Goal: Task Accomplishment & Management: Use online tool/utility

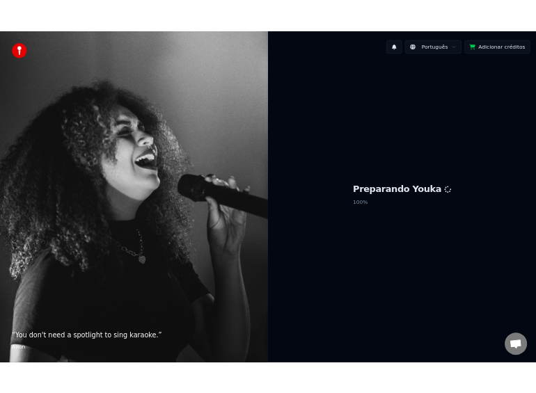
scroll to position [1575, 0]
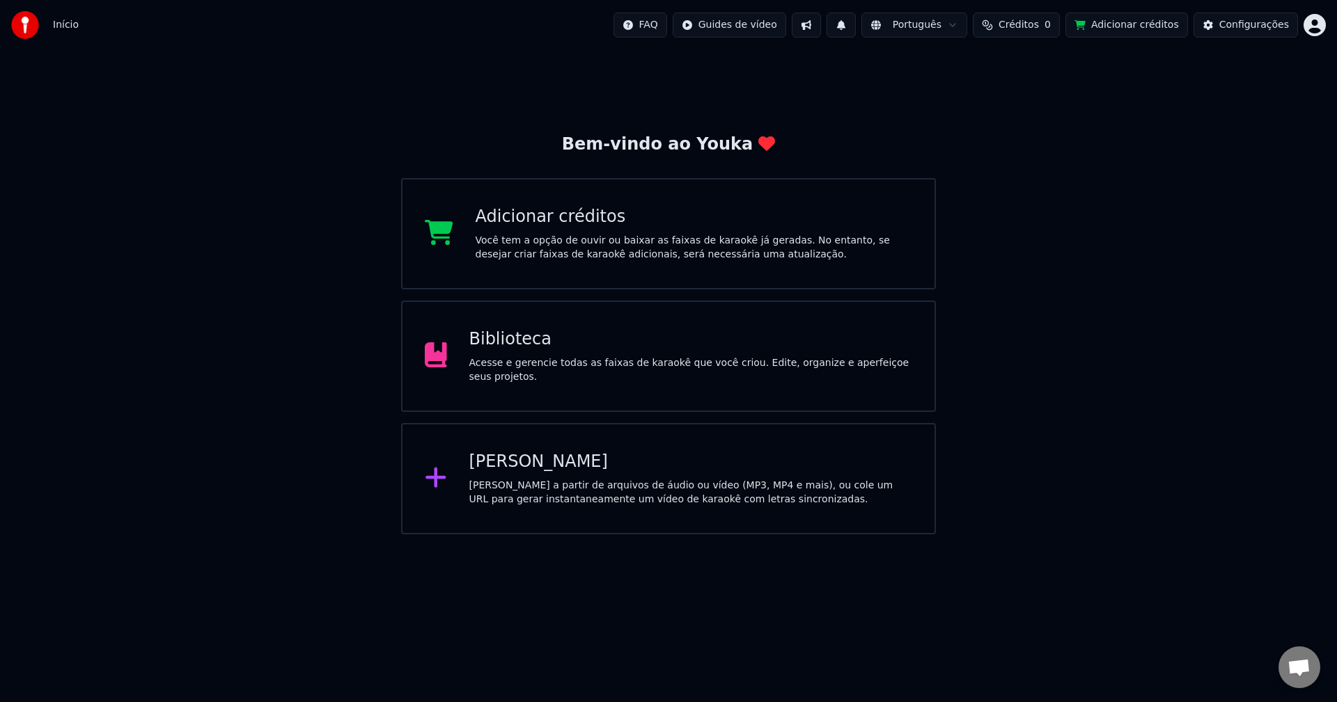
scroll to position [1577, 0]
click at [1002, 22] on span "Créditos" at bounding box center [1018, 25] width 40 height 14
click at [1002, 102] on button "Atualizar" at bounding box center [1032, 104] width 78 height 25
click at [712, 384] on div "Biblioteca Acesse e gerencie todas as faixas de karaokê que você criou. Edite, …" at bounding box center [668, 356] width 535 height 111
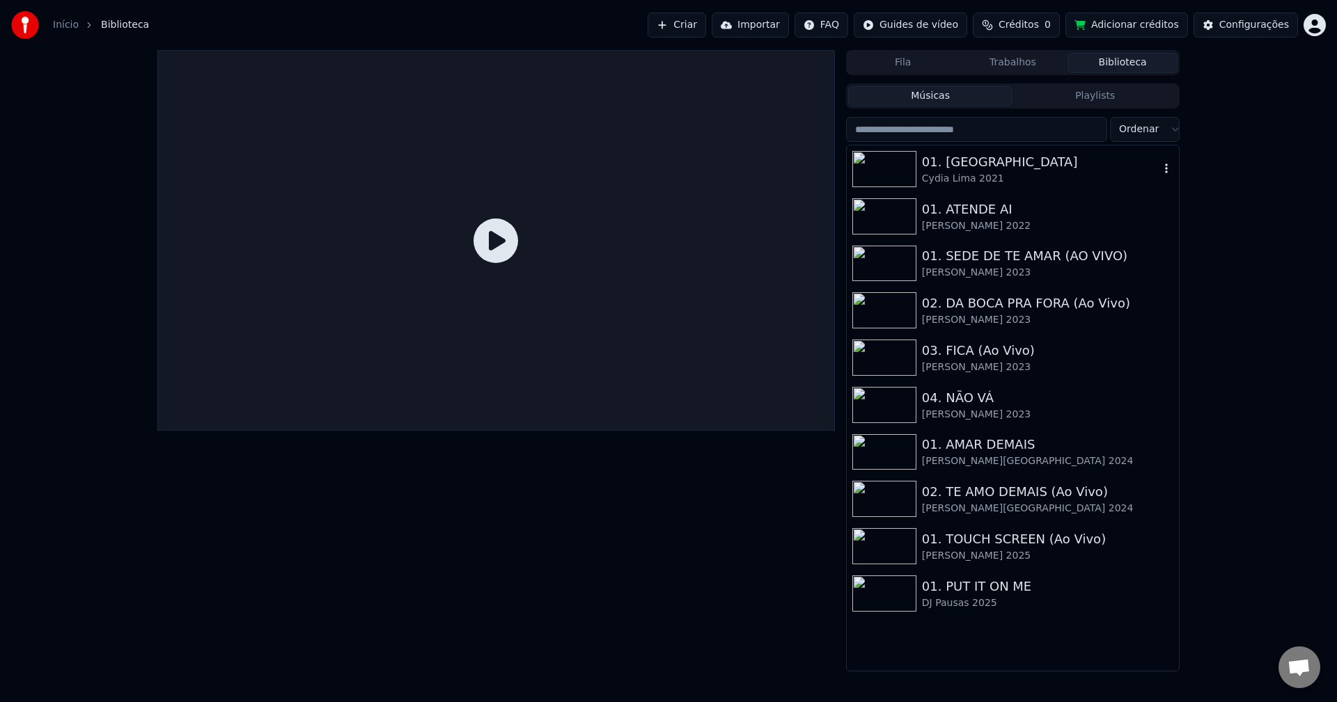
click at [950, 168] on div "01. [GEOGRAPHIC_DATA]" at bounding box center [1040, 161] width 237 height 19
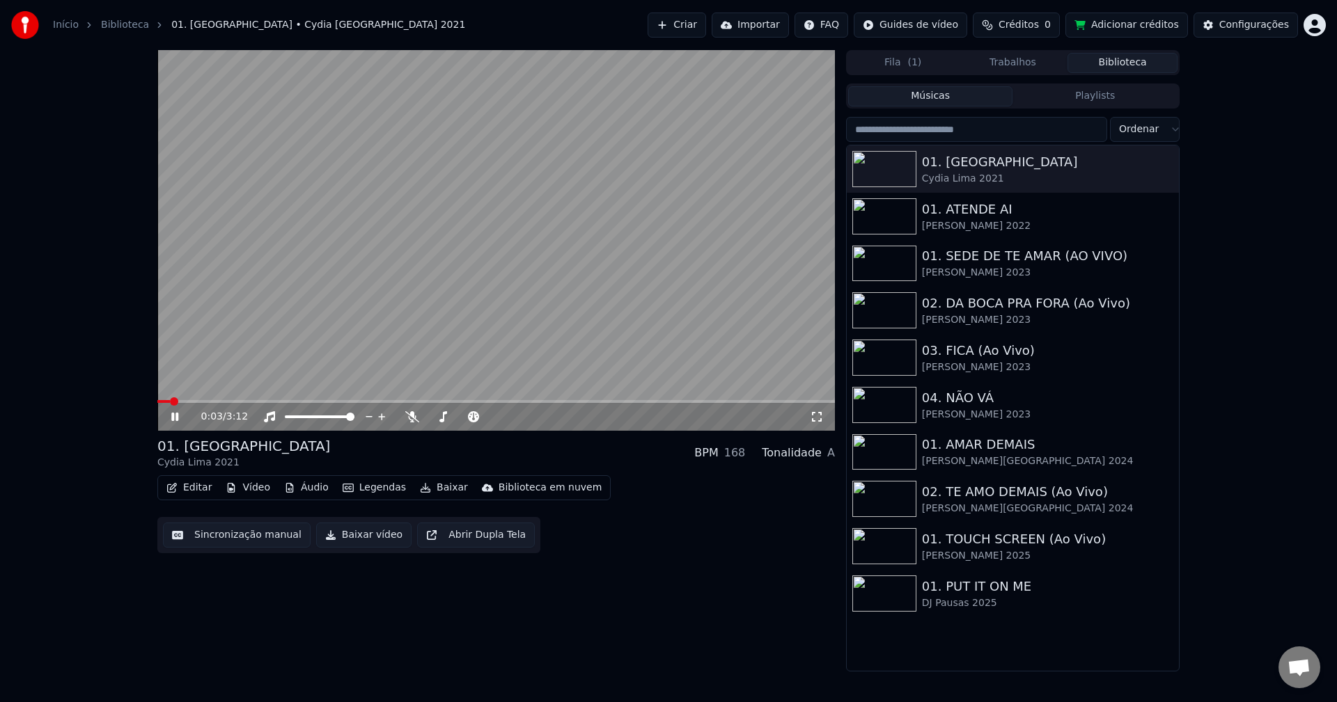
click at [356, 208] on video at bounding box center [495, 240] width 677 height 381
click at [226, 541] on button "Sincronização manual" at bounding box center [237, 535] width 148 height 25
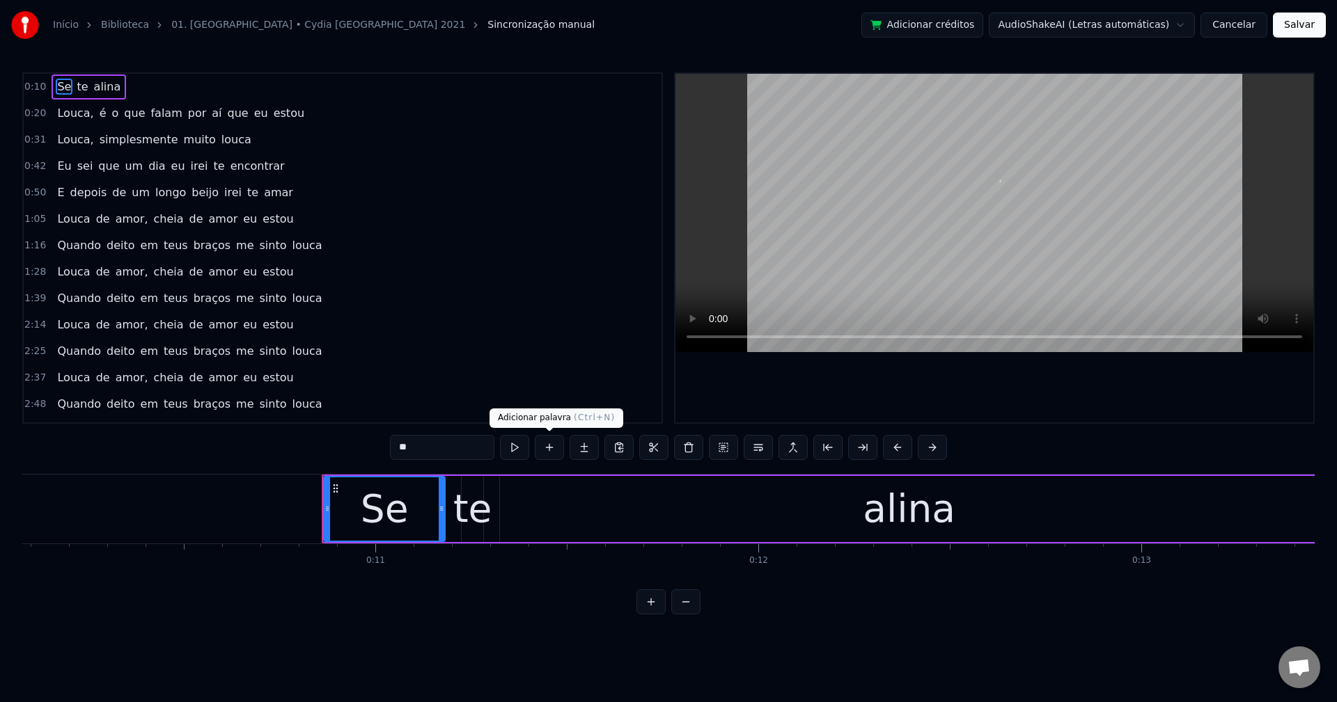
scroll to position [0, 4089]
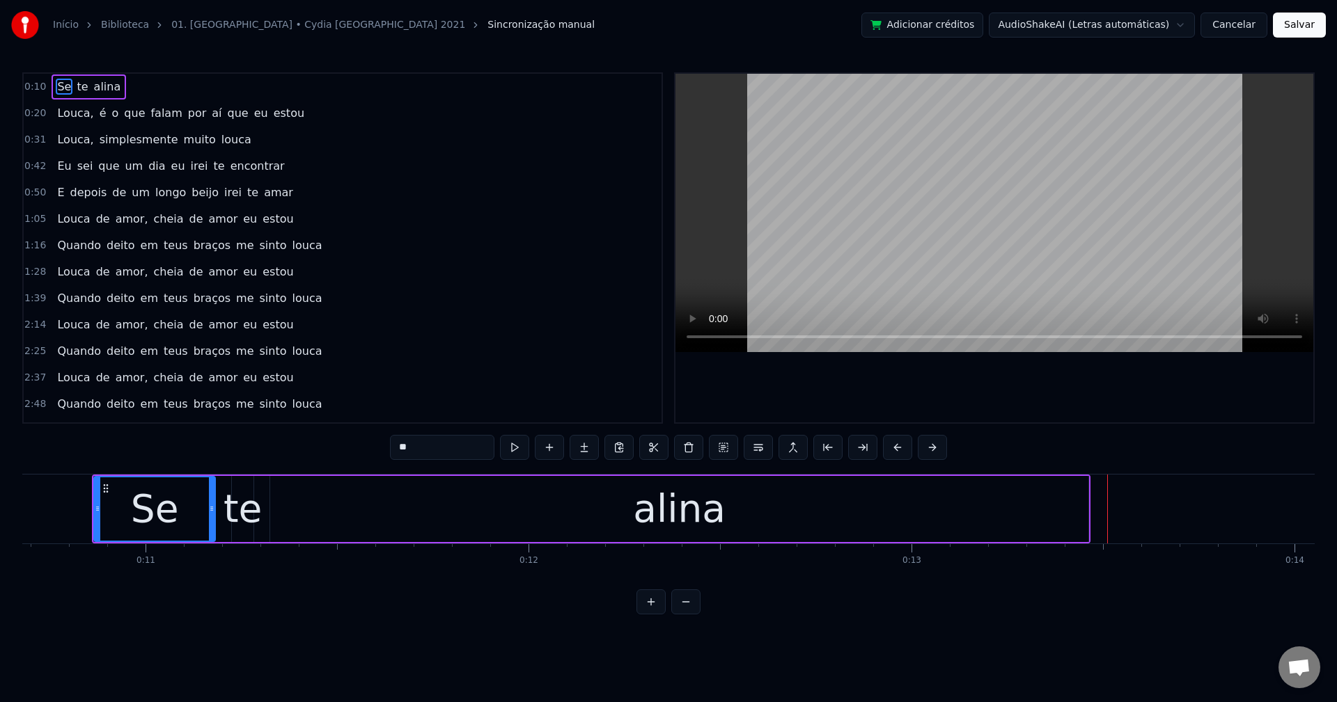
drag, startPoint x: 430, startPoint y: 457, endPoint x: 350, endPoint y: 431, distance: 84.8
click at [350, 431] on div "0:10 Se te alina 0:20 Louca, é o que falam por aí que eu estou 0:31 Louca, simp…" at bounding box center [668, 343] width 1292 height 542
click at [93, 90] on span "te" at bounding box center [100, 87] width 14 height 16
type input "**"
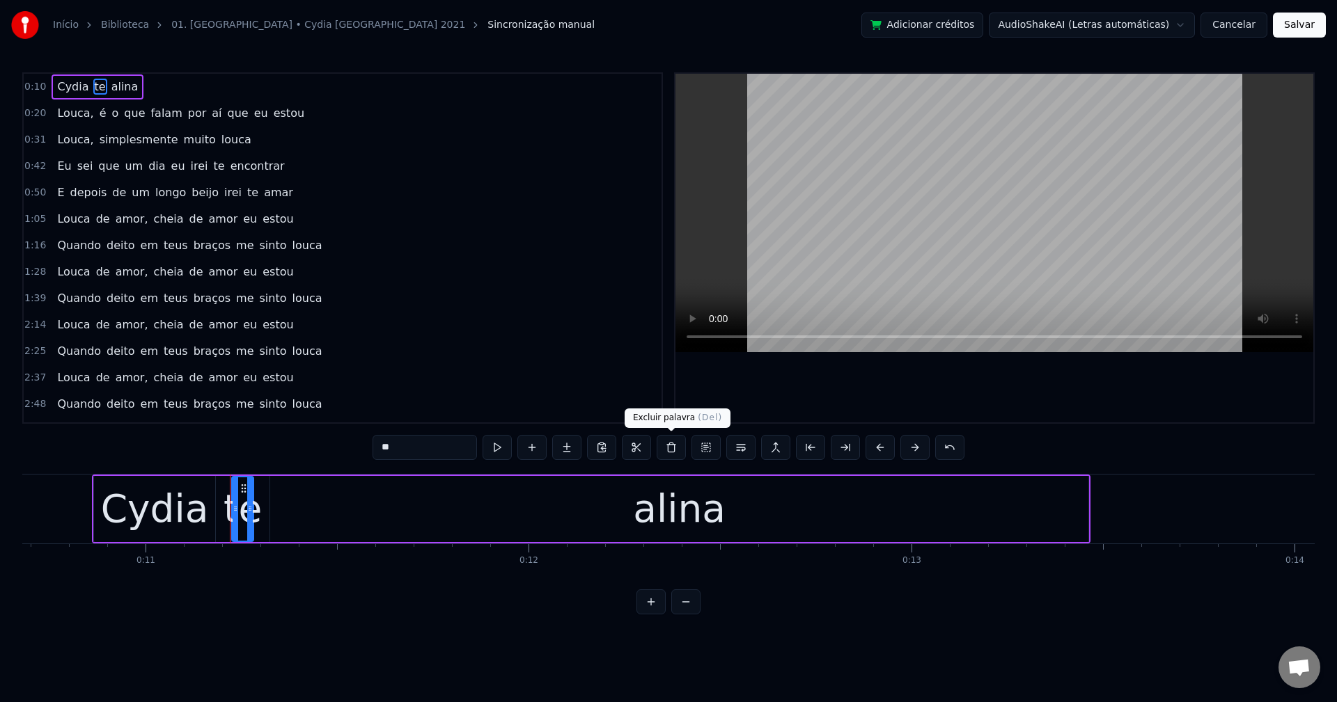
click at [670, 452] on button at bounding box center [671, 447] width 29 height 25
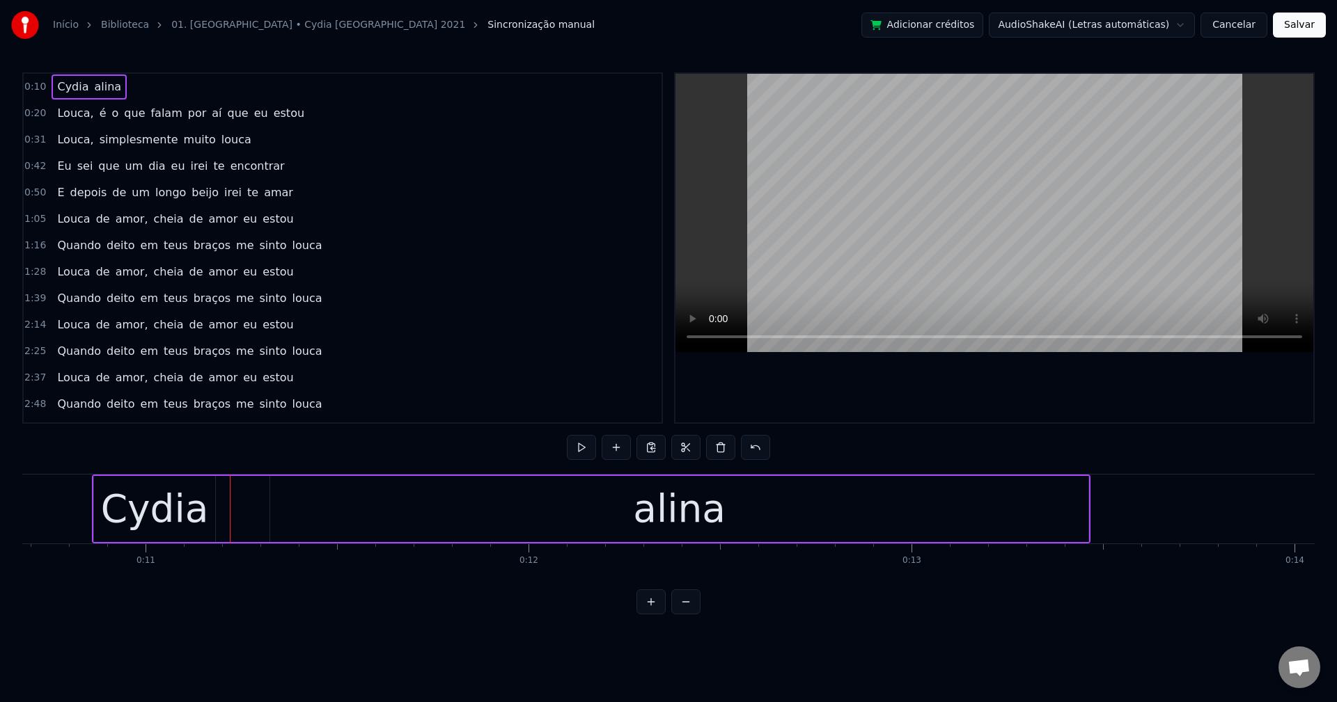
click at [478, 503] on div "alina" at bounding box center [679, 509] width 818 height 66
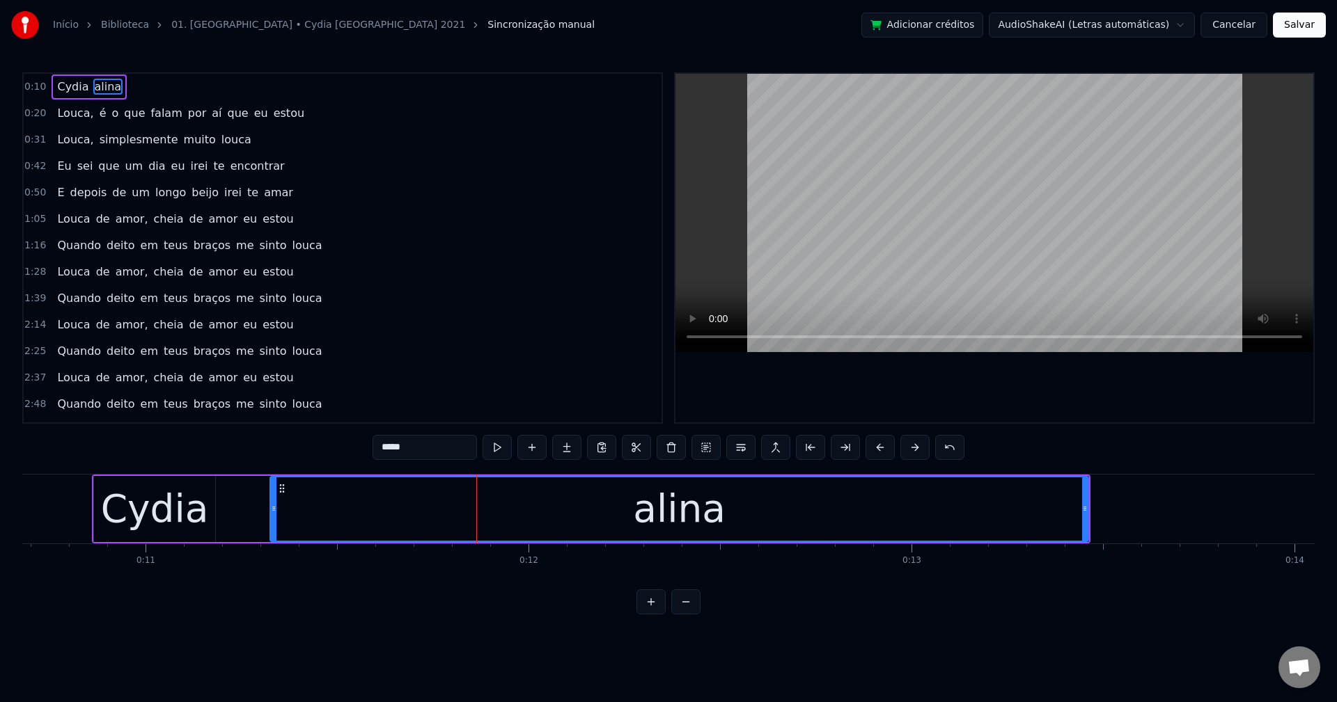
drag, startPoint x: 270, startPoint y: 507, endPoint x: 519, endPoint y: 502, distance: 249.3
click at [519, 502] on div "alina" at bounding box center [678, 509] width 819 height 66
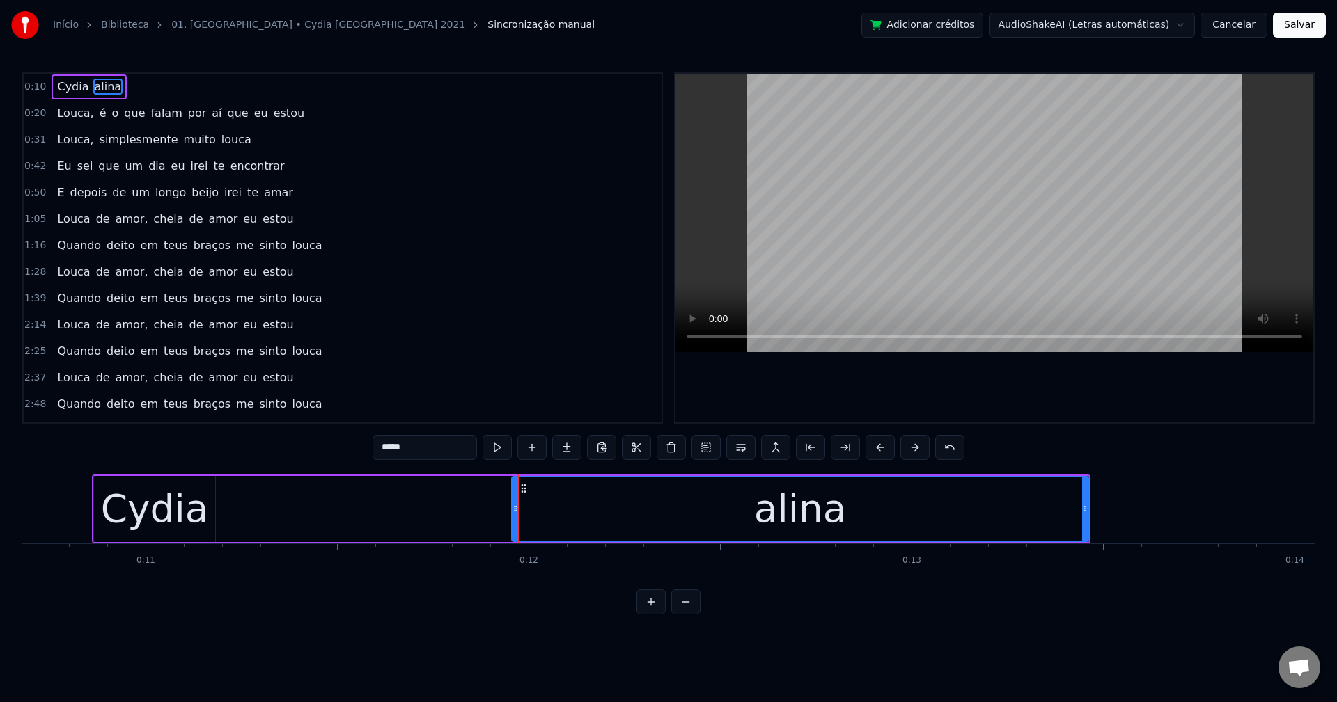
drag, startPoint x: 271, startPoint y: 510, endPoint x: 512, endPoint y: 496, distance: 242.0
click at [512, 496] on div at bounding box center [515, 509] width 6 height 63
click at [187, 504] on div "Cydia" at bounding box center [155, 509] width 108 height 58
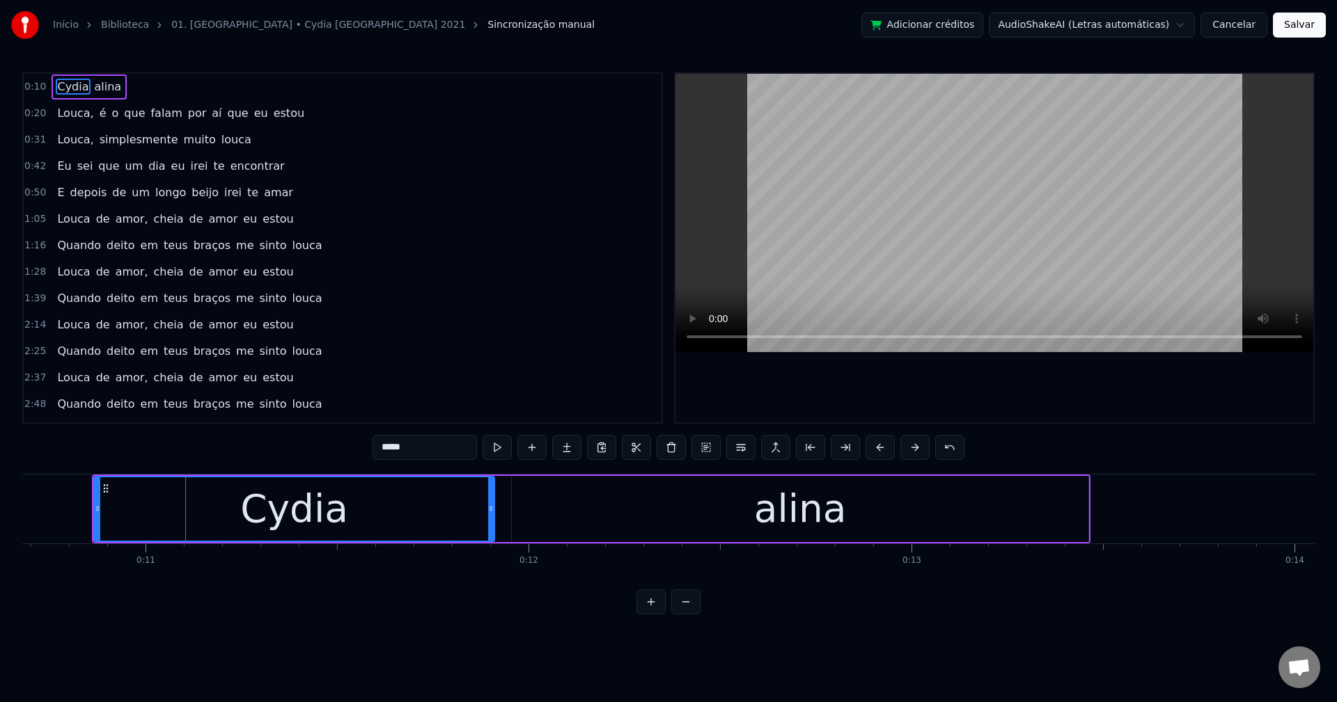
drag, startPoint x: 211, startPoint y: 512, endPoint x: 489, endPoint y: 524, distance: 278.0
click at [489, 524] on div at bounding box center [491, 509] width 6 height 63
click at [588, 526] on div "alina" at bounding box center [800, 509] width 576 height 66
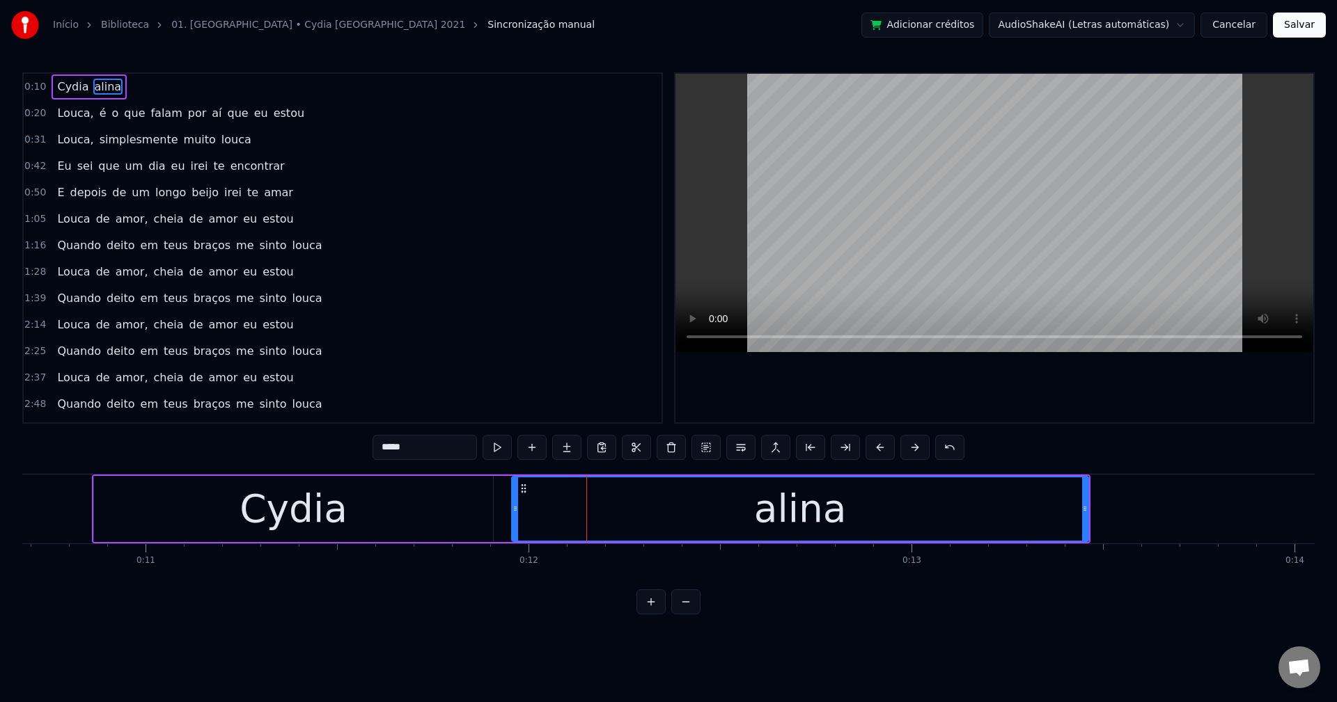
drag, startPoint x: 457, startPoint y: 450, endPoint x: 208, endPoint y: 379, distance: 258.7
click at [211, 379] on div "0:10 Cydia alina 0:20 Louca, é o que falam por aí que eu estou 0:31 Louca, simp…" at bounding box center [668, 343] width 1292 height 542
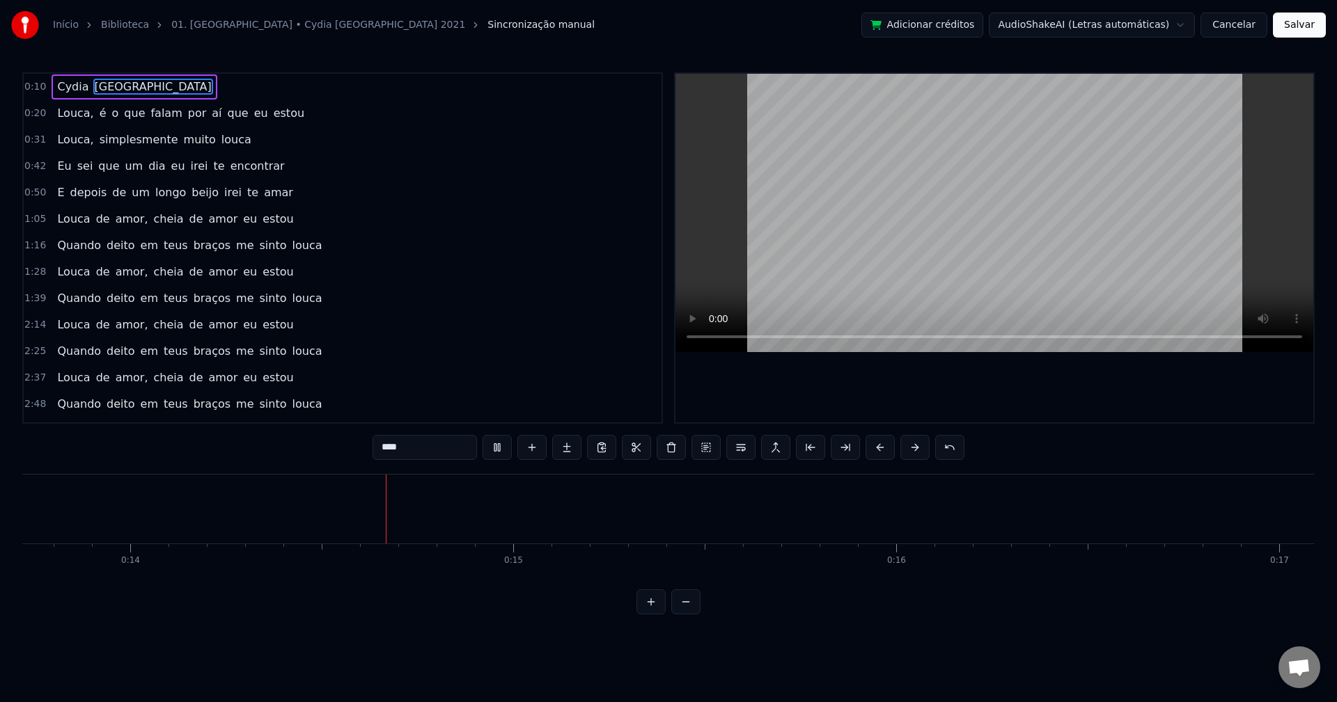
scroll to position [0, 5272]
click at [68, 109] on span "Louca," at bounding box center [75, 113] width 39 height 16
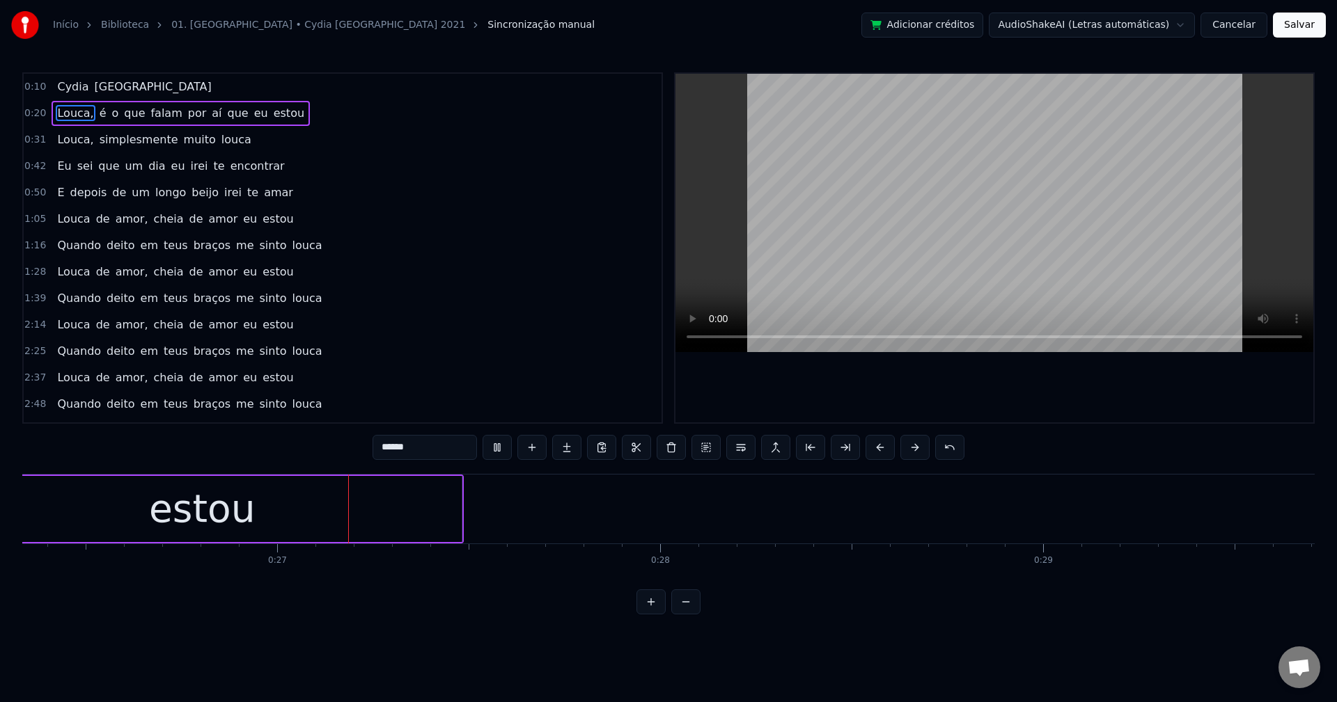
scroll to position [0, 10090]
click at [226, 116] on span "que" at bounding box center [238, 113] width 24 height 16
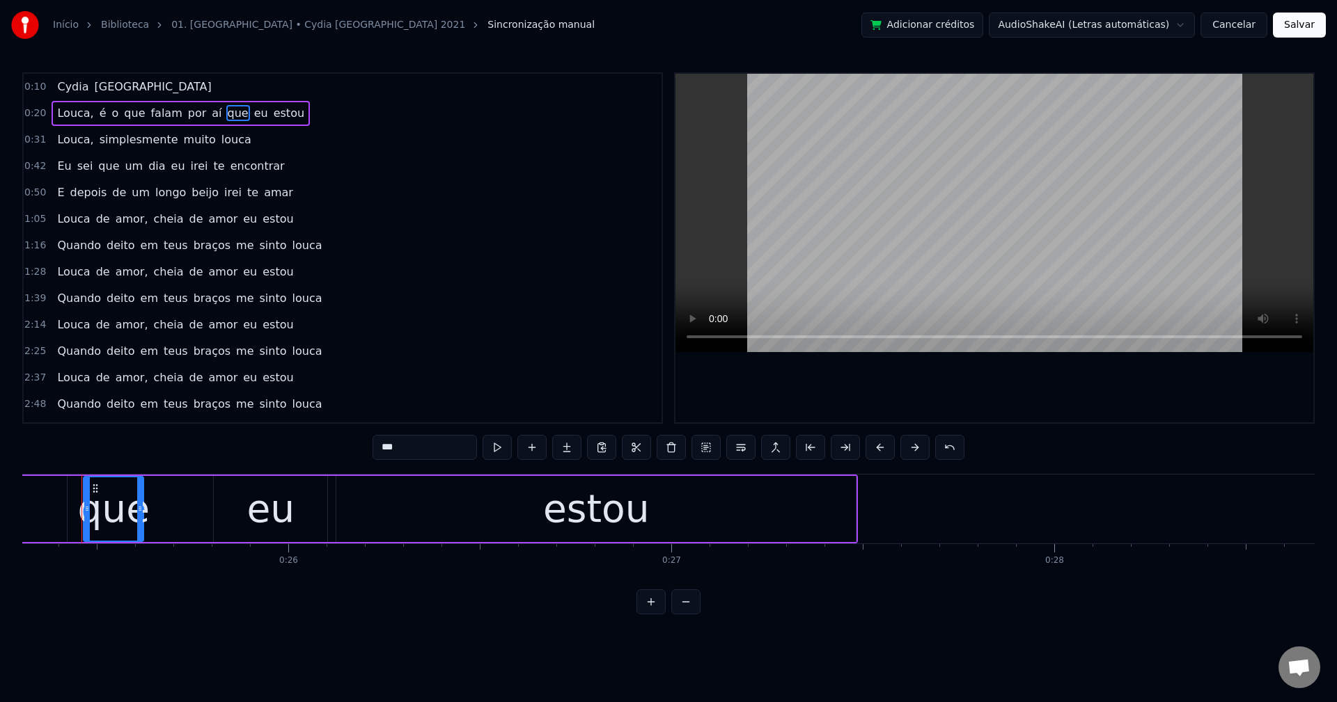
scroll to position [0, 9680]
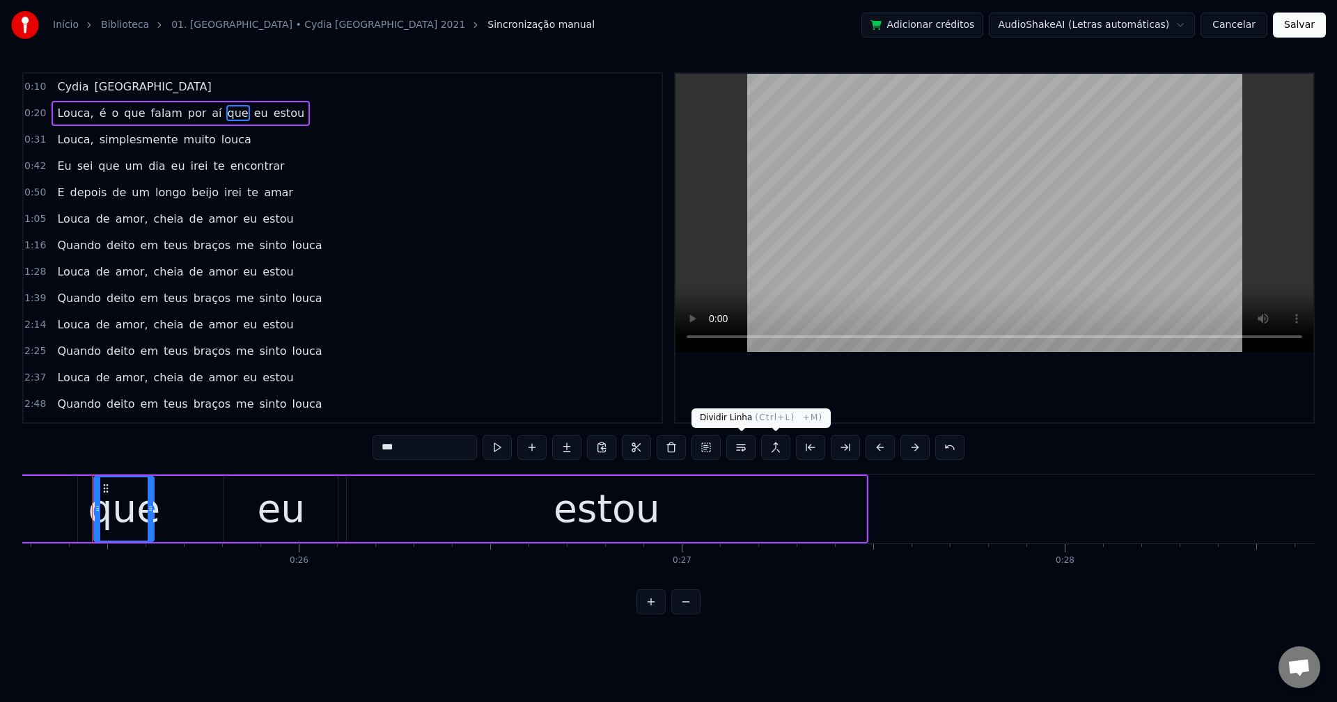
click at [734, 444] on button at bounding box center [740, 447] width 29 height 25
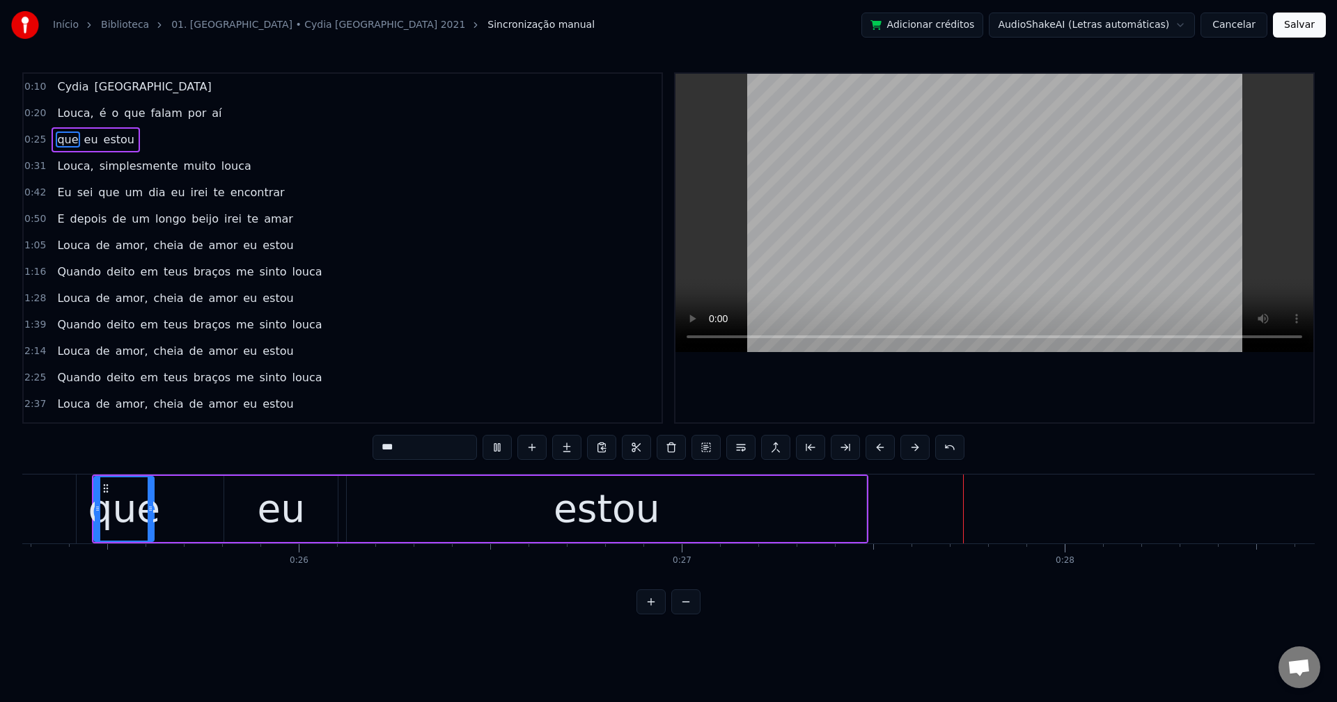
click at [65, 113] on span "Louca," at bounding box center [75, 113] width 39 height 16
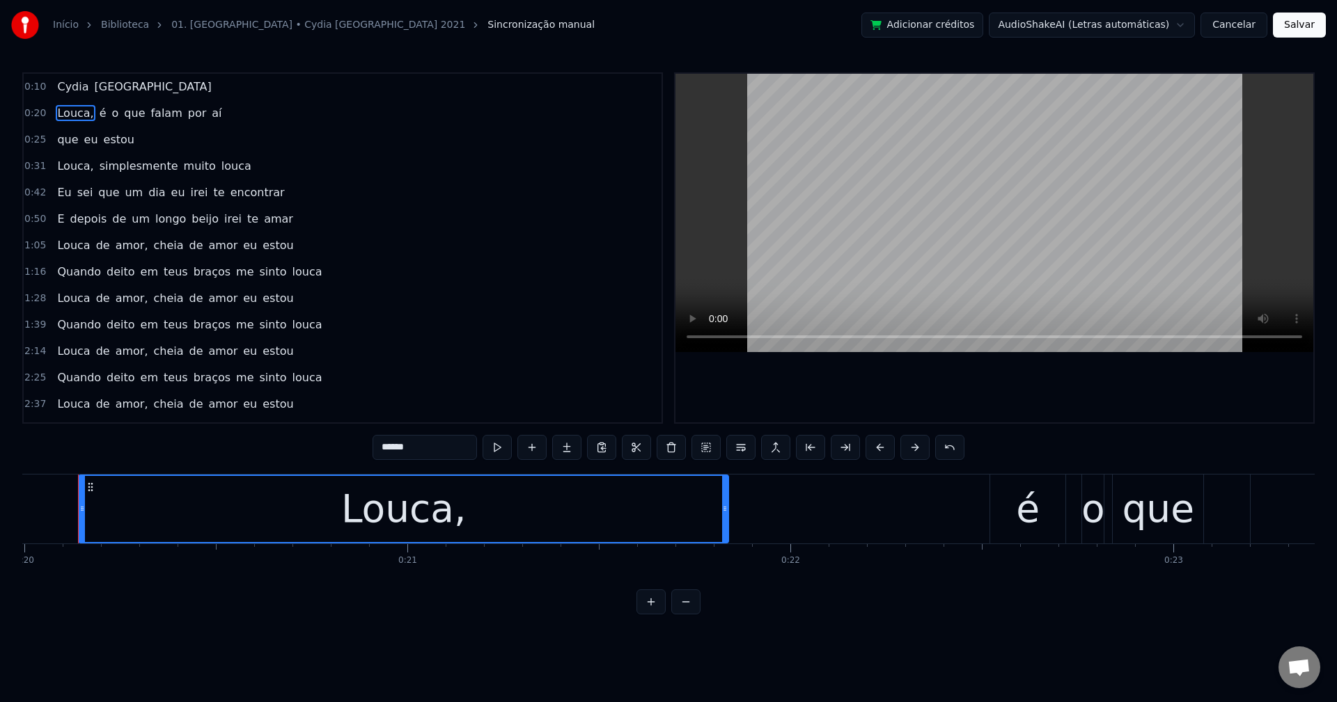
scroll to position [0, 7643]
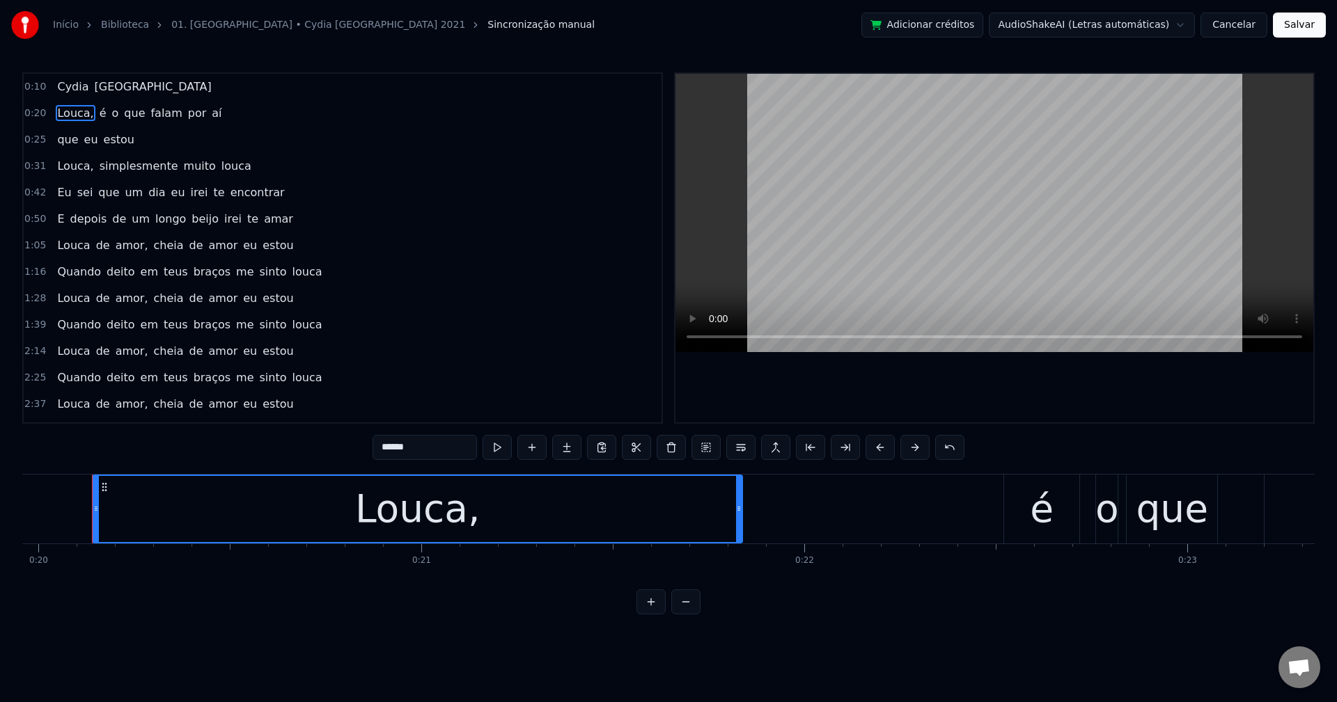
click at [418, 439] on input "******" at bounding box center [424, 447] width 104 height 25
click at [95, 109] on span "é" at bounding box center [100, 113] width 10 height 16
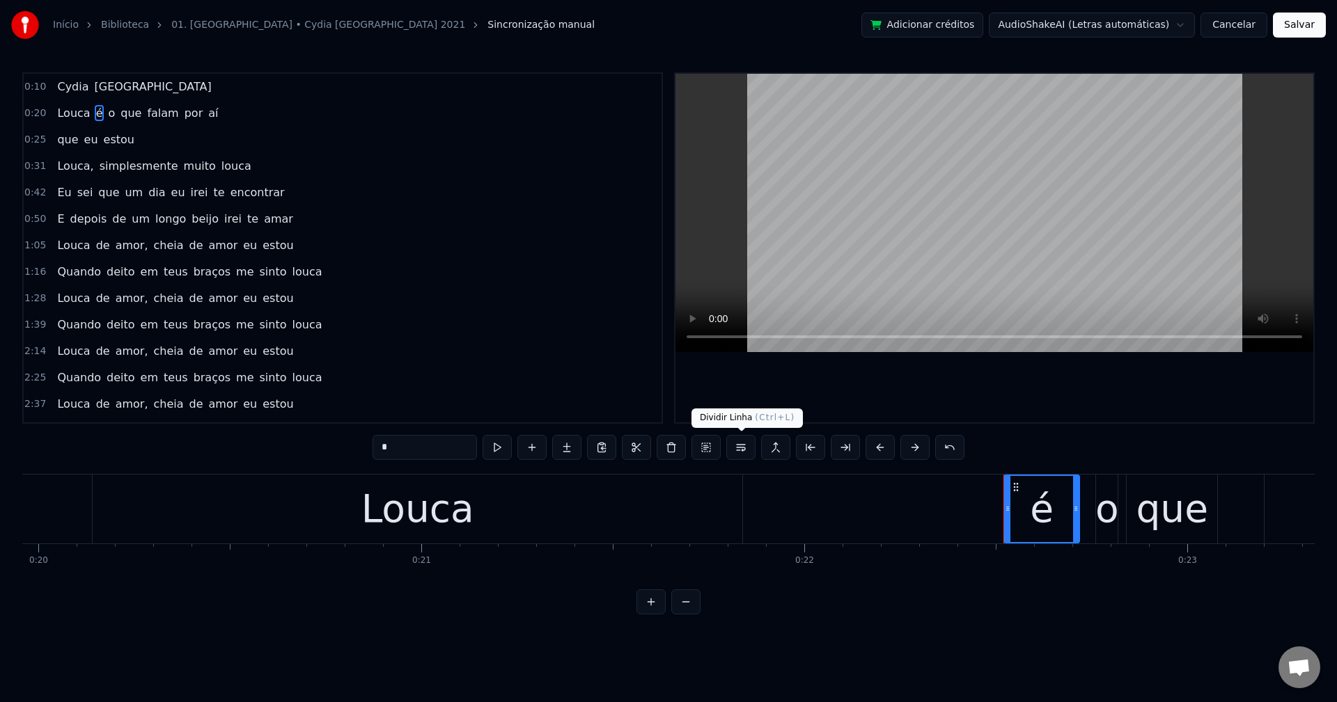
drag, startPoint x: 751, startPoint y: 446, endPoint x: 582, endPoint y: 397, distance: 176.3
click at [748, 446] on button at bounding box center [740, 447] width 29 height 25
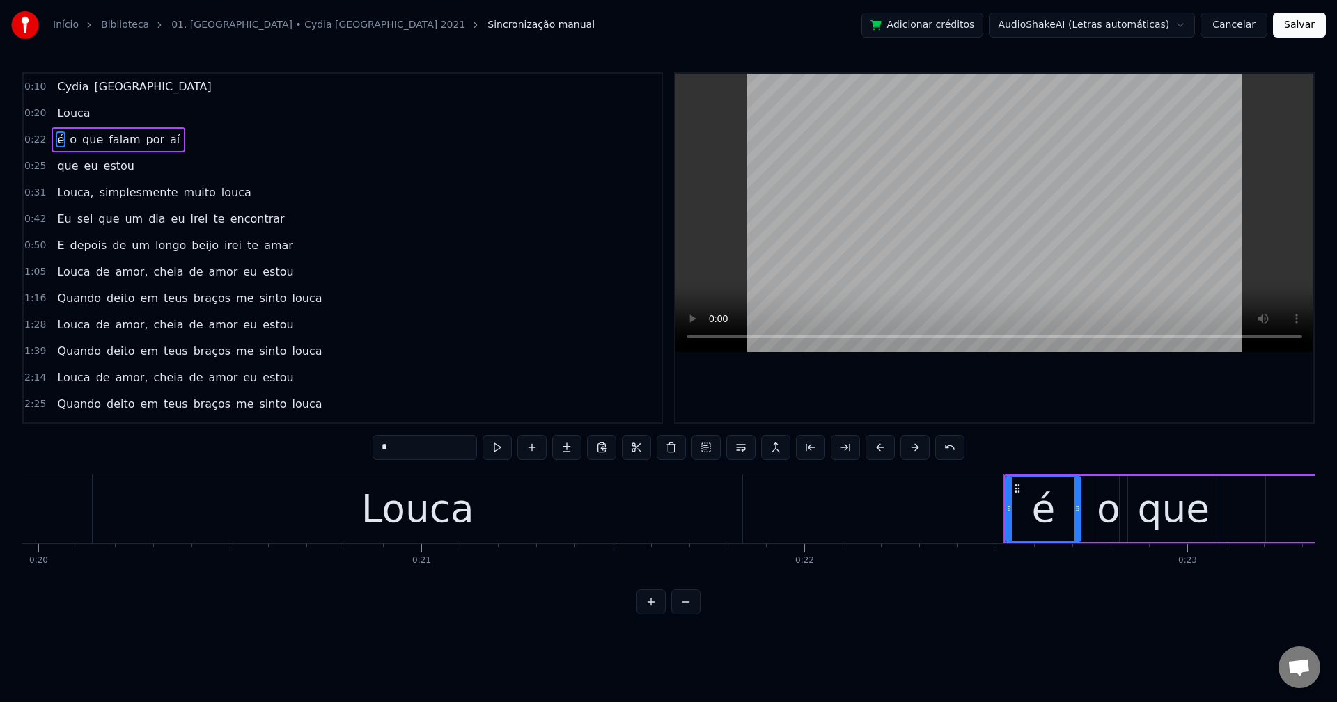
click at [73, 189] on span "Louca," at bounding box center [75, 193] width 39 height 16
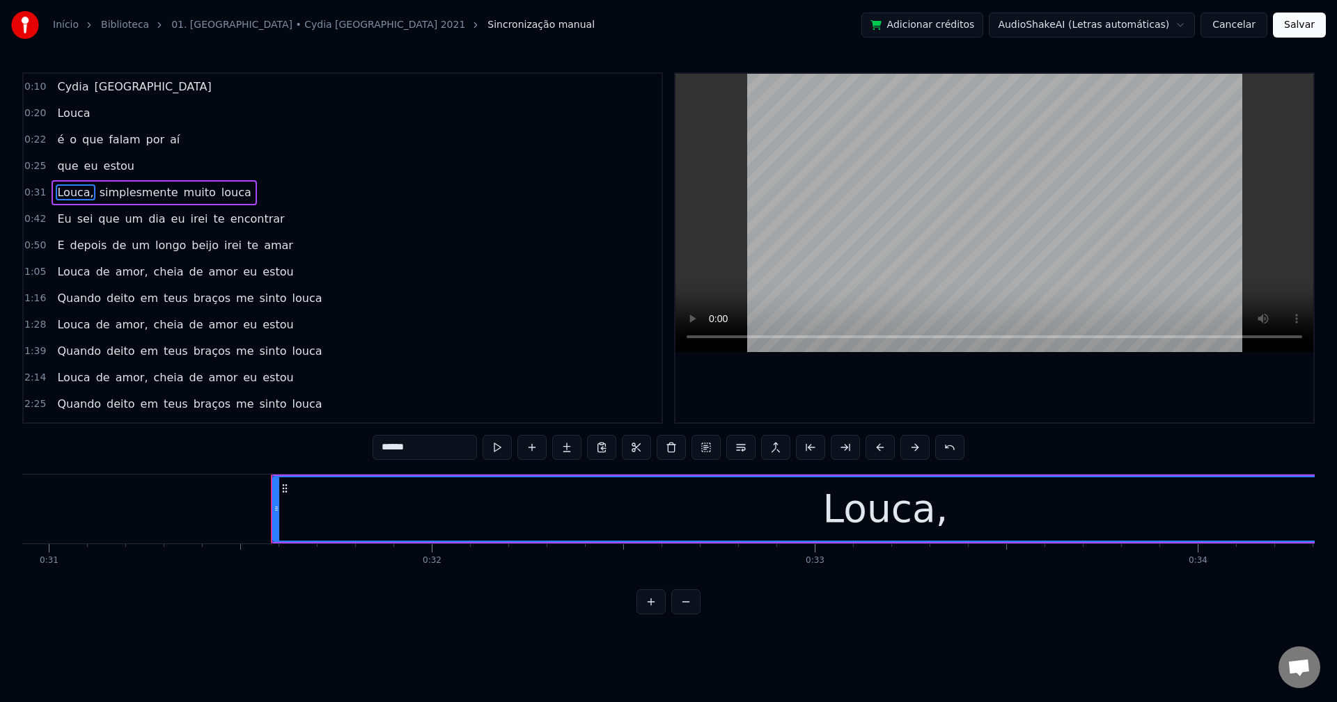
scroll to position [0, 12023]
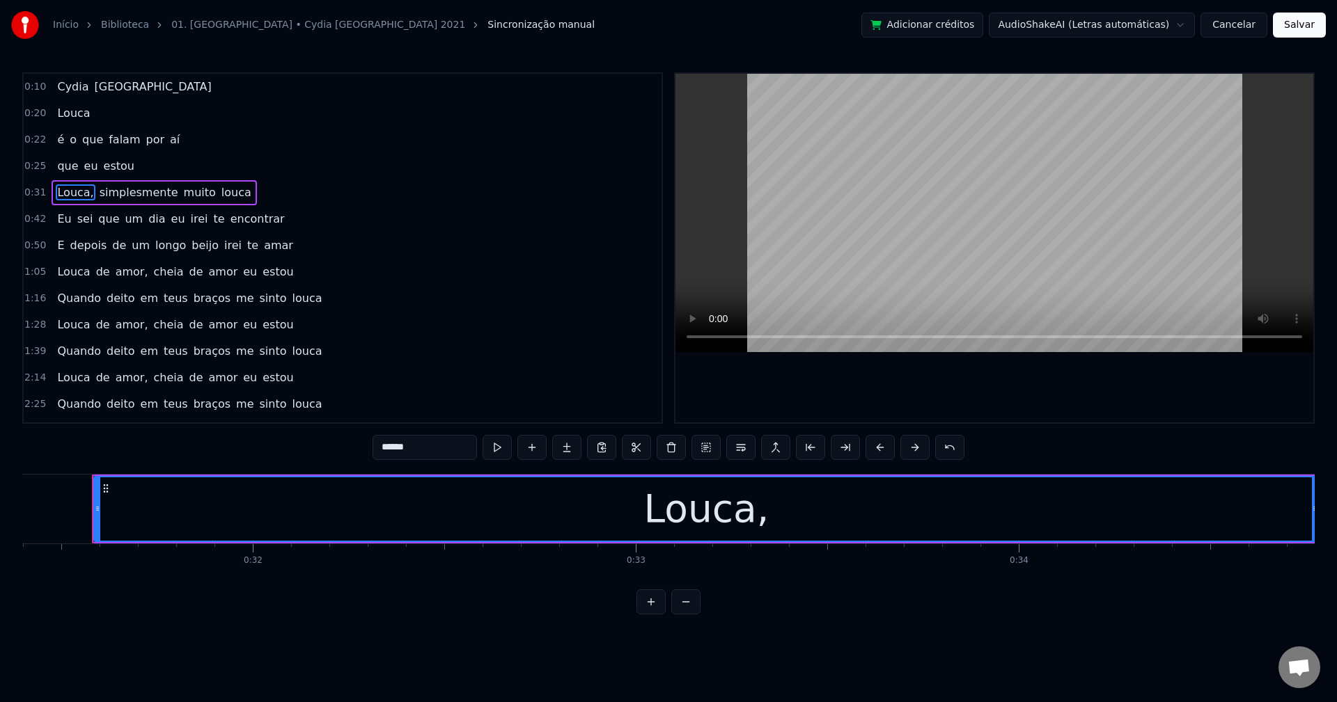
click at [456, 453] on input "******" at bounding box center [424, 447] width 104 height 25
click at [108, 190] on span "simplesmente" at bounding box center [135, 193] width 81 height 16
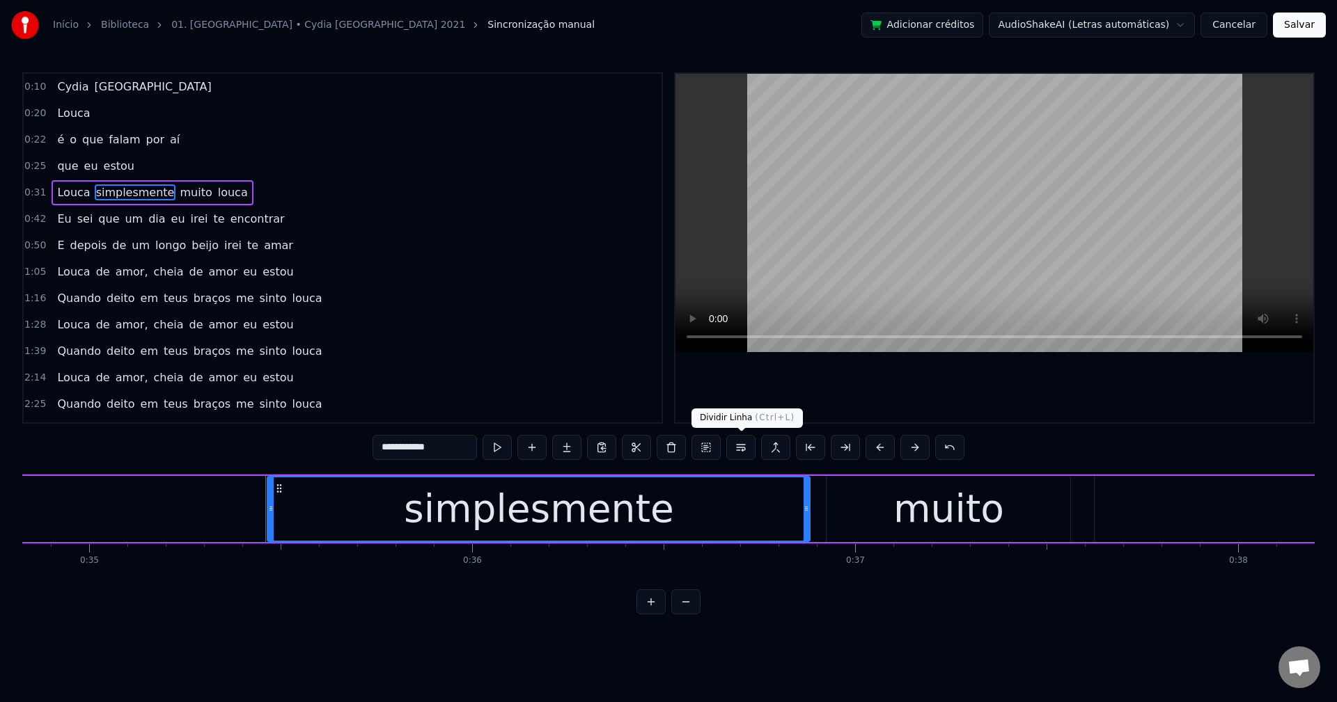
scroll to position [0, 13509]
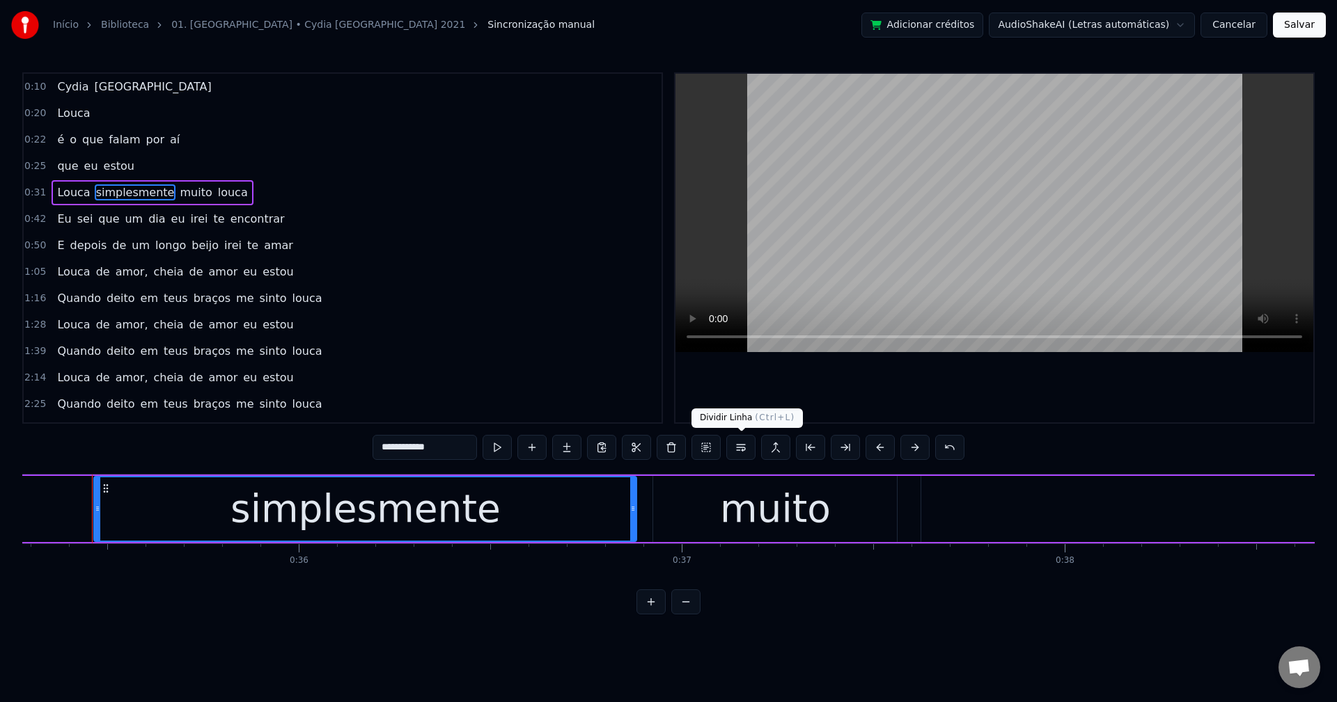
click at [744, 450] on button at bounding box center [740, 447] width 29 height 25
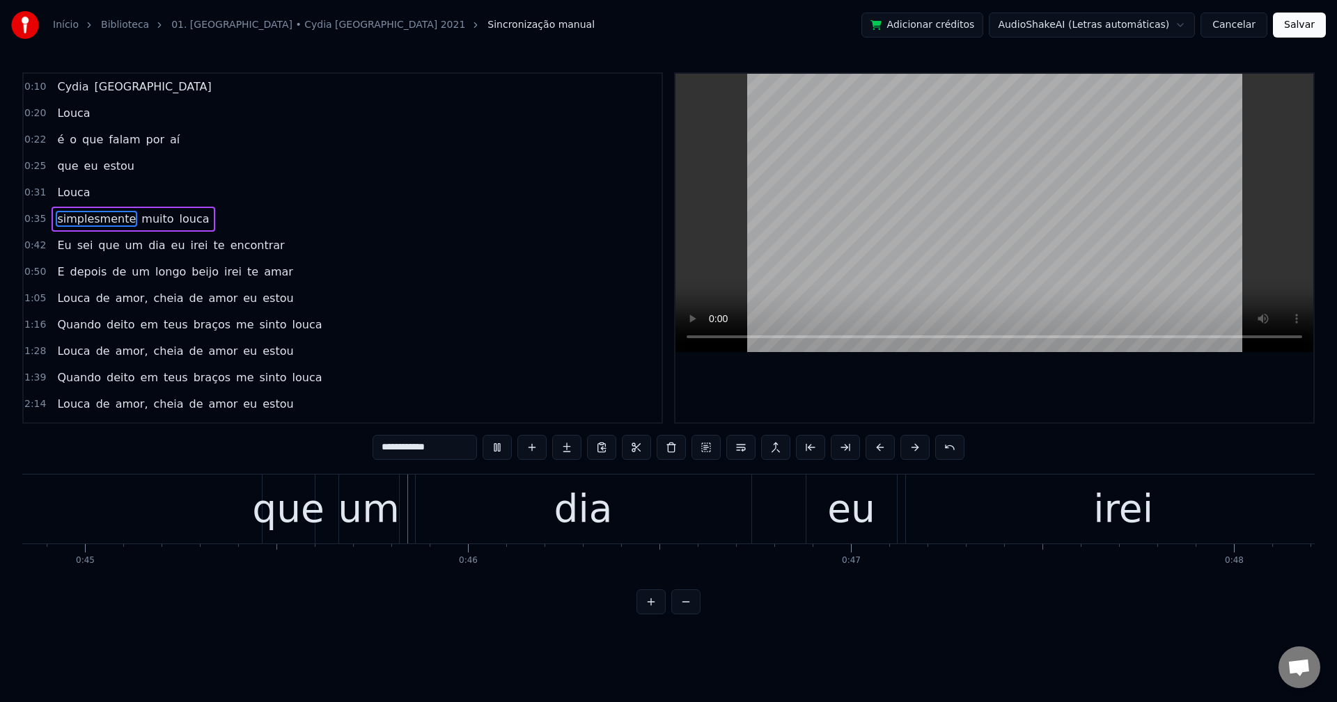
scroll to position [0, 17197]
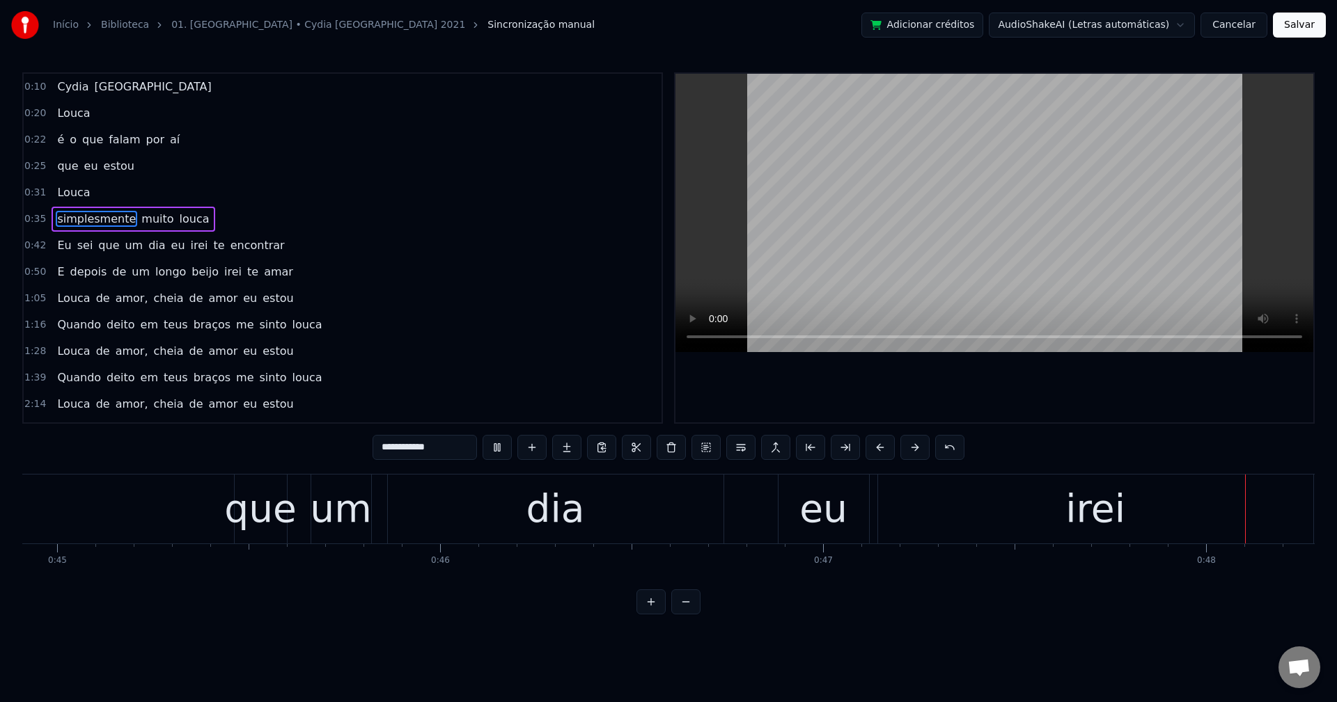
click at [170, 246] on span "eu" at bounding box center [178, 245] width 17 height 16
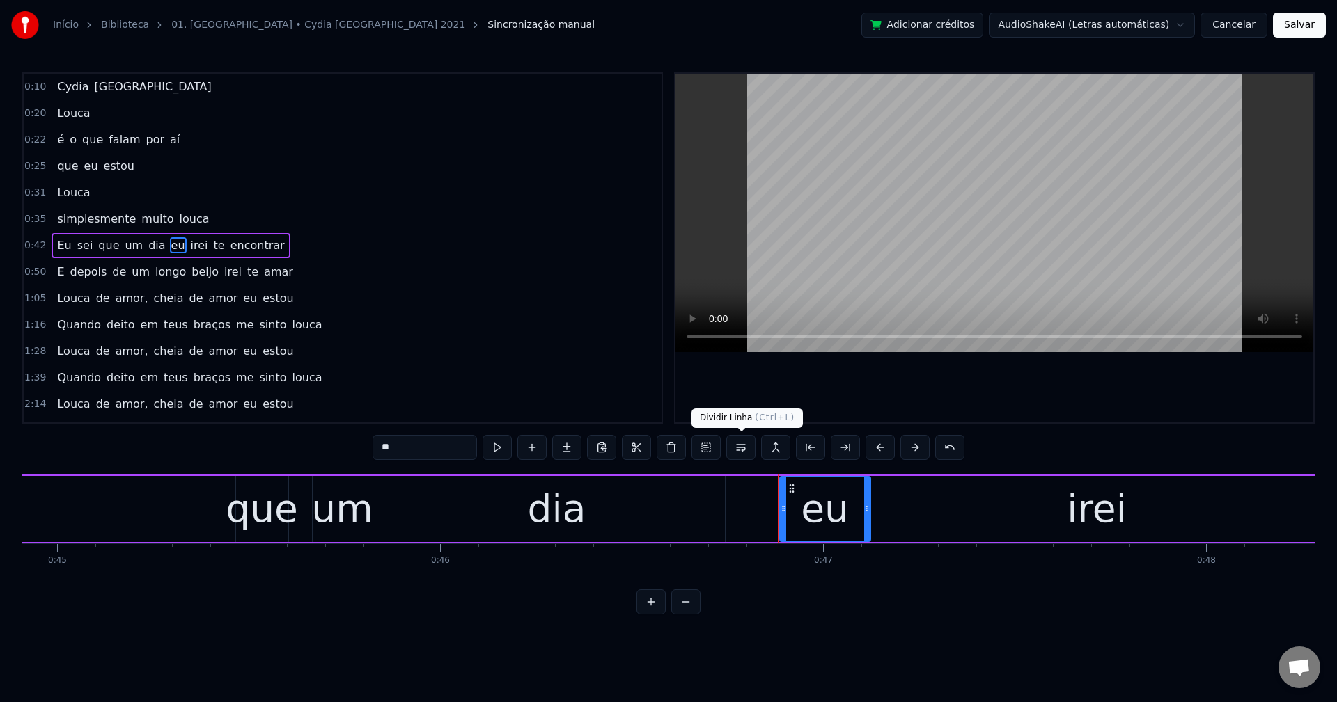
click at [731, 448] on button at bounding box center [740, 447] width 29 height 25
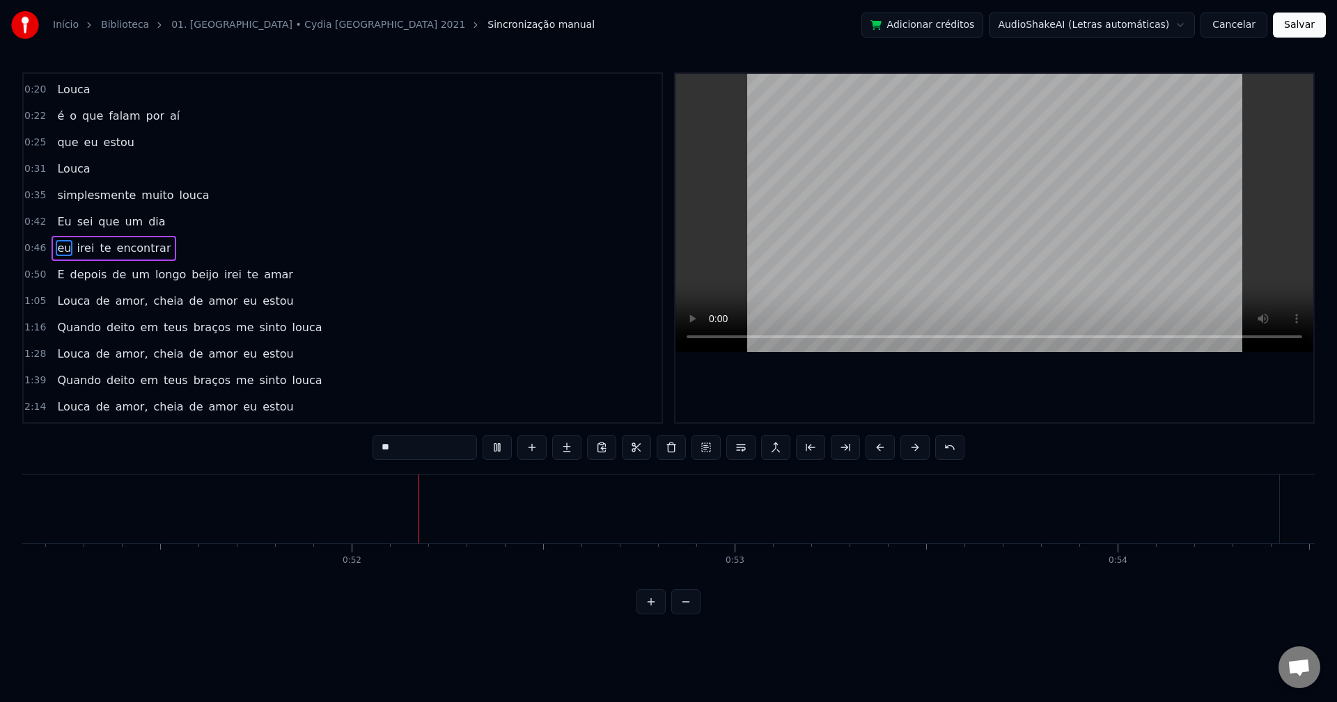
scroll to position [0, 19587]
click at [56, 281] on span "E" at bounding box center [61, 275] width 10 height 16
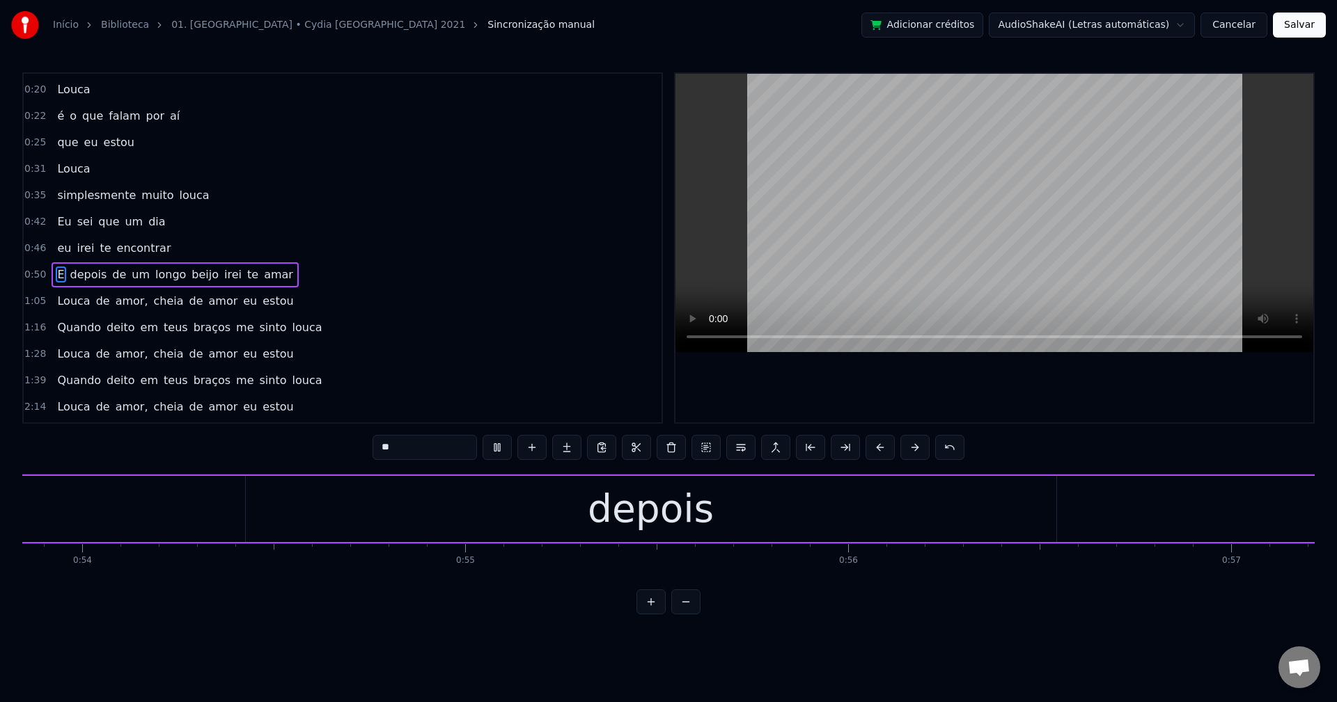
type input "*"
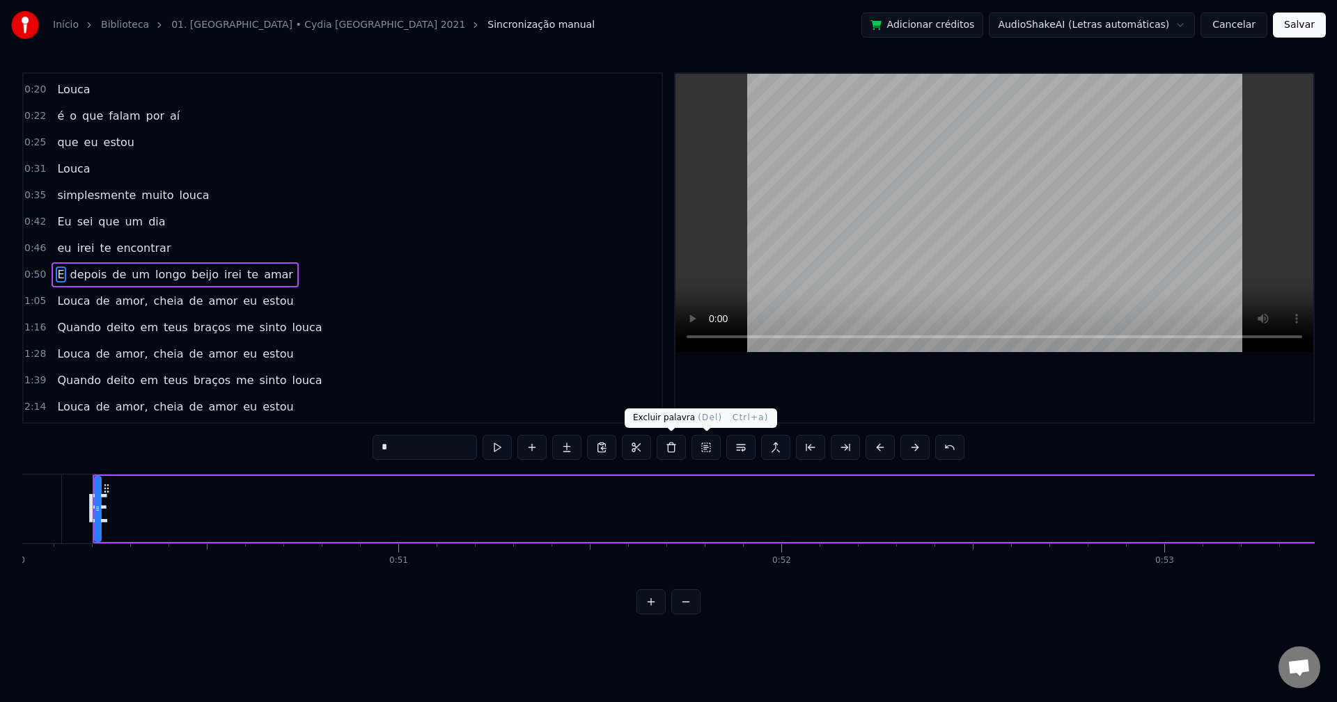
click at [671, 447] on button at bounding box center [671, 447] width 29 height 25
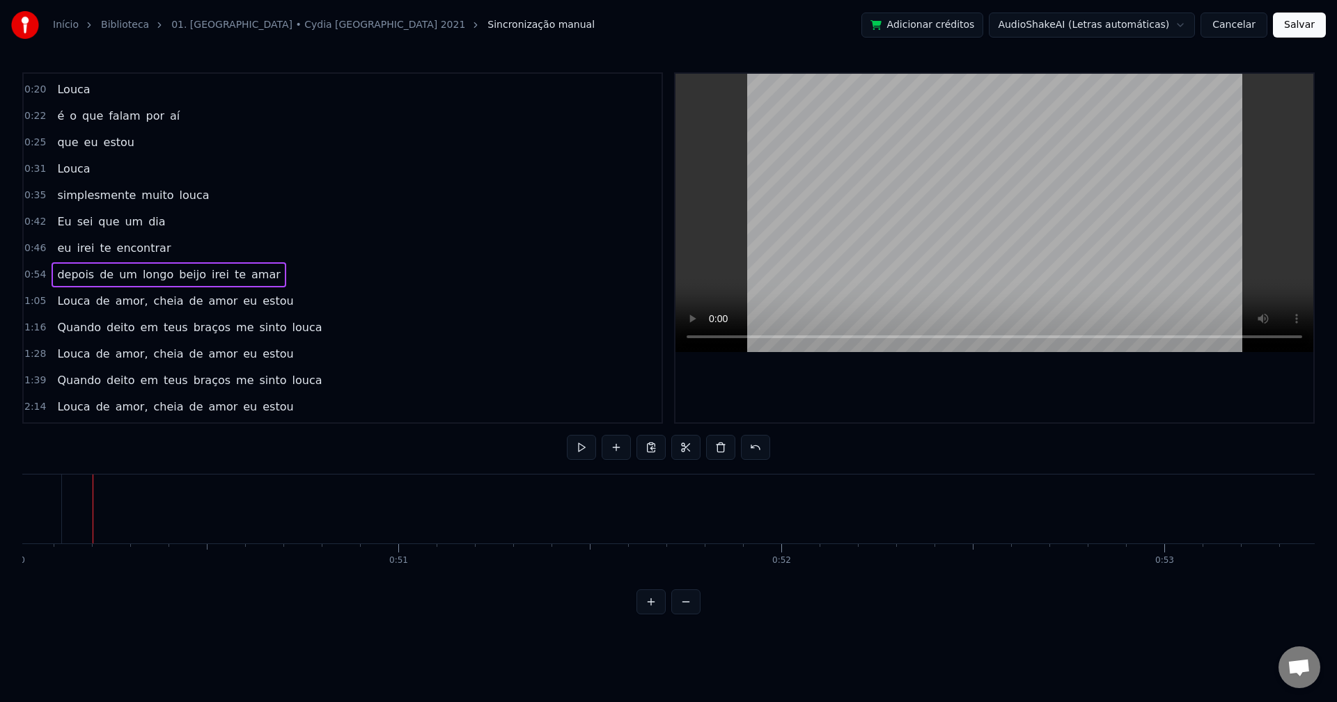
click at [210, 282] on span "irei" at bounding box center [220, 275] width 20 height 16
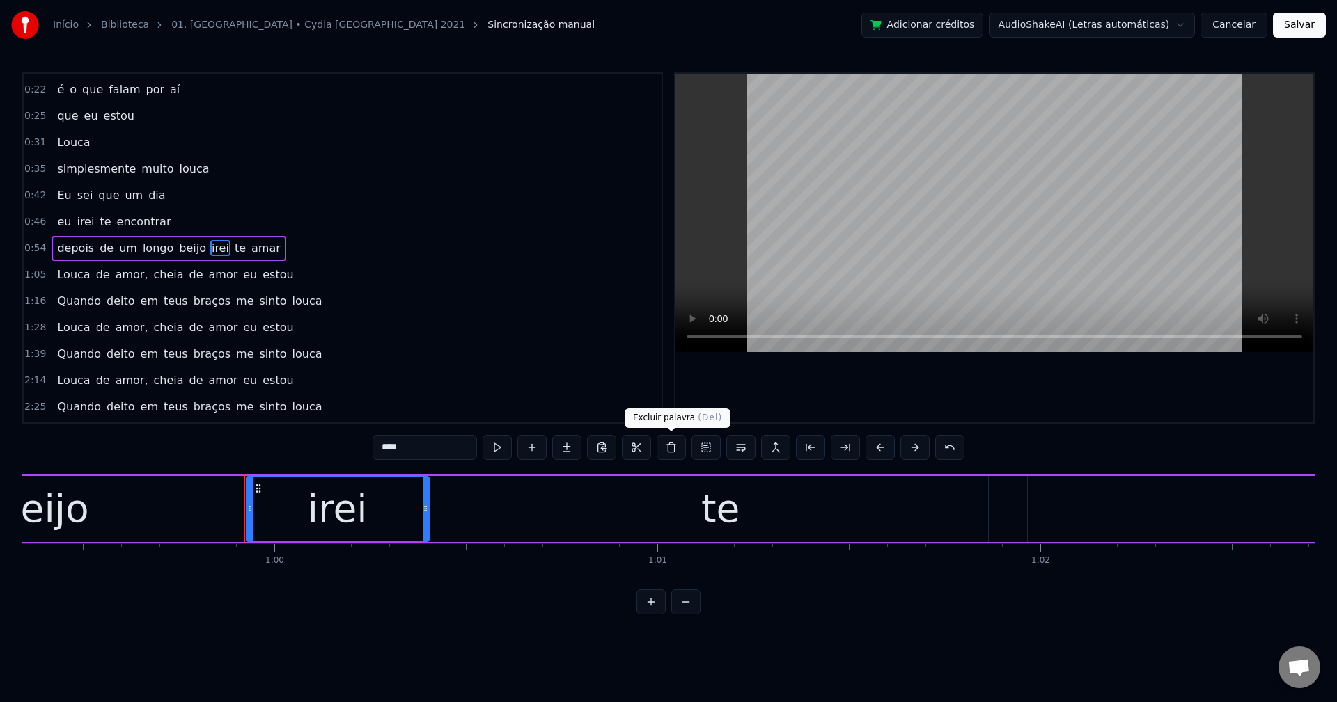
scroll to position [0, 22875]
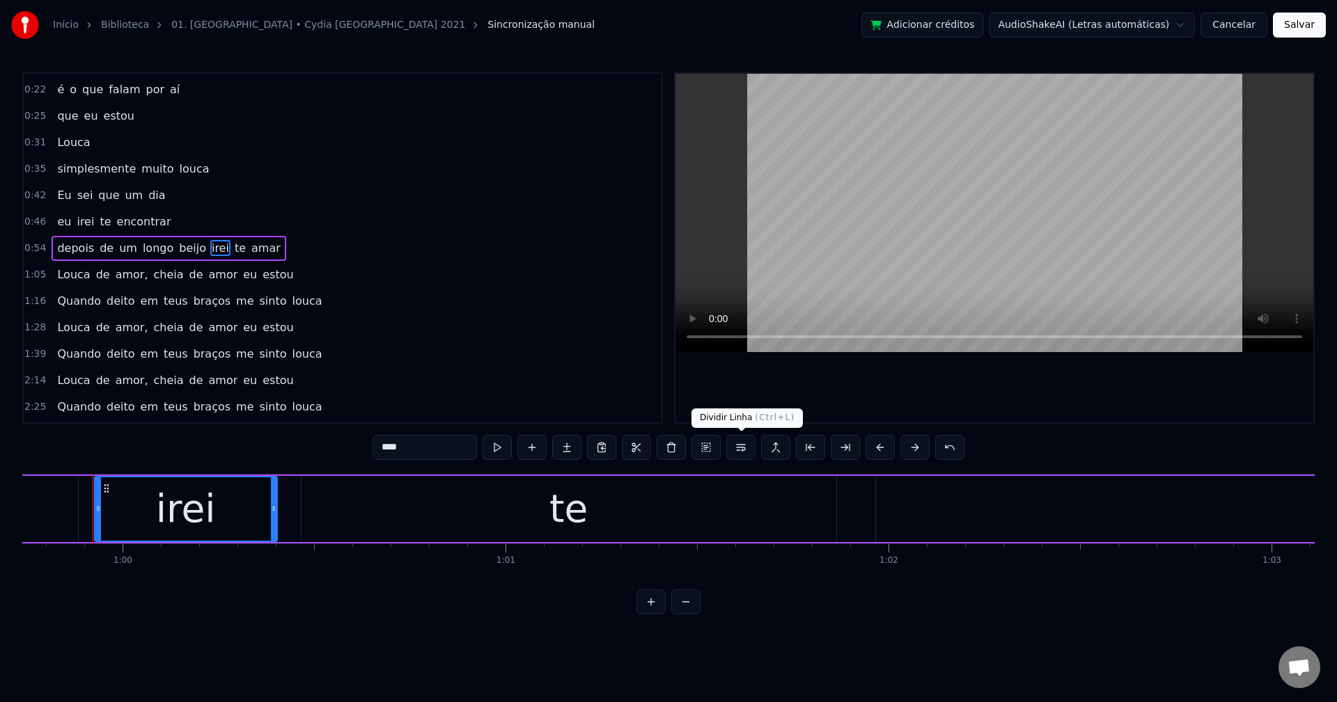
click at [735, 443] on button at bounding box center [740, 447] width 29 height 25
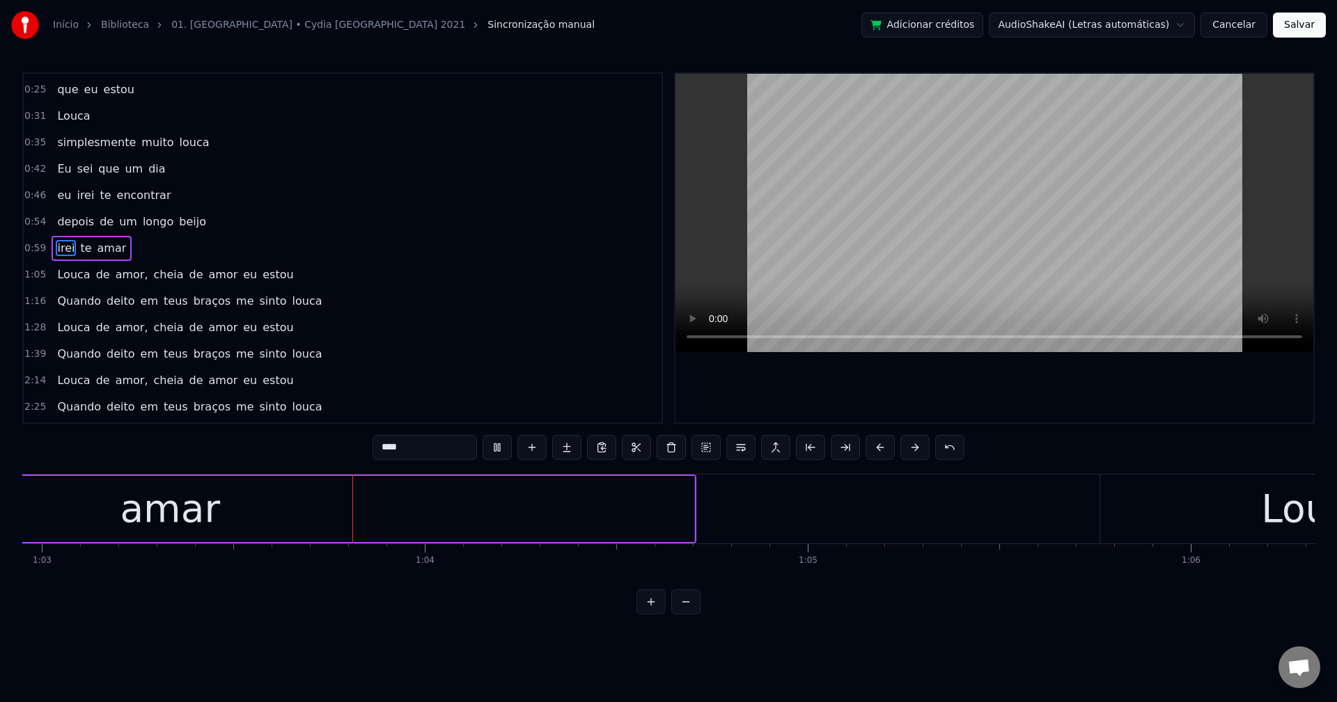
scroll to position [0, 24106]
click at [116, 269] on span "amor," at bounding box center [132, 275] width 36 height 16
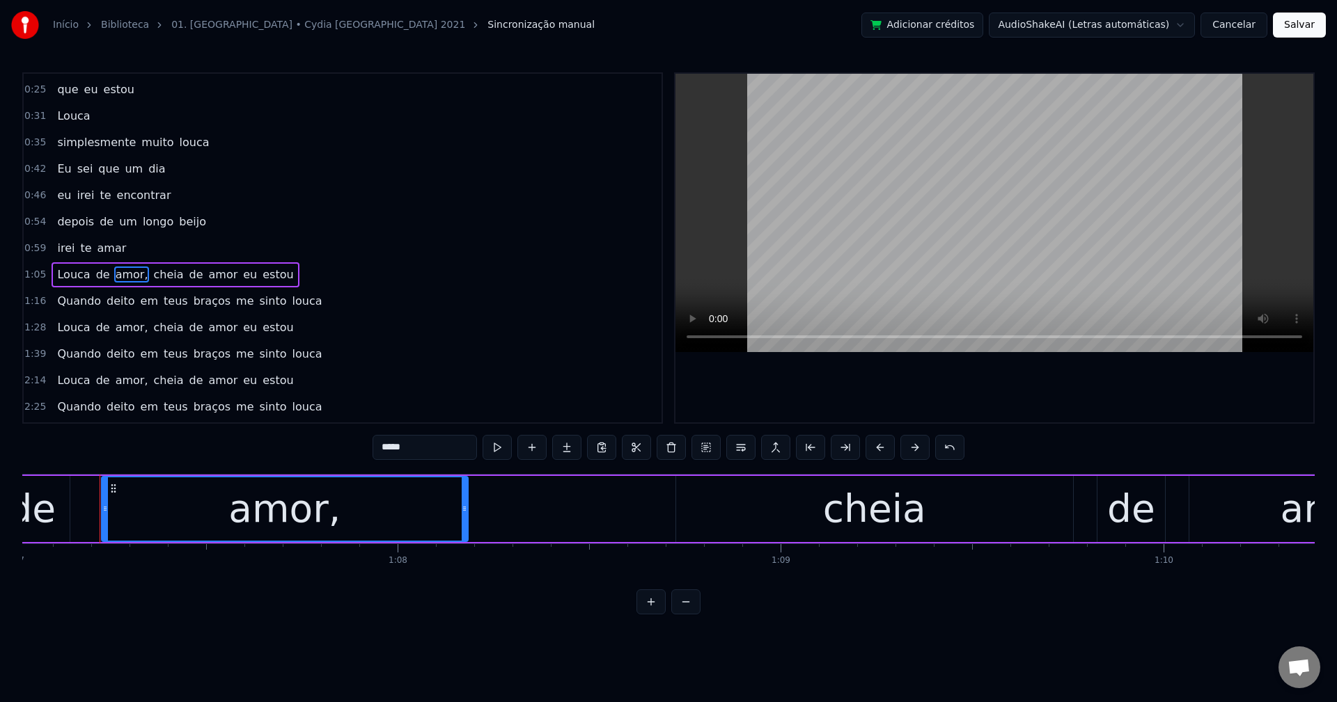
scroll to position [0, 25671]
click at [418, 442] on input "*****" at bounding box center [424, 447] width 104 height 25
click at [152, 269] on span "cheia" at bounding box center [164, 275] width 33 height 16
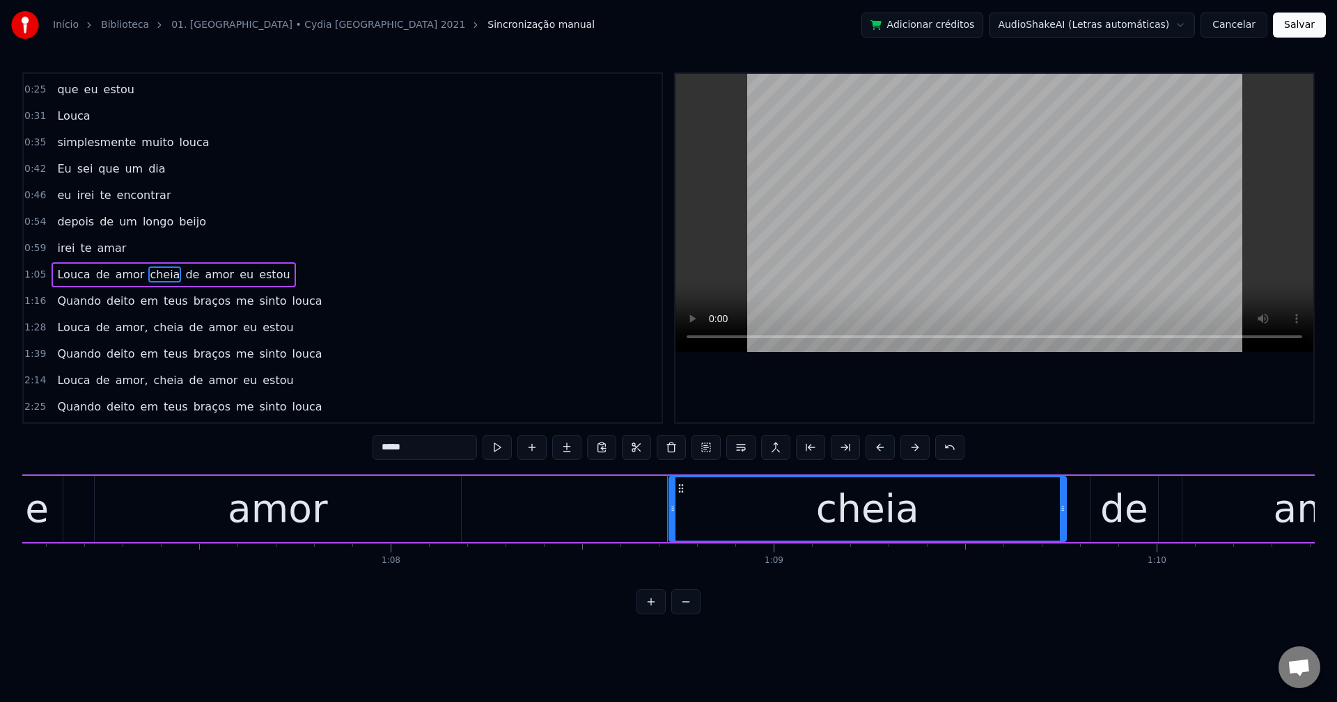
scroll to position [103, 0]
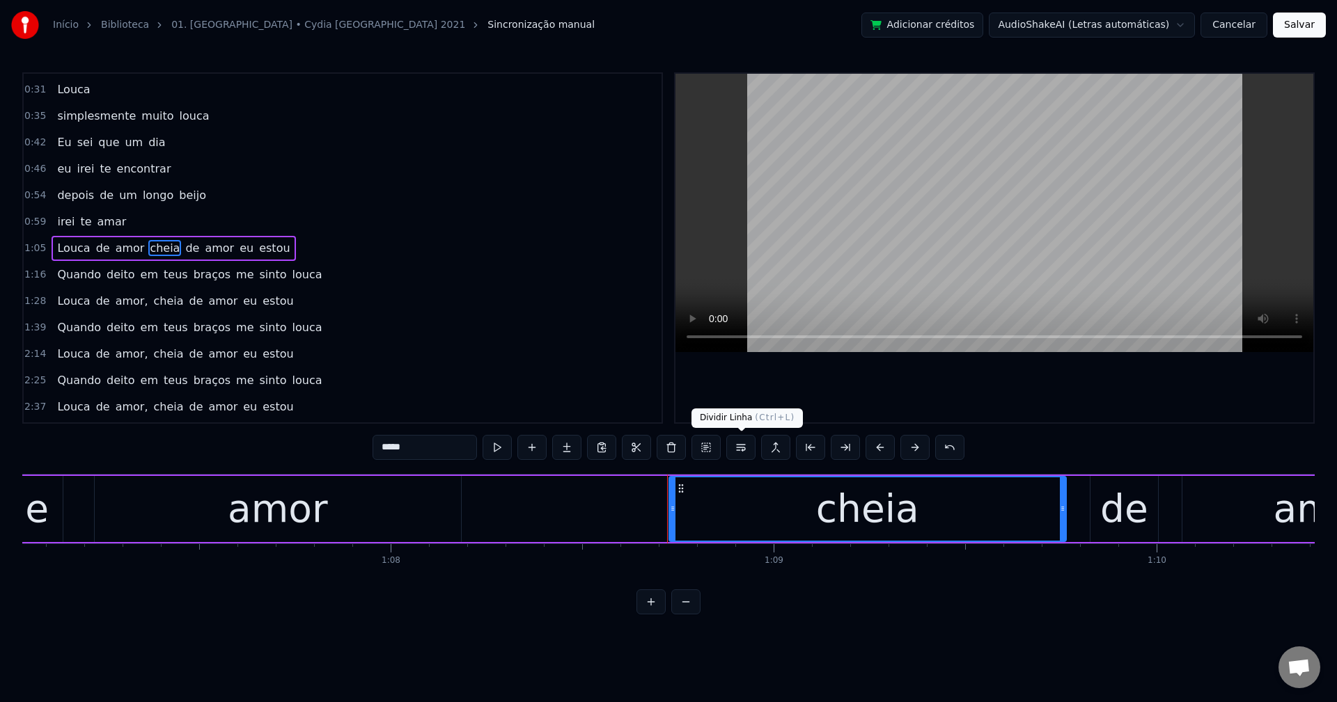
click at [740, 447] on button at bounding box center [740, 447] width 29 height 25
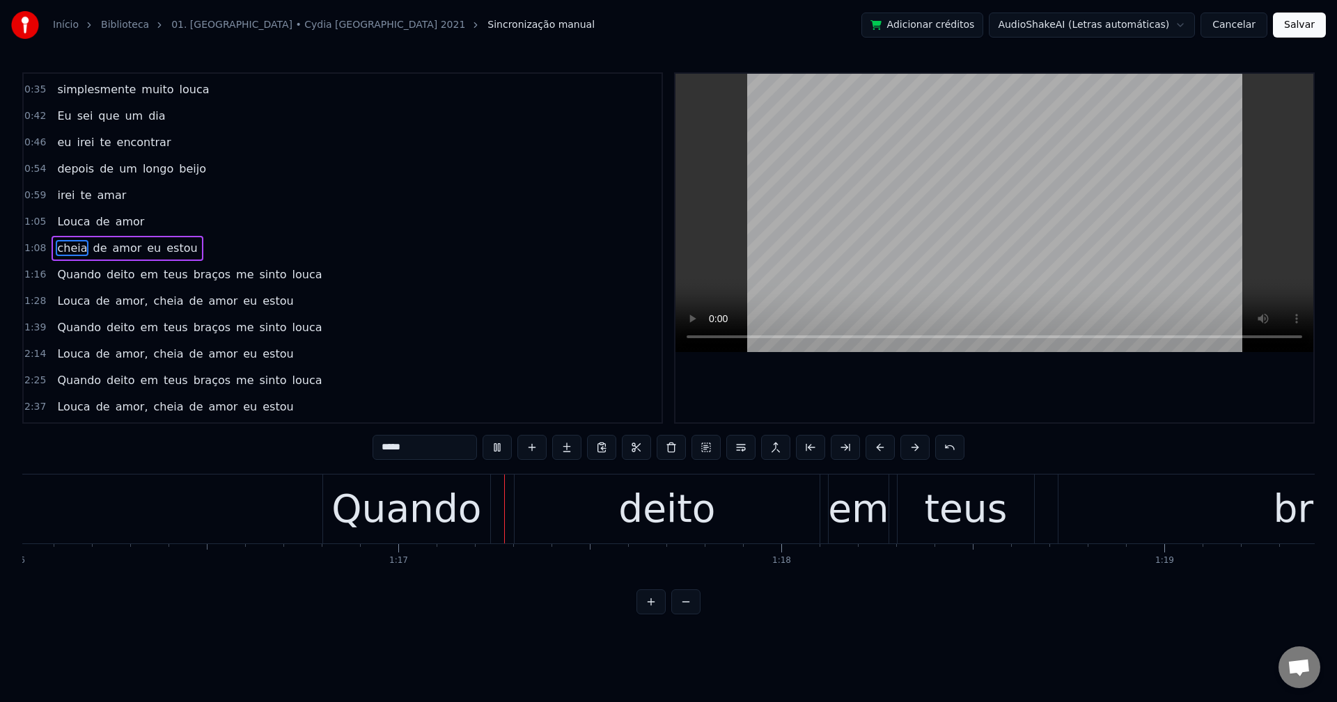
scroll to position [0, 29321]
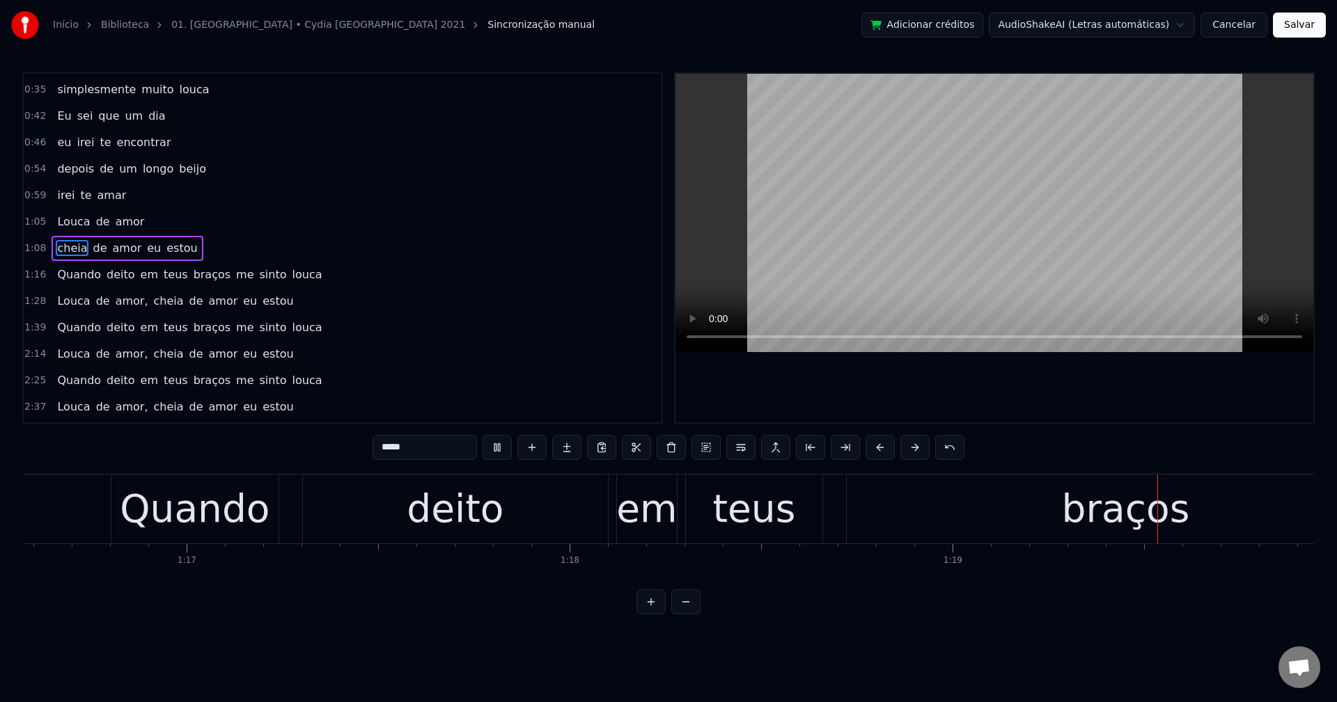
click at [141, 276] on span "em" at bounding box center [149, 275] width 20 height 16
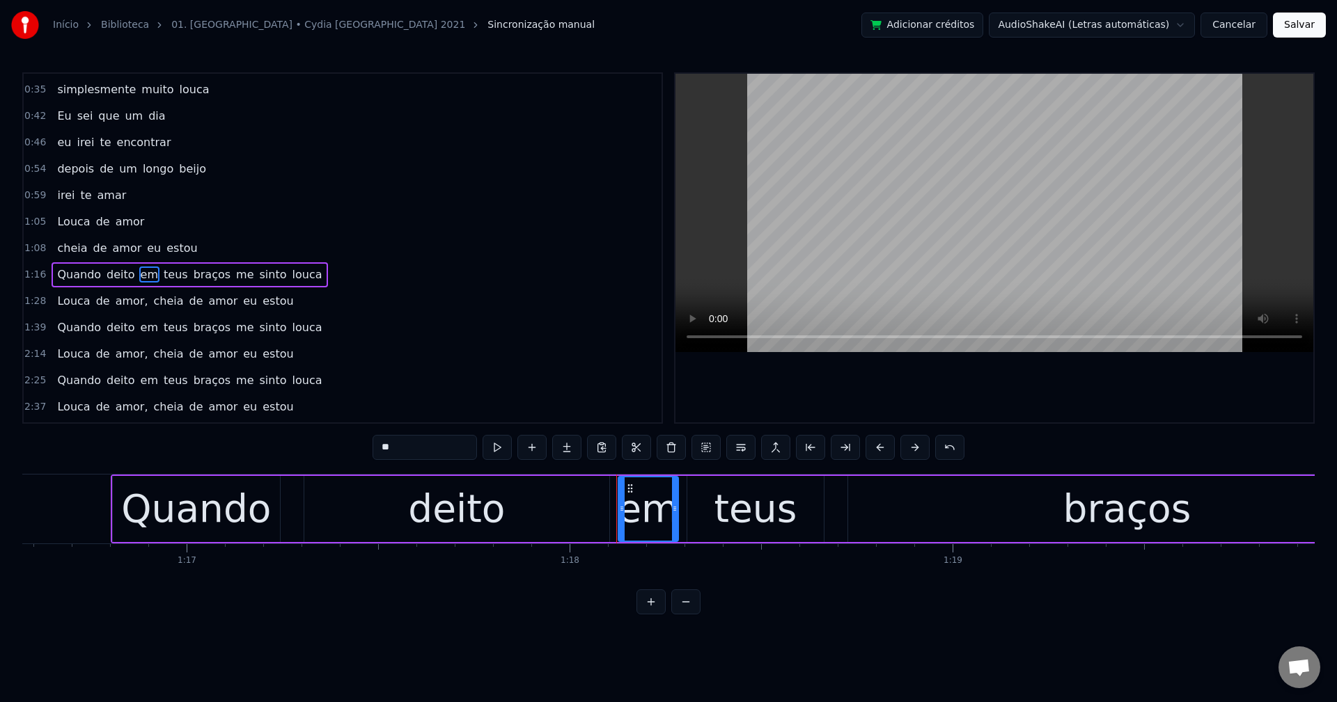
scroll to position [156, 0]
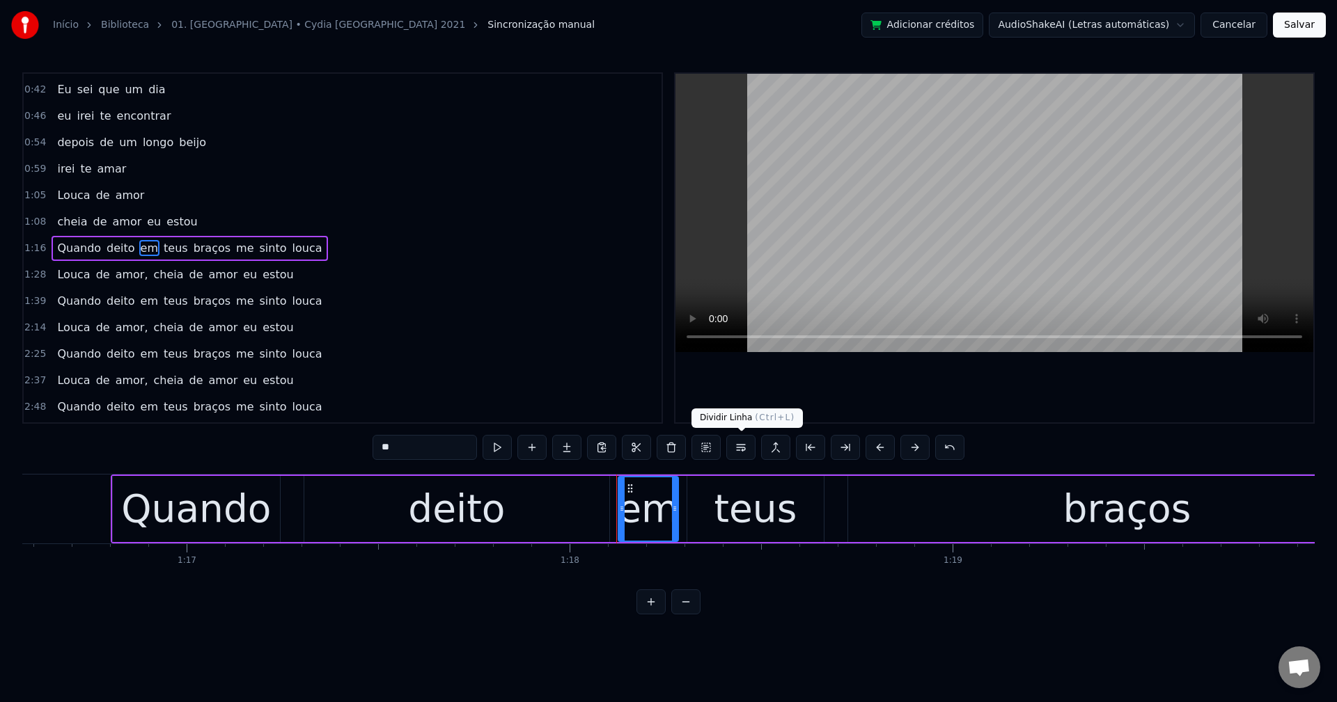
click at [744, 460] on div "**" at bounding box center [668, 449] width 592 height 28
click at [737, 453] on button at bounding box center [740, 447] width 29 height 25
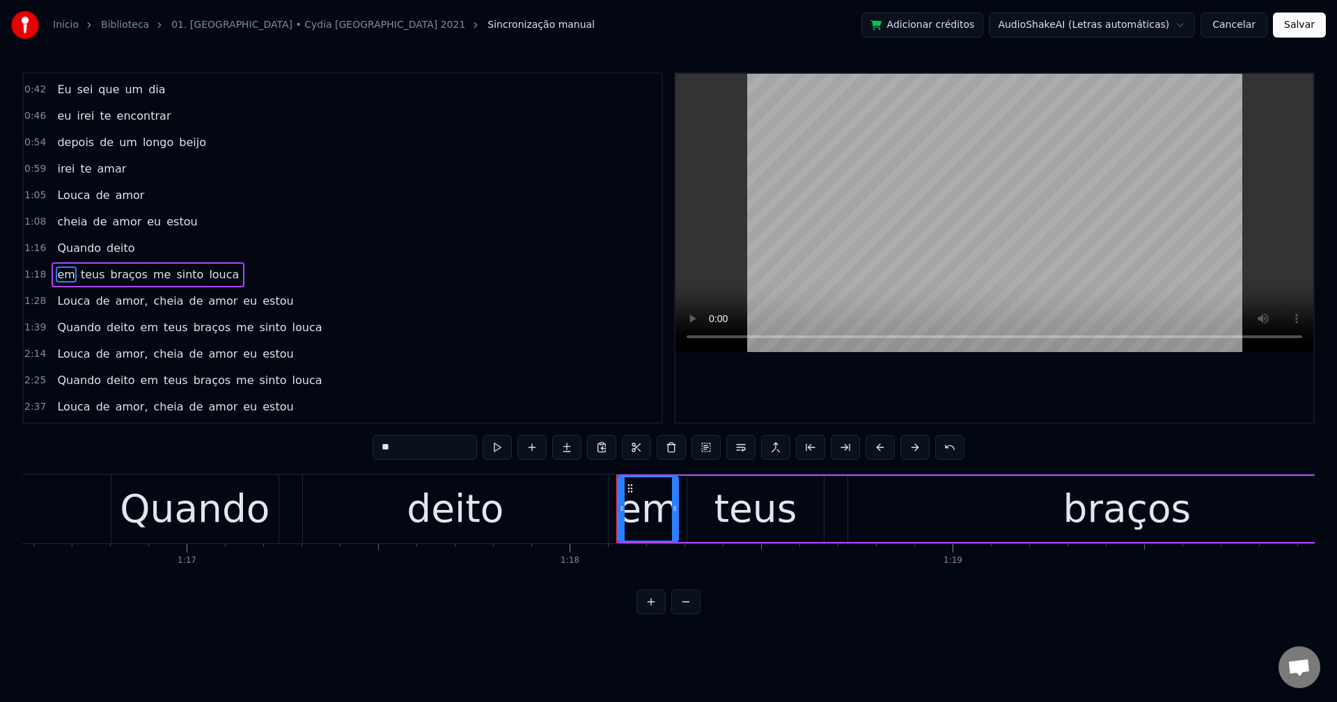
scroll to position [182, 0]
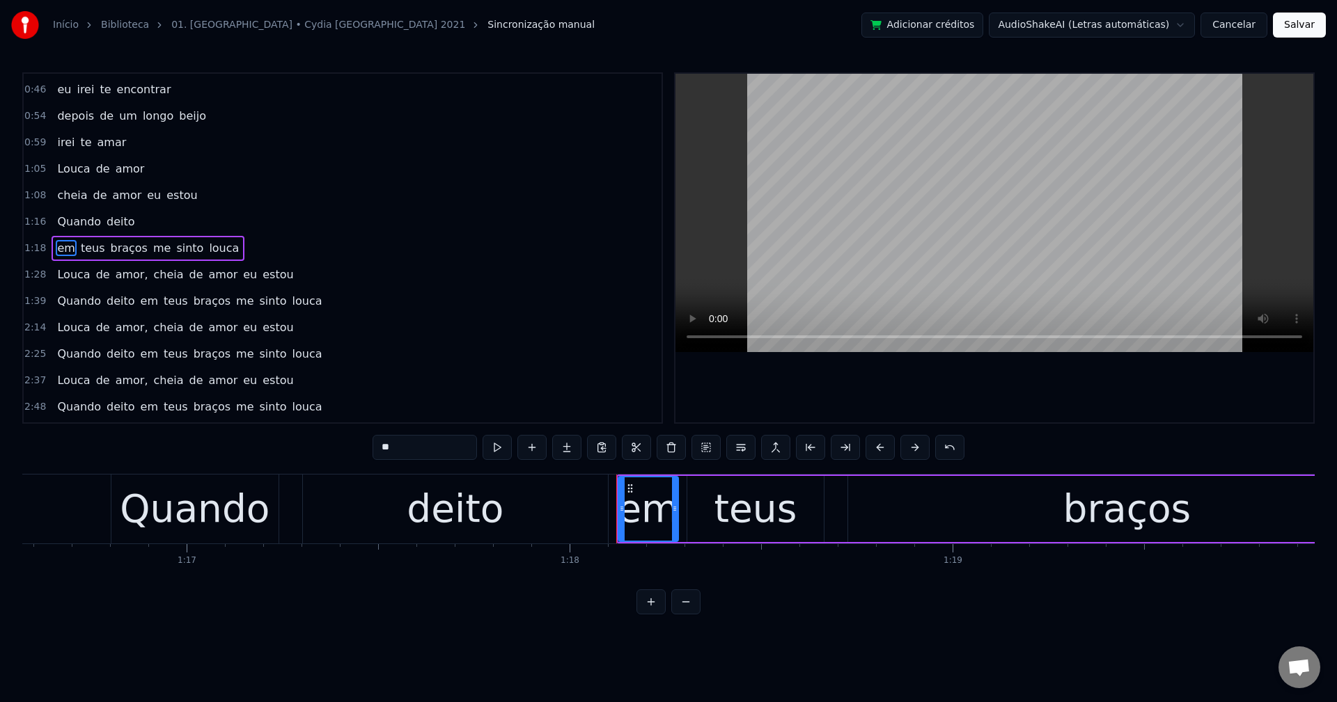
click at [152, 253] on span "me" at bounding box center [162, 248] width 20 height 16
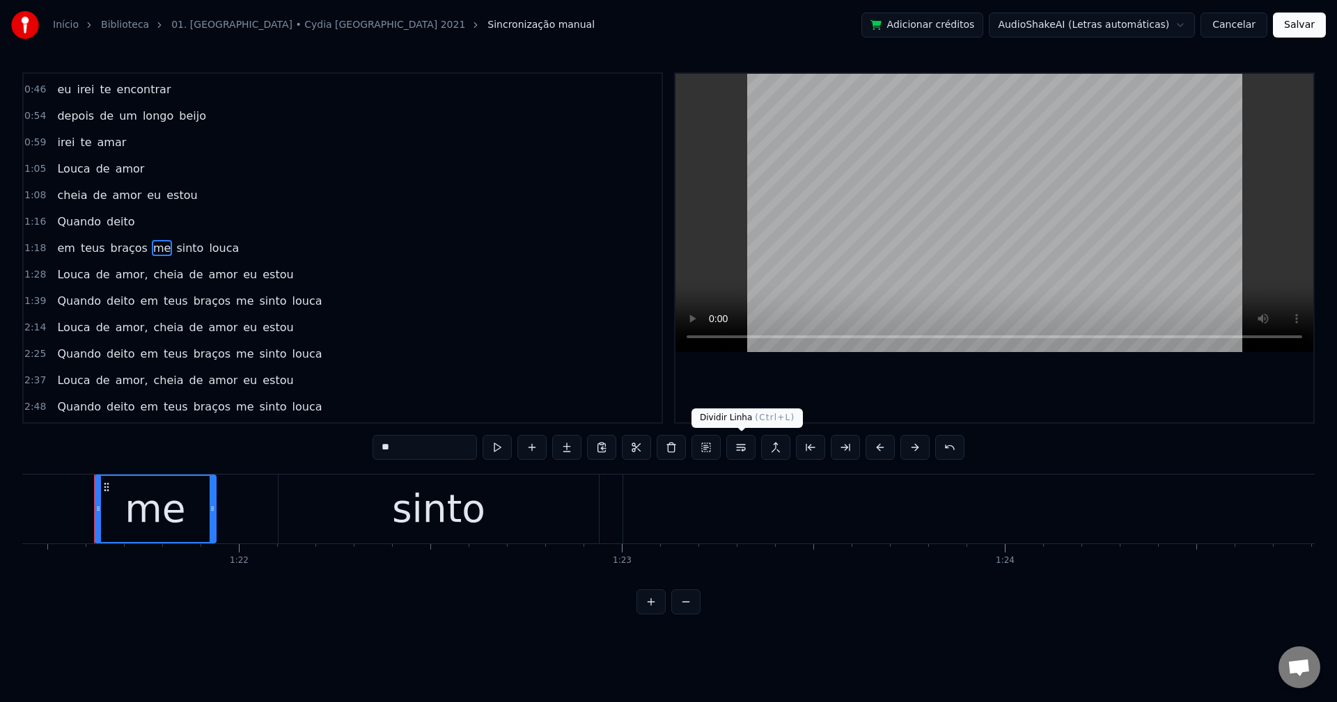
click at [746, 456] on button at bounding box center [740, 447] width 29 height 25
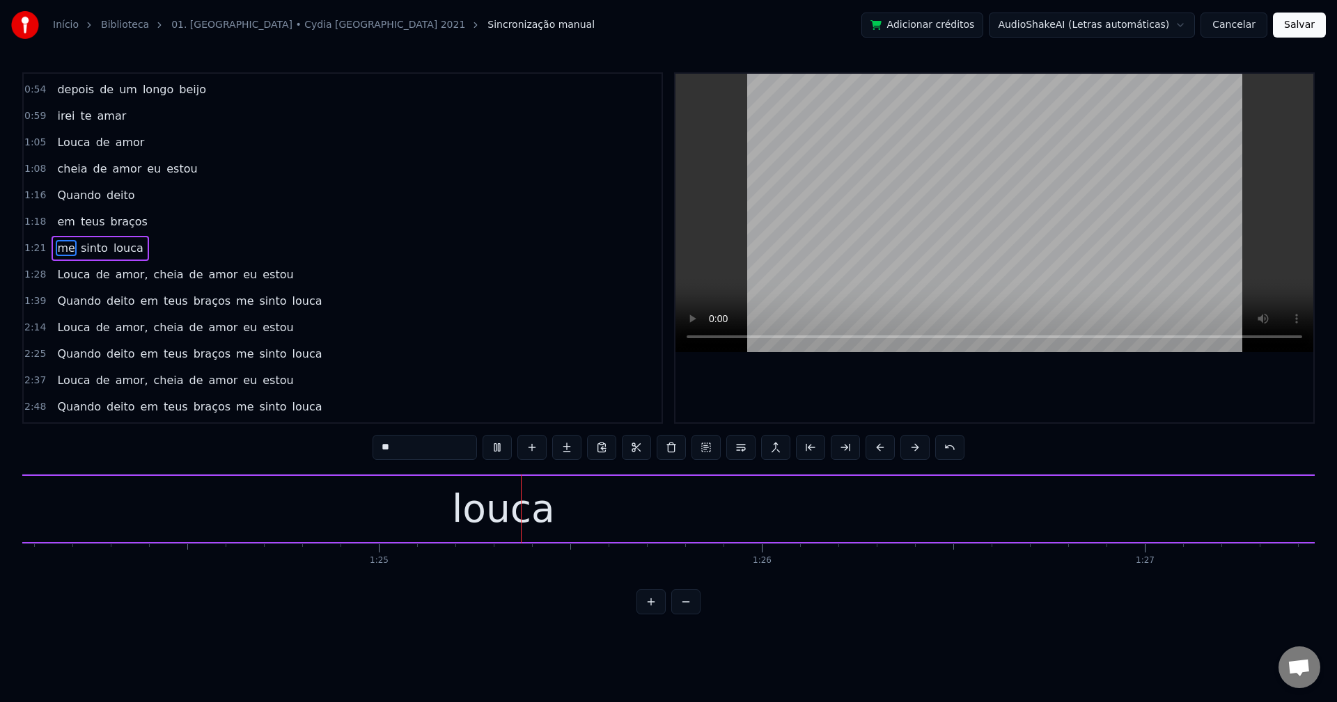
scroll to position [0, 32385]
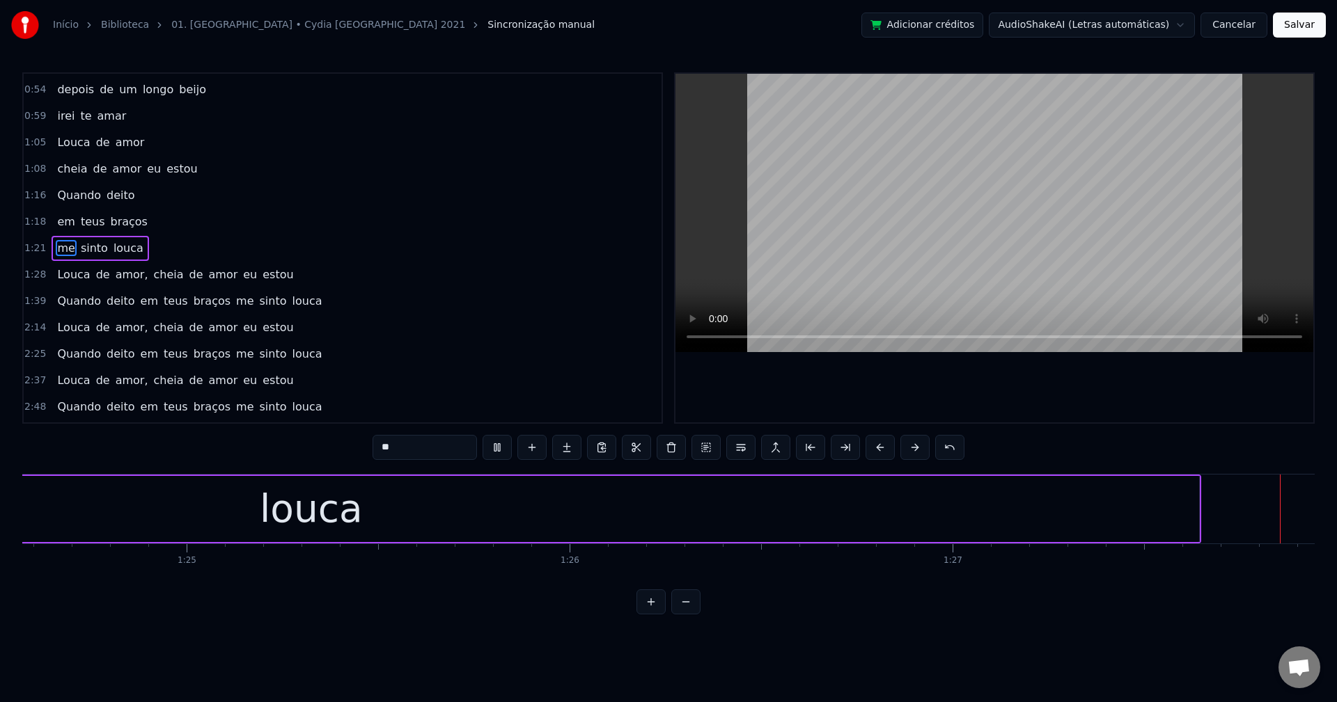
click at [116, 273] on span "amor," at bounding box center [132, 275] width 36 height 16
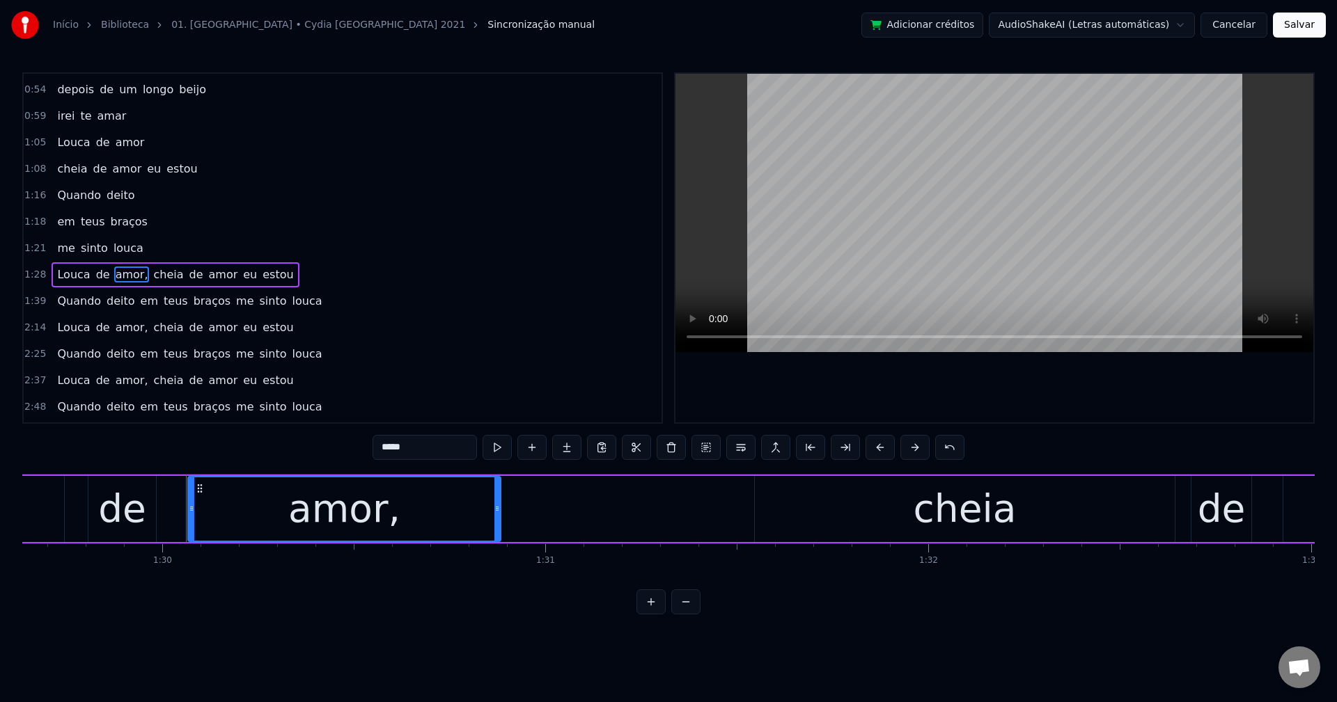
scroll to position [0, 34418]
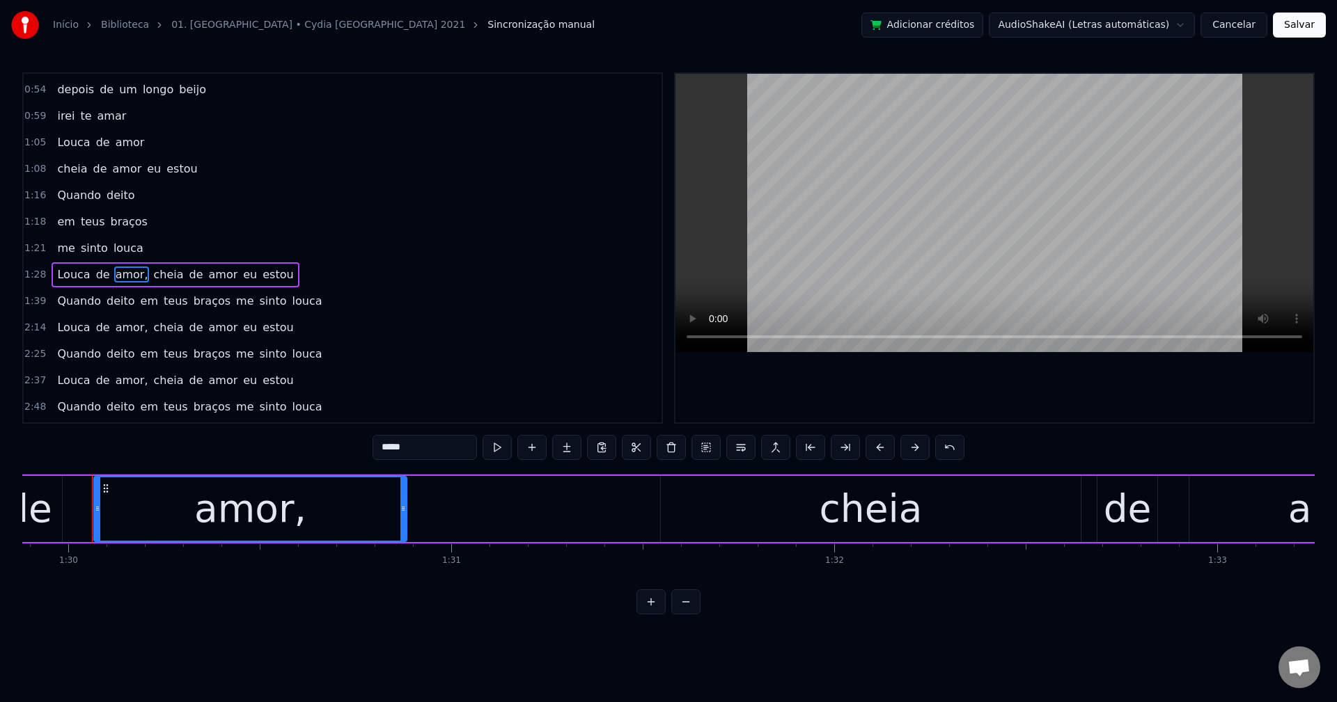
click at [430, 440] on input "*****" at bounding box center [424, 447] width 104 height 25
click at [148, 278] on span "cheia" at bounding box center [164, 275] width 33 height 16
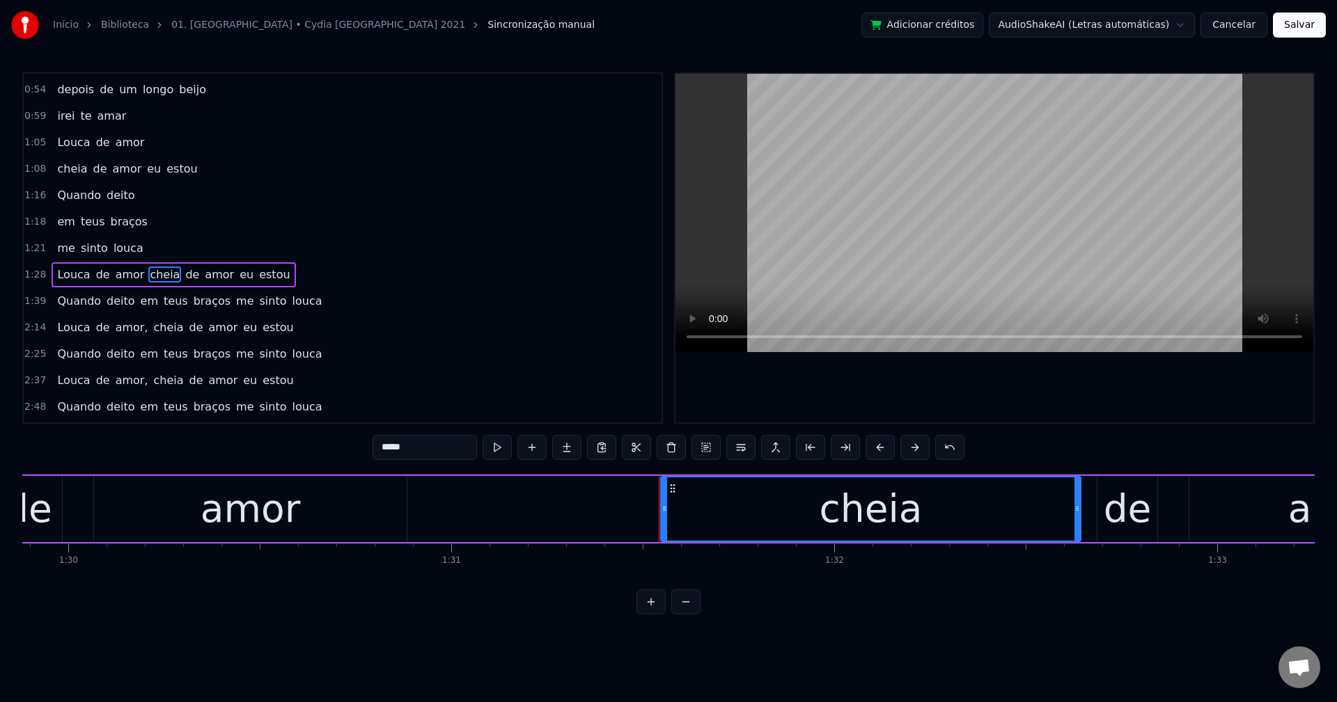
scroll to position [235, 0]
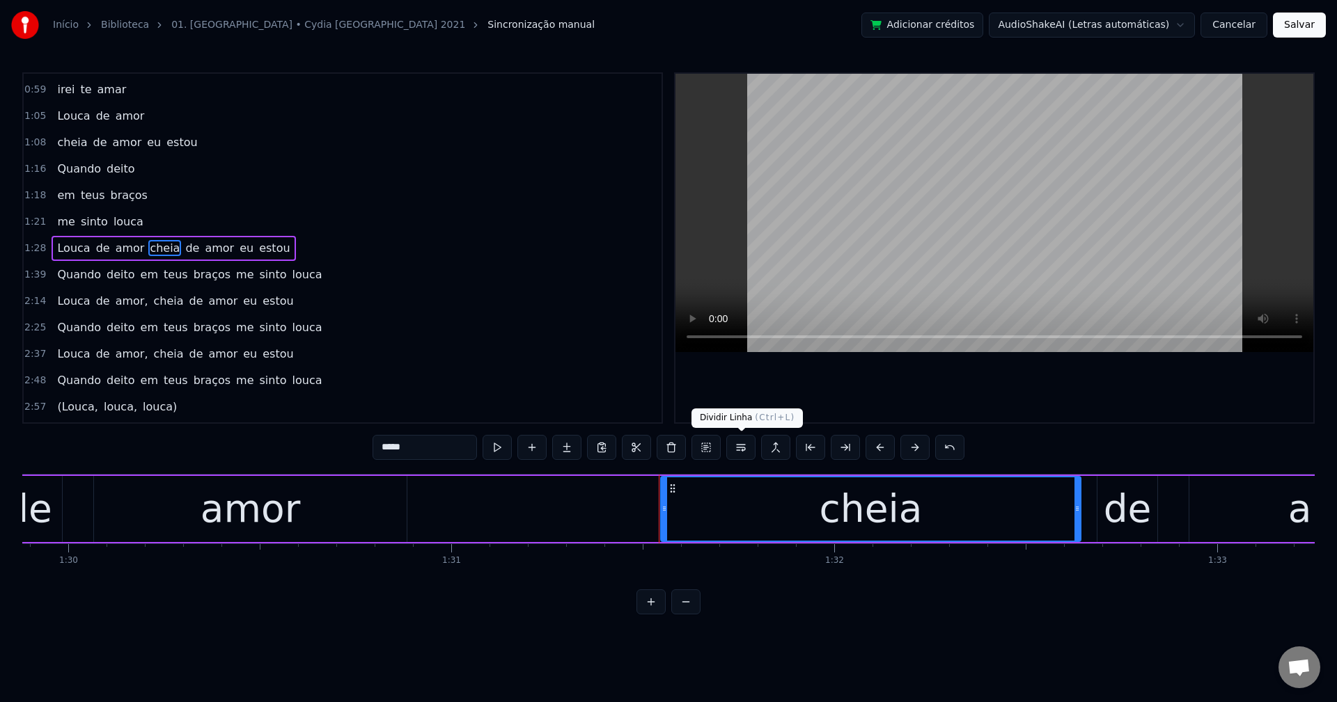
click at [742, 444] on button at bounding box center [740, 447] width 29 height 25
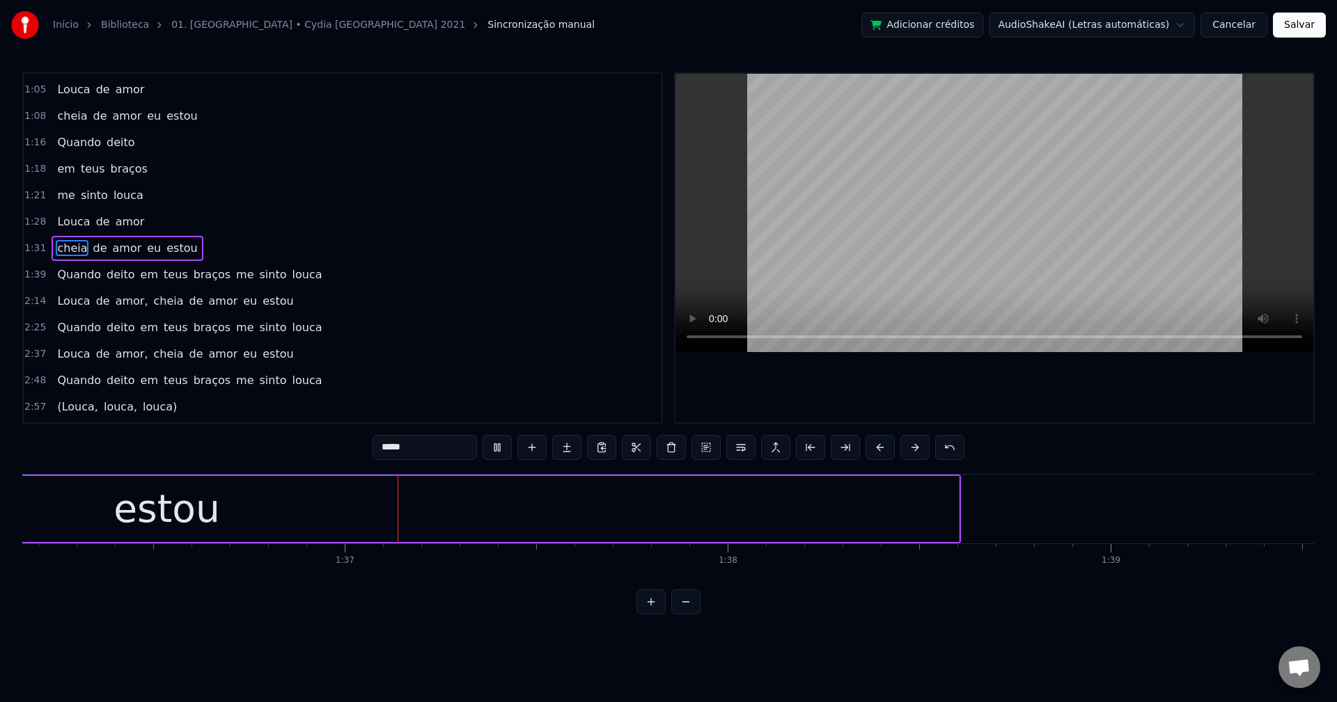
scroll to position [0, 36824]
click at [139, 281] on span "em" at bounding box center [149, 275] width 20 height 16
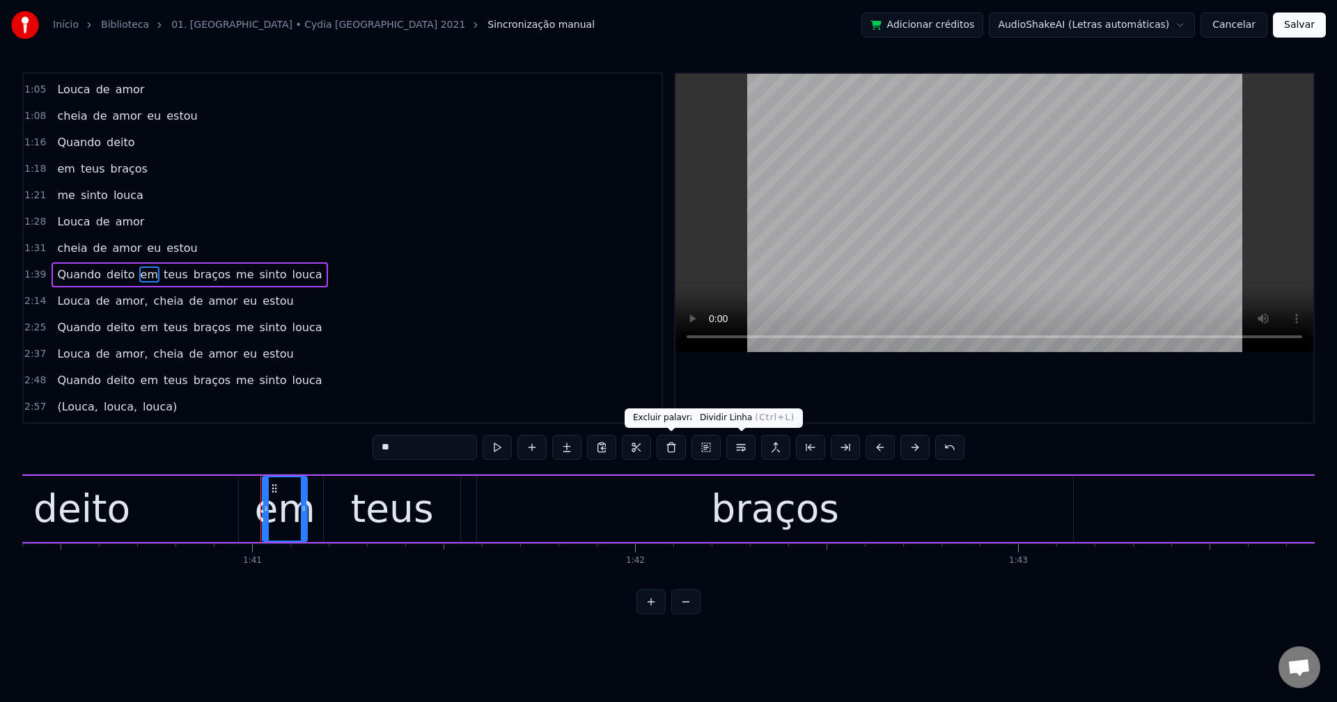
scroll to position [0, 38615]
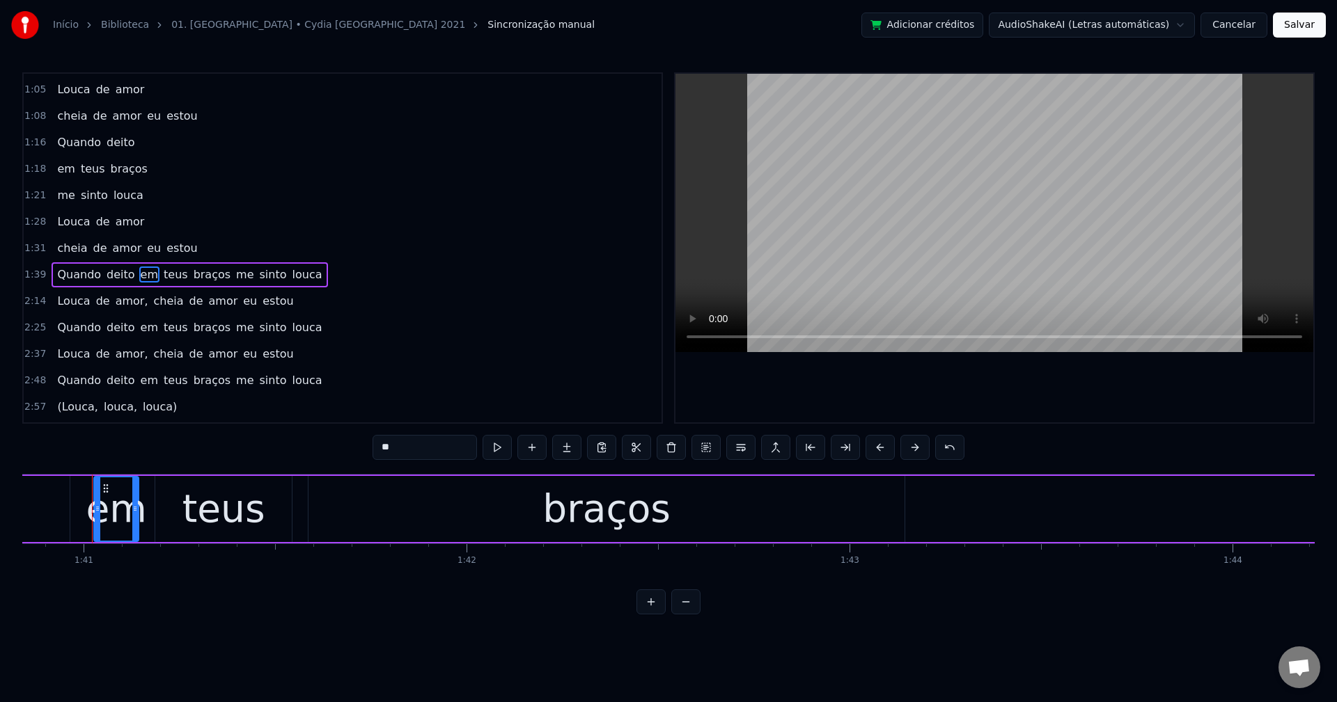
drag, startPoint x: 739, startPoint y: 448, endPoint x: 673, endPoint y: 428, distance: 68.3
click at [735, 444] on button at bounding box center [740, 447] width 29 height 25
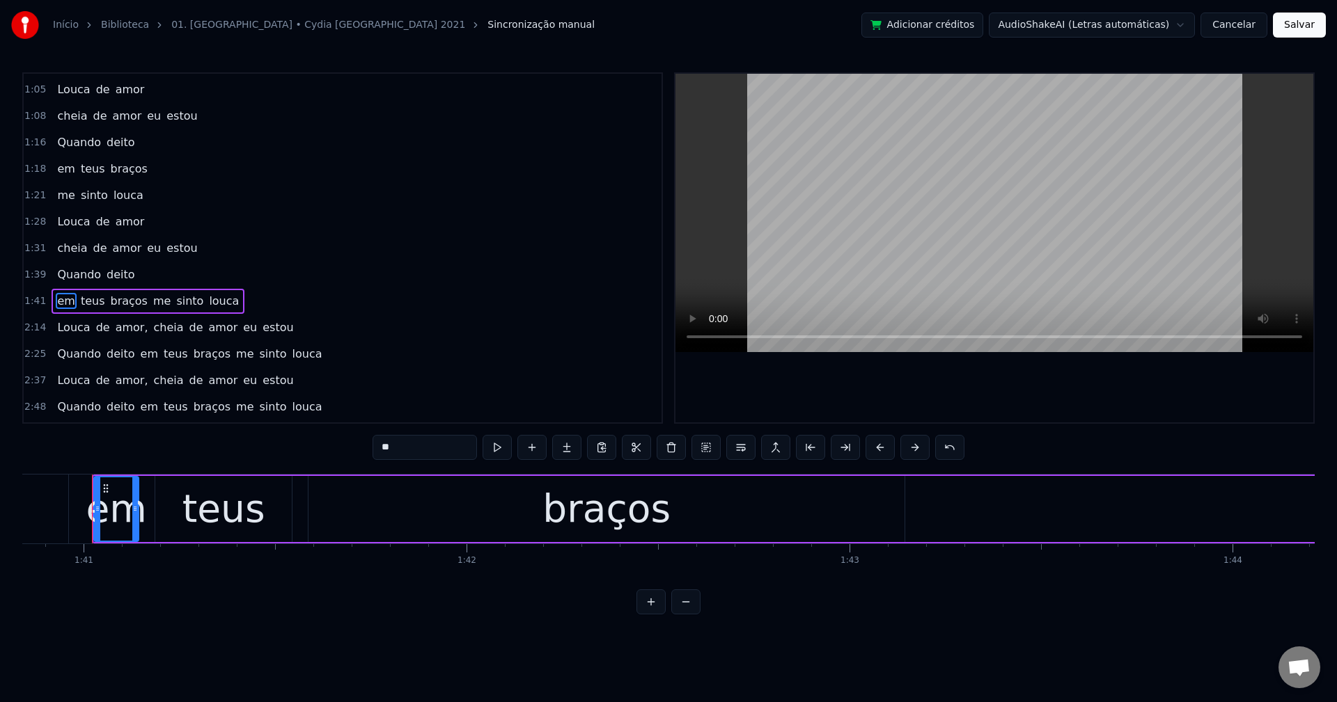
scroll to position [313, 0]
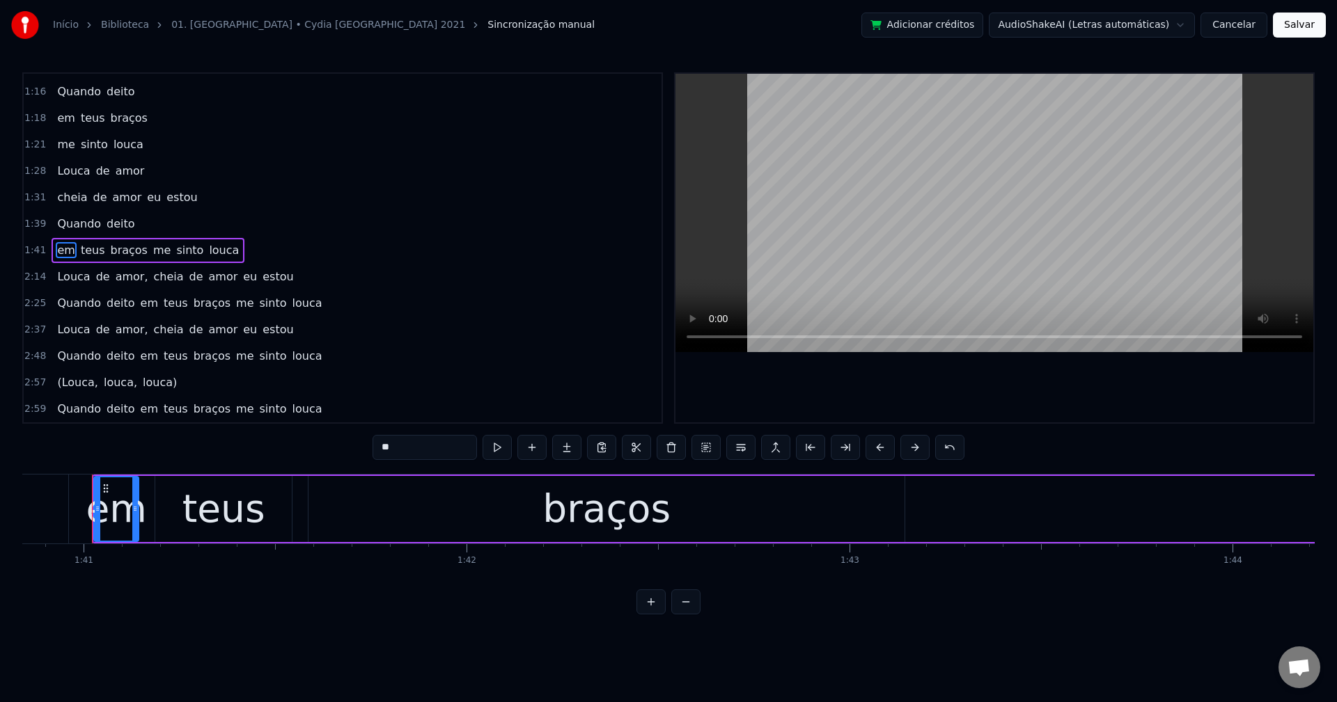
click at [152, 244] on span "me" at bounding box center [162, 250] width 20 height 16
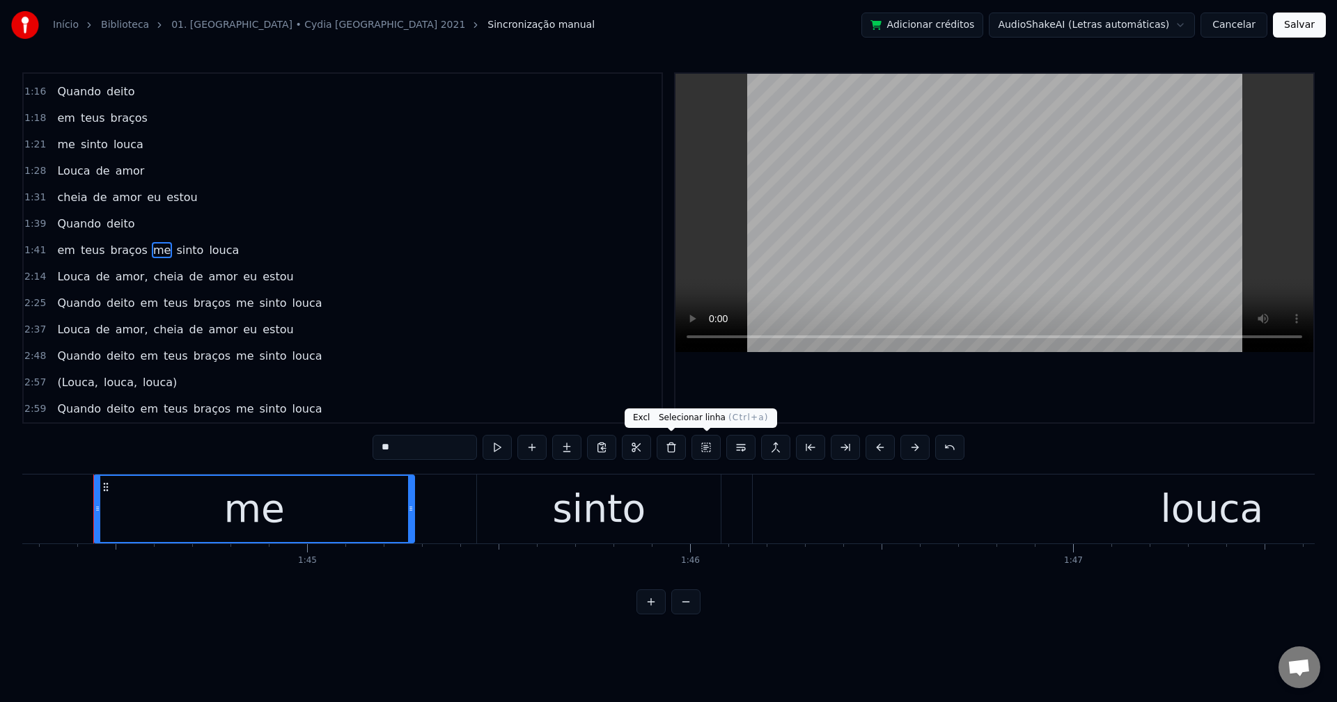
scroll to position [0, 39924]
drag, startPoint x: 739, startPoint y: 448, endPoint x: 693, endPoint y: 439, distance: 46.8
click at [738, 447] on button at bounding box center [740, 447] width 29 height 25
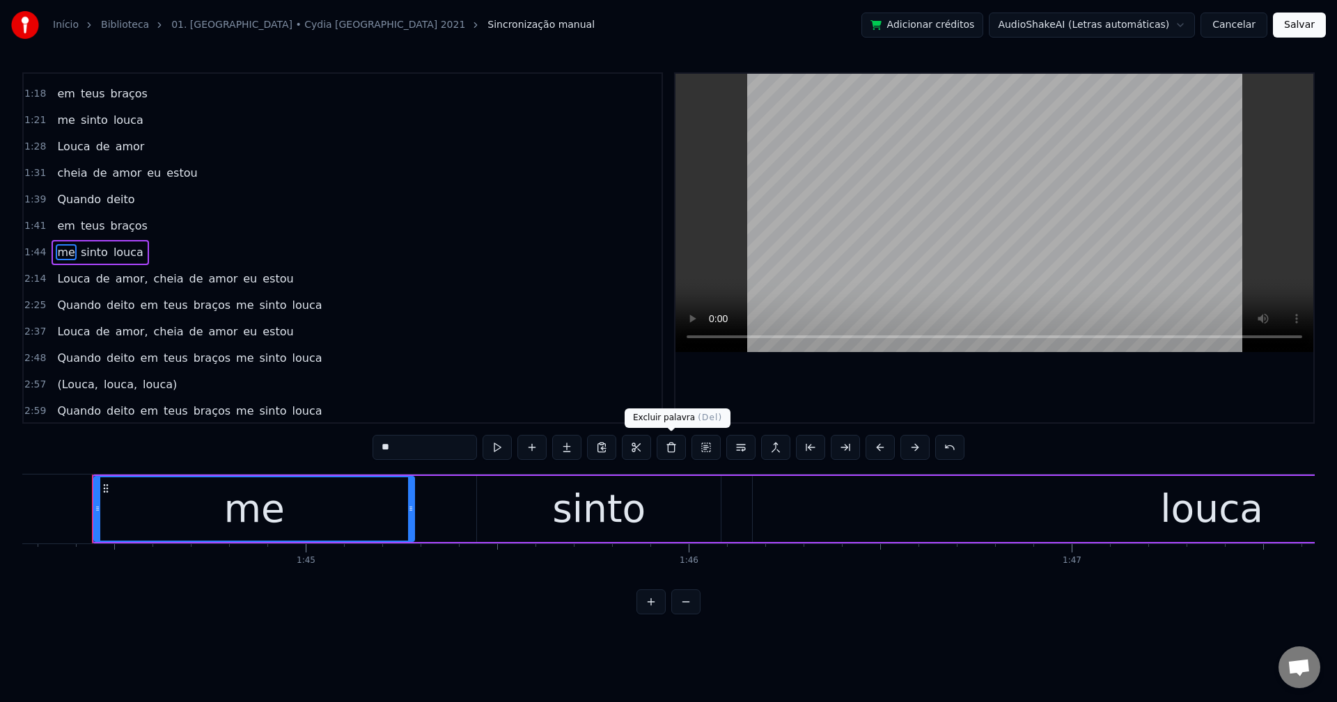
scroll to position [339, 0]
drag, startPoint x: 111, startPoint y: 275, endPoint x: 175, endPoint y: 320, distance: 78.4
click at [114, 275] on span "amor," at bounding box center [132, 277] width 36 height 16
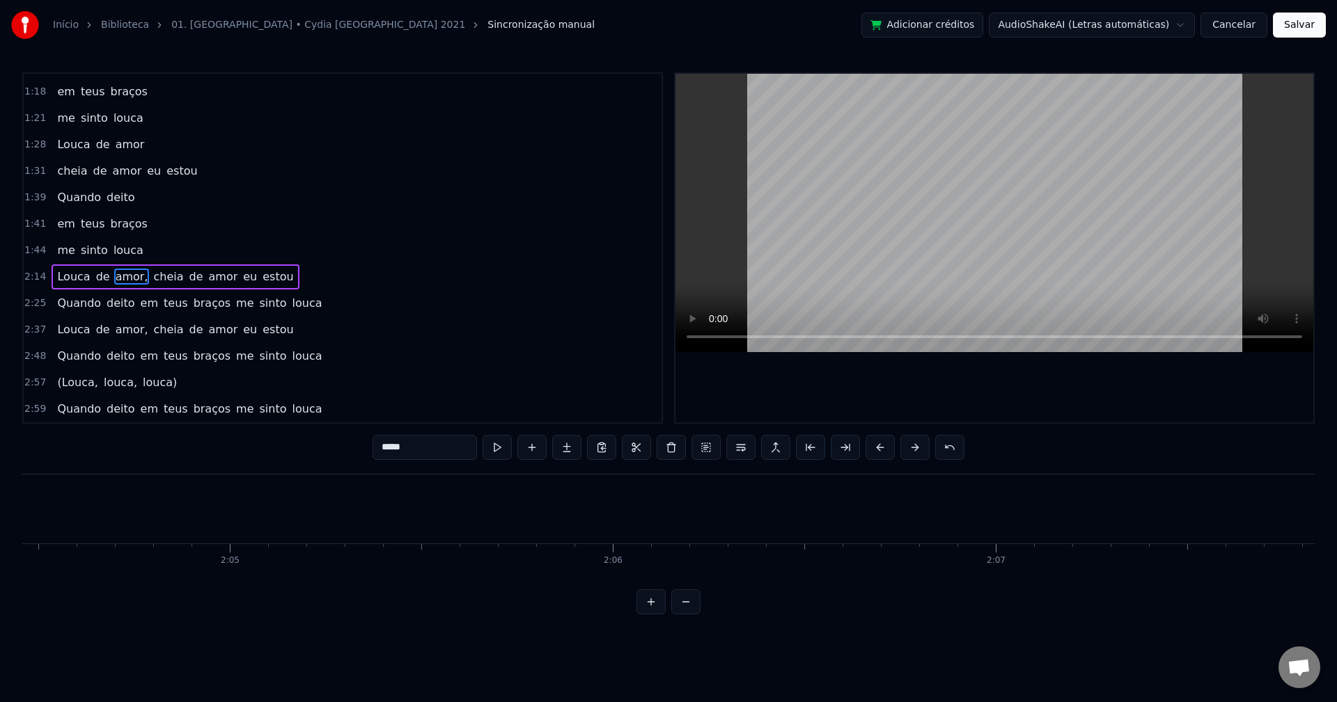
click at [456, 447] on input "*****" at bounding box center [424, 447] width 104 height 25
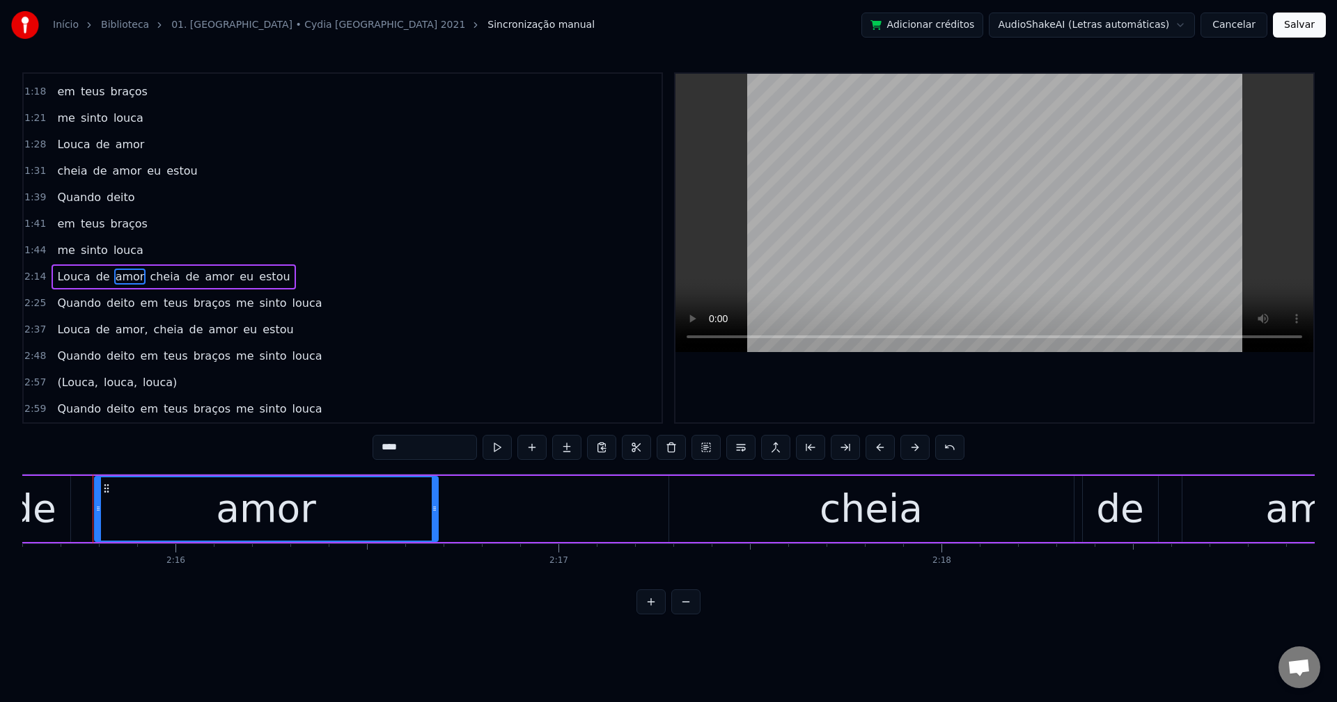
drag, startPoint x: 146, startPoint y: 280, endPoint x: 167, endPoint y: 290, distance: 23.7
click at [148, 279] on span "cheia" at bounding box center [164, 277] width 33 height 16
type input "*****"
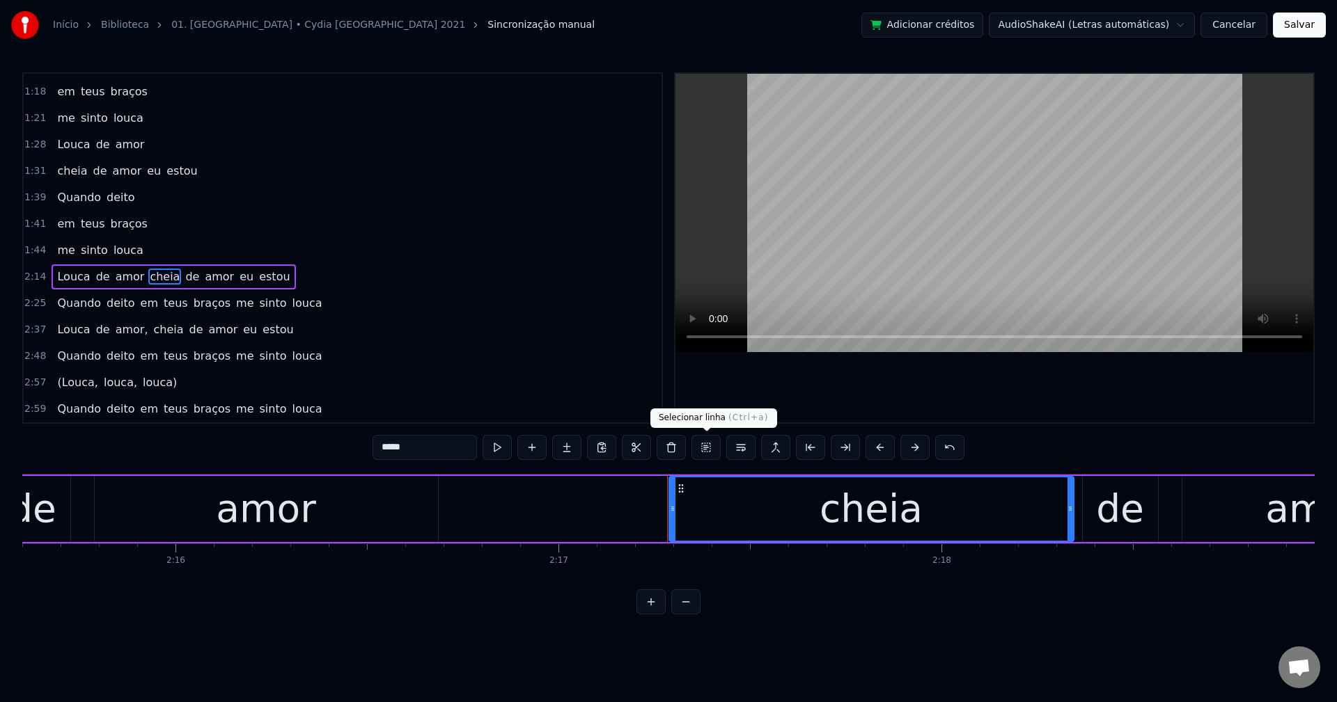
click at [713, 455] on button at bounding box center [705, 447] width 29 height 25
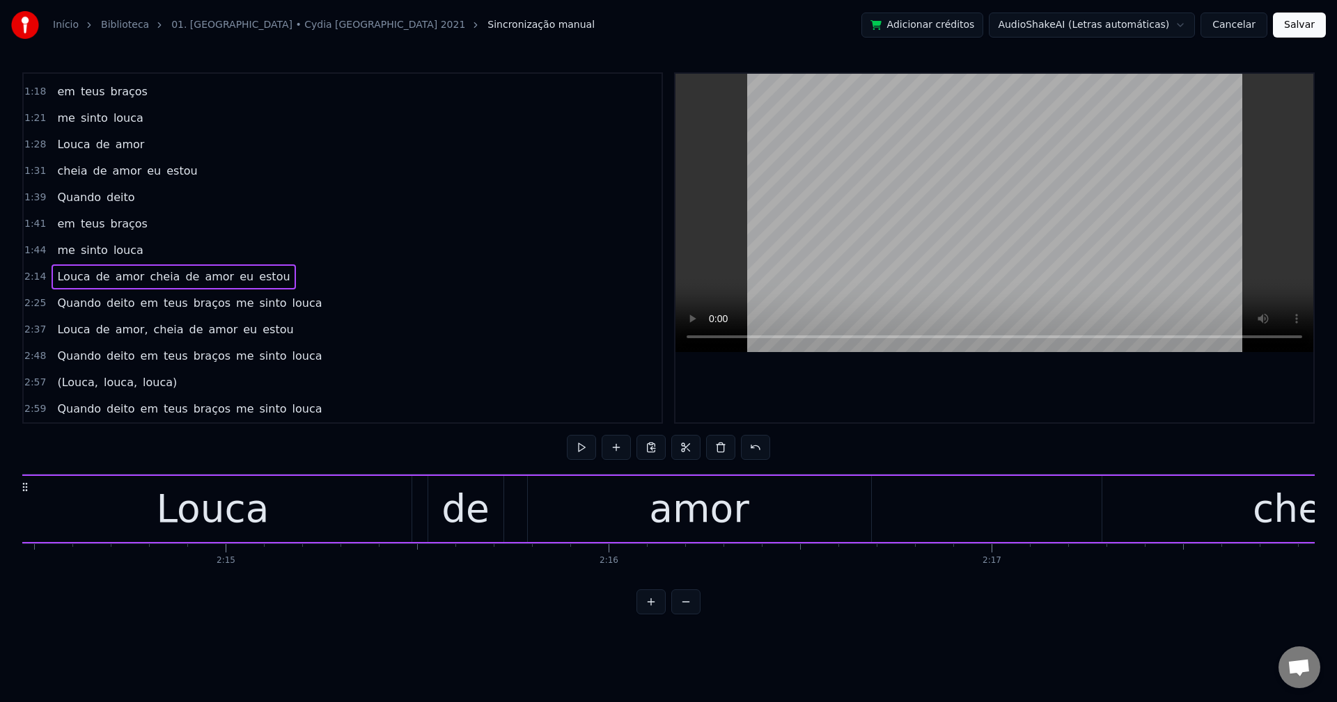
scroll to position [0, 51412]
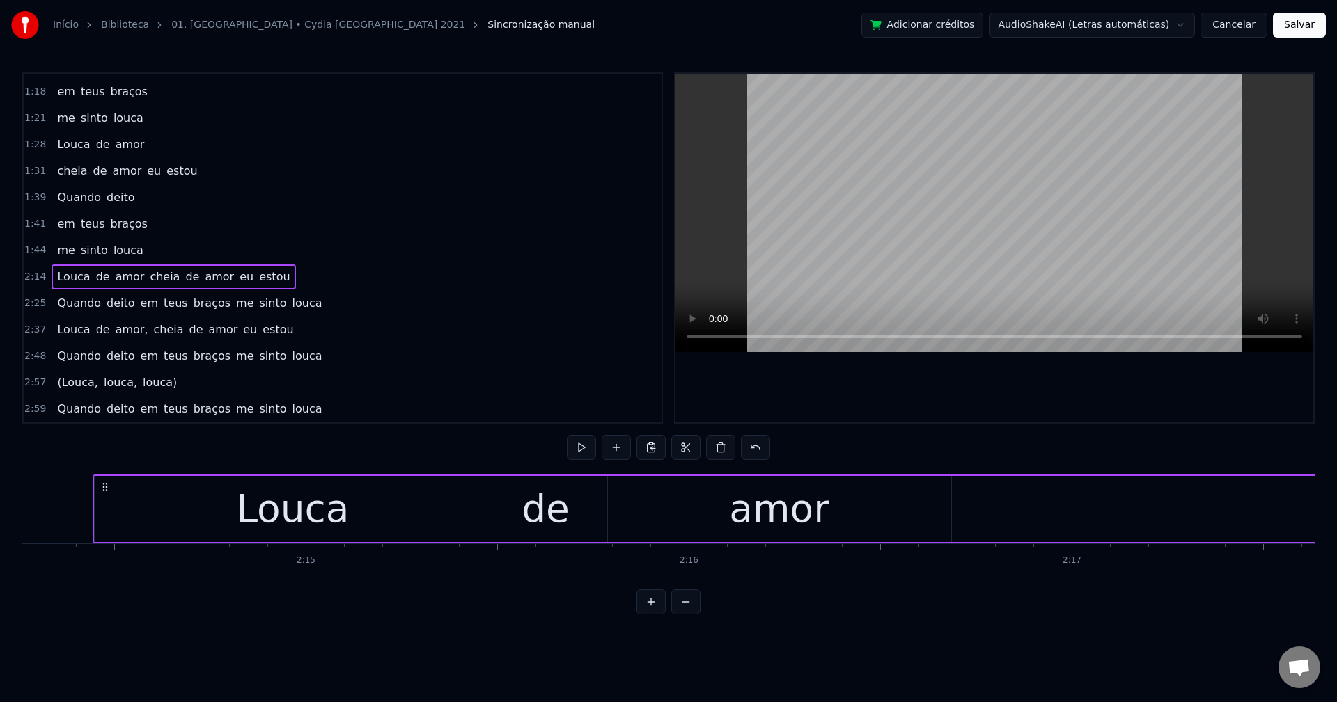
click at [148, 271] on span "cheia" at bounding box center [164, 277] width 33 height 16
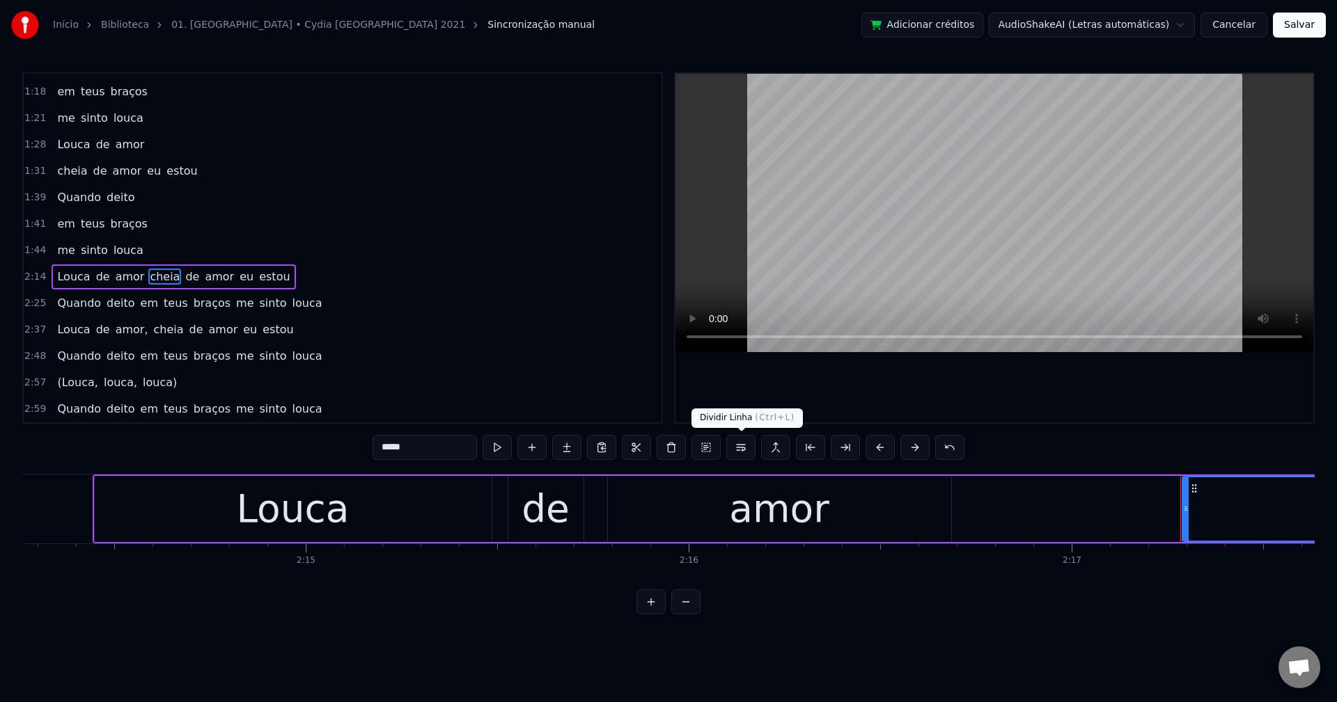
click at [748, 449] on button at bounding box center [740, 447] width 29 height 25
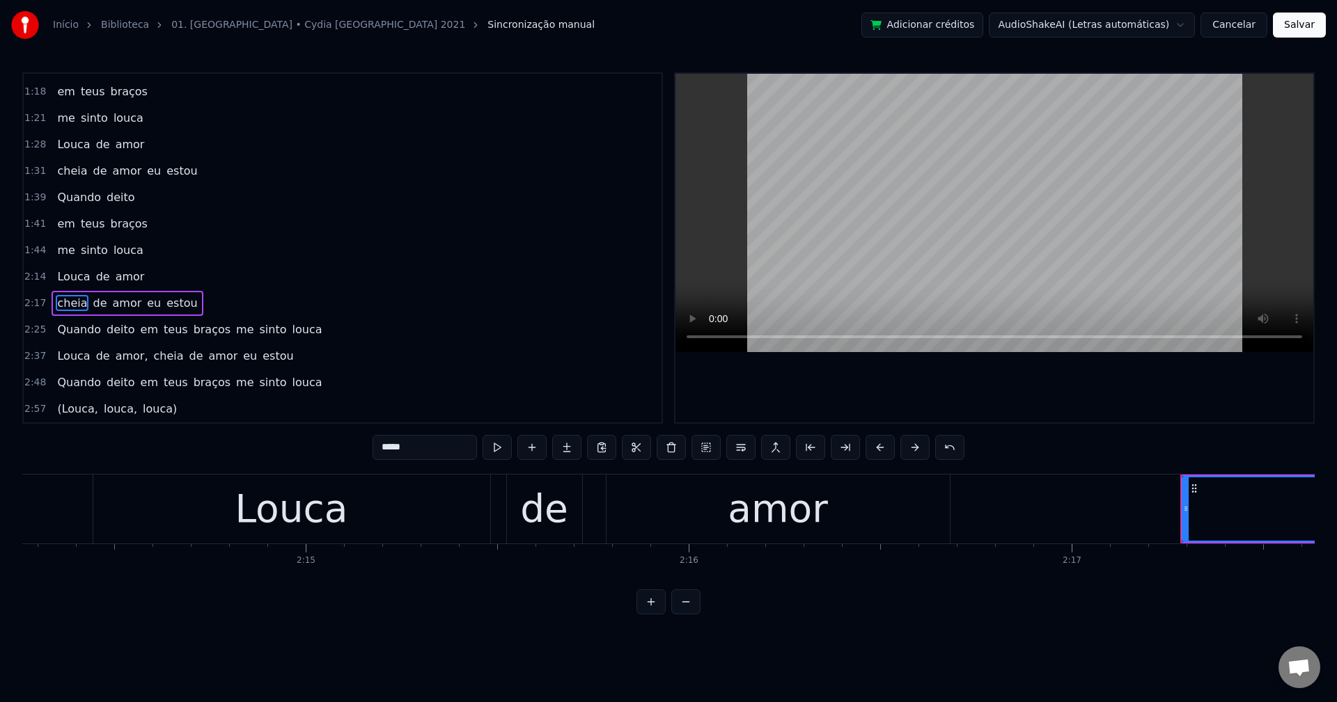
scroll to position [366, 0]
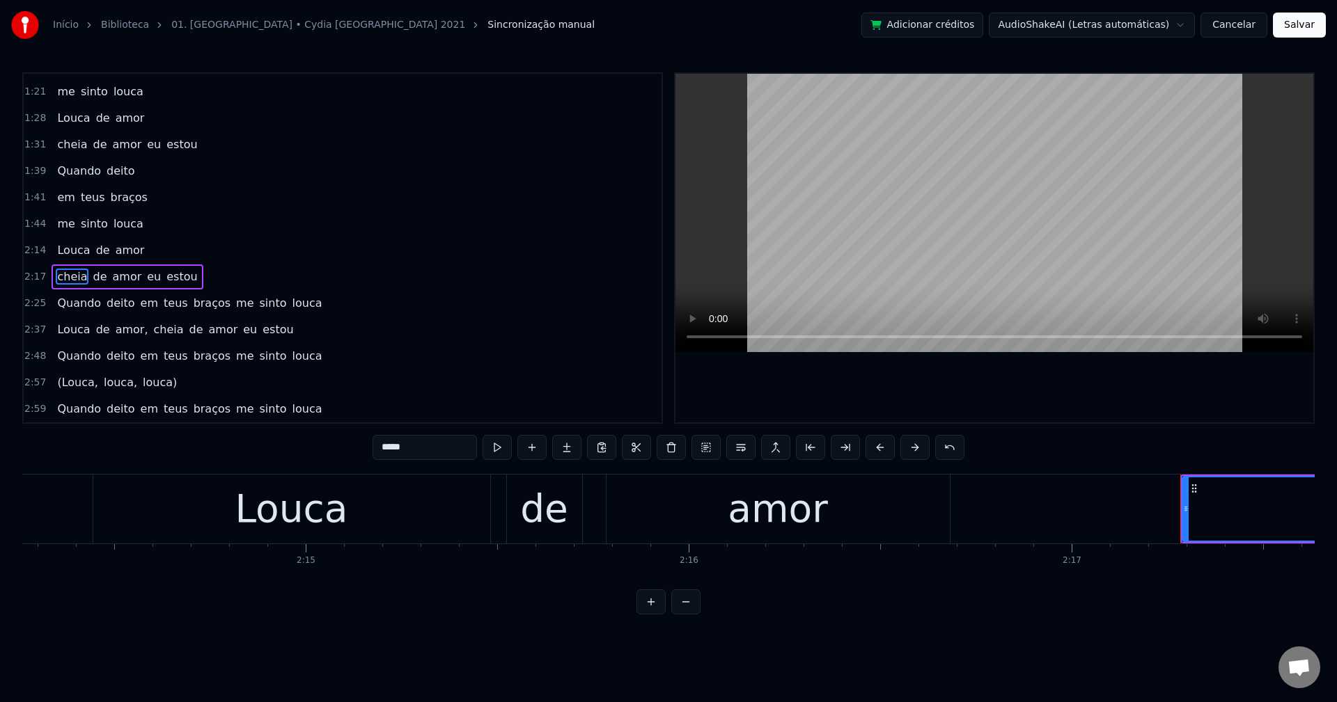
click at [139, 299] on span "em" at bounding box center [149, 303] width 20 height 16
type input "**"
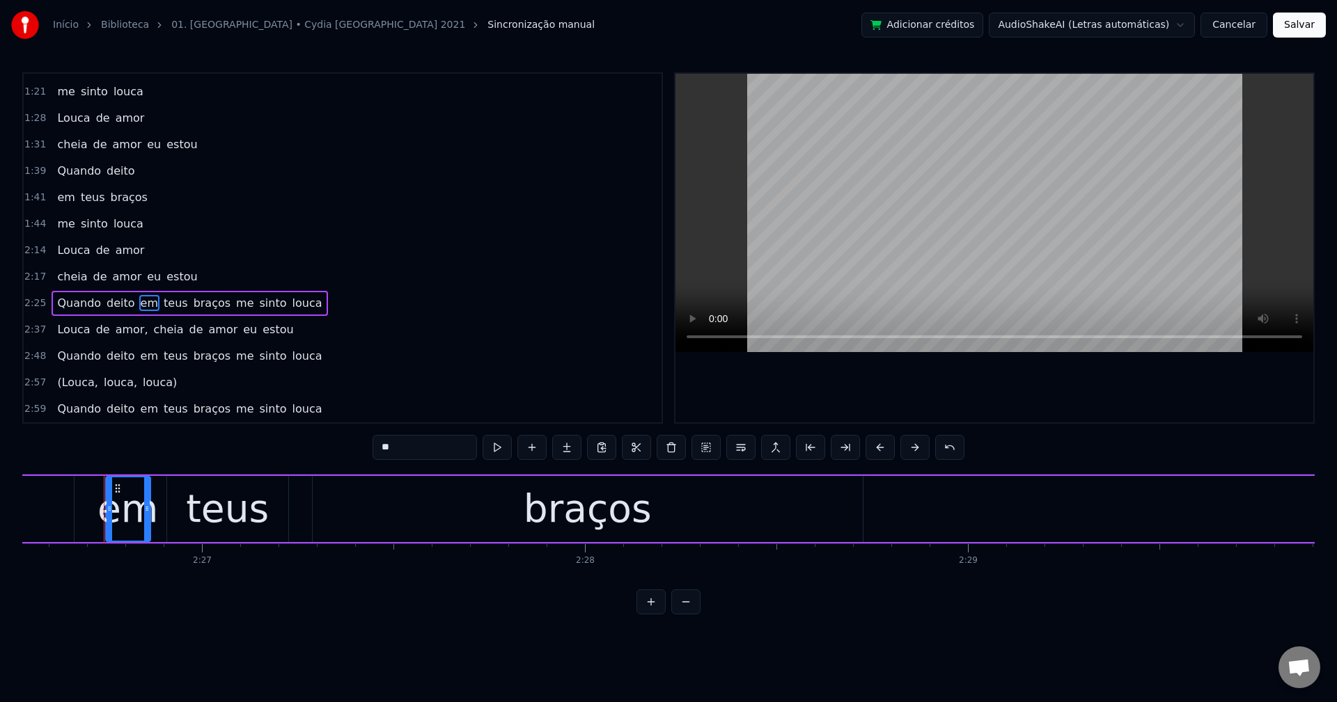
scroll to position [0, 56122]
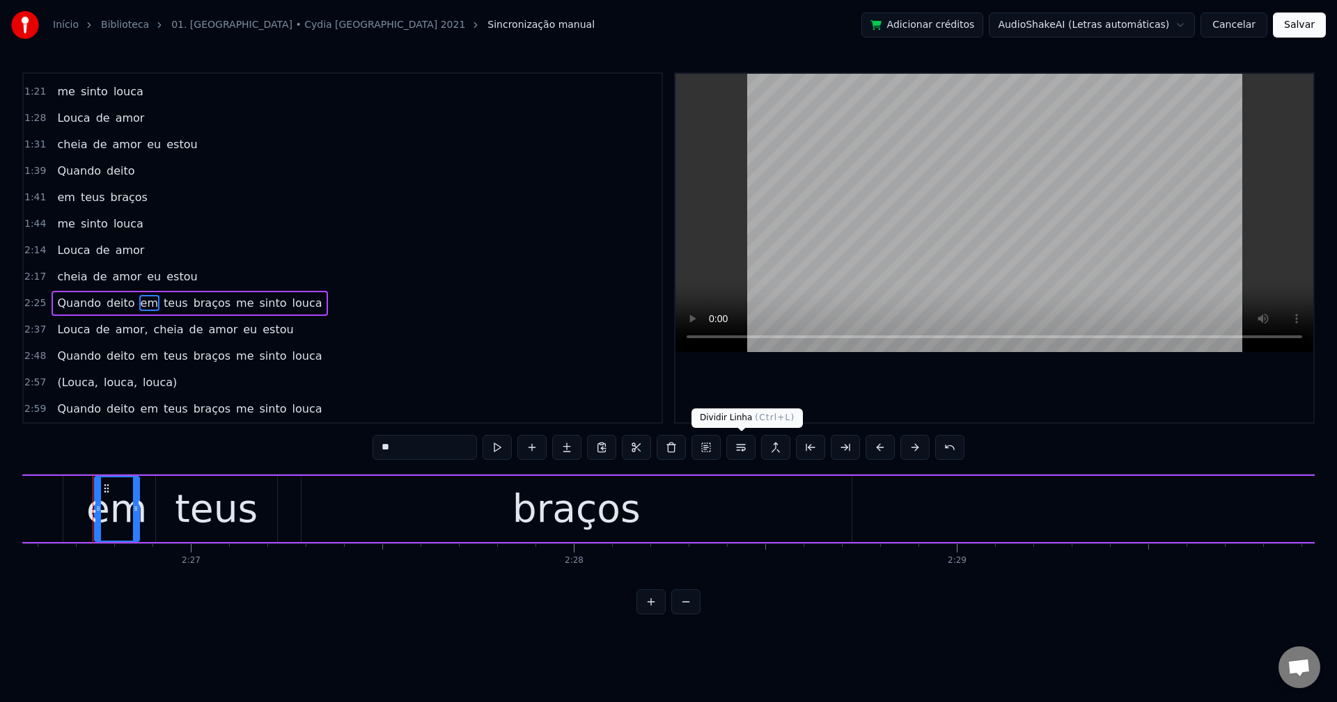
drag, startPoint x: 736, startPoint y: 447, endPoint x: 691, endPoint y: 428, distance: 49.0
click at [735, 443] on button at bounding box center [740, 447] width 29 height 25
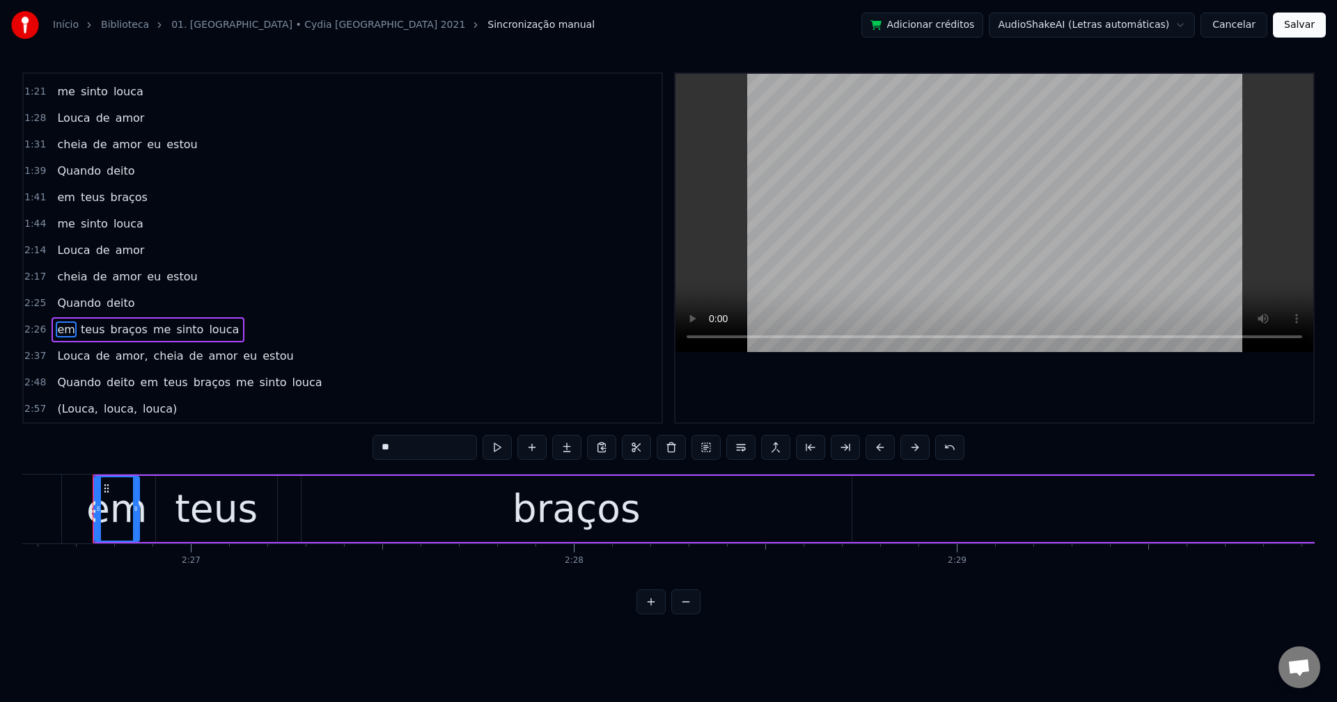
scroll to position [392, 0]
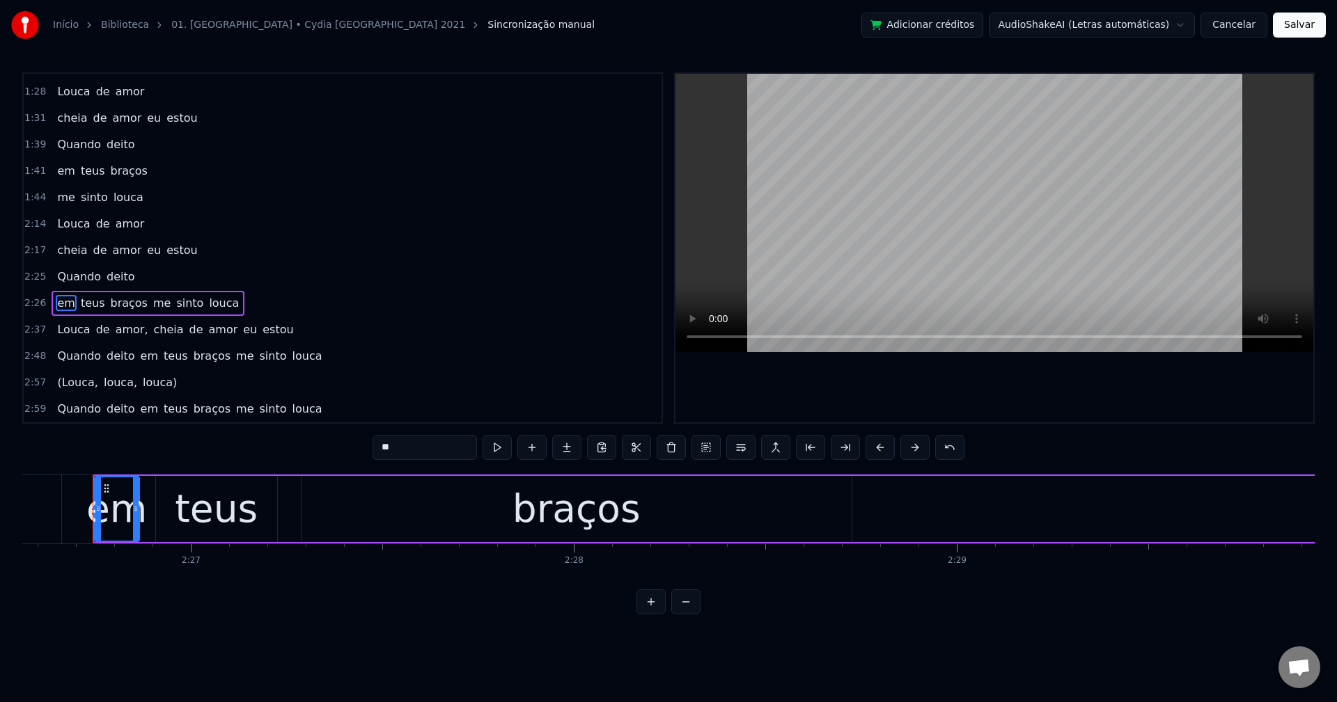
click at [156, 307] on div "em teus braços me sinto louca" at bounding box center [148, 303] width 193 height 25
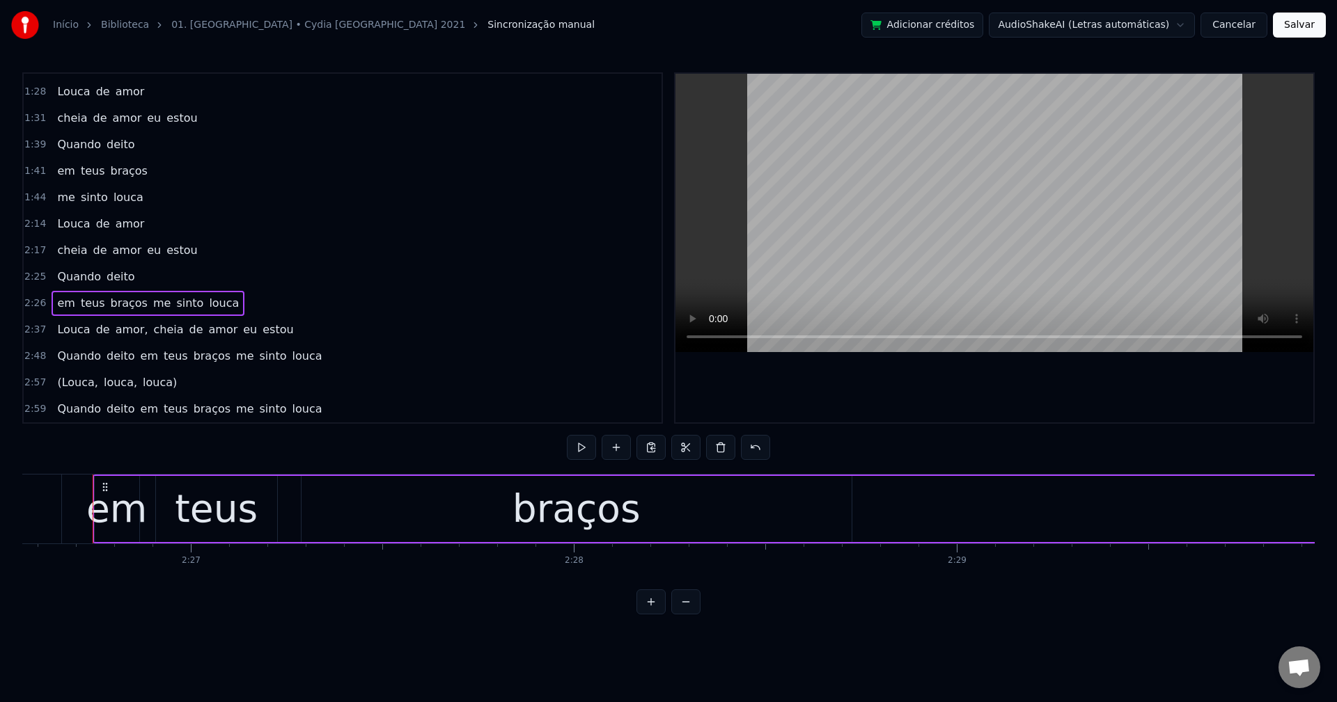
click at [152, 305] on span "me" at bounding box center [162, 303] width 20 height 16
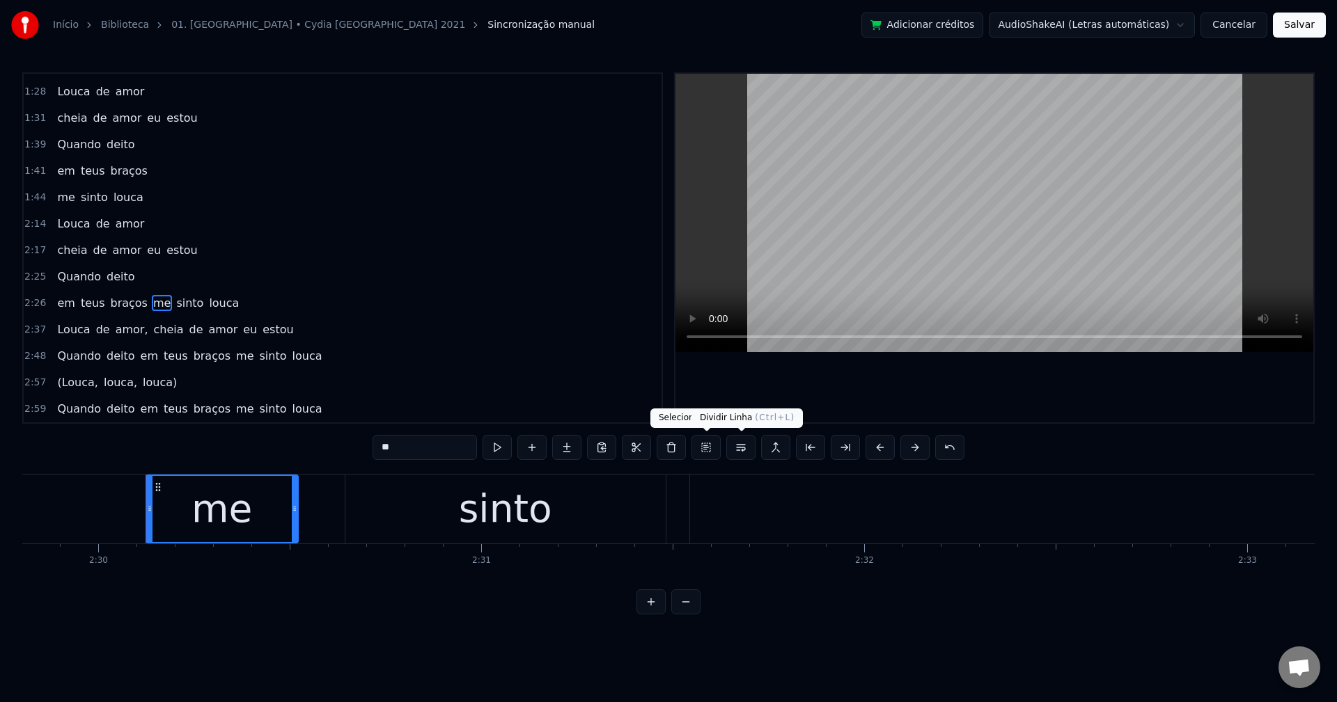
scroll to position [0, 57416]
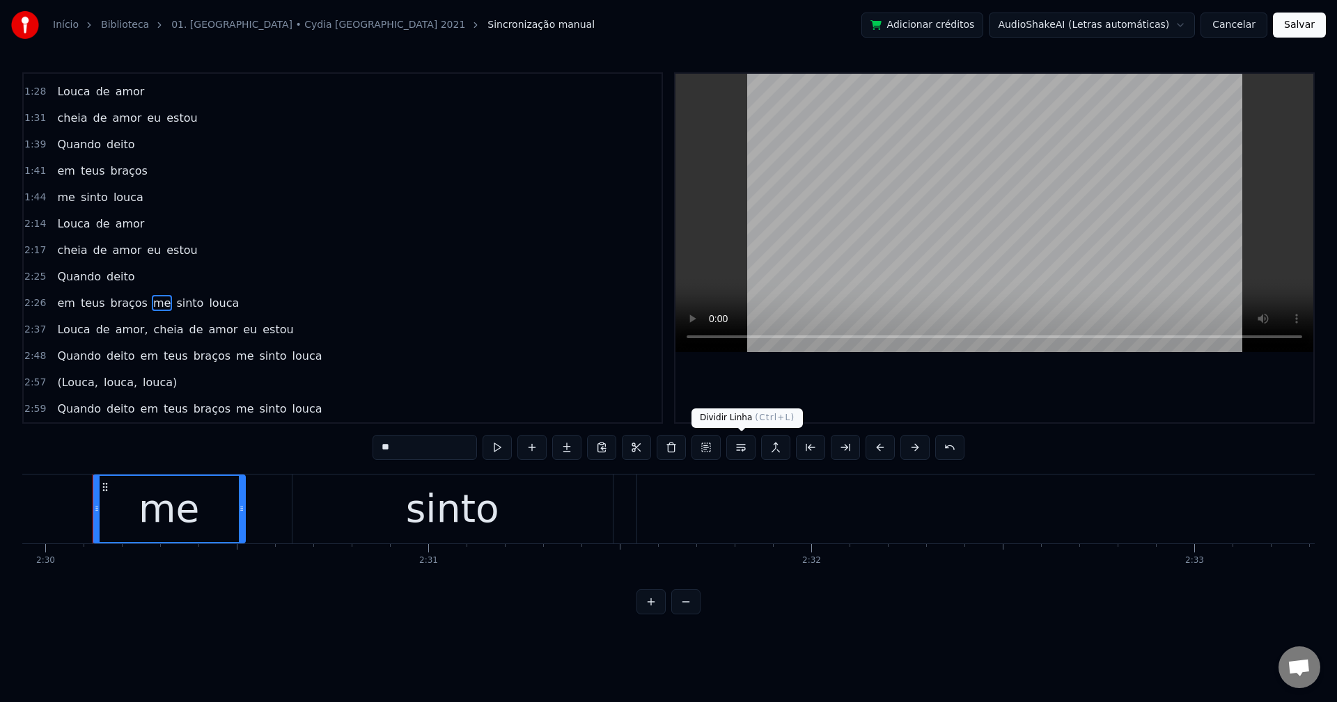
click at [745, 450] on button at bounding box center [740, 447] width 29 height 25
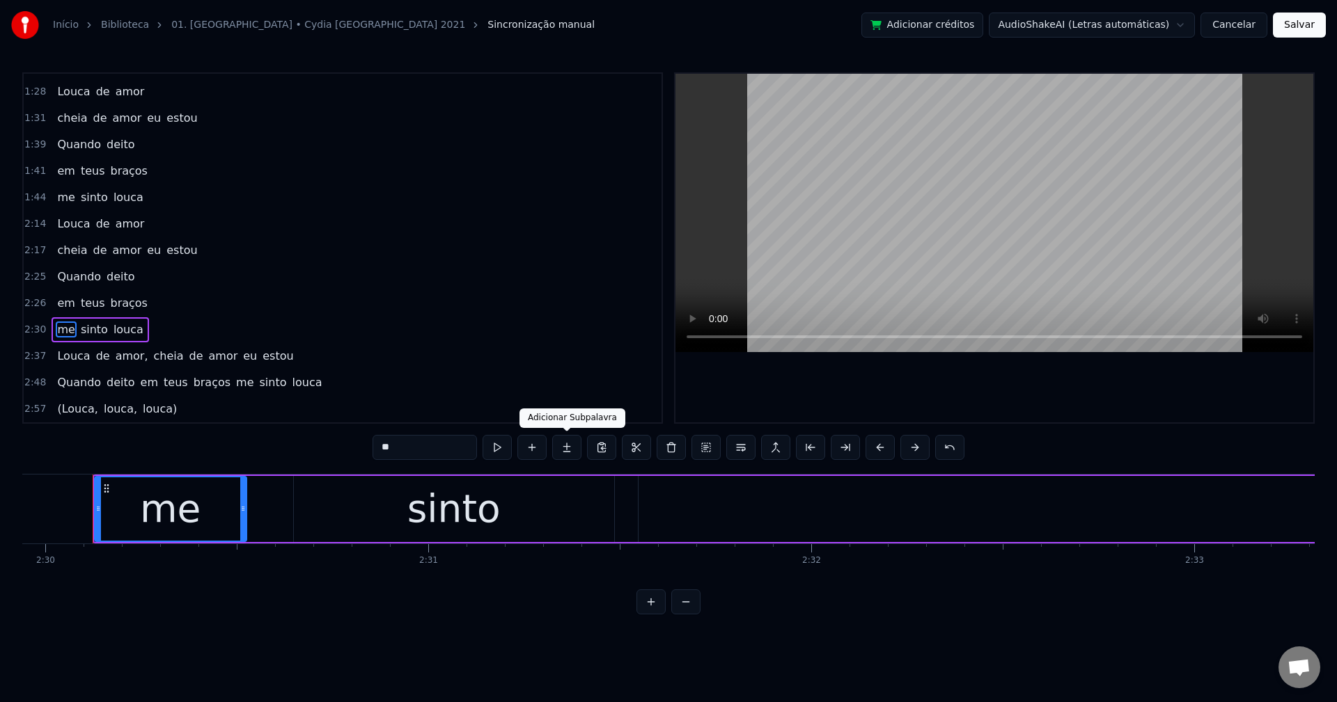
scroll to position [418, 0]
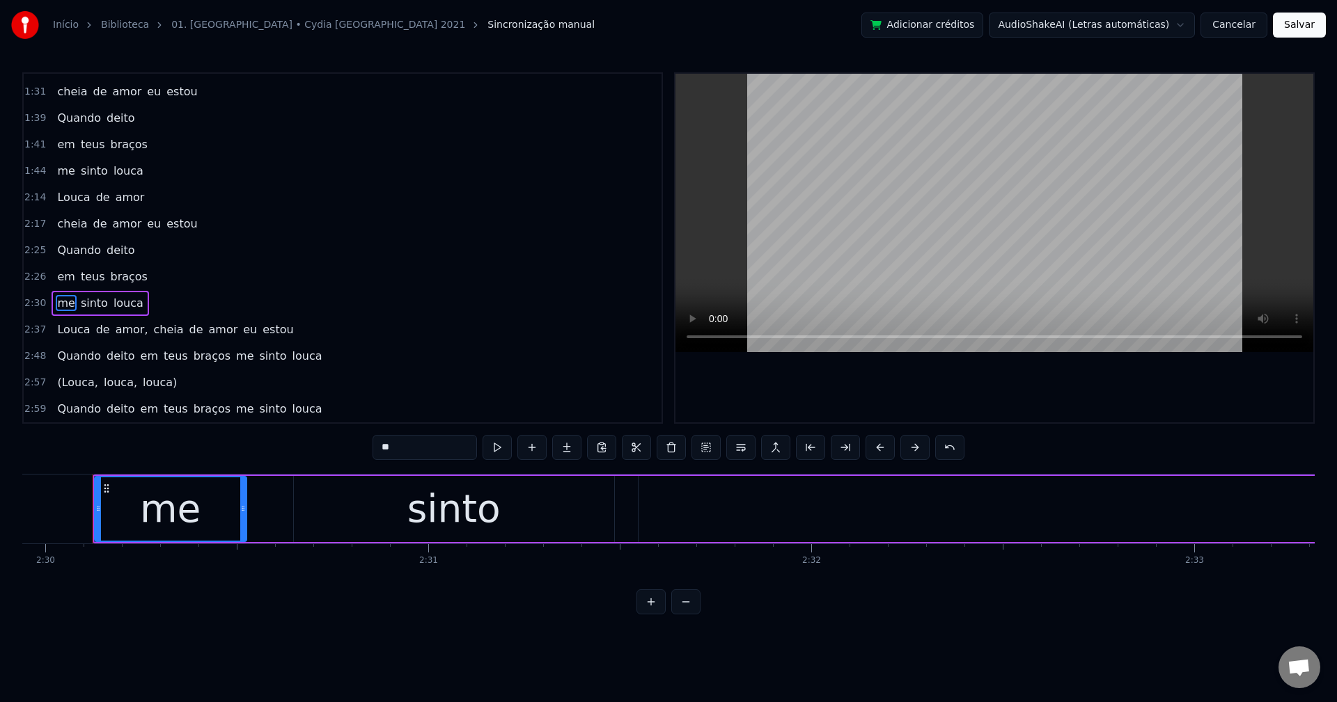
click at [114, 327] on span "amor," at bounding box center [132, 330] width 36 height 16
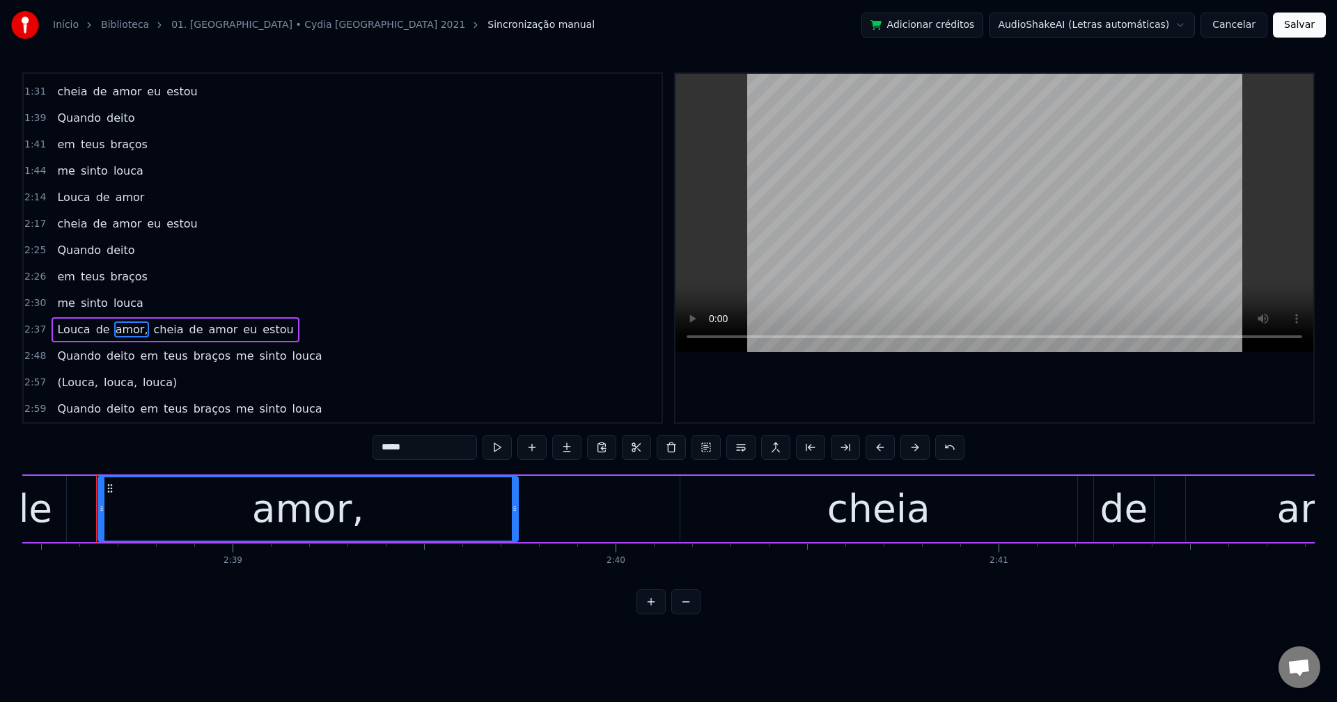
scroll to position [0, 60679]
click at [421, 435] on input "*****" at bounding box center [424, 447] width 104 height 25
click at [150, 333] on span "cheia" at bounding box center [164, 330] width 33 height 16
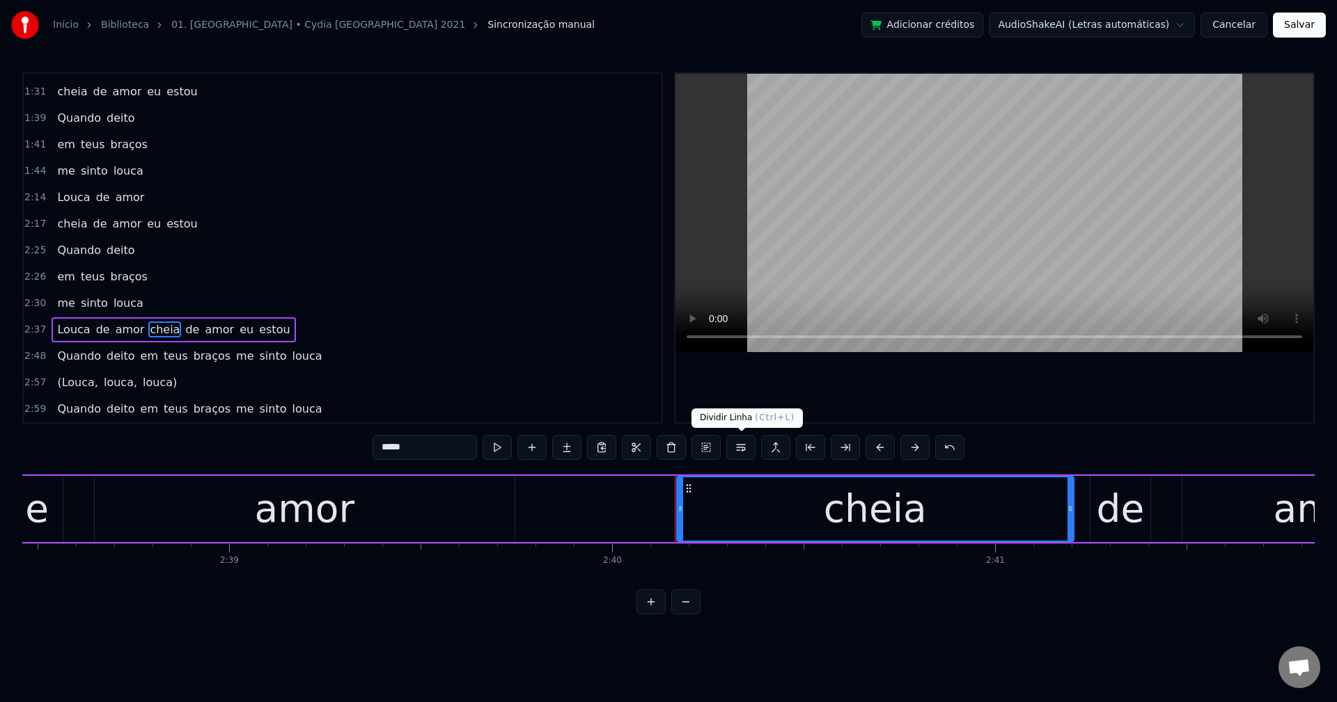
click at [733, 447] on button at bounding box center [740, 447] width 29 height 25
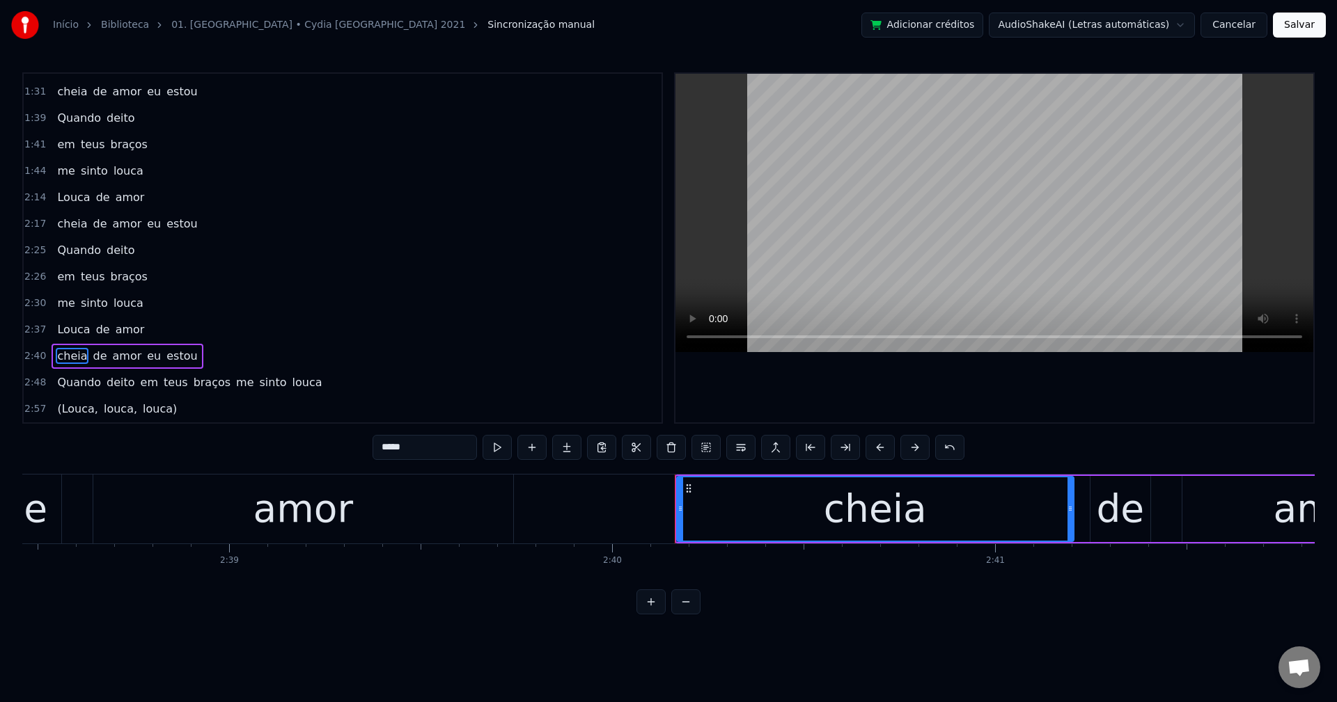
scroll to position [445, 0]
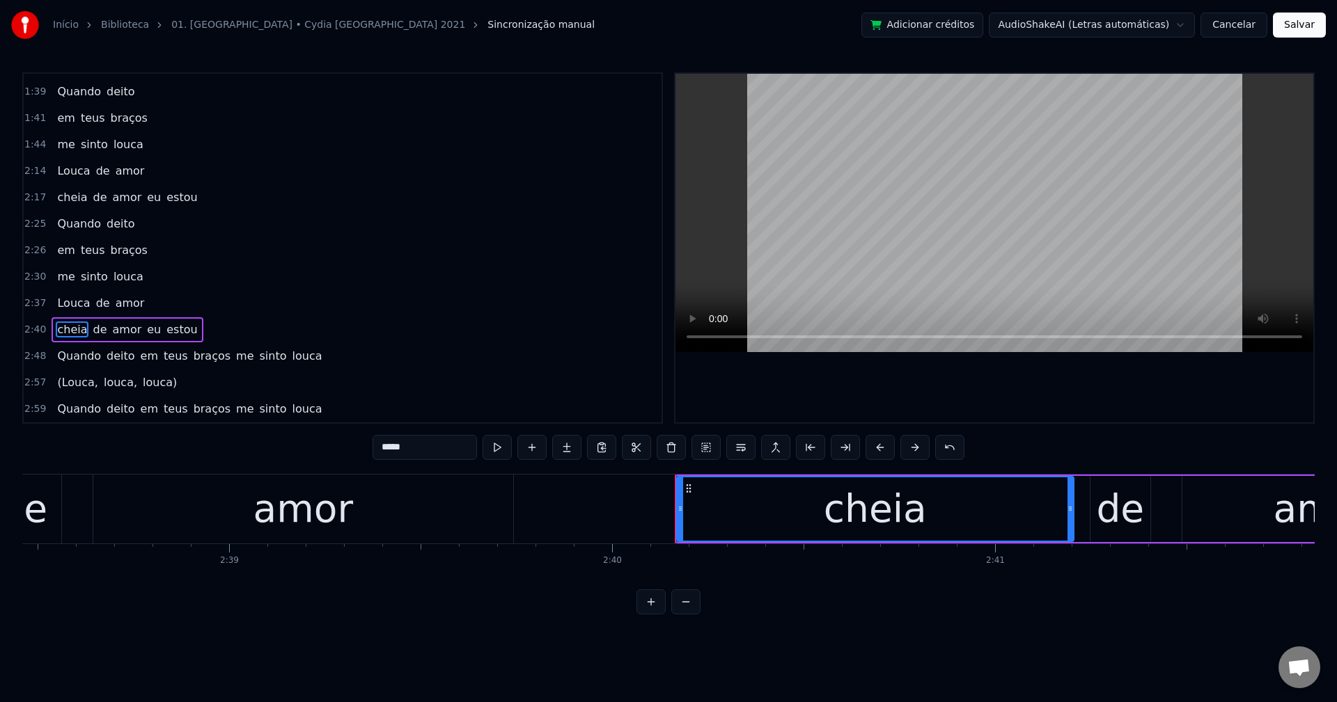
click at [143, 361] on span "em" at bounding box center [149, 356] width 20 height 16
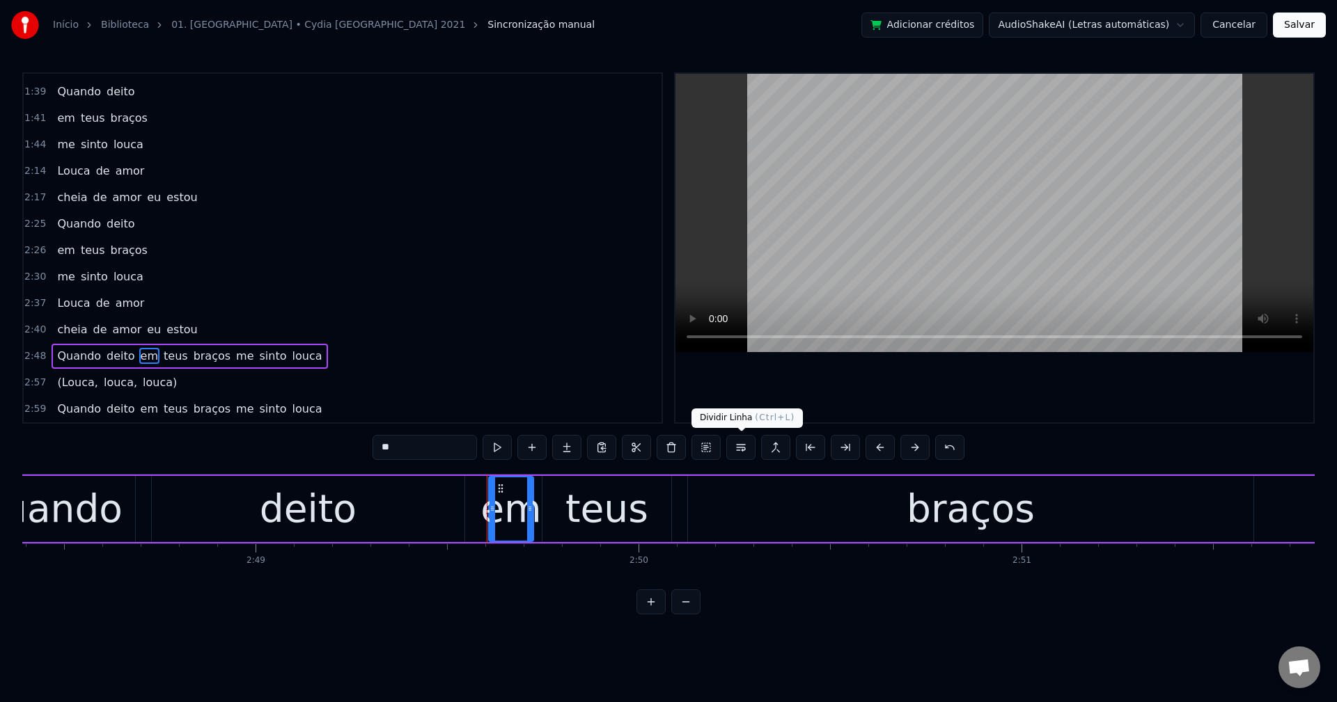
click at [745, 454] on button at bounding box center [740, 447] width 29 height 25
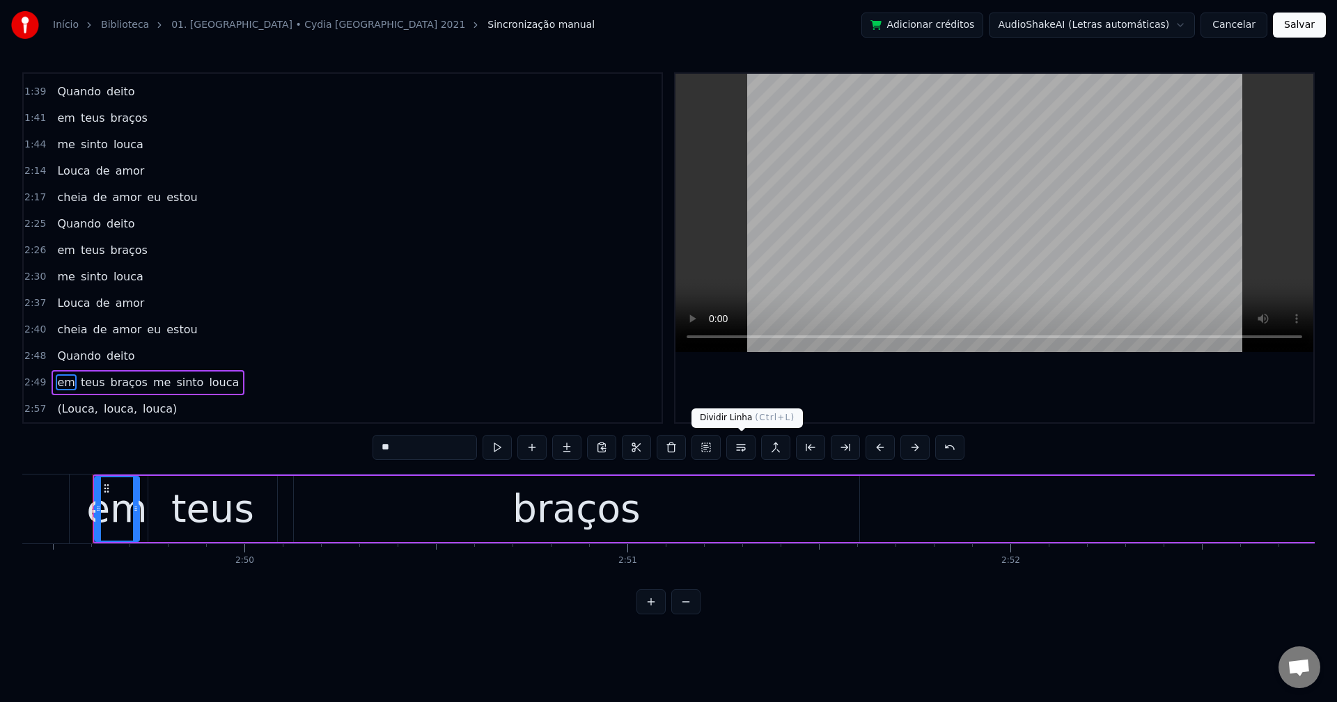
scroll to position [471, 0]
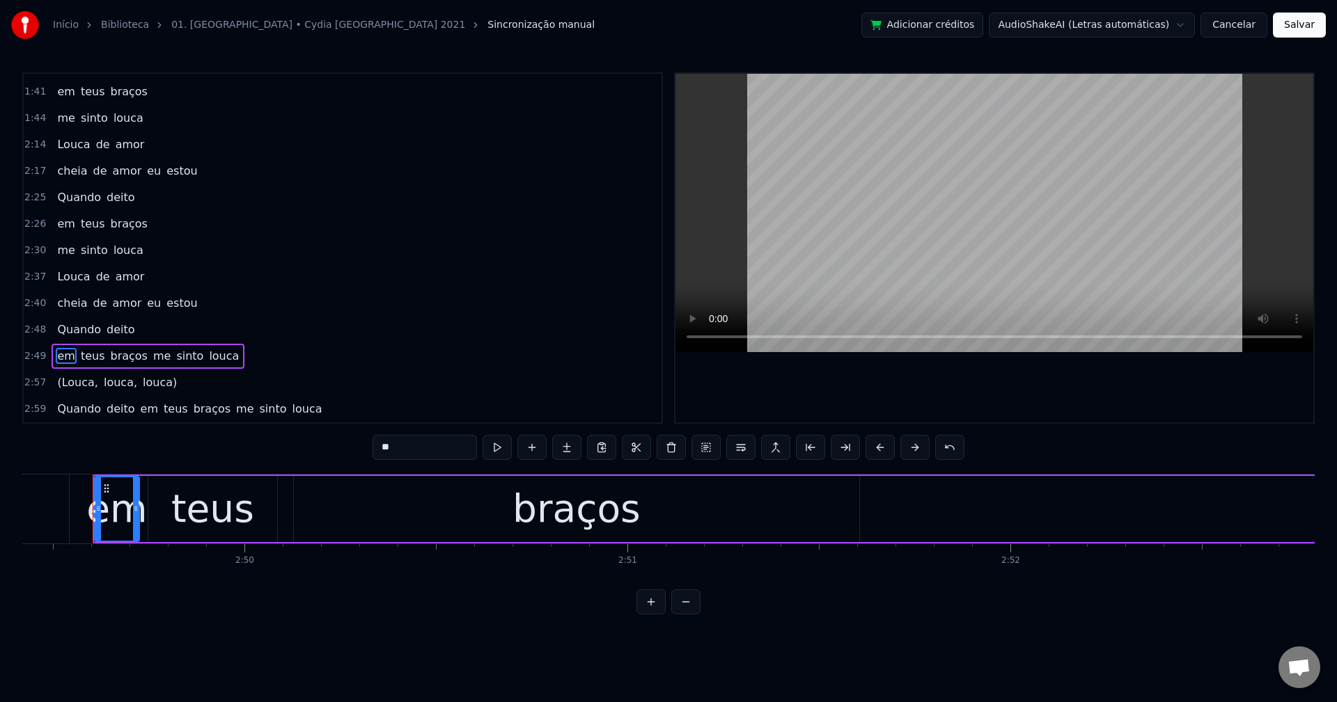
click at [175, 354] on span "sinto" at bounding box center [190, 356] width 30 height 16
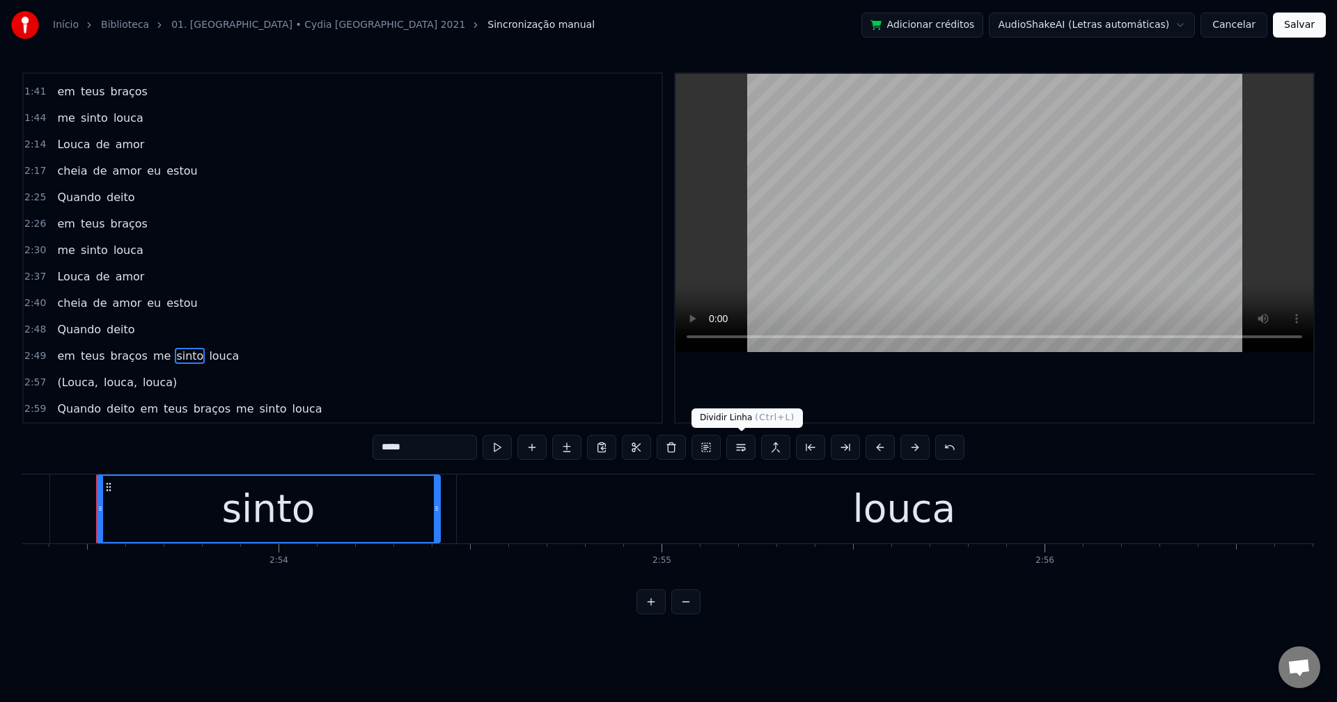
click at [730, 451] on button at bounding box center [740, 447] width 29 height 25
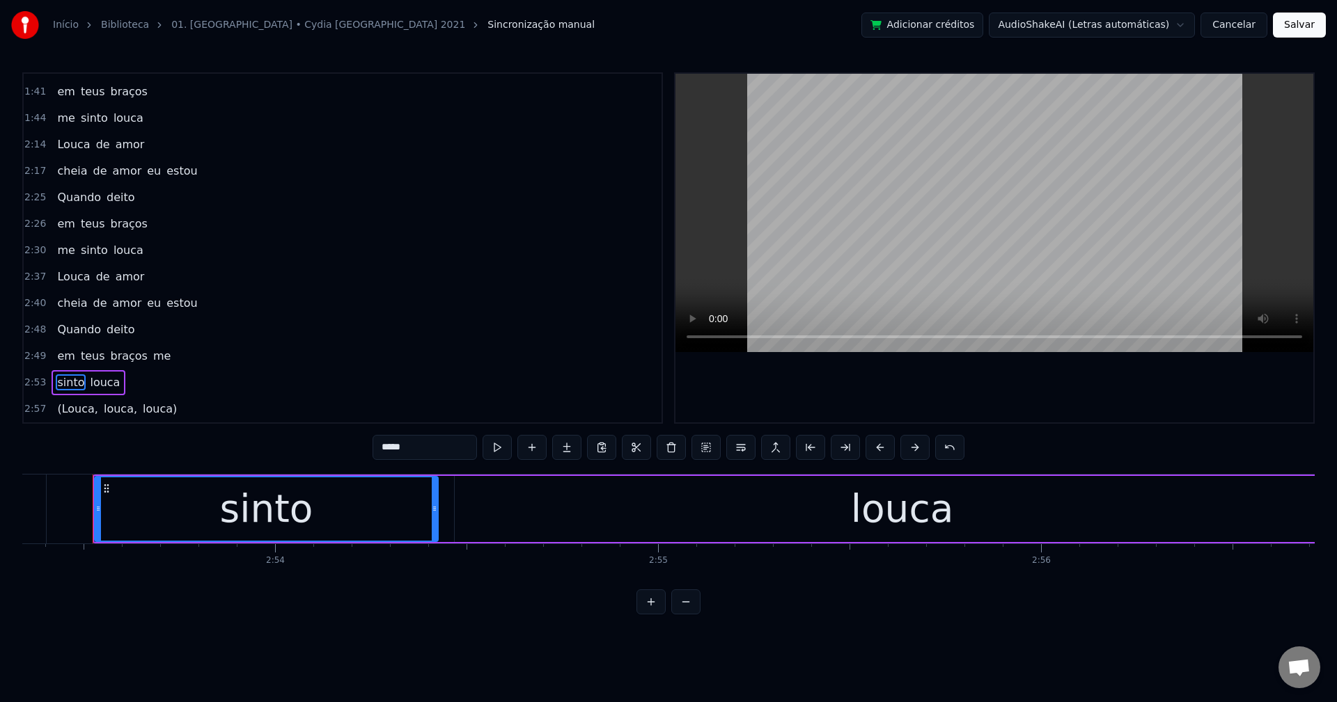
scroll to position [498, 0]
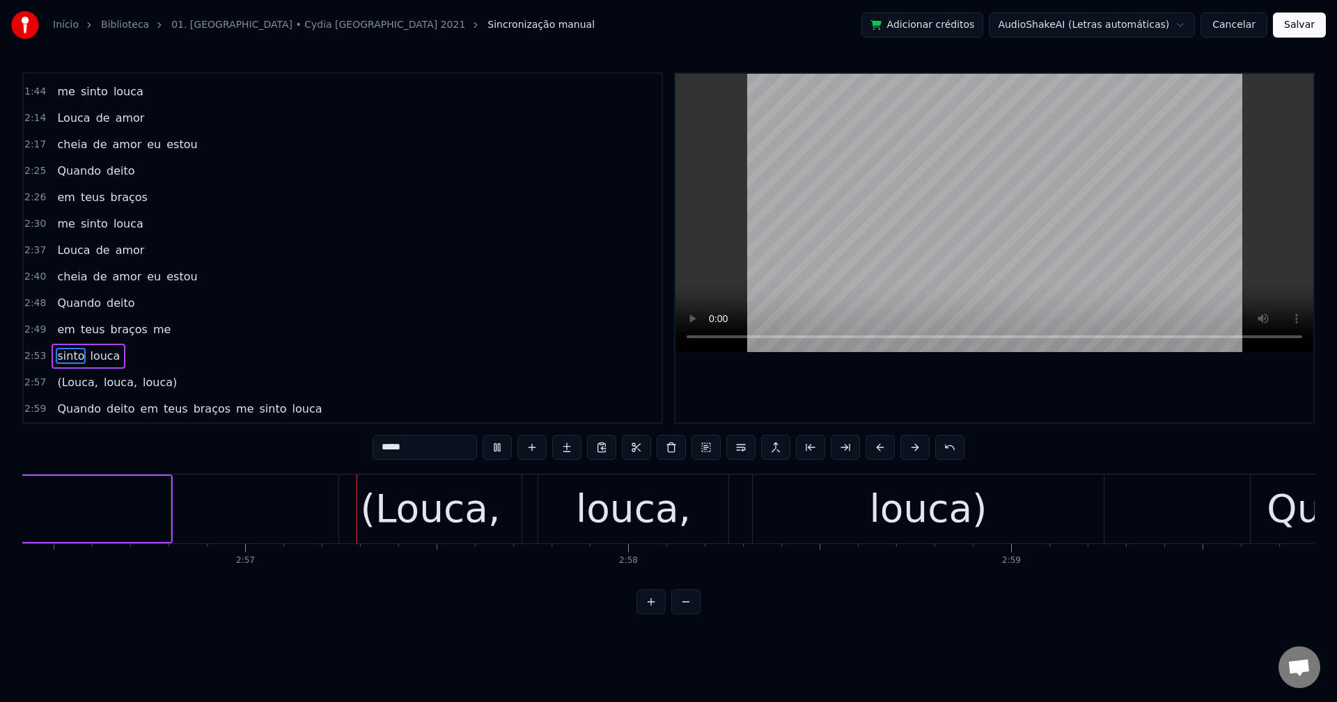
click at [145, 407] on span "em" at bounding box center [149, 409] width 20 height 16
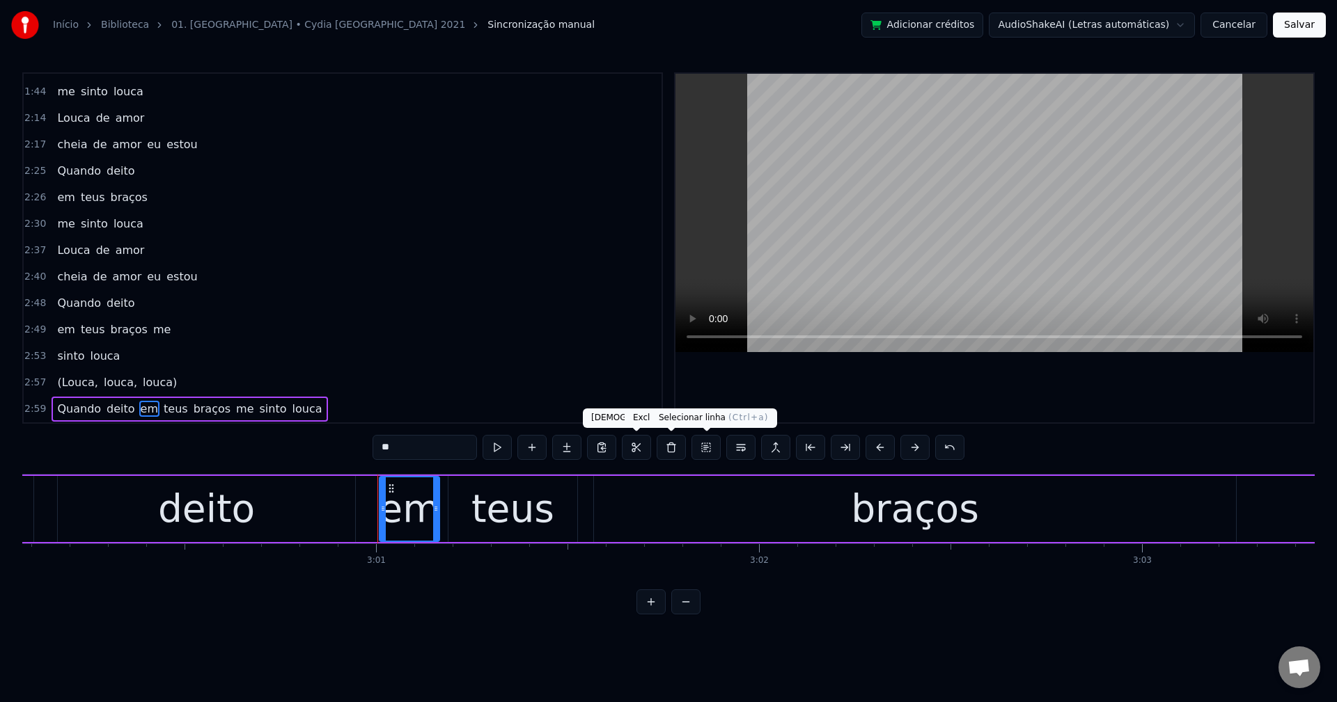
scroll to position [0, 69242]
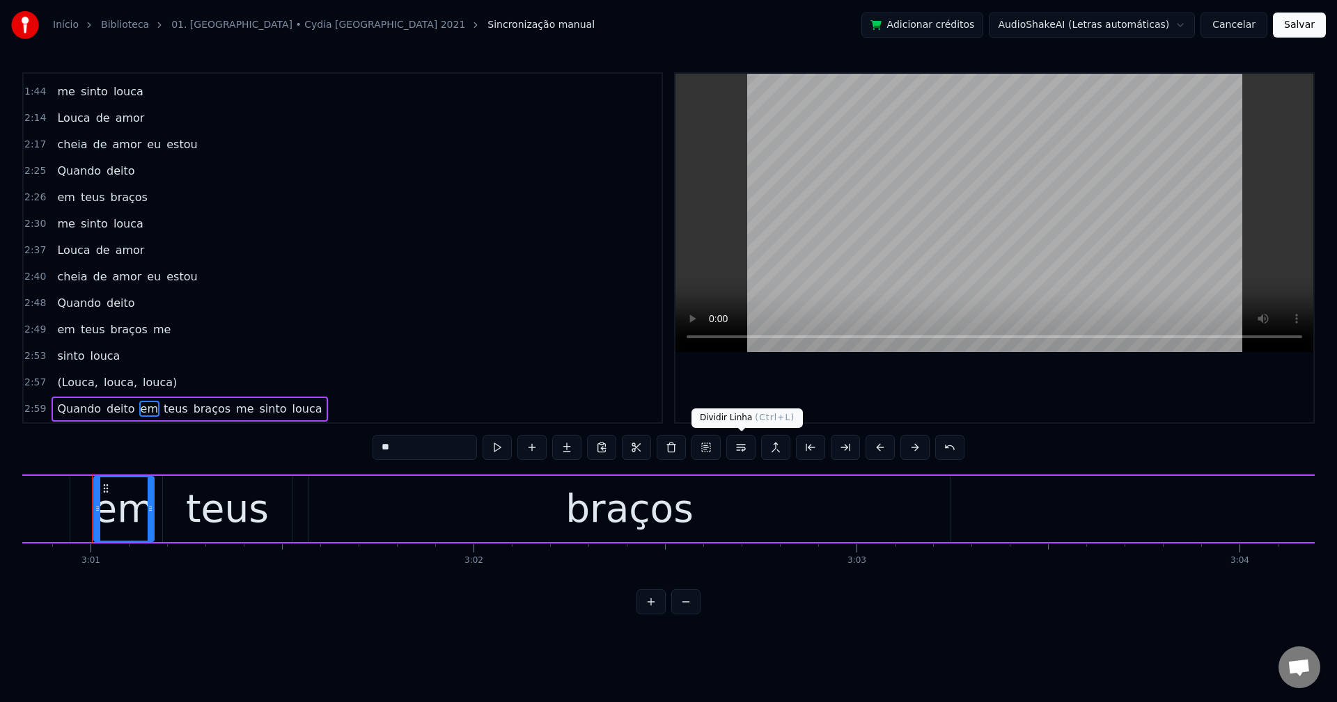
click at [743, 458] on button at bounding box center [740, 447] width 29 height 25
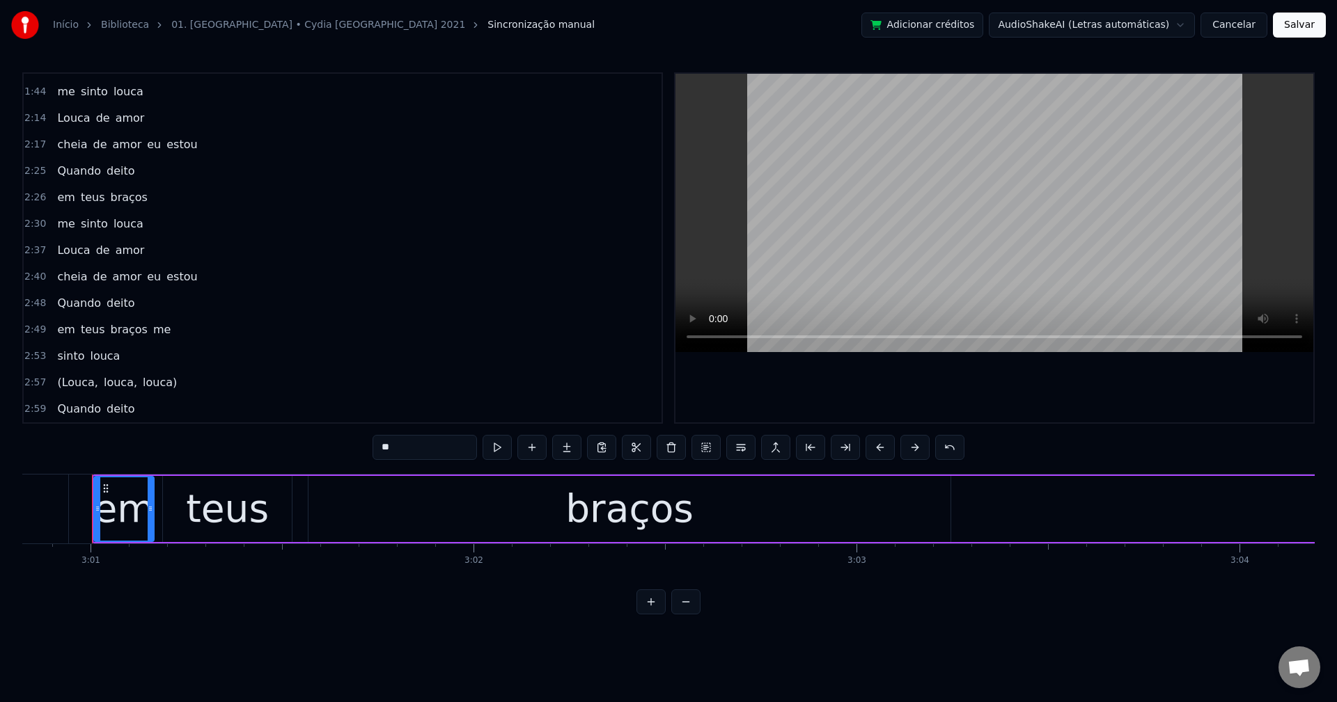
scroll to position [524, 0]
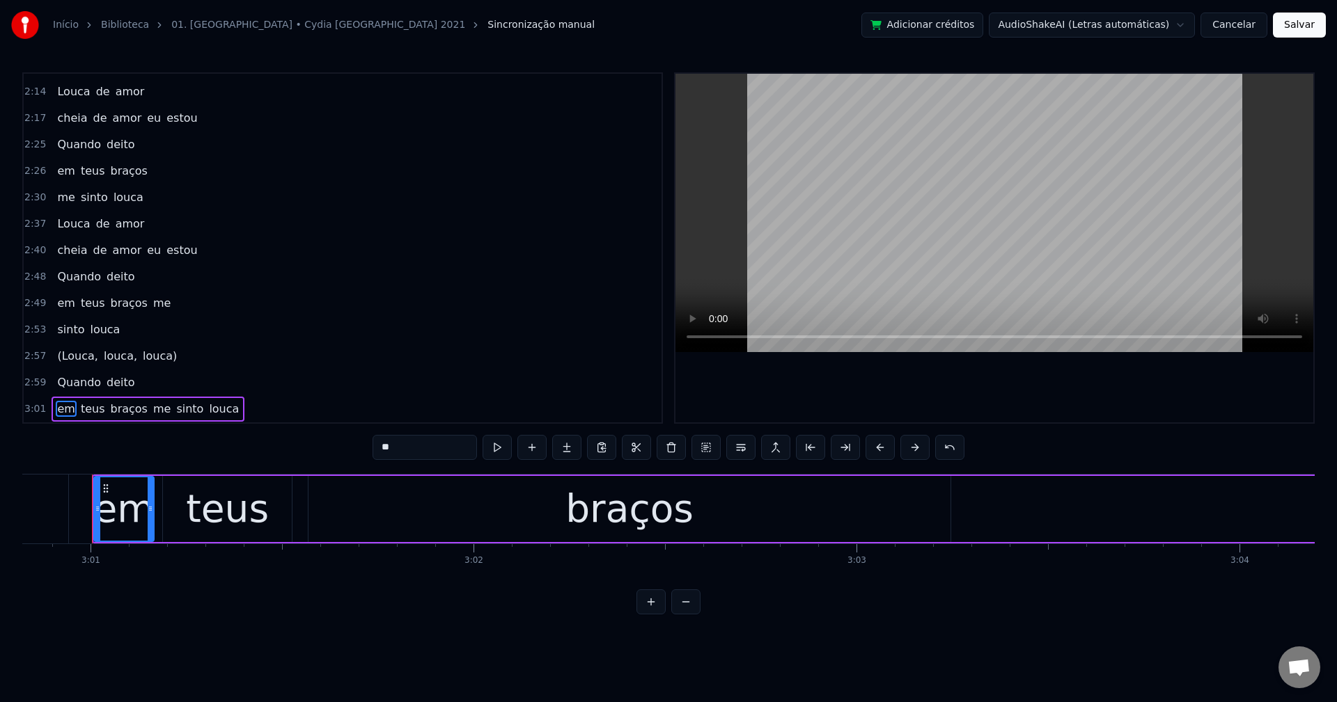
click at [152, 405] on span "me" at bounding box center [162, 409] width 20 height 16
type input "**"
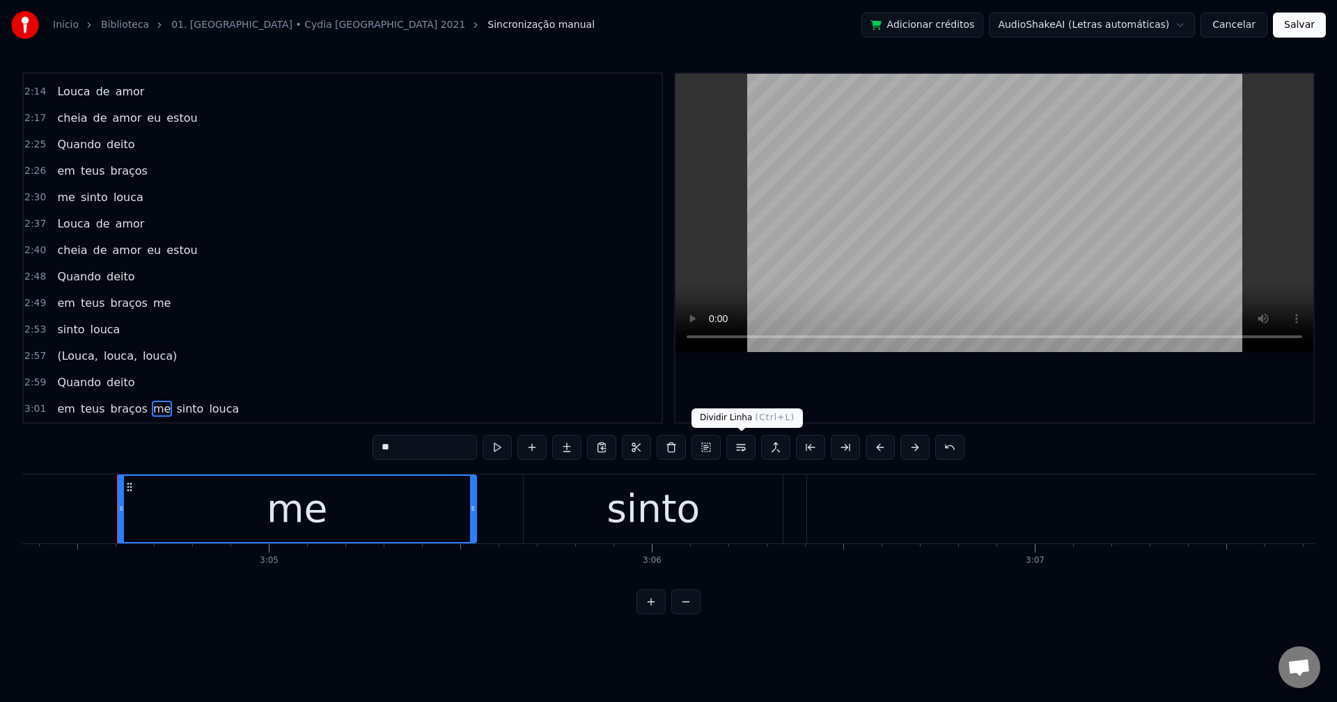
click at [744, 449] on button at bounding box center [740, 447] width 29 height 25
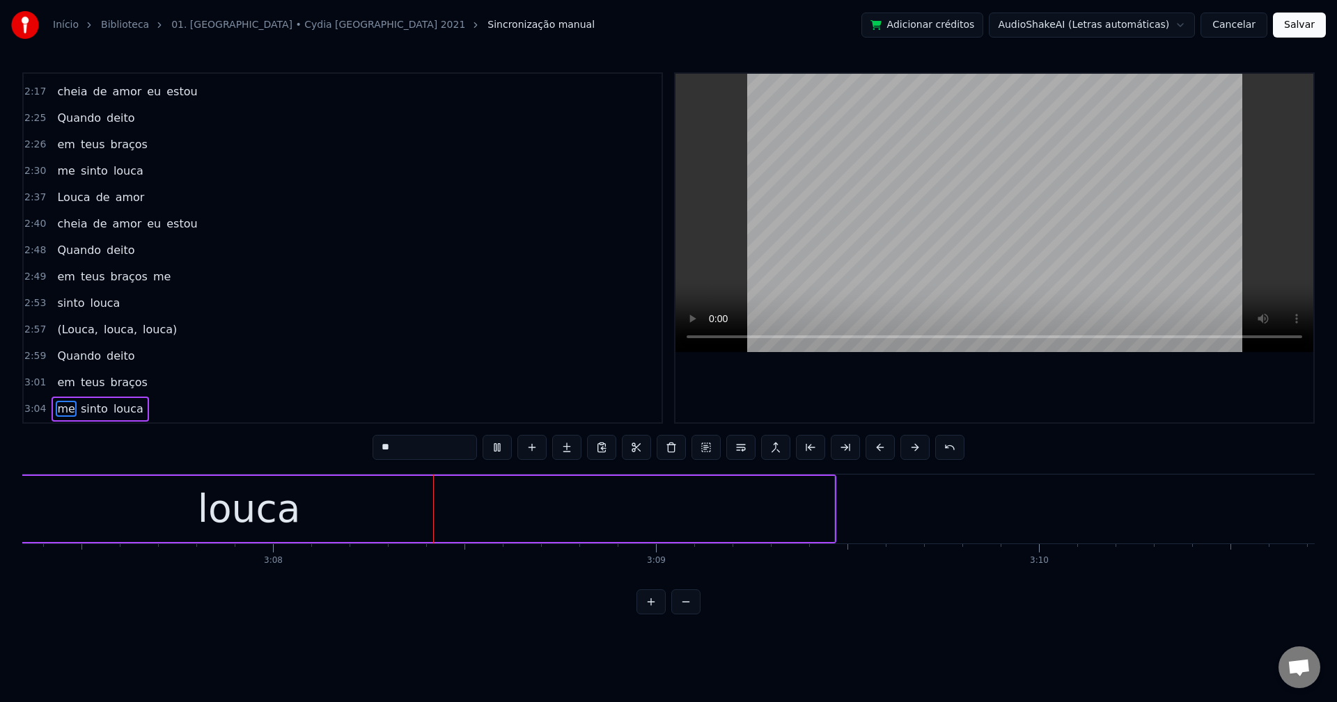
scroll to position [0, 71819]
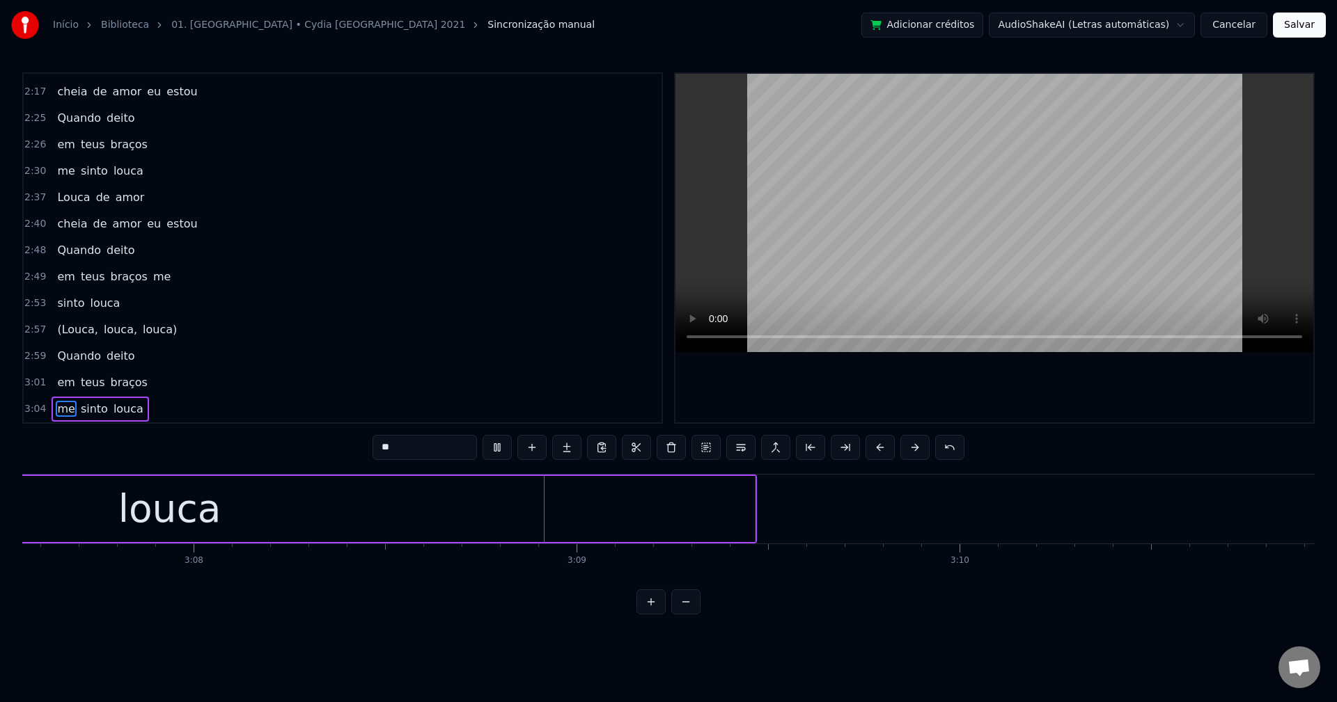
click at [1002, 31] on button "Salvar" at bounding box center [1299, 25] width 53 height 25
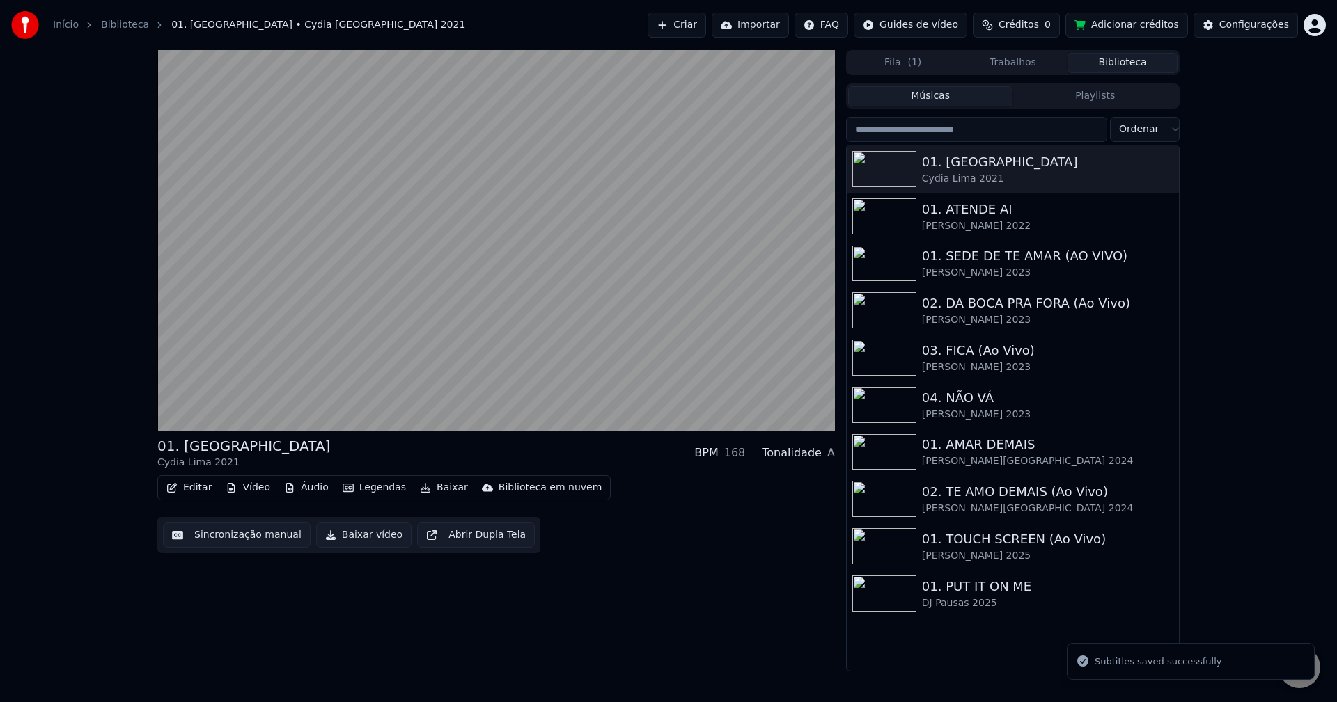
click at [346, 534] on button "Baixar vídeo" at bounding box center [363, 535] width 95 height 25
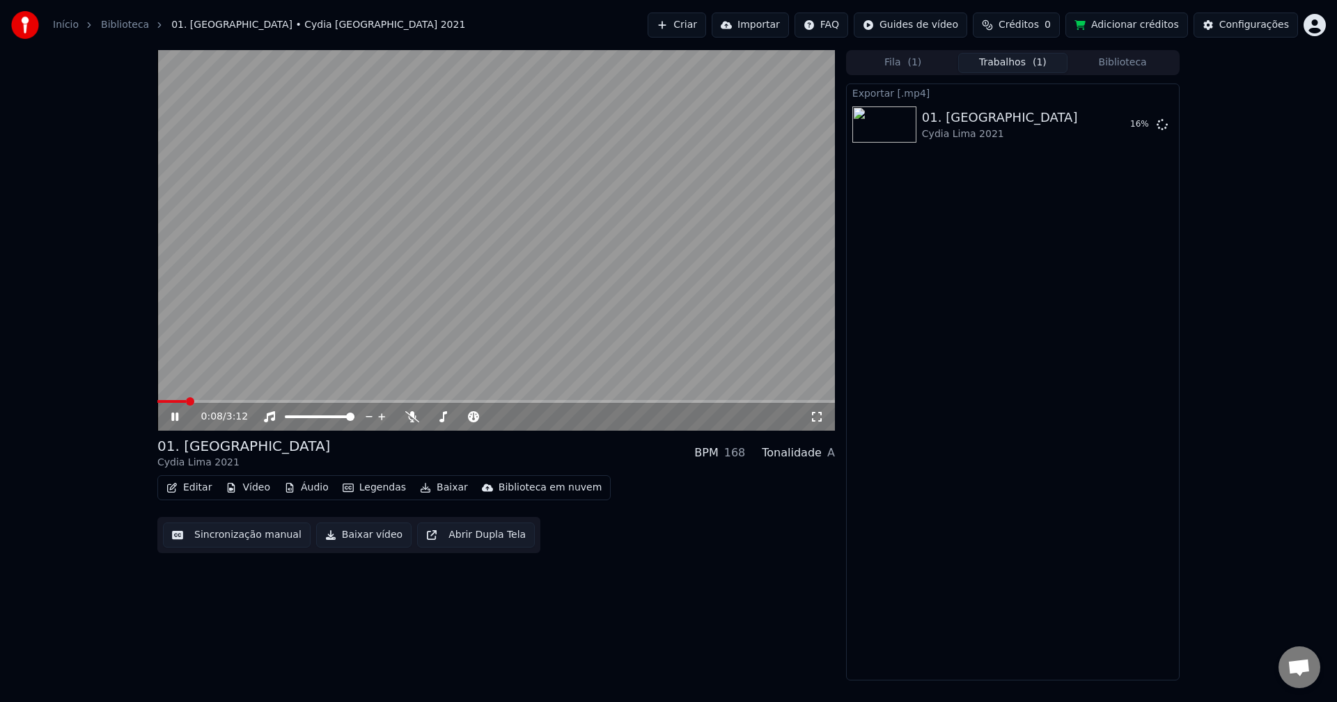
click at [1002, 60] on button "Biblioteca" at bounding box center [1122, 63] width 110 height 20
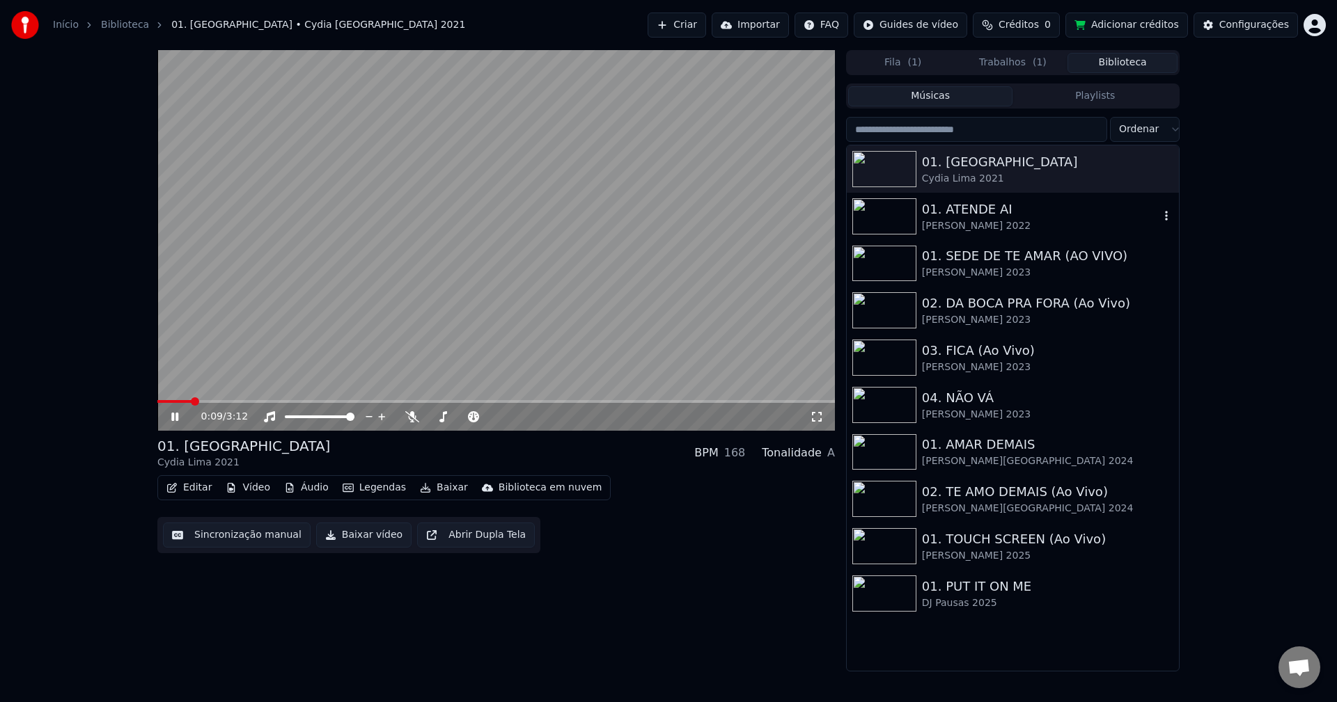
click at [975, 217] on div "01. ATENDE AI" at bounding box center [1040, 209] width 237 height 19
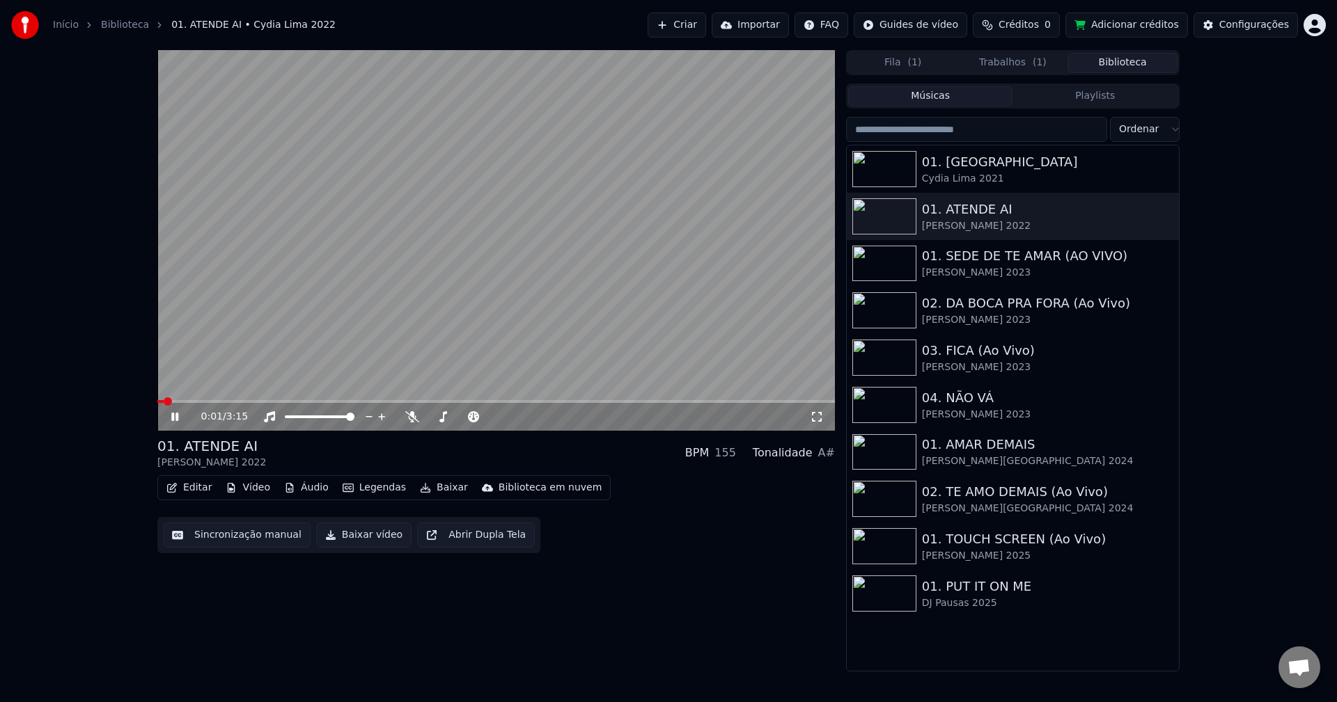
click at [231, 524] on button "Sincronização manual" at bounding box center [237, 535] width 148 height 25
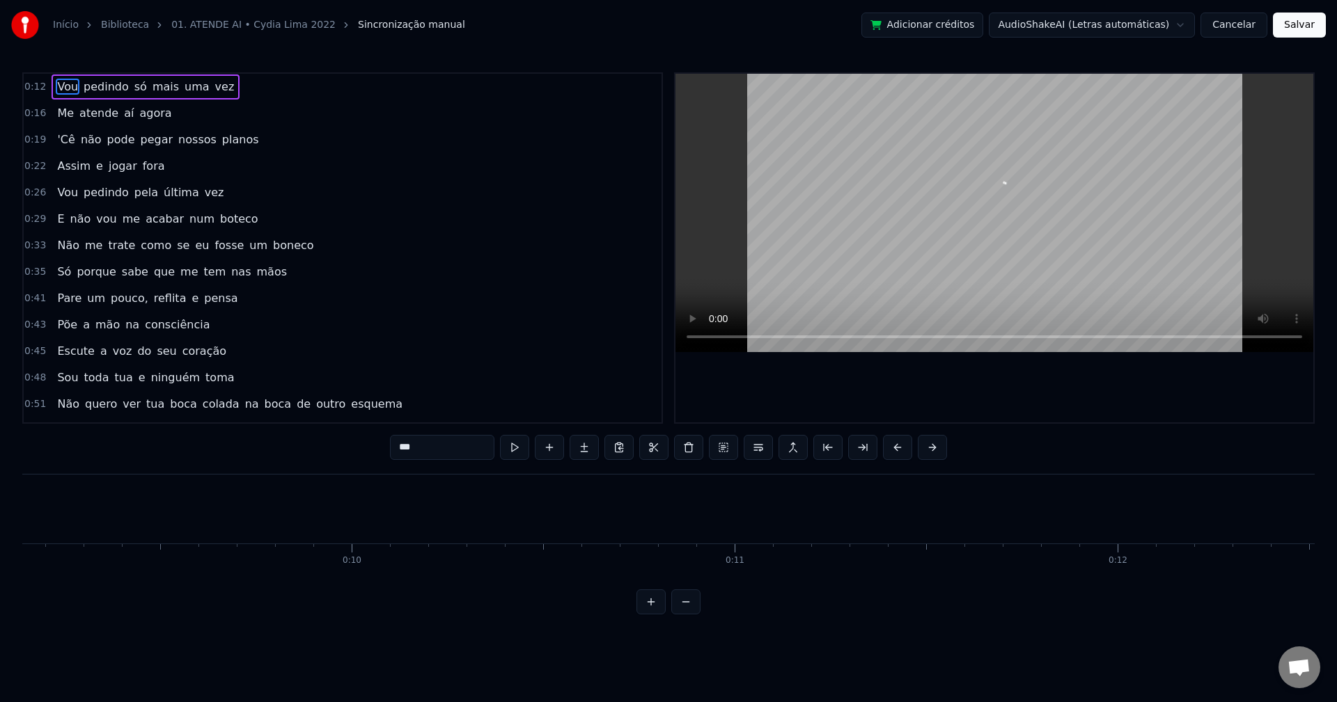
scroll to position [0, 4847]
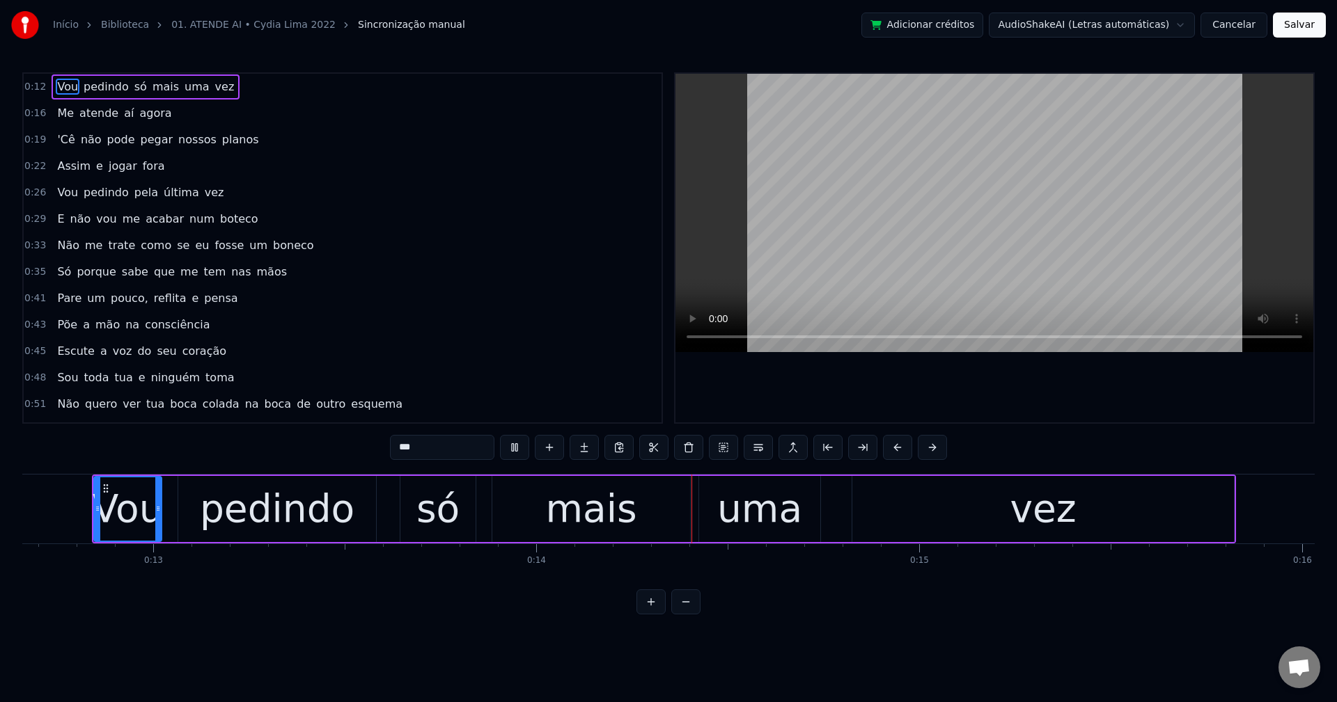
click at [133, 86] on span "só" at bounding box center [140, 87] width 15 height 16
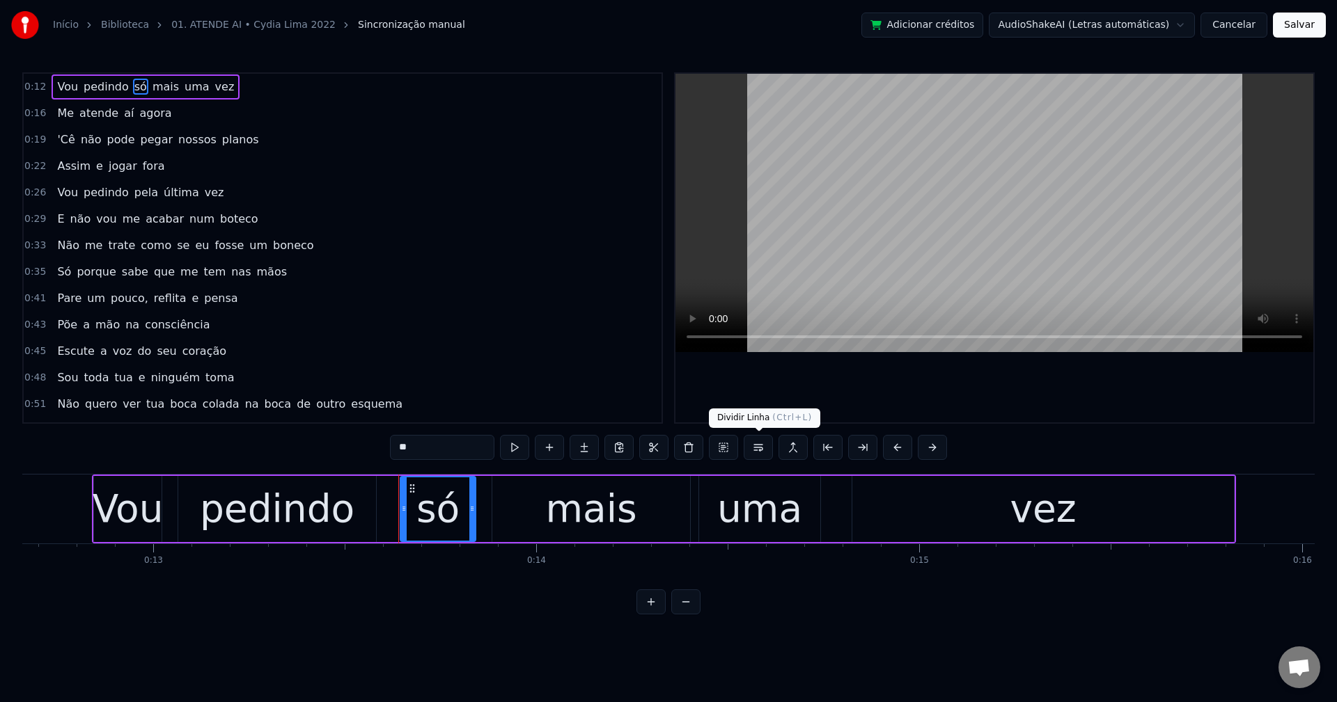
click at [748, 453] on button at bounding box center [758, 447] width 29 height 25
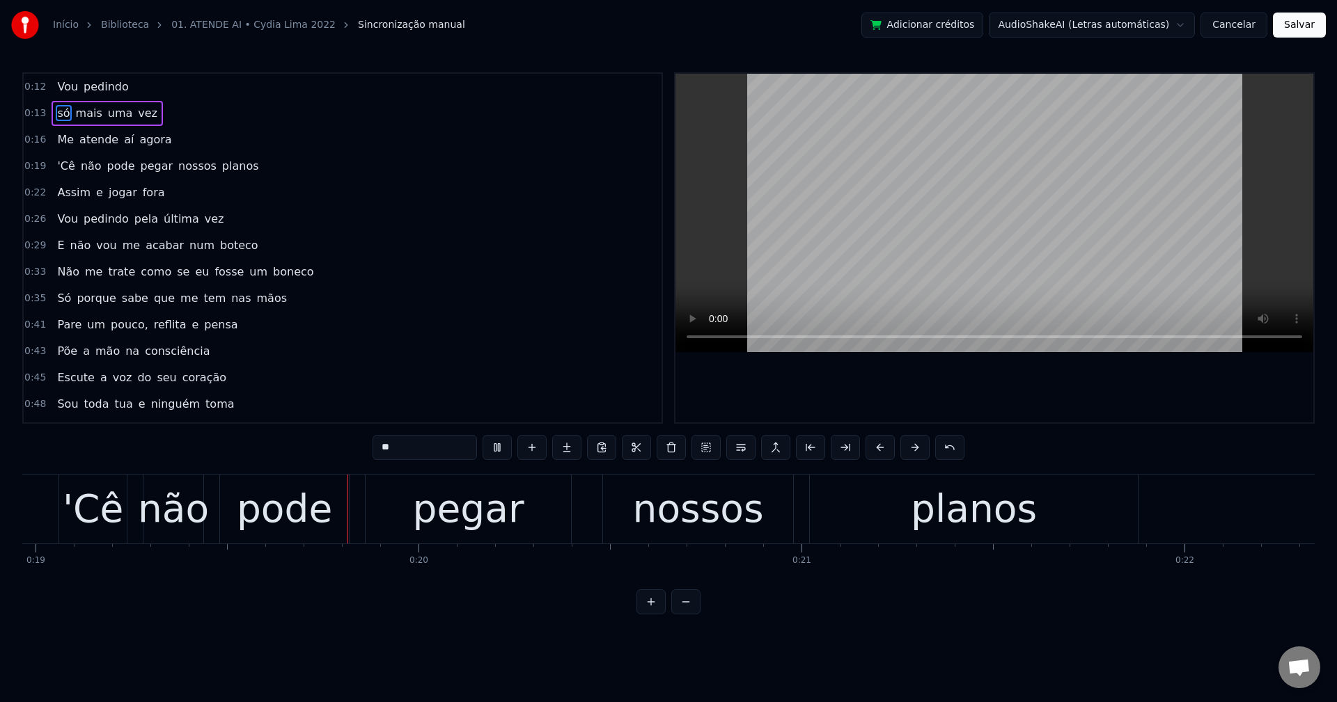
scroll to position [0, 7290]
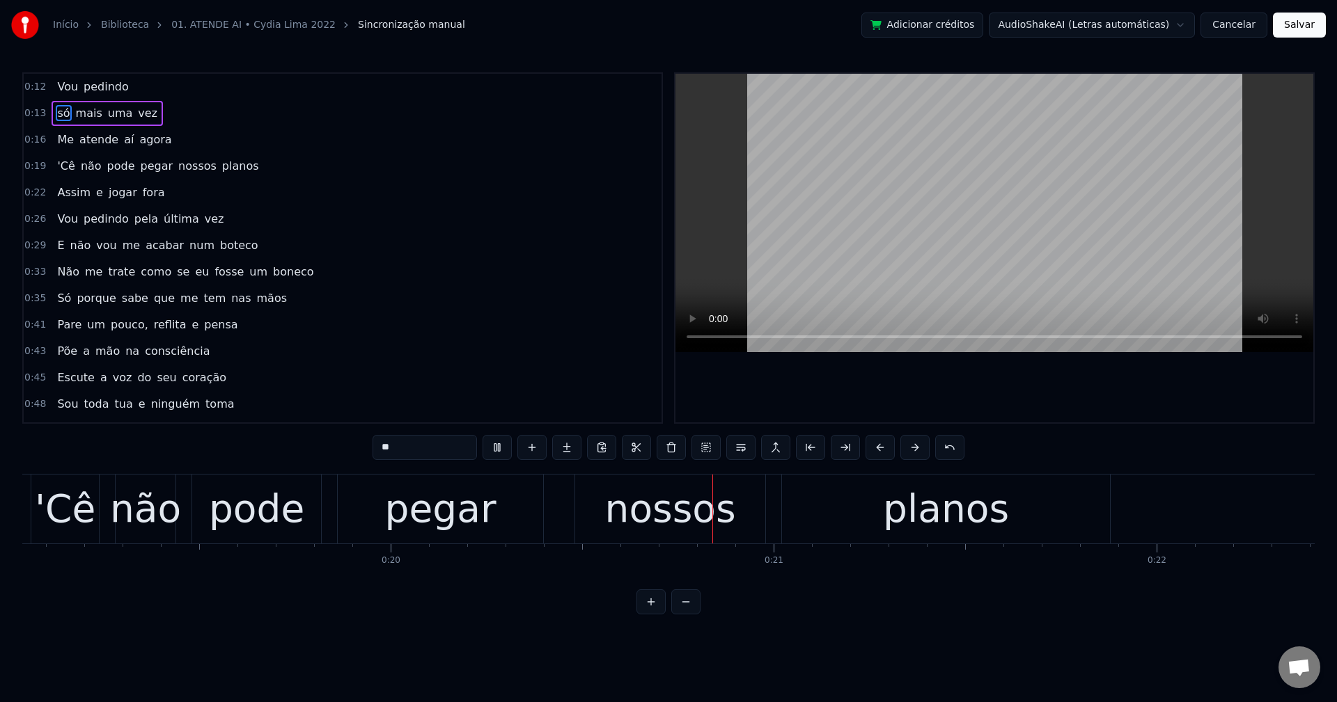
click at [146, 161] on span "pegar" at bounding box center [157, 166] width 36 height 16
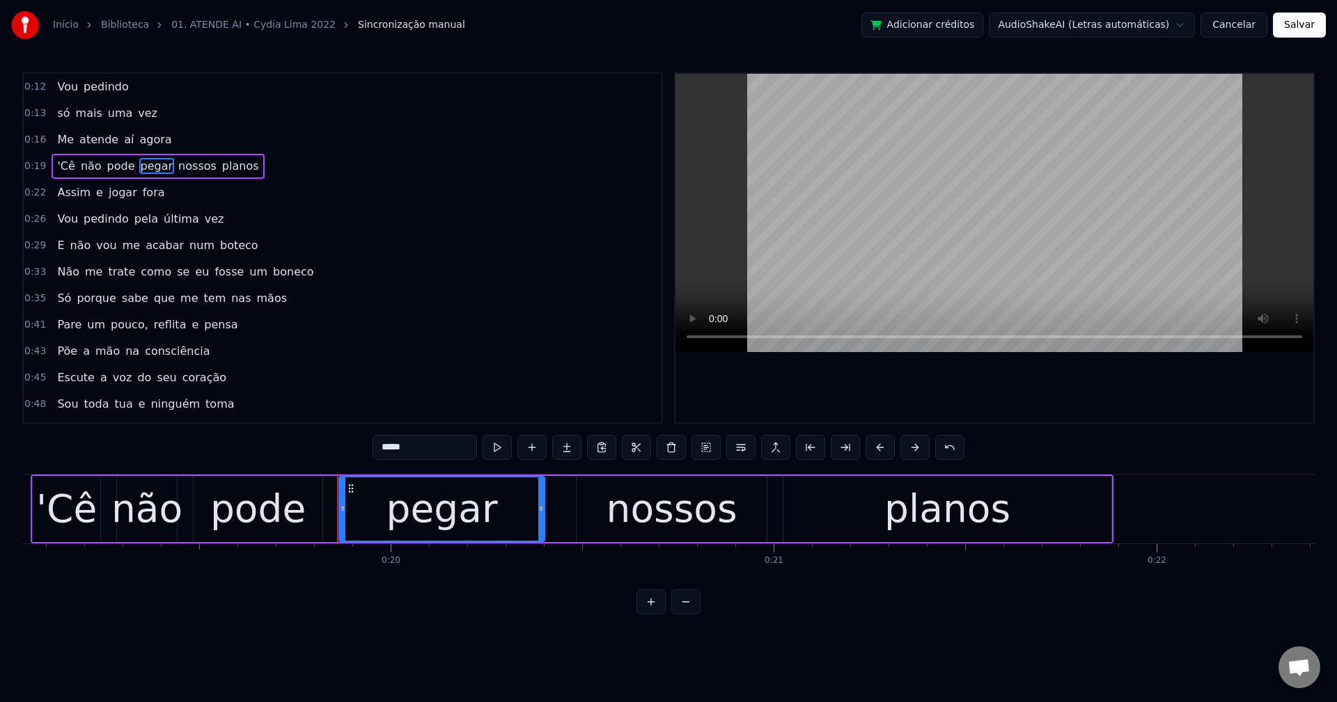
click at [733, 450] on button at bounding box center [740, 447] width 29 height 25
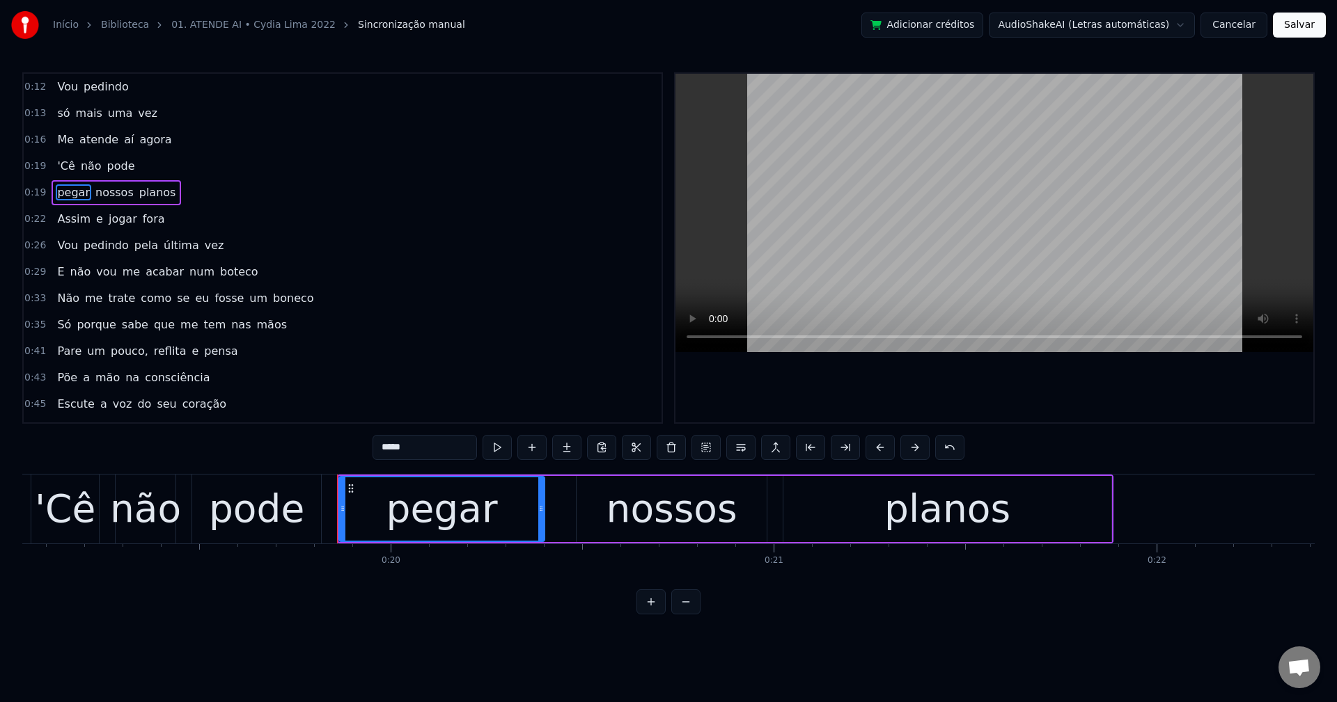
drag, startPoint x: 129, startPoint y: 244, endPoint x: 217, endPoint y: 265, distance: 89.3
click at [133, 244] on span "pela" at bounding box center [146, 245] width 26 height 16
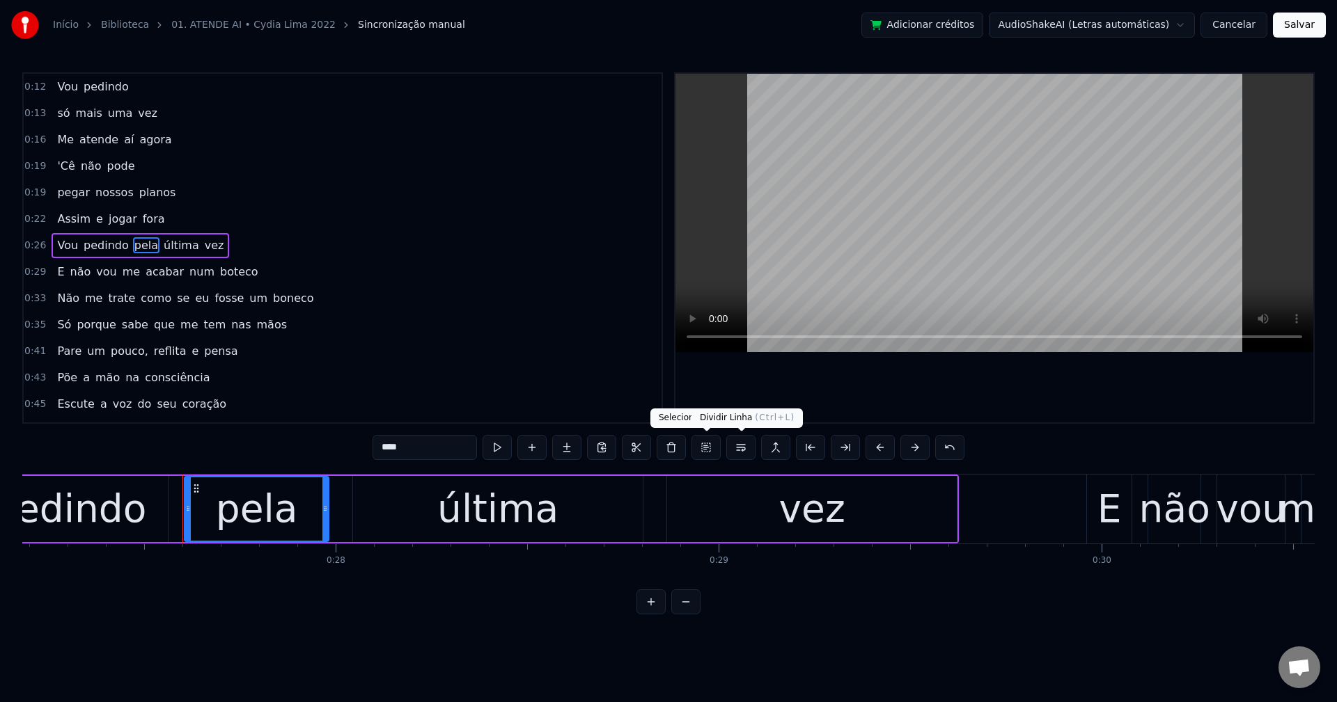
scroll to position [0, 10499]
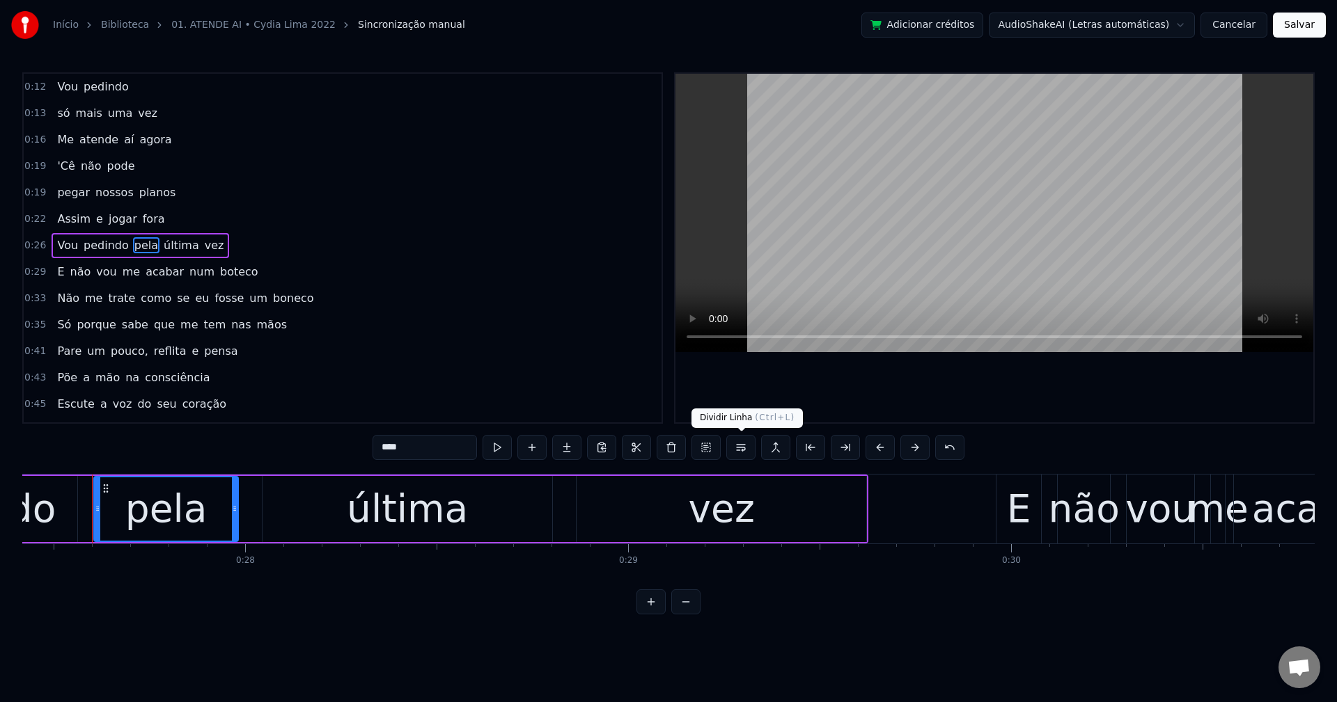
click at [743, 450] on button at bounding box center [740, 447] width 29 height 25
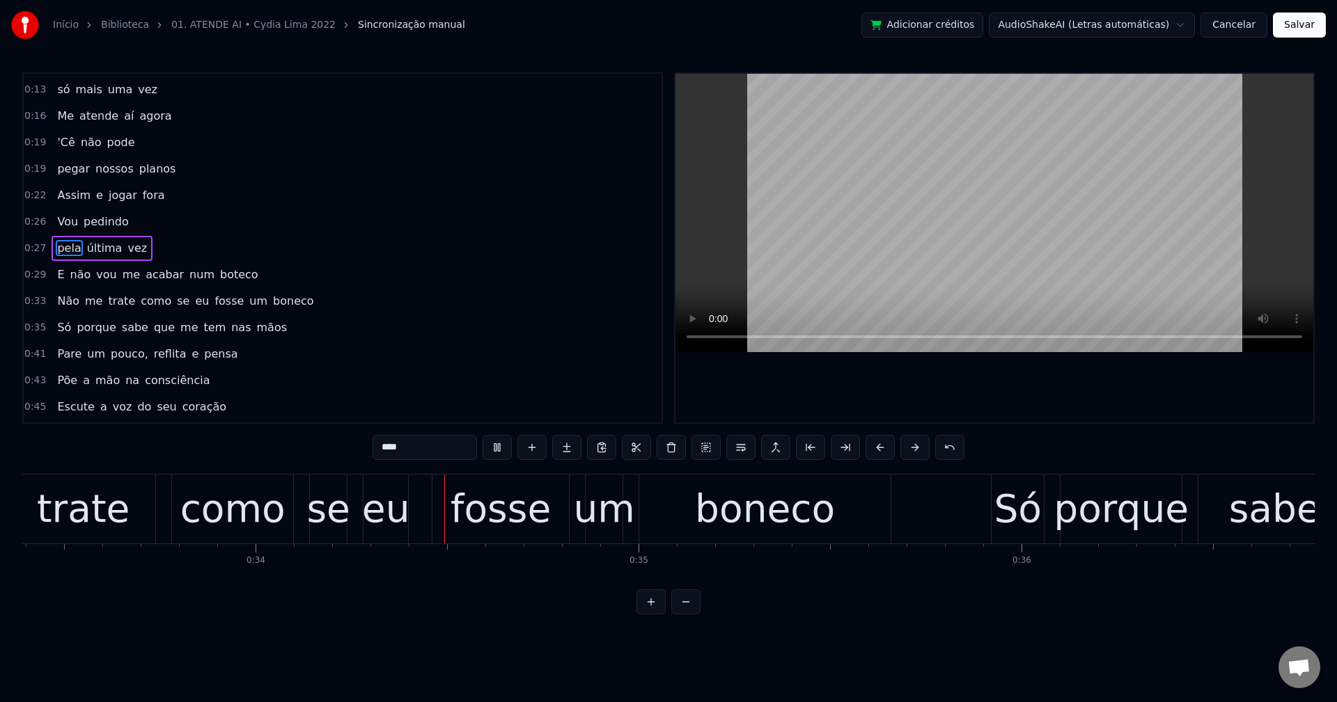
scroll to position [0, 12875]
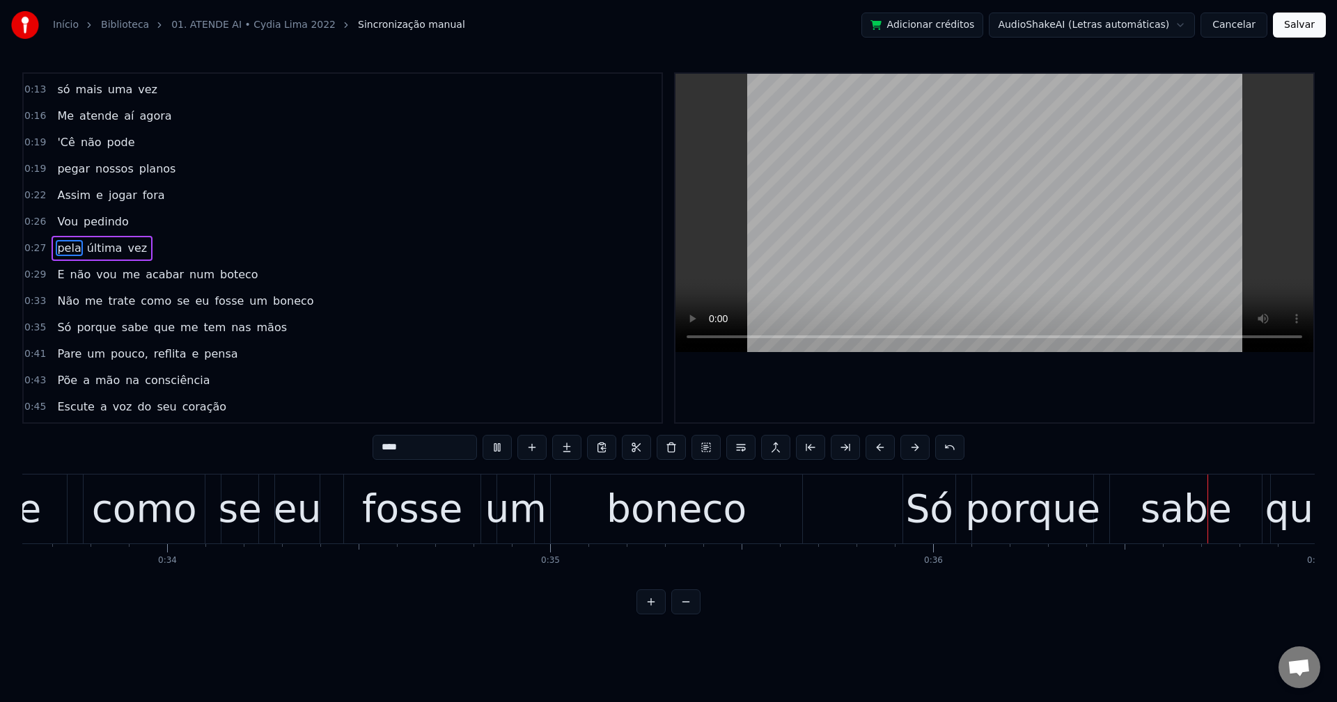
click at [188, 279] on span "num" at bounding box center [202, 275] width 28 height 16
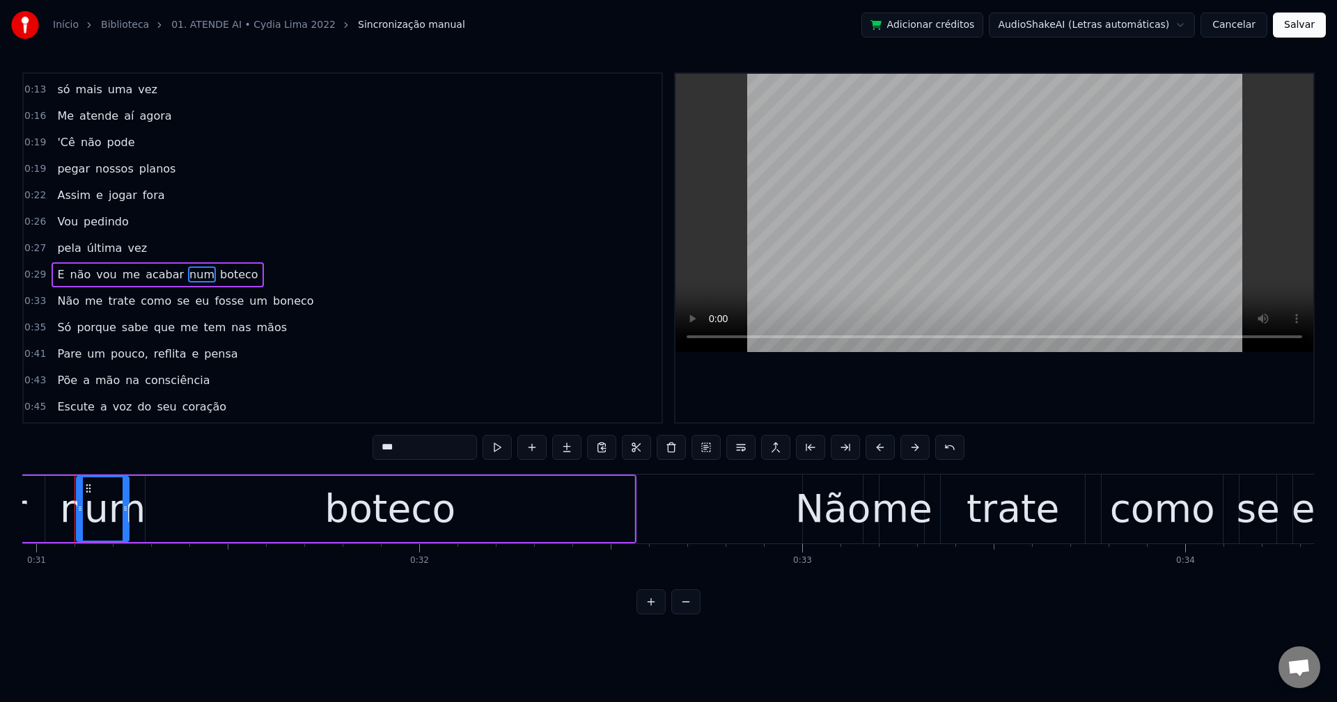
scroll to position [0, 11839]
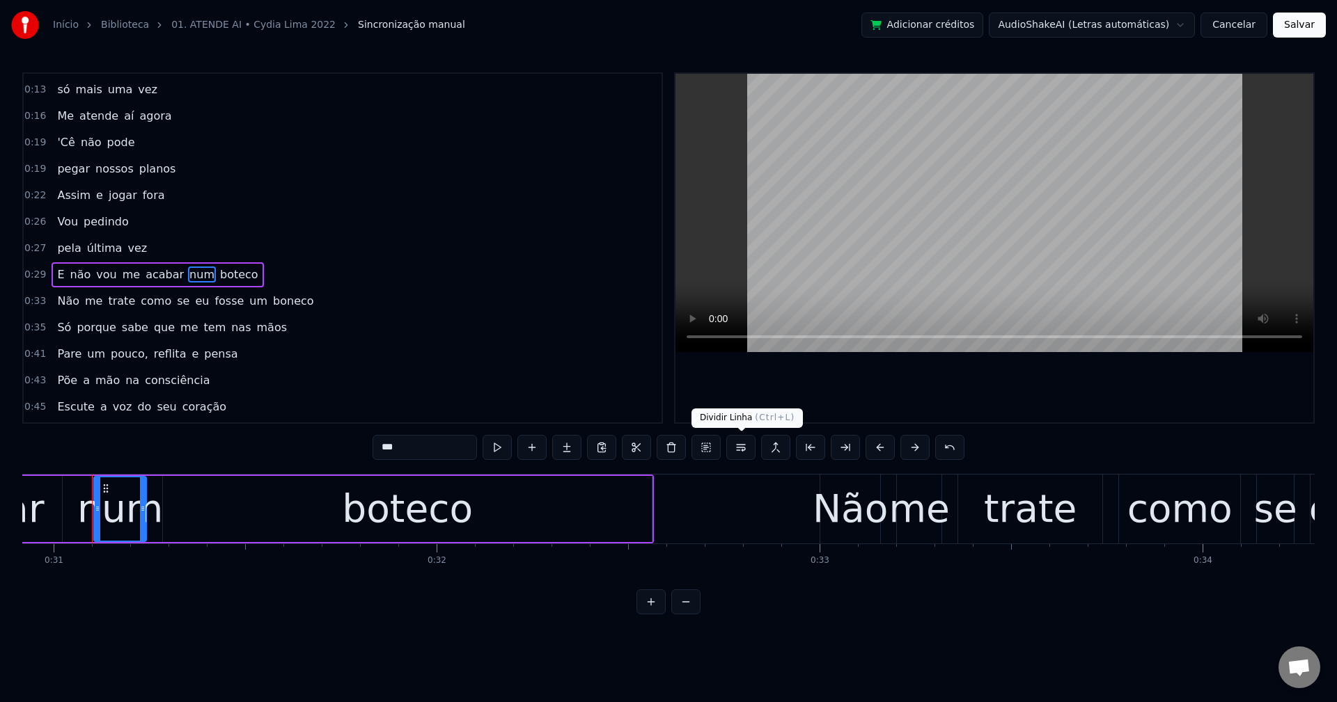
click at [738, 455] on button at bounding box center [740, 447] width 29 height 25
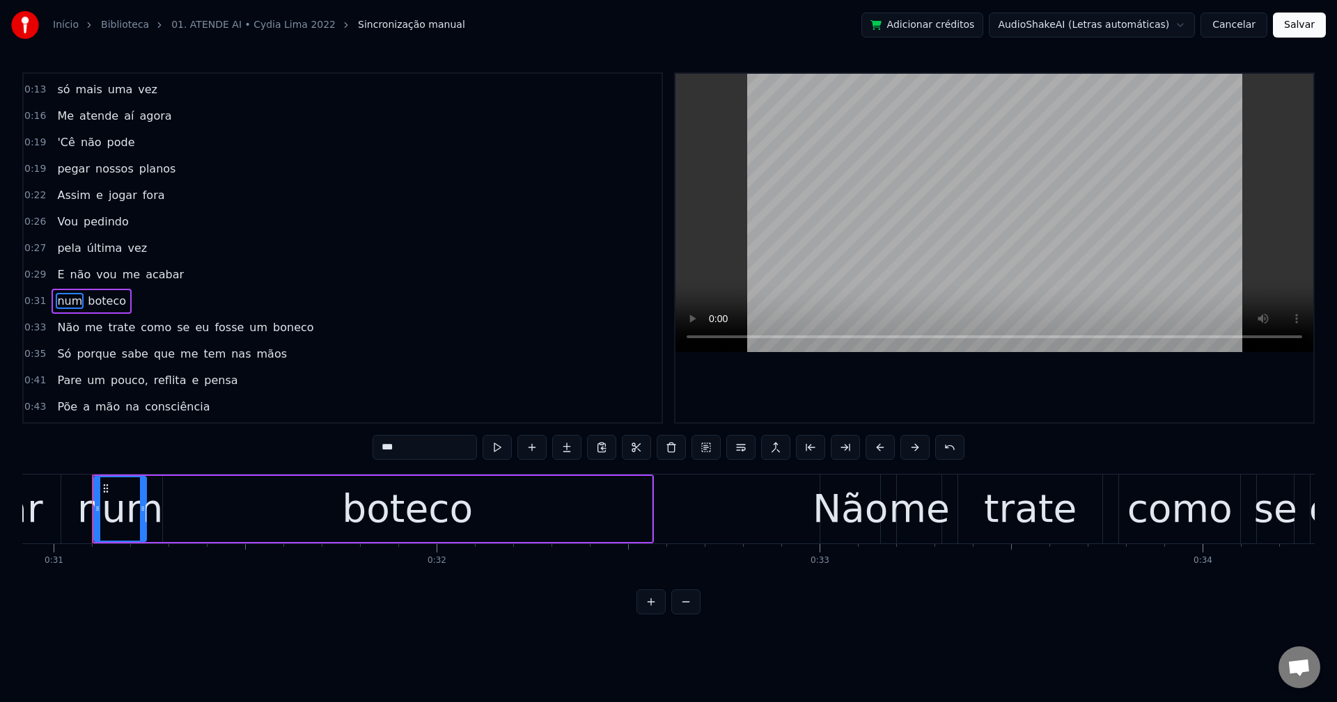
scroll to position [77, 0]
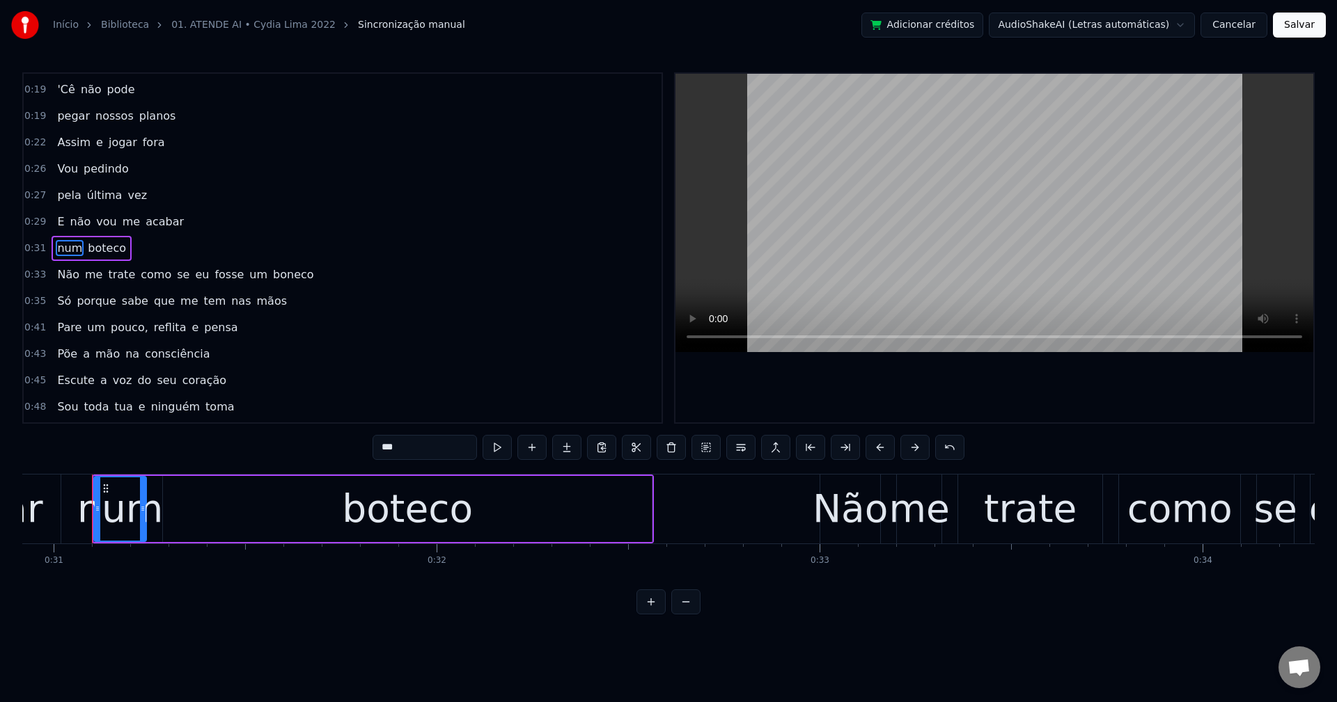
click at [144, 273] on span "como" at bounding box center [155, 275] width 33 height 16
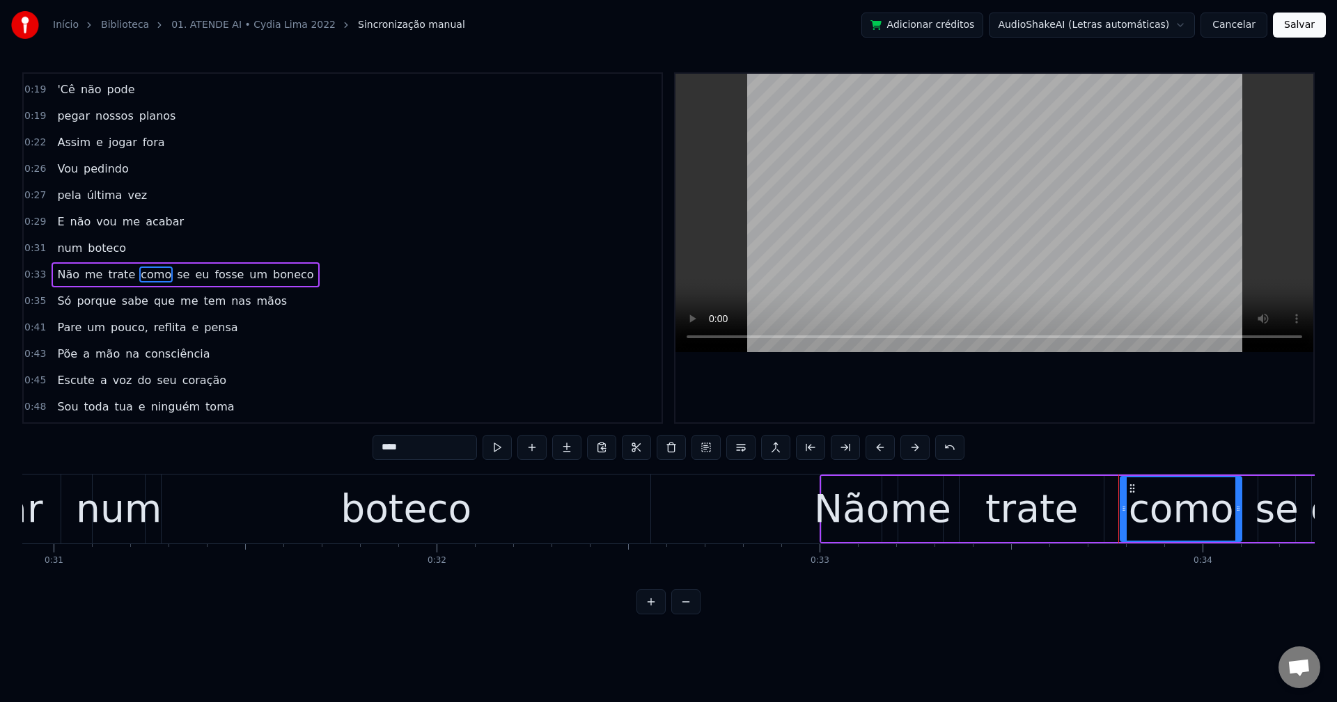
scroll to position [103, 0]
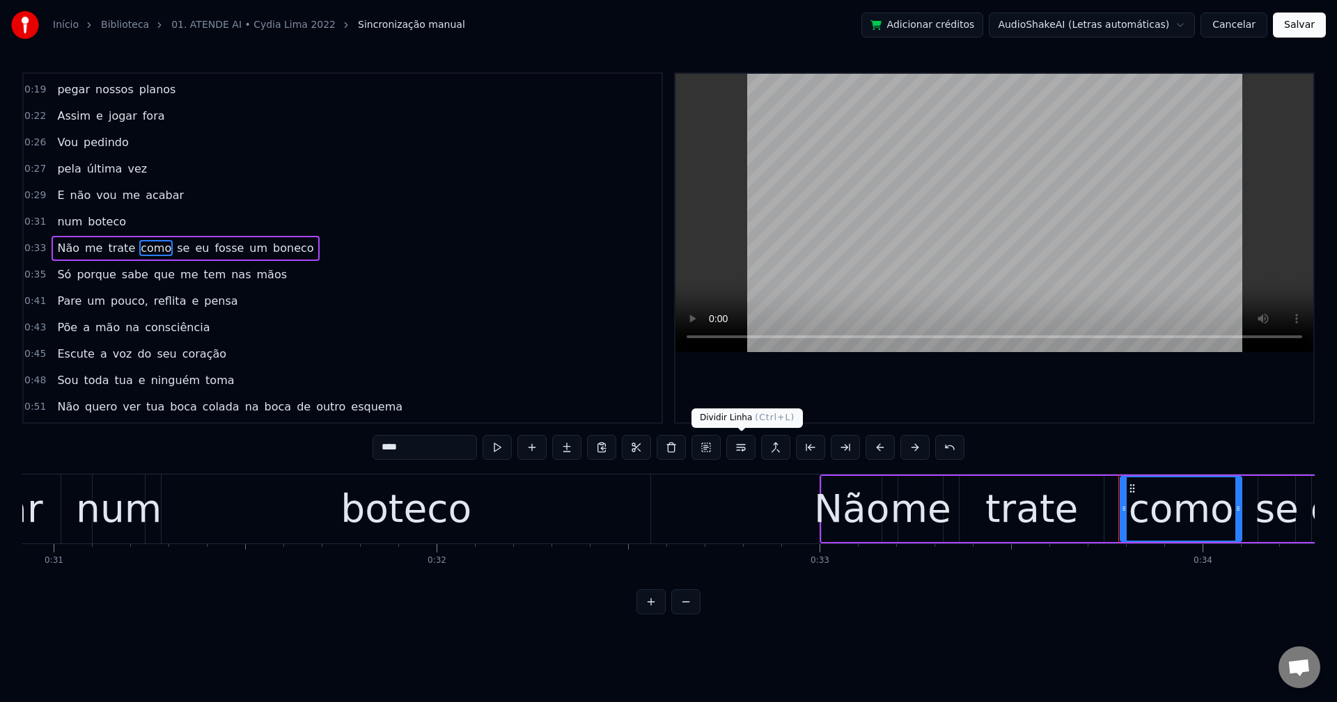
click at [741, 455] on button at bounding box center [740, 447] width 29 height 25
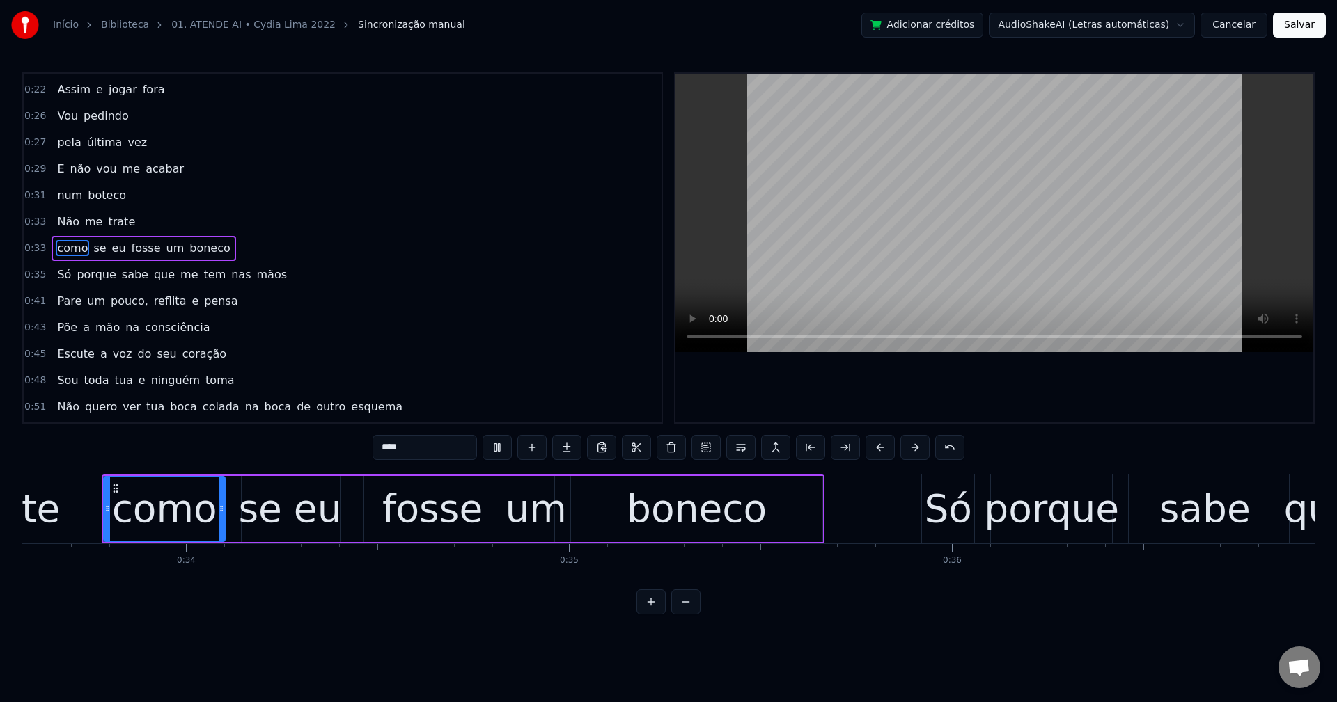
scroll to position [0, 13060]
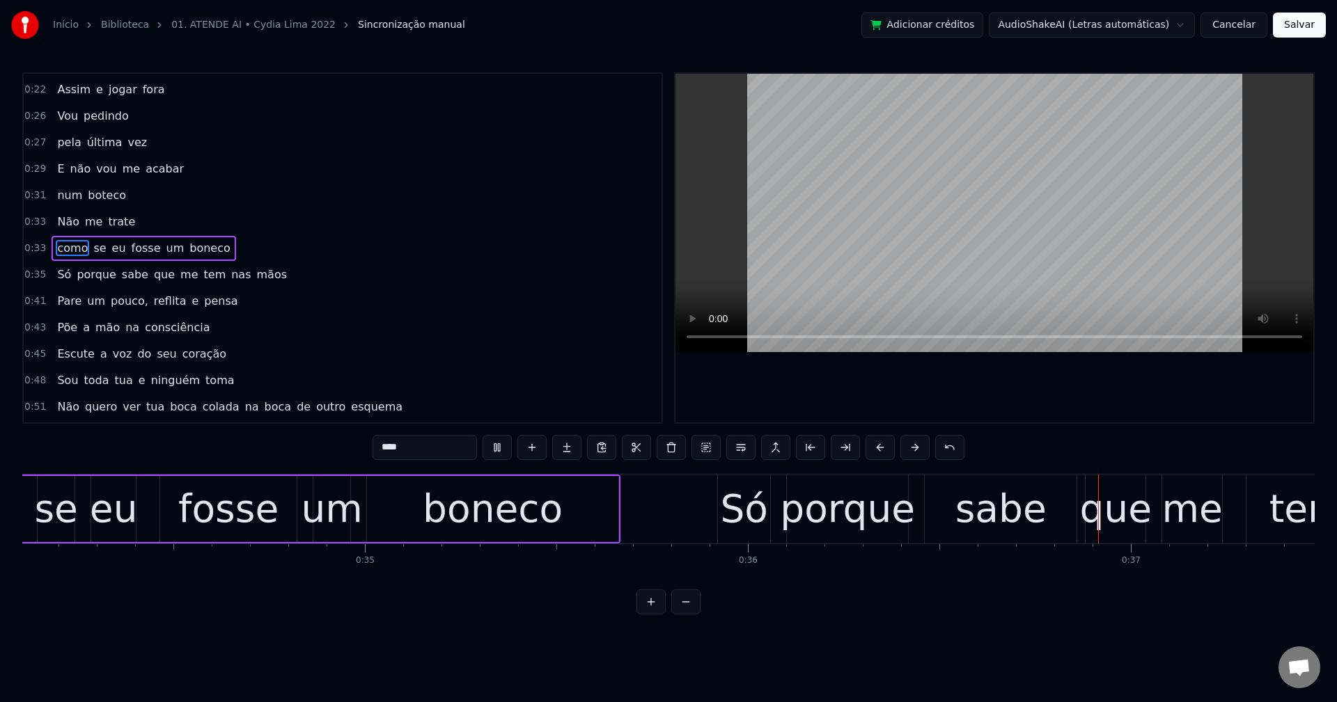
click at [157, 274] on span "que" at bounding box center [164, 275] width 24 height 16
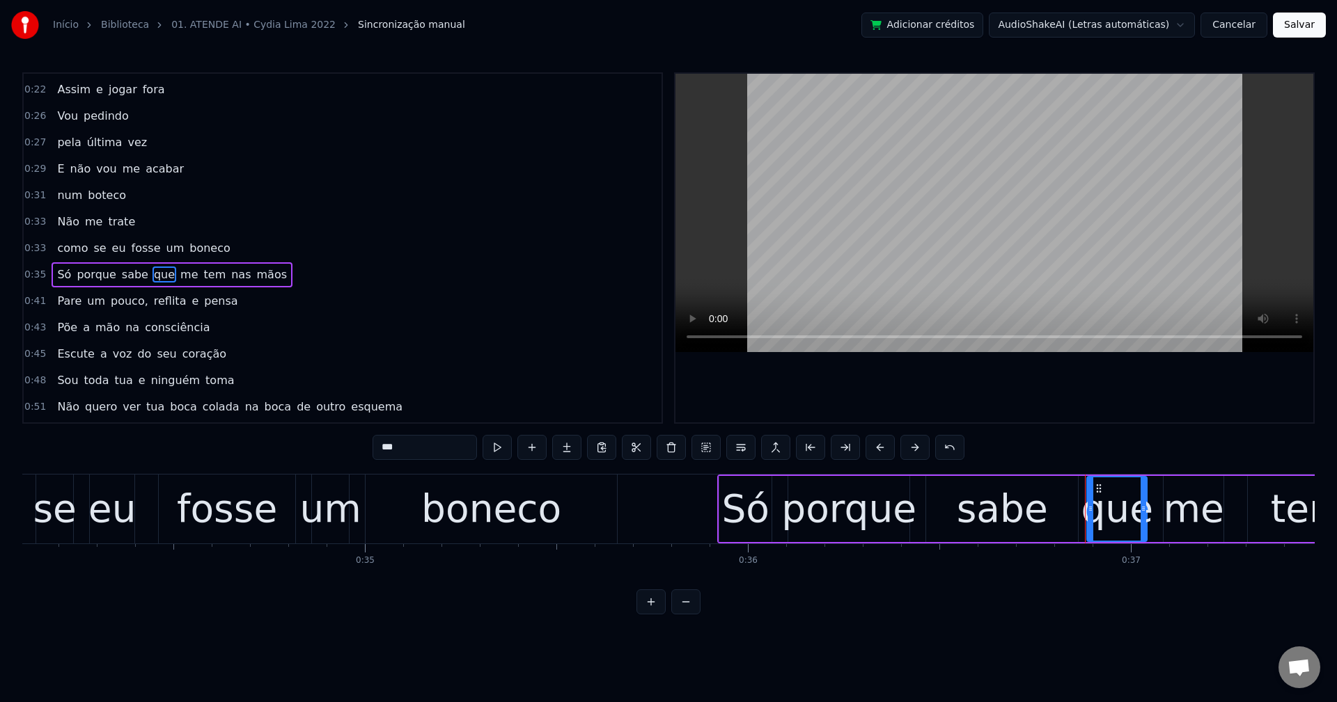
scroll to position [156, 0]
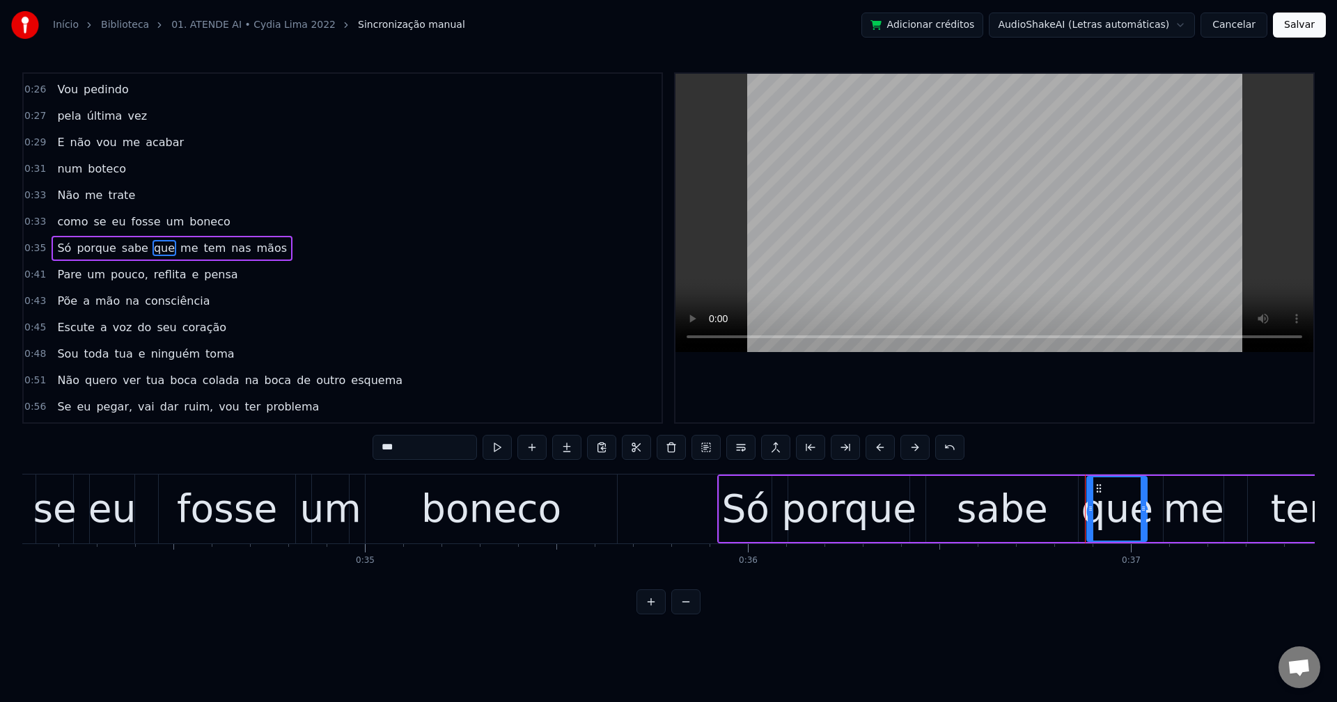
click at [742, 444] on button at bounding box center [740, 447] width 29 height 25
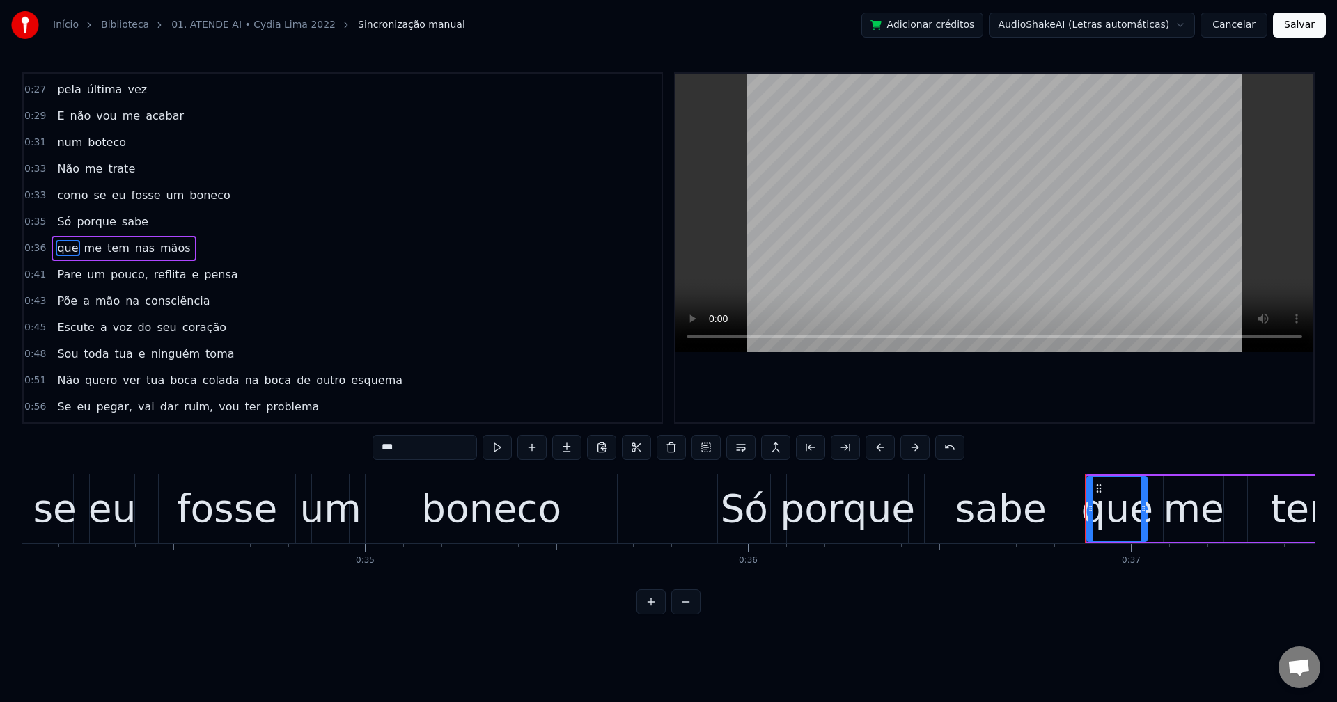
click at [118, 278] on span "pouco," at bounding box center [129, 275] width 40 height 16
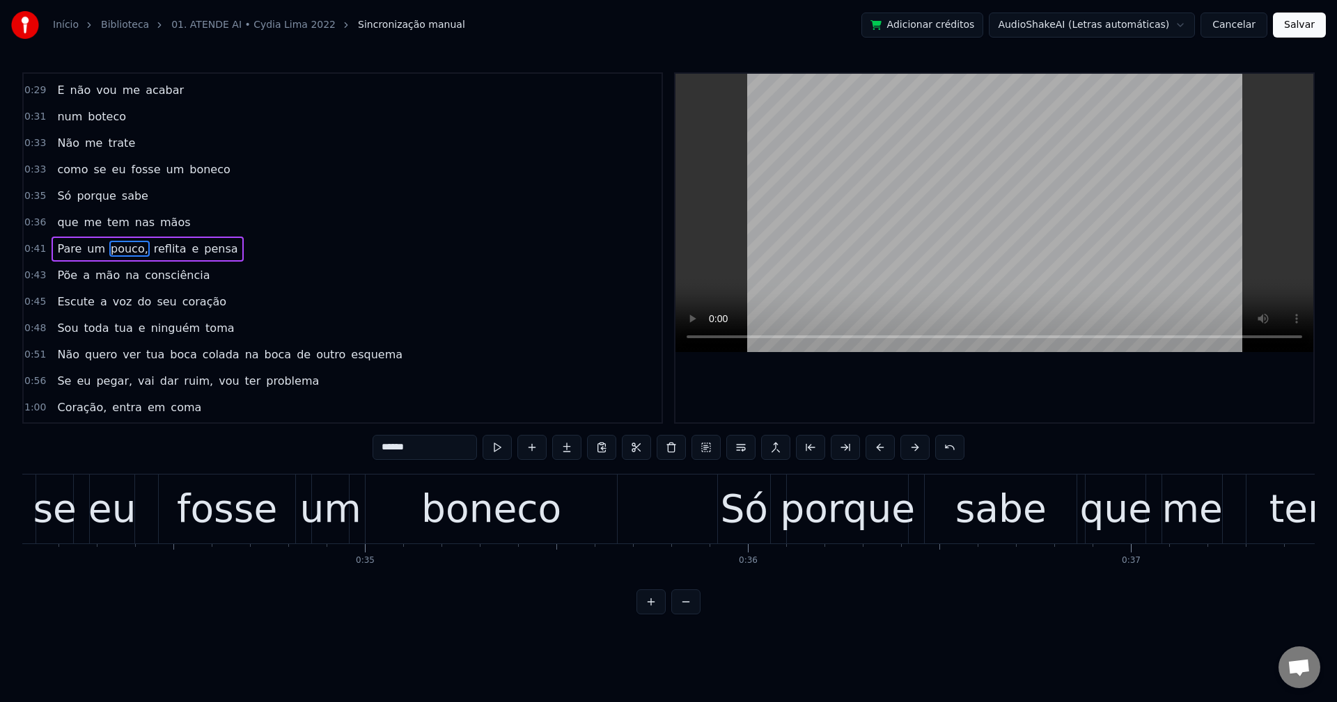
scroll to position [209, 0]
click at [460, 446] on input "******" at bounding box center [424, 447] width 104 height 25
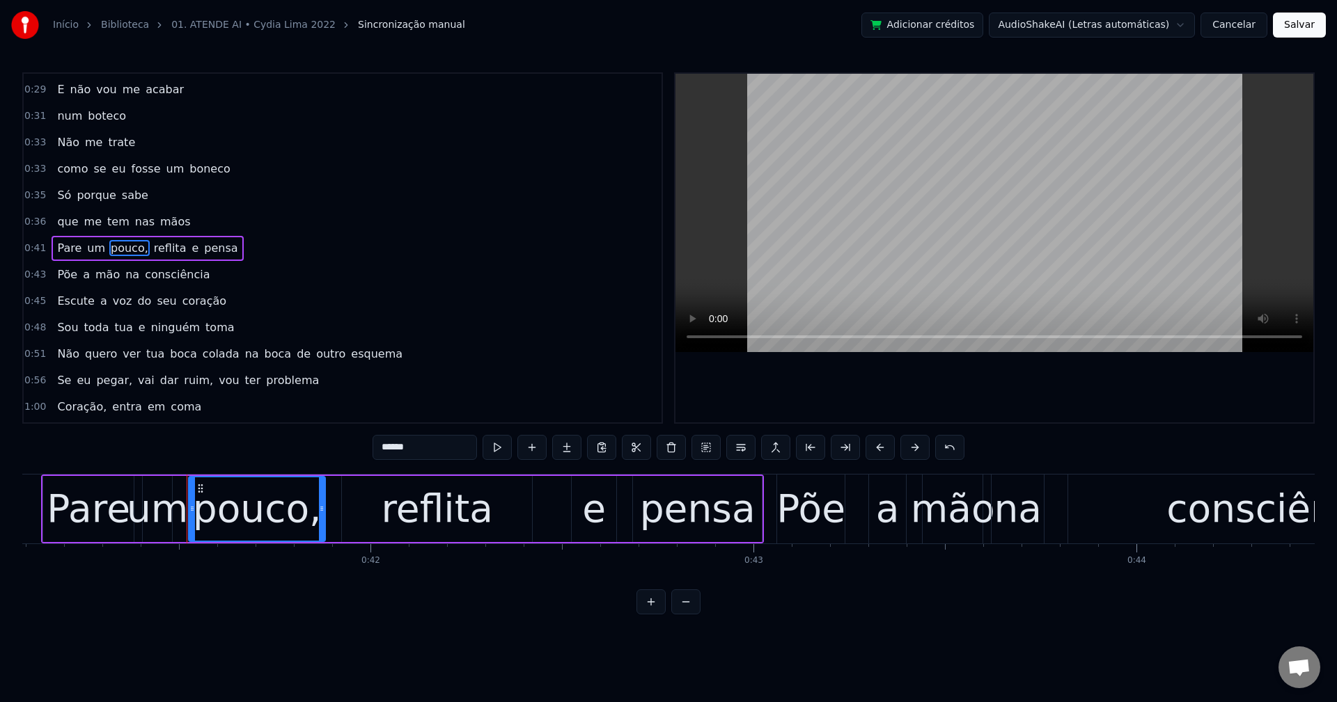
scroll to position [0, 15830]
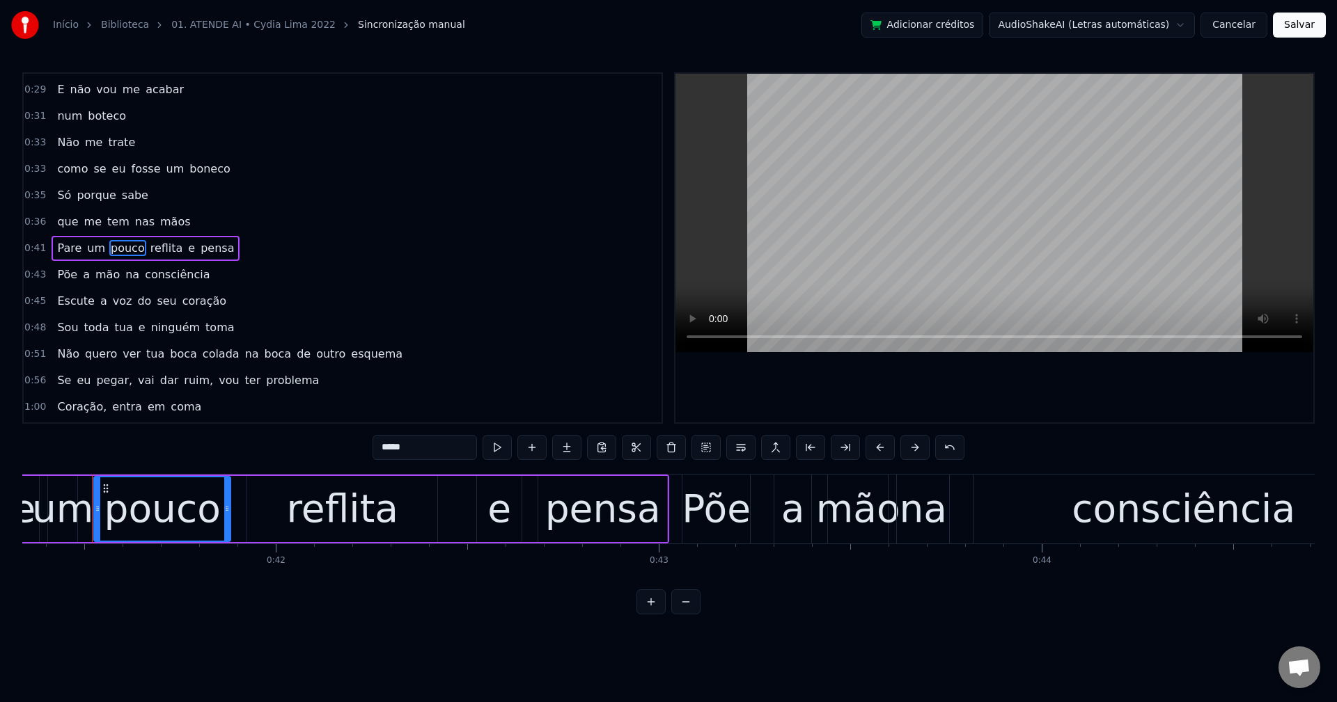
click at [153, 244] on span "reflita" at bounding box center [167, 248] width 36 height 16
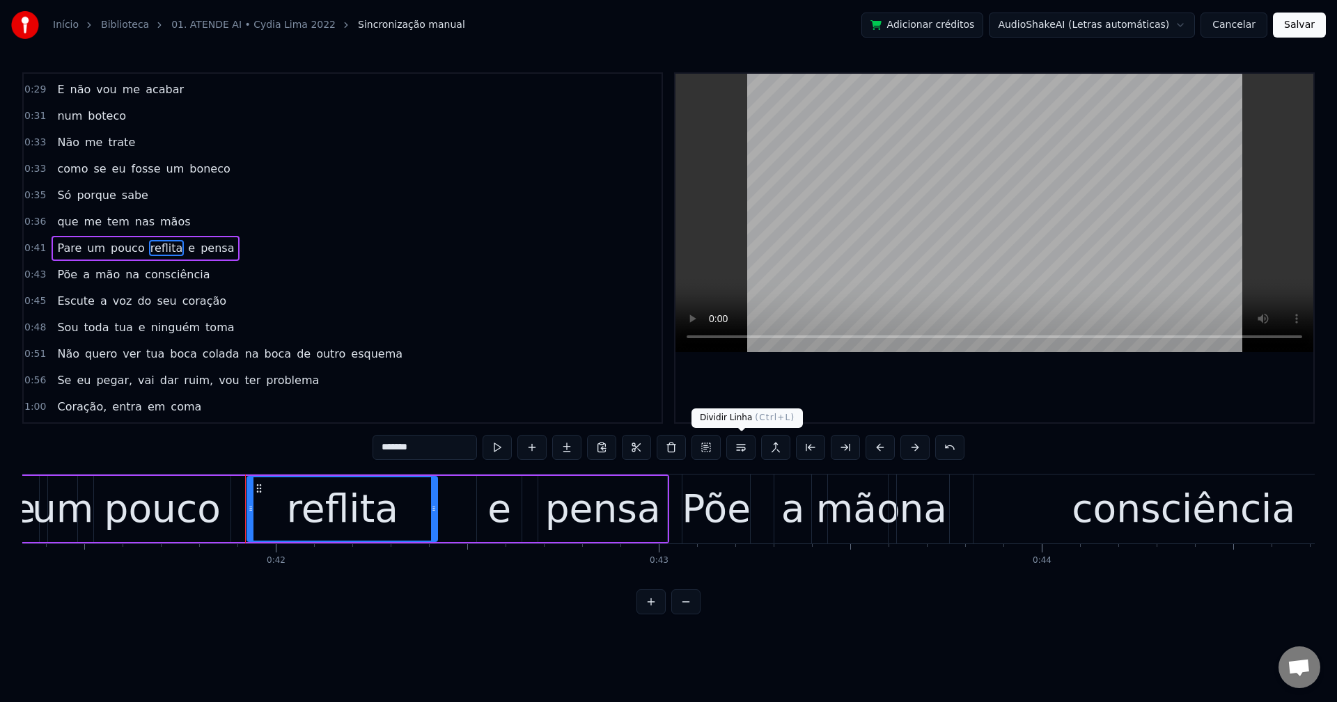
click at [743, 452] on button at bounding box center [740, 447] width 29 height 25
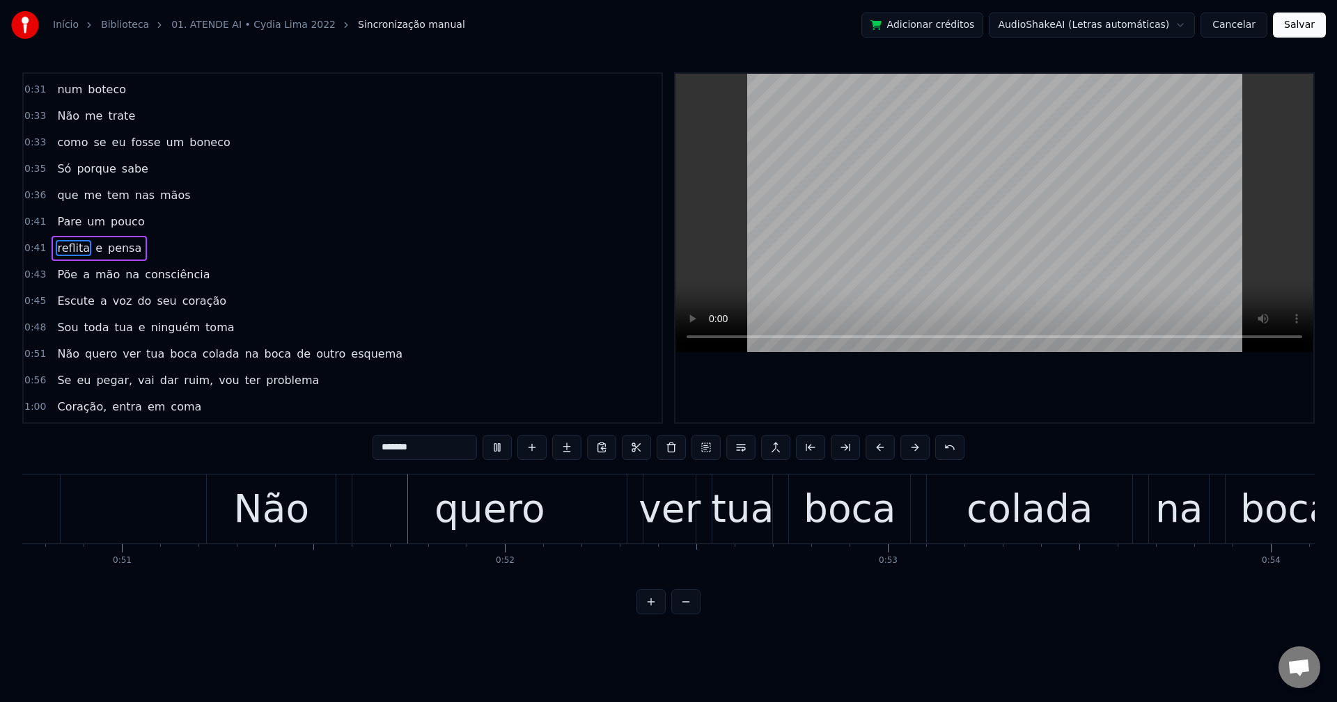
scroll to position [0, 19465]
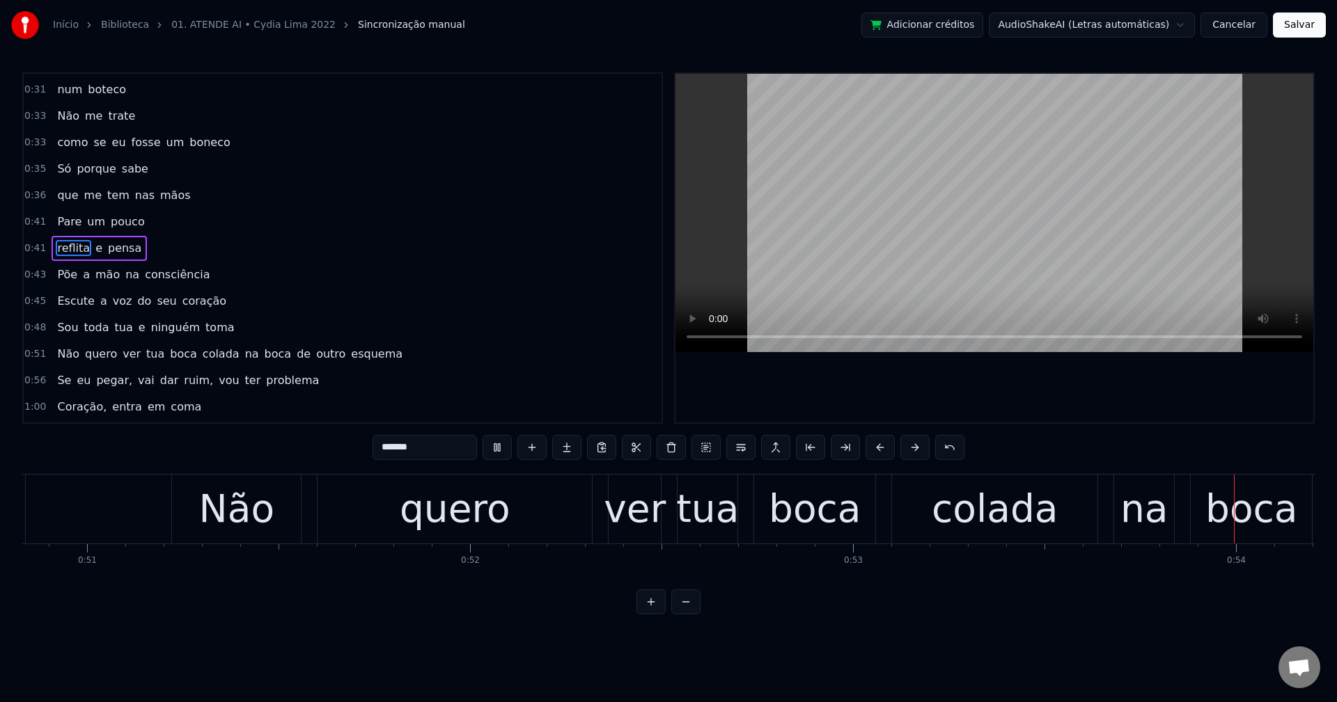
click at [244, 352] on span "na" at bounding box center [252, 354] width 17 height 16
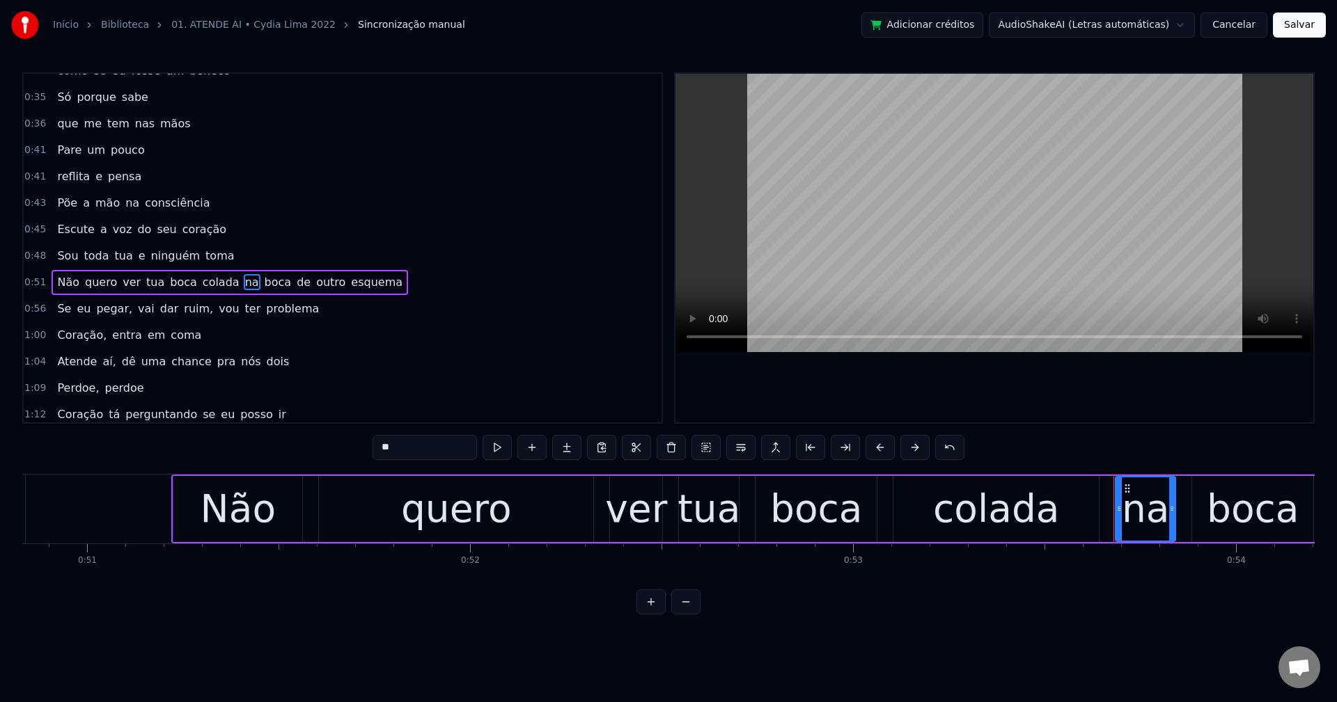
scroll to position [341, 0]
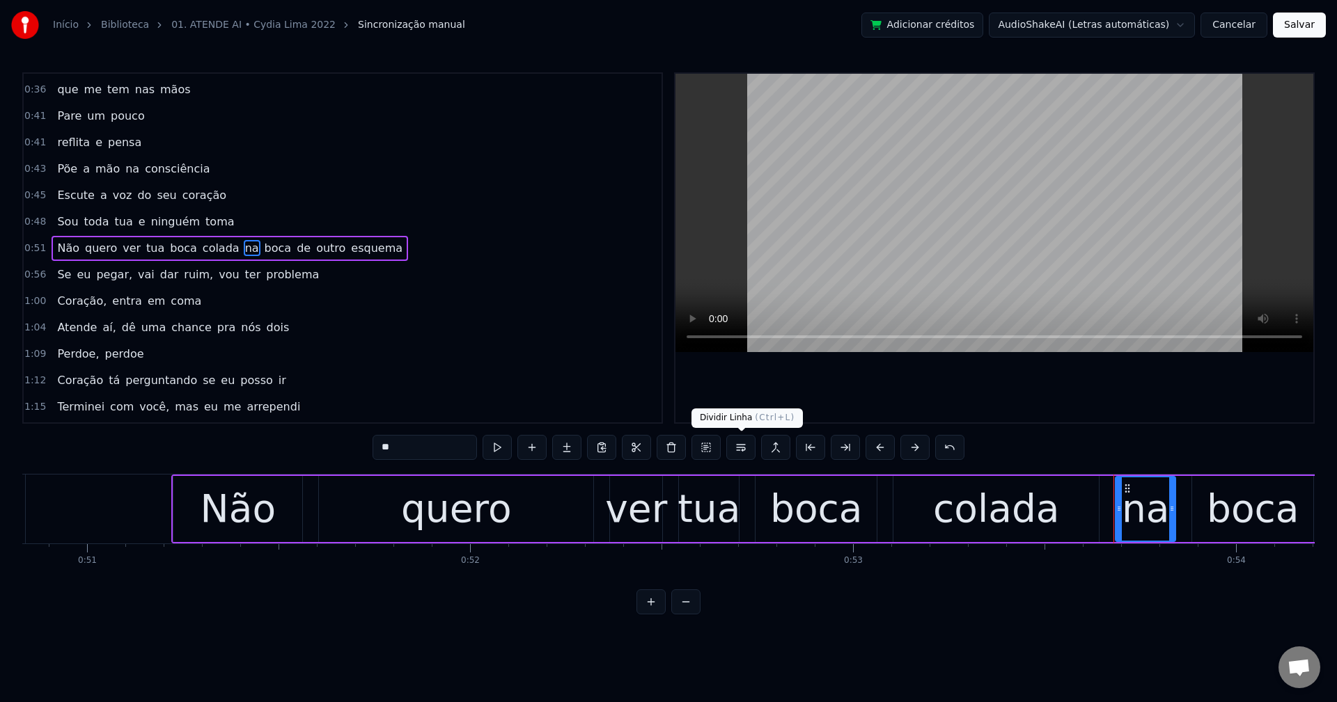
drag, startPoint x: 737, startPoint y: 455, endPoint x: 738, endPoint y: 425, distance: 30.7
click at [738, 455] on button at bounding box center [740, 447] width 29 height 25
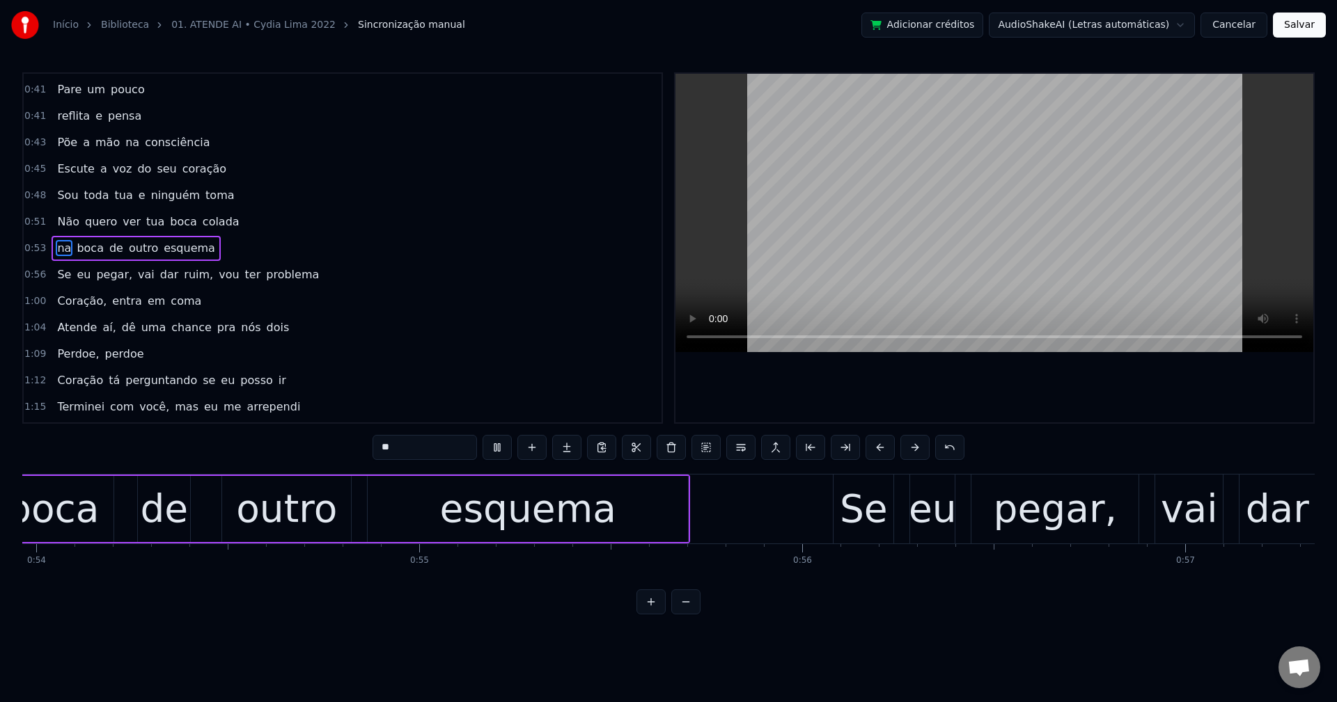
scroll to position [0, 20858]
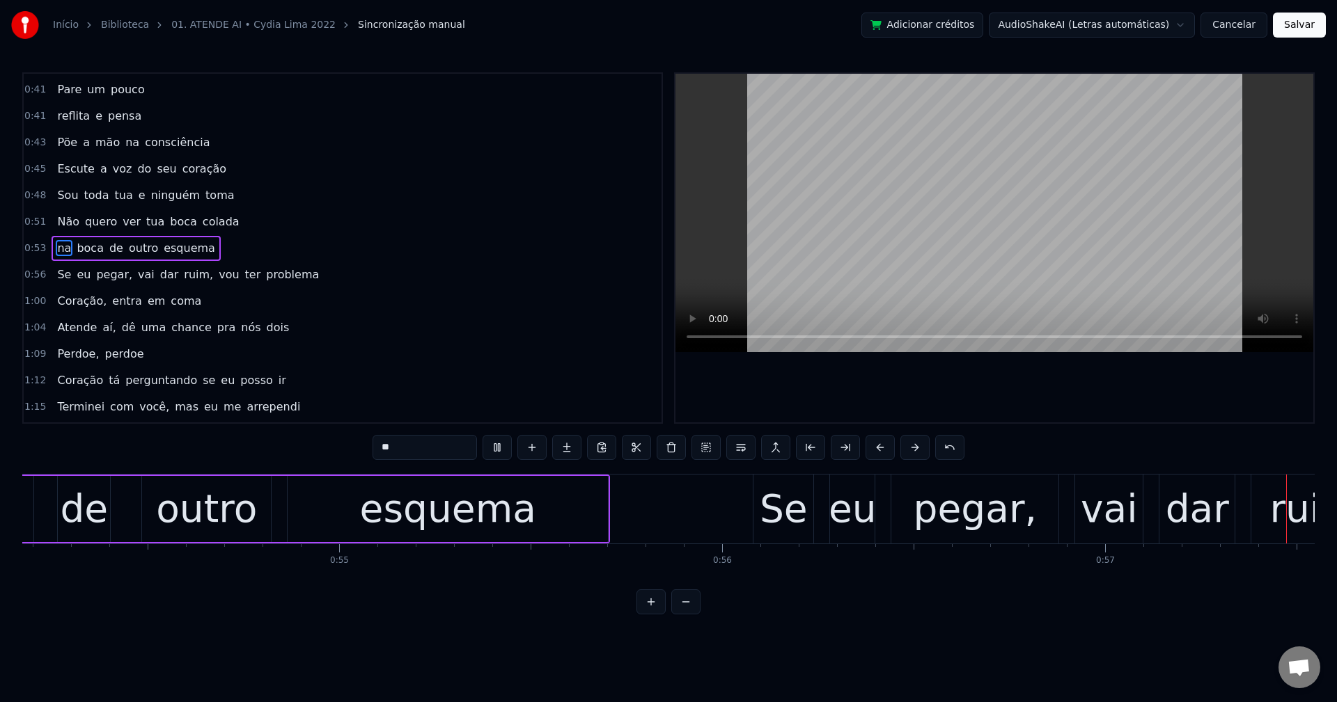
click at [97, 267] on span "pegar," at bounding box center [114, 275] width 39 height 16
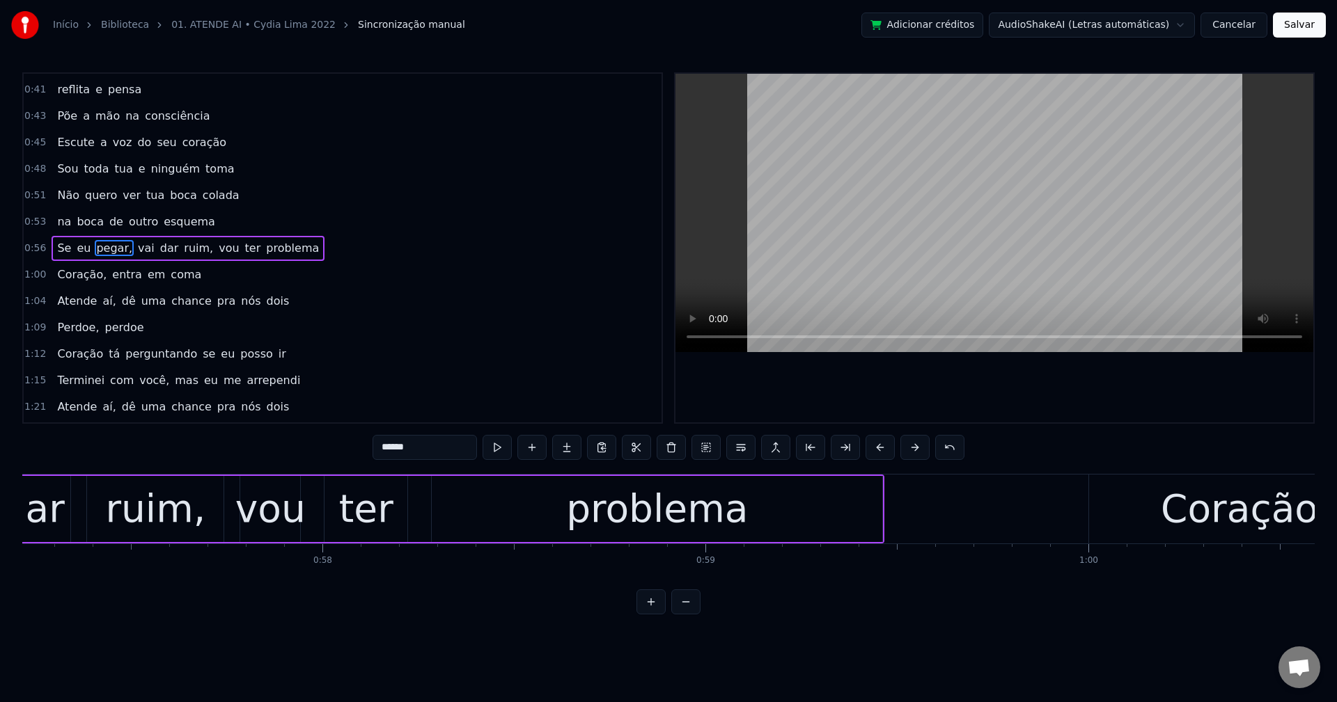
scroll to position [0, 21913]
click at [426, 438] on input "******" at bounding box center [424, 447] width 104 height 25
click at [133, 251] on span "vai" at bounding box center [142, 248] width 19 height 16
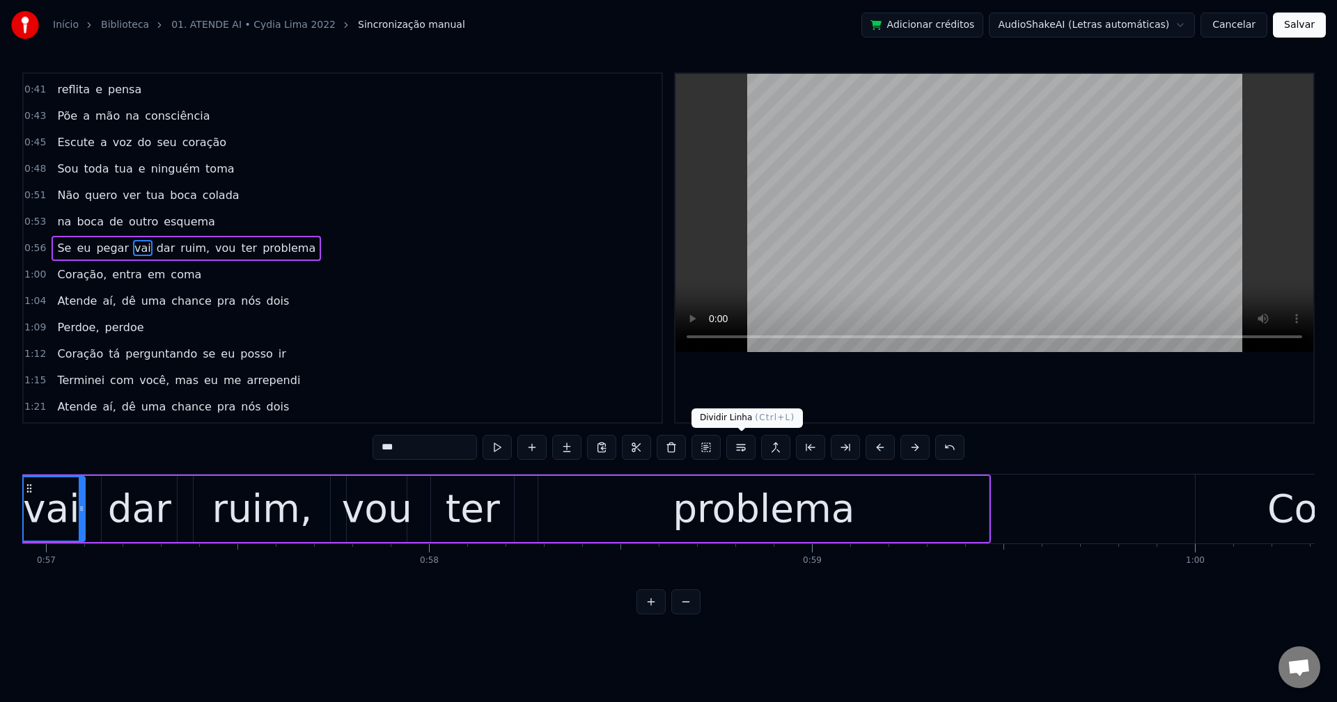
scroll to position [0, 21727]
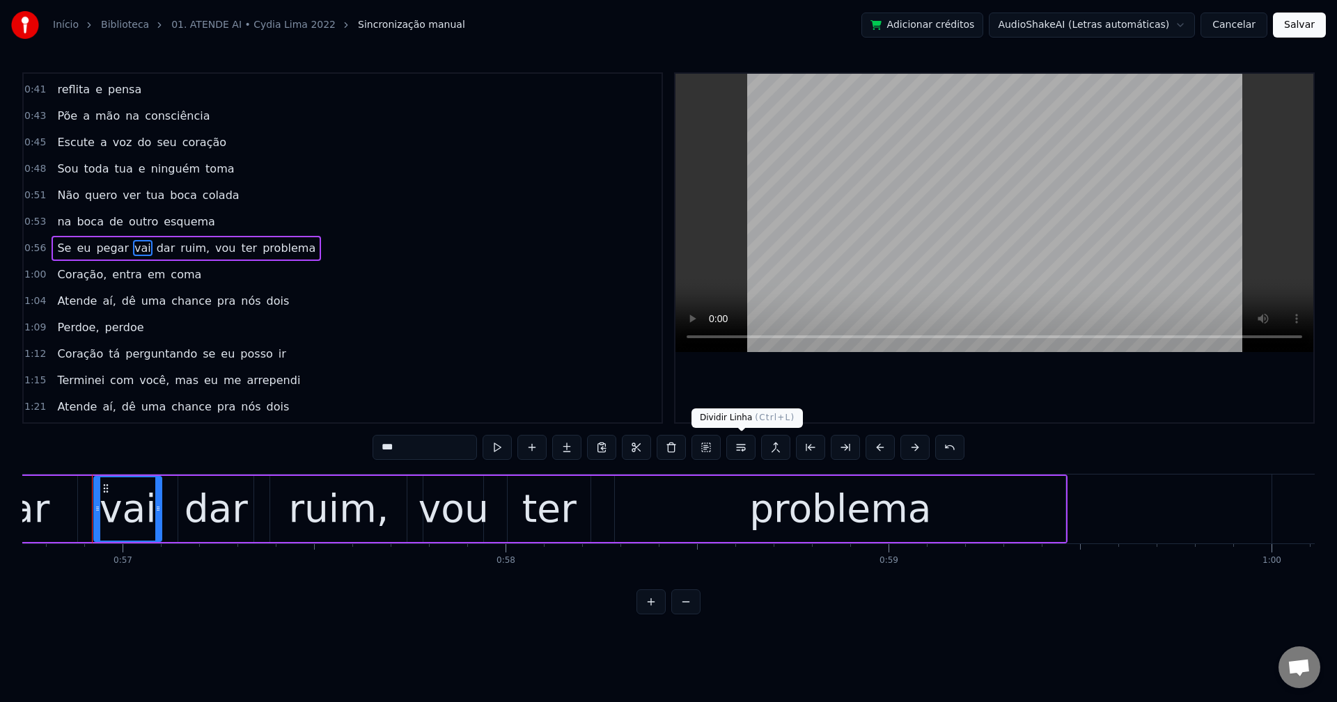
click at [747, 453] on button at bounding box center [740, 447] width 29 height 25
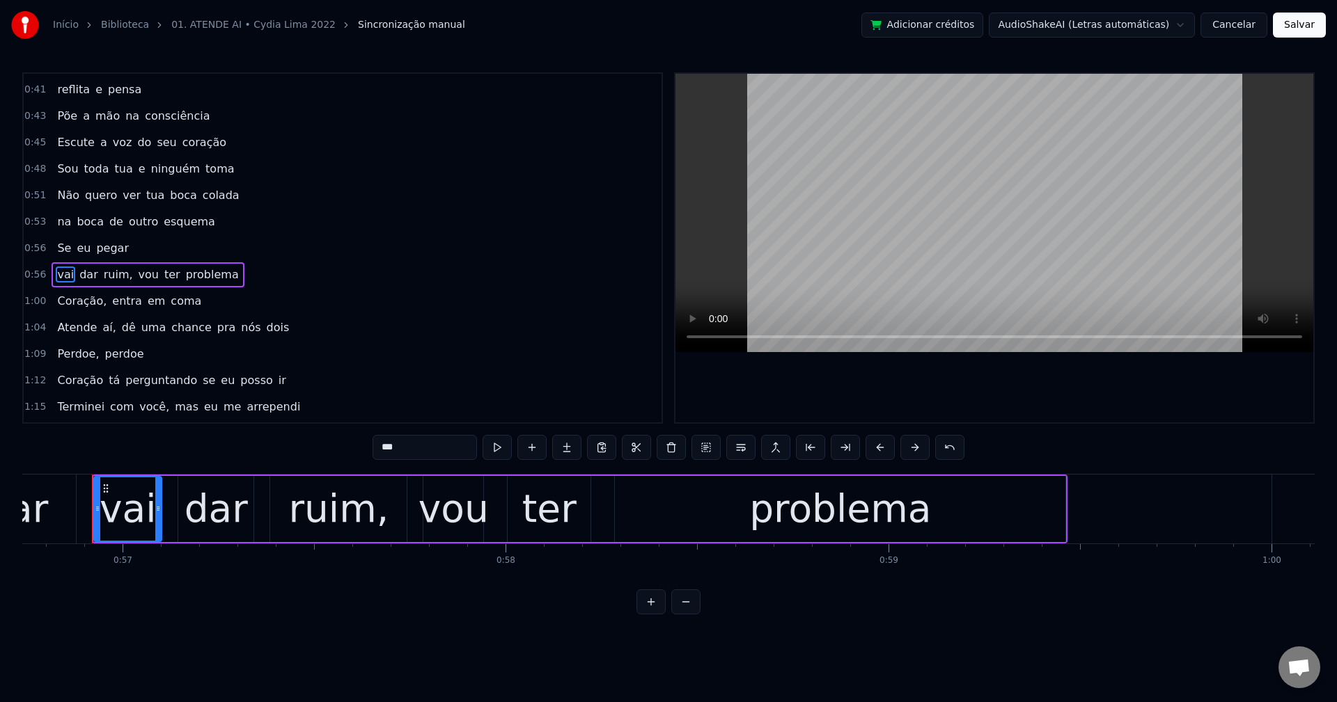
scroll to position [421, 0]
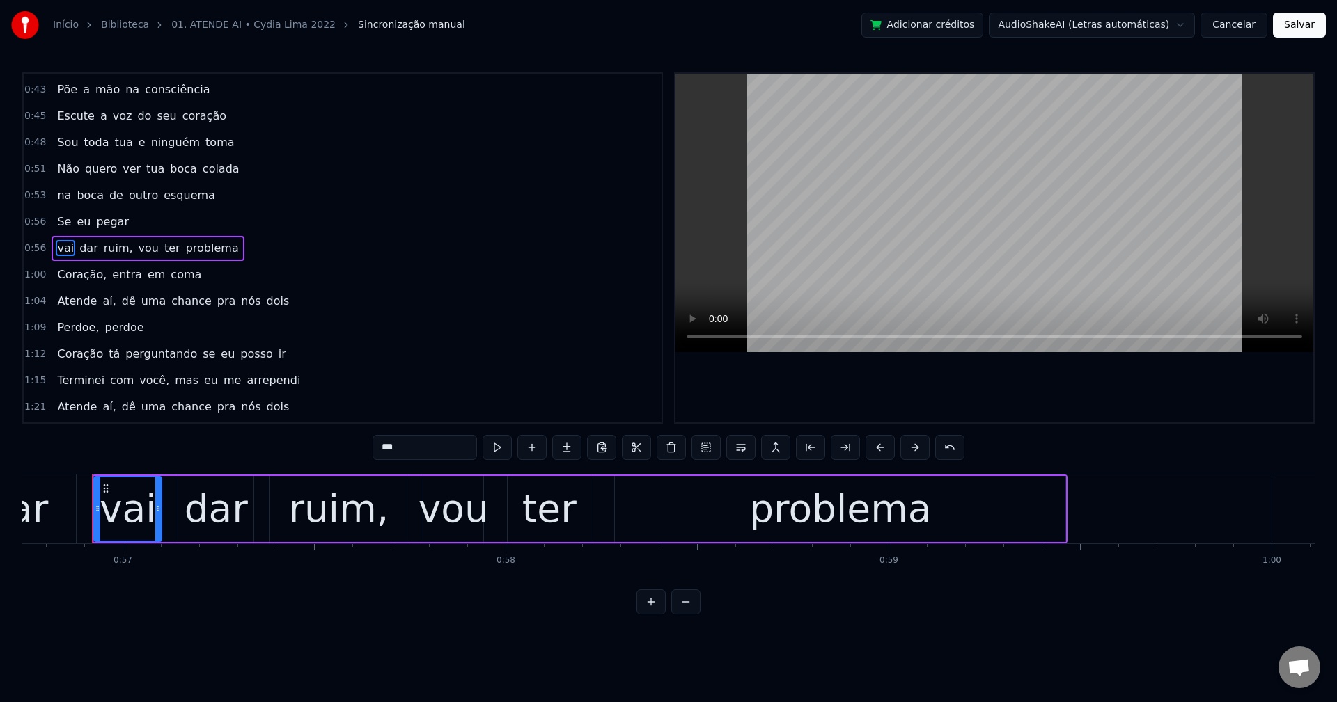
drag, startPoint x: 113, startPoint y: 242, endPoint x: 265, endPoint y: 336, distance: 177.9
click at [113, 242] on span "ruim," at bounding box center [118, 248] width 32 height 16
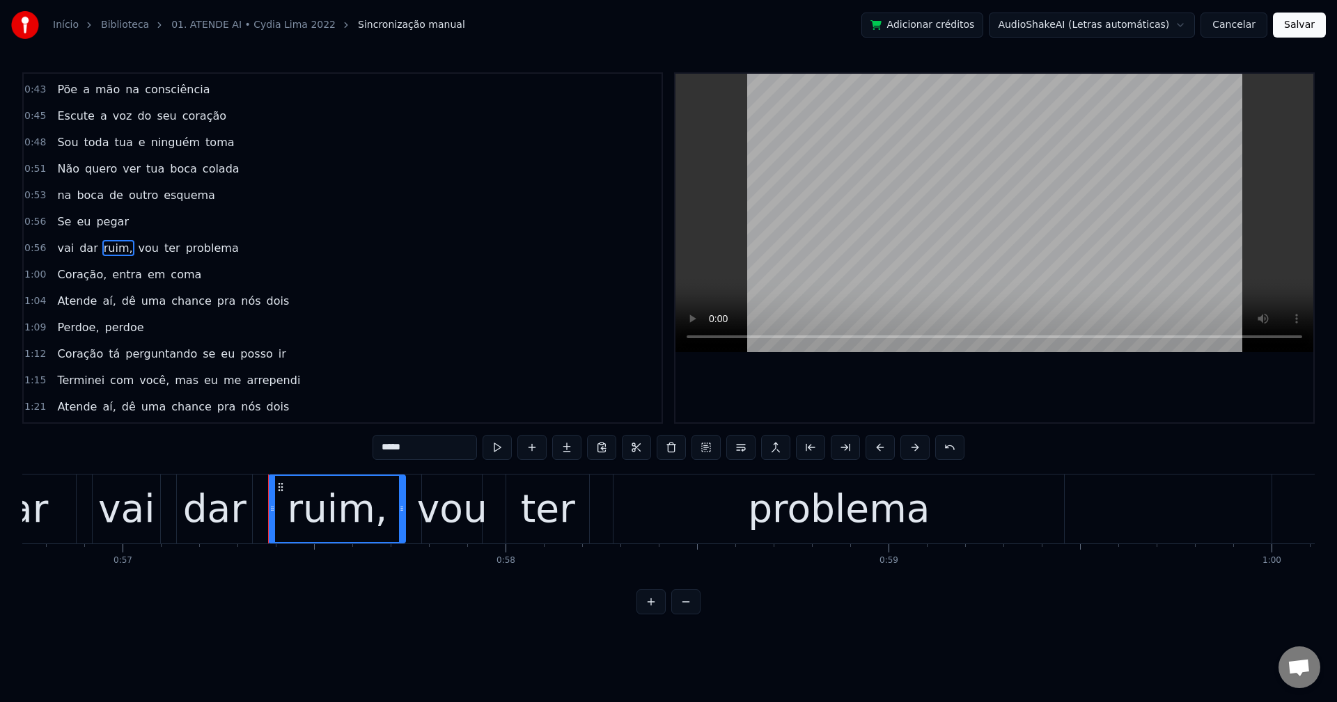
click at [434, 444] on input "*****" at bounding box center [424, 447] width 104 height 25
click at [133, 250] on span "vou" at bounding box center [144, 248] width 23 height 16
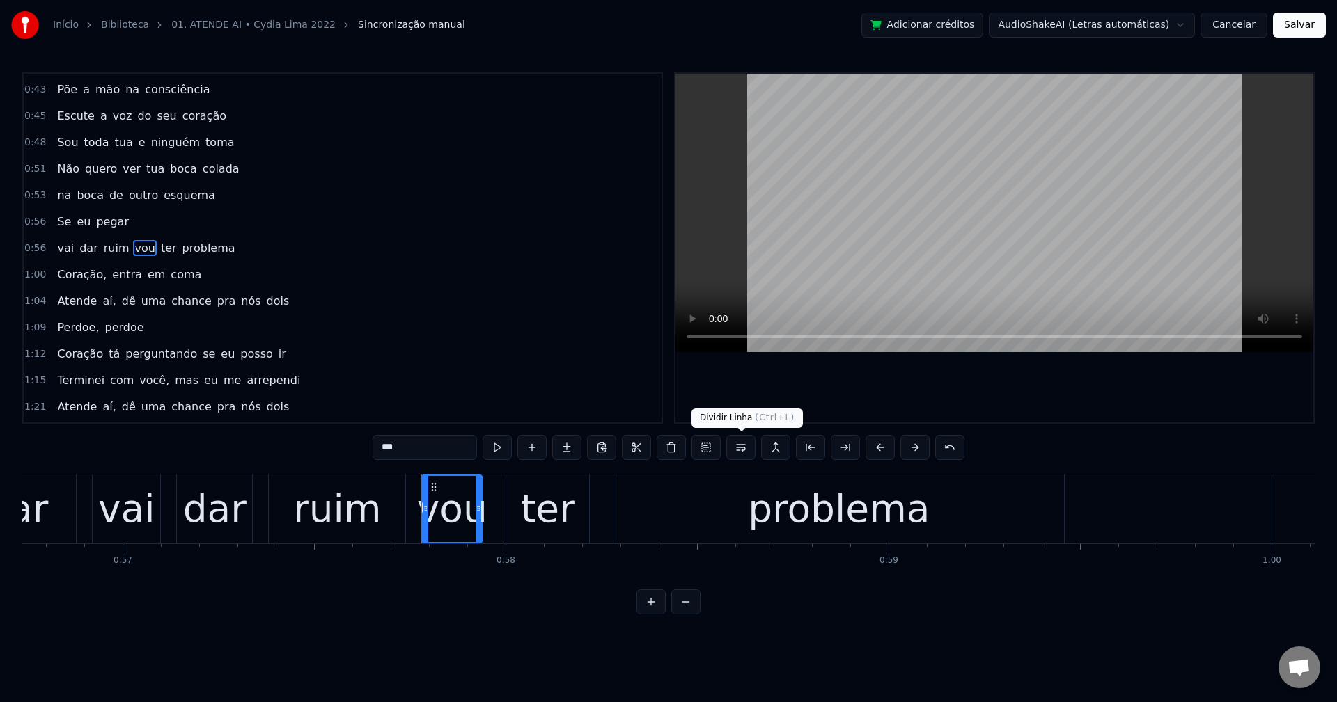
click at [743, 448] on button at bounding box center [740, 447] width 29 height 25
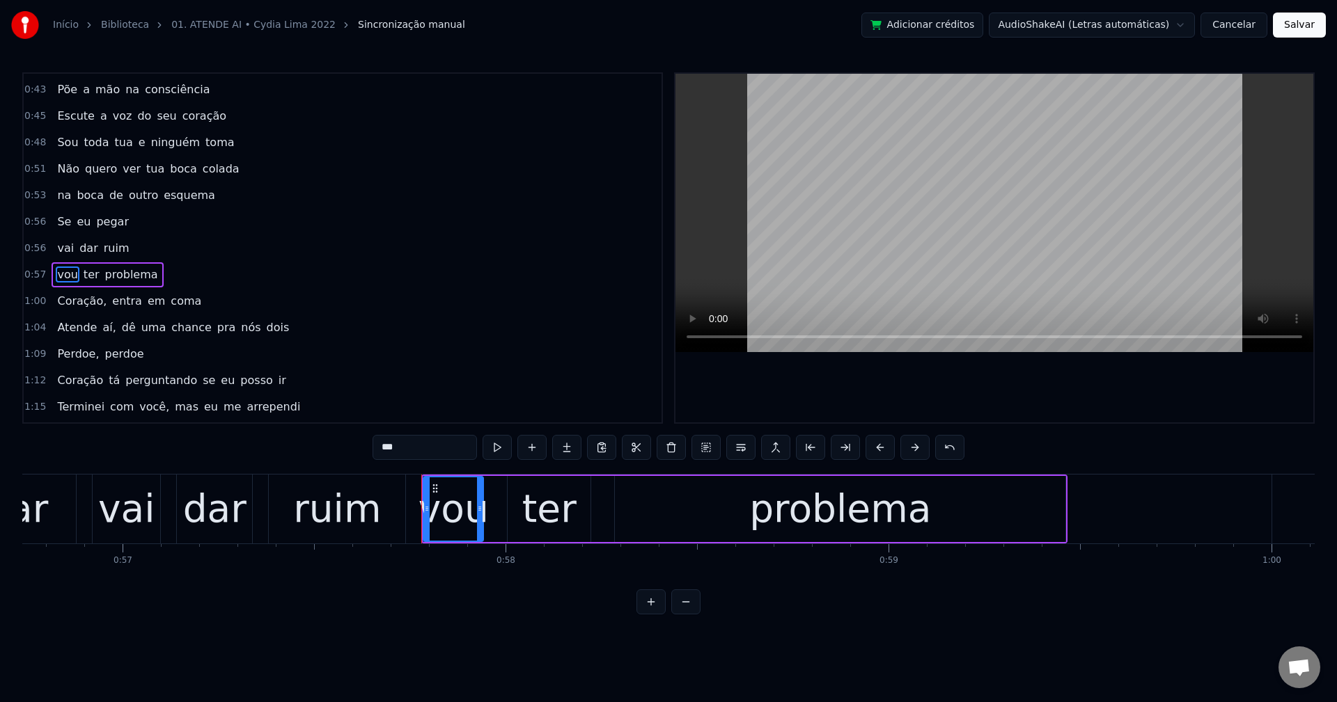
scroll to position [447, 0]
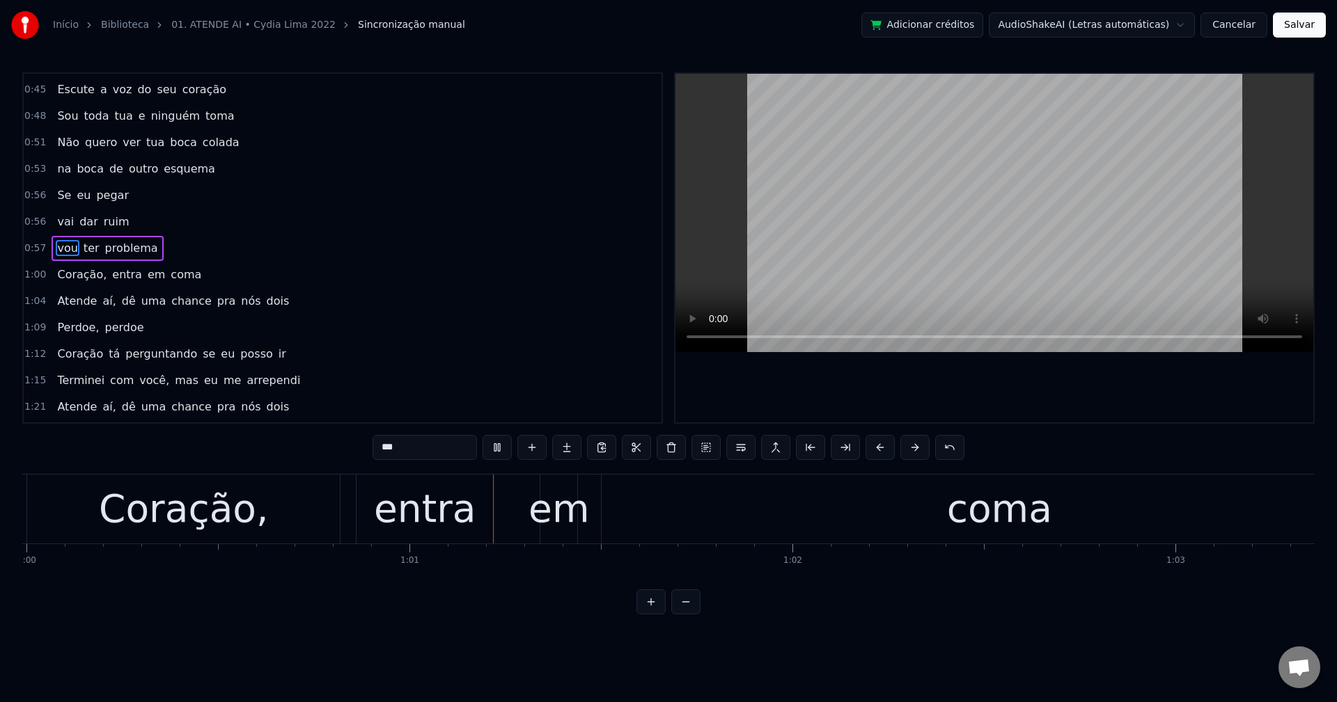
click at [84, 276] on span "Coração," at bounding box center [82, 275] width 52 height 16
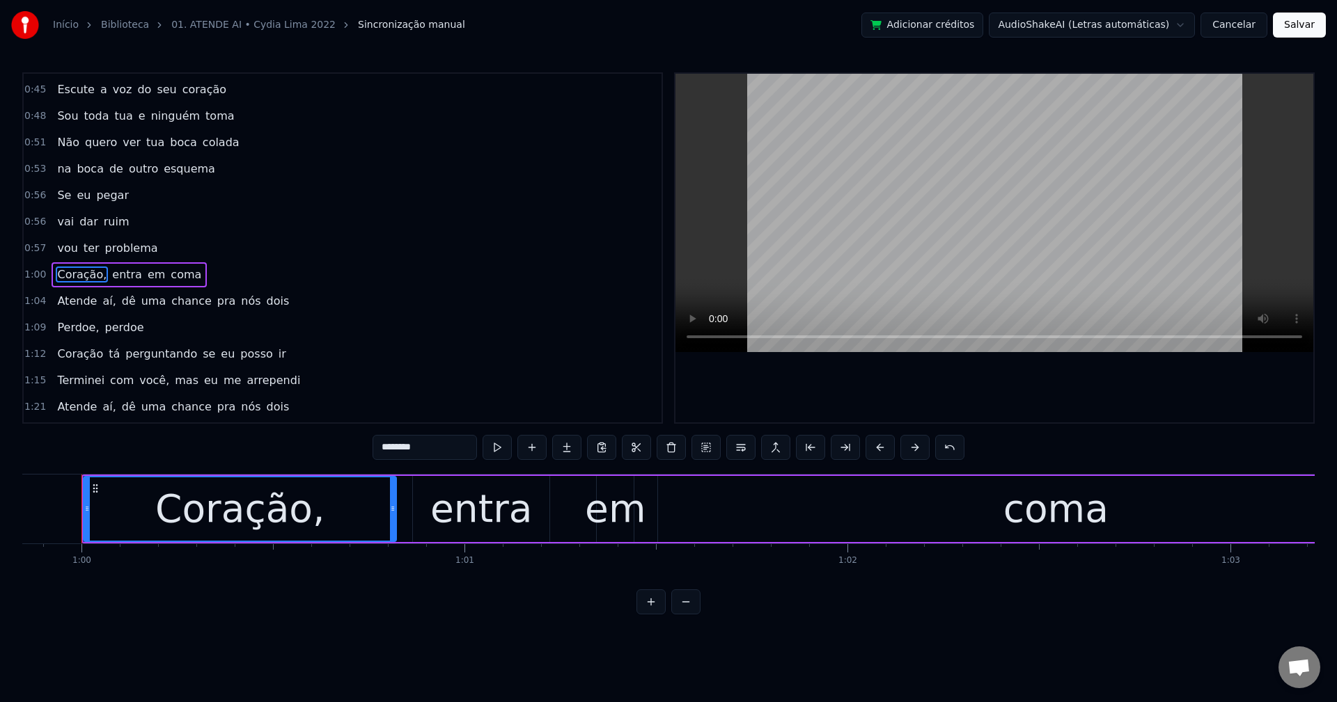
scroll to position [0, 22906]
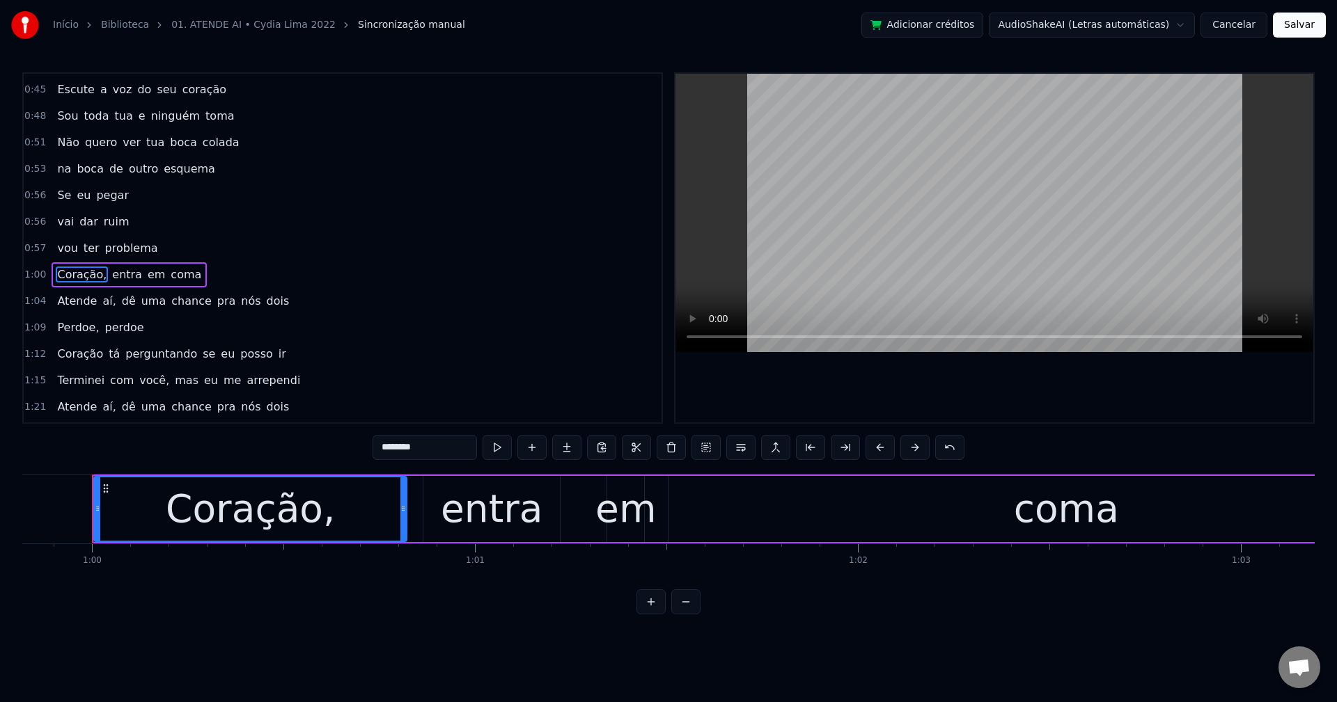
click at [437, 447] on input "********" at bounding box center [424, 447] width 104 height 25
click at [101, 306] on span "aí," at bounding box center [109, 301] width 16 height 16
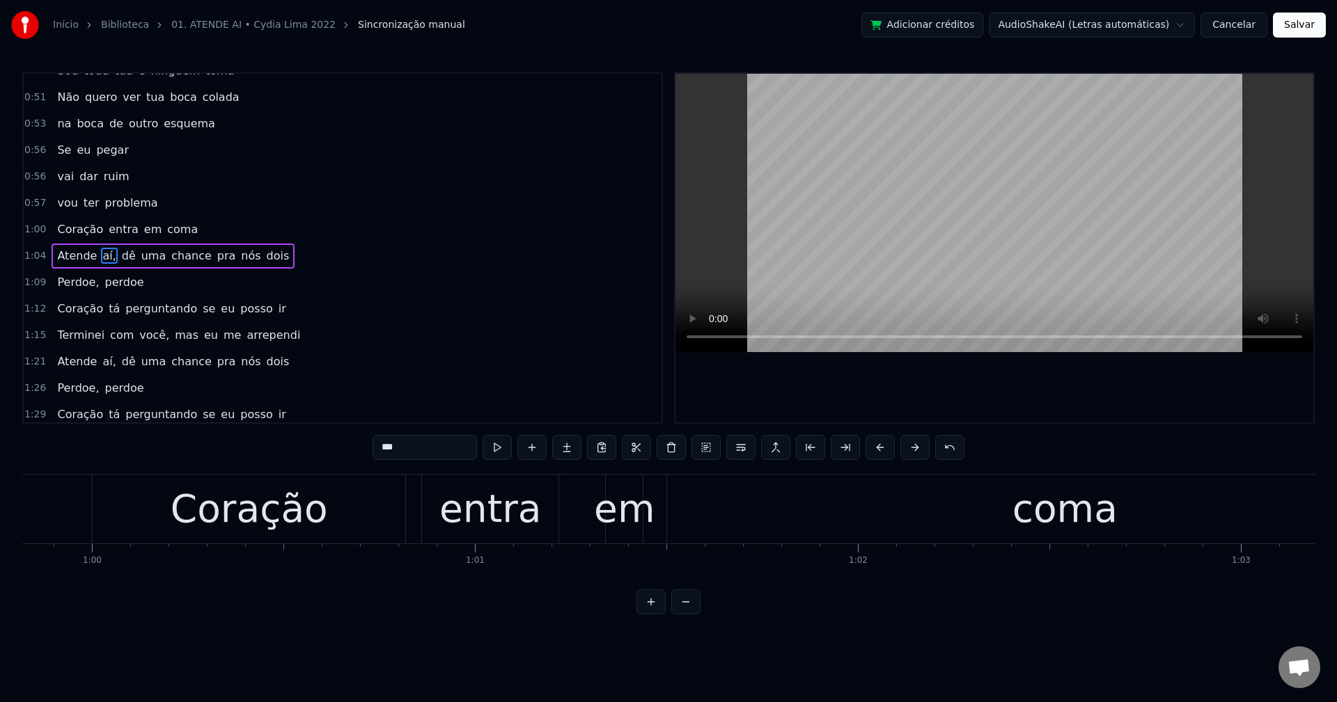
scroll to position [500, 0]
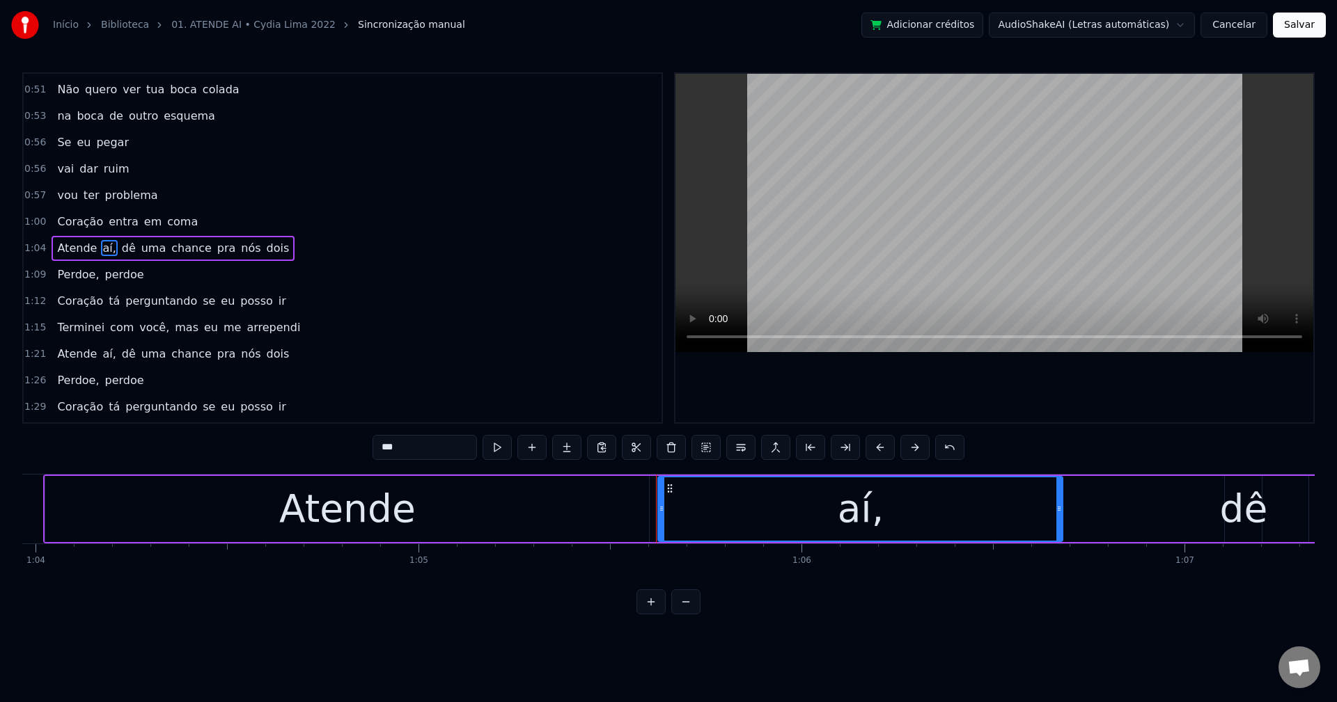
click at [419, 441] on input "***" at bounding box center [424, 447] width 104 height 25
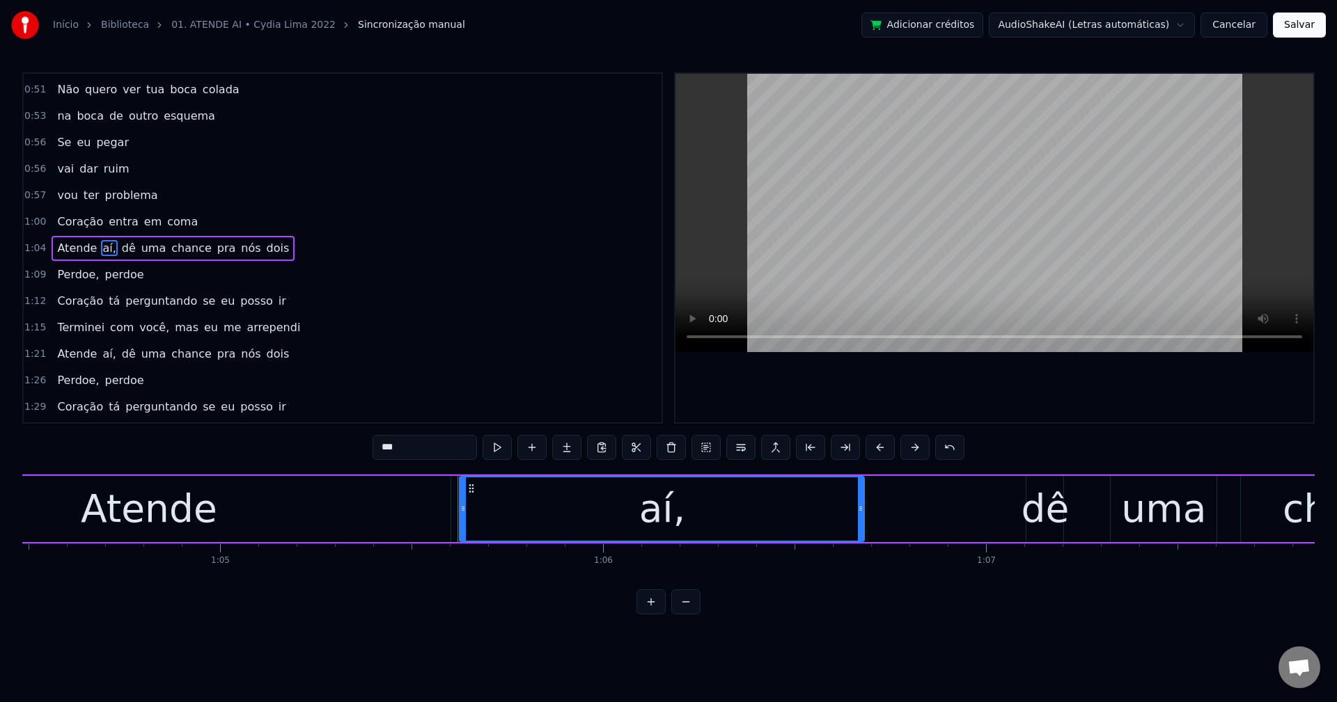
scroll to position [0, 25058]
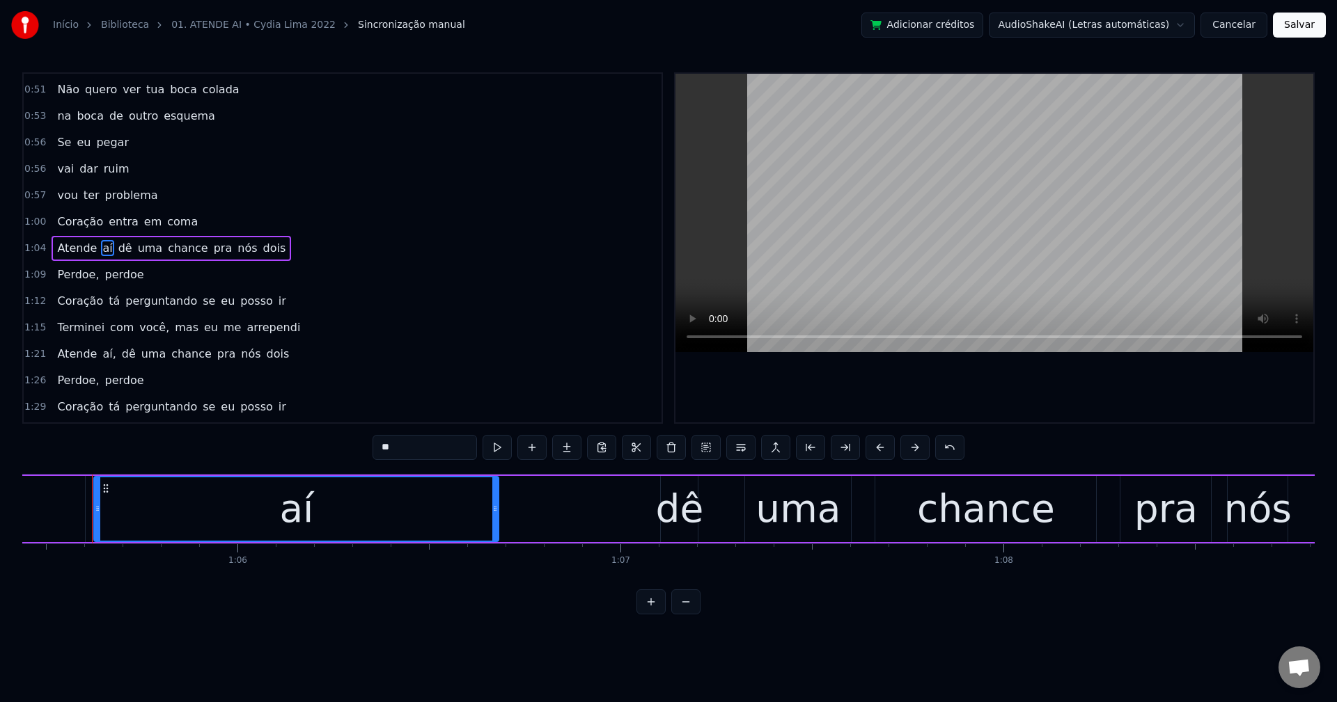
click at [117, 249] on span "dê" at bounding box center [125, 248] width 17 height 16
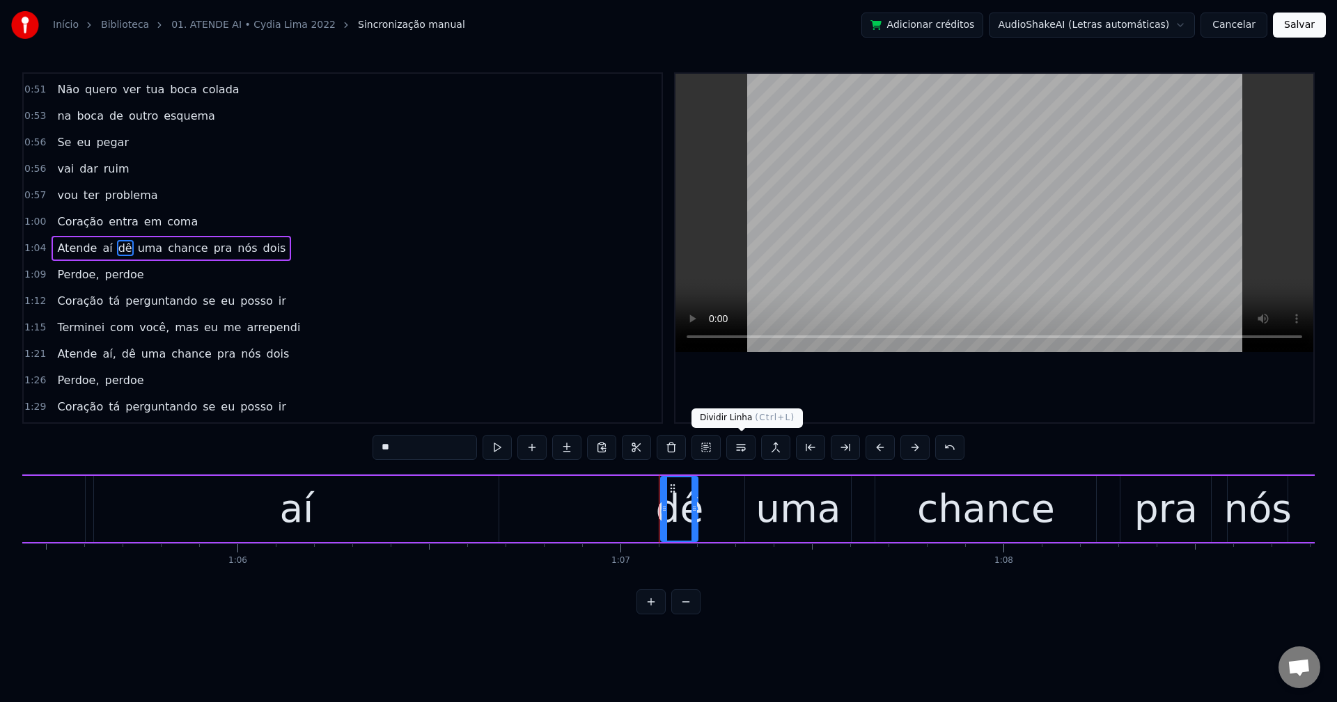
click at [743, 448] on button at bounding box center [740, 447] width 29 height 25
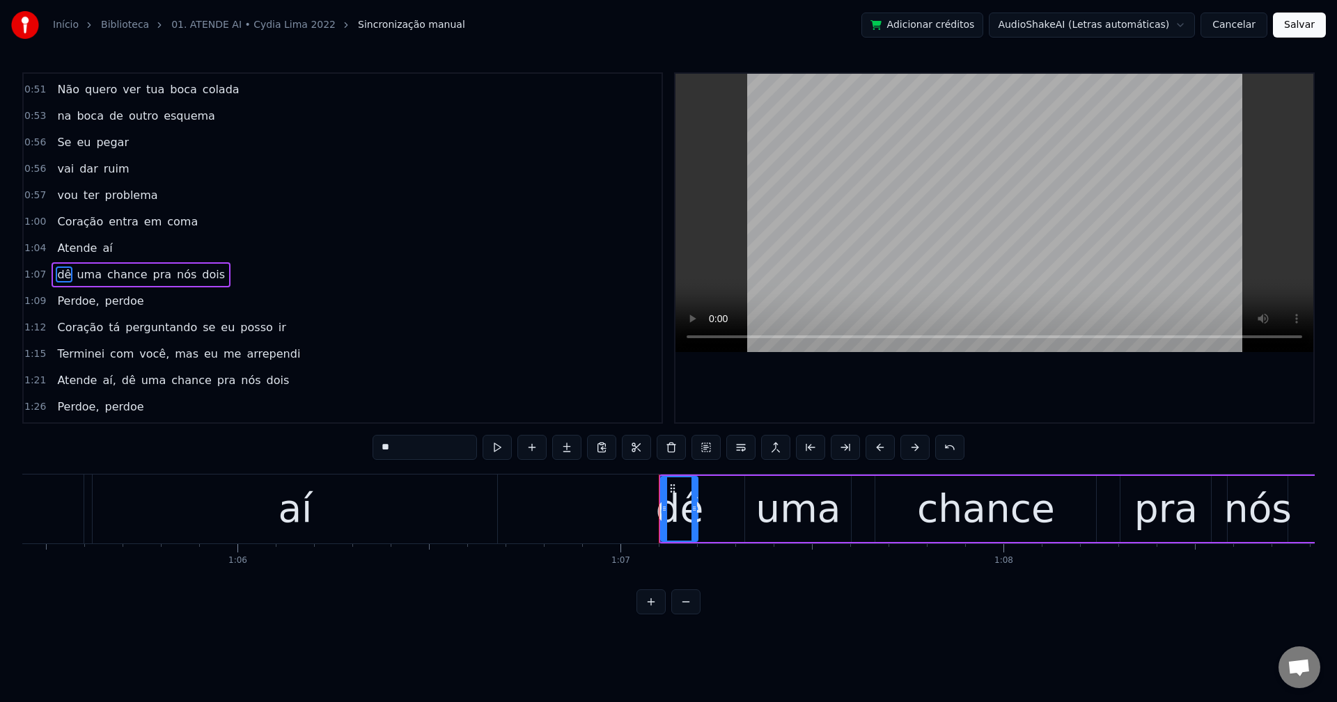
scroll to position [526, 0]
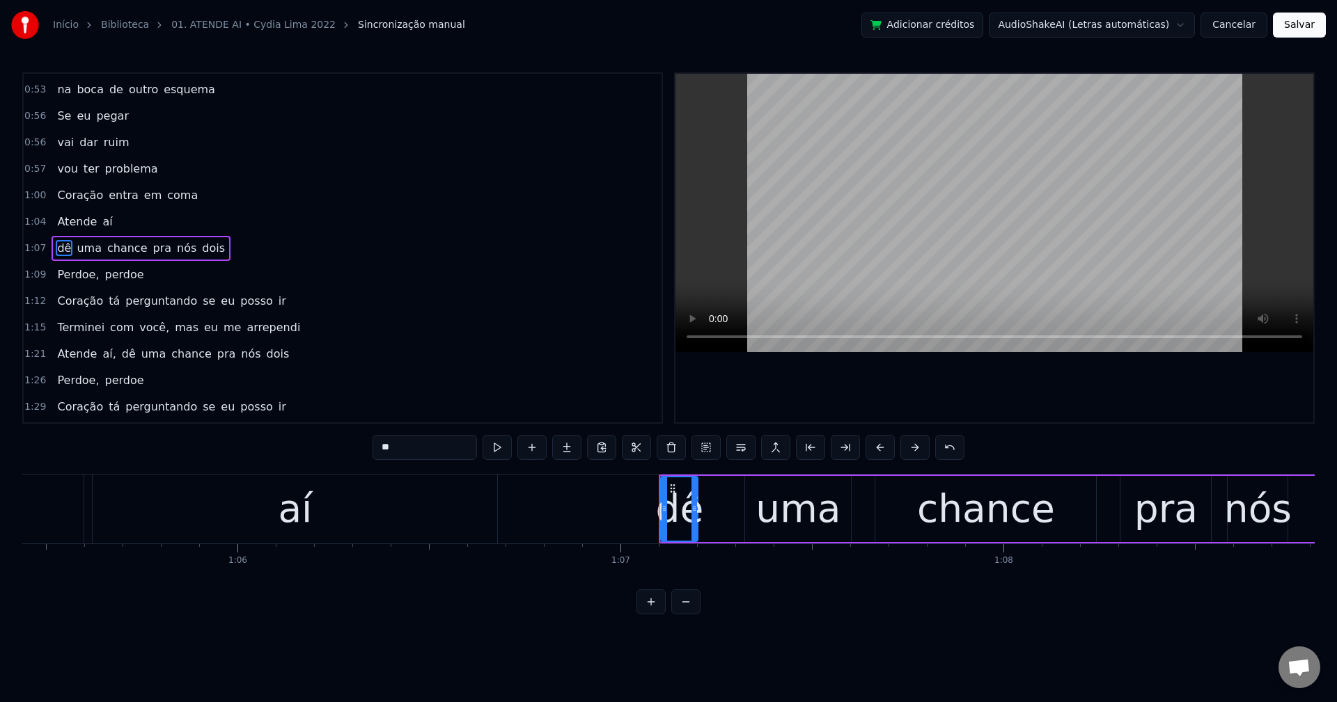
click at [152, 249] on span "pra" at bounding box center [163, 248] width 22 height 16
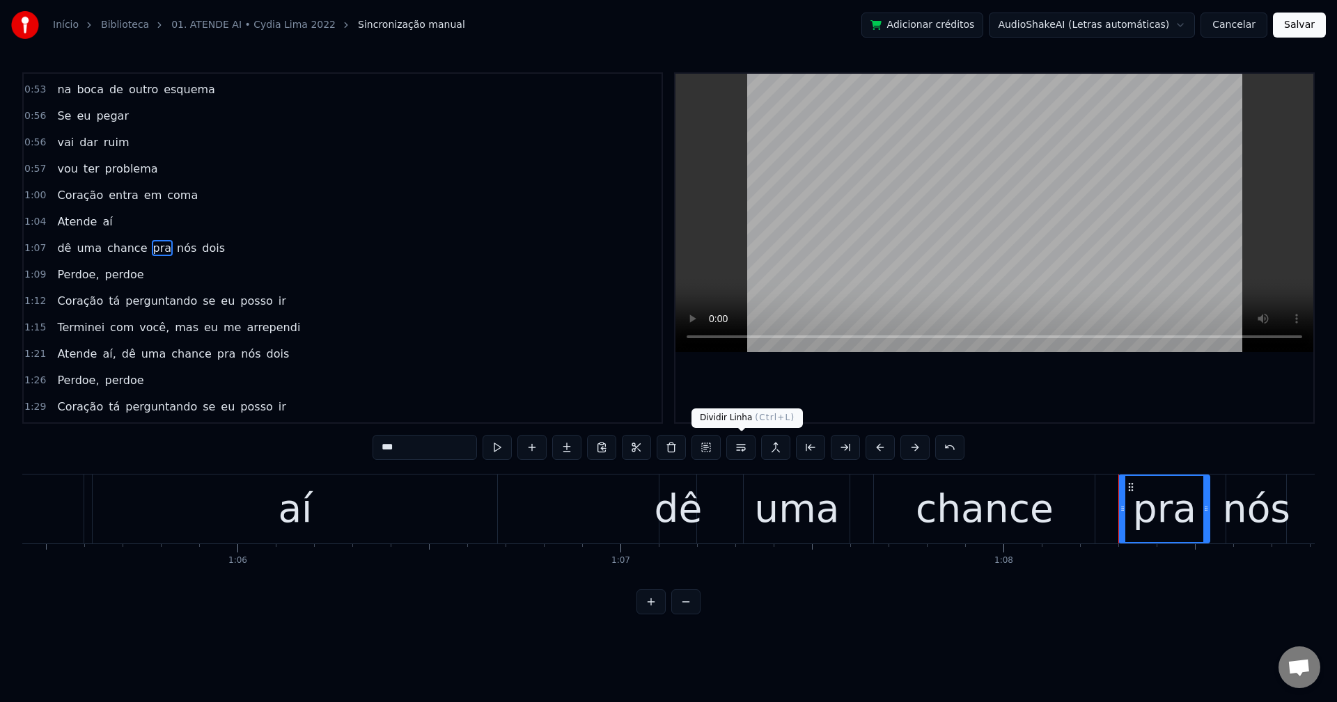
click at [749, 442] on button at bounding box center [740, 447] width 29 height 25
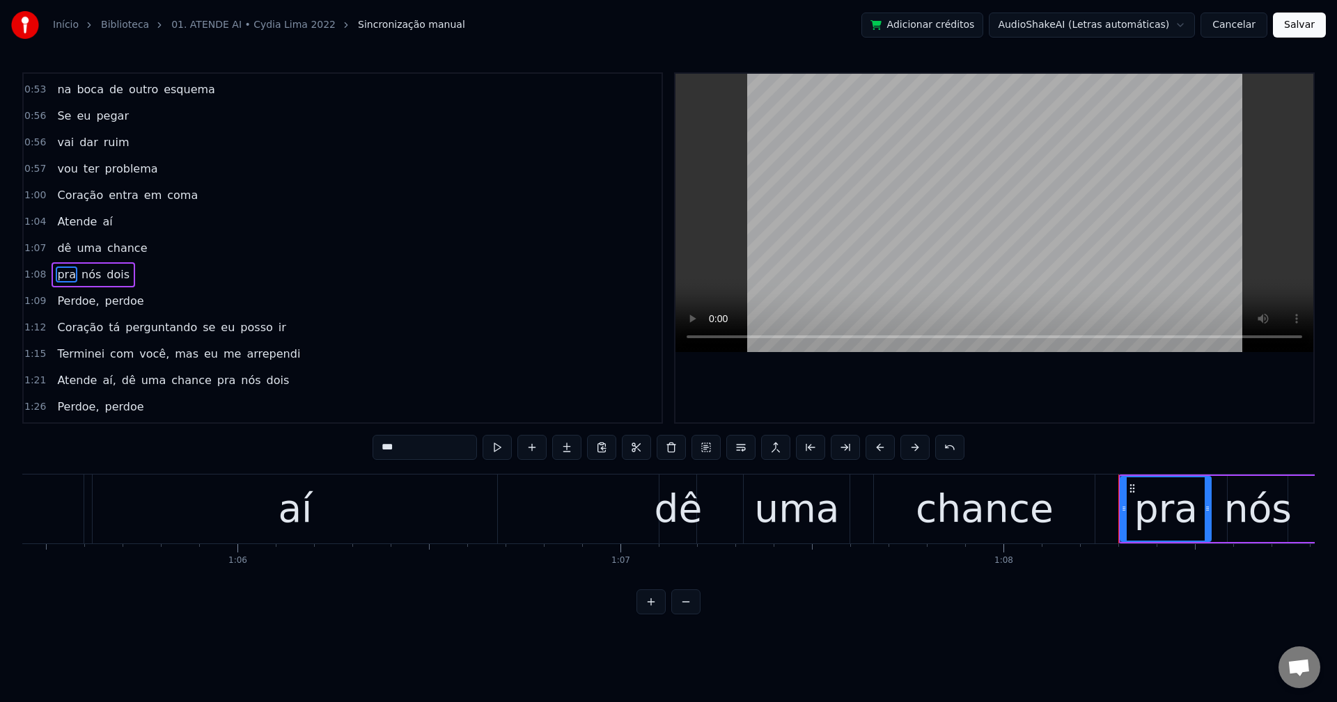
scroll to position [553, 0]
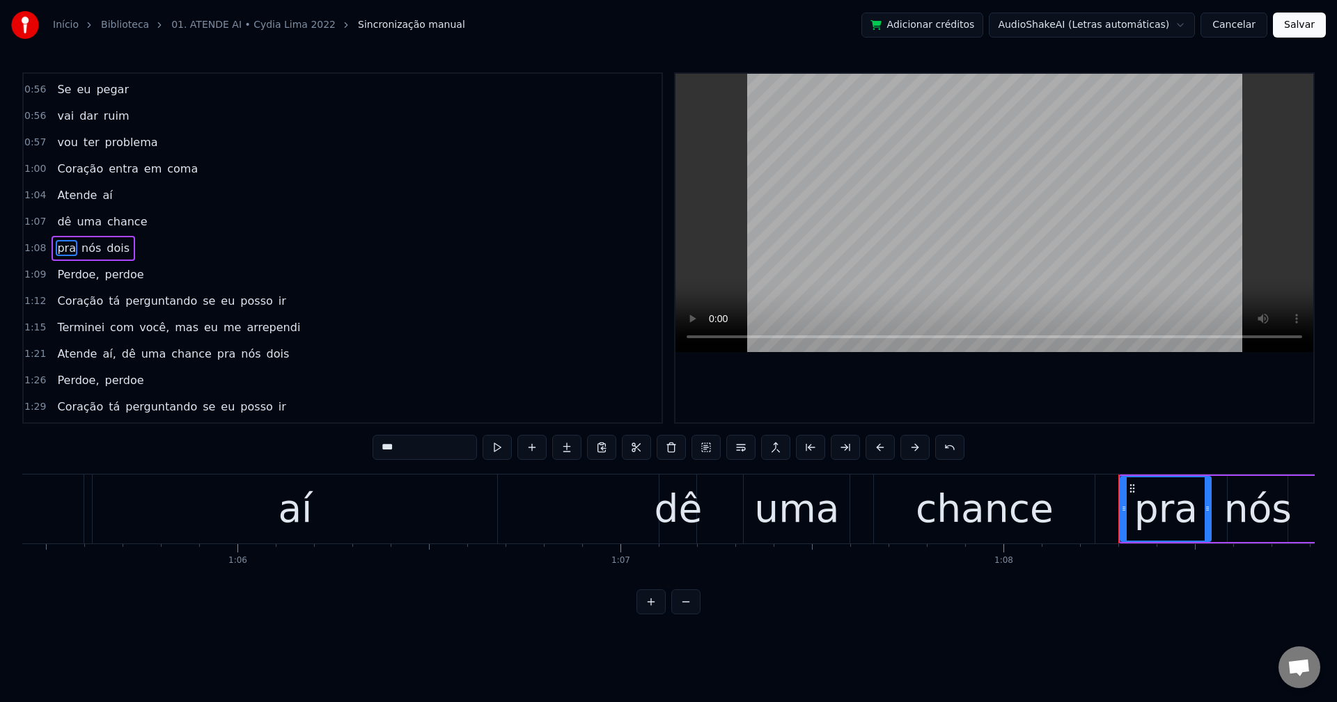
click at [201, 299] on span "se" at bounding box center [208, 301] width 15 height 16
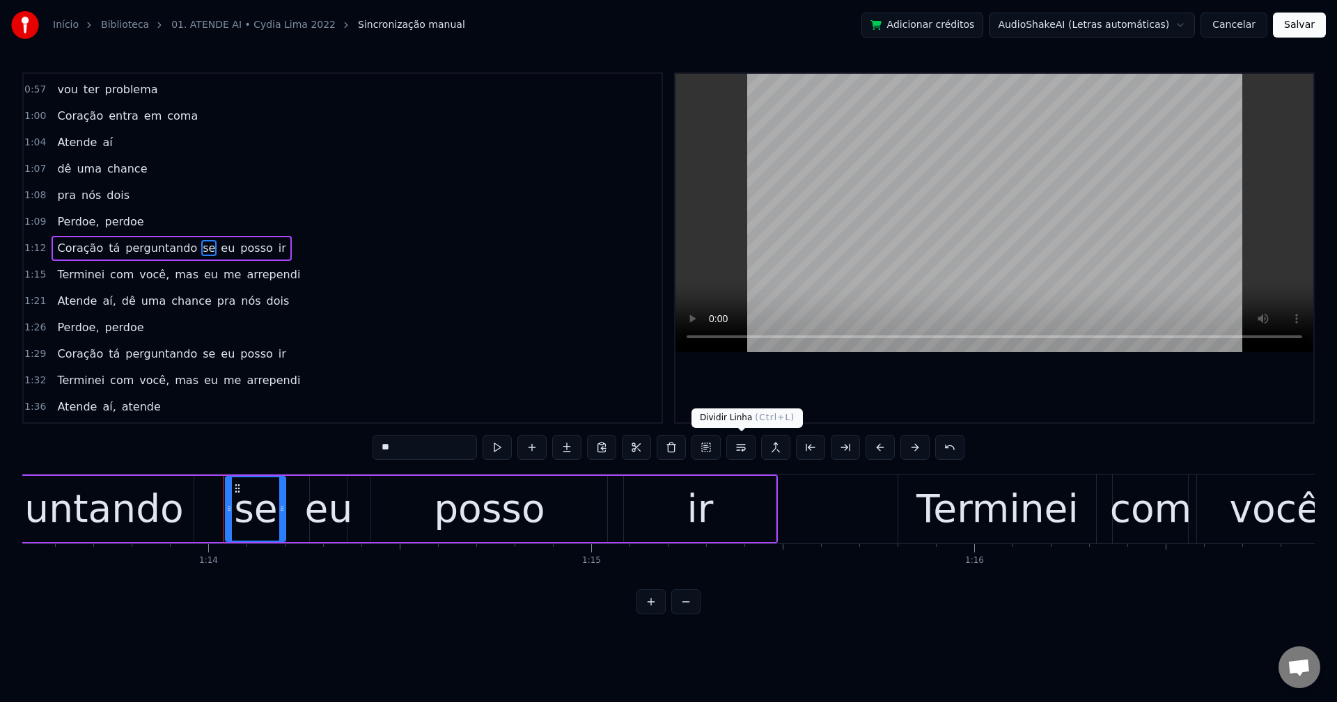
scroll to position [0, 28282]
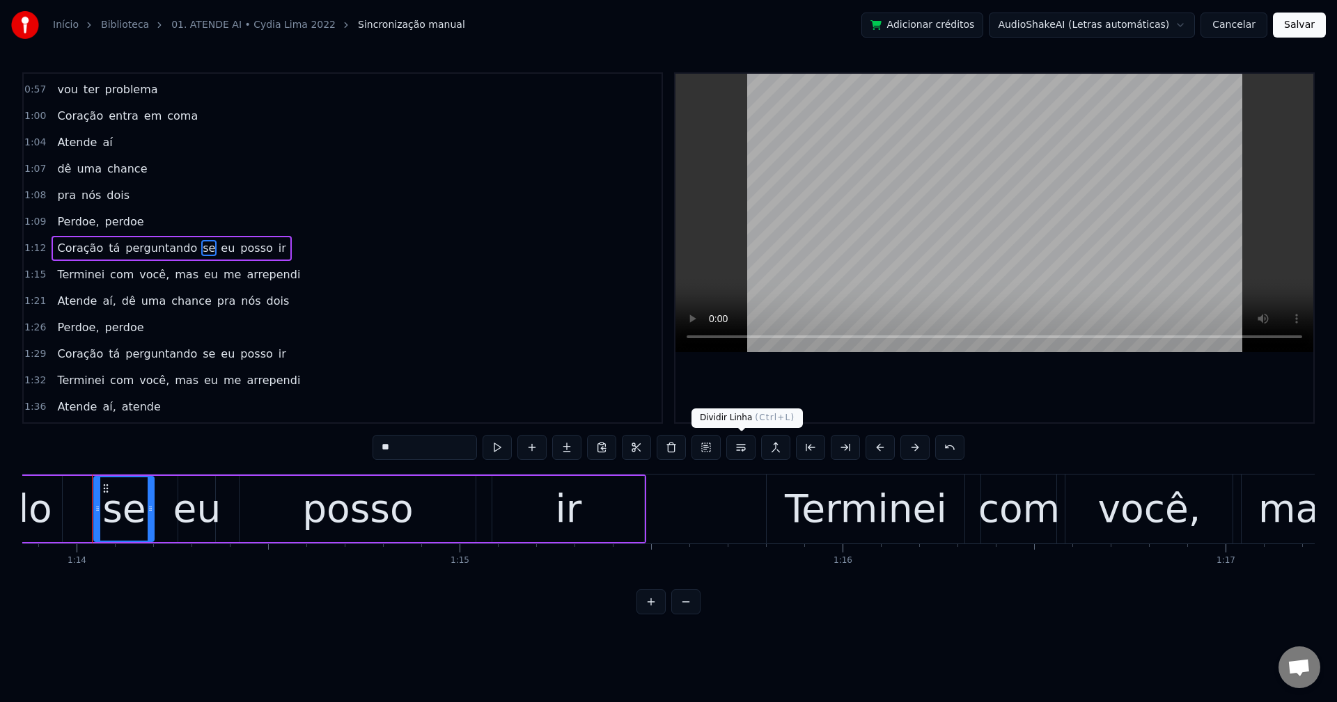
click at [747, 447] on button at bounding box center [740, 447] width 29 height 25
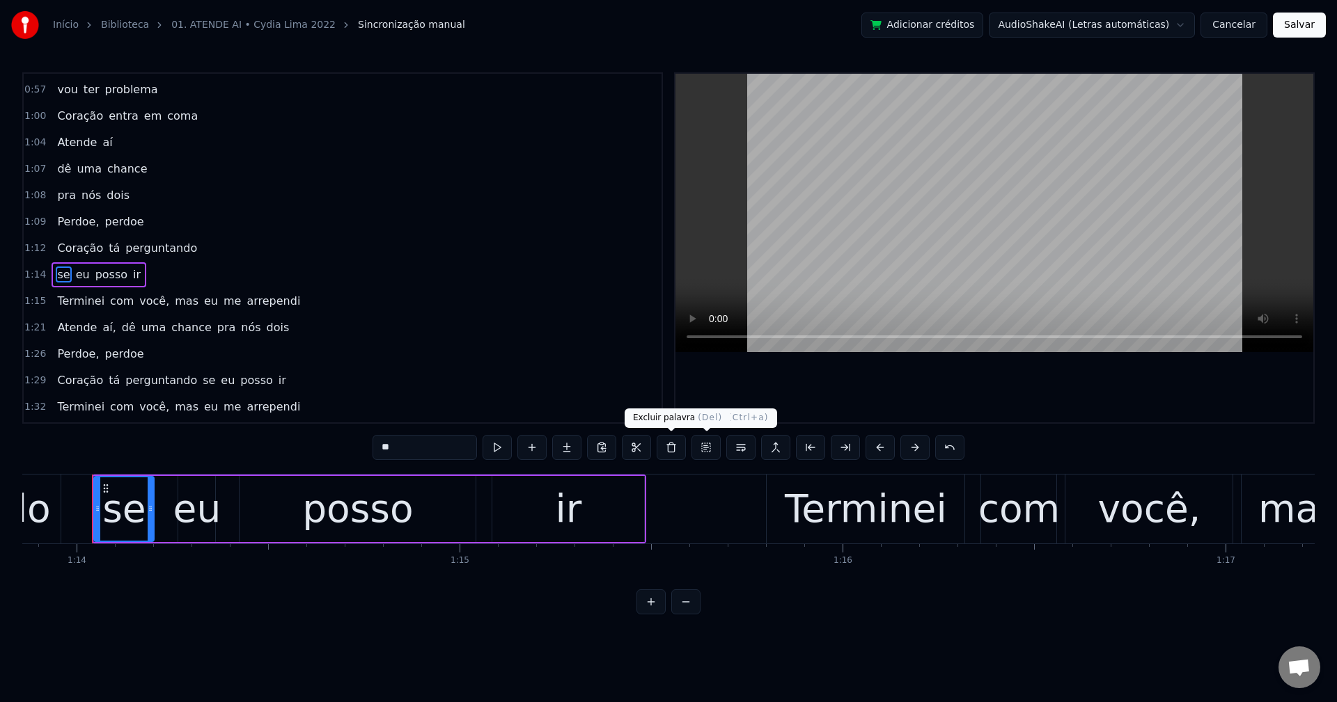
scroll to position [632, 0]
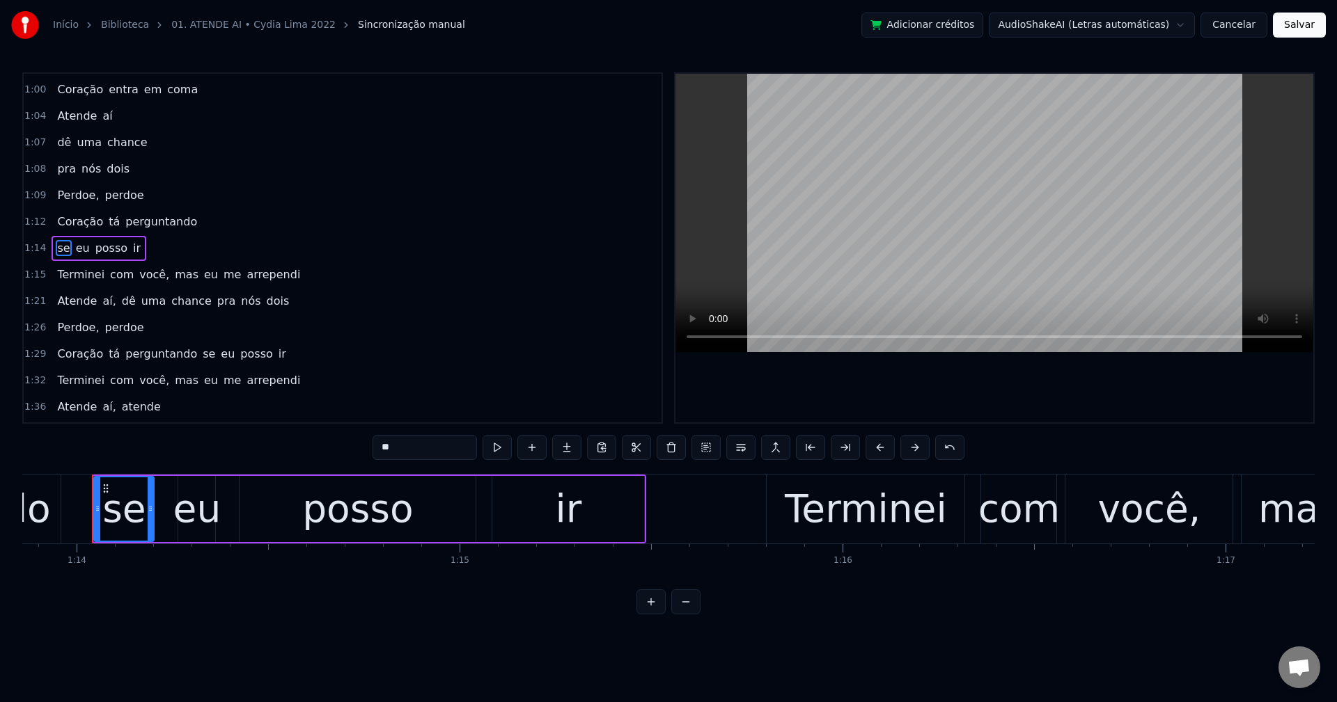
click at [138, 274] on span "você," at bounding box center [154, 275] width 33 height 16
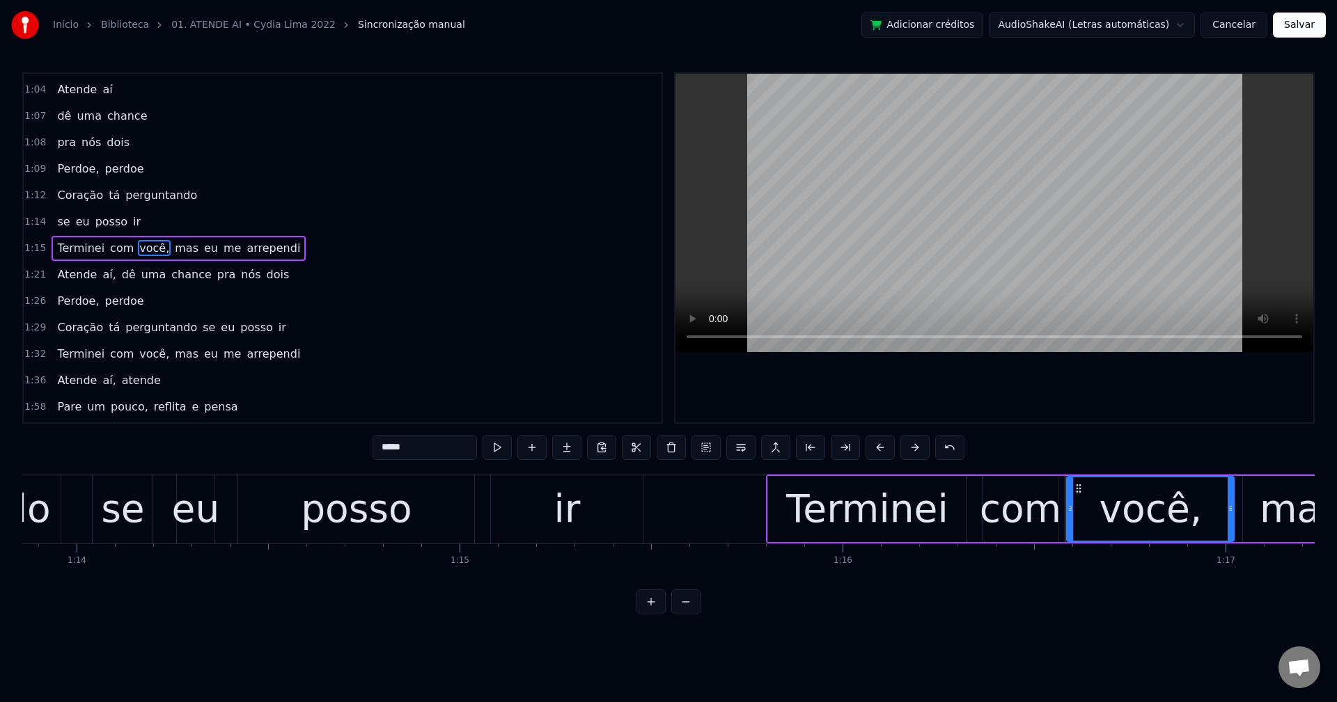
click at [443, 434] on div "0:12 Vou pedindo 0:13 só mais uma vez 0:16 Me atende aí agora 0:19 'Cê não pode…" at bounding box center [668, 343] width 1292 height 542
click at [444, 446] on input "*****" at bounding box center [424, 447] width 104 height 25
click at [170, 246] on span "mas" at bounding box center [183, 248] width 26 height 16
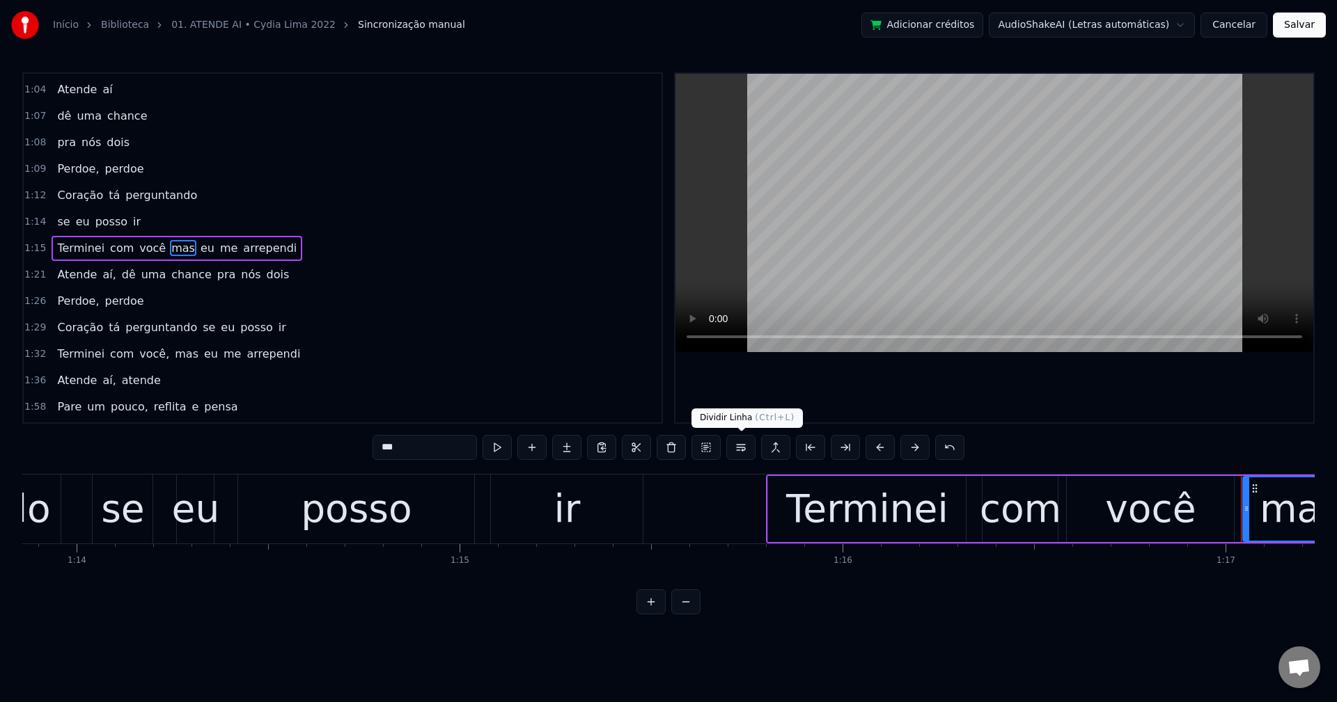
click at [741, 451] on button at bounding box center [740, 447] width 29 height 25
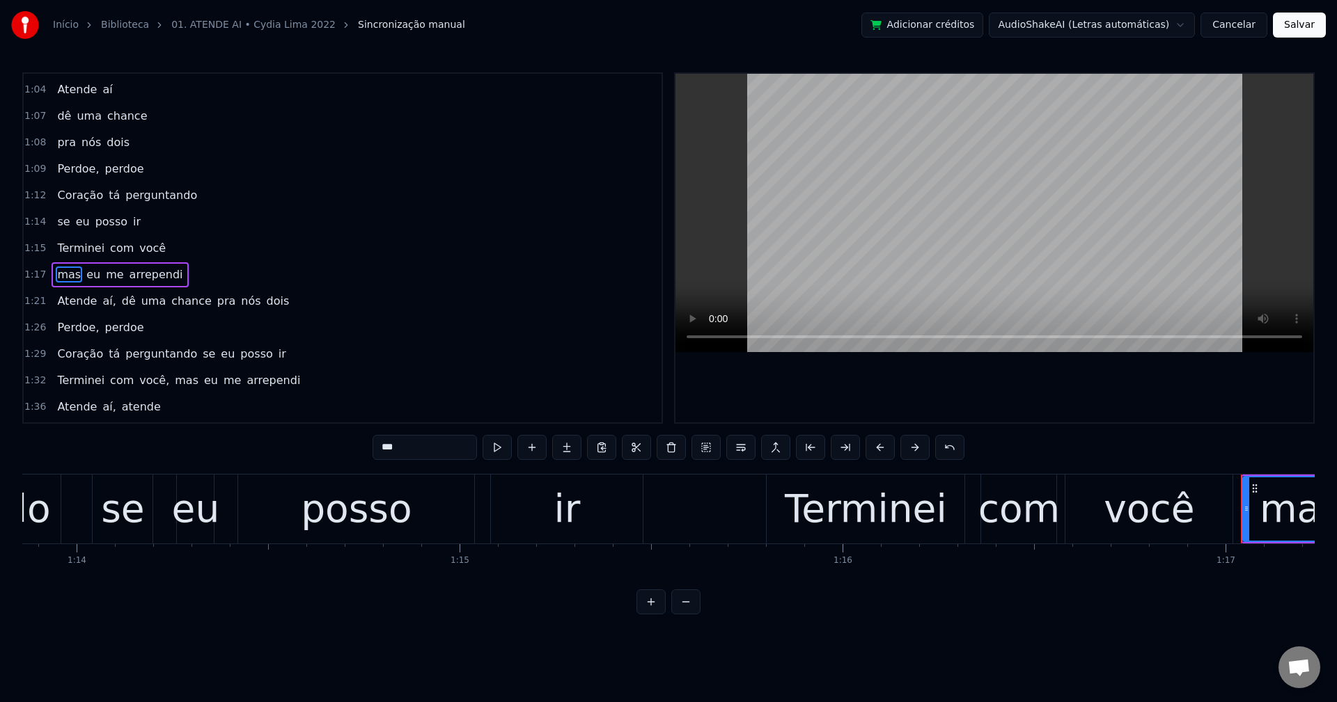
scroll to position [685, 0]
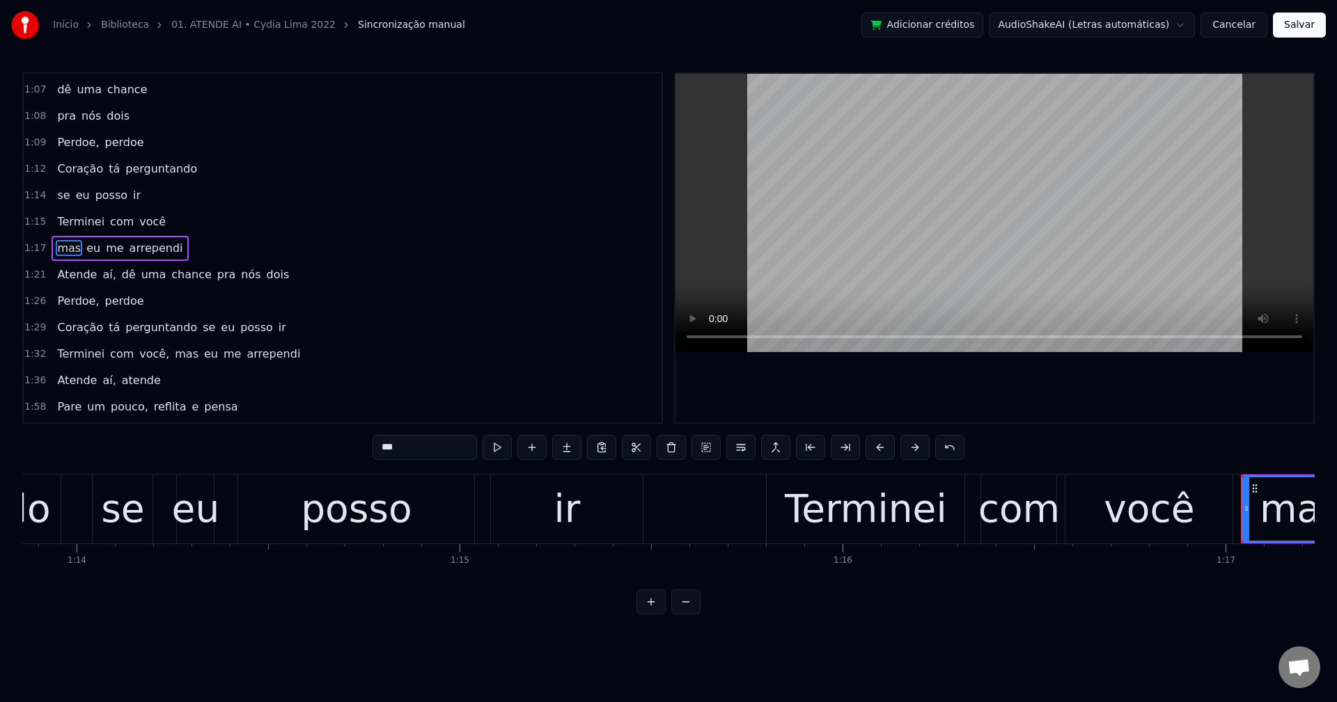
click at [101, 277] on span "aí," at bounding box center [109, 275] width 16 height 16
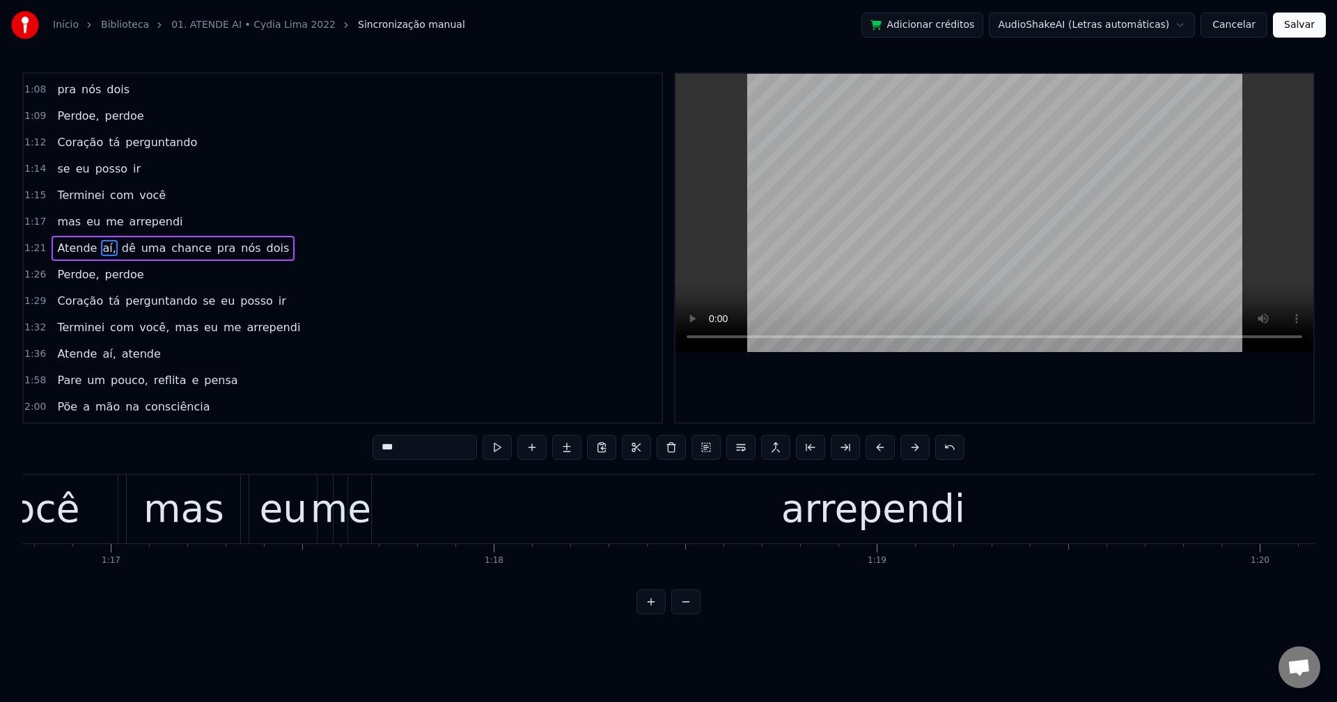
click at [465, 451] on input "***" at bounding box center [424, 447] width 104 height 25
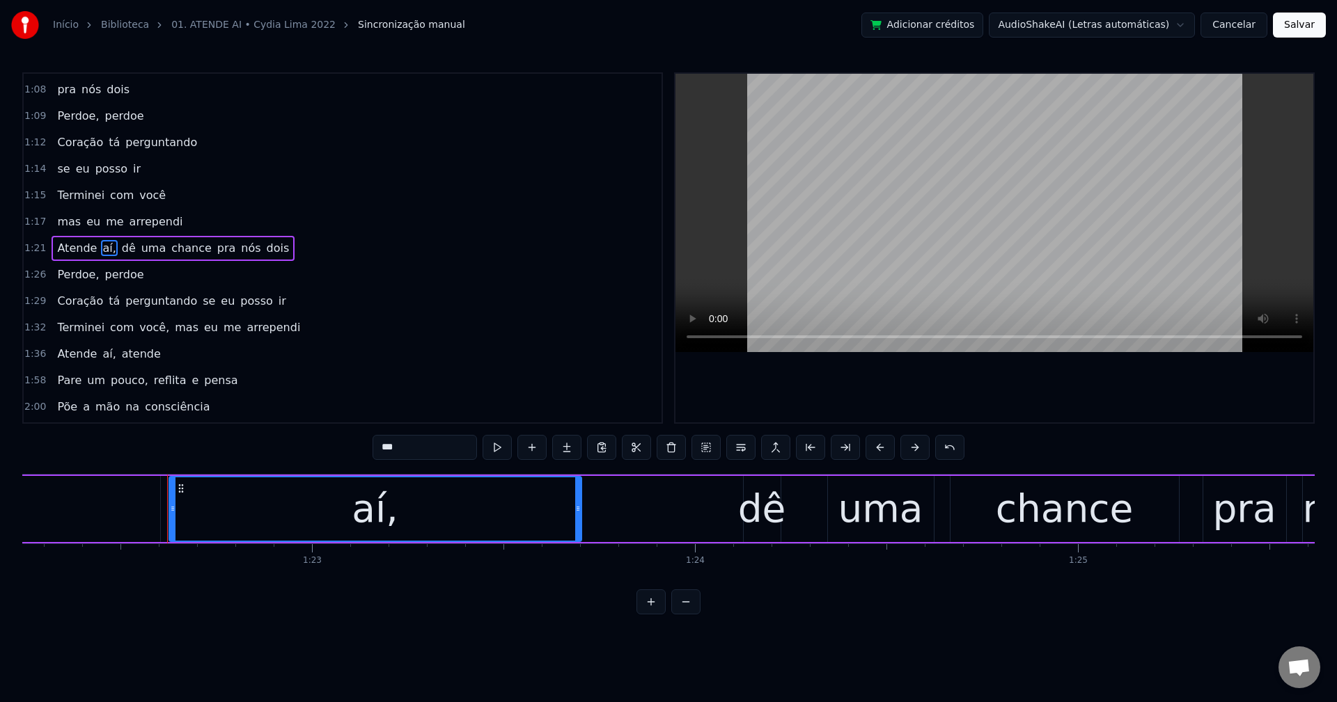
scroll to position [0, 31568]
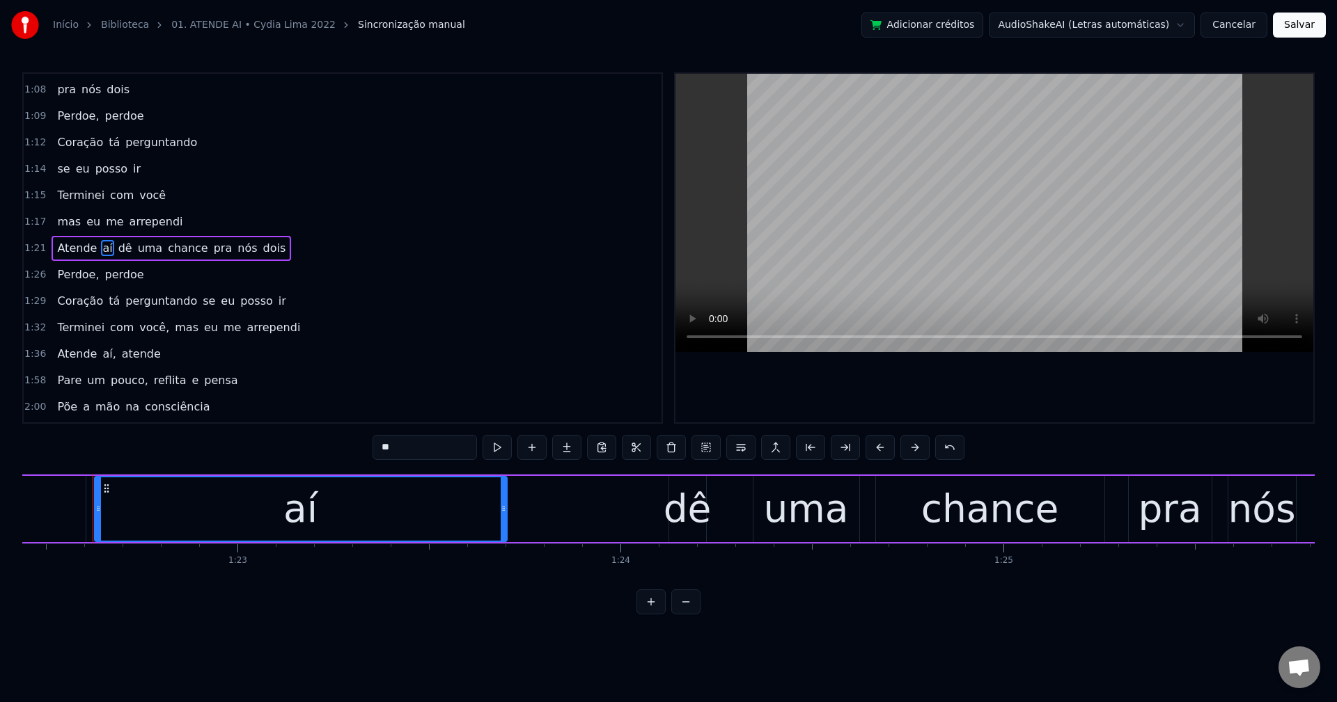
click at [117, 248] on span "dê" at bounding box center [125, 248] width 17 height 16
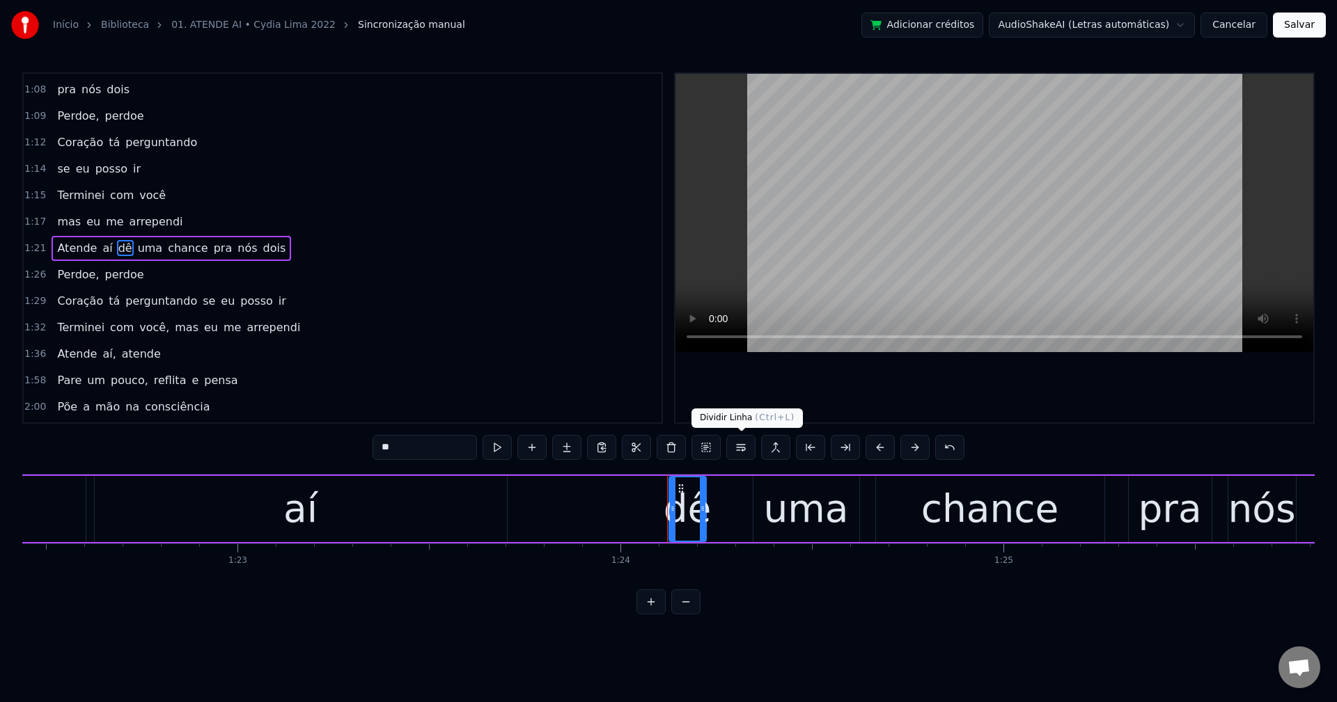
click at [743, 451] on button at bounding box center [740, 447] width 29 height 25
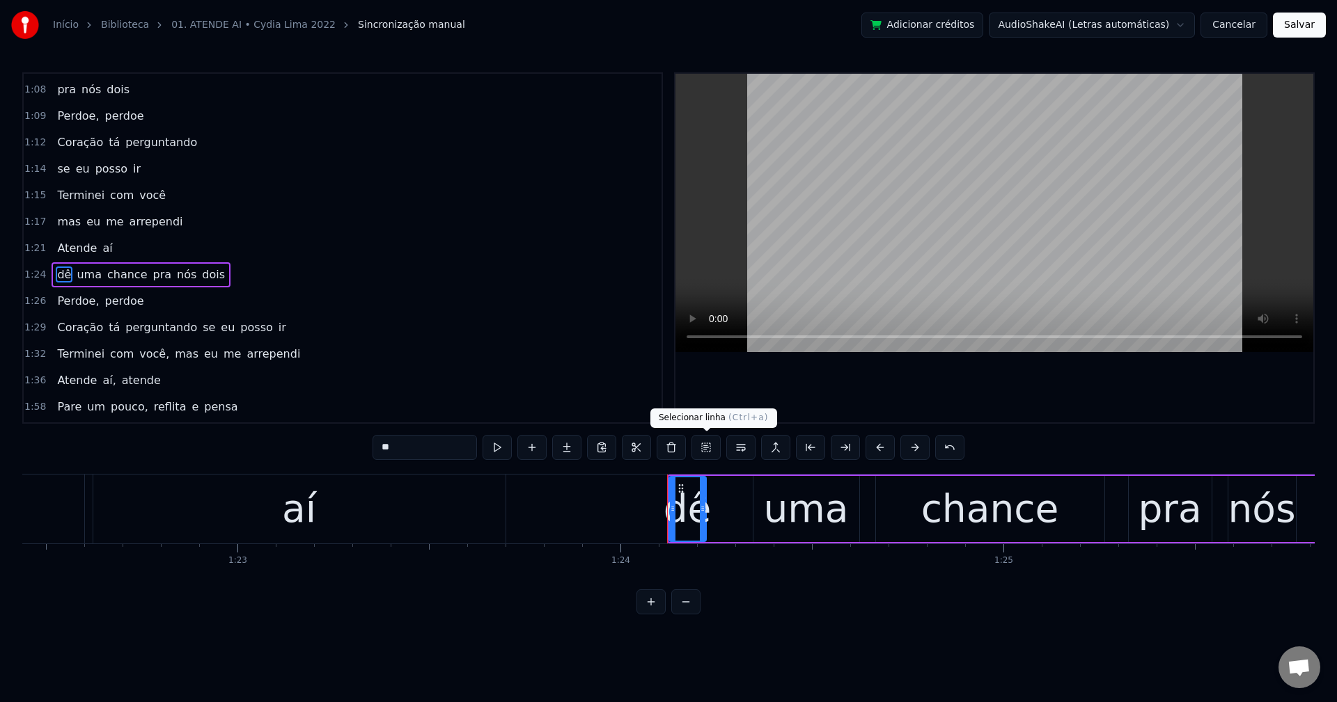
scroll to position [738, 0]
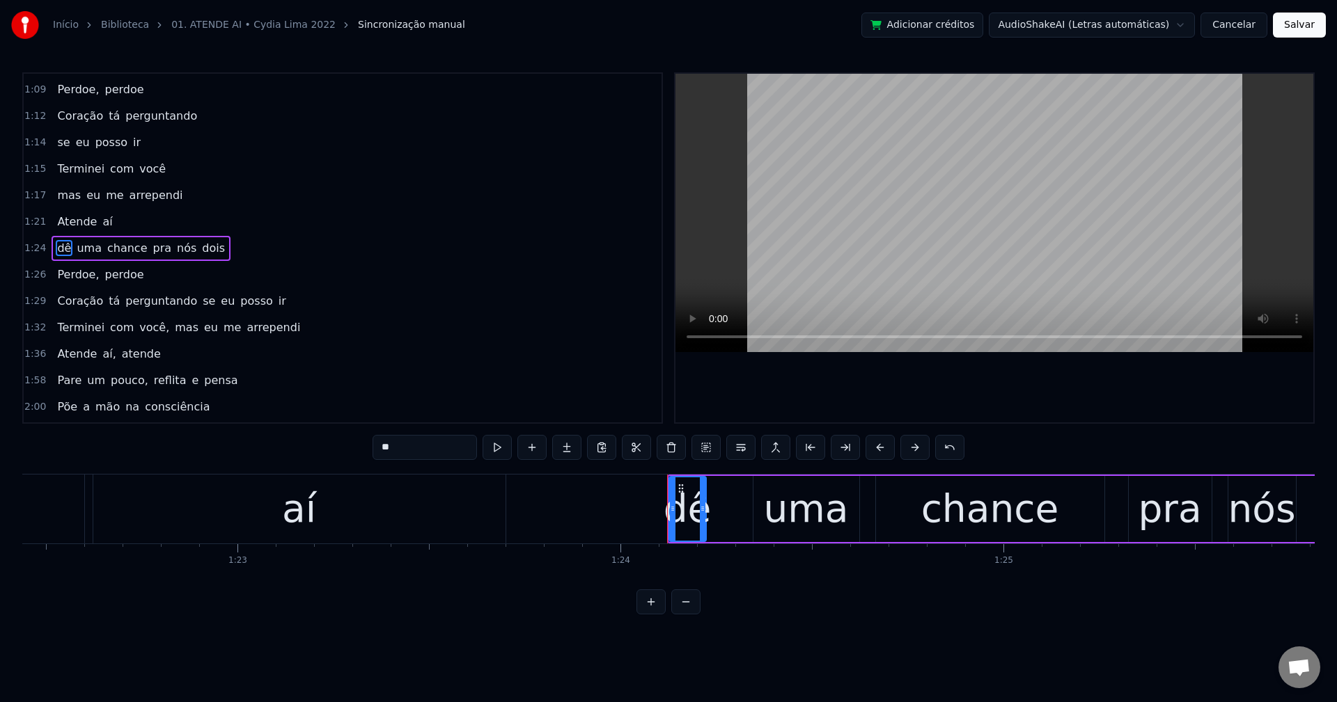
click at [153, 252] on span "pra" at bounding box center [163, 248] width 22 height 16
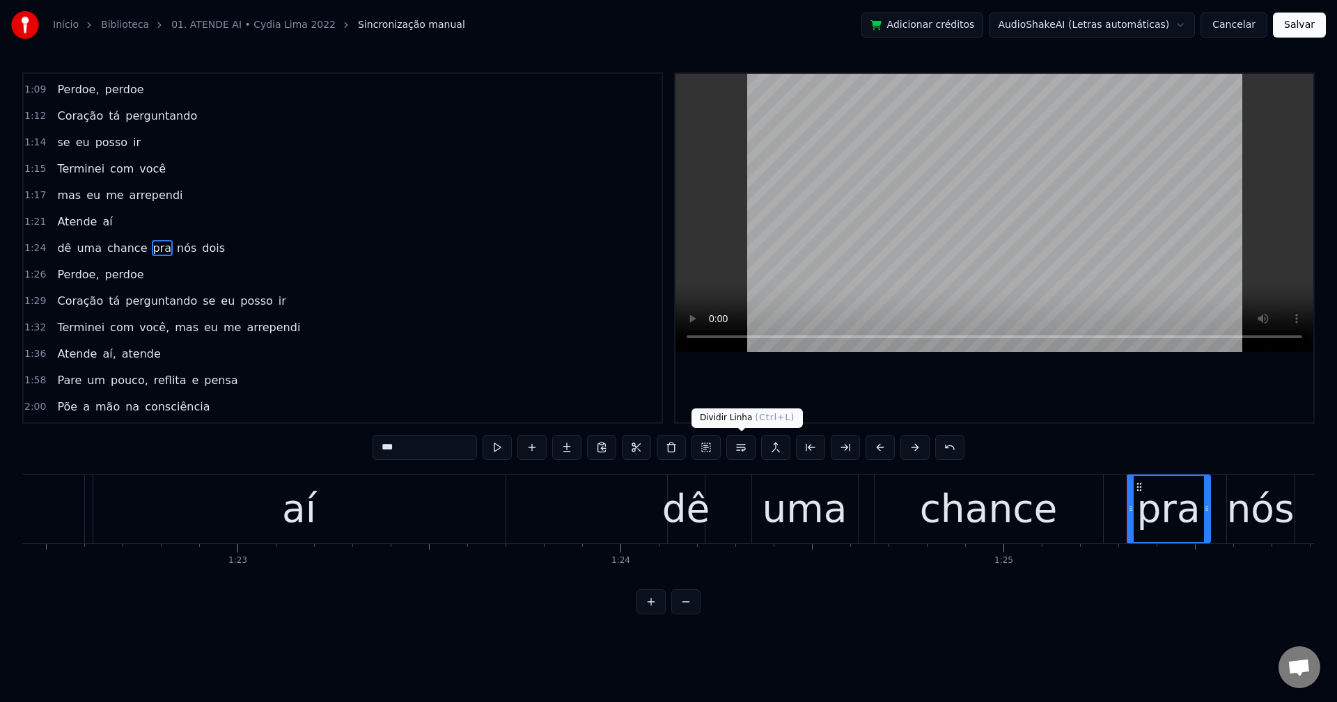
click at [739, 443] on button at bounding box center [740, 447] width 29 height 25
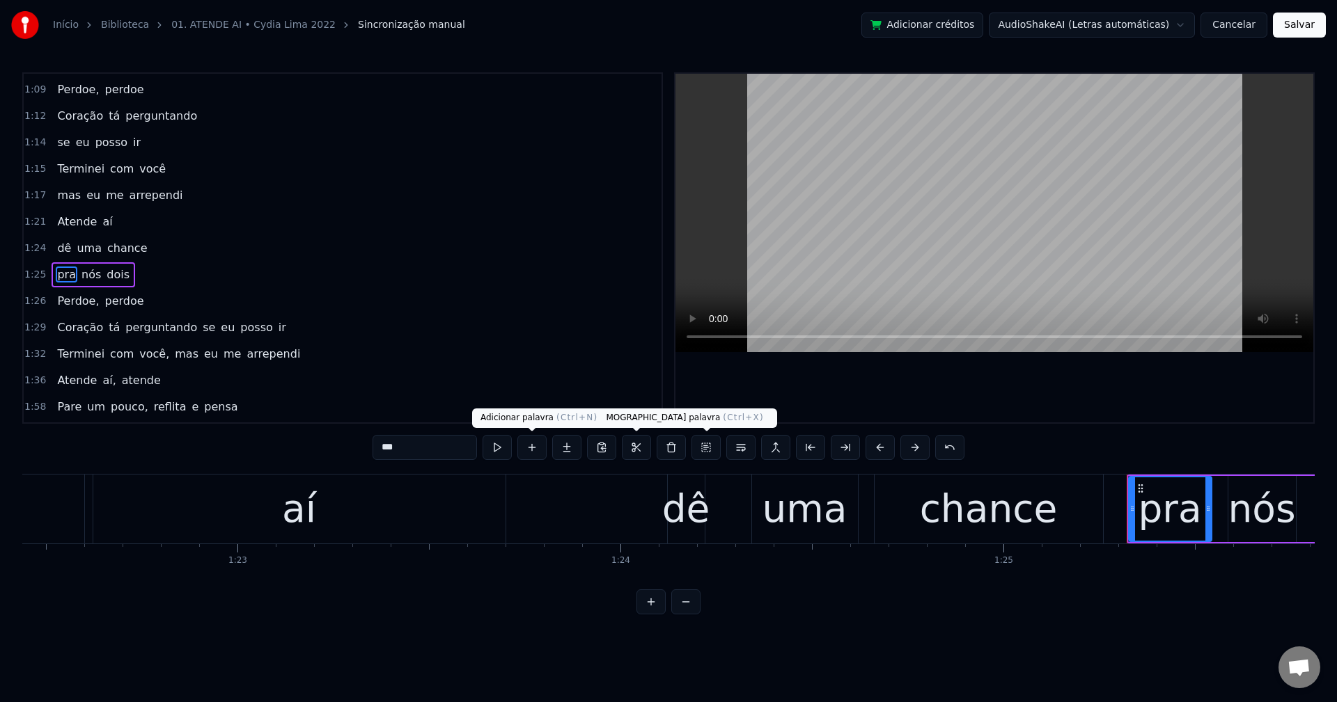
scroll to position [764, 0]
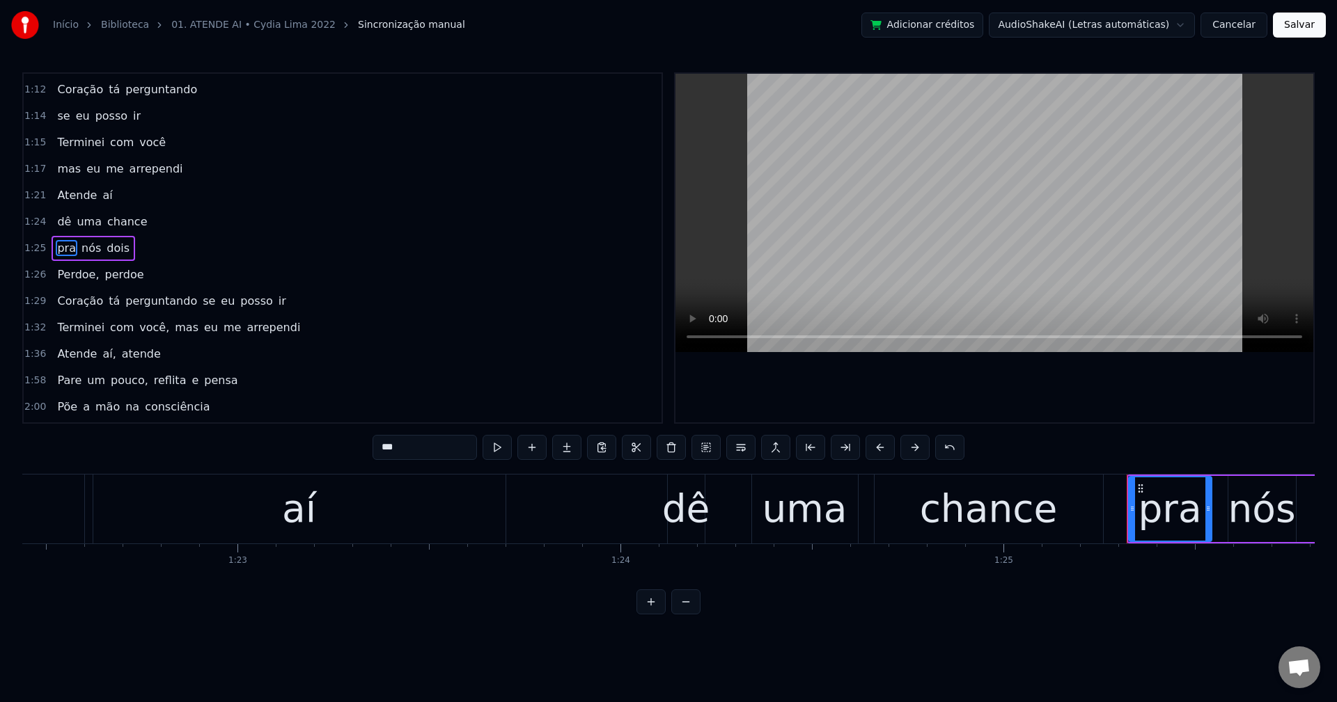
click at [201, 308] on span "se" at bounding box center [208, 301] width 15 height 16
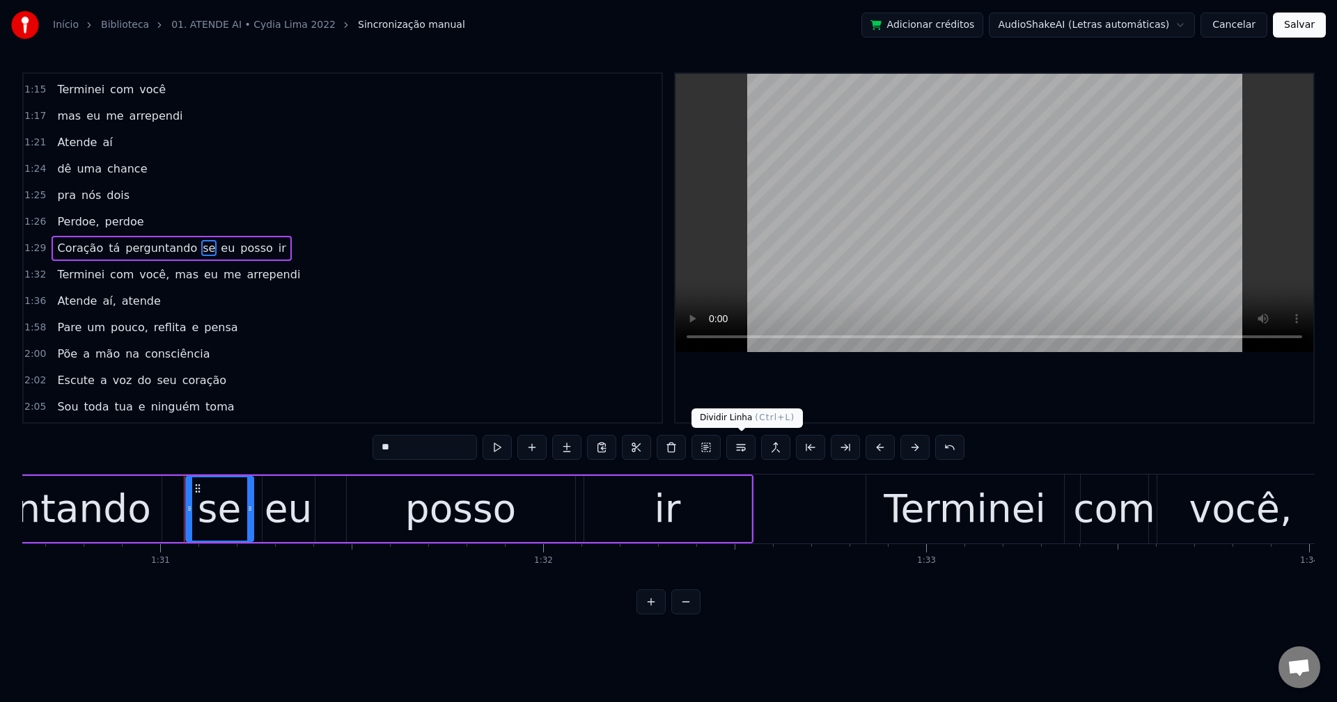
scroll to position [0, 34800]
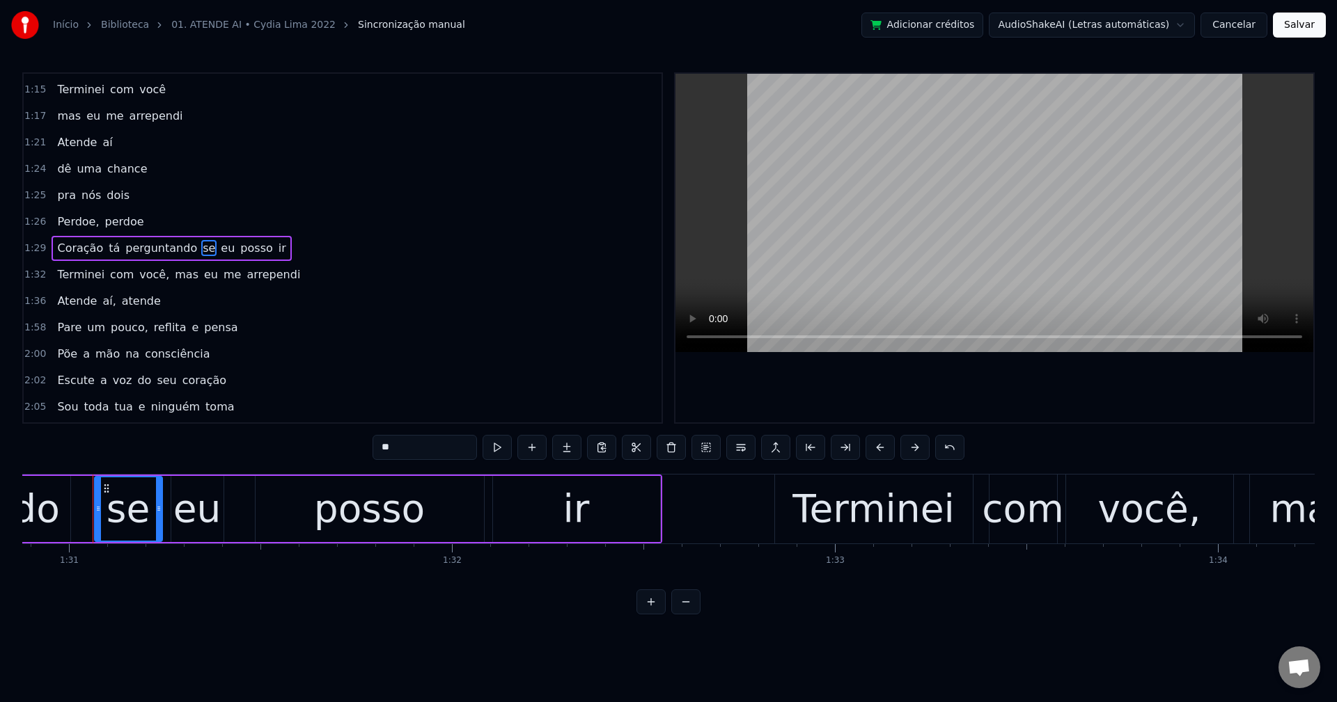
click at [740, 442] on button at bounding box center [740, 447] width 29 height 25
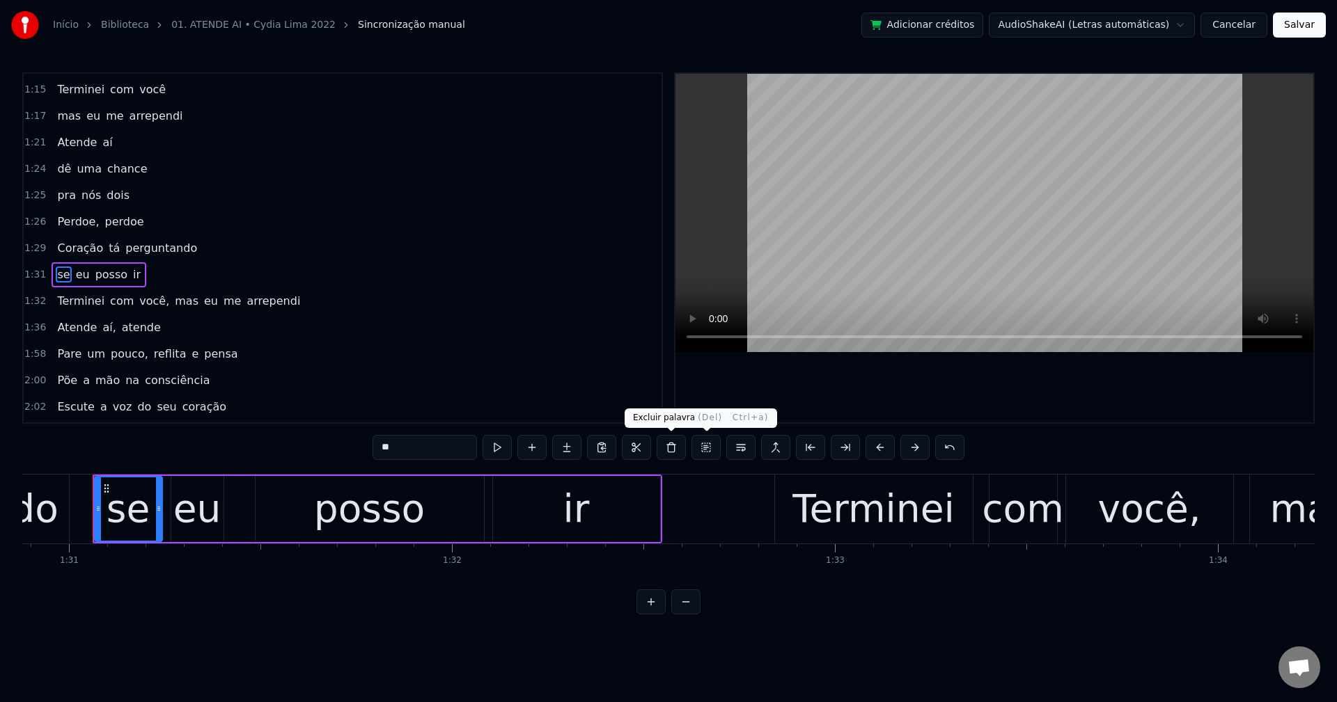
scroll to position [844, 0]
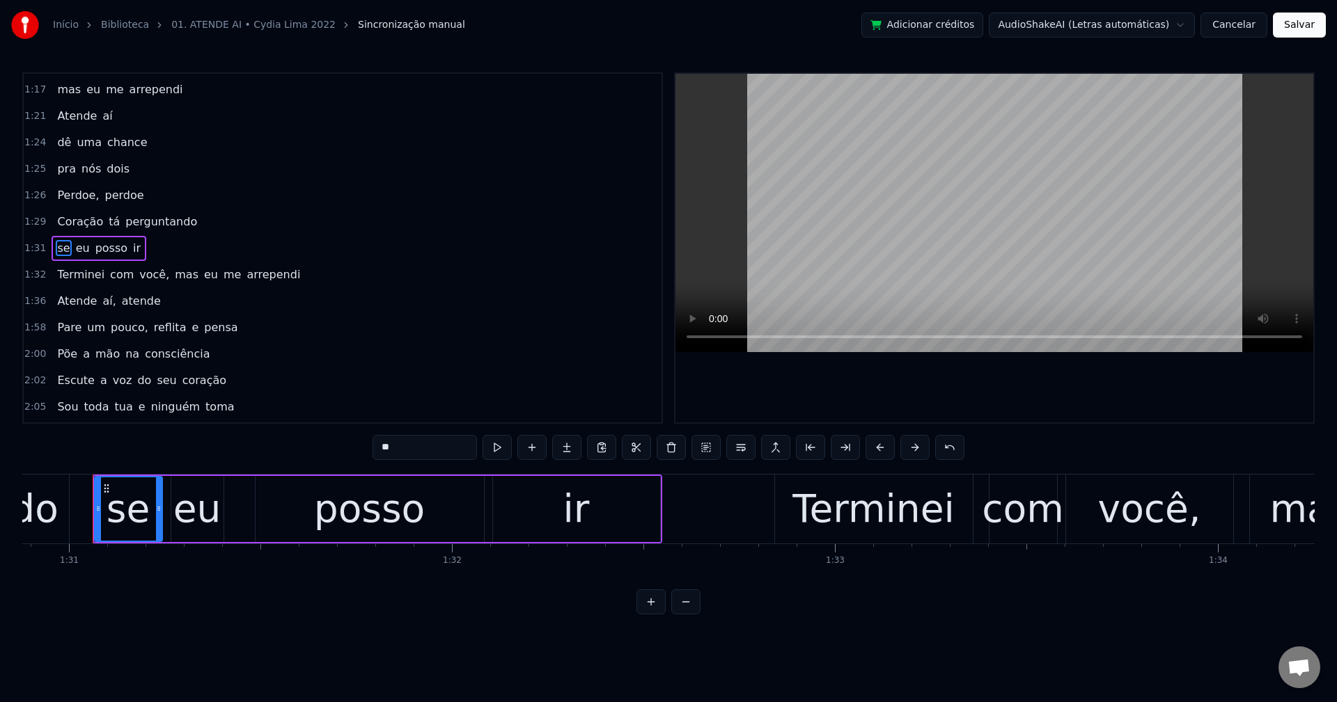
click at [138, 273] on span "você," at bounding box center [154, 275] width 33 height 16
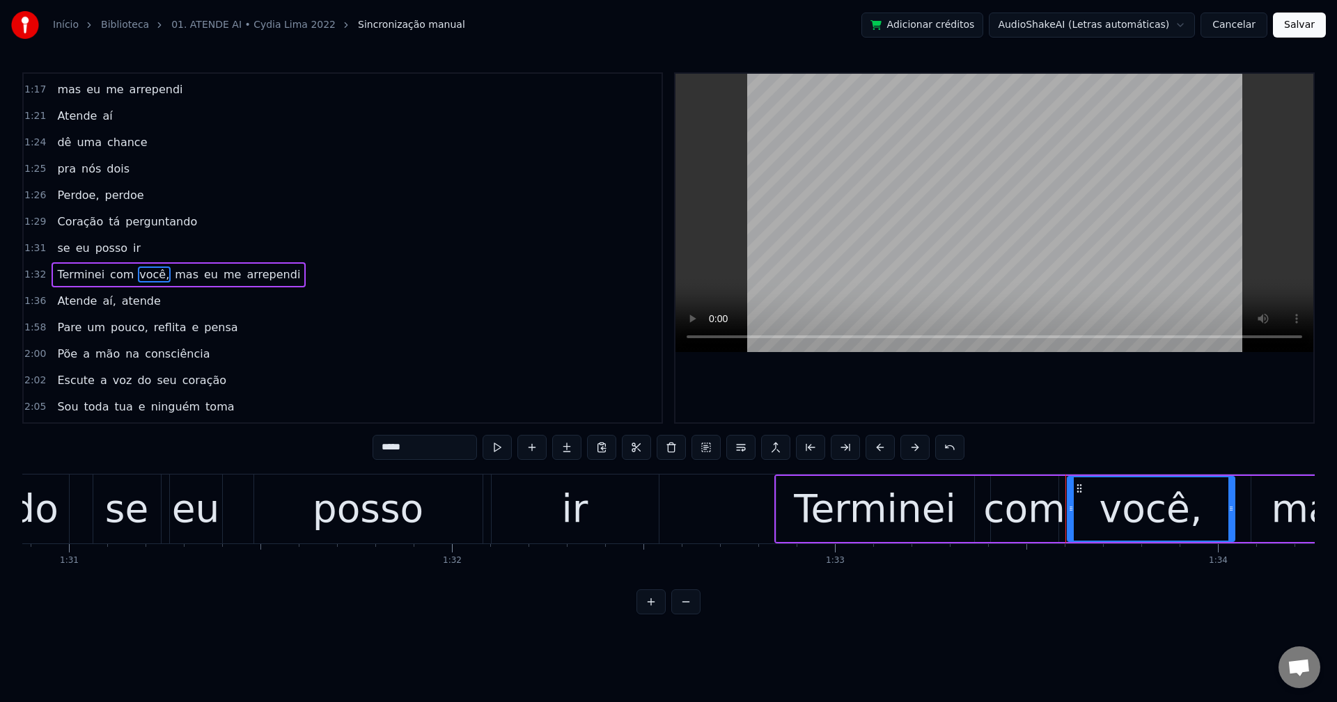
scroll to position [870, 0]
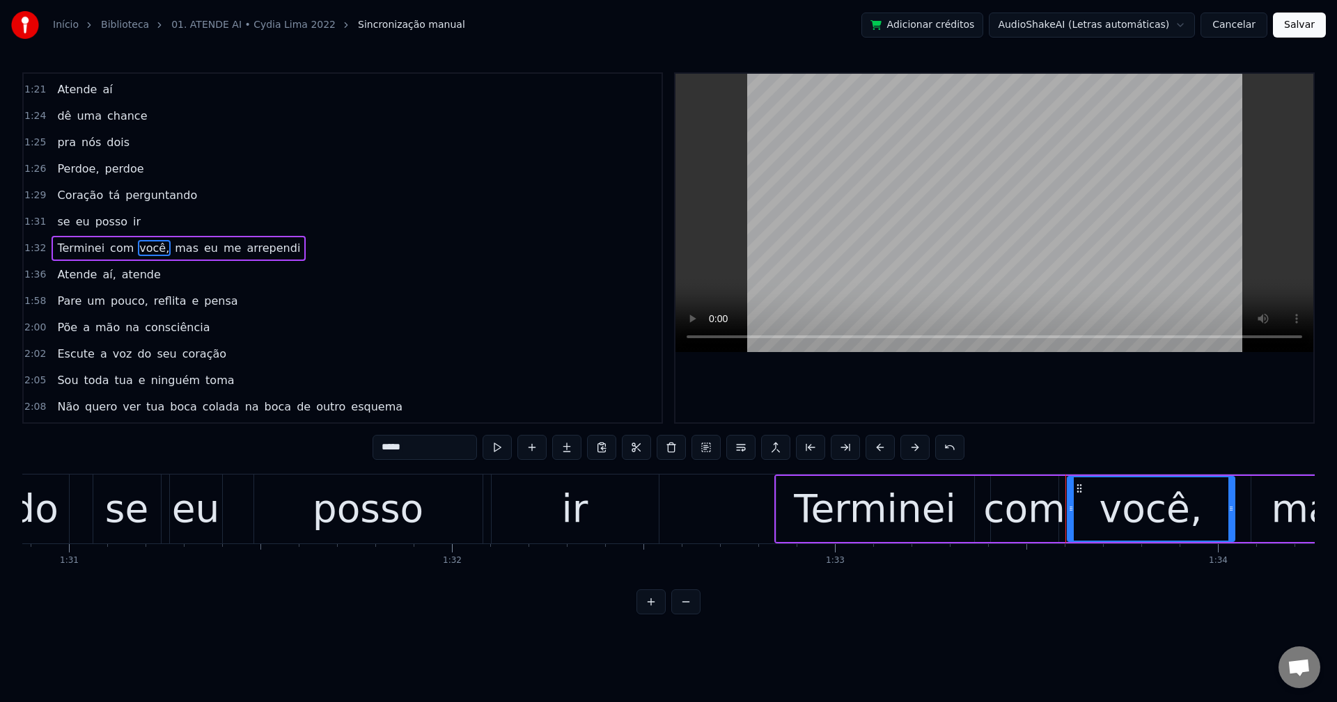
click at [439, 450] on input "*****" at bounding box center [424, 447] width 104 height 25
click at [170, 244] on span "mas" at bounding box center [183, 248] width 26 height 16
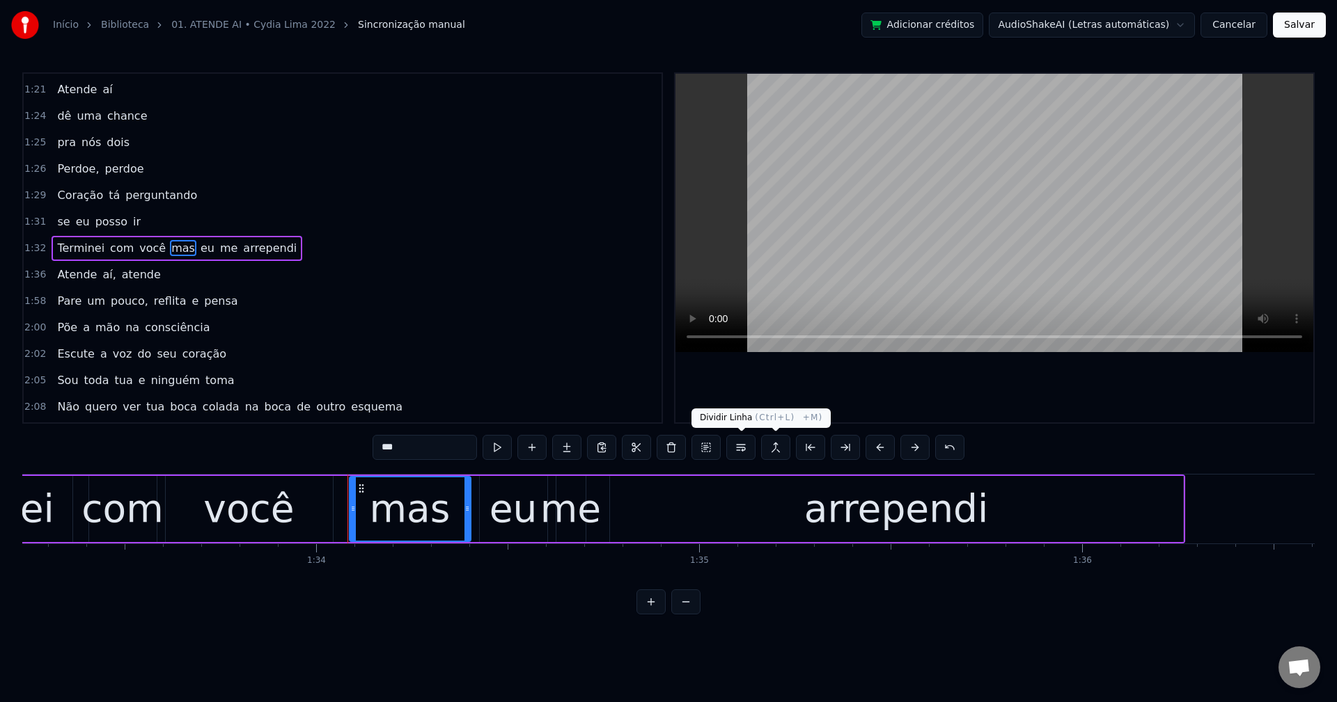
scroll to position [0, 35956]
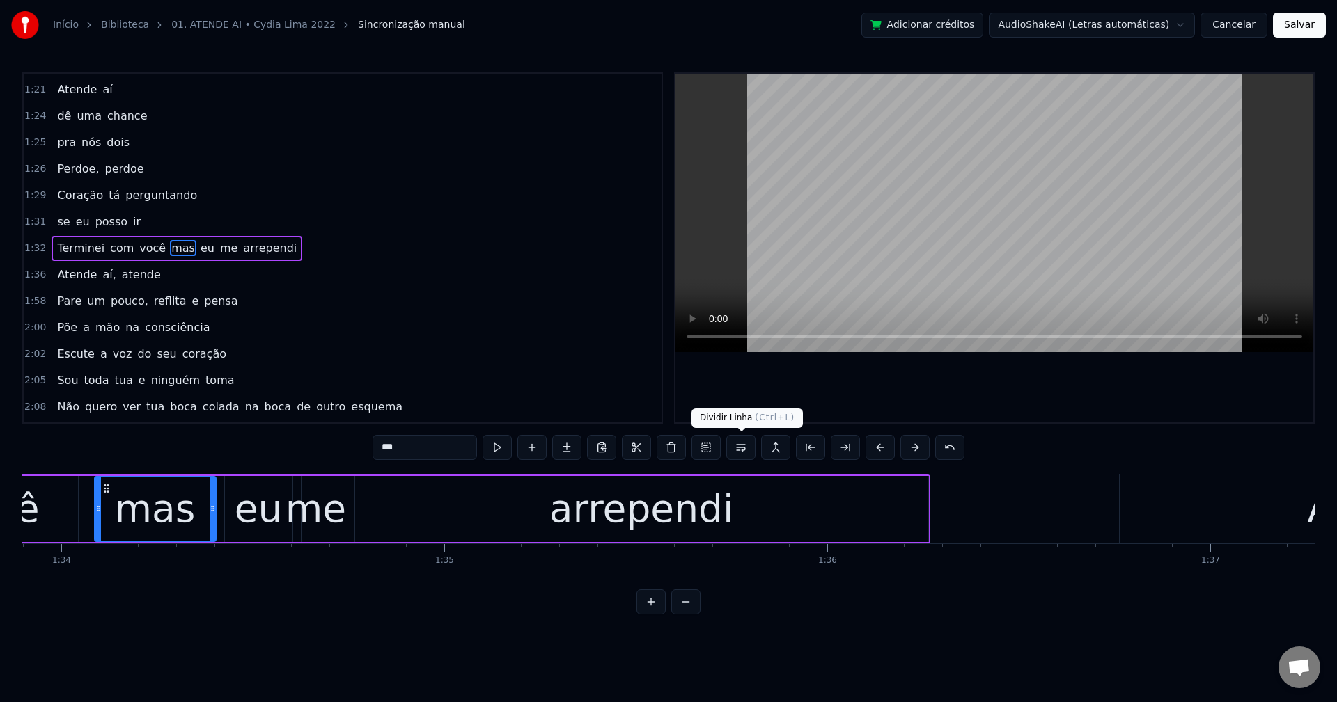
click at [748, 447] on button at bounding box center [740, 447] width 29 height 25
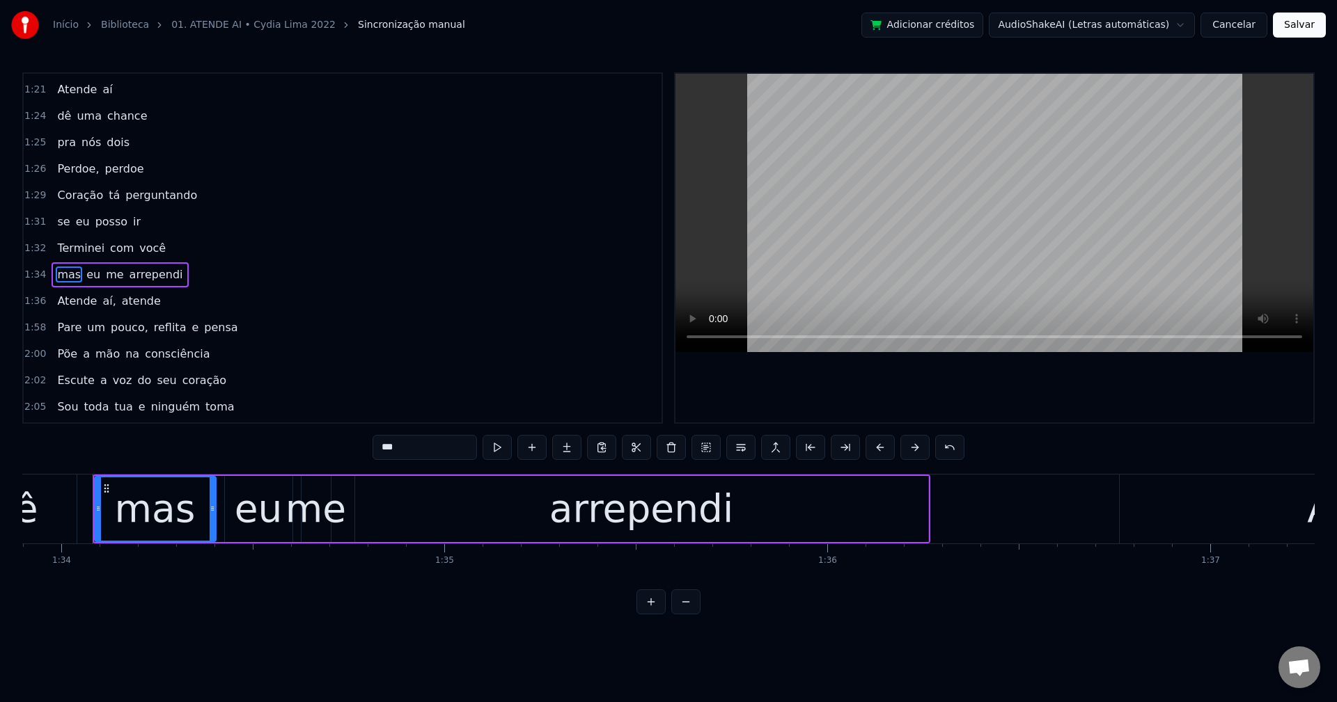
scroll to position [897, 0]
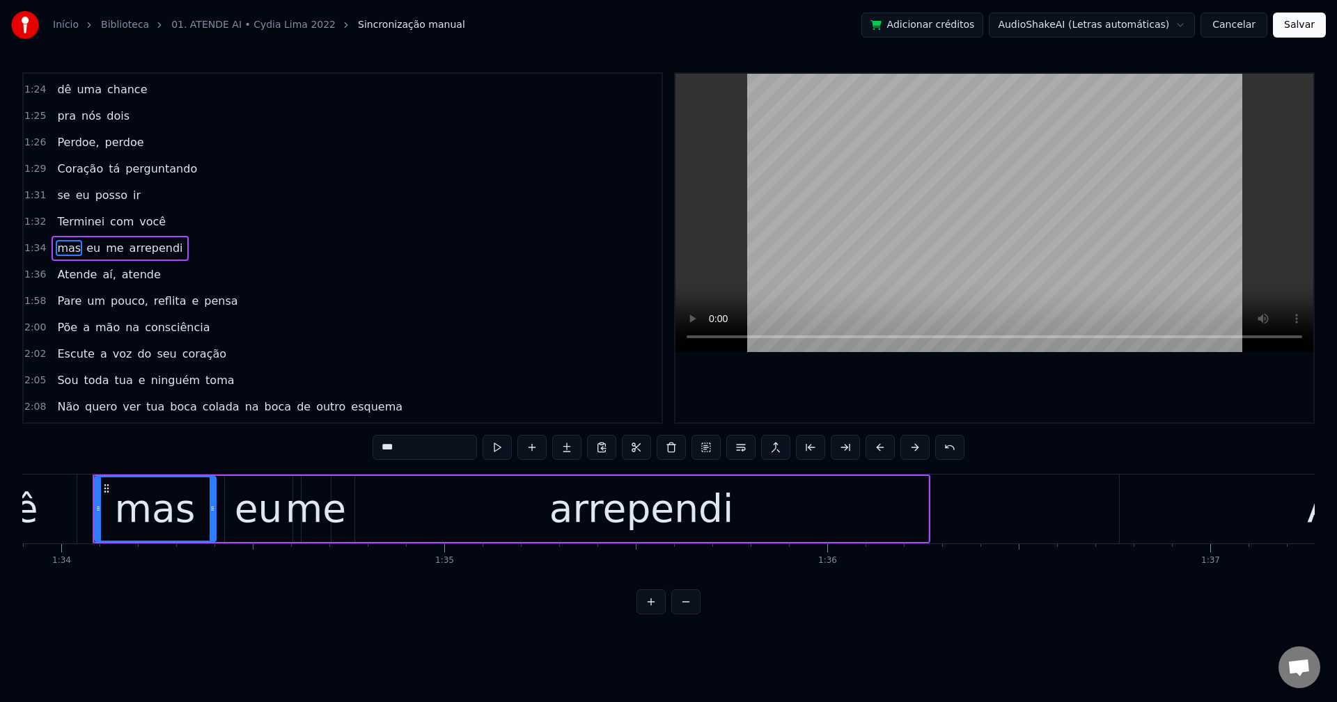
click at [101, 281] on span "aí," at bounding box center [109, 275] width 16 height 16
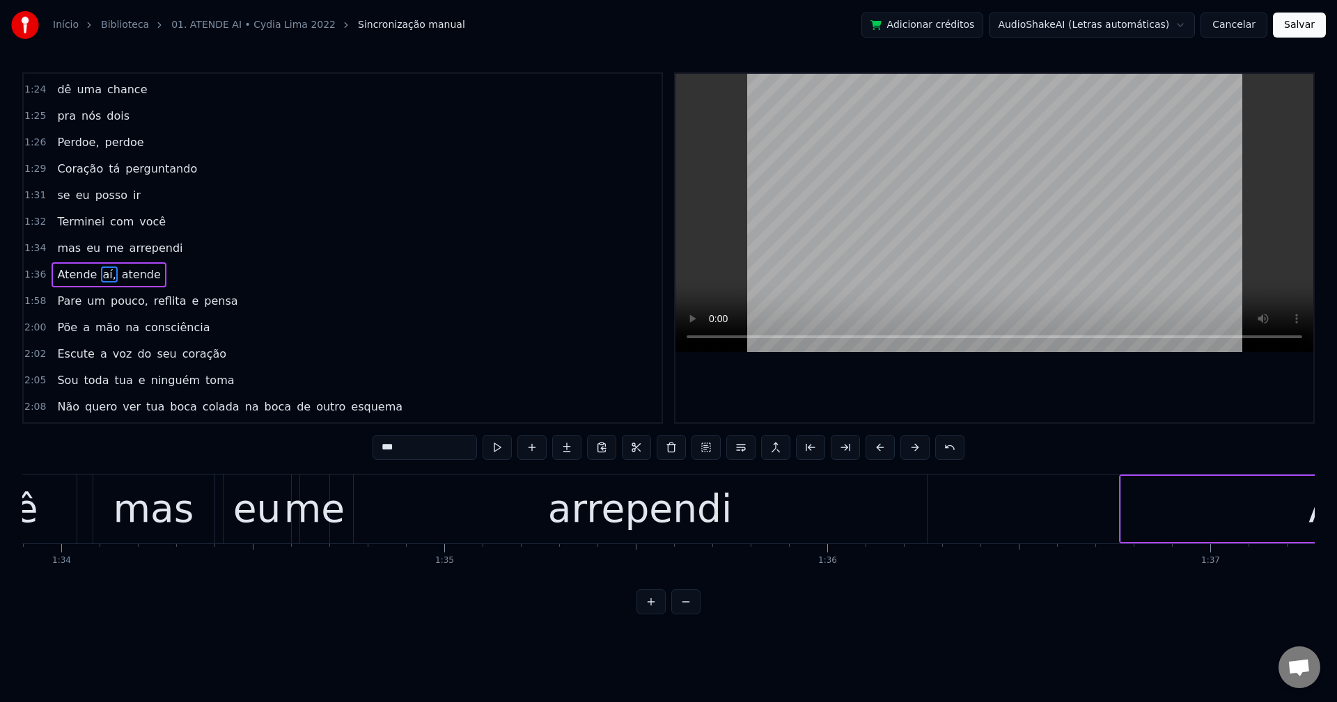
scroll to position [923, 0]
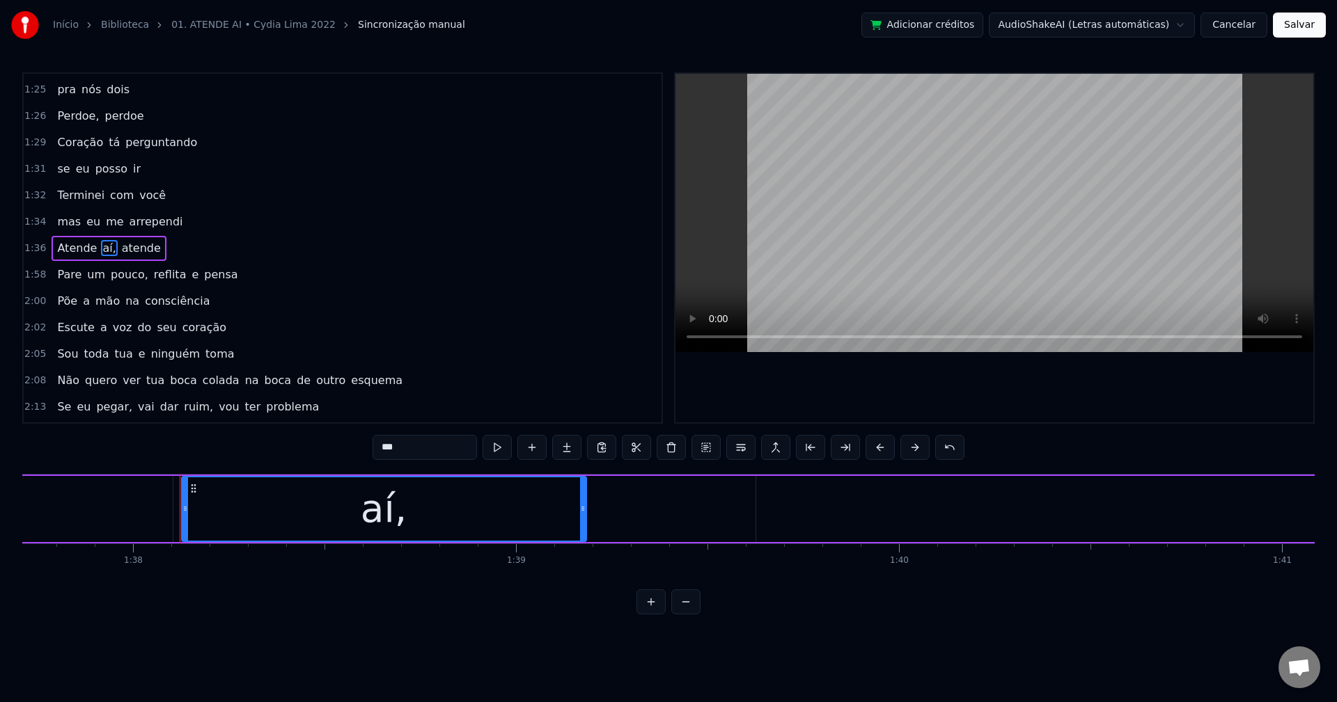
click at [446, 444] on input "***" at bounding box center [424, 447] width 104 height 25
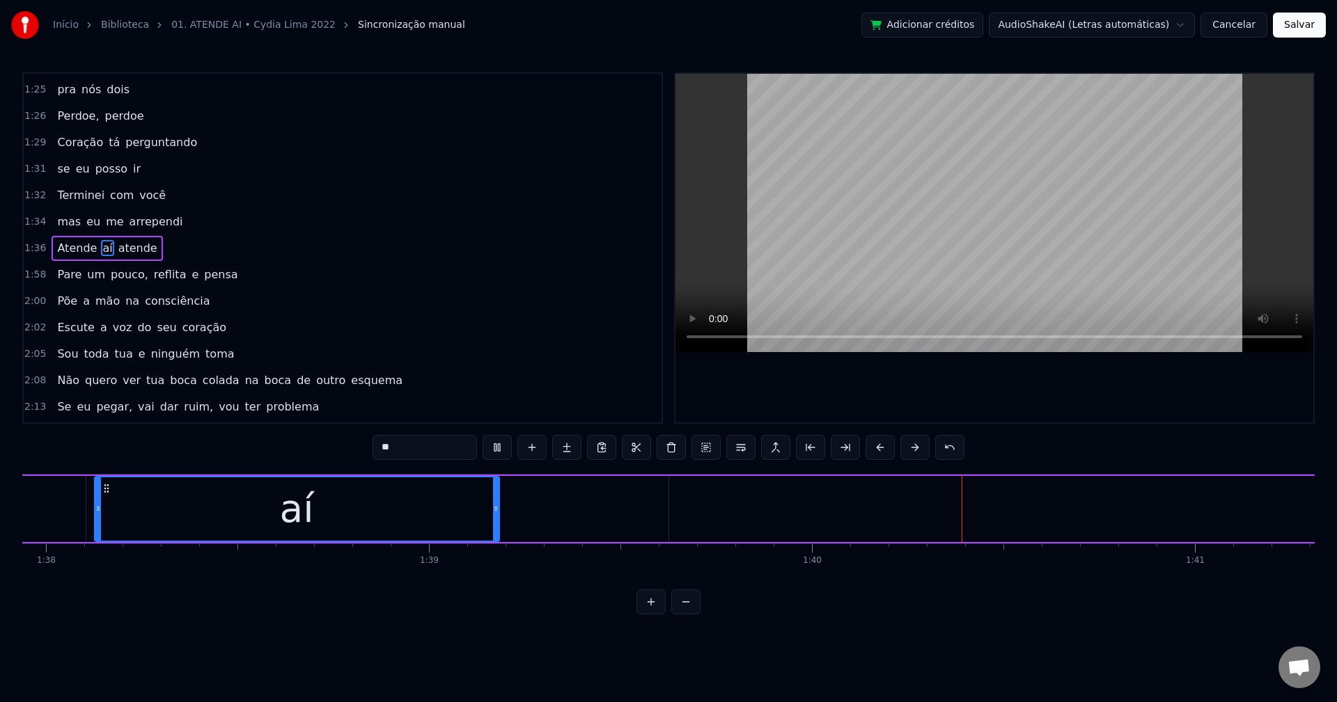
click at [120, 253] on span "atende" at bounding box center [138, 248] width 42 height 16
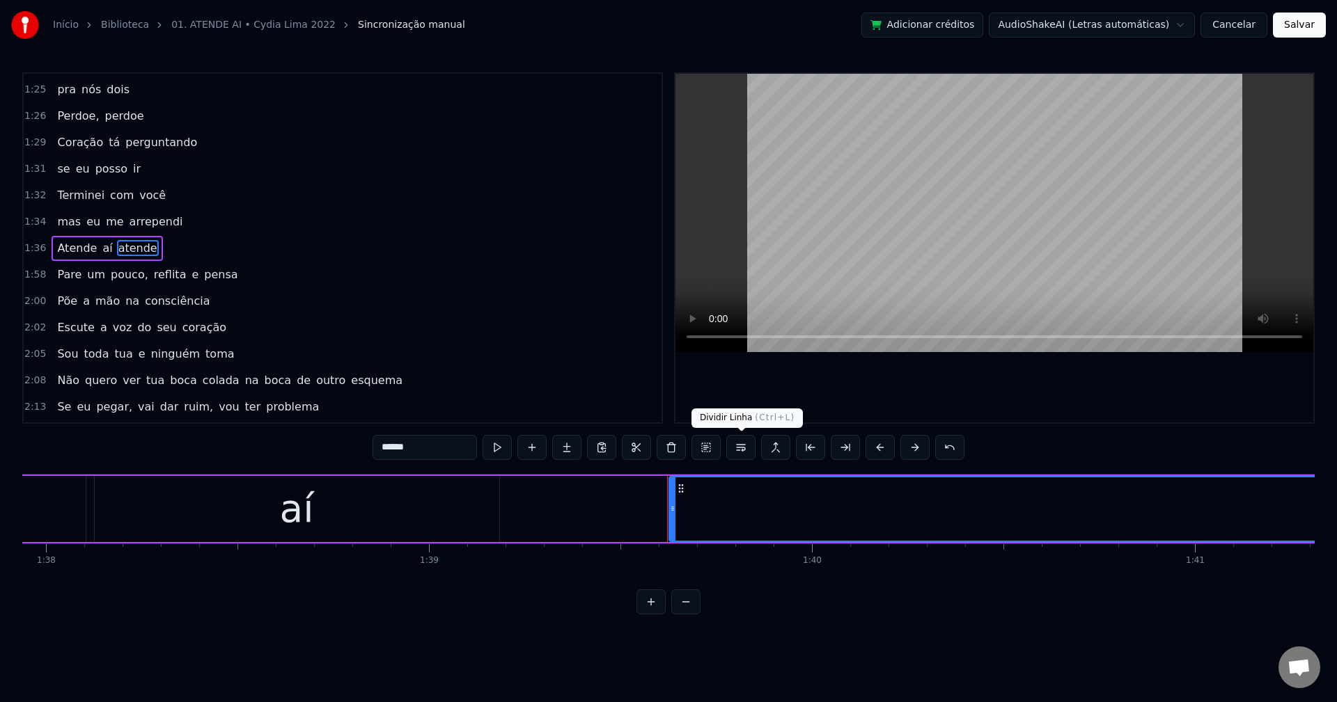
click at [741, 452] on button at bounding box center [740, 447] width 29 height 25
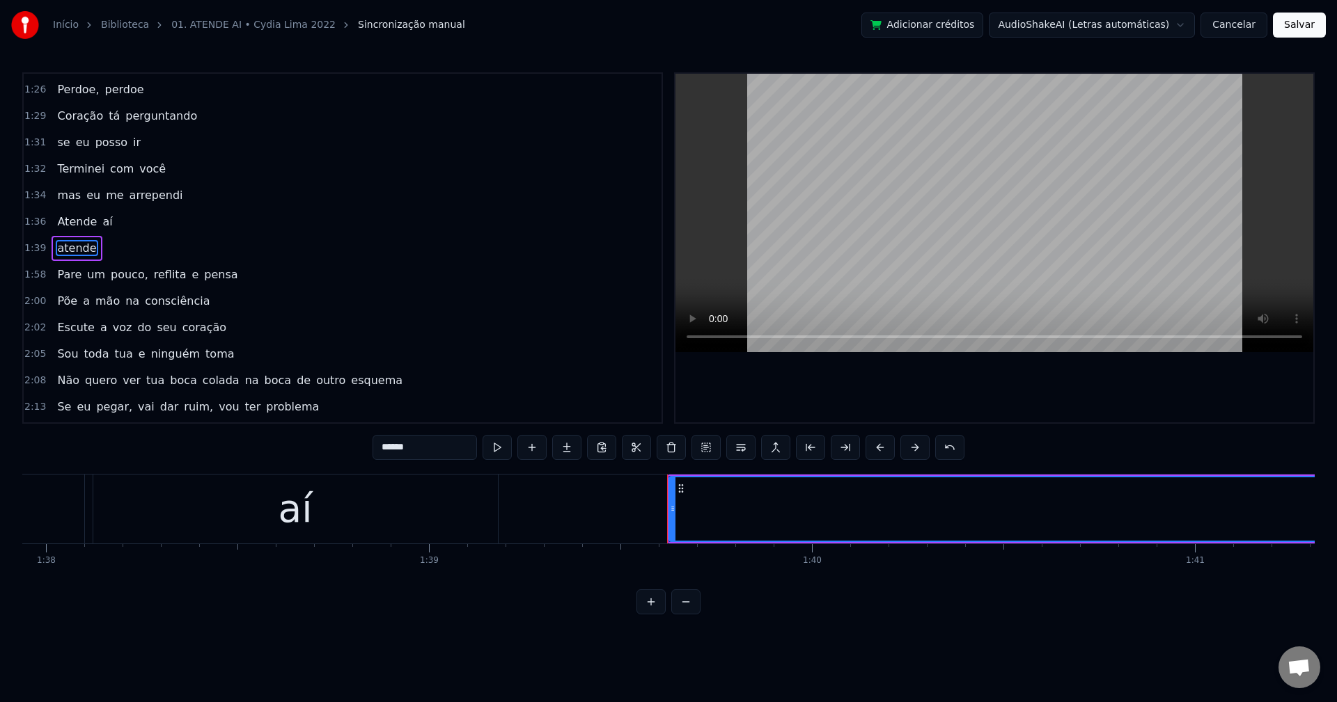
click at [127, 282] on span "pouco," at bounding box center [129, 275] width 40 height 16
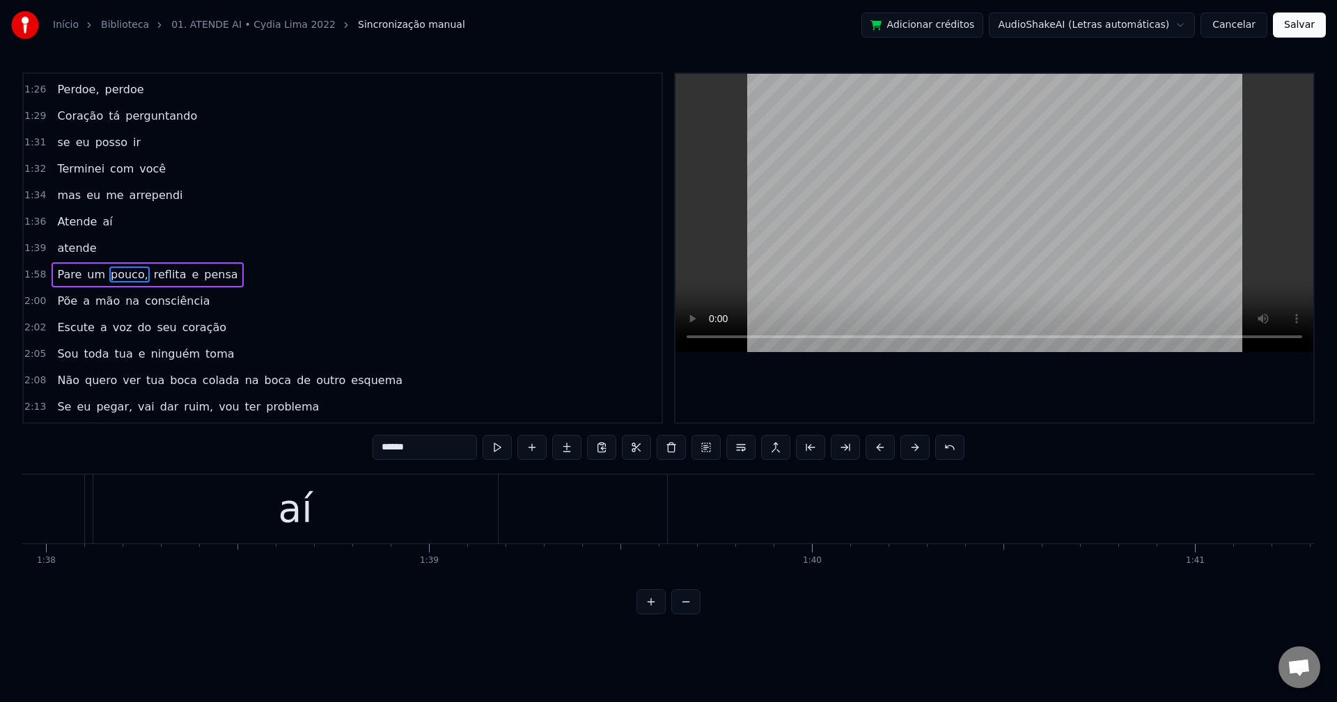
scroll to position [976, 0]
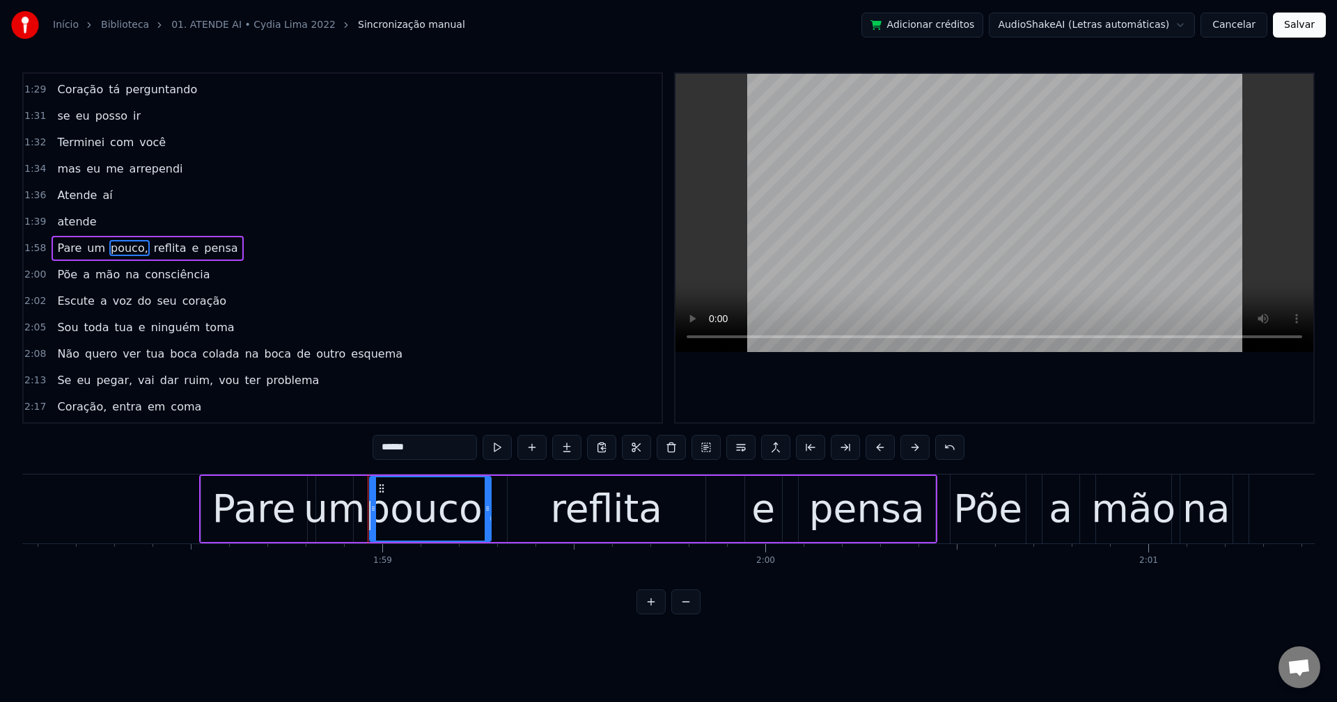
click at [444, 440] on input "******" at bounding box center [424, 447] width 104 height 25
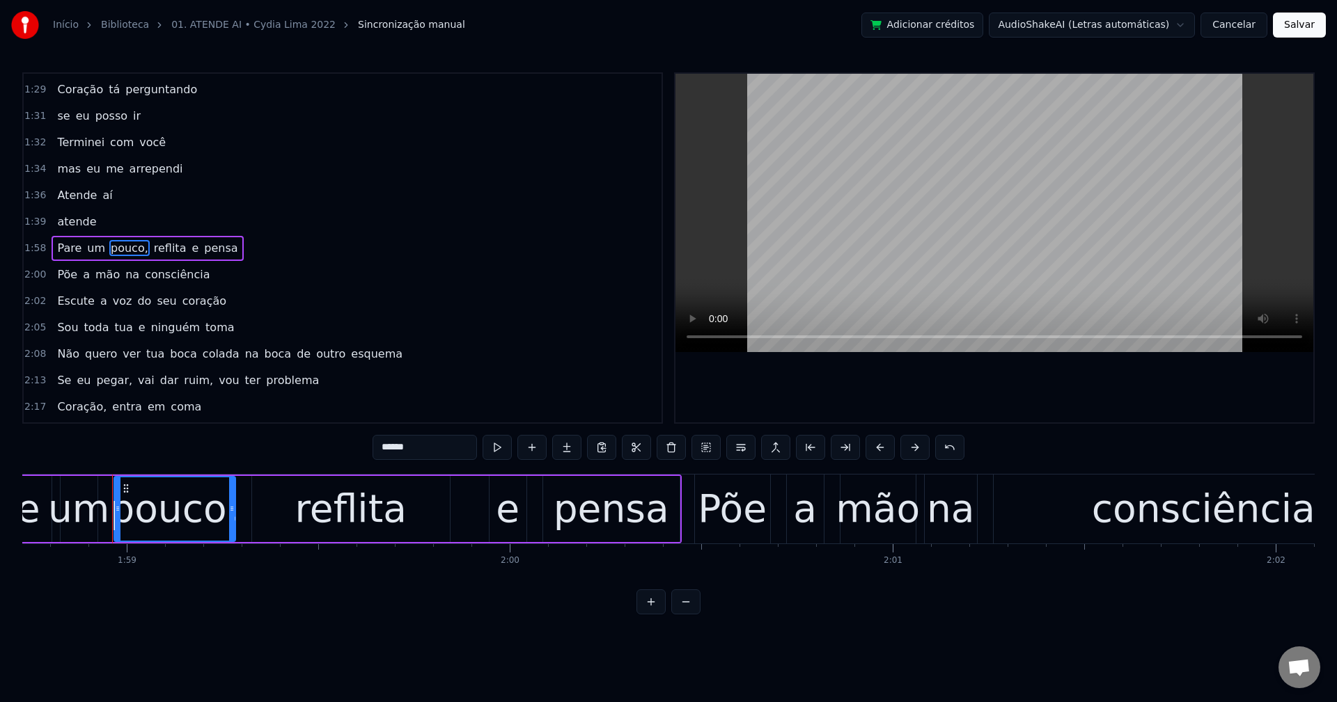
scroll to position [0, 45484]
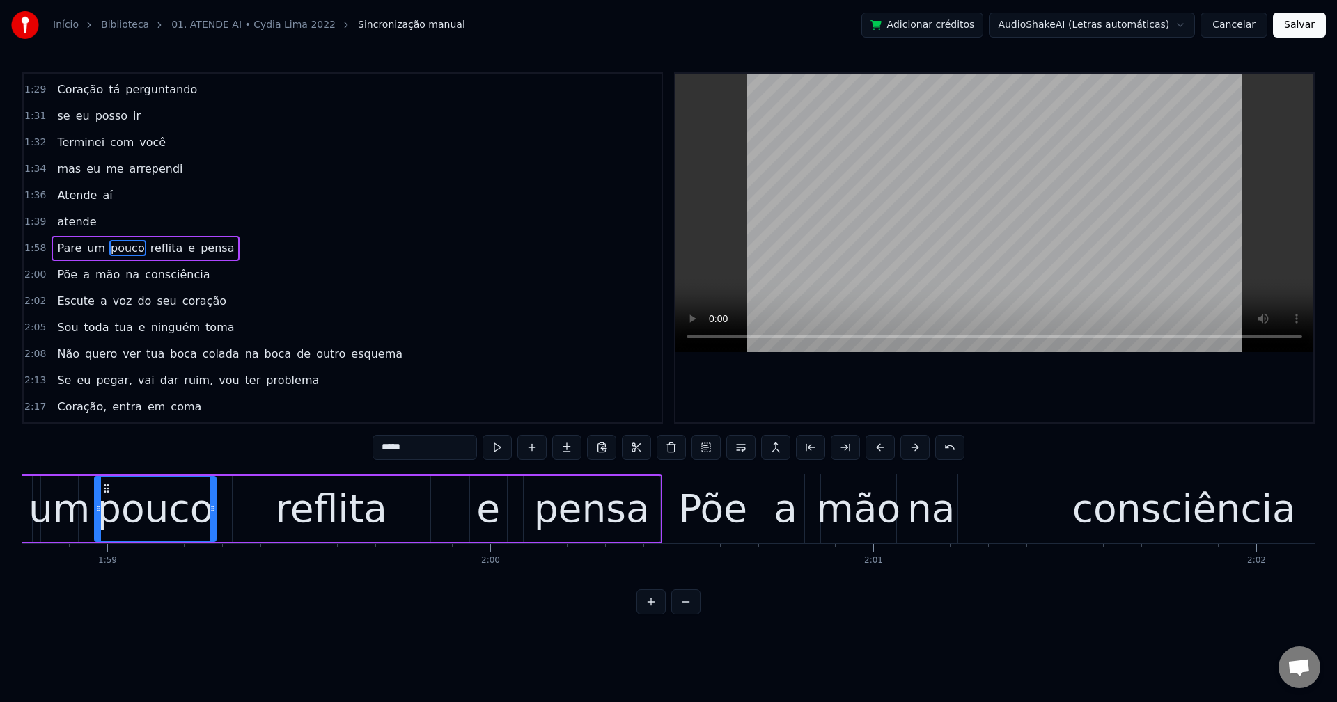
click at [164, 248] on span "reflita" at bounding box center [167, 248] width 36 height 16
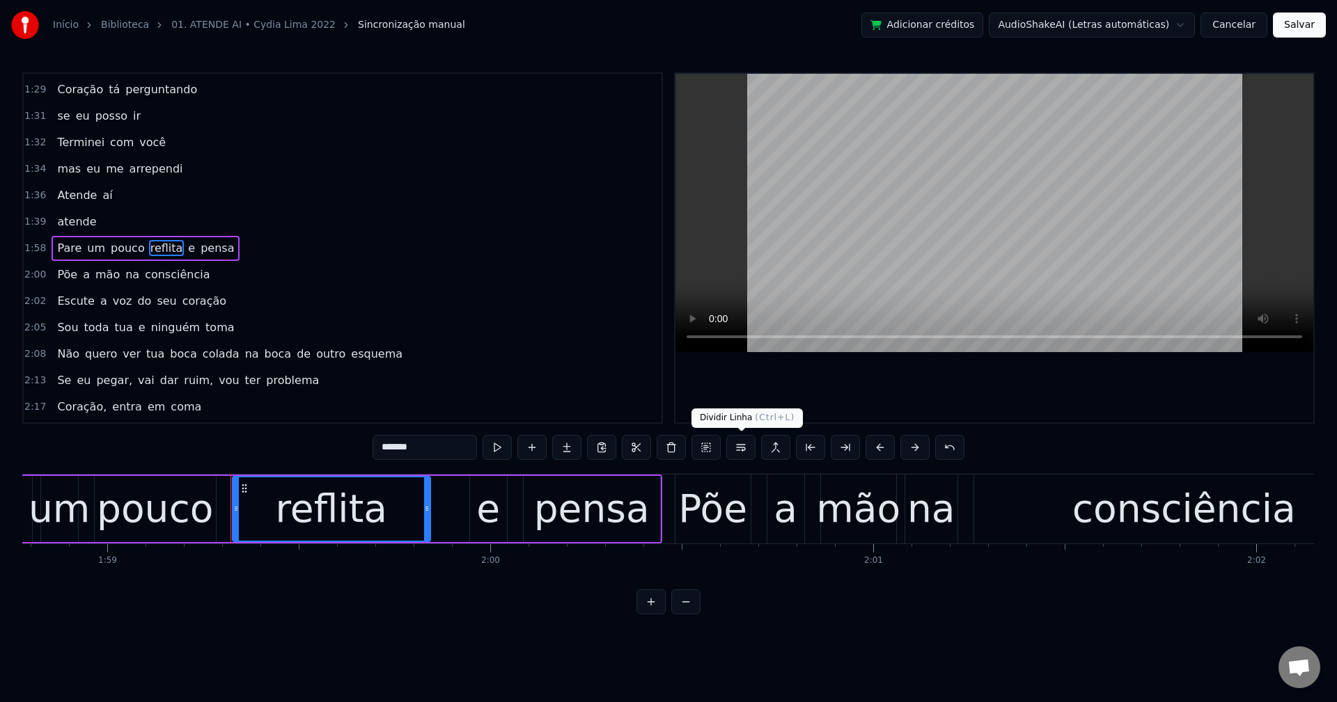
click at [740, 446] on button at bounding box center [740, 447] width 29 height 25
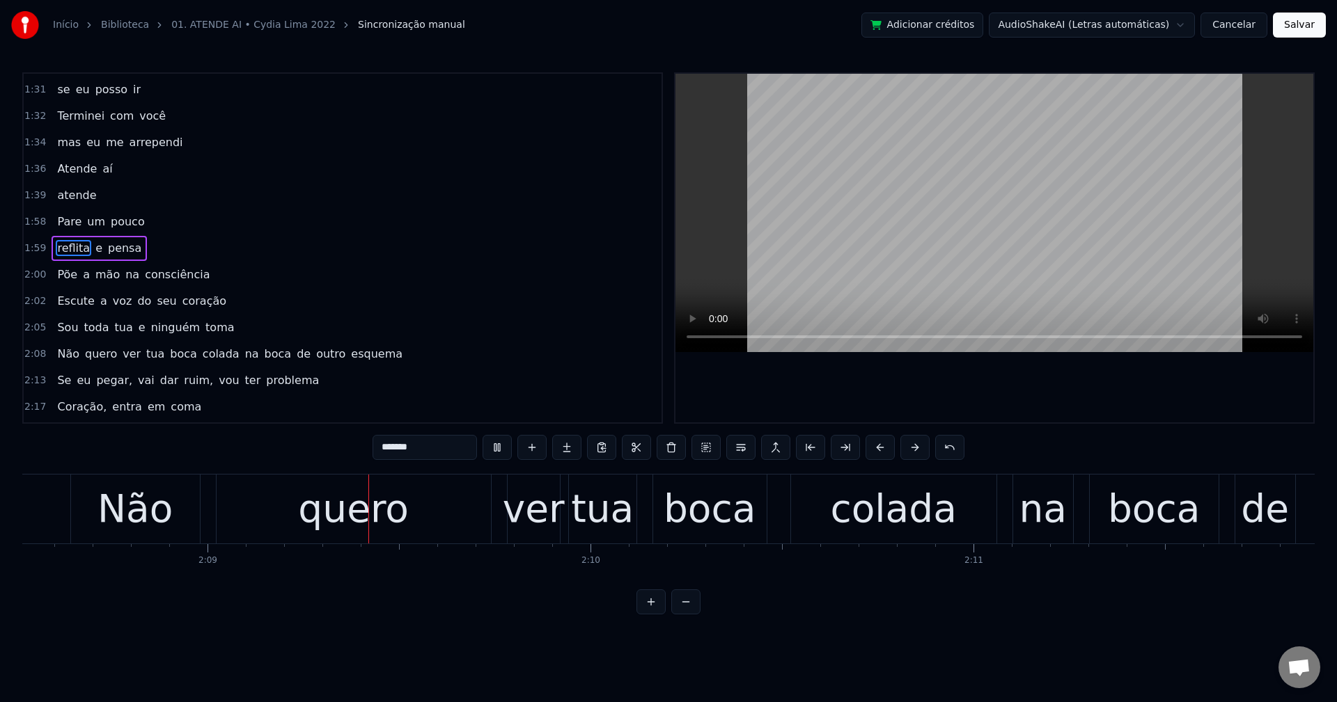
scroll to position [0, 49235]
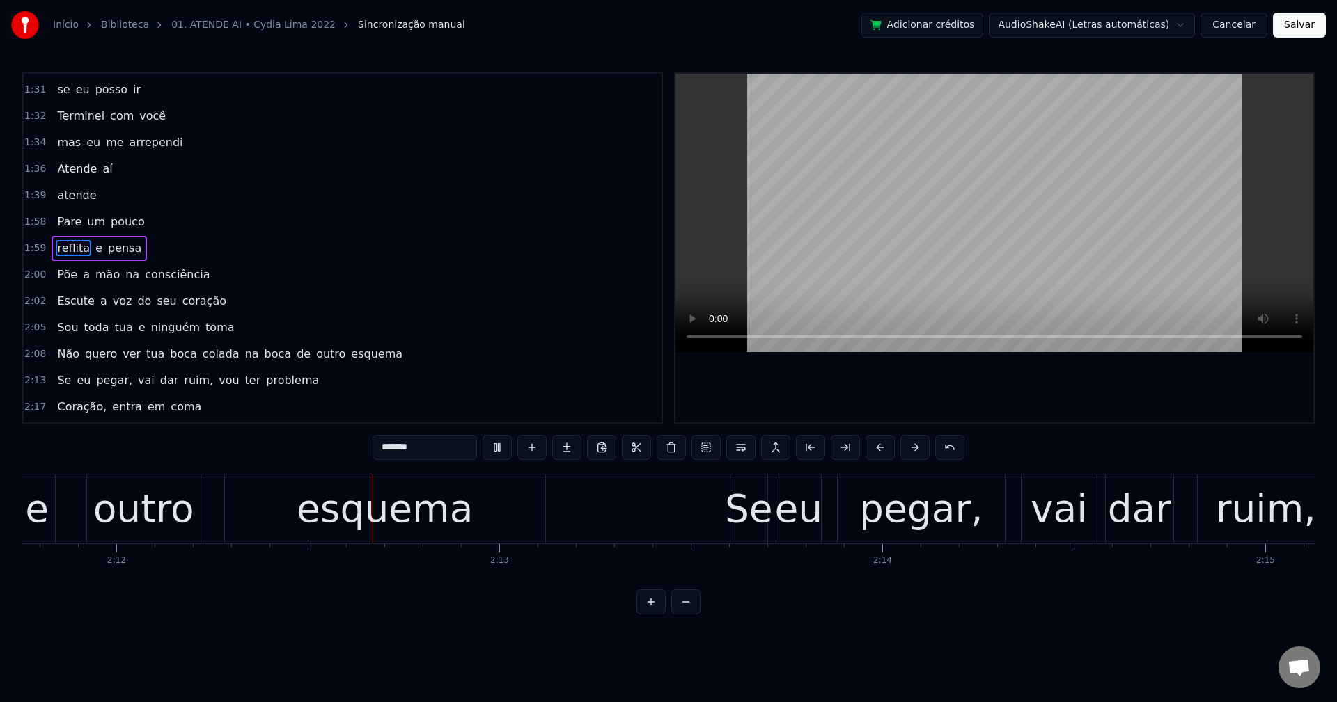
click at [244, 352] on span "na" at bounding box center [252, 354] width 17 height 16
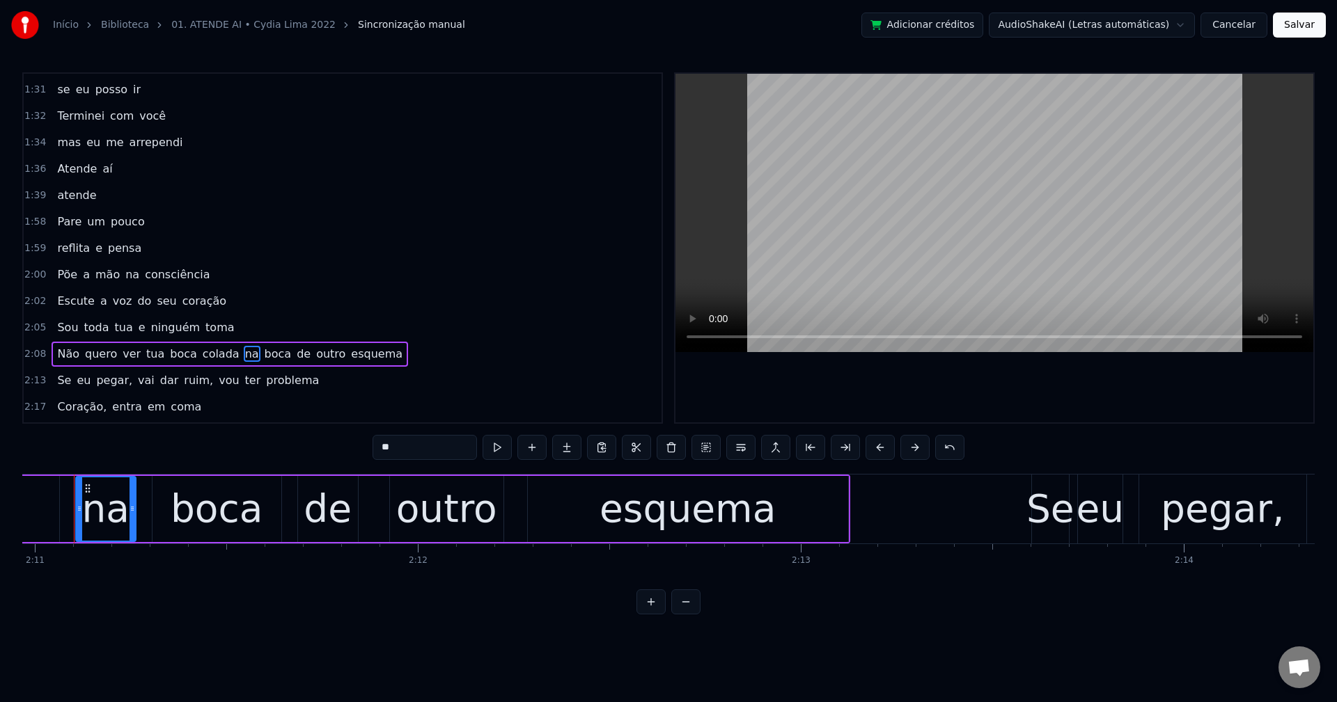
scroll to position [0, 50132]
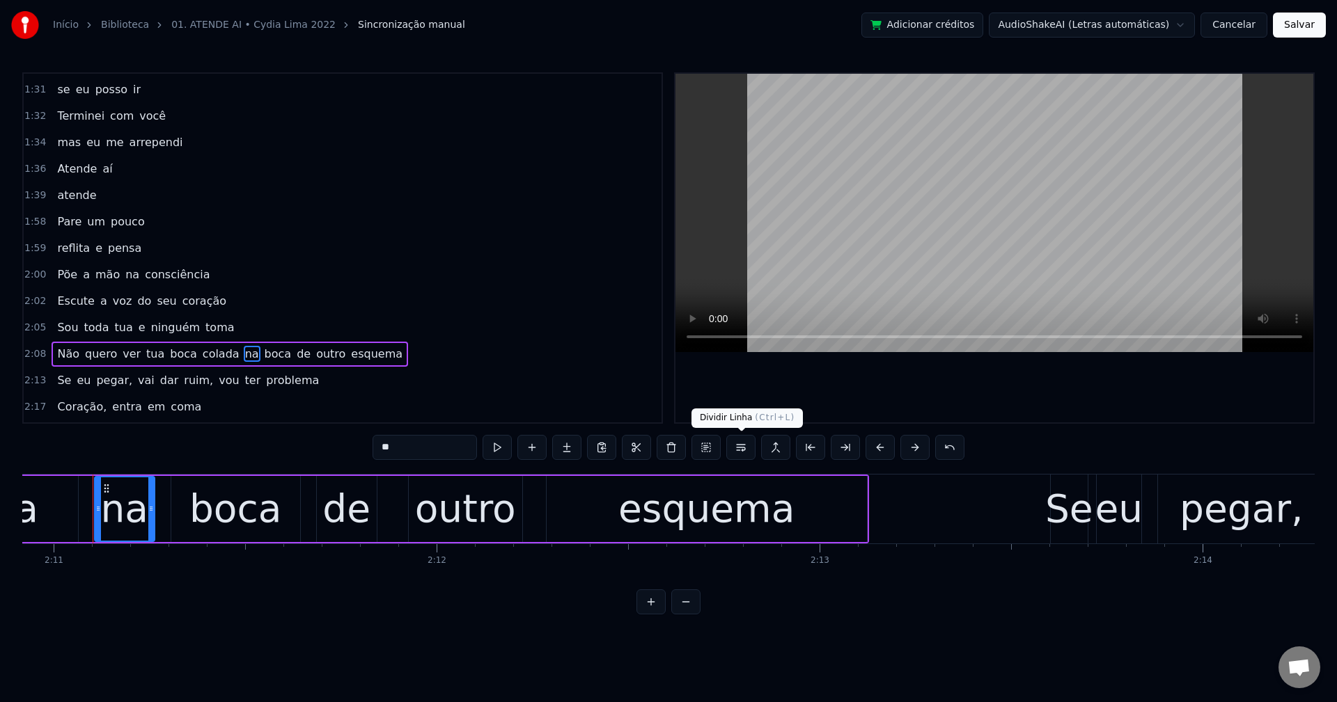
click at [743, 444] on button at bounding box center [740, 447] width 29 height 25
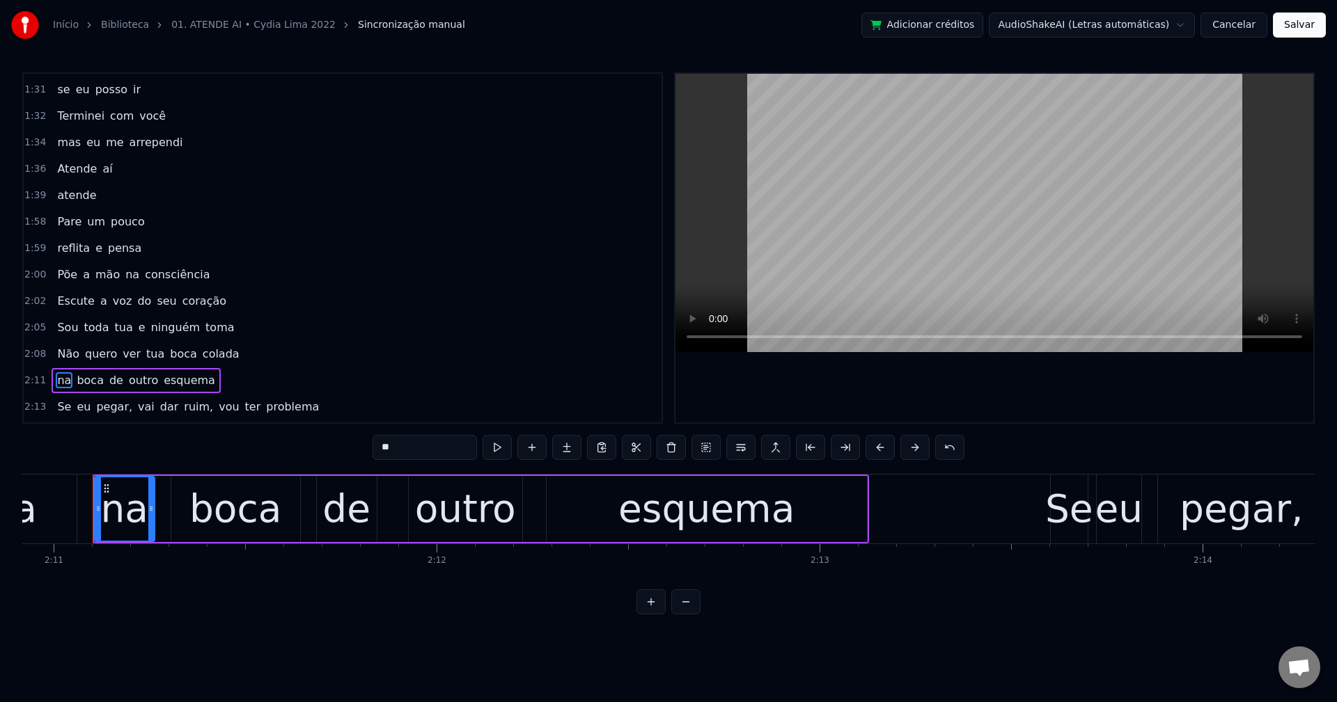
scroll to position [1135, 0]
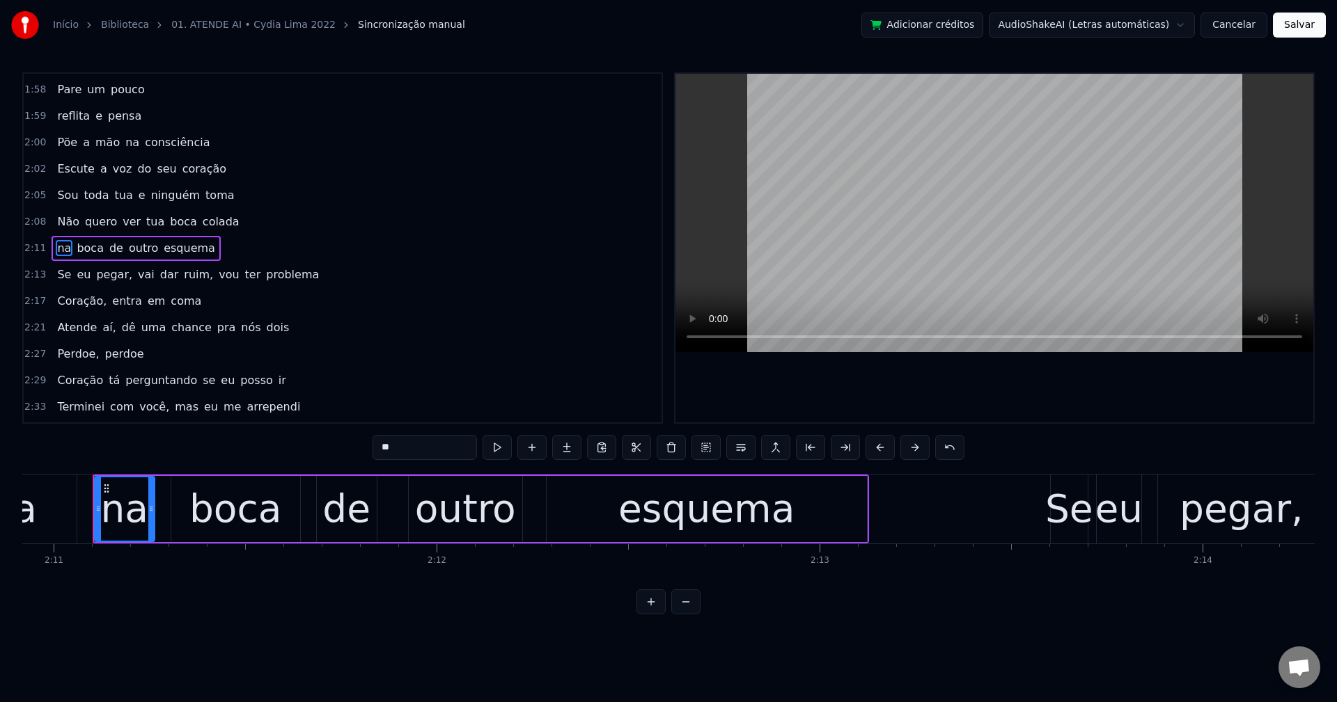
click at [105, 281] on span "pegar," at bounding box center [114, 275] width 39 height 16
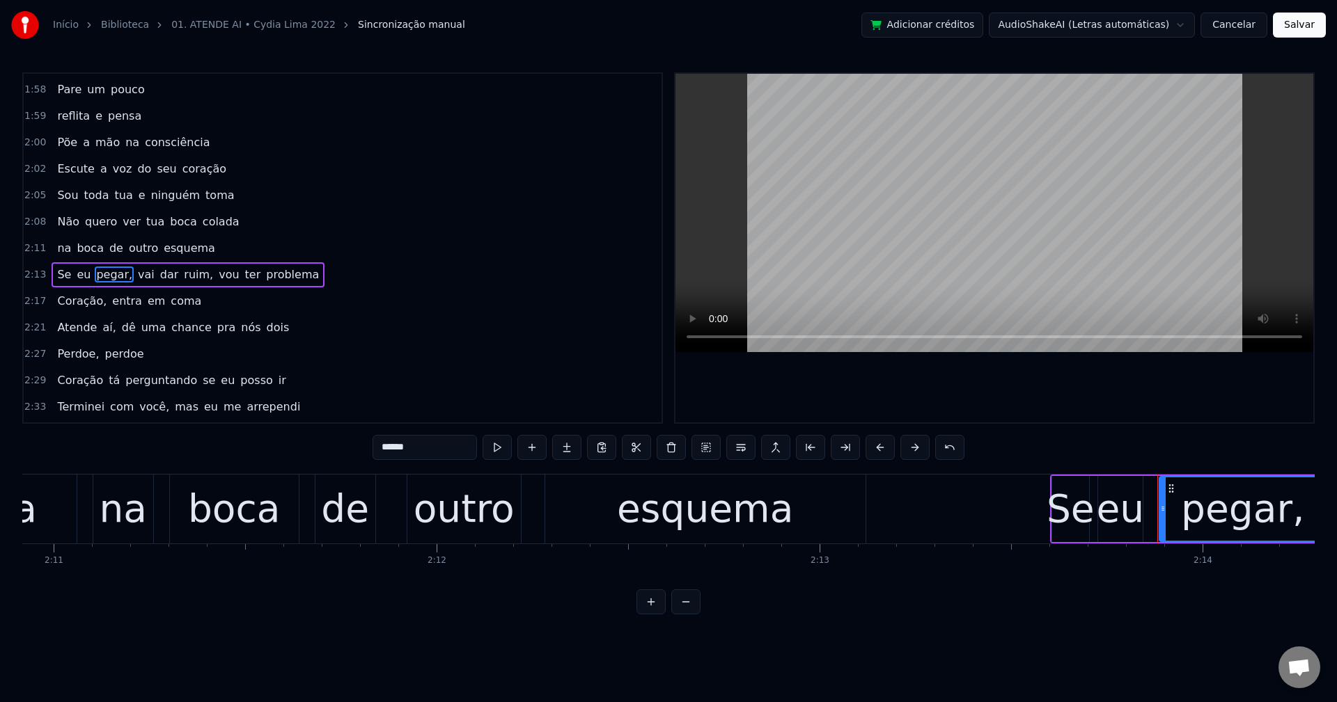
scroll to position [1161, 0]
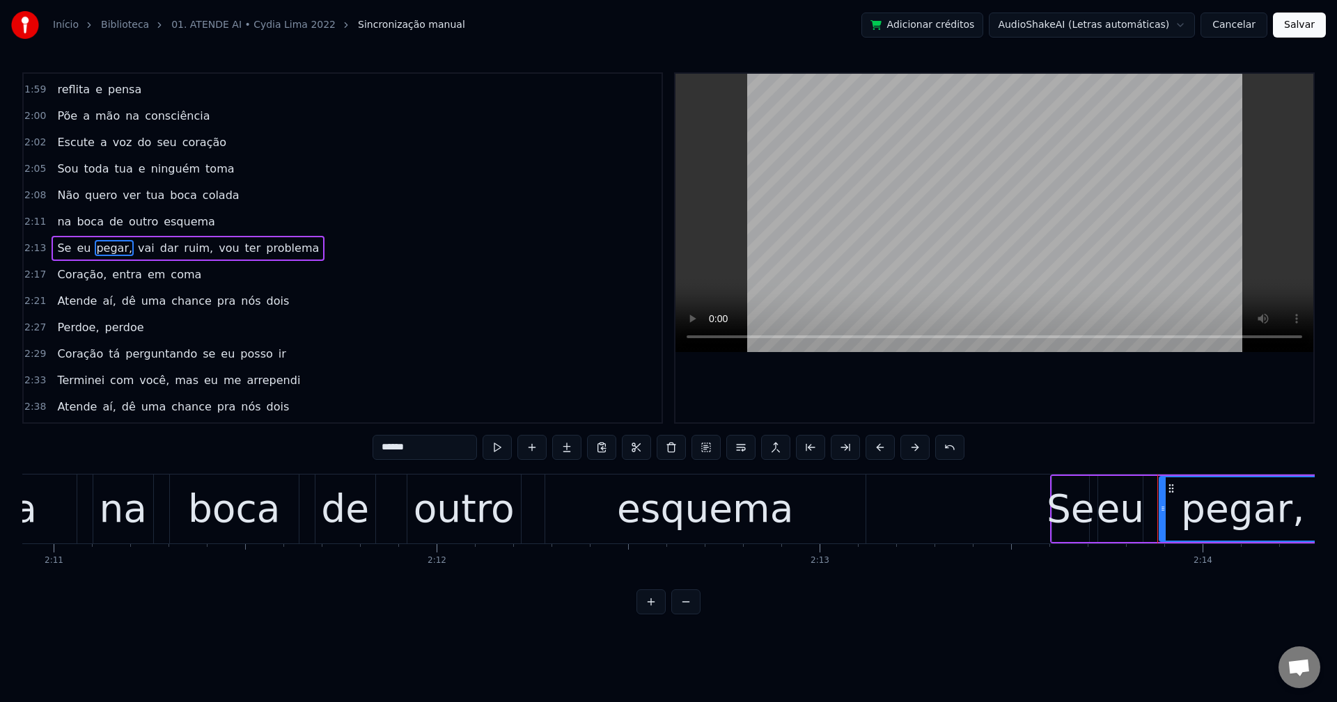
click at [446, 454] on input "******" at bounding box center [424, 447] width 104 height 25
click at [133, 245] on span "vai" at bounding box center [142, 248] width 19 height 16
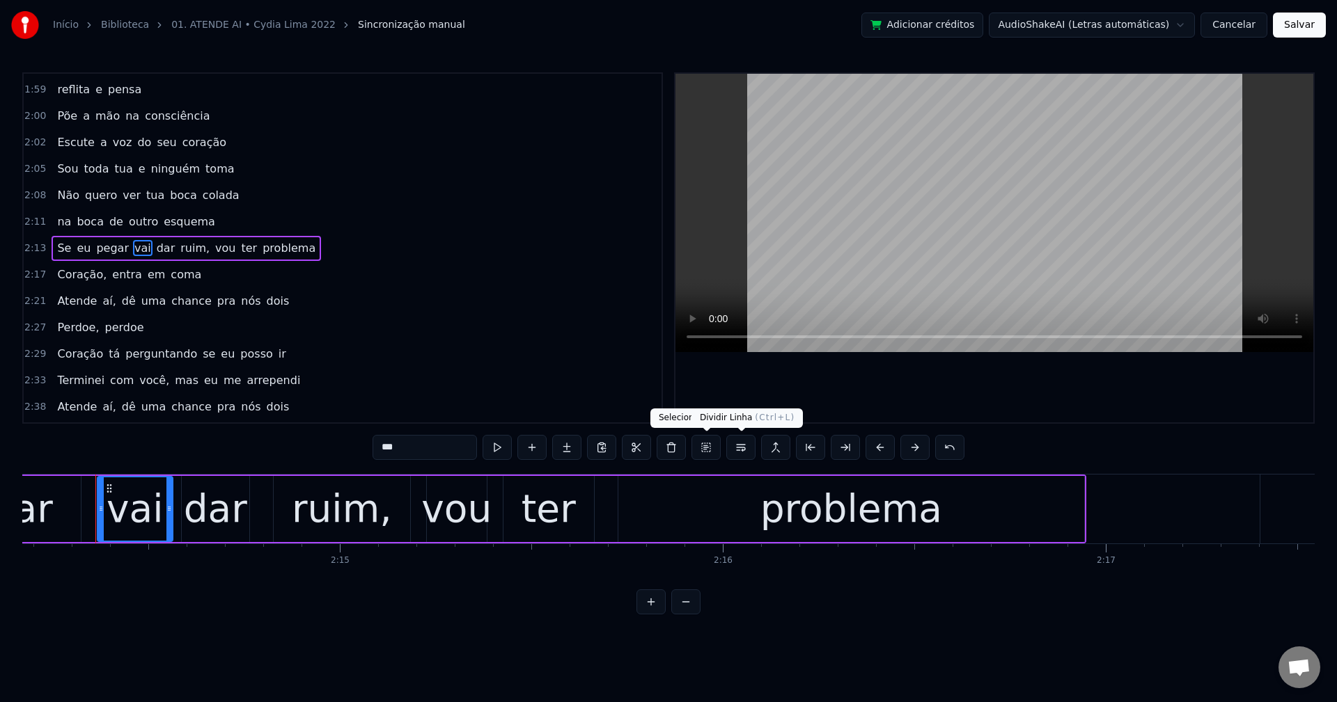
scroll to position [0, 51381]
drag, startPoint x: 744, startPoint y: 451, endPoint x: 455, endPoint y: 389, distance: 294.8
click at [742, 451] on button at bounding box center [740, 447] width 29 height 25
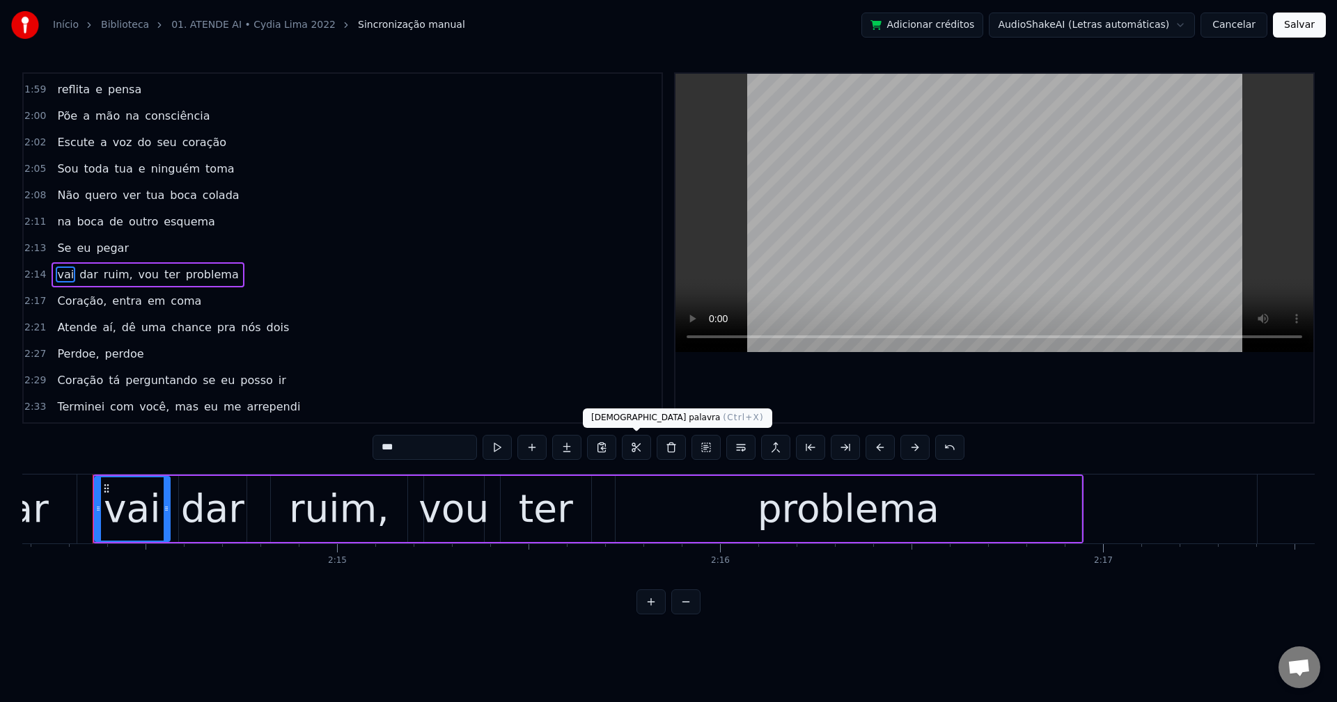
scroll to position [1188, 0]
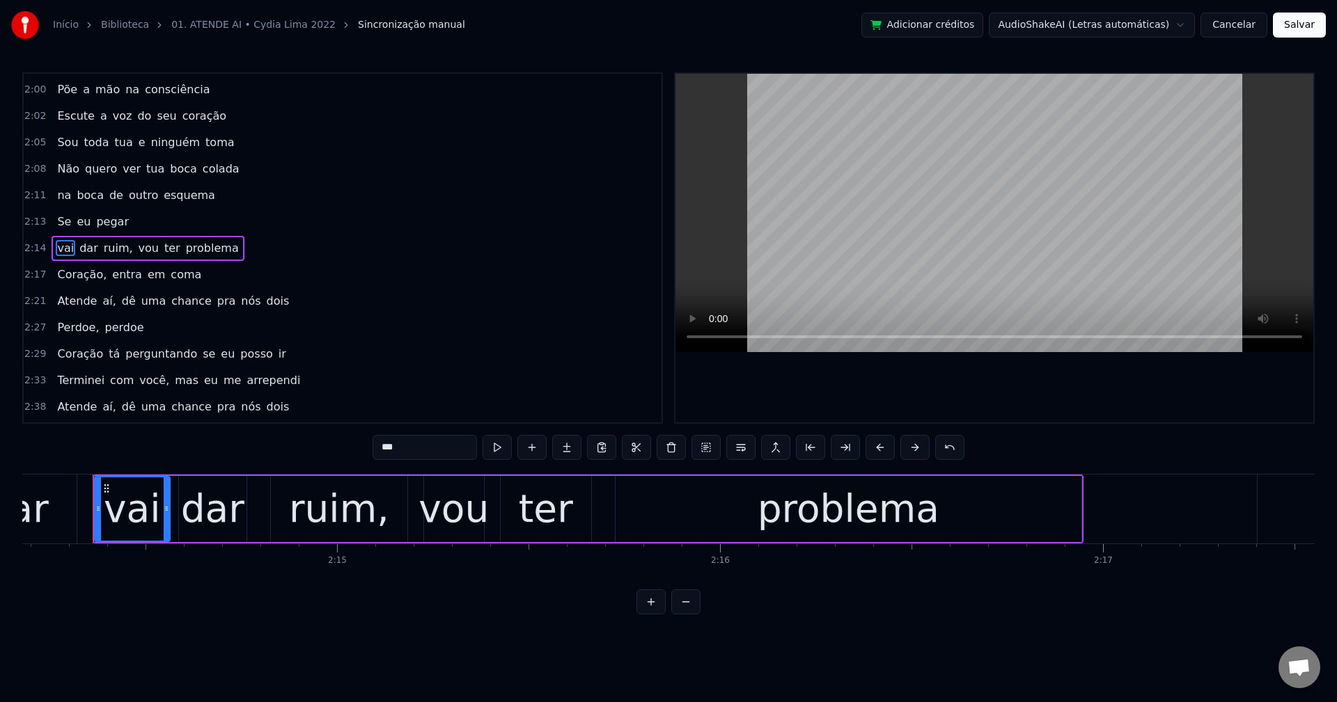
click at [137, 249] on span "vou" at bounding box center [148, 248] width 23 height 16
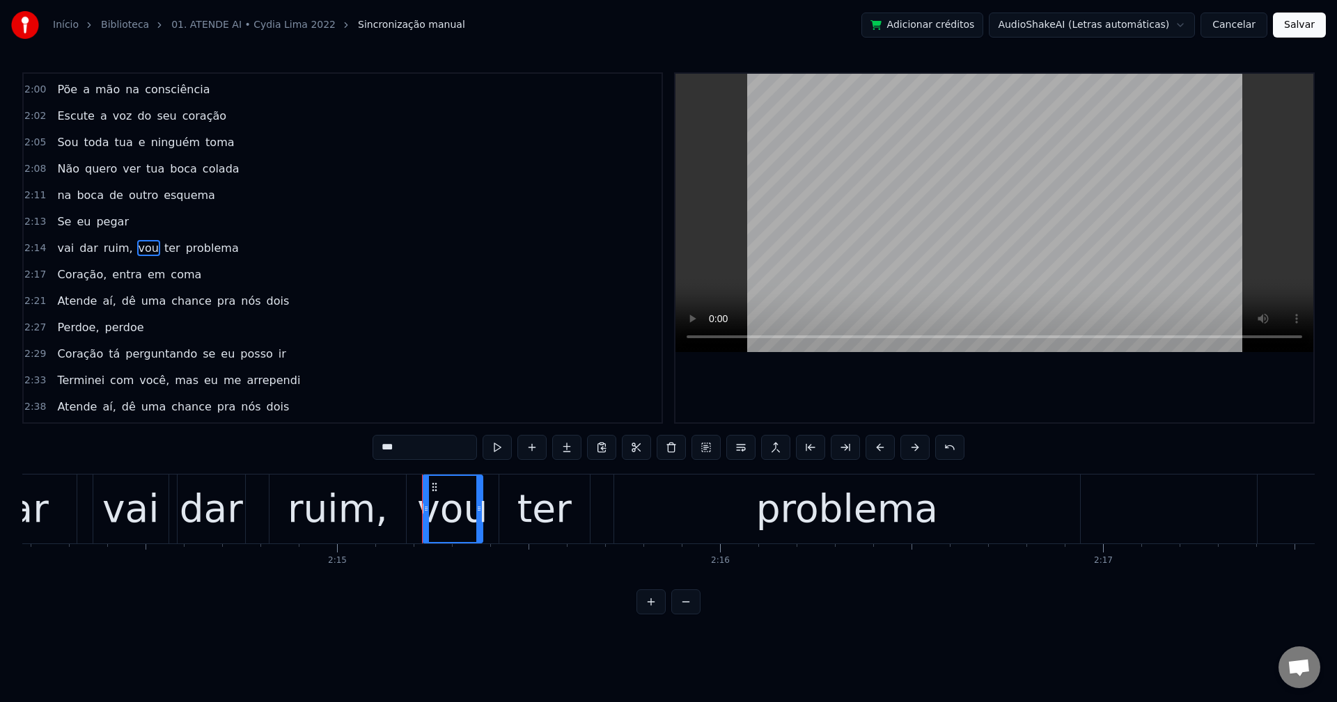
click at [103, 251] on span "ruim," at bounding box center [118, 248] width 32 height 16
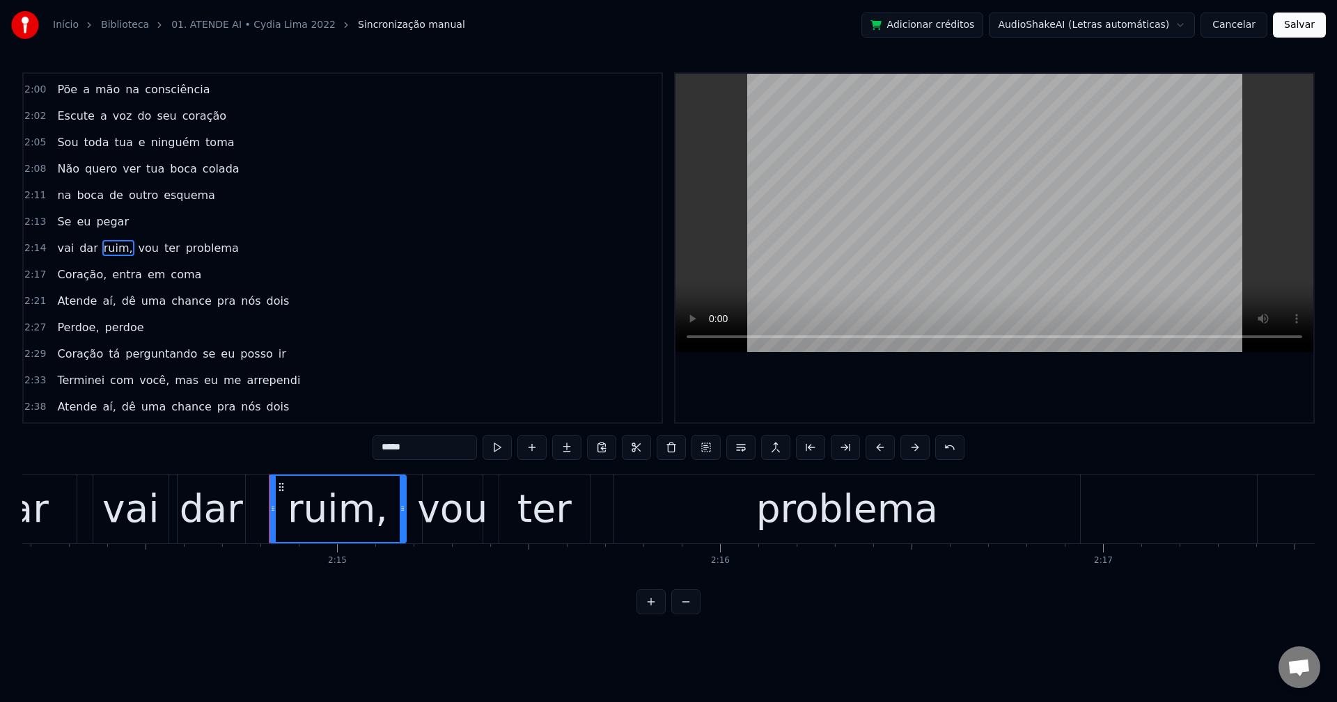
click at [428, 441] on input "*****" at bounding box center [424, 447] width 104 height 25
click at [133, 244] on span "vou" at bounding box center [144, 248] width 23 height 16
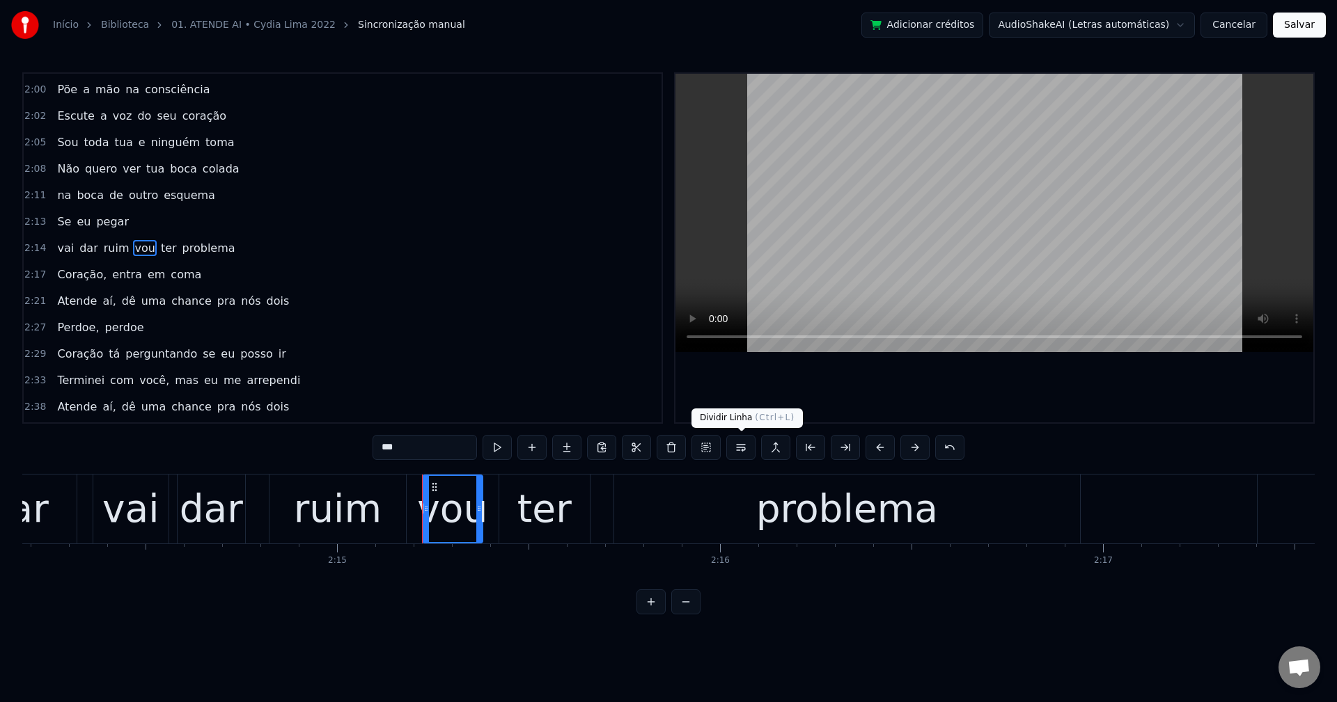
click at [739, 445] on button at bounding box center [740, 447] width 29 height 25
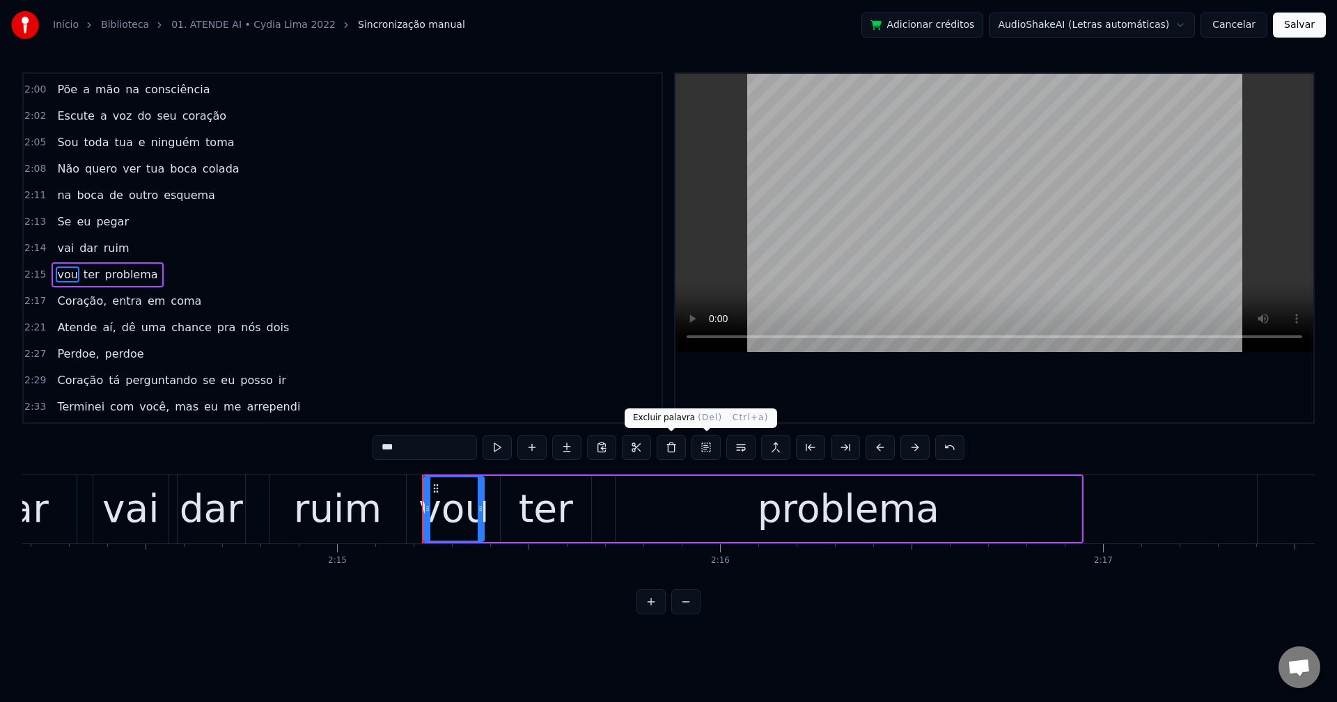
scroll to position [1214, 0]
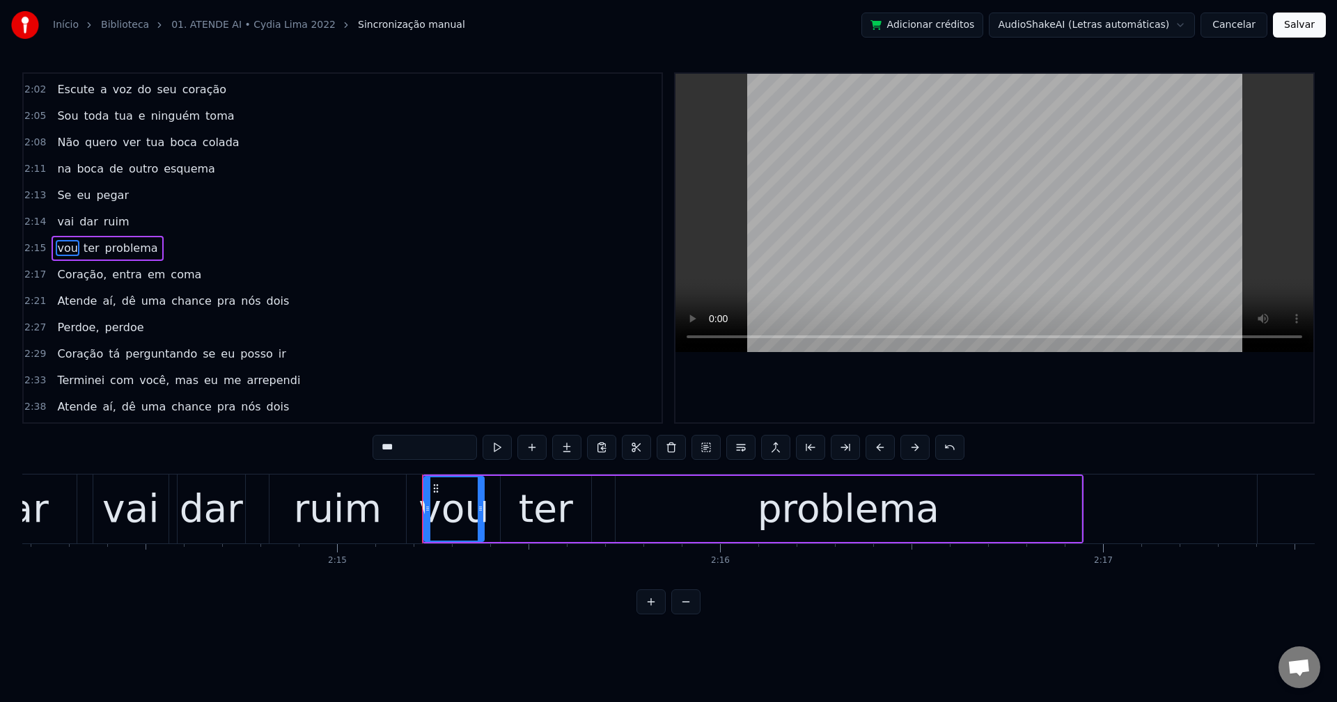
click at [65, 272] on span "Coração," at bounding box center [82, 275] width 52 height 16
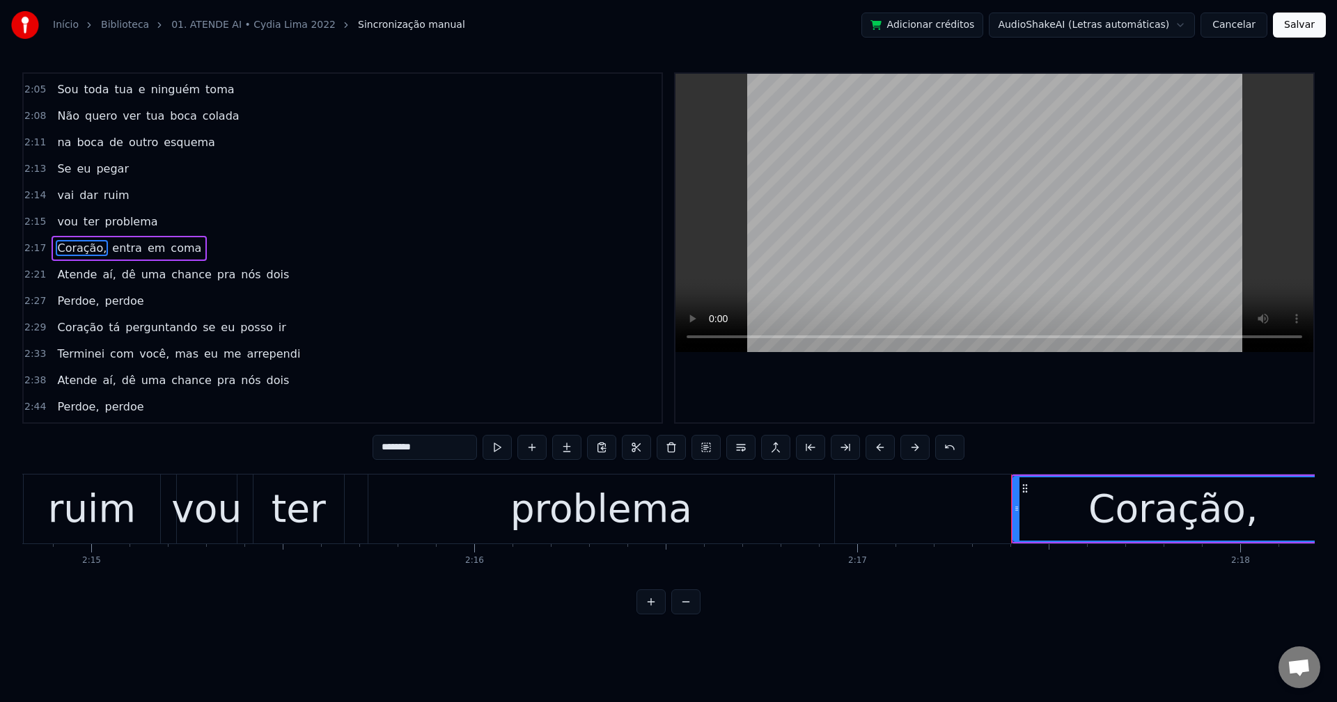
click at [444, 441] on input "********" at bounding box center [424, 447] width 104 height 25
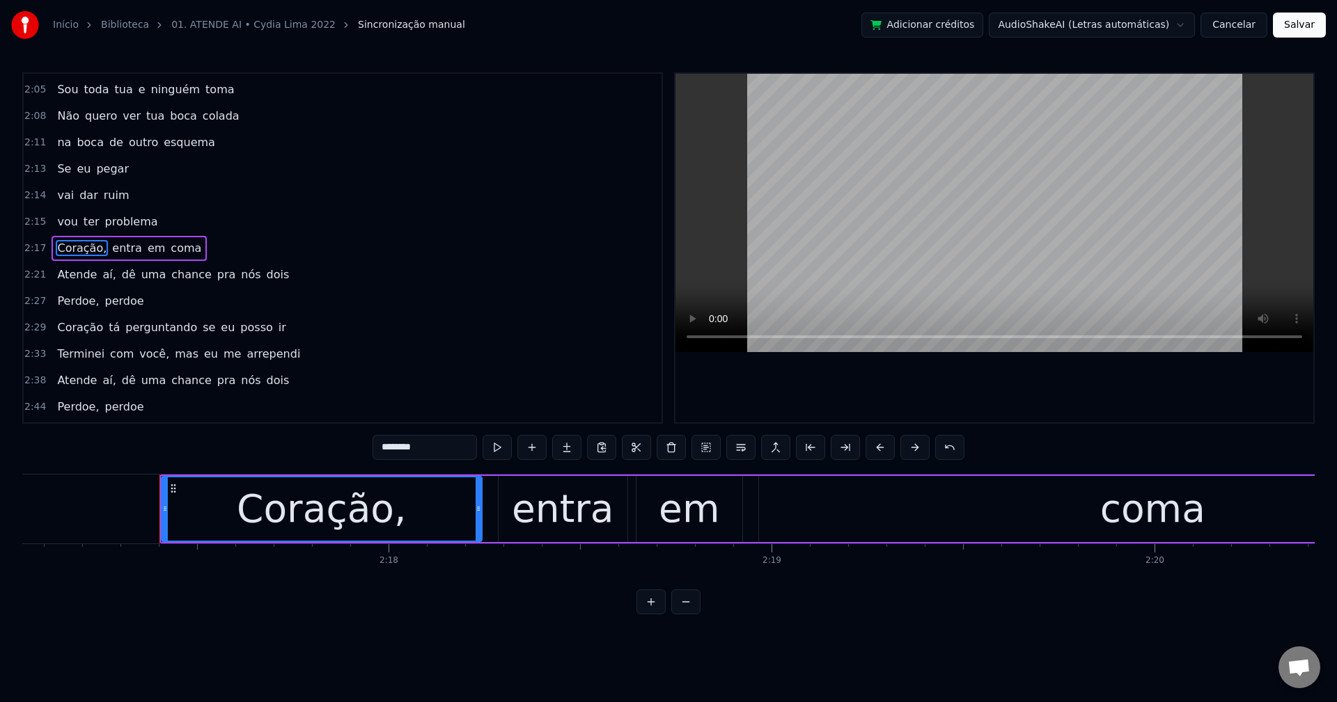
scroll to position [0, 52545]
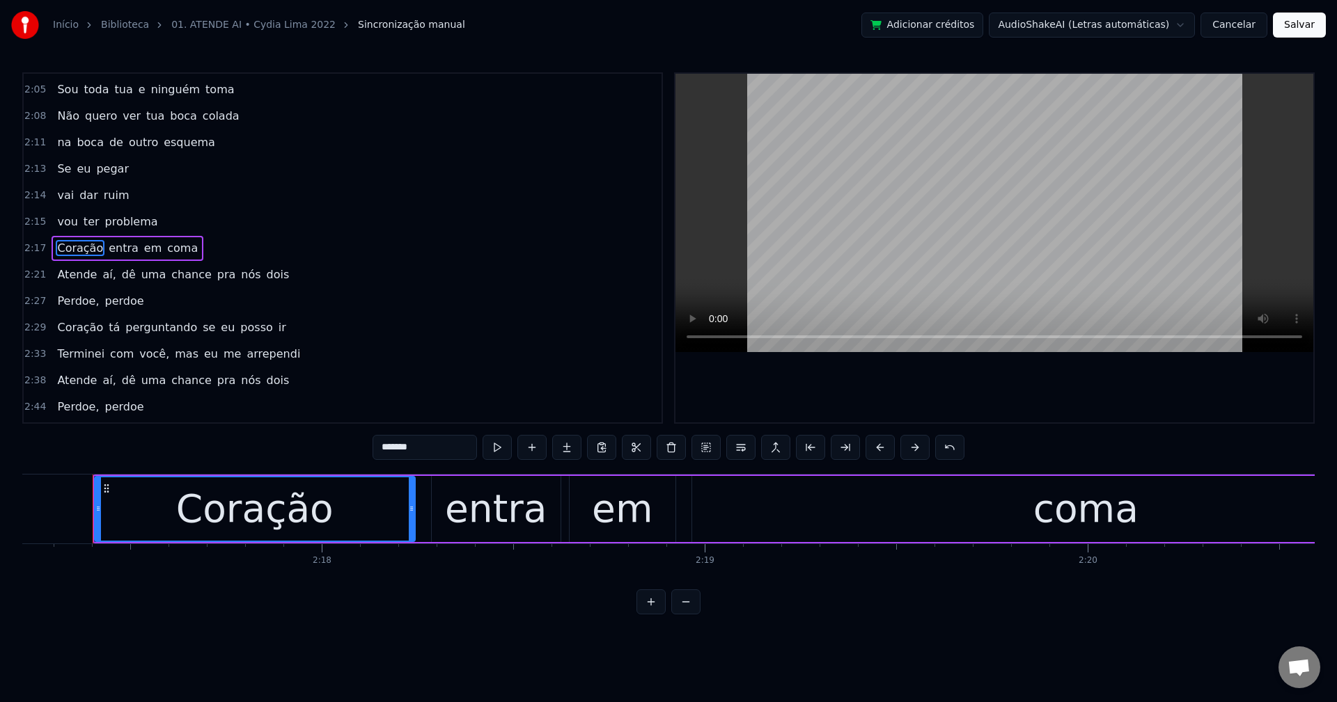
click at [101, 269] on span "aí," at bounding box center [109, 275] width 16 height 16
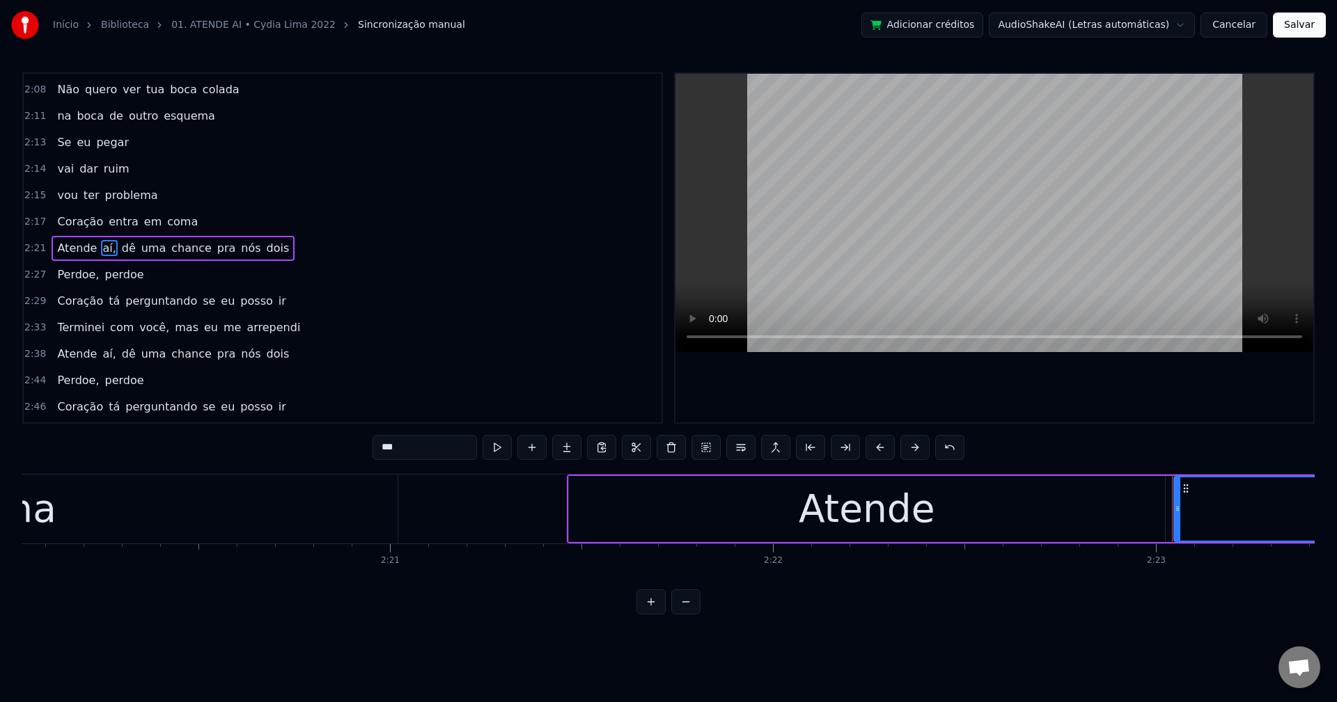
click at [434, 452] on input "***" at bounding box center [424, 447] width 104 height 25
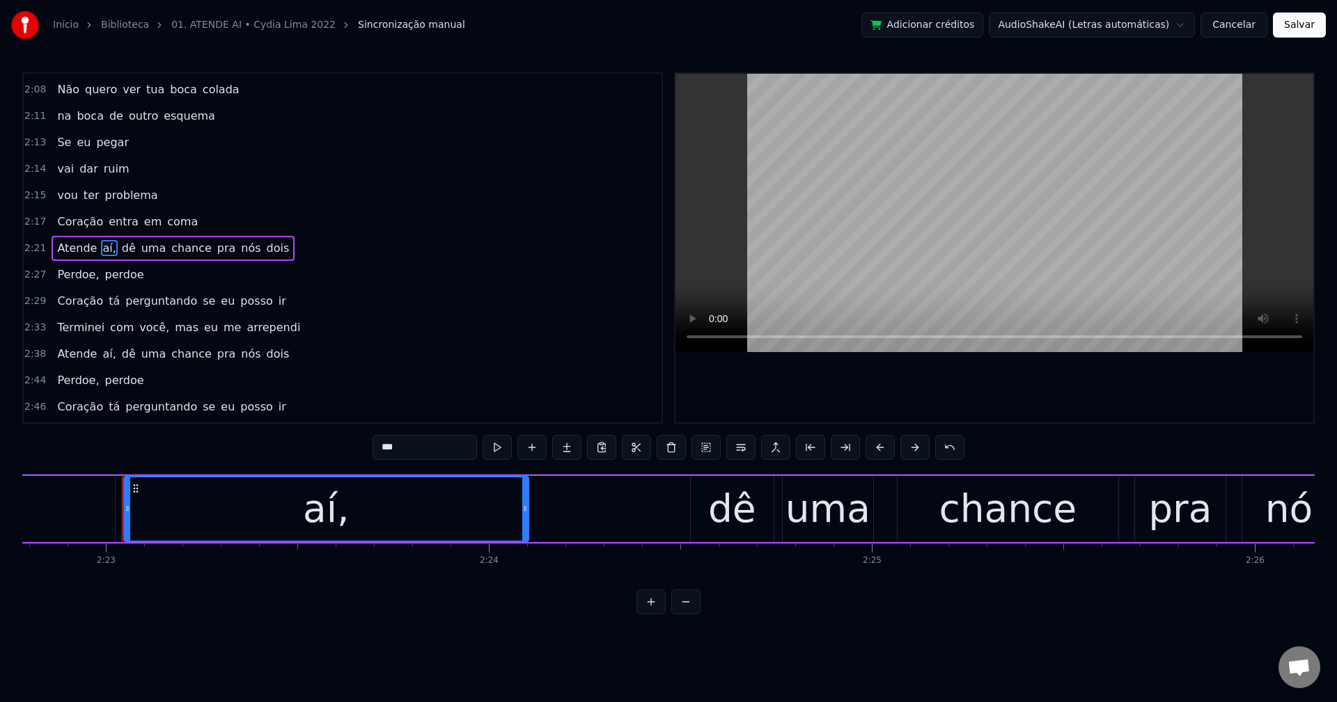
scroll to position [0, 54704]
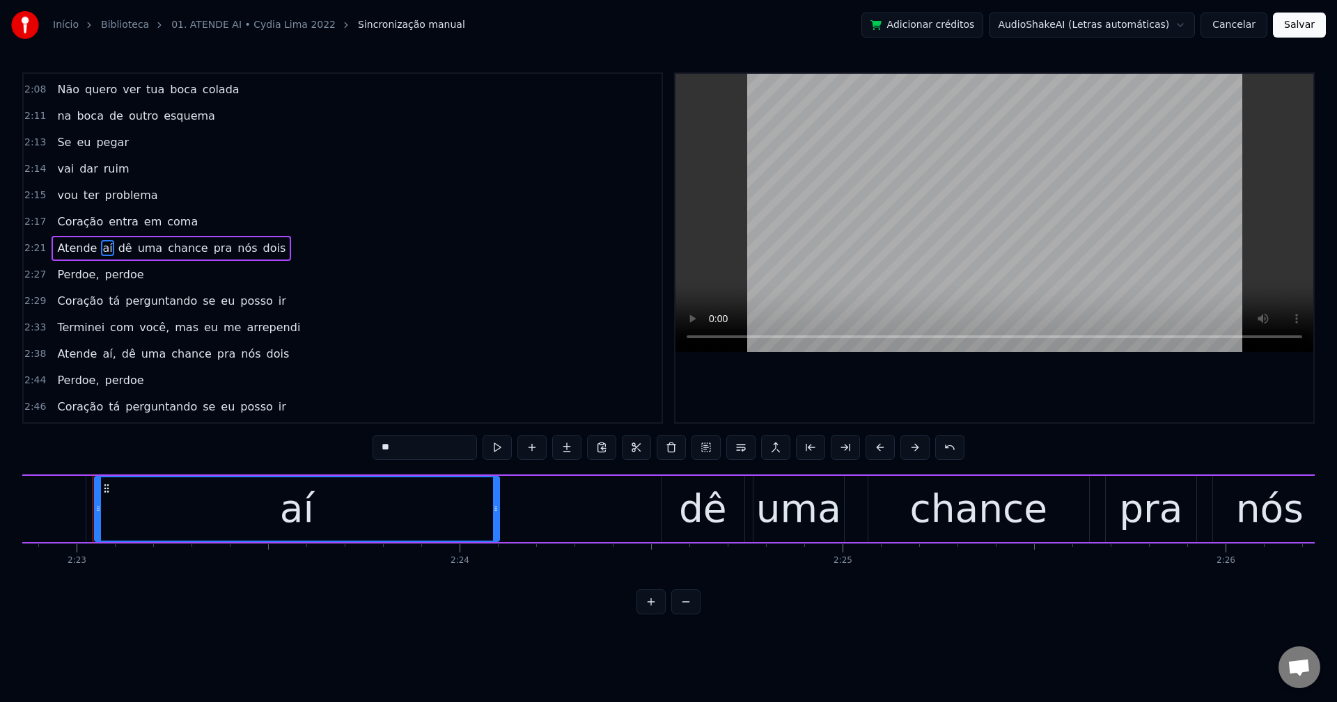
type input "**"
click at [118, 243] on div "Atende aí dê uma chance pra nós dois" at bounding box center [172, 248] width 240 height 25
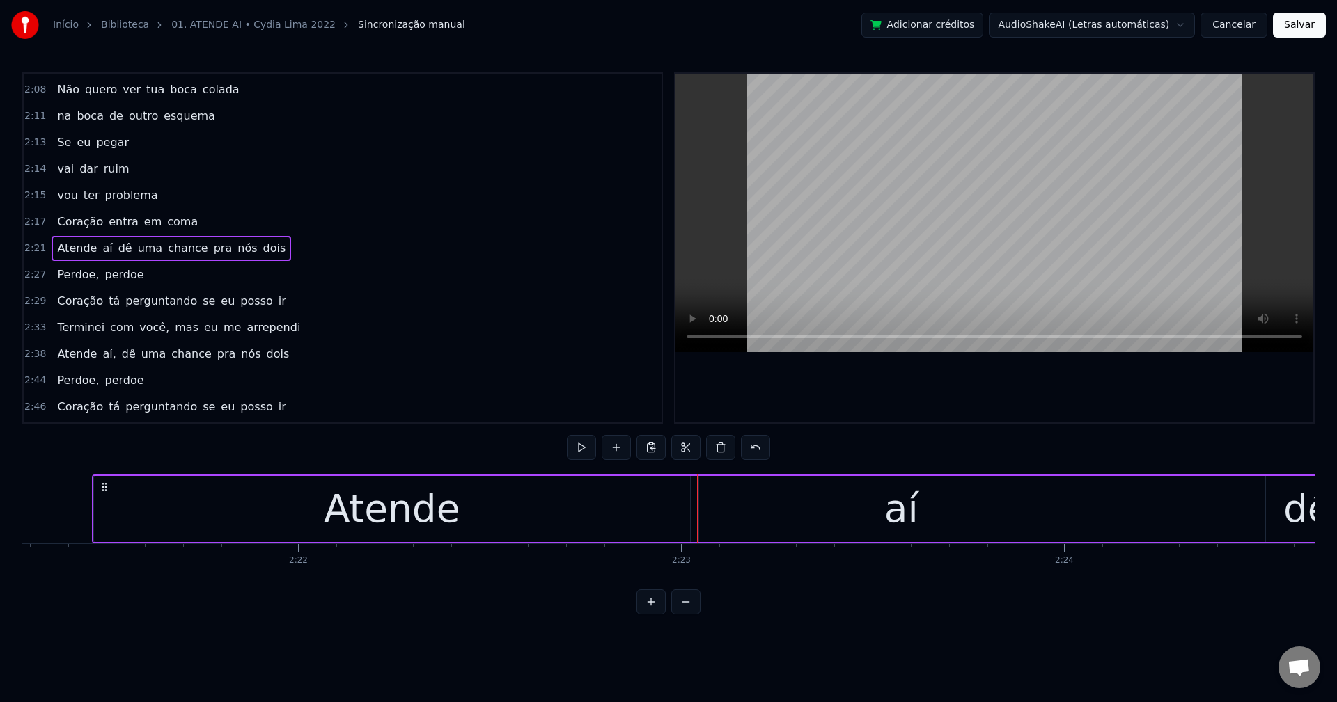
scroll to position [0, 54099]
click at [117, 251] on span "dê" at bounding box center [125, 248] width 17 height 16
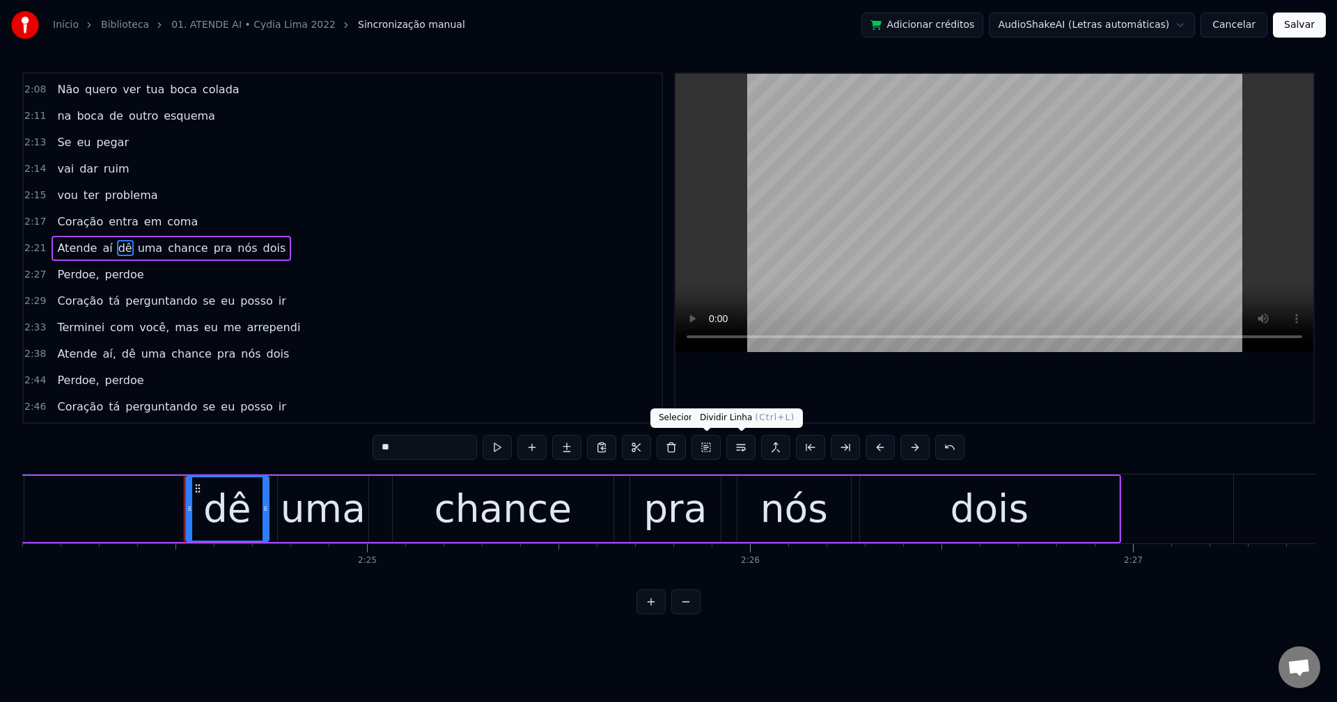
scroll to position [0, 55271]
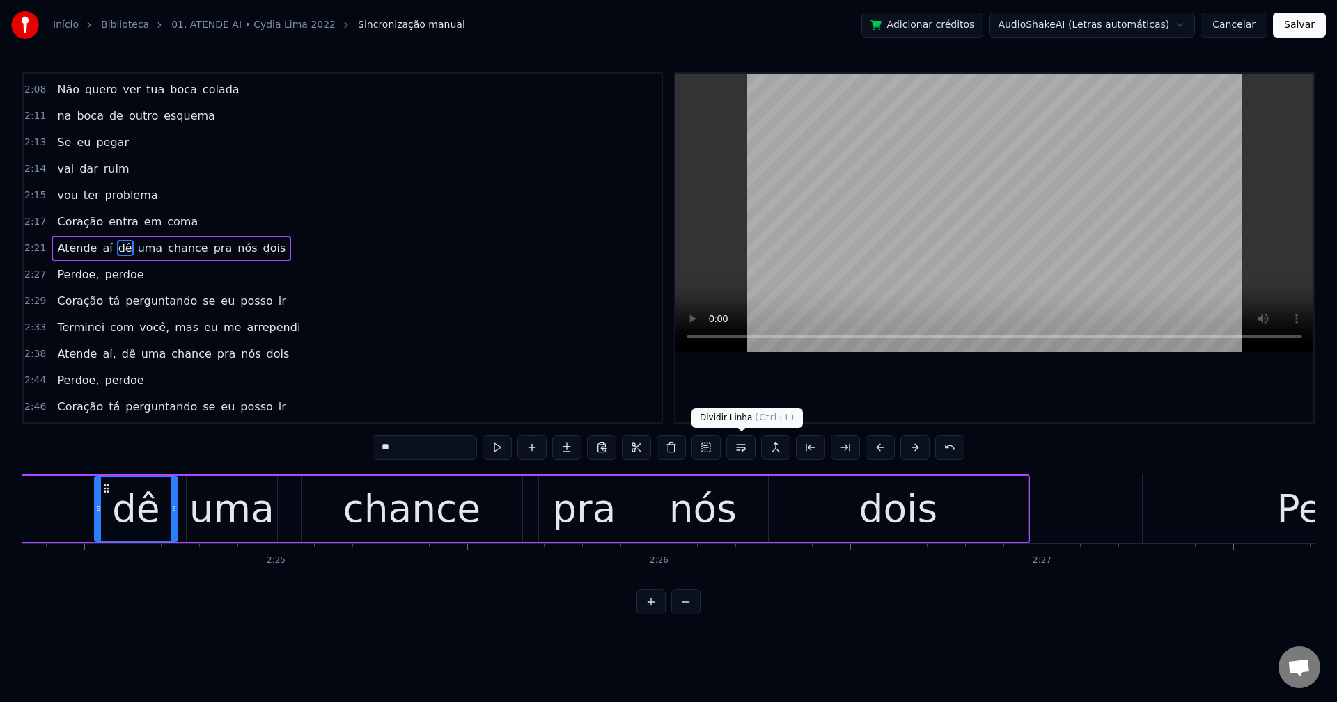
click at [746, 453] on button at bounding box center [740, 447] width 29 height 25
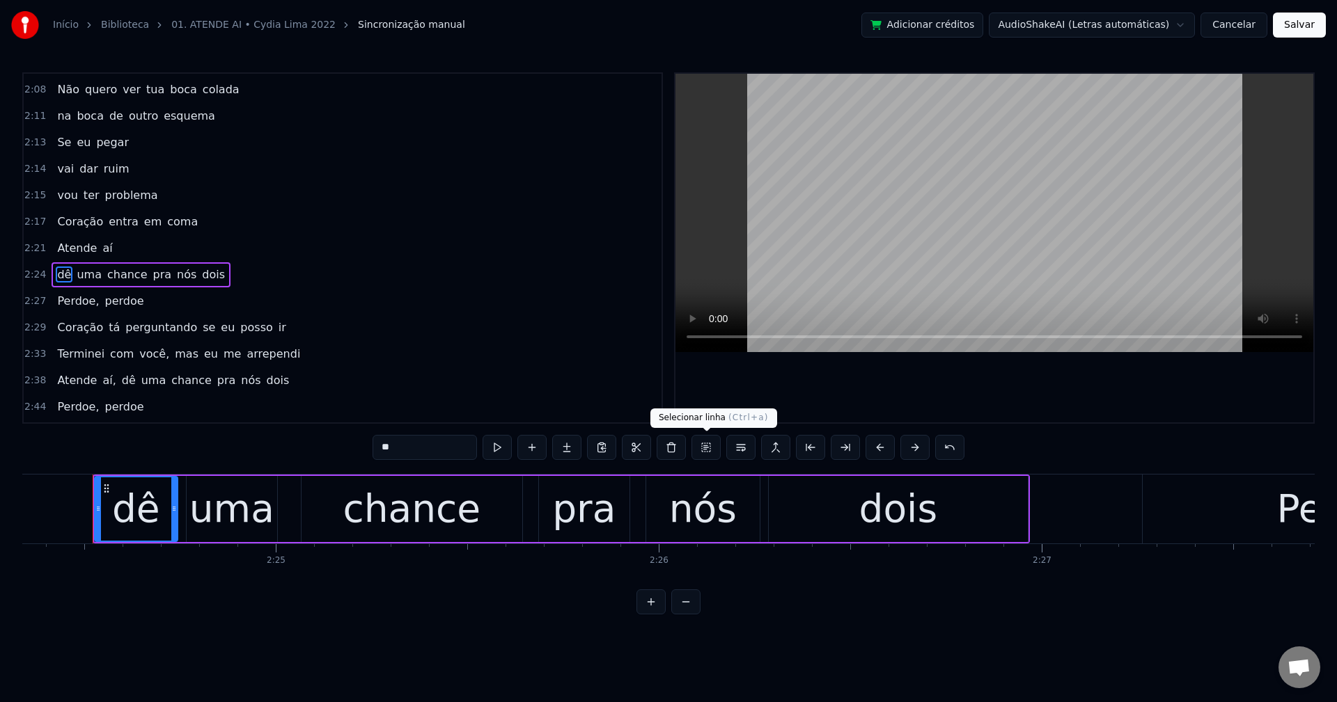
scroll to position [1294, 0]
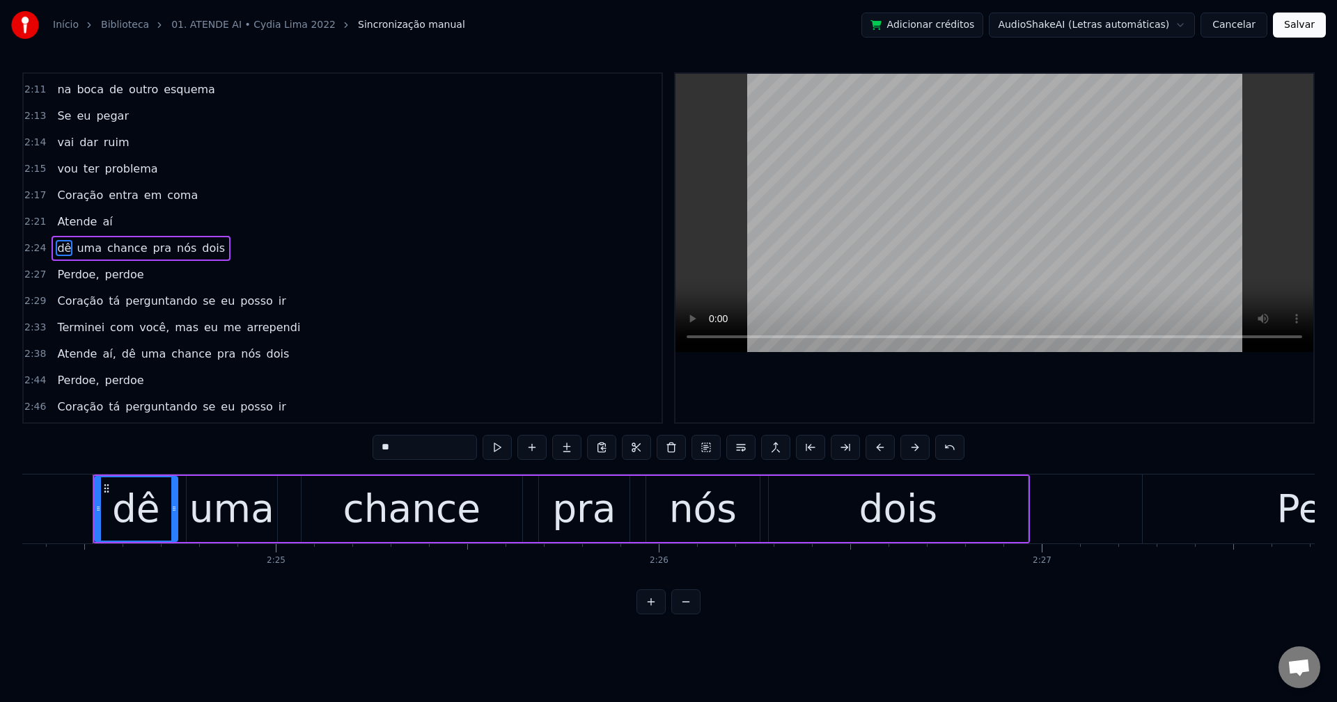
click at [152, 246] on span "pra" at bounding box center [163, 248] width 22 height 16
type input "***"
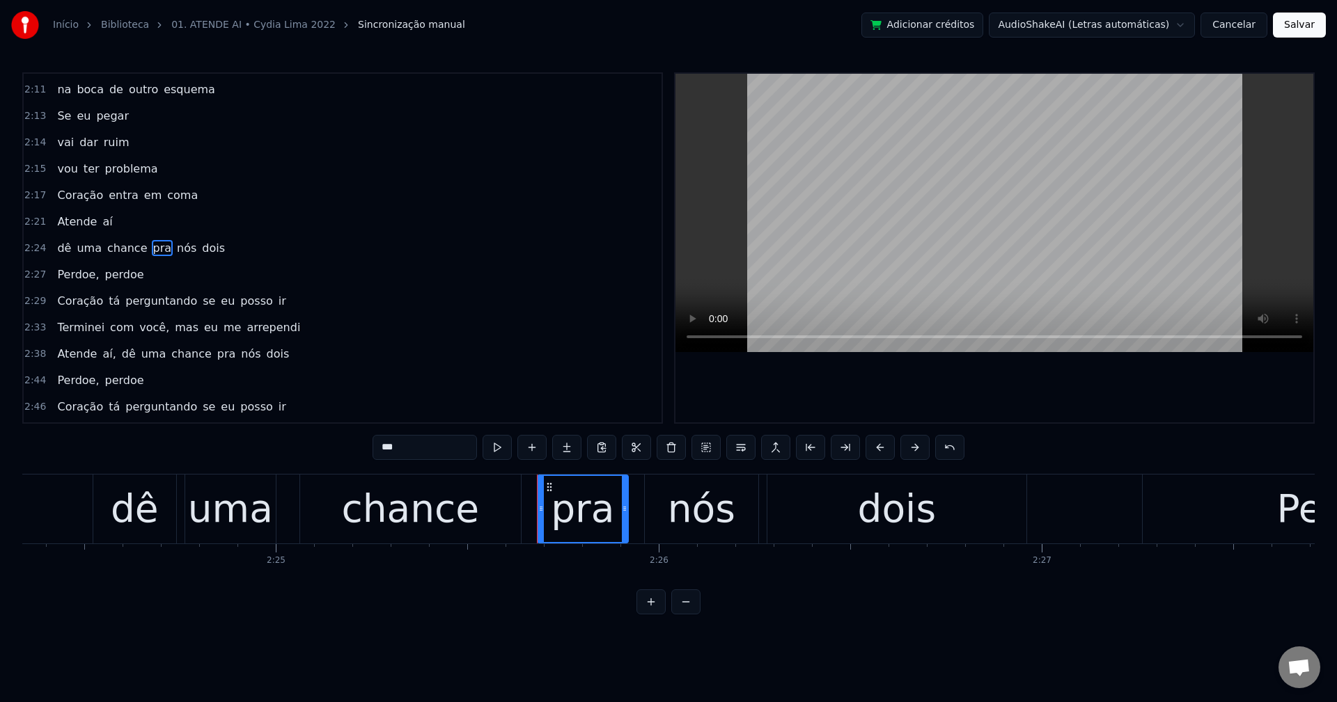
click at [744, 448] on button at bounding box center [740, 447] width 29 height 25
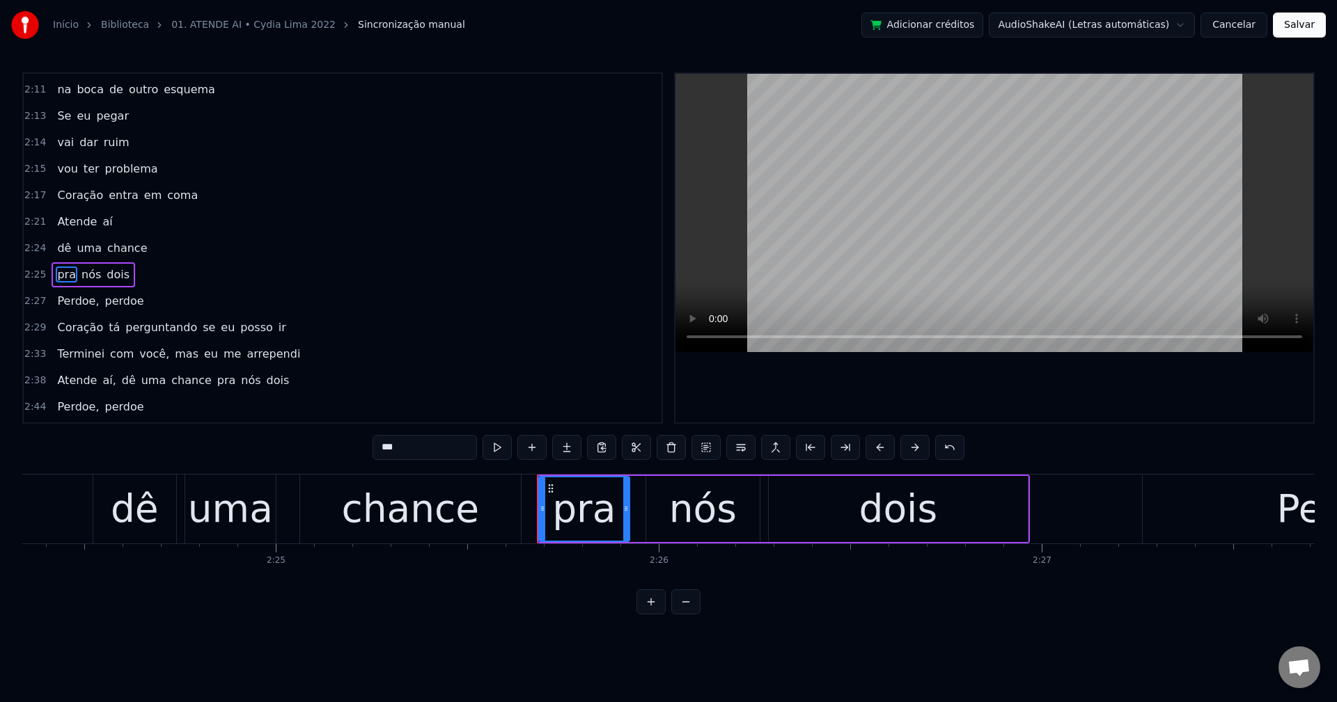
scroll to position [1320, 0]
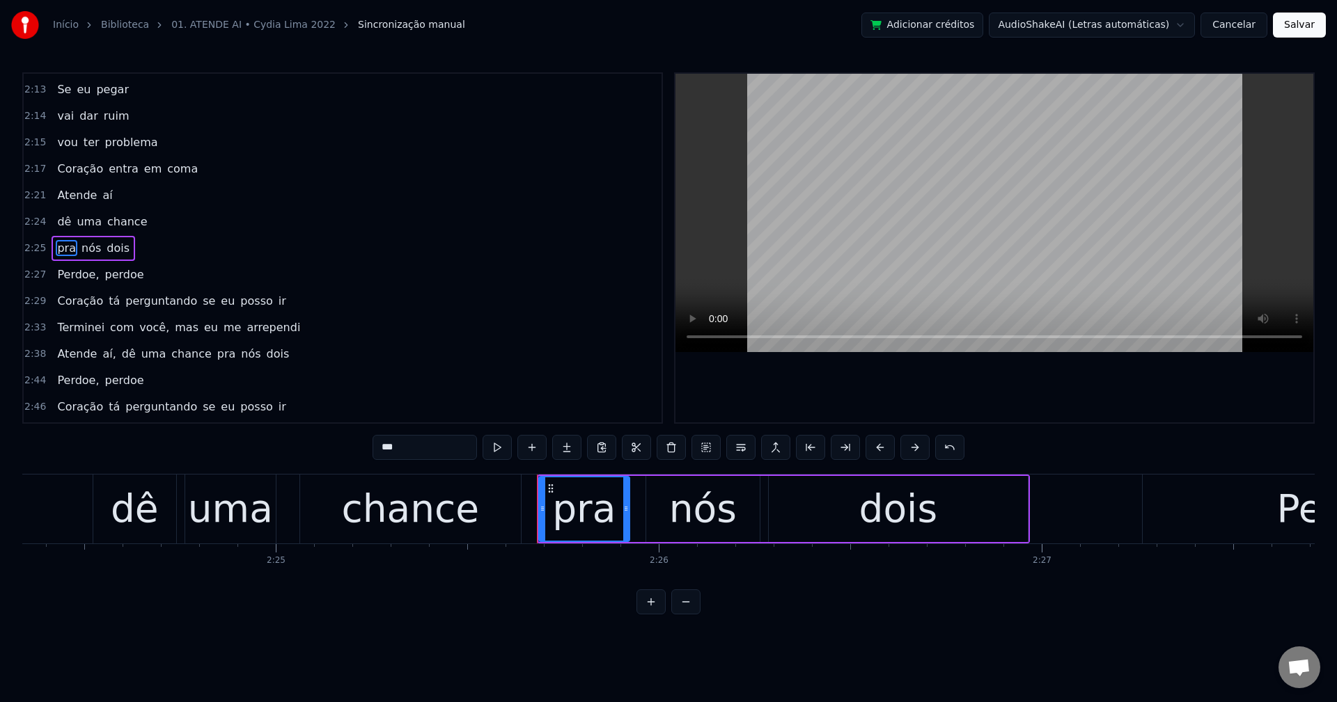
click at [52, 272] on div "Perdoe, perdoe" at bounding box center [100, 274] width 97 height 25
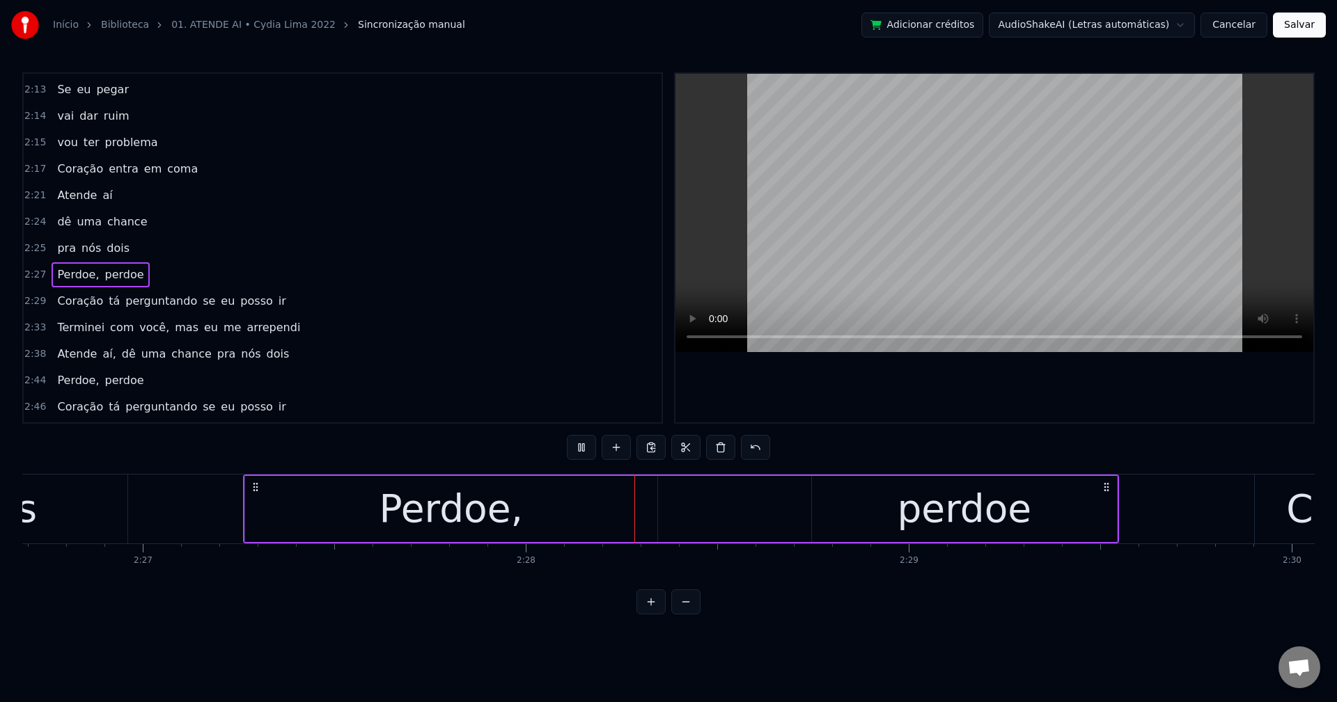
scroll to position [0, 56490]
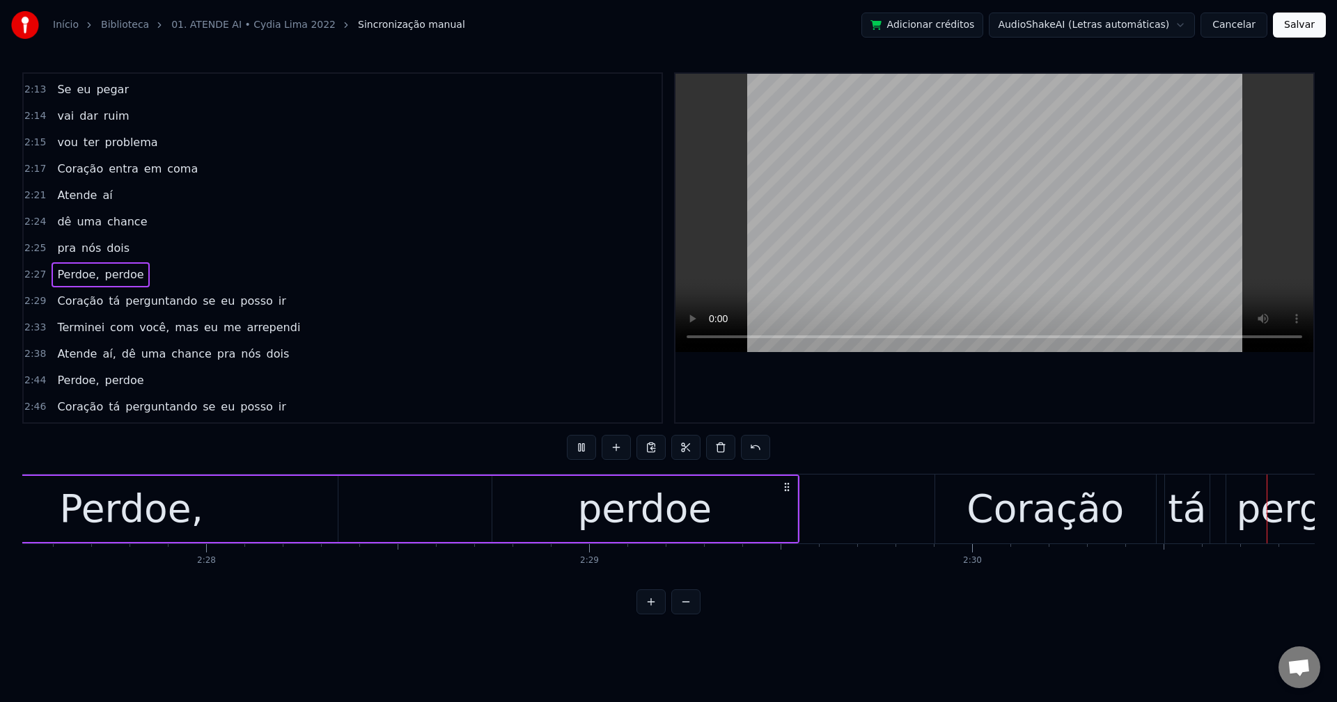
click at [201, 306] on span "se" at bounding box center [208, 301] width 15 height 16
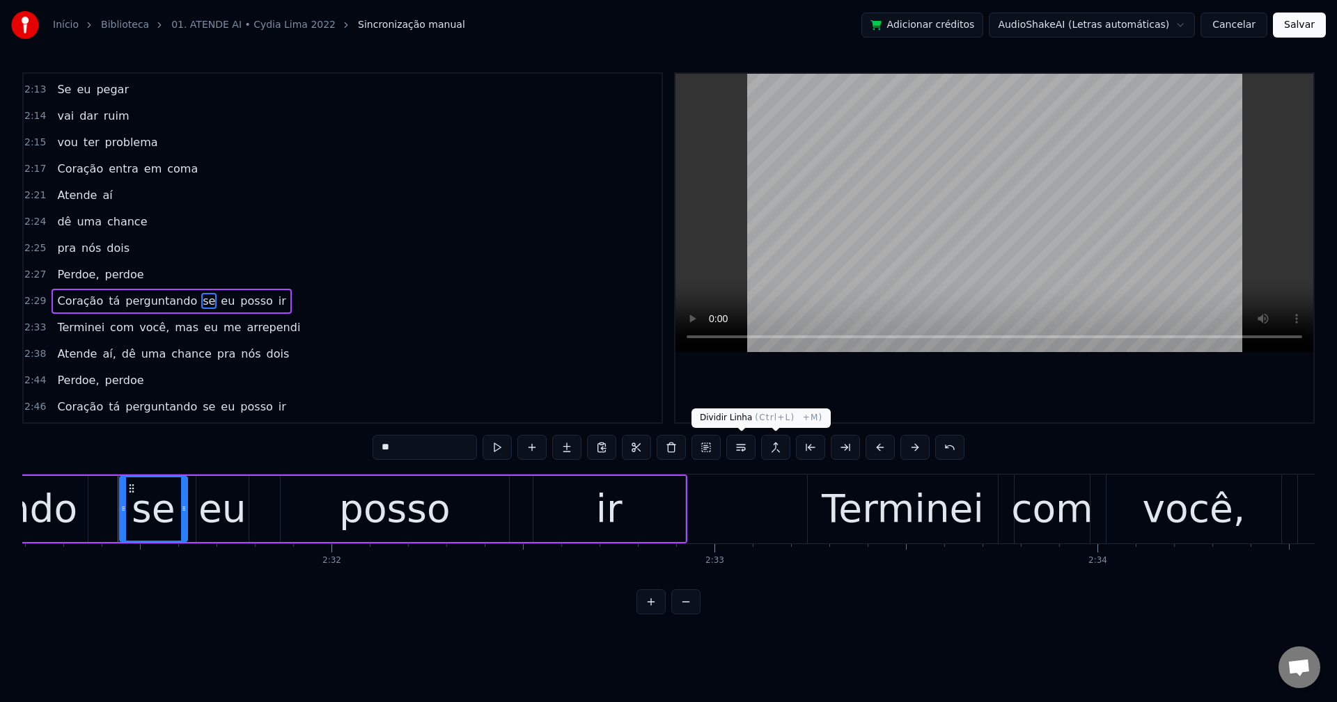
scroll to position [0, 57921]
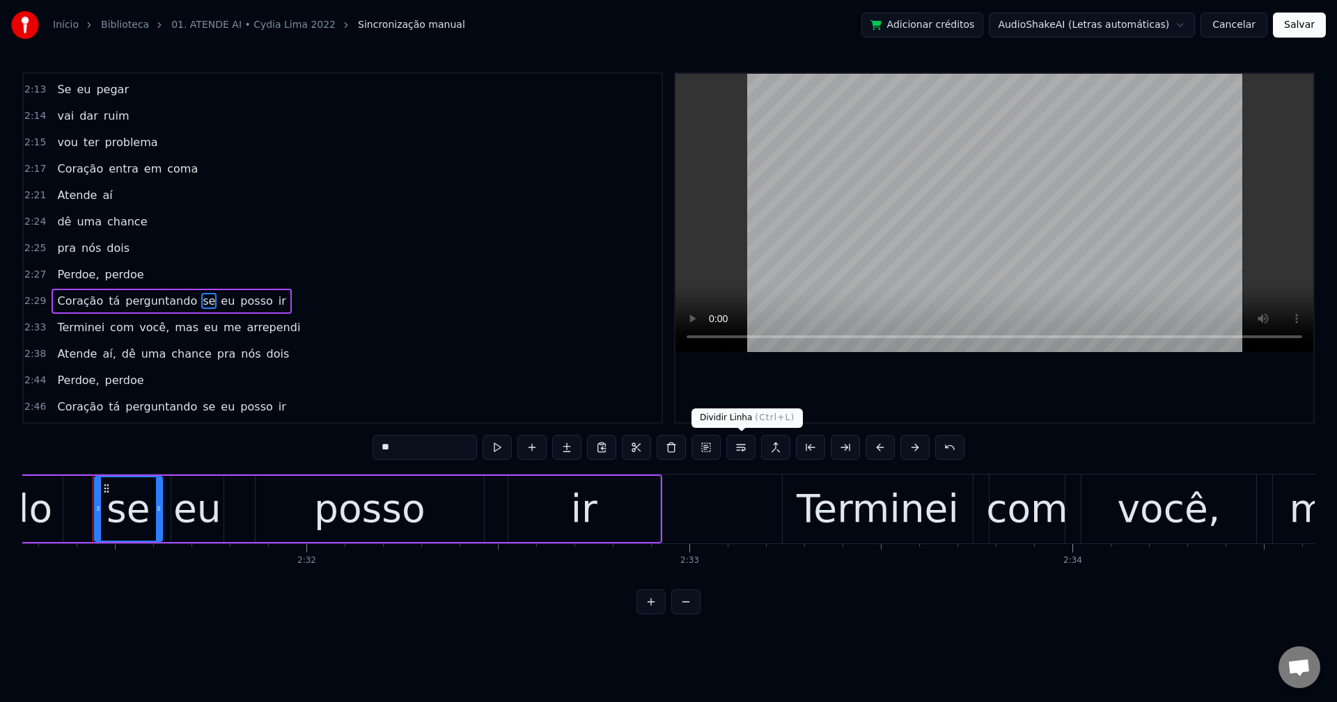
click at [737, 448] on button at bounding box center [740, 447] width 29 height 25
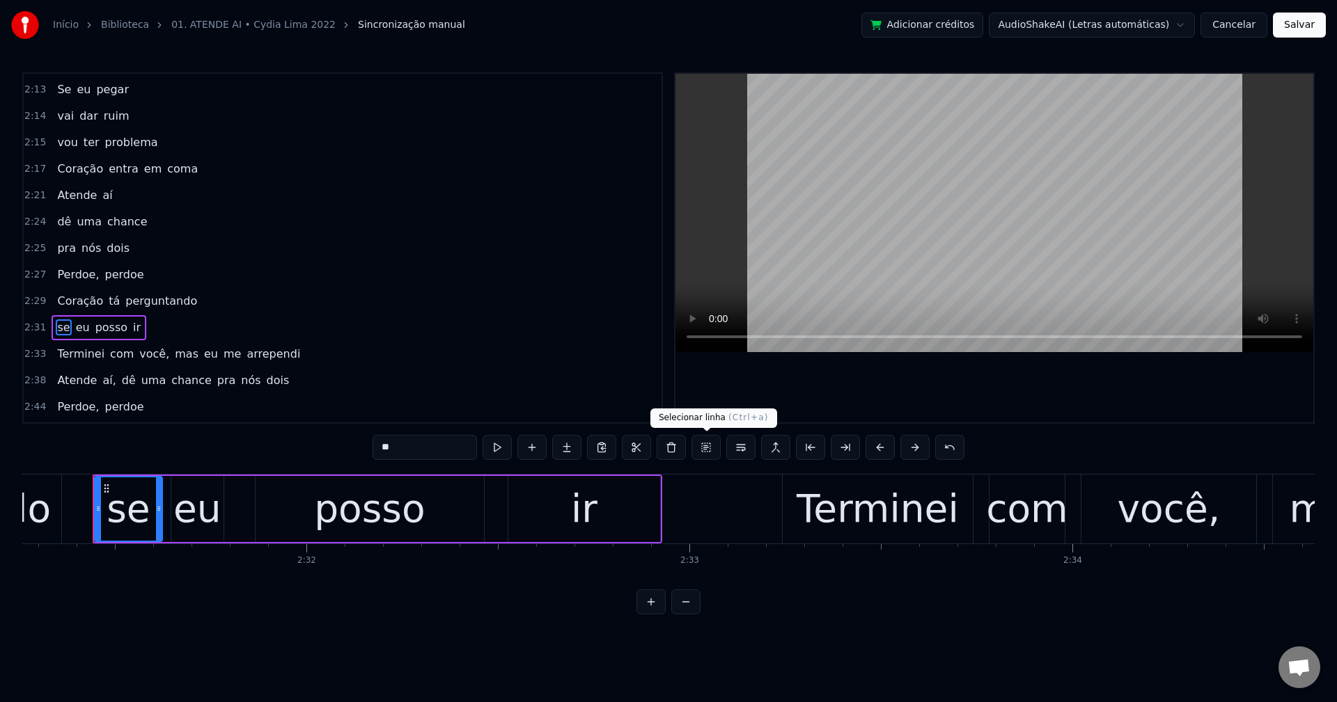
scroll to position [1397, 0]
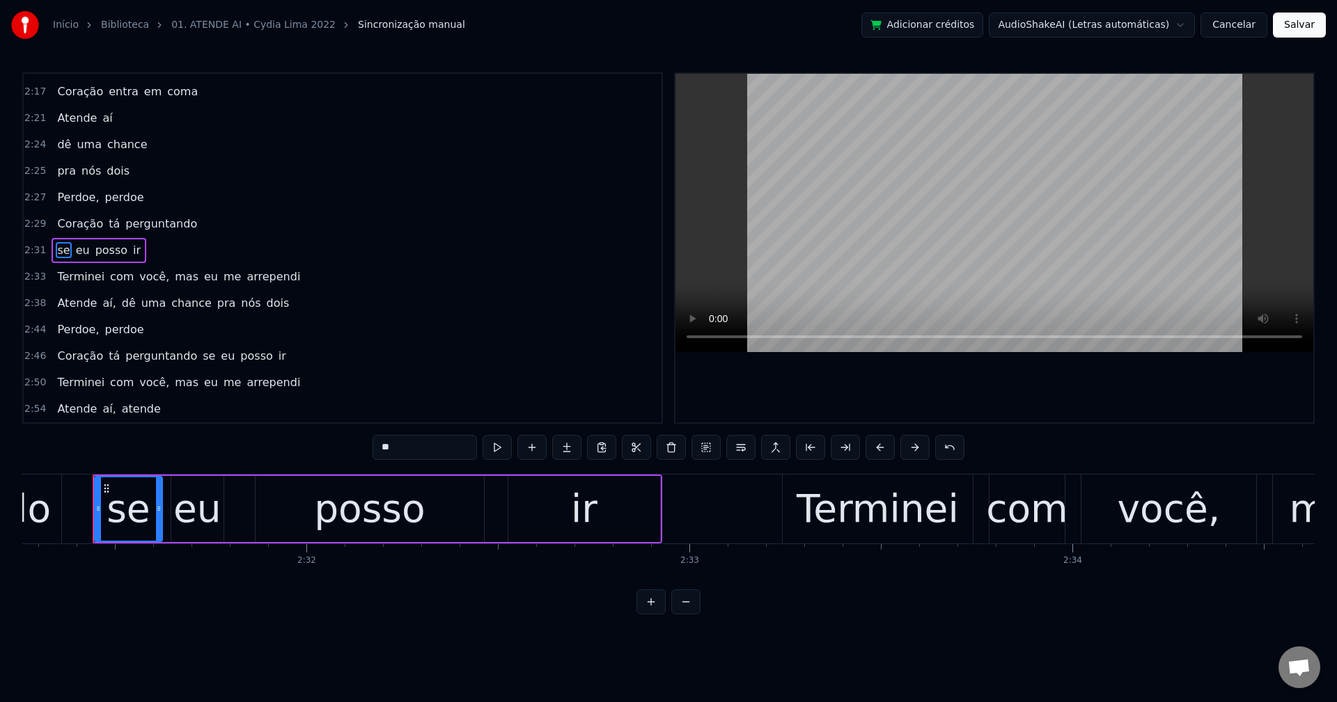
click at [137, 285] on div "Terminei com você, mas eu me arrependi" at bounding box center [179, 277] width 254 height 25
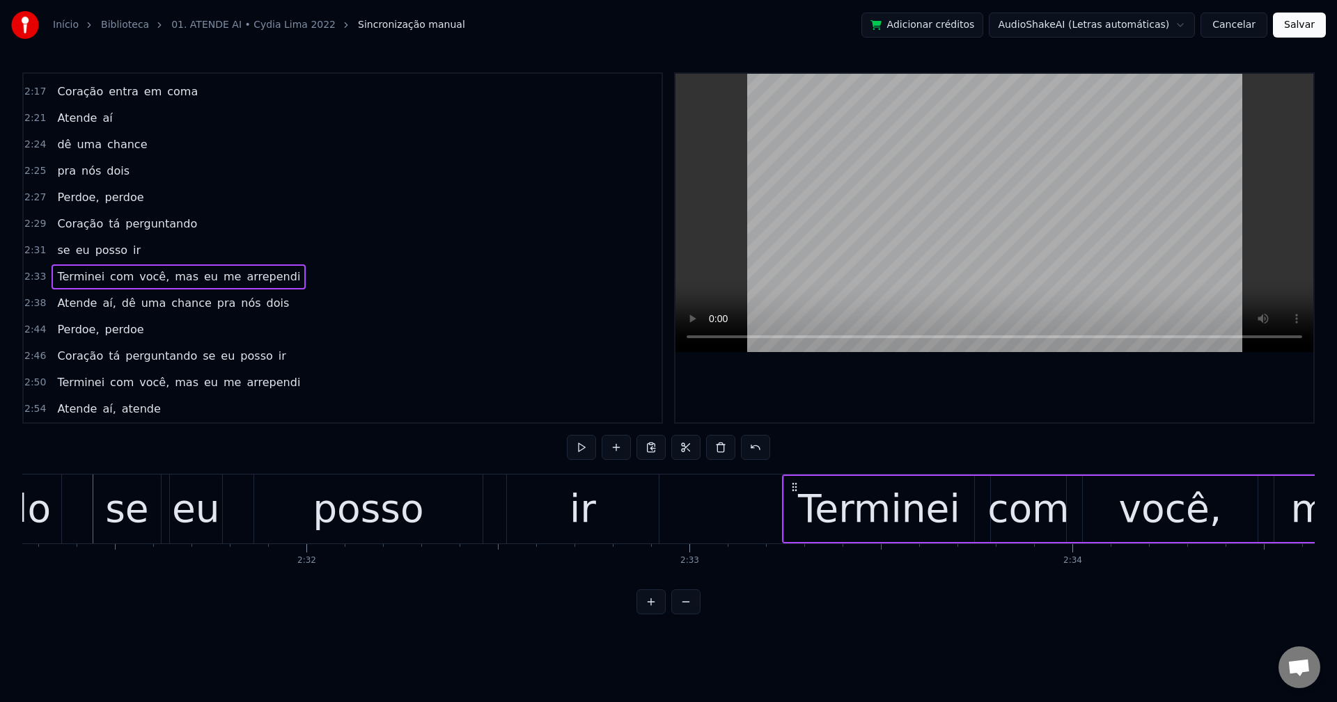
click at [138, 279] on span "você," at bounding box center [154, 277] width 33 height 16
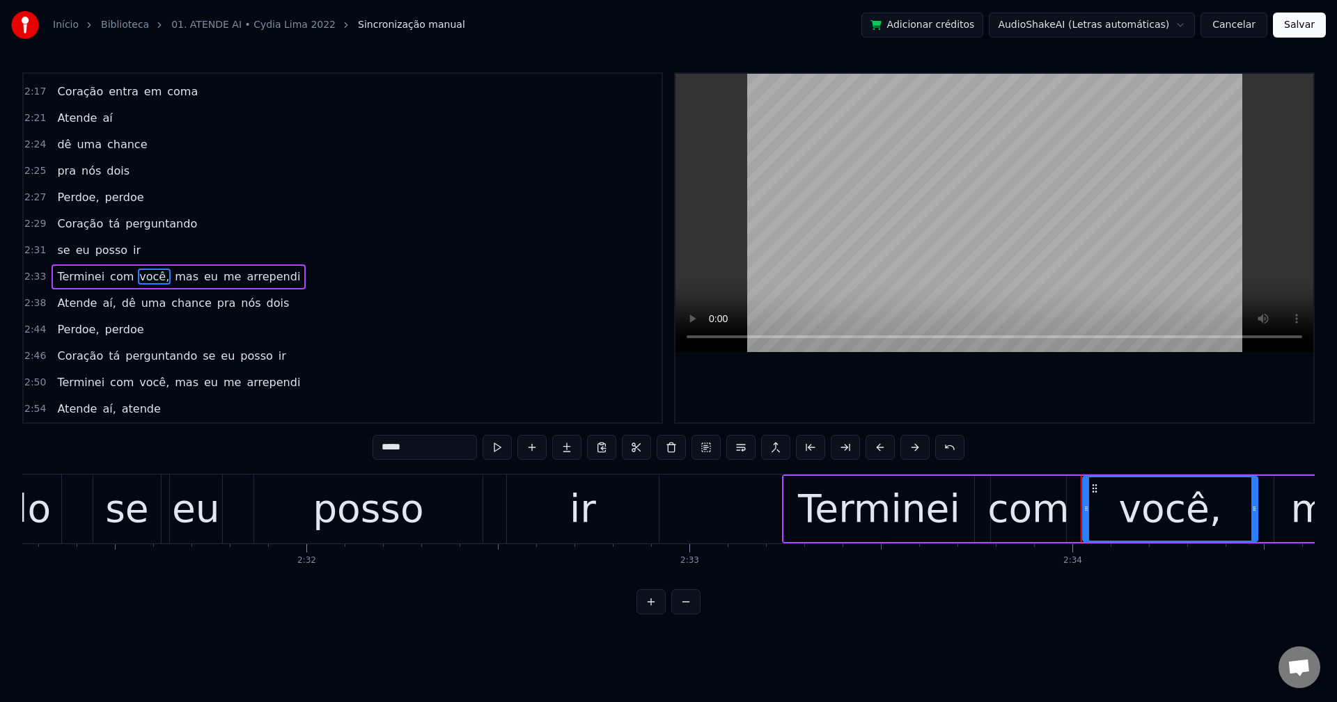
click at [437, 454] on input "*****" at bounding box center [424, 447] width 104 height 25
click at [170, 277] on span "mas" at bounding box center [183, 277] width 26 height 16
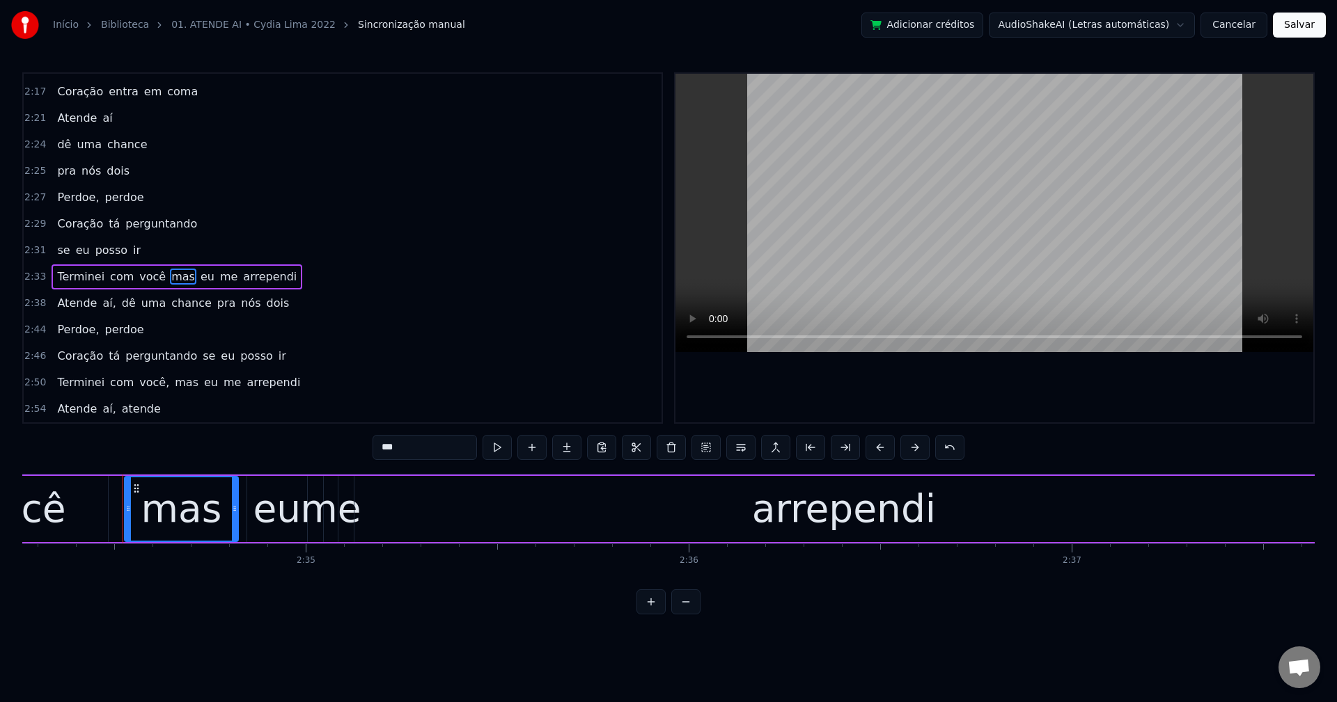
scroll to position [0, 59100]
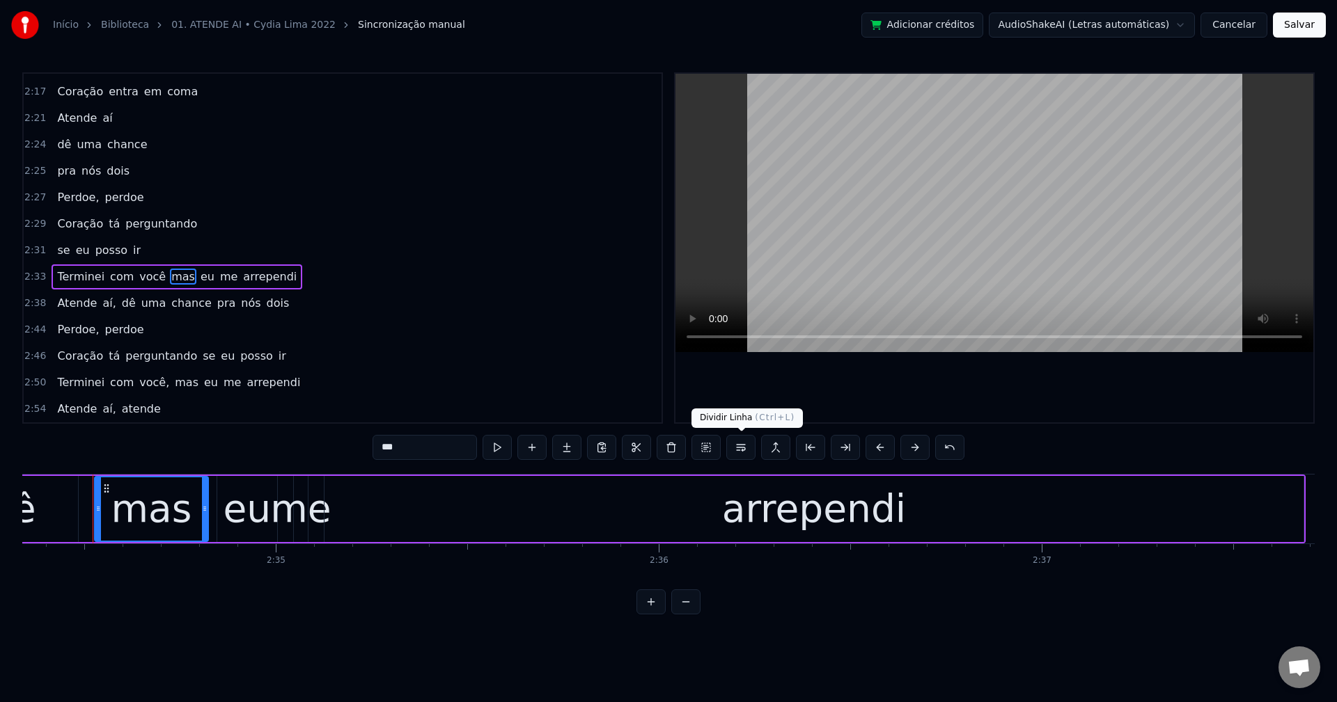
click at [741, 444] on button at bounding box center [740, 447] width 29 height 25
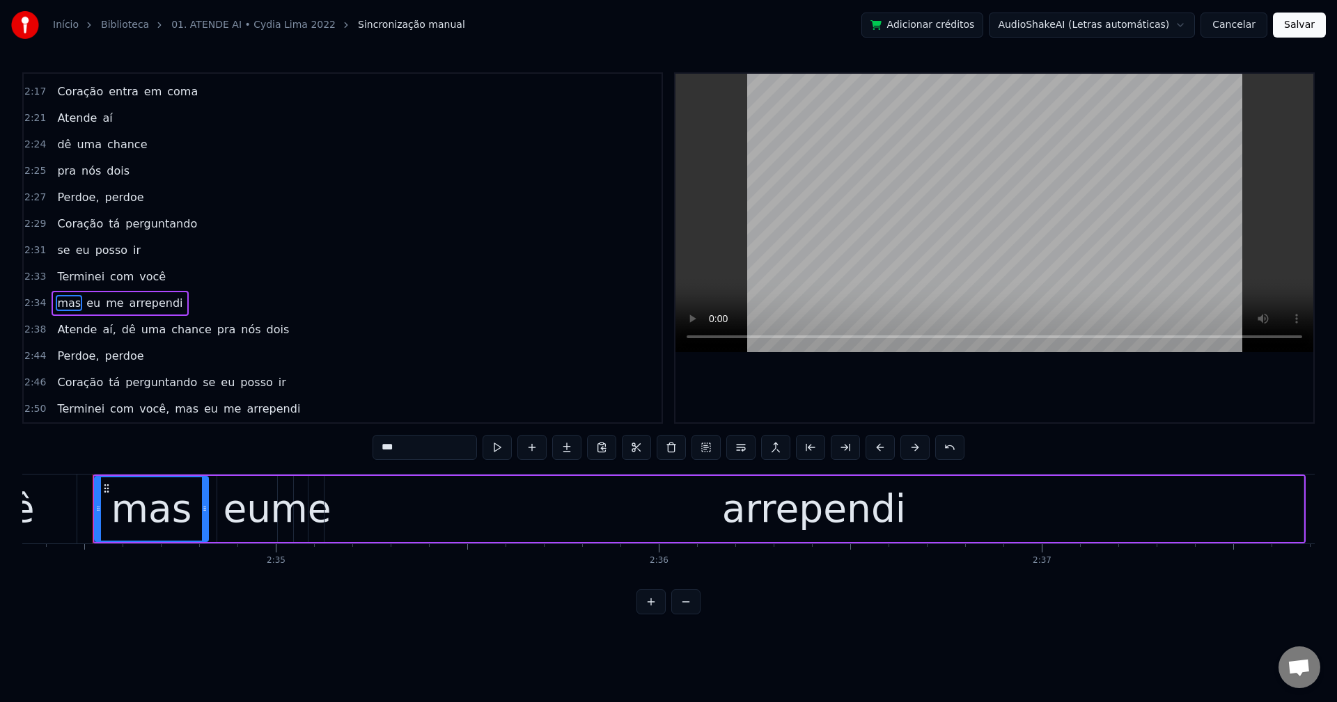
scroll to position [1424, 0]
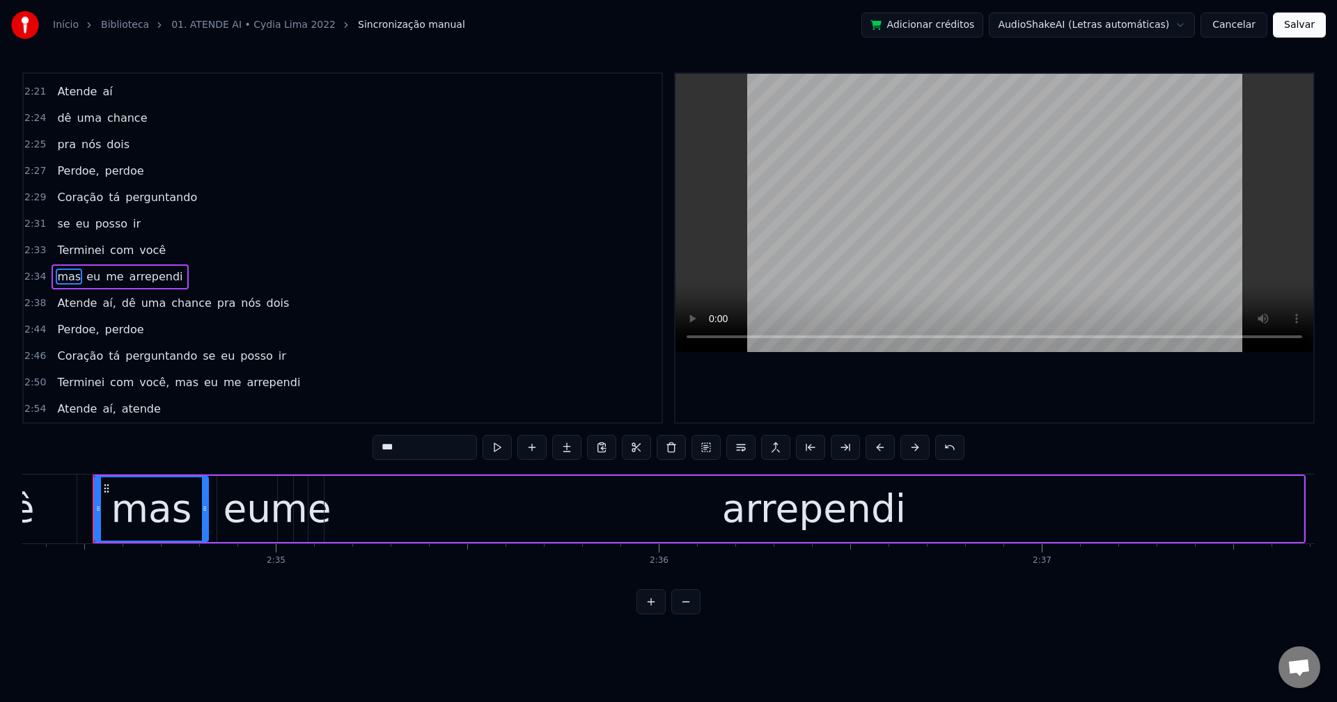
click at [101, 306] on span "aí," at bounding box center [109, 303] width 16 height 16
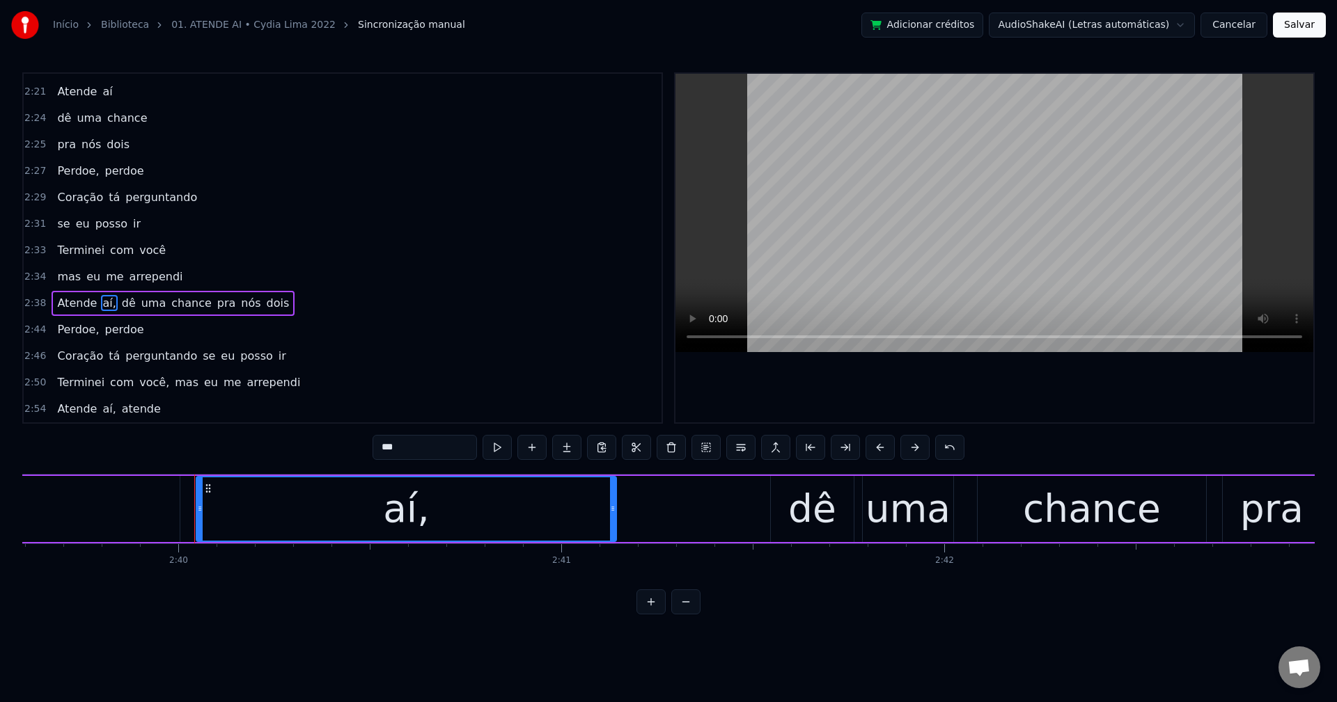
scroll to position [0, 61214]
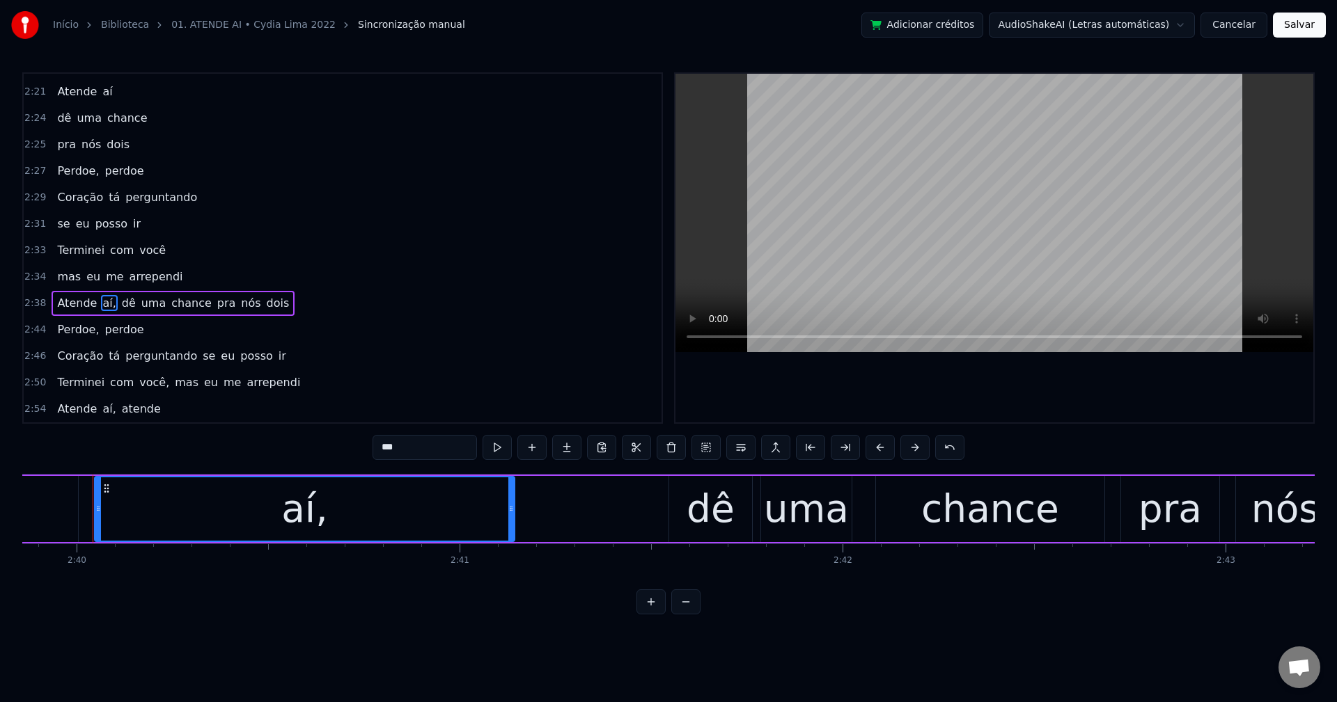
click at [432, 457] on input "***" at bounding box center [424, 447] width 104 height 25
click at [117, 305] on span "dê" at bounding box center [125, 303] width 17 height 16
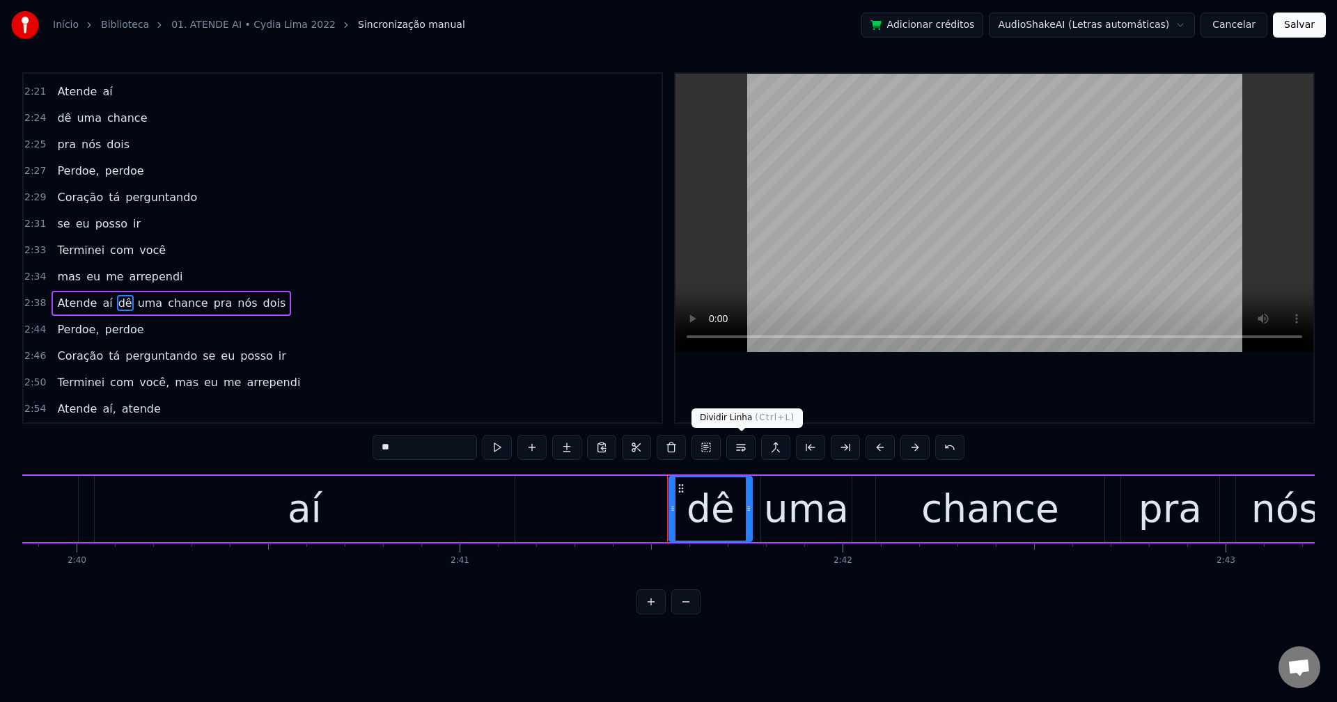
click at [740, 447] on button at bounding box center [740, 447] width 29 height 25
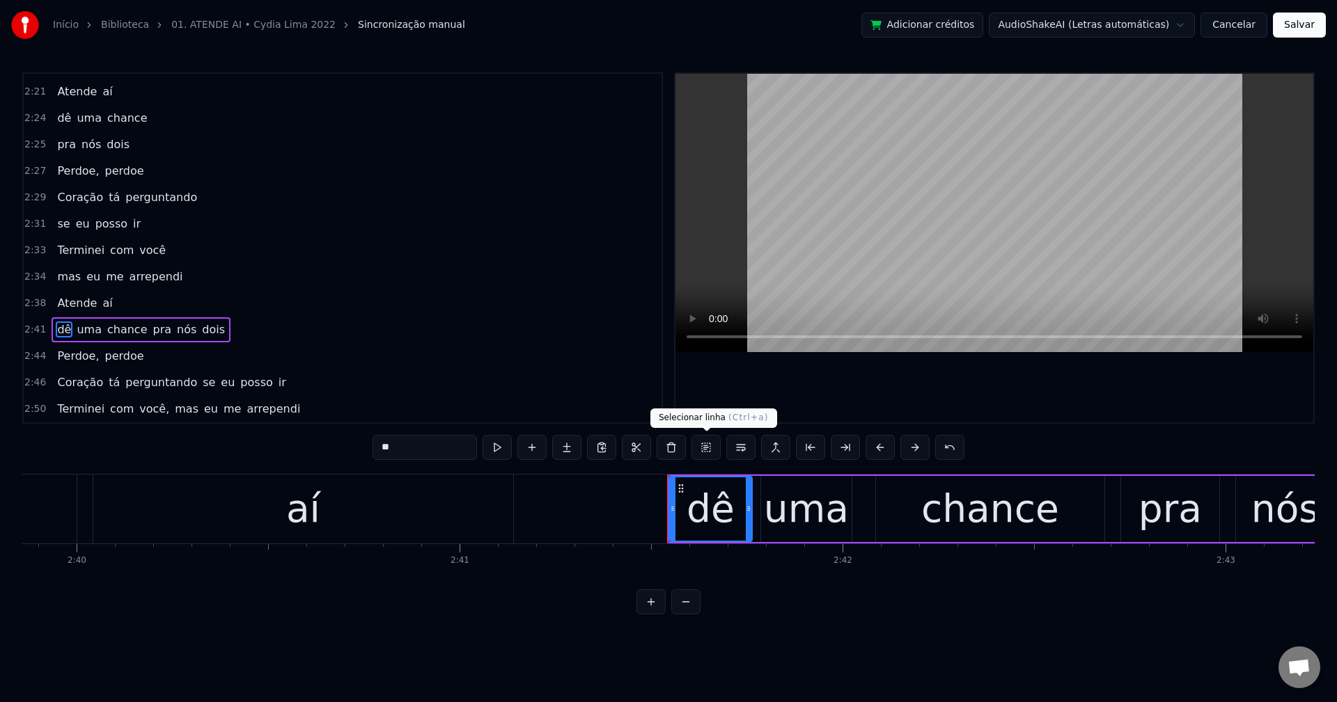
scroll to position [1450, 0]
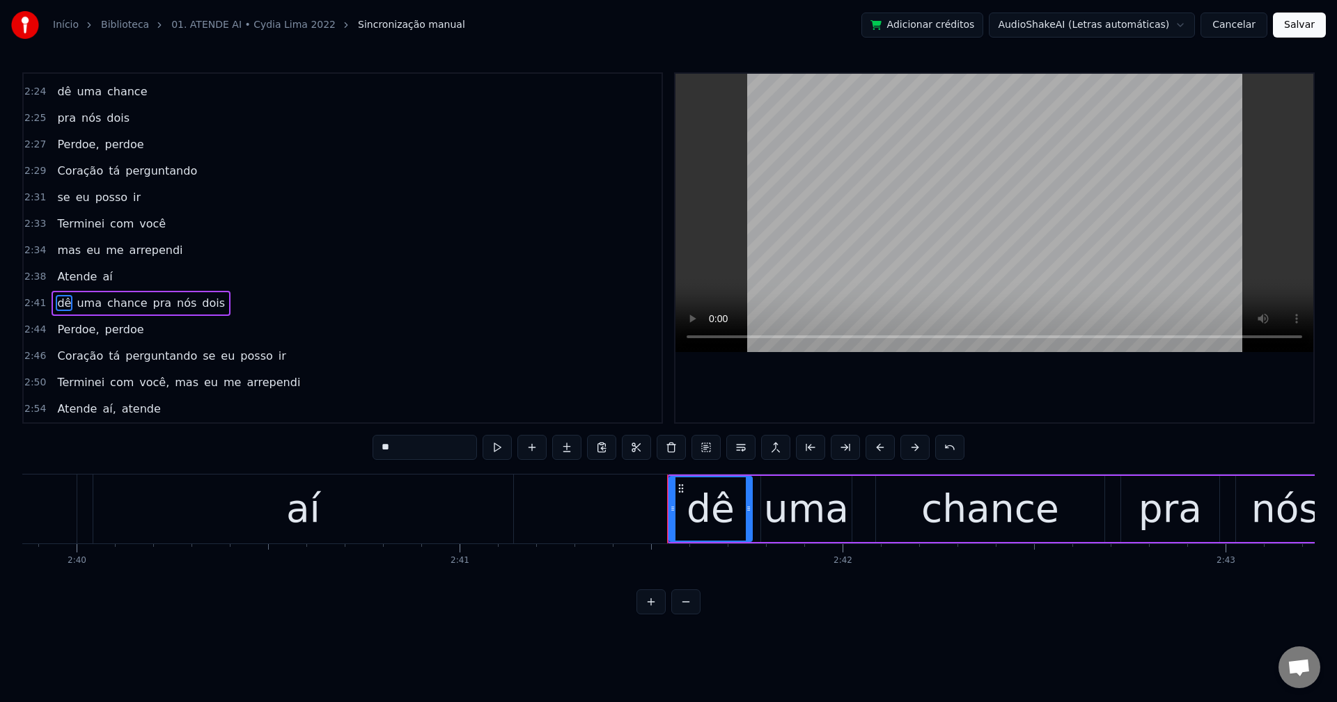
click at [152, 308] on span "pra" at bounding box center [163, 303] width 22 height 16
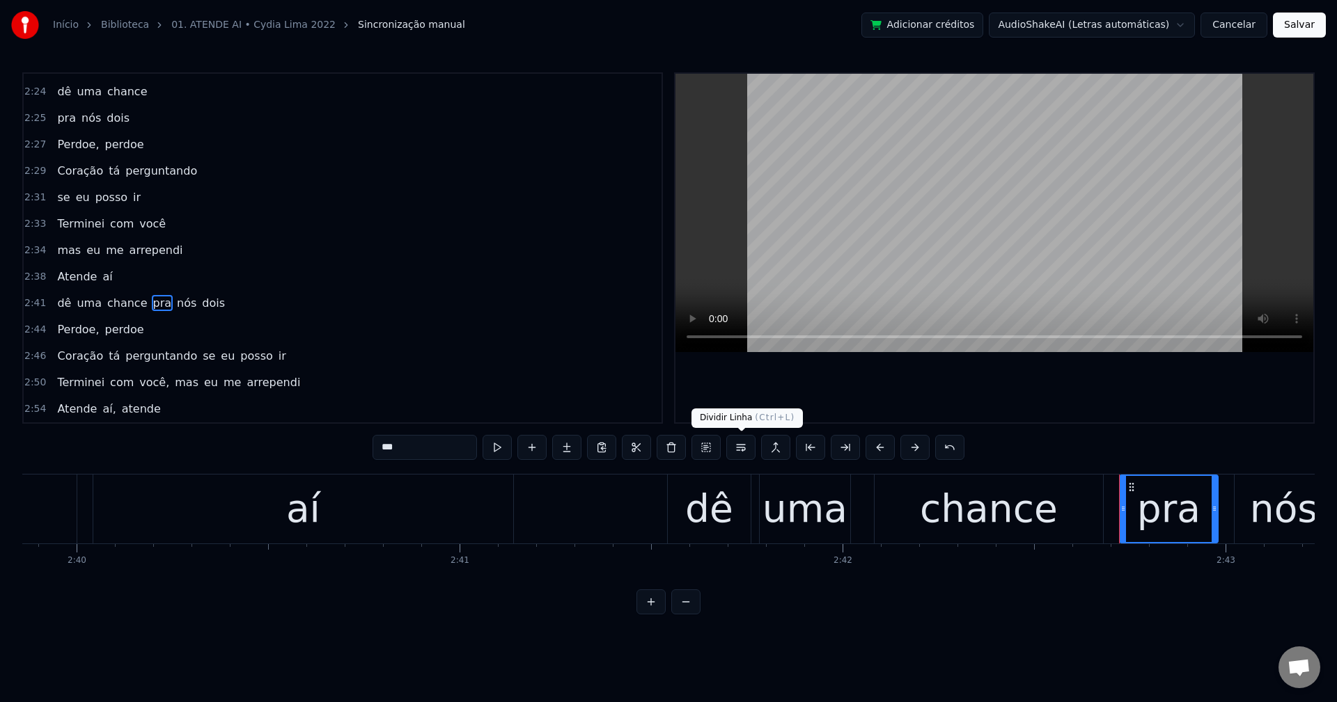
click at [738, 452] on button at bounding box center [740, 447] width 29 height 25
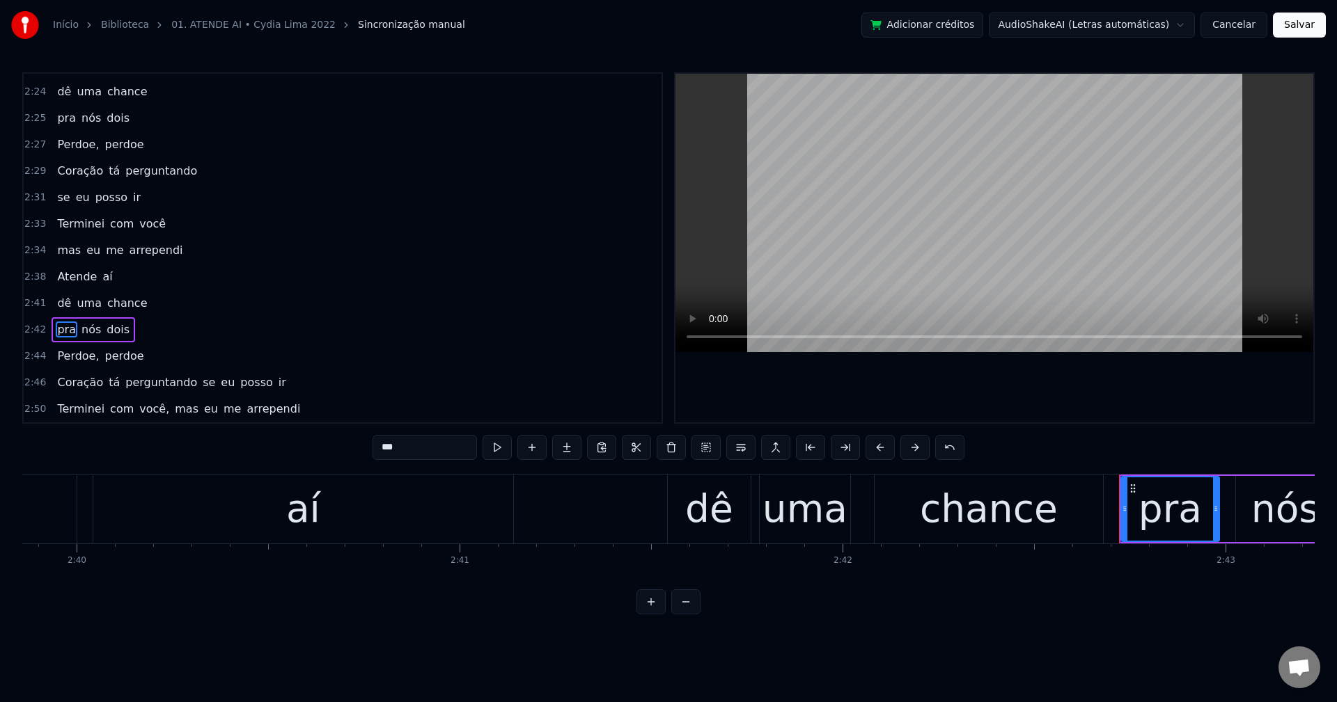
scroll to position [1477, 0]
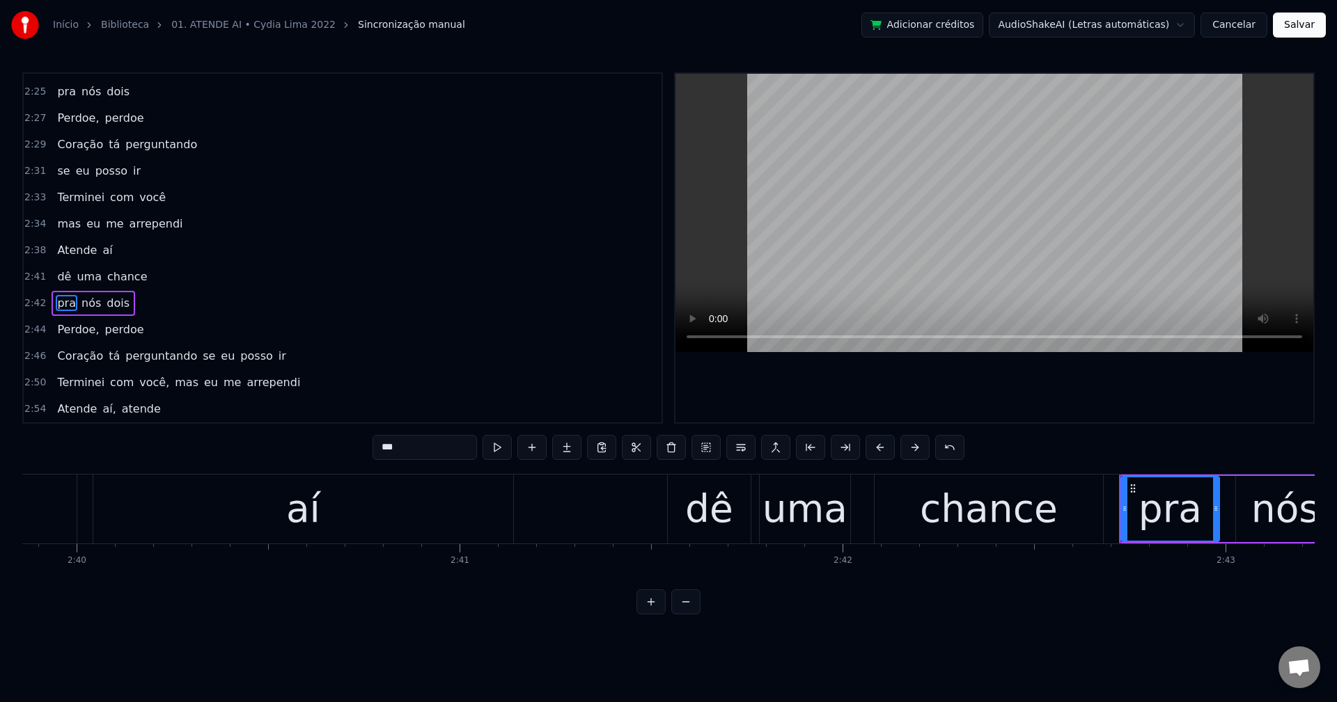
click at [68, 327] on span "Perdoe," at bounding box center [78, 330] width 45 height 16
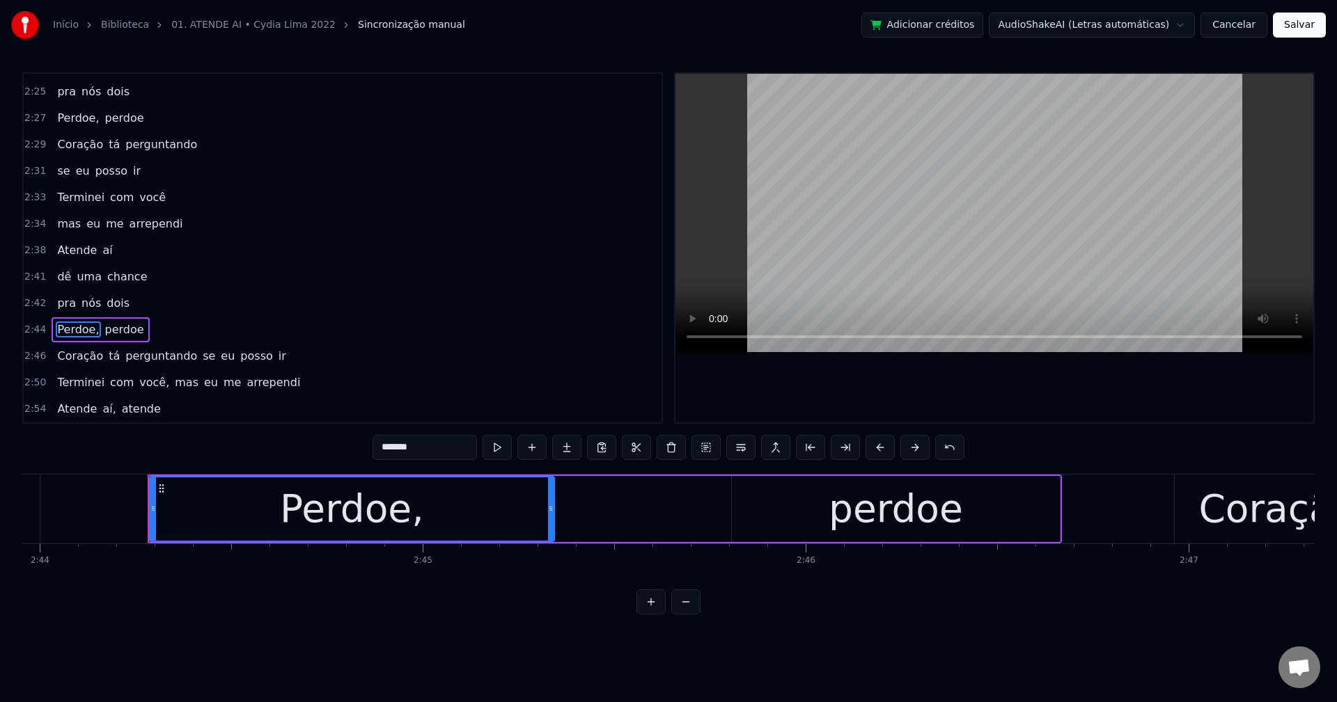
scroll to position [0, 62838]
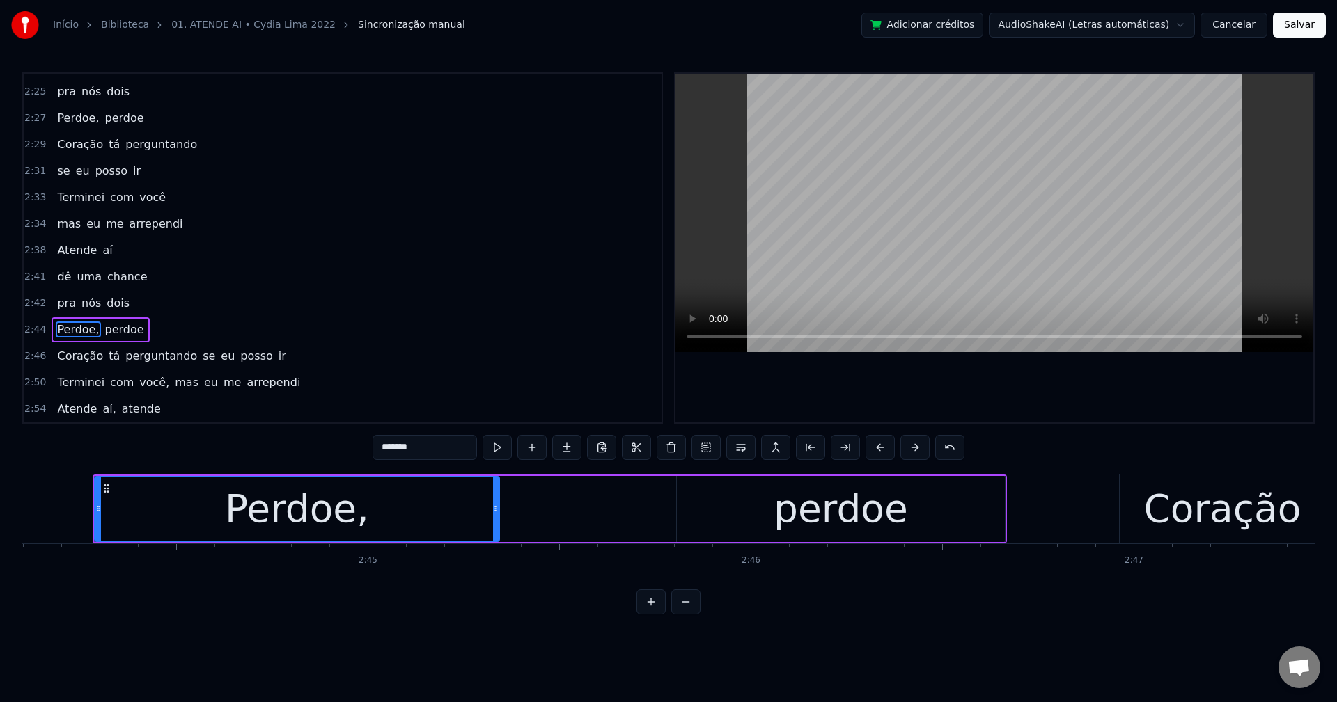
click at [201, 354] on span "se" at bounding box center [208, 356] width 15 height 16
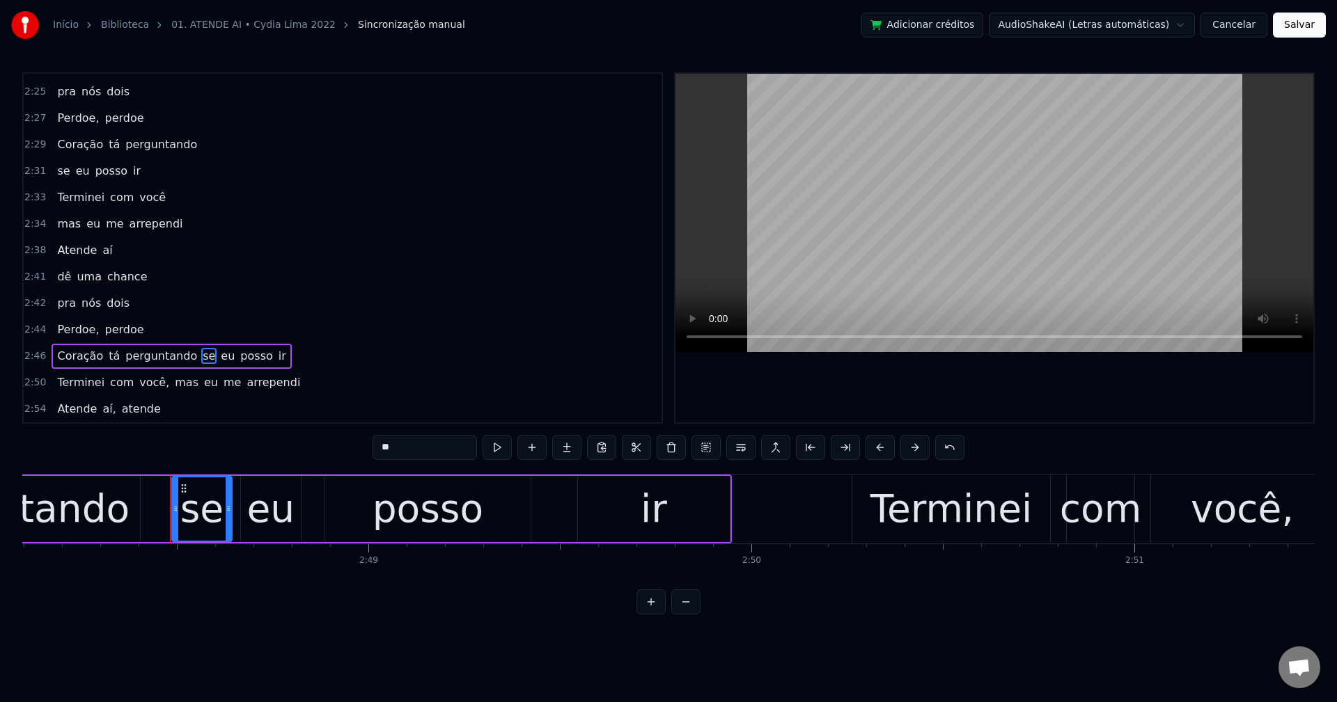
scroll to position [0, 64446]
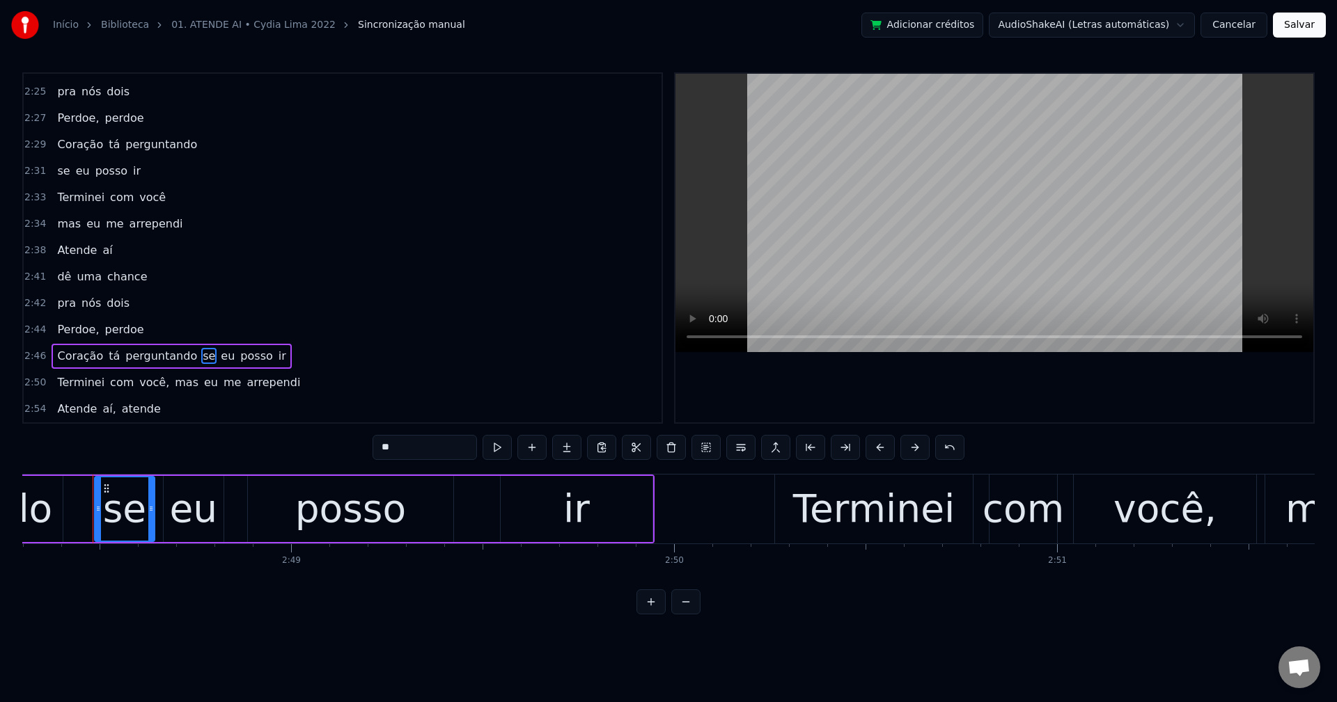
click at [739, 443] on button at bounding box center [740, 447] width 29 height 25
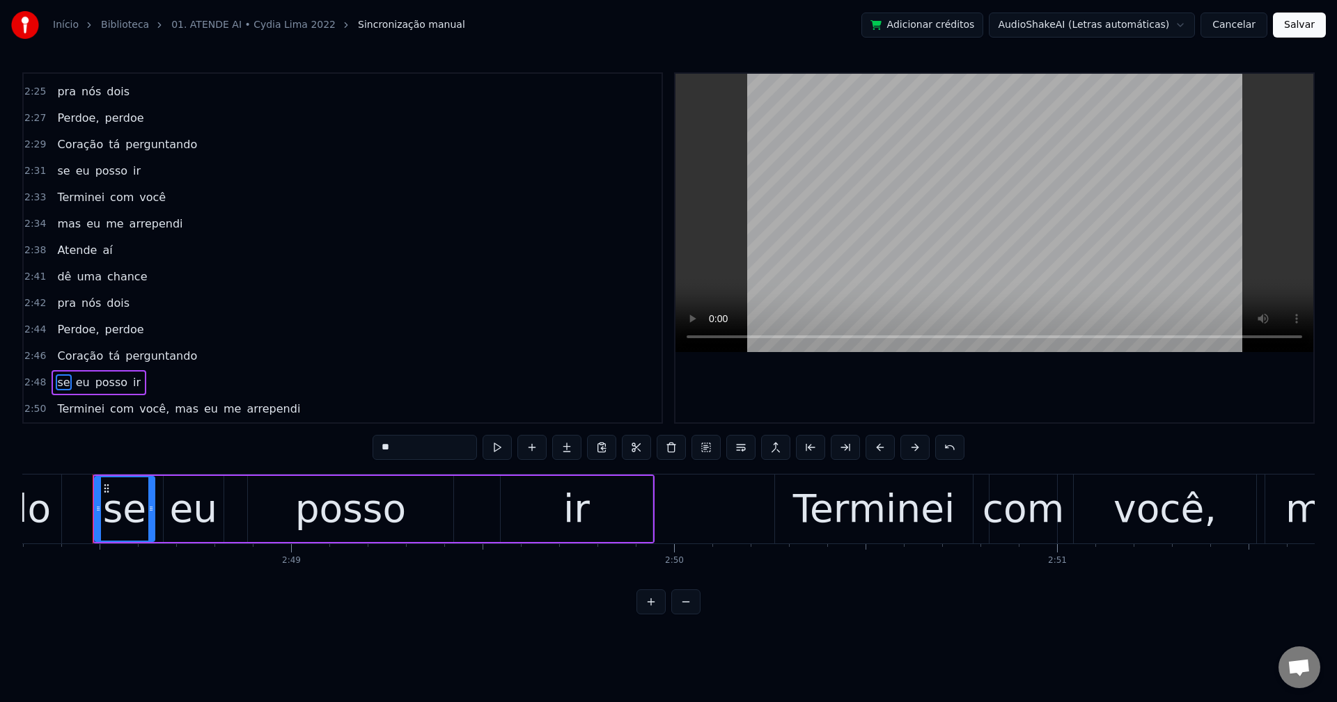
scroll to position [1503, 0]
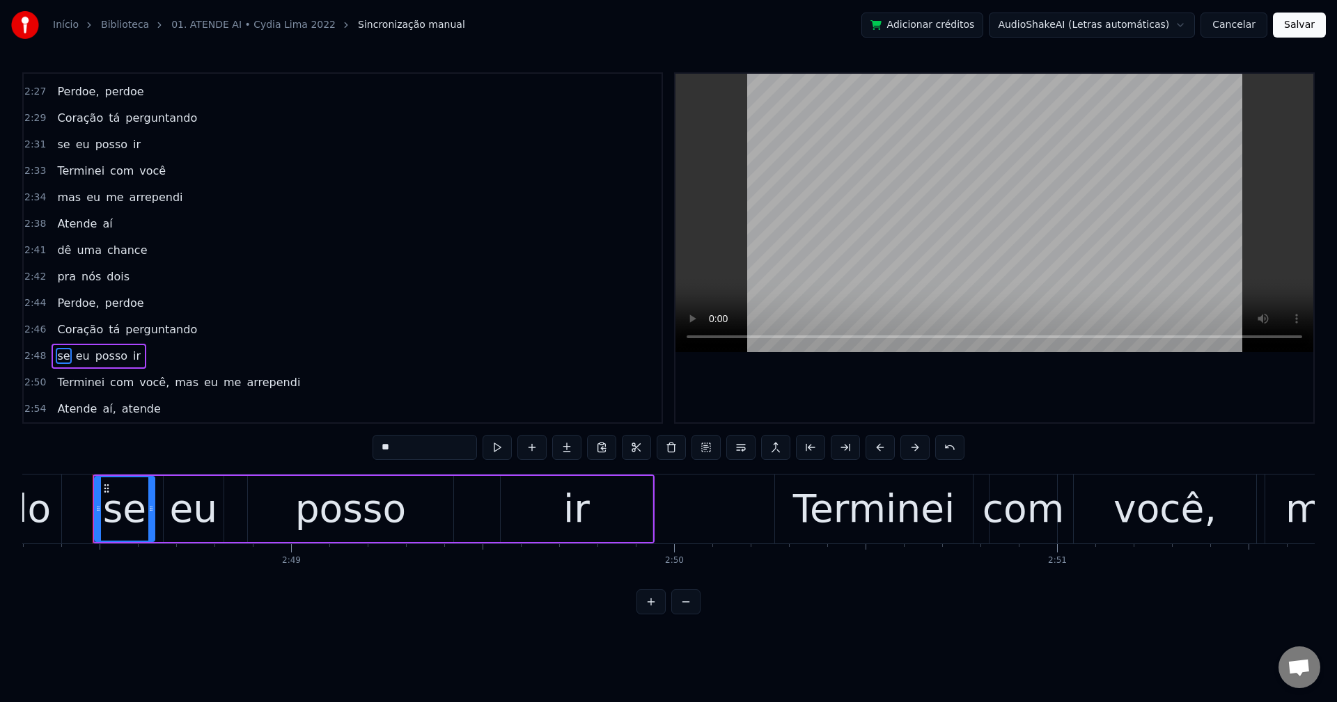
click at [139, 377] on span "você," at bounding box center [154, 383] width 33 height 16
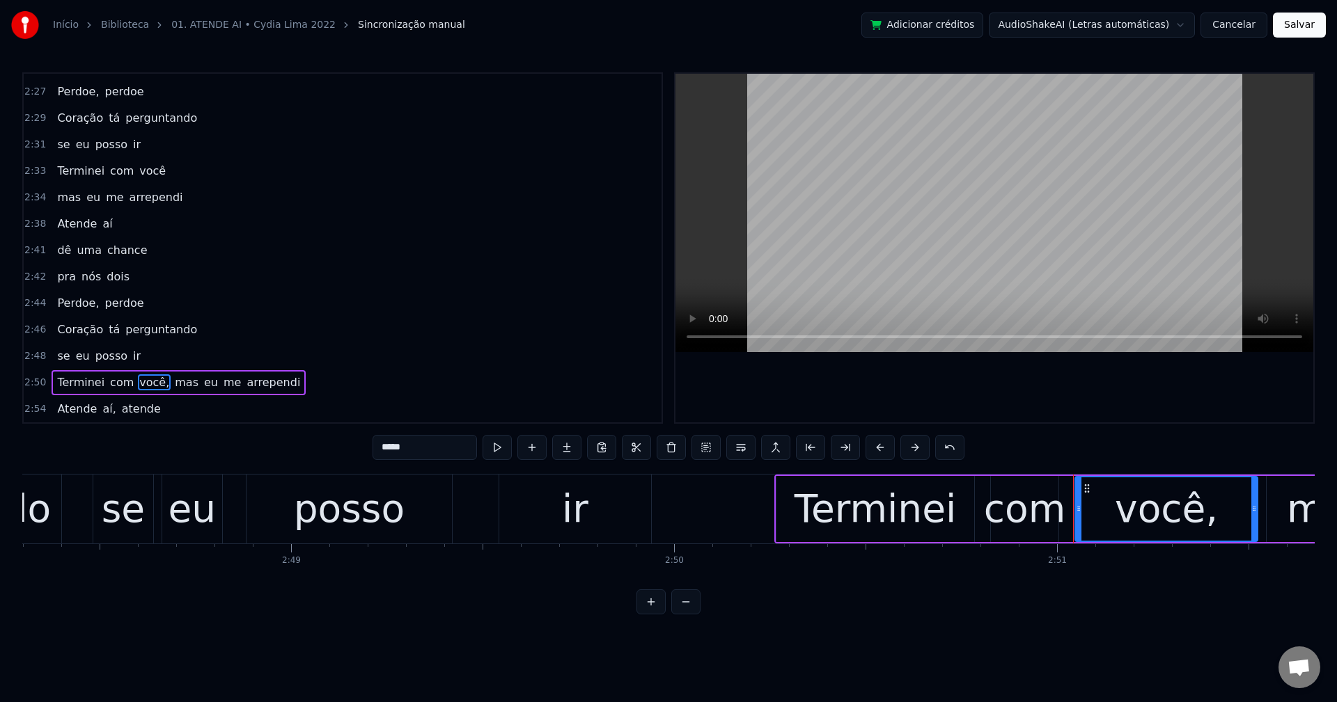
click at [419, 452] on input "*****" at bounding box center [424, 447] width 104 height 25
click at [170, 379] on span "mas" at bounding box center [183, 383] width 26 height 16
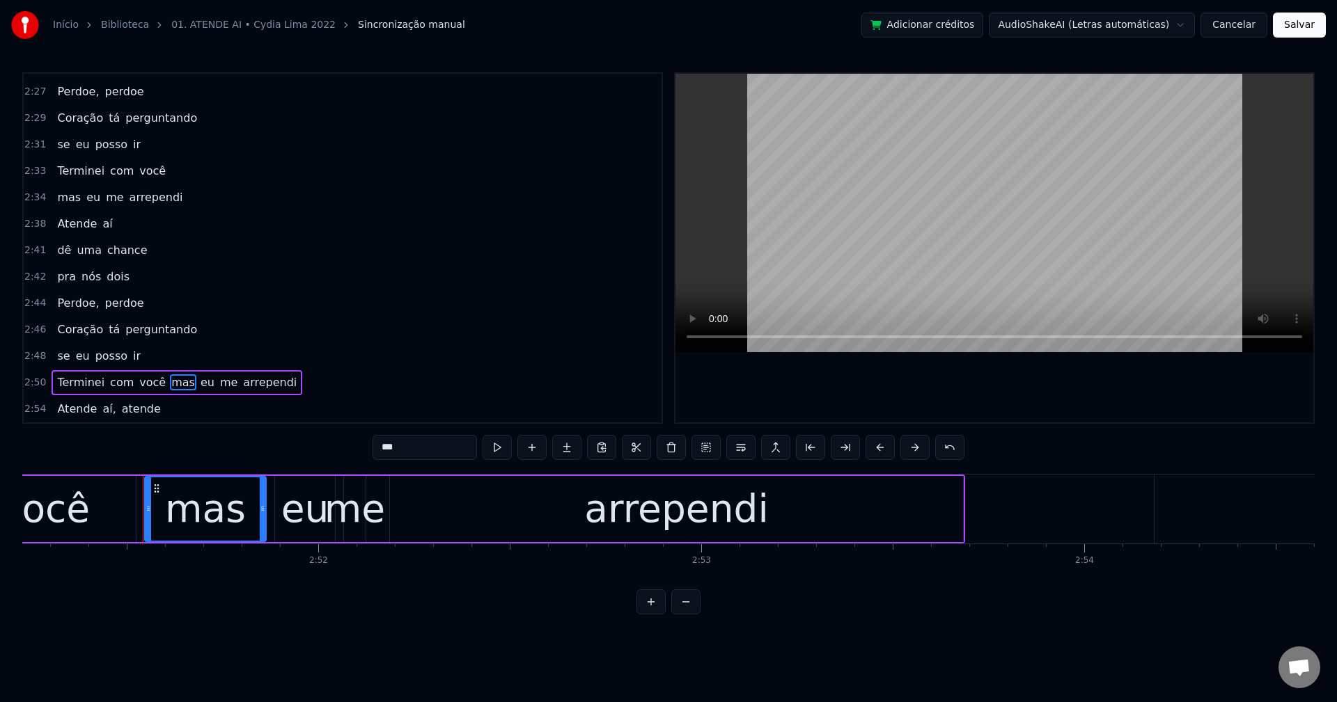
scroll to position [0, 65618]
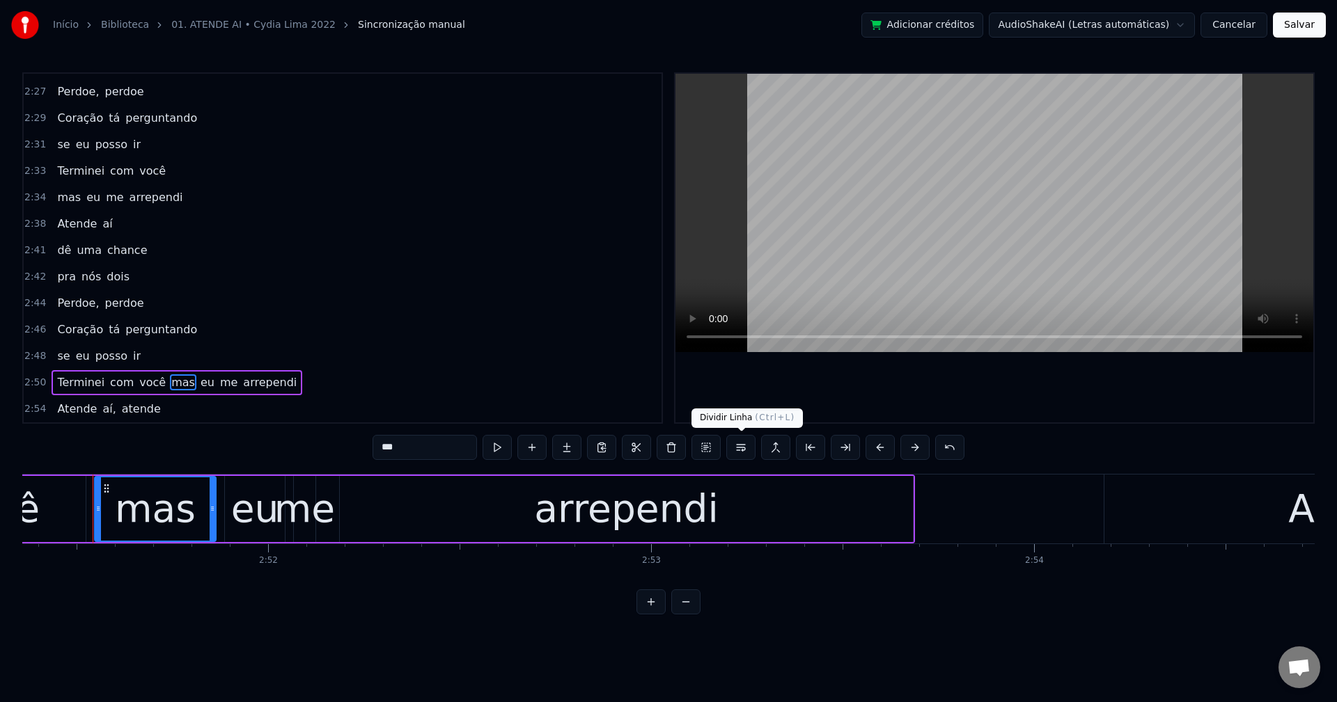
click at [741, 448] on button at bounding box center [740, 447] width 29 height 25
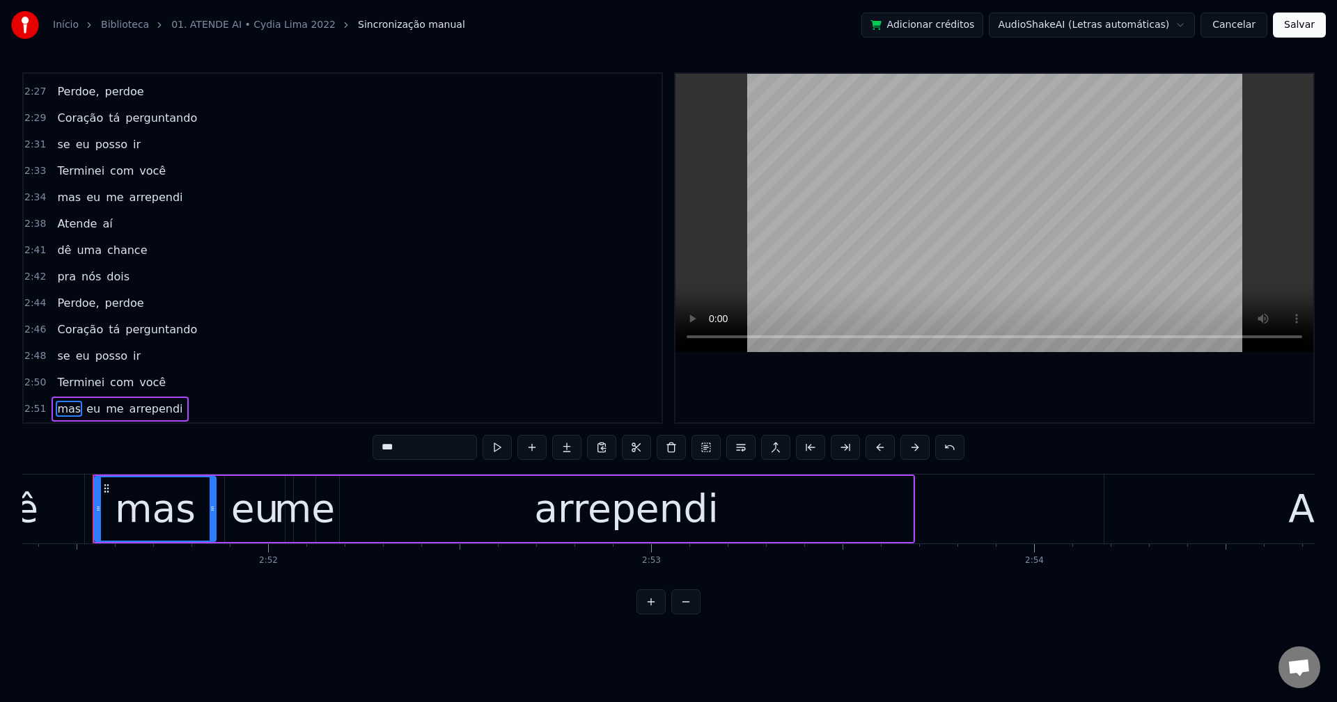
scroll to position [1530, 0]
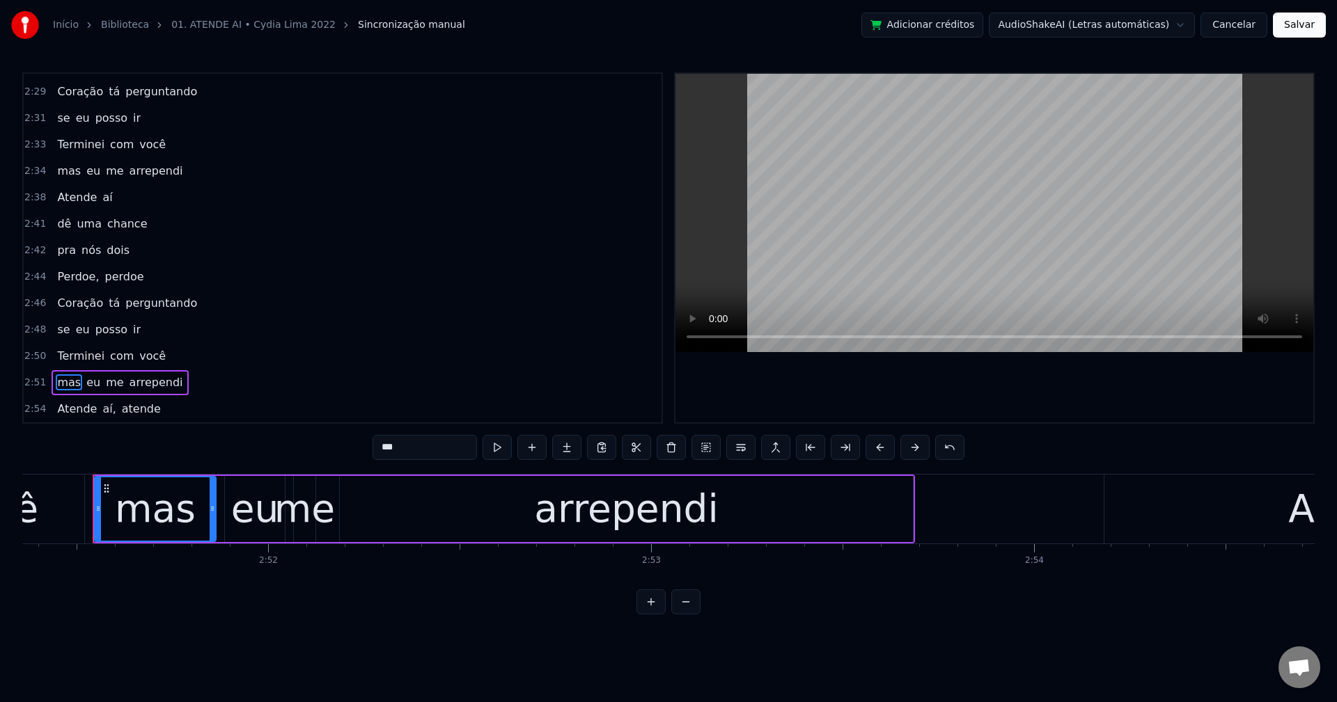
click at [101, 412] on span "aí," at bounding box center [109, 409] width 16 height 16
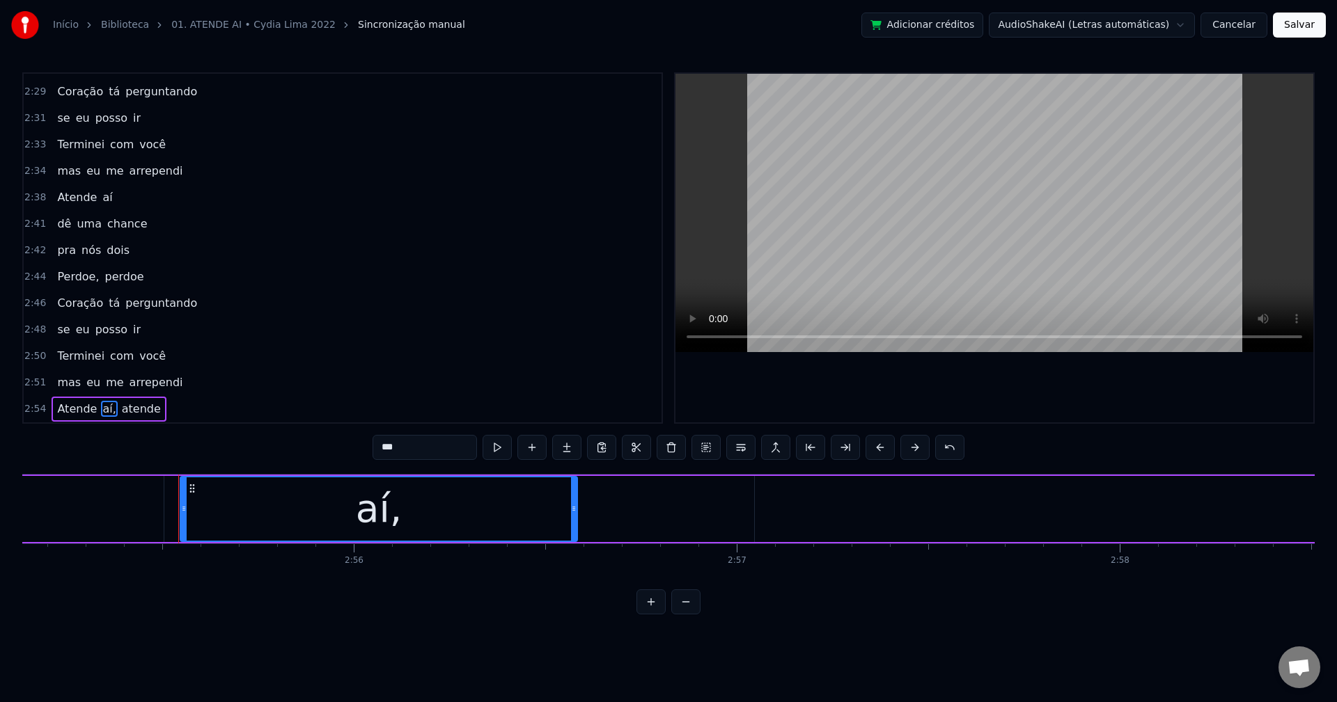
scroll to position [0, 67150]
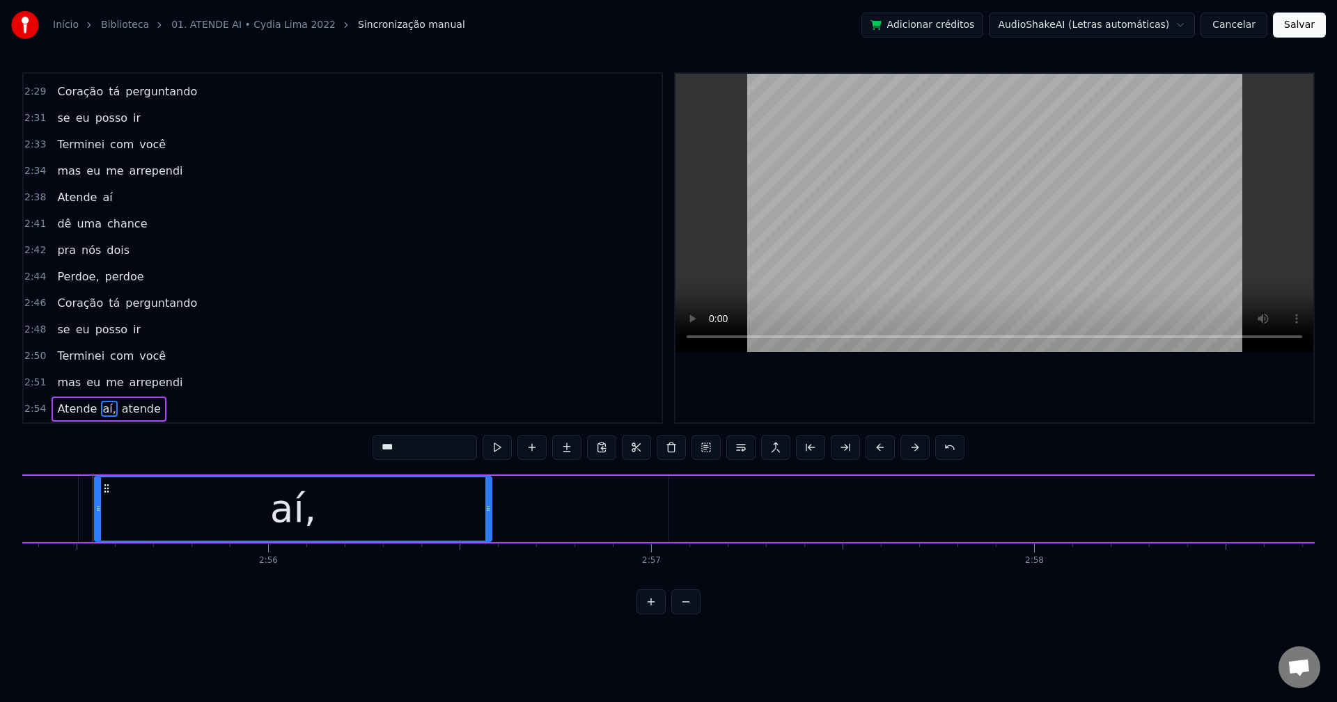
click at [433, 456] on input "***" at bounding box center [424, 447] width 104 height 25
click at [138, 416] on span "atende" at bounding box center [138, 409] width 42 height 16
type input "******"
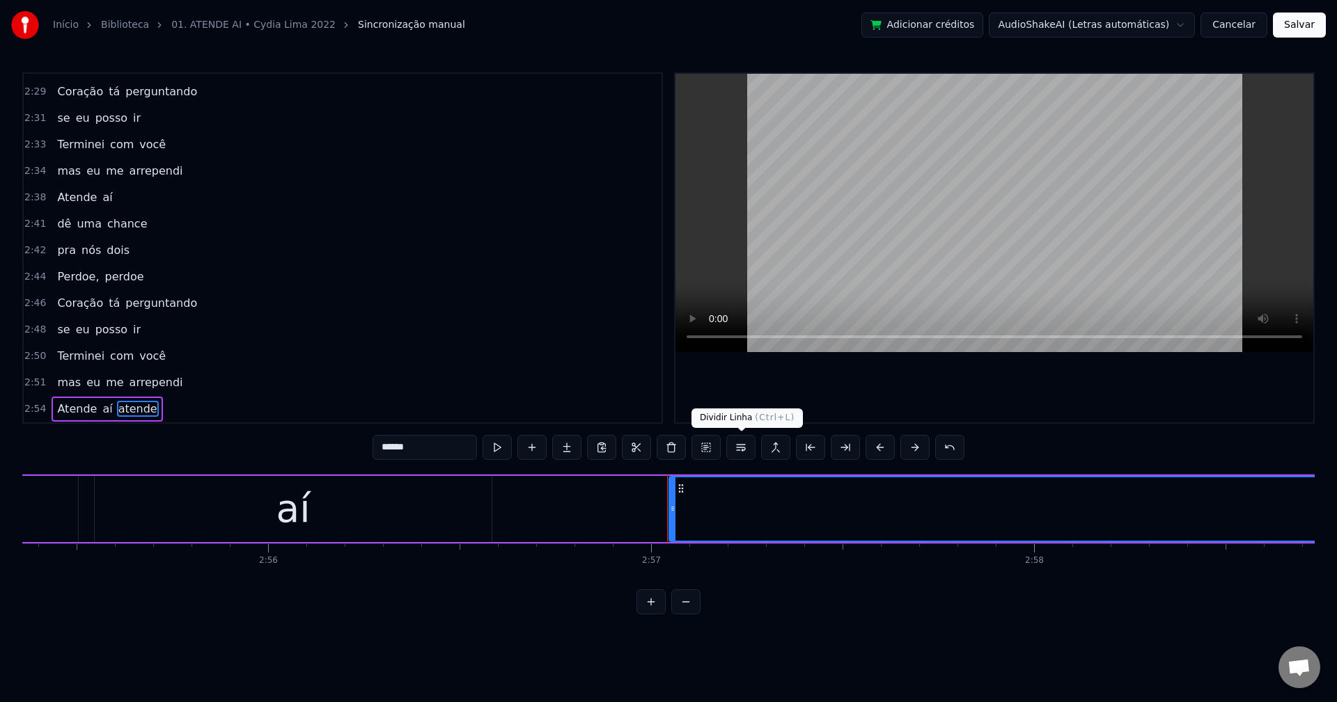
click at [741, 448] on button at bounding box center [740, 447] width 29 height 25
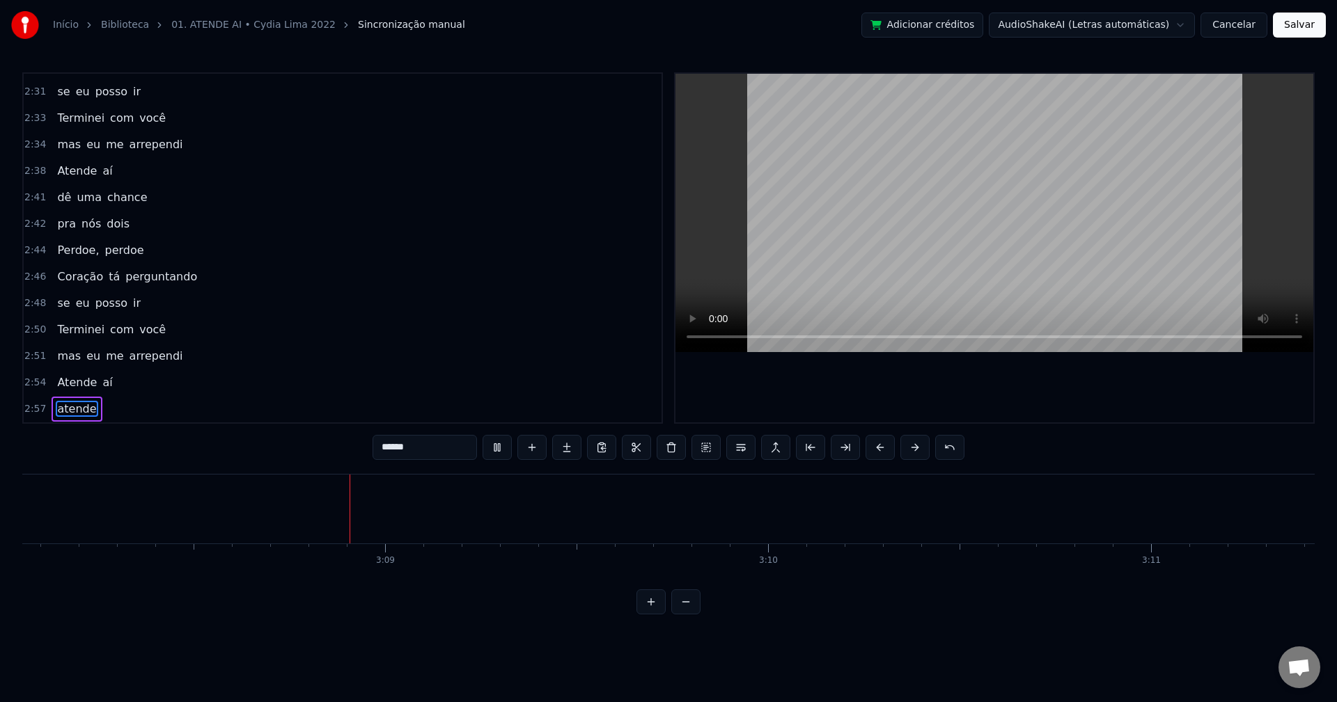
scroll to position [0, 72039]
click at [1002, 28] on button "Salvar" at bounding box center [1299, 25] width 53 height 25
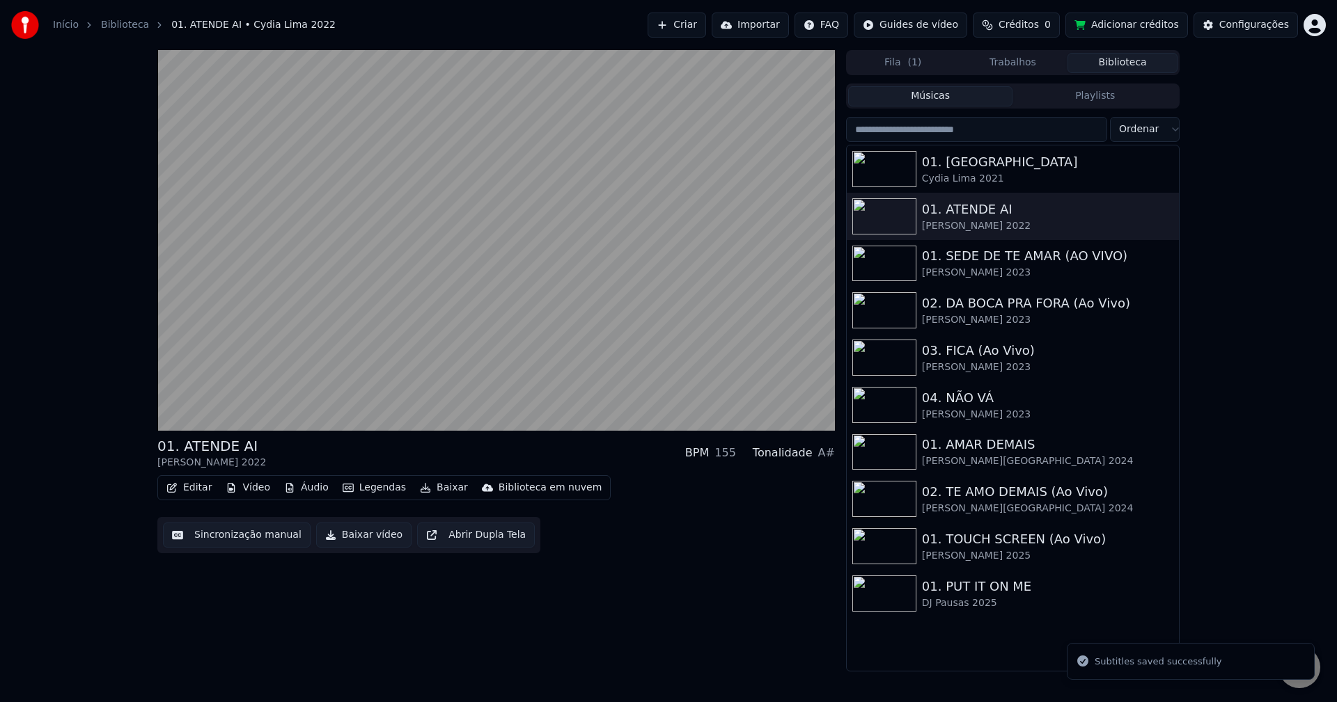
click at [327, 528] on button "Baixar vídeo" at bounding box center [363, 535] width 95 height 25
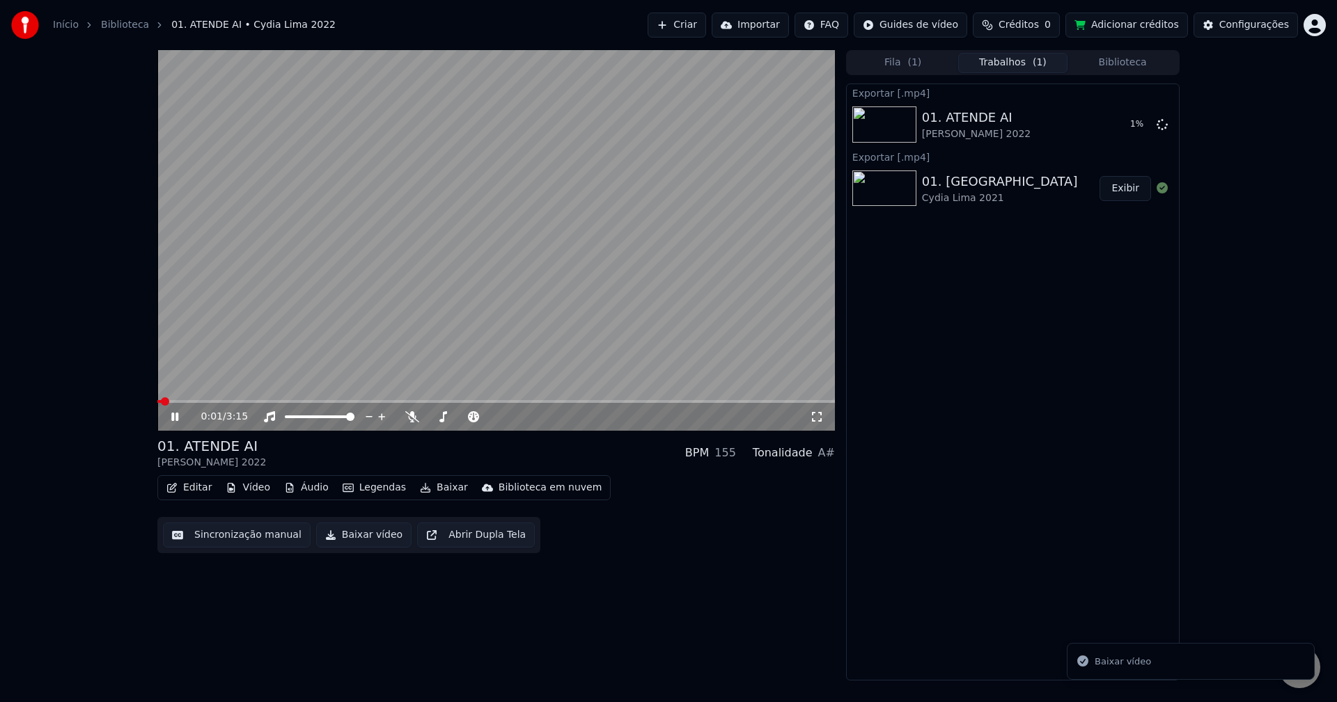
click at [1002, 58] on button "Biblioteca" at bounding box center [1122, 63] width 110 height 20
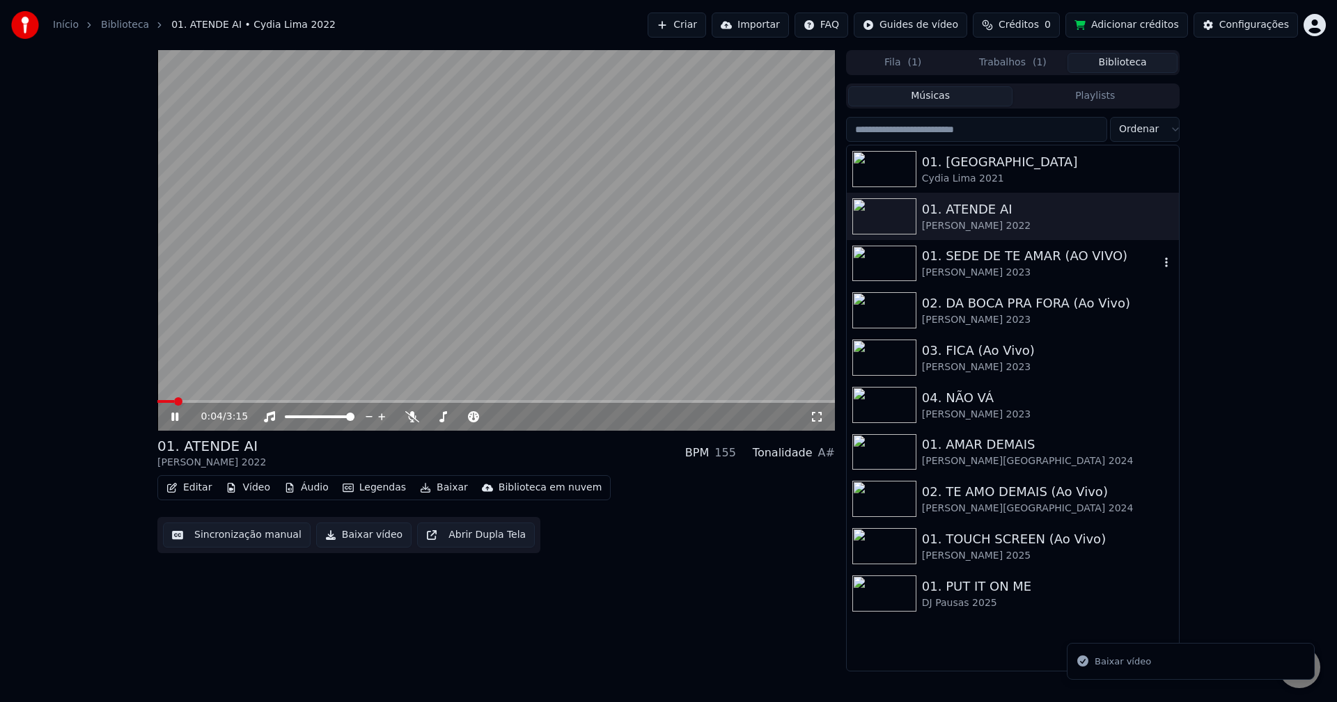
click at [1002, 281] on div "01. SEDE DE TE AMAR (AO VIVO) [PERSON_NAME] 2023" at bounding box center [1013, 263] width 332 height 47
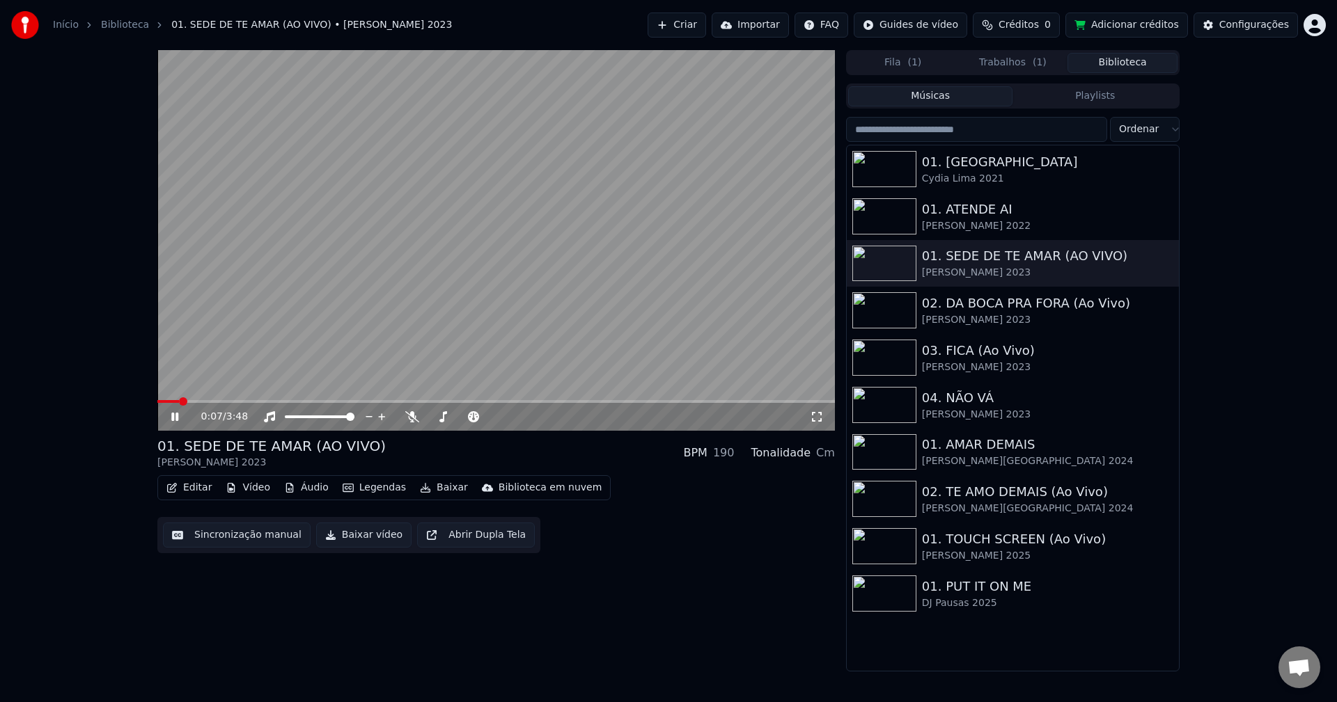
click at [276, 218] on video at bounding box center [495, 240] width 677 height 381
click at [222, 542] on button "Sincronização manual" at bounding box center [237, 535] width 148 height 25
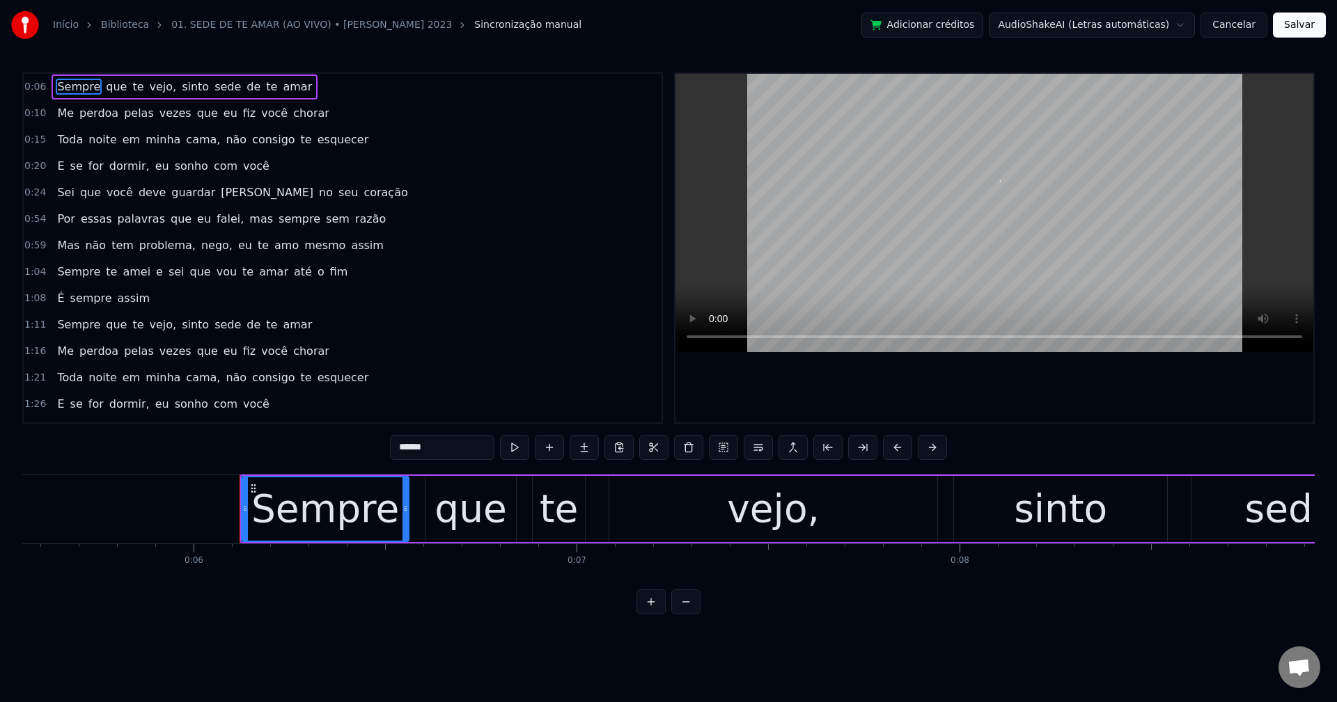
scroll to position [0, 2274]
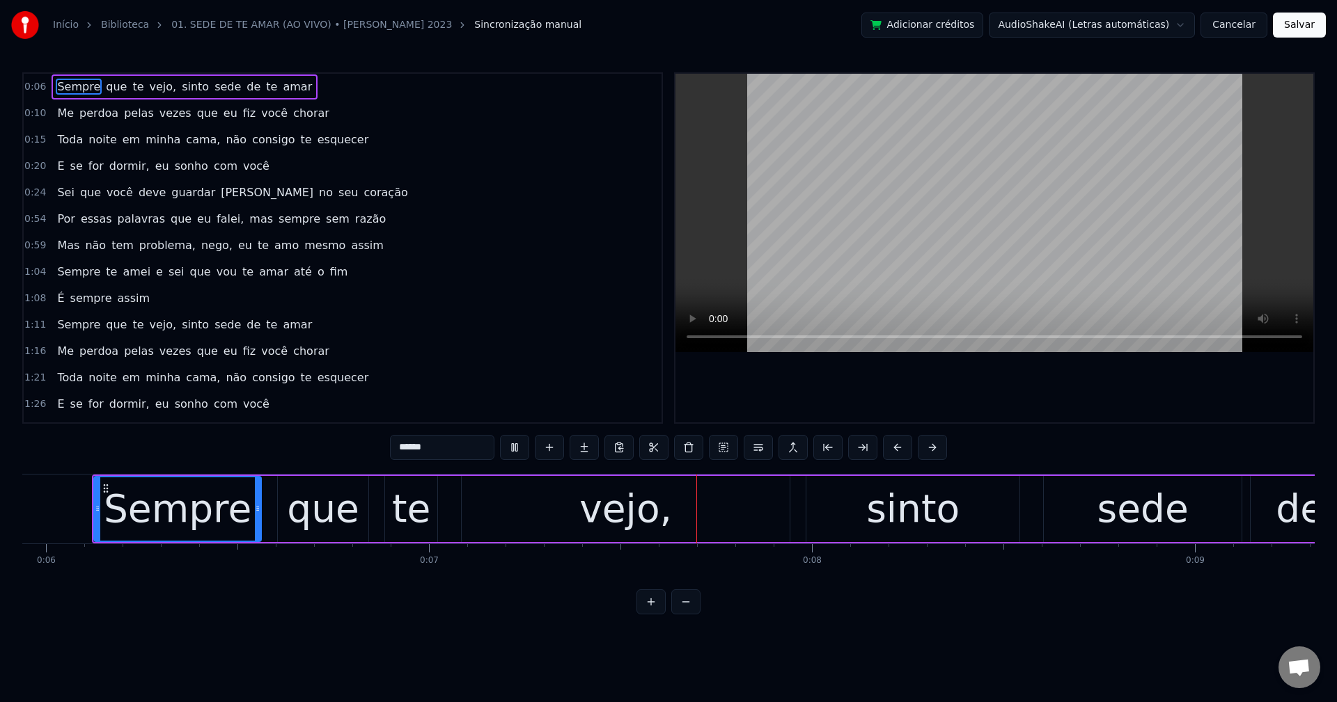
click at [149, 82] on span "vejo," at bounding box center [163, 87] width 30 height 16
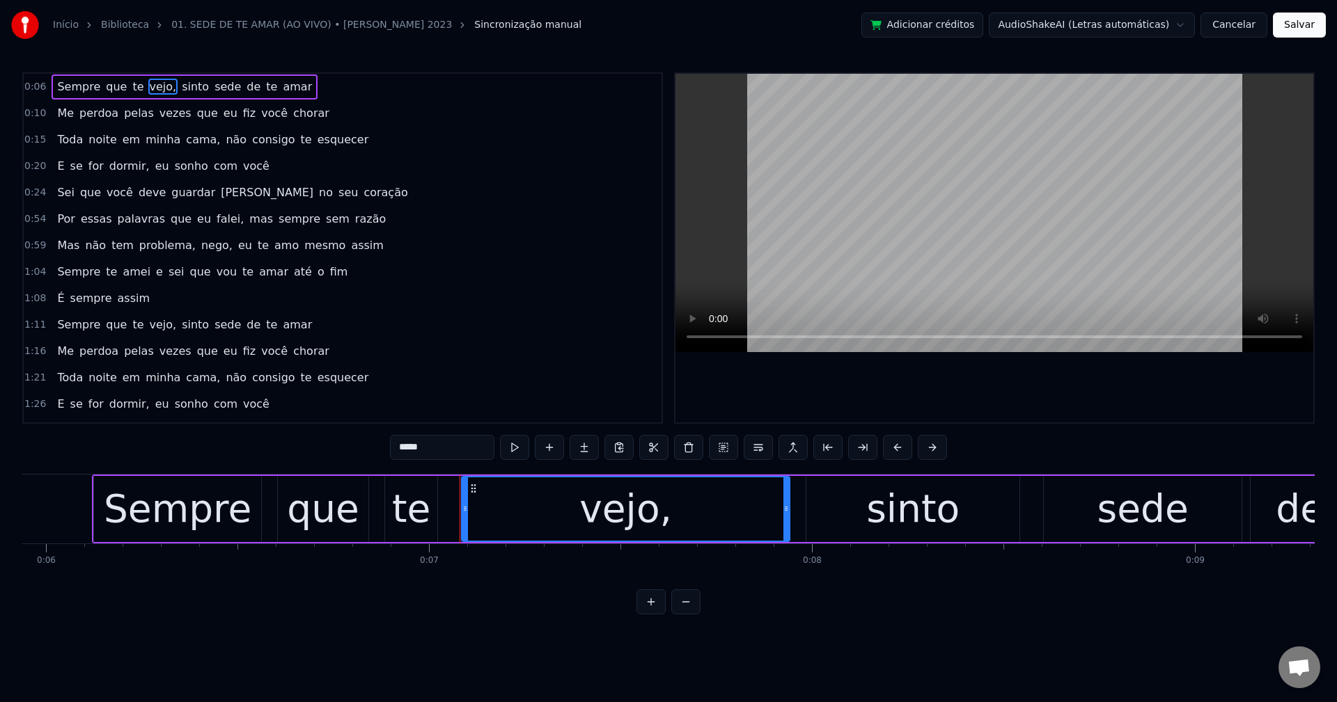
click at [461, 449] on input "*****" at bounding box center [442, 447] width 104 height 25
click at [177, 91] on span "sinto" at bounding box center [192, 87] width 30 height 16
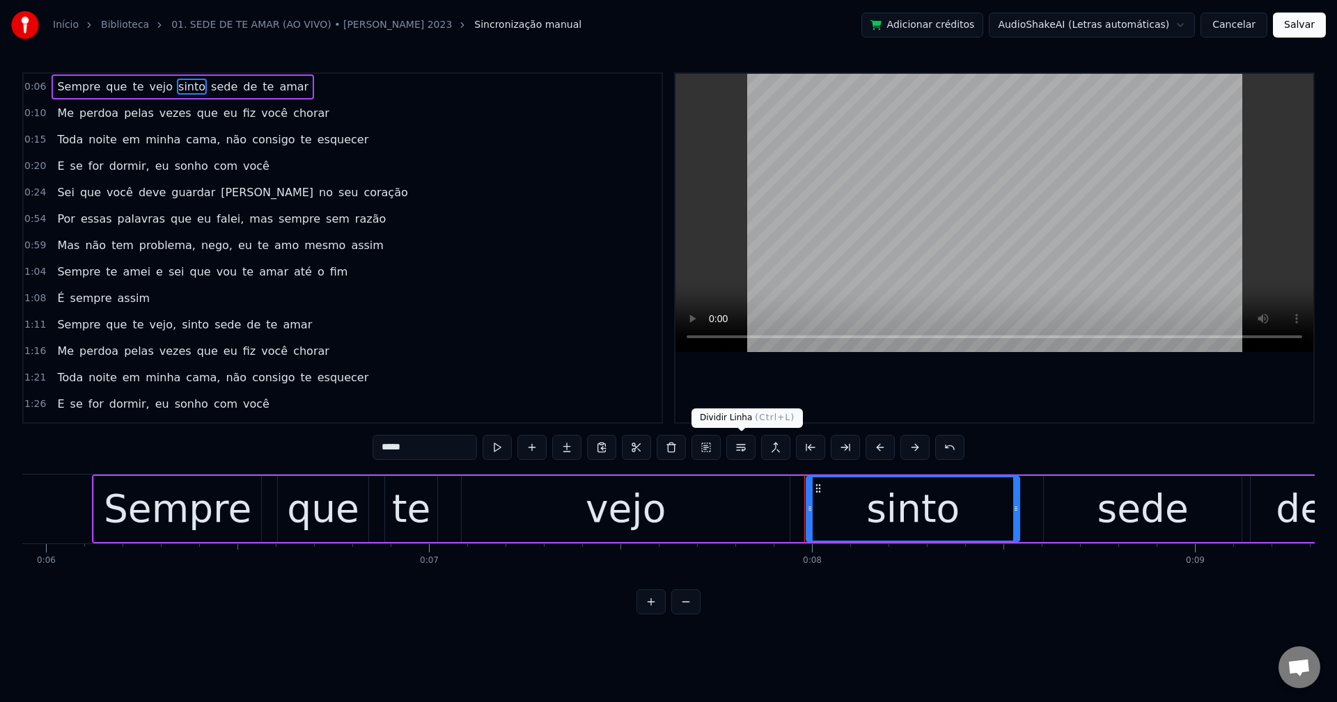
click at [741, 453] on button at bounding box center [740, 447] width 29 height 25
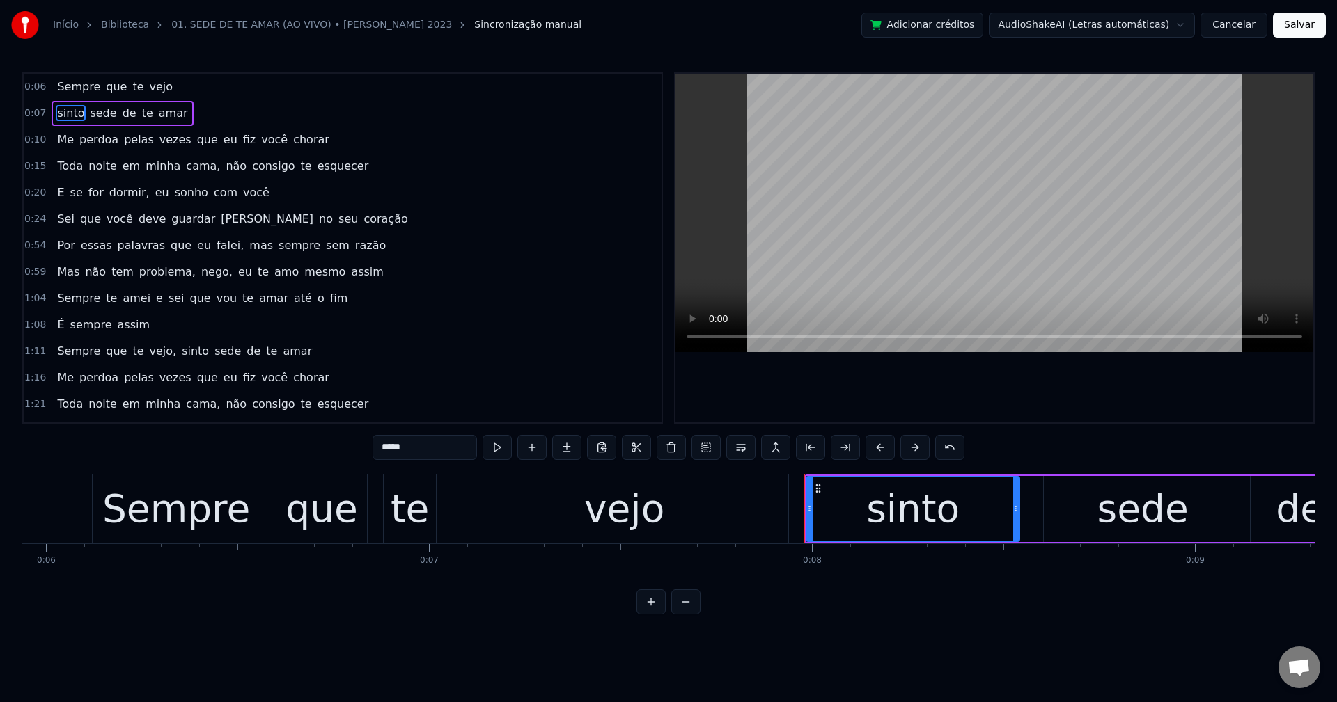
click at [196, 139] on span "que" at bounding box center [208, 140] width 24 height 16
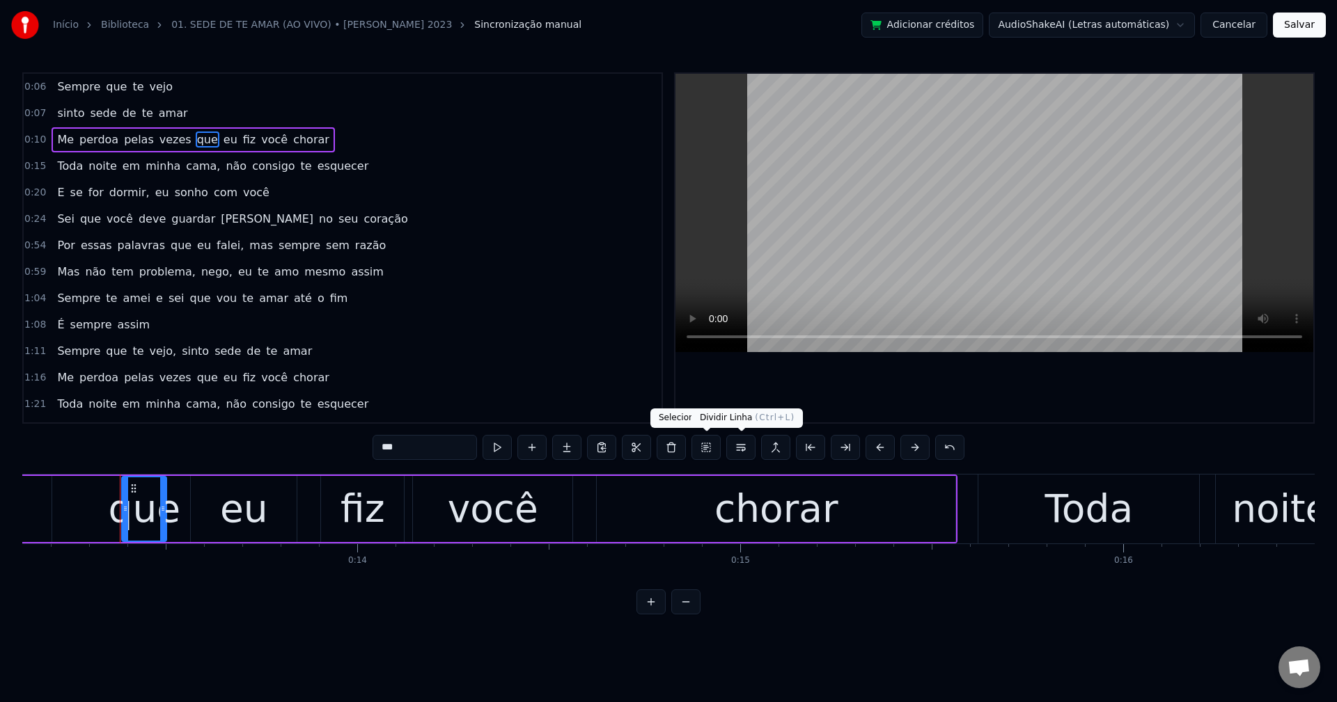
scroll to position [0, 5054]
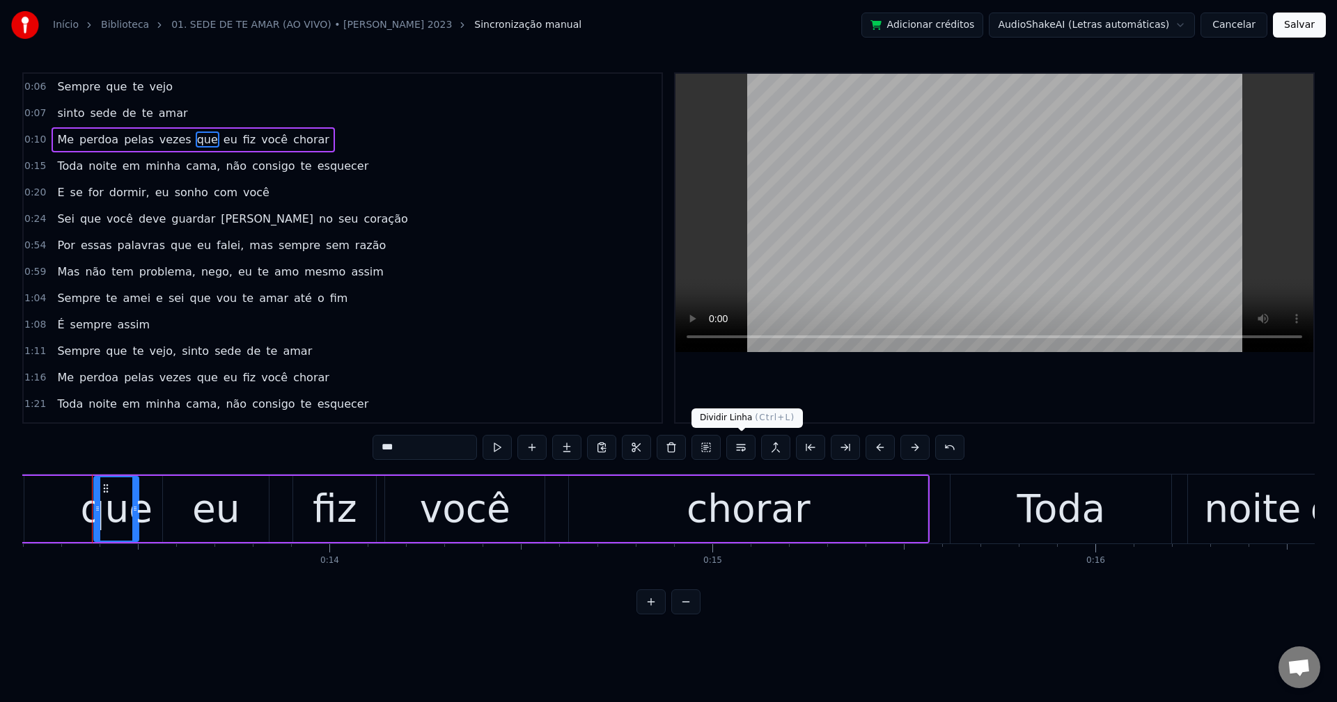
click at [734, 453] on button at bounding box center [740, 447] width 29 height 25
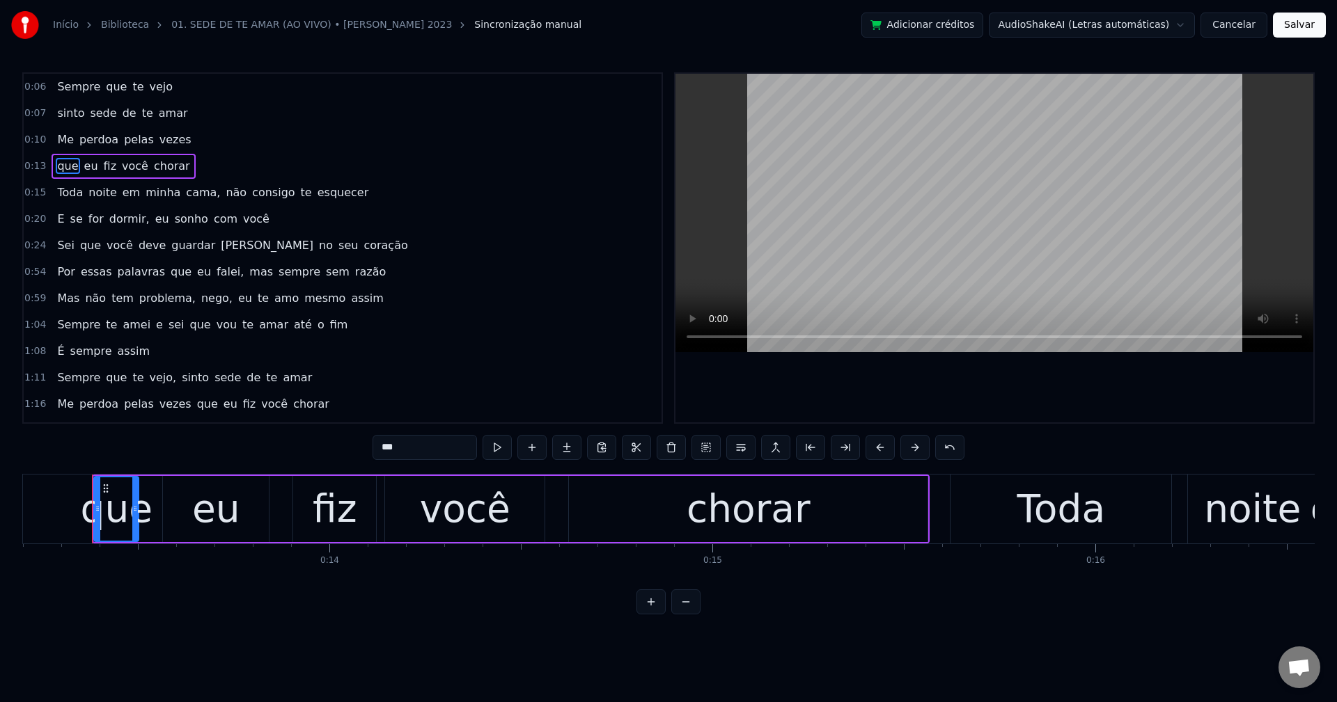
click at [185, 191] on span "cama," at bounding box center [203, 193] width 37 height 16
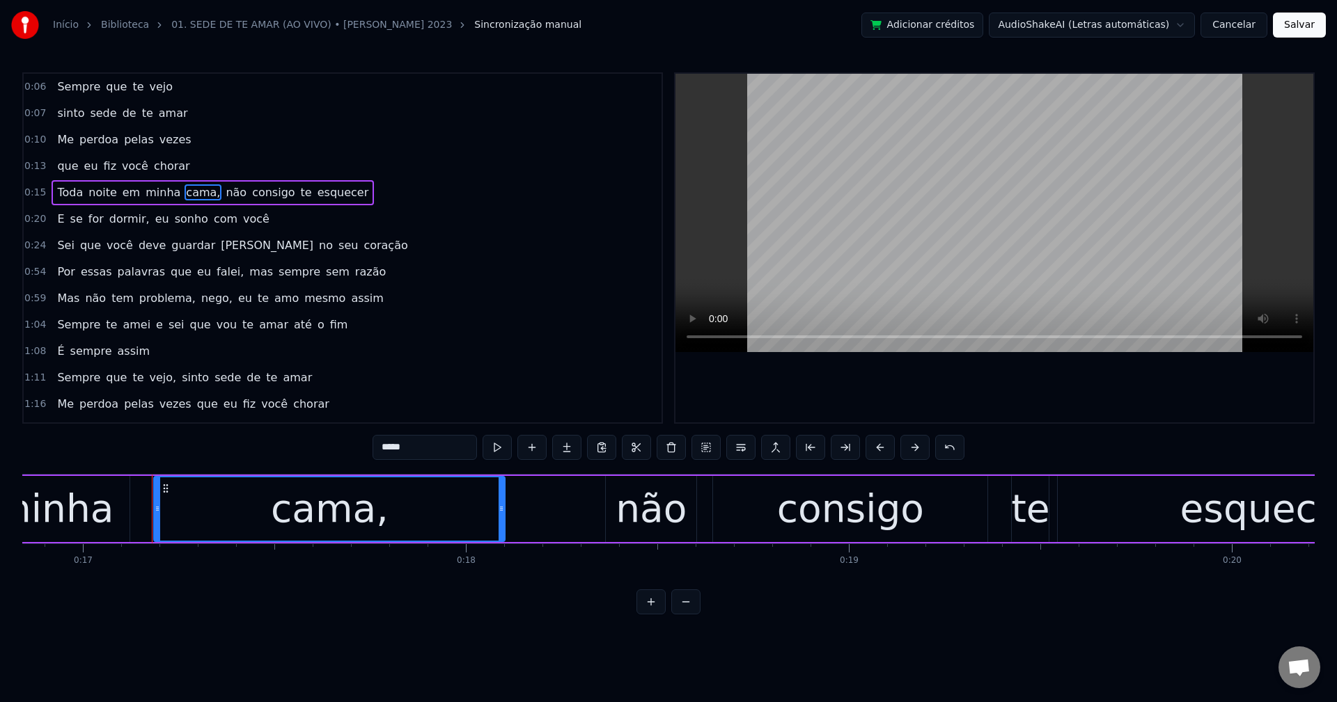
scroll to position [0, 6509]
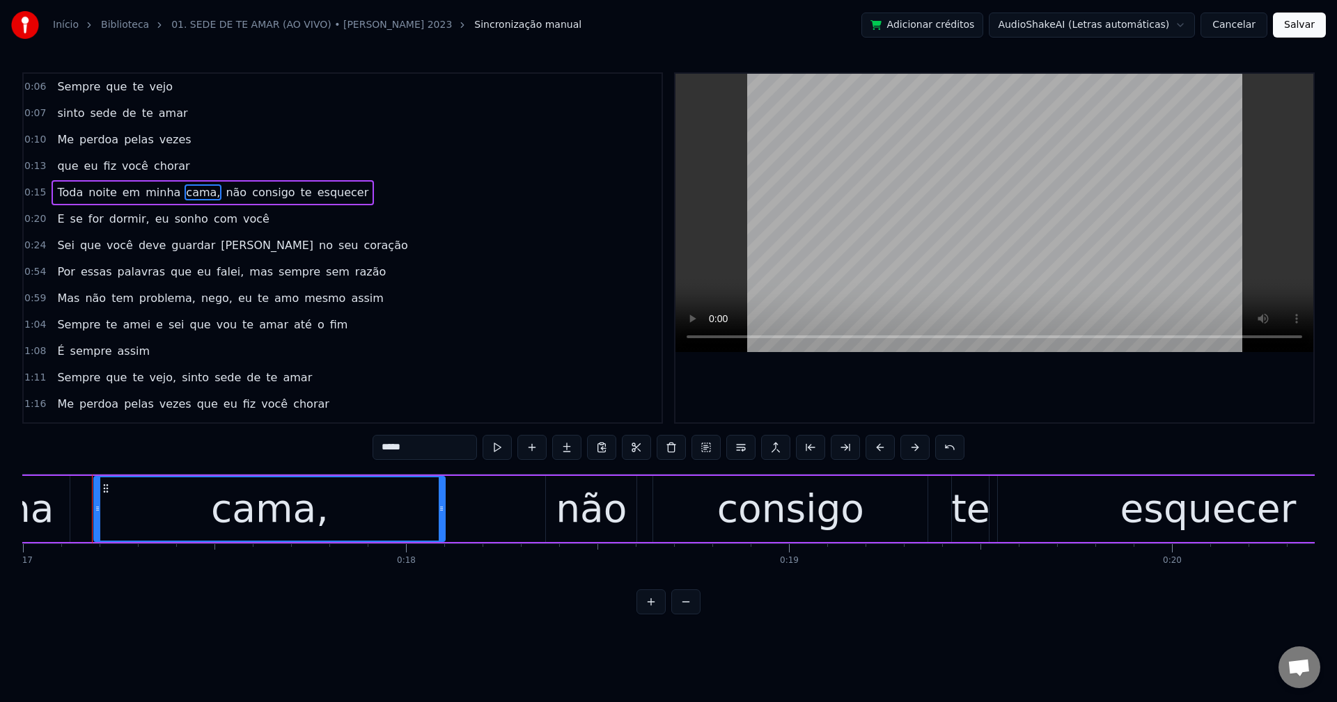
drag, startPoint x: 419, startPoint y: 447, endPoint x: 414, endPoint y: 441, distance: 7.9
click at [416, 442] on input "*****" at bounding box center [424, 447] width 104 height 25
click at [221, 195] on span "não" at bounding box center [233, 193] width 24 height 16
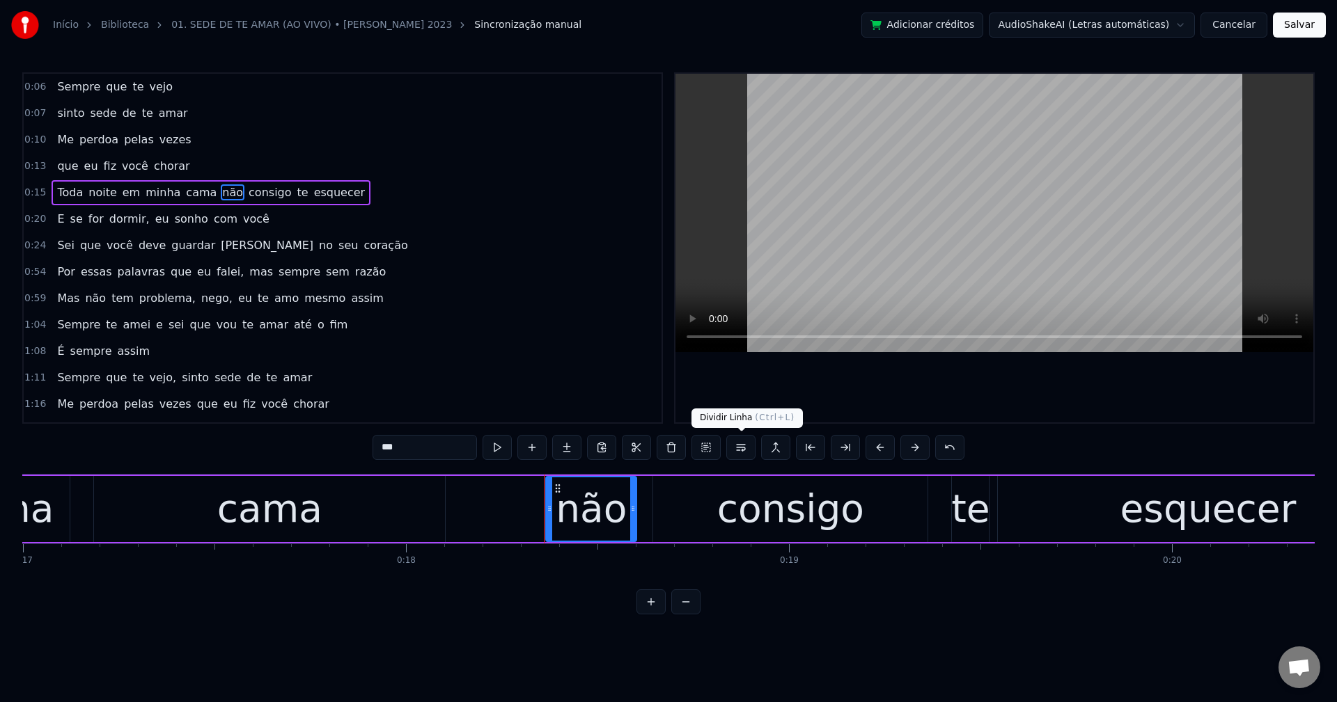
click at [743, 456] on button at bounding box center [740, 447] width 29 height 25
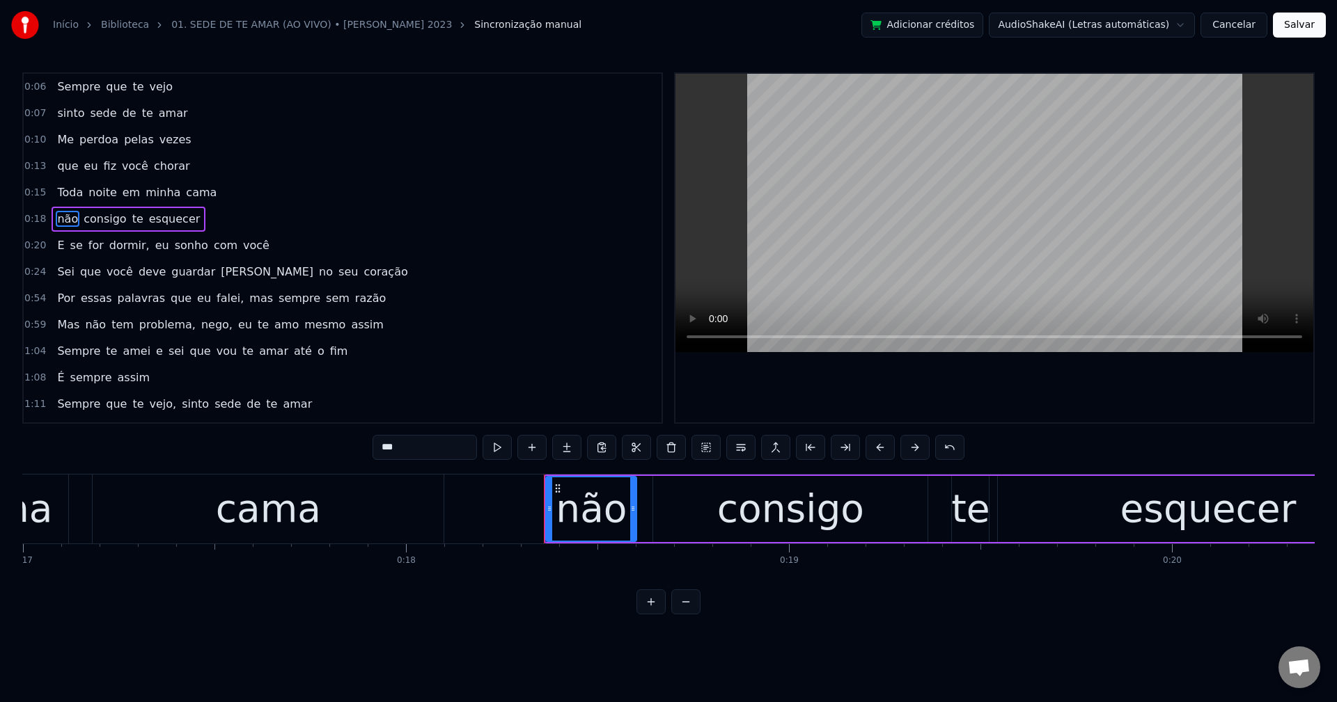
click at [127, 249] on span "dormir," at bounding box center [129, 245] width 43 height 16
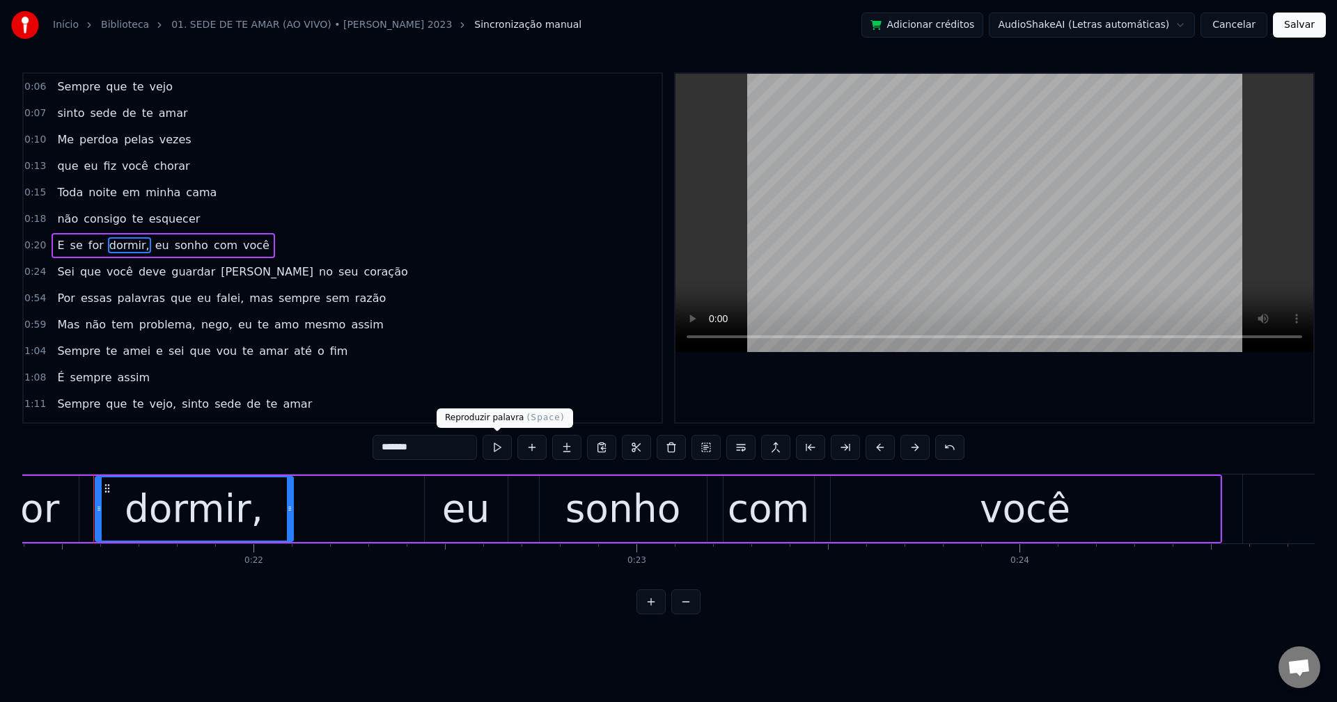
scroll to position [0, 8194]
click at [463, 450] on input "*******" at bounding box center [424, 447] width 104 height 25
click at [151, 240] on span "eu" at bounding box center [158, 245] width 17 height 16
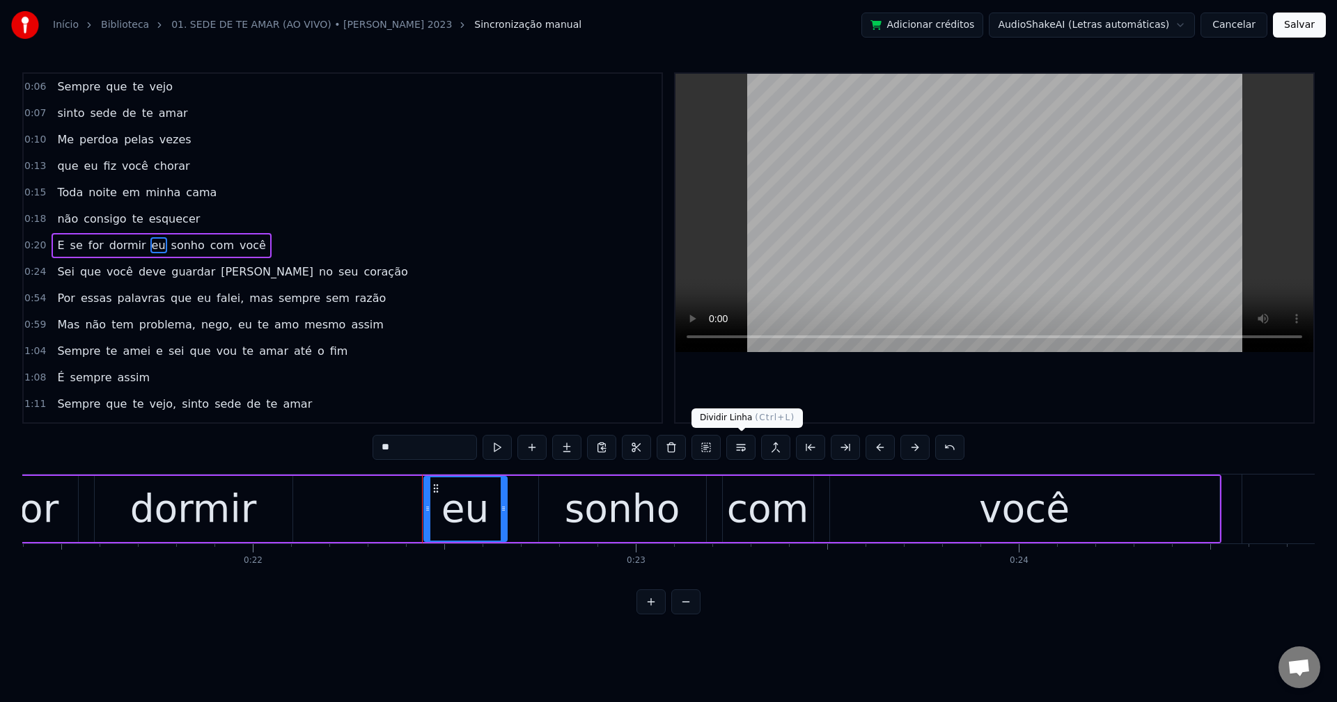
click at [727, 453] on button at bounding box center [740, 447] width 29 height 25
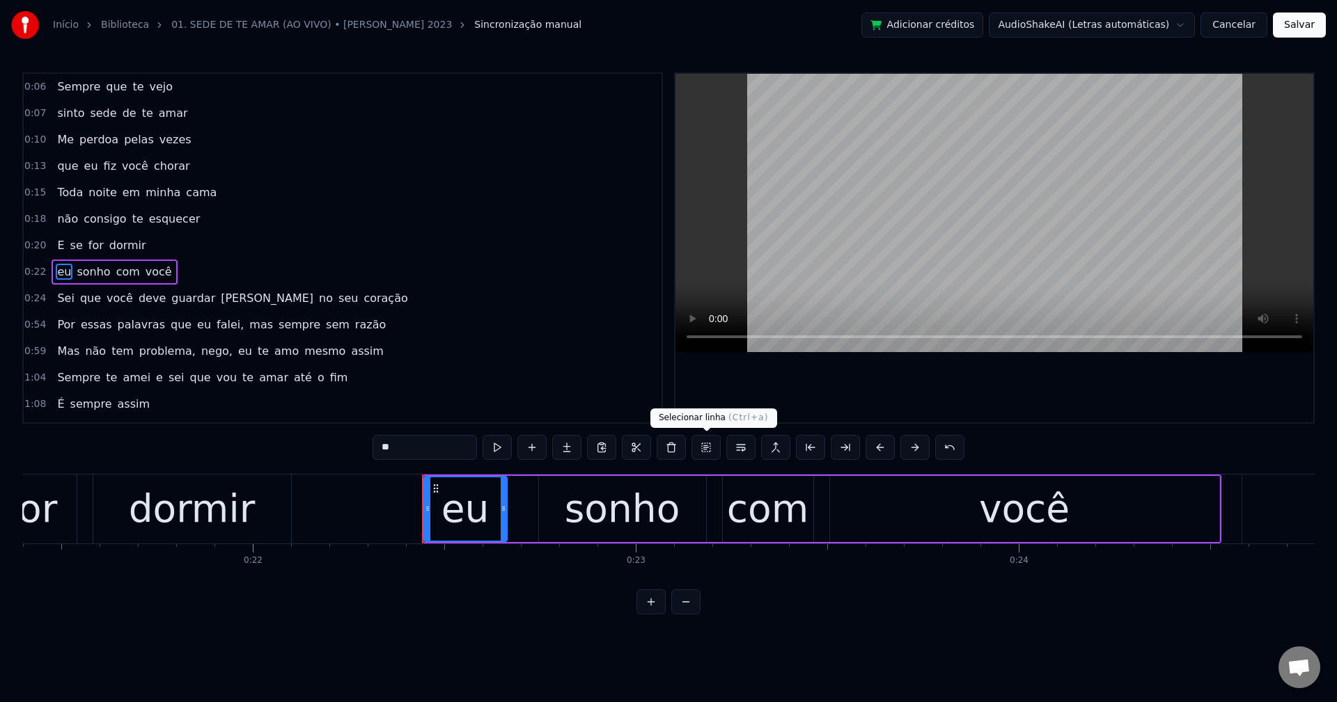
scroll to position [24, 0]
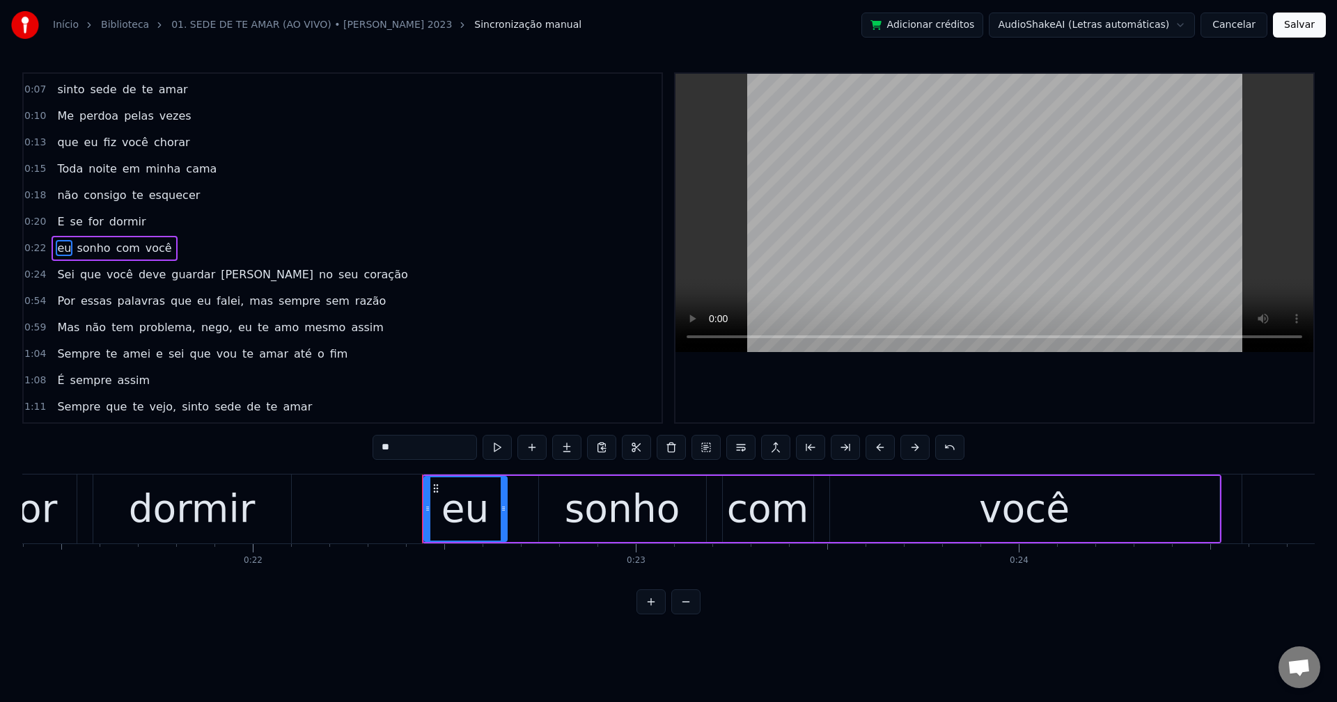
click at [219, 274] on span "[PERSON_NAME]" at bounding box center [266, 275] width 95 height 16
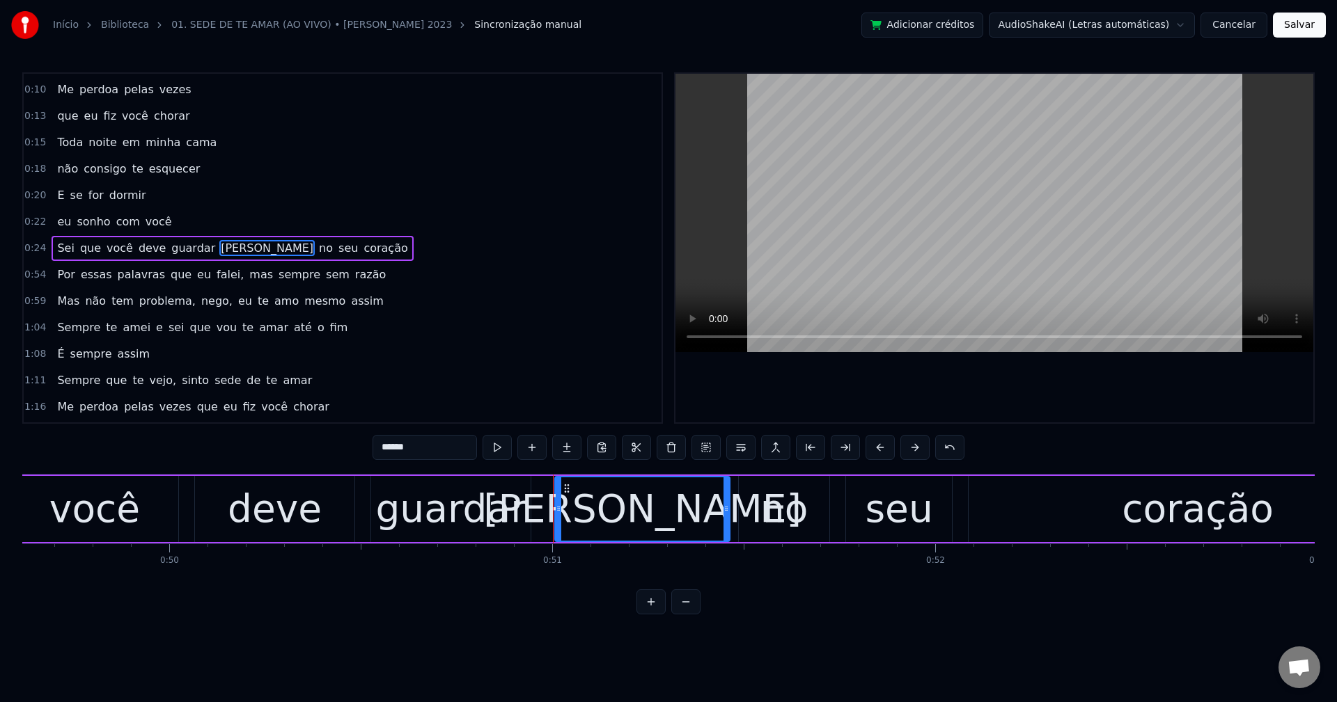
scroll to position [0, 19460]
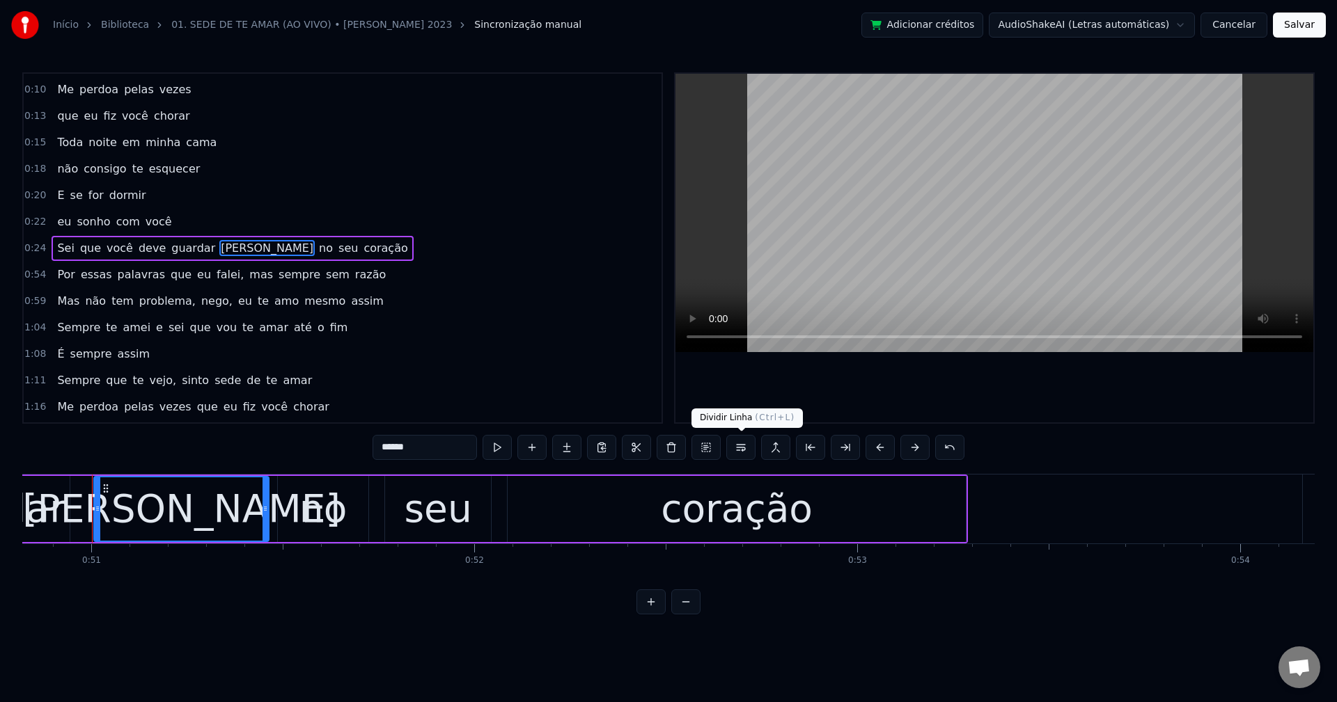
click at [741, 448] on button at bounding box center [740, 447] width 29 height 25
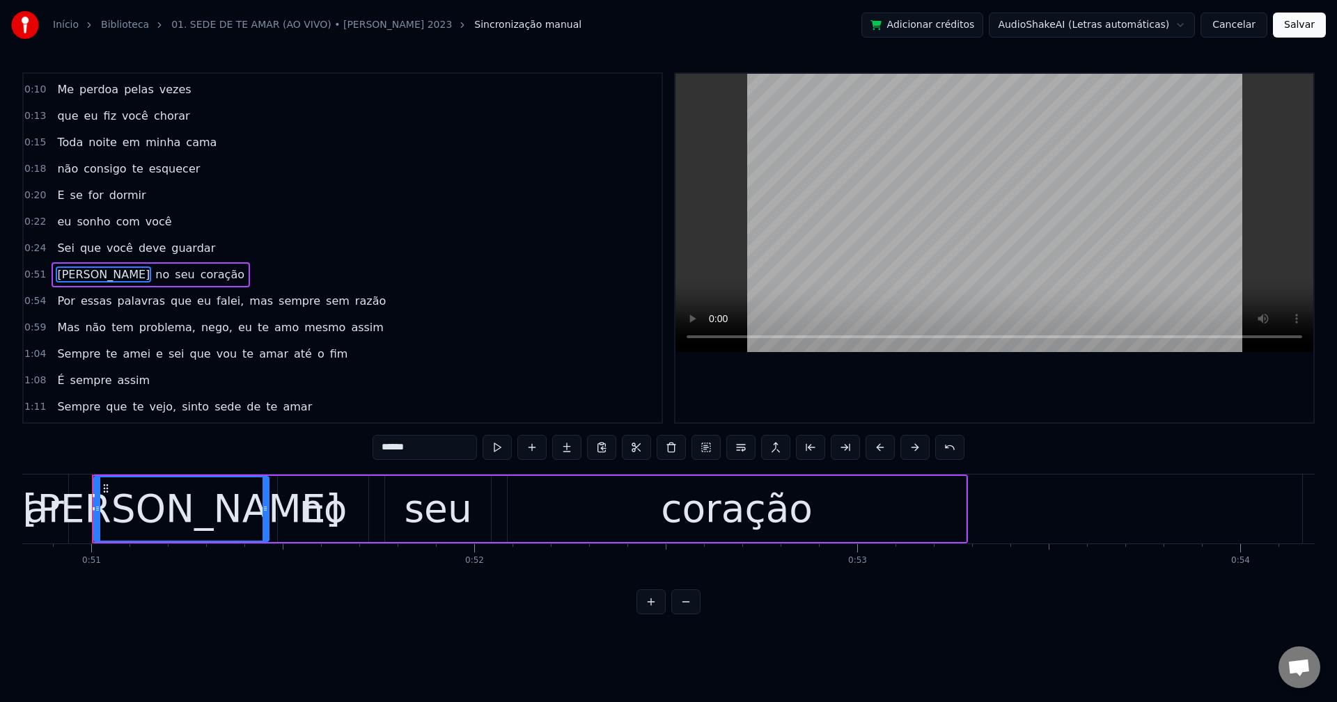
scroll to position [77, 0]
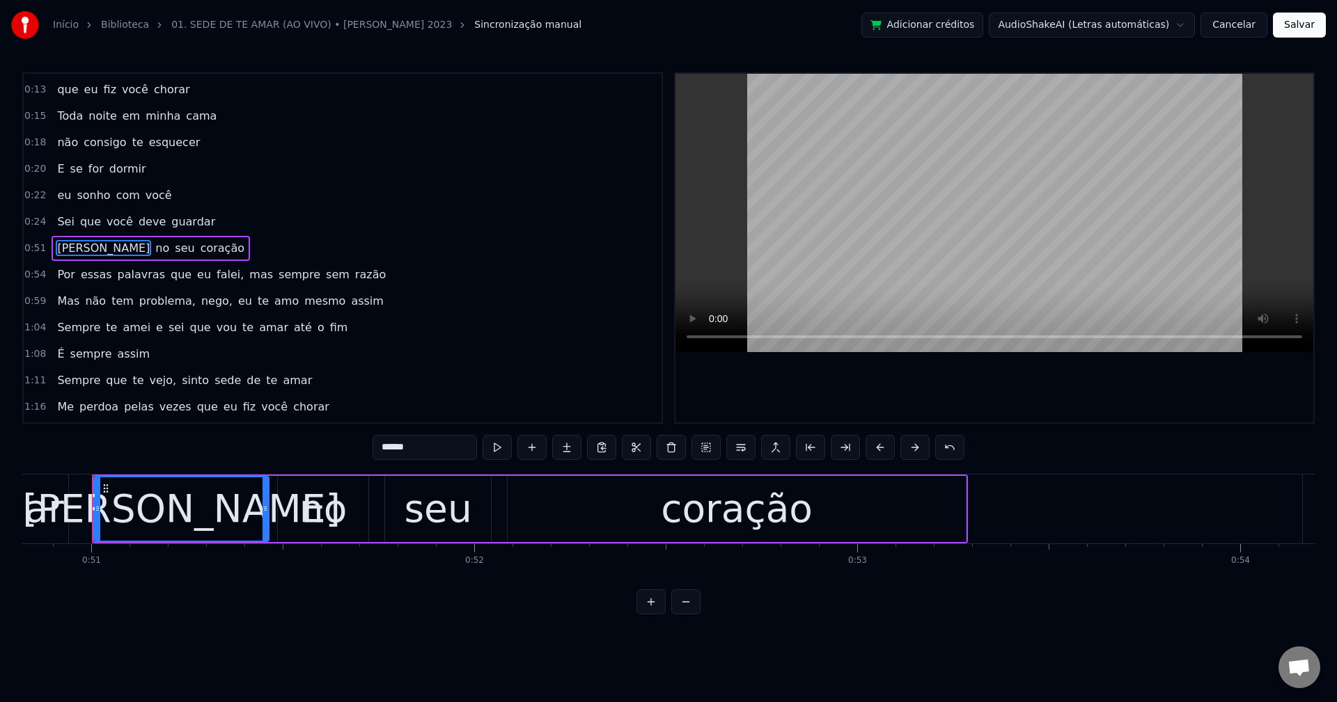
click at [215, 275] on span "falei," at bounding box center [230, 275] width 30 height 16
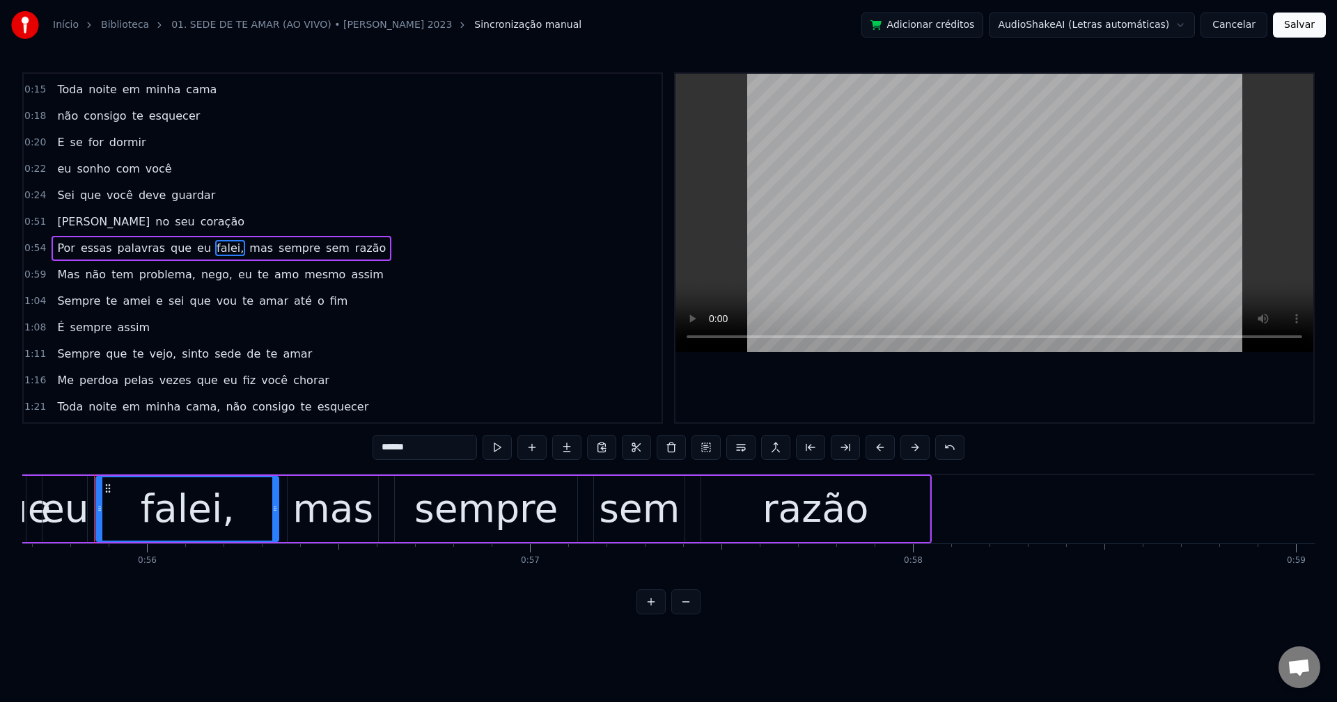
scroll to position [0, 21321]
click at [463, 446] on input "******" at bounding box center [424, 447] width 104 height 25
click at [244, 254] on span "mas" at bounding box center [257, 248] width 26 height 16
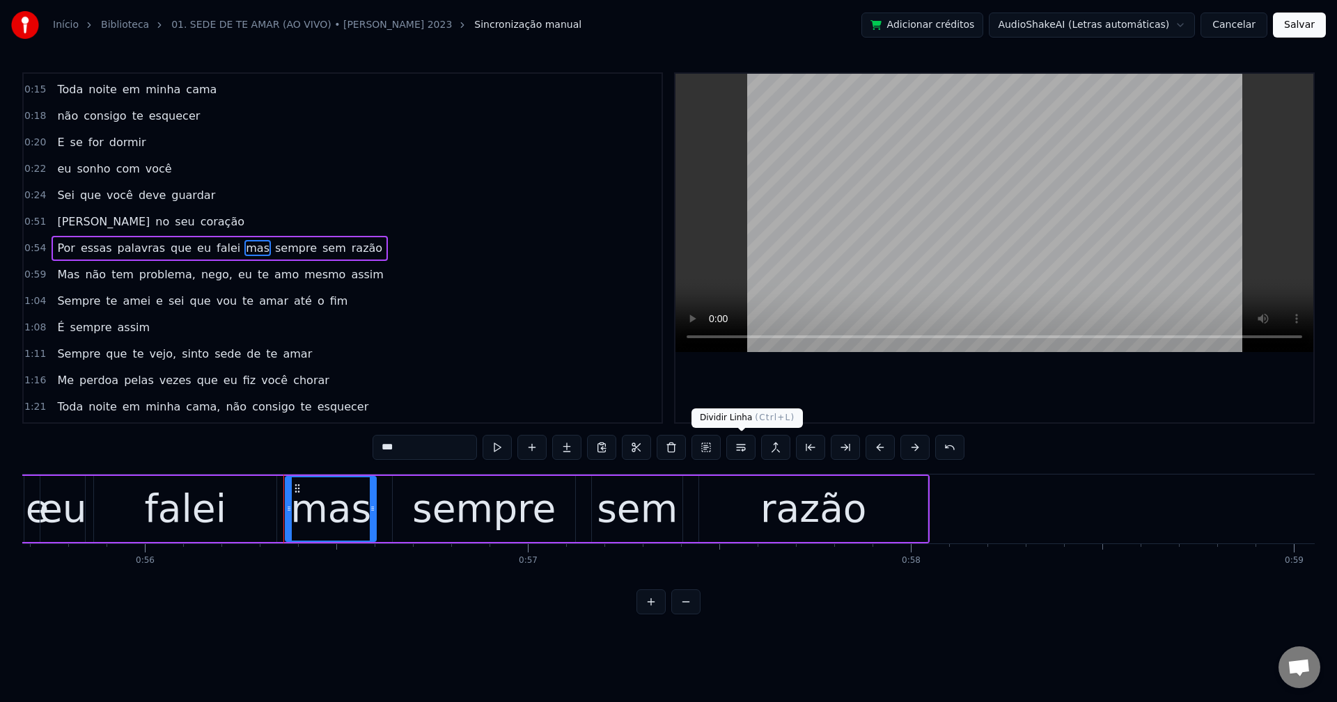
click at [745, 449] on button at bounding box center [740, 447] width 29 height 25
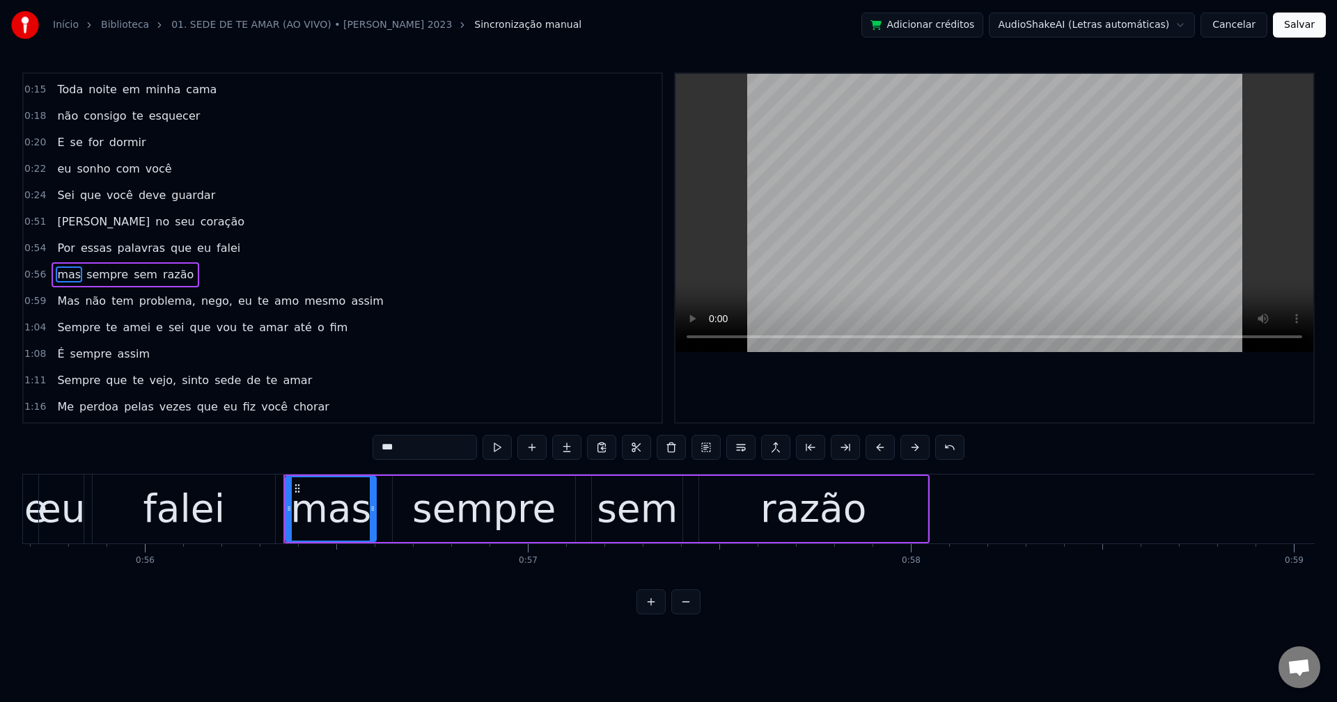
scroll to position [129, 0]
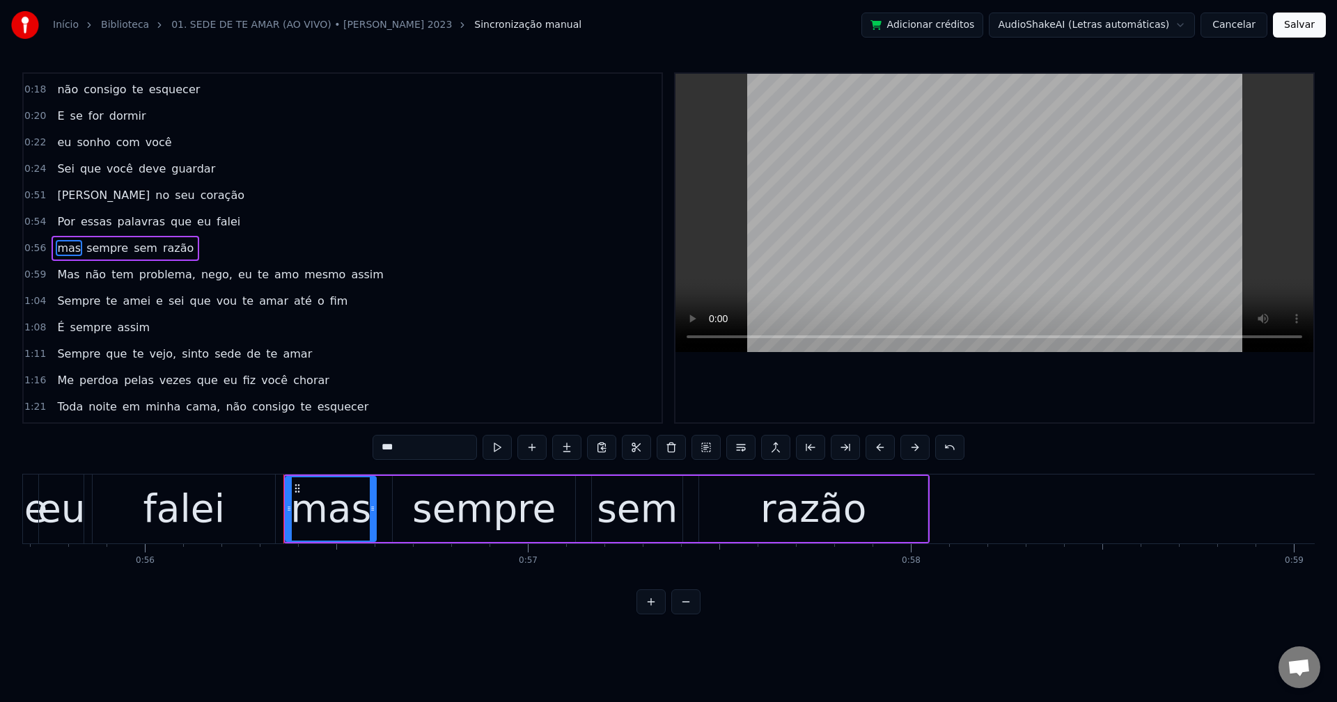
click at [155, 267] on span "problema," at bounding box center [167, 275] width 59 height 16
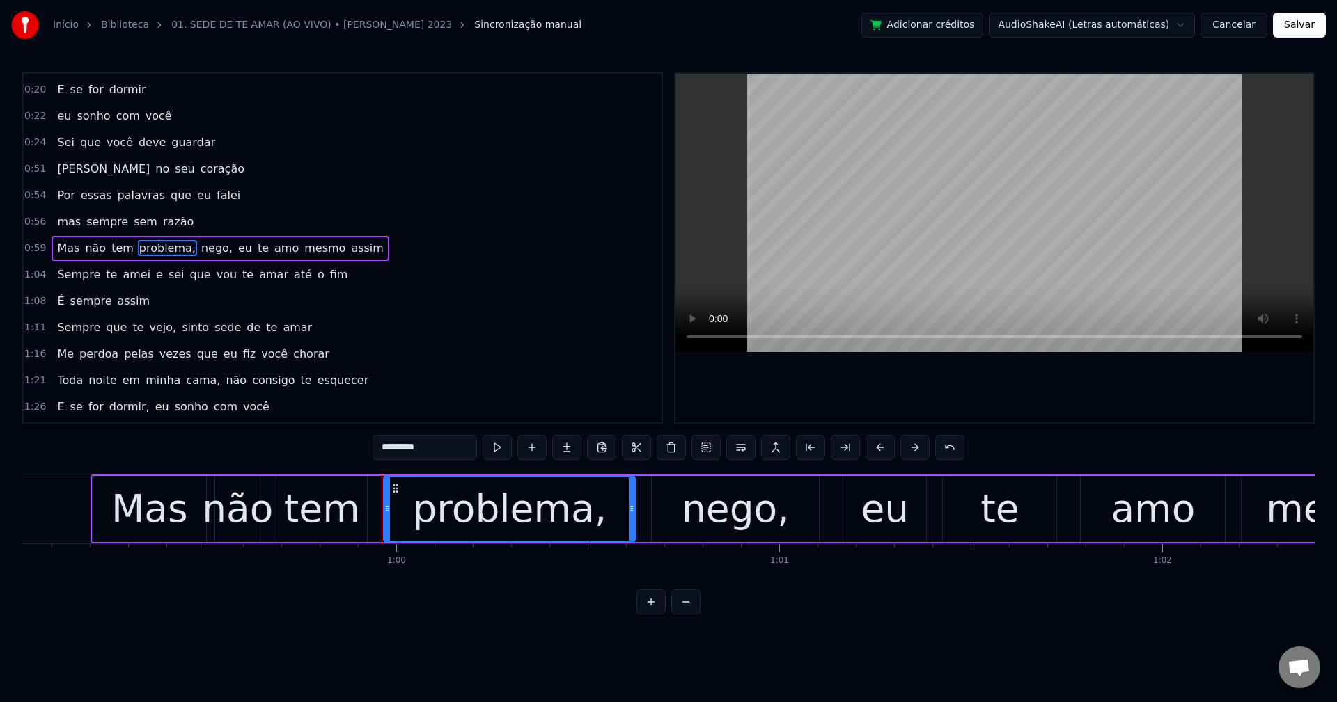
scroll to position [0, 22891]
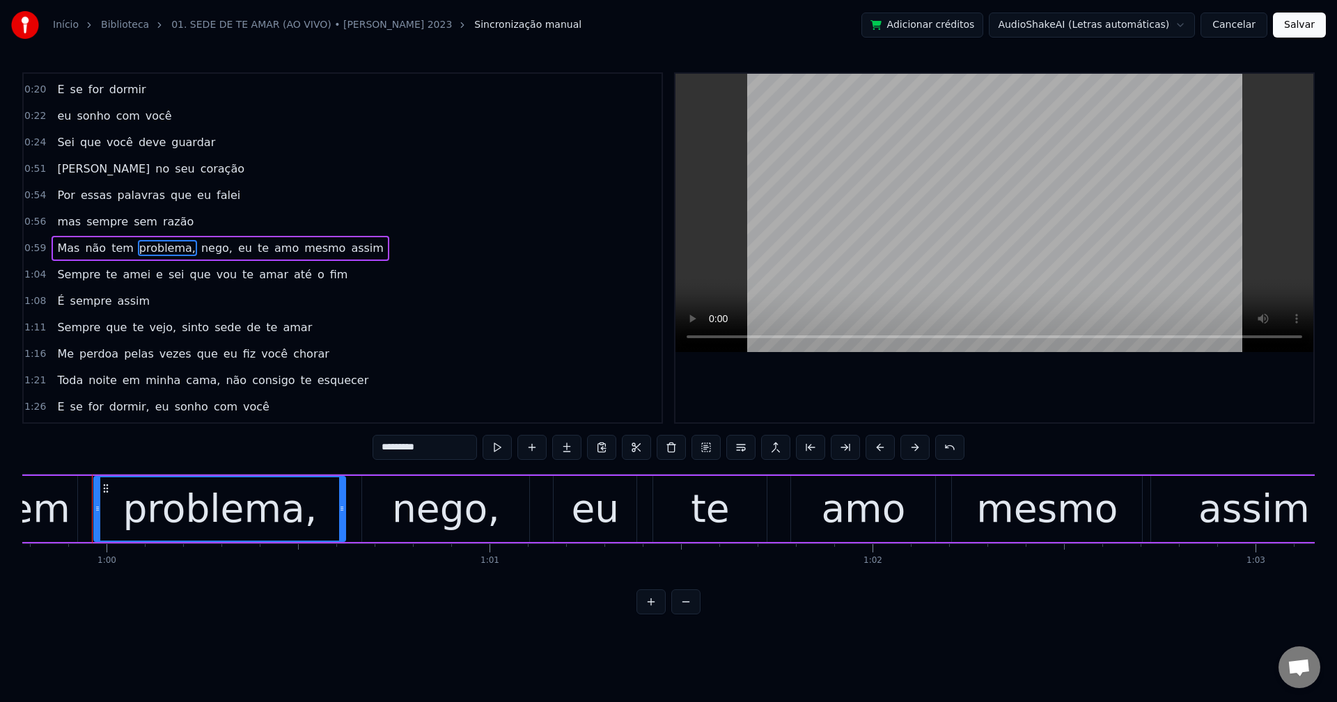
click at [444, 452] on input "*********" at bounding box center [424, 447] width 104 height 25
click at [196, 246] on span "nego," at bounding box center [213, 248] width 34 height 16
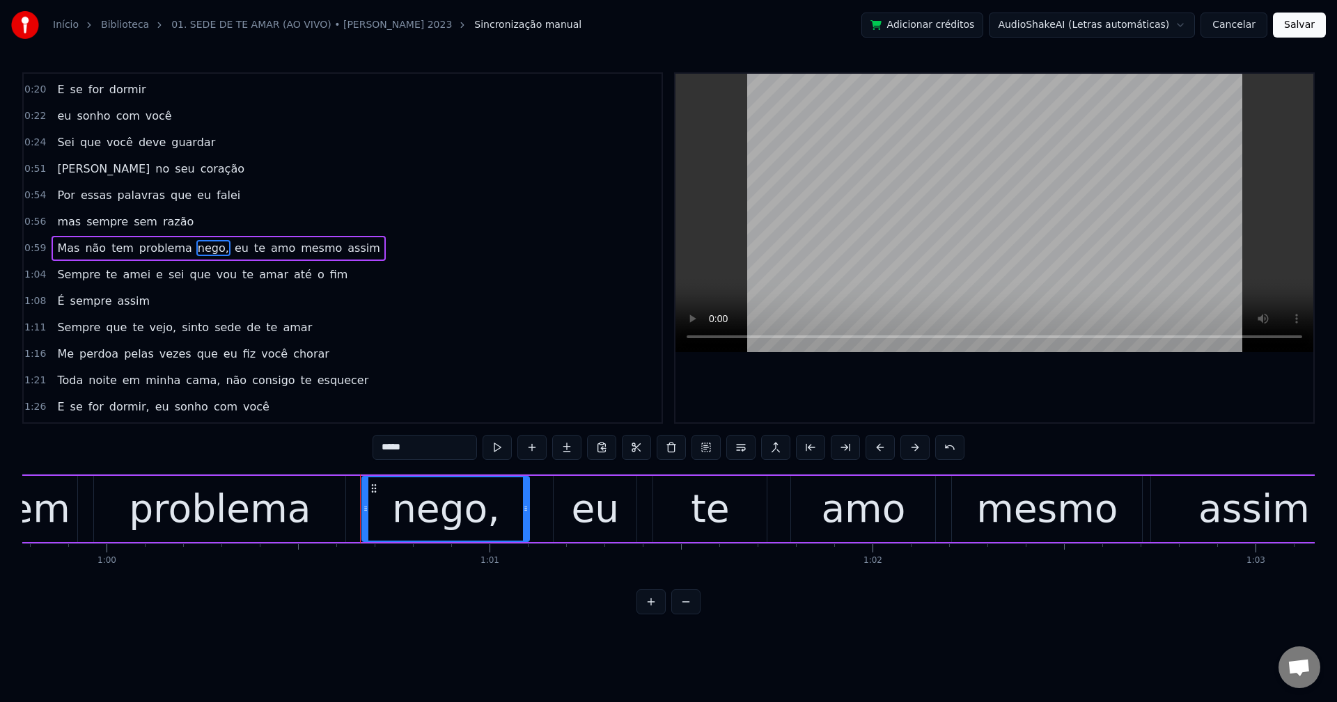
click at [437, 446] on input "*****" at bounding box center [424, 447] width 104 height 25
click at [230, 253] on span "eu" at bounding box center [238, 248] width 17 height 16
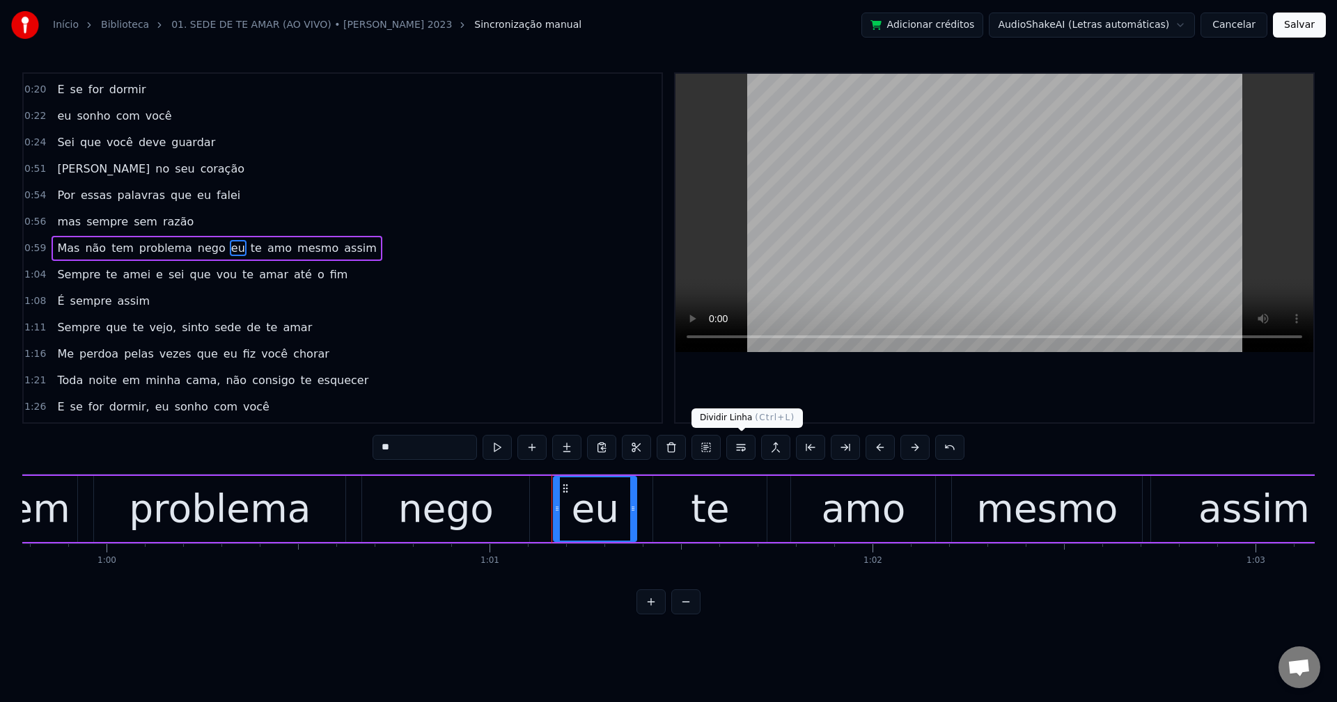
click at [746, 452] on button at bounding box center [740, 447] width 29 height 25
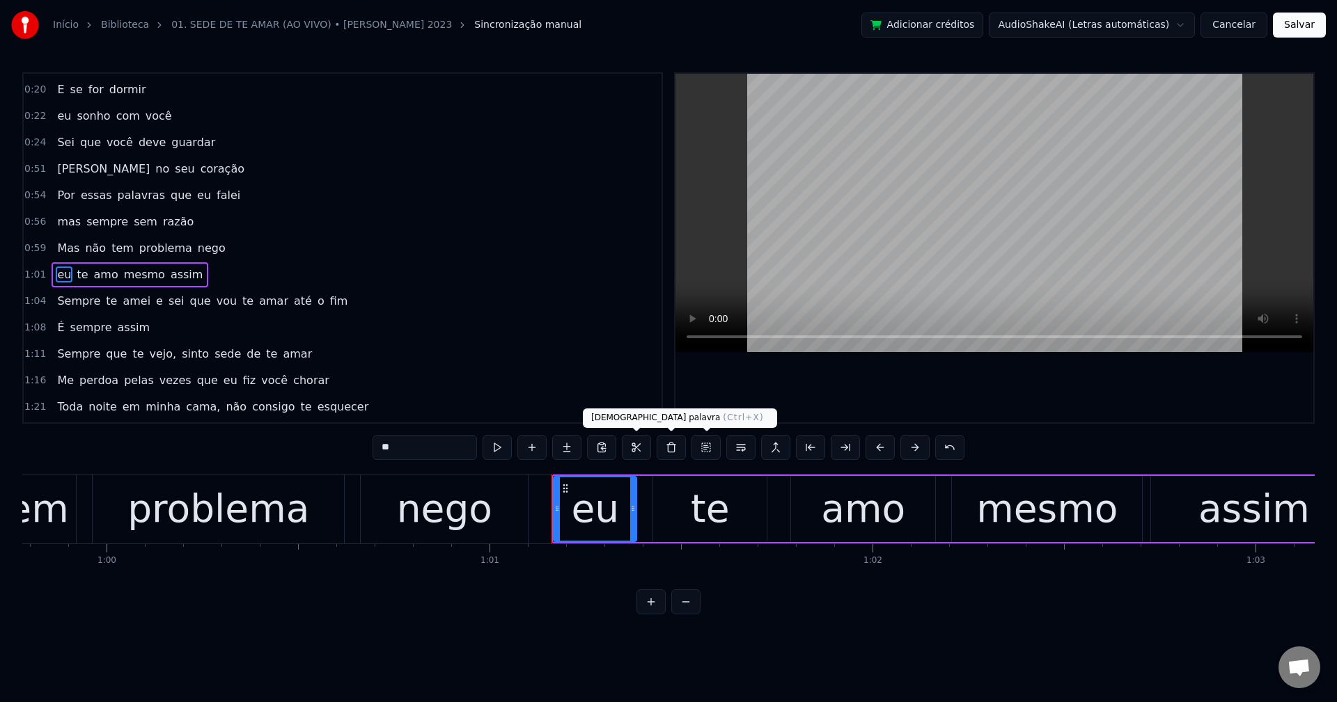
scroll to position [182, 0]
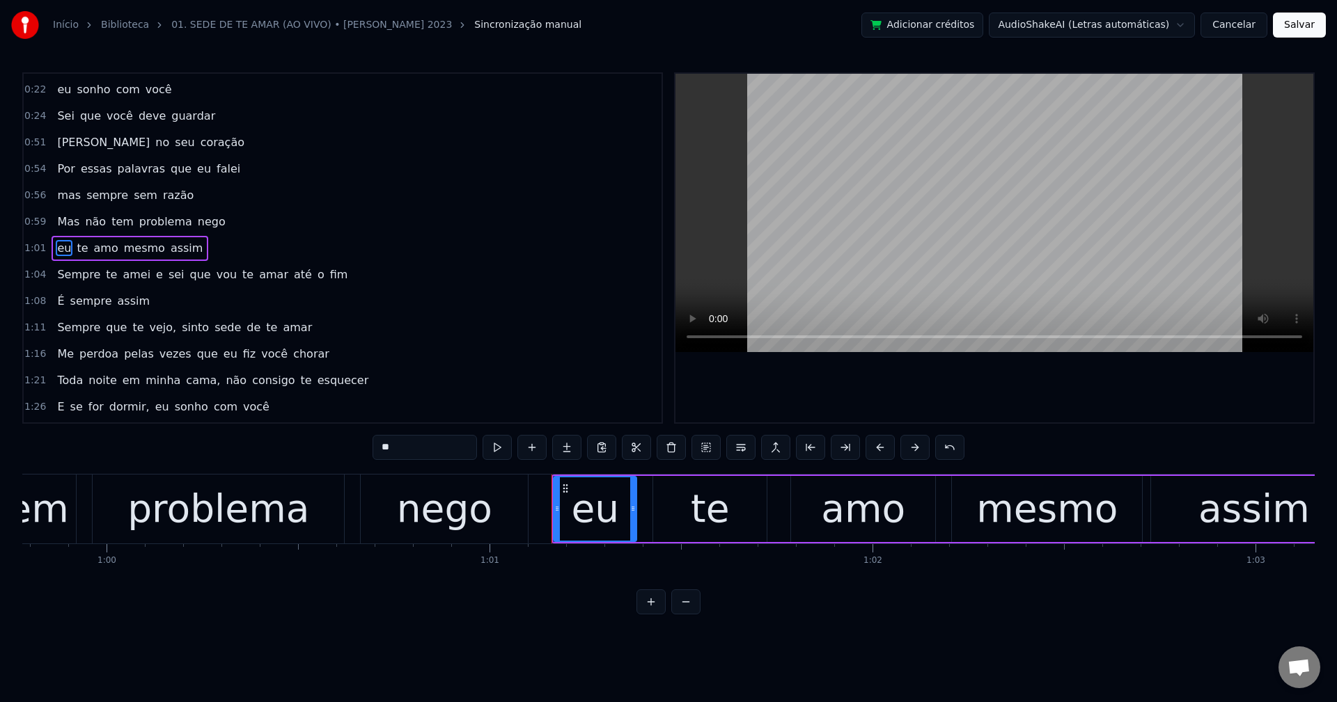
click at [189, 274] on span "que" at bounding box center [201, 275] width 24 height 16
type input "***"
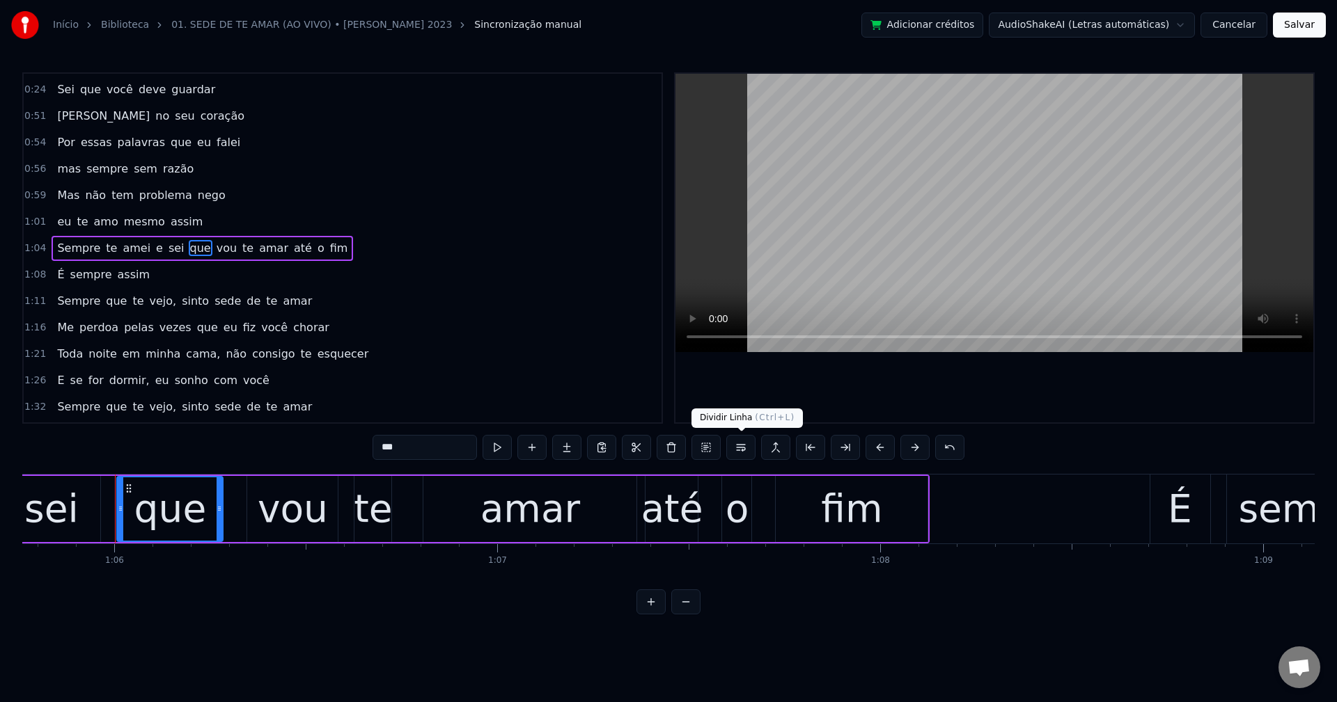
click at [741, 447] on button at bounding box center [740, 447] width 29 height 25
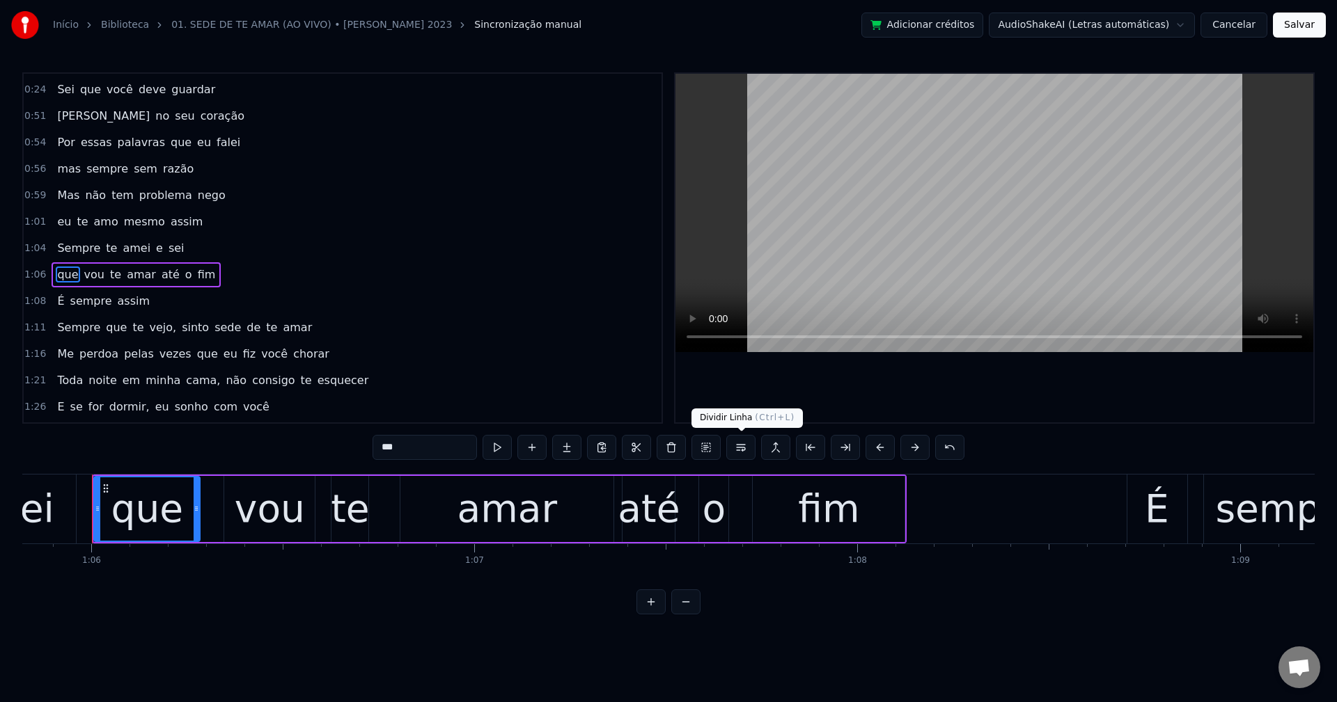
scroll to position [235, 0]
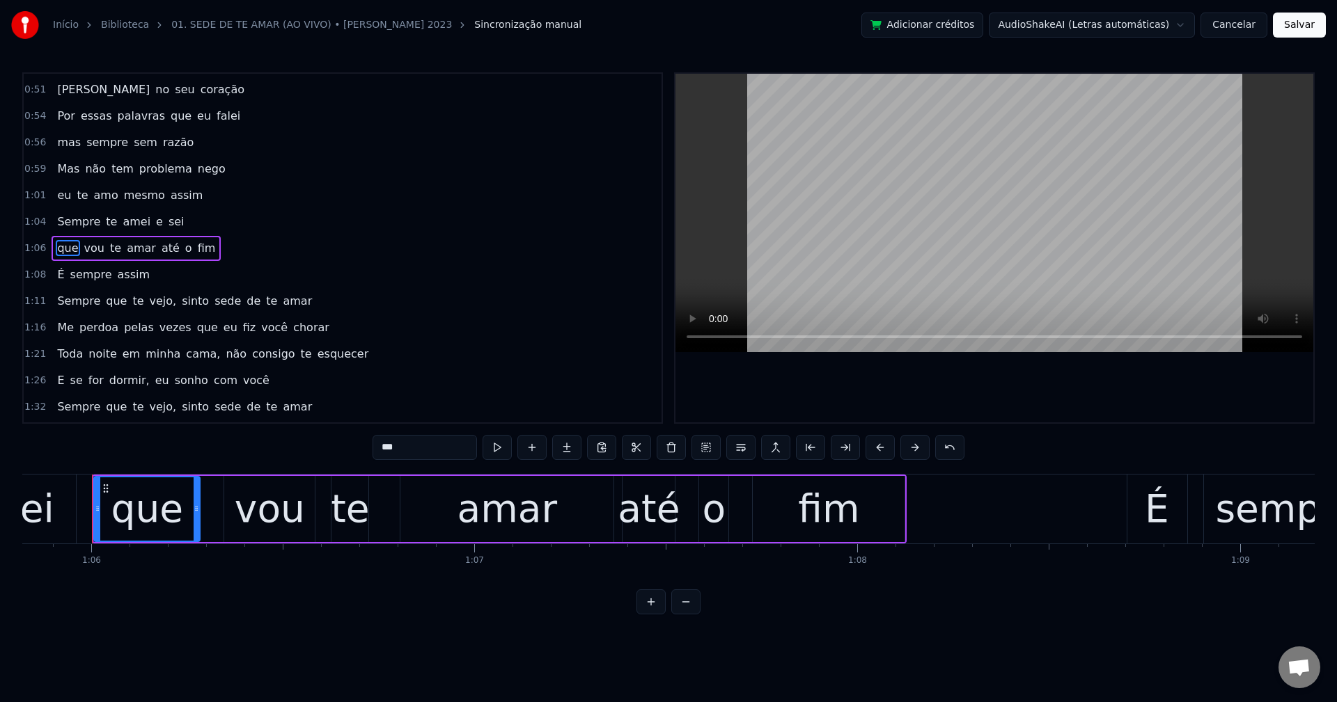
click at [157, 310] on div "Sempre que te vejo, sinto sede de te amar" at bounding box center [185, 301] width 266 height 25
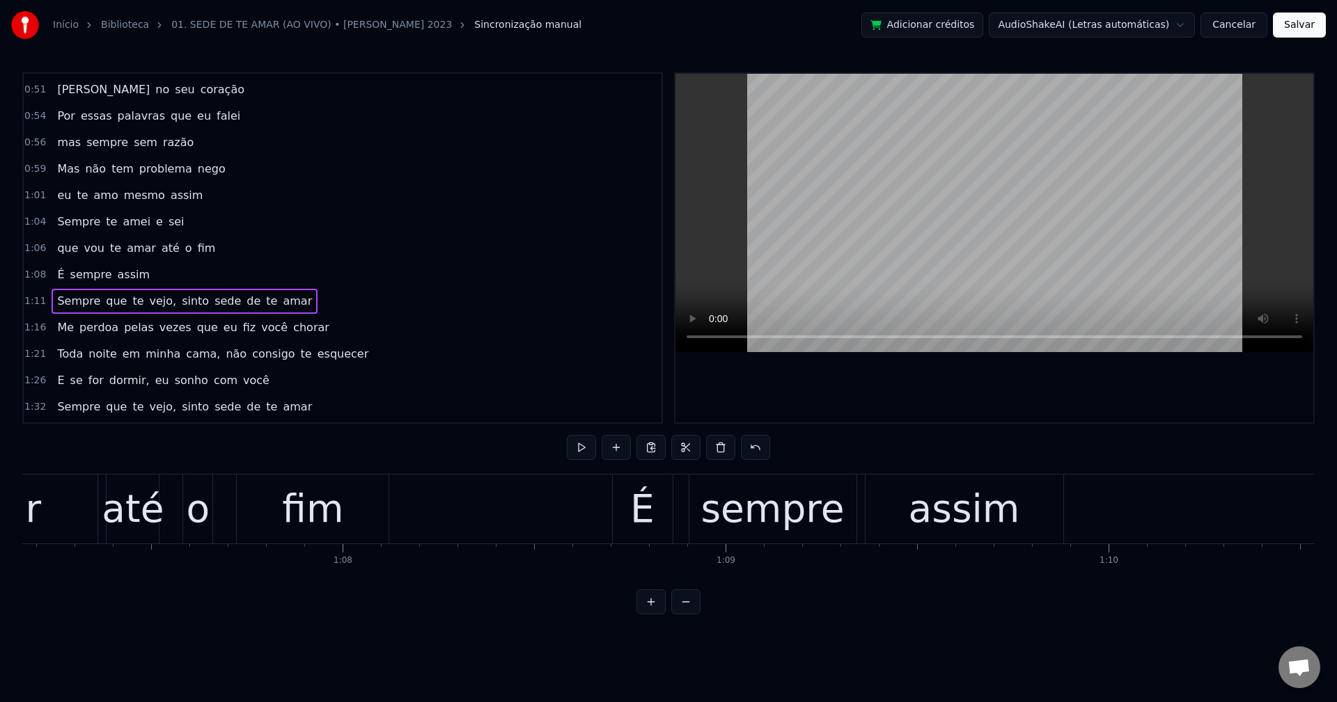
click at [148, 306] on span "vejo," at bounding box center [163, 301] width 30 height 16
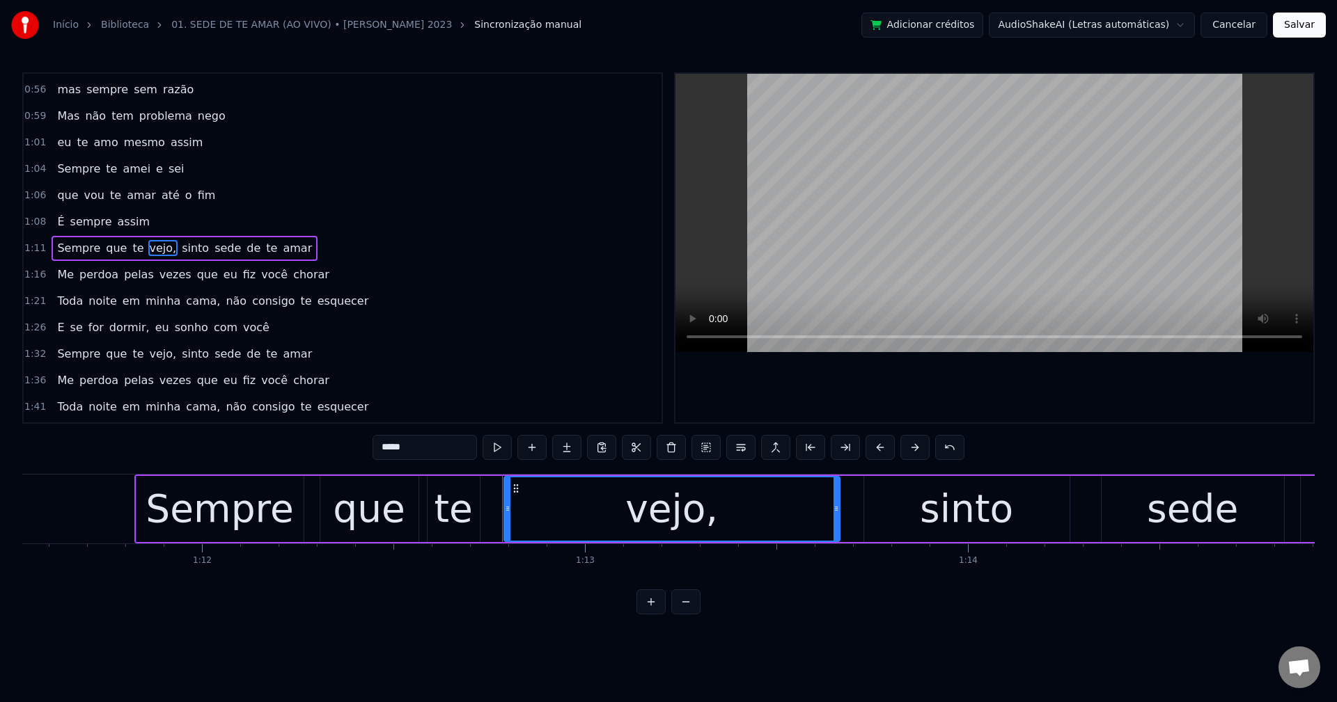
scroll to position [0, 27433]
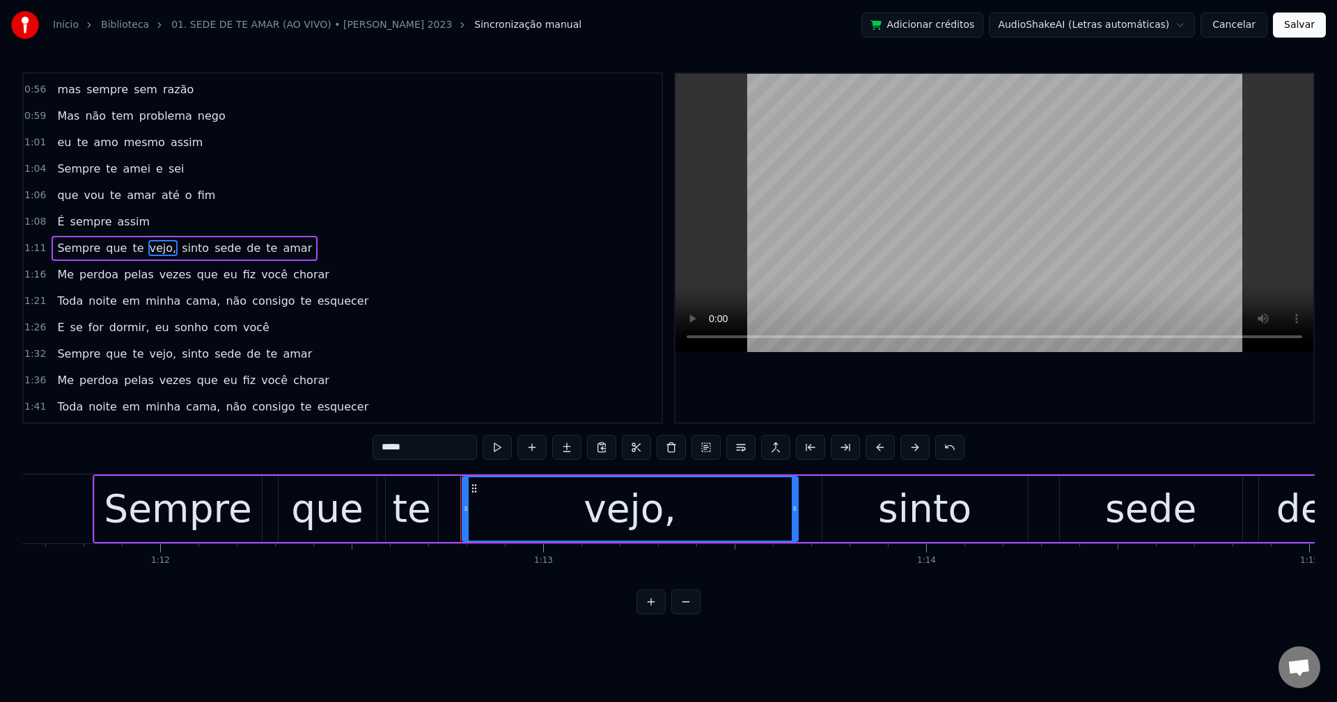
click at [429, 442] on input "*****" at bounding box center [424, 447] width 104 height 25
click at [182, 244] on span "sinto" at bounding box center [192, 248] width 30 height 16
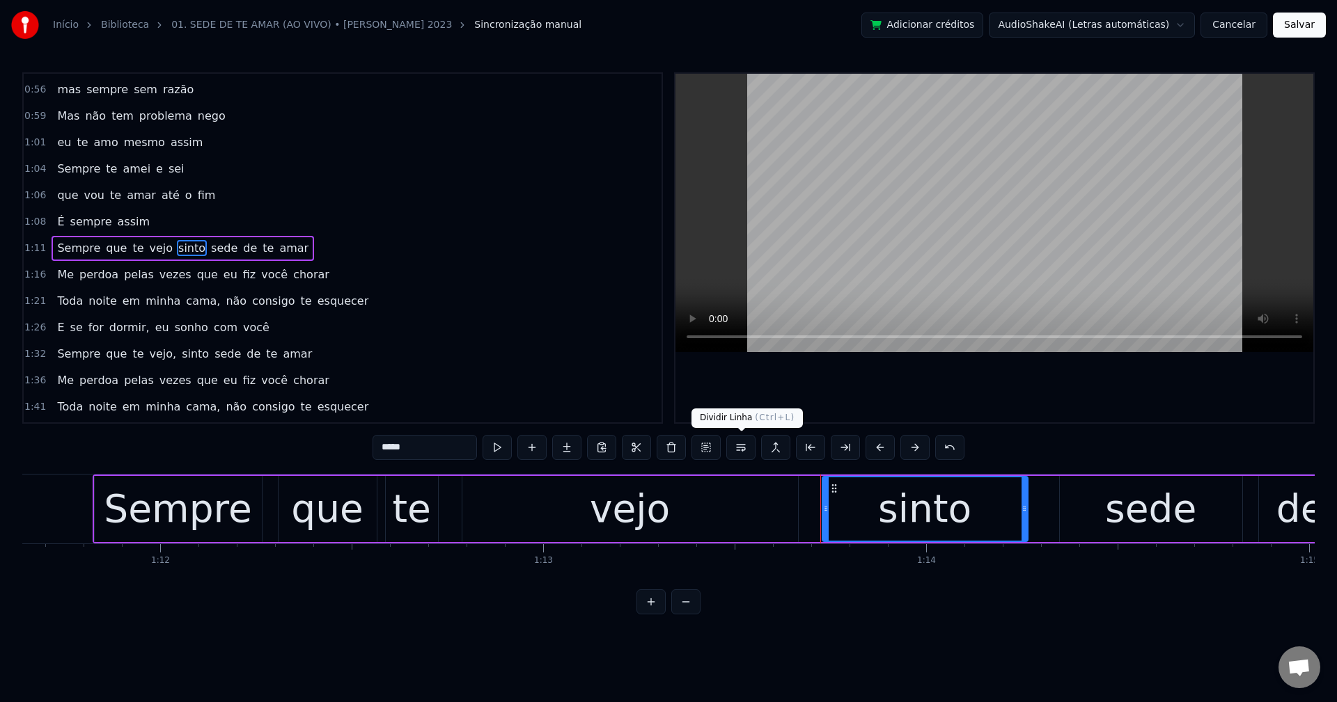
click at [746, 452] on button at bounding box center [740, 447] width 29 height 25
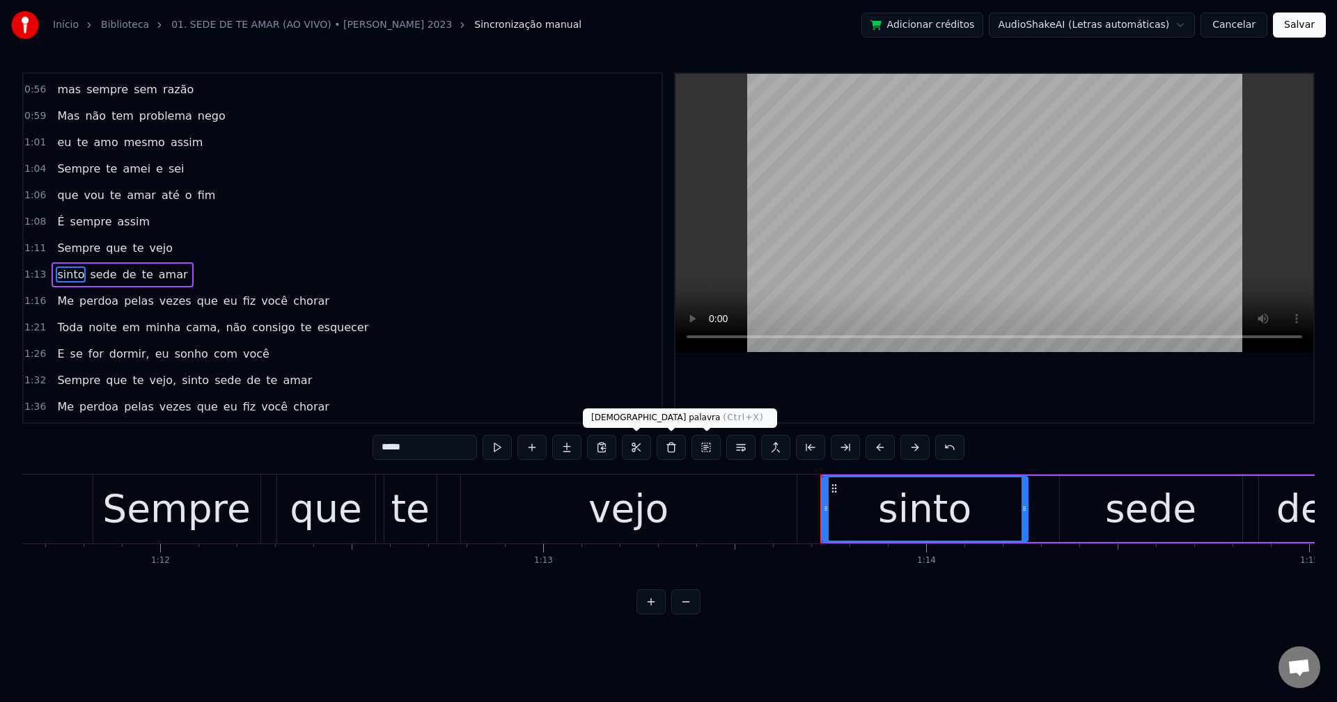
scroll to position [315, 0]
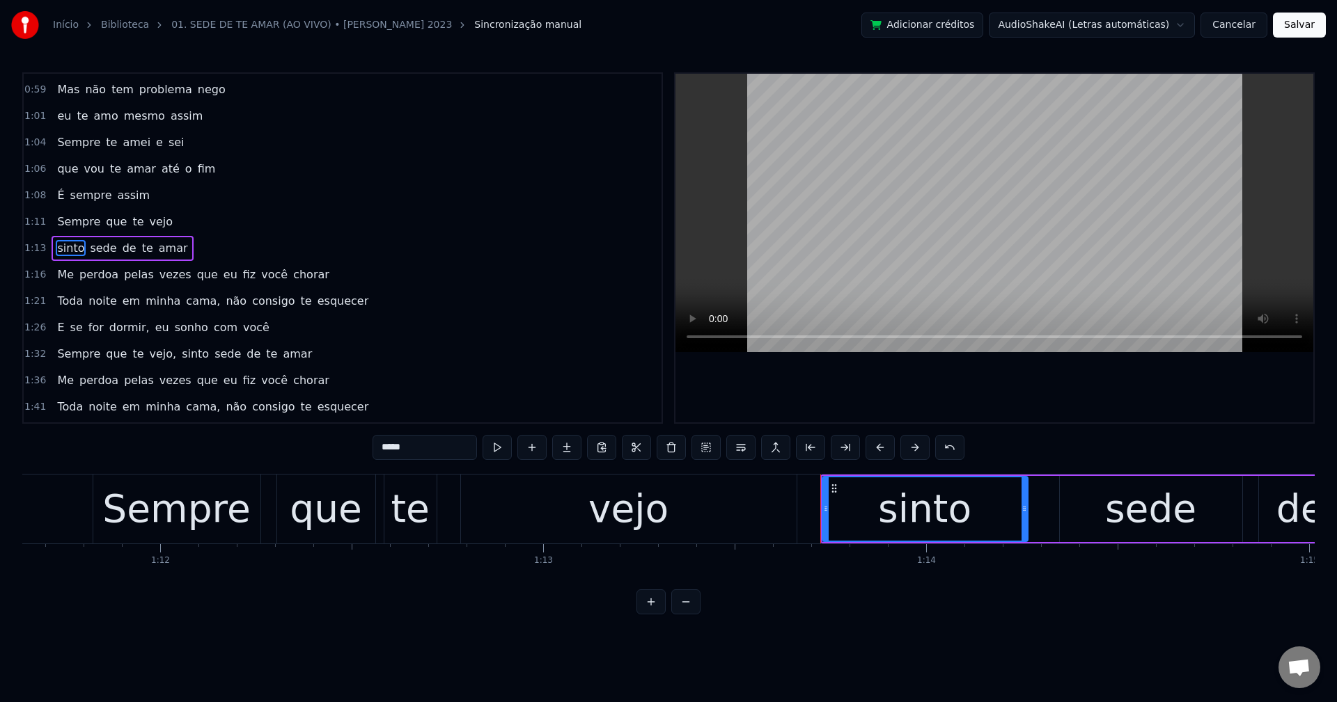
click at [196, 277] on span "que" at bounding box center [208, 275] width 24 height 16
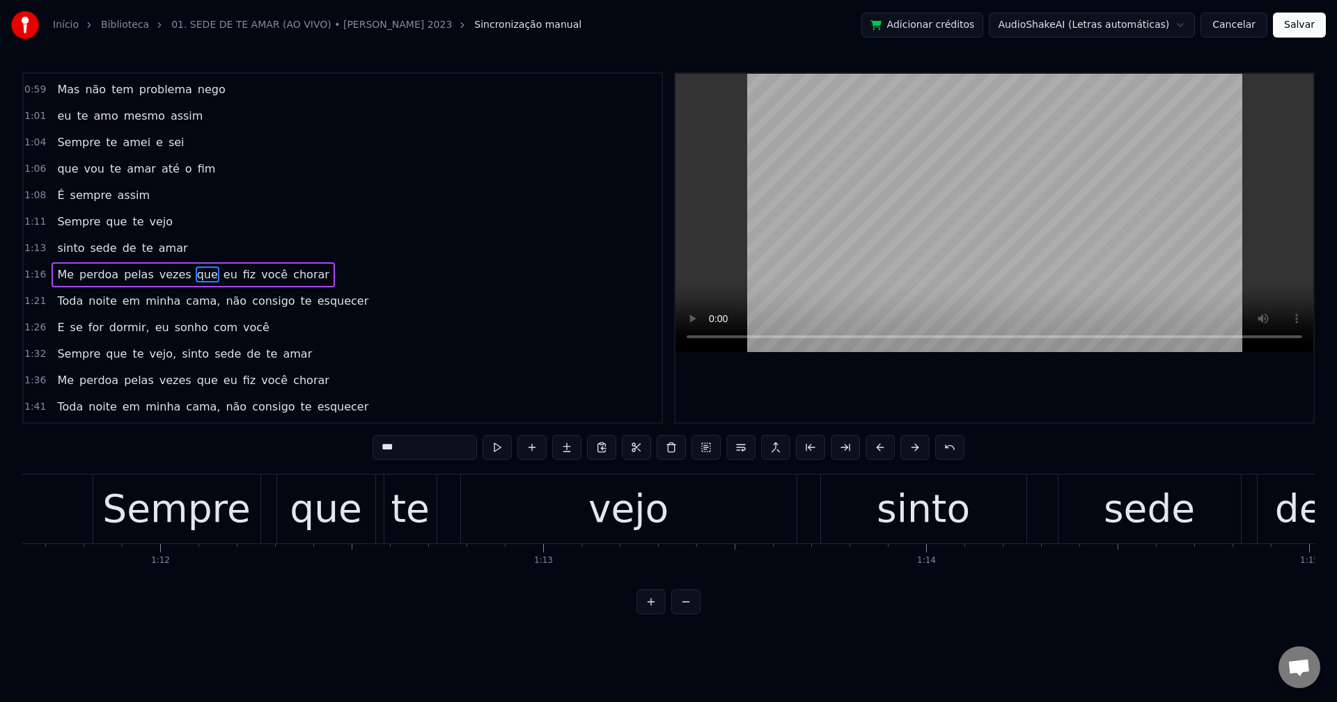
scroll to position [341, 0]
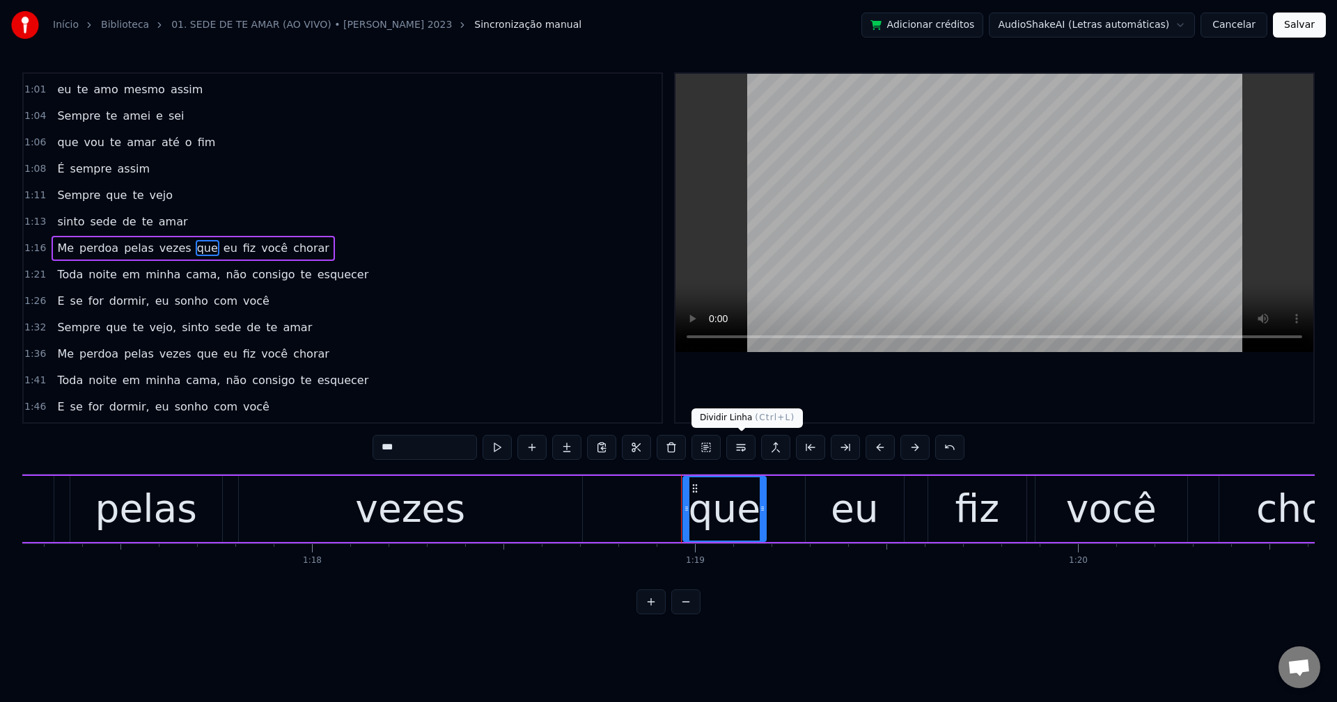
click at [753, 454] on button at bounding box center [740, 447] width 29 height 25
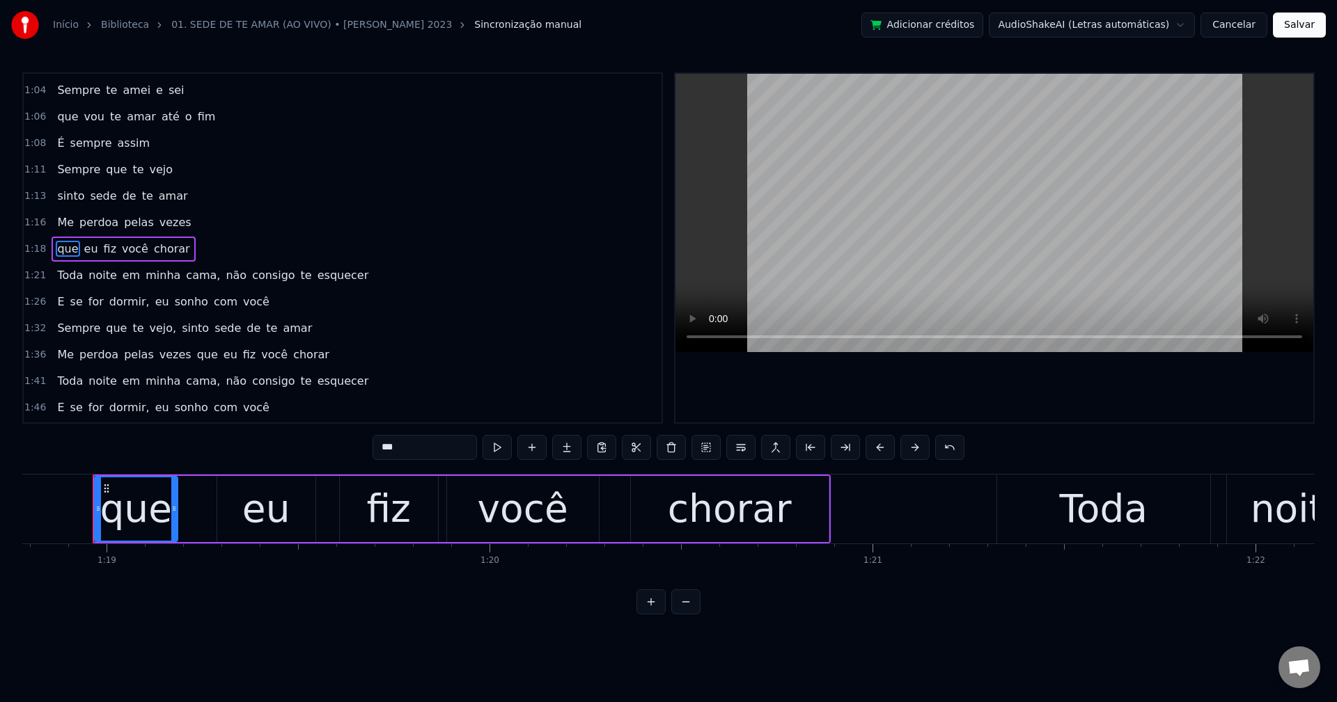
scroll to position [368, 0]
click at [185, 267] on span "cama," at bounding box center [203, 275] width 37 height 16
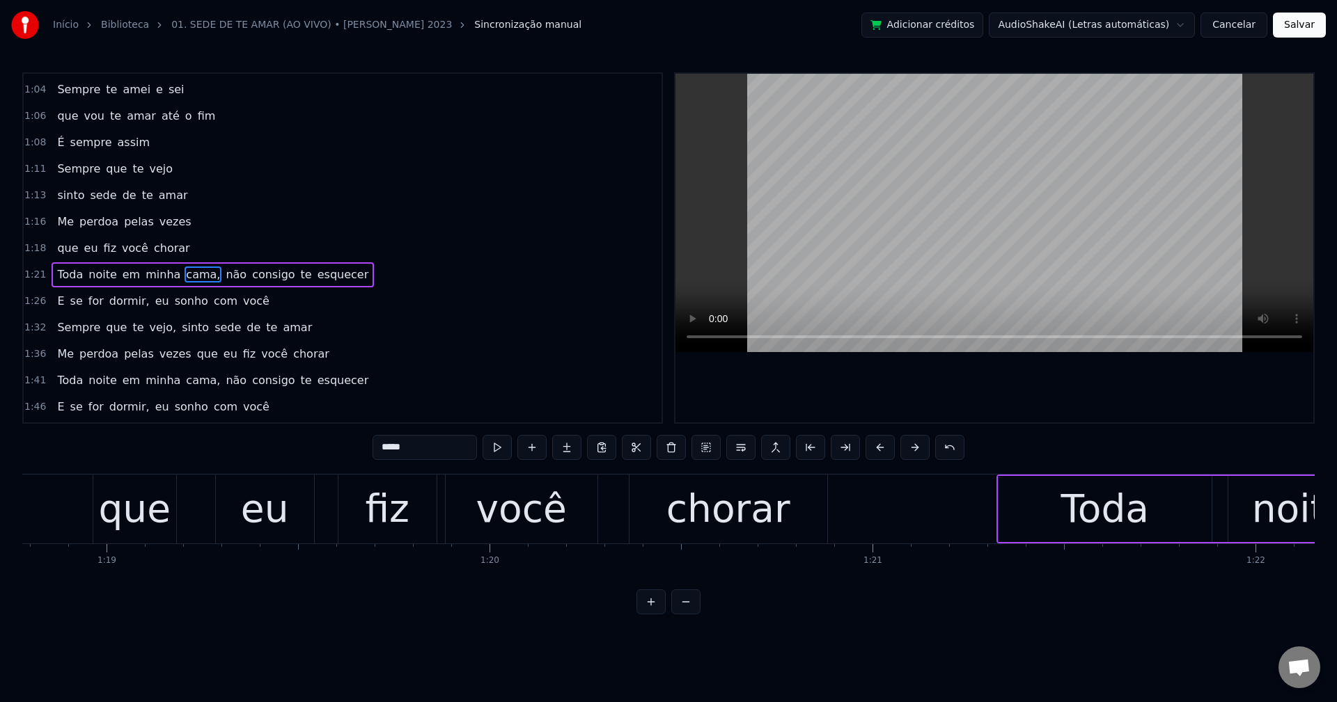
scroll to position [394, 0]
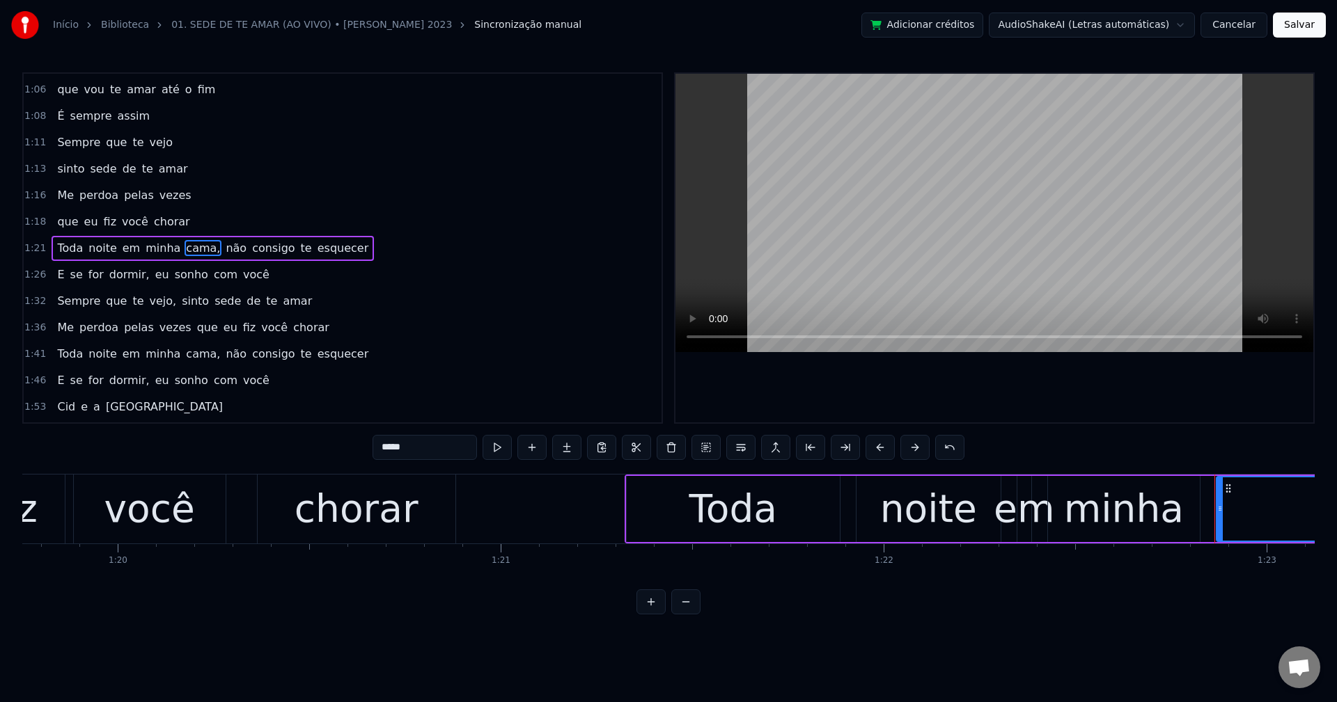
click at [453, 454] on input "*****" at bounding box center [424, 447] width 104 height 25
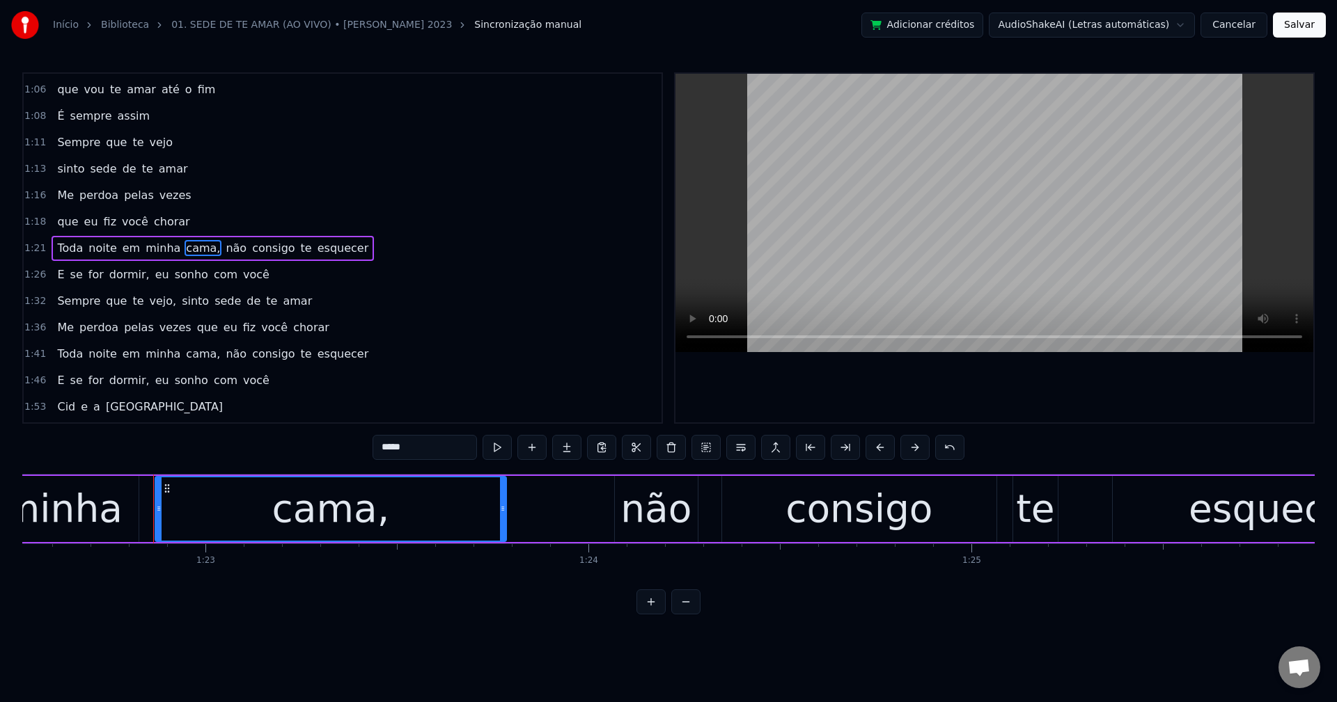
scroll to position [0, 31661]
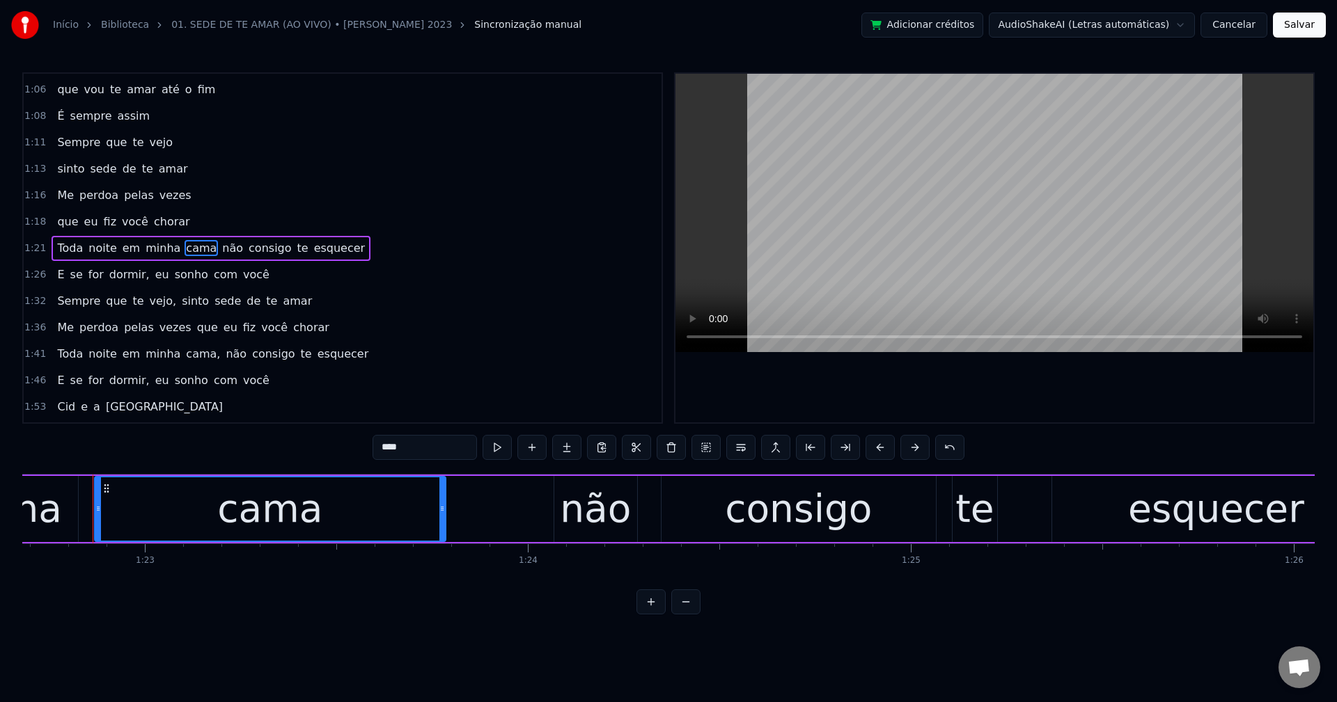
click at [221, 244] on span "não" at bounding box center [233, 248] width 24 height 16
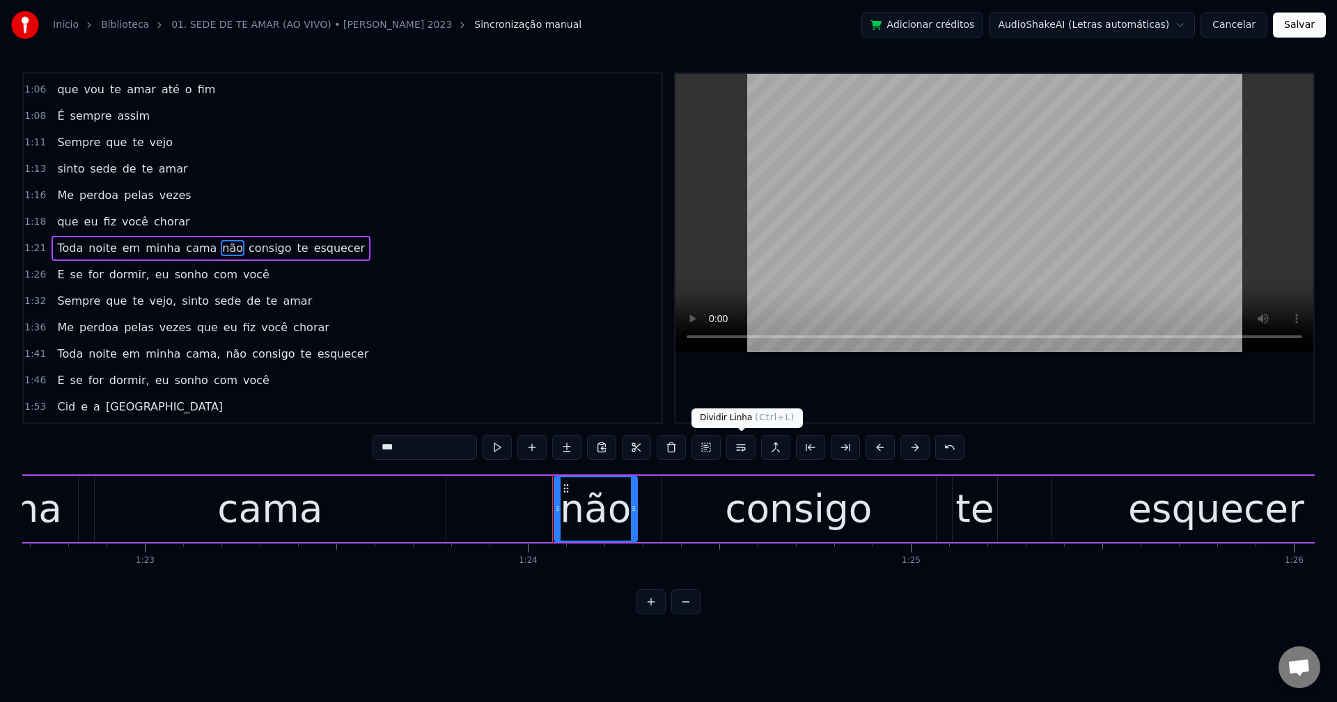
click at [737, 450] on button at bounding box center [740, 447] width 29 height 25
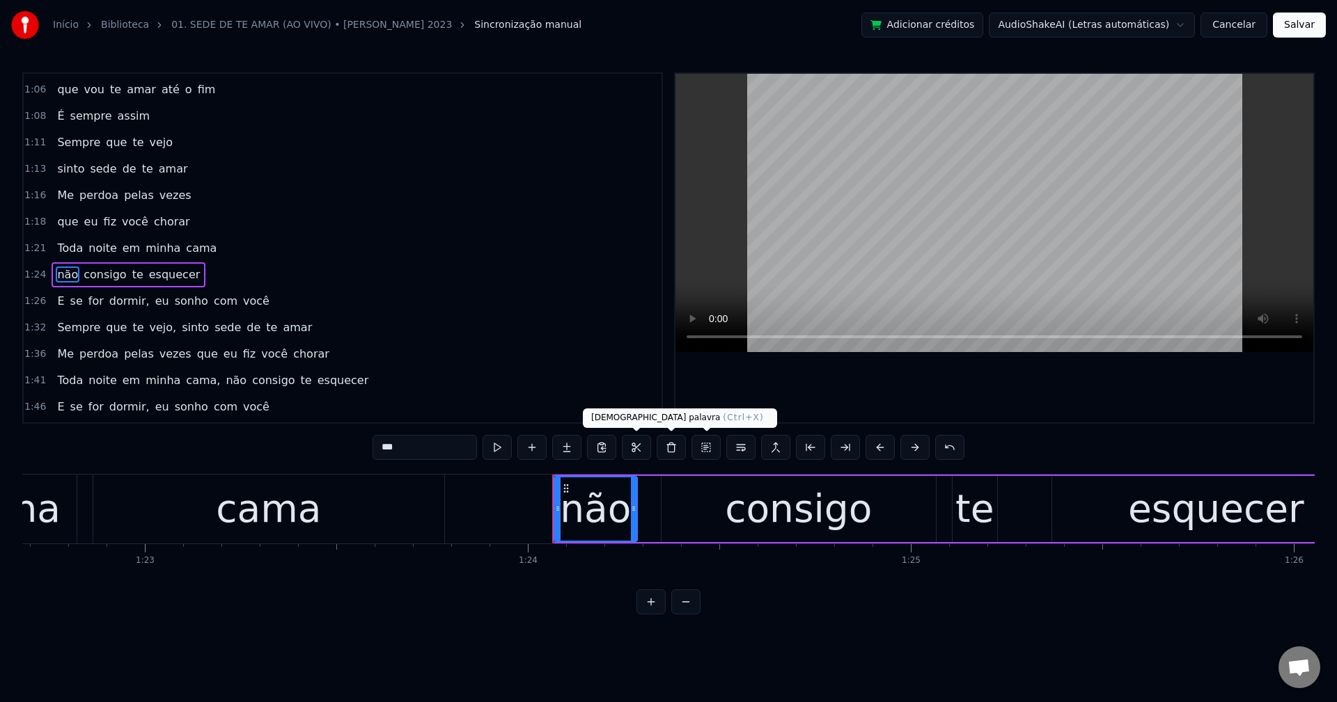
scroll to position [421, 0]
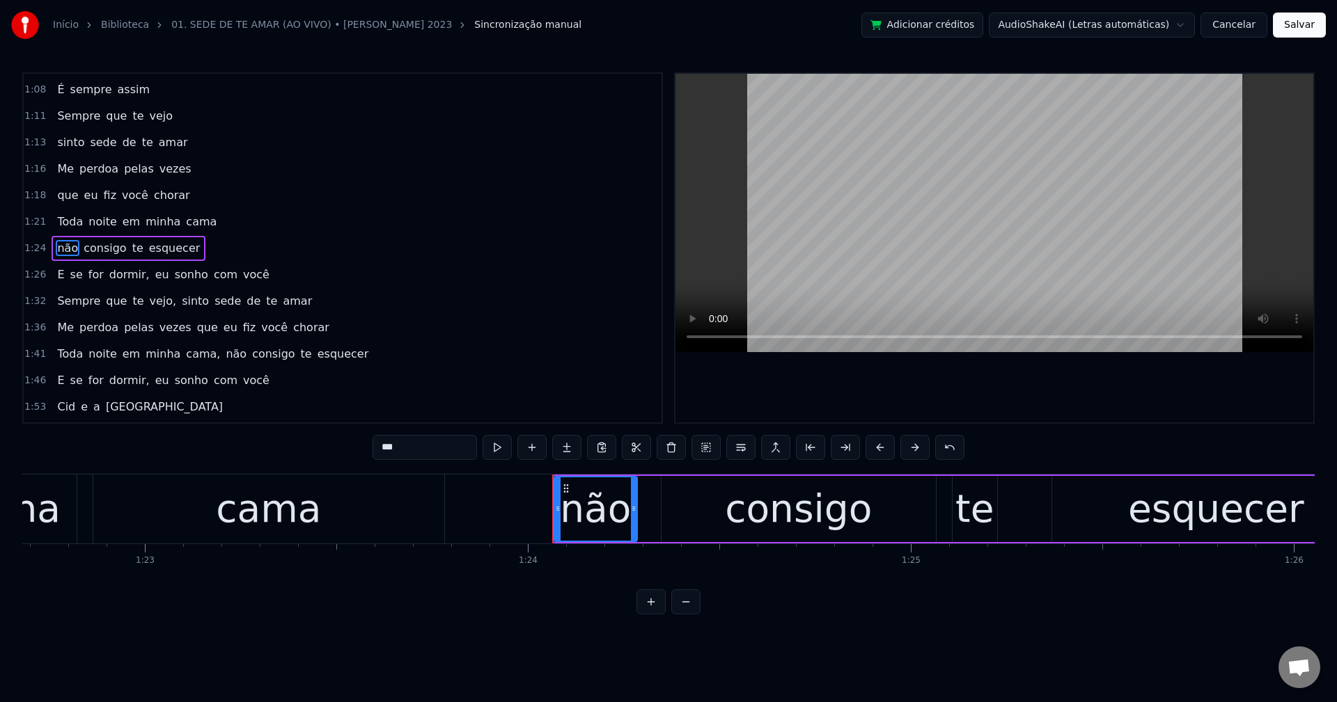
click at [127, 280] on span "dormir," at bounding box center [129, 275] width 43 height 16
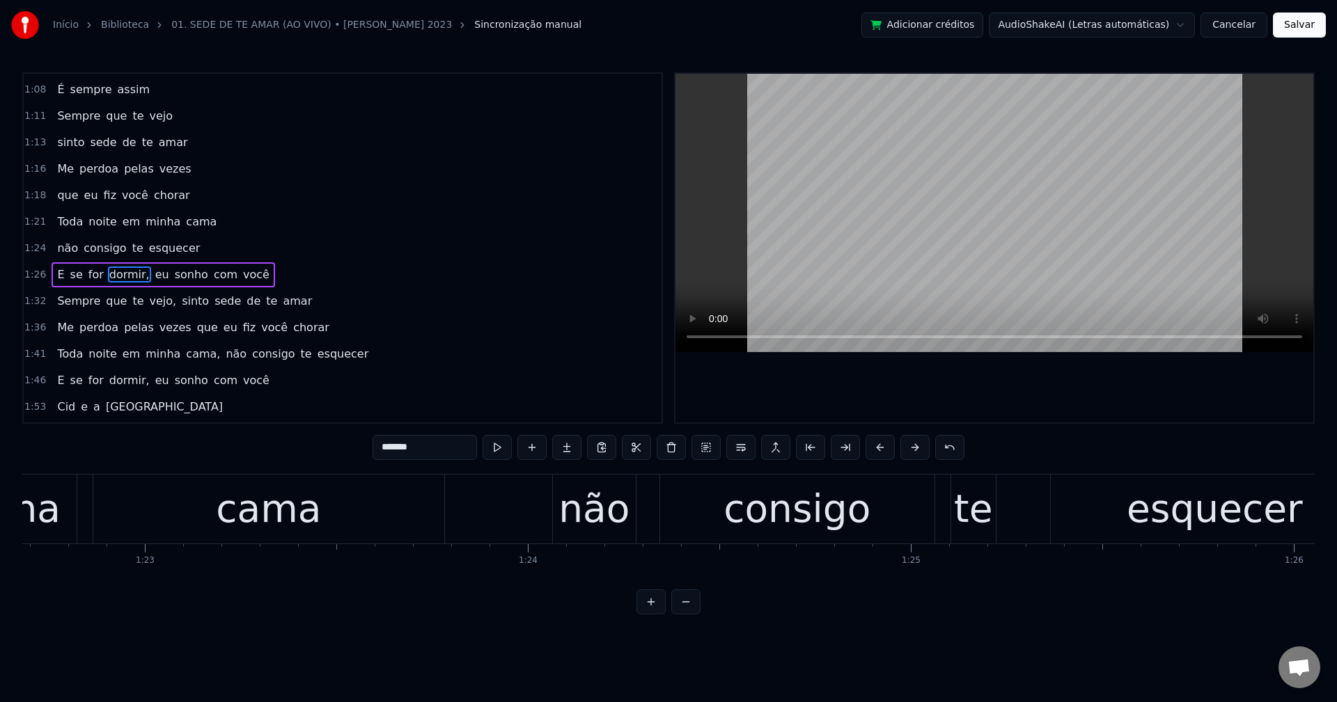
scroll to position [447, 0]
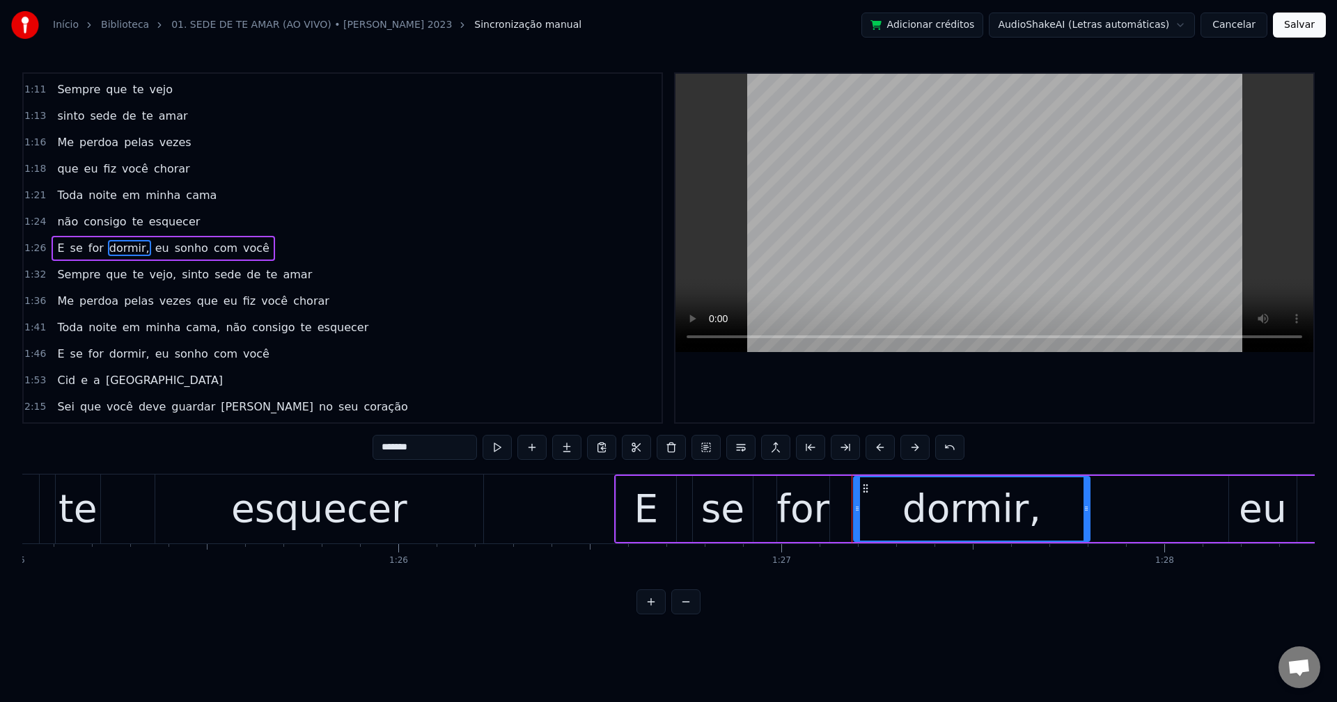
click at [451, 442] on input "*******" at bounding box center [424, 447] width 104 height 25
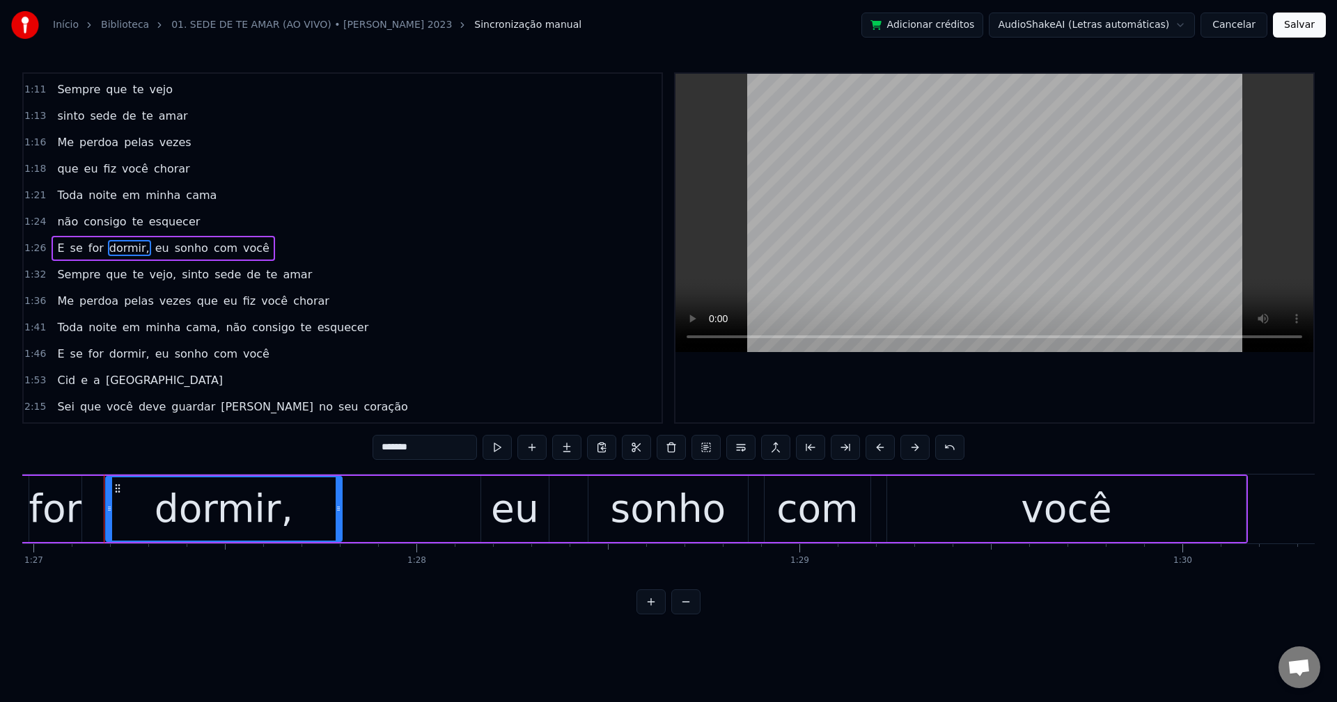
scroll to position [0, 33315]
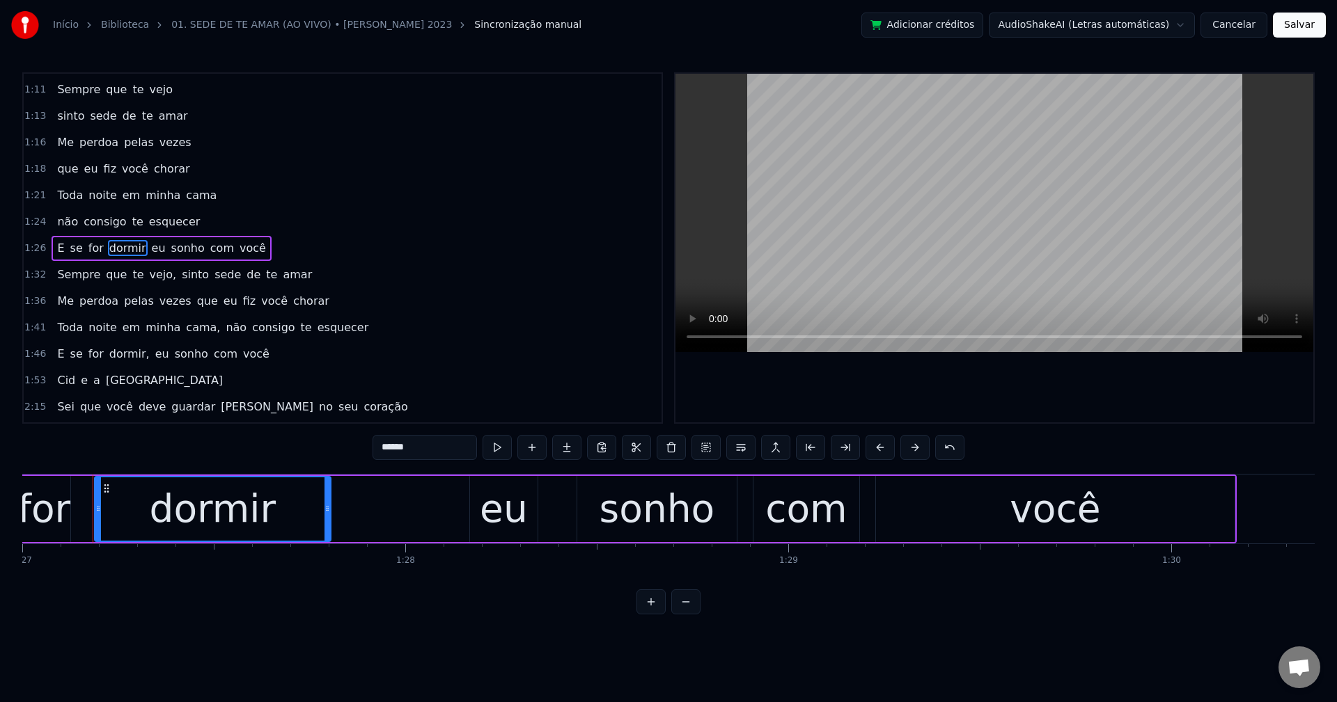
click at [150, 243] on span "eu" at bounding box center [158, 248] width 17 height 16
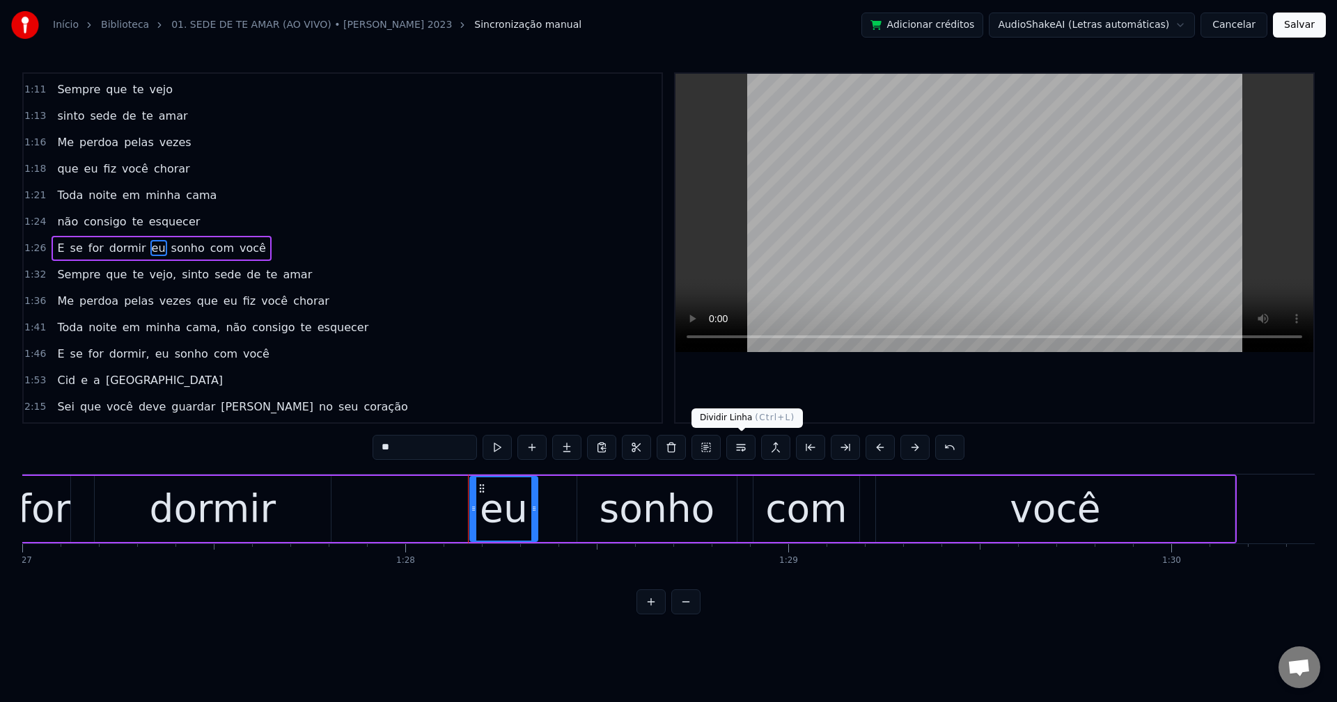
click at [738, 451] on button at bounding box center [740, 447] width 29 height 25
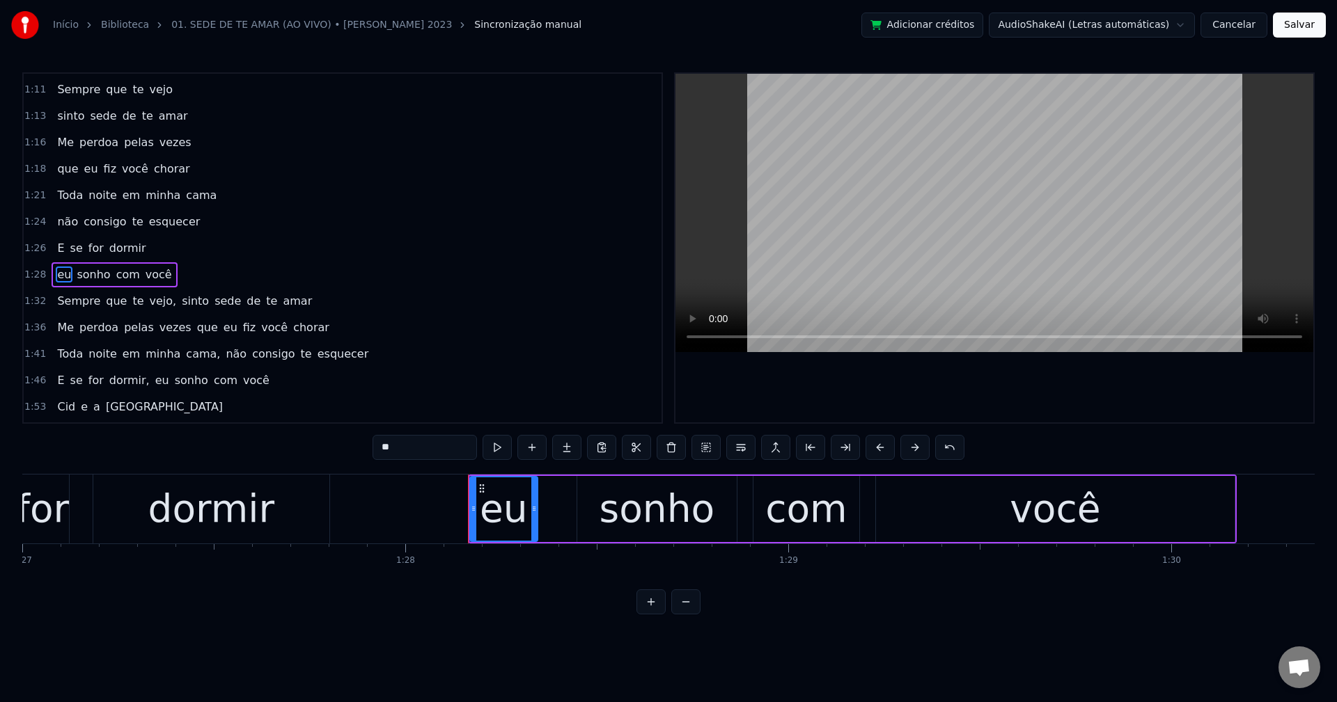
scroll to position [473, 0]
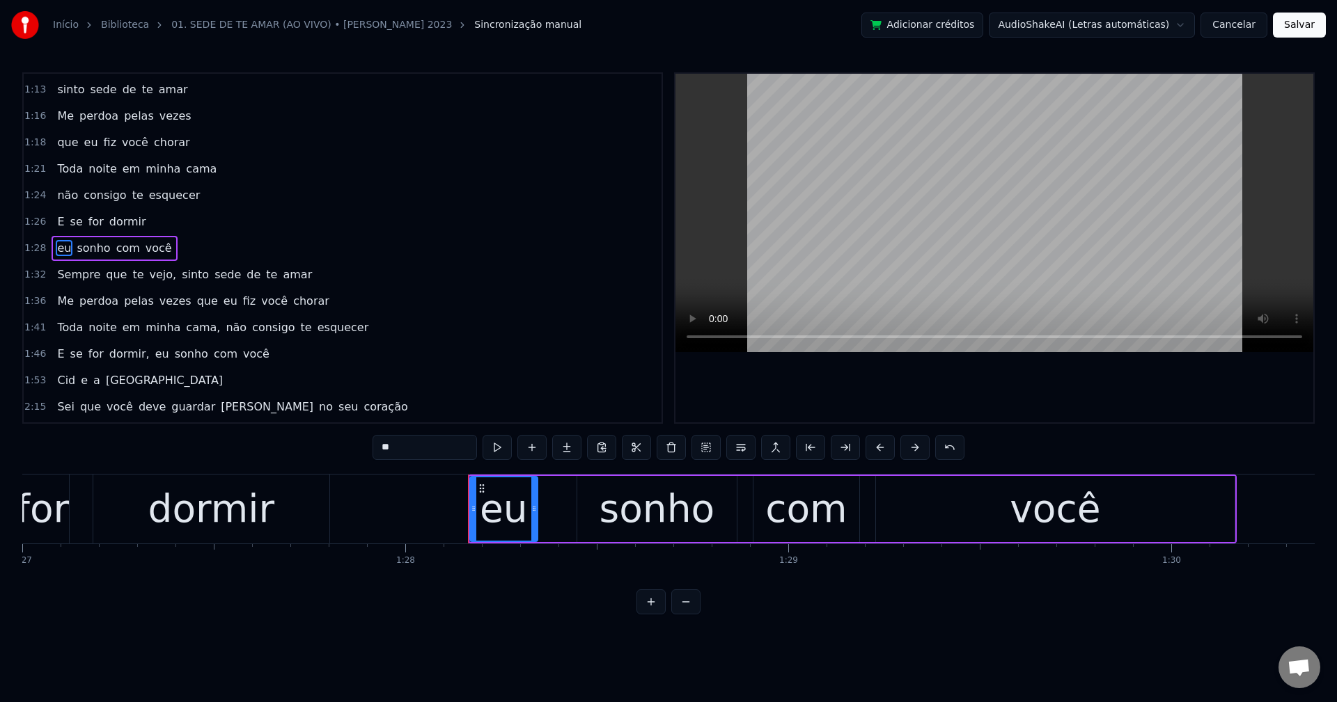
click at [148, 272] on span "vejo," at bounding box center [163, 275] width 30 height 16
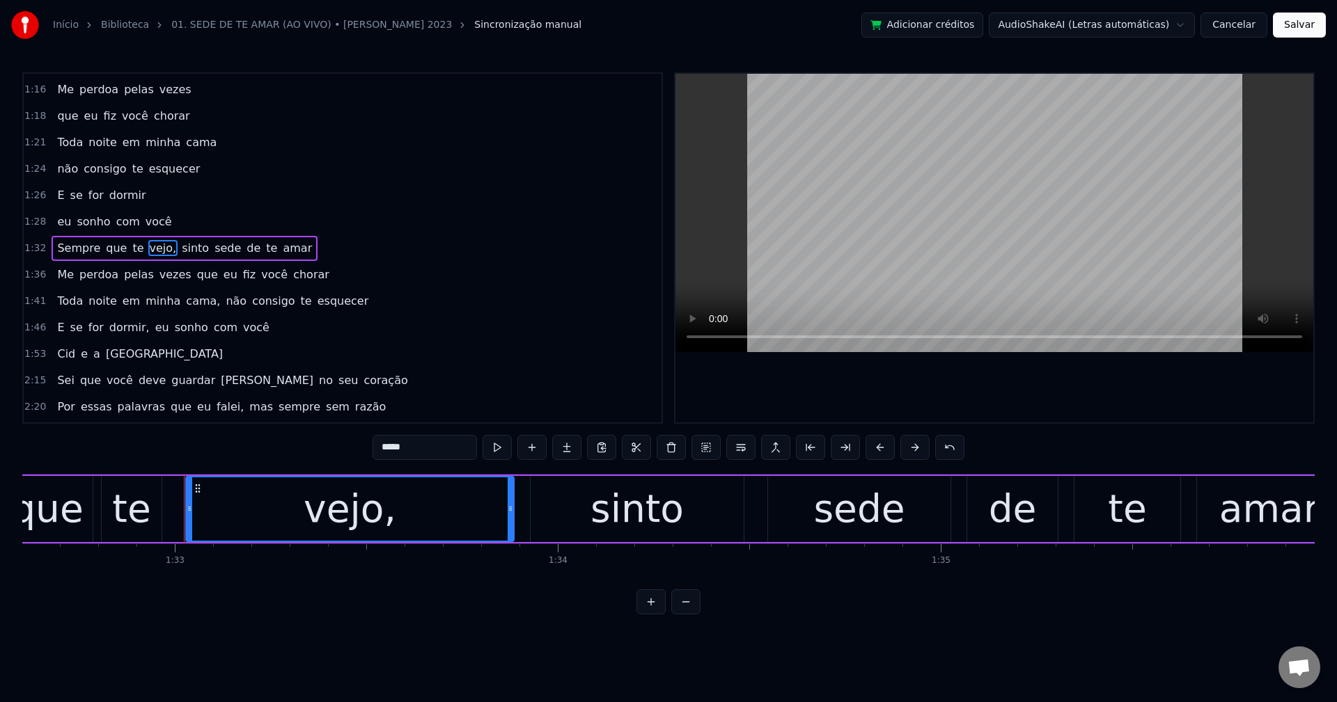
scroll to position [0, 35552]
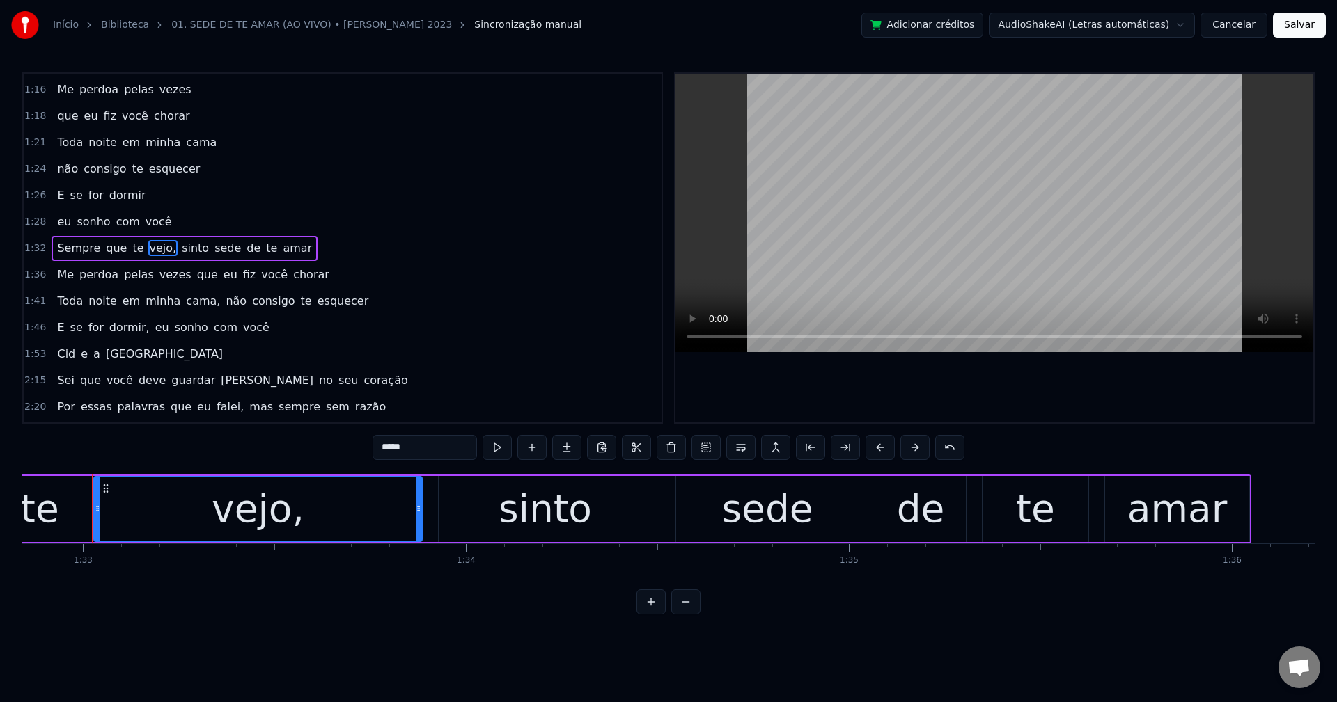
click at [436, 447] on input "*****" at bounding box center [424, 447] width 104 height 25
click at [184, 241] on span "sinto" at bounding box center [192, 248] width 30 height 16
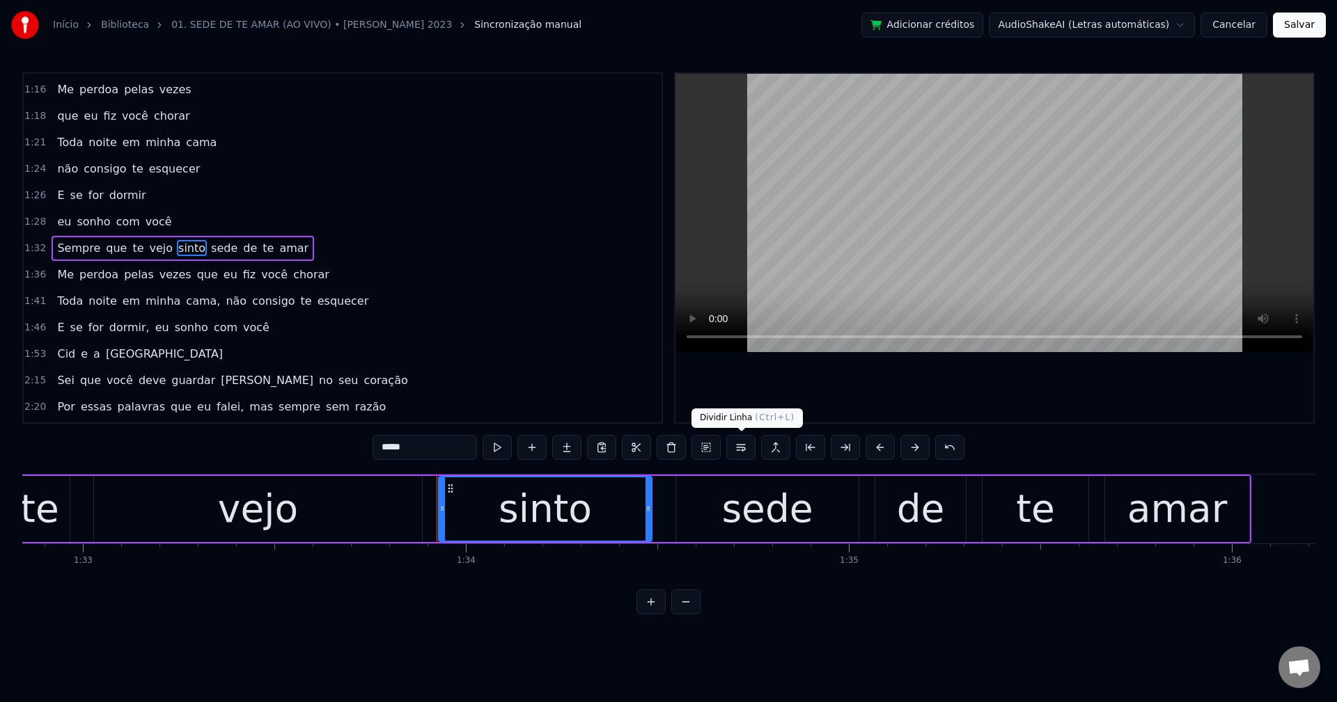
click at [746, 459] on button at bounding box center [740, 447] width 29 height 25
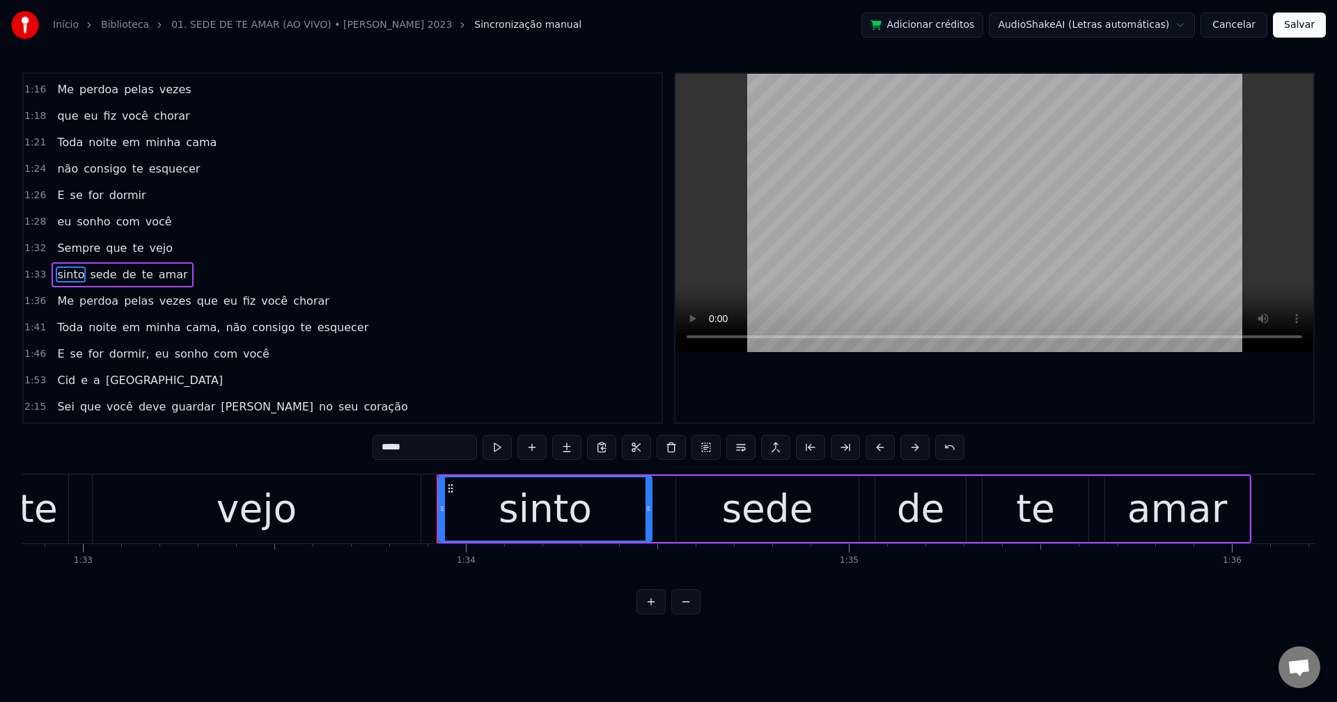
scroll to position [526, 0]
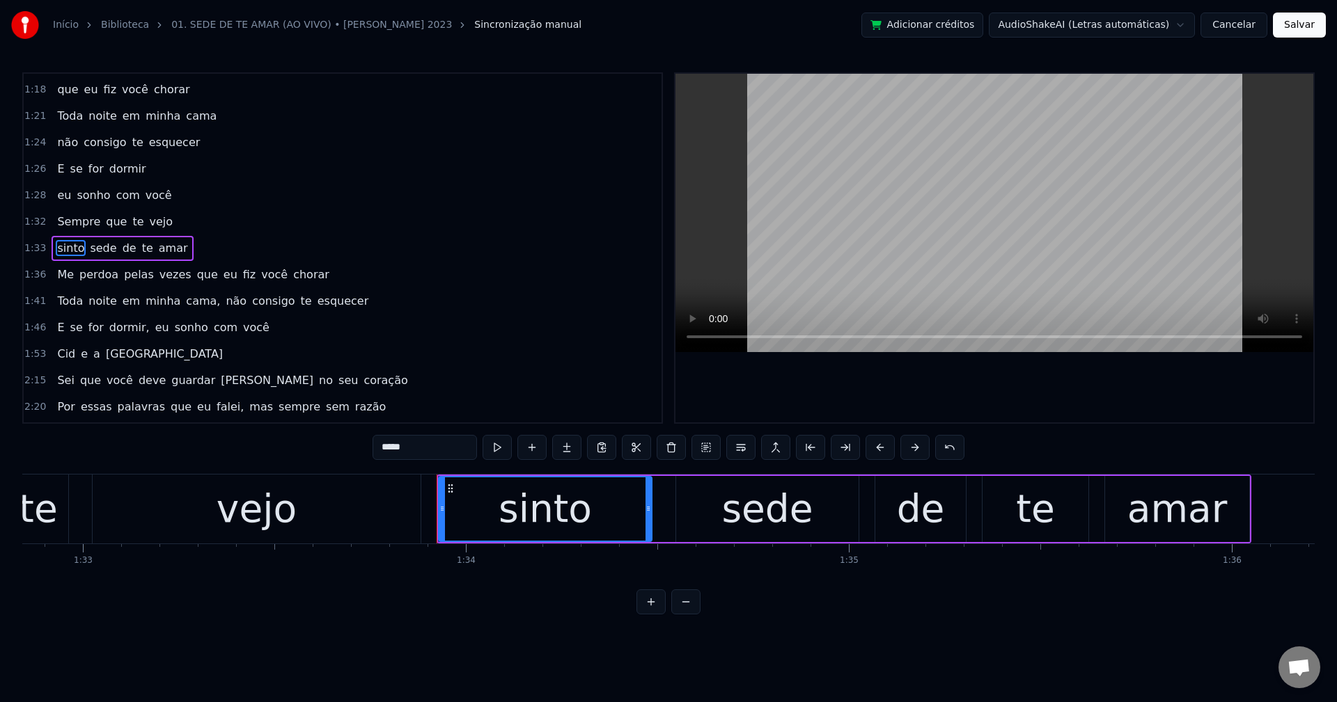
click at [196, 280] on span "que" at bounding box center [208, 275] width 24 height 16
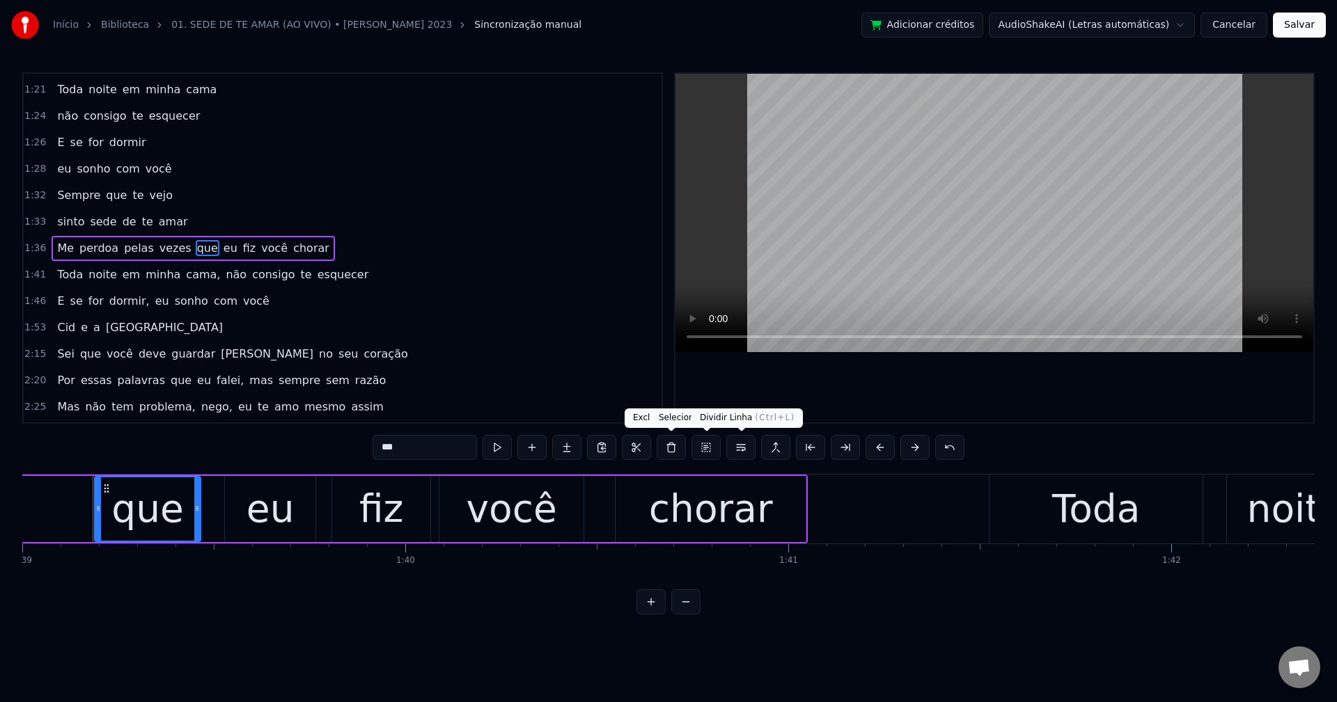
scroll to position [0, 37911]
click at [748, 449] on button at bounding box center [740, 447] width 29 height 25
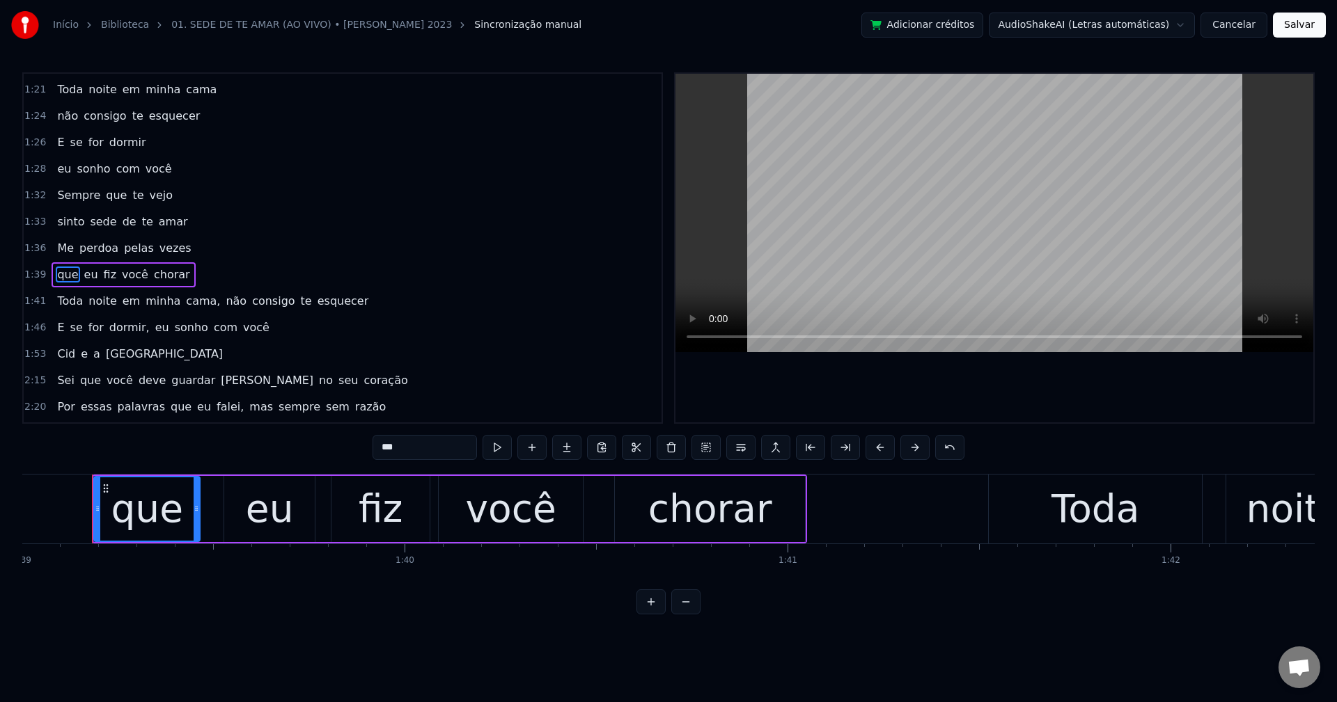
scroll to position [579, 0]
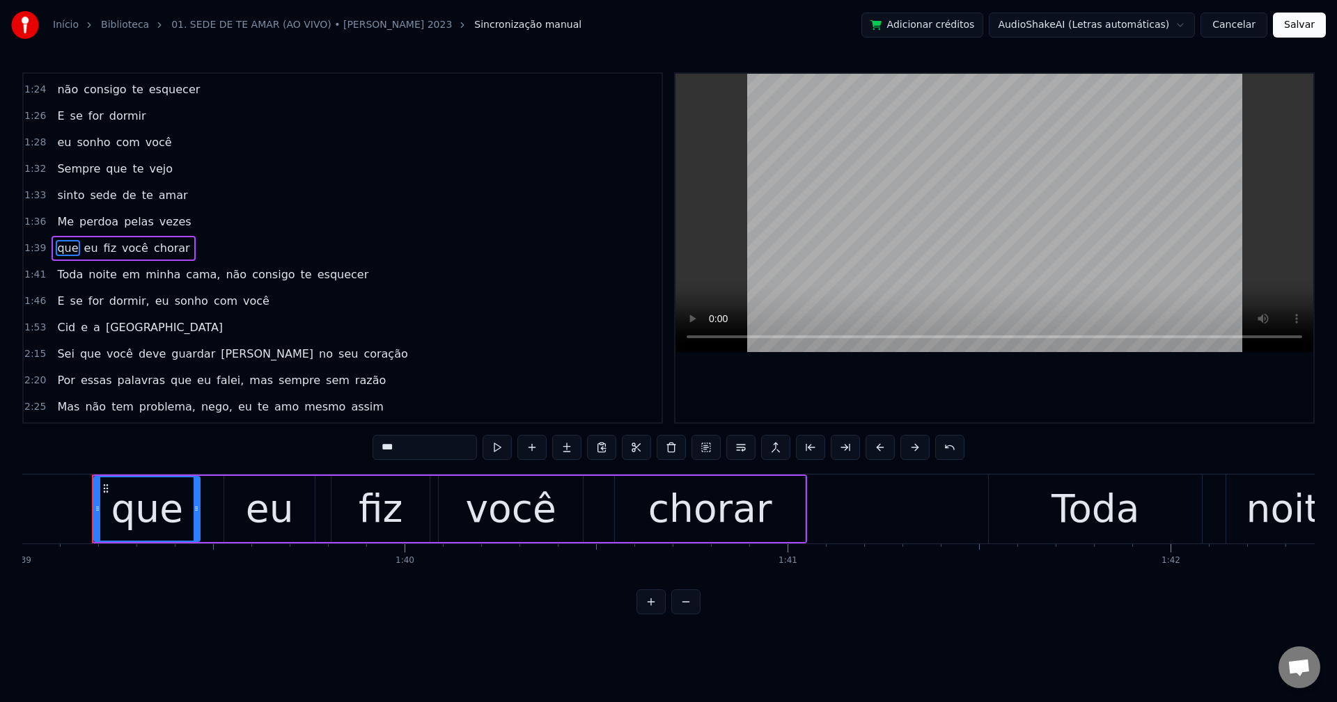
click at [193, 278] on span "cama," at bounding box center [203, 275] width 37 height 16
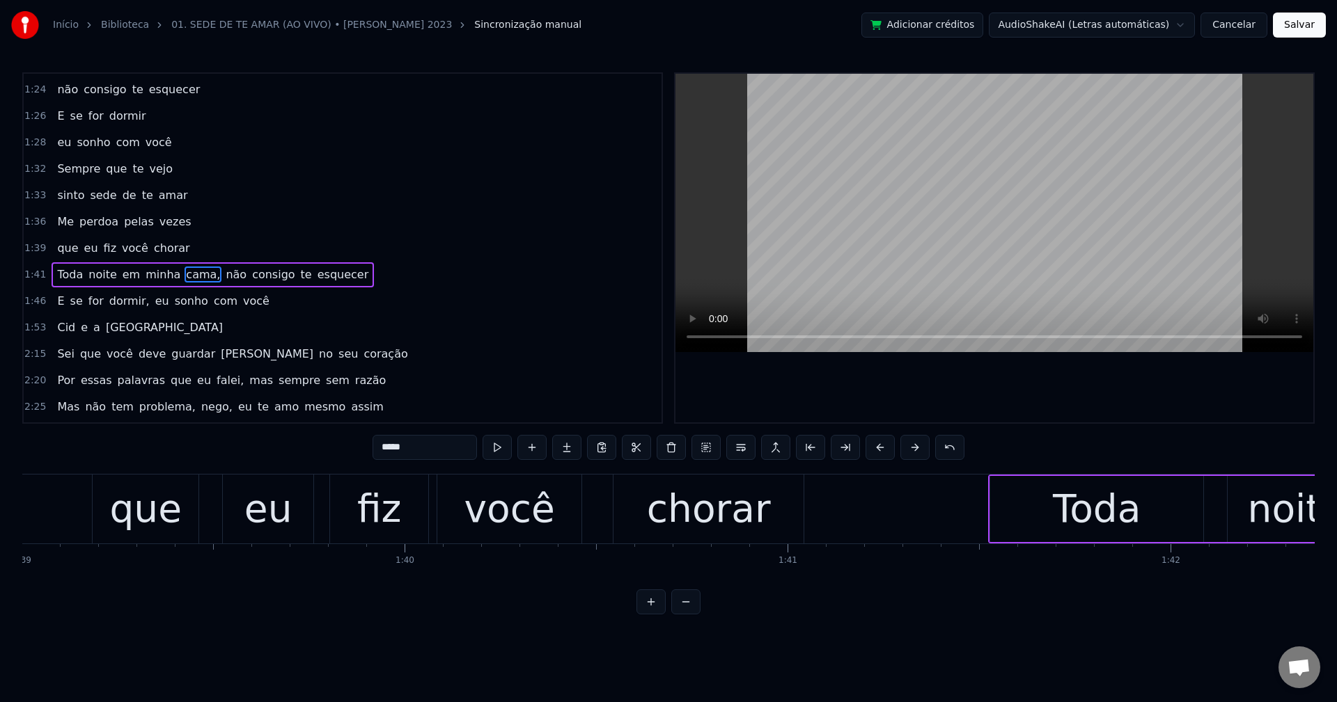
scroll to position [606, 0]
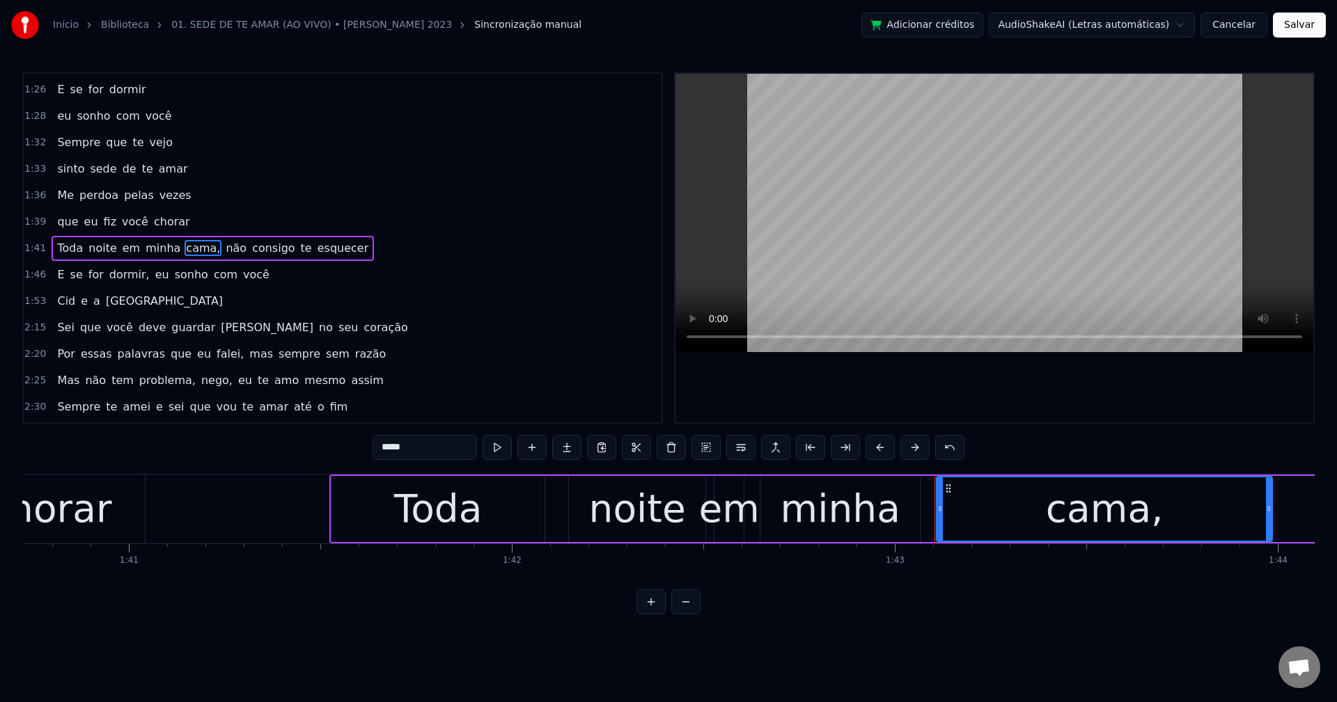
click at [456, 446] on input "*****" at bounding box center [424, 447] width 104 height 25
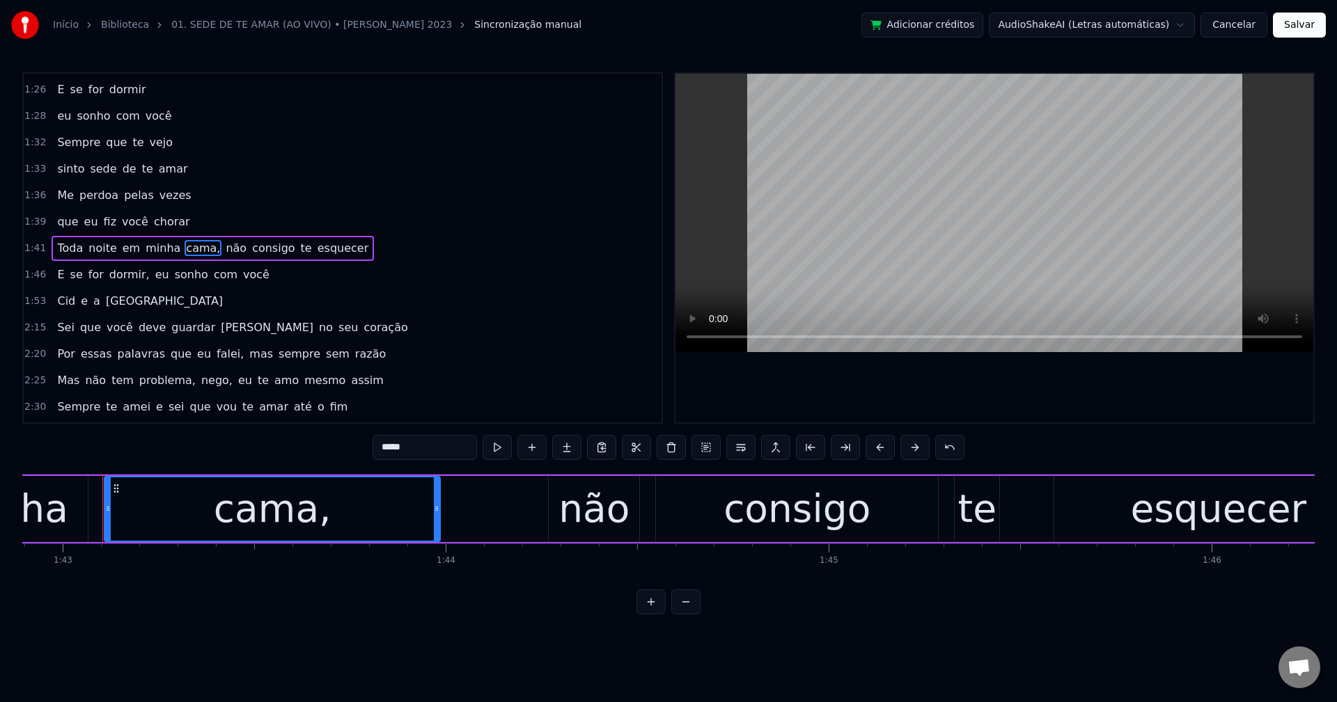
scroll to position [0, 39412]
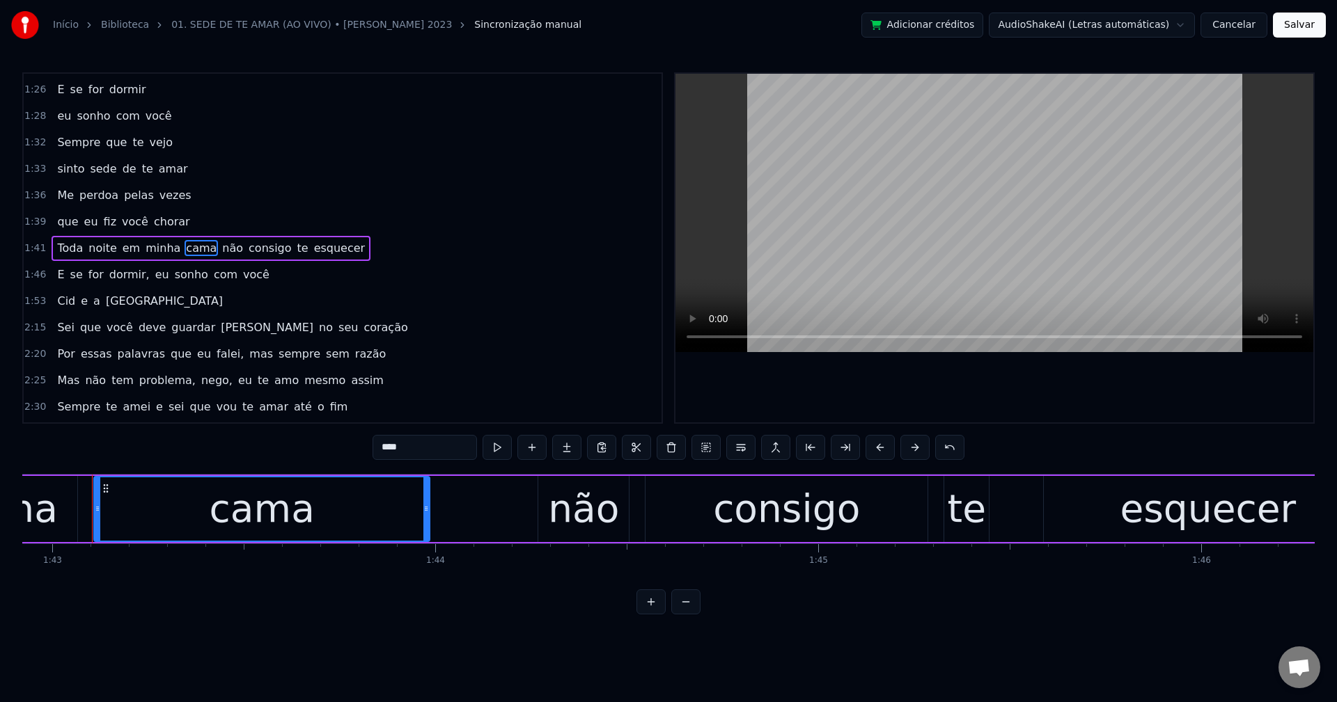
click at [221, 246] on span "não" at bounding box center [233, 248] width 24 height 16
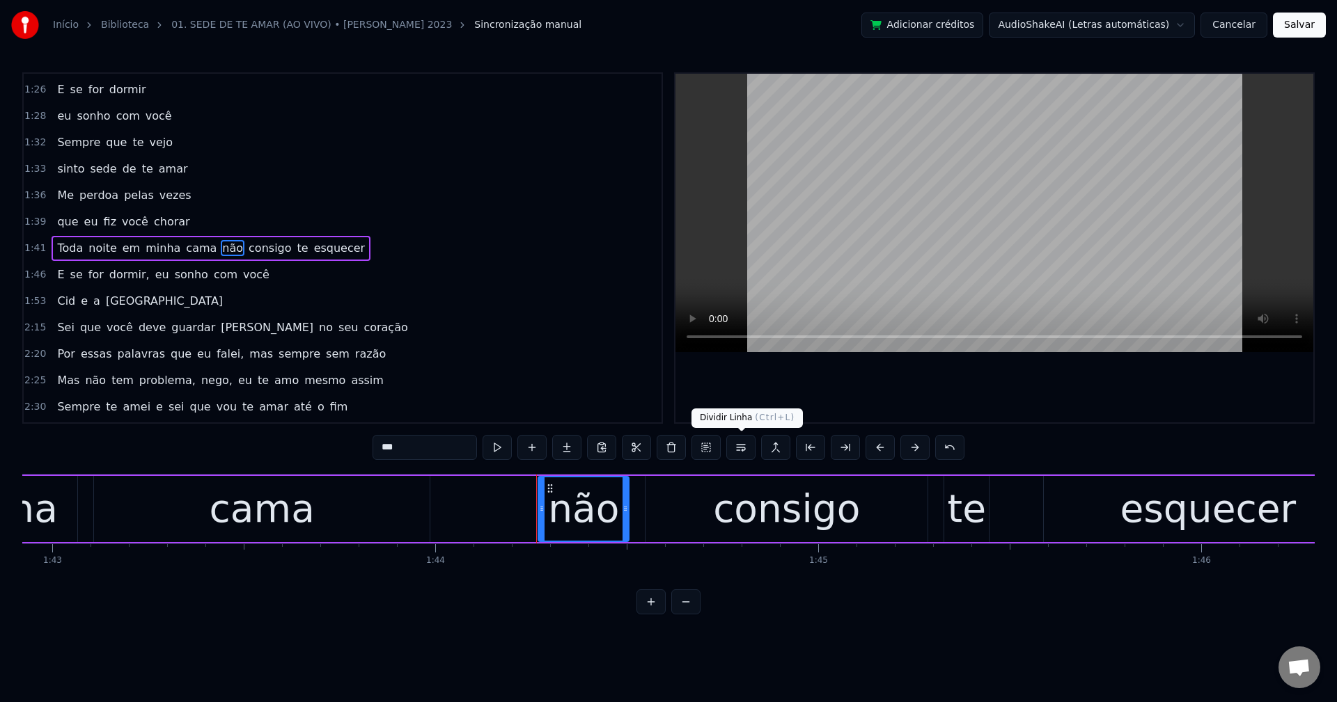
click at [739, 446] on button at bounding box center [740, 447] width 29 height 25
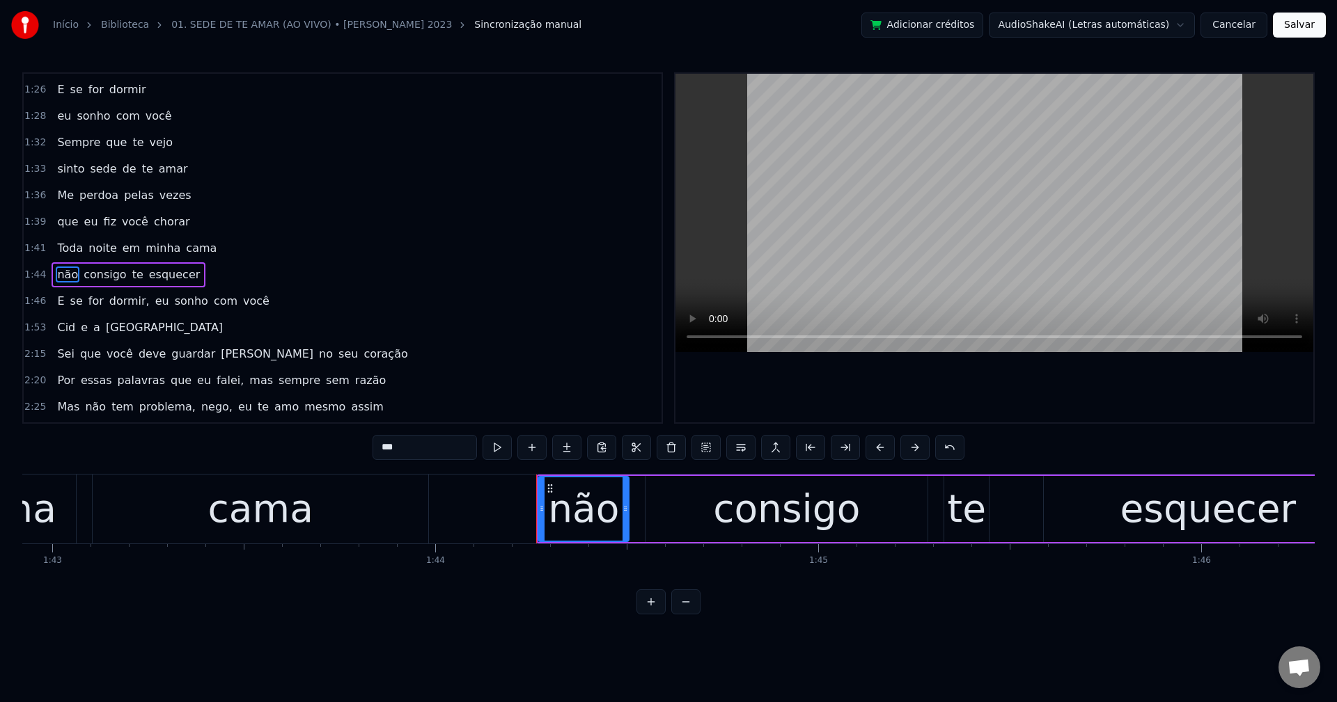
scroll to position [632, 0]
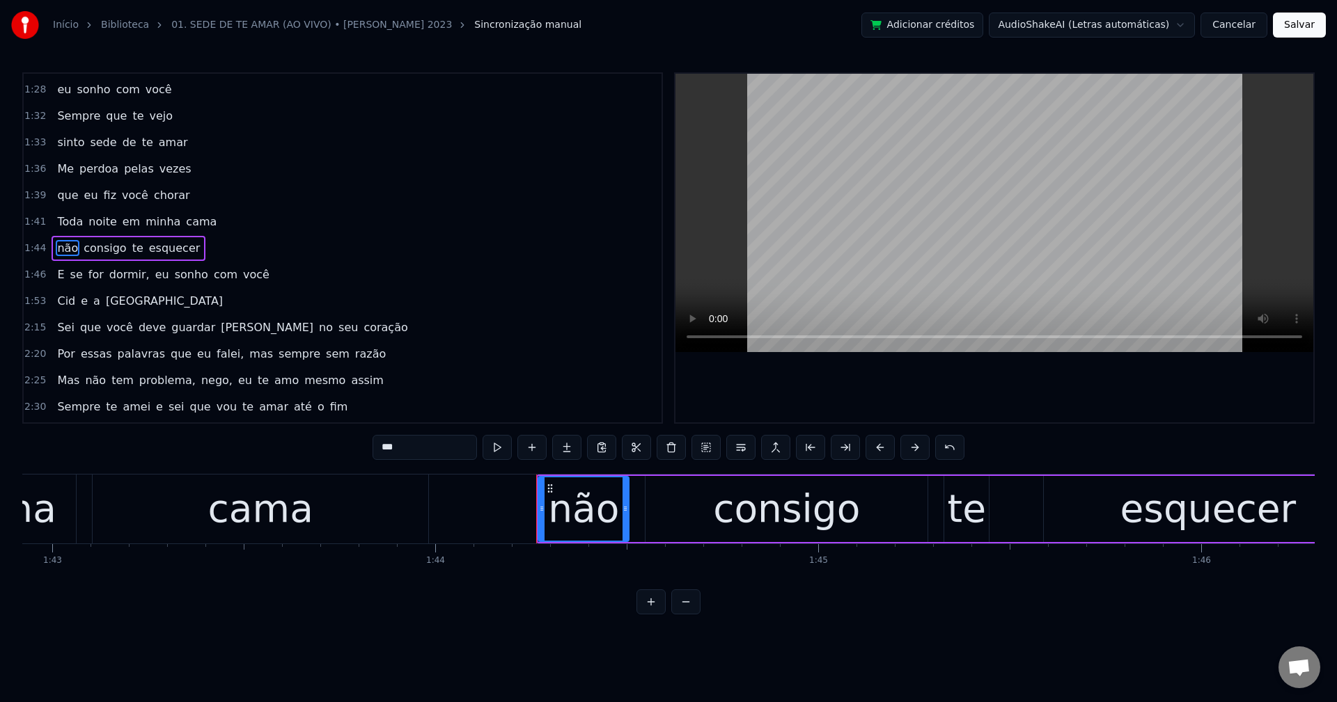
click at [118, 273] on span "dormir," at bounding box center [129, 275] width 43 height 16
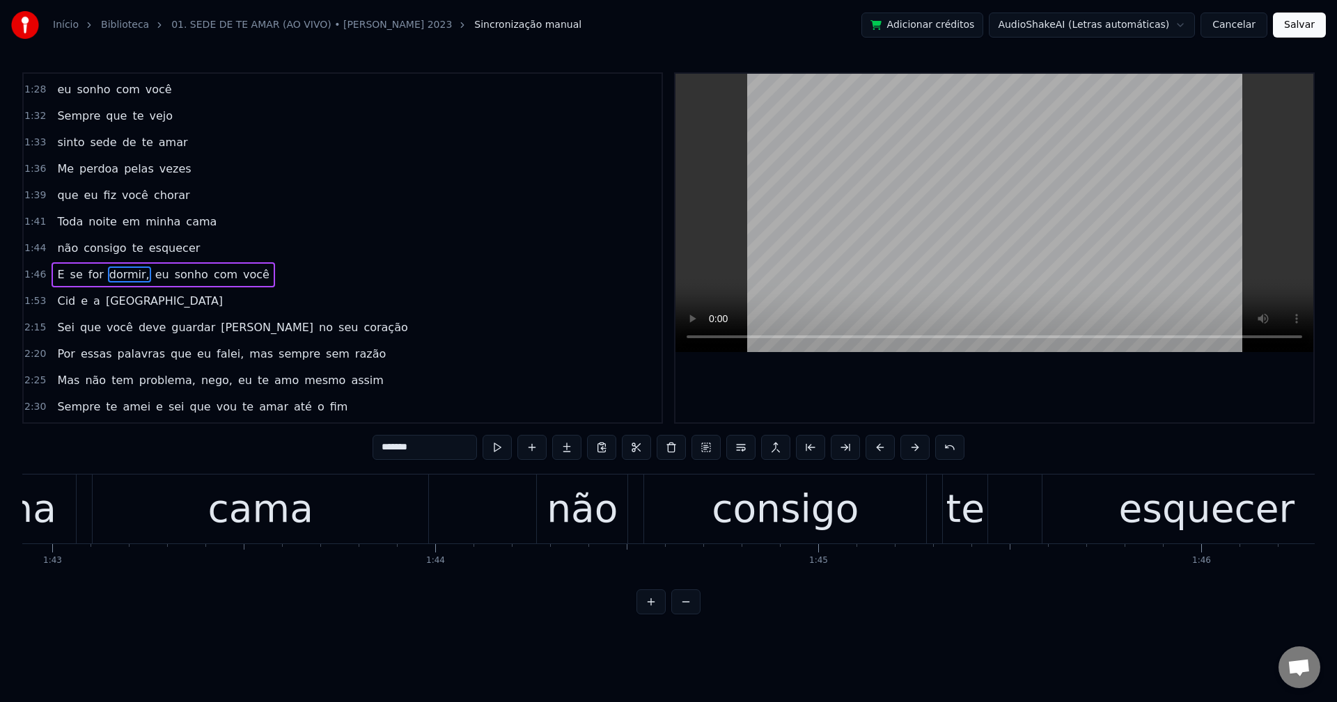
scroll to position [659, 0]
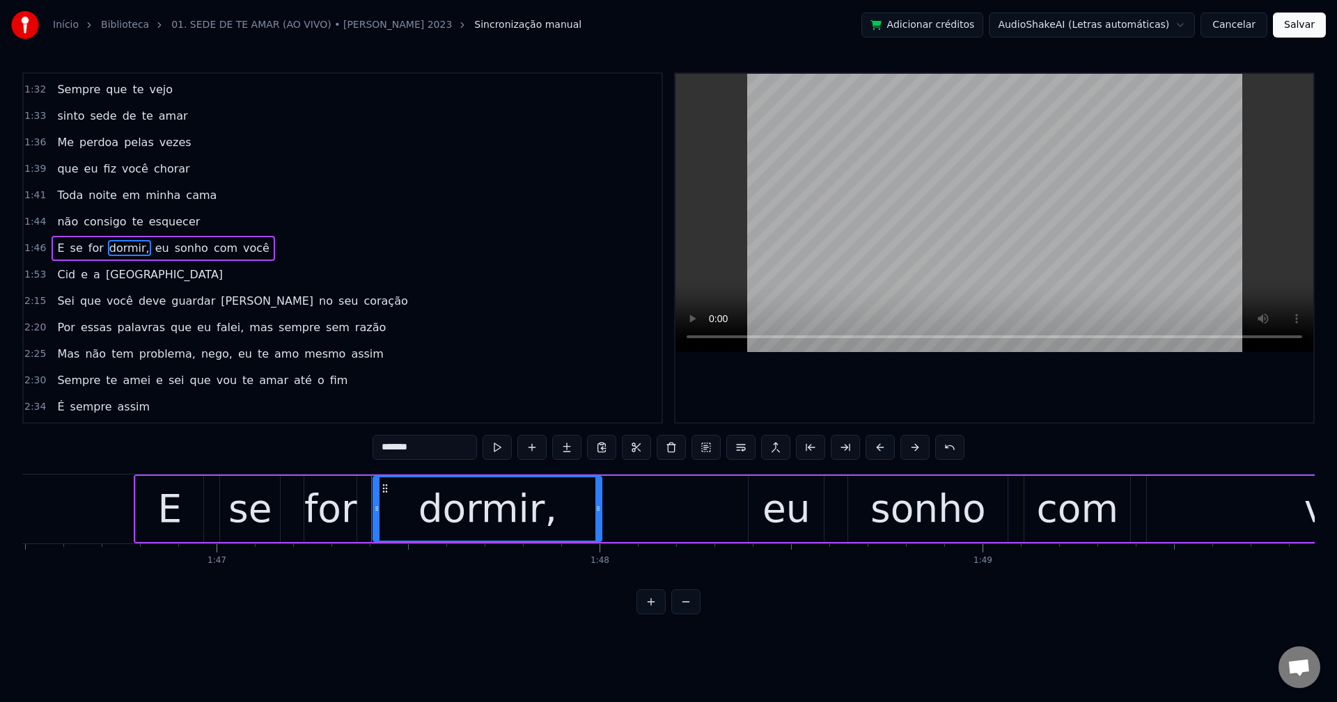
click at [430, 449] on input "*******" at bounding box center [424, 447] width 104 height 25
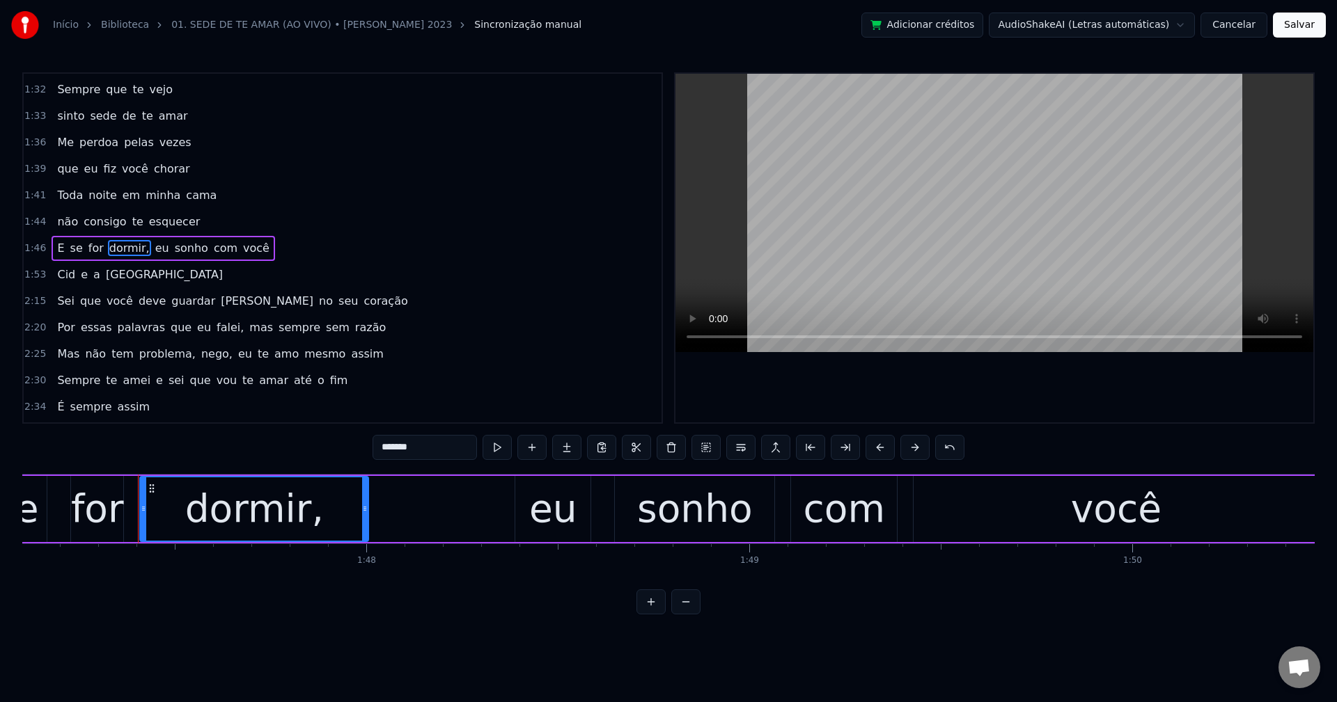
scroll to position [0, 41058]
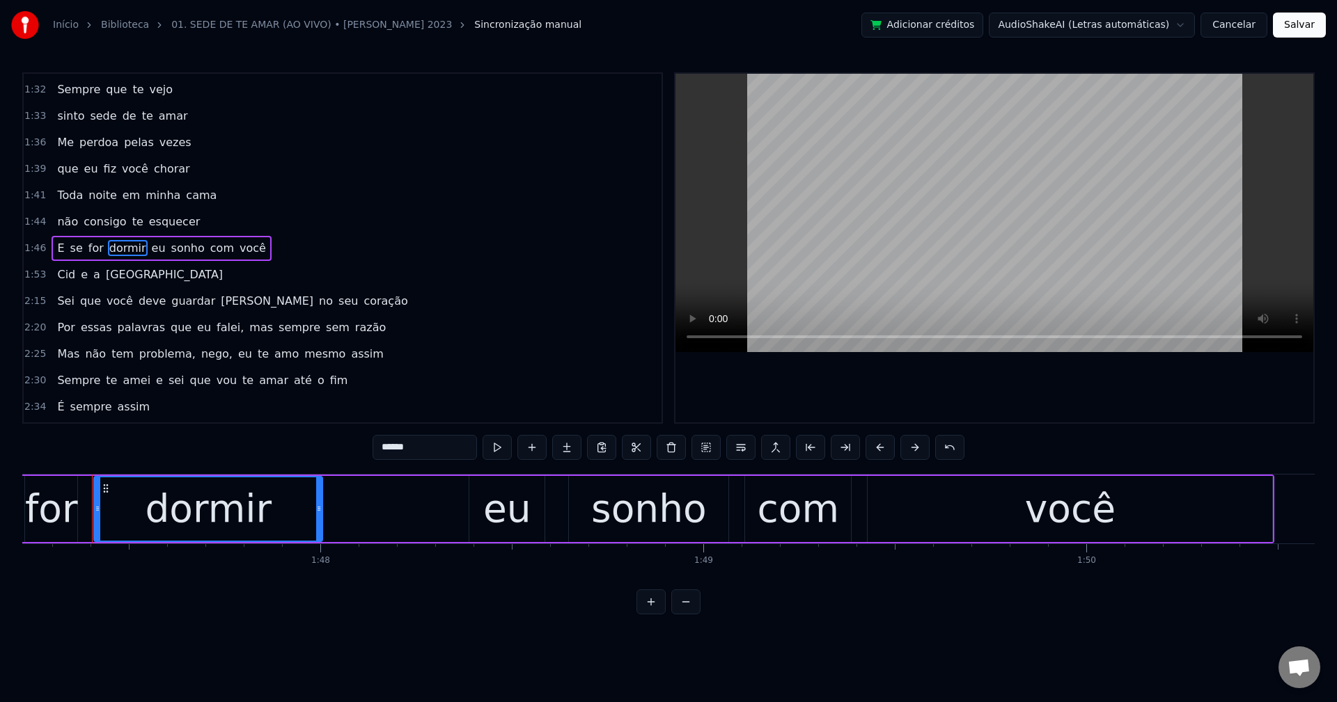
click at [150, 247] on span "eu" at bounding box center [158, 248] width 17 height 16
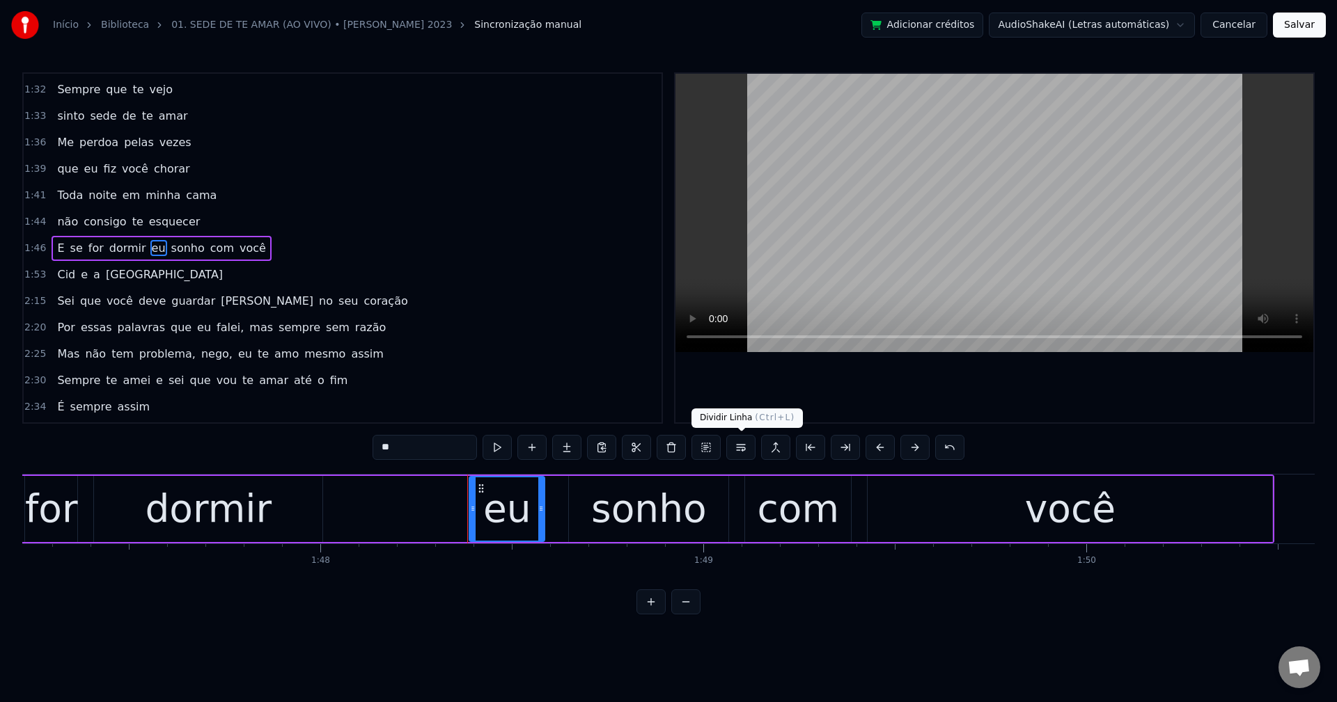
click at [744, 451] on button at bounding box center [740, 447] width 29 height 25
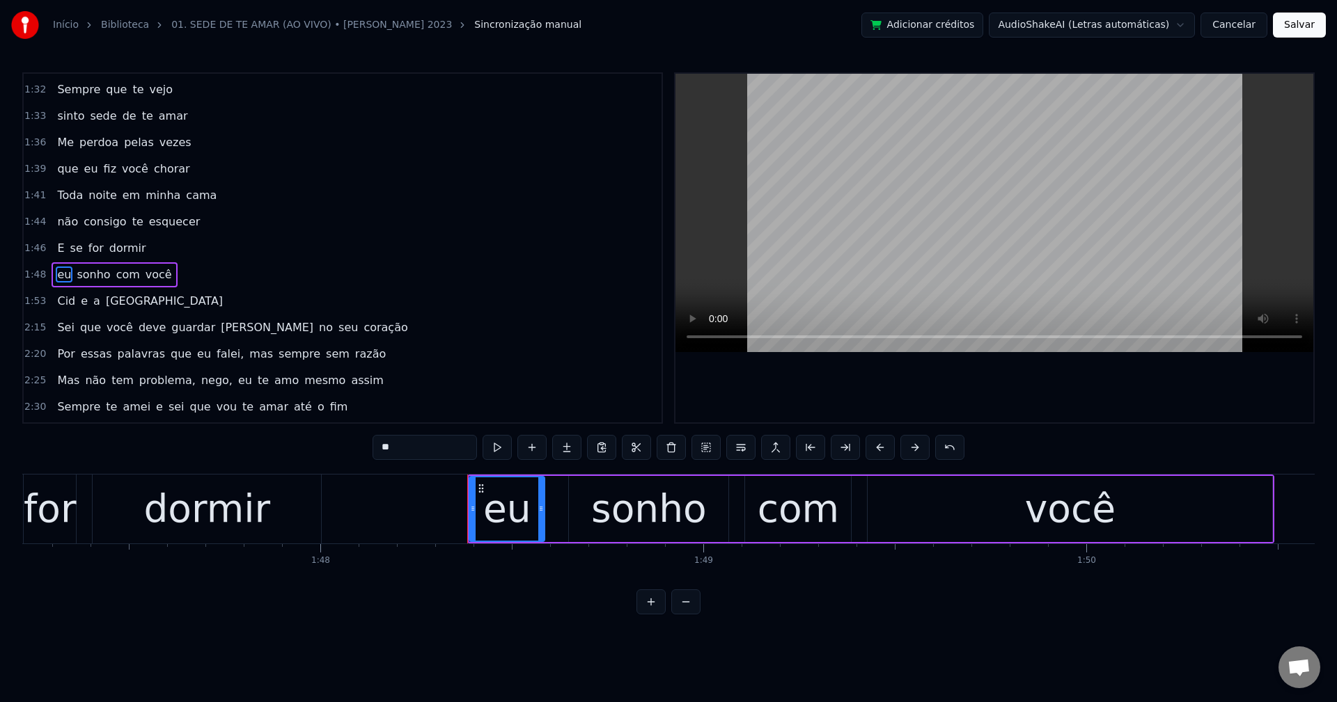
scroll to position [685, 0]
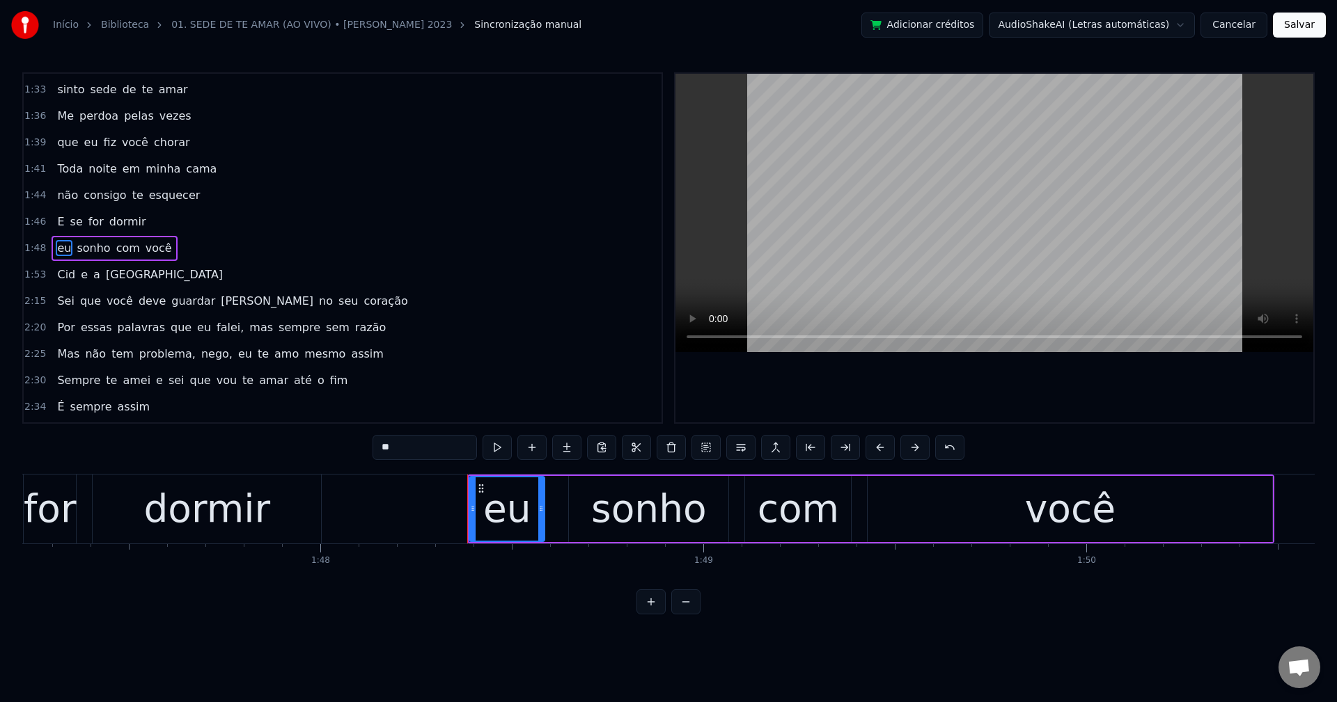
click at [219, 301] on span "[PERSON_NAME]" at bounding box center [266, 301] width 95 height 16
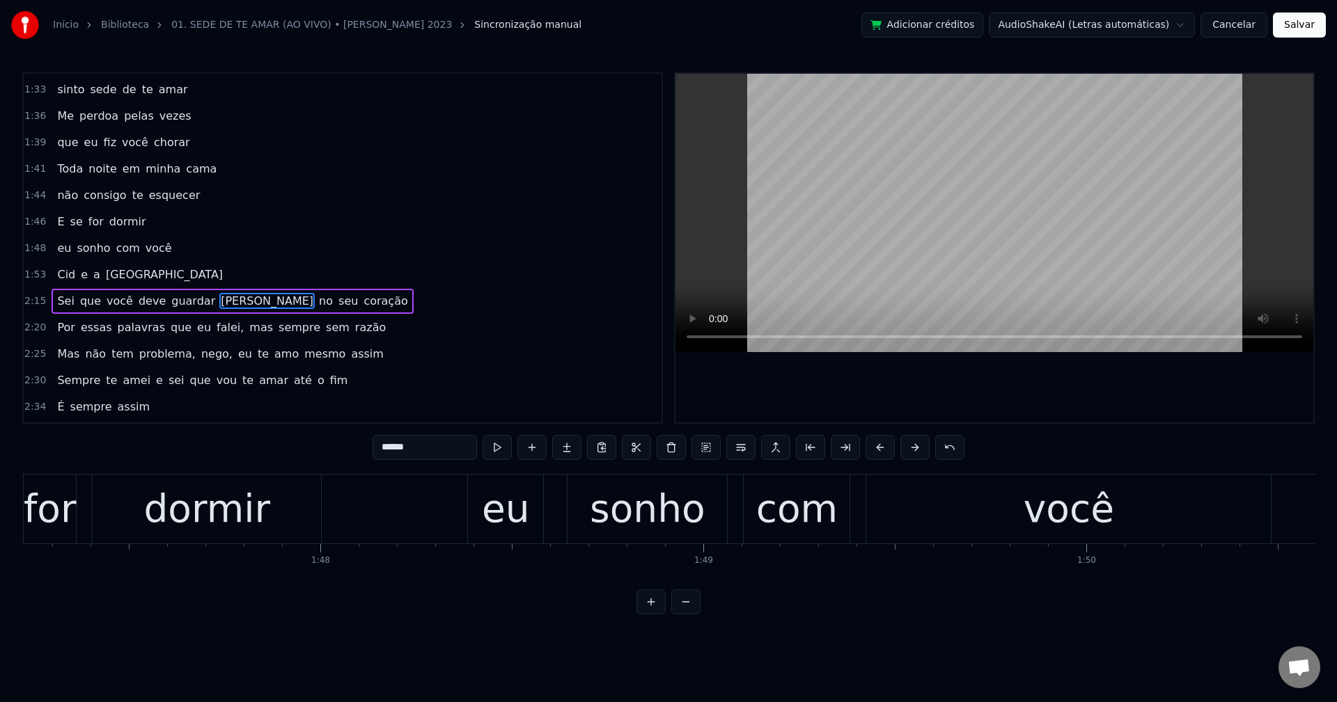
scroll to position [738, 0]
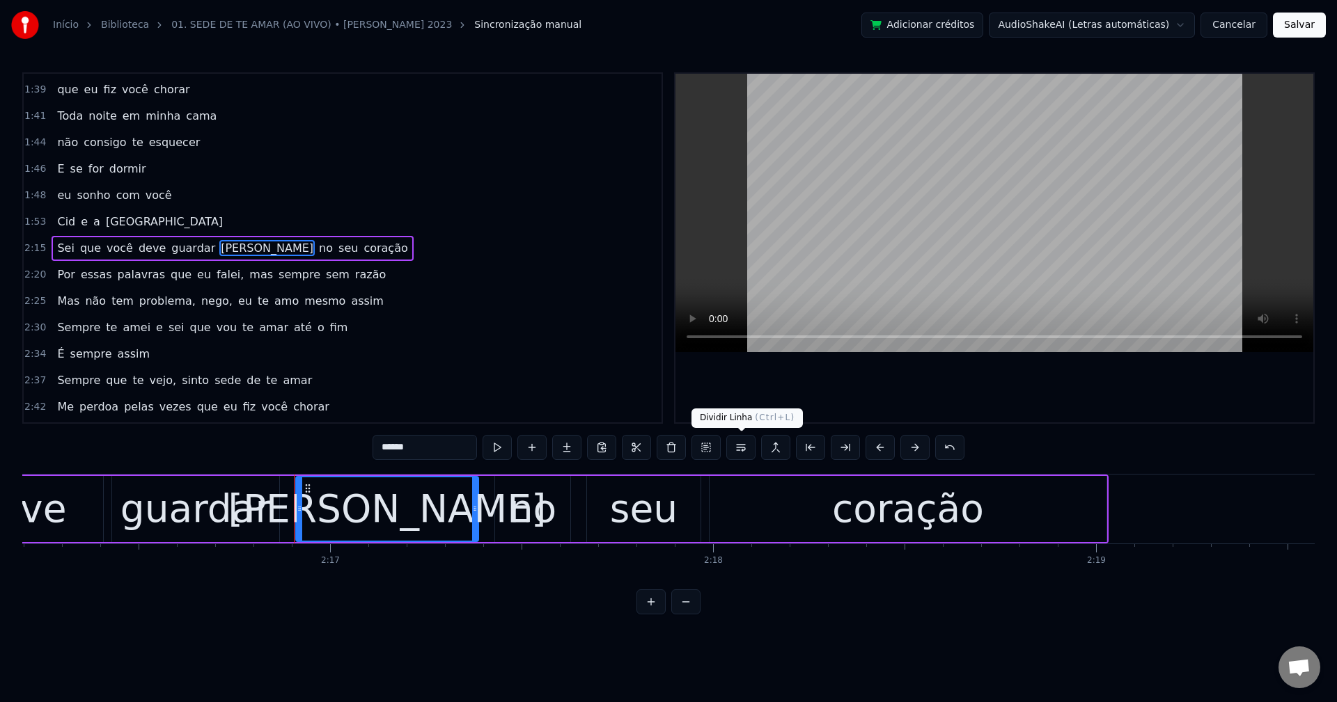
click at [743, 457] on button at bounding box center [740, 447] width 29 height 25
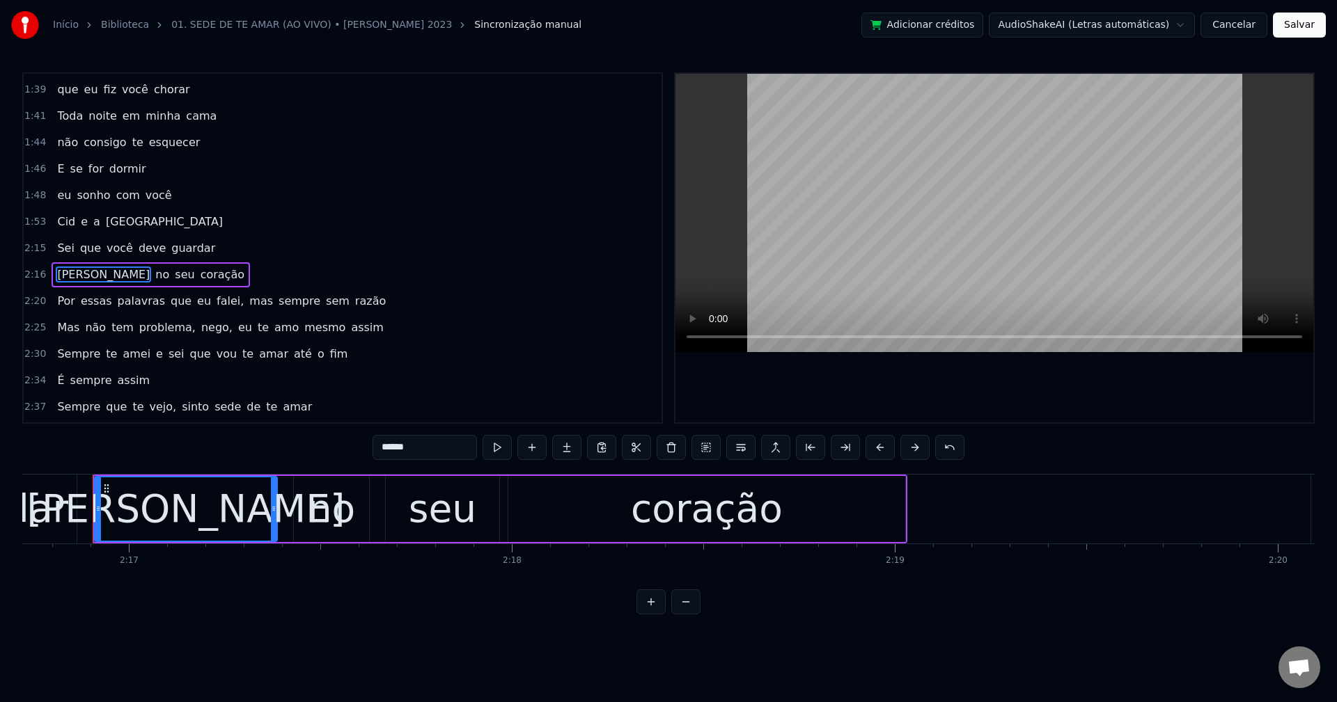
scroll to position [764, 0]
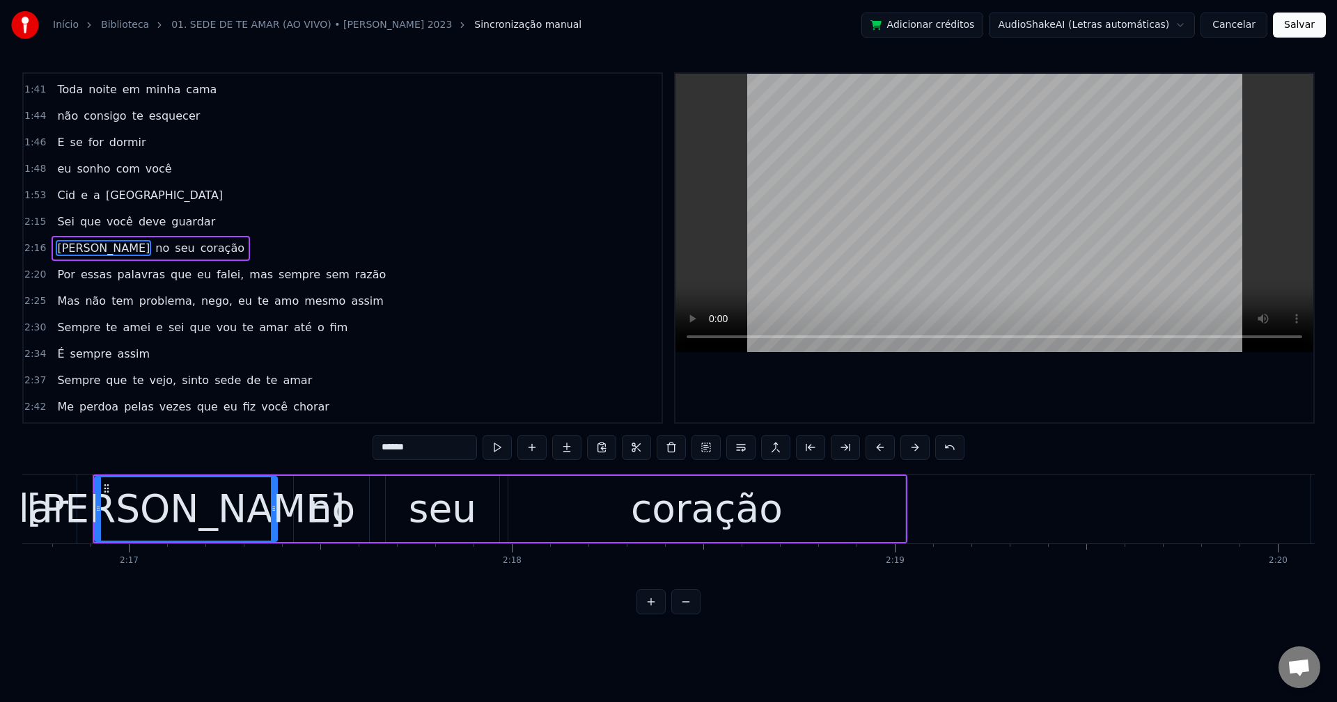
click at [215, 276] on span "falei," at bounding box center [230, 275] width 30 height 16
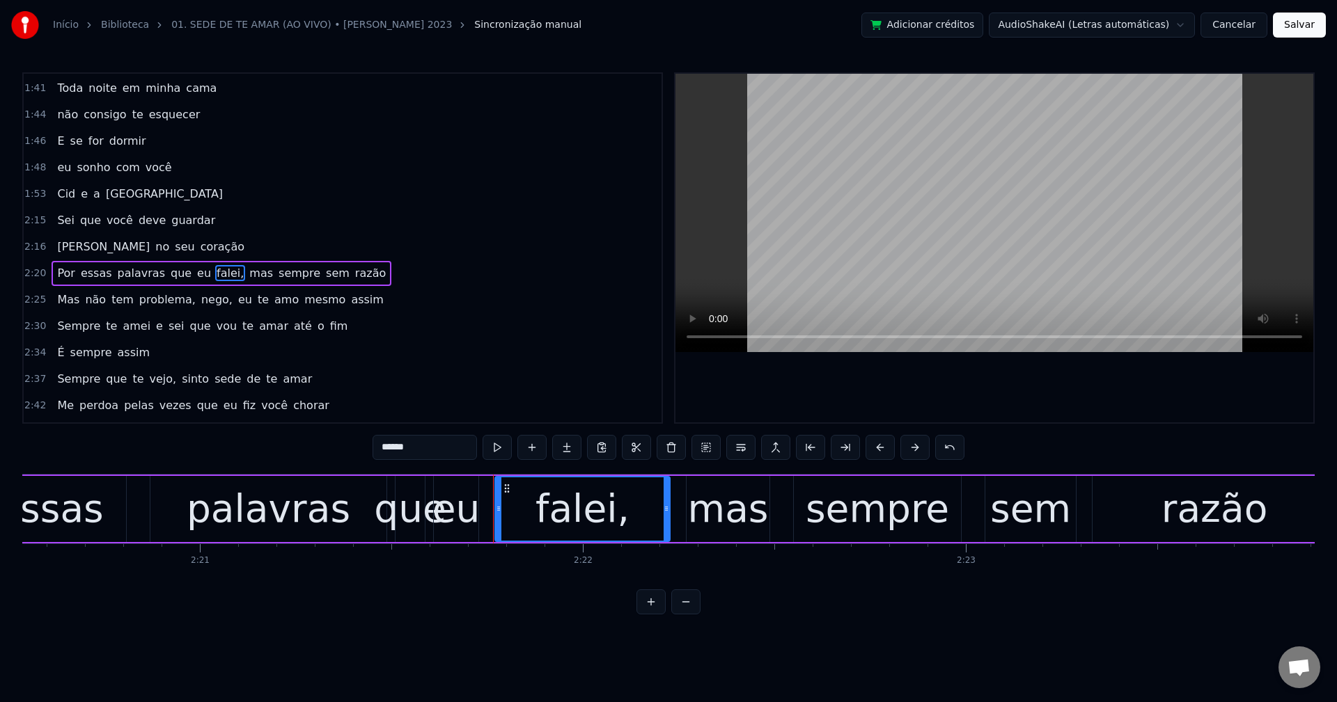
scroll to position [0, 54216]
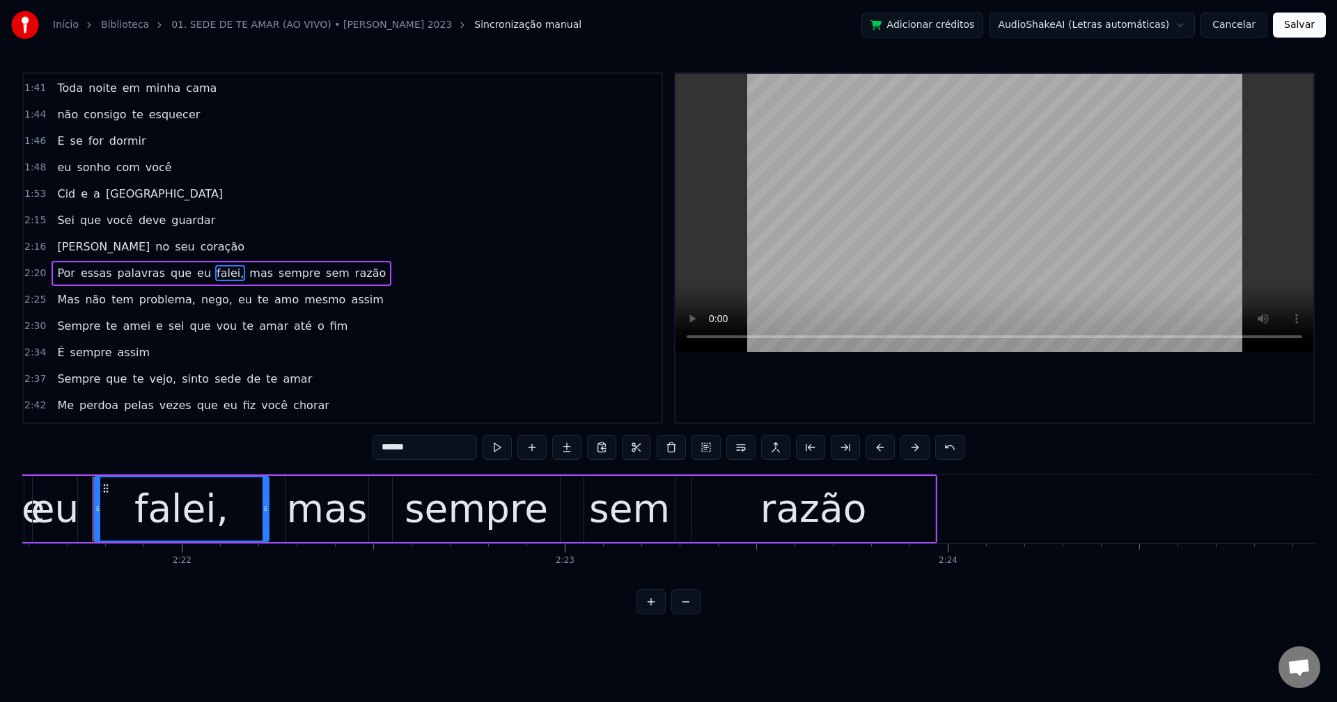
click at [431, 448] on input "******" at bounding box center [424, 447] width 104 height 25
click at [244, 271] on span "mas" at bounding box center [257, 273] width 26 height 16
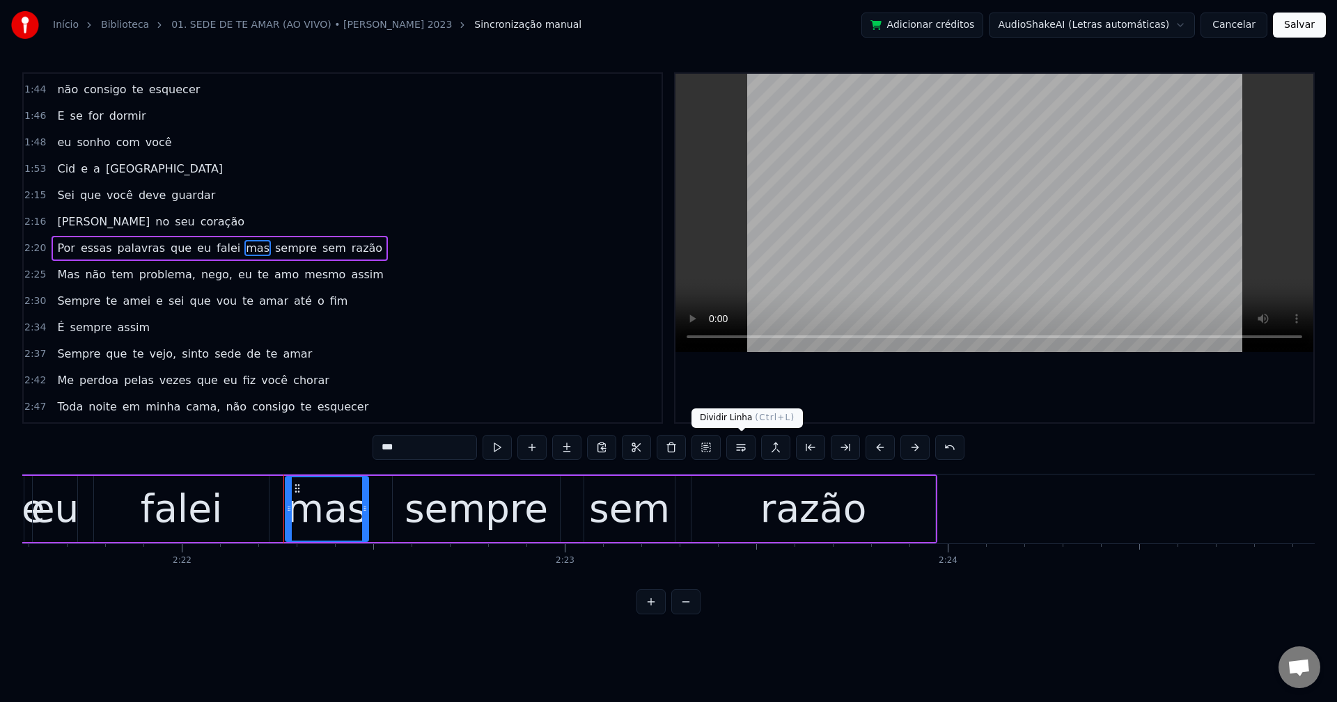
click at [744, 442] on button at bounding box center [740, 447] width 29 height 25
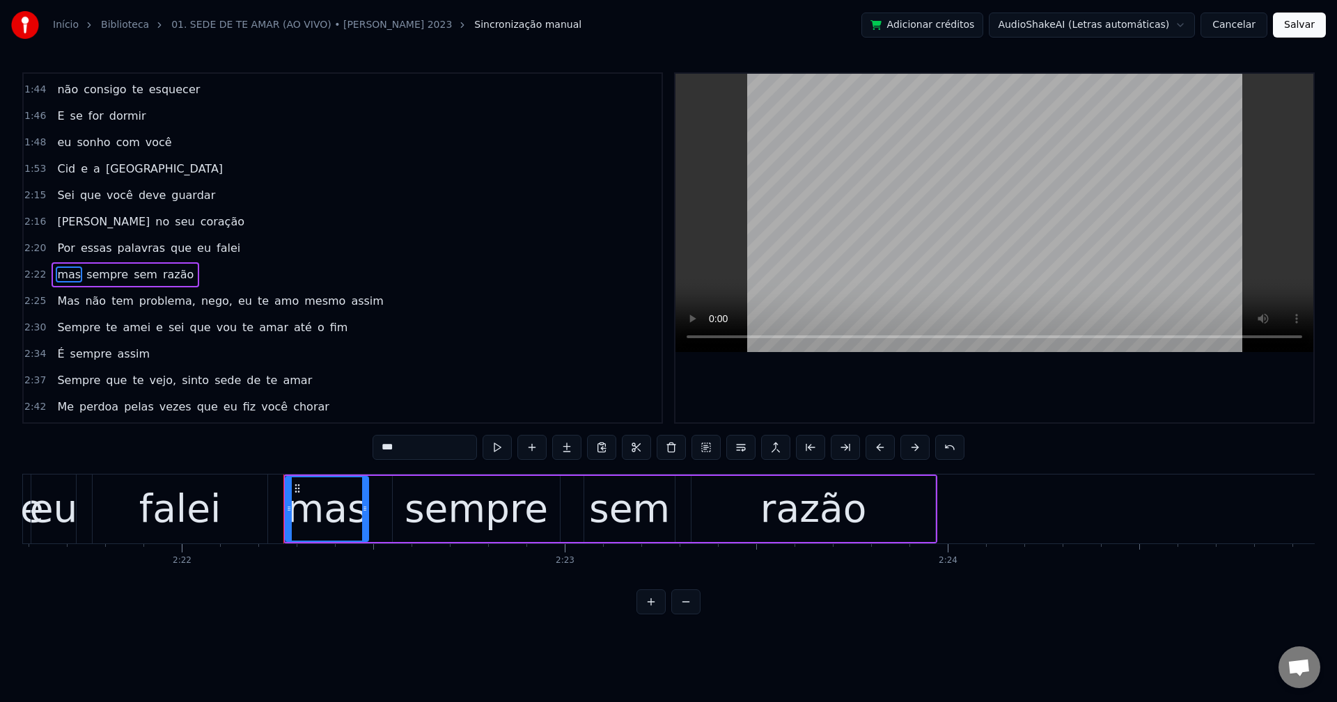
scroll to position [817, 0]
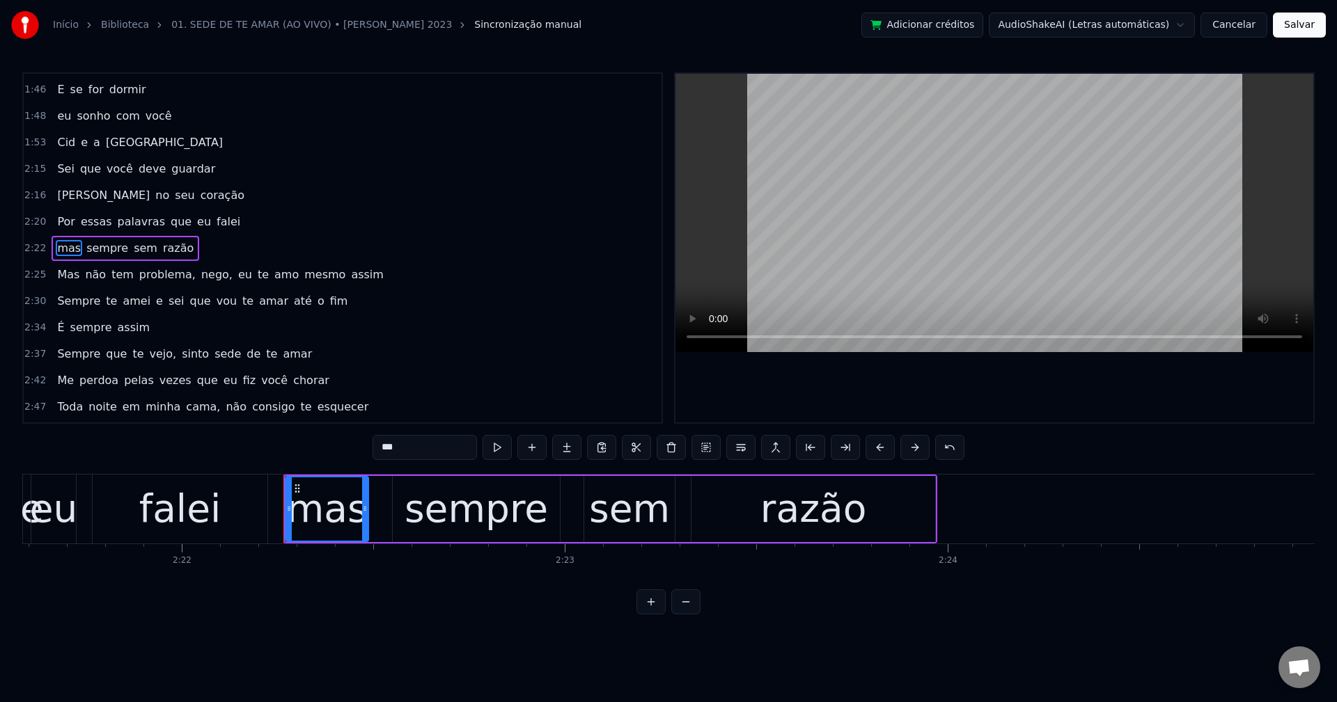
click at [152, 275] on span "problema," at bounding box center [167, 275] width 59 height 16
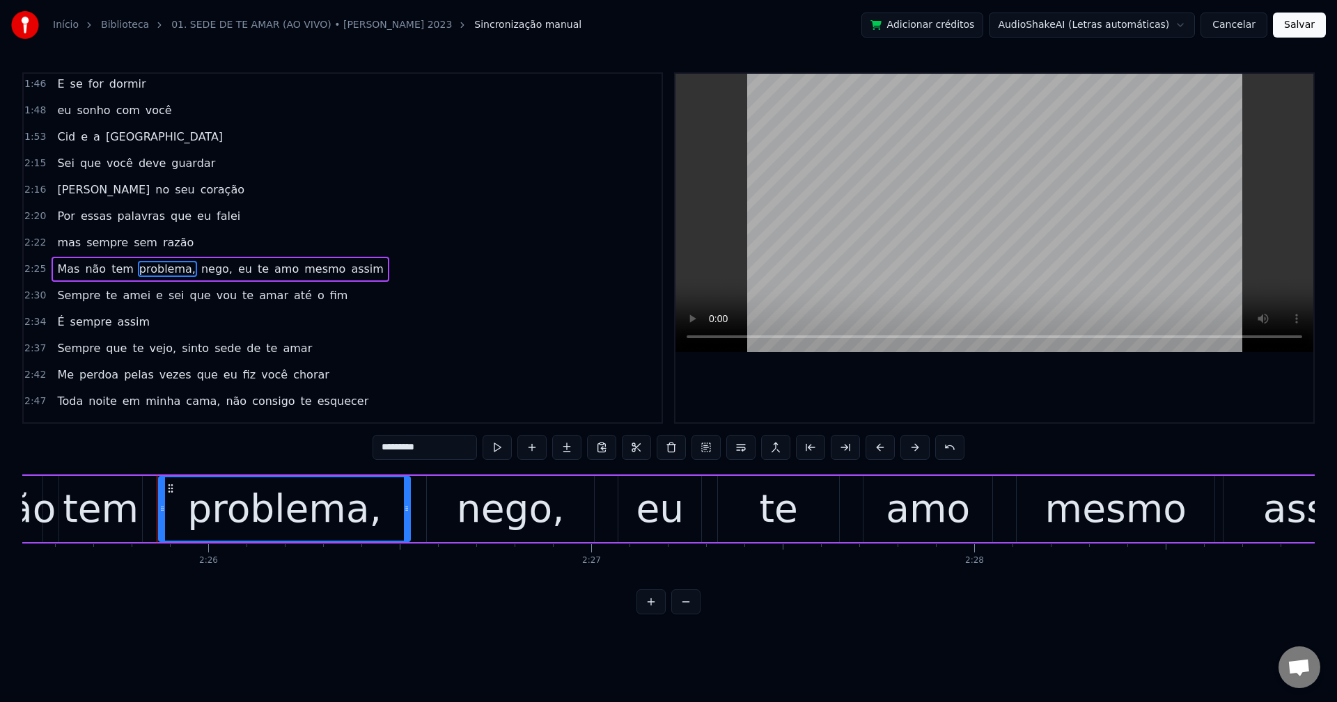
scroll to position [0, 55786]
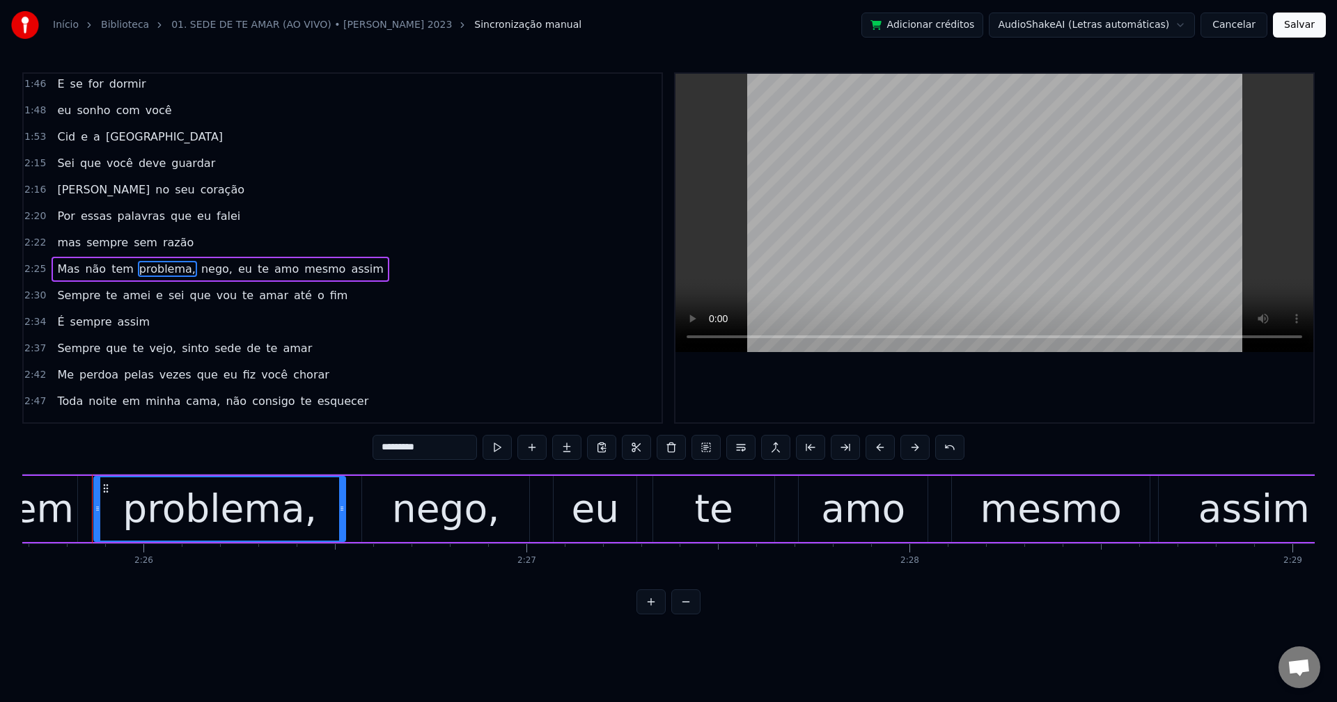
click at [447, 450] on input "*********" at bounding box center [424, 447] width 104 height 25
click at [201, 270] on span "nego," at bounding box center [213, 269] width 34 height 16
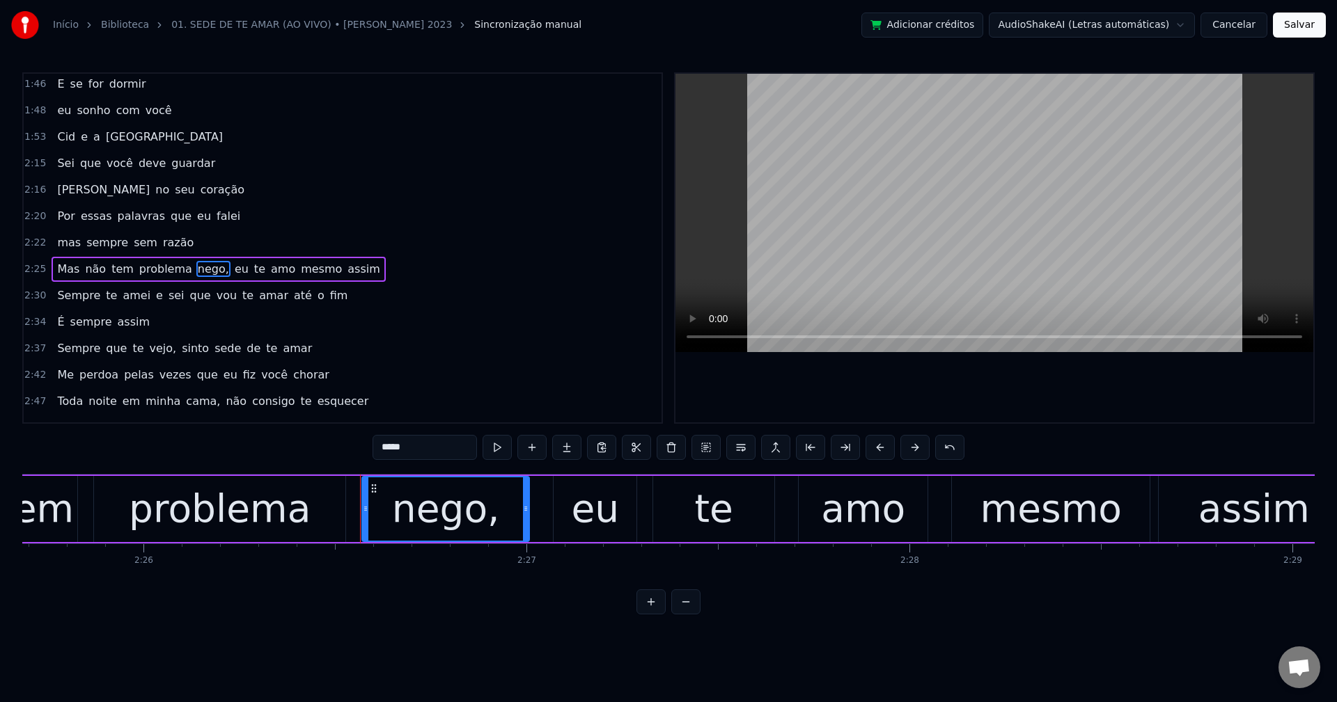
scroll to position [844, 0]
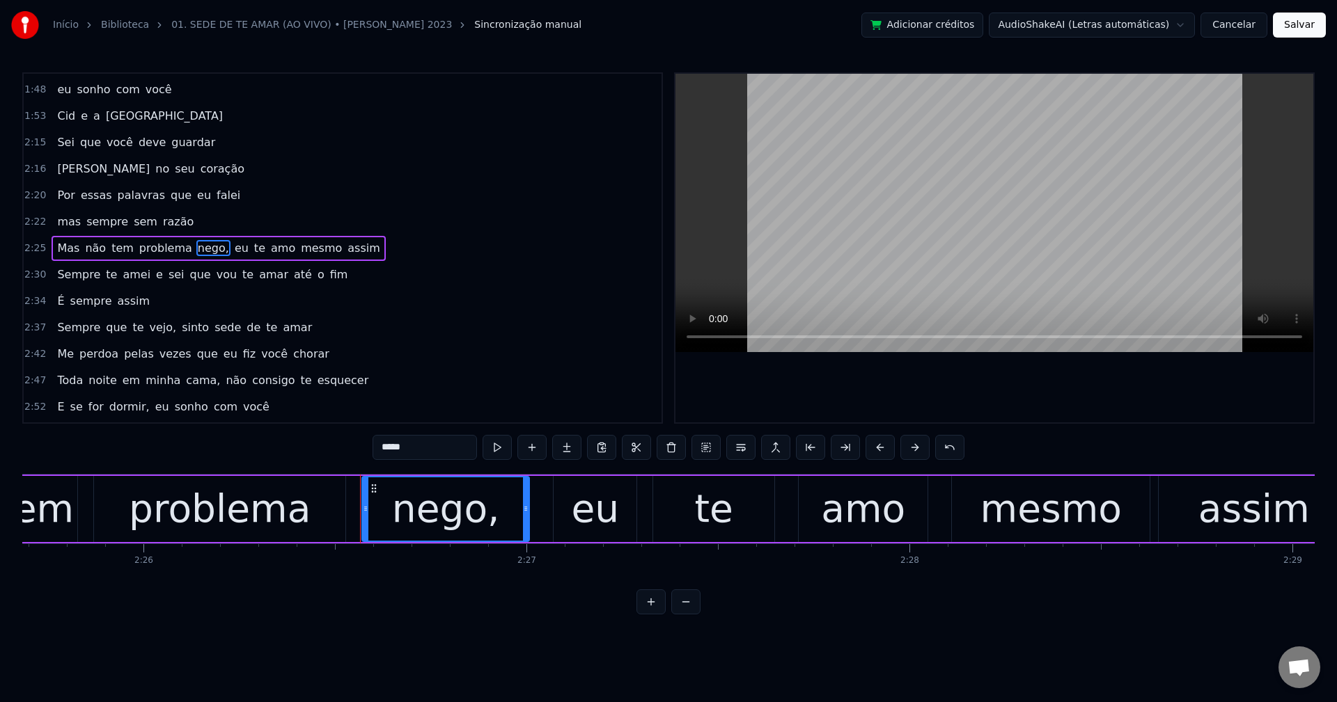
click at [426, 446] on input "*****" at bounding box center [424, 447] width 104 height 25
type input "****"
click at [212, 259] on div "Mas não tem problema nego eu te amo mesmo assim" at bounding box center [217, 248] width 330 height 25
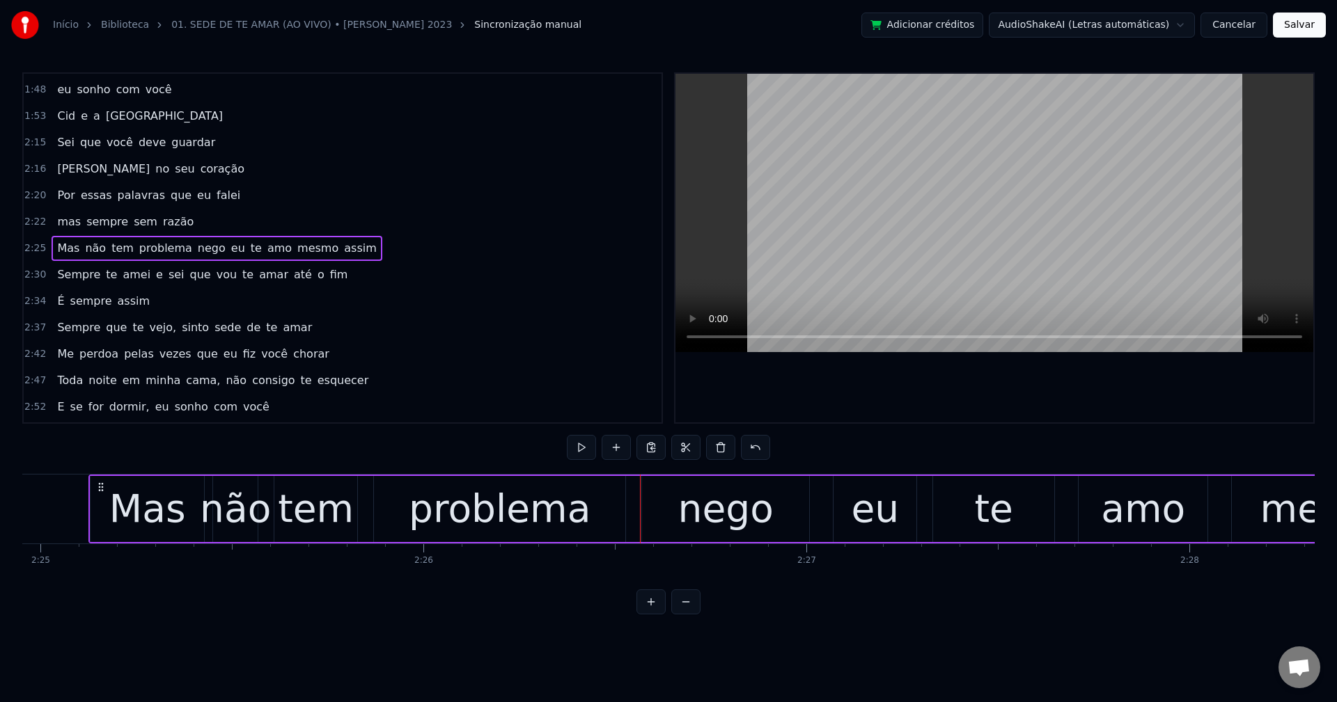
scroll to position [0, 55503]
click at [230, 253] on span "eu" at bounding box center [238, 248] width 17 height 16
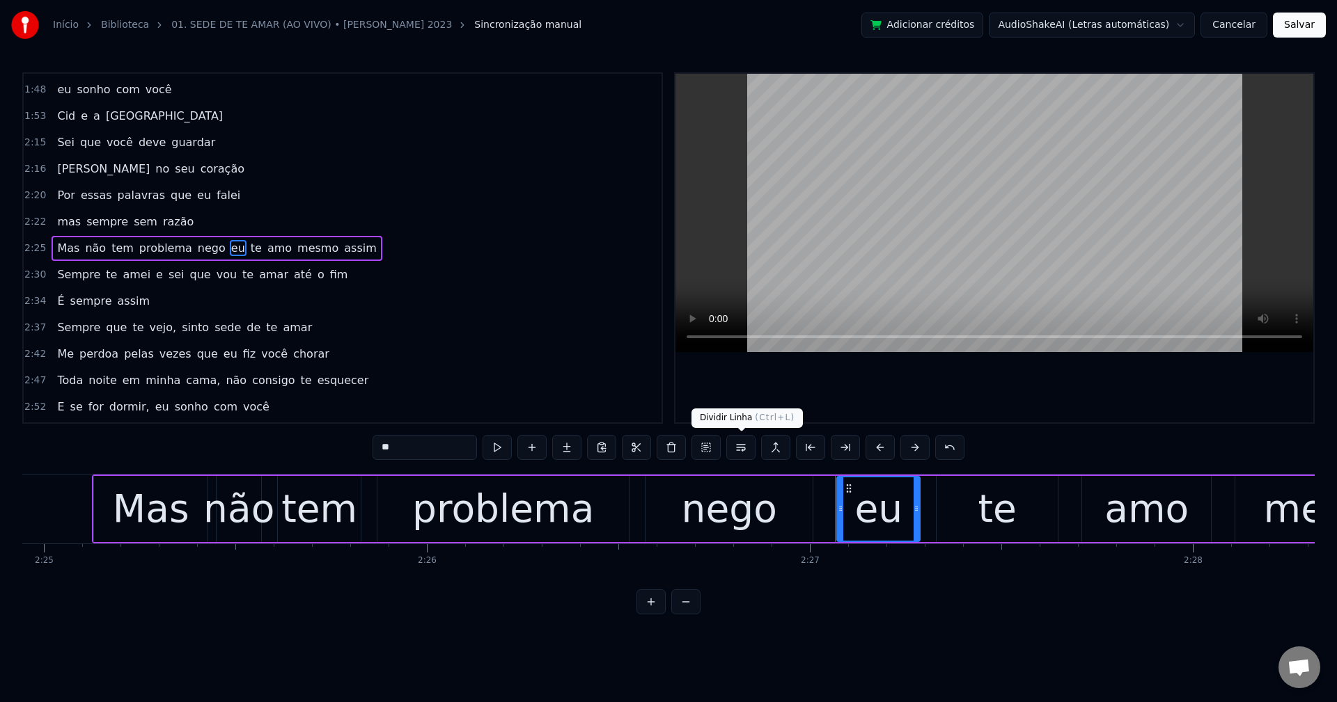
click at [741, 444] on button at bounding box center [740, 447] width 29 height 25
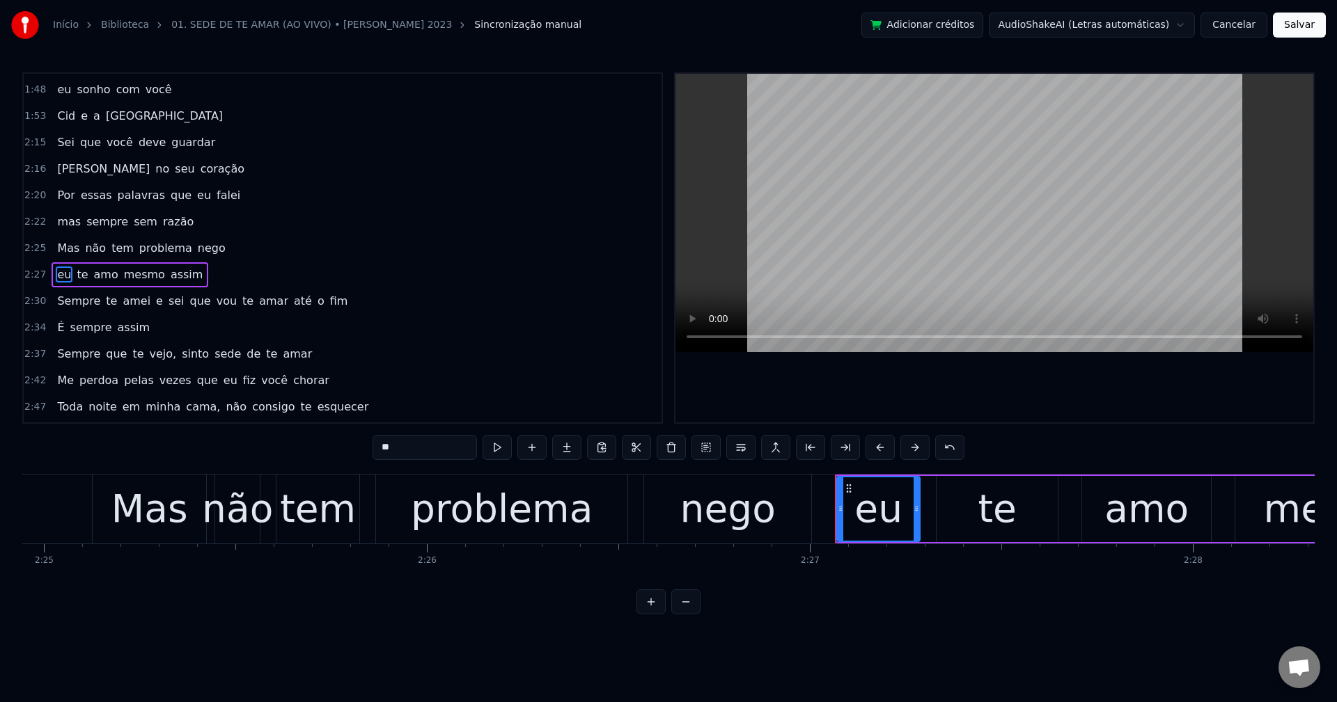
scroll to position [870, 0]
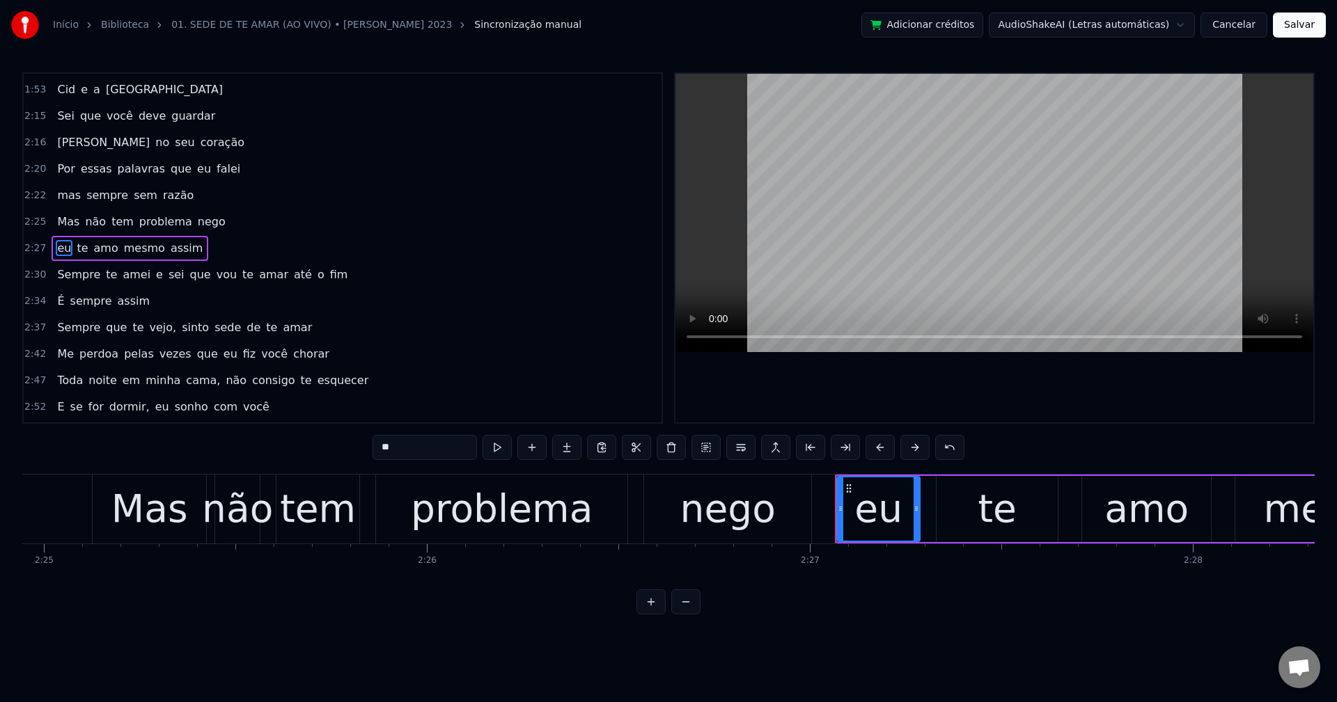
click at [189, 277] on span "que" at bounding box center [201, 275] width 24 height 16
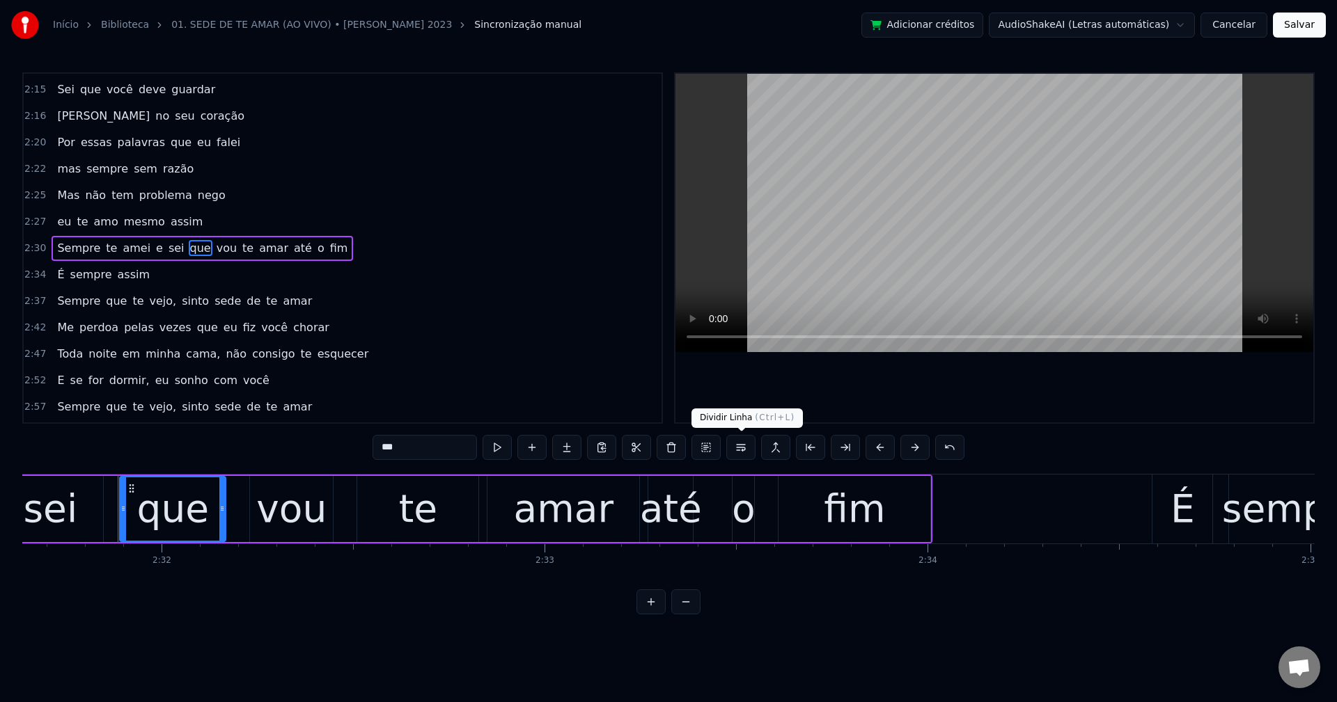
scroll to position [0, 58092]
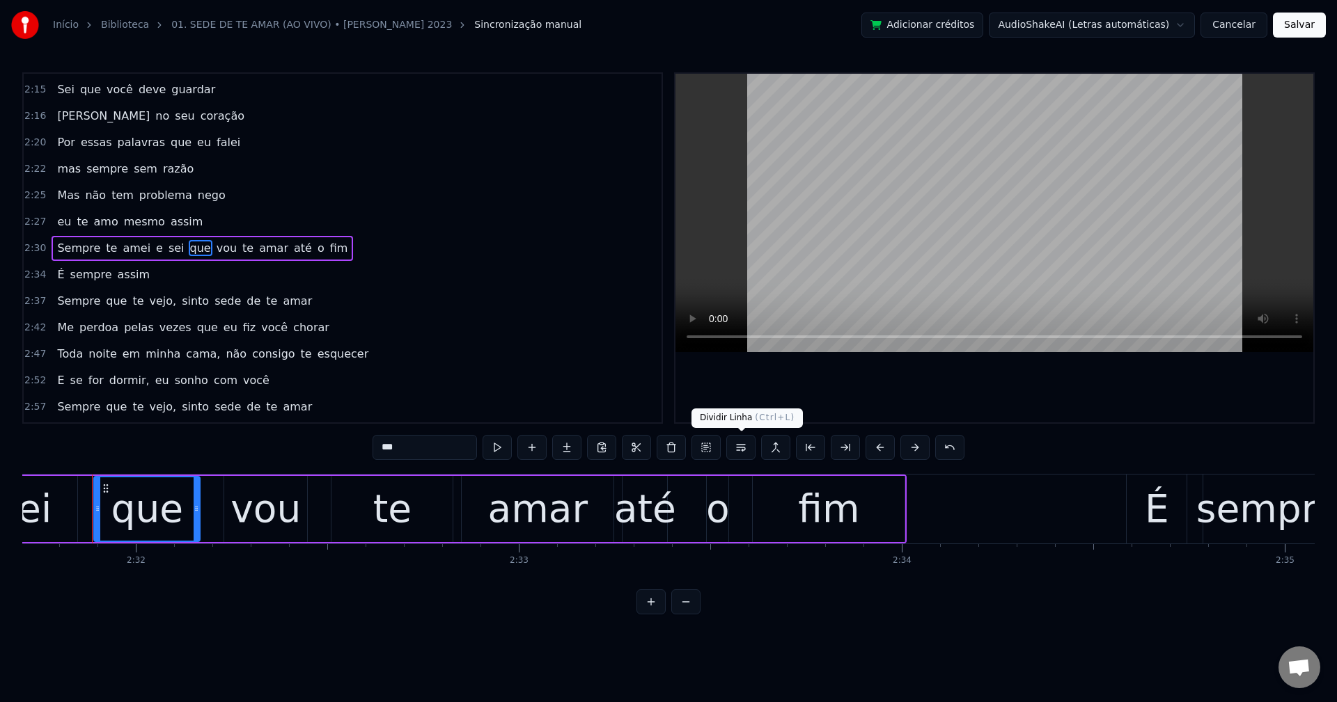
click at [741, 444] on button at bounding box center [740, 447] width 29 height 25
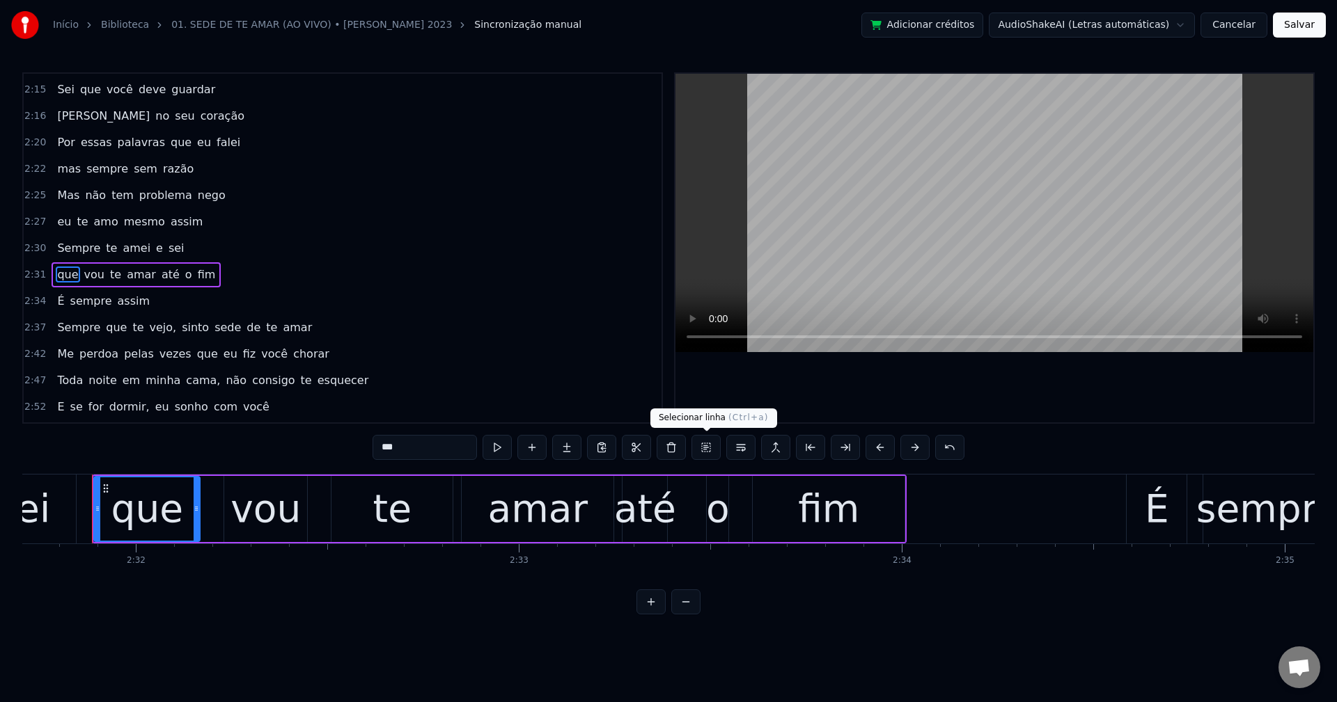
scroll to position [923, 0]
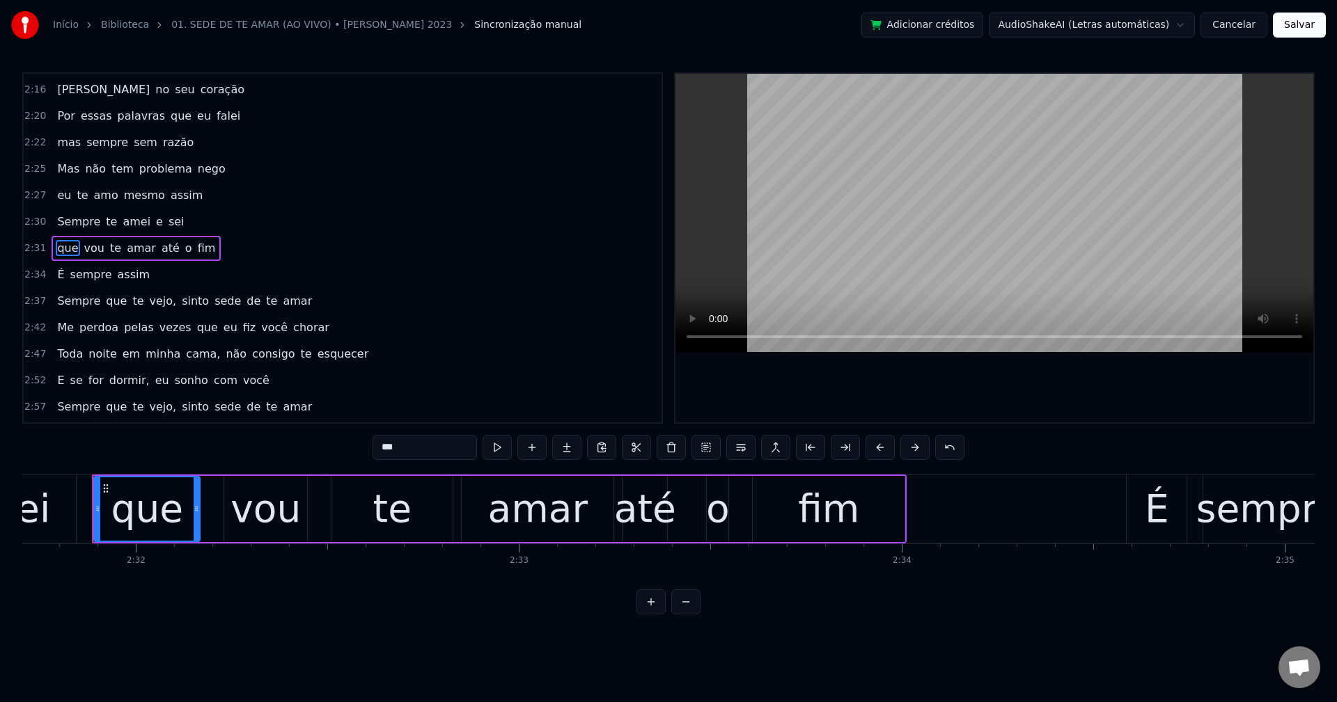
click at [152, 303] on span "vejo," at bounding box center [163, 301] width 30 height 16
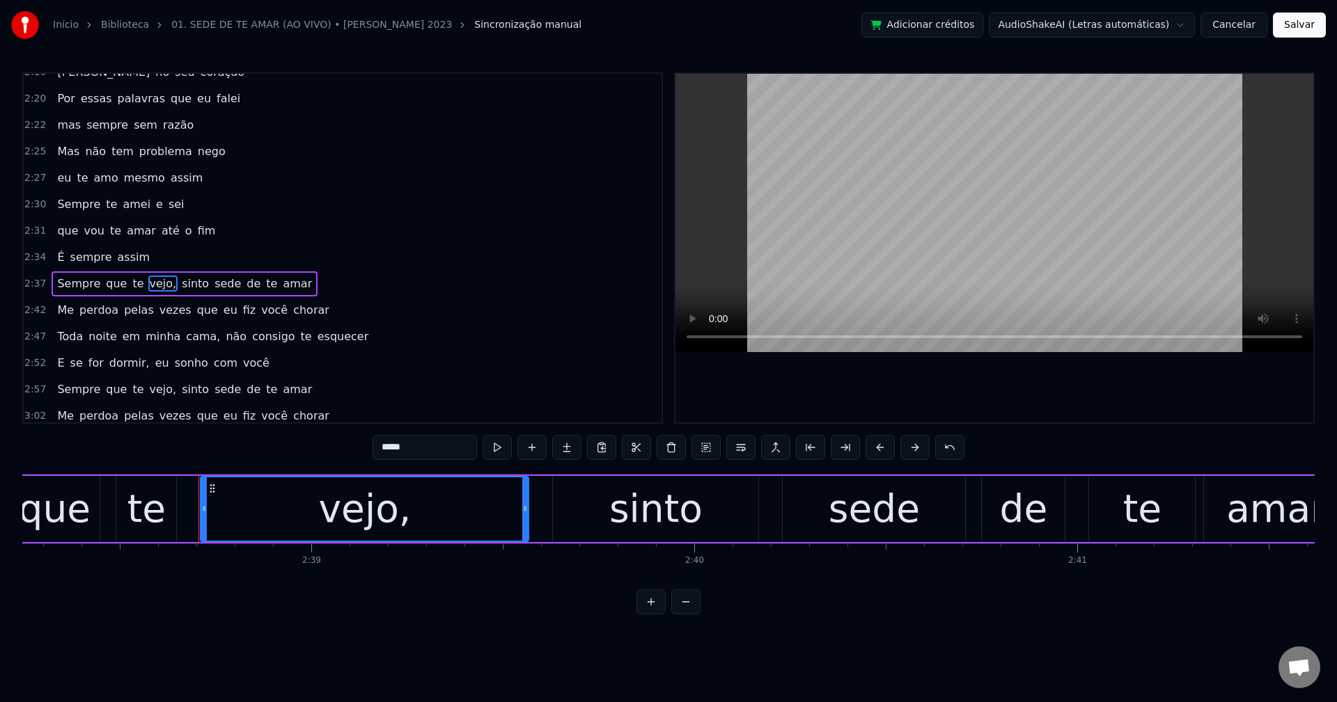
scroll to position [0, 60703]
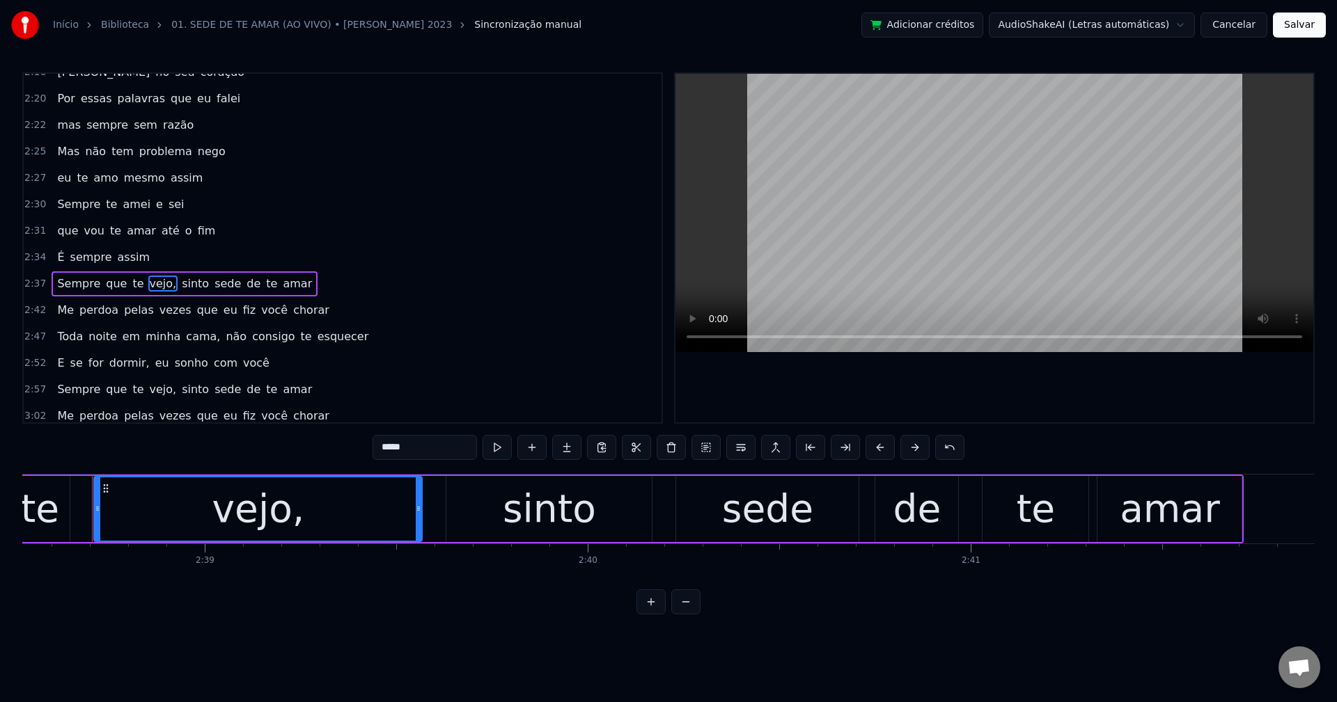
click at [437, 439] on input "*****" at bounding box center [424, 447] width 104 height 25
click at [185, 283] on span "sinto" at bounding box center [192, 284] width 30 height 16
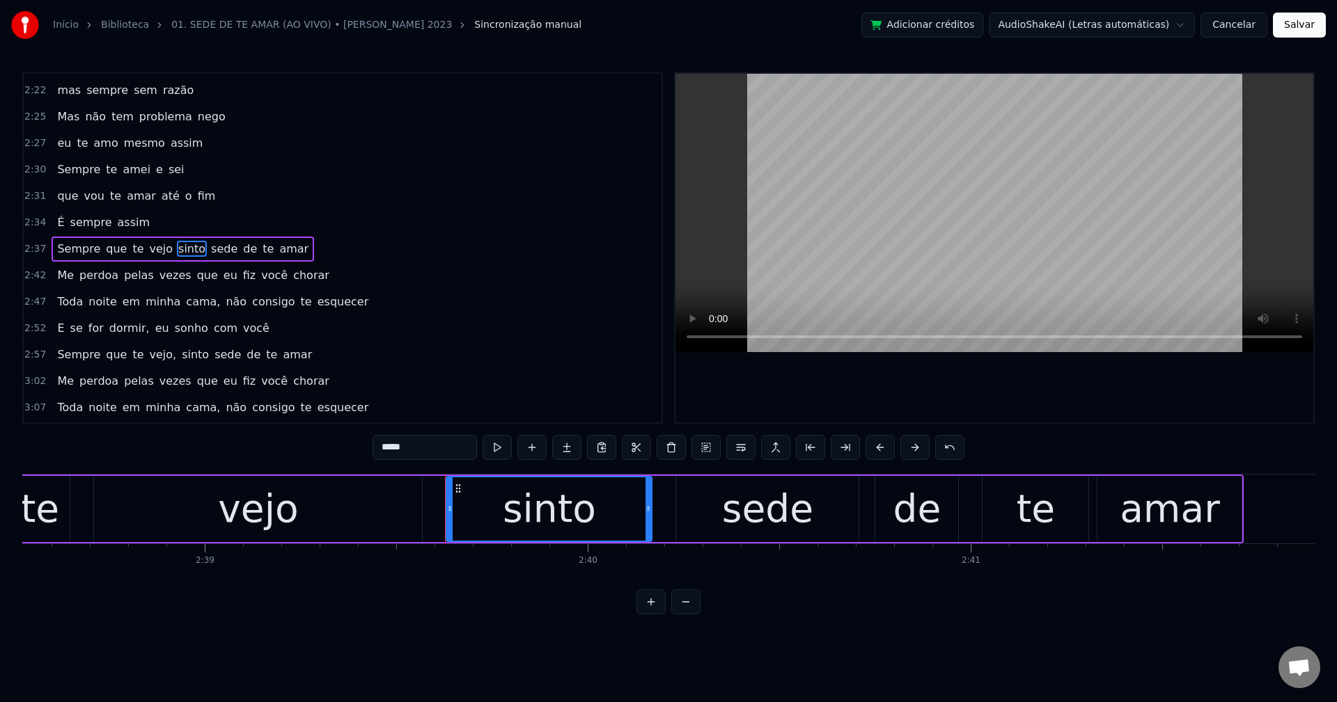
scroll to position [976, 0]
click at [737, 449] on button at bounding box center [740, 447] width 29 height 25
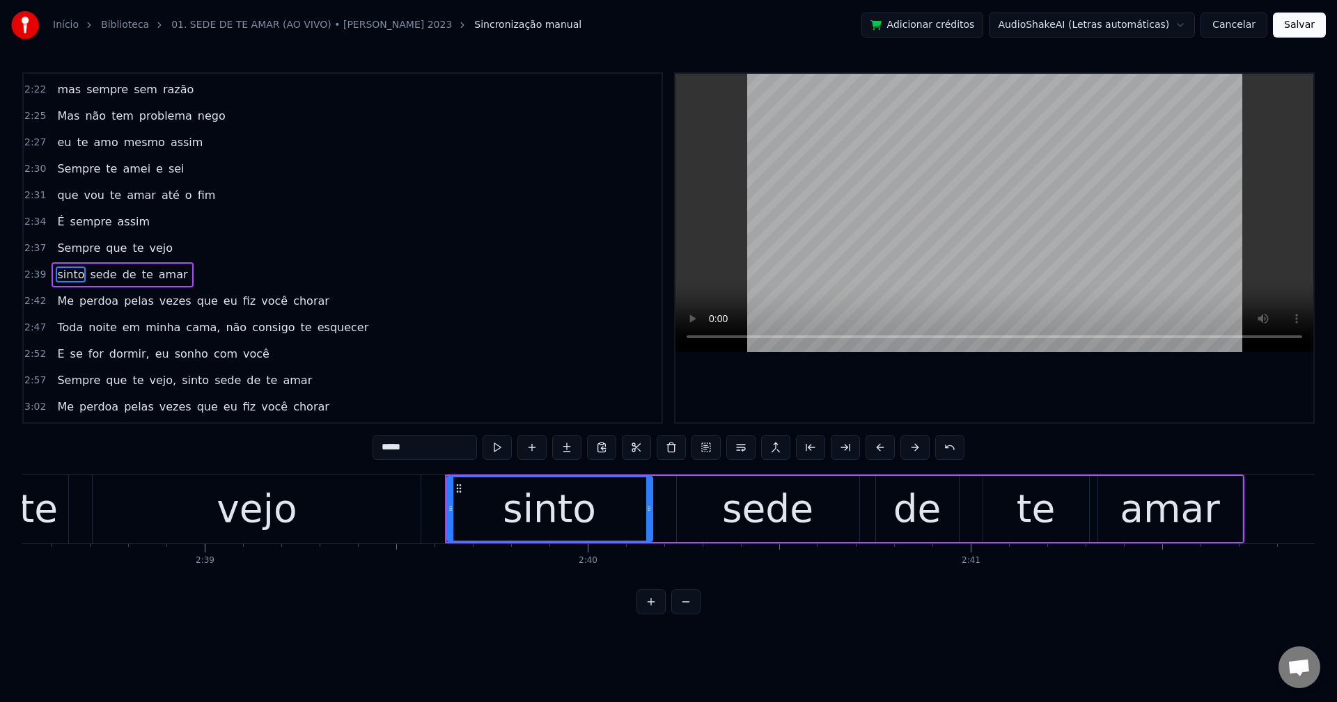
scroll to position [1003, 0]
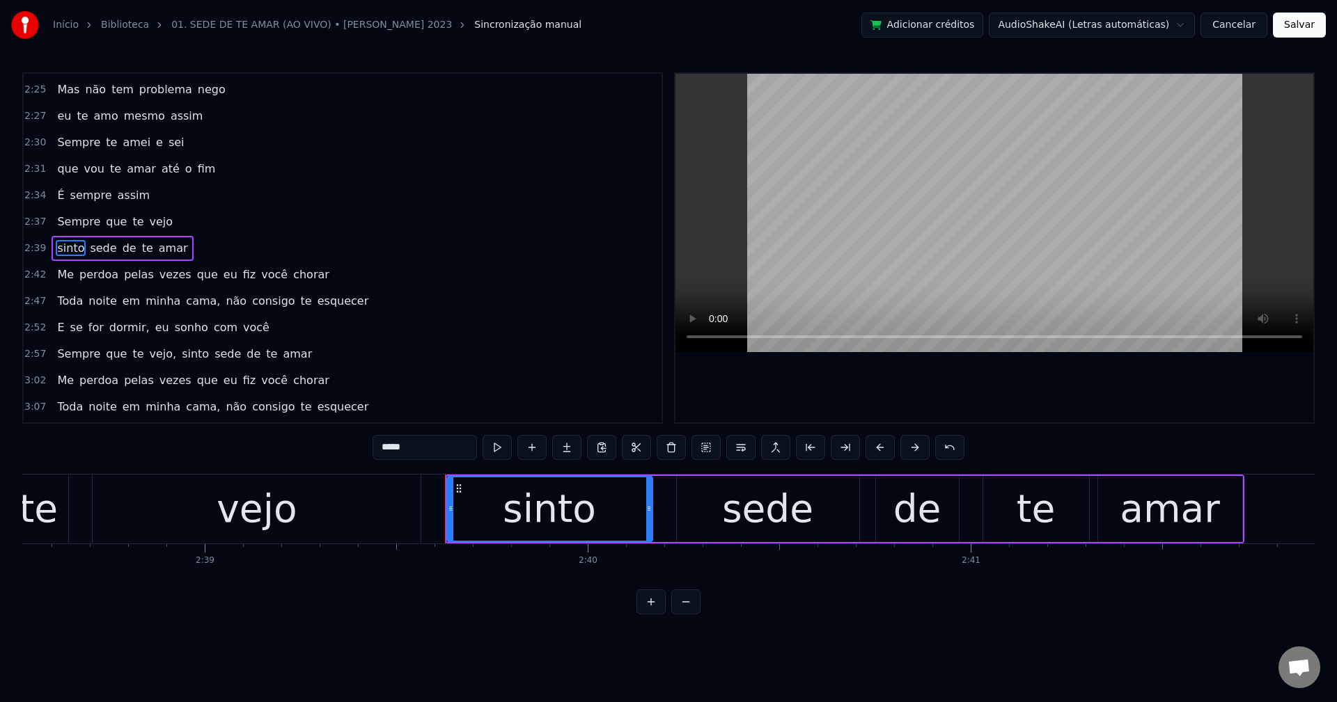
click at [196, 276] on span "que" at bounding box center [208, 275] width 24 height 16
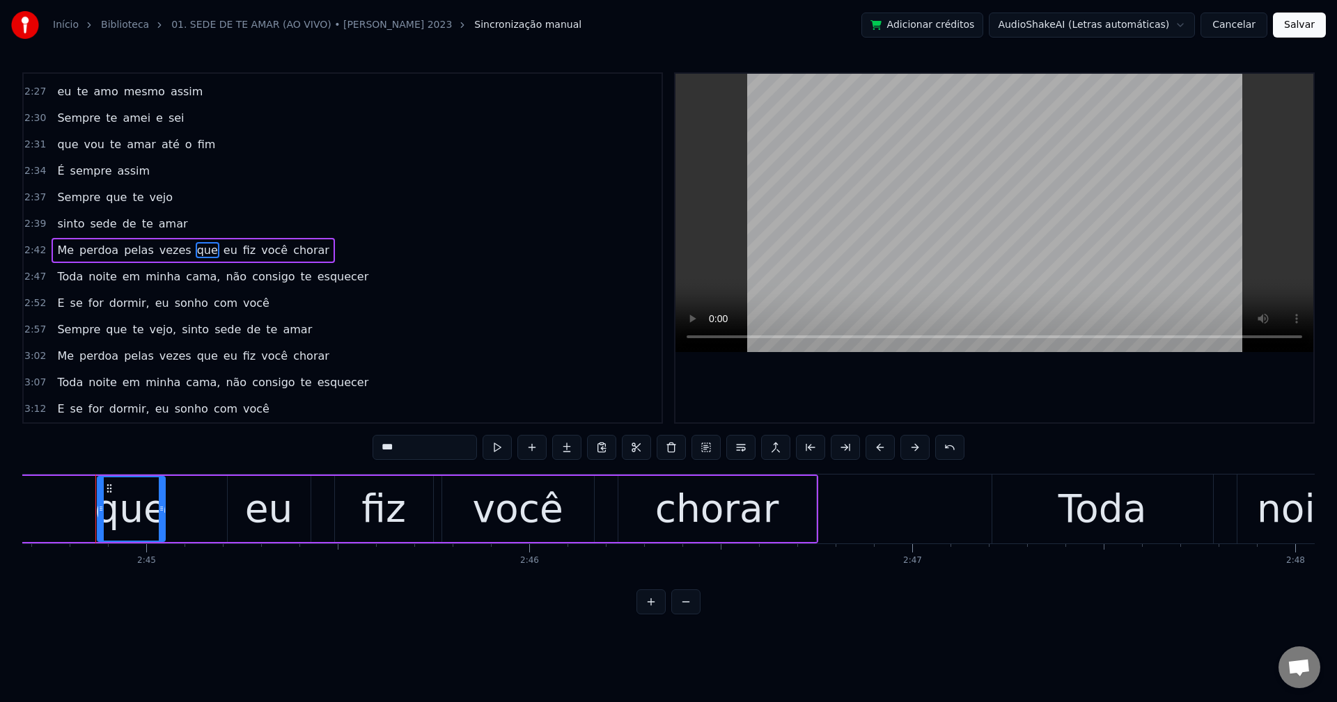
scroll to position [0, 63062]
click at [741, 453] on button at bounding box center [740, 447] width 29 height 25
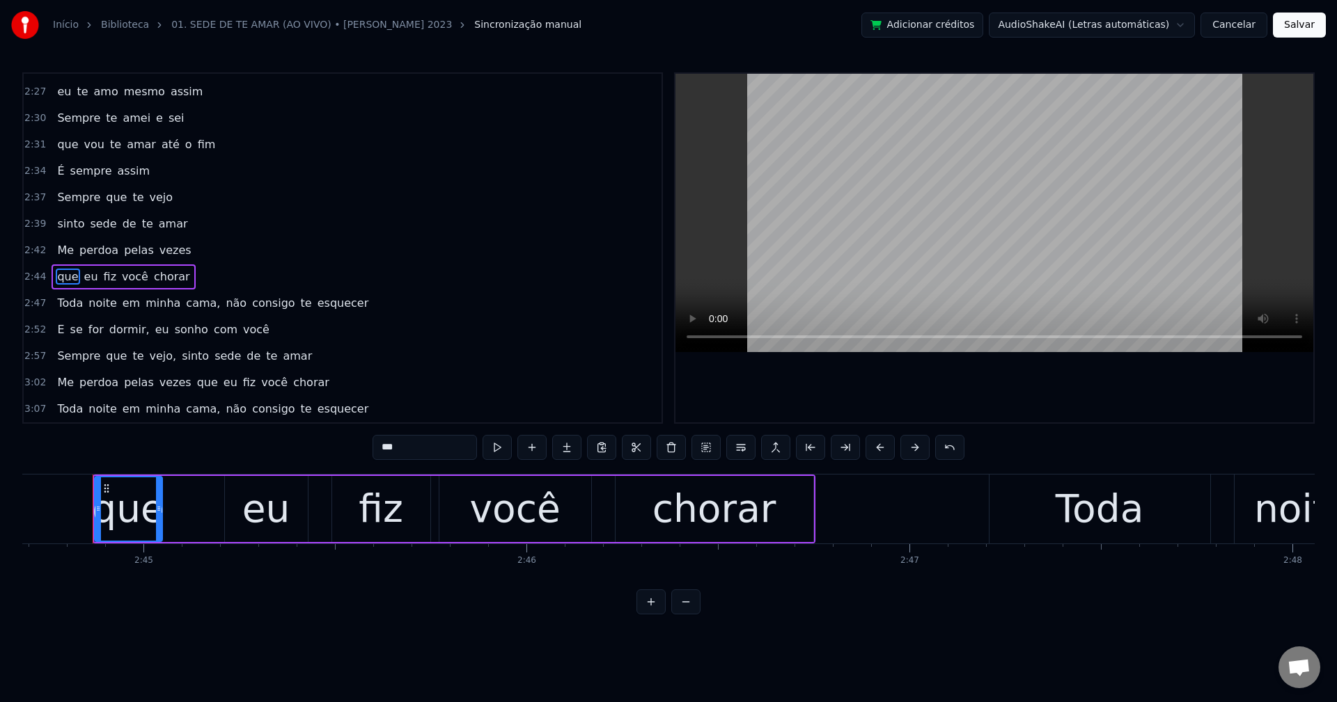
scroll to position [1053, 0]
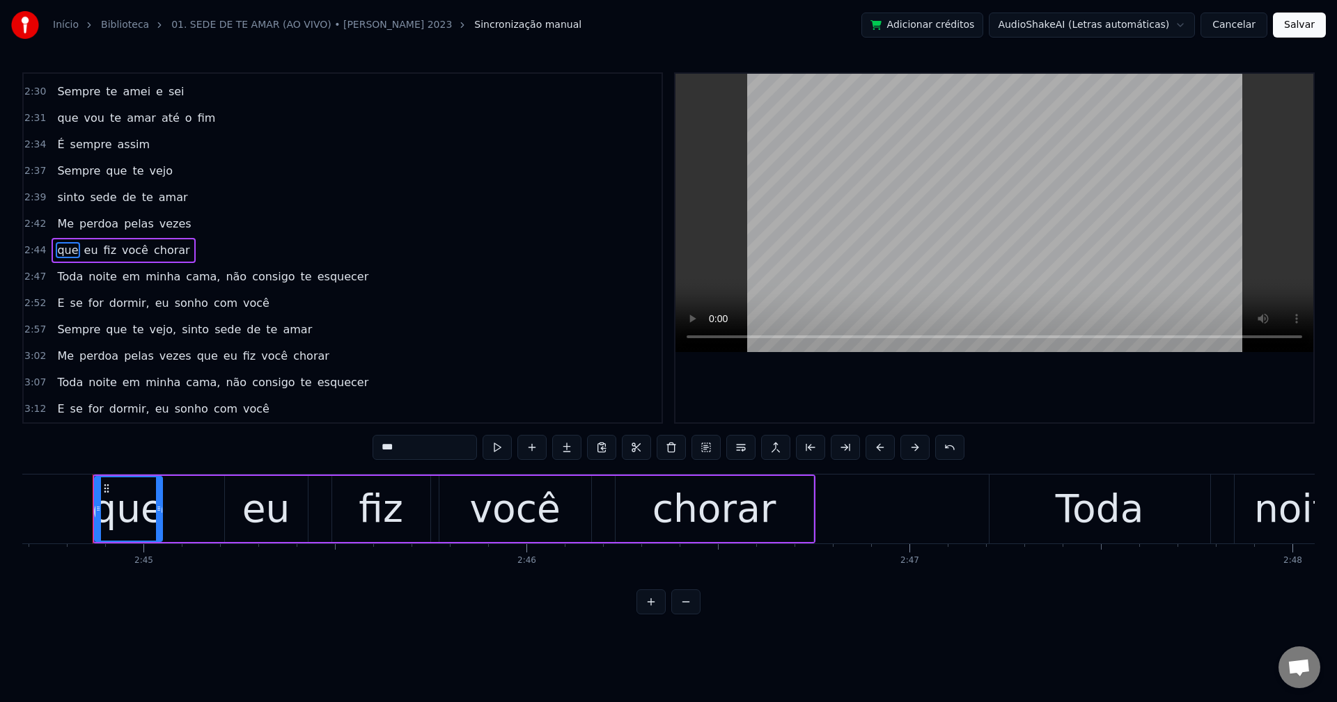
click at [185, 272] on span "cama," at bounding box center [203, 277] width 37 height 16
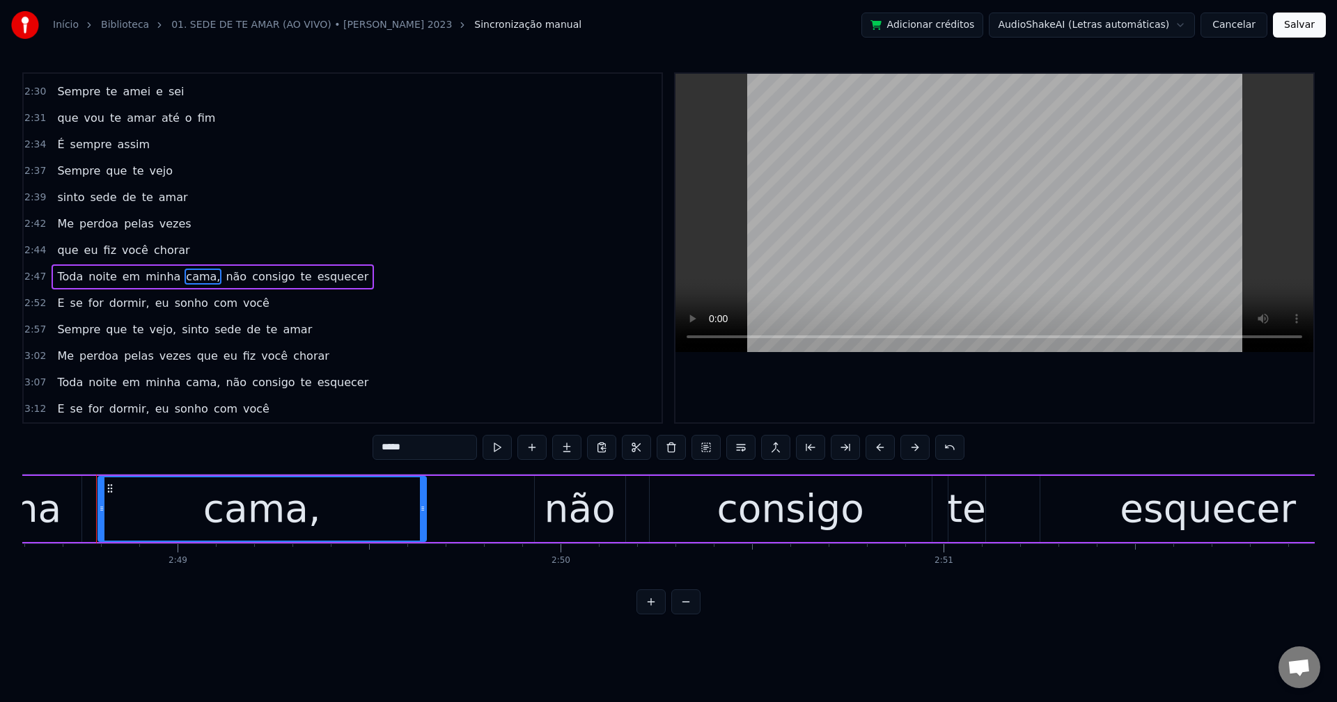
scroll to position [0, 64563]
click at [427, 443] on input "*****" at bounding box center [424, 447] width 104 height 25
click at [221, 273] on span "não" at bounding box center [233, 277] width 24 height 16
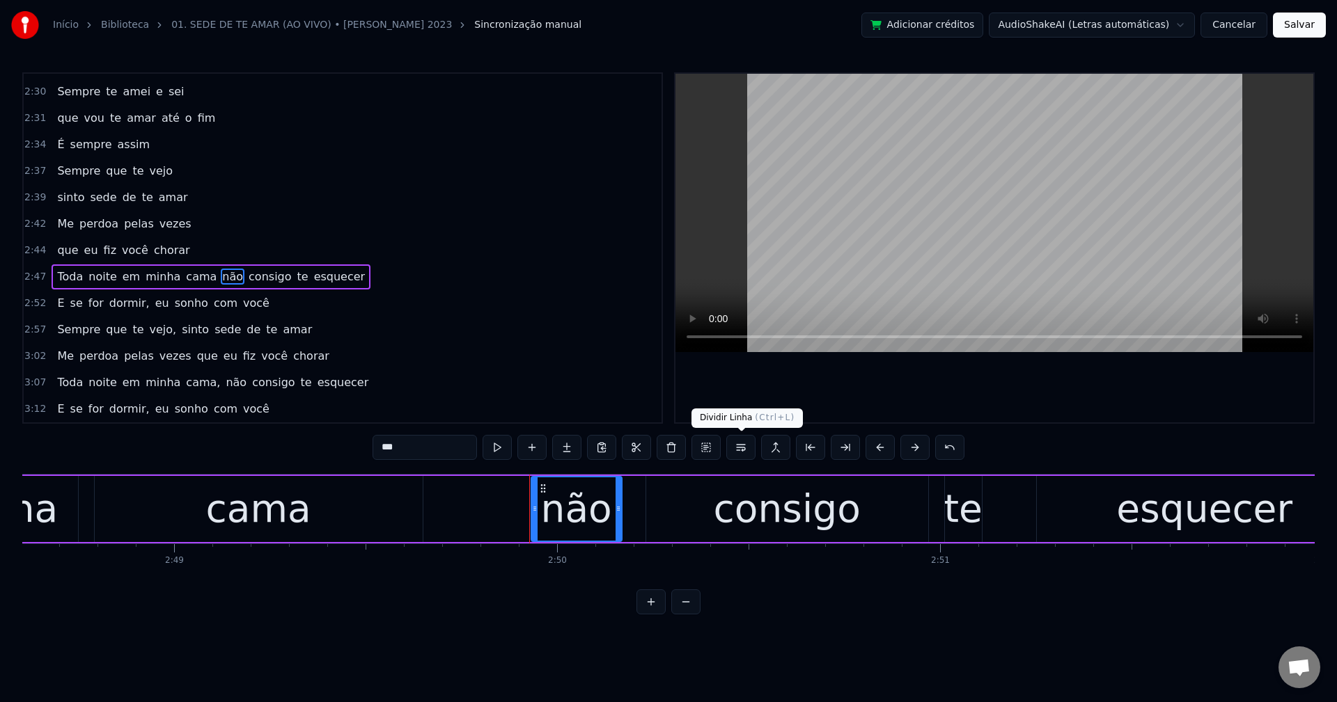
click at [732, 448] on button at bounding box center [740, 447] width 29 height 25
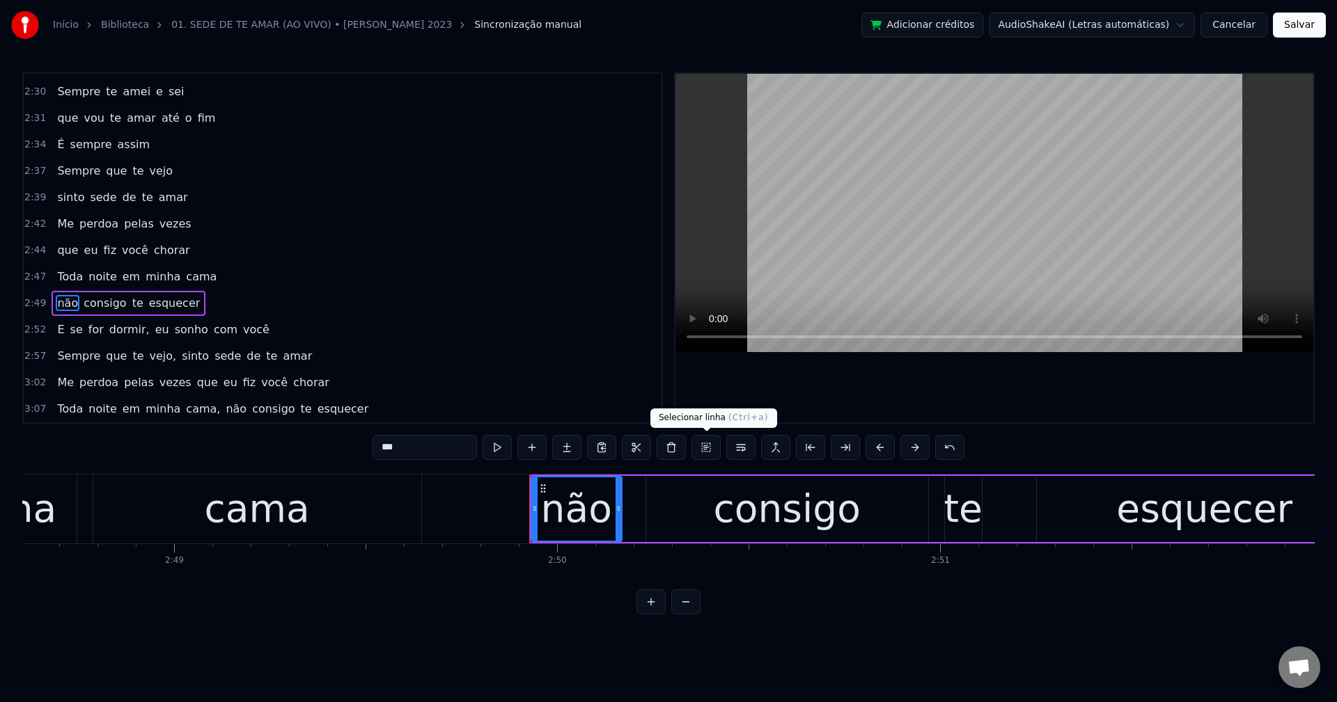
scroll to position [1080, 0]
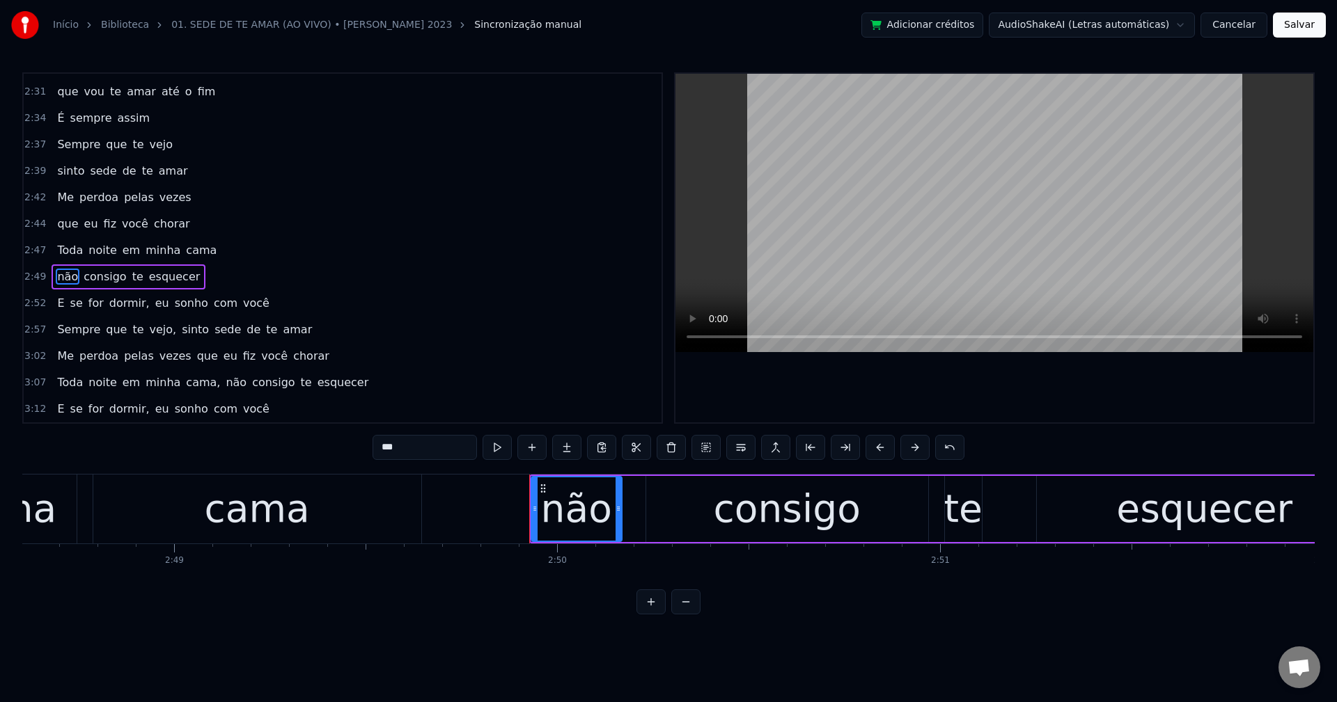
click at [111, 305] on span "dormir," at bounding box center [129, 303] width 43 height 16
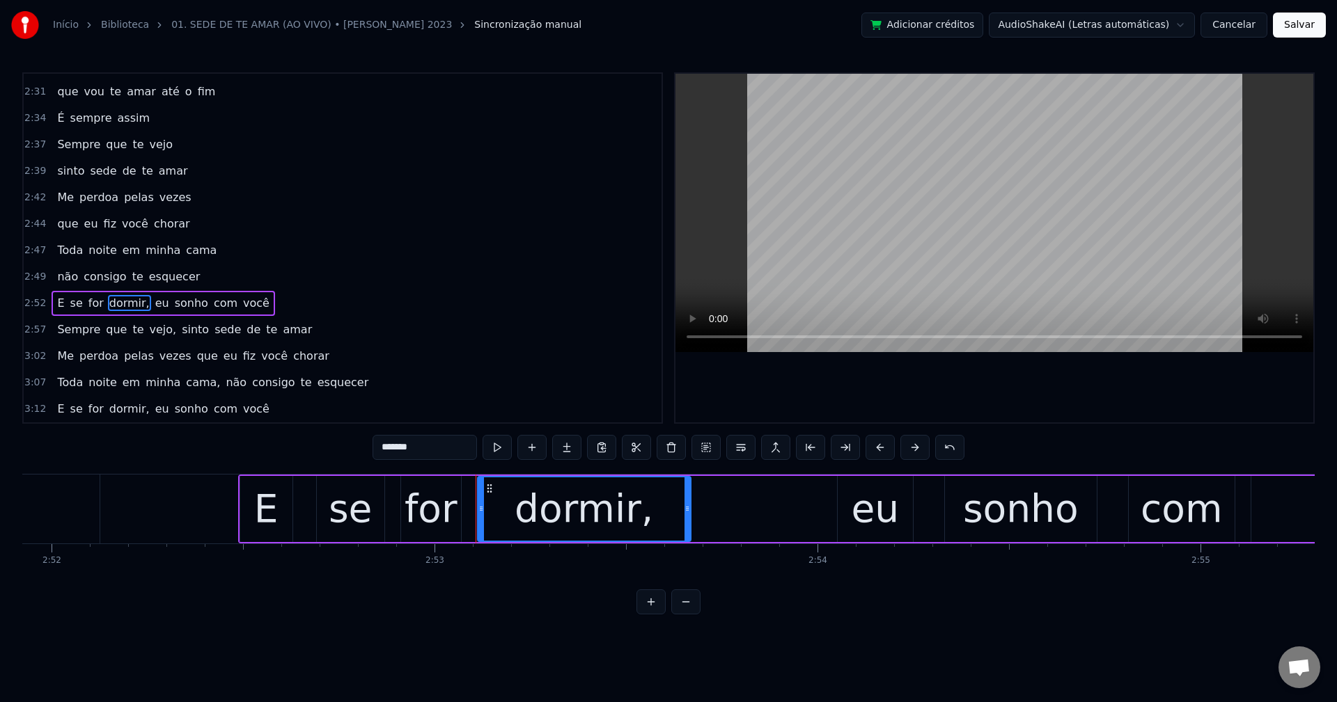
click at [430, 450] on input "*******" at bounding box center [424, 447] width 104 height 25
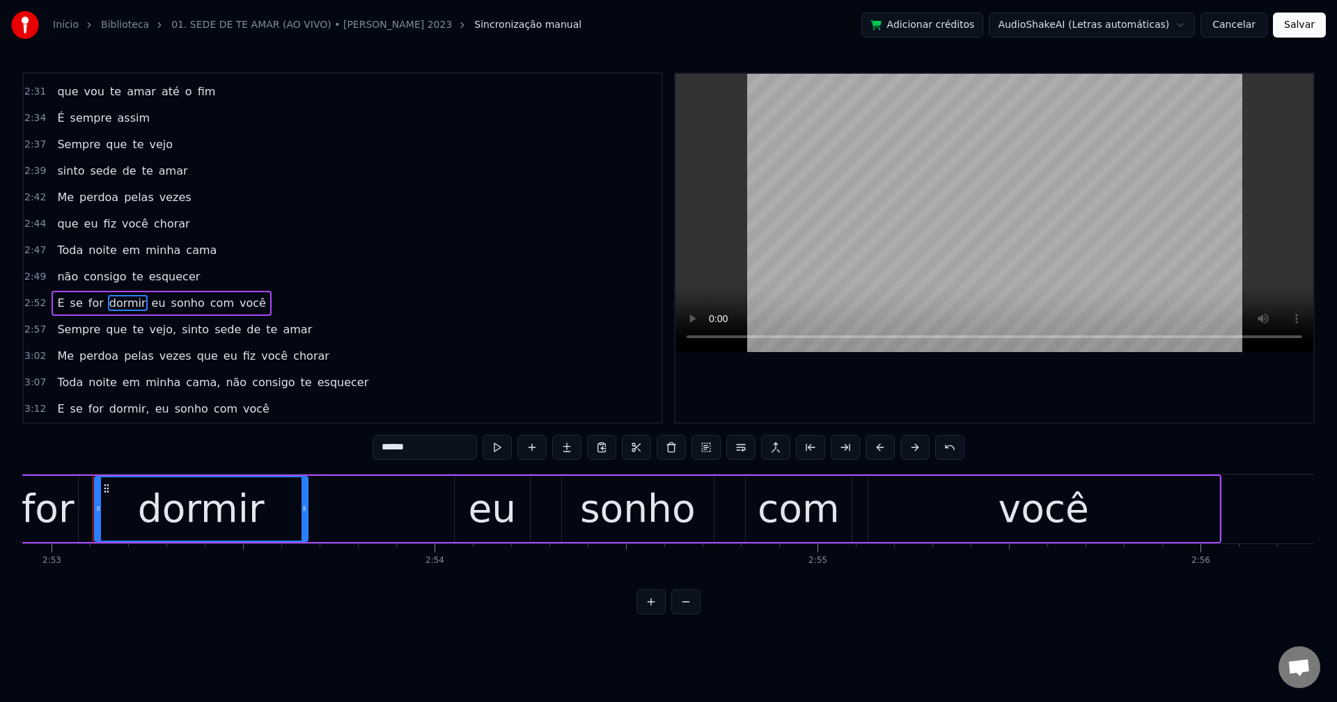
click at [150, 306] on span "eu" at bounding box center [158, 303] width 17 height 16
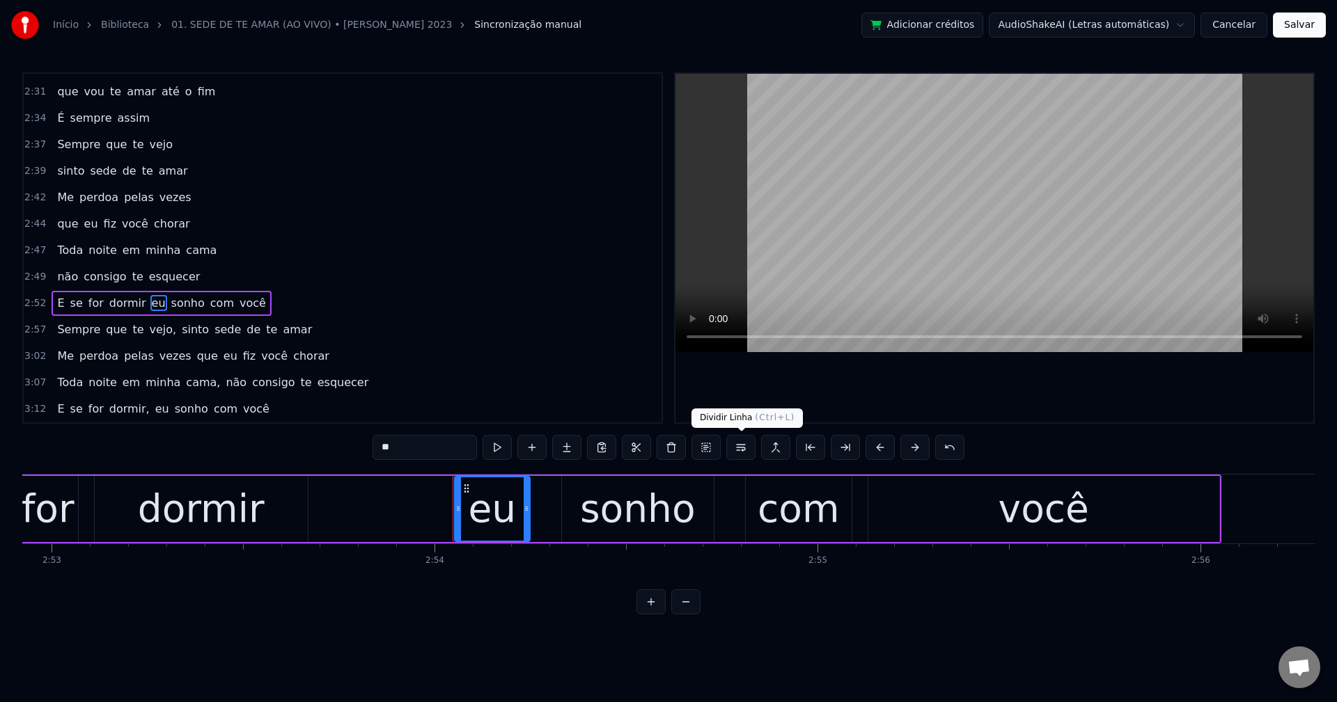
click at [748, 449] on button at bounding box center [740, 447] width 29 height 25
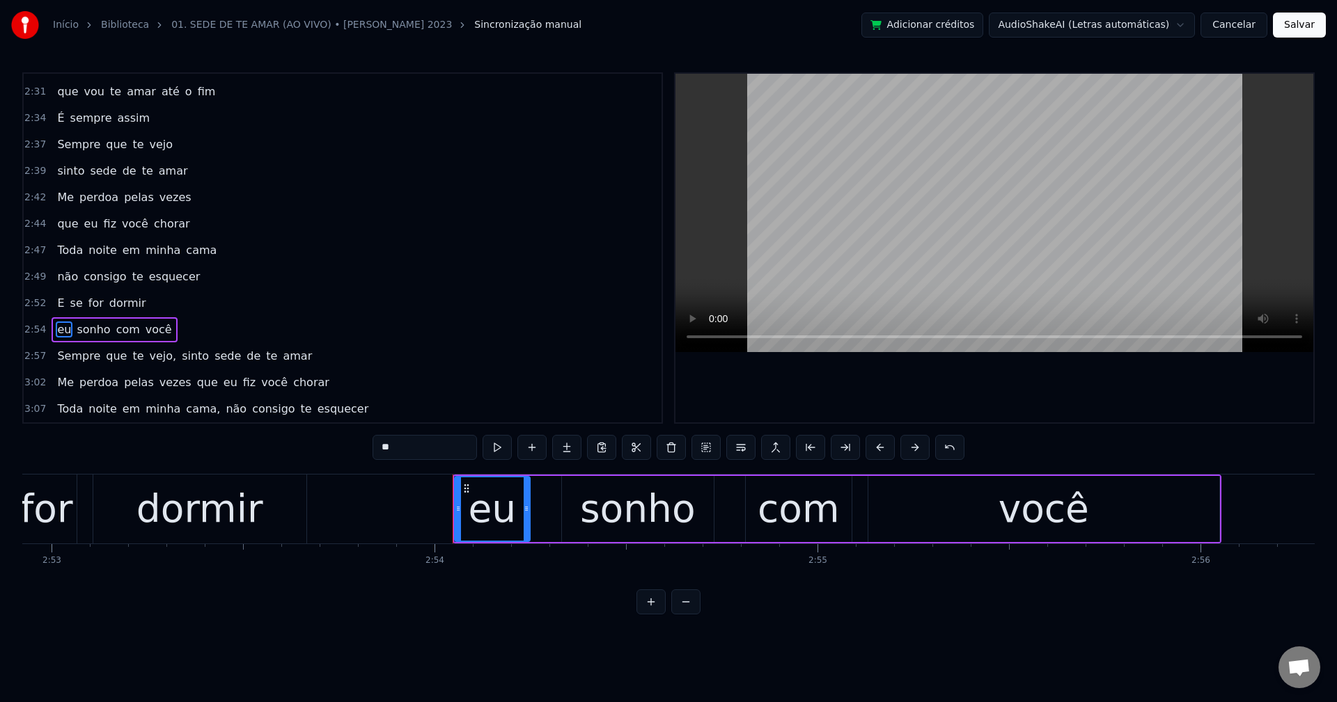
scroll to position [1106, 0]
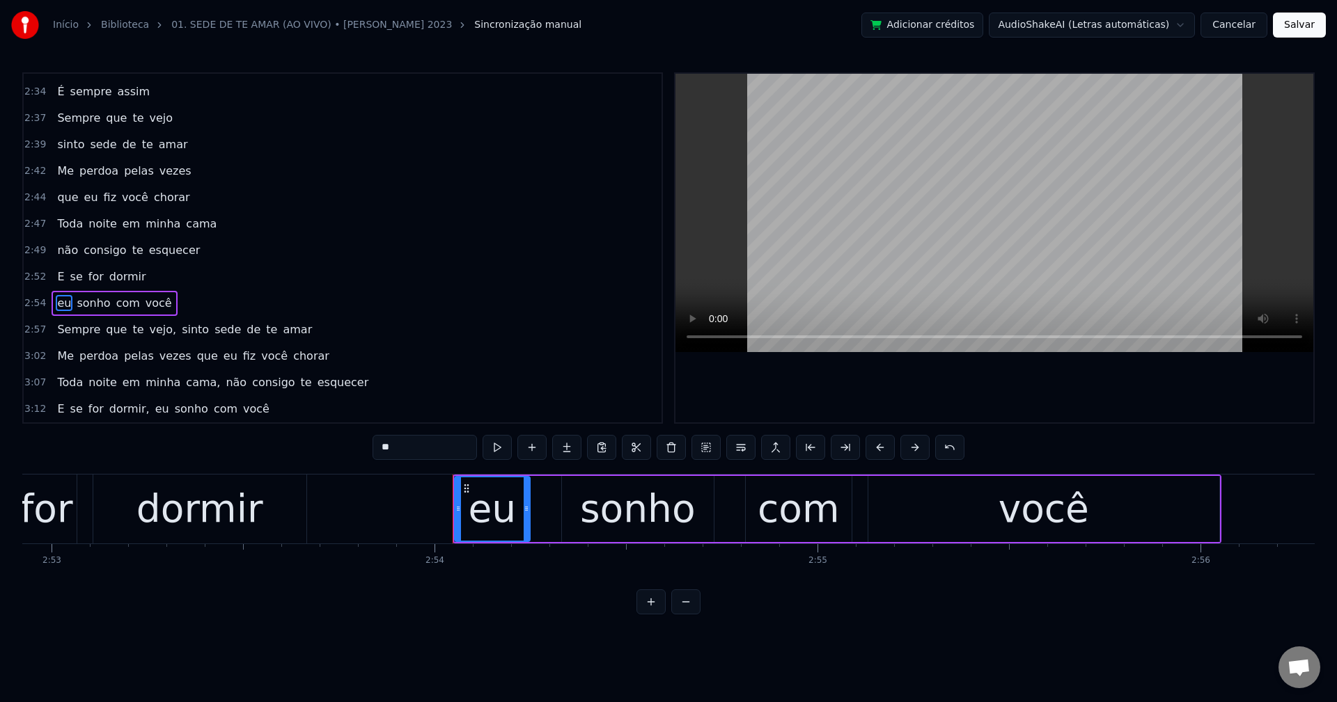
click at [152, 332] on span "vejo," at bounding box center [163, 330] width 30 height 16
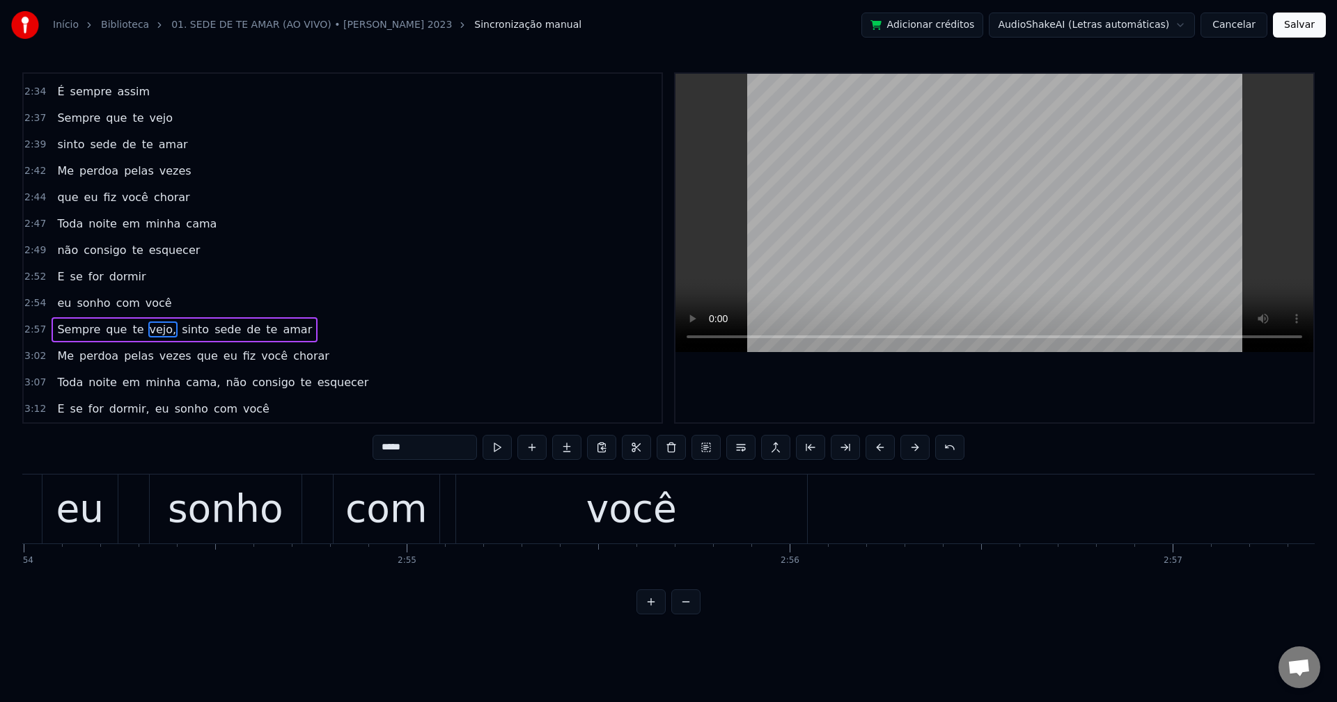
click at [442, 439] on input "*****" at bounding box center [424, 447] width 104 height 25
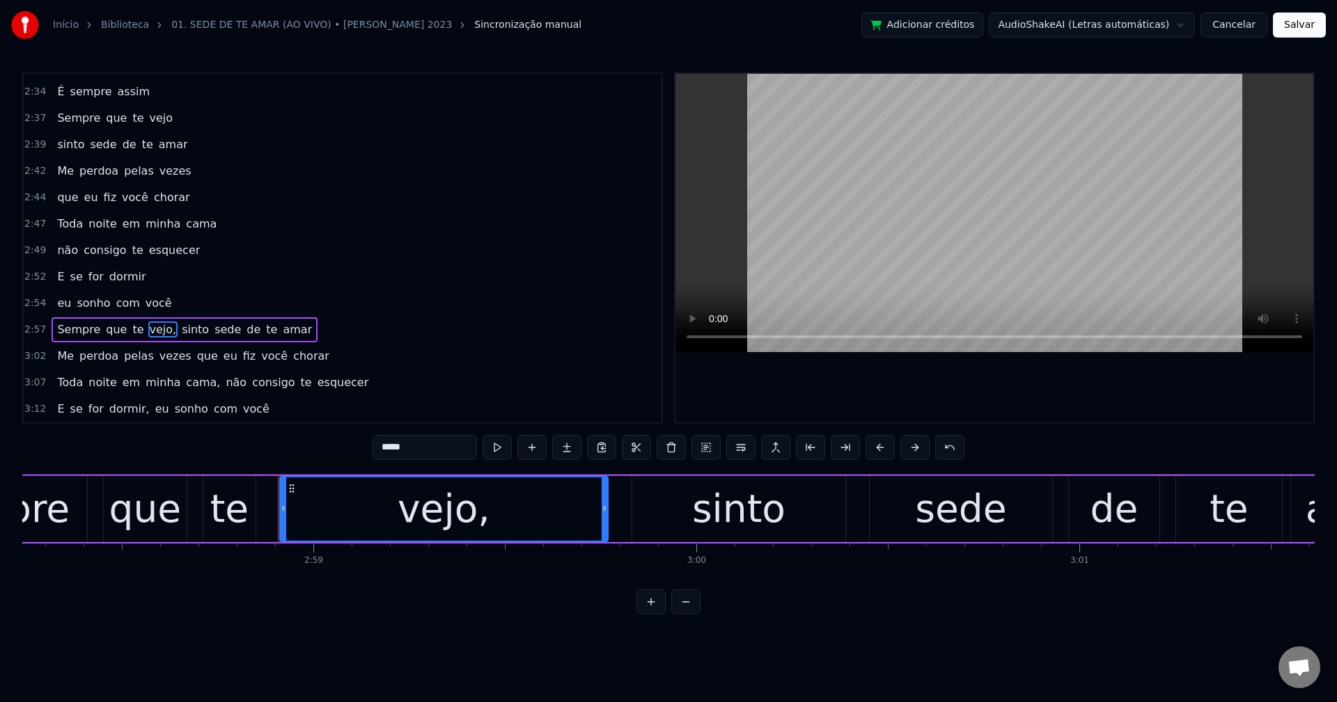
scroll to position [0, 68438]
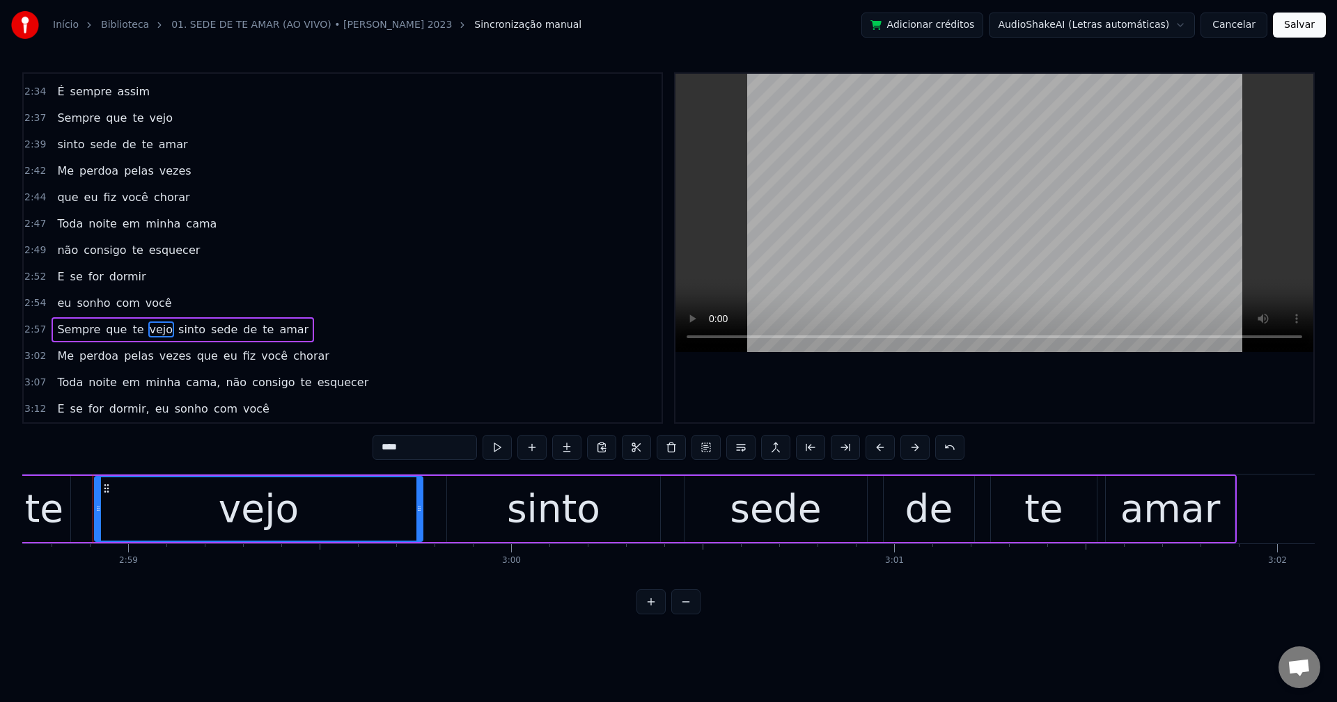
click at [177, 327] on span "sinto" at bounding box center [192, 330] width 30 height 16
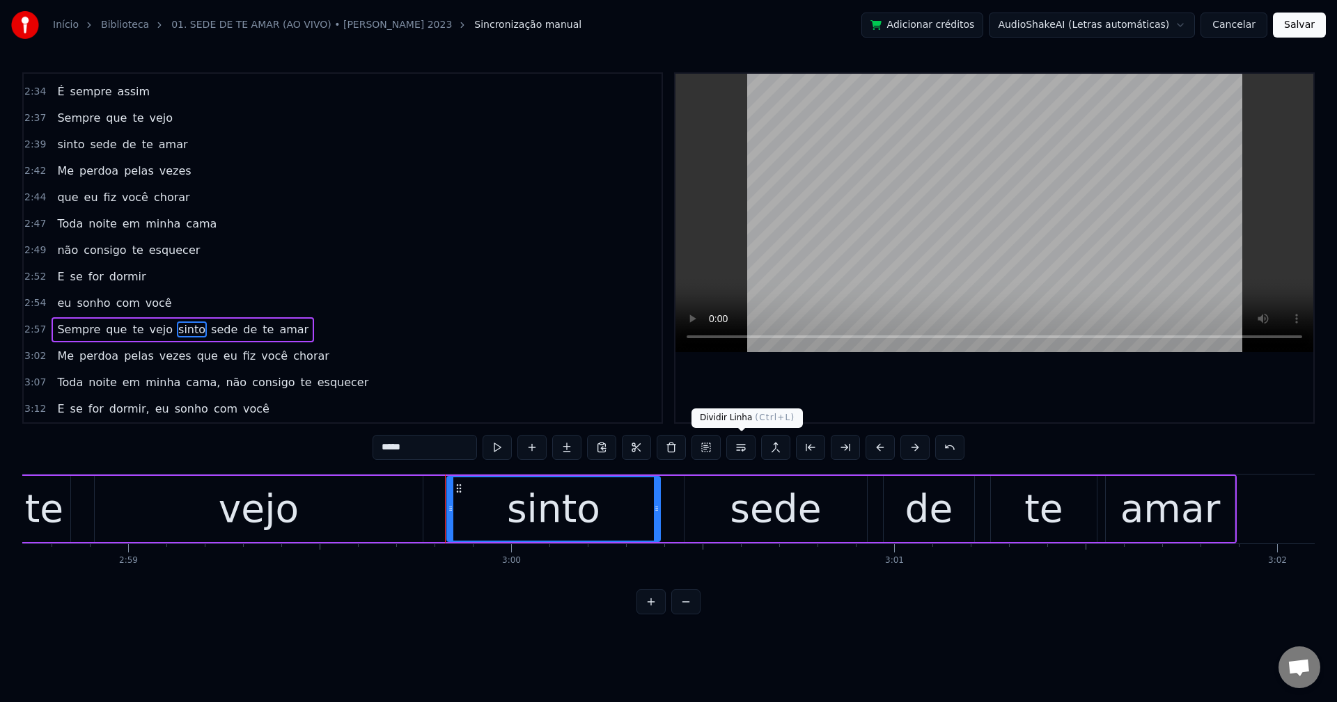
click at [749, 452] on button at bounding box center [740, 447] width 29 height 25
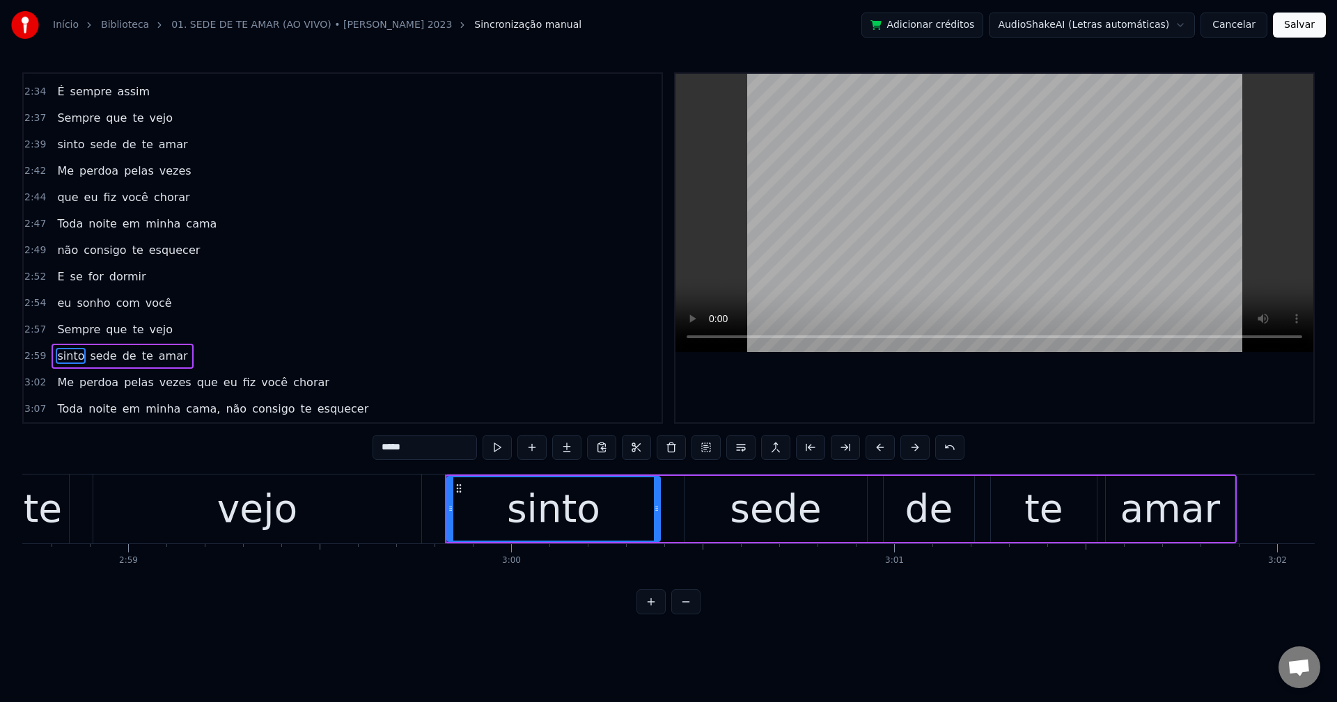
scroll to position [1133, 0]
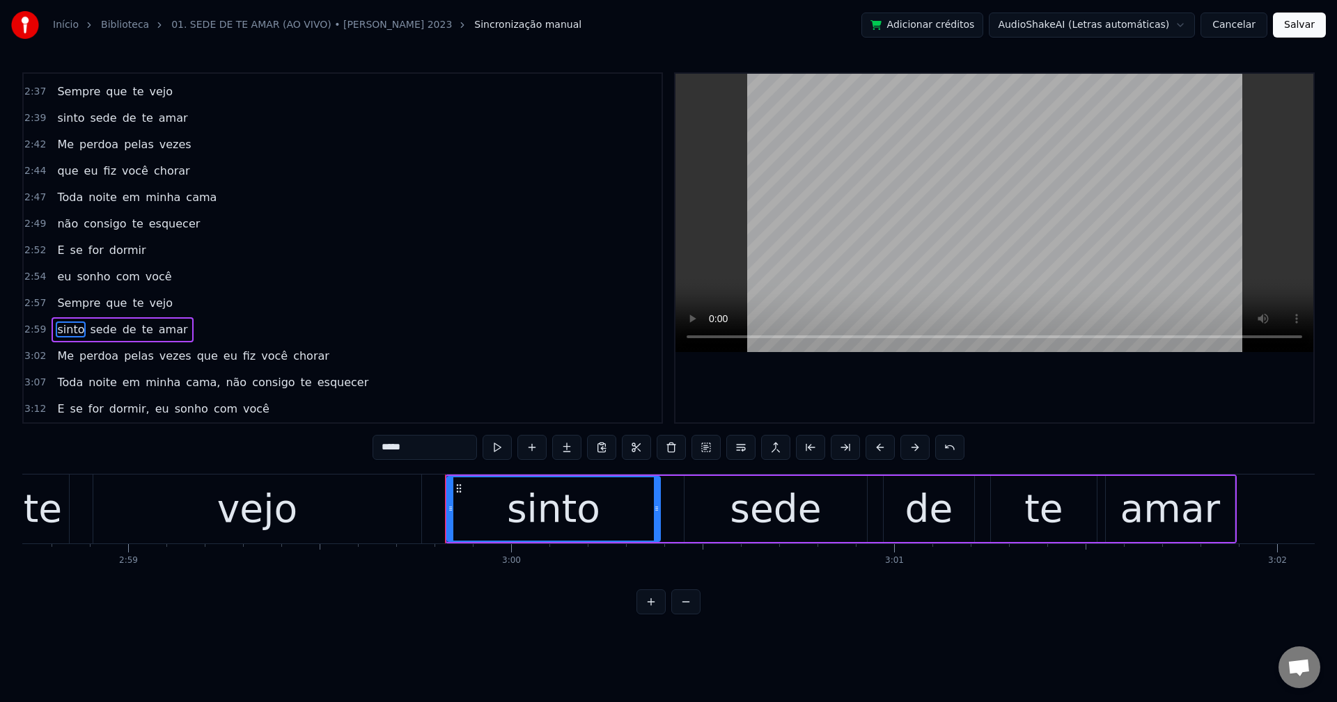
click at [196, 356] on span "que" at bounding box center [208, 356] width 24 height 16
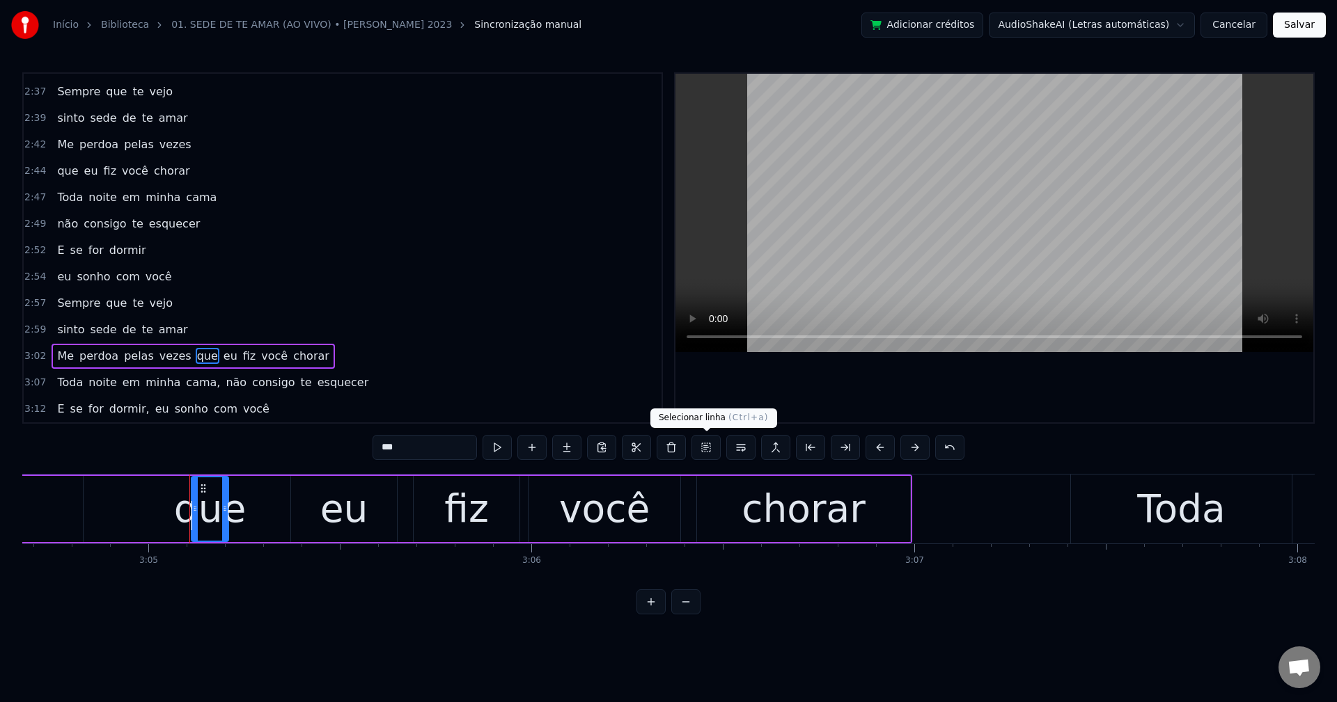
scroll to position [0, 70813]
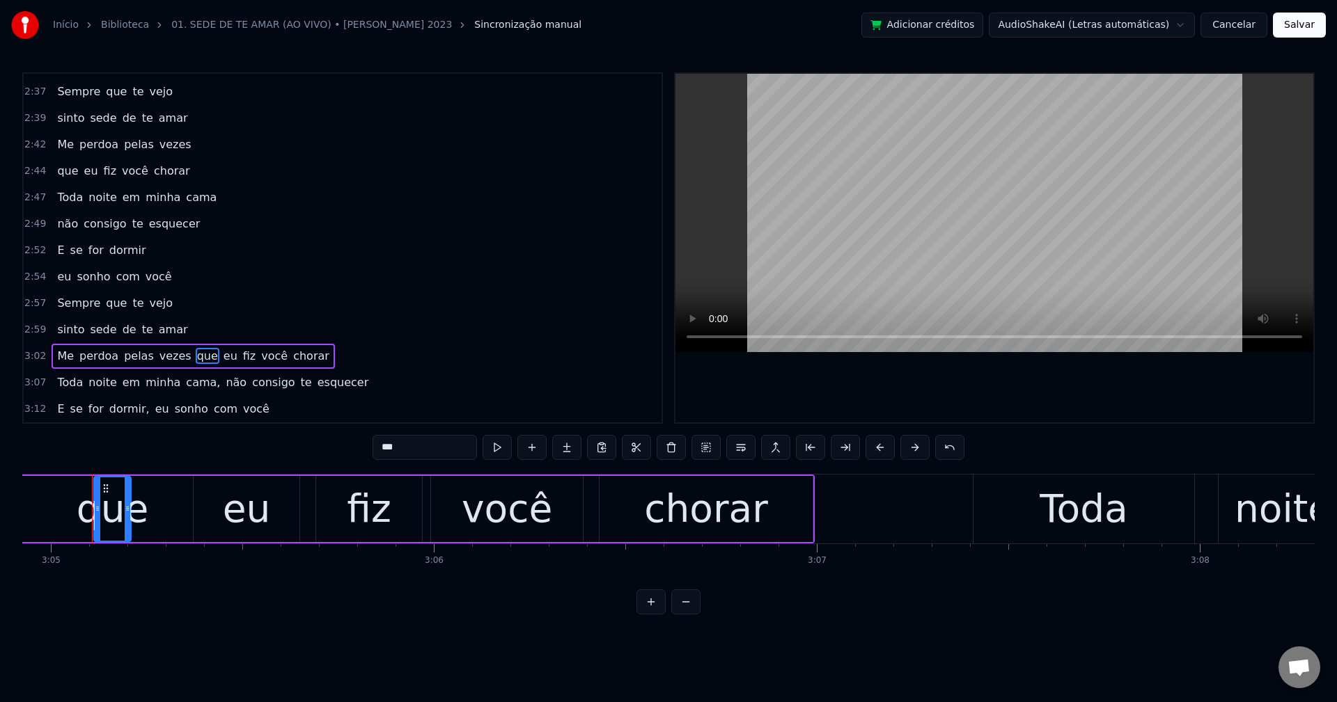
click at [747, 442] on button at bounding box center [740, 447] width 29 height 25
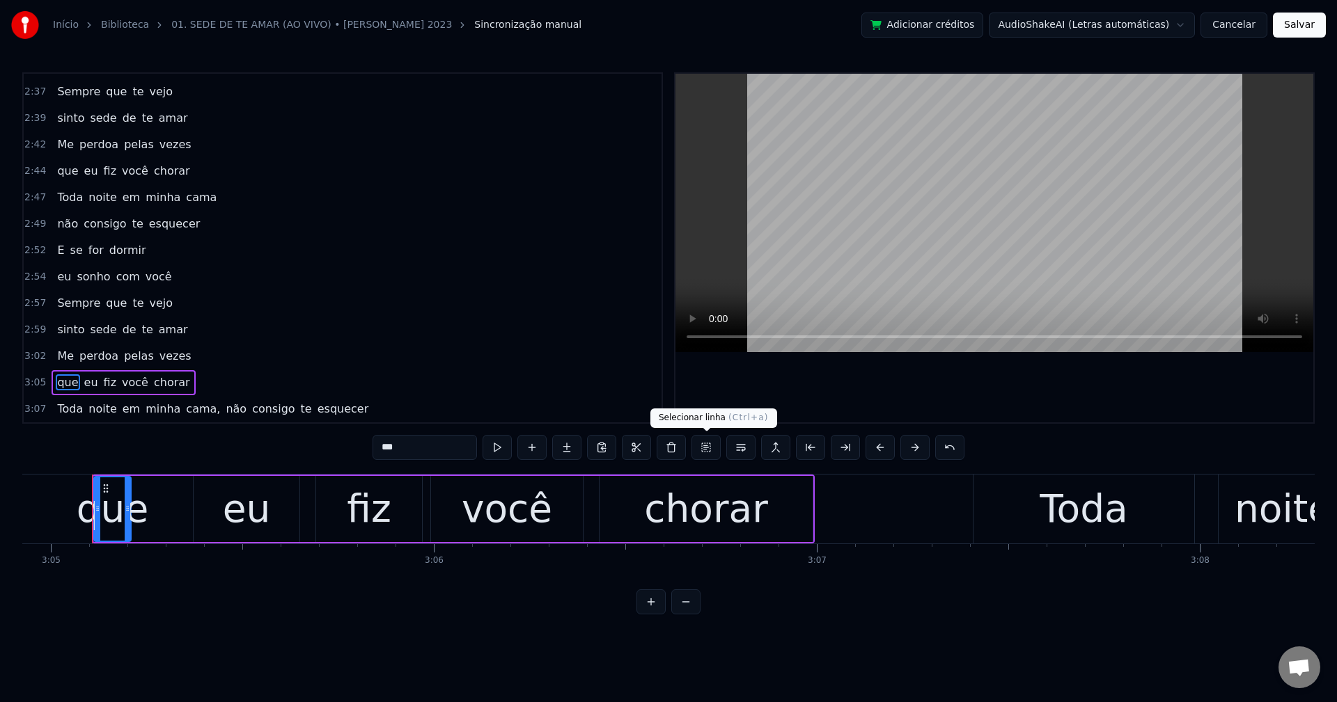
scroll to position [1159, 0]
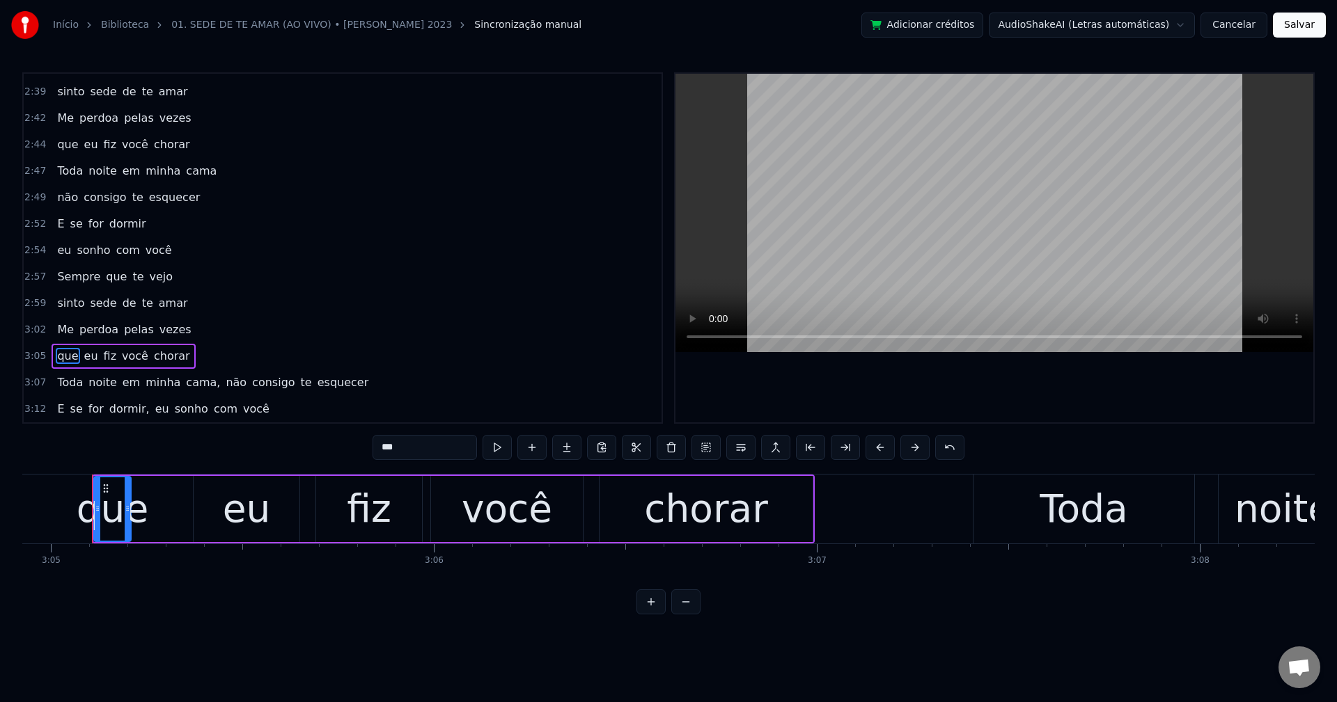
click at [192, 382] on span "cama," at bounding box center [203, 383] width 37 height 16
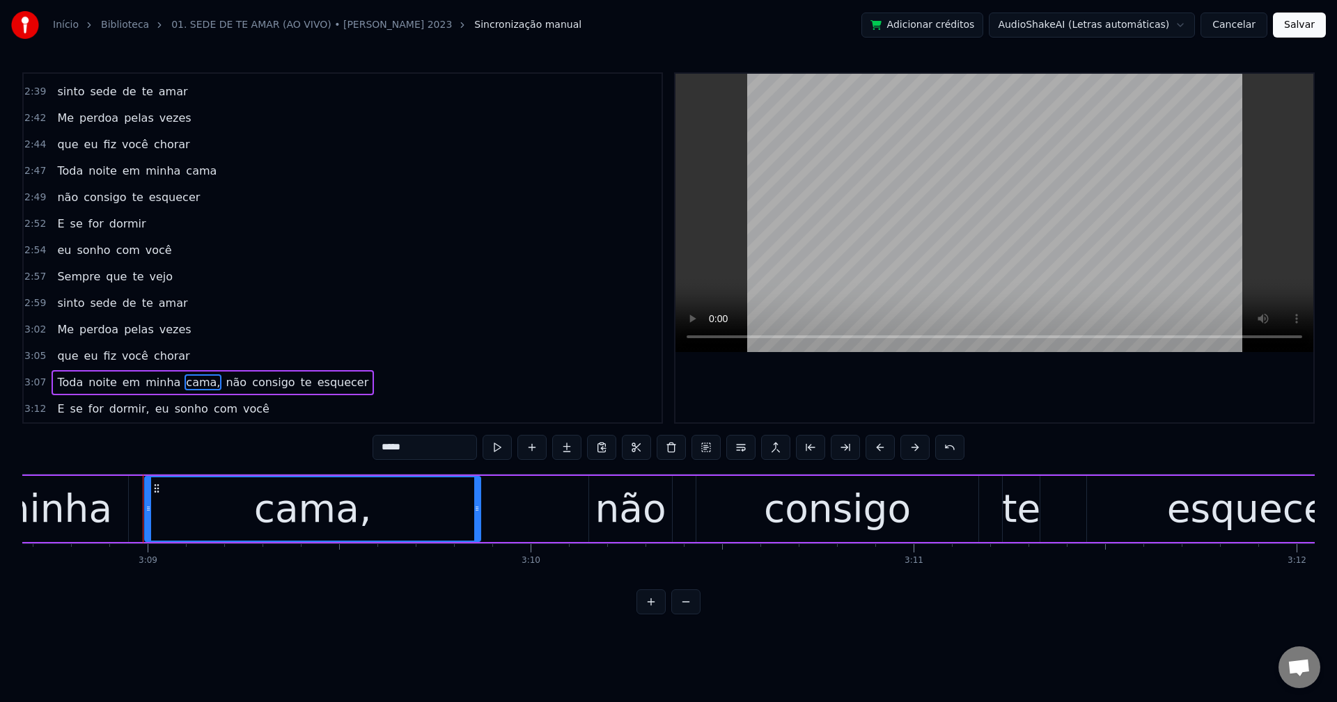
click at [430, 450] on input "*****" at bounding box center [424, 447] width 104 height 25
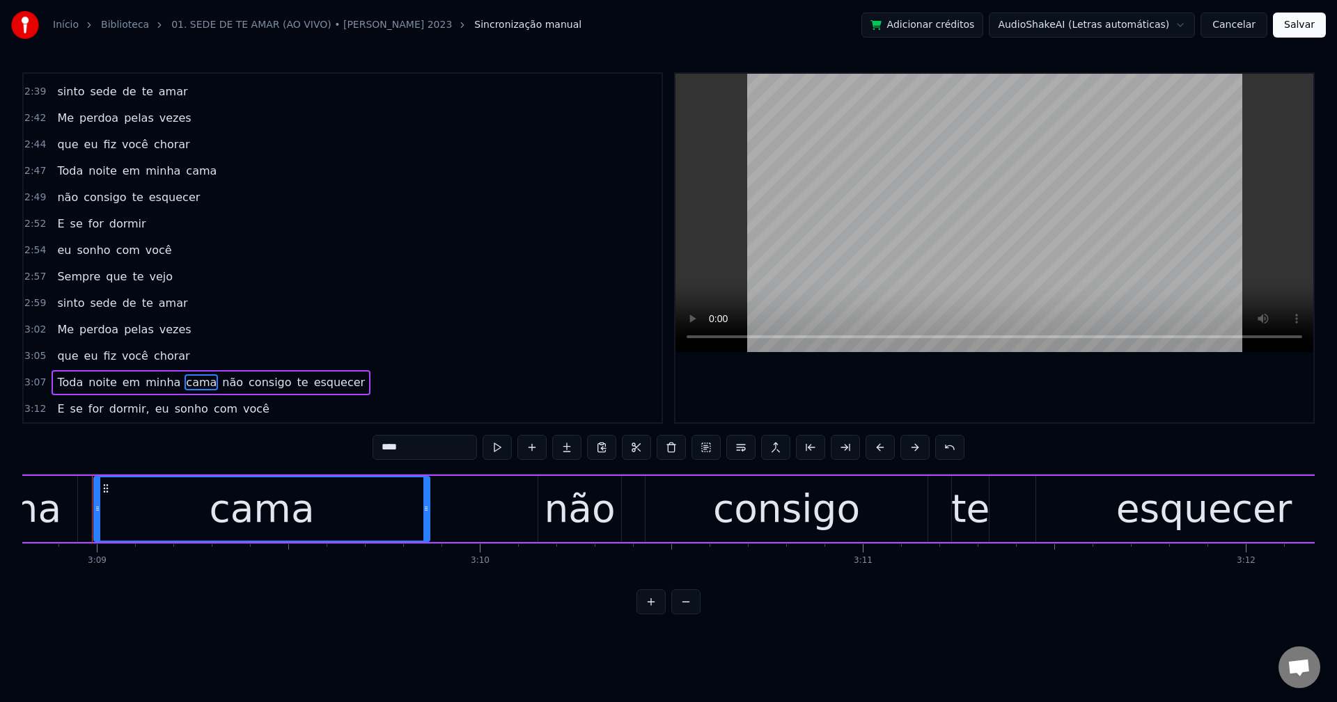
click at [221, 380] on span "não" at bounding box center [233, 383] width 24 height 16
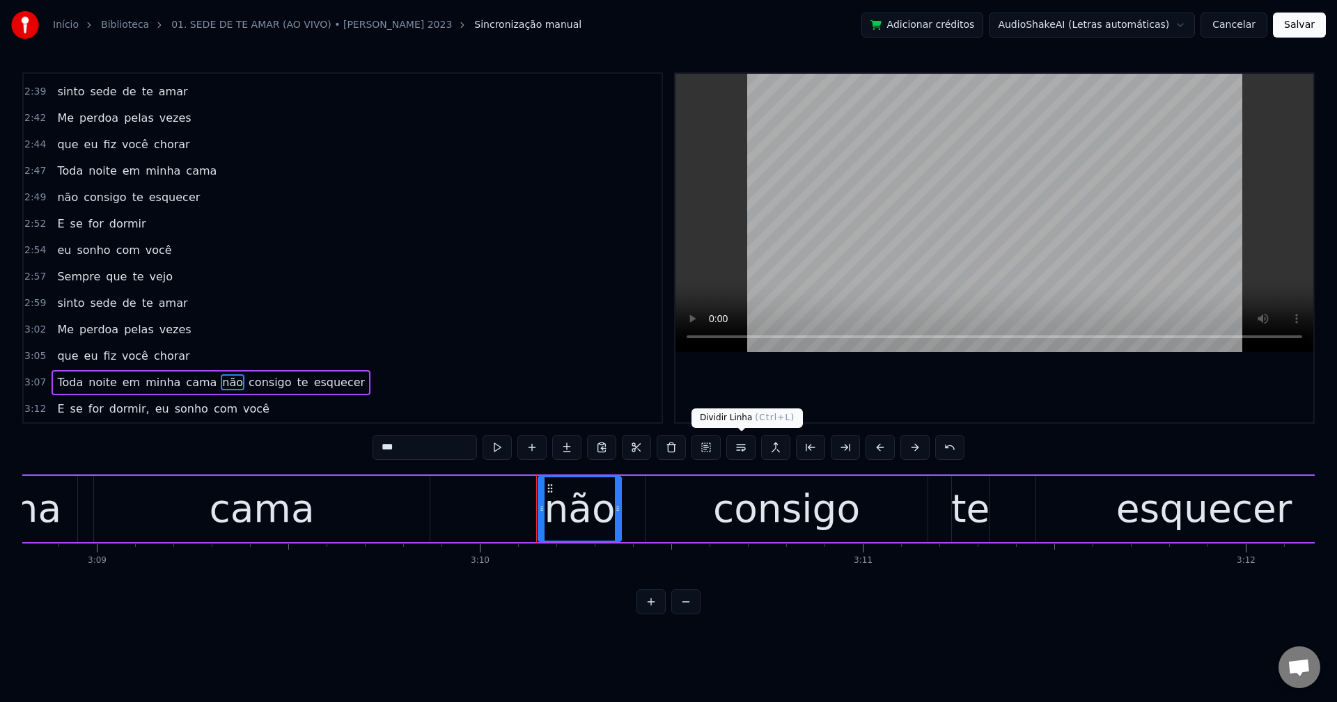
click at [747, 455] on button at bounding box center [740, 447] width 29 height 25
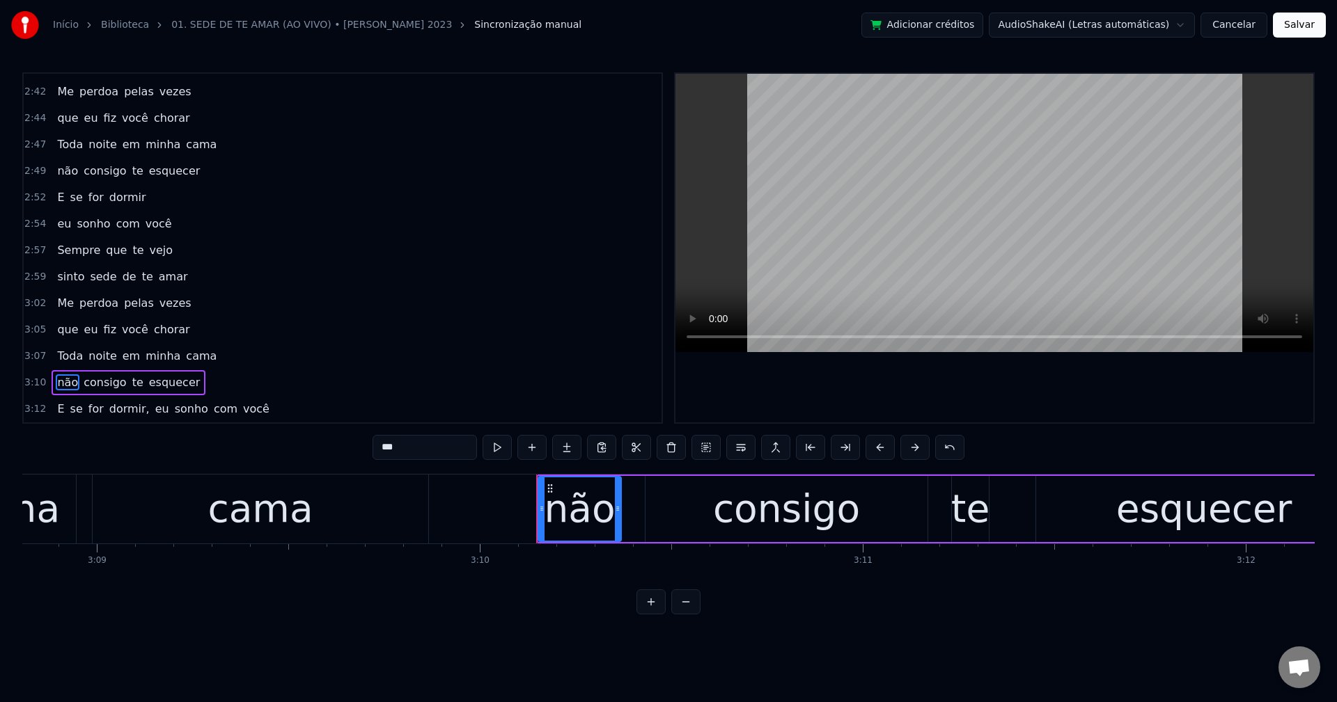
click at [113, 410] on span "dormir," at bounding box center [129, 409] width 43 height 16
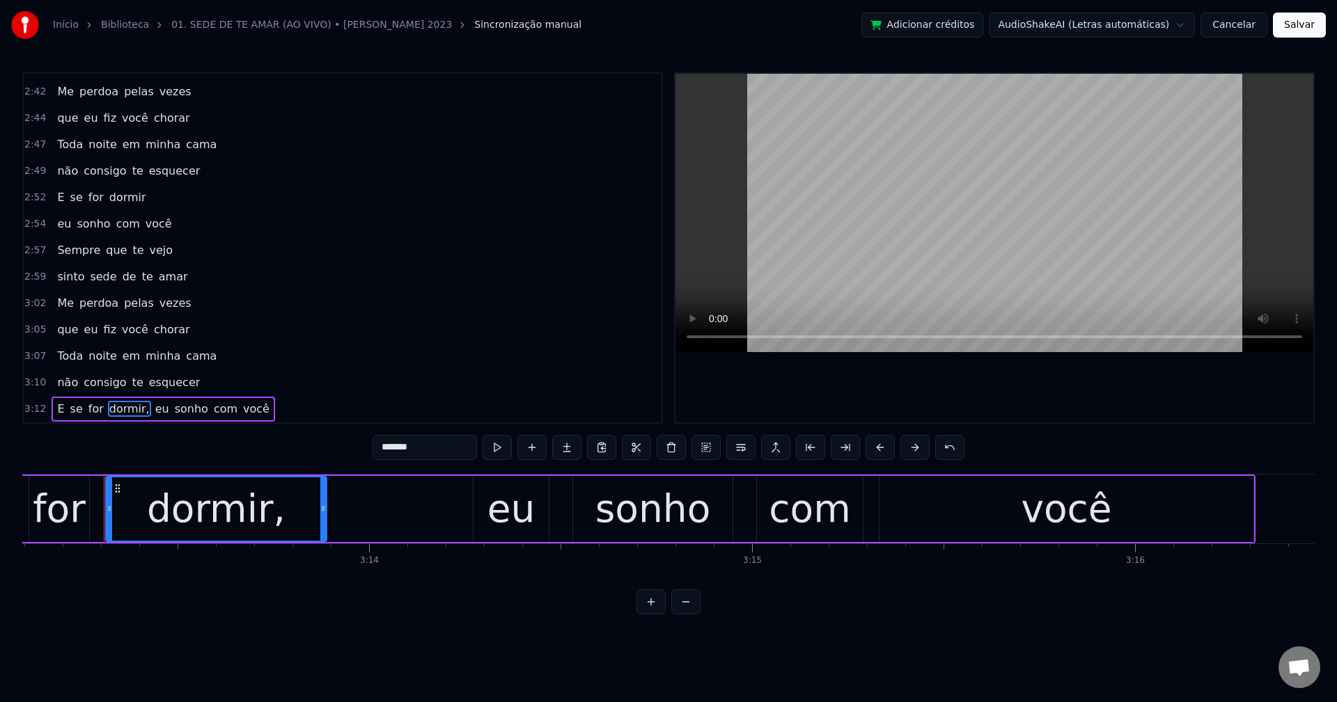
click at [450, 441] on input "*******" at bounding box center [424, 447] width 104 height 25
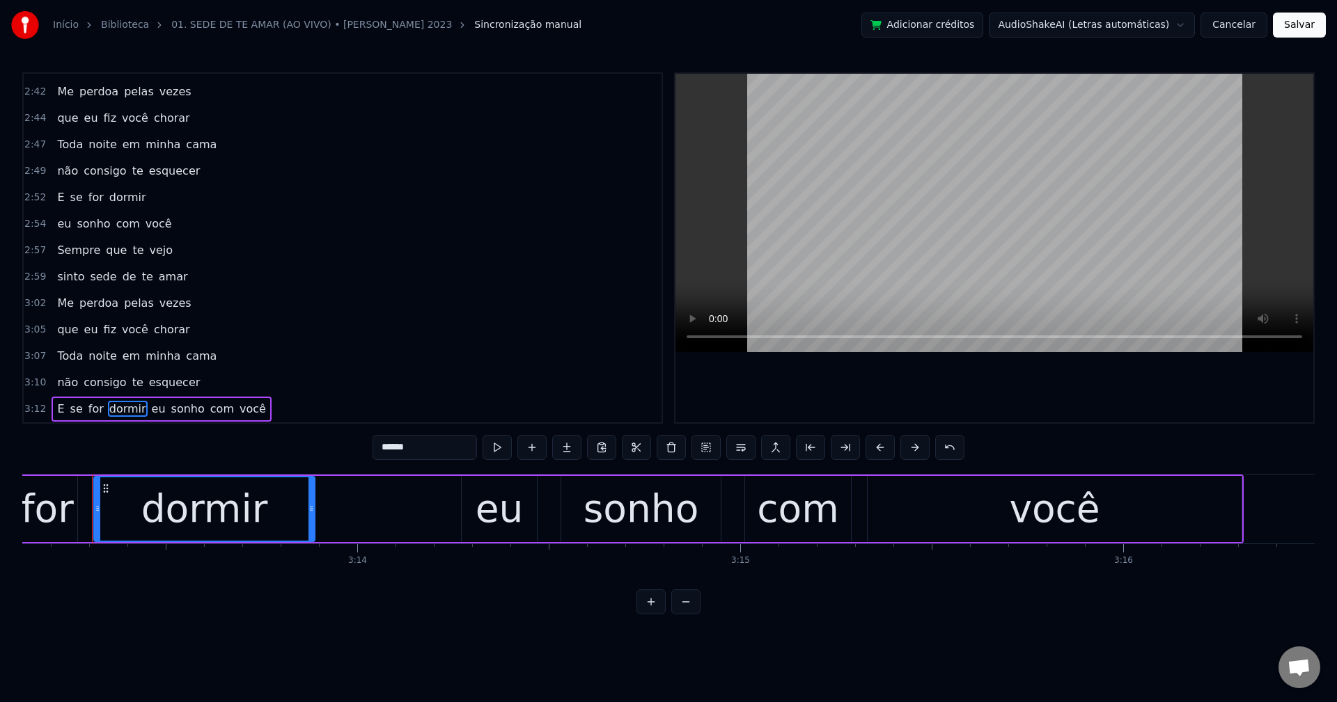
click at [150, 408] on span "eu" at bounding box center [158, 409] width 17 height 16
type input "**"
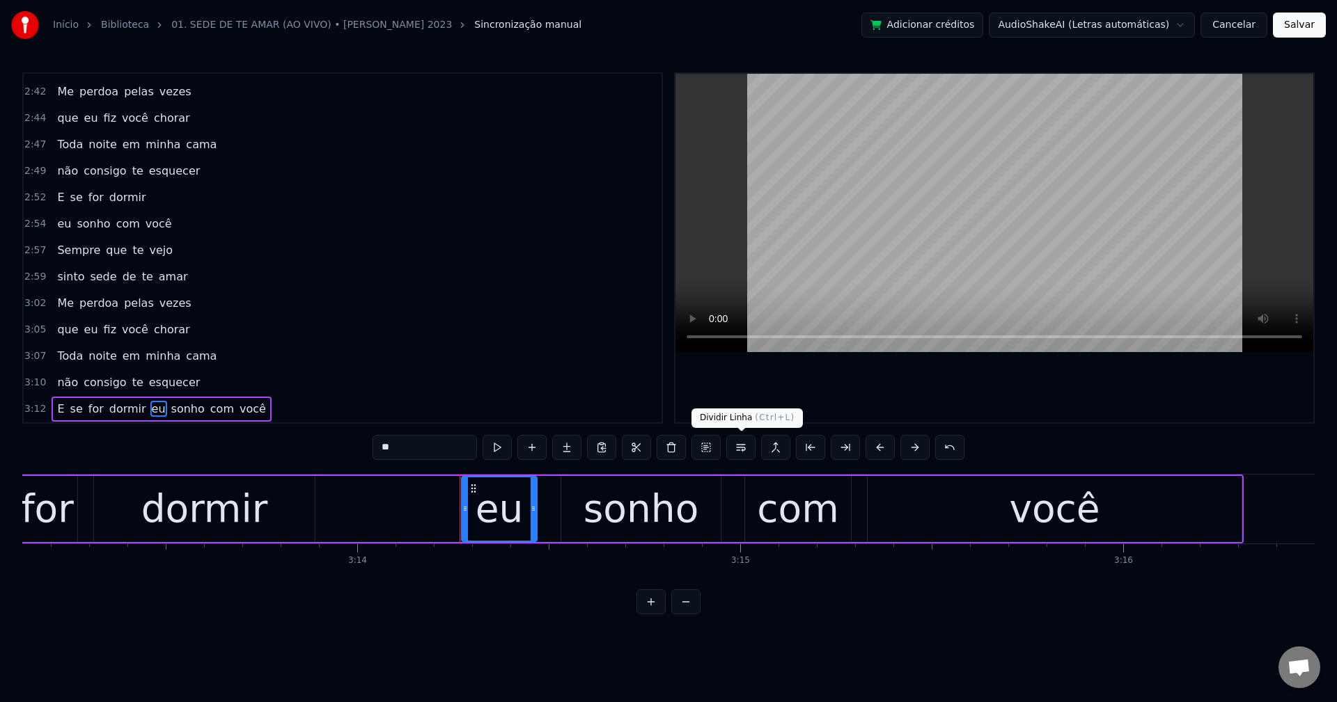
click at [743, 450] on button at bounding box center [740, 447] width 29 height 25
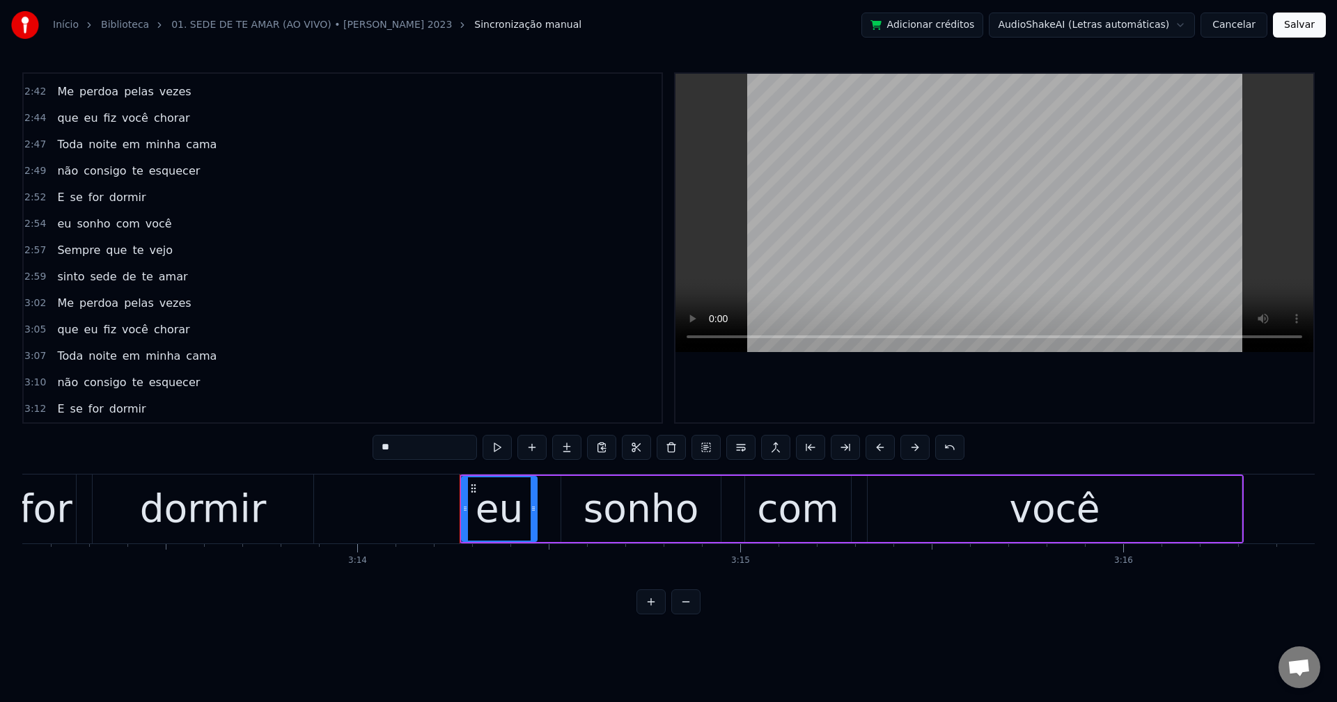
scroll to position [1212, 0]
click at [1002, 33] on button "Salvar" at bounding box center [1299, 25] width 53 height 25
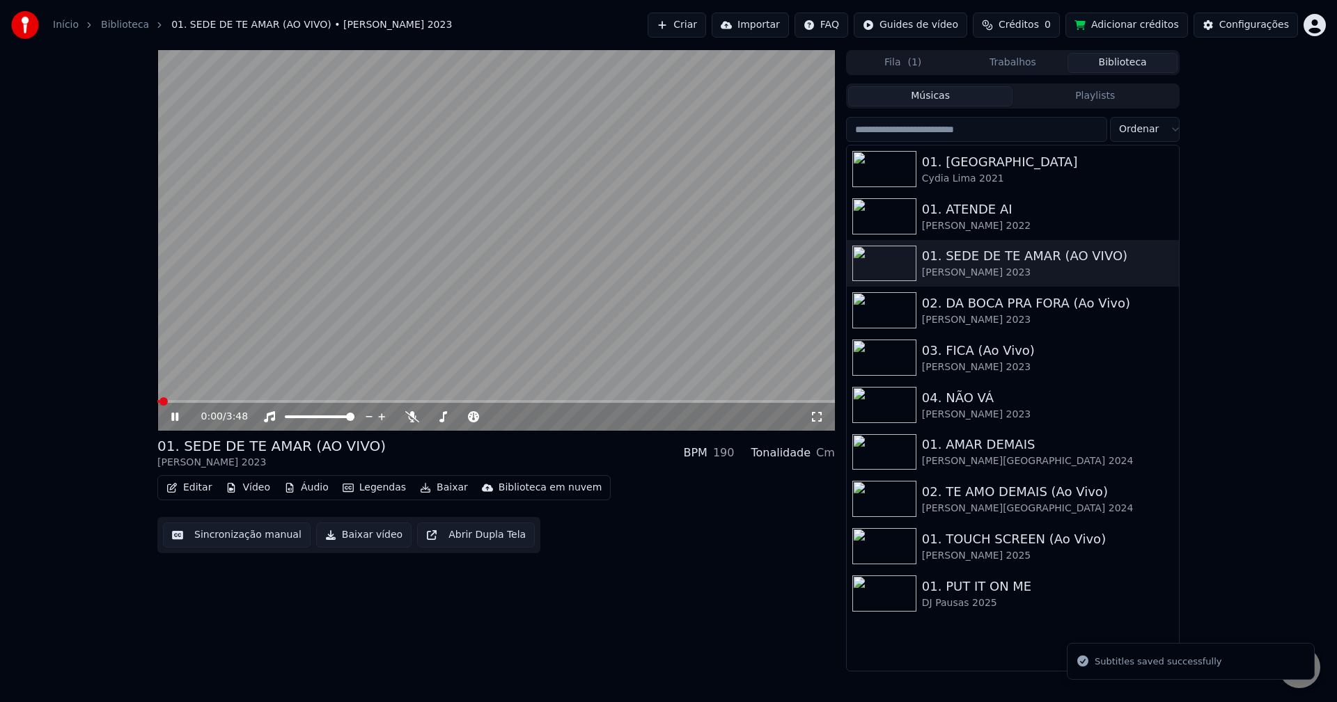
click at [337, 541] on button "Baixar vídeo" at bounding box center [363, 535] width 95 height 25
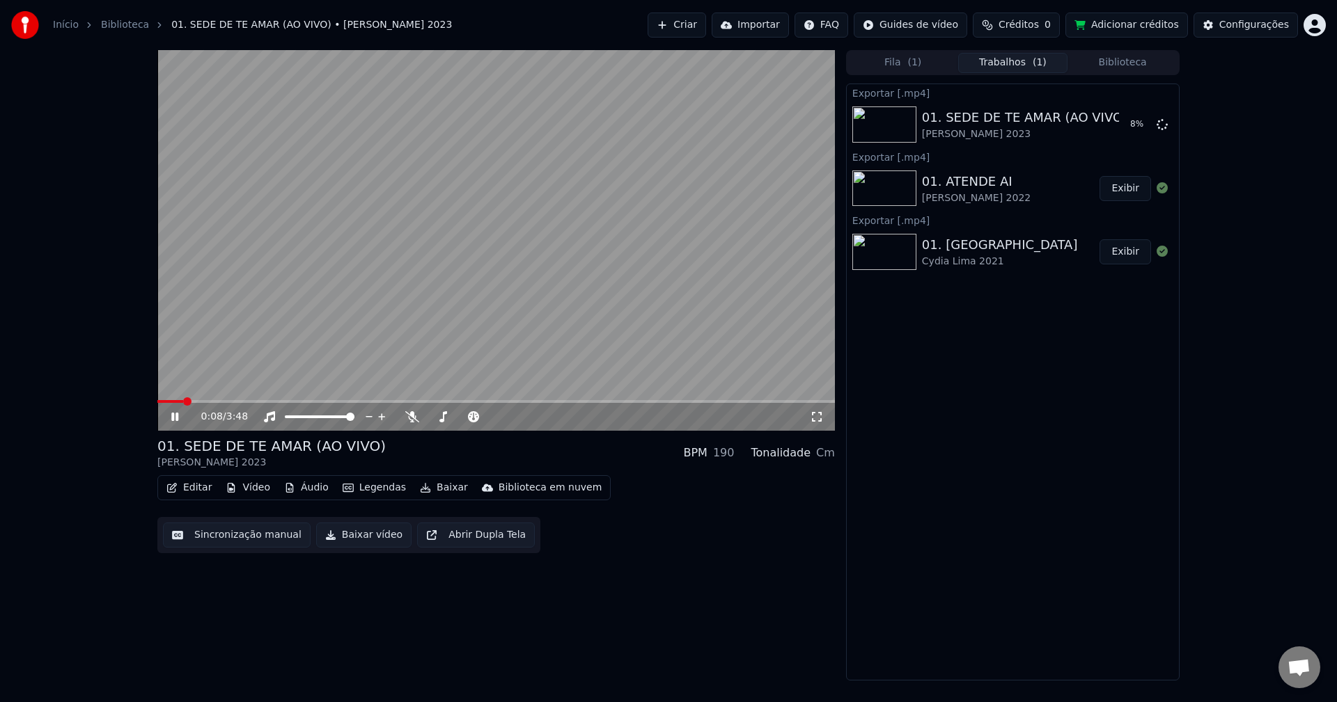
click at [569, 117] on video at bounding box center [495, 240] width 677 height 381
click at [1002, 59] on button "Biblioteca" at bounding box center [1122, 63] width 110 height 20
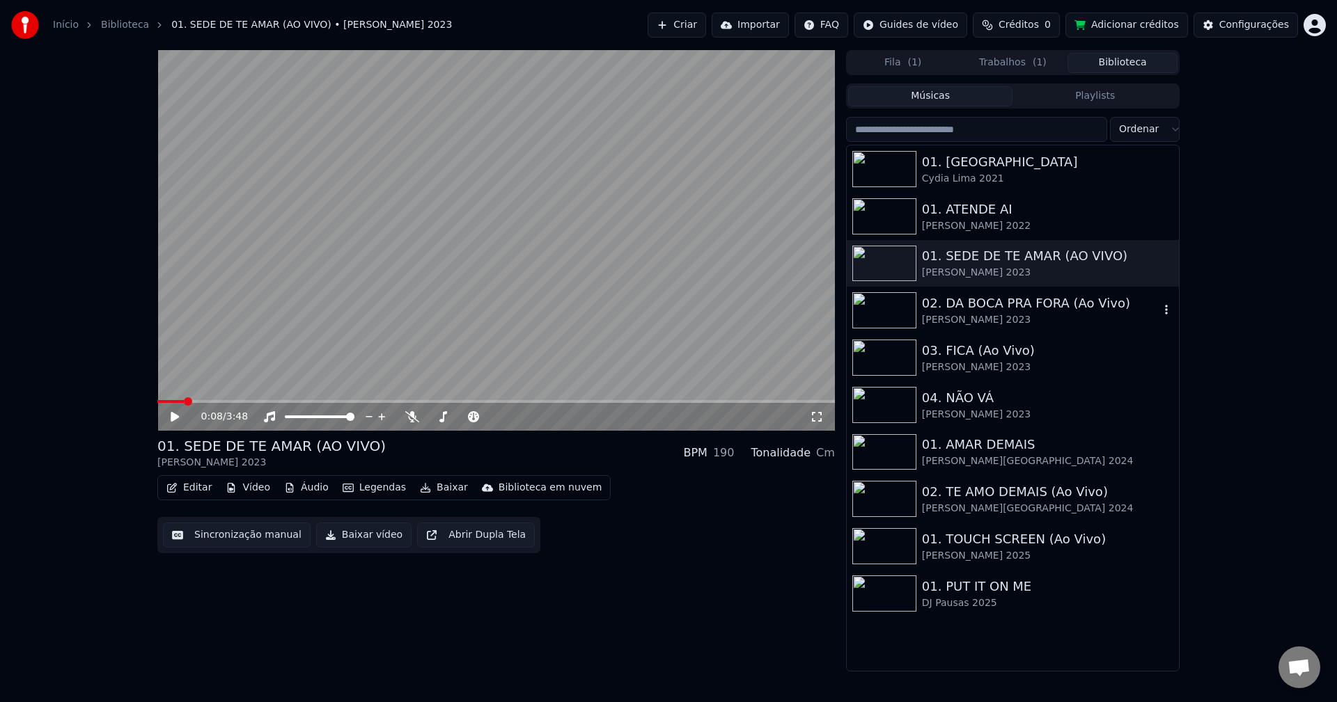
click at [879, 320] on img at bounding box center [884, 310] width 64 height 36
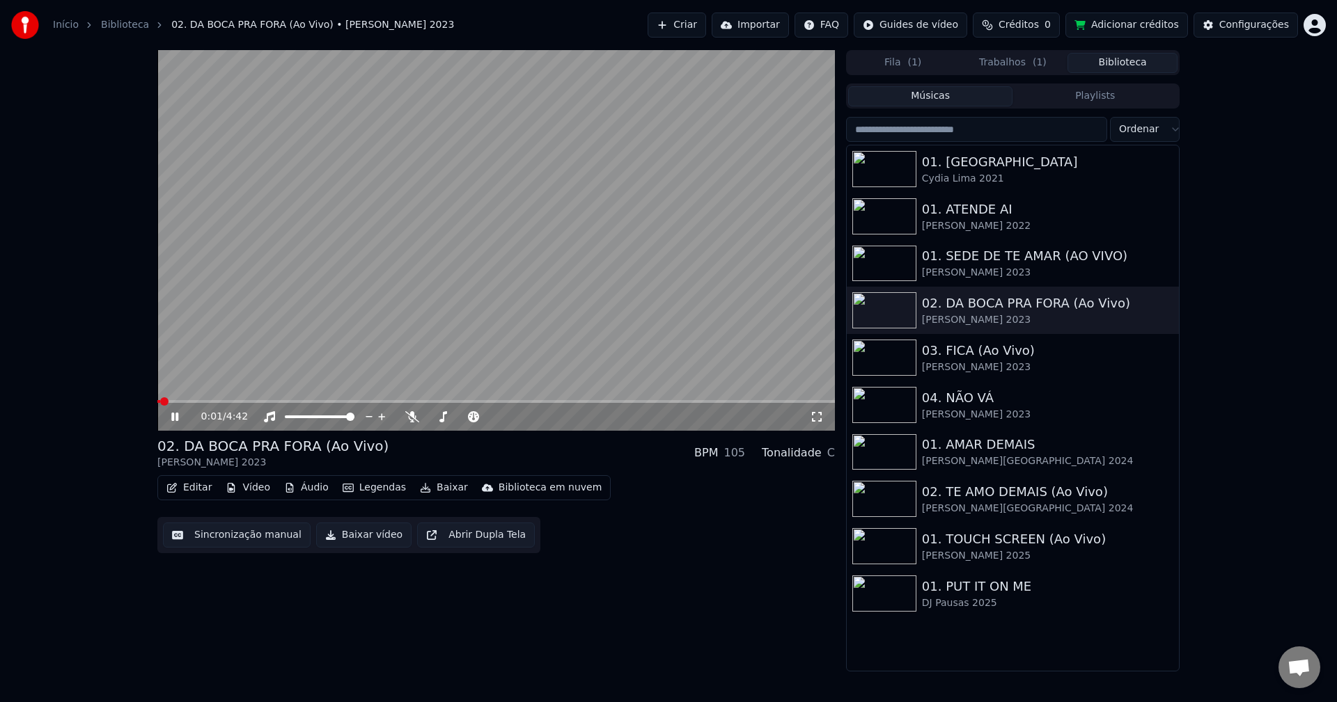
click at [279, 277] on video at bounding box center [495, 240] width 677 height 381
click at [228, 534] on button "Sincronização manual" at bounding box center [237, 535] width 148 height 25
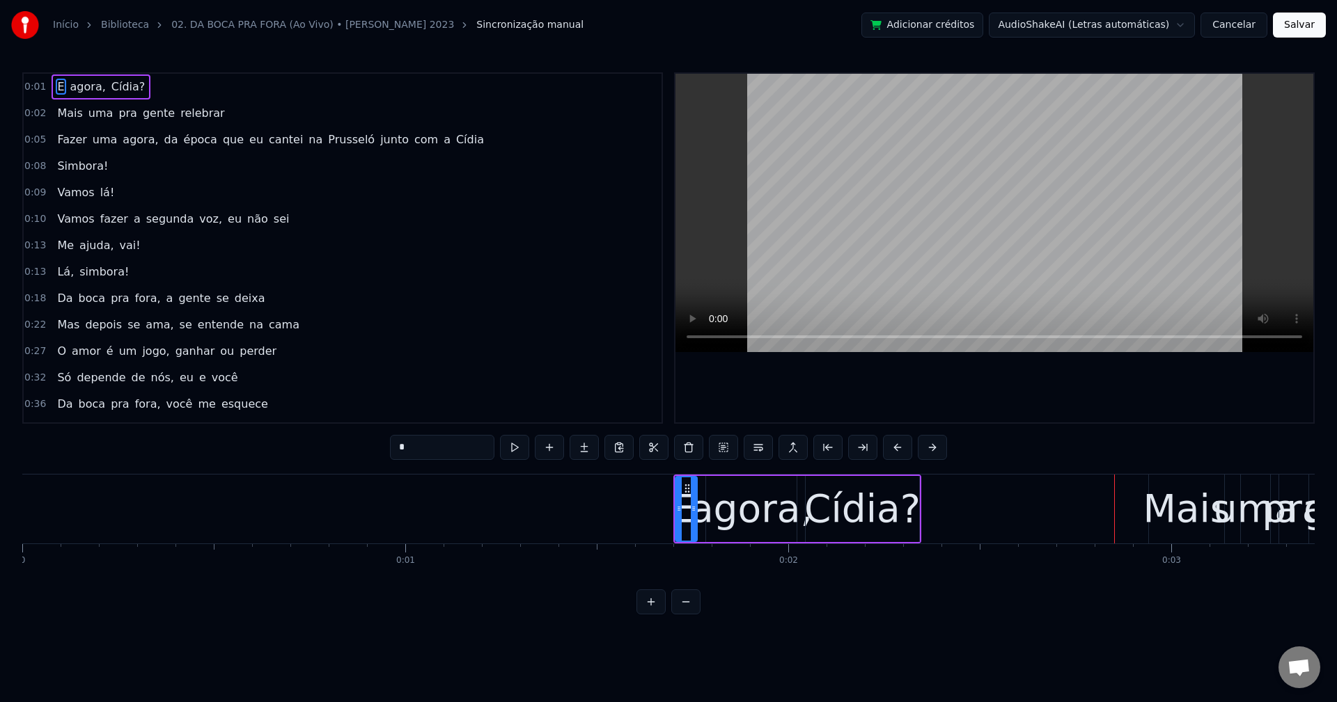
click at [110, 92] on span "Cídia?" at bounding box center [128, 87] width 37 height 16
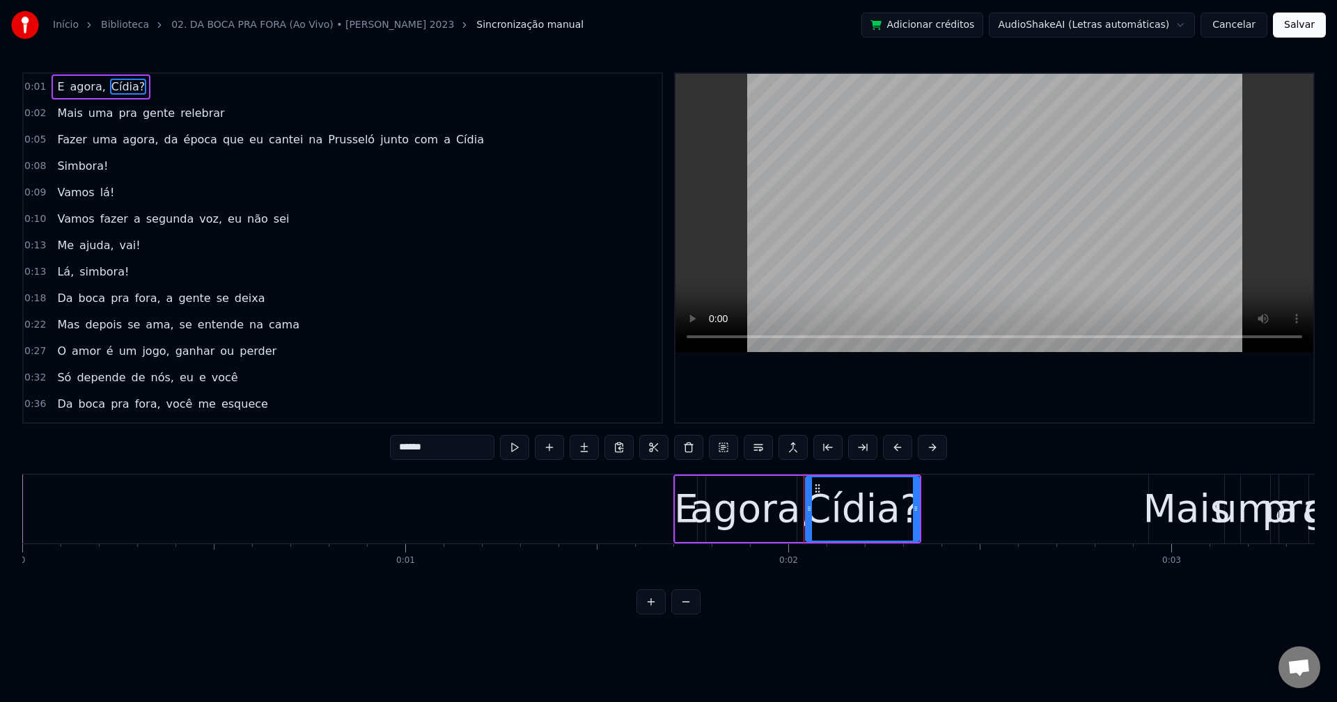
drag, startPoint x: 433, startPoint y: 446, endPoint x: 471, endPoint y: 466, distance: 42.7
click at [448, 455] on input "******" at bounding box center [442, 447] width 104 height 25
click at [56, 113] on span "Mais" at bounding box center [70, 113] width 28 height 16
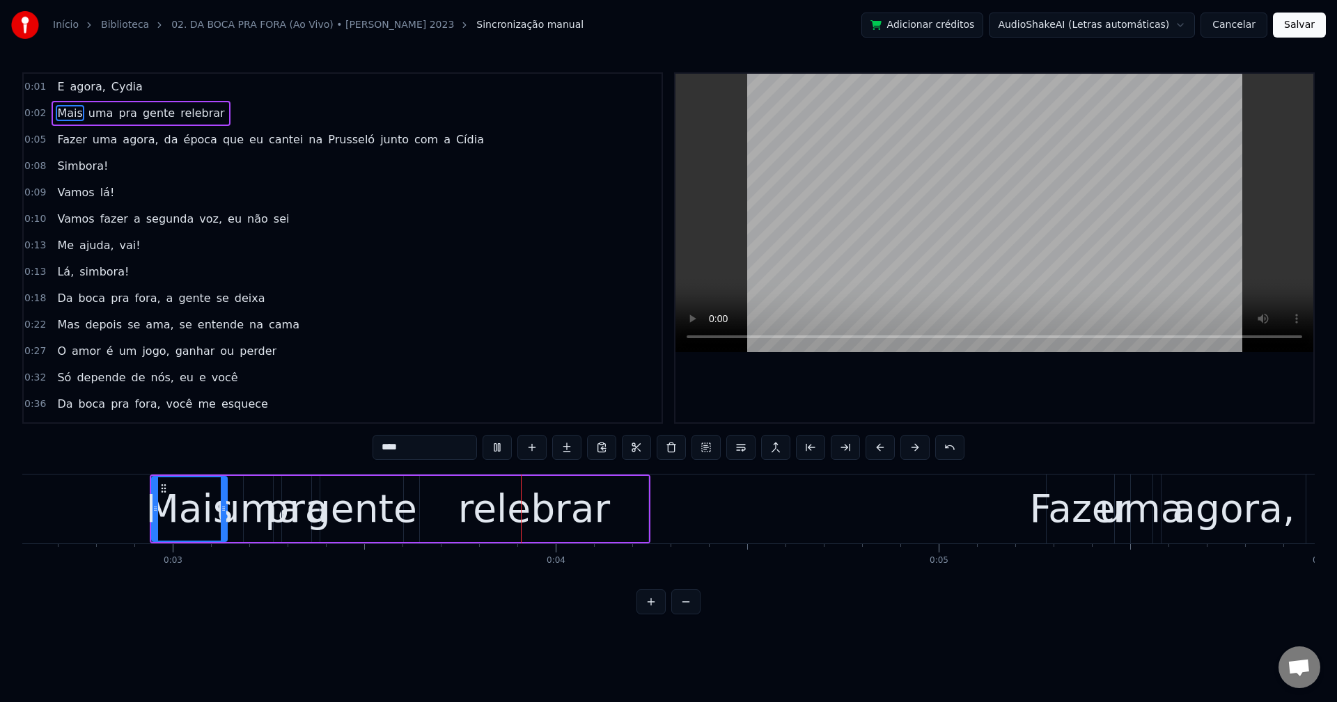
scroll to position [0, 1247]
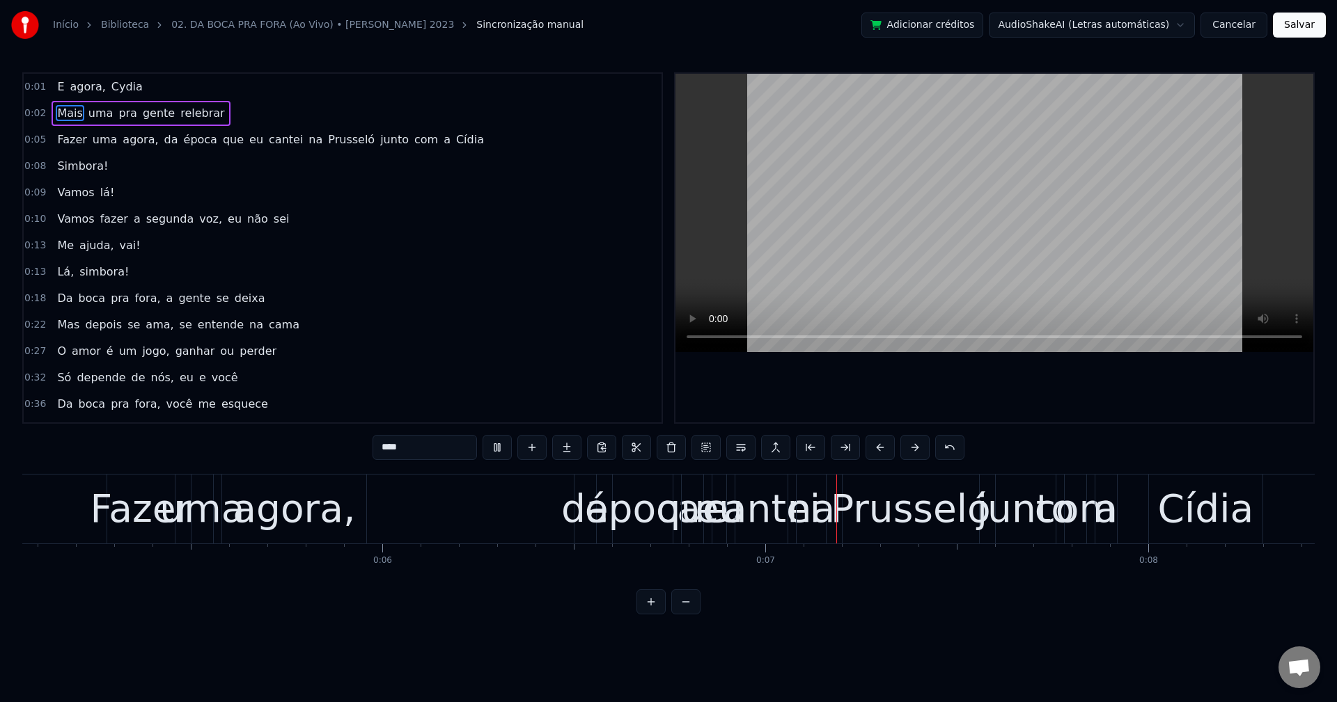
click at [121, 142] on span "agora," at bounding box center [140, 140] width 38 height 16
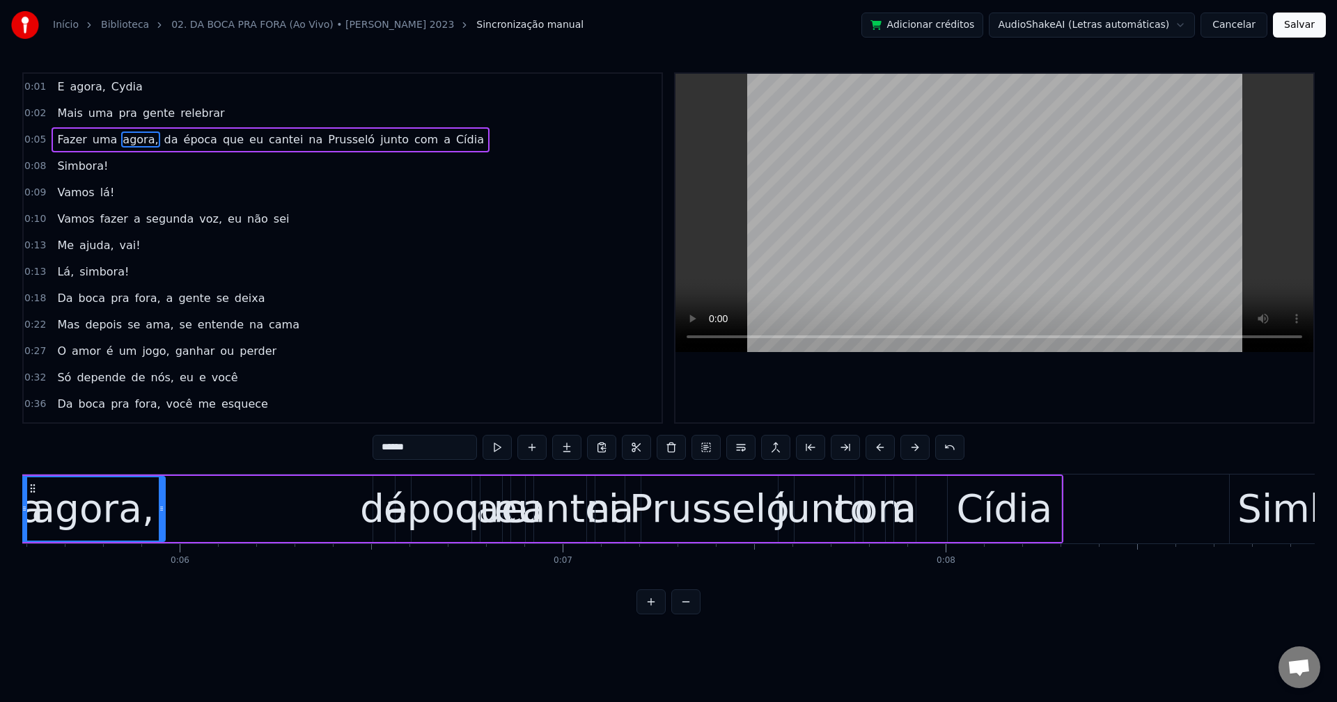
scroll to position [0, 2066]
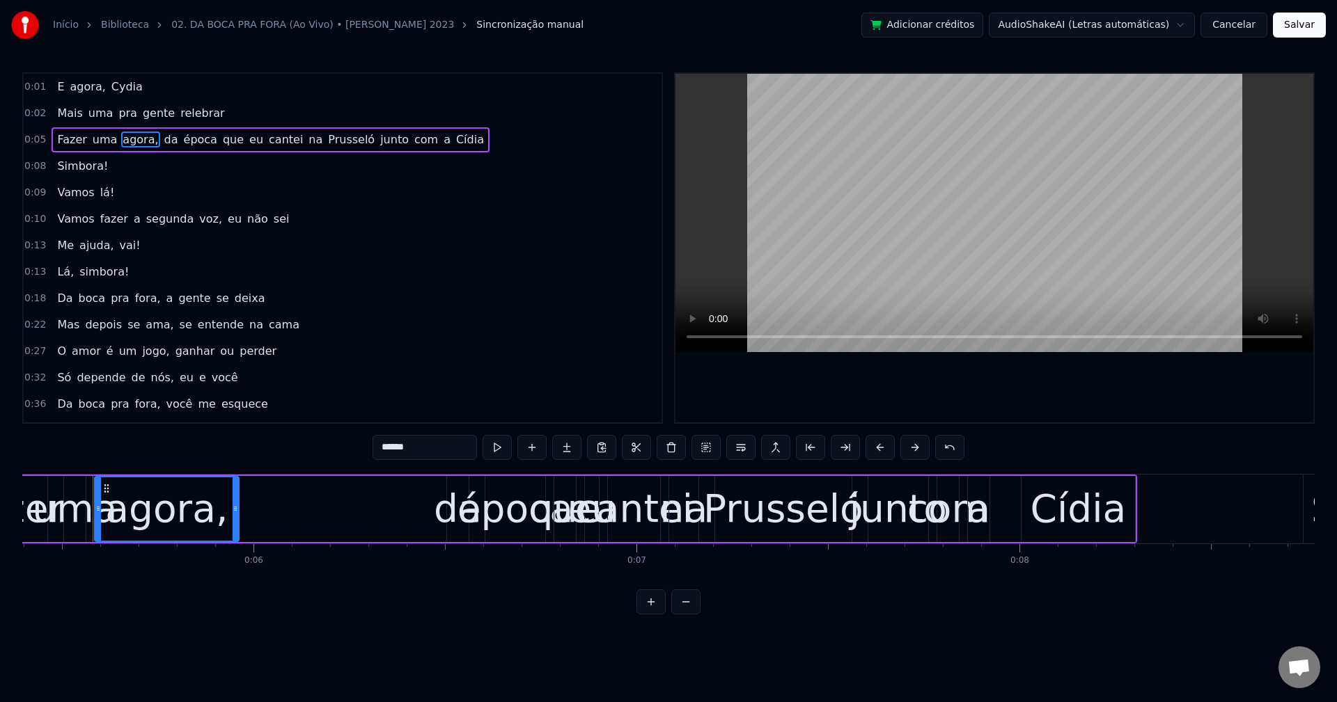
click at [427, 449] on input "******" at bounding box center [424, 447] width 104 height 25
click at [159, 139] on span "da" at bounding box center [167, 140] width 17 height 16
type input "**"
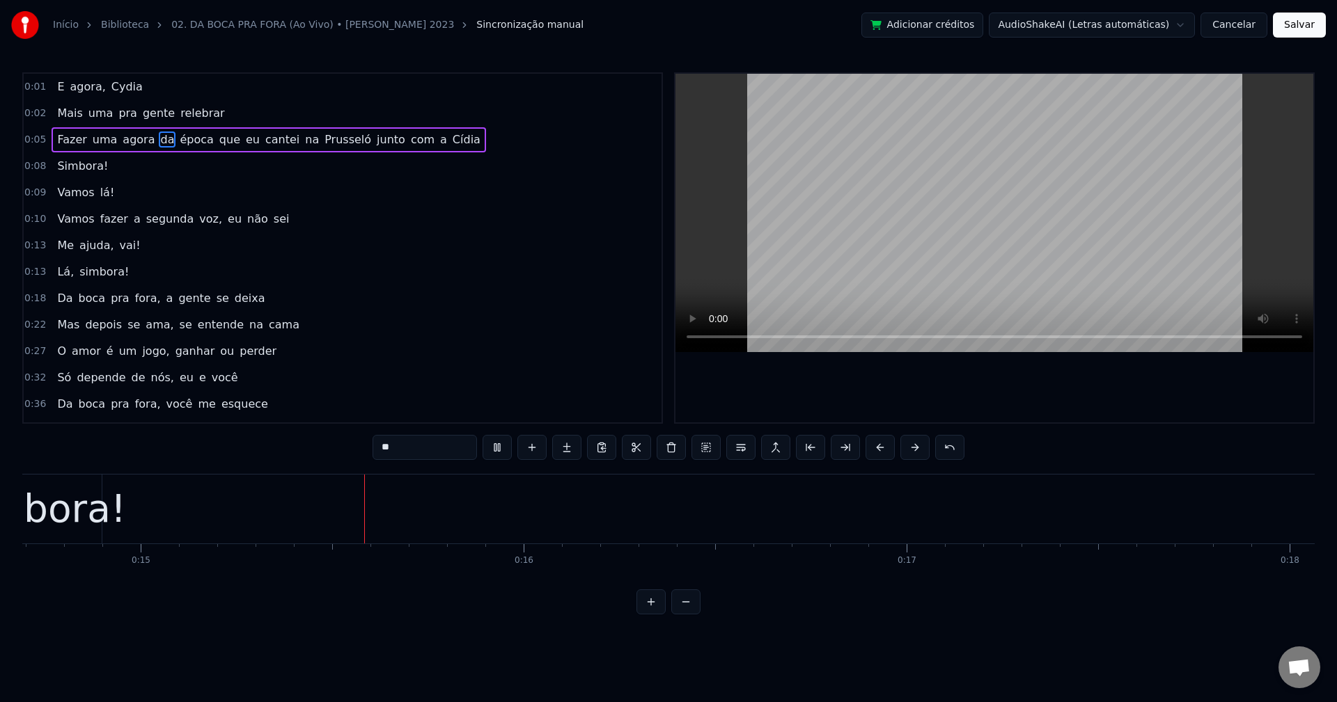
scroll to position [0, 5627]
click at [78, 275] on span "simbora!" at bounding box center [104, 272] width 52 height 17
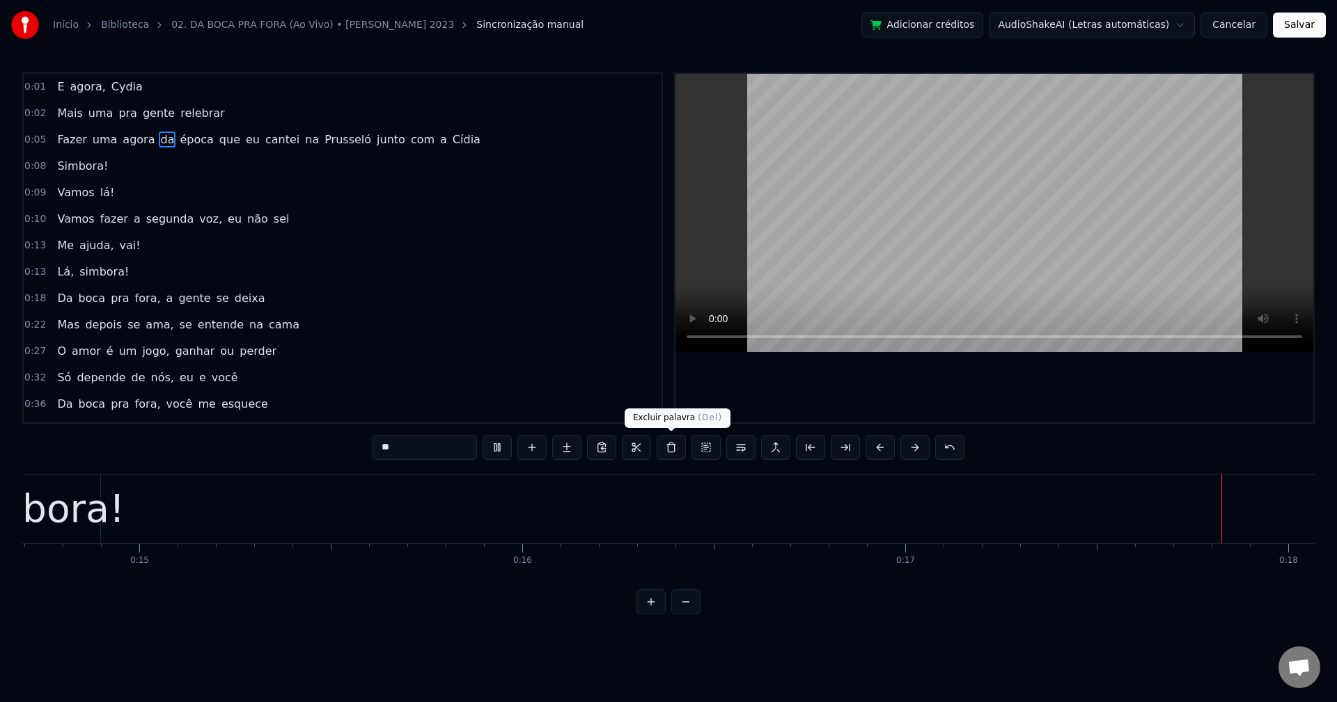
click at [675, 448] on button at bounding box center [671, 447] width 29 height 25
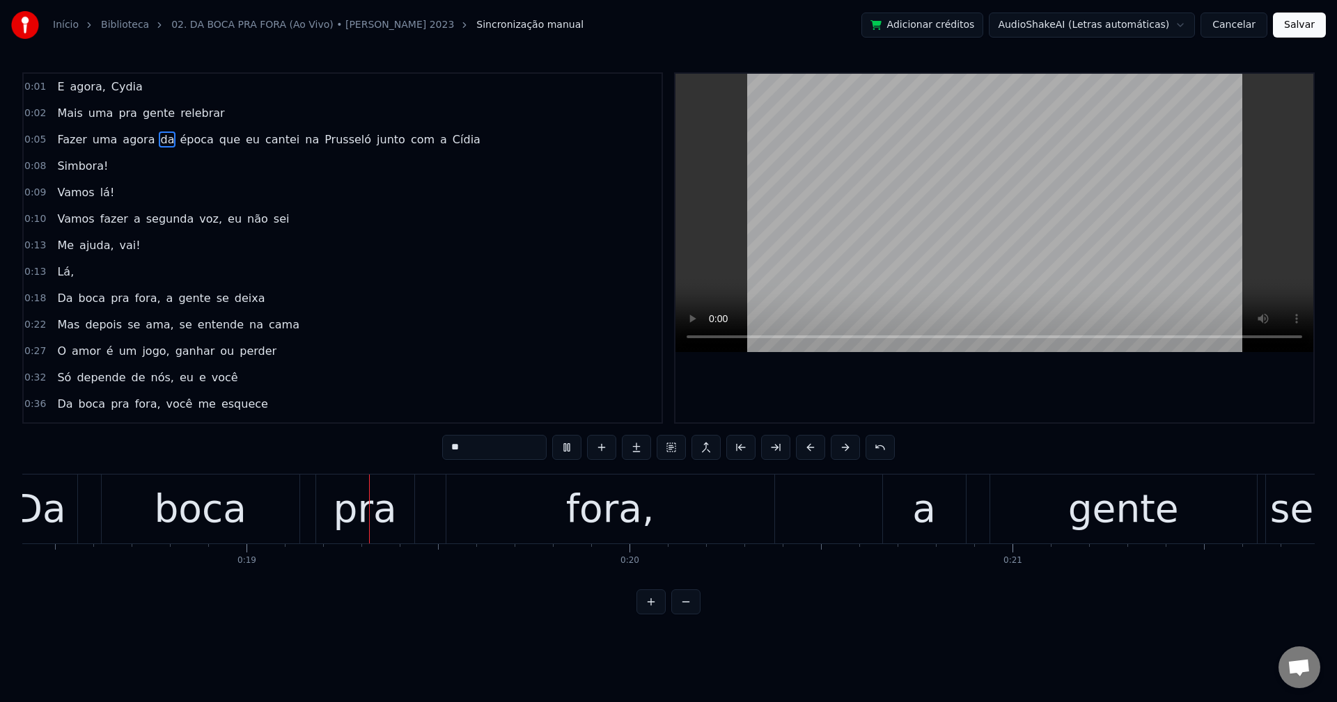
scroll to position [0, 7055]
click at [68, 270] on div "Lá," at bounding box center [66, 272] width 28 height 25
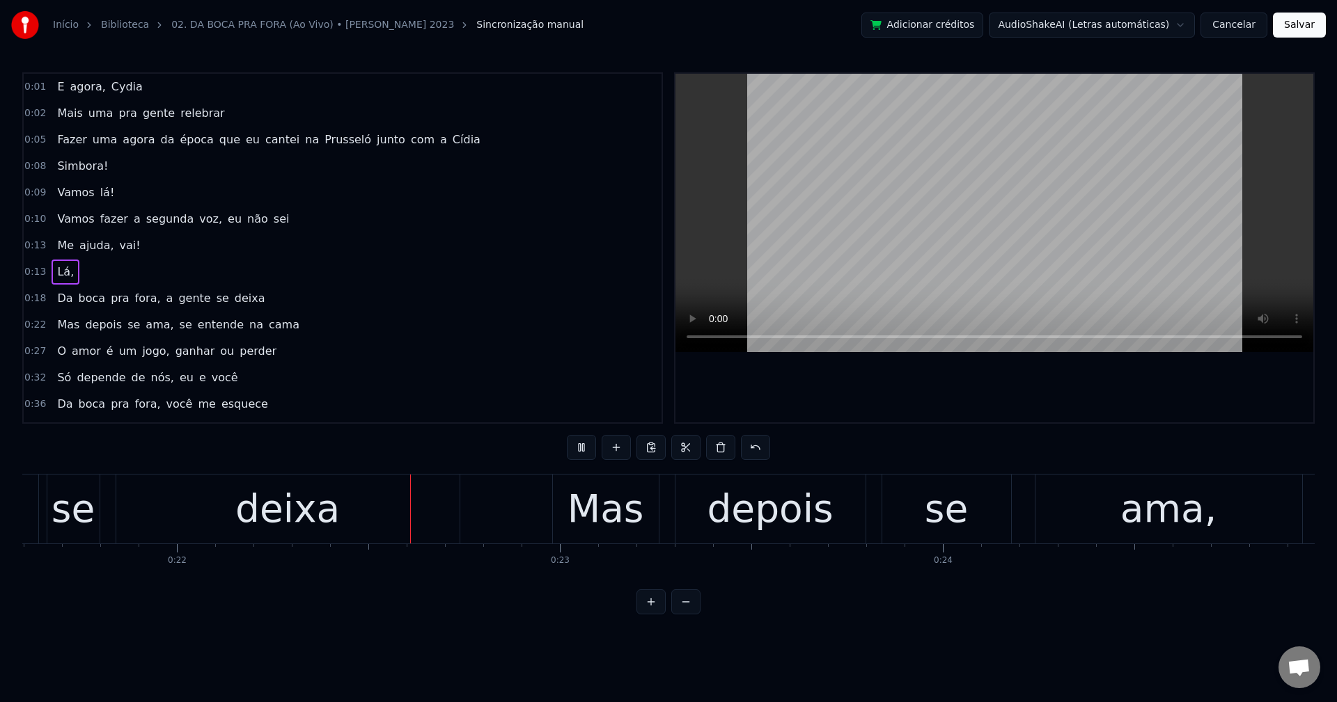
scroll to position [0, 8292]
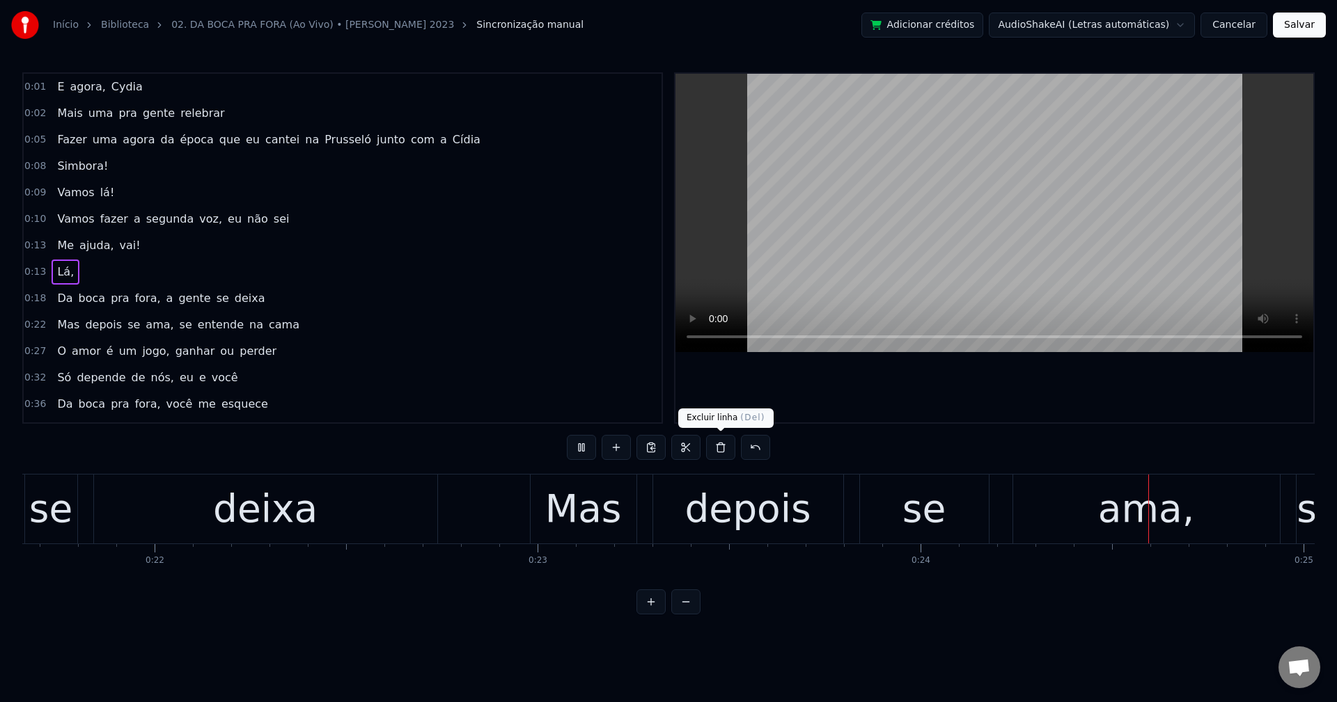
click at [723, 449] on button at bounding box center [720, 447] width 29 height 25
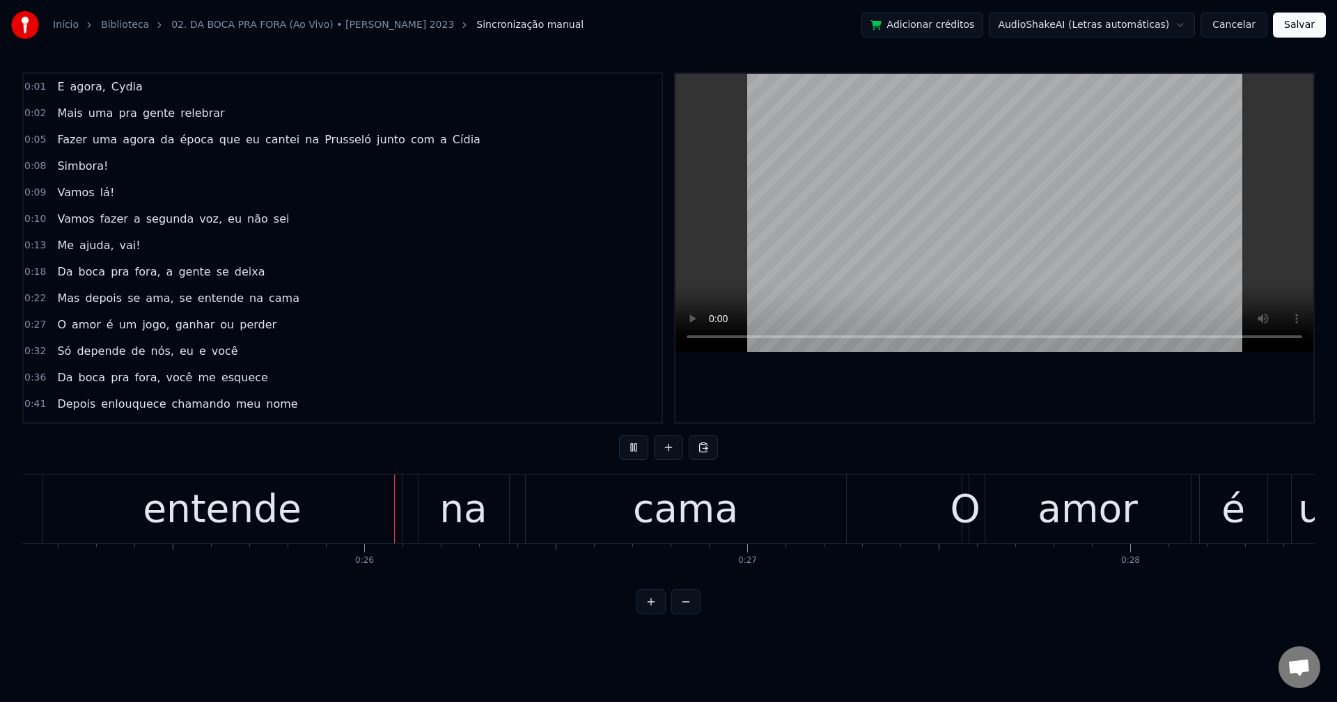
scroll to position [0, 9653]
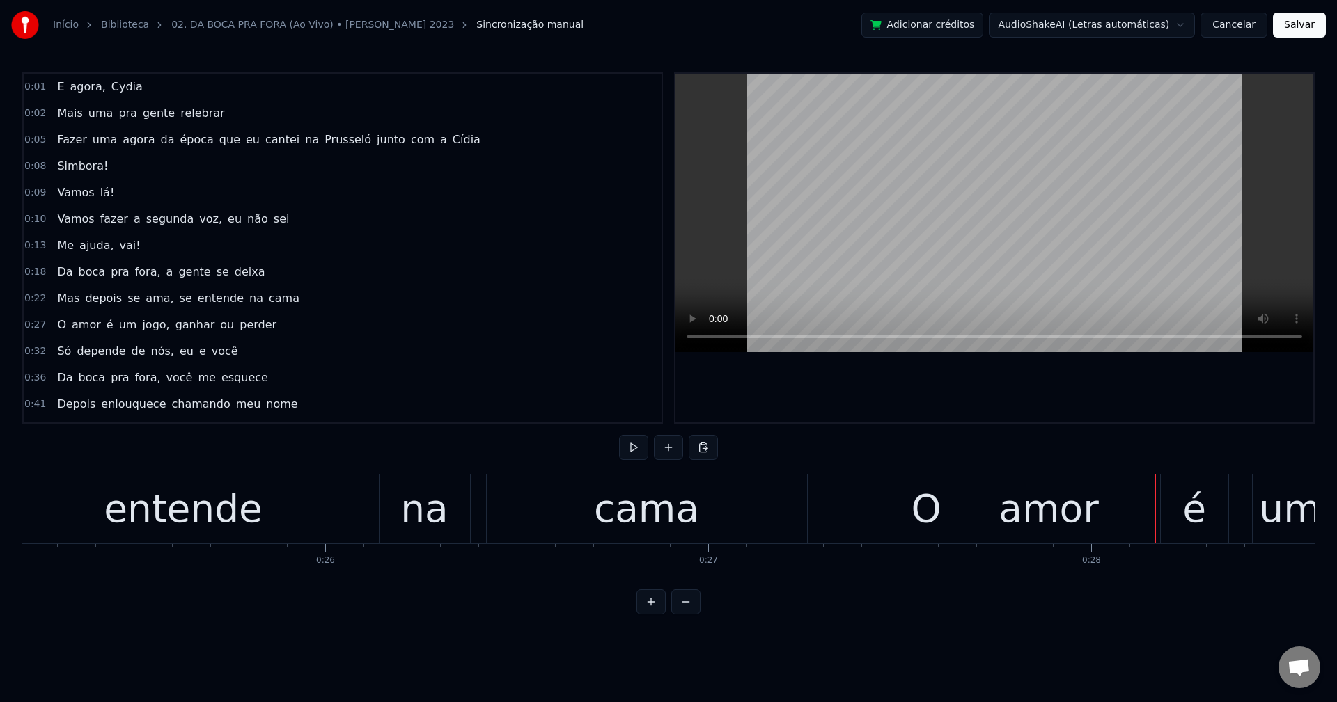
click at [70, 235] on div "Me ajuda, vai!" at bounding box center [99, 245] width 94 height 25
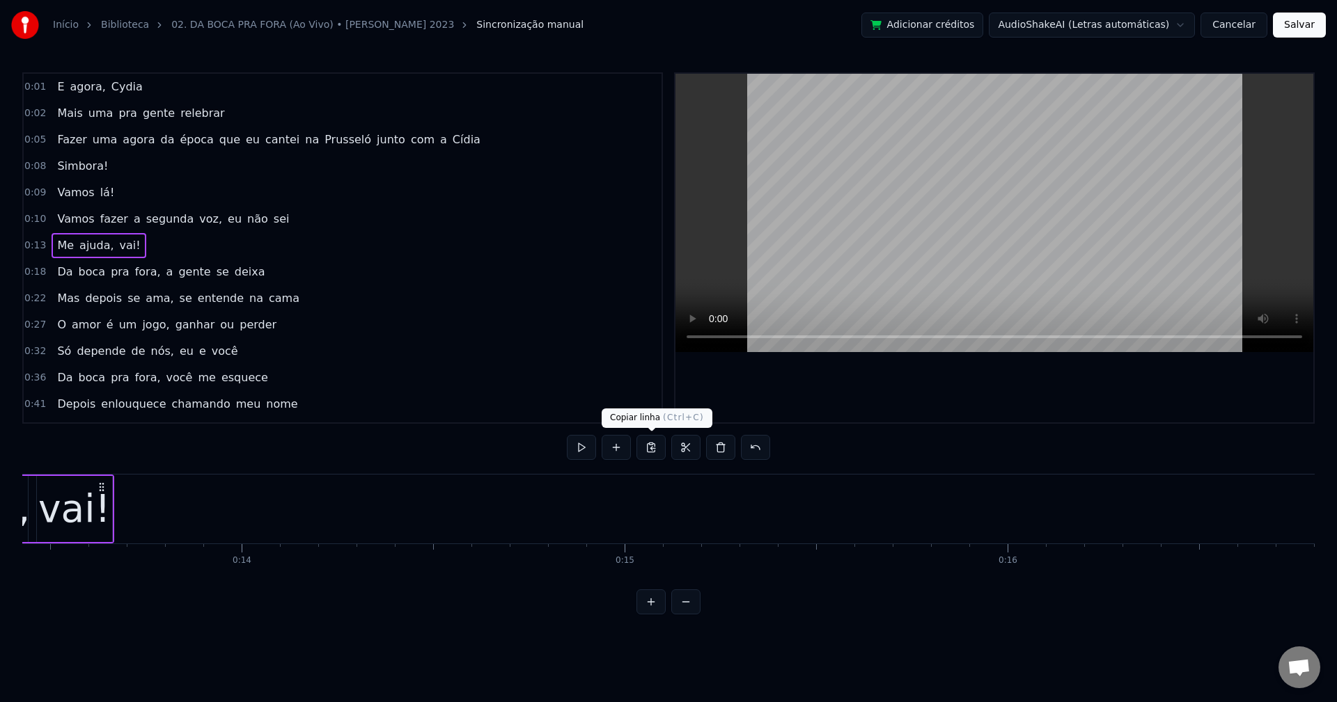
scroll to position [0, 4931]
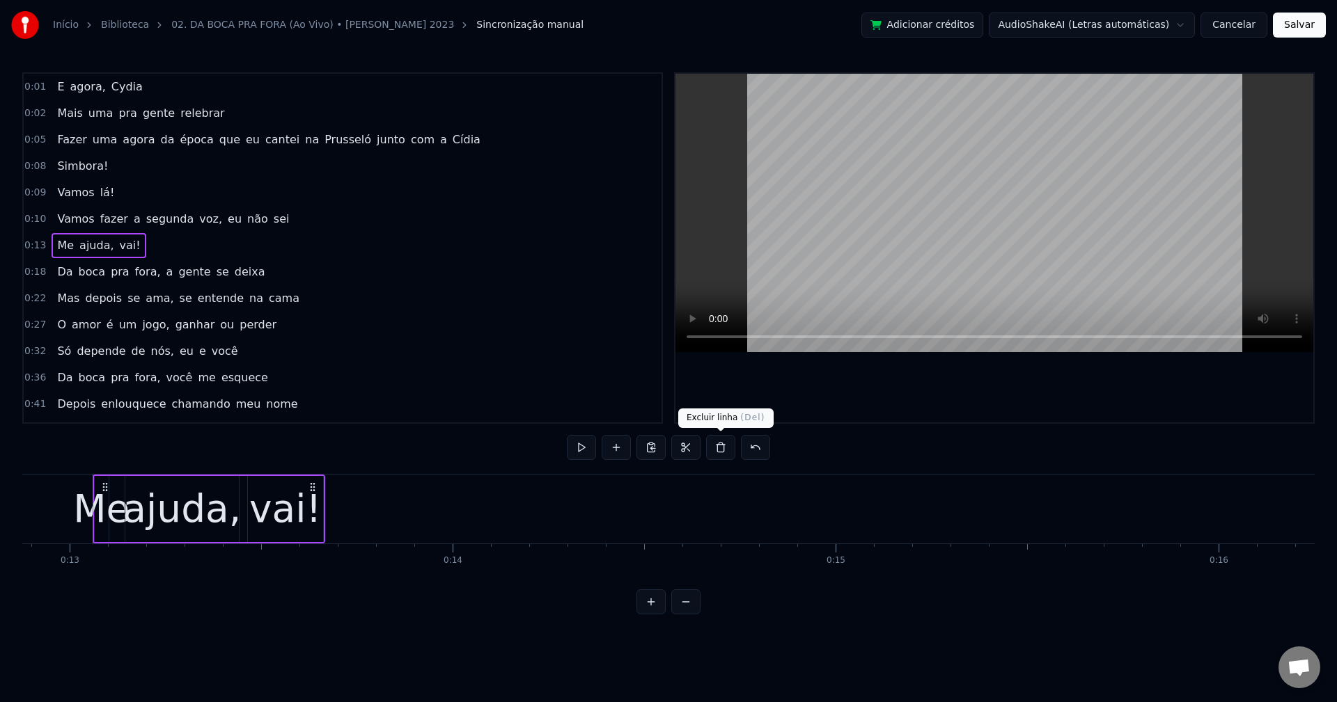
click at [717, 449] on button at bounding box center [720, 447] width 29 height 25
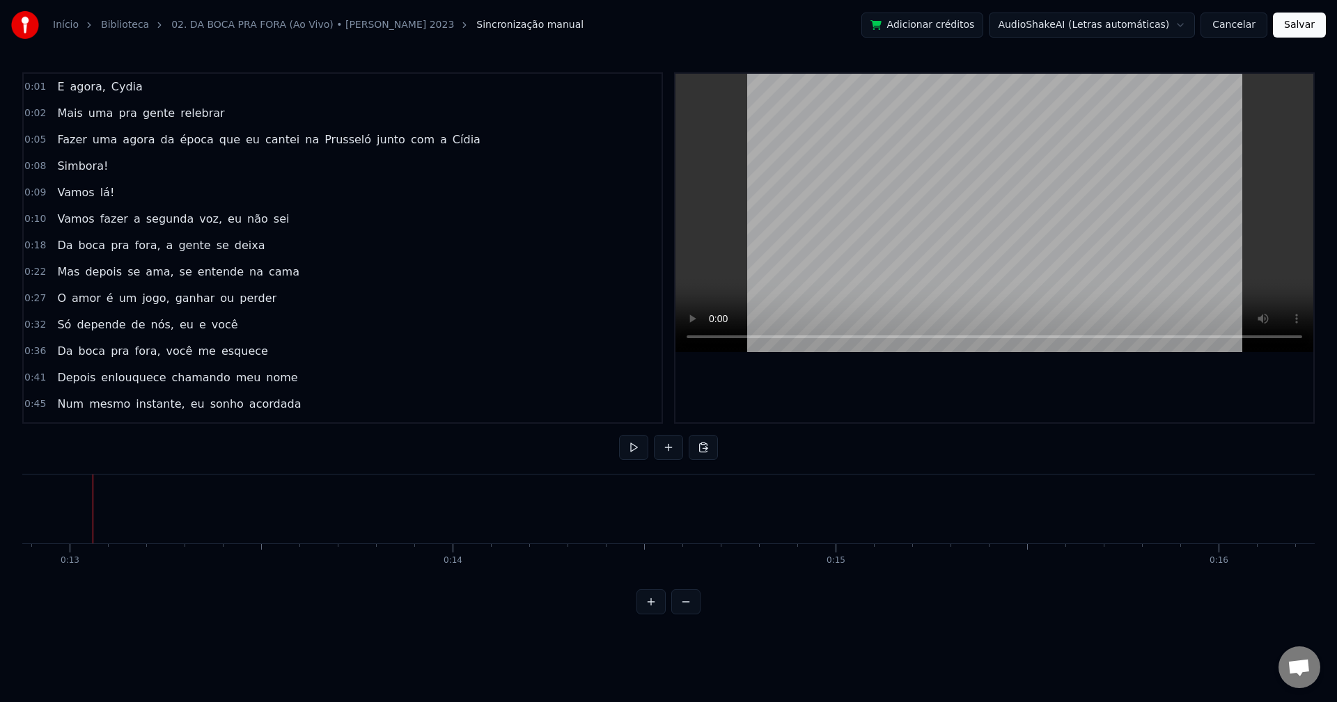
click at [89, 212] on div "Vamos fazer a segunda voz, eu não sei" at bounding box center [173, 219] width 243 height 25
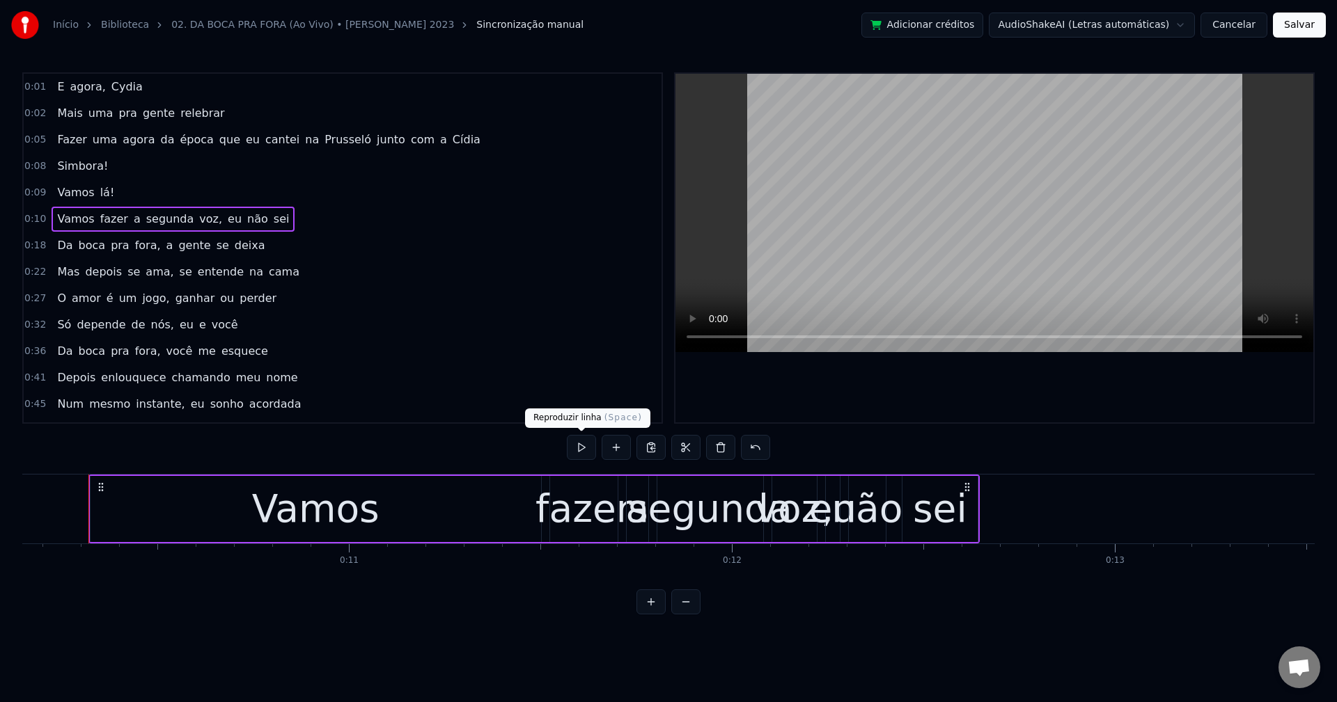
scroll to position [0, 3882]
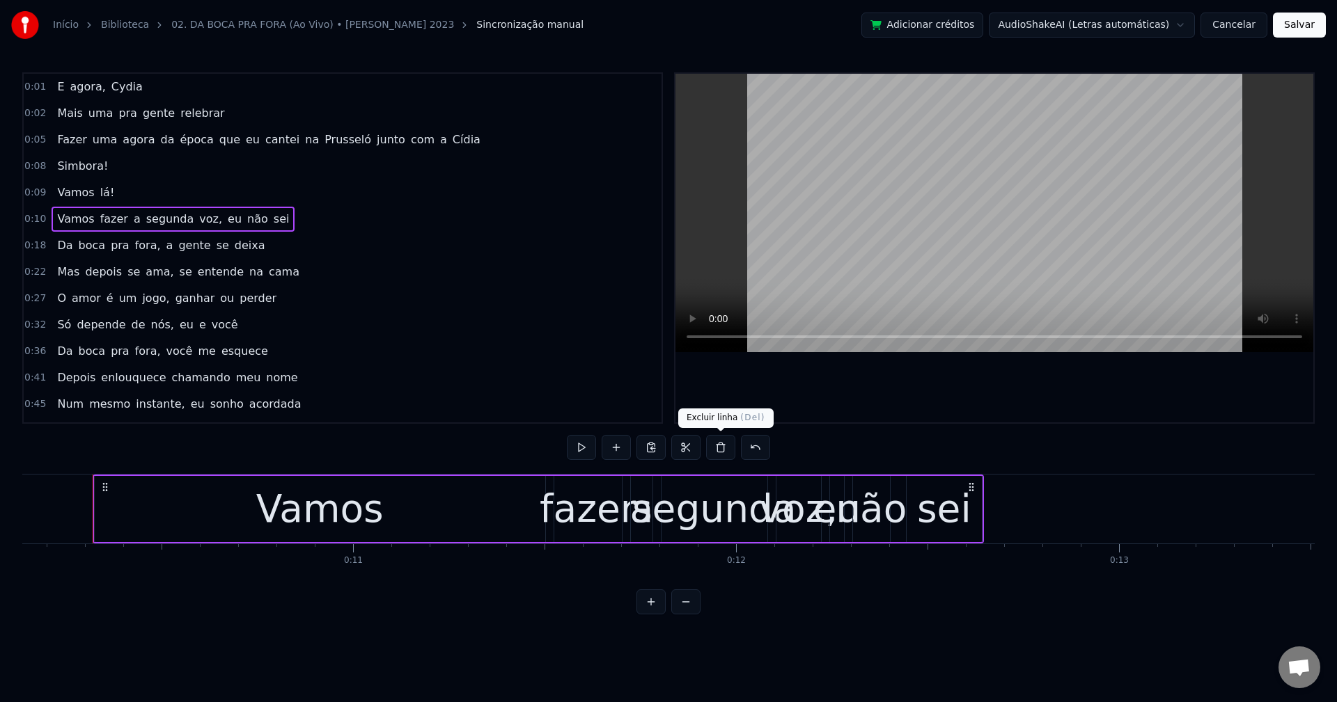
click at [719, 450] on button at bounding box center [720, 447] width 29 height 25
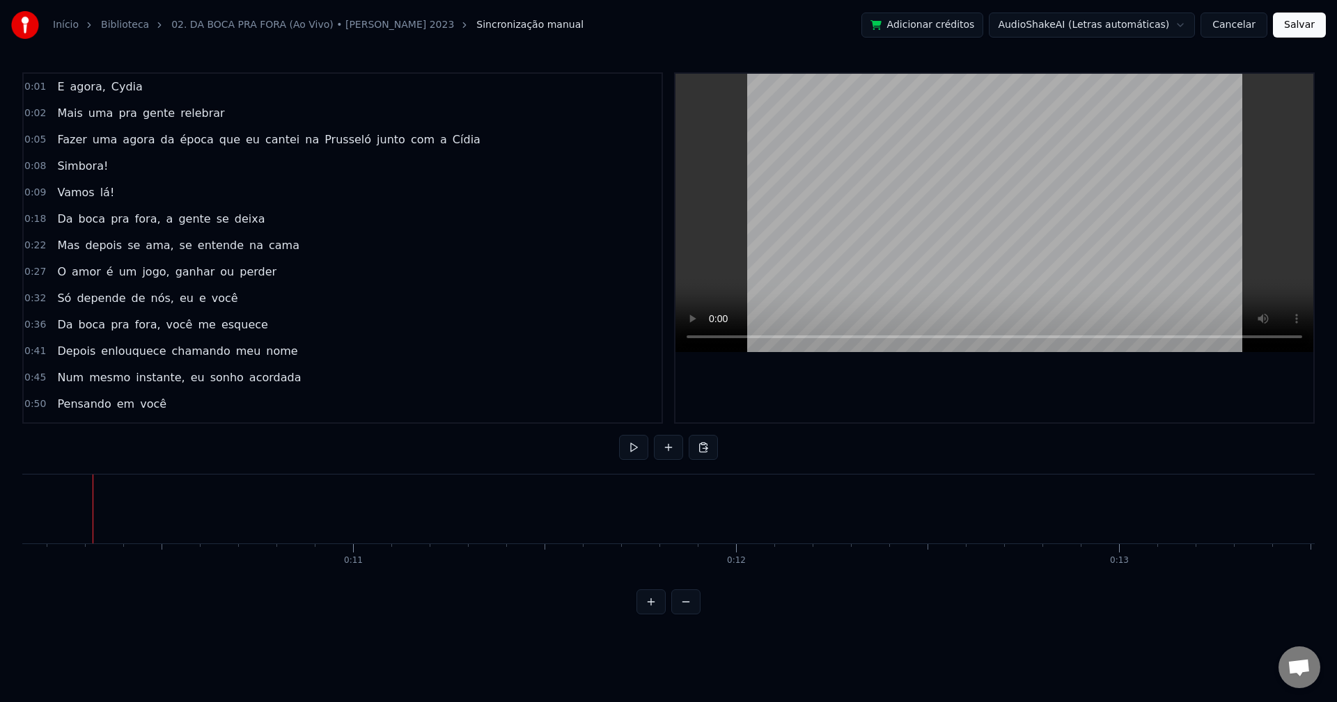
click at [88, 183] on div "Vamos lá!" at bounding box center [86, 192] width 68 height 25
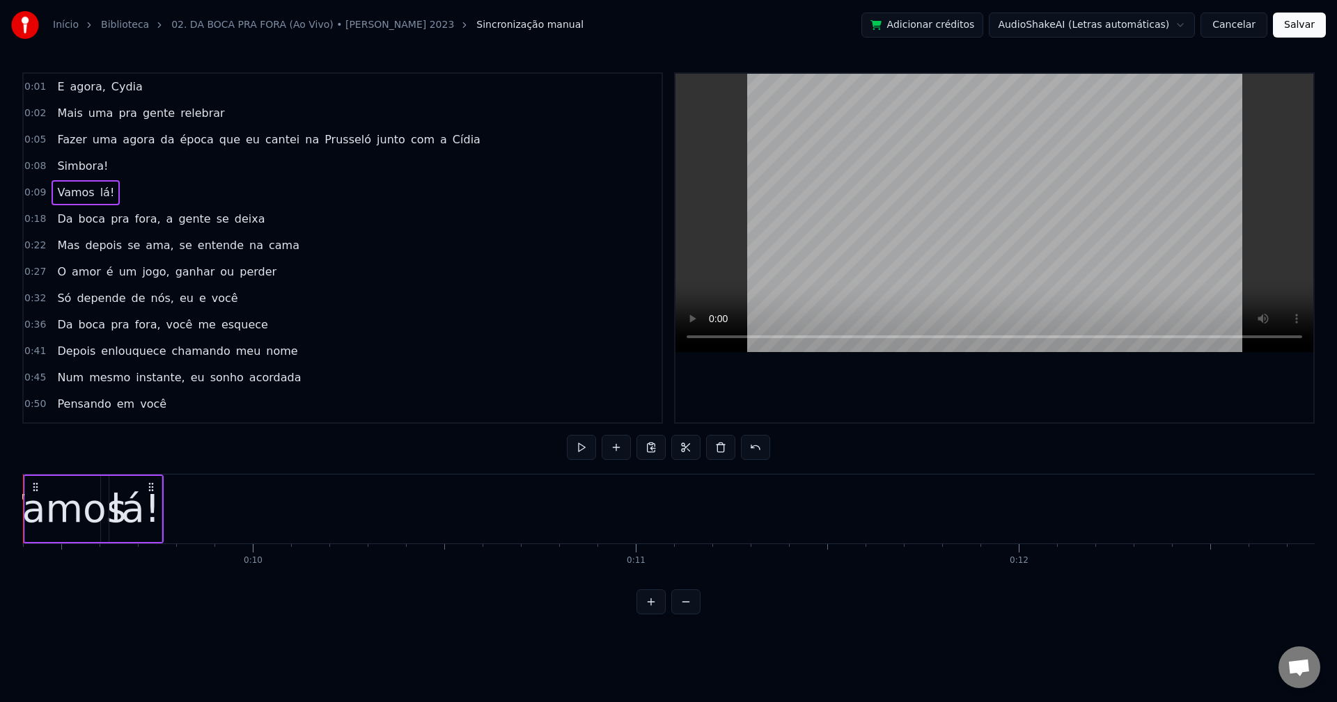
scroll to position [0, 3529]
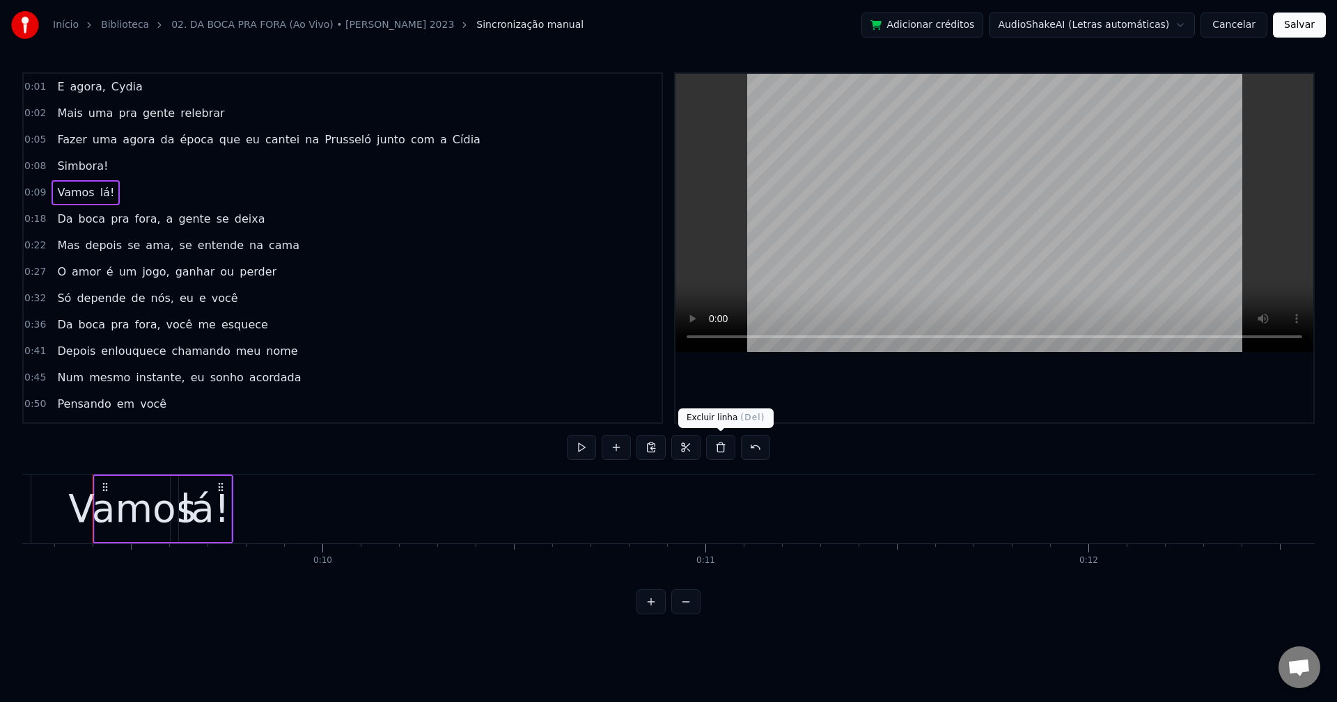
click at [723, 458] on button at bounding box center [720, 447] width 29 height 25
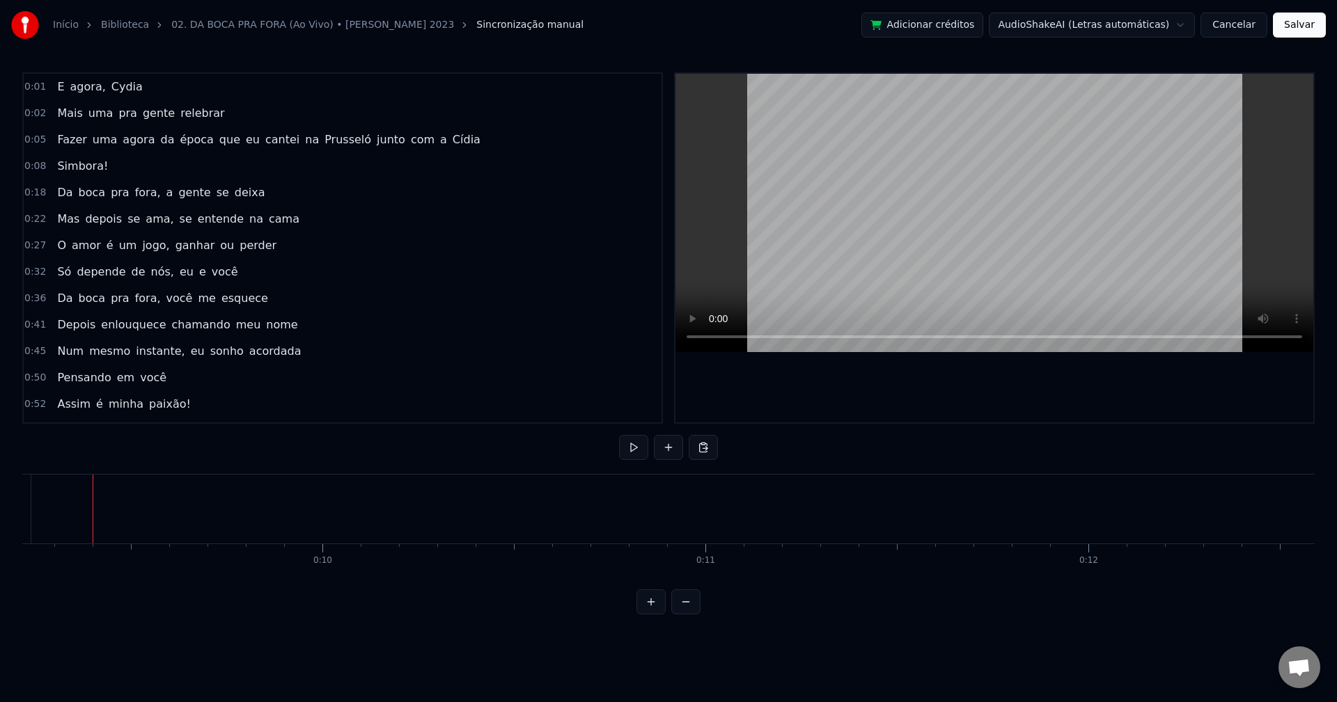
click at [83, 157] on div "Simbora!" at bounding box center [83, 166] width 62 height 25
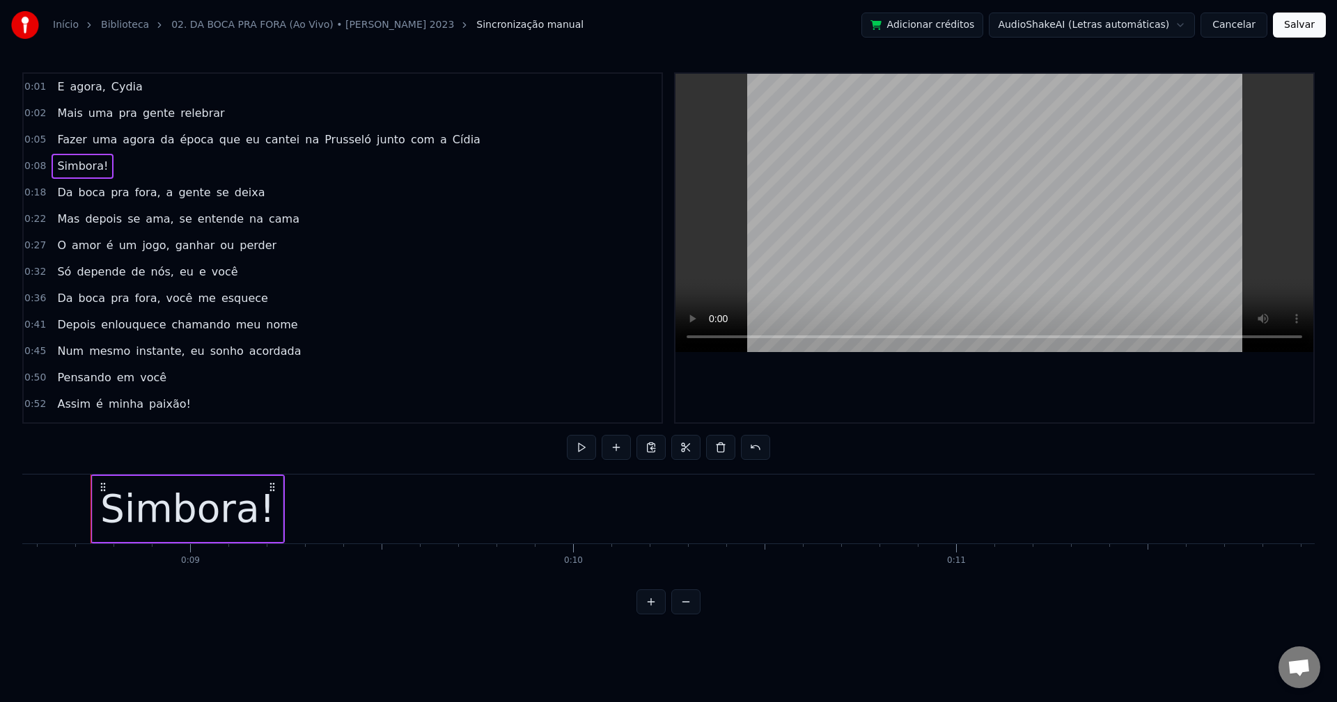
scroll to position [0, 3276]
click at [720, 450] on button at bounding box center [720, 447] width 29 height 25
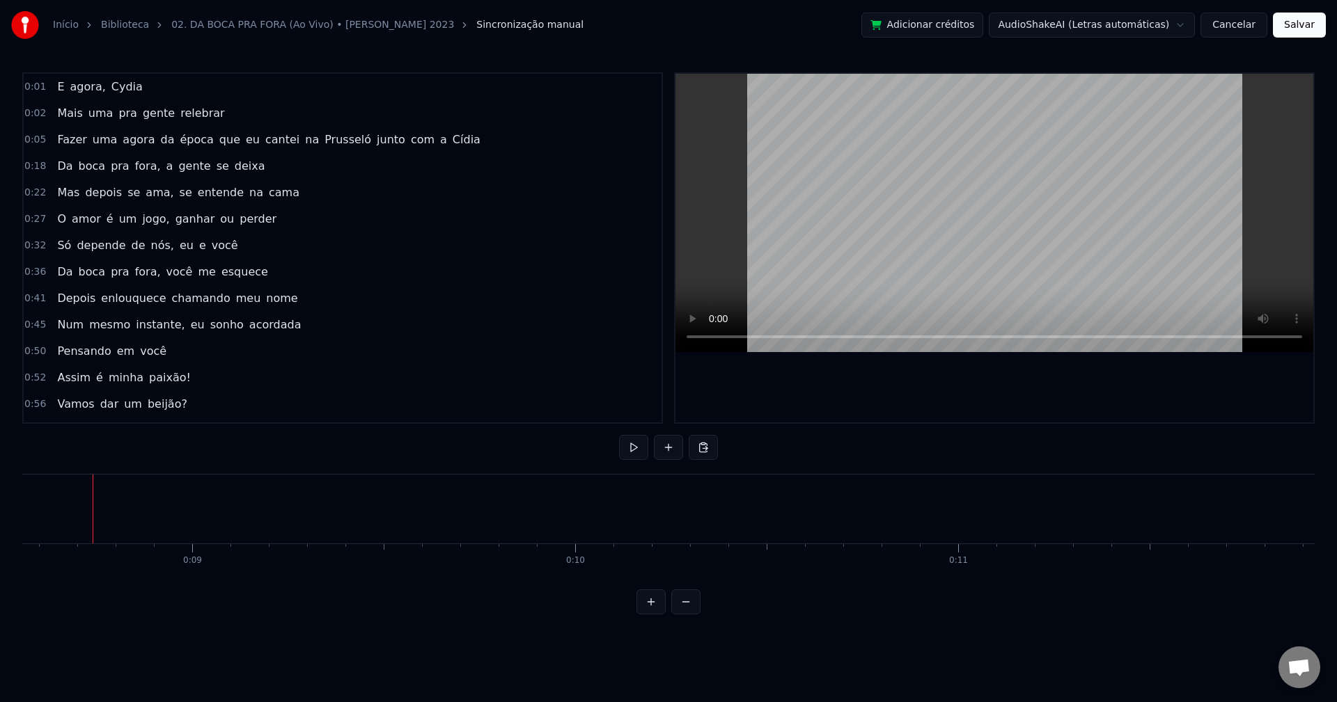
click at [135, 132] on span "agora" at bounding box center [138, 140] width 35 height 16
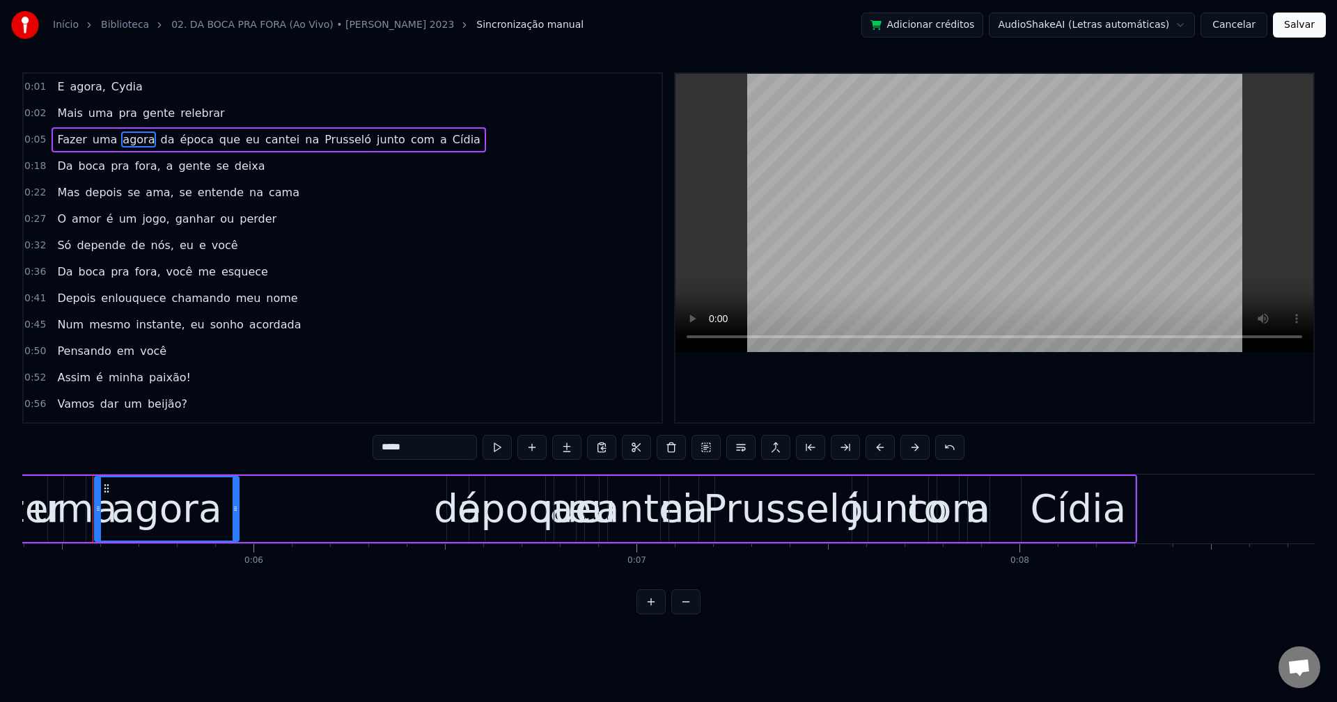
click at [143, 131] on div "Fazer uma agora da época que eu cantei na Prusseló junto com a Cídia" at bounding box center [269, 139] width 434 height 25
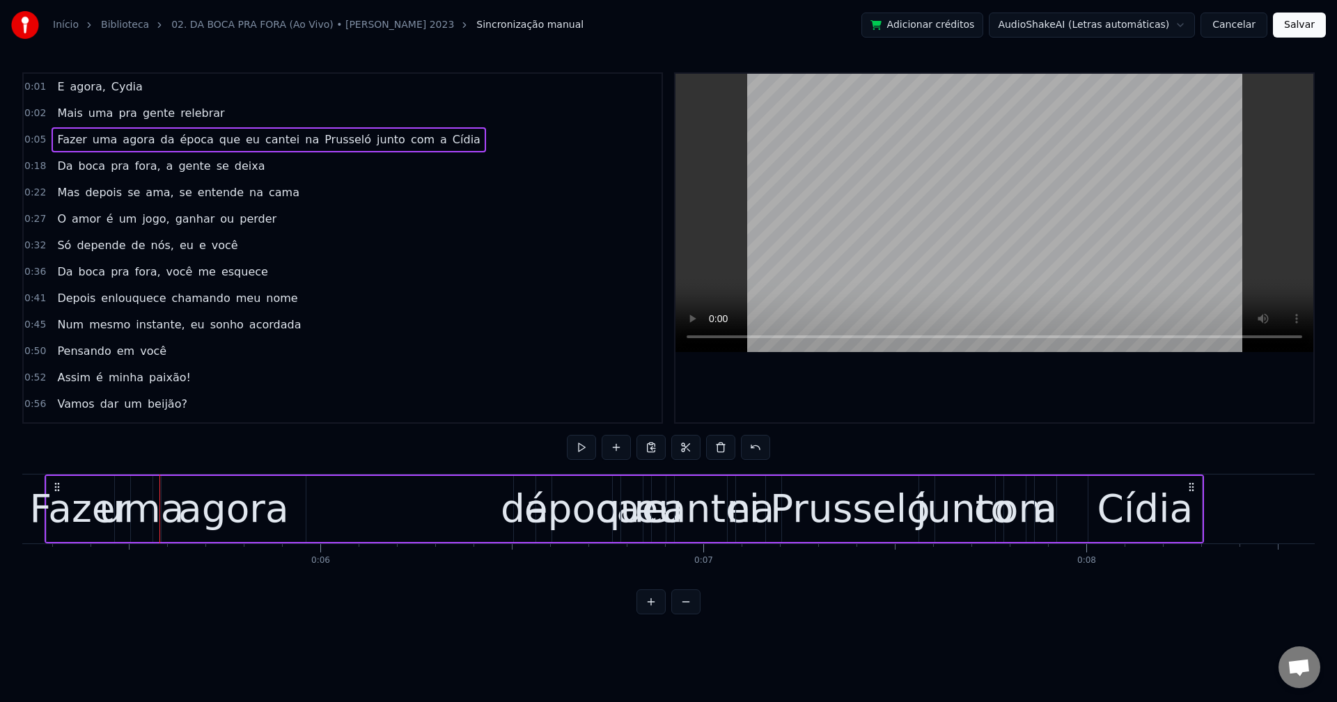
scroll to position [0, 1952]
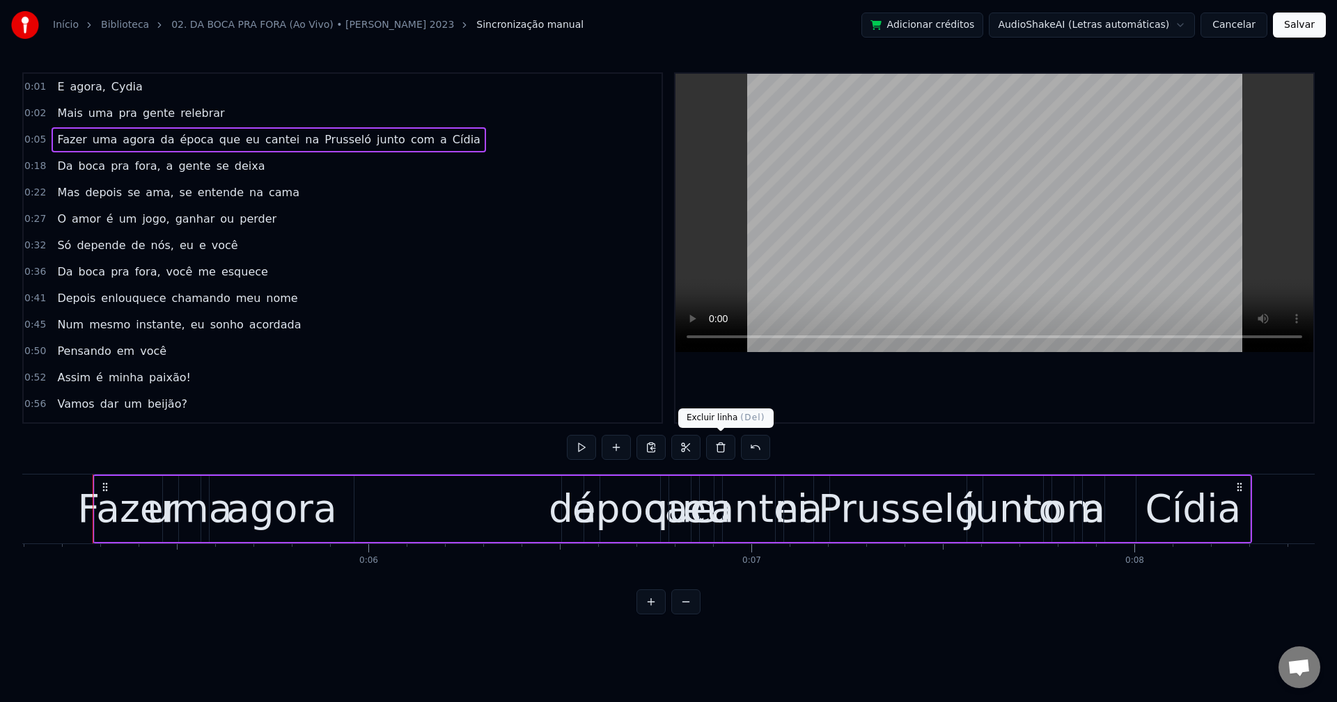
click at [725, 446] on button at bounding box center [720, 447] width 29 height 25
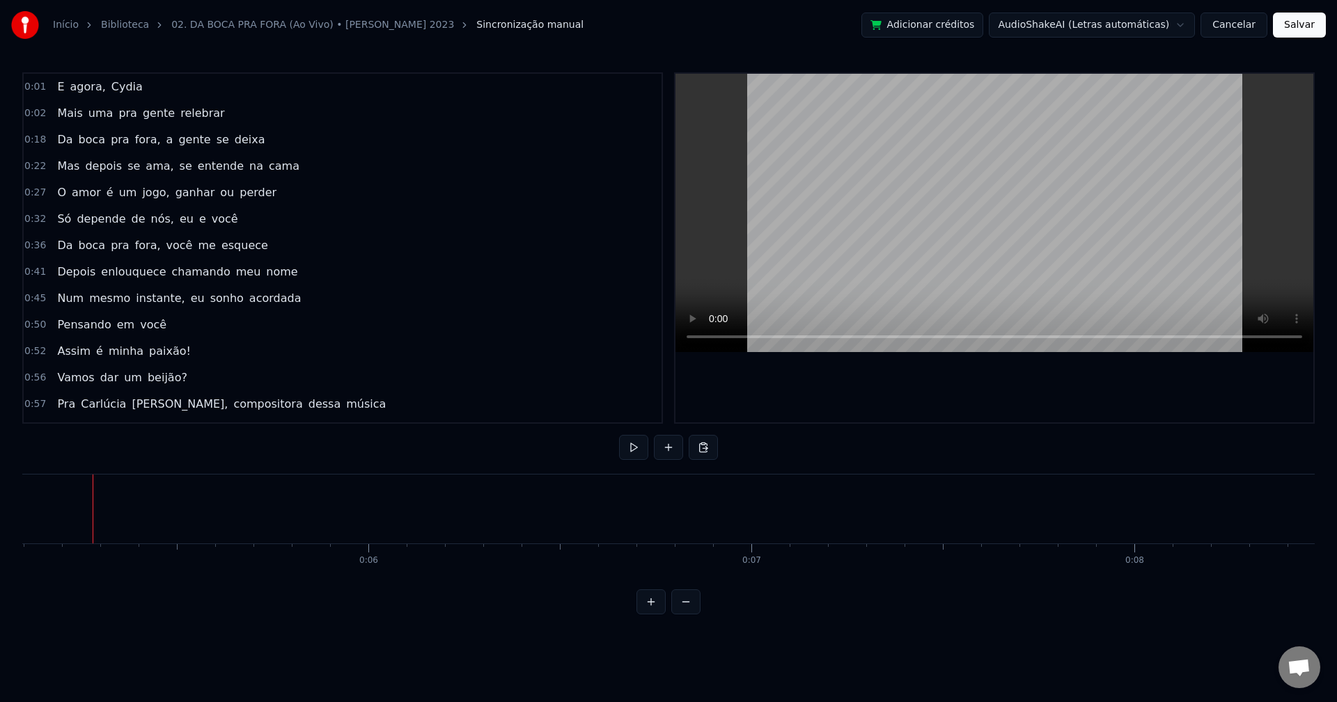
click at [141, 112] on span "gente" at bounding box center [158, 113] width 35 height 17
click at [69, 79] on span "agora," at bounding box center [88, 87] width 38 height 17
click at [80, 82] on span "agora," at bounding box center [88, 87] width 38 height 16
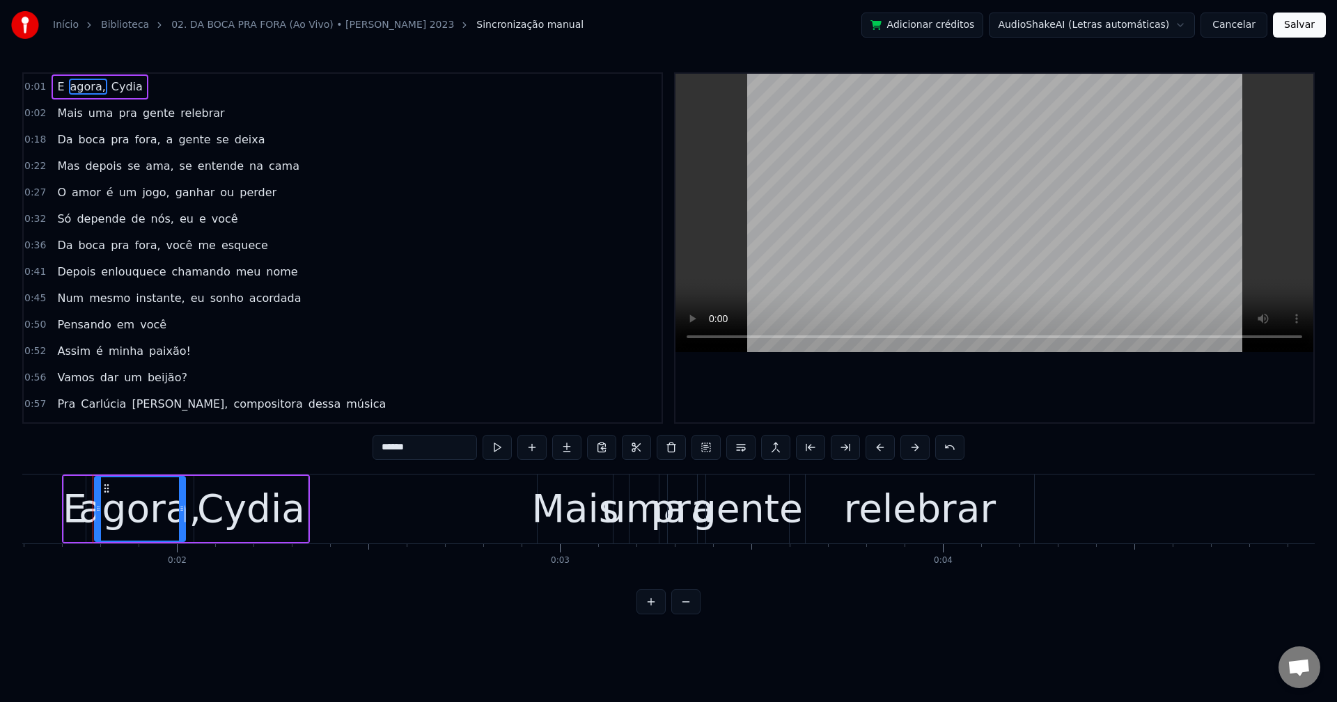
click at [98, 77] on div "E agora, Cydia" at bounding box center [100, 86] width 96 height 25
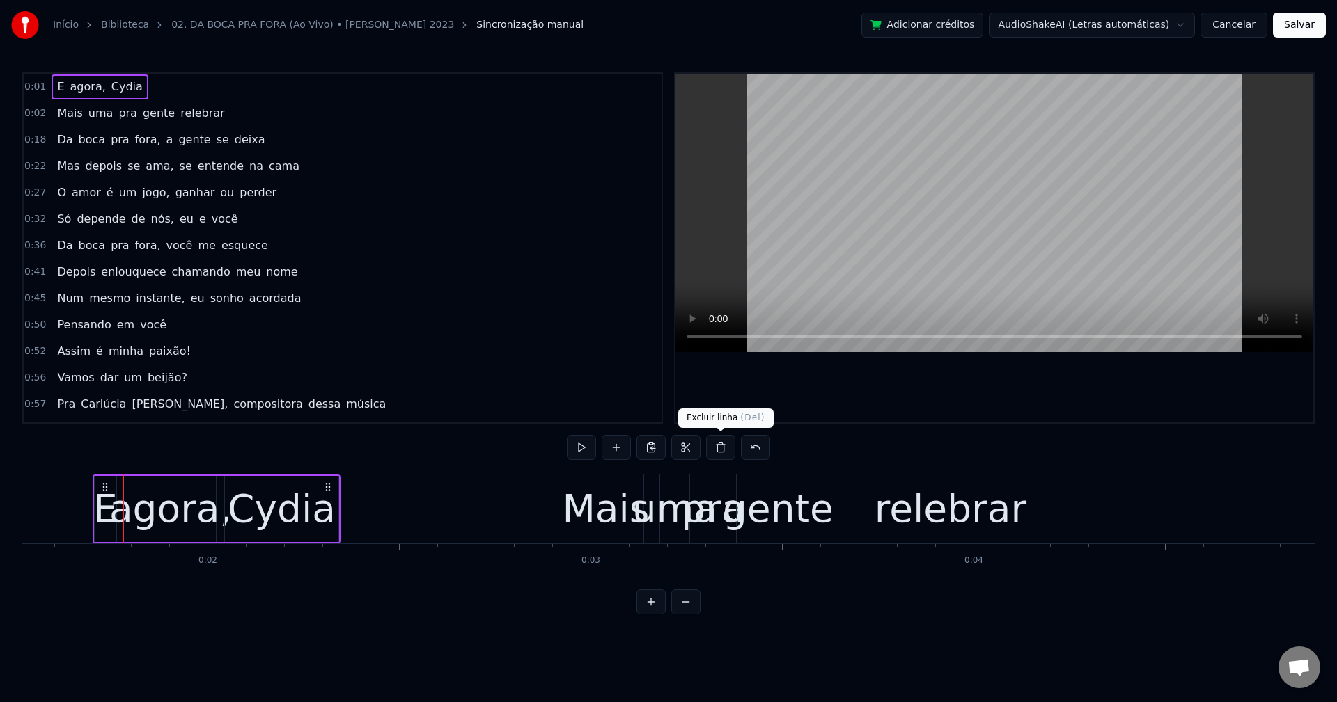
click at [720, 443] on button at bounding box center [720, 447] width 29 height 25
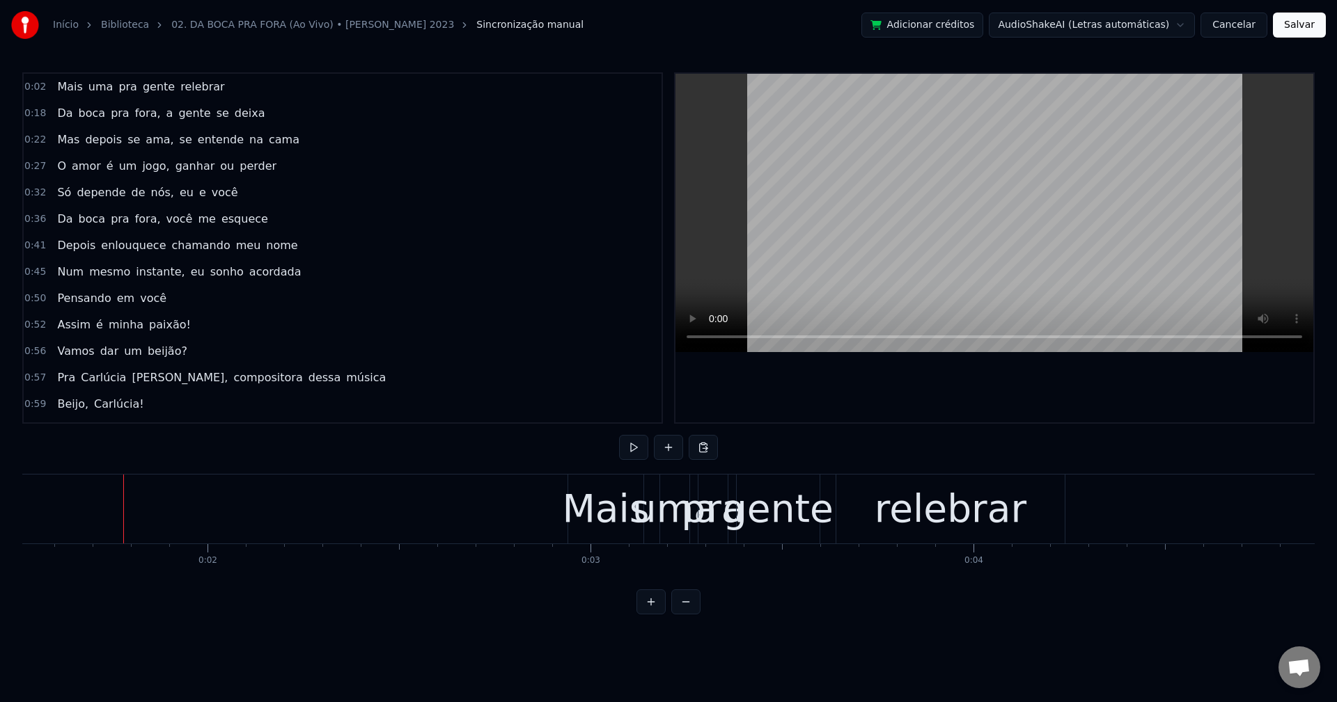
click at [87, 79] on span "uma" at bounding box center [101, 87] width 28 height 16
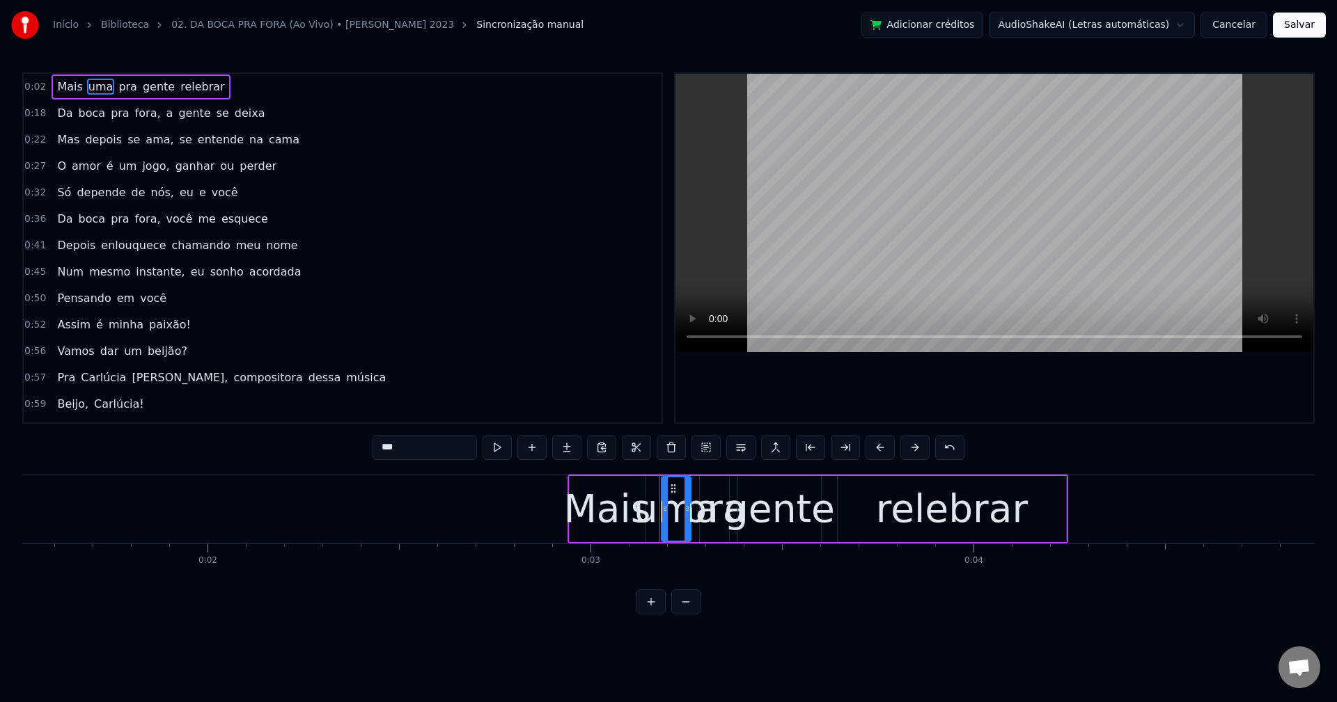
click at [78, 77] on div "Mais uma pra gente relebrar" at bounding box center [141, 86] width 178 height 25
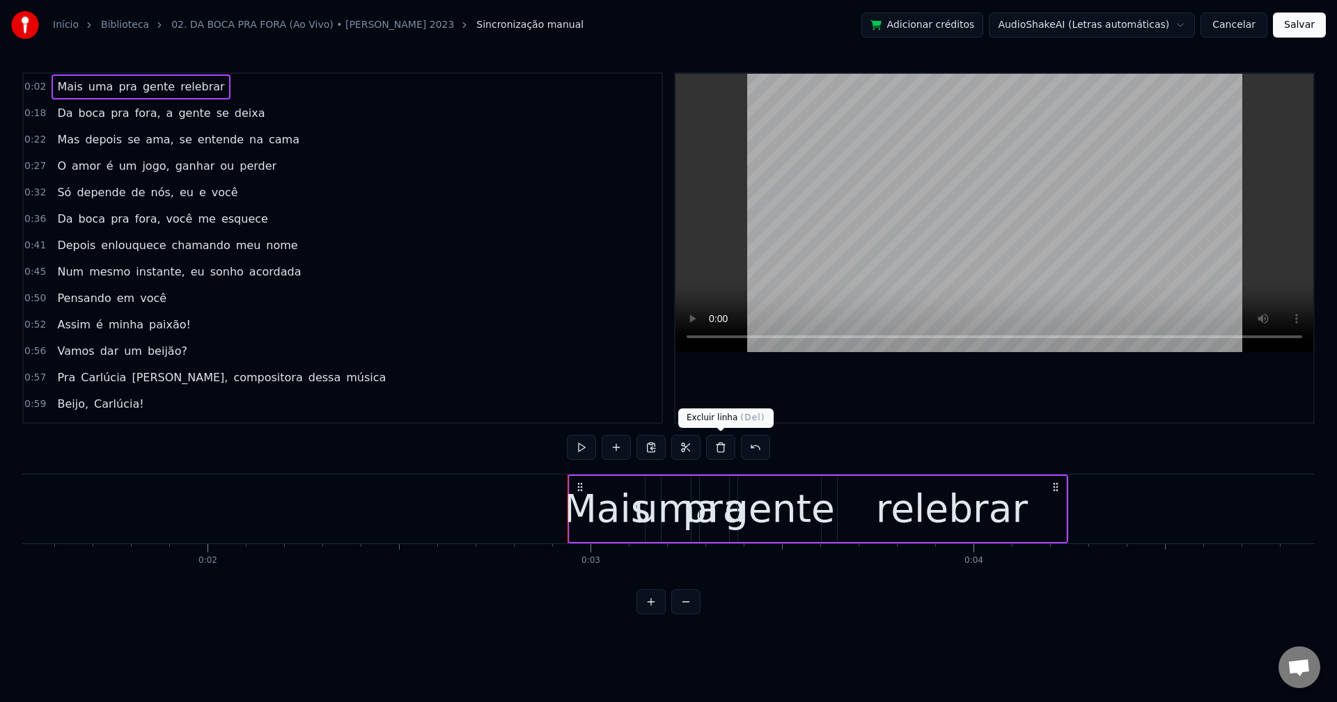
click at [715, 444] on button at bounding box center [720, 447] width 29 height 25
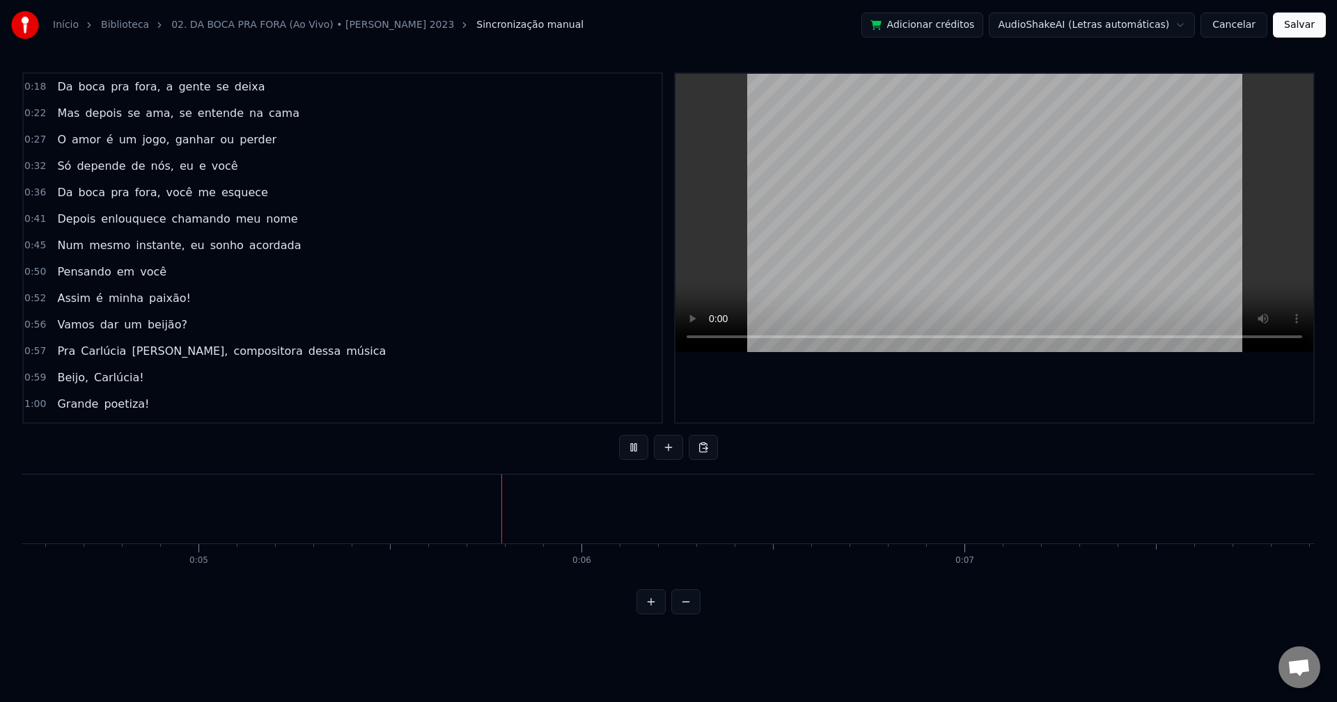
click at [65, 91] on span "Da" at bounding box center [65, 87] width 18 height 16
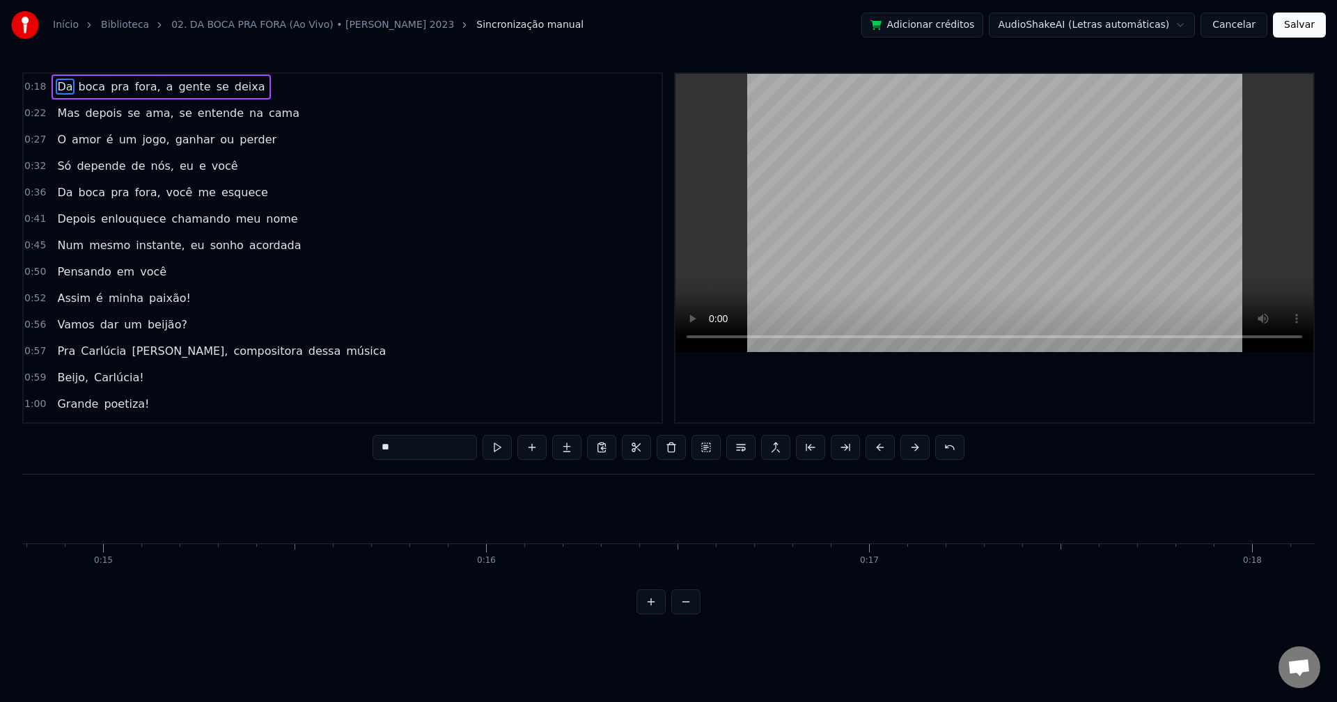
scroll to position [0, 6960]
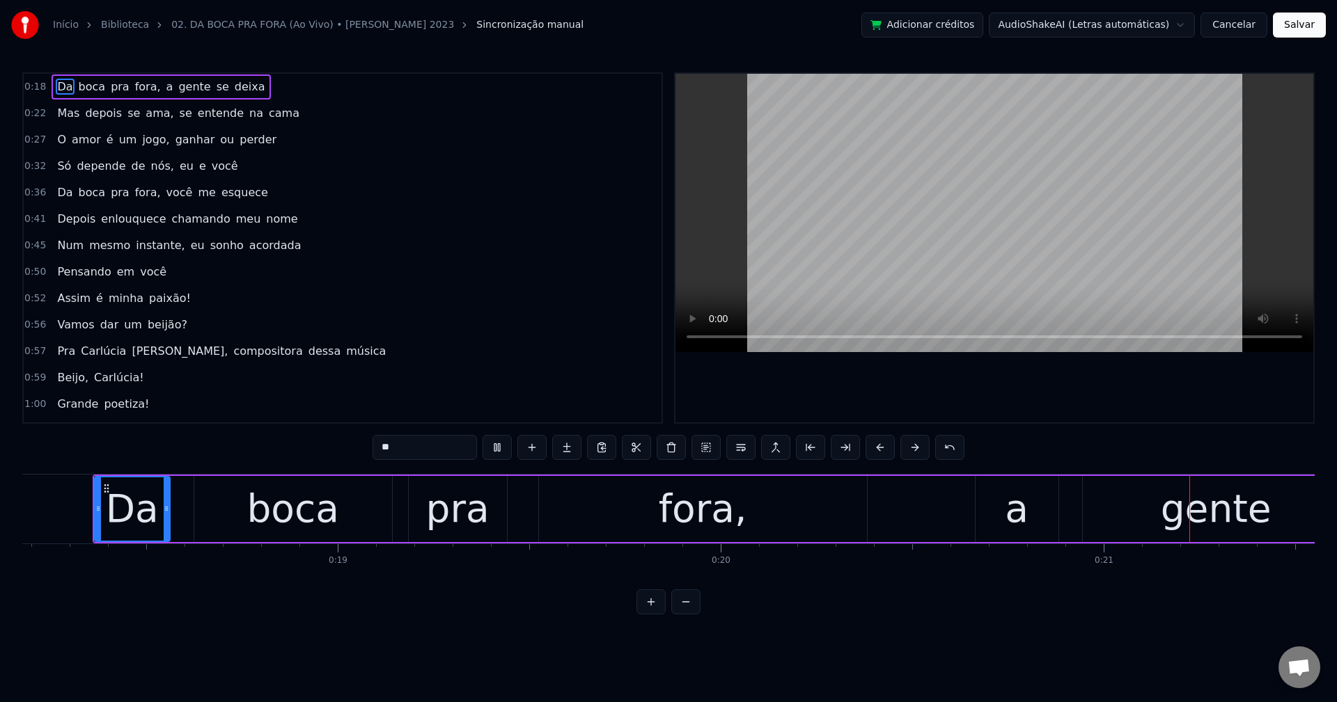
click at [143, 88] on span "fora," at bounding box center [148, 87] width 29 height 16
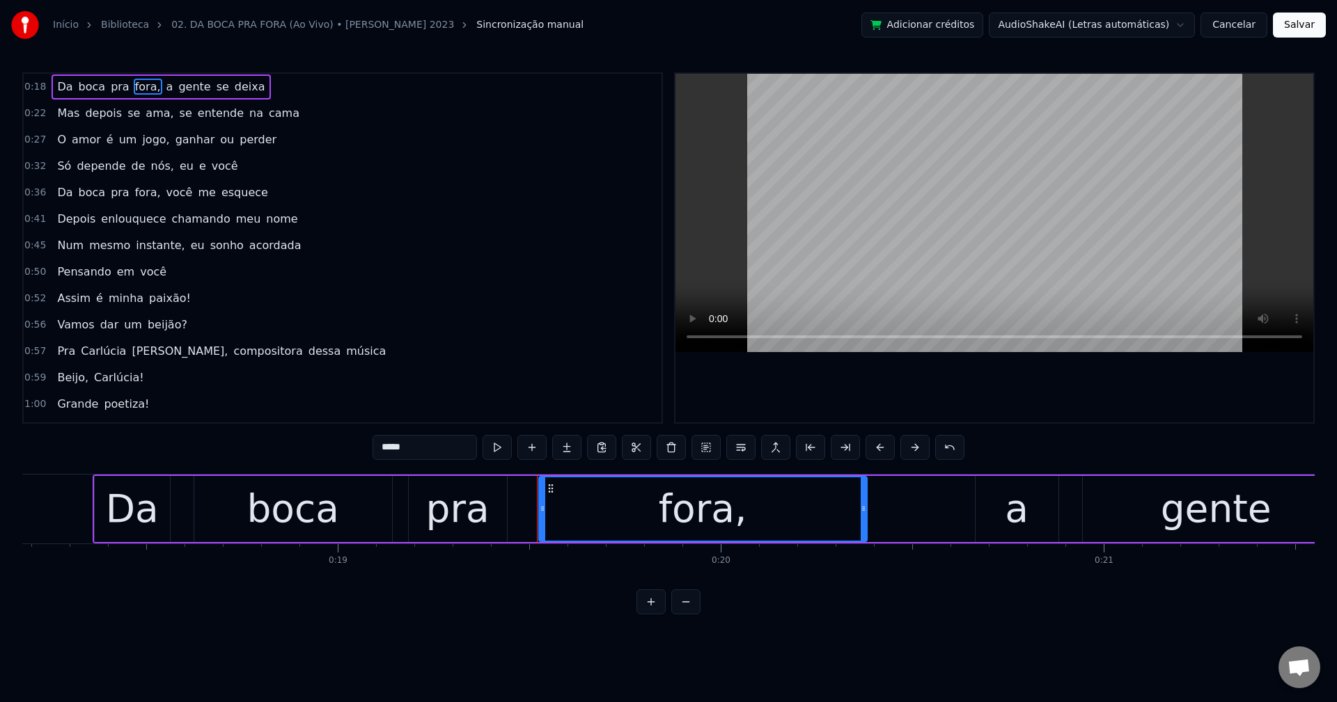
click at [422, 450] on input "*****" at bounding box center [424, 447] width 104 height 25
type input "****"
click at [156, 90] on div "Da boca pra fora a gente se deixa" at bounding box center [159, 86] width 215 height 25
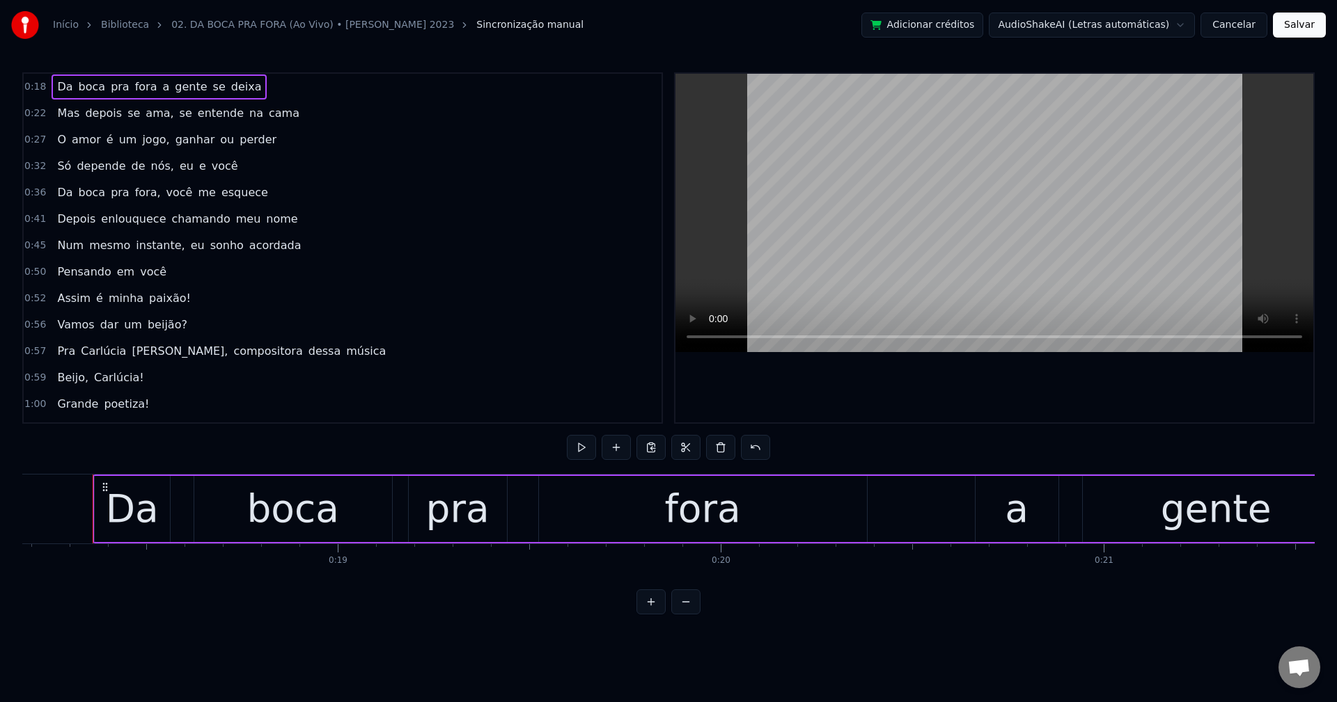
click at [161, 88] on span "a" at bounding box center [166, 87] width 10 height 16
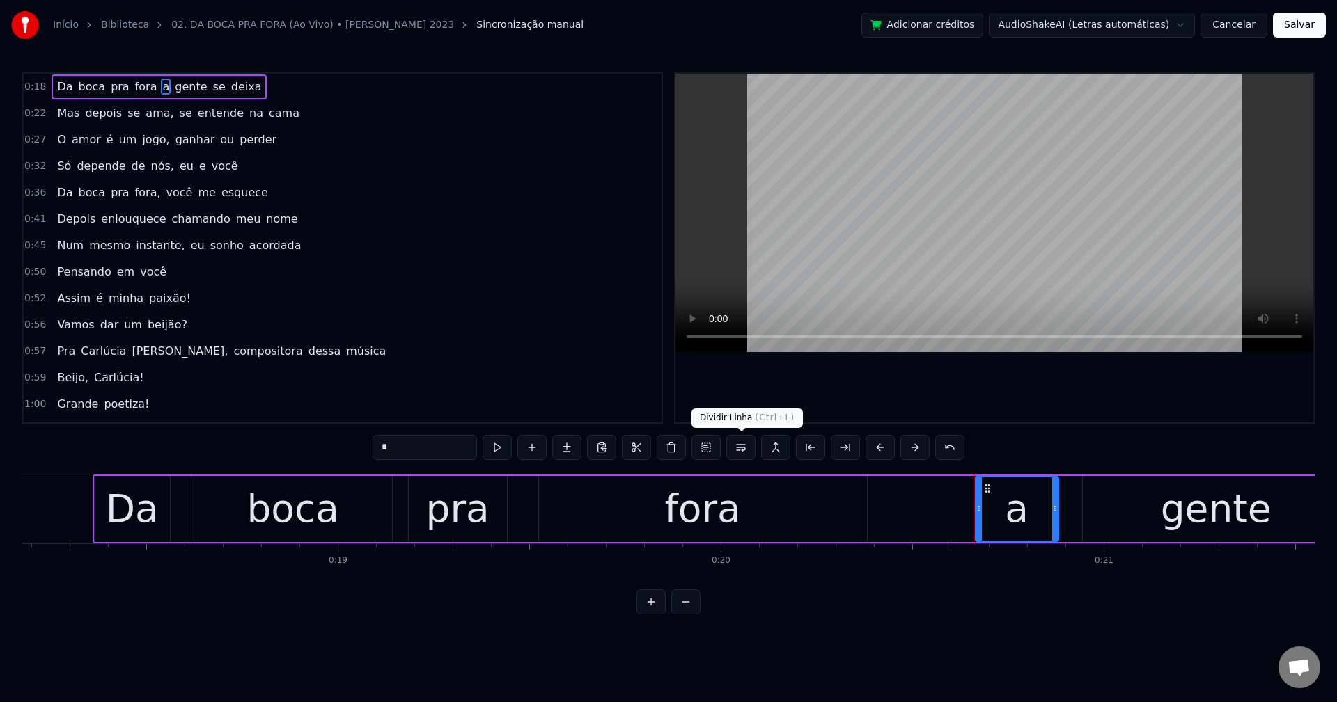
click at [740, 450] on button at bounding box center [740, 447] width 29 height 25
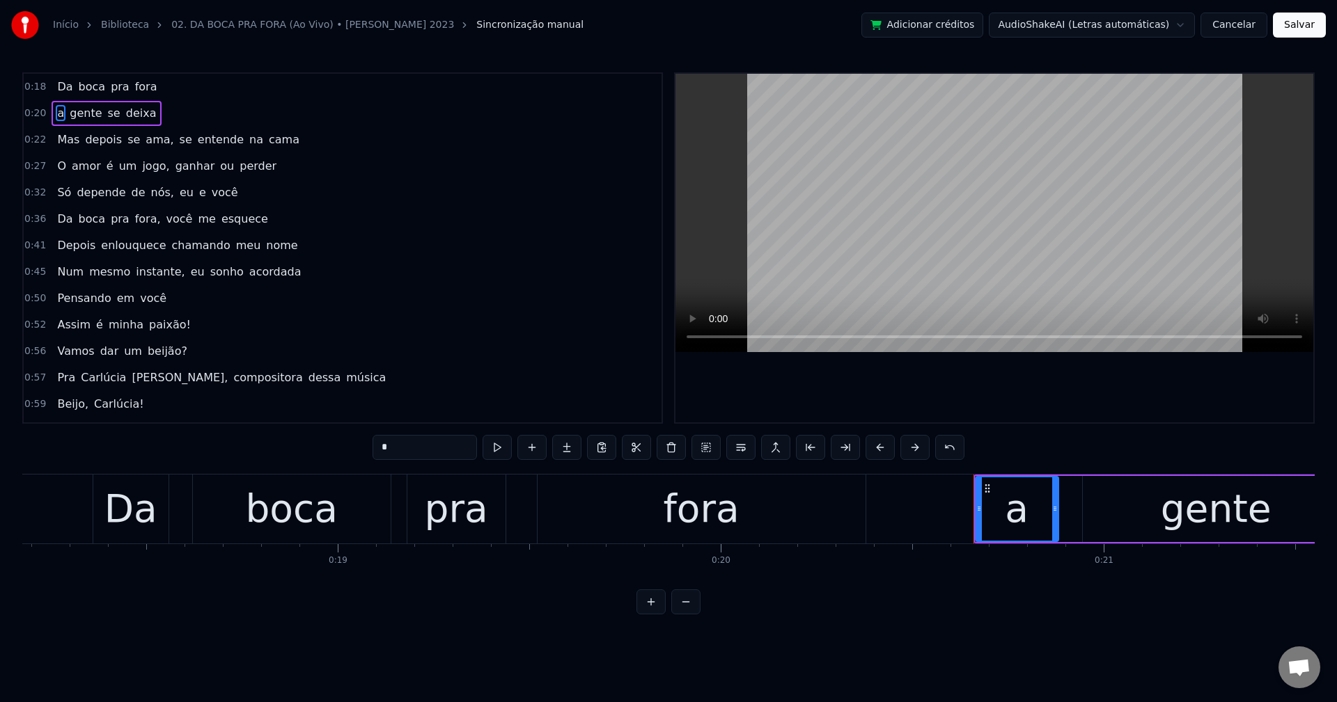
click at [148, 140] on span "ama," at bounding box center [159, 140] width 31 height 16
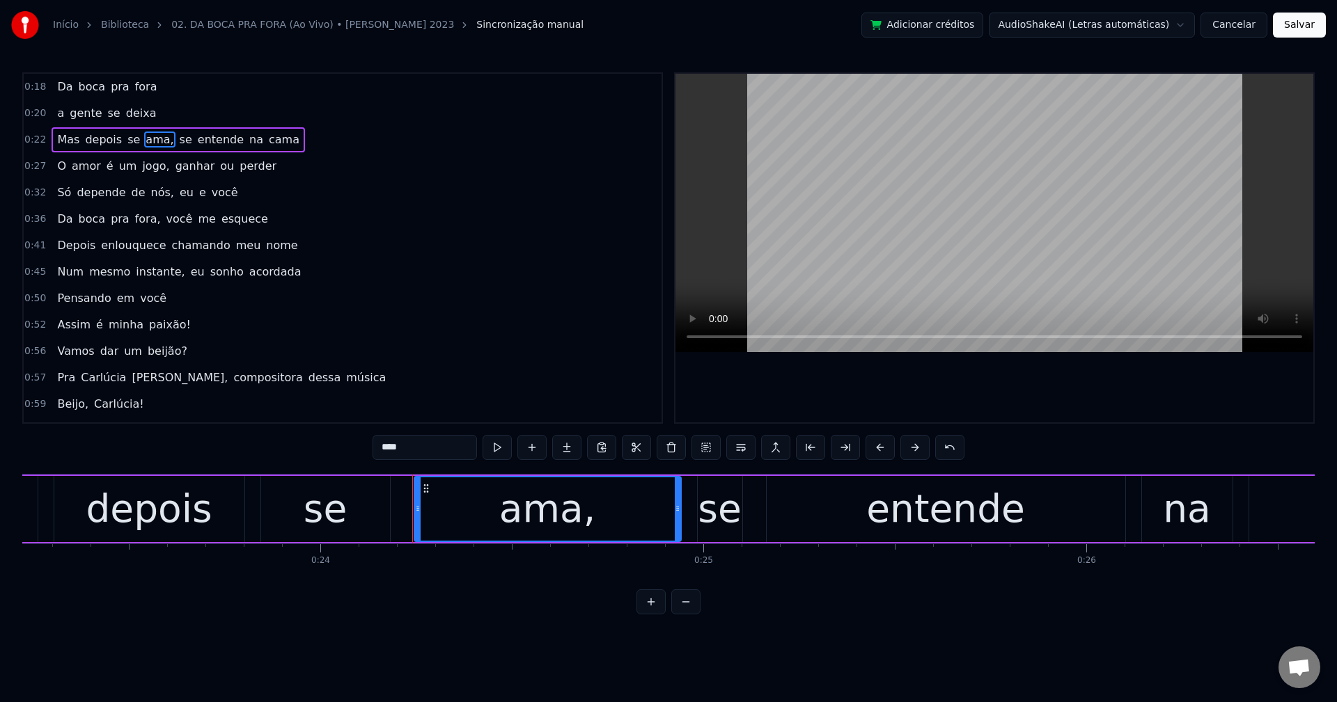
scroll to position [0, 9212]
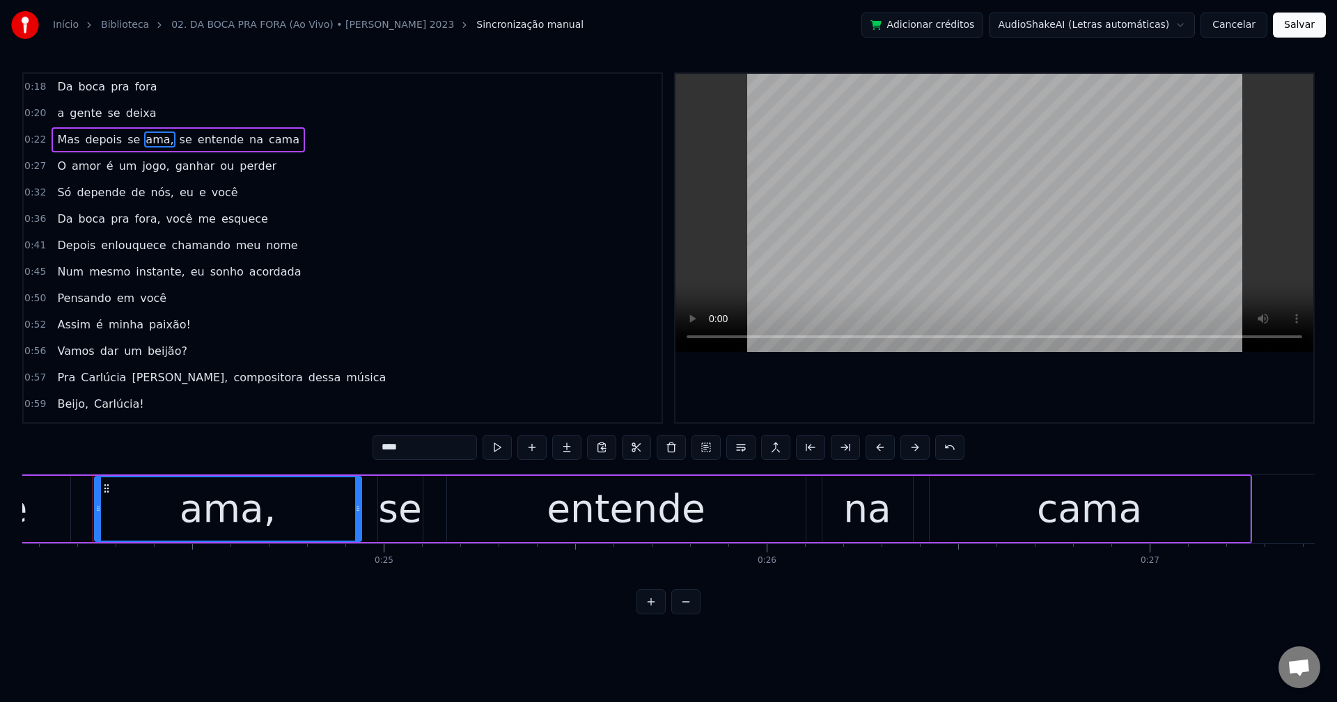
click at [437, 447] on input "****" at bounding box center [424, 447] width 104 height 25
click at [175, 141] on span "se" at bounding box center [182, 140] width 15 height 16
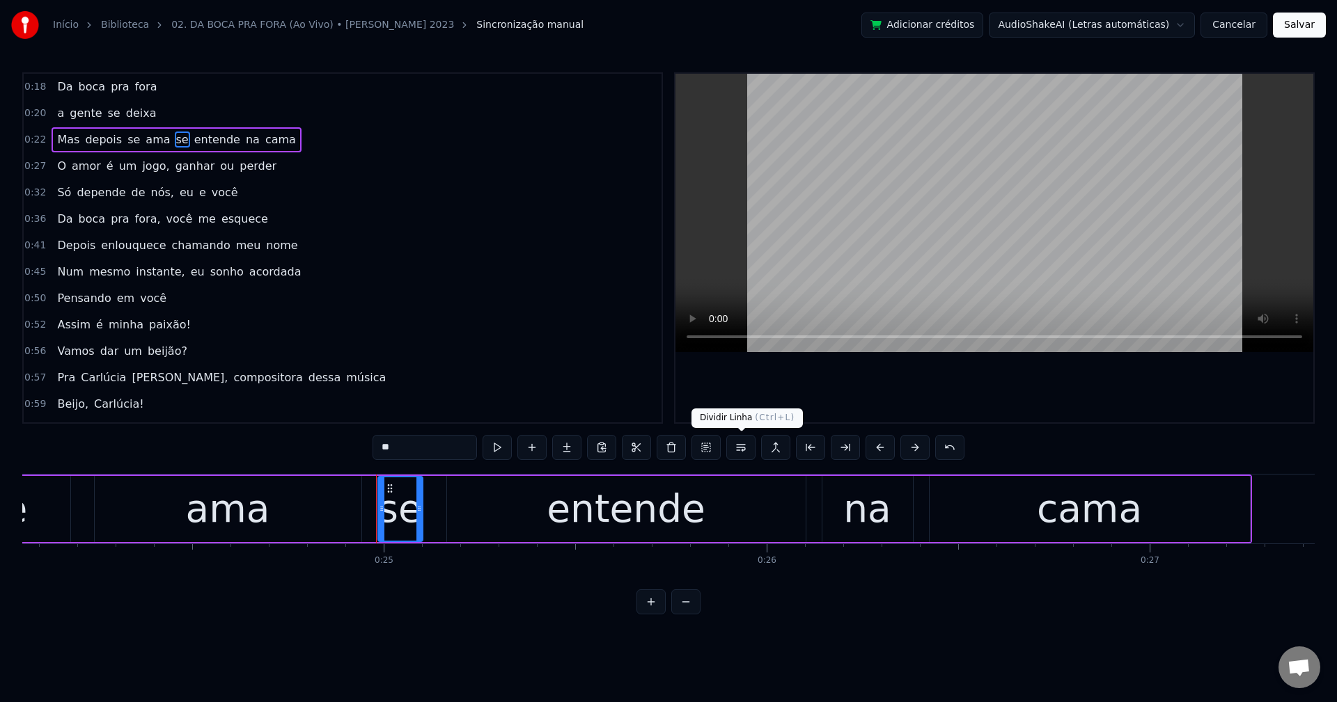
click at [742, 442] on button at bounding box center [740, 447] width 29 height 25
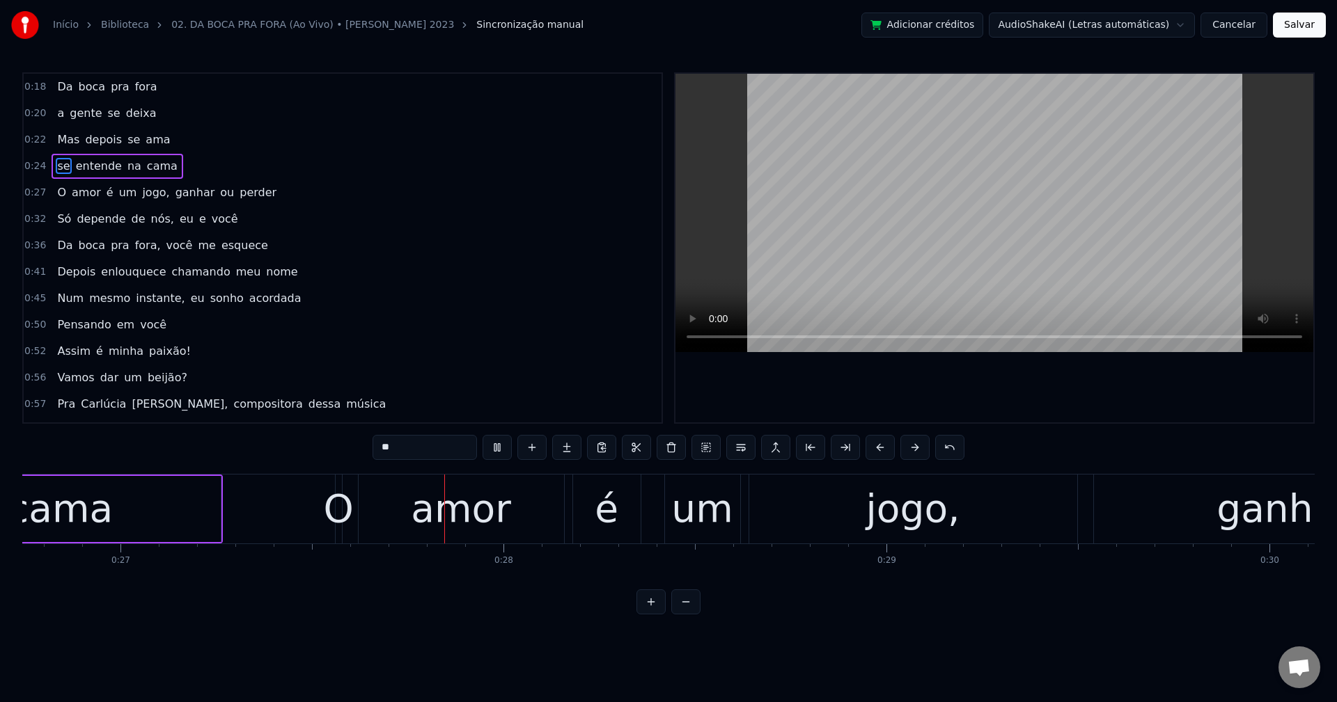
scroll to position [0, 10387]
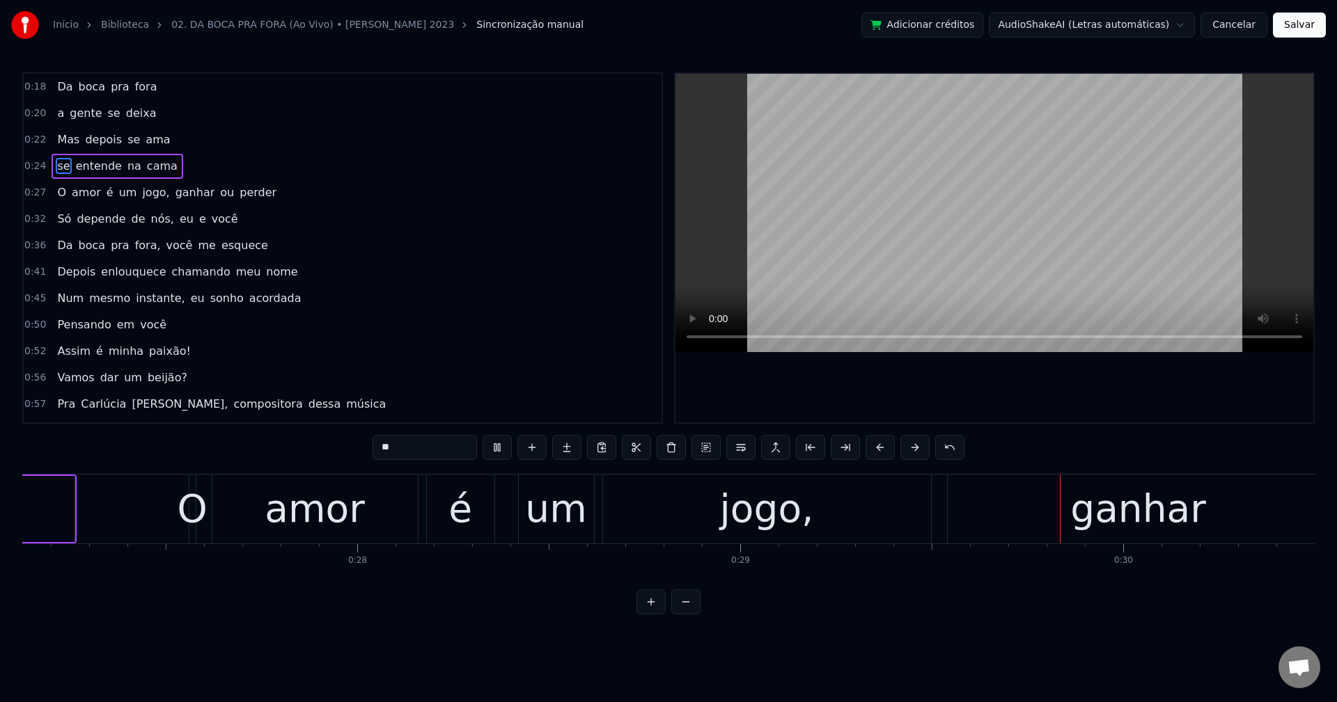
click at [141, 187] on span "jogo," at bounding box center [156, 193] width 30 height 16
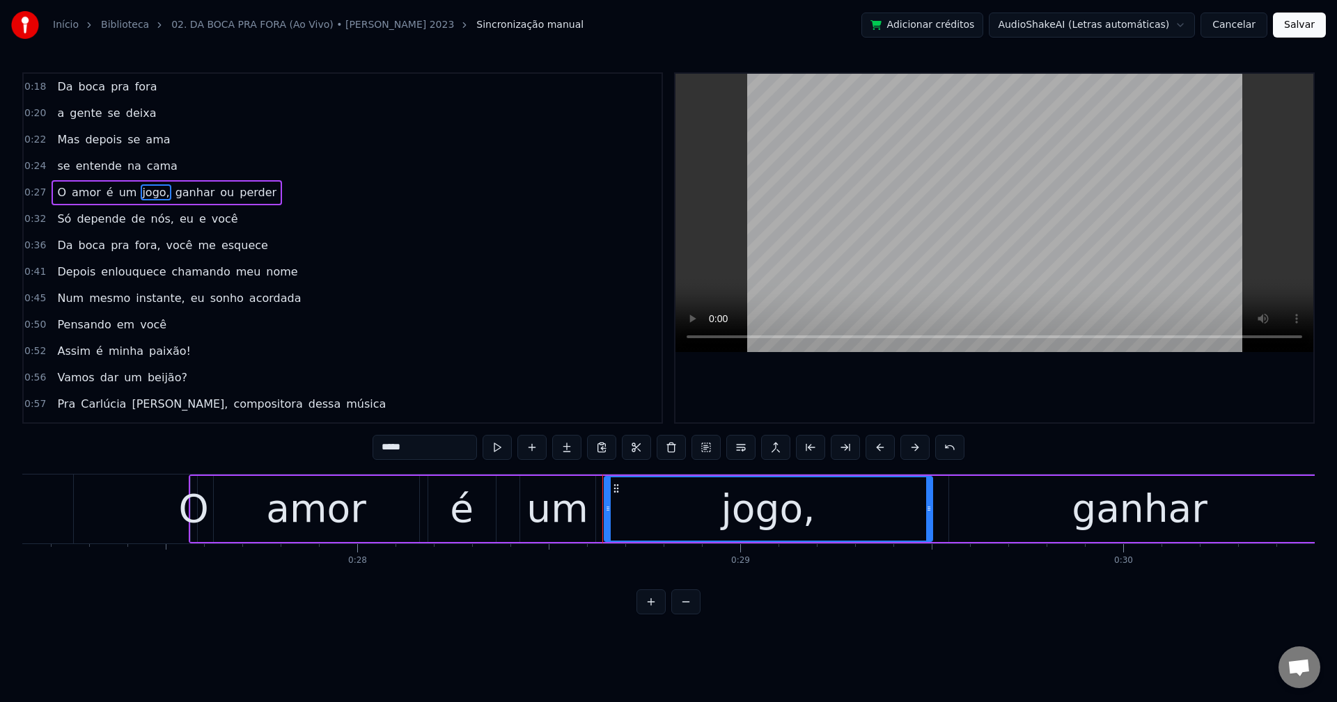
click at [437, 445] on input "*****" at bounding box center [424, 447] width 104 height 25
click at [173, 191] on span "ganhar" at bounding box center [192, 193] width 42 height 16
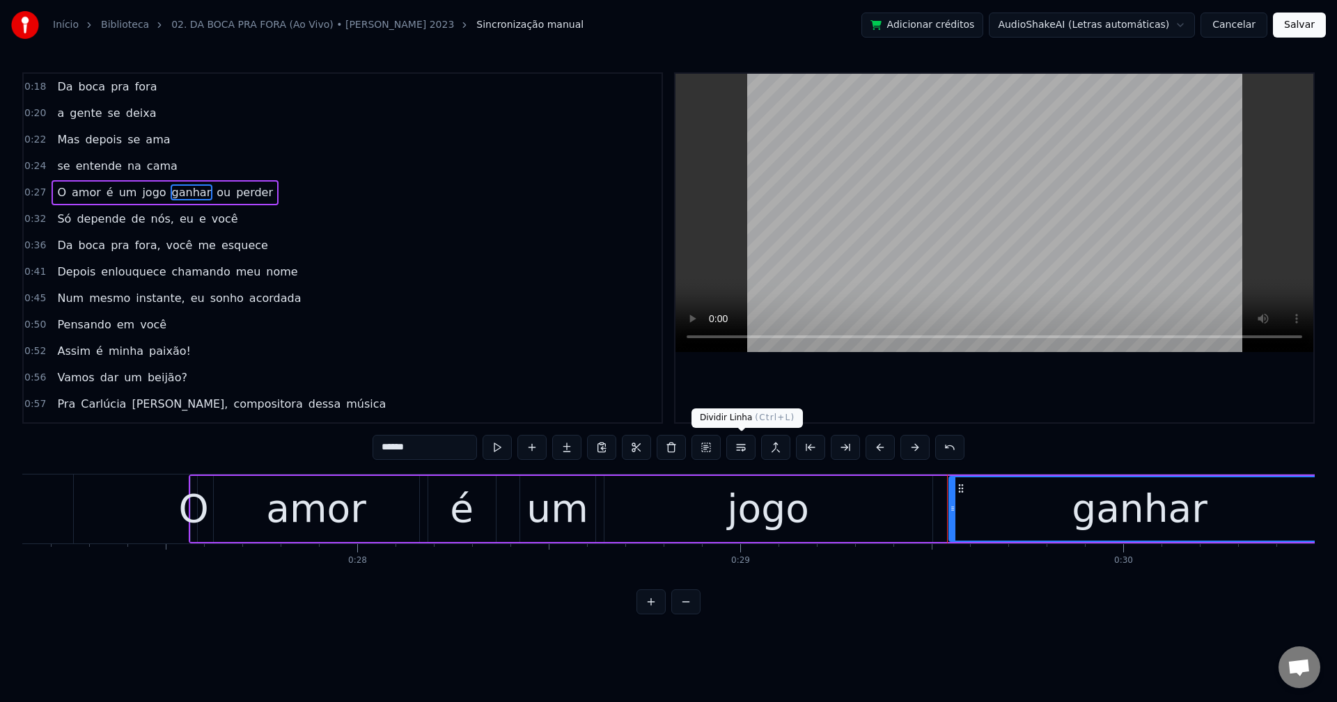
click at [741, 441] on button at bounding box center [740, 447] width 29 height 25
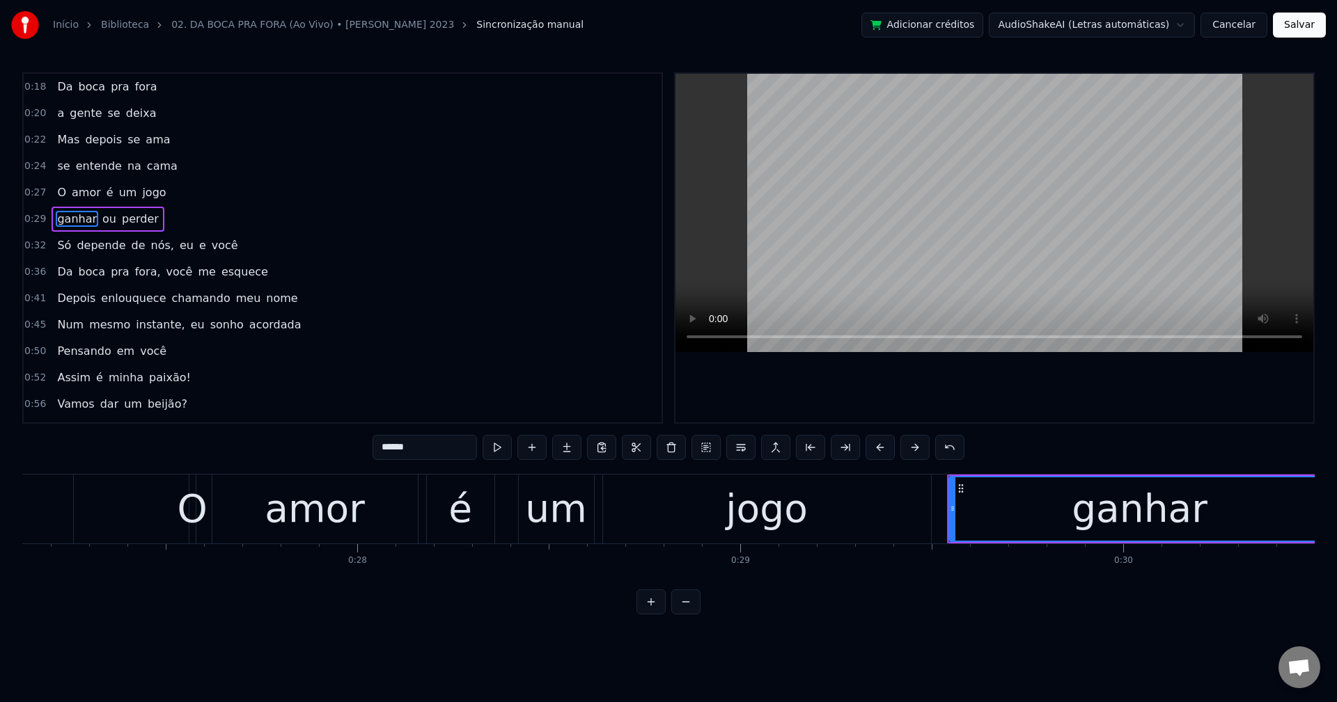
click at [152, 249] on span "nós," at bounding box center [163, 245] width 26 height 16
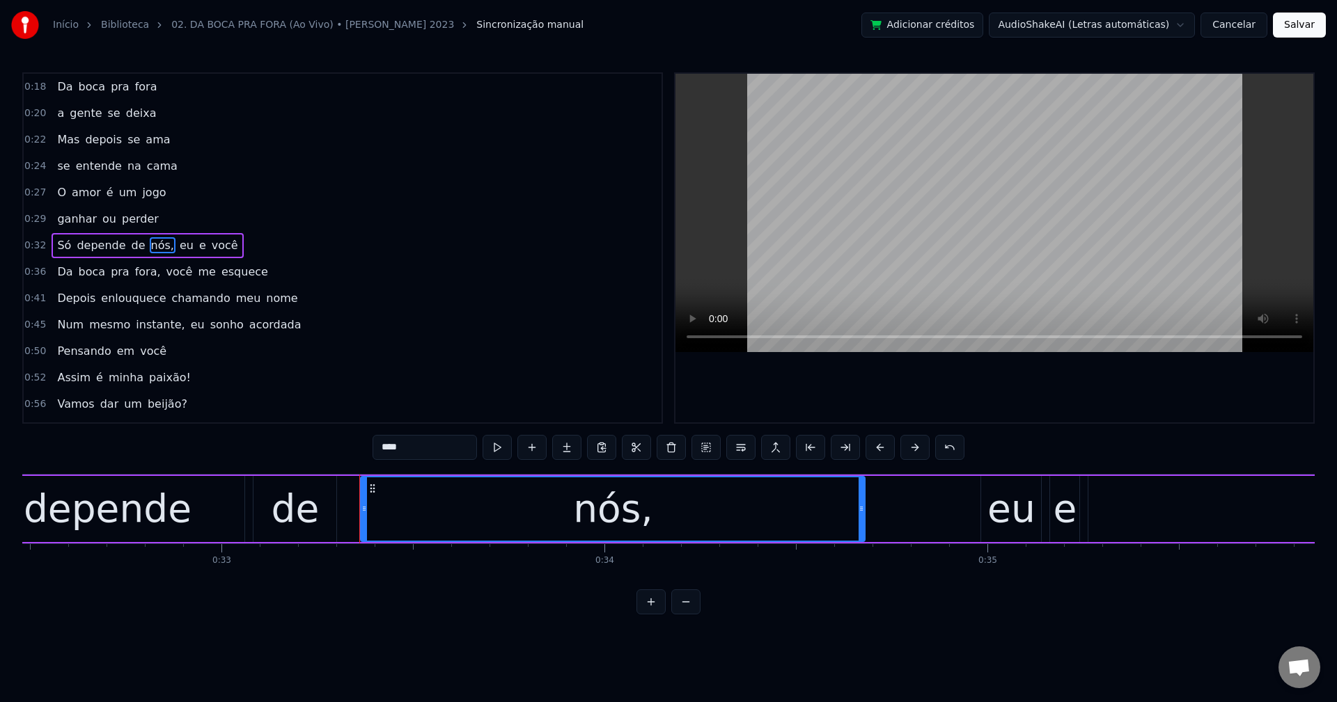
click at [421, 448] on input "****" at bounding box center [424, 447] width 104 height 25
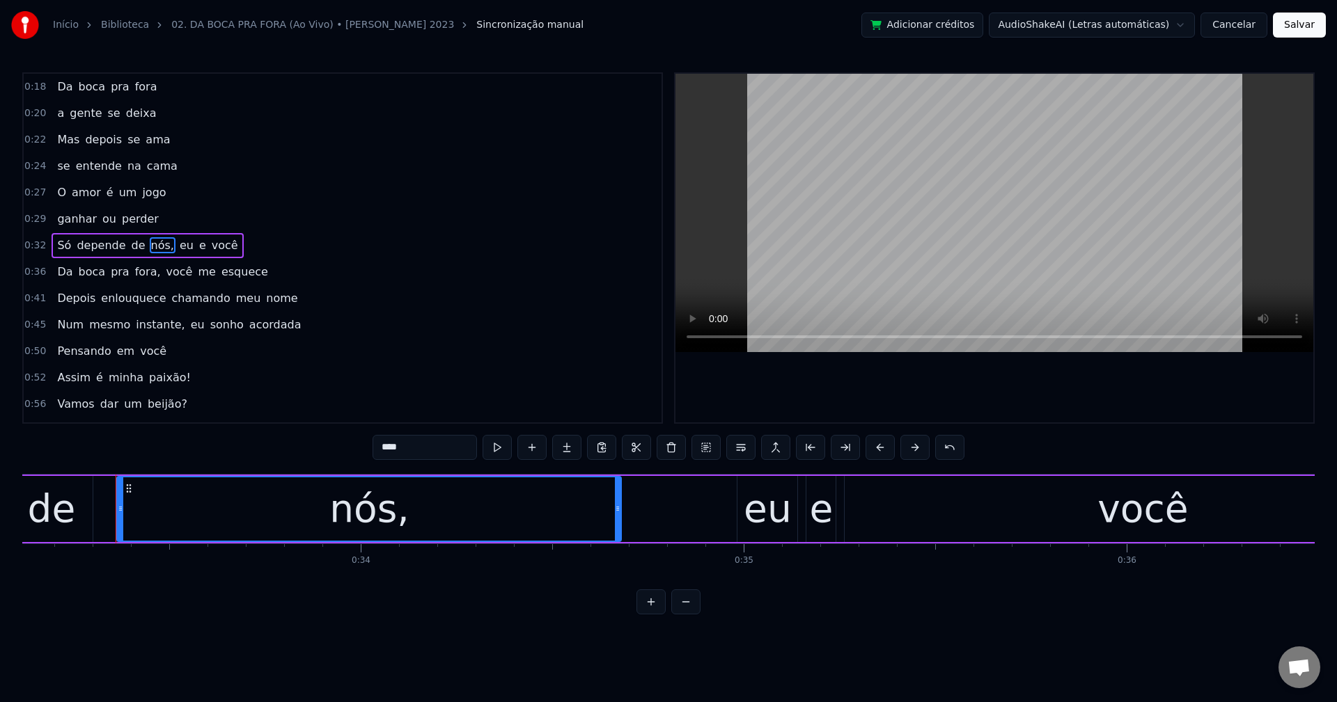
scroll to position [0, 12704]
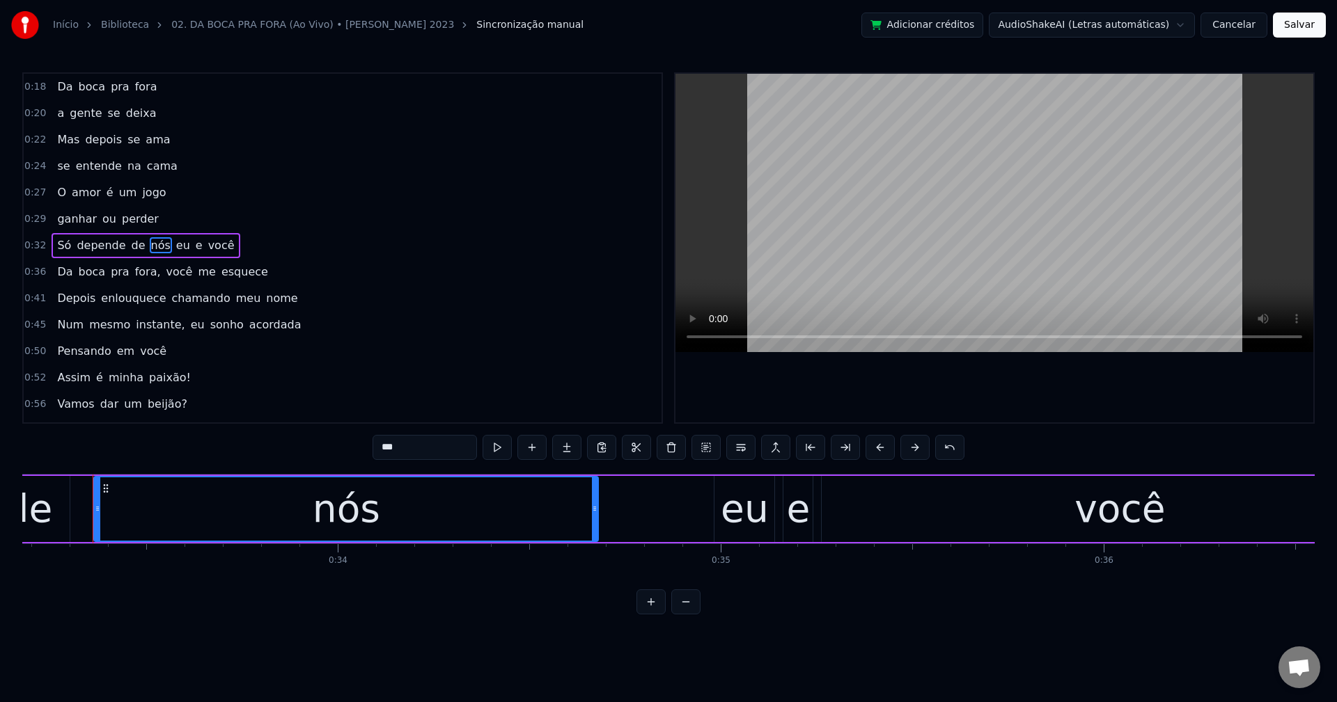
click at [175, 245] on span "eu" at bounding box center [183, 245] width 17 height 16
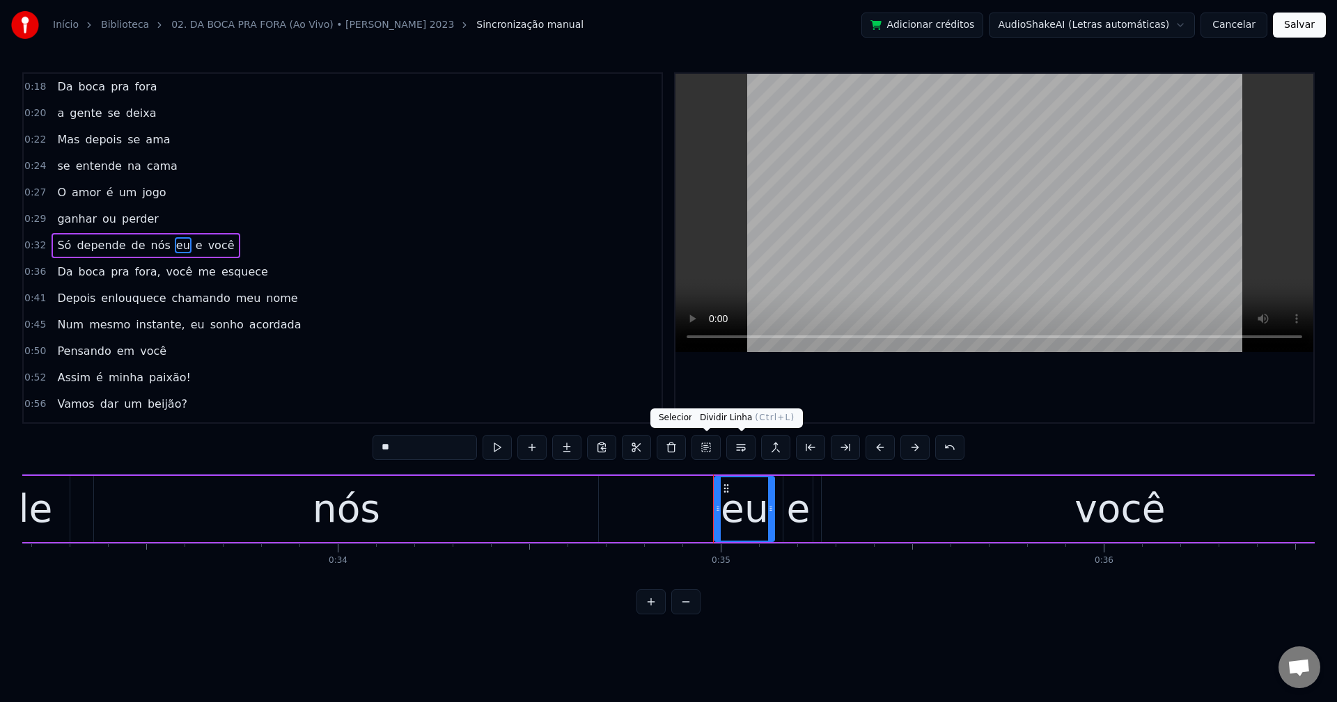
click at [746, 449] on button at bounding box center [740, 447] width 29 height 25
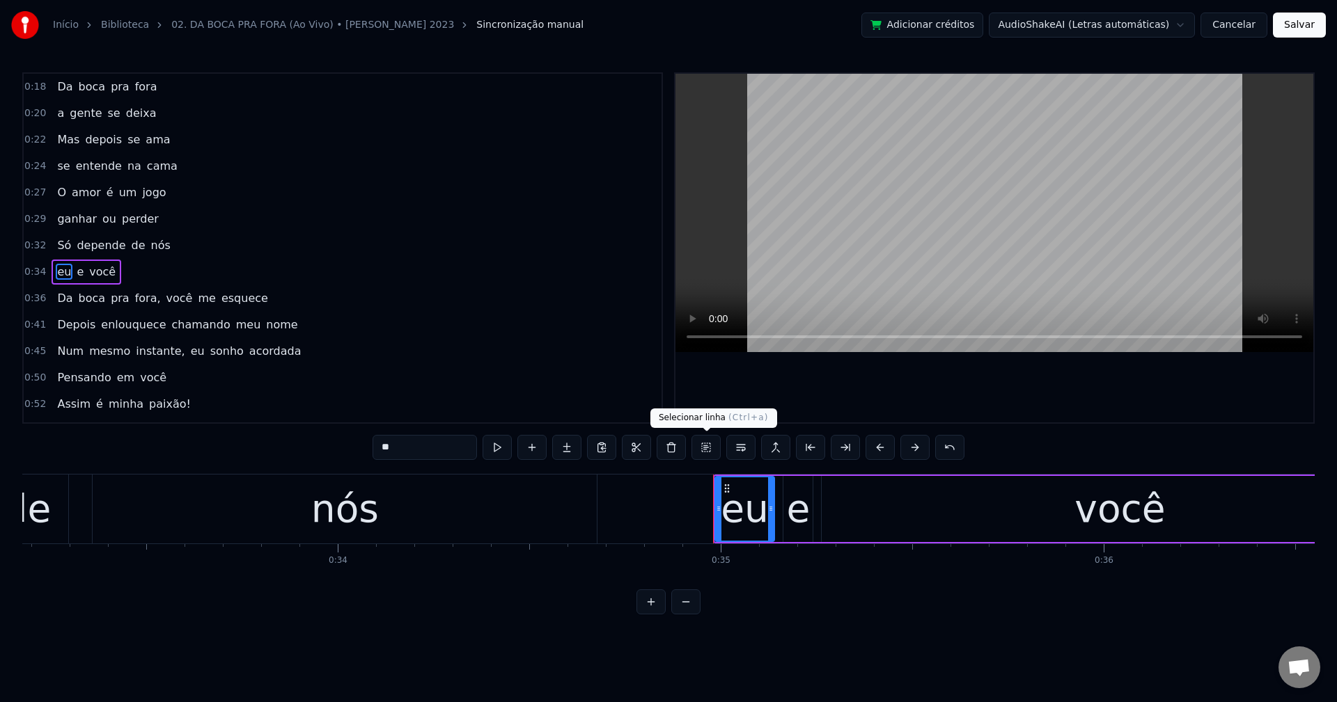
scroll to position [24, 0]
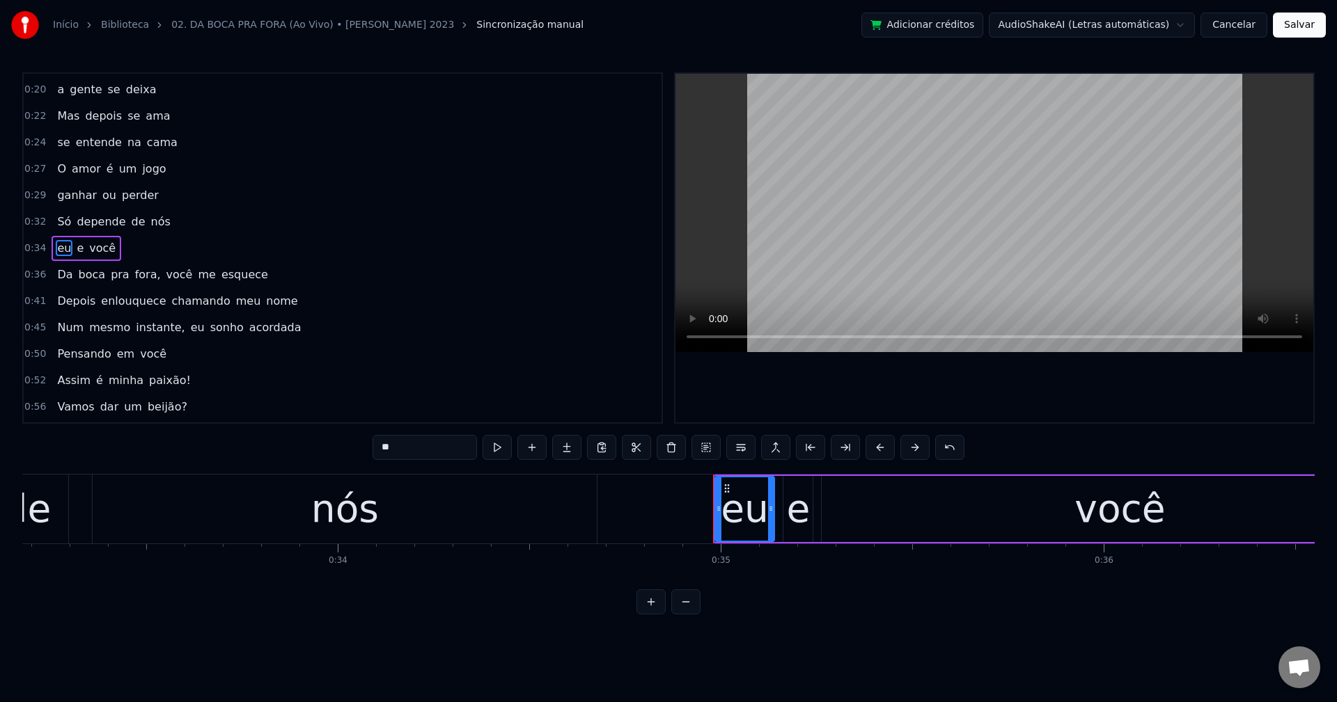
click at [134, 275] on span "fora," at bounding box center [148, 275] width 29 height 16
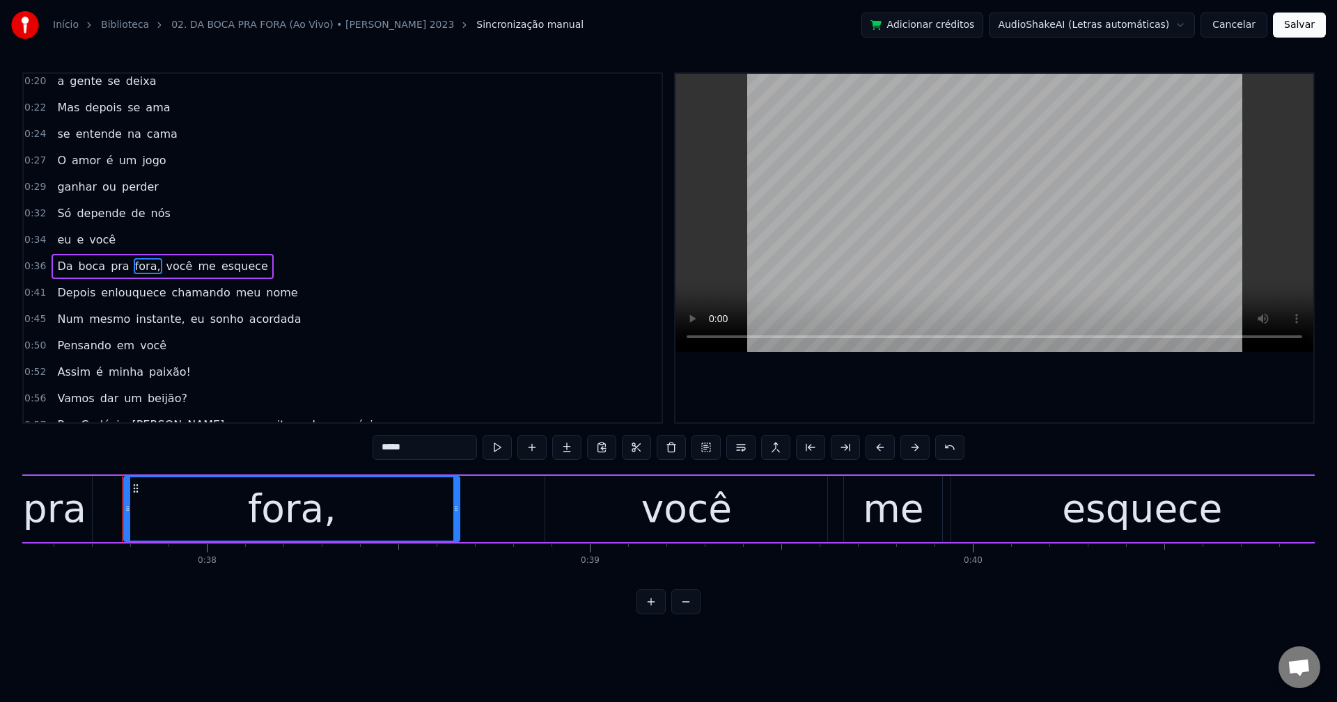
scroll to position [0, 14397]
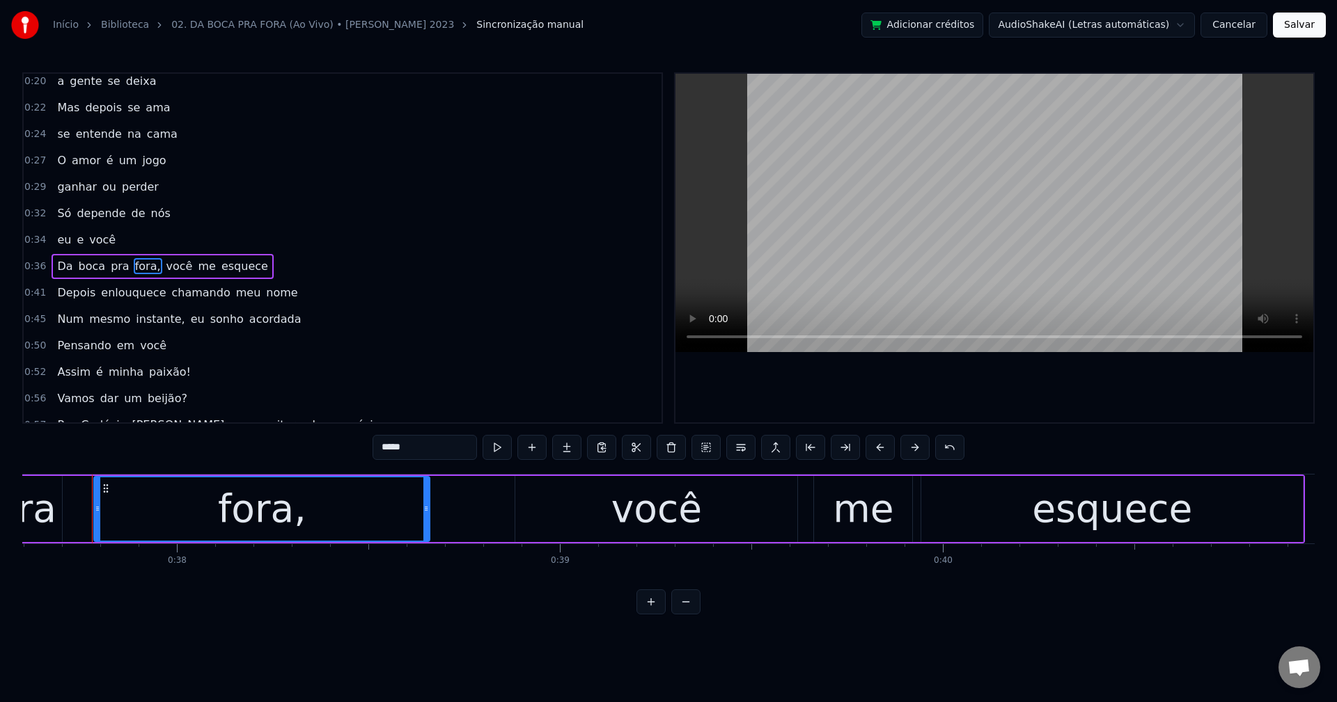
click at [452, 460] on input "*****" at bounding box center [424, 447] width 104 height 25
click at [161, 269] on span "você" at bounding box center [175, 266] width 29 height 16
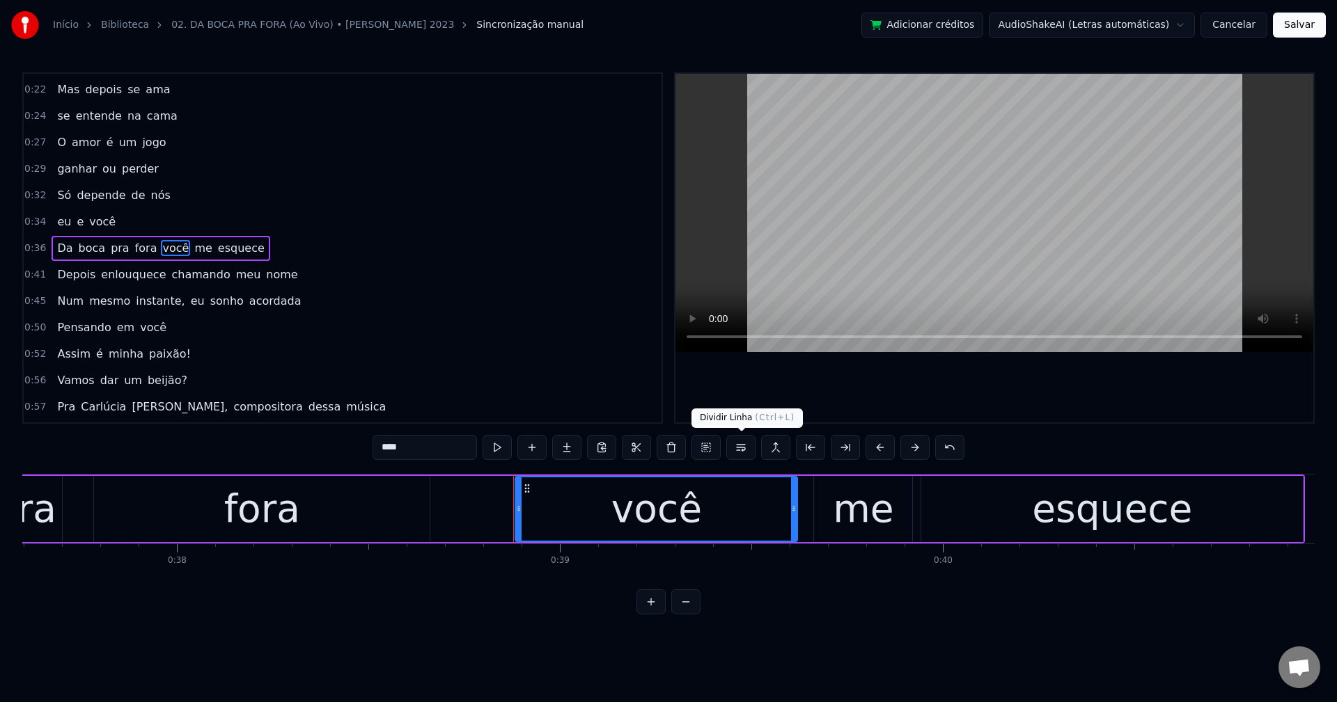
click at [748, 453] on button at bounding box center [740, 447] width 29 height 25
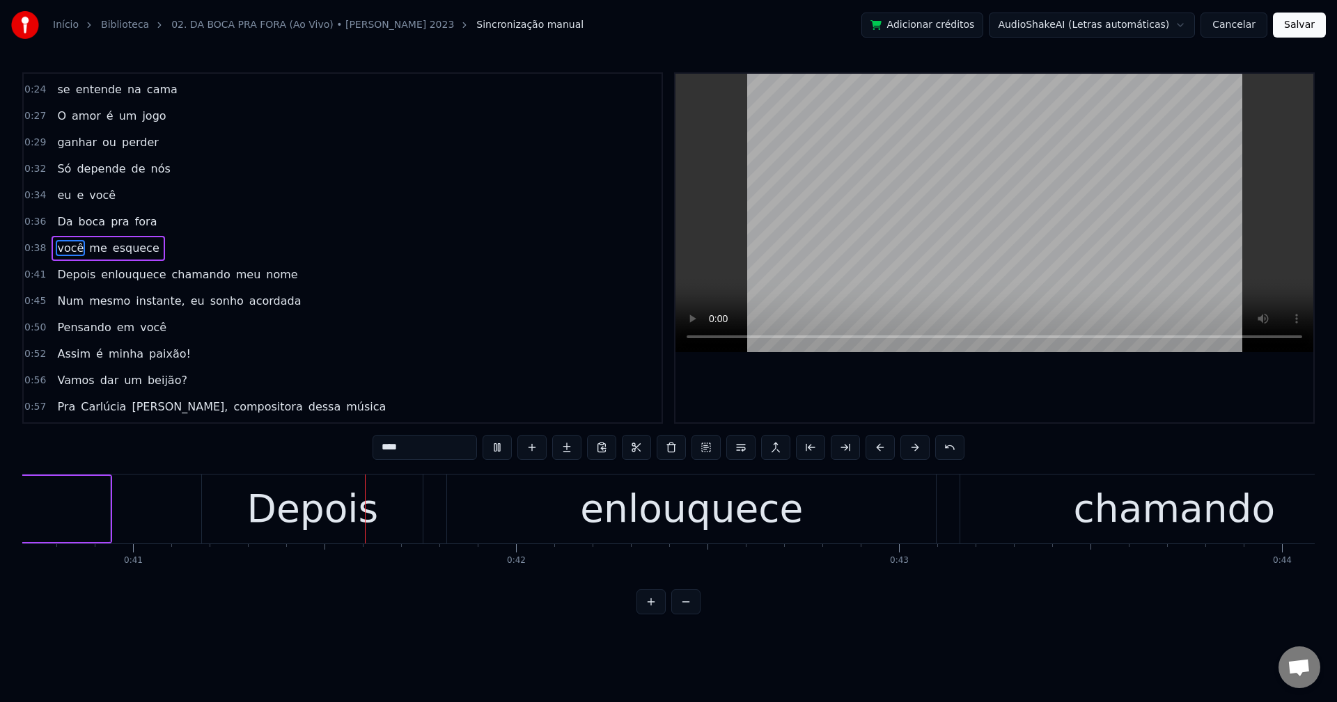
scroll to position [0, 15608]
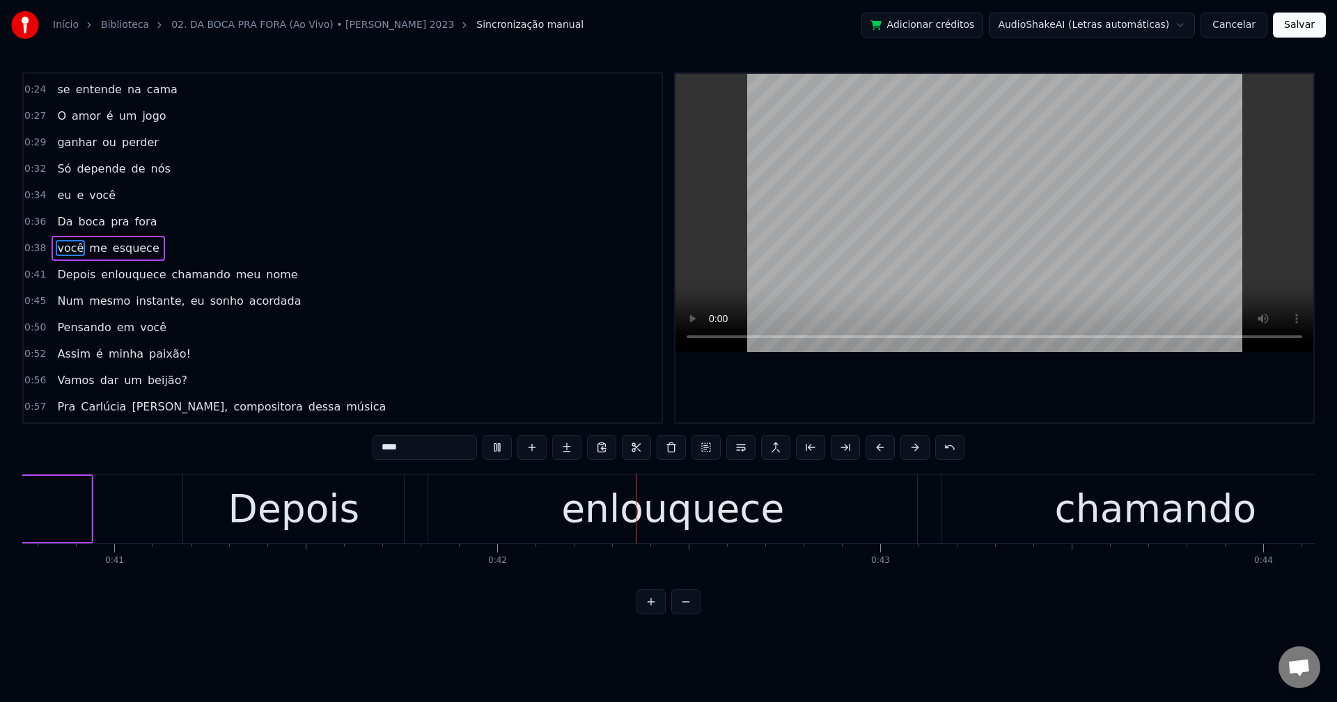
click at [191, 277] on span "chamando" at bounding box center [200, 275] width 61 height 16
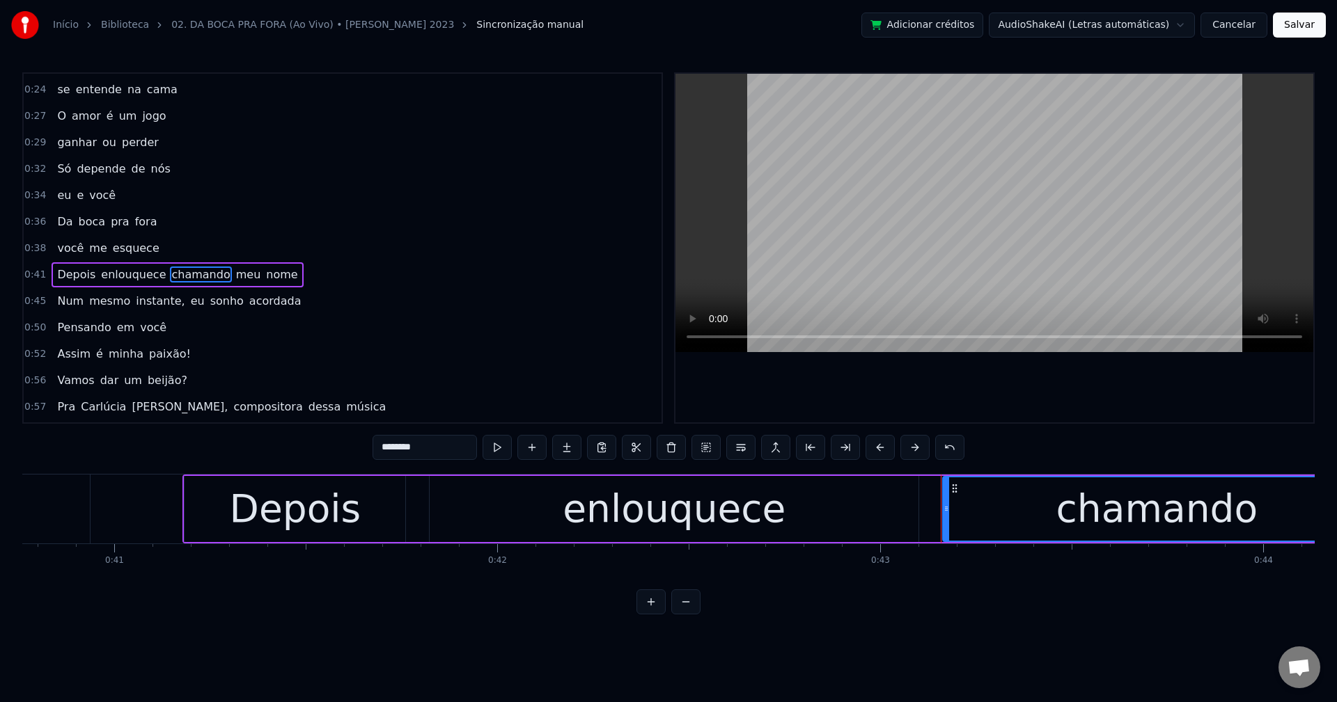
scroll to position [103, 0]
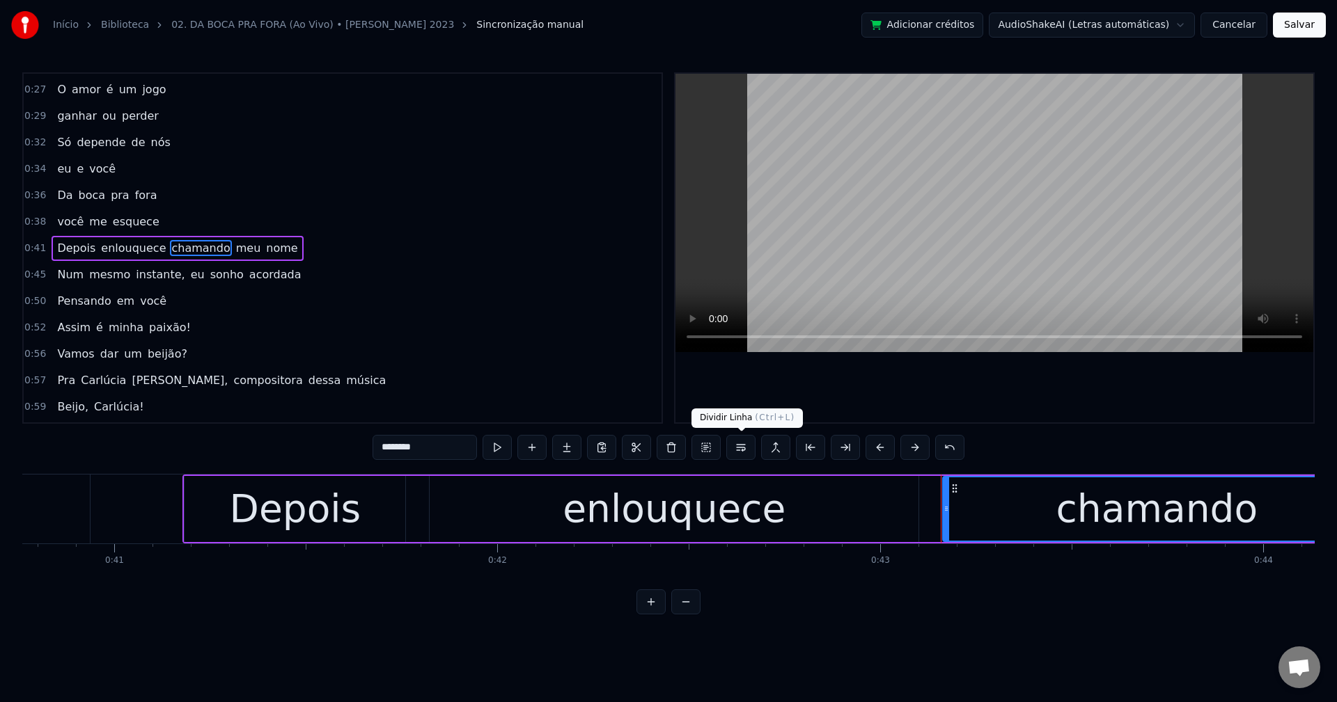
click at [742, 460] on button at bounding box center [740, 447] width 29 height 25
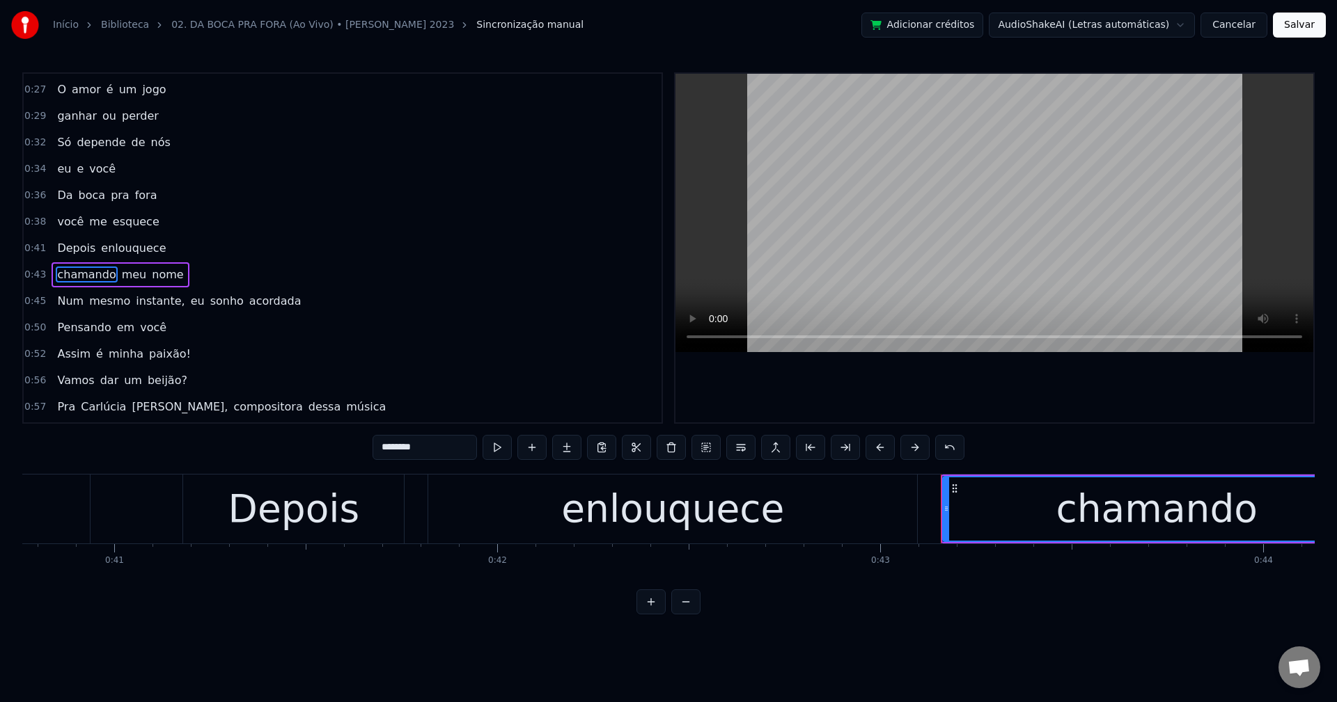
scroll to position [129, 0]
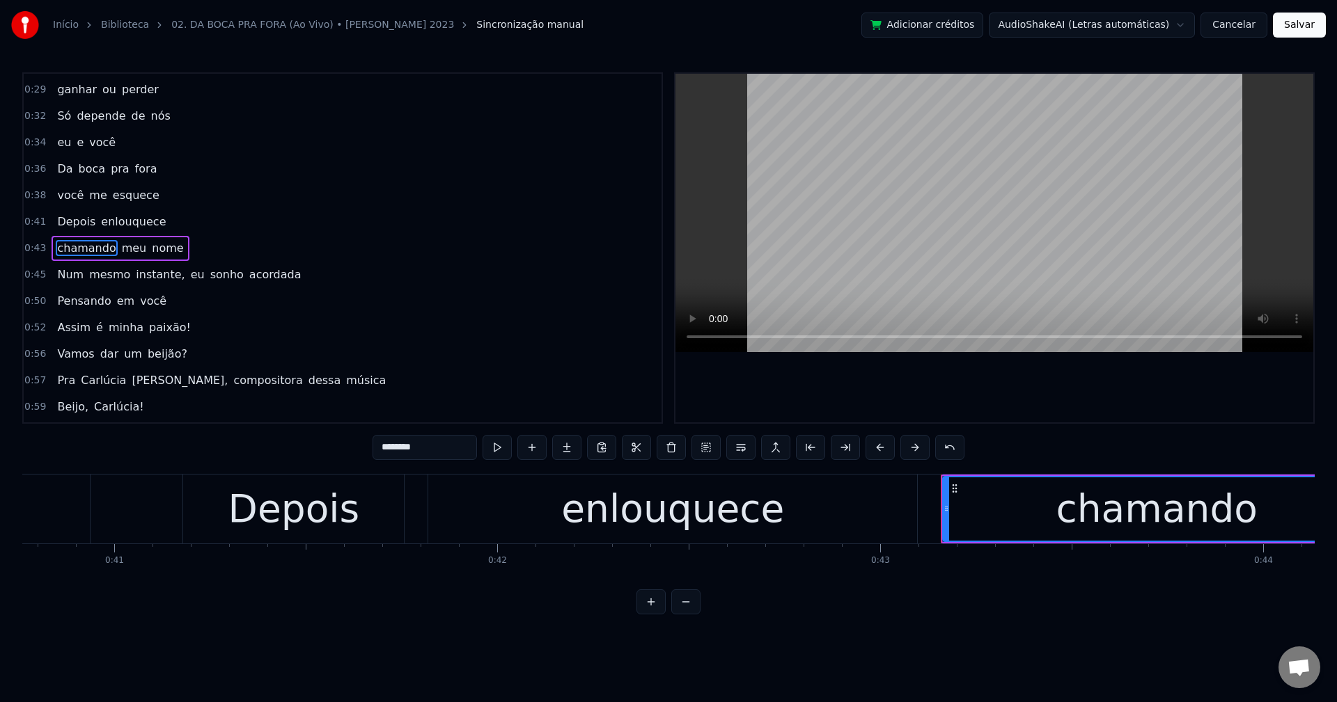
click at [136, 276] on span "instante," at bounding box center [160, 275] width 52 height 16
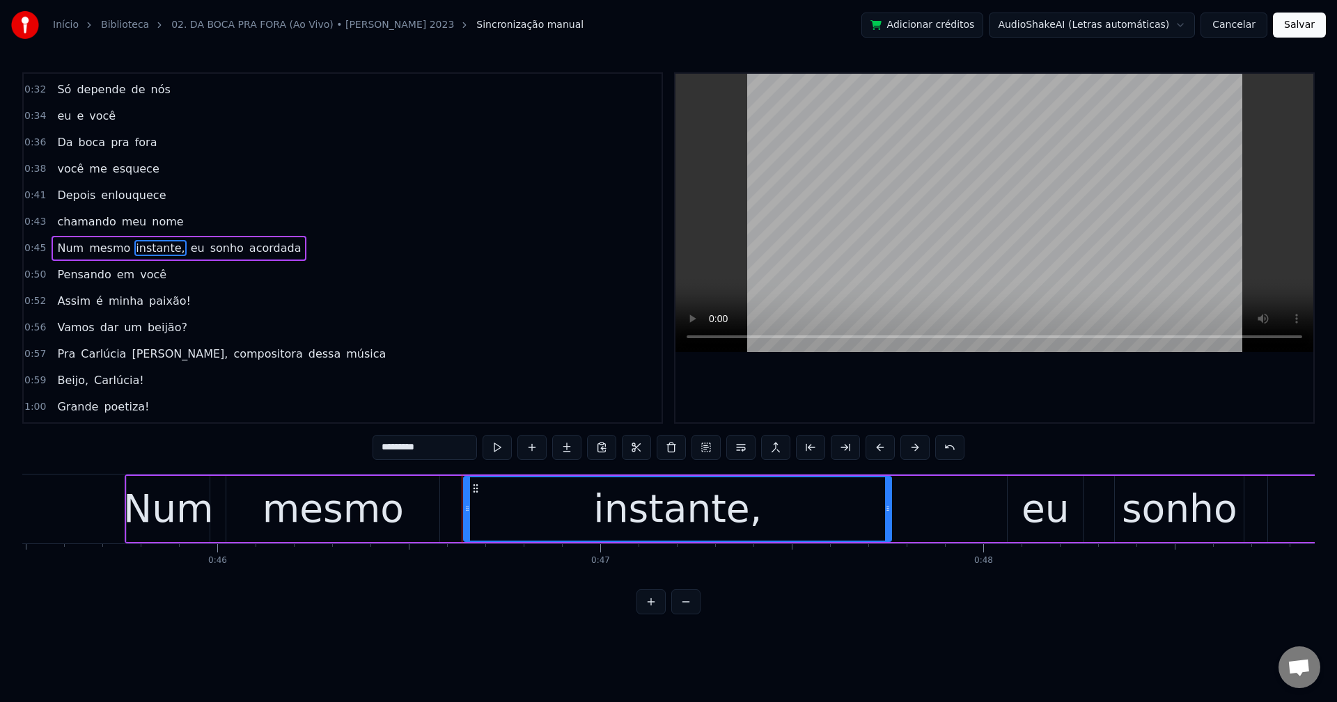
scroll to position [0, 17789]
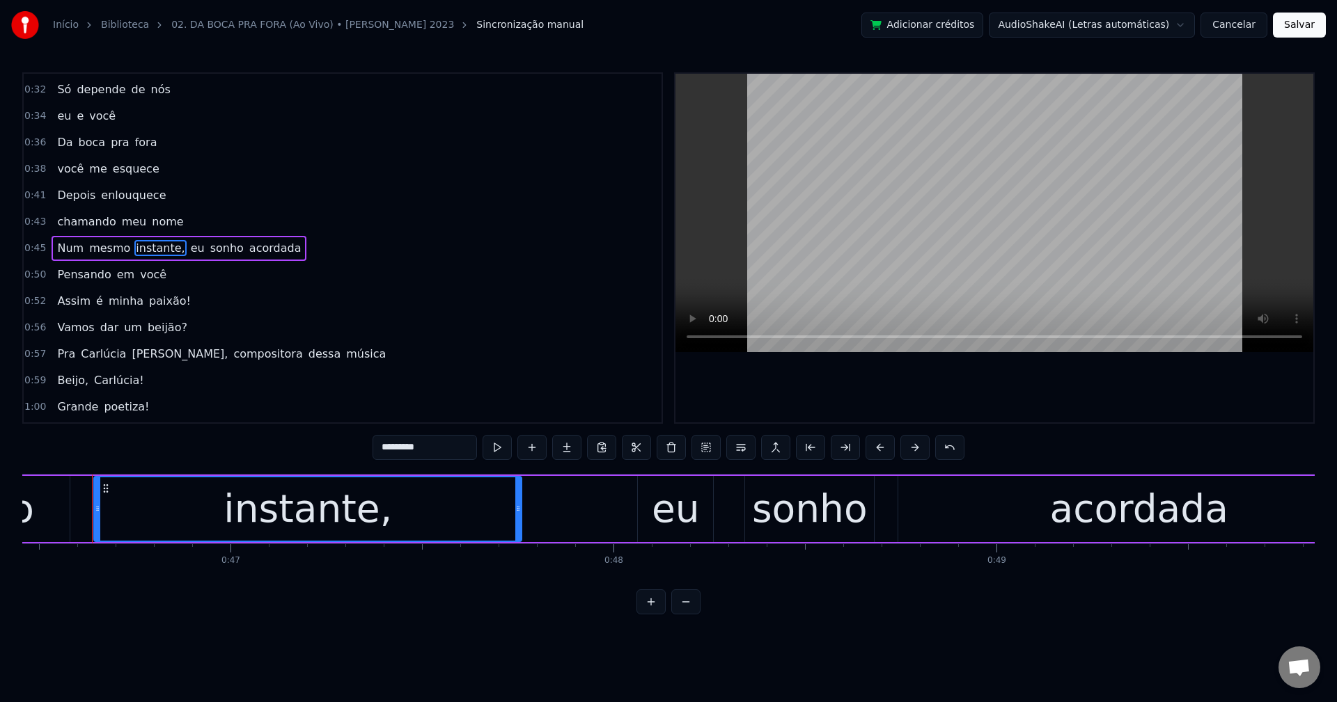
click at [441, 450] on input "*********" at bounding box center [424, 447] width 104 height 25
click at [186, 244] on span "eu" at bounding box center [194, 248] width 17 height 16
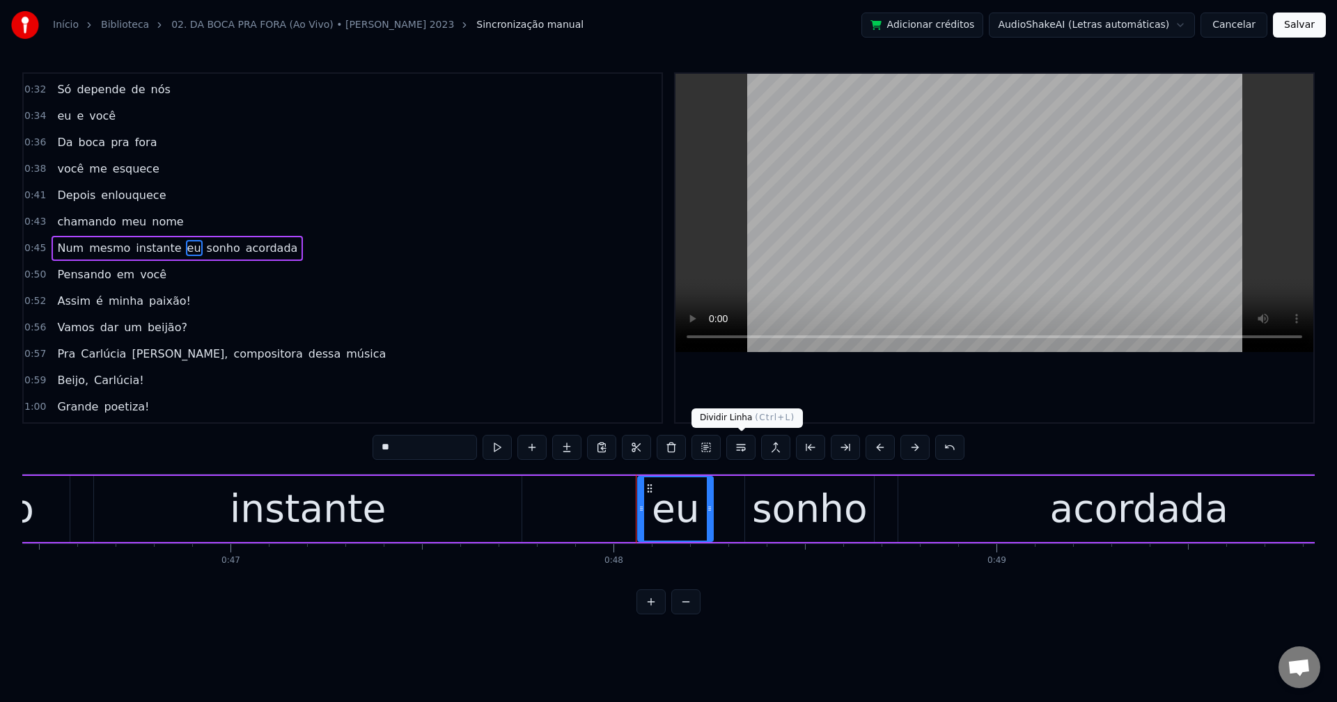
click at [741, 446] on button at bounding box center [740, 447] width 29 height 25
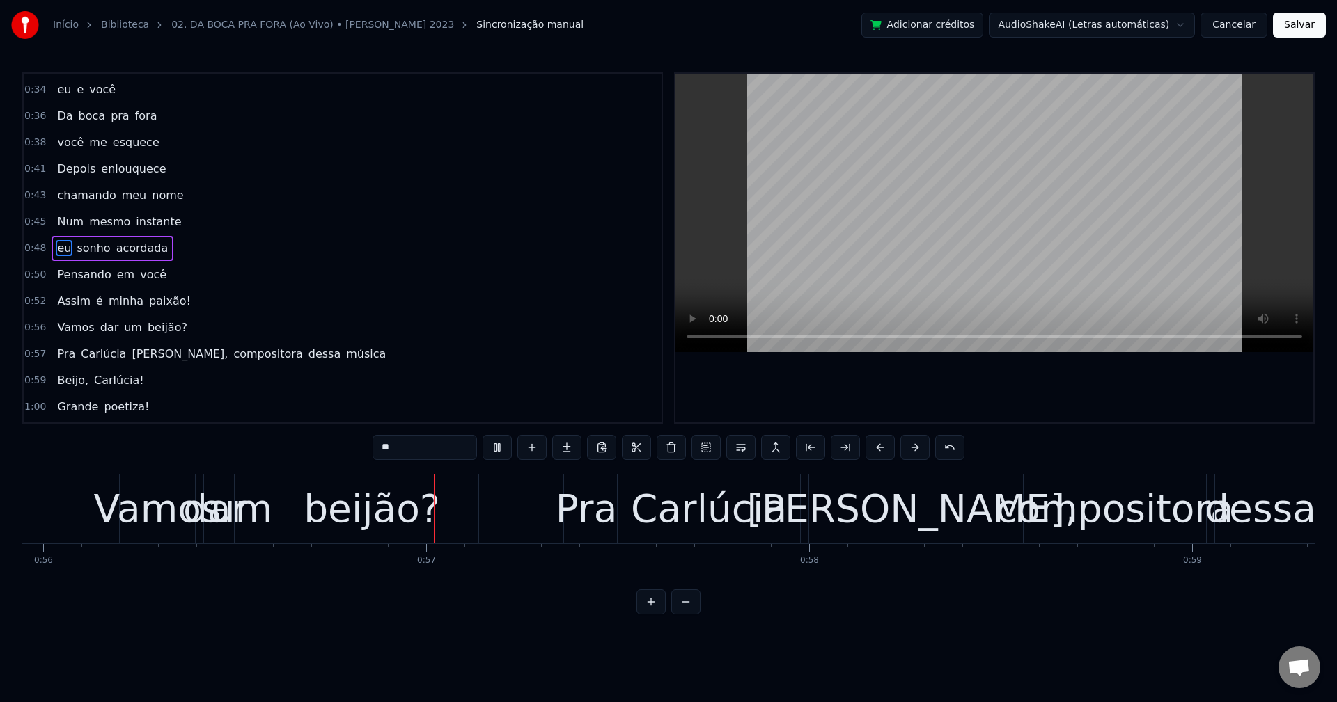
scroll to position [0, 21492]
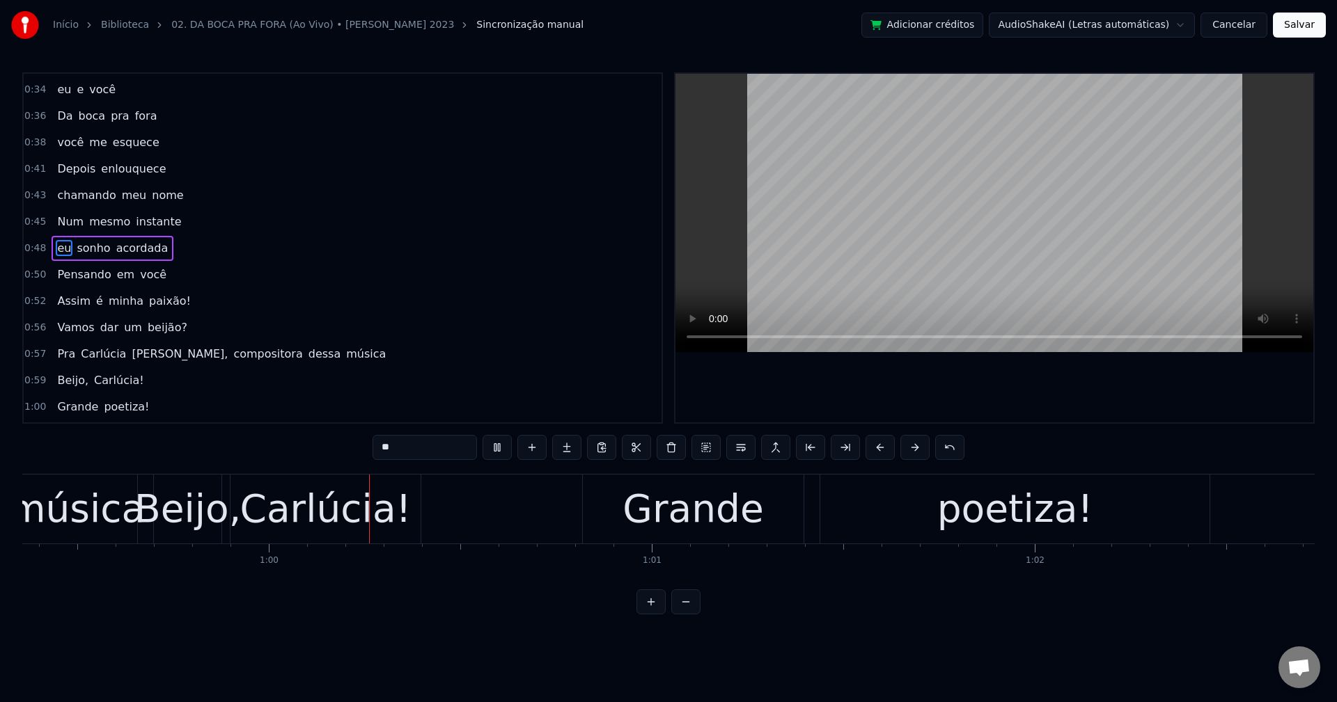
click at [56, 303] on span "Assim" at bounding box center [74, 301] width 36 height 16
type input "*****"
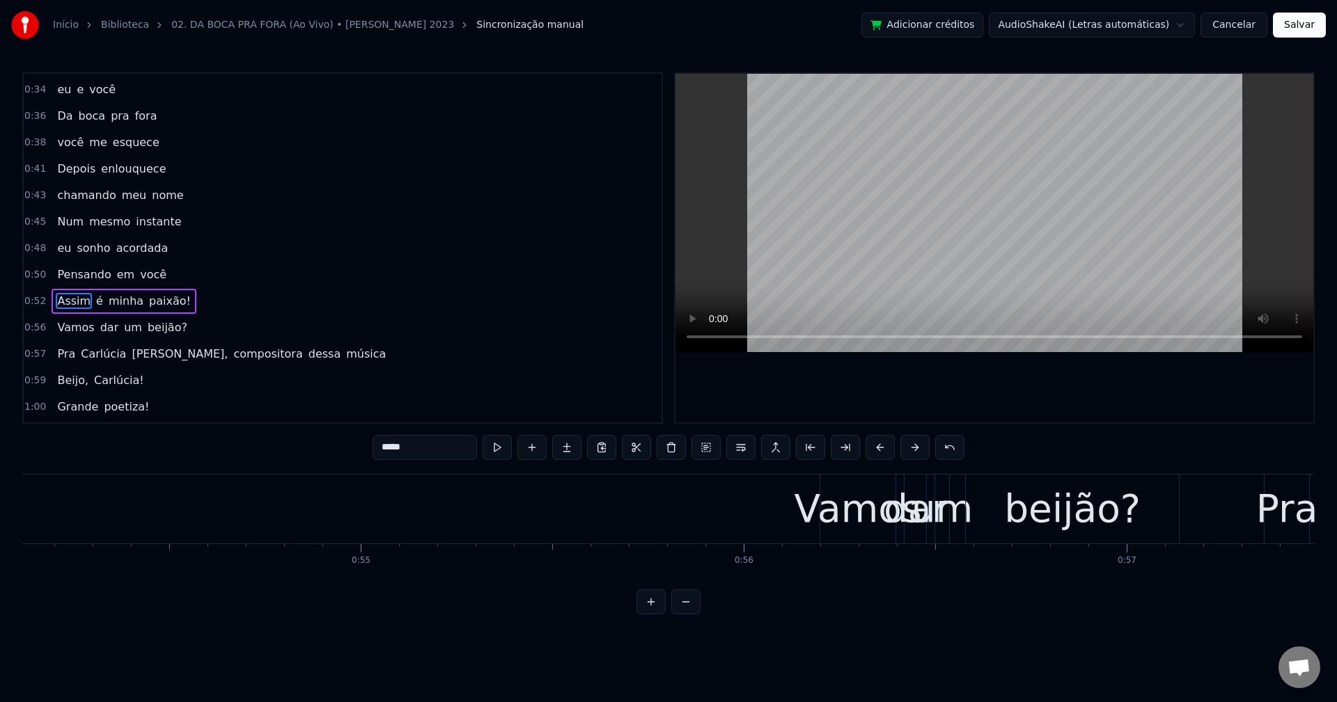
scroll to position [0, 20118]
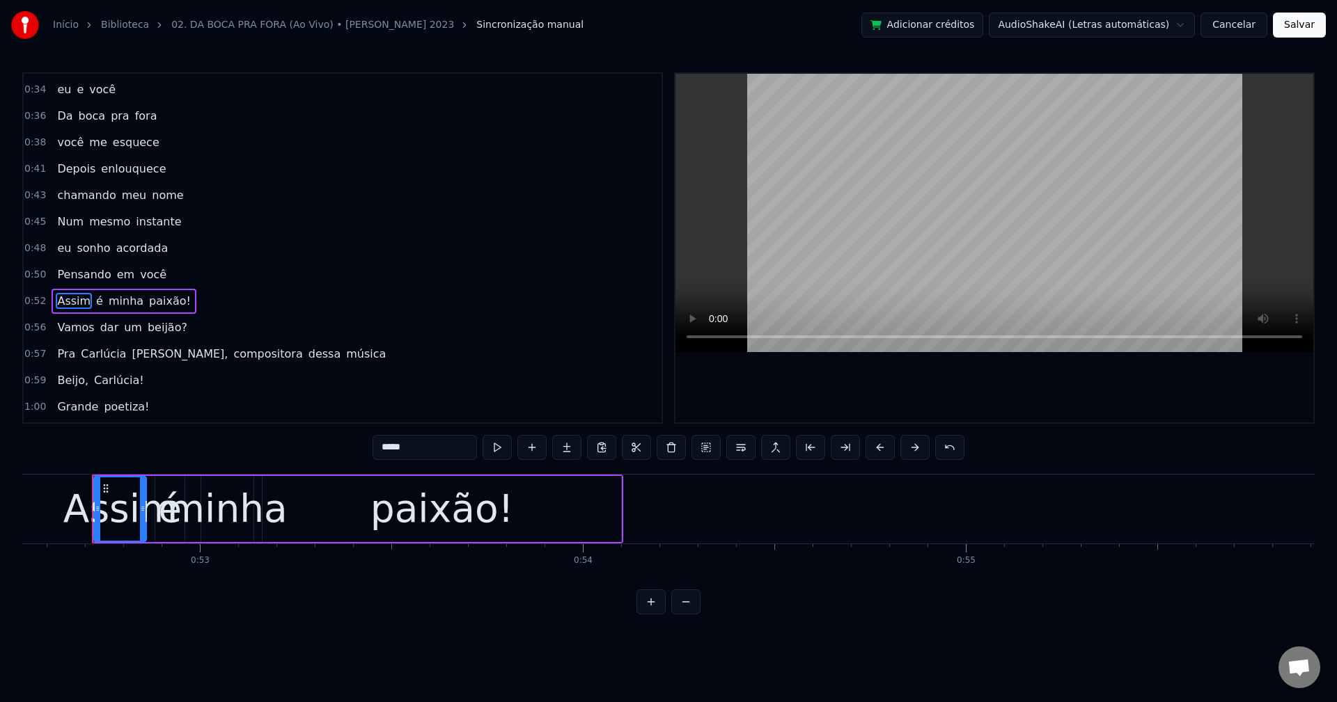
click at [92, 292] on div "Assim é minha paixão!" at bounding box center [124, 301] width 145 height 25
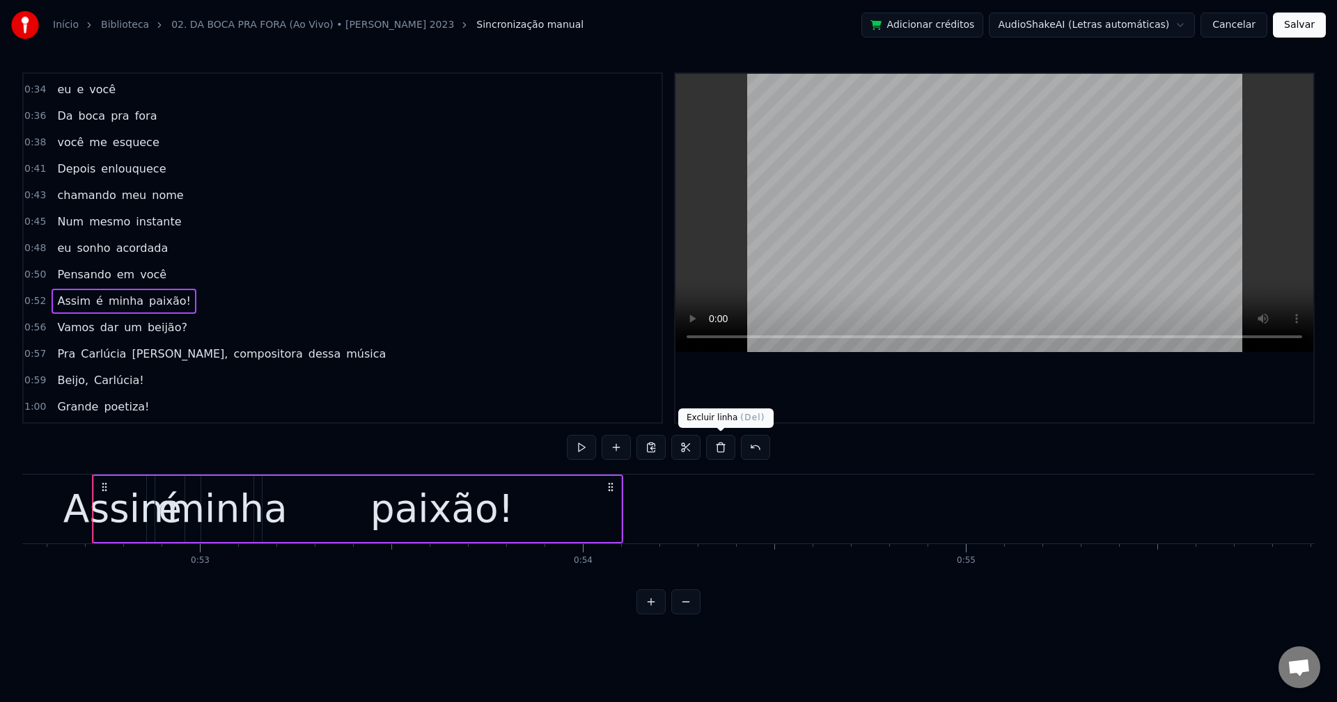
click at [725, 449] on button at bounding box center [720, 447] width 29 height 25
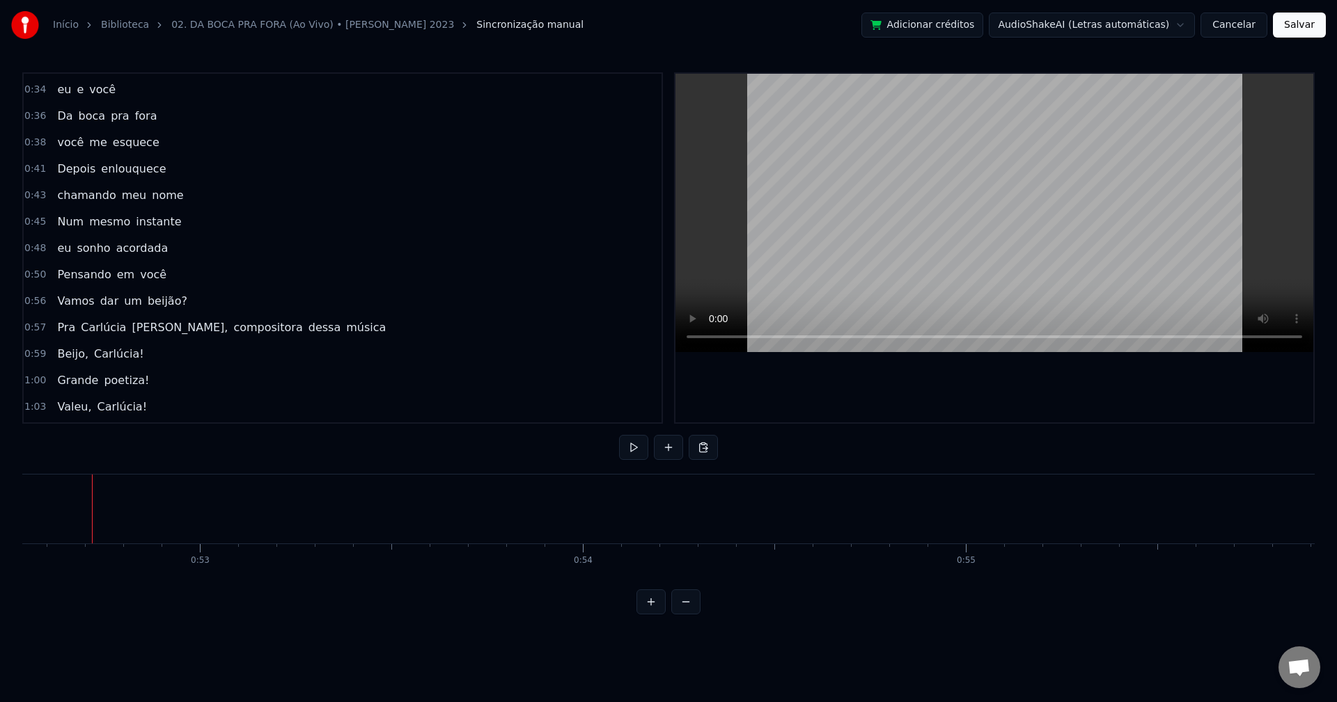
click at [112, 292] on div "Vamos dar um beijão?" at bounding box center [122, 301] width 141 height 25
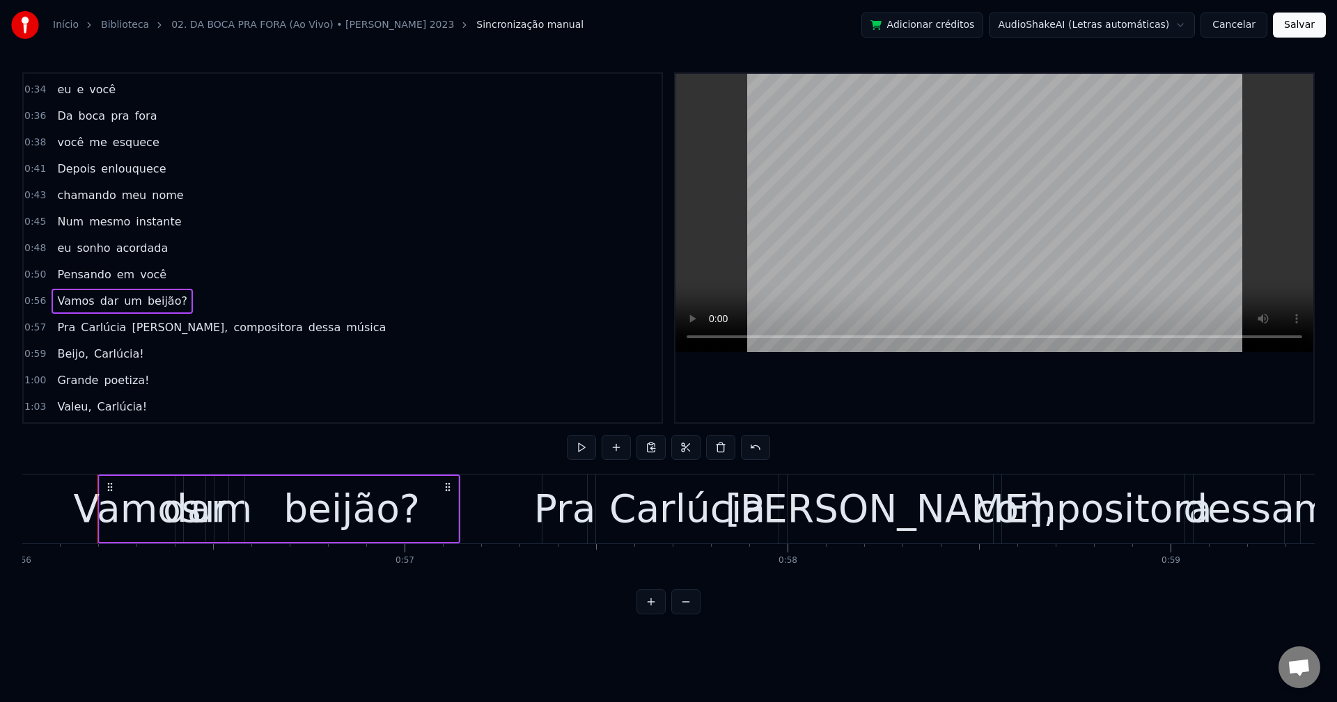
scroll to position [0, 21450]
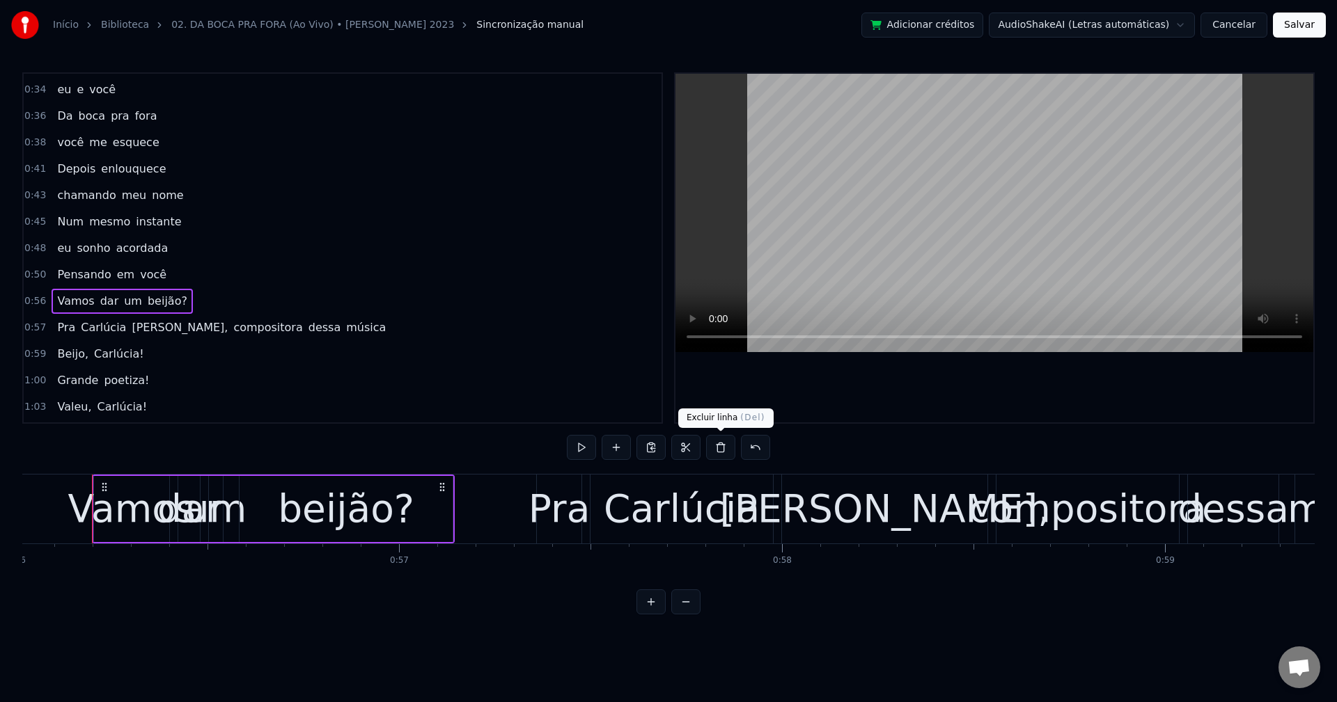
click at [723, 453] on button at bounding box center [720, 447] width 29 height 25
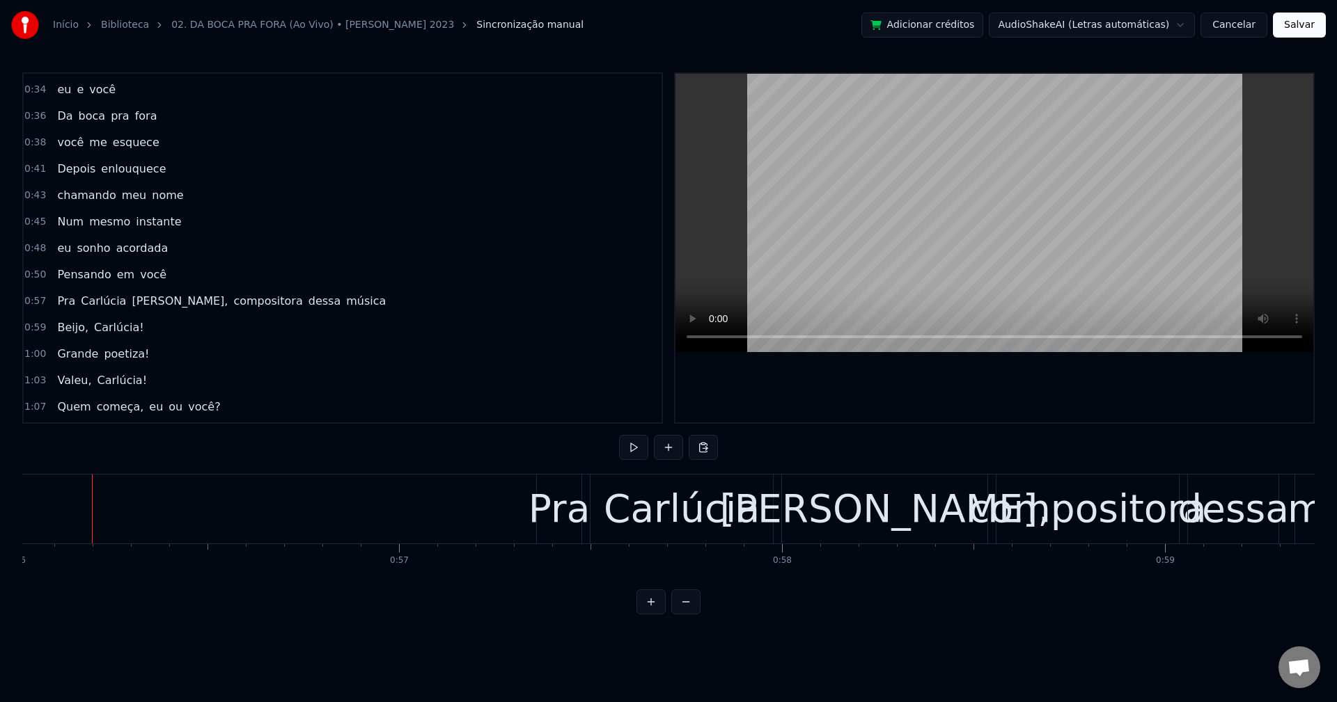
click at [120, 291] on div "[PERSON_NAME], compositora dessa música" at bounding box center [222, 301] width 340 height 25
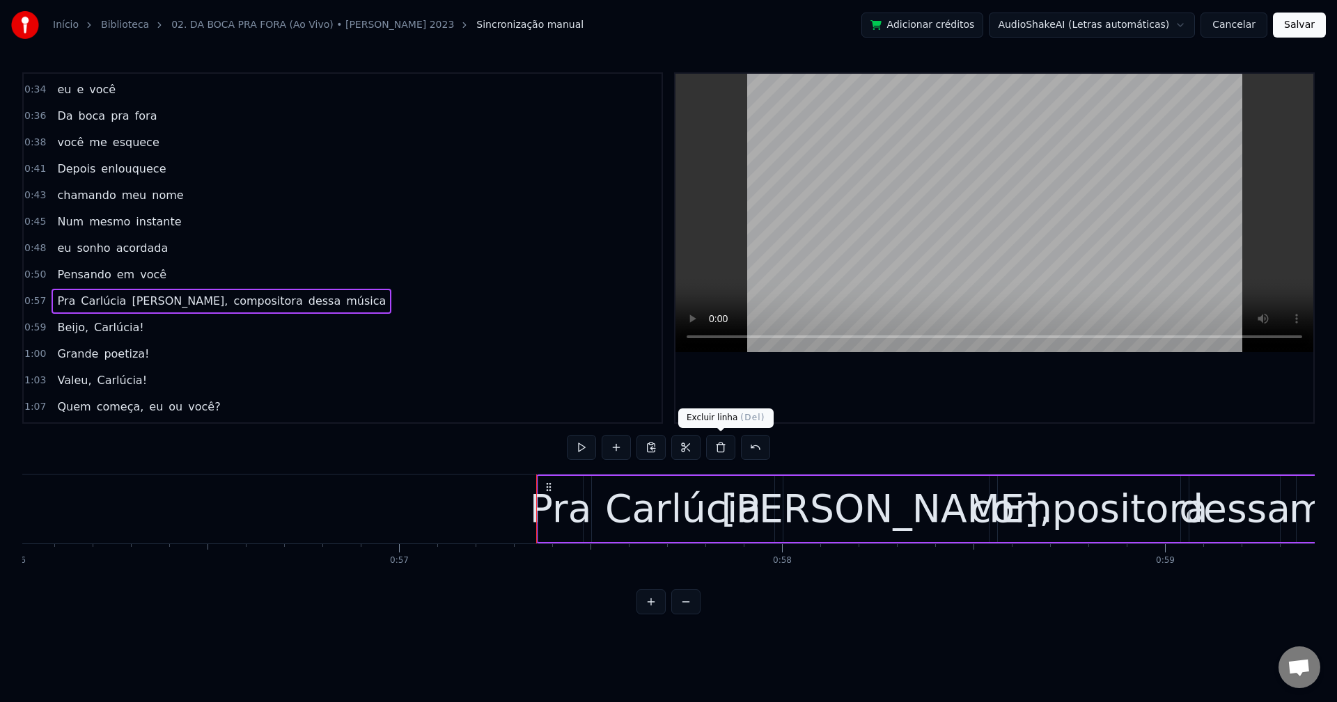
click at [723, 450] on button at bounding box center [720, 447] width 29 height 25
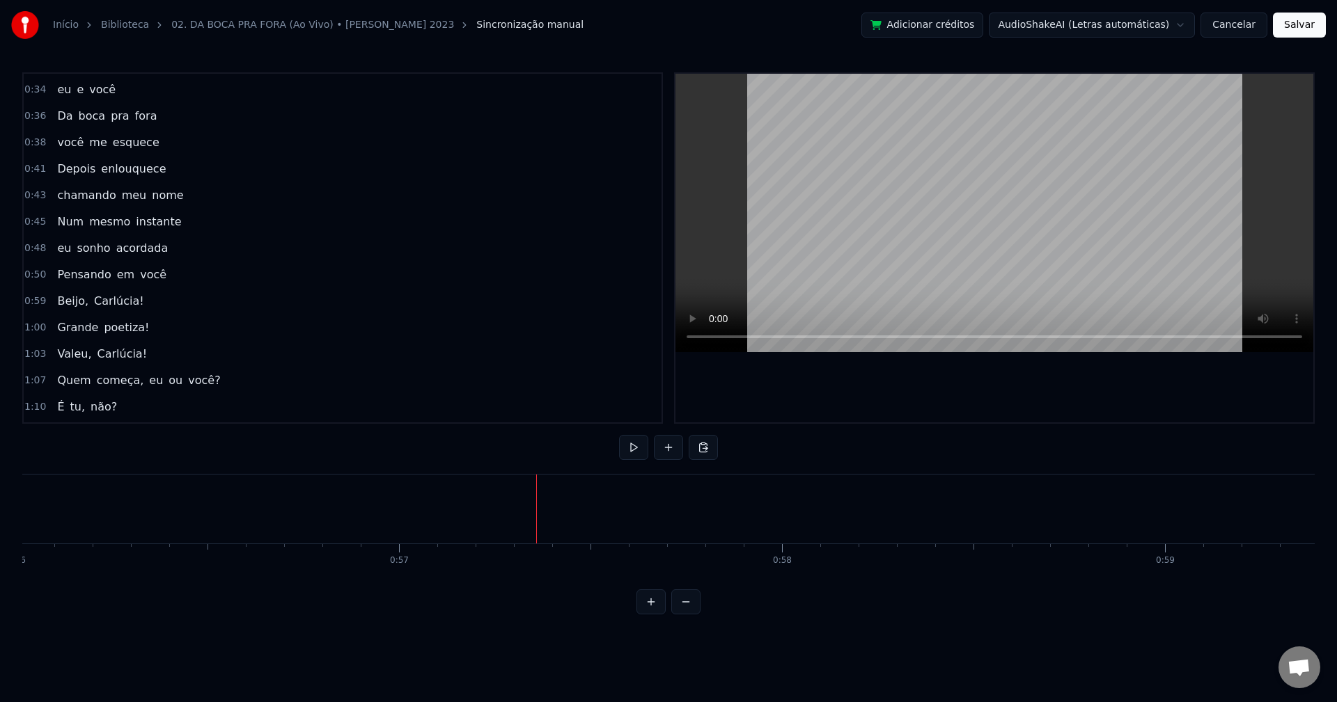
click at [81, 292] on div "[PERSON_NAME], Carlúcia!" at bounding box center [100, 301] width 97 height 25
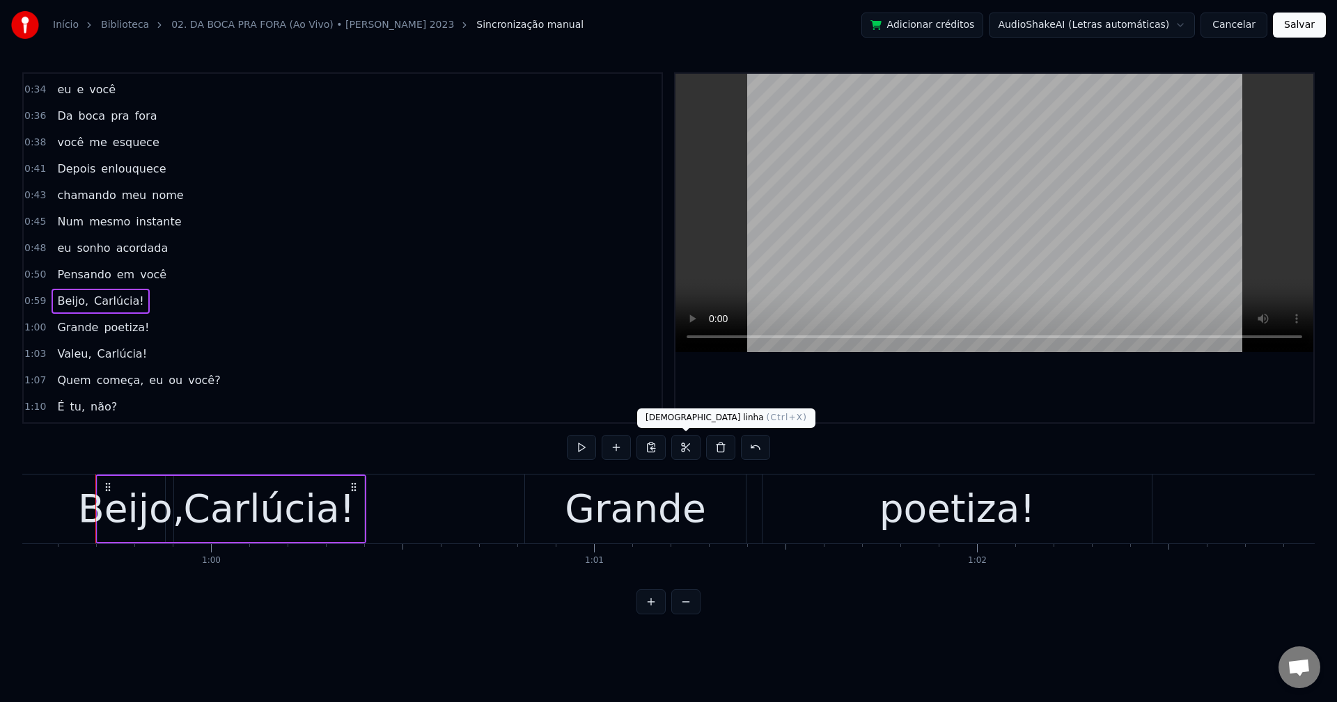
scroll to position [0, 22791]
click at [728, 444] on button at bounding box center [720, 447] width 29 height 25
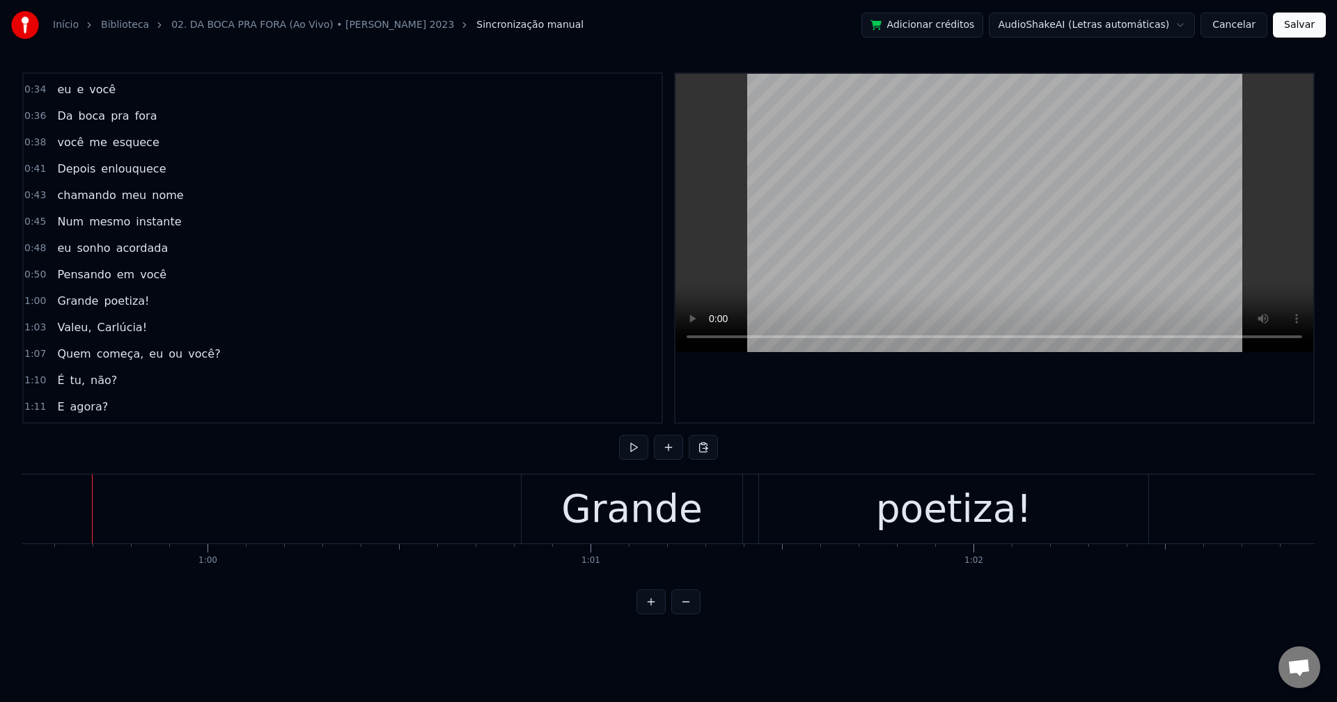
click at [93, 290] on div "Grande poetiza!" at bounding box center [103, 301] width 103 height 25
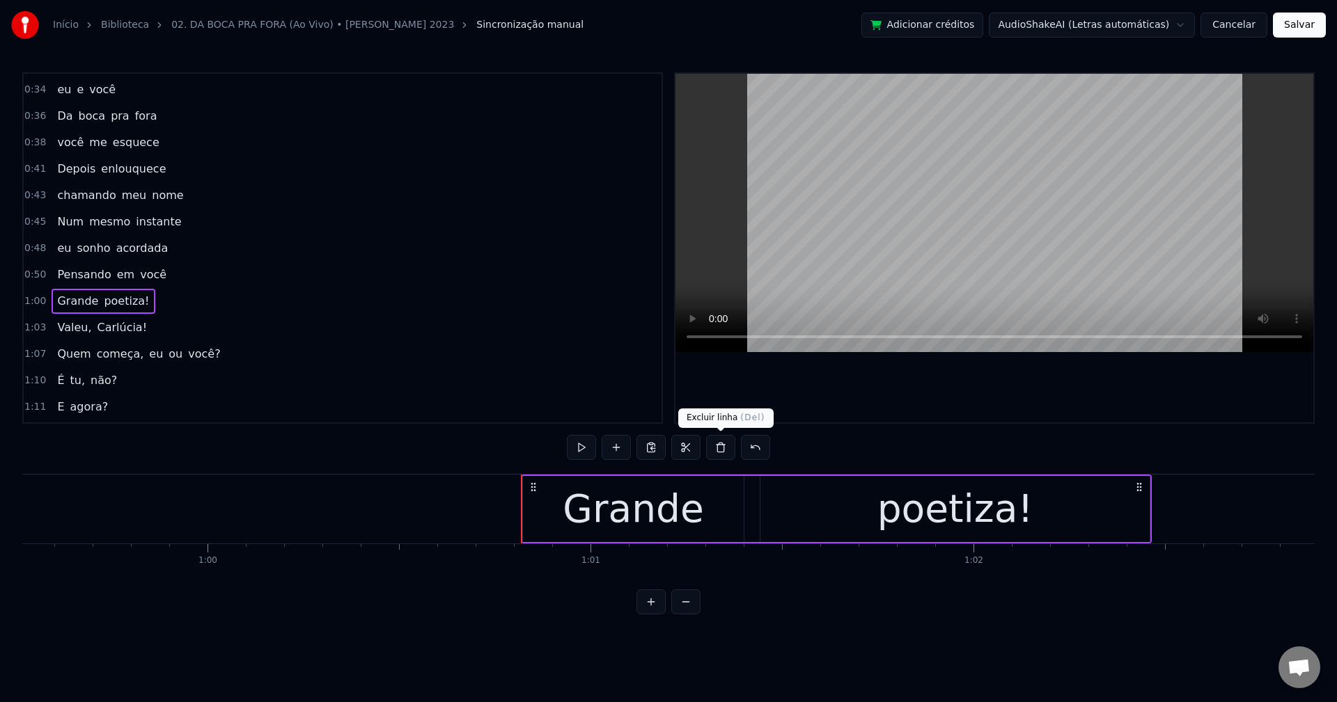
click at [725, 450] on button at bounding box center [720, 447] width 29 height 25
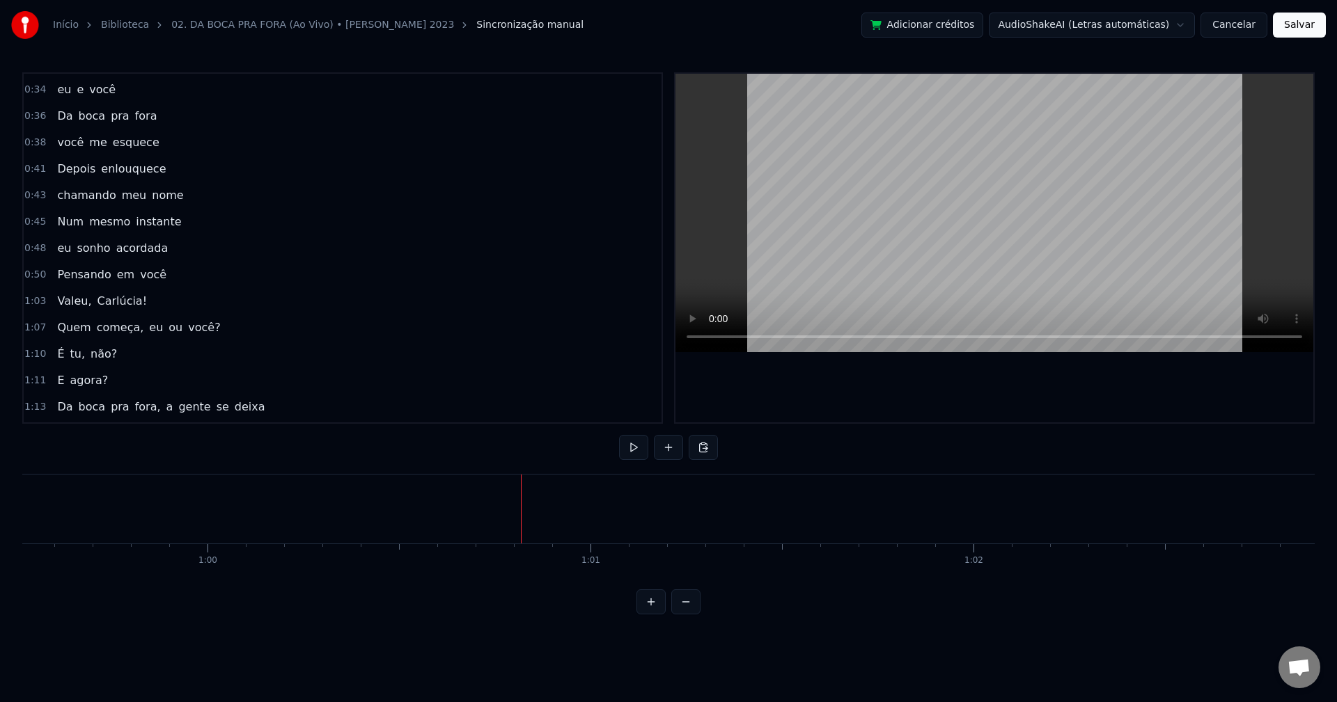
click at [86, 294] on div "[PERSON_NAME], [PERSON_NAME]!" at bounding box center [102, 301] width 101 height 25
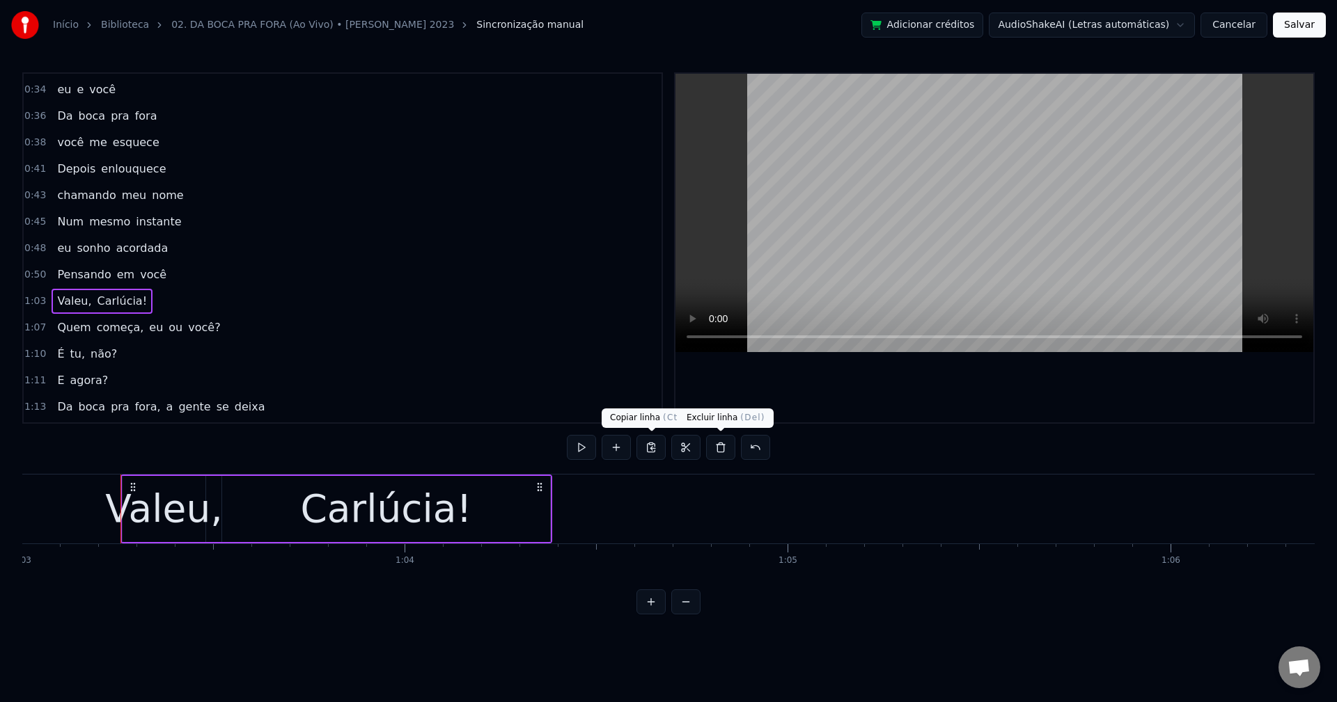
scroll to position [0, 24154]
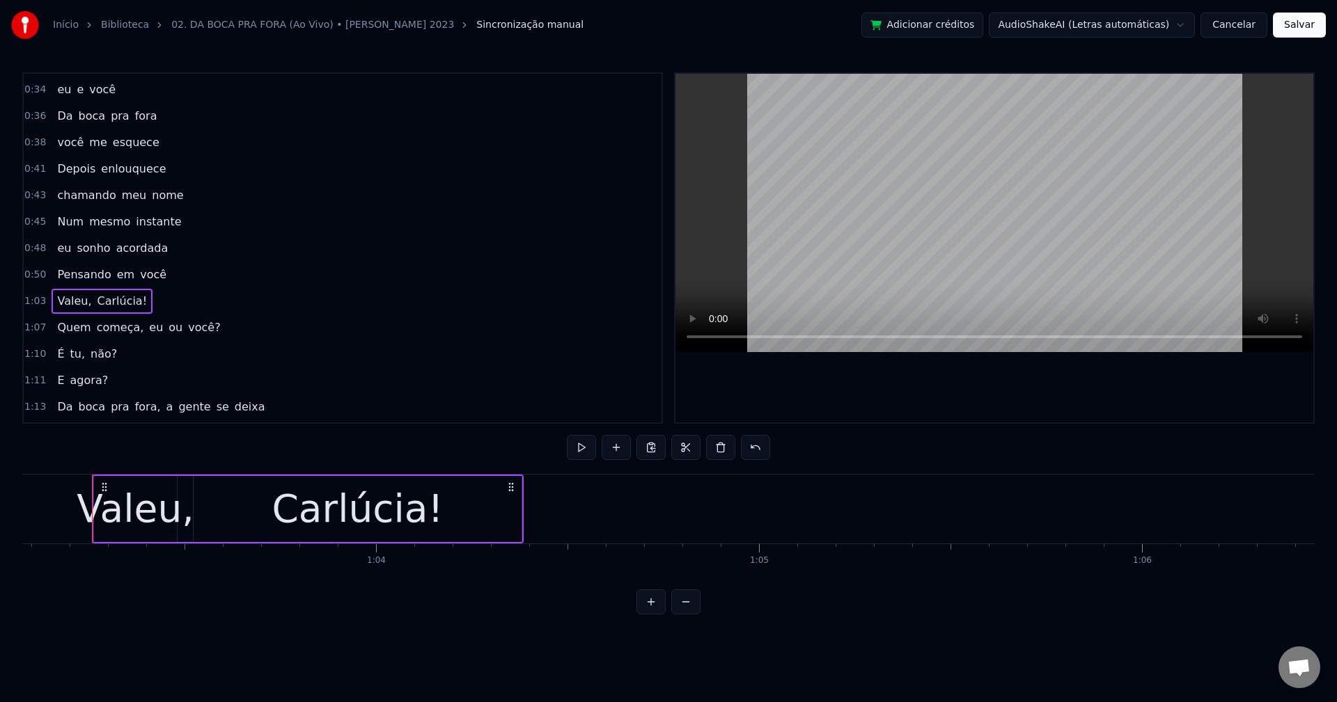
click at [727, 453] on button at bounding box center [720, 447] width 29 height 25
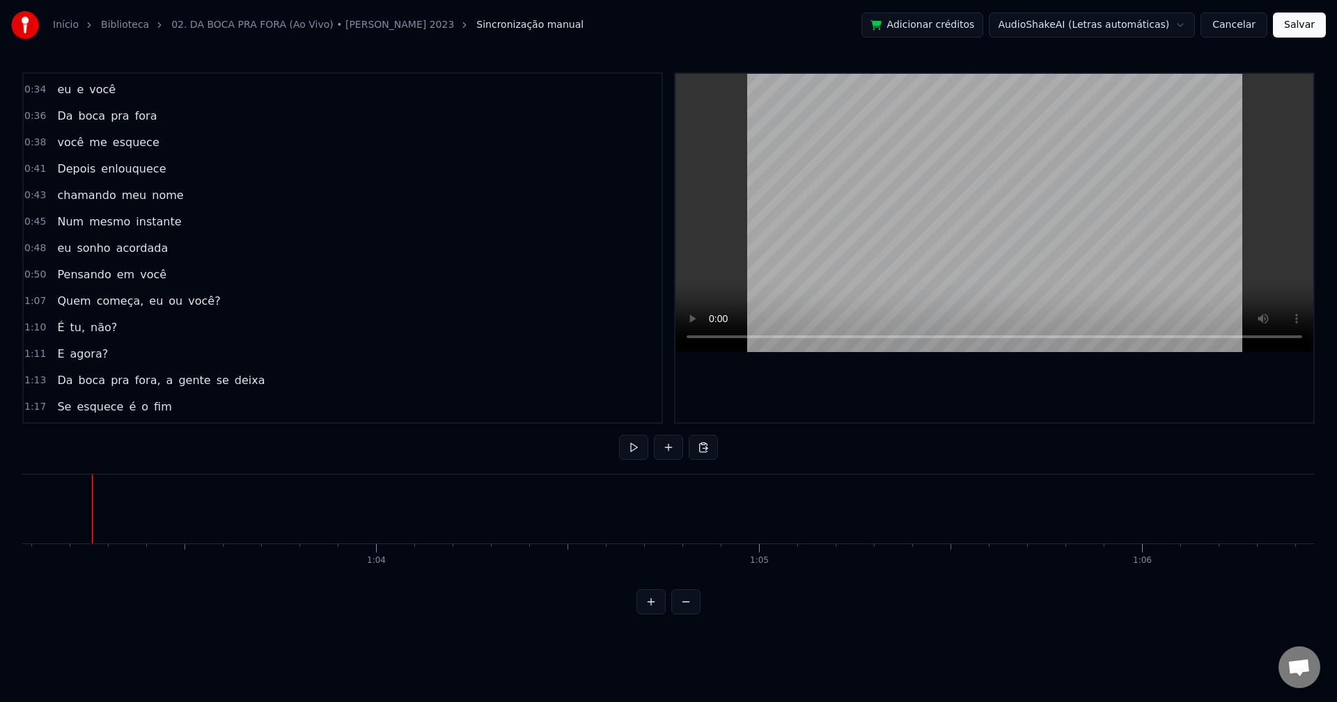
click at [127, 291] on div "Quem começa, eu ou você?" at bounding box center [139, 301] width 174 height 25
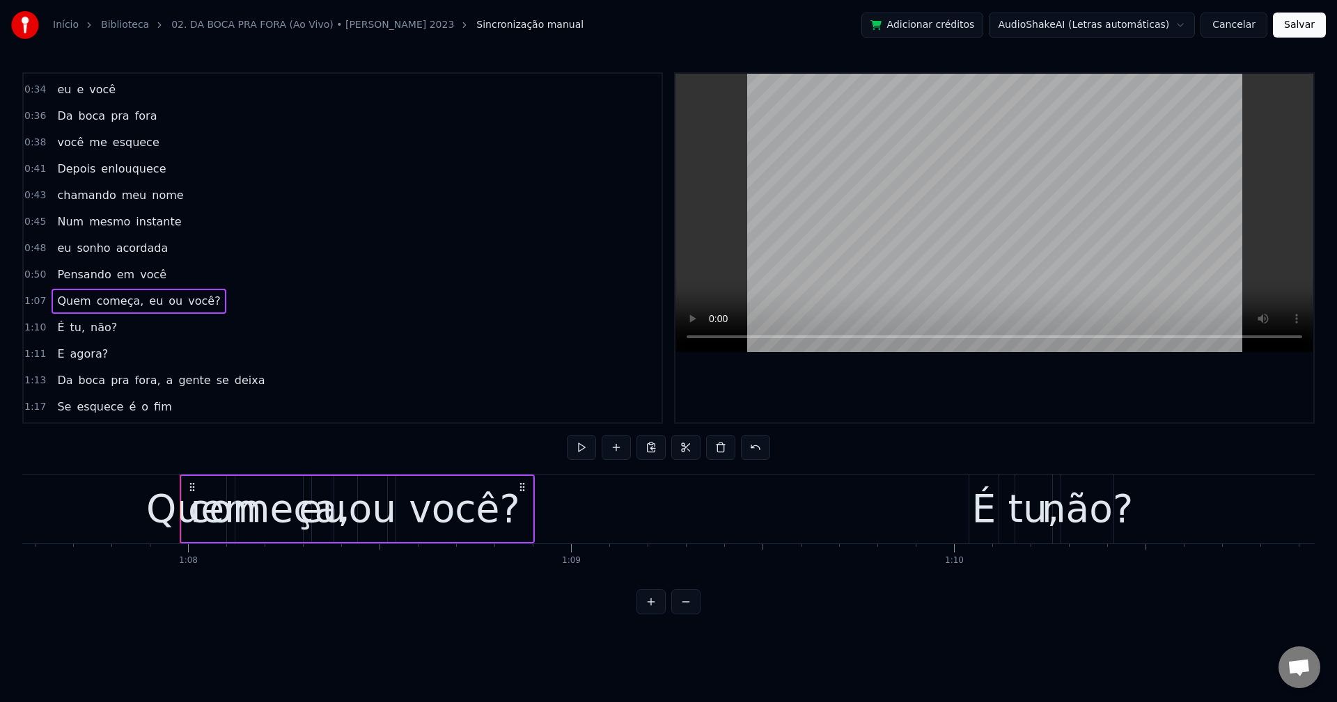
scroll to position [0, 25960]
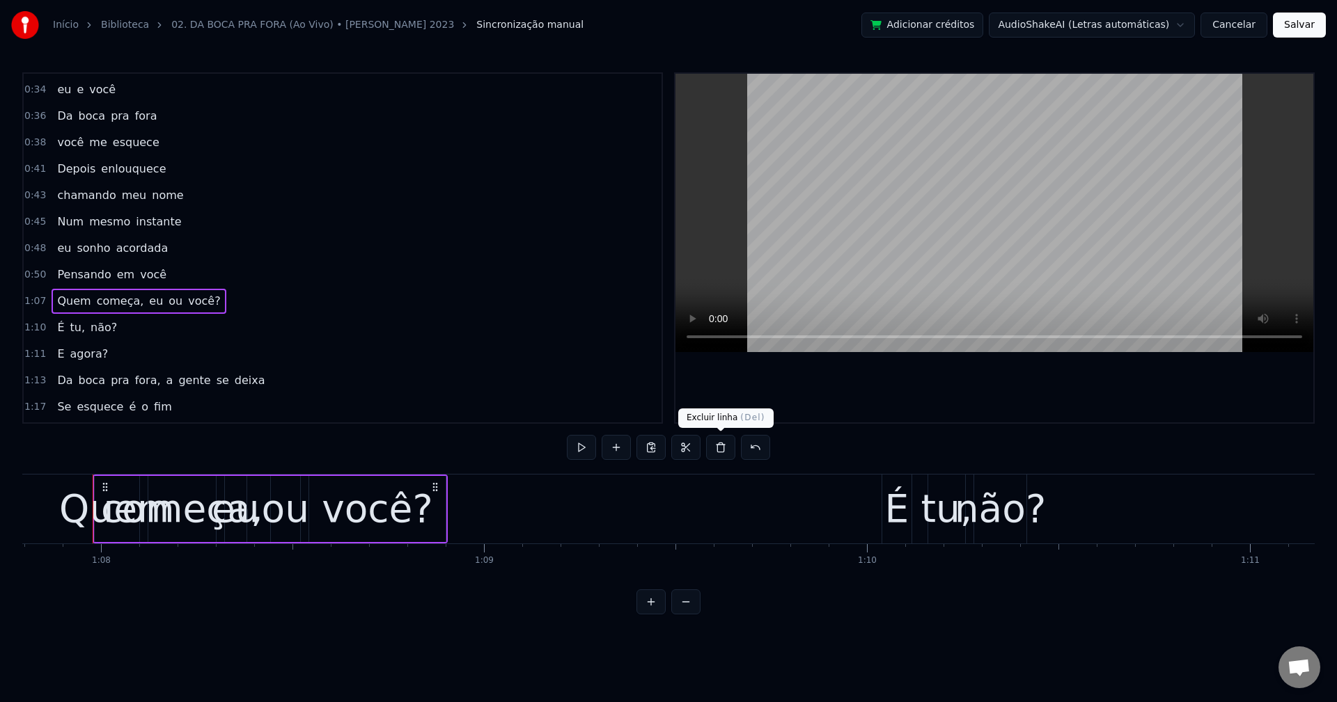
click at [723, 447] on button at bounding box center [720, 447] width 29 height 25
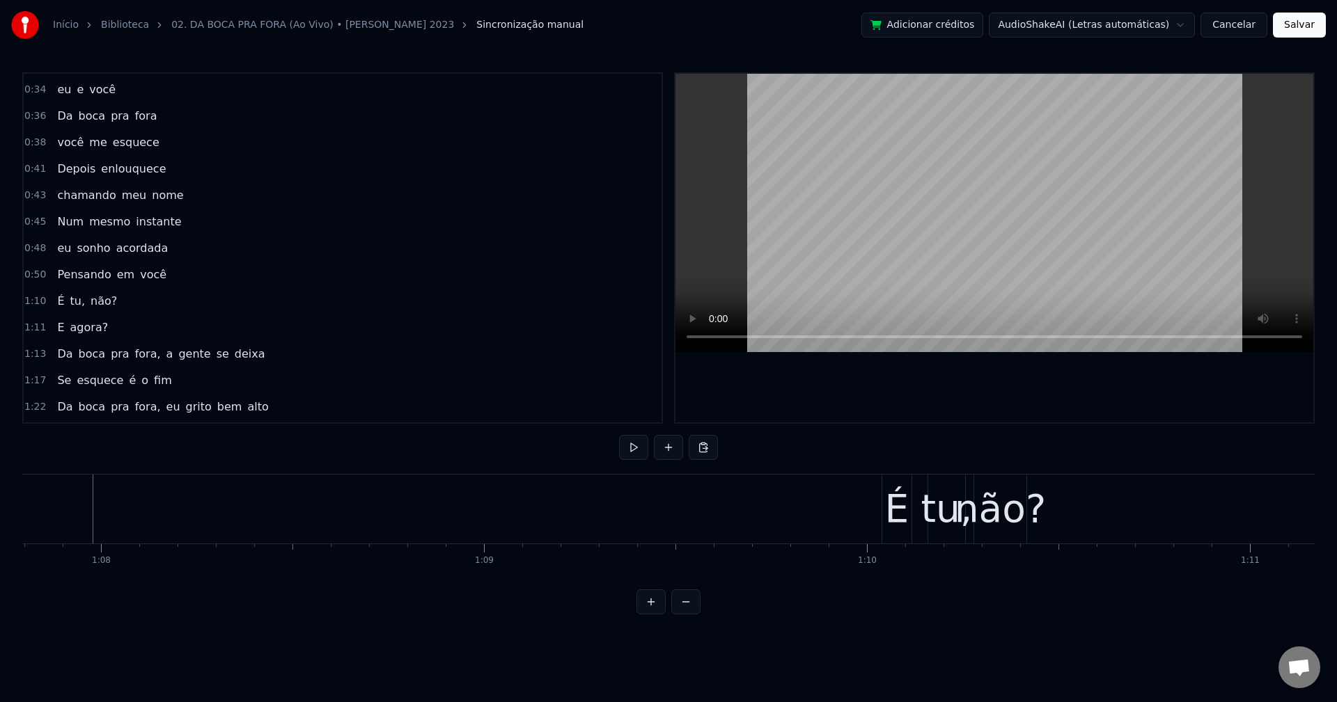
click at [79, 290] on div "É tu, não?" at bounding box center [87, 301] width 71 height 25
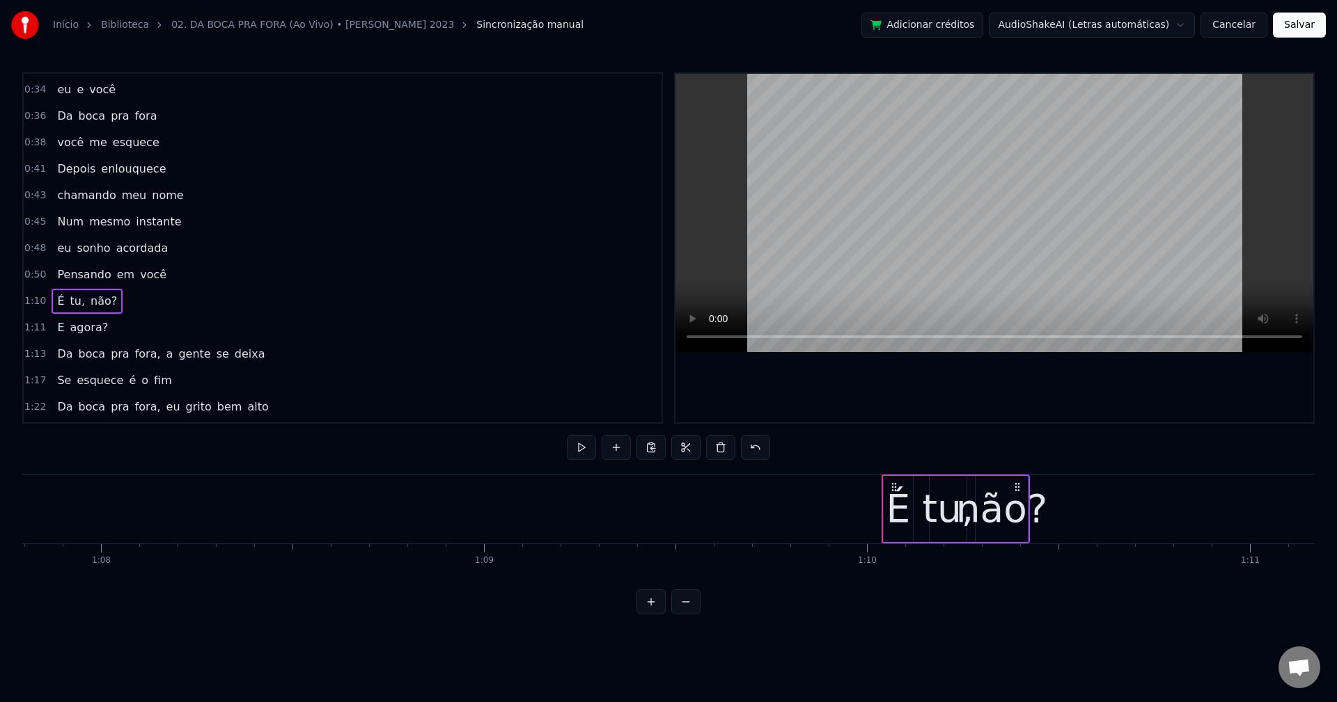
click at [719, 446] on button at bounding box center [720, 447] width 29 height 25
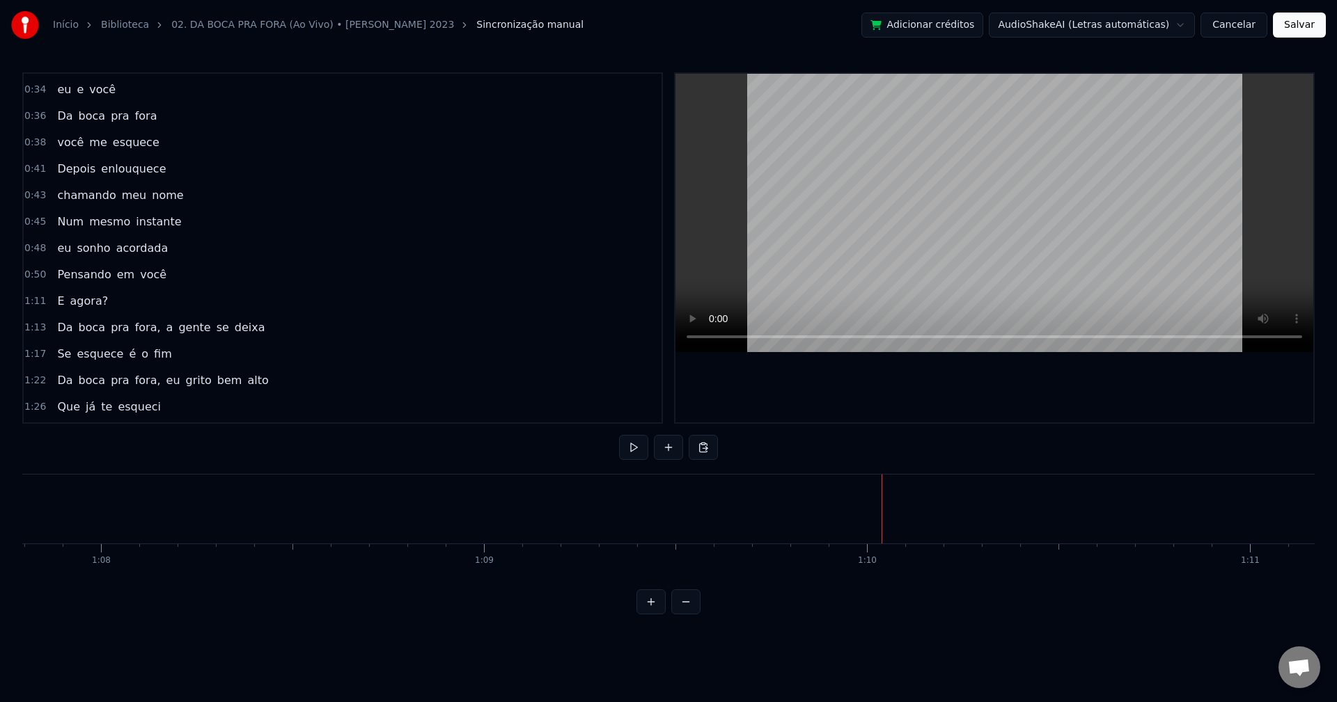
click at [76, 290] on div "E agora?" at bounding box center [83, 301] width 62 height 25
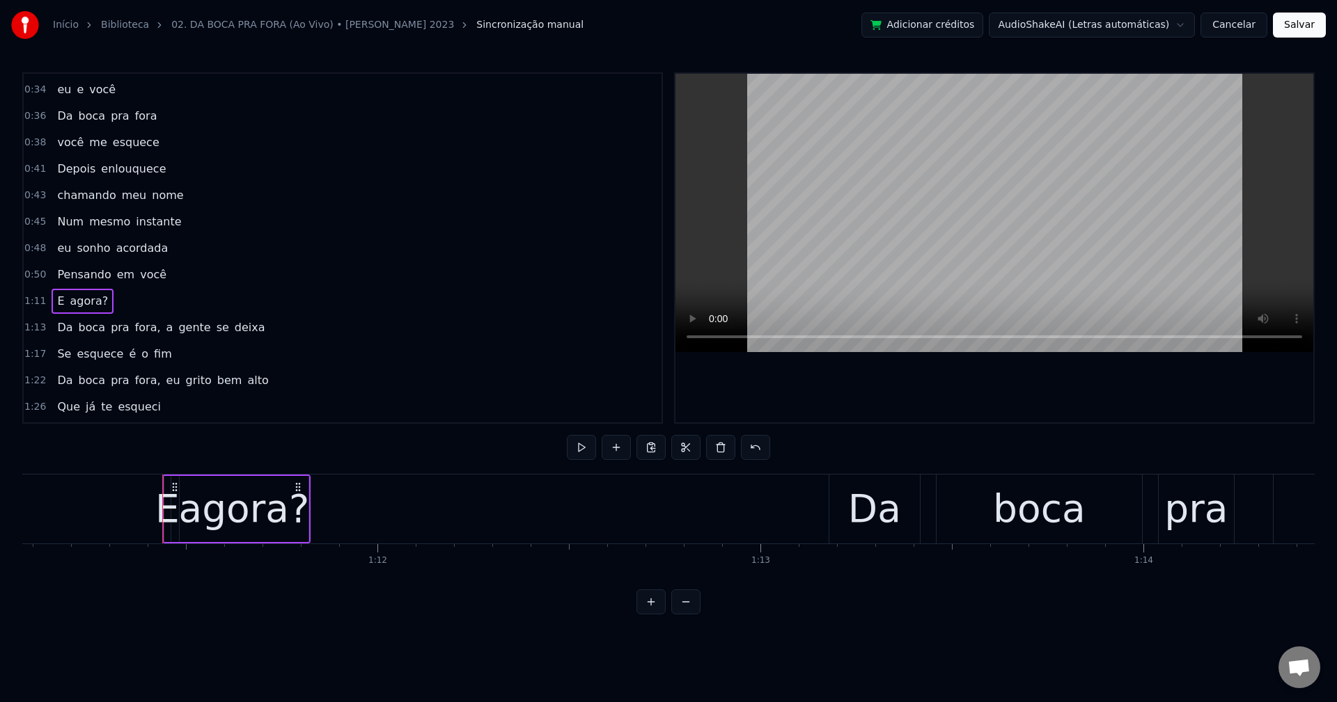
scroll to position [0, 27285]
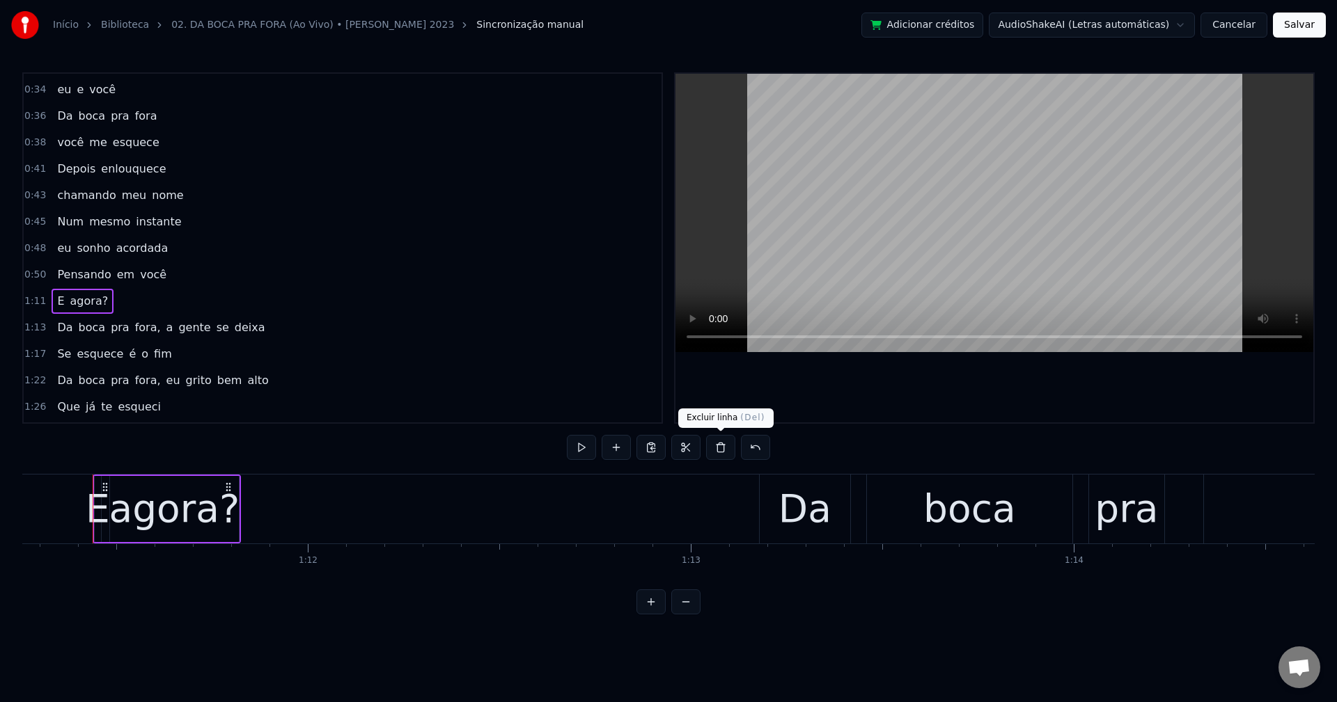
click at [724, 453] on button at bounding box center [720, 447] width 29 height 25
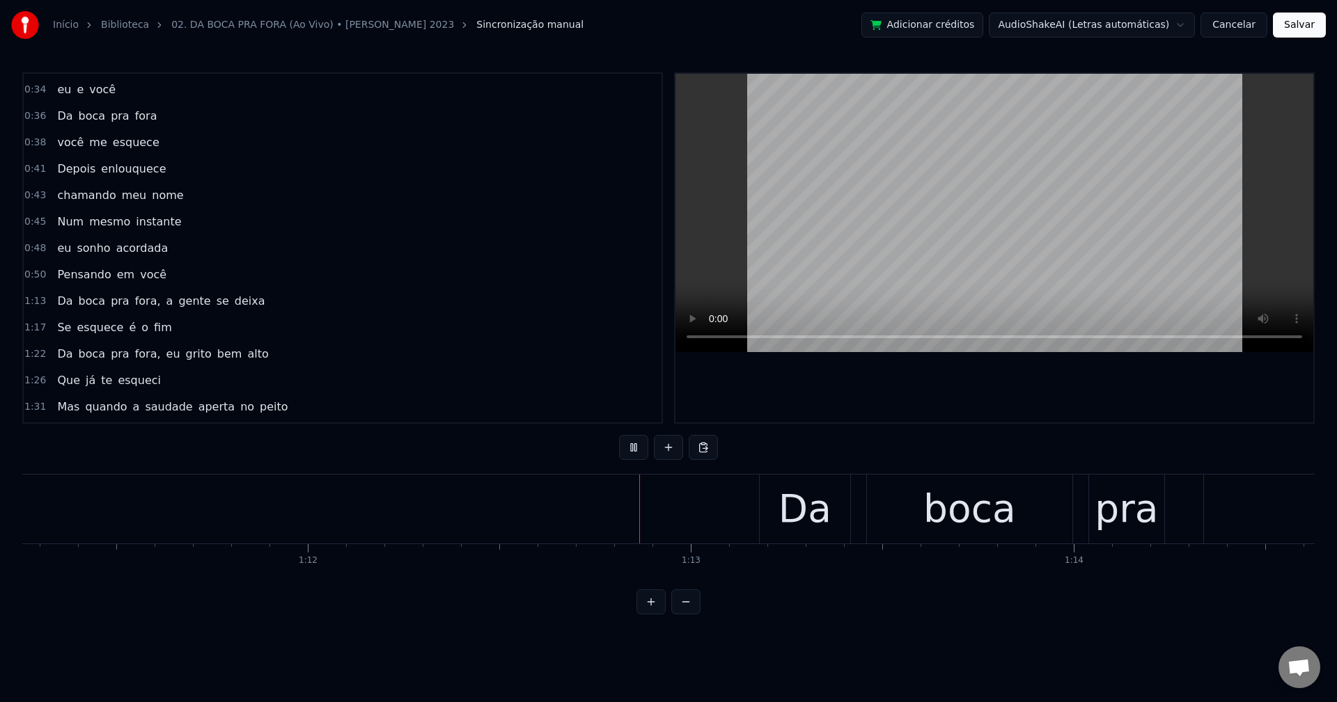
click at [134, 301] on span "fora," at bounding box center [148, 301] width 29 height 16
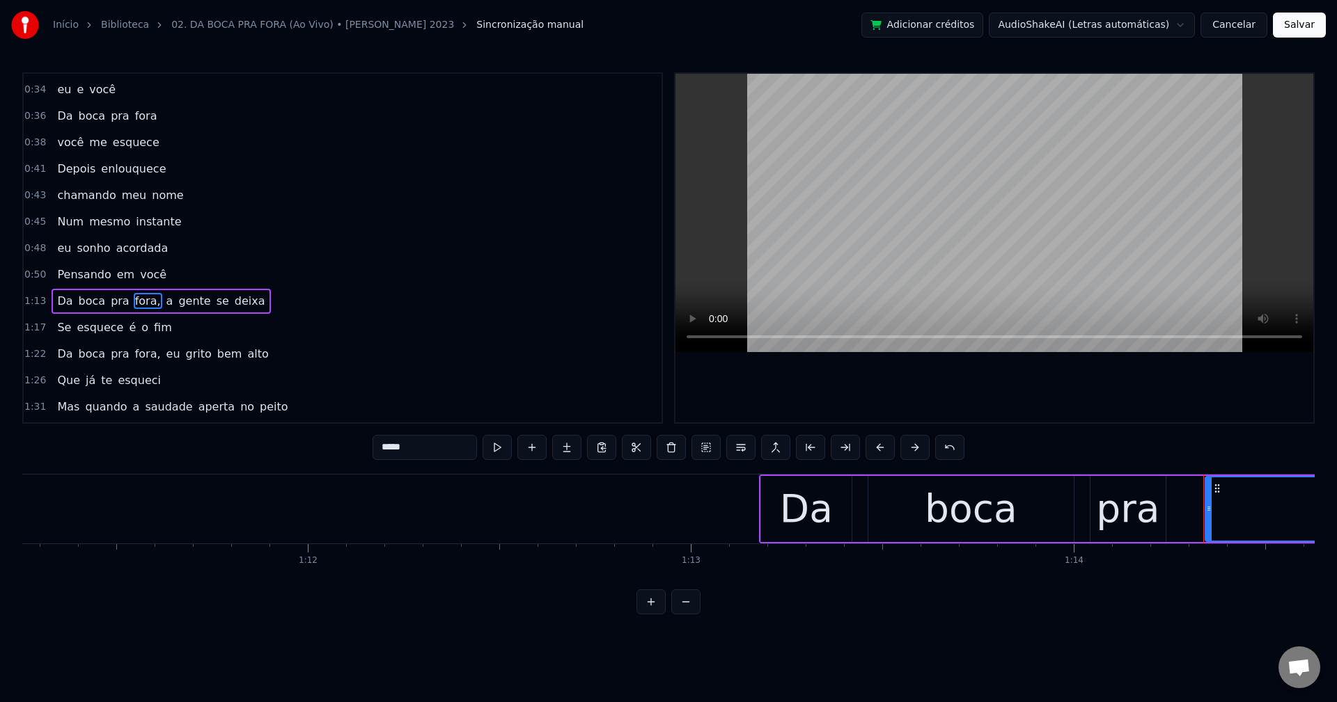
scroll to position [235, 0]
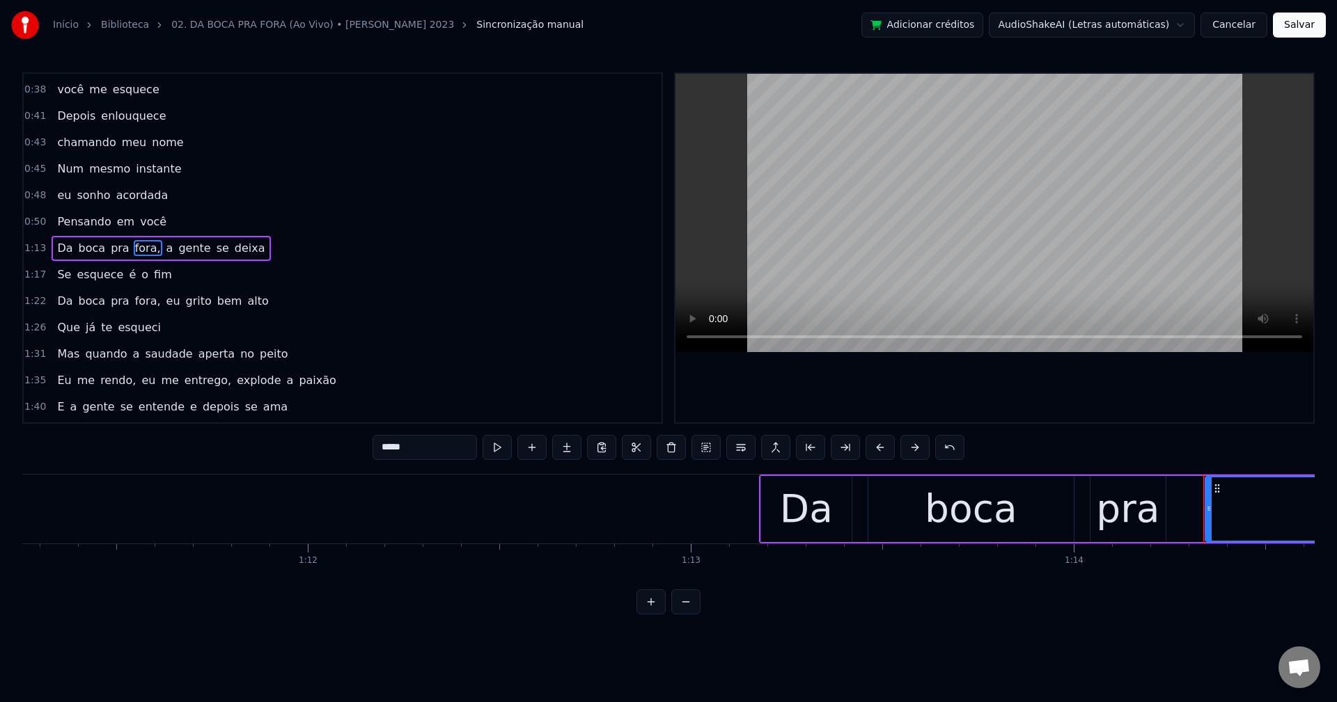
click at [427, 448] on input "*****" at bounding box center [424, 447] width 104 height 25
click at [161, 248] on span "a" at bounding box center [166, 248] width 10 height 16
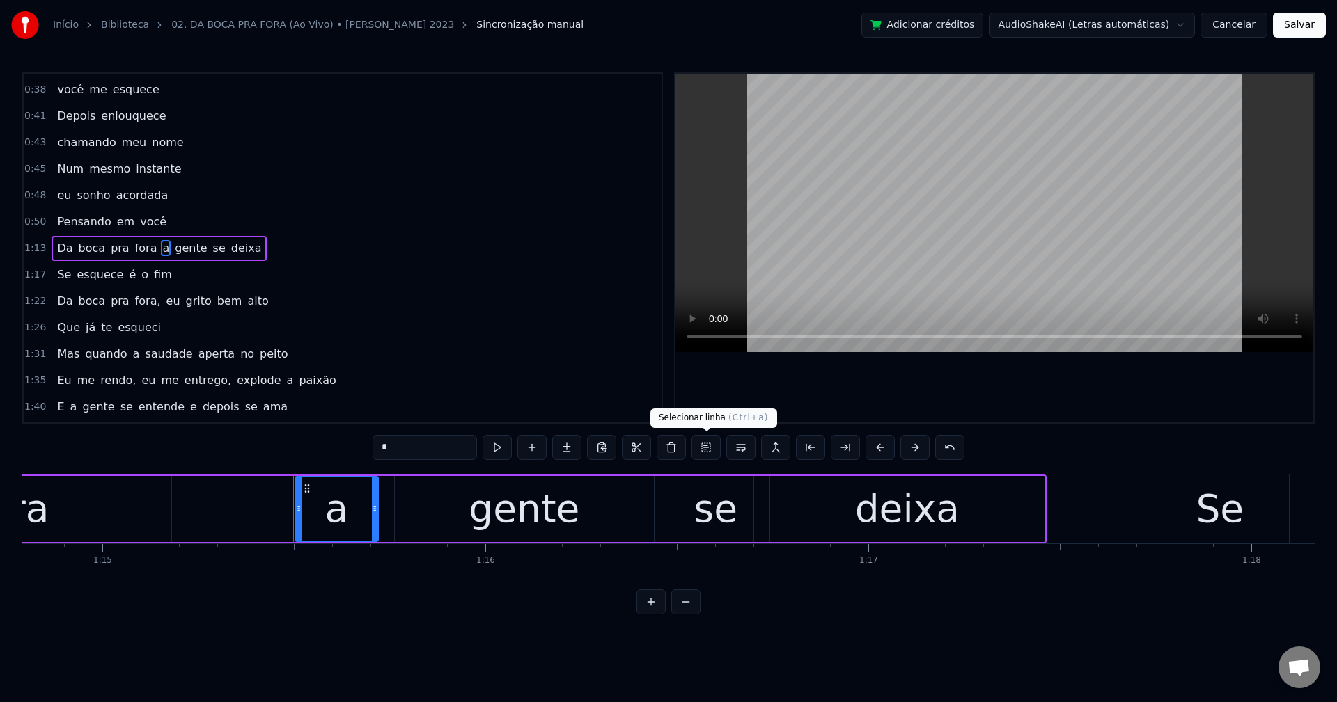
scroll to position [0, 28840]
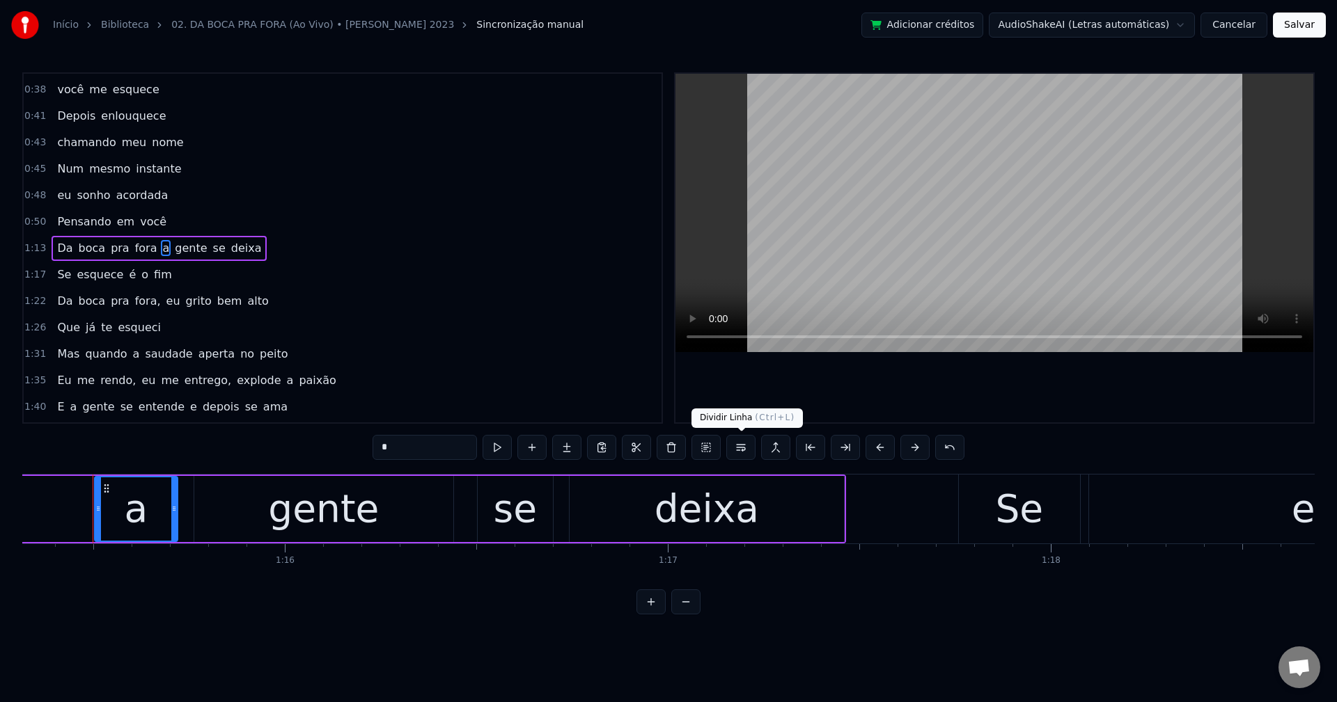
click at [737, 456] on button at bounding box center [740, 447] width 29 height 25
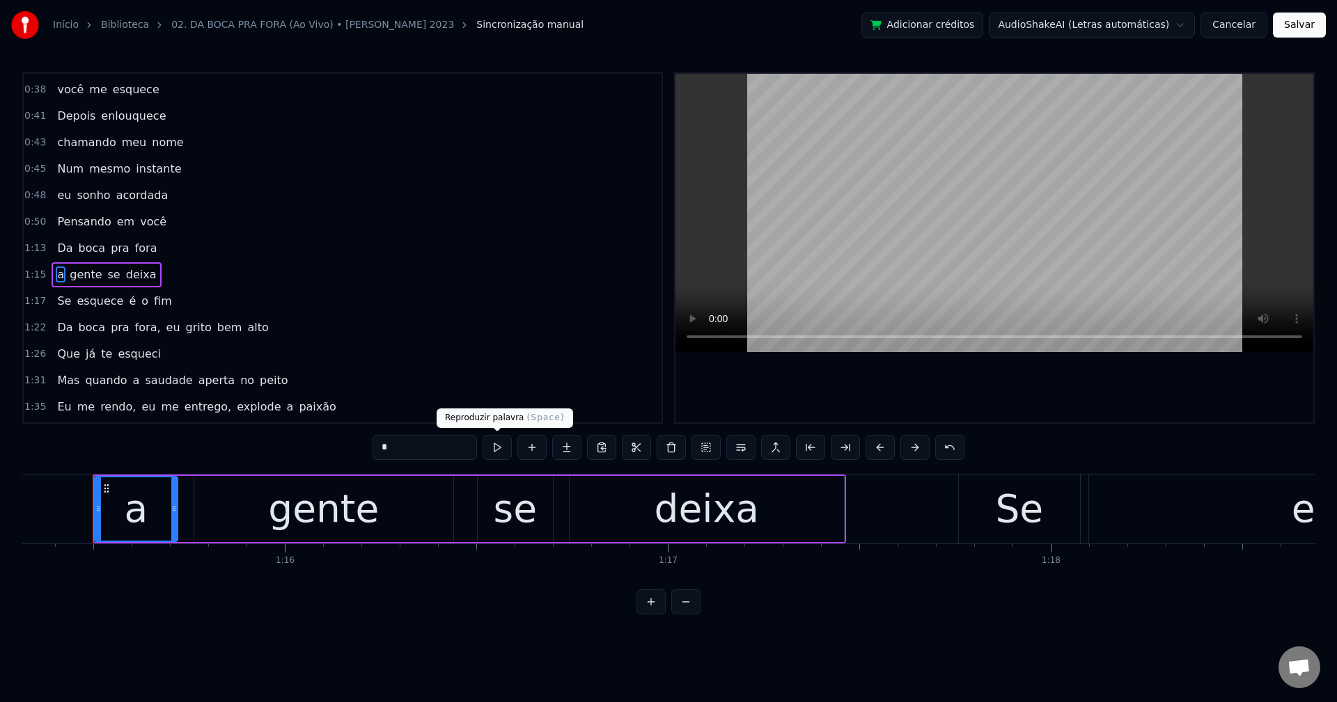
scroll to position [262, 0]
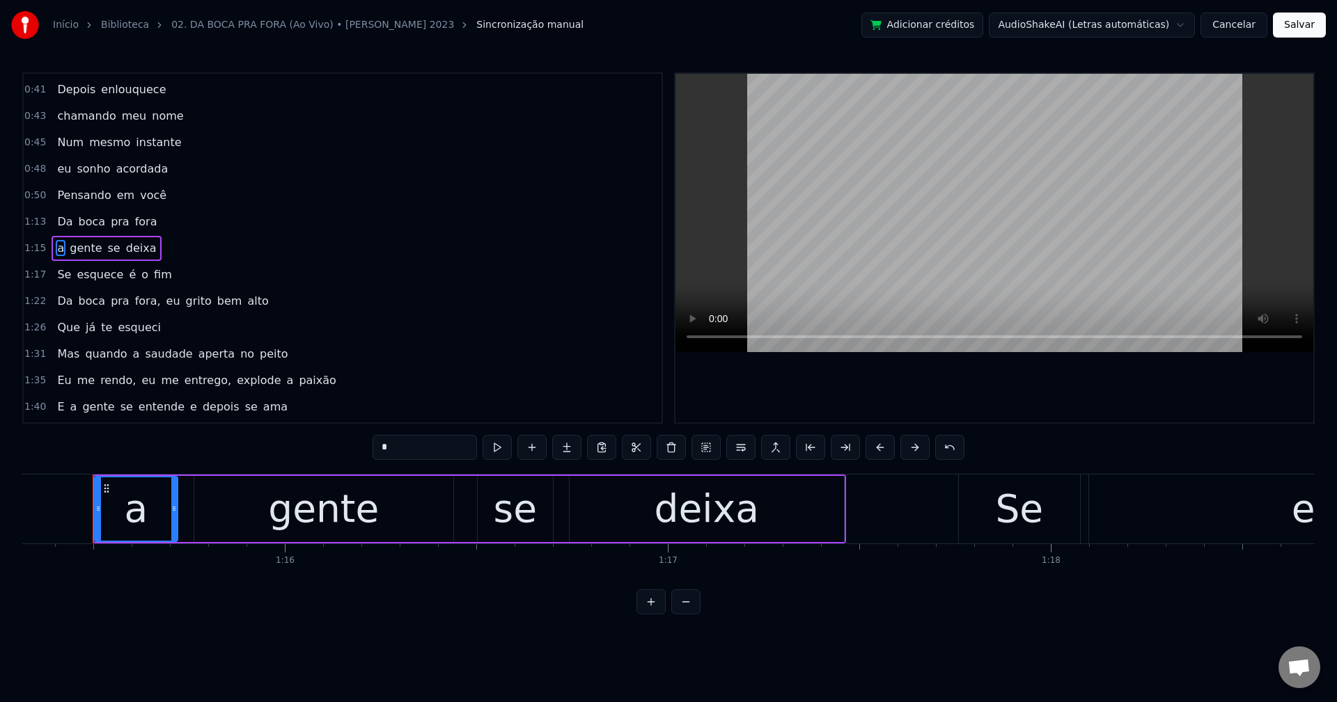
click at [134, 297] on span "fora," at bounding box center [148, 301] width 29 height 16
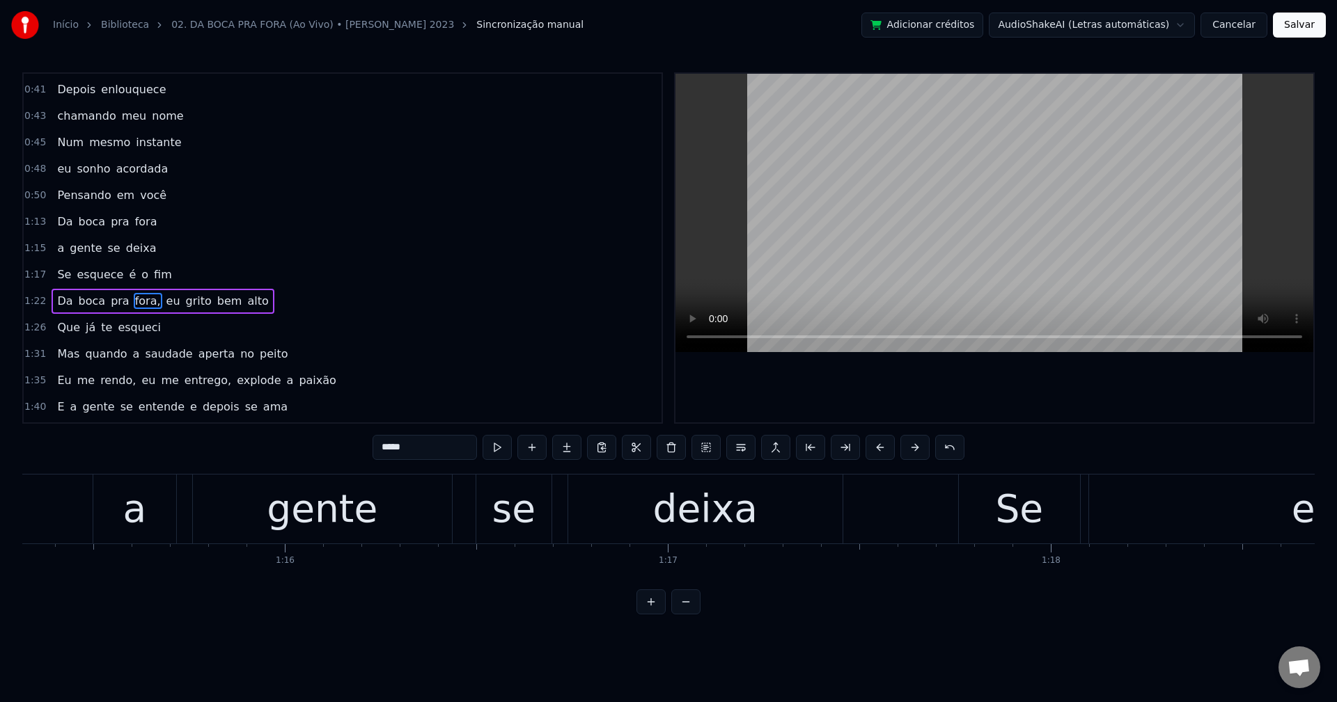
scroll to position [284, 0]
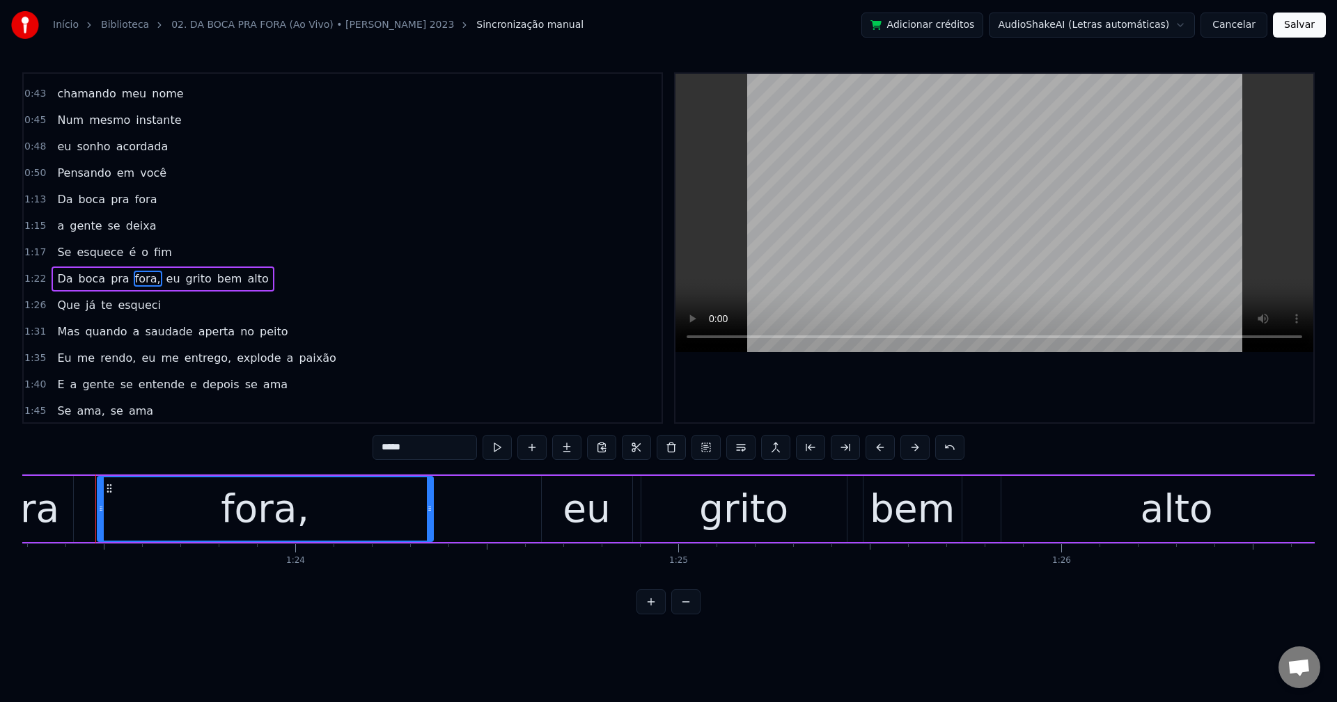
click at [433, 446] on input "*****" at bounding box center [424, 447] width 104 height 25
click at [161, 278] on span "eu" at bounding box center [169, 279] width 17 height 16
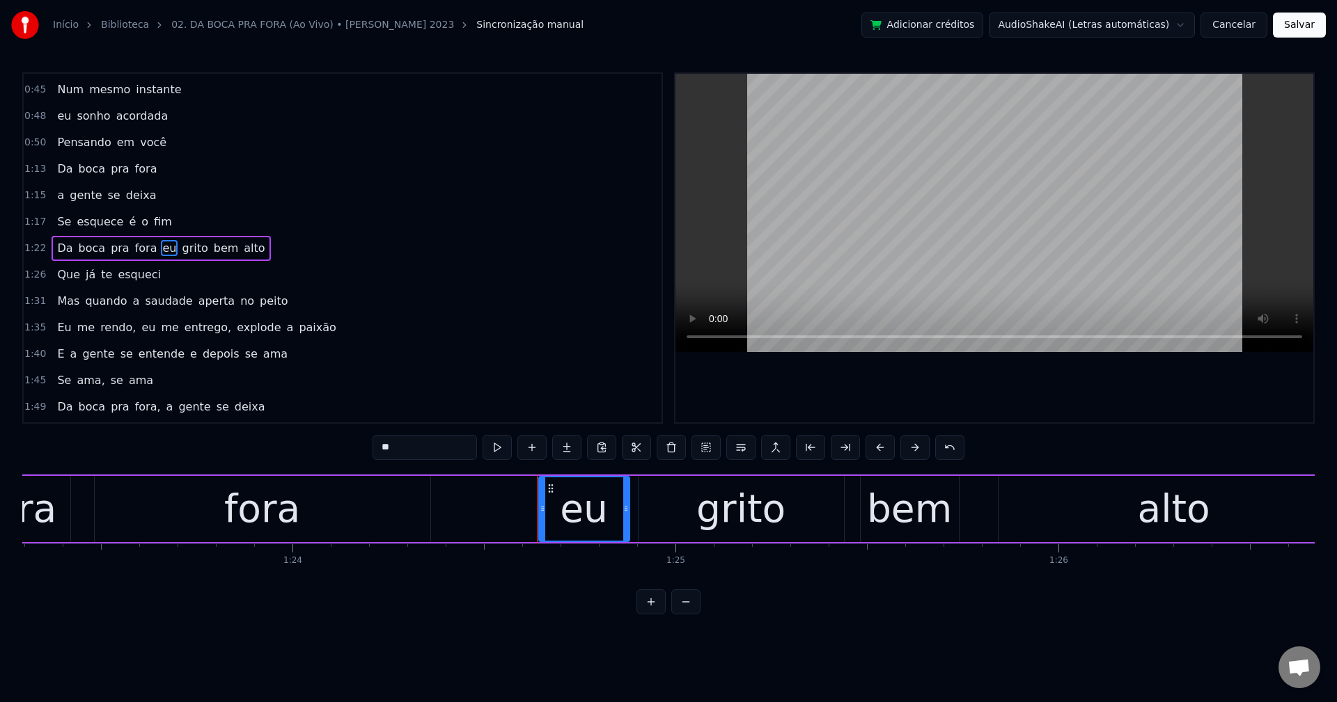
click at [745, 462] on div "**" at bounding box center [668, 449] width 592 height 28
click at [746, 456] on button at bounding box center [740, 447] width 29 height 25
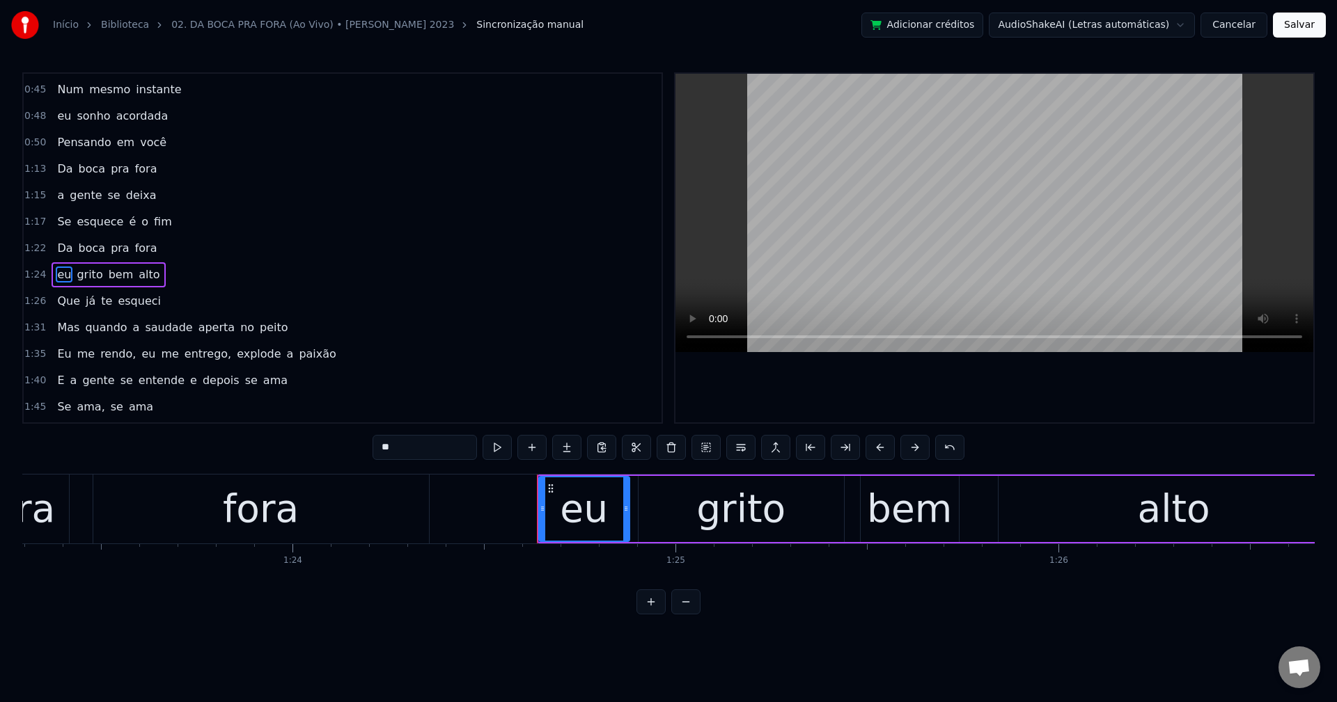
scroll to position [341, 0]
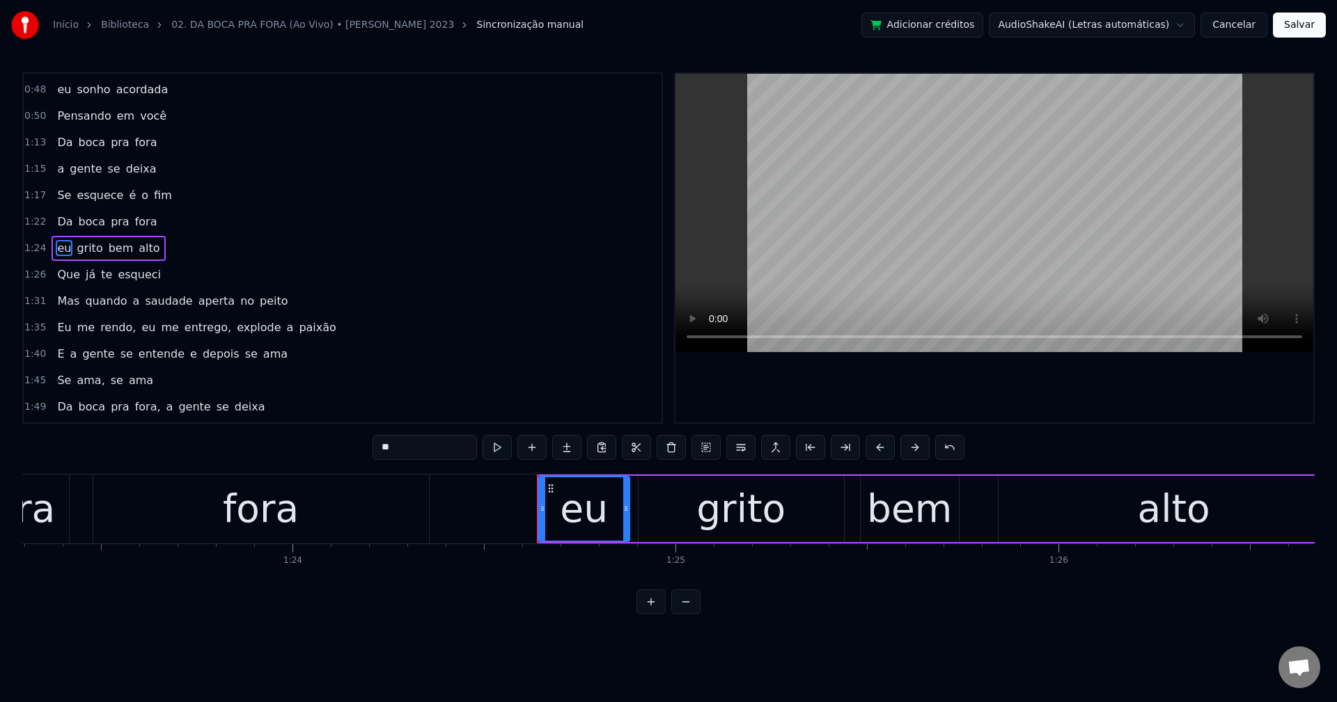
click at [201, 294] on span "aperta" at bounding box center [216, 301] width 39 height 16
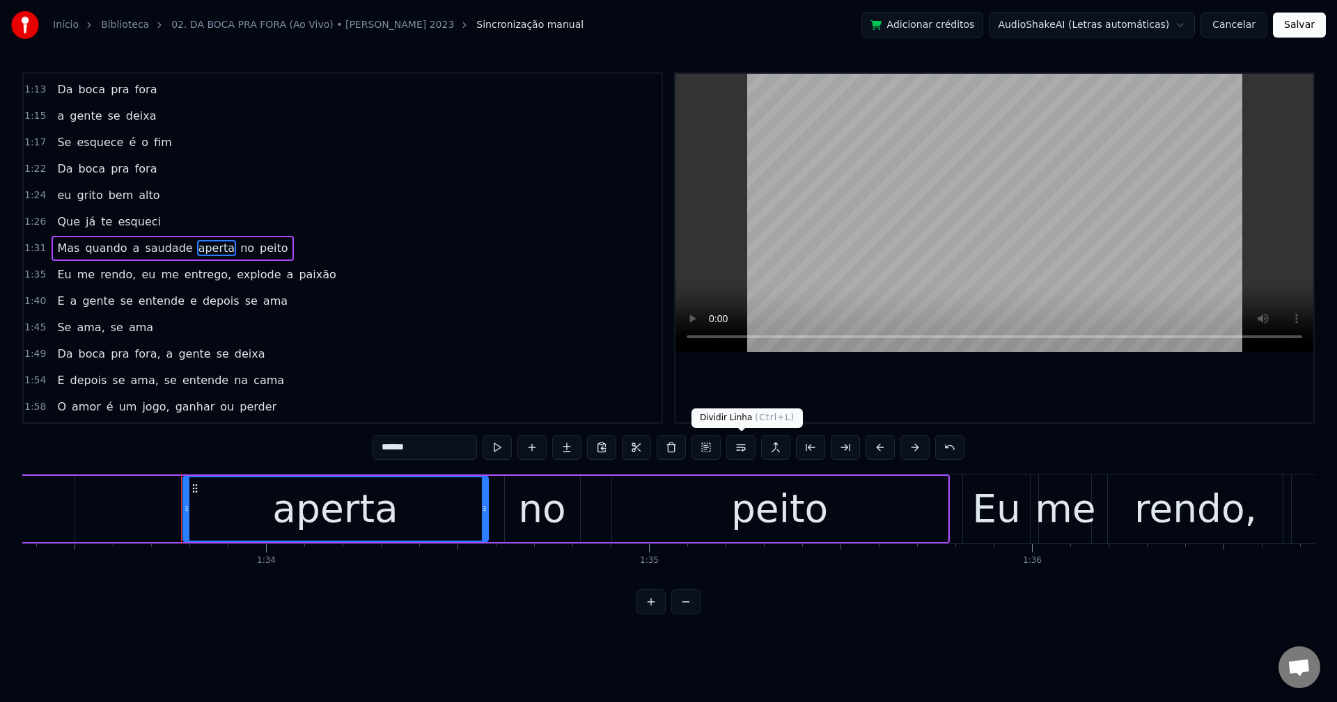
scroll to position [0, 35840]
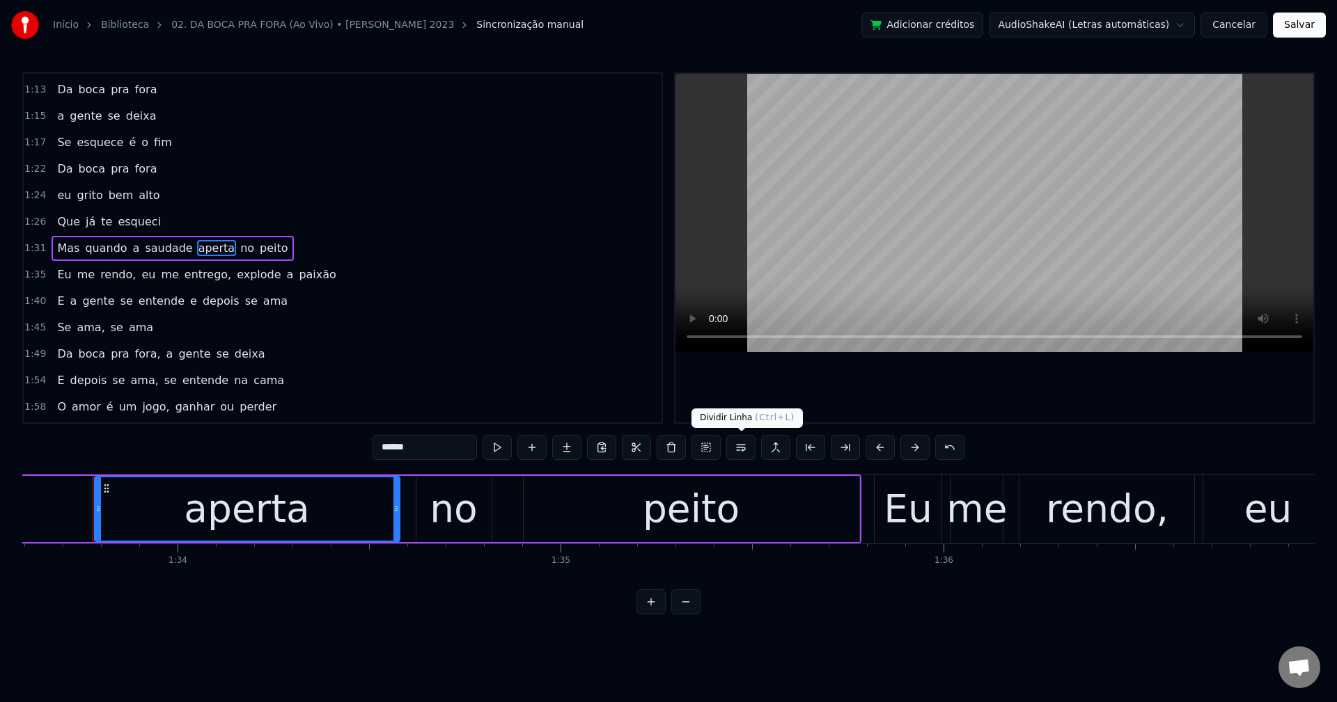
click at [748, 452] on button at bounding box center [740, 447] width 29 height 25
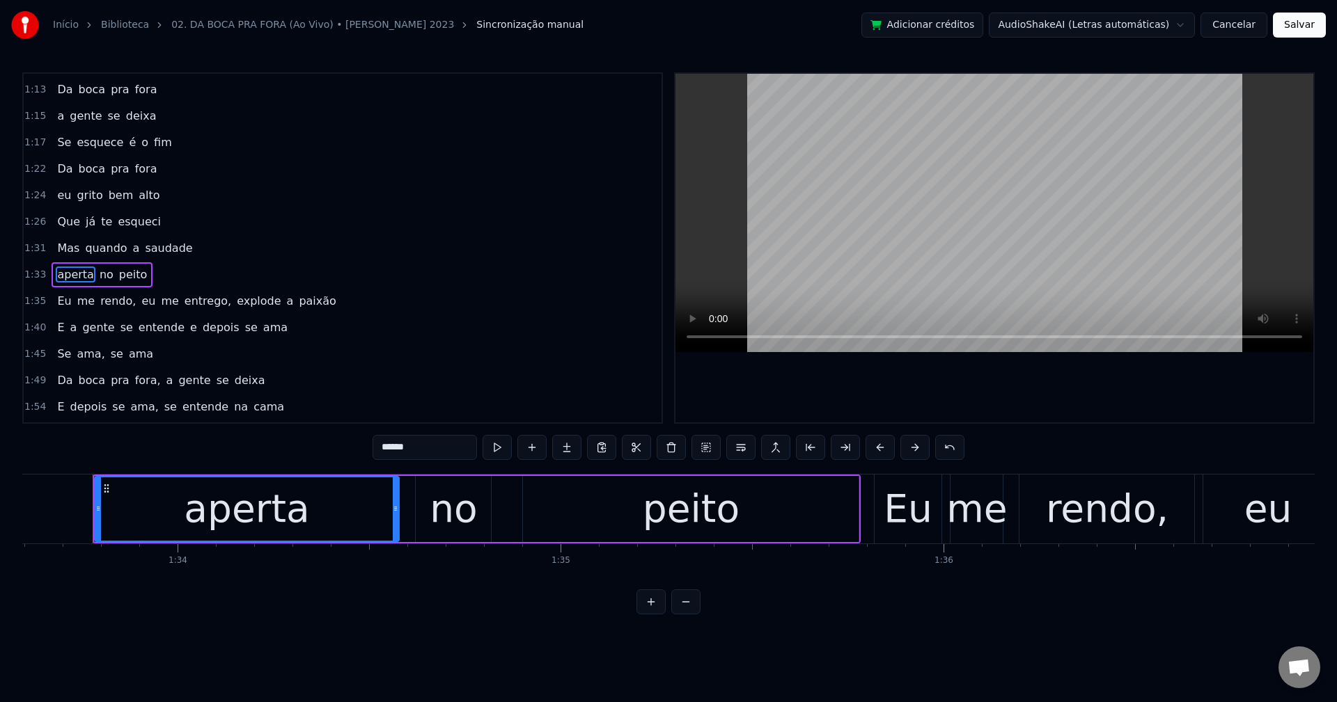
scroll to position [421, 0]
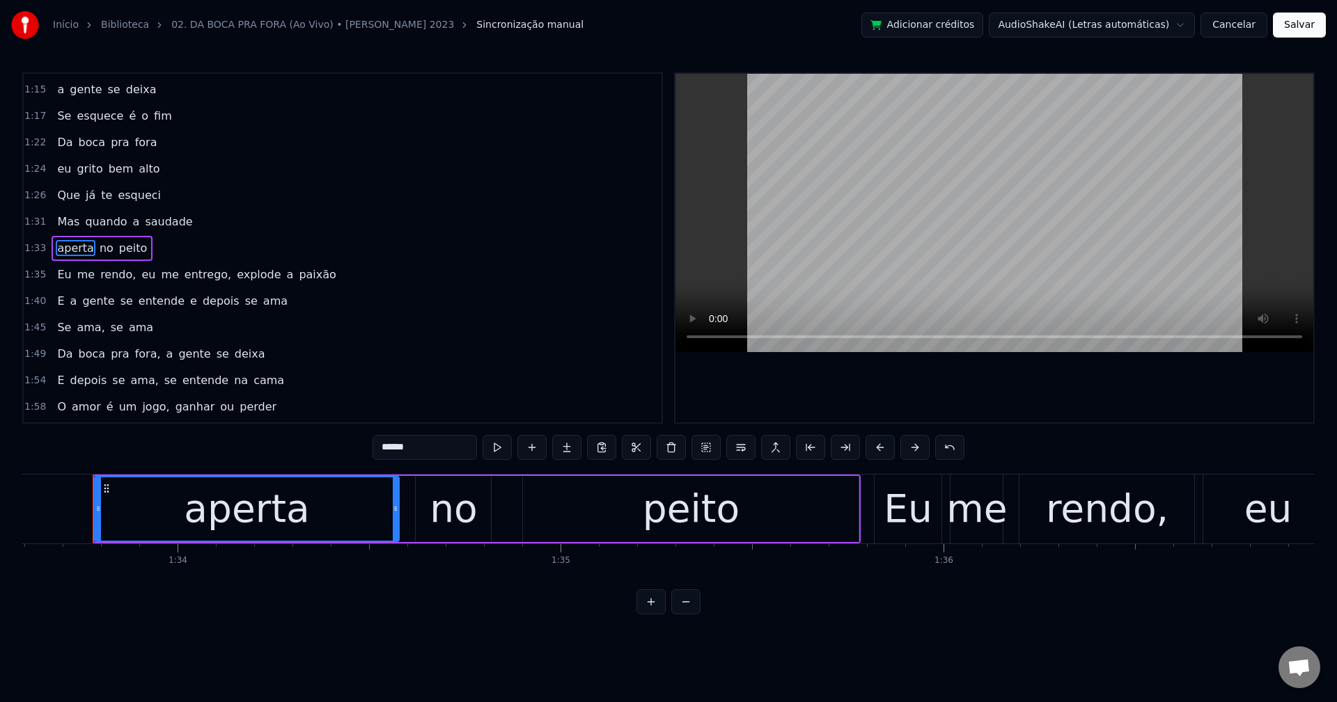
click at [110, 276] on span "rendo," at bounding box center [118, 275] width 38 height 16
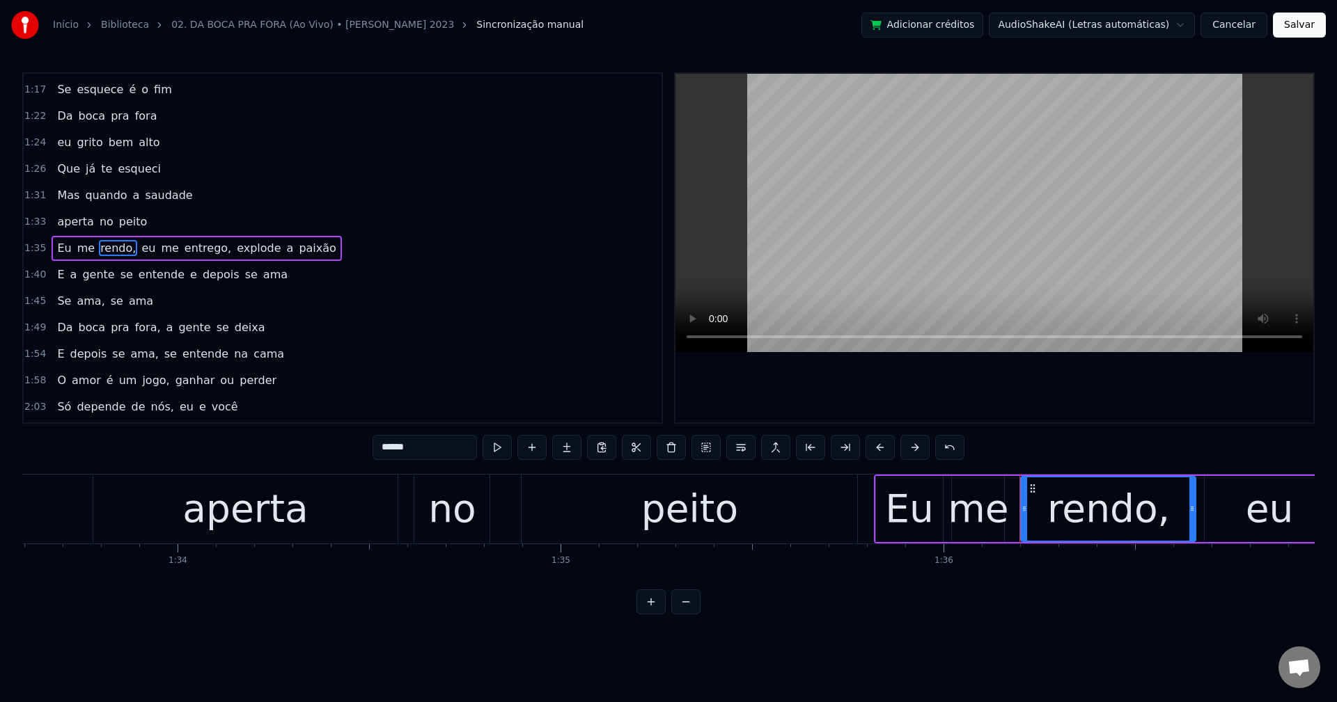
click at [423, 444] on input "******" at bounding box center [424, 447] width 104 height 25
click at [139, 248] on span "eu" at bounding box center [144, 248] width 17 height 16
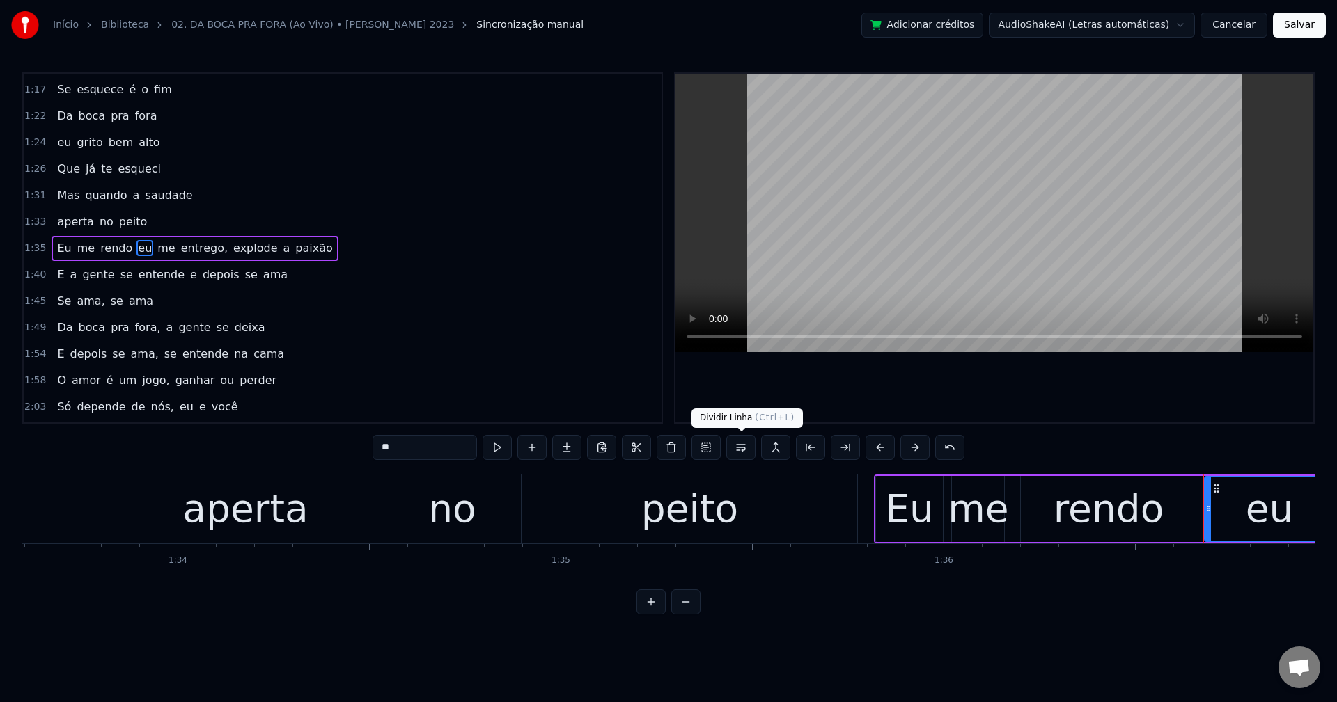
click at [746, 448] on button at bounding box center [740, 447] width 29 height 25
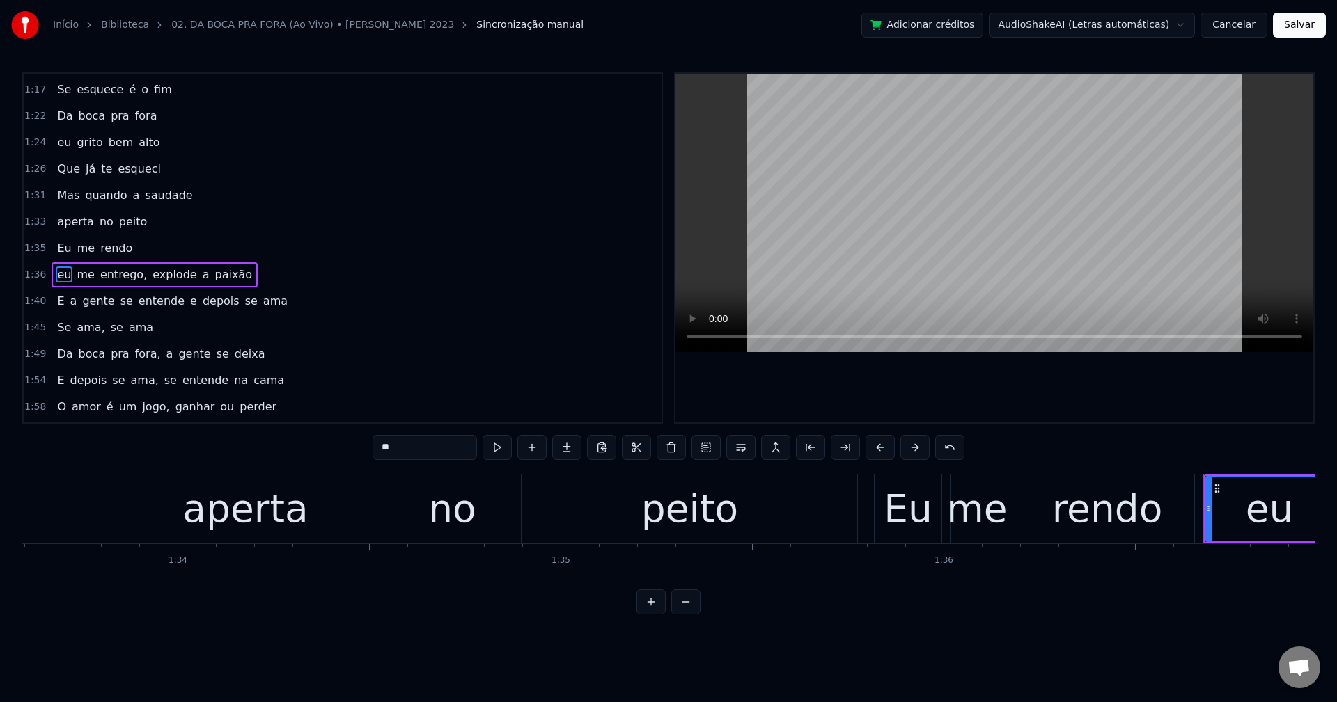
scroll to position [473, 0]
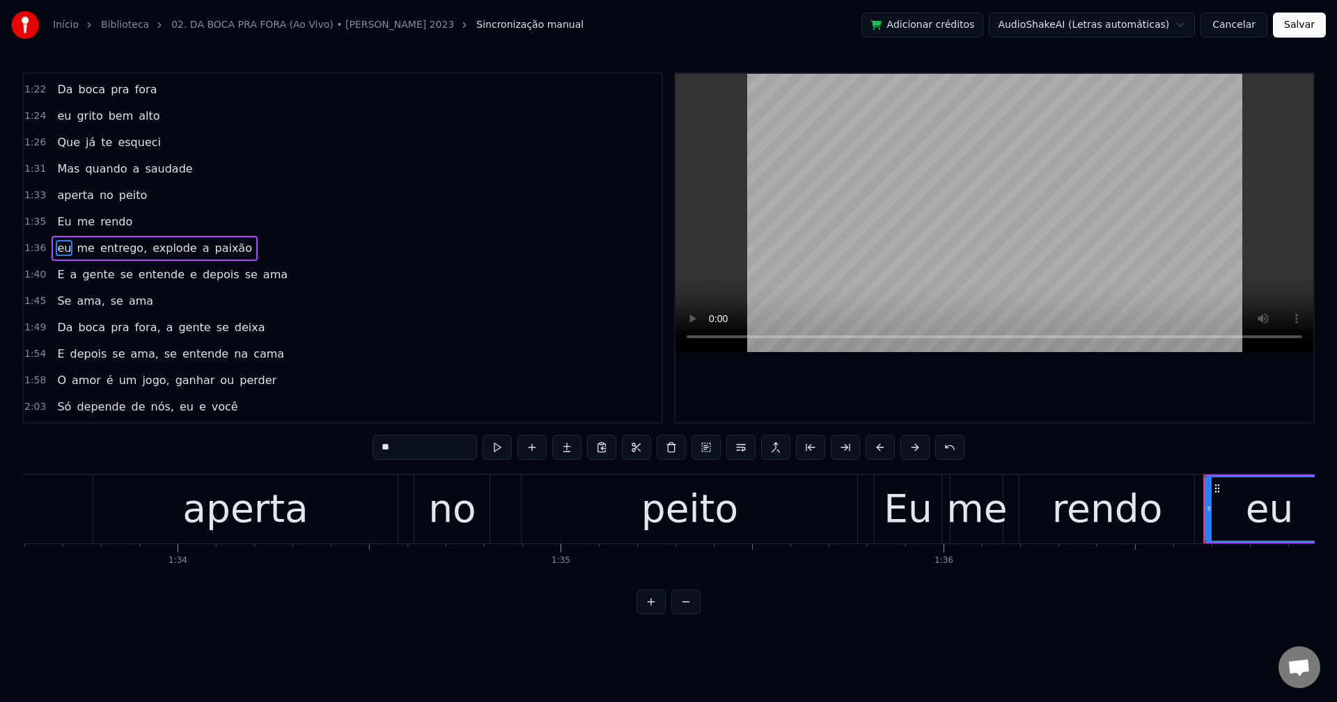
drag, startPoint x: 124, startPoint y: 245, endPoint x: 493, endPoint y: 428, distance: 411.9
click at [125, 245] on span "entrego," at bounding box center [123, 248] width 49 height 16
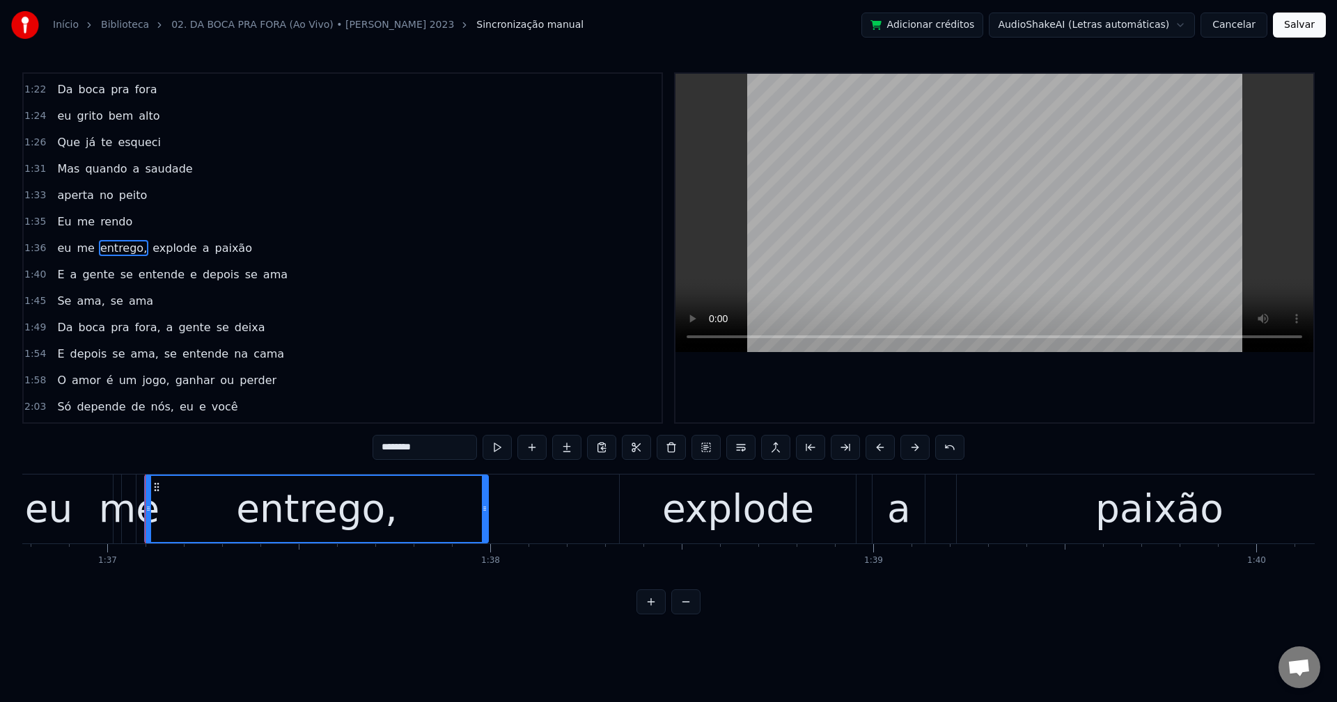
click at [451, 449] on input "********" at bounding box center [424, 447] width 104 height 25
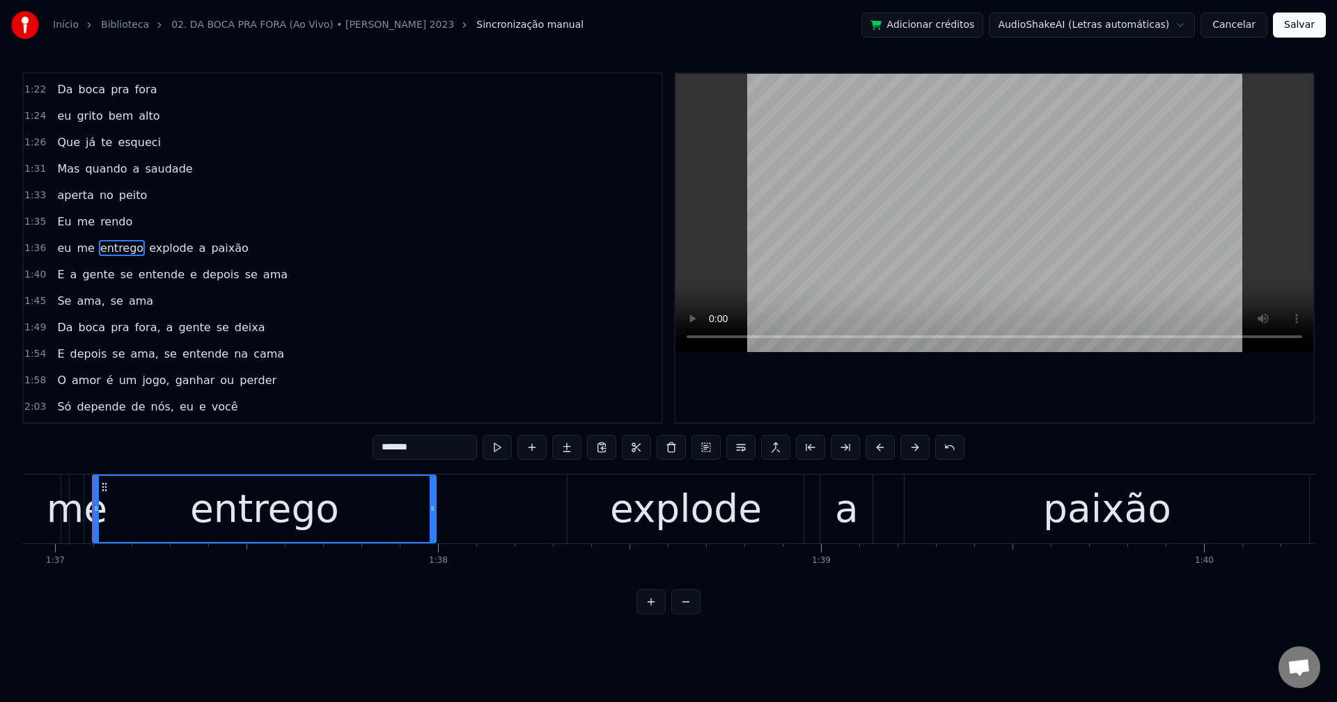
click at [167, 251] on span "explode" at bounding box center [171, 248] width 47 height 16
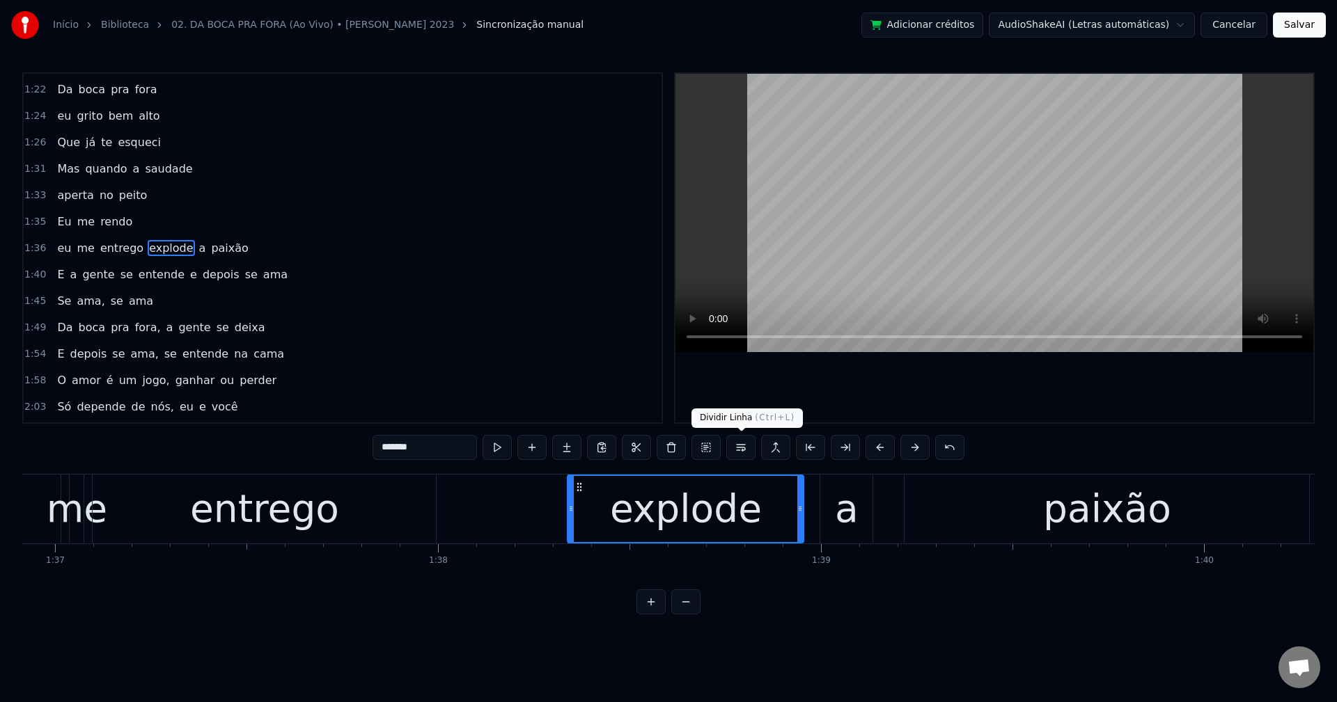
click at [734, 441] on button at bounding box center [740, 447] width 29 height 25
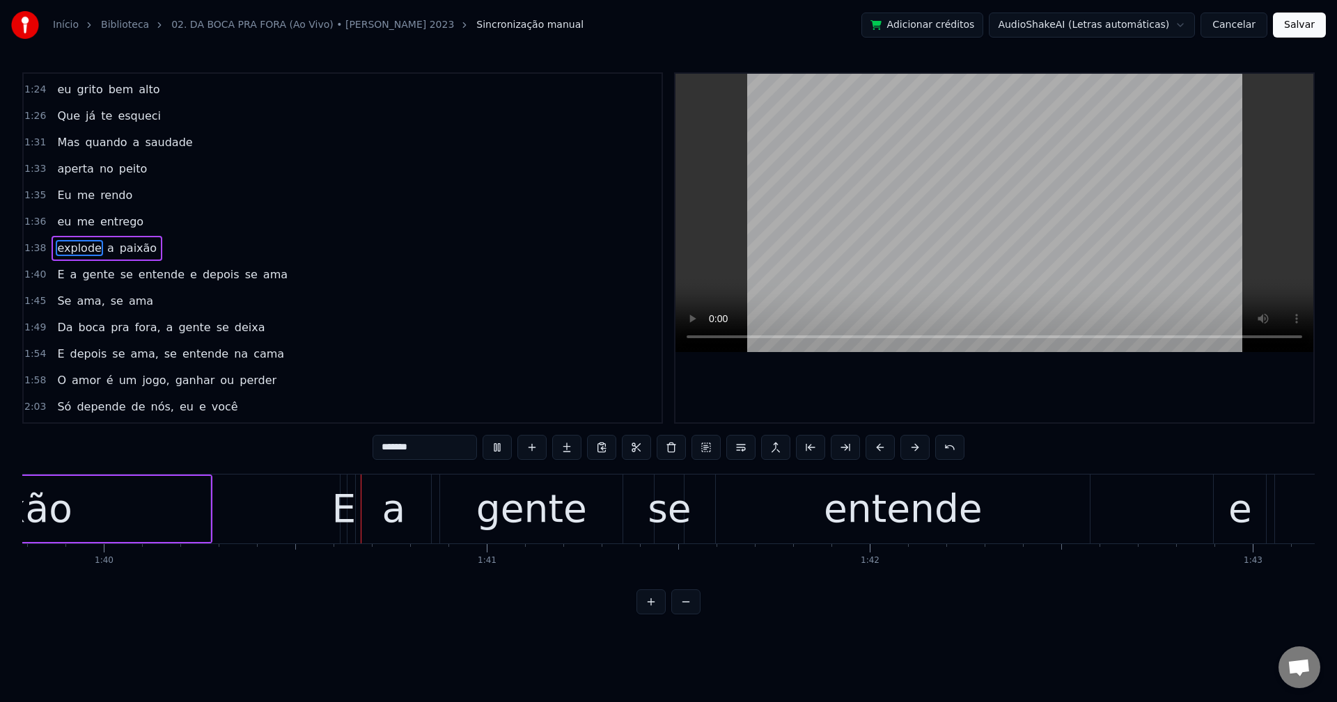
scroll to position [0, 38265]
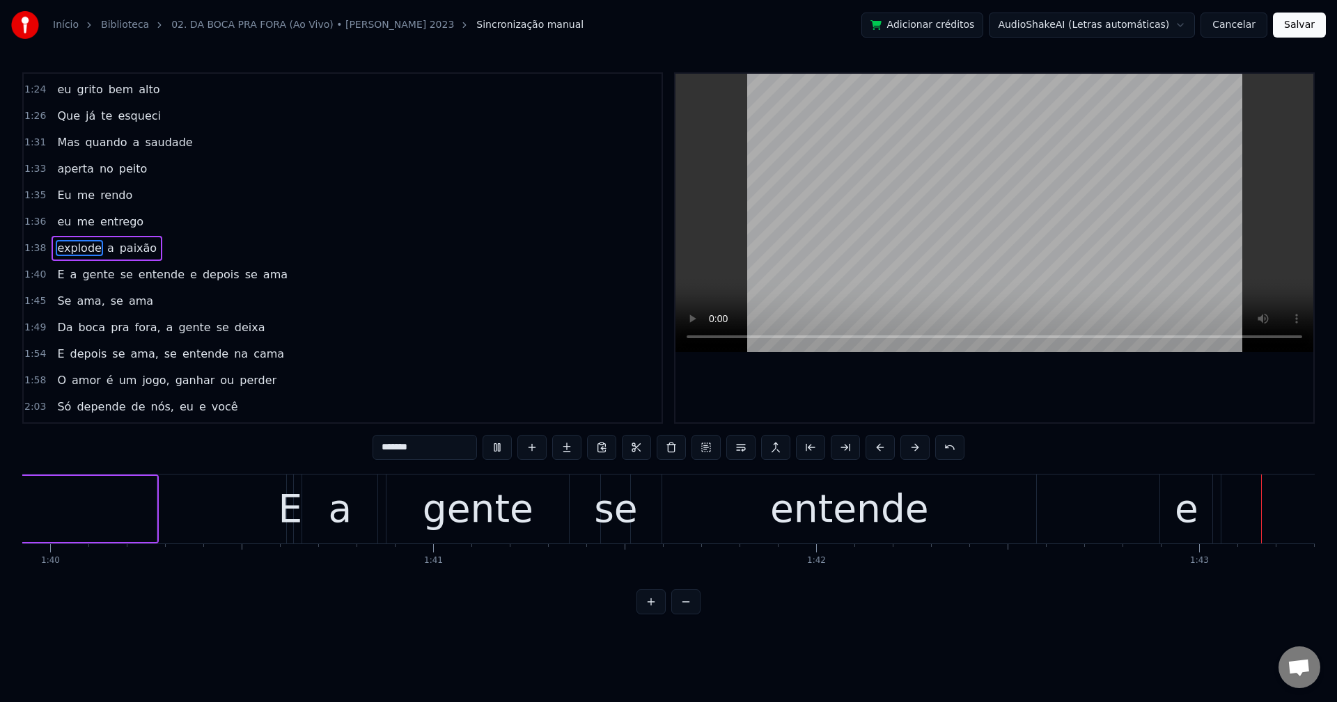
click at [189, 278] on span "e" at bounding box center [194, 275] width 10 height 17
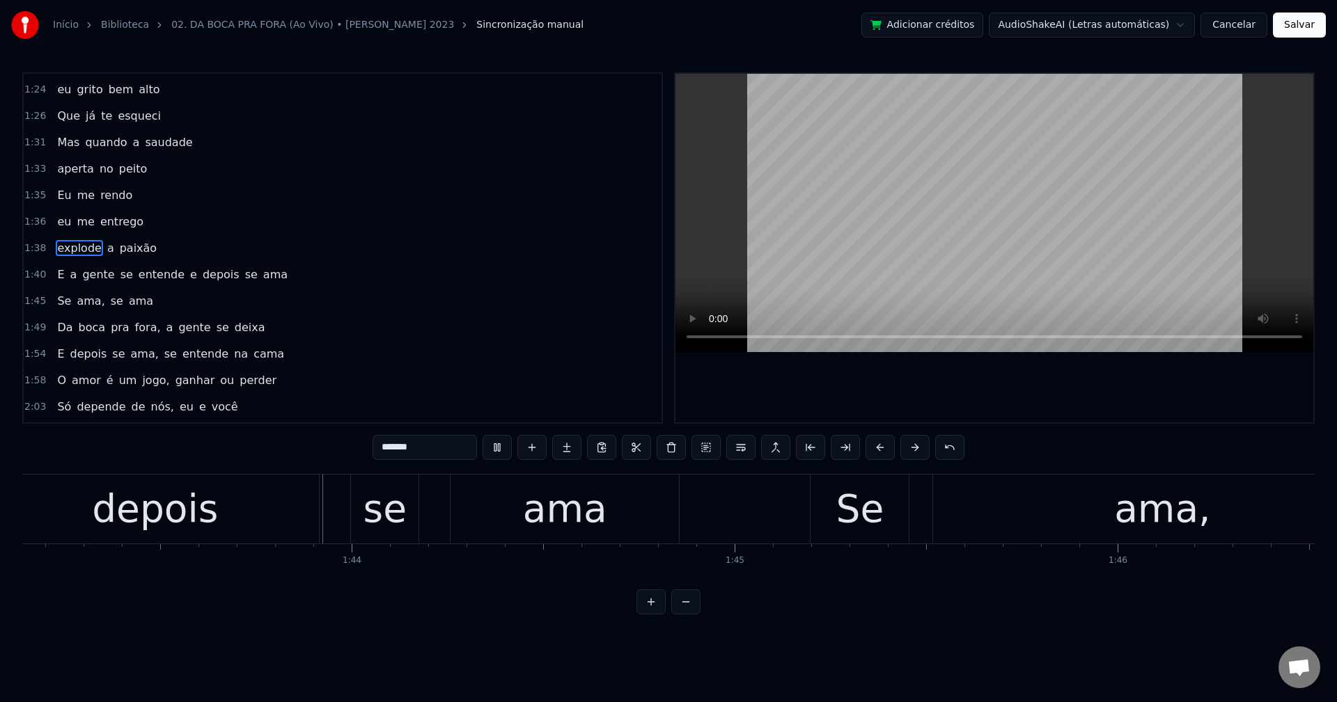
click at [189, 274] on span "e" at bounding box center [194, 275] width 10 height 16
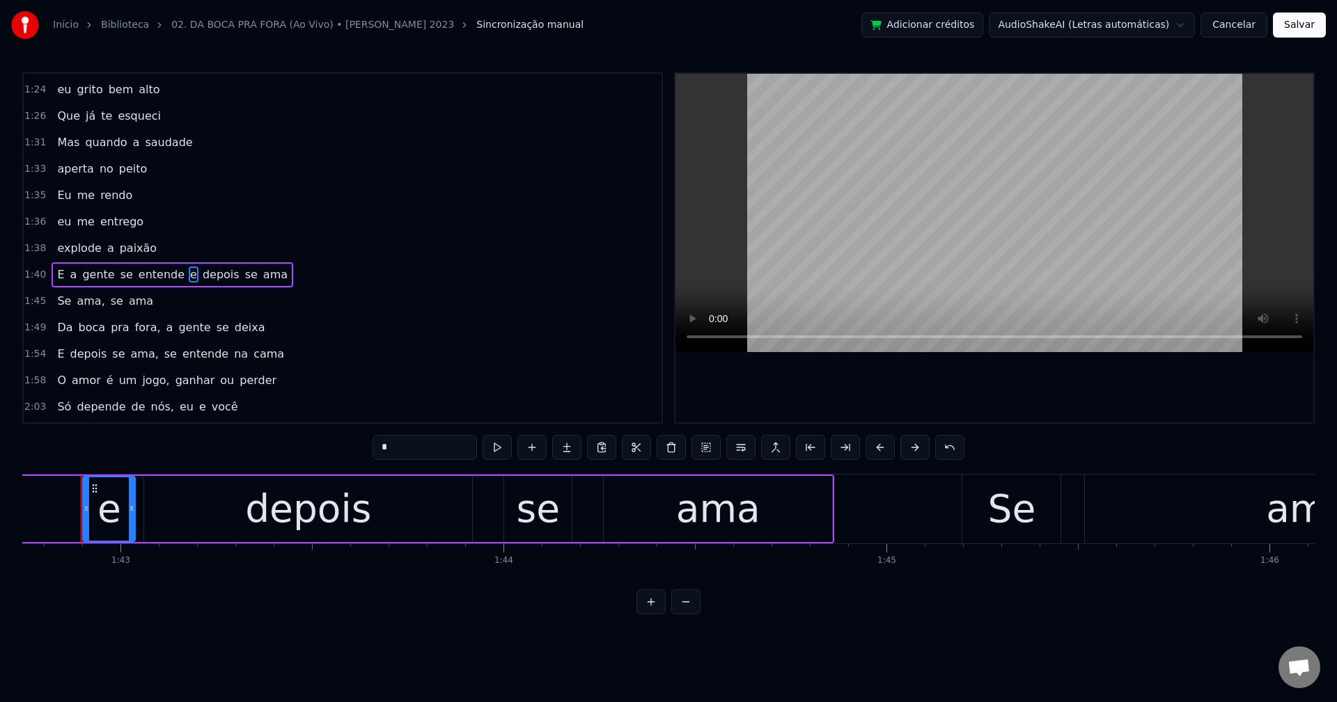
scroll to position [0, 39332]
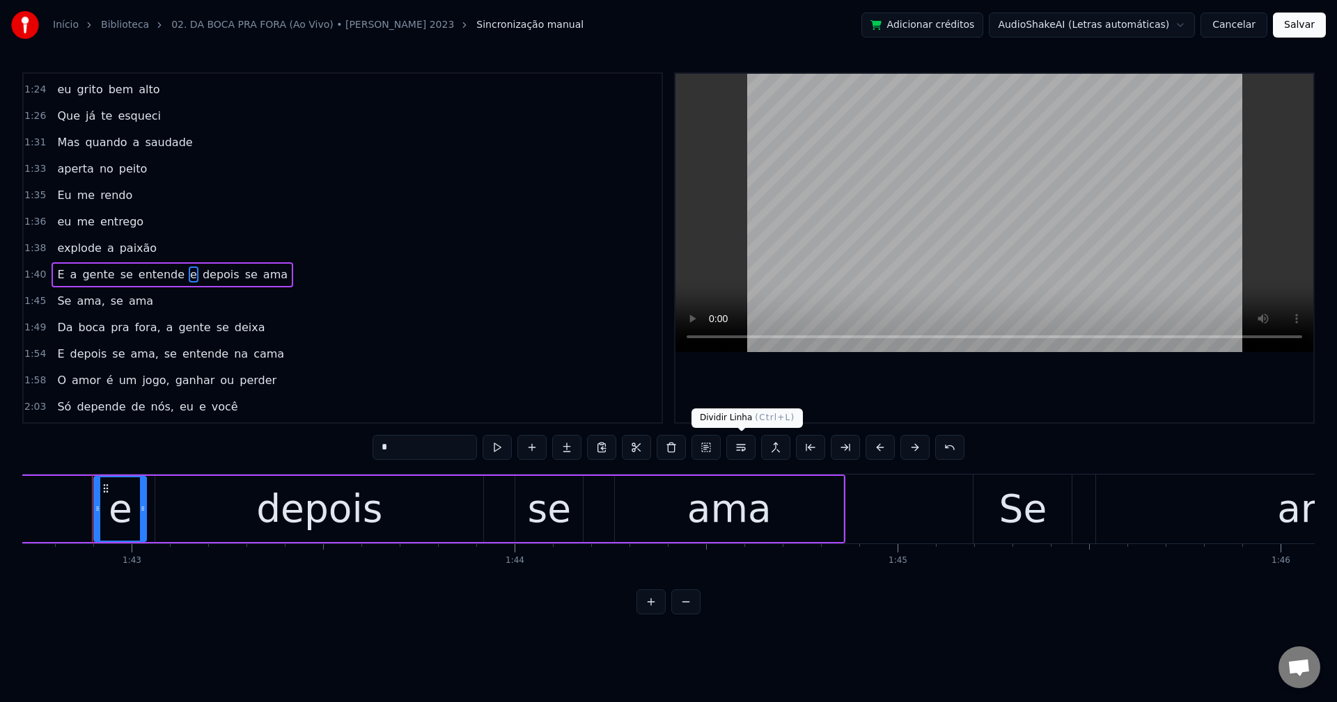
click at [743, 450] on button at bounding box center [740, 447] width 29 height 25
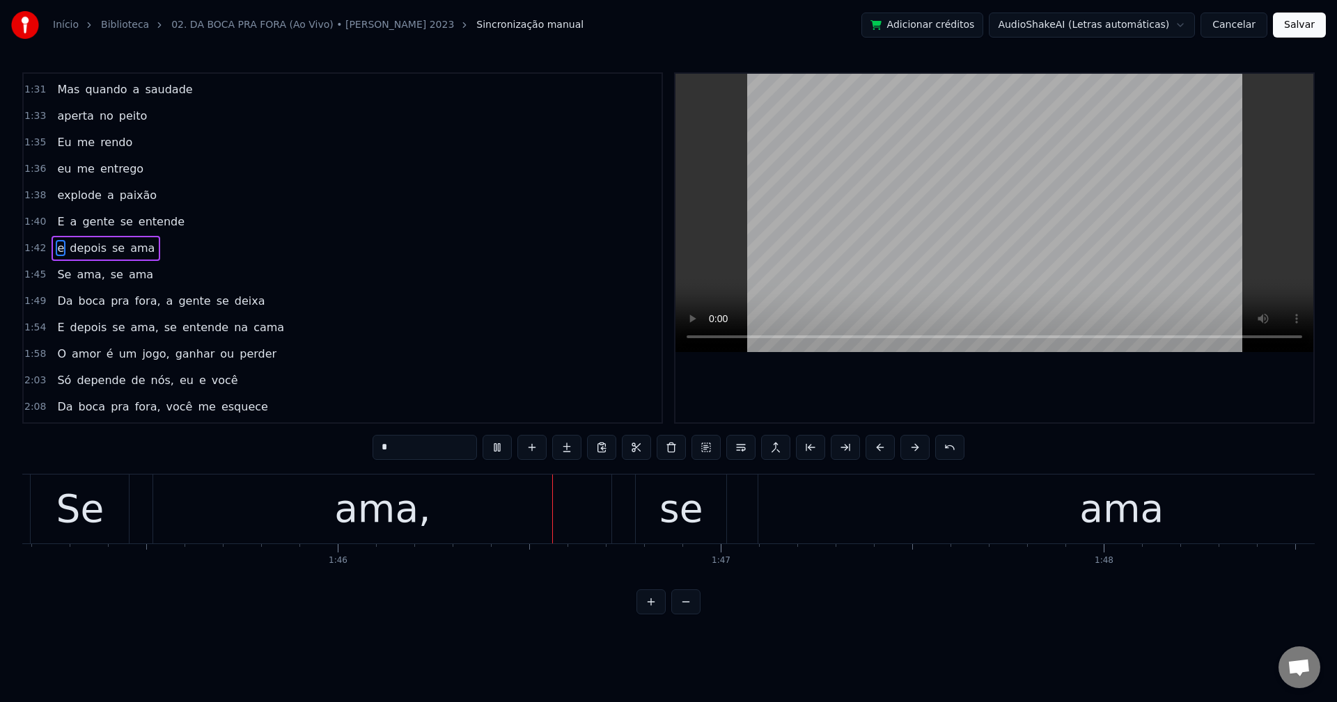
scroll to position [0, 40558]
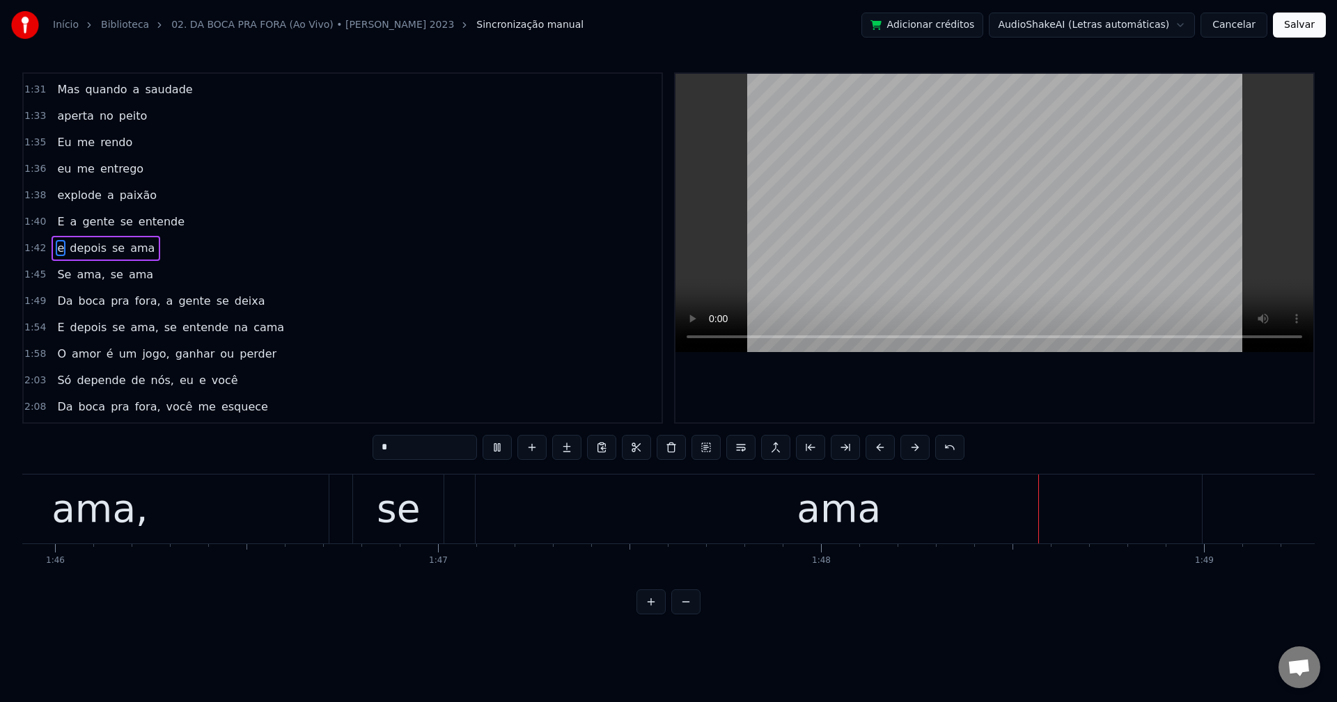
click at [134, 300] on span "fora," at bounding box center [148, 301] width 29 height 16
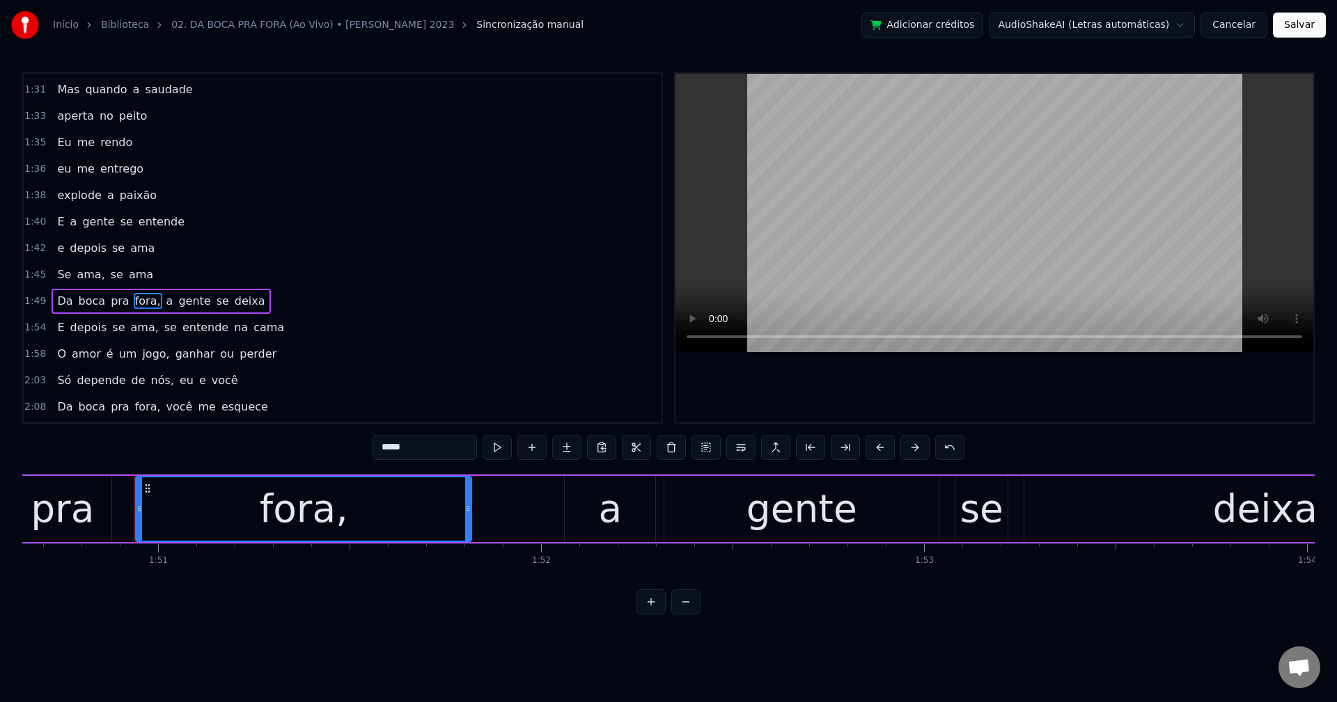
scroll to position [0, 42411]
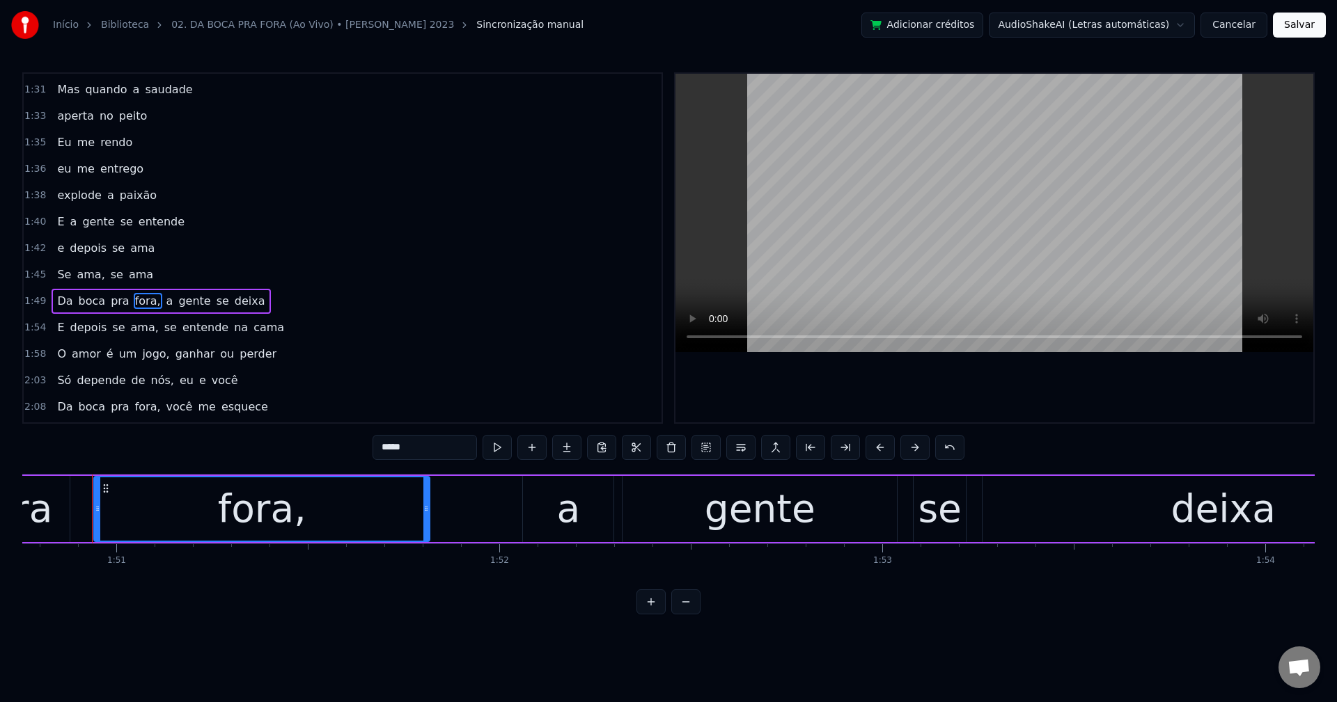
click at [430, 441] on input "*****" at bounding box center [424, 447] width 104 height 25
click at [161, 297] on span "a" at bounding box center [166, 301] width 10 height 16
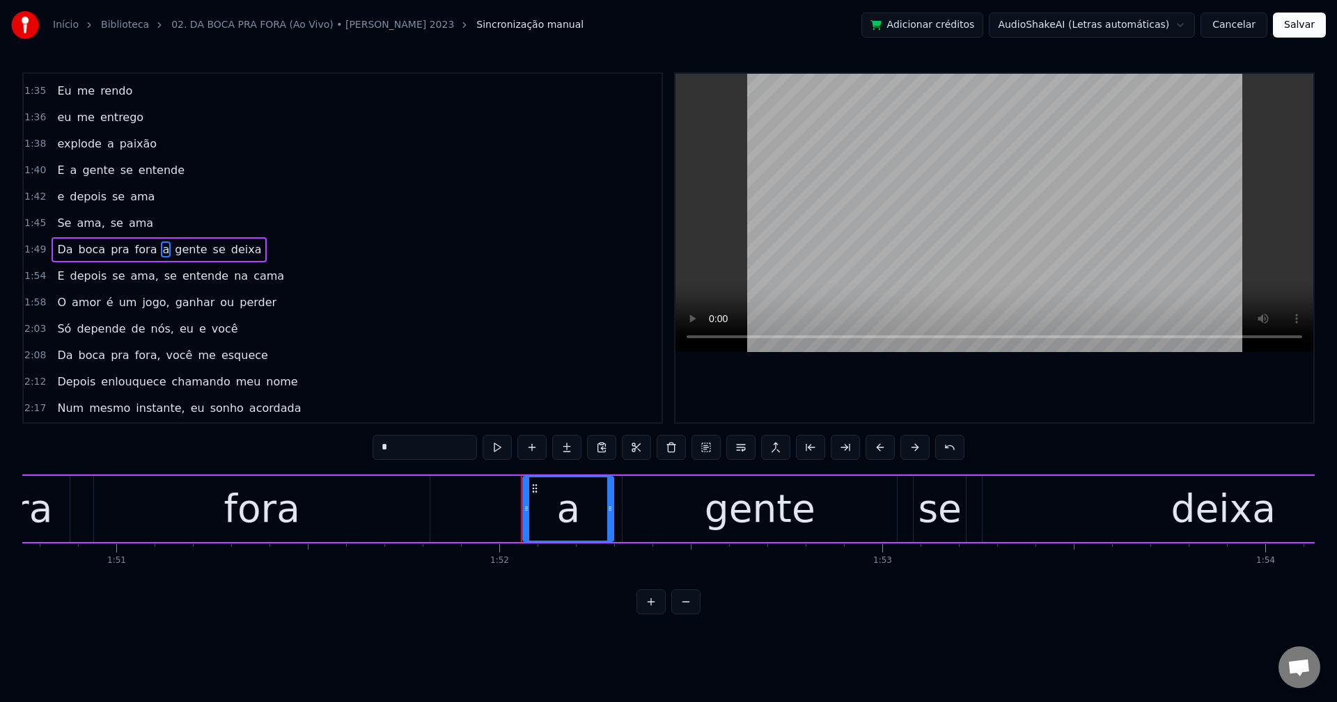
scroll to position [606, 0]
click at [741, 447] on button at bounding box center [740, 447] width 29 height 25
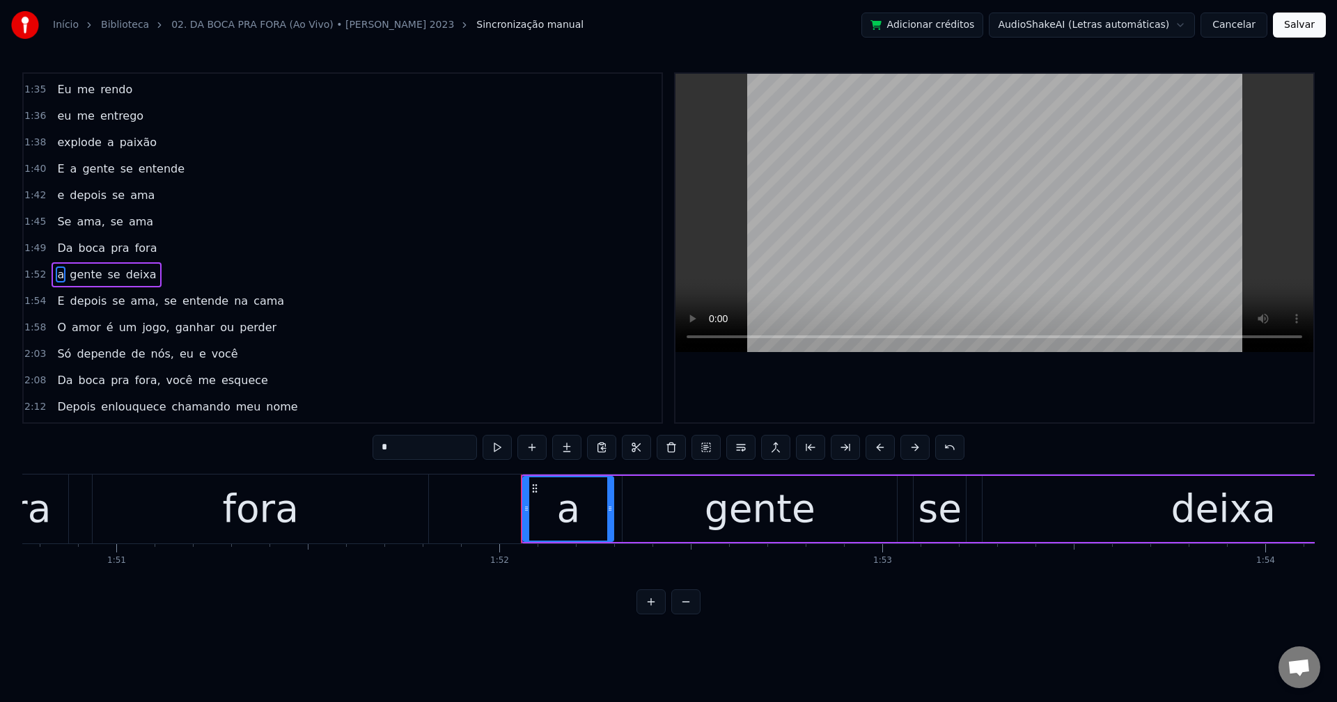
scroll to position [632, 0]
click at [134, 274] on span "ama," at bounding box center [144, 275] width 31 height 16
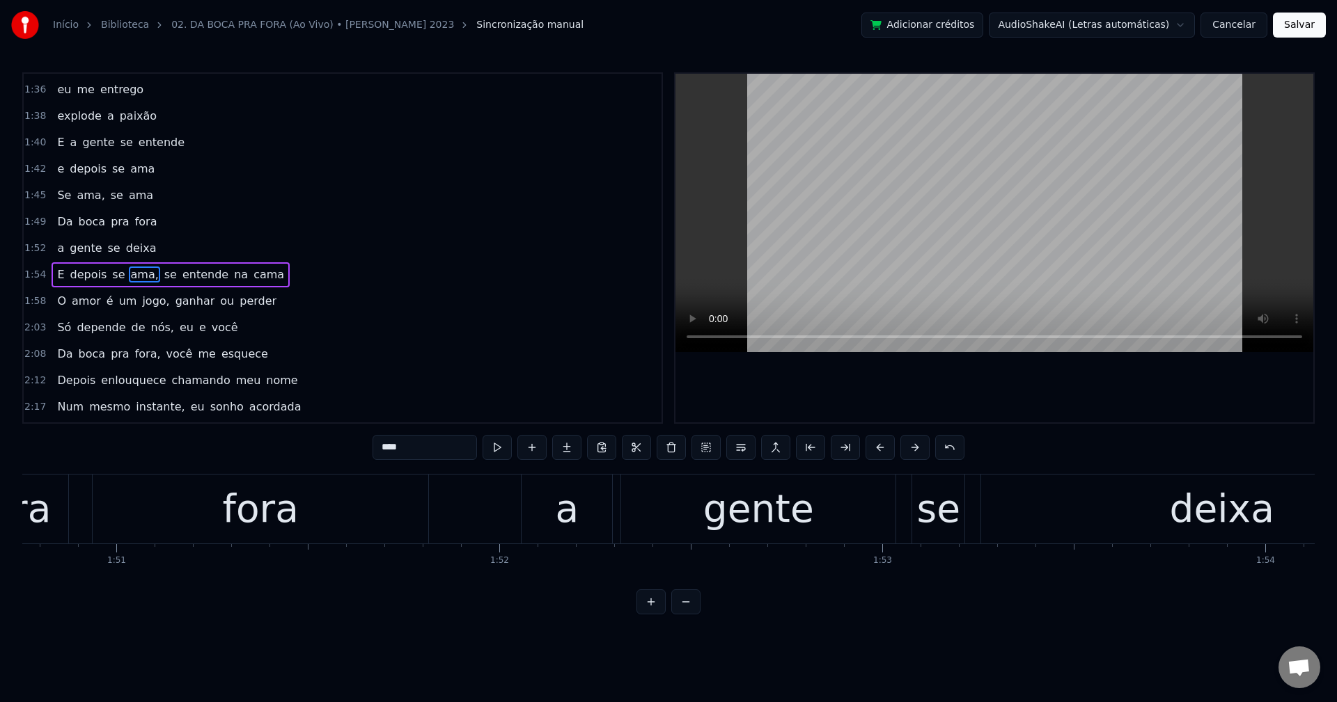
scroll to position [659, 0]
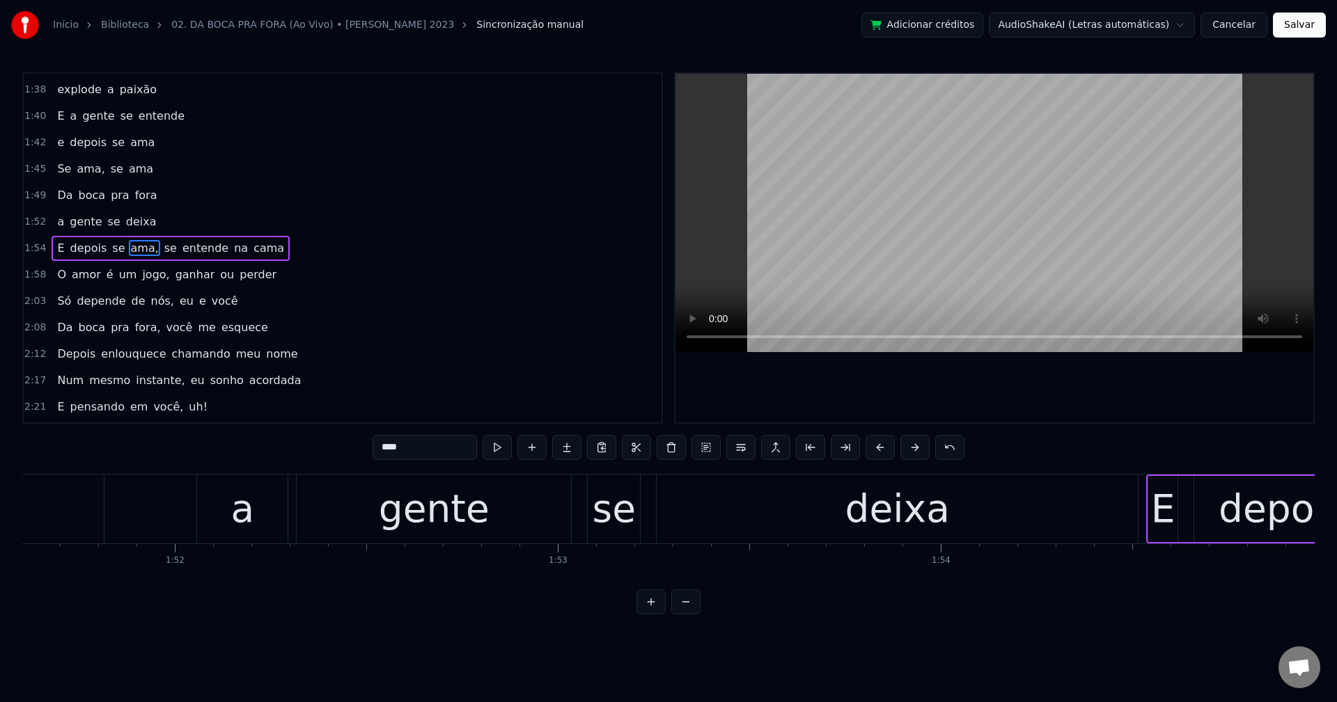
click at [433, 454] on input "****" at bounding box center [424, 447] width 104 height 25
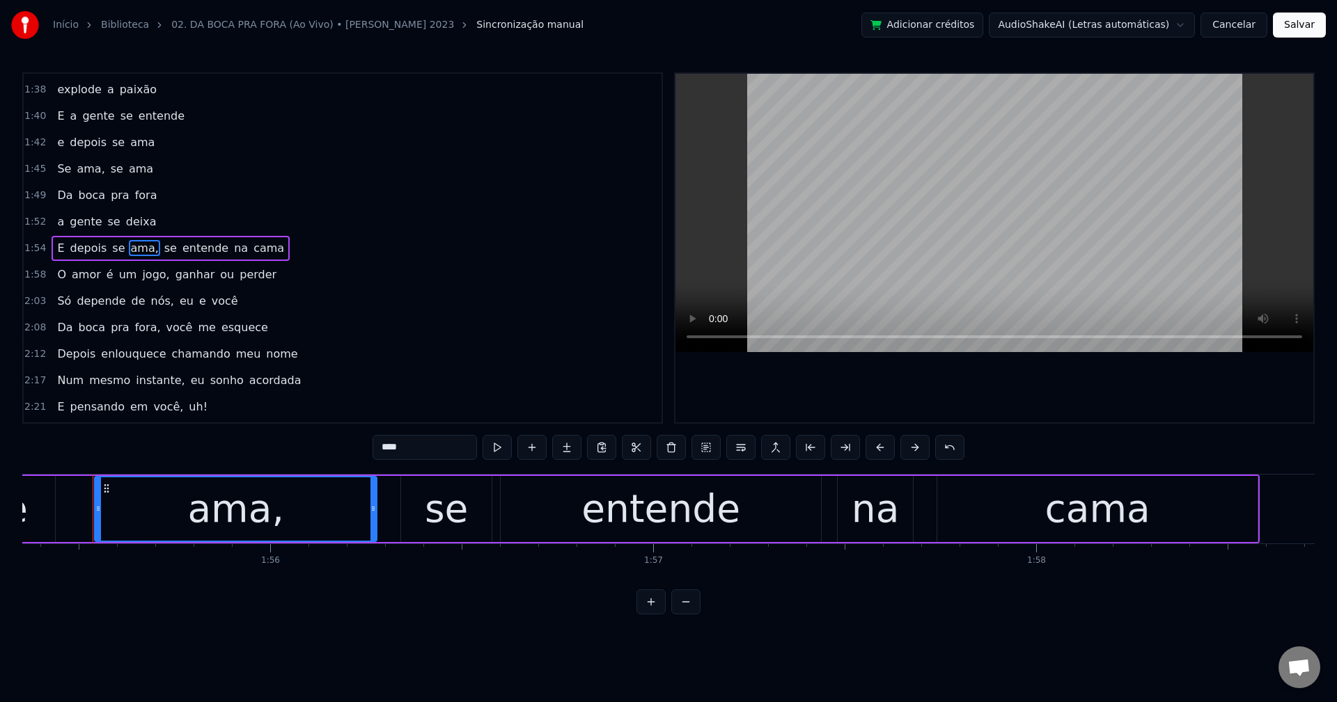
scroll to position [0, 44173]
click at [159, 250] on span "se" at bounding box center [166, 248] width 15 height 16
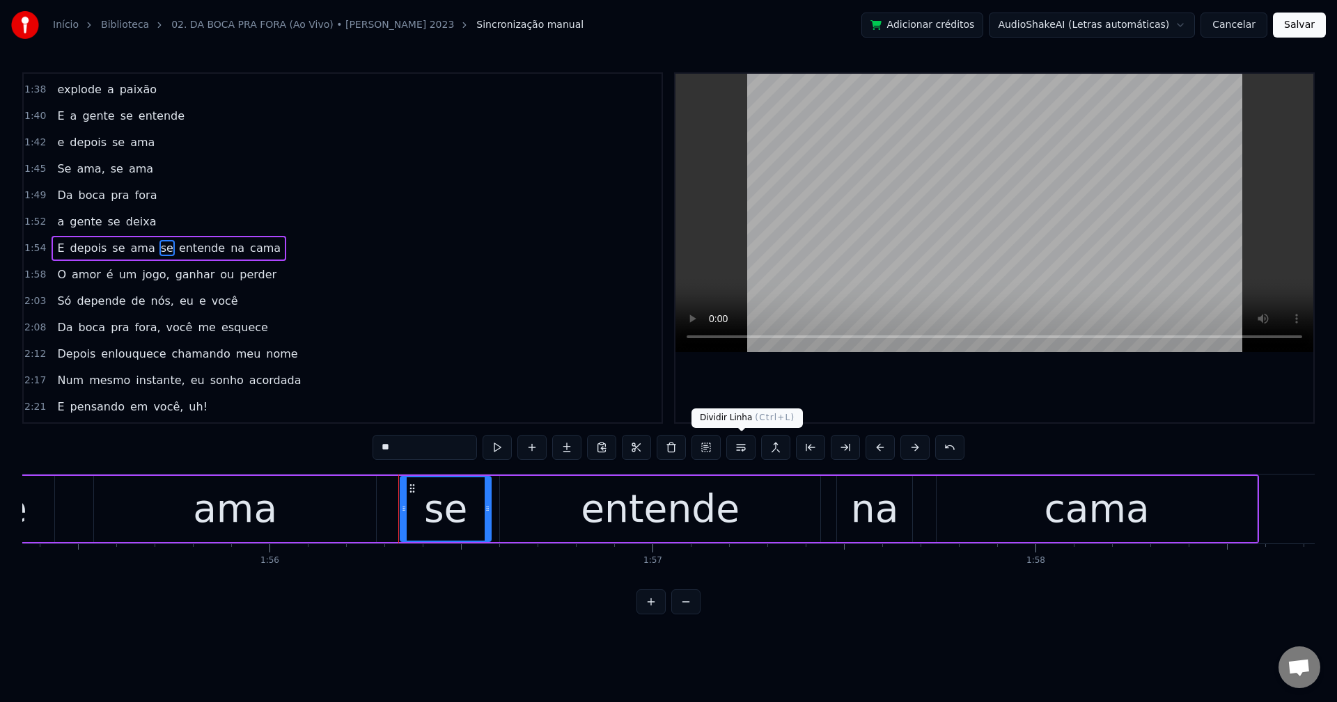
click at [741, 455] on button at bounding box center [740, 447] width 29 height 25
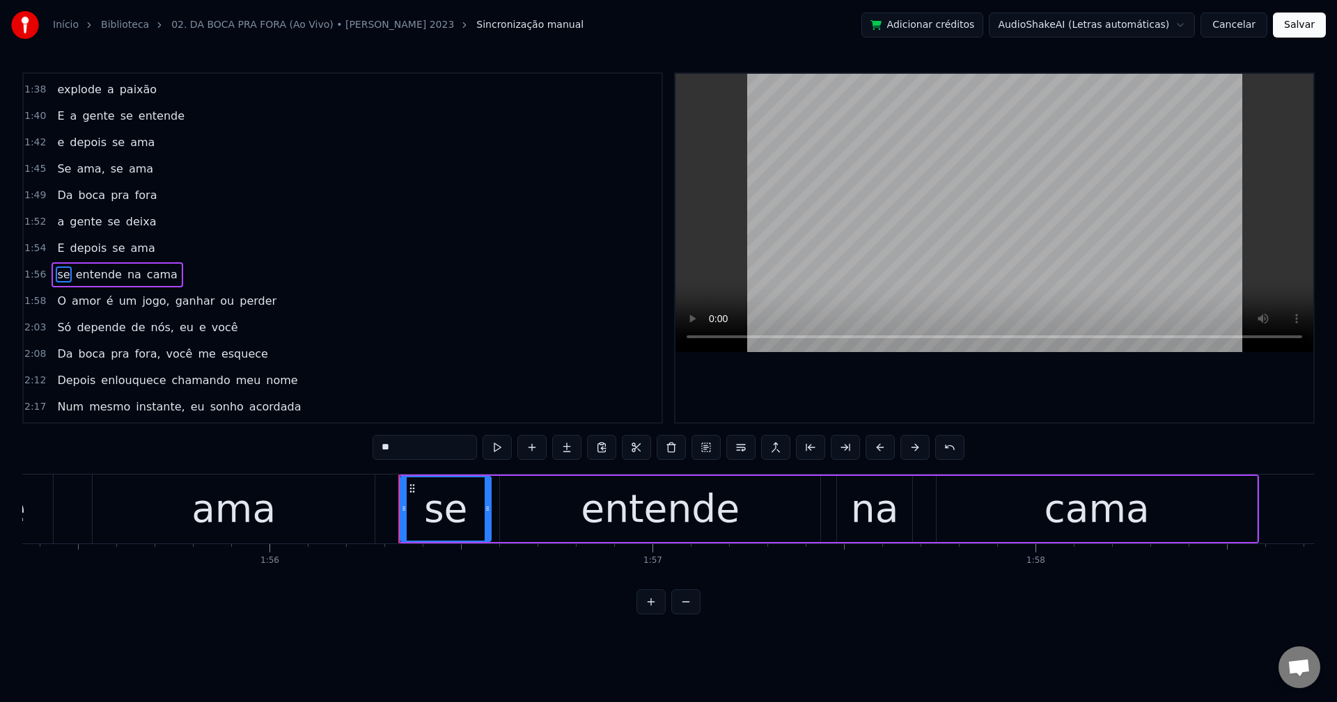
scroll to position [685, 0]
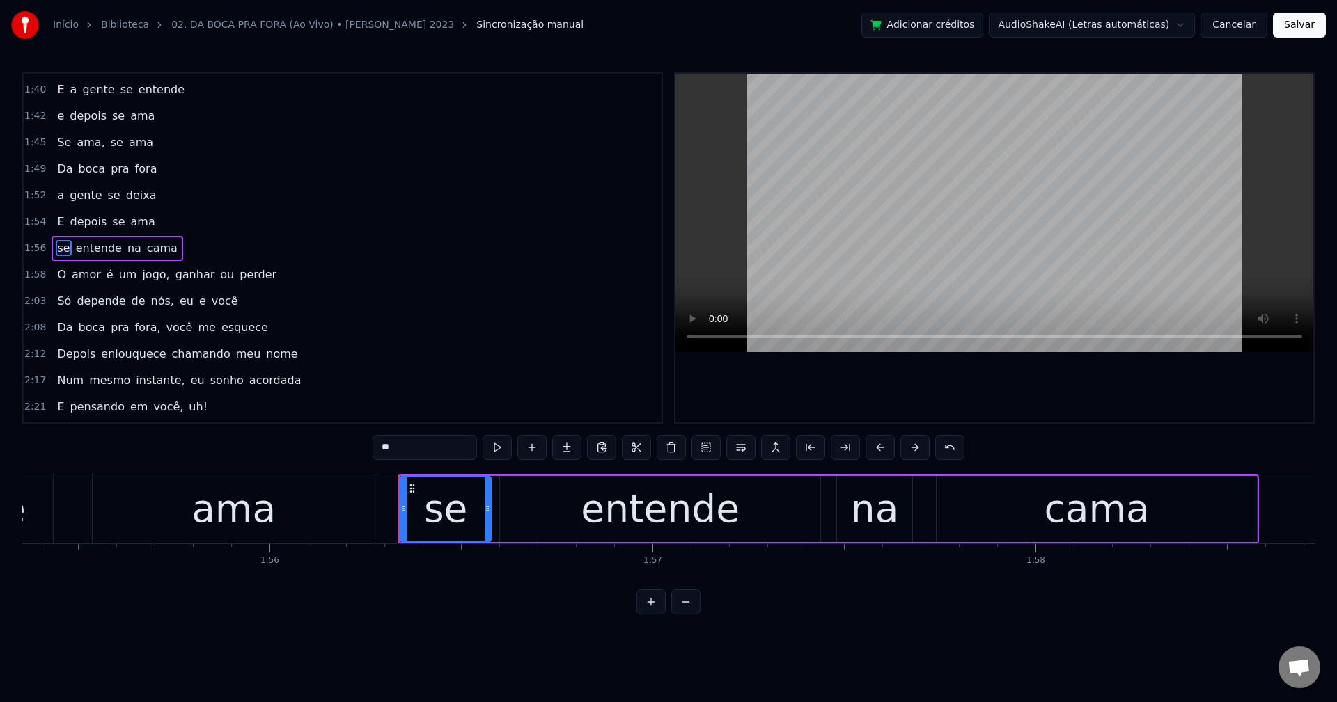
click at [141, 278] on span "jogo," at bounding box center [156, 275] width 30 height 16
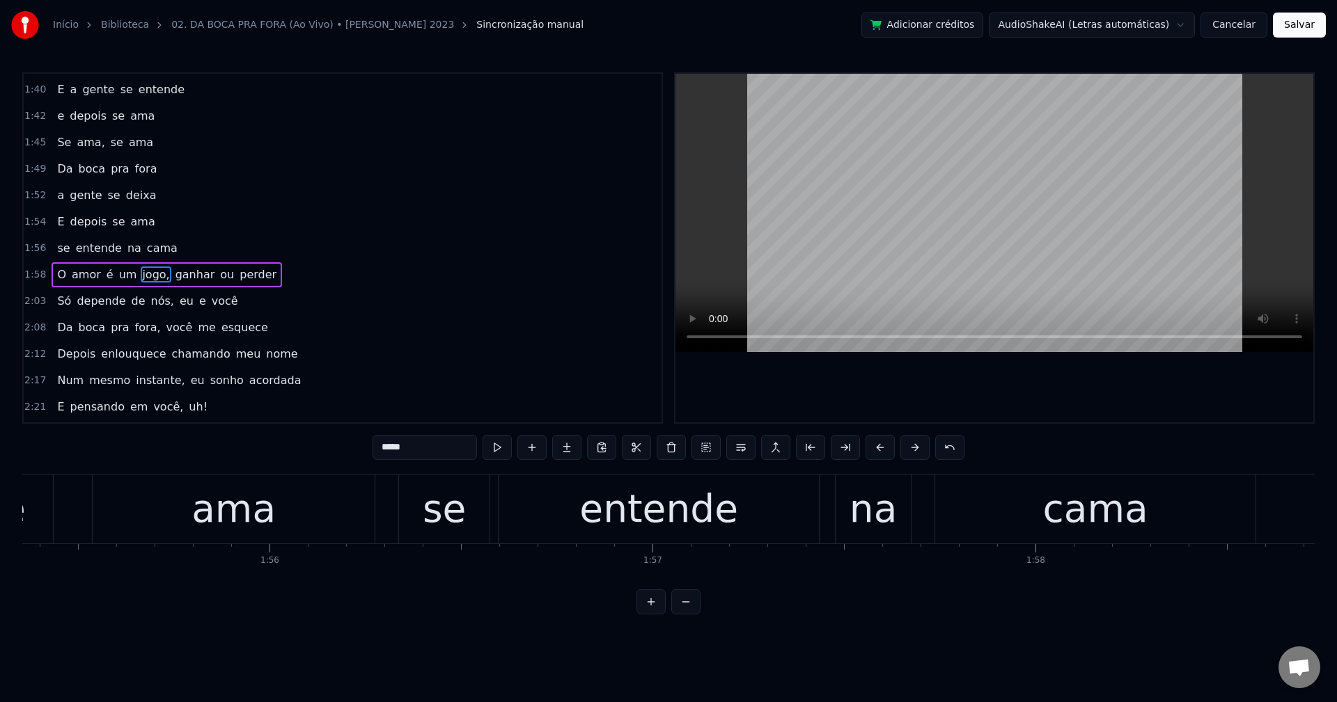
scroll to position [712, 0]
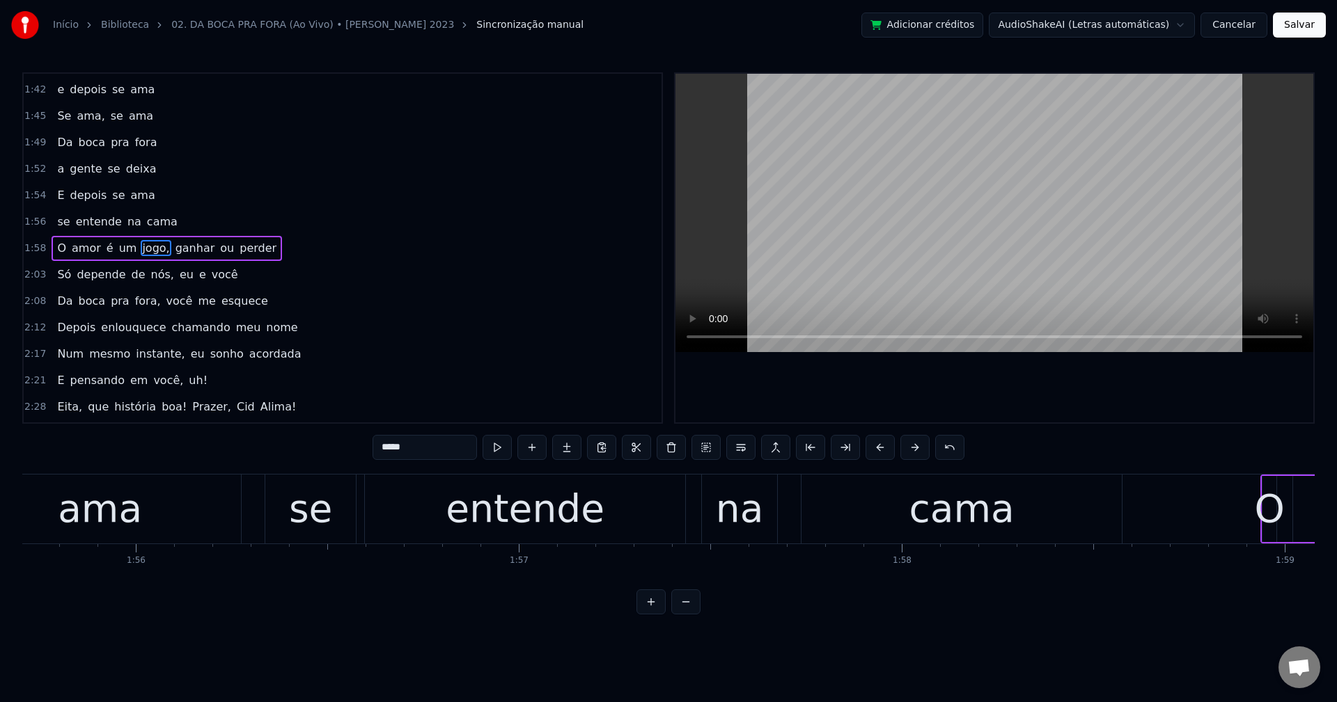
click at [452, 448] on input "*****" at bounding box center [424, 447] width 104 height 25
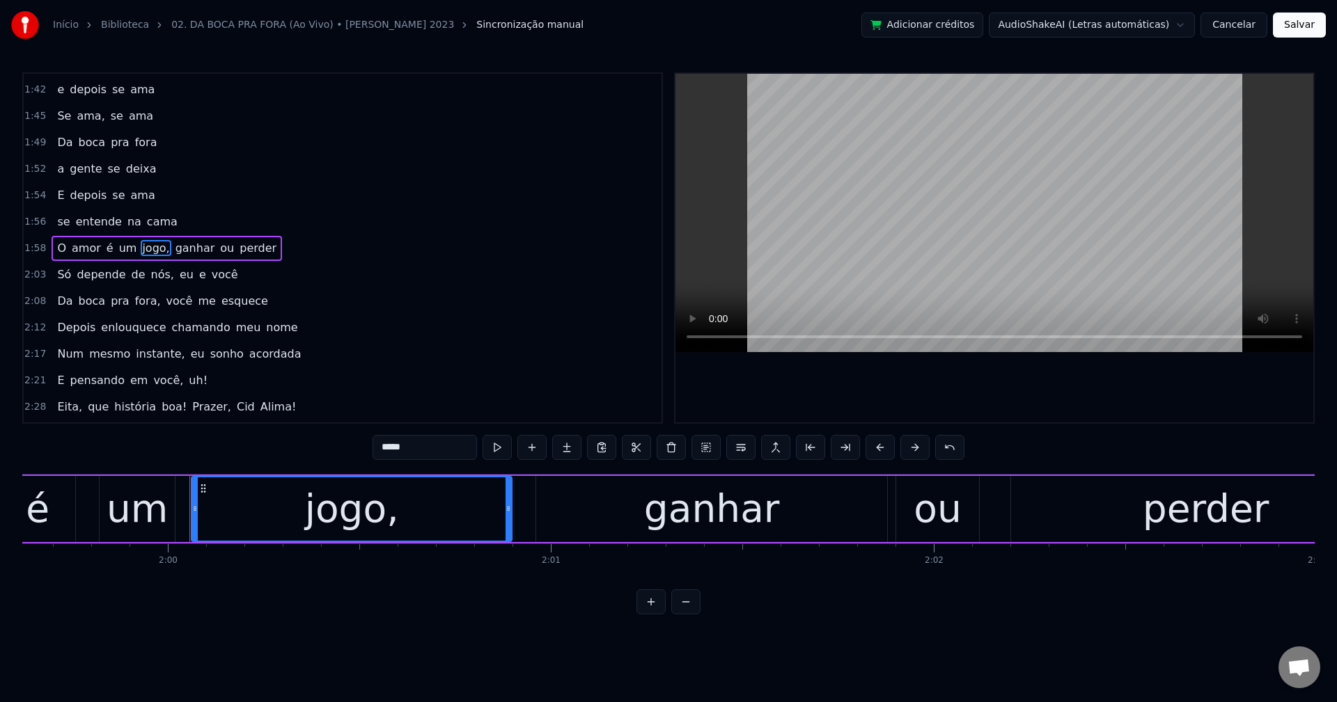
scroll to position [0, 45903]
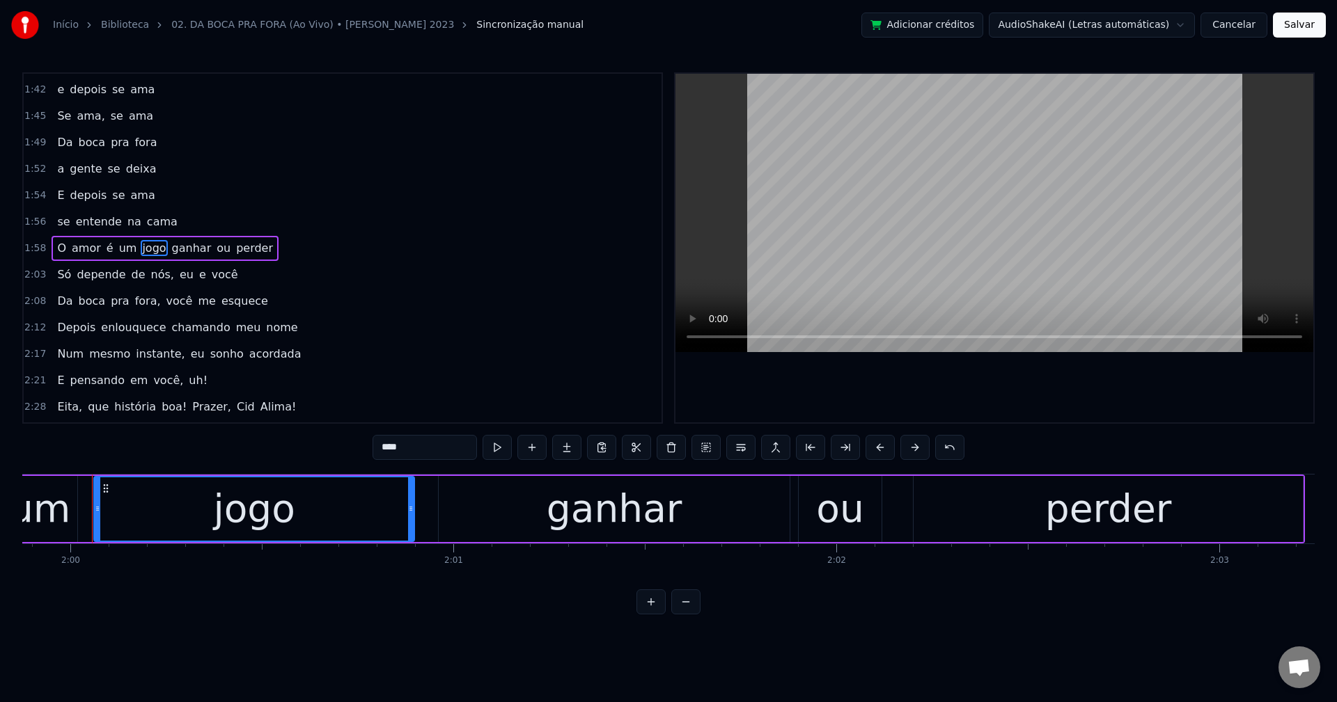
click at [171, 244] on span "ganhar" at bounding box center [192, 248] width 42 height 16
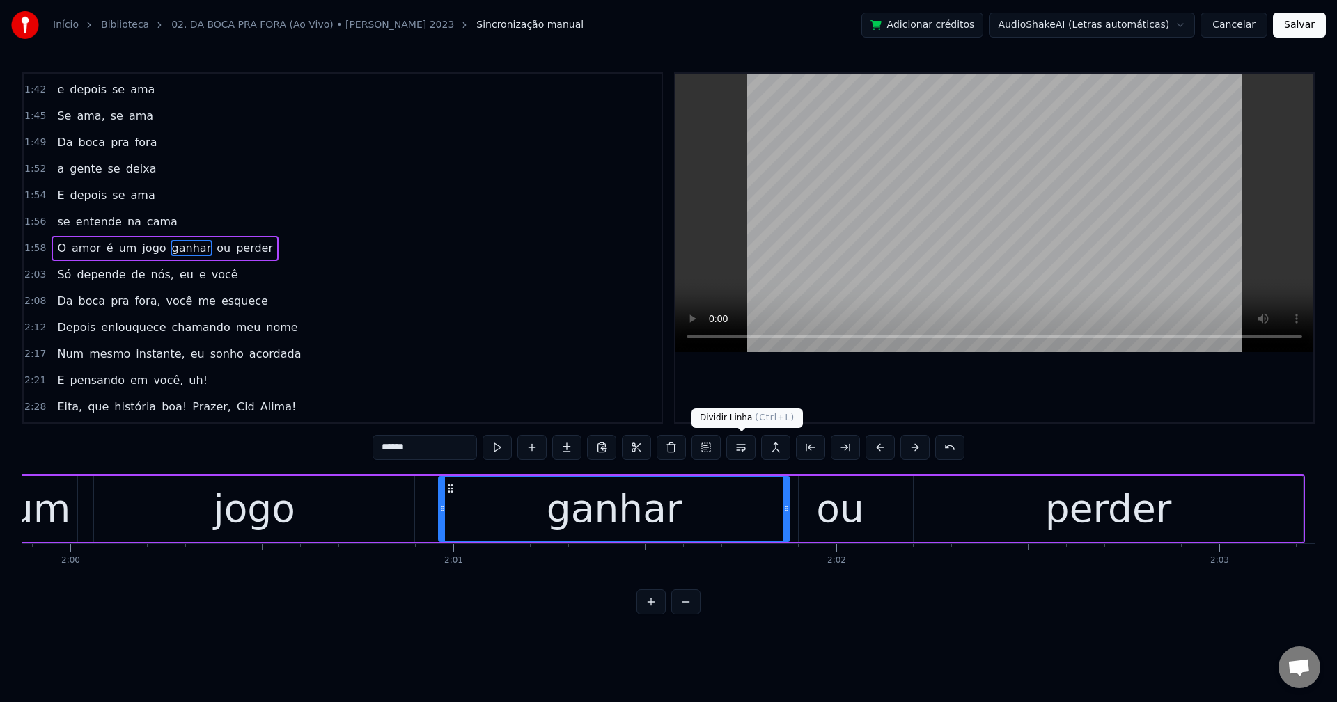
click at [744, 448] on button at bounding box center [740, 447] width 29 height 25
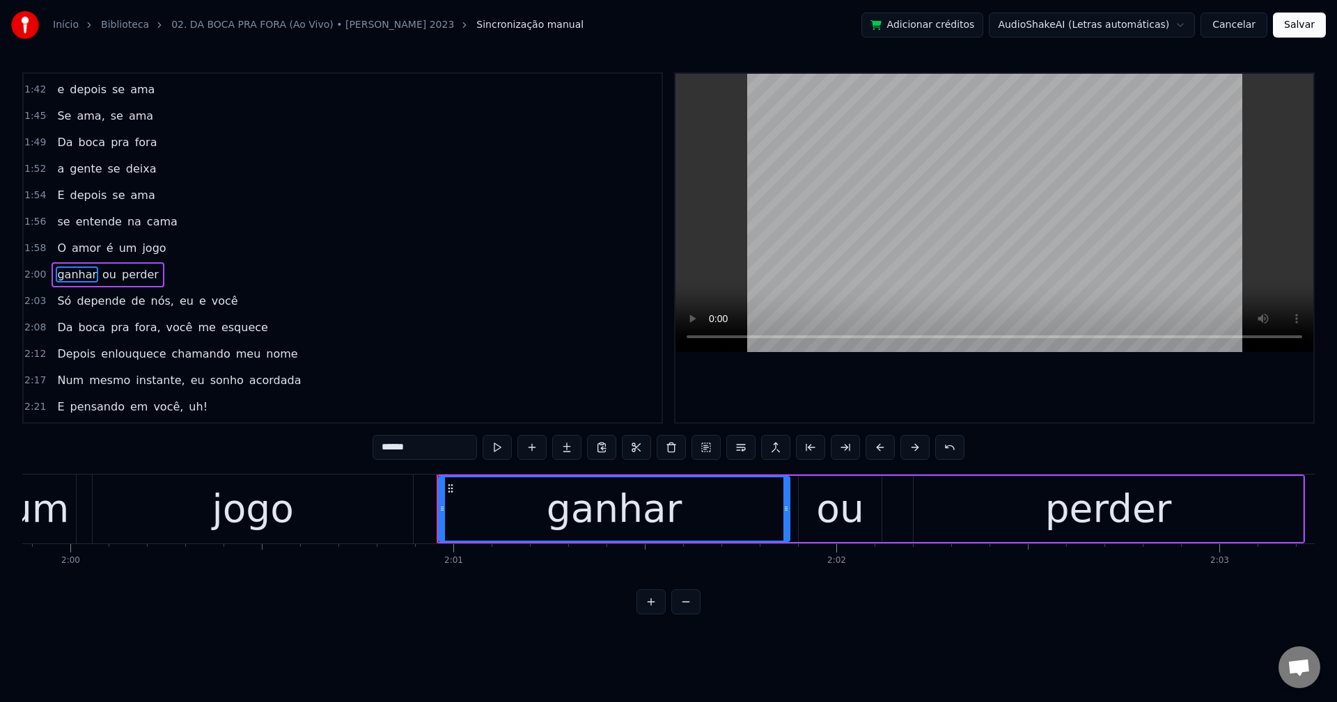
scroll to position [738, 0]
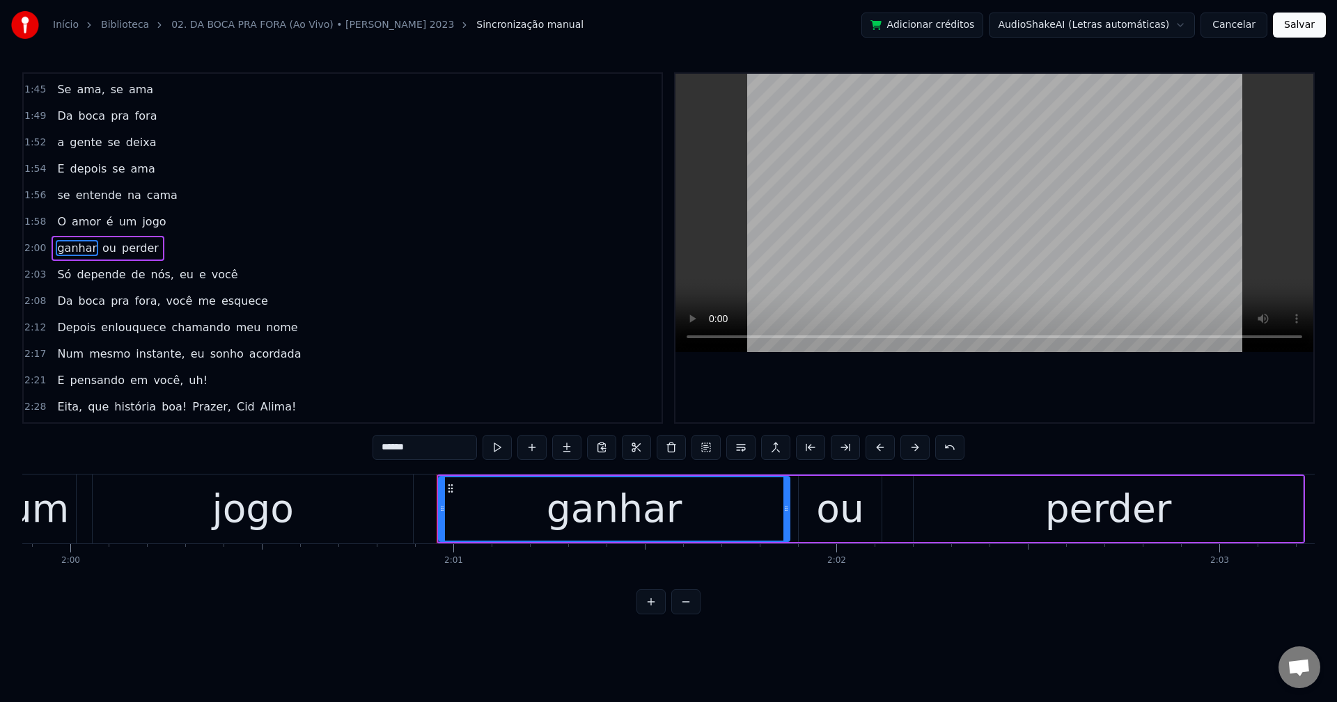
click at [150, 278] on span "nós," at bounding box center [163, 275] width 26 height 16
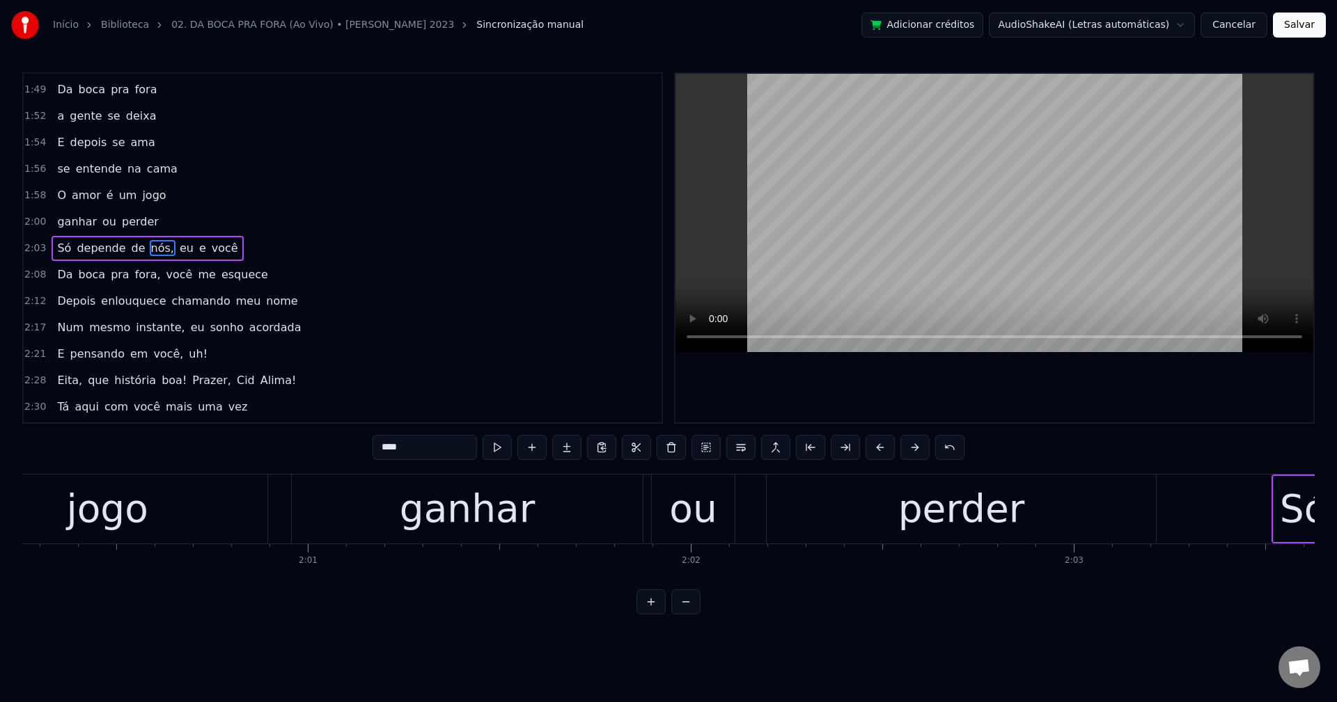
click at [437, 447] on input "****" at bounding box center [424, 447] width 104 height 25
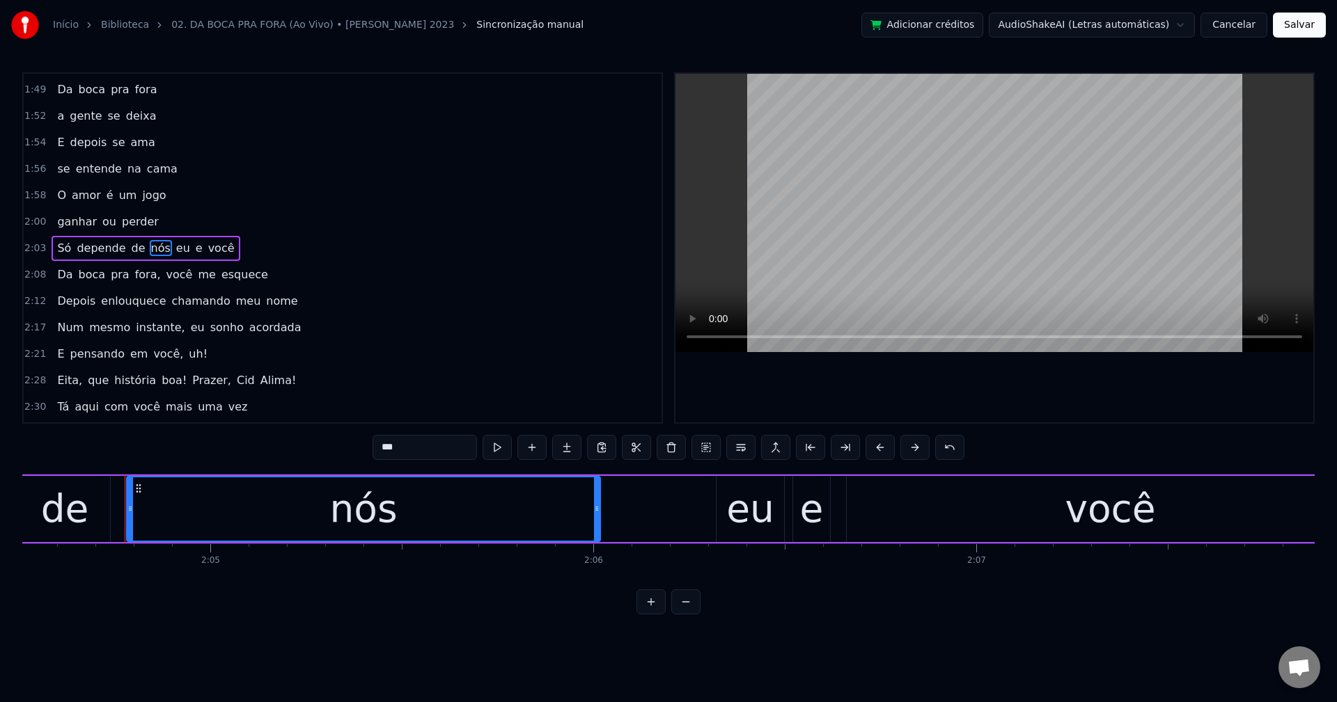
scroll to position [0, 47711]
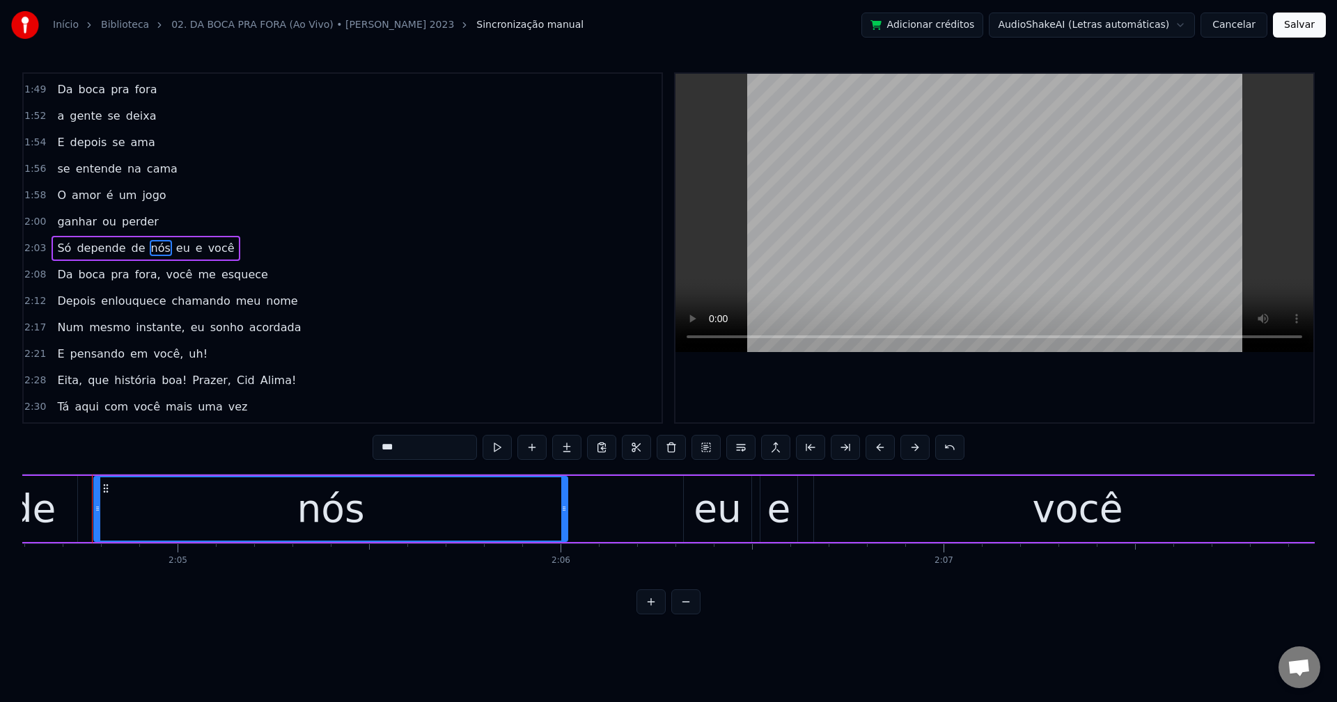
click at [175, 248] on span "eu" at bounding box center [183, 248] width 17 height 16
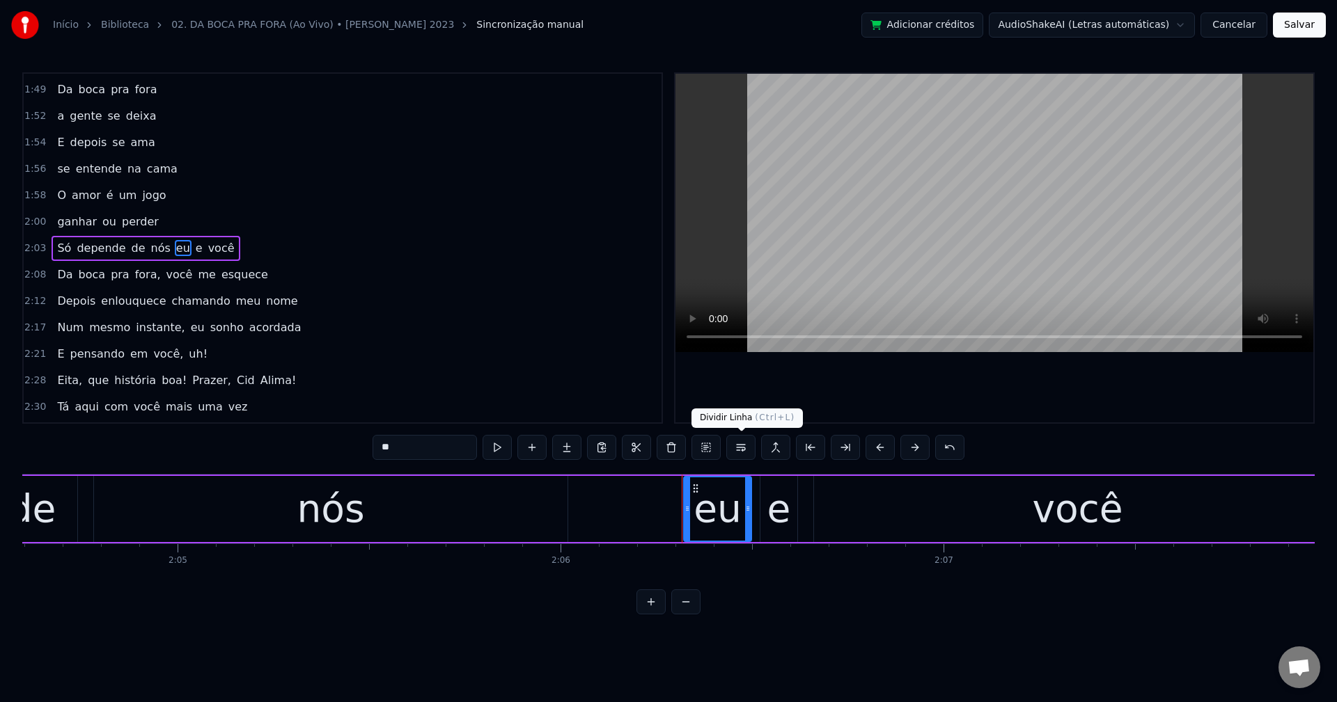
click at [749, 448] on button at bounding box center [740, 447] width 29 height 25
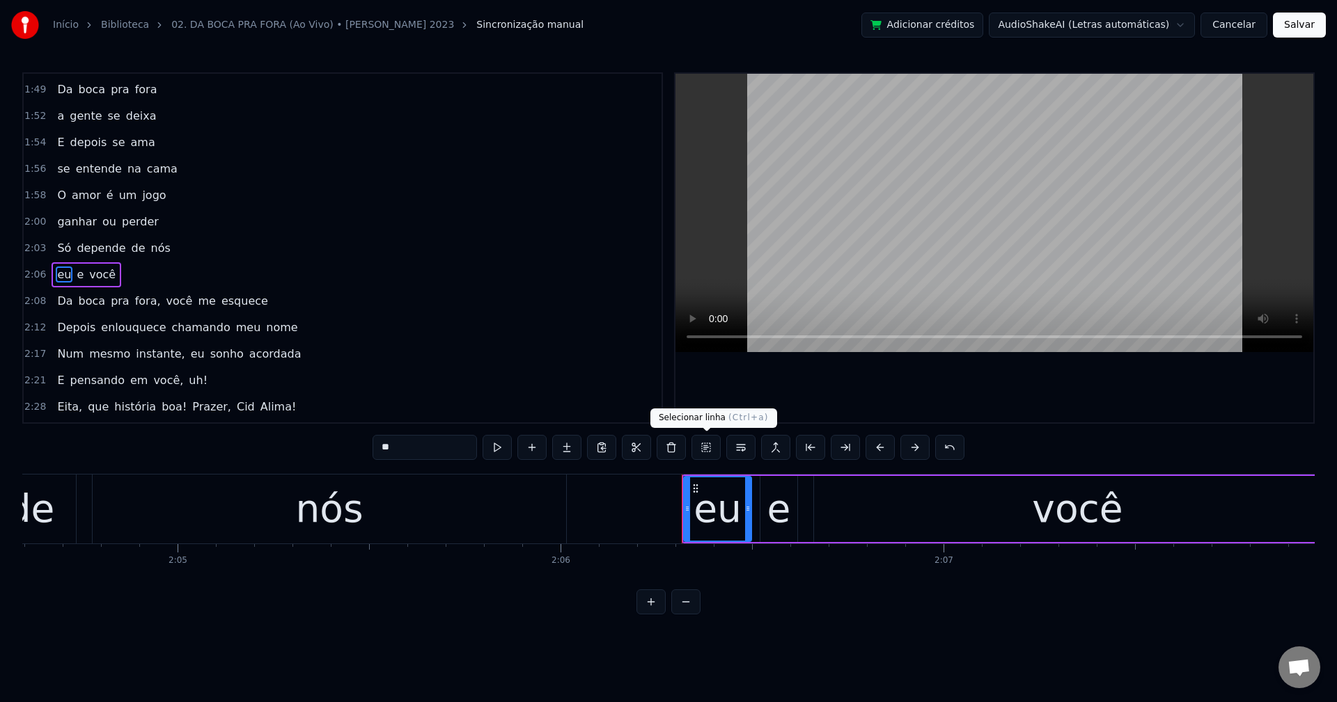
scroll to position [791, 0]
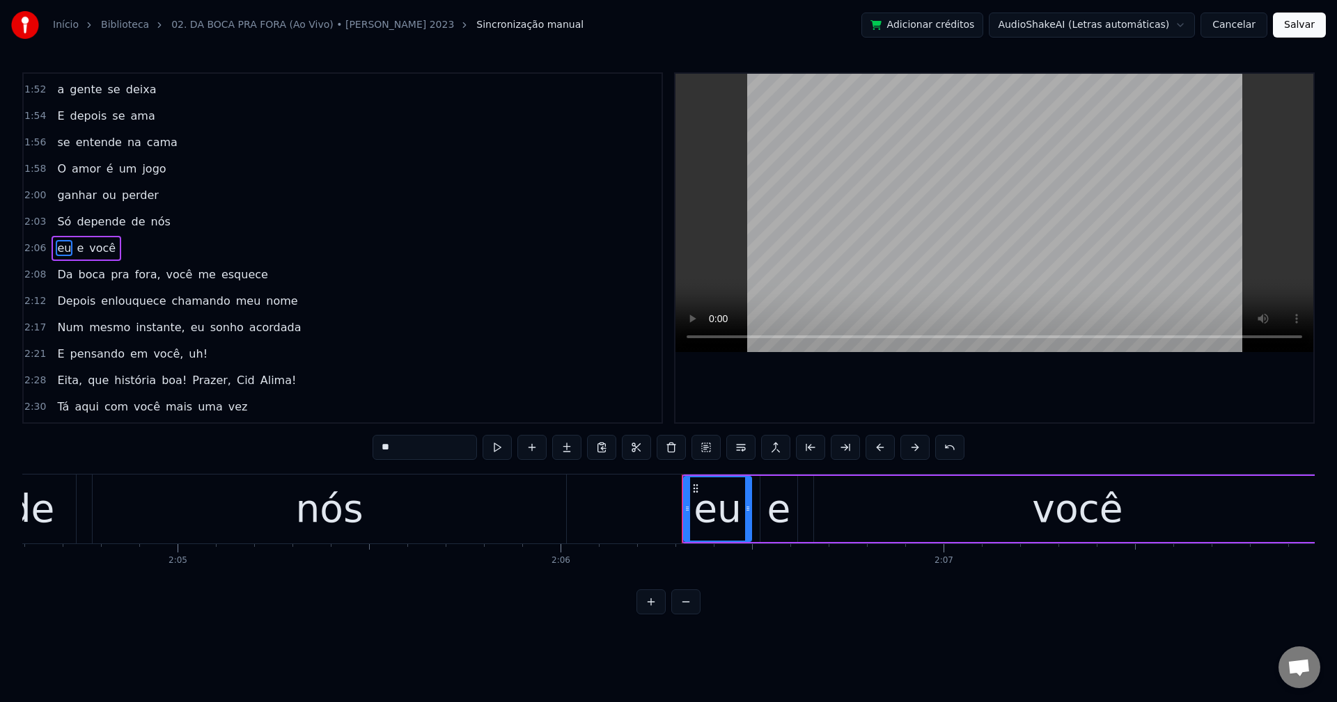
click at [138, 272] on span "fora," at bounding box center [148, 275] width 29 height 16
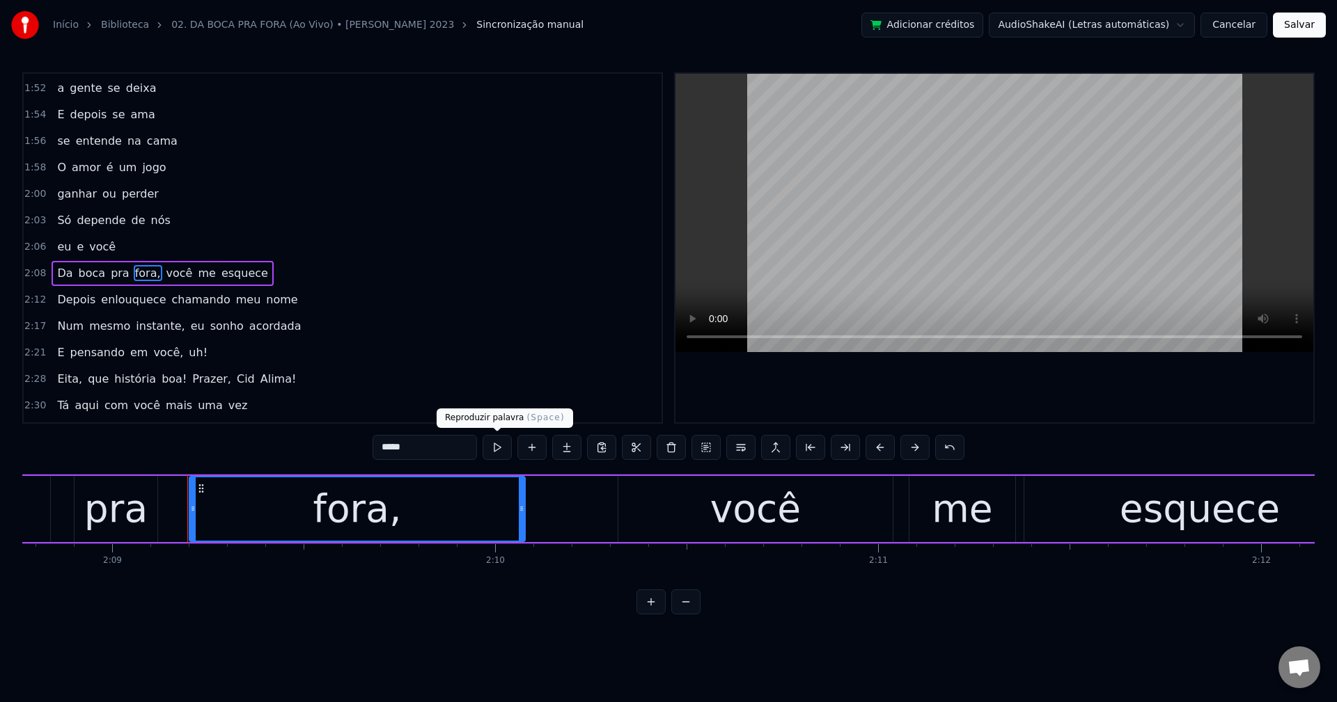
scroll to position [0, 49403]
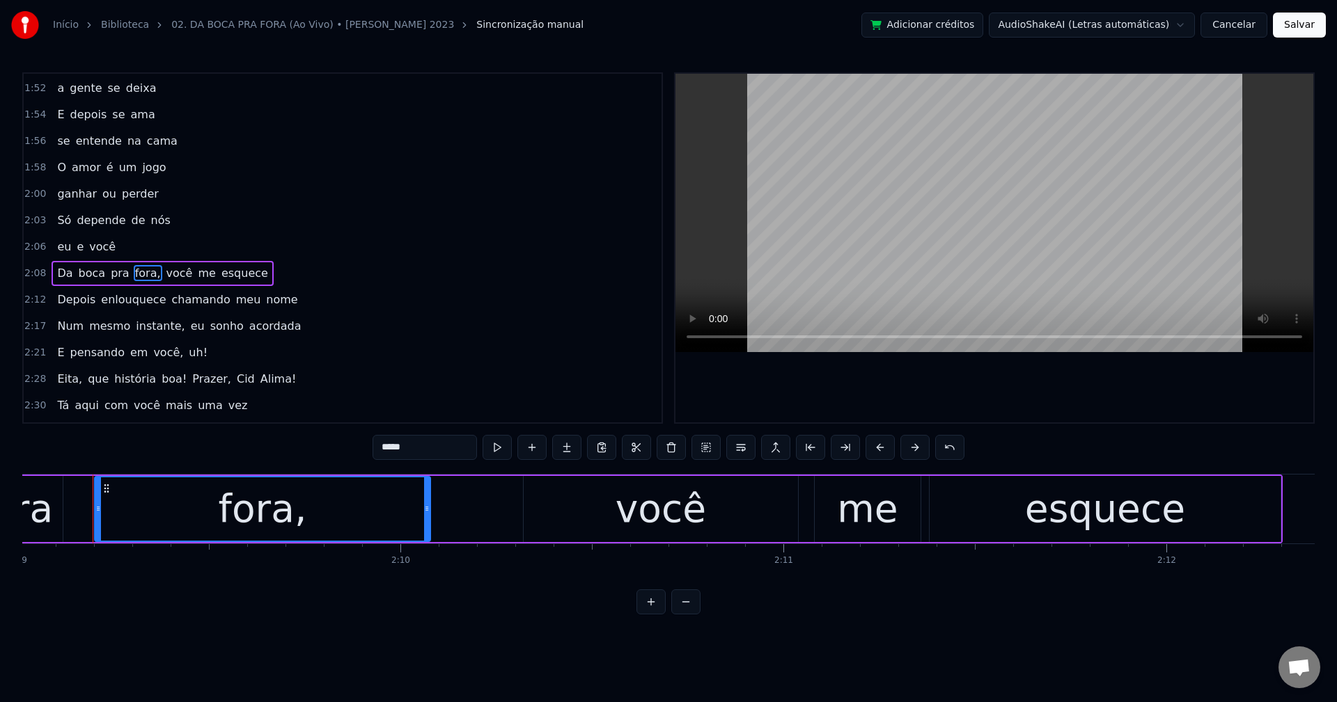
click at [455, 458] on input "*****" at bounding box center [424, 447] width 104 height 25
click at [169, 272] on span "você" at bounding box center [175, 273] width 29 height 16
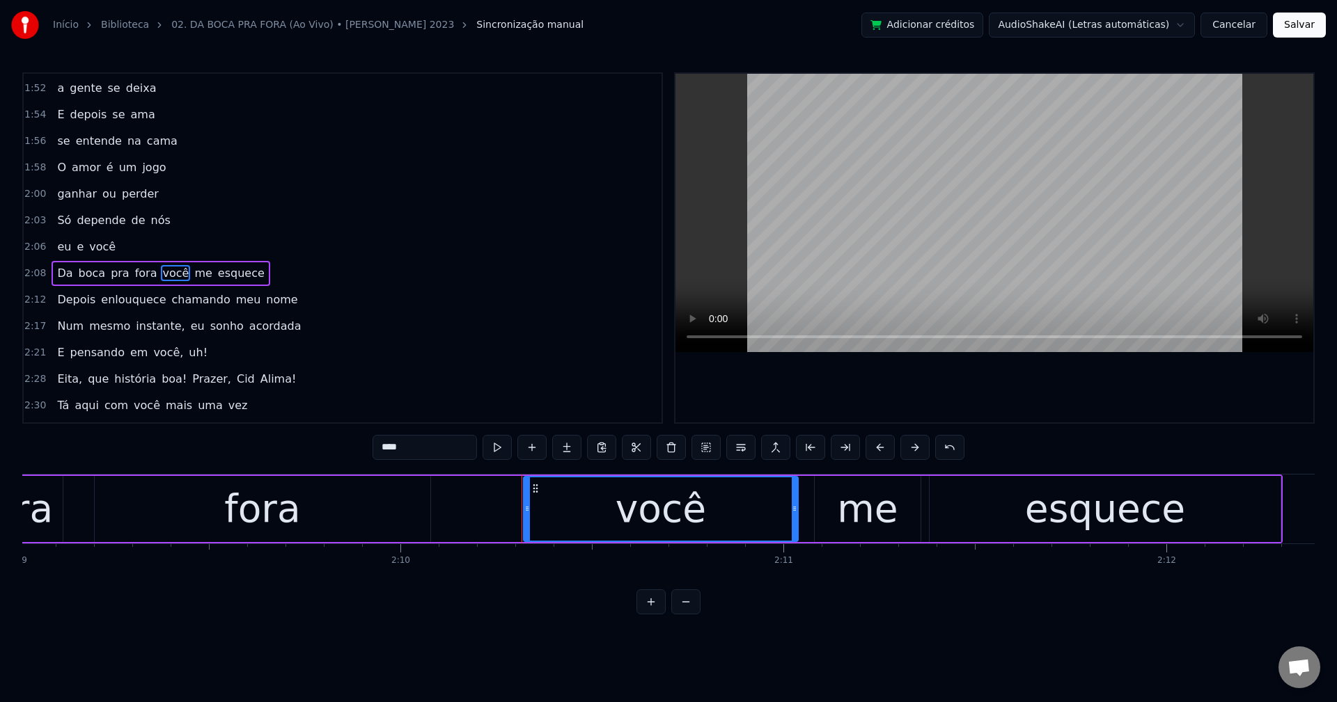
scroll to position [817, 0]
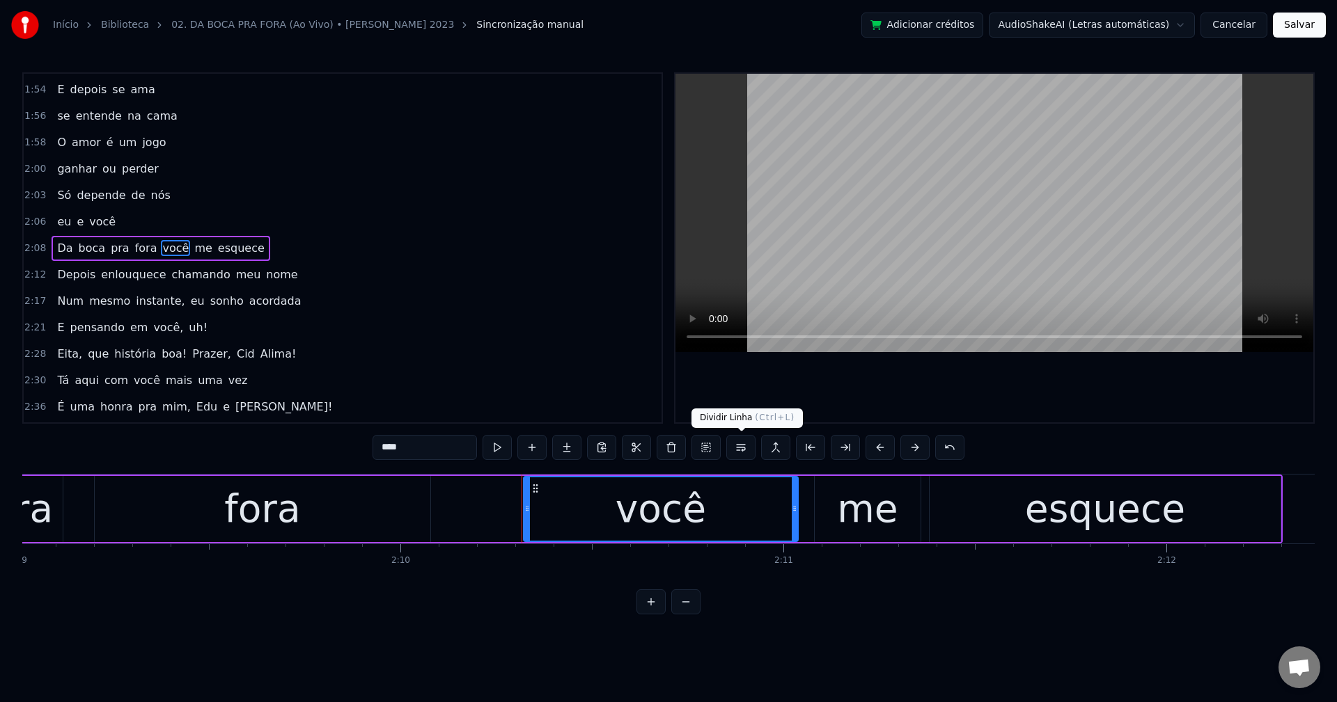
click at [734, 447] on button at bounding box center [740, 447] width 29 height 25
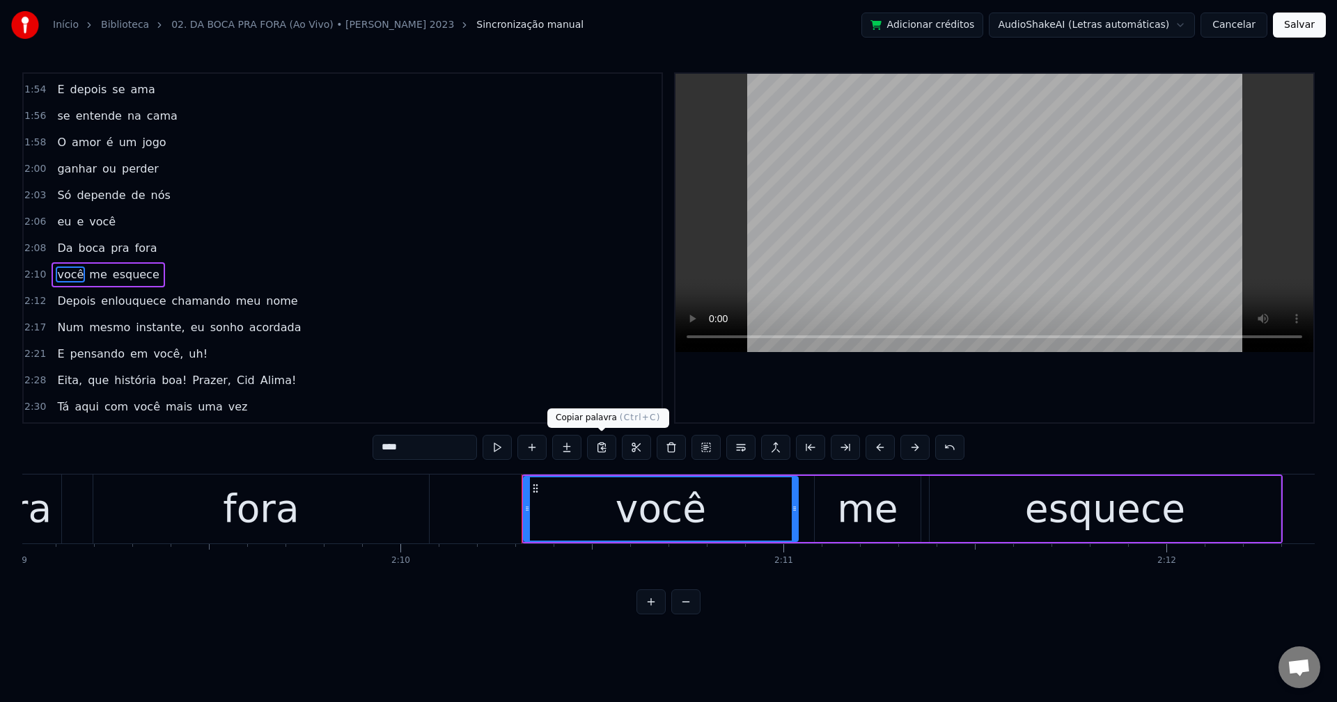
scroll to position [844, 0]
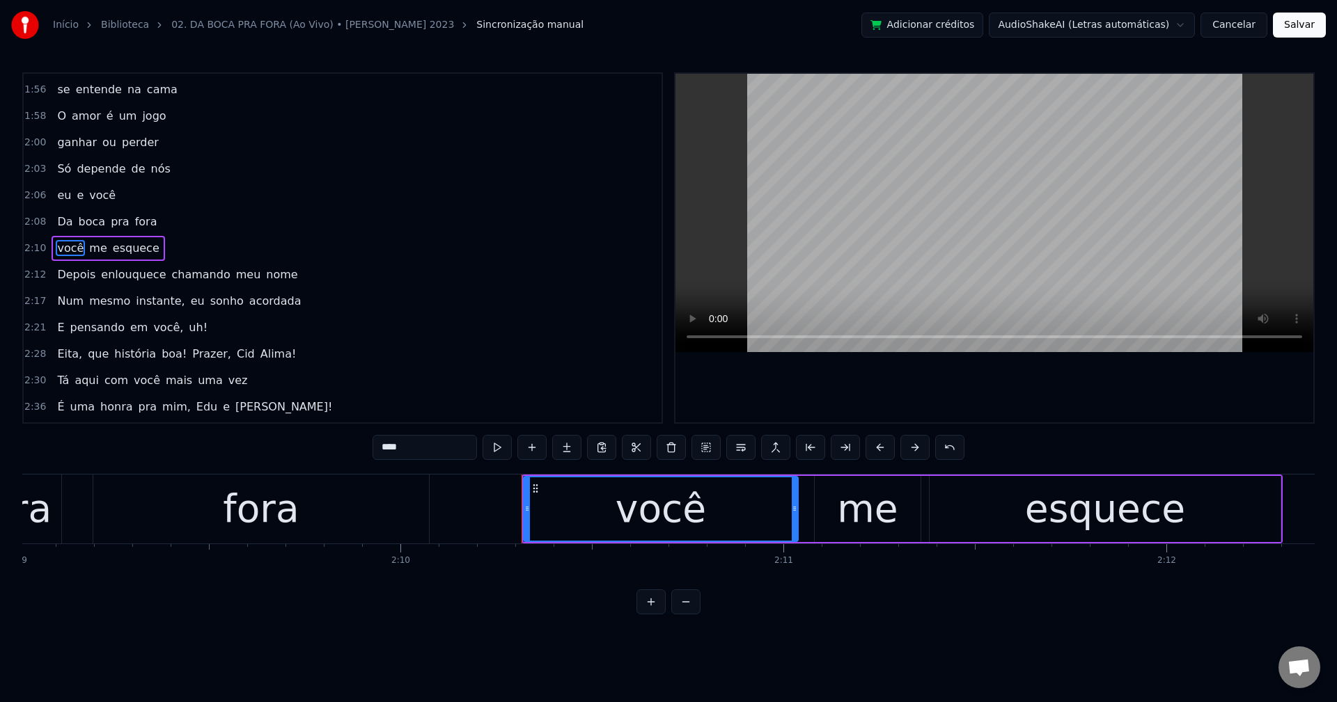
click at [176, 272] on span "chamando" at bounding box center [200, 275] width 61 height 16
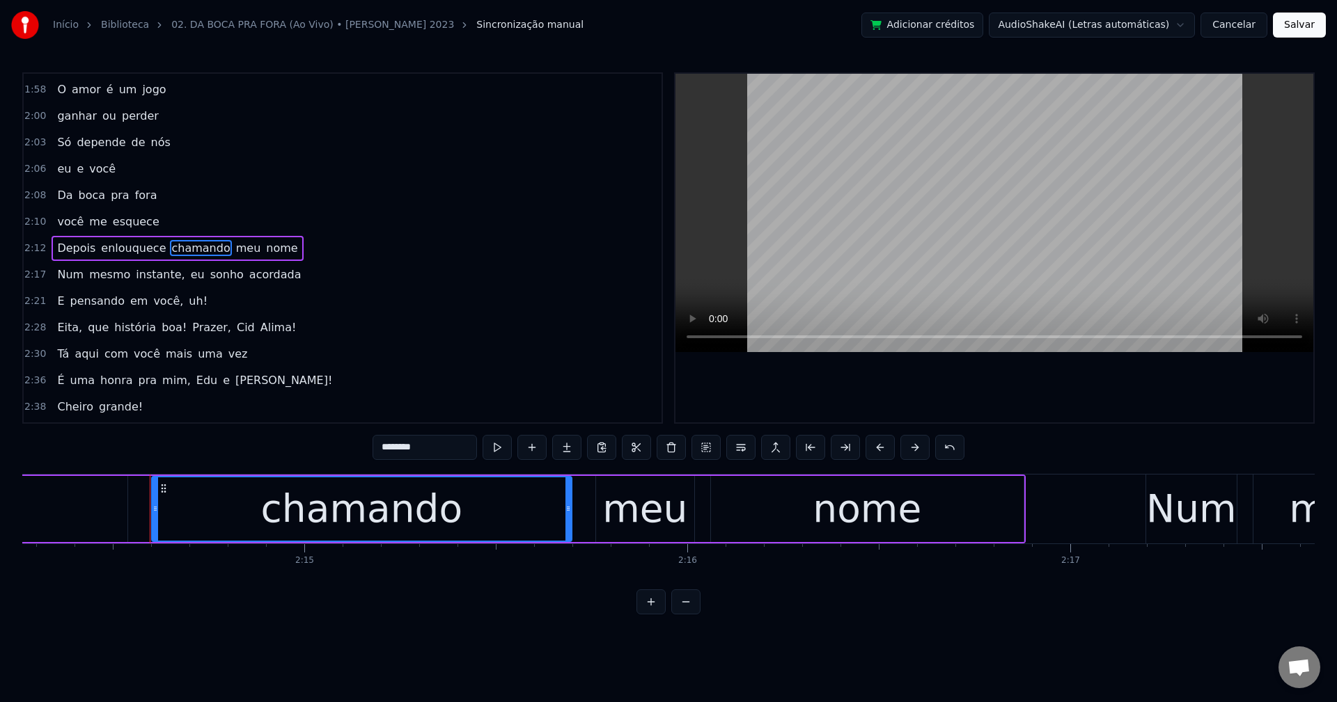
scroll to position [0, 51470]
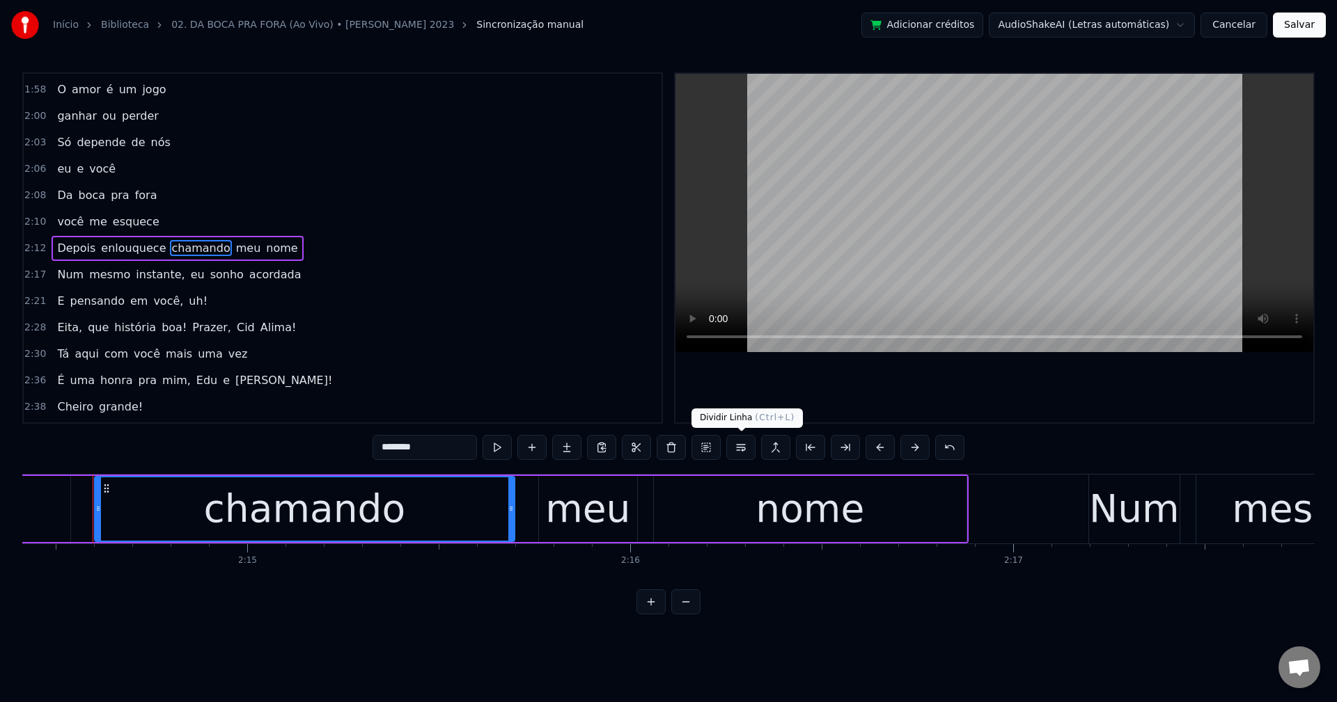
click at [745, 453] on button at bounding box center [740, 447] width 29 height 25
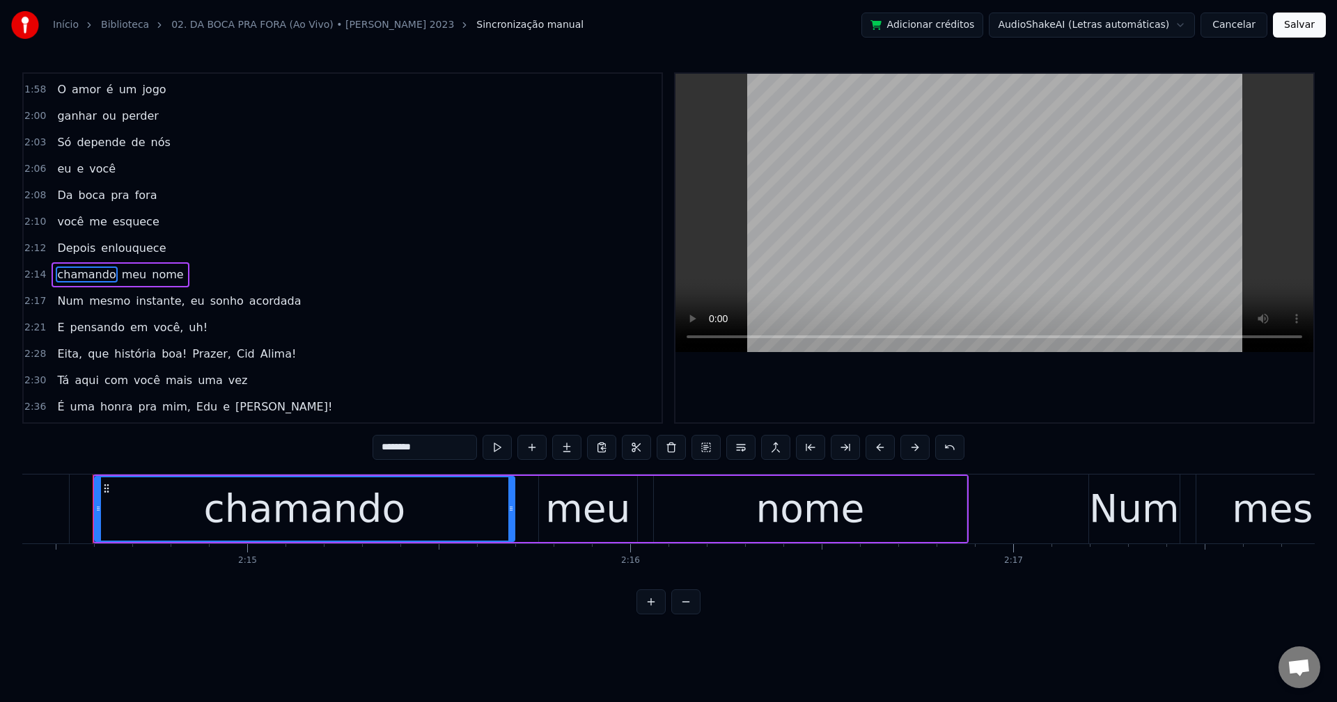
scroll to position [897, 0]
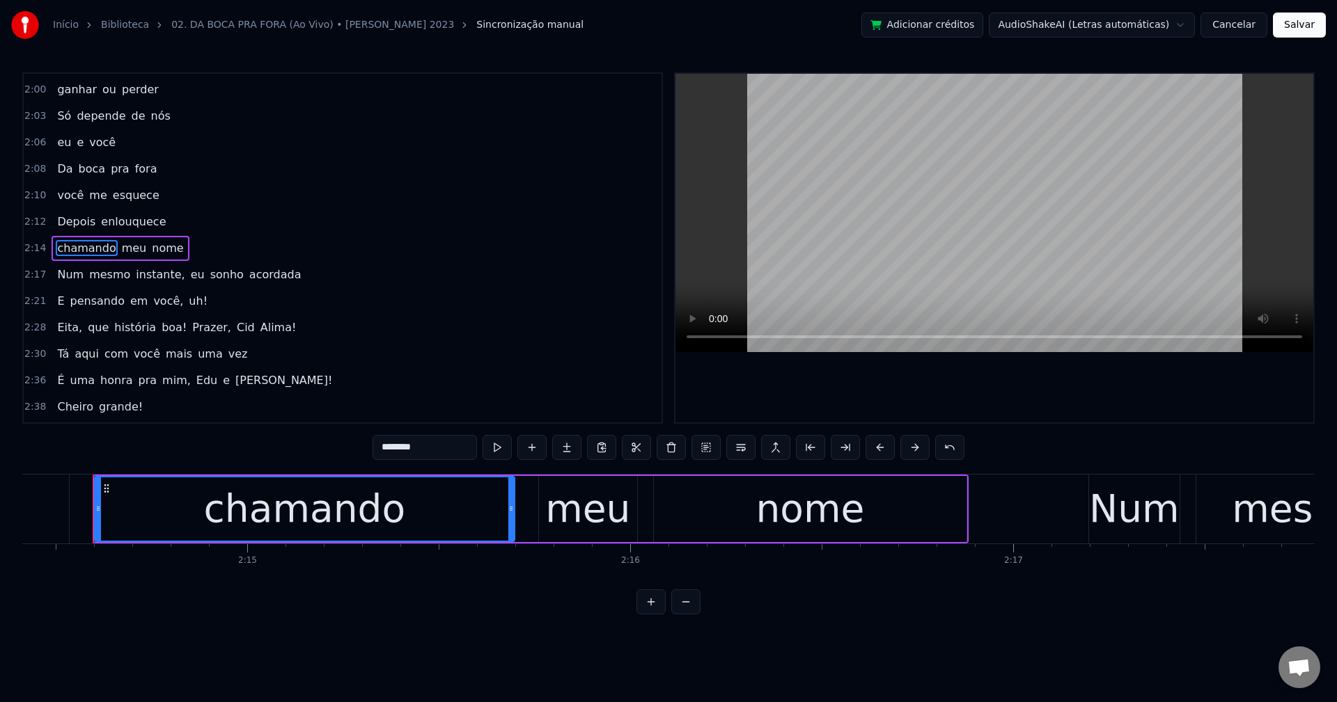
click at [150, 278] on span "instante," at bounding box center [160, 275] width 52 height 16
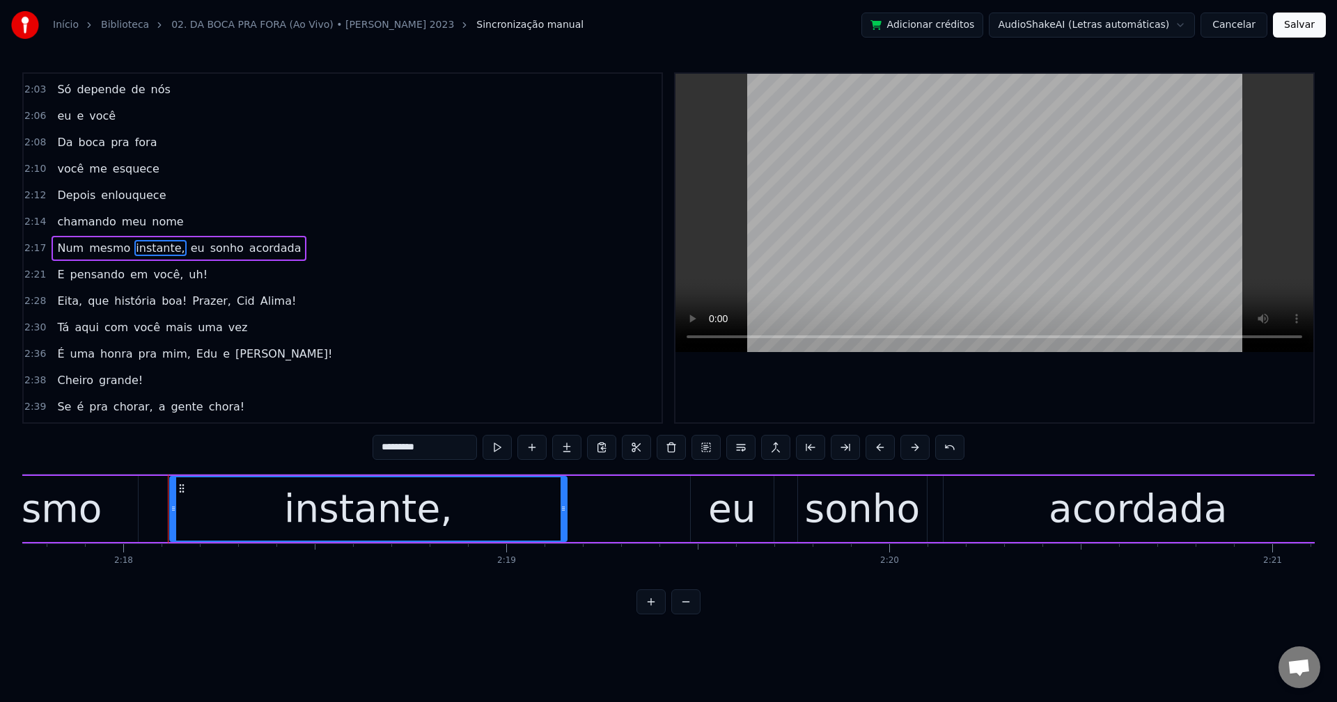
scroll to position [0, 52818]
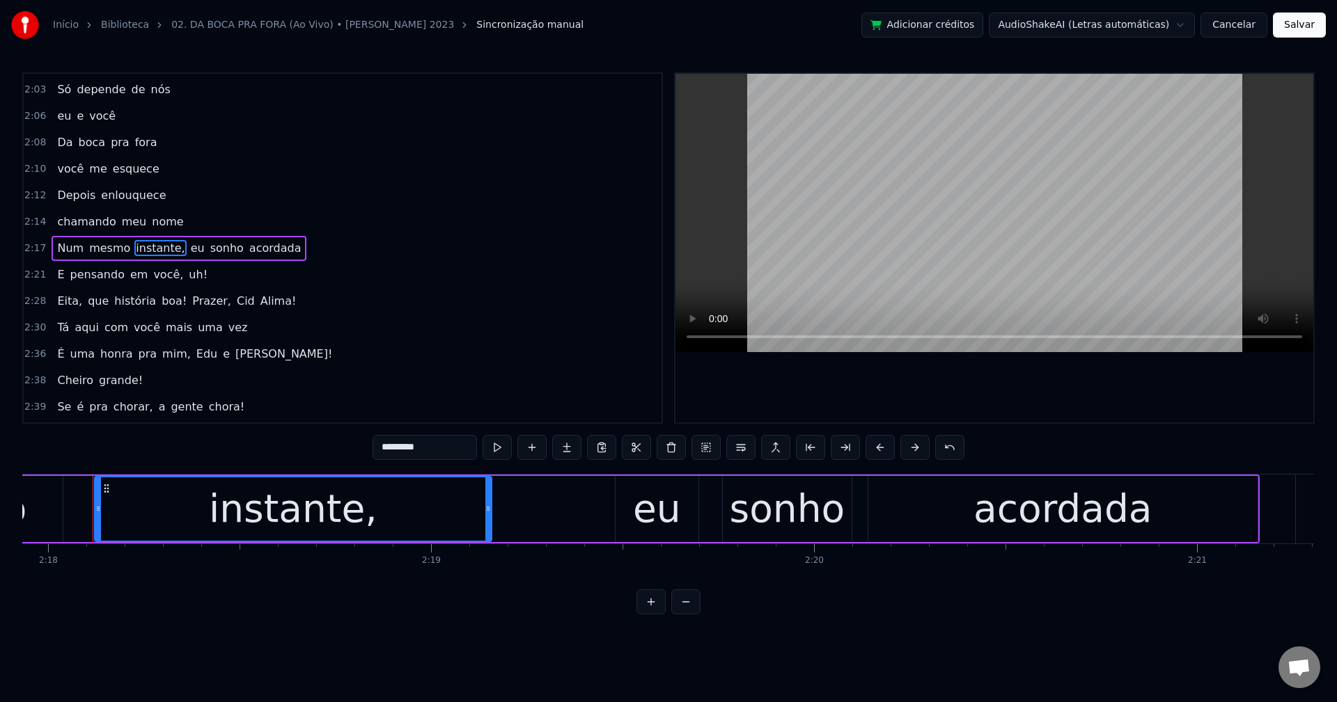
click at [431, 455] on input "*********" at bounding box center [424, 447] width 104 height 25
click at [186, 249] on span "eu" at bounding box center [194, 248] width 17 height 16
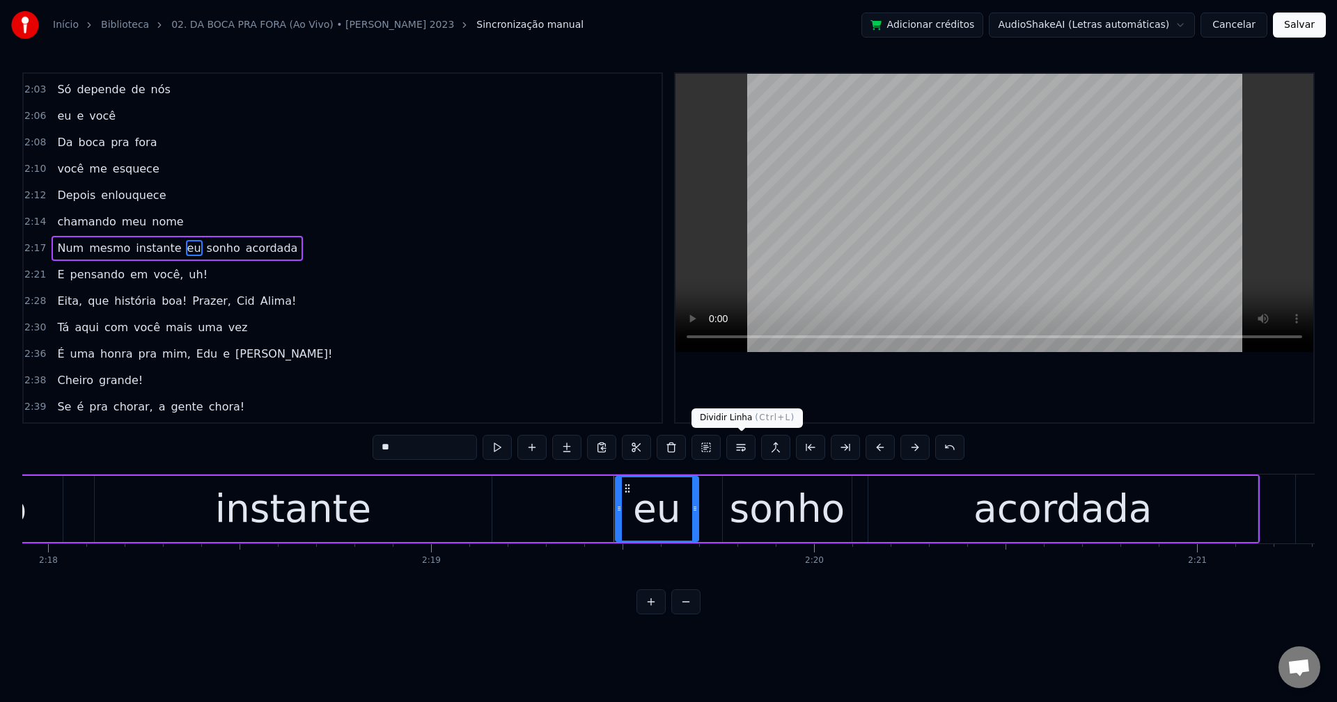
click at [753, 451] on button at bounding box center [740, 447] width 29 height 25
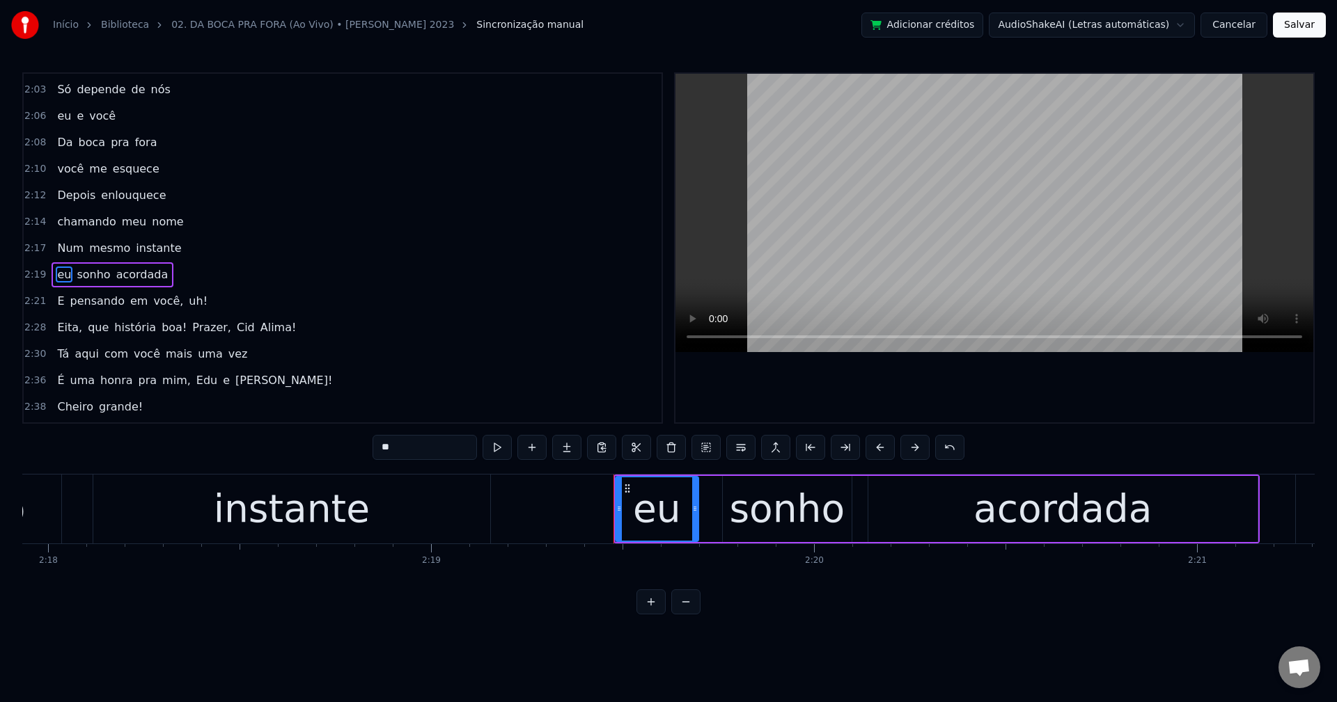
scroll to position [950, 0]
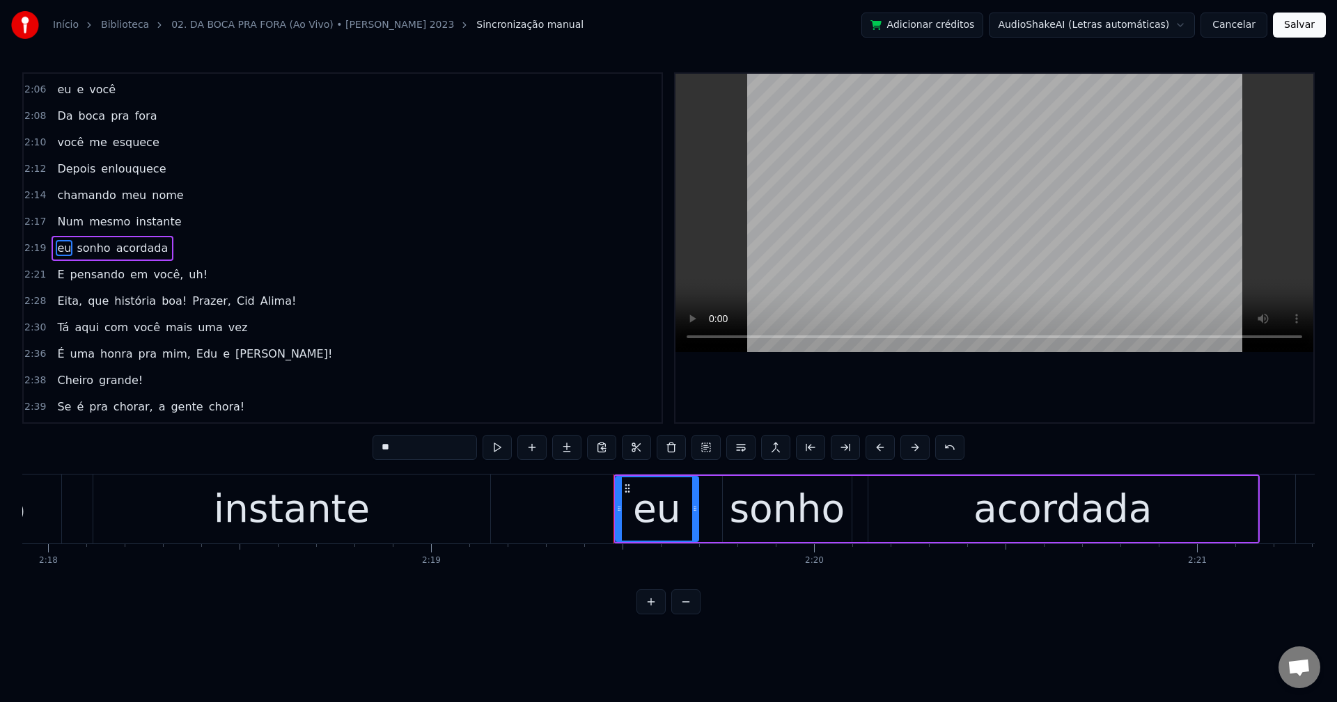
click at [152, 277] on span "você," at bounding box center [168, 275] width 33 height 16
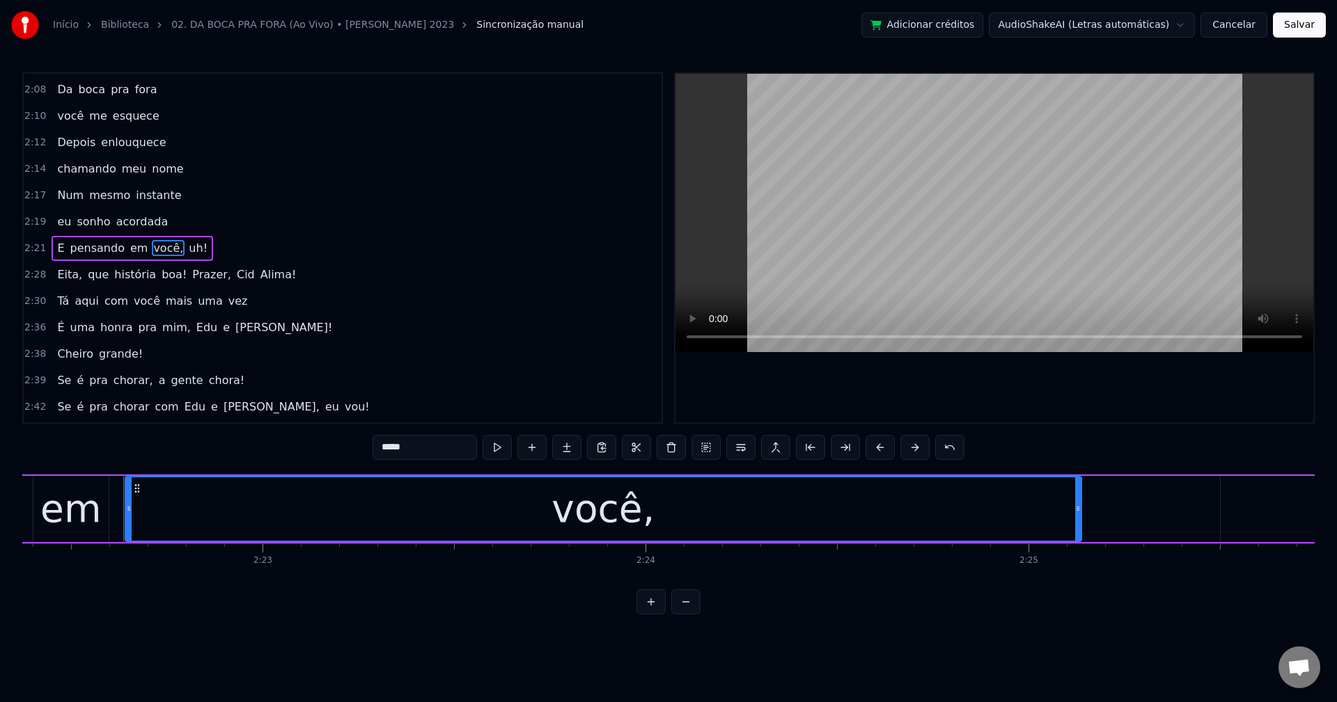
scroll to position [0, 54549]
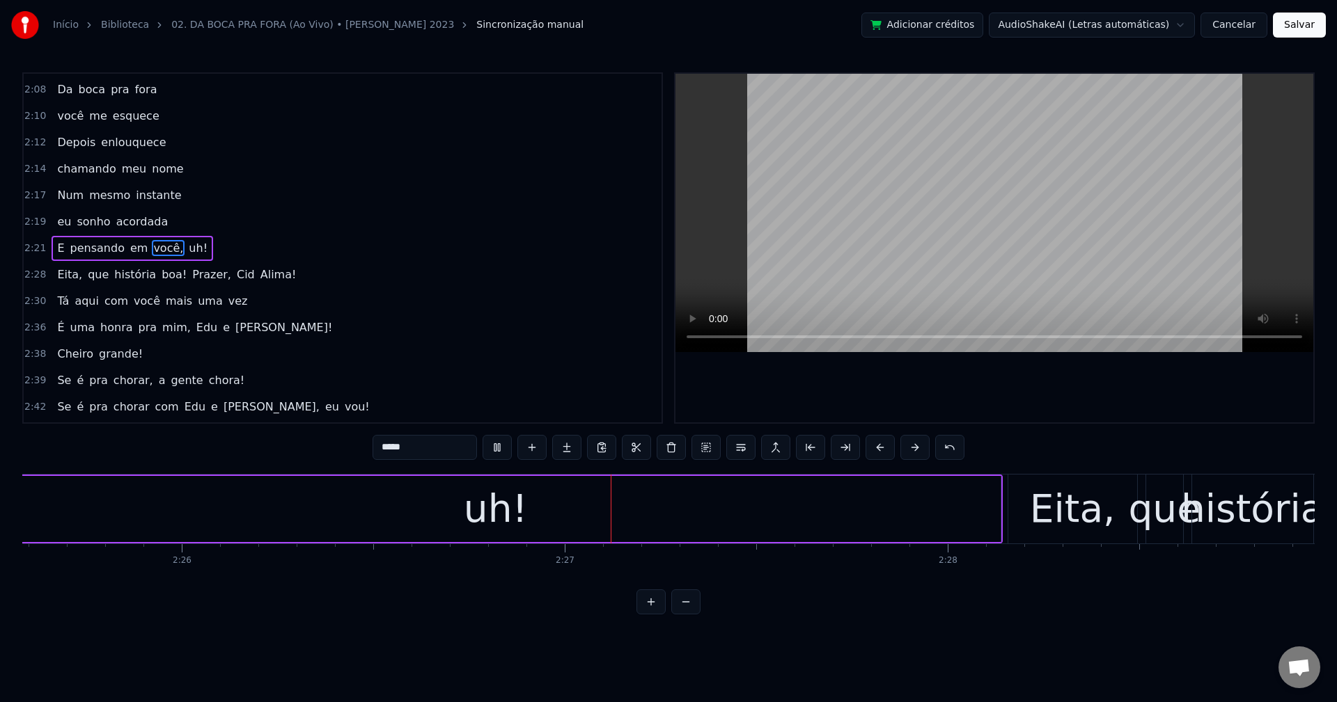
click at [152, 248] on span "você," at bounding box center [168, 248] width 33 height 16
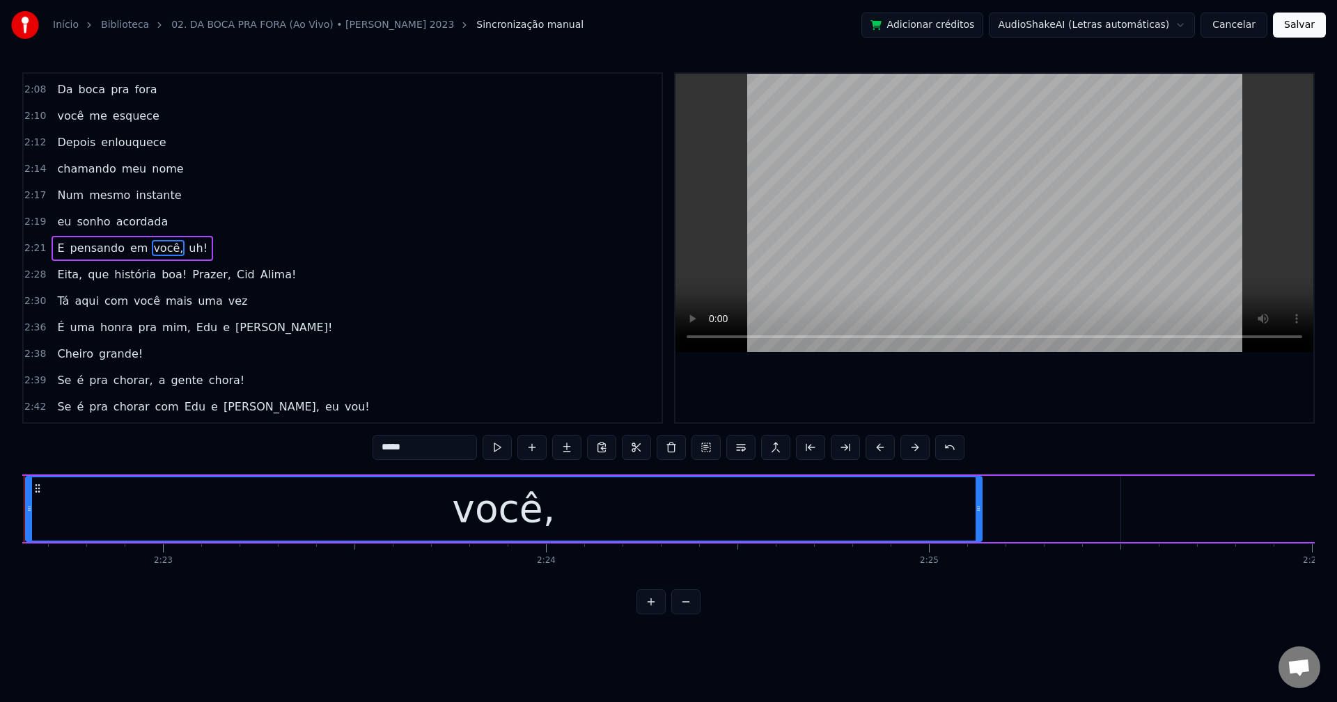
click at [441, 454] on input "*****" at bounding box center [424, 447] width 104 height 25
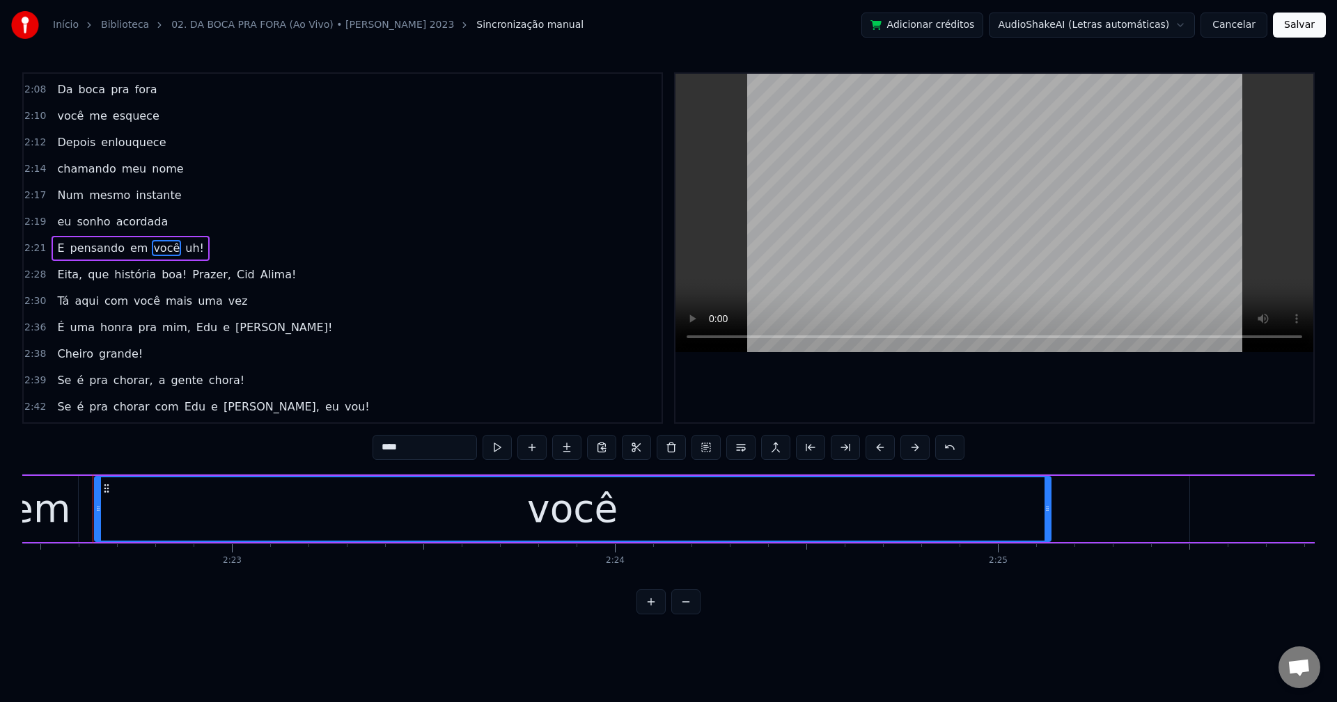
click at [185, 248] on span "uh!" at bounding box center [195, 248] width 22 height 16
type input "***"
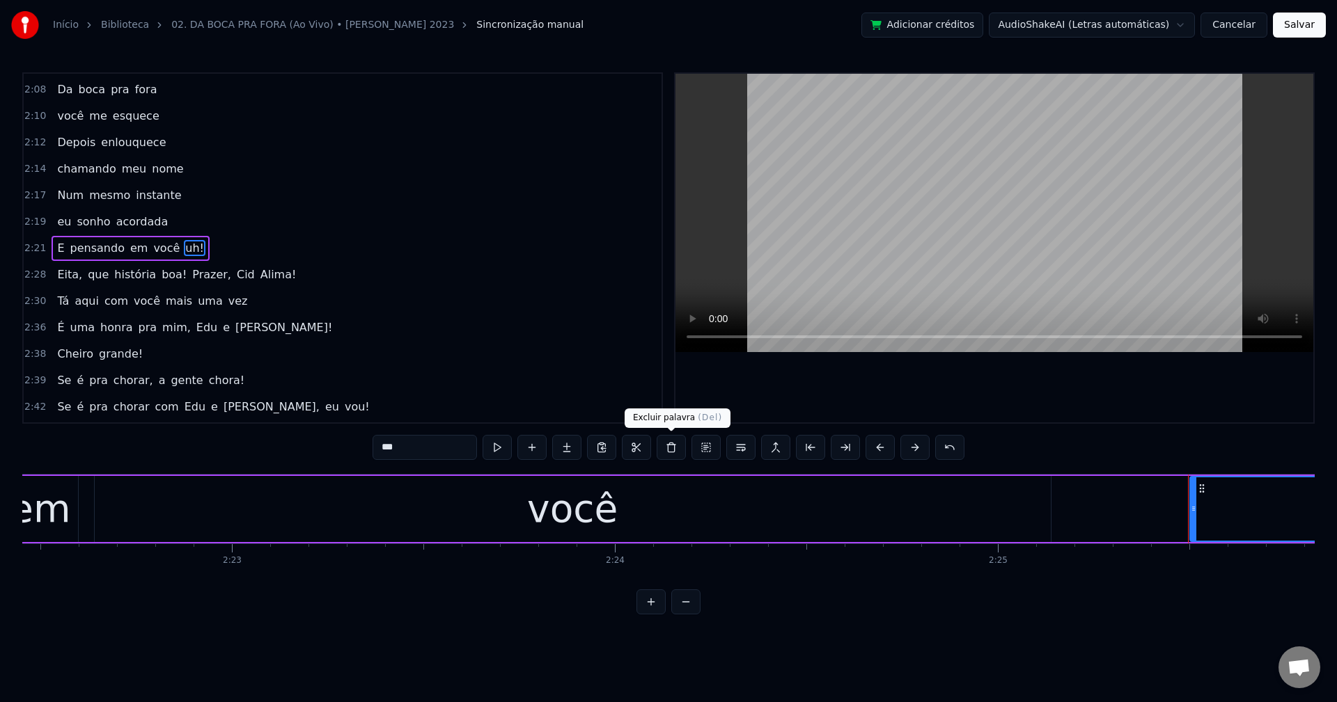
click at [668, 448] on button at bounding box center [671, 447] width 29 height 25
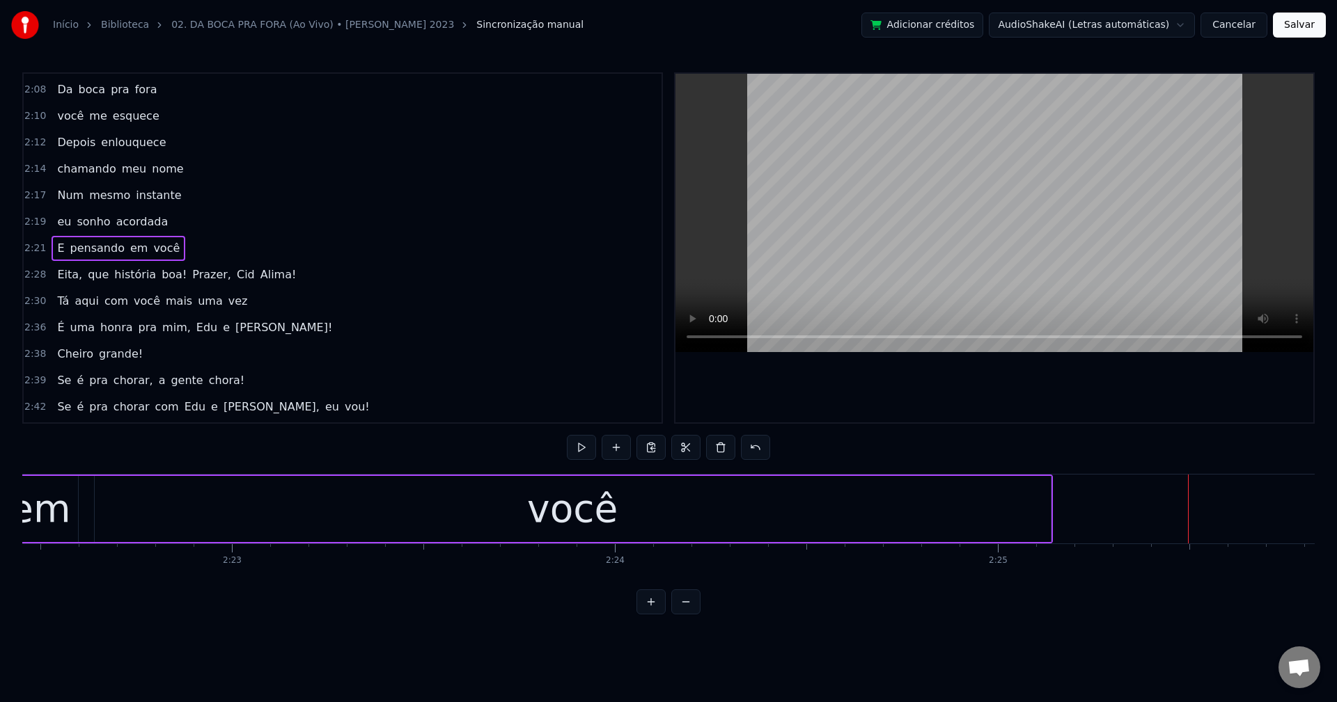
click at [59, 271] on span "Eita," at bounding box center [70, 275] width 28 height 16
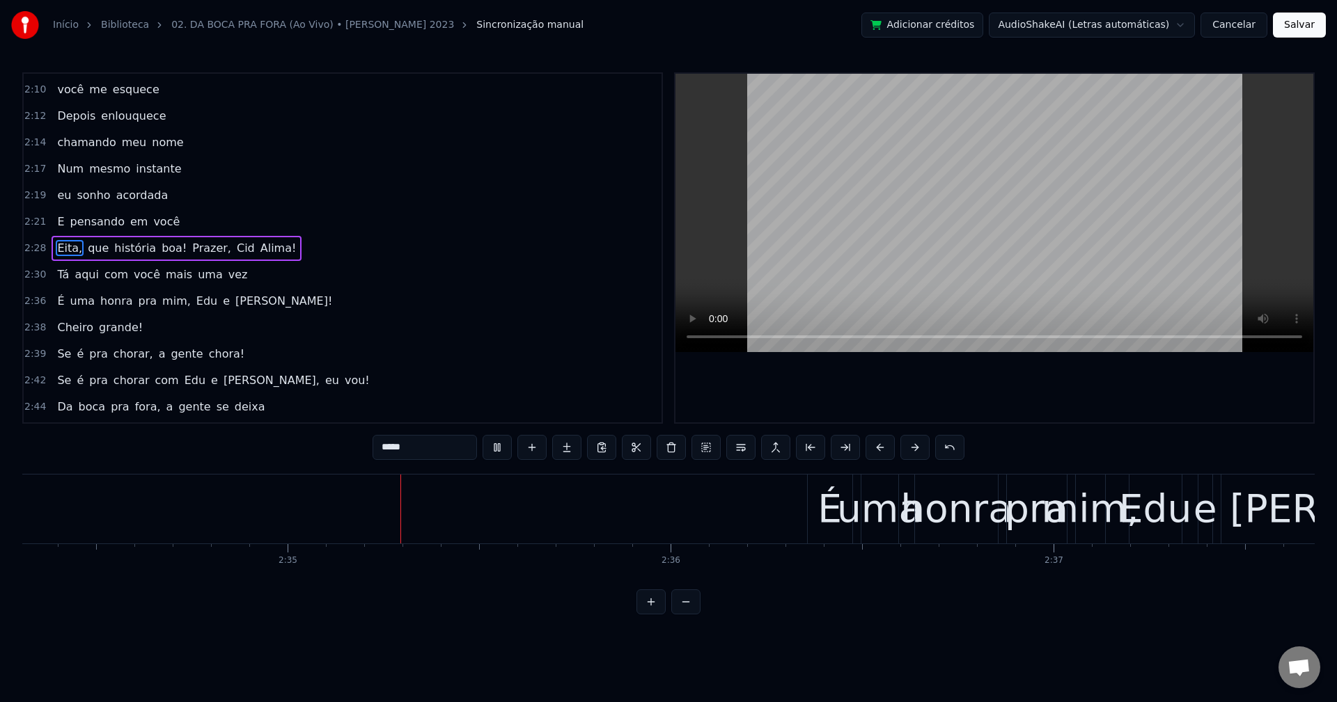
scroll to position [0, 59123]
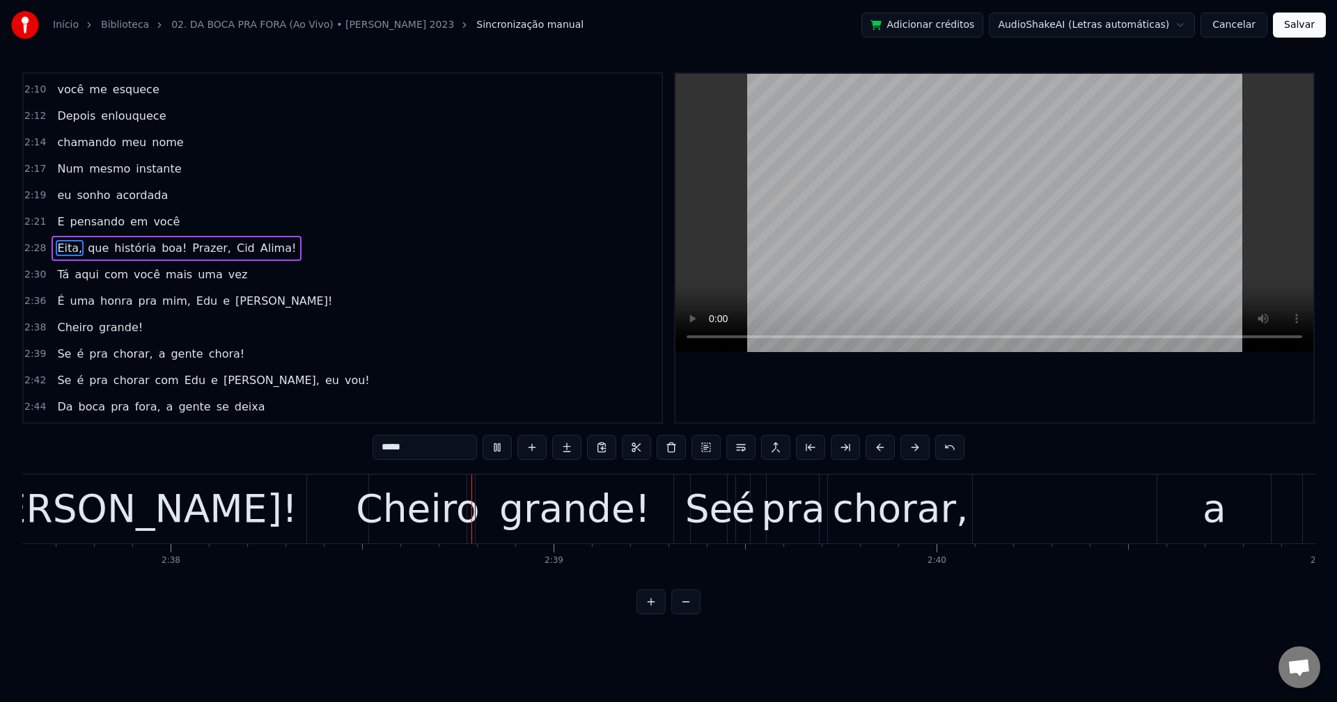
click at [97, 240] on span "que" at bounding box center [98, 248] width 24 height 16
type input "***"
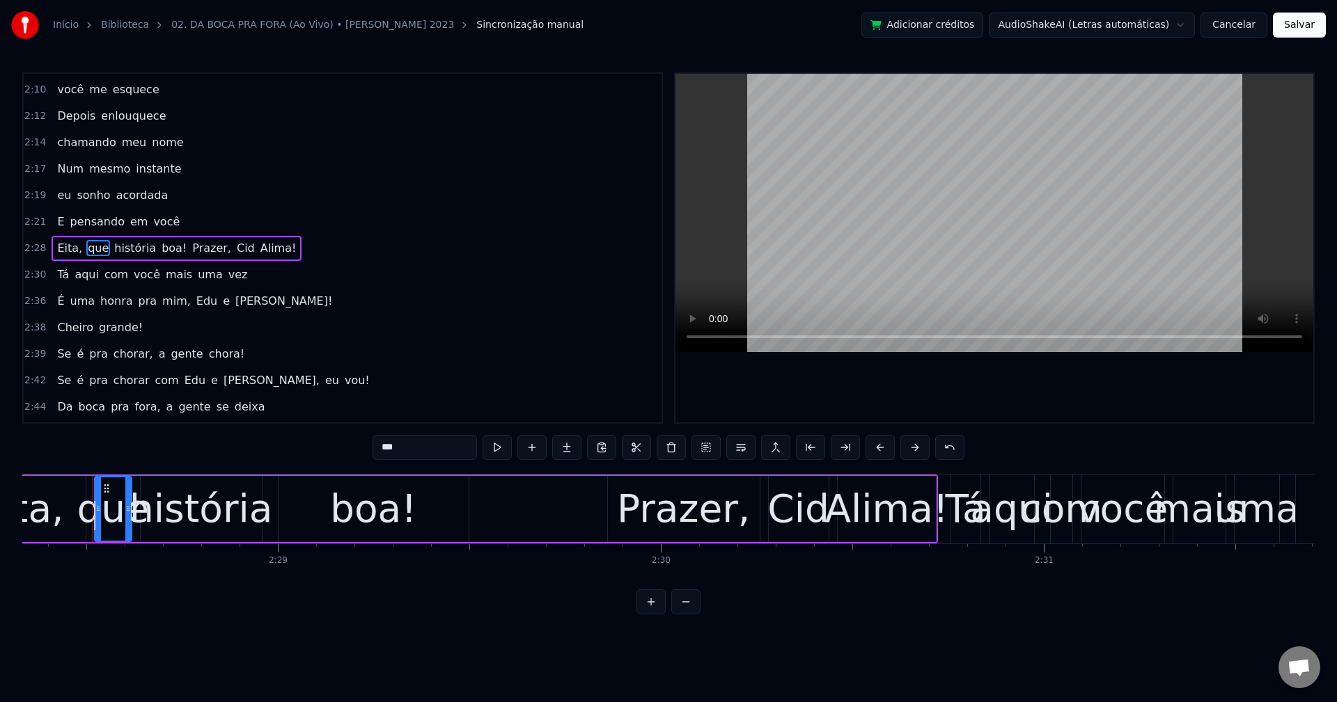
click at [100, 237] on div "Eita, que história boa! Prazer, [PERSON_NAME]!" at bounding box center [177, 248] width 250 height 25
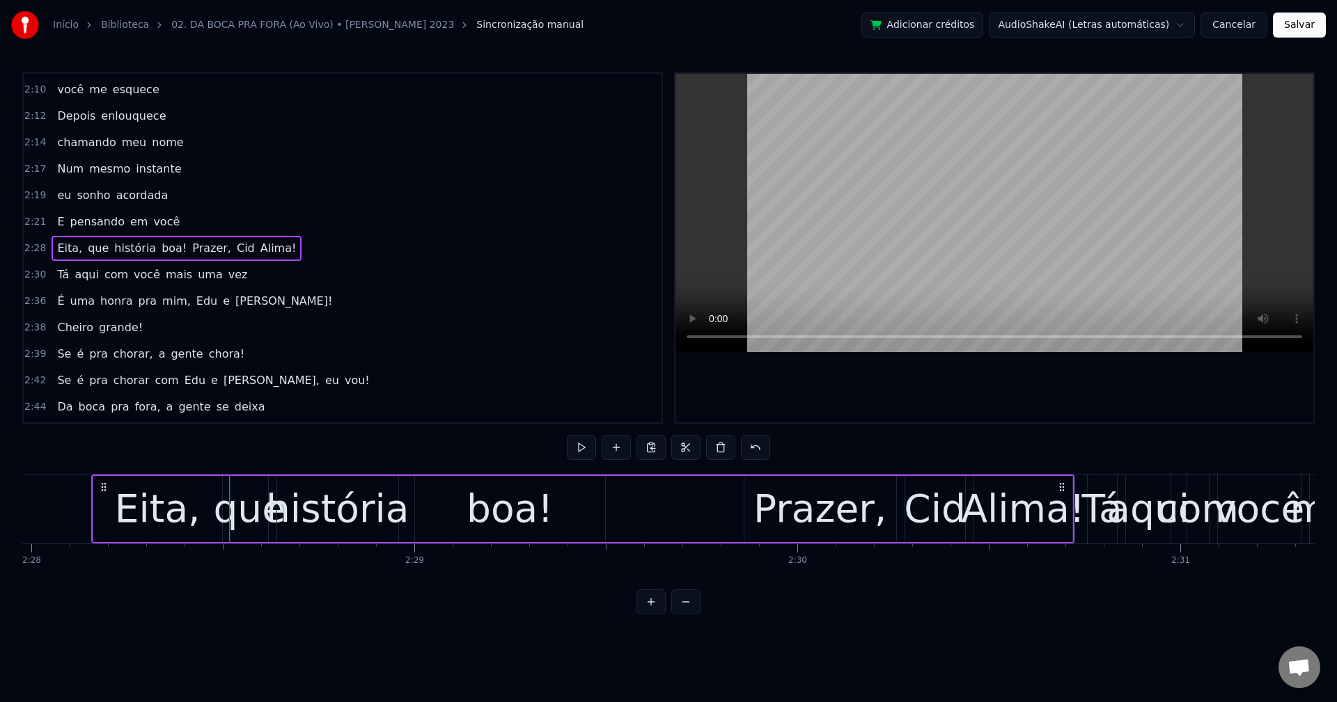
scroll to position [0, 56663]
click at [714, 449] on button at bounding box center [720, 447] width 29 height 25
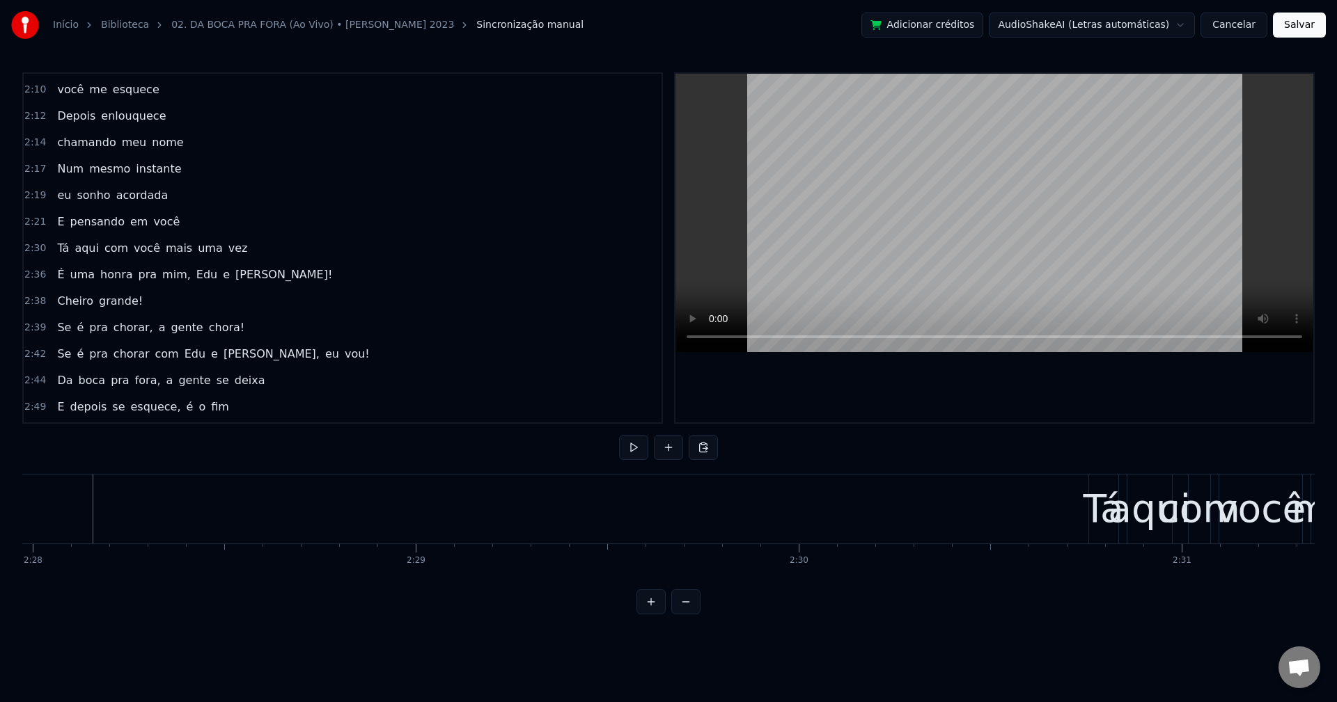
click at [118, 241] on span "com" at bounding box center [116, 248] width 26 height 17
click at [141, 250] on span "você" at bounding box center [146, 248] width 29 height 16
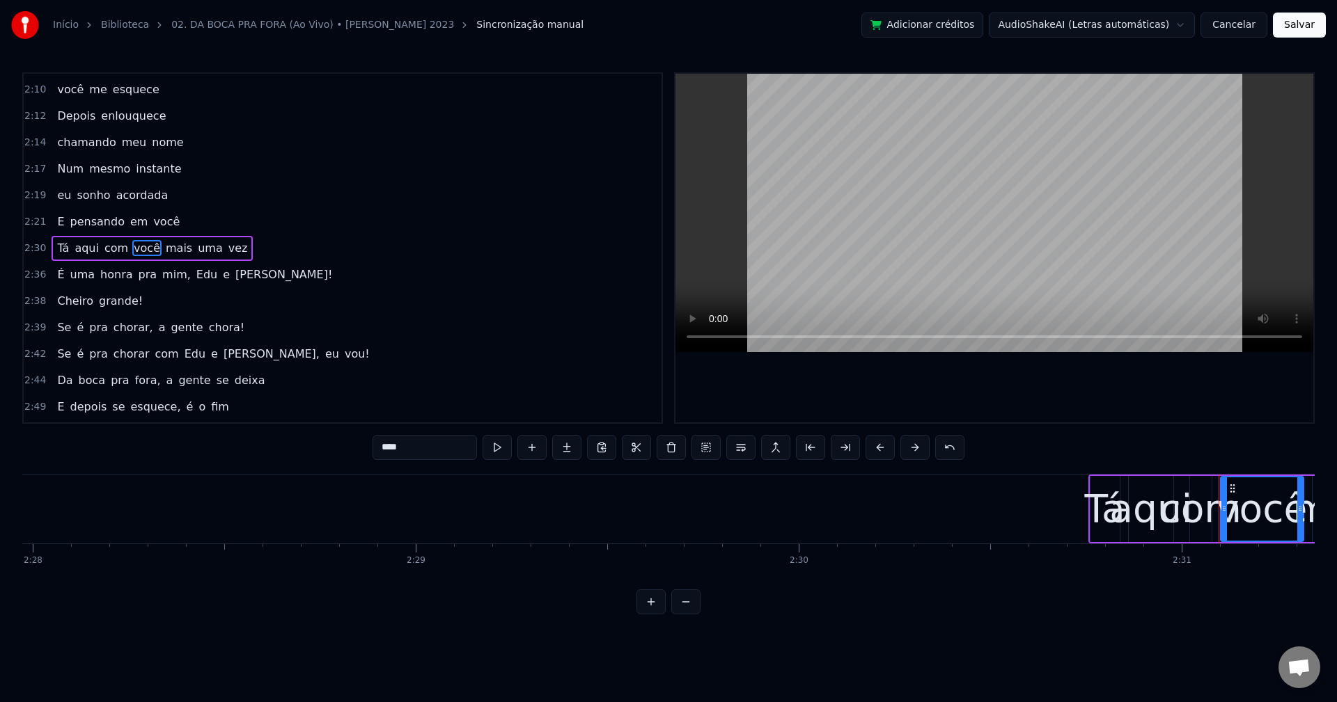
click at [148, 242] on div "Tá aqui com você mais uma vez" at bounding box center [152, 248] width 201 height 25
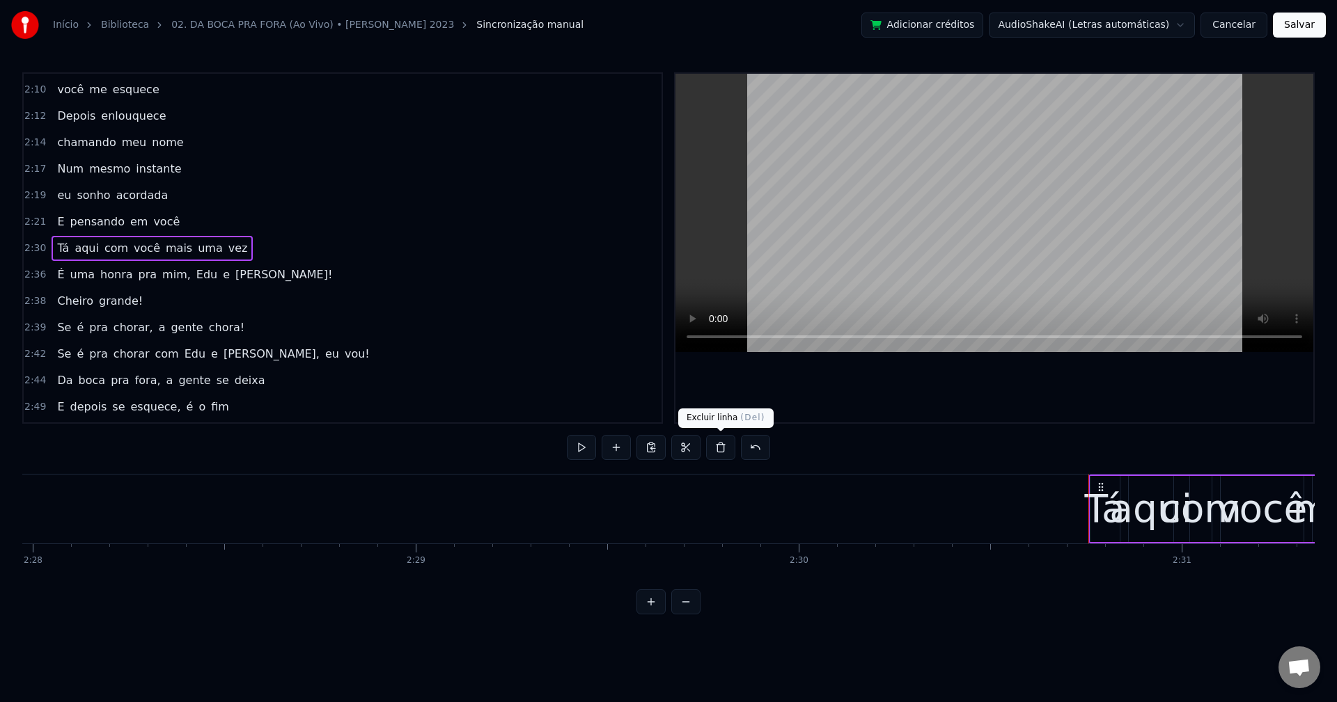
click at [719, 449] on button at bounding box center [720, 447] width 29 height 25
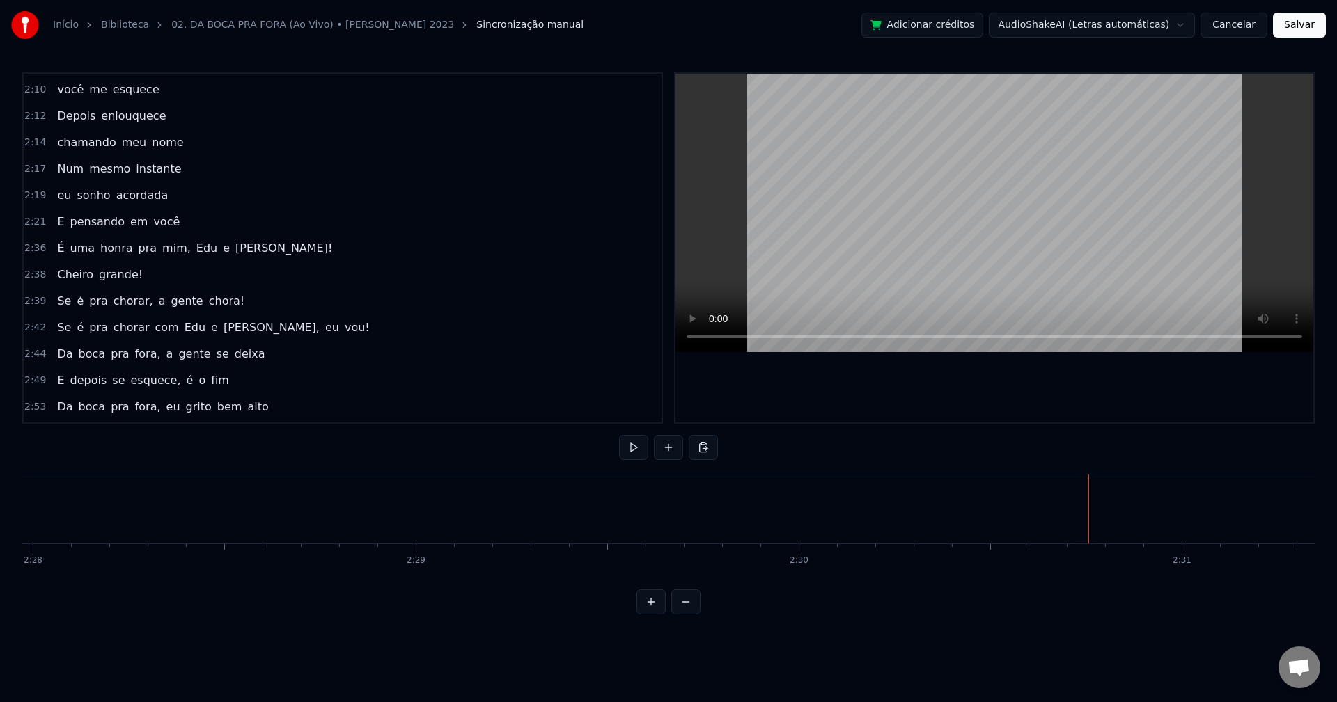
click at [161, 253] on span "mim," at bounding box center [176, 248] width 31 height 16
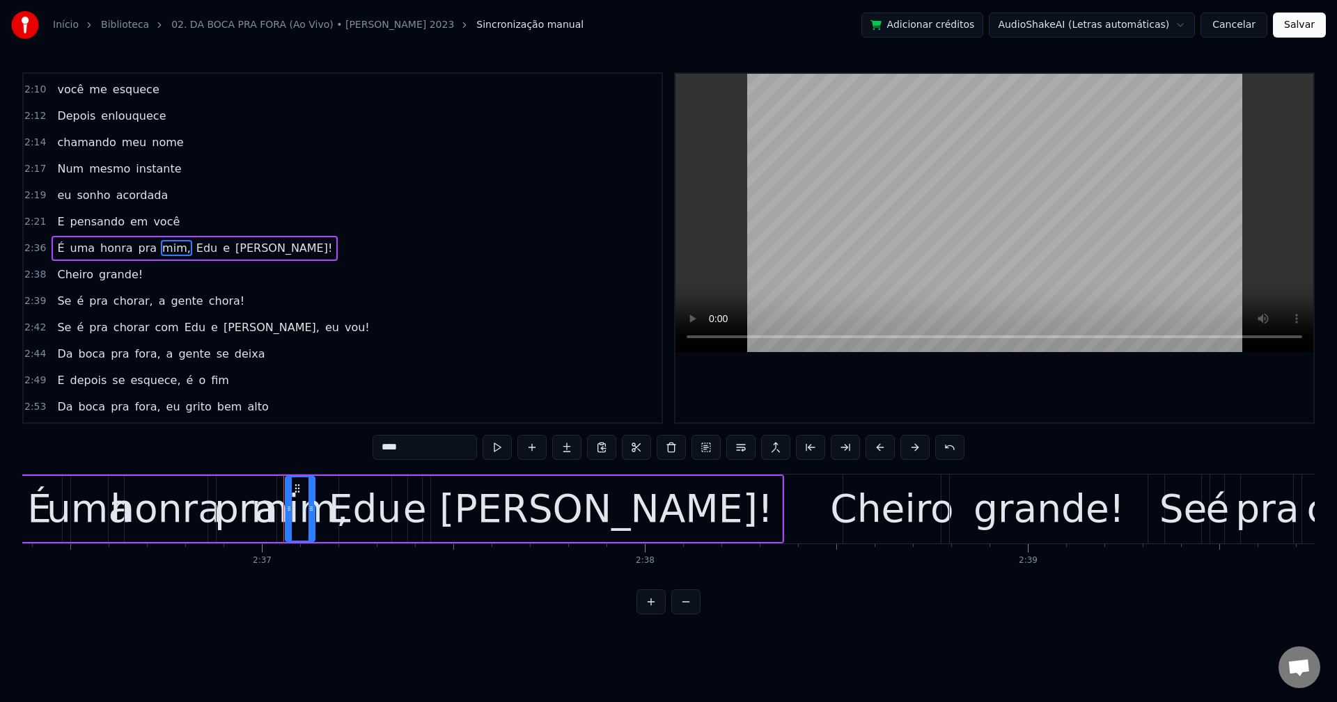
scroll to position [0, 60071]
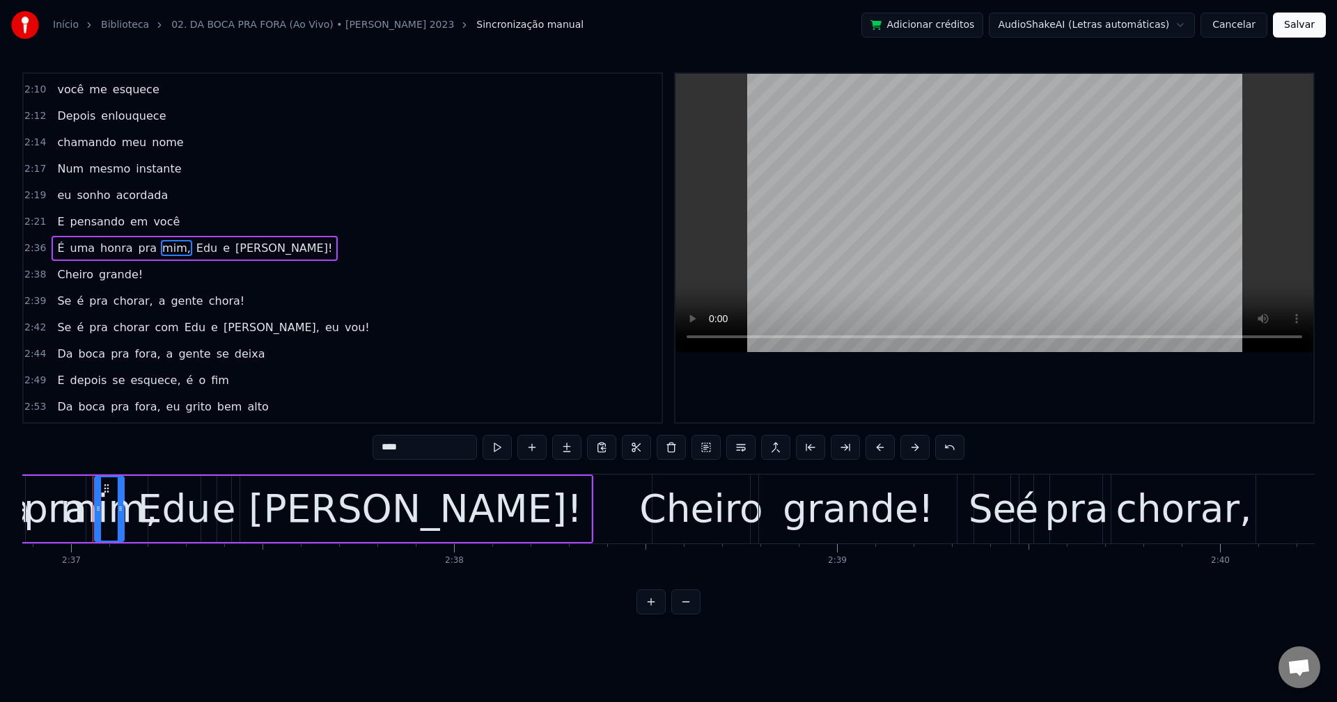
click at [174, 242] on div "É uma honra pra mim, [PERSON_NAME] e [PERSON_NAME]!" at bounding box center [195, 248] width 286 height 25
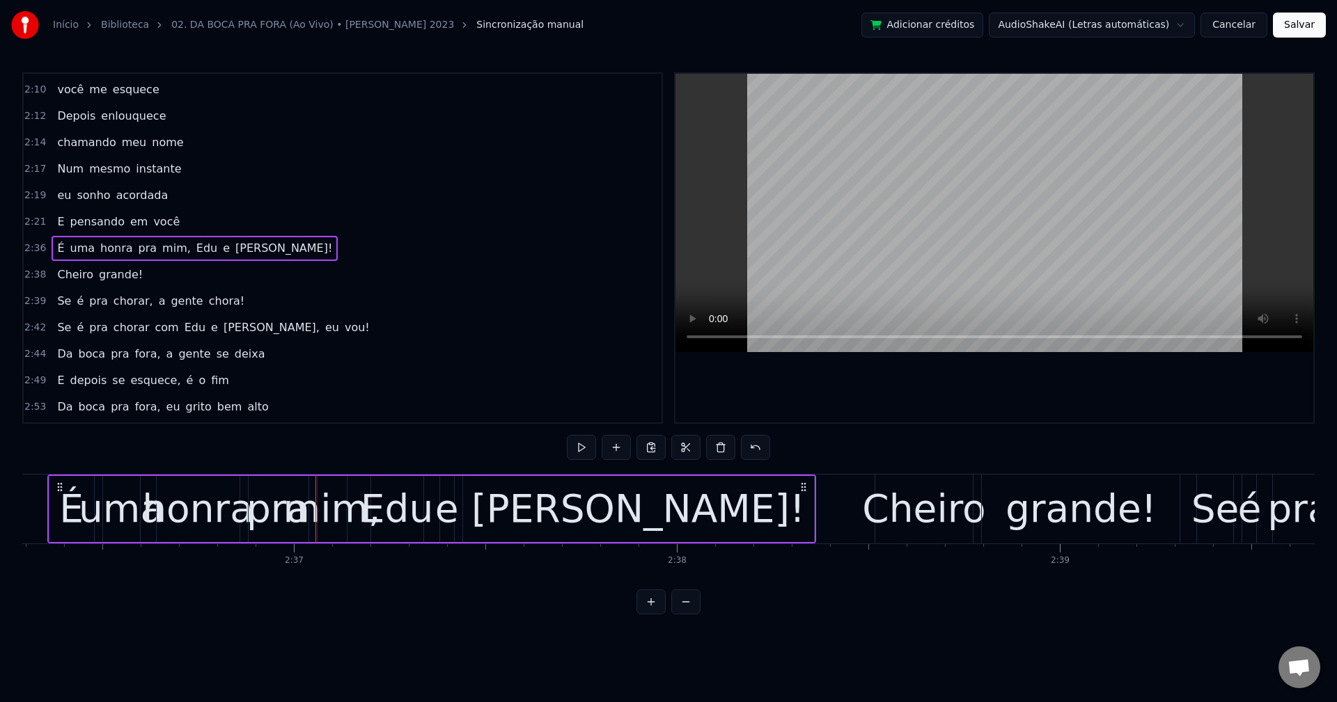
scroll to position [0, 59803]
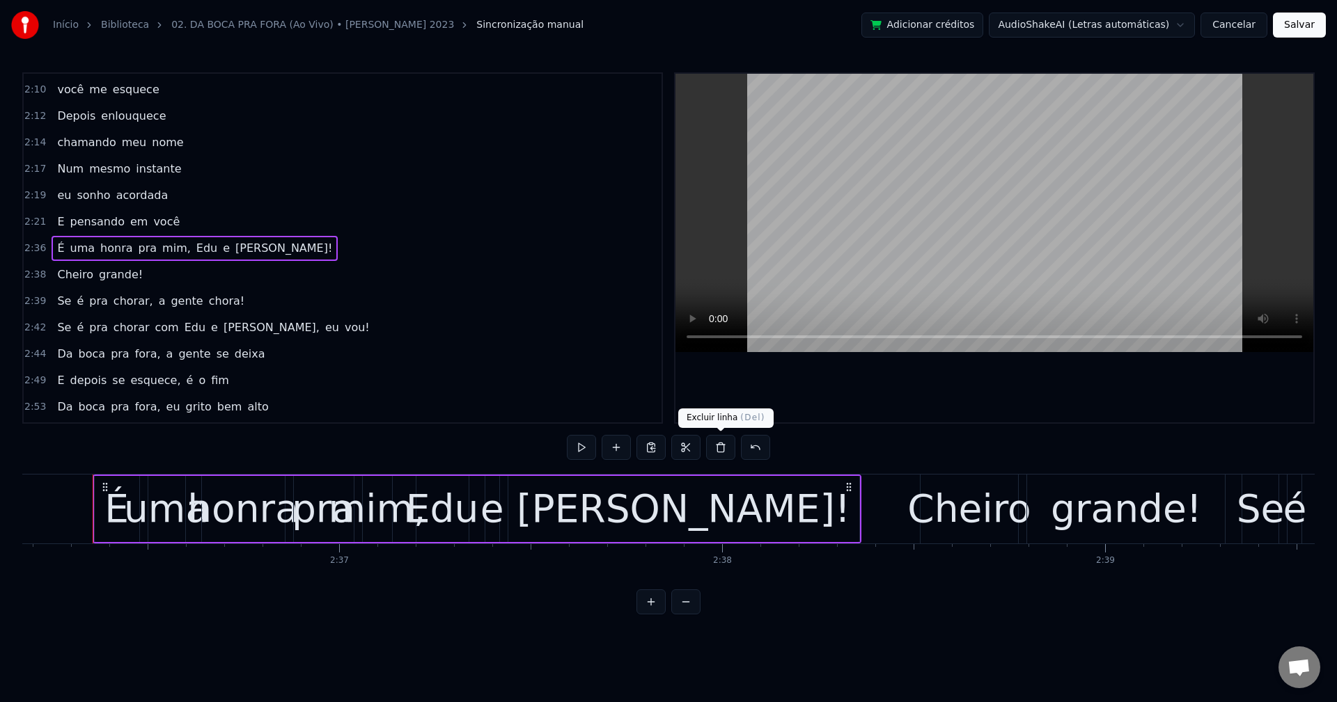
click at [720, 455] on button at bounding box center [720, 447] width 29 height 25
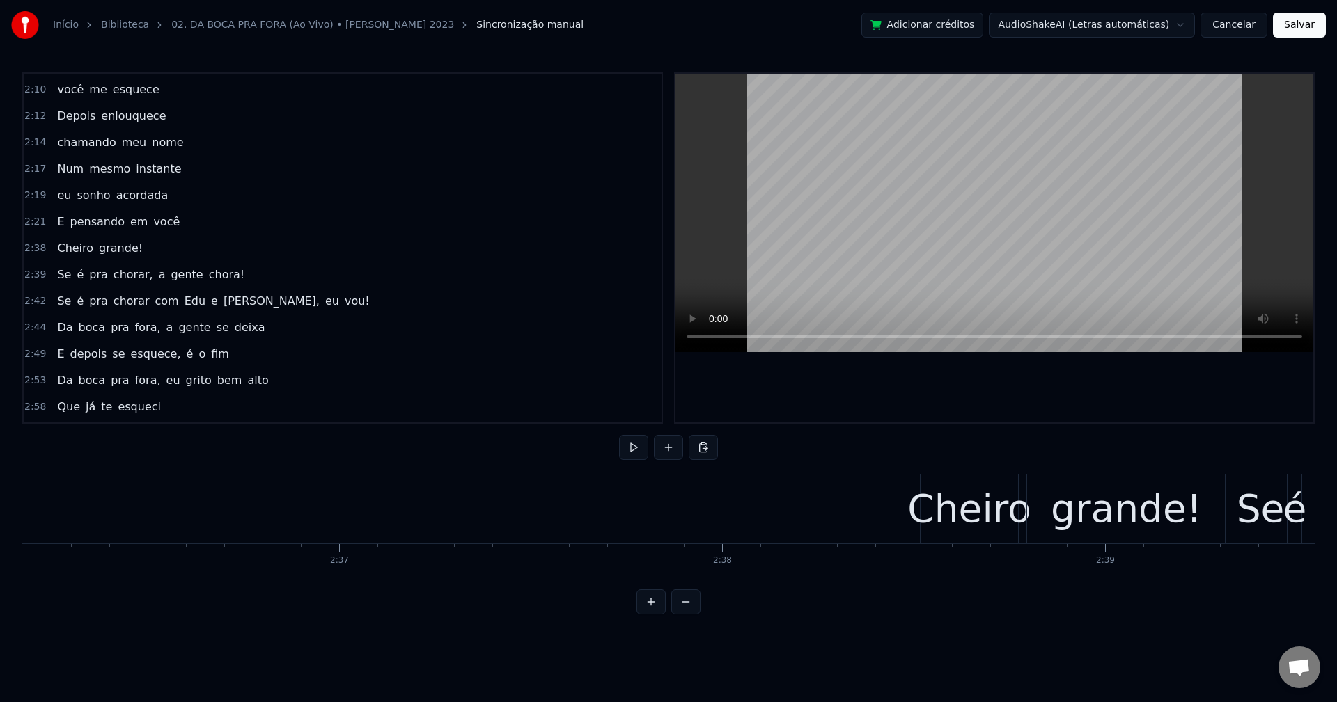
click at [88, 243] on div "Cheiro grande!" at bounding box center [100, 248] width 97 height 25
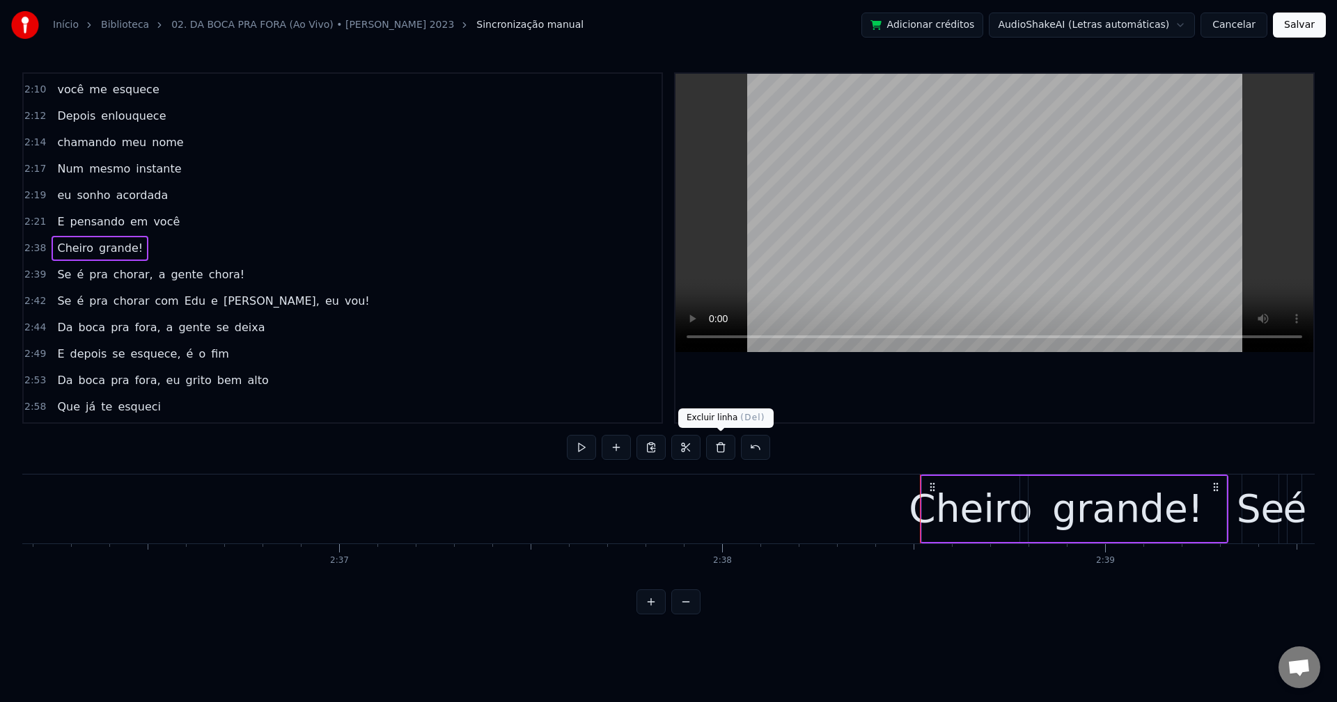
click at [728, 452] on button at bounding box center [720, 447] width 29 height 25
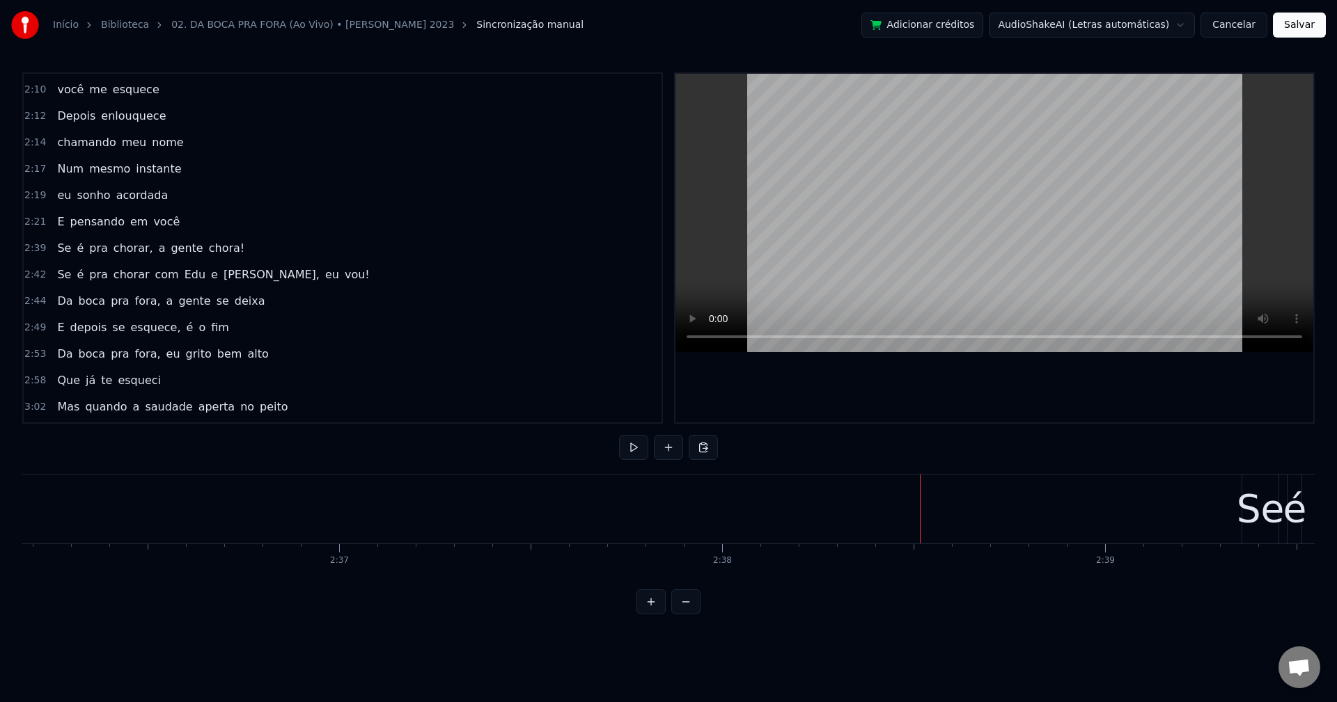
click at [65, 253] on span "Se" at bounding box center [64, 248] width 17 height 16
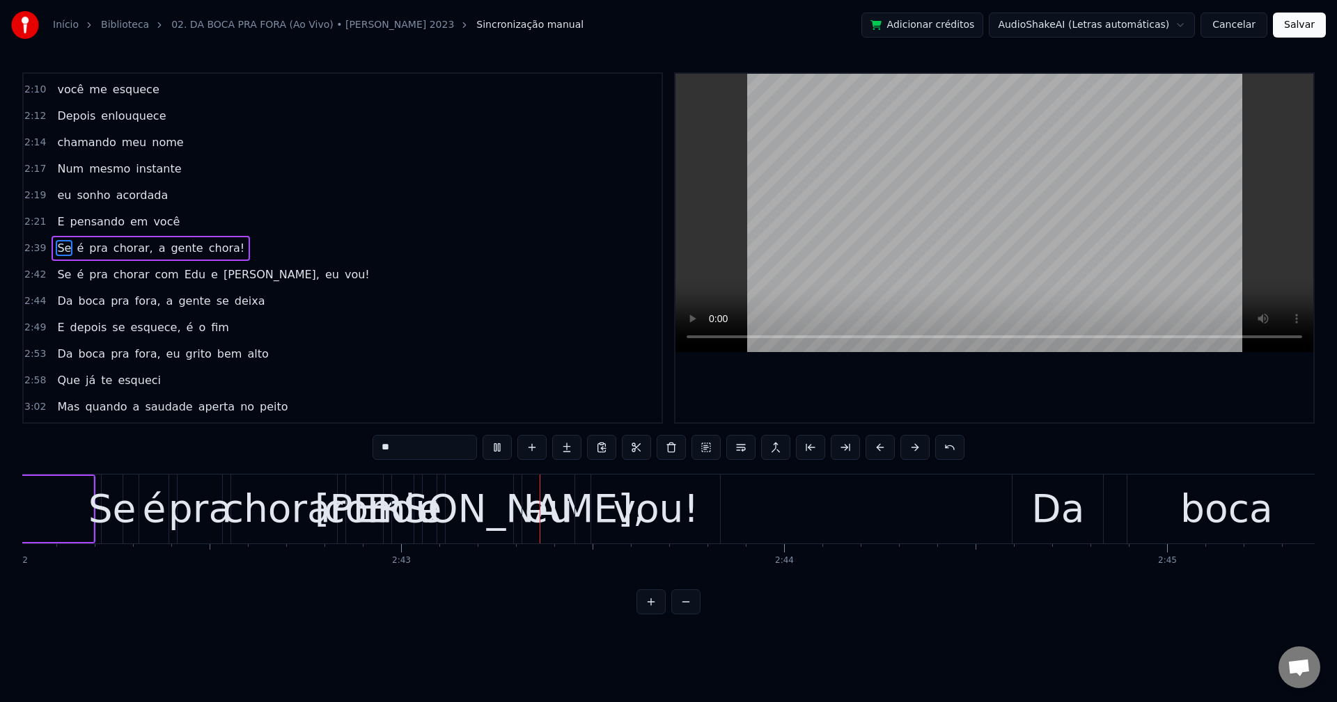
scroll to position [0, 62247]
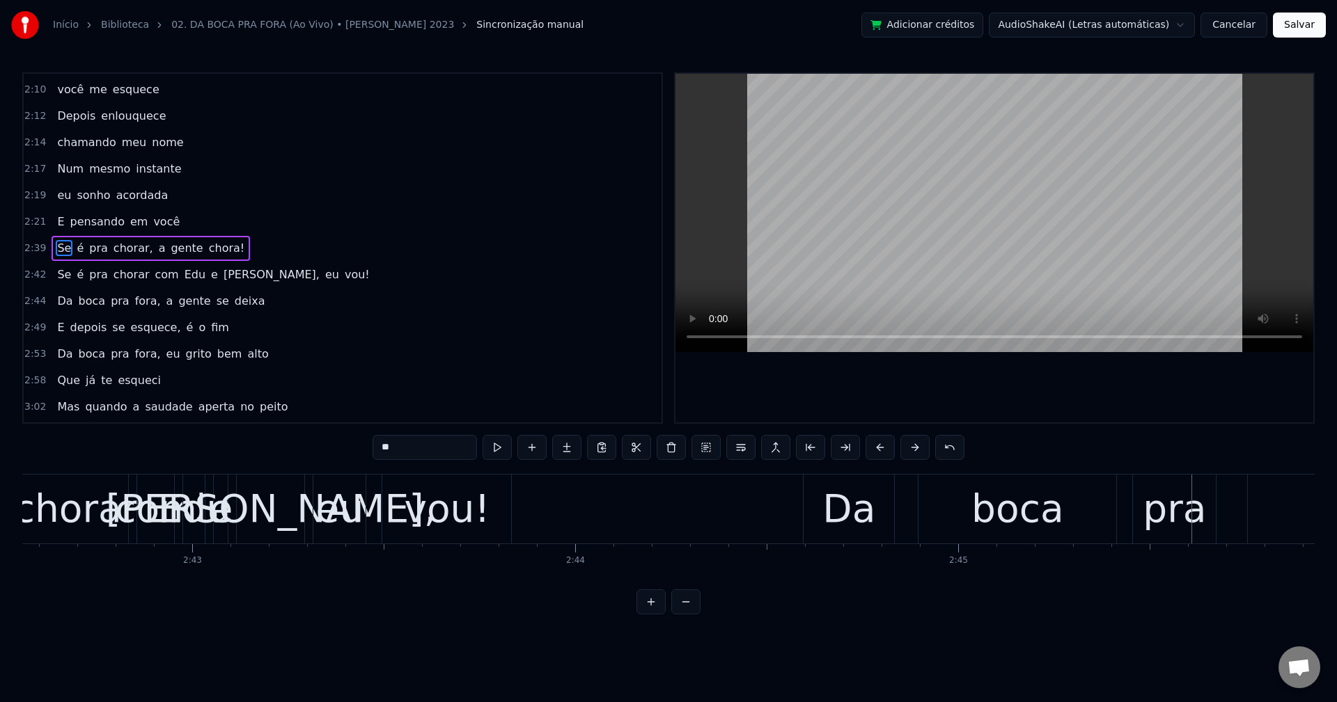
click at [140, 242] on div "Se é pra chorar, a gente chora!" at bounding box center [151, 248] width 198 height 25
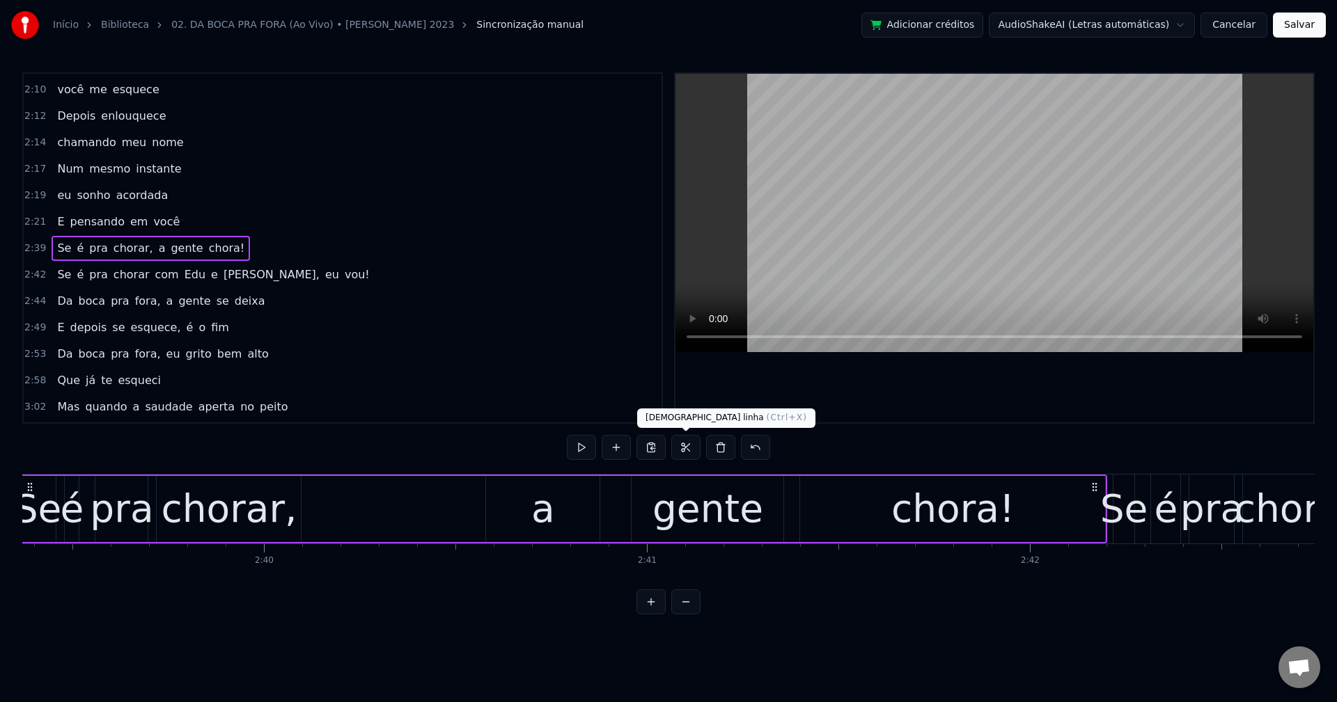
scroll to position [0, 60952]
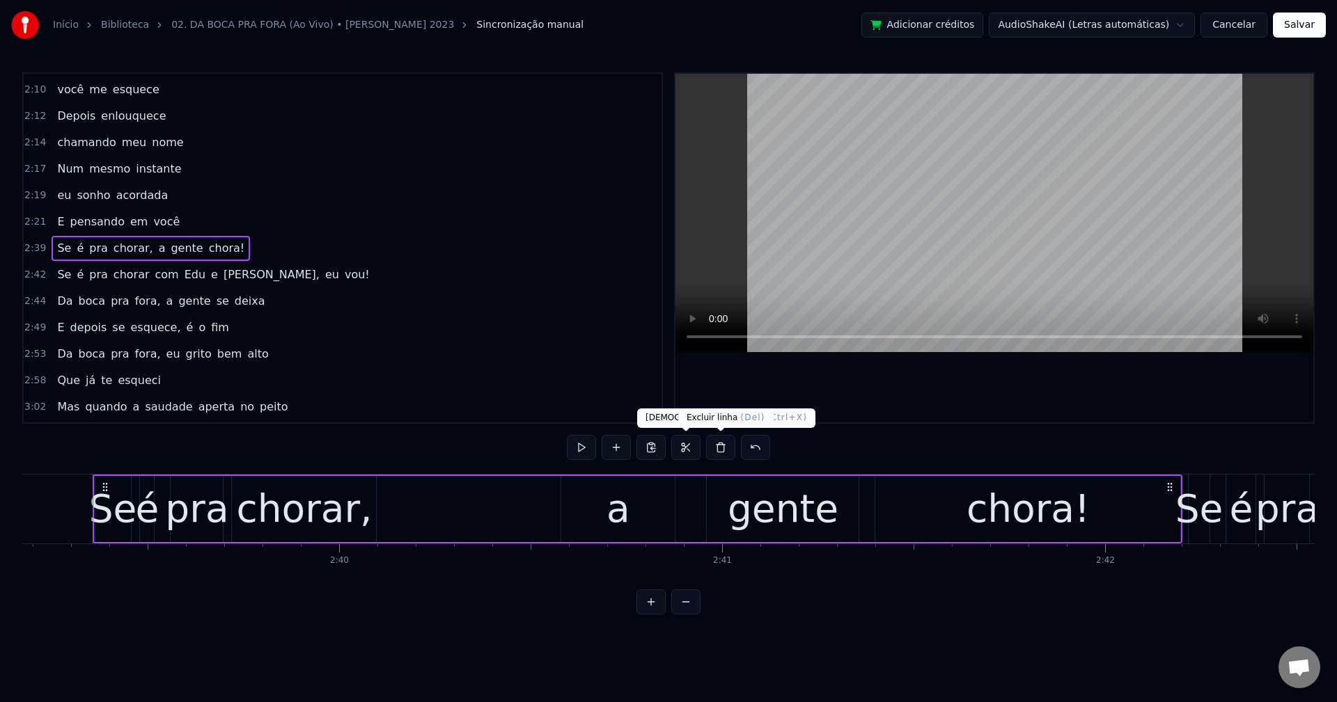
click at [721, 453] on button at bounding box center [720, 447] width 29 height 25
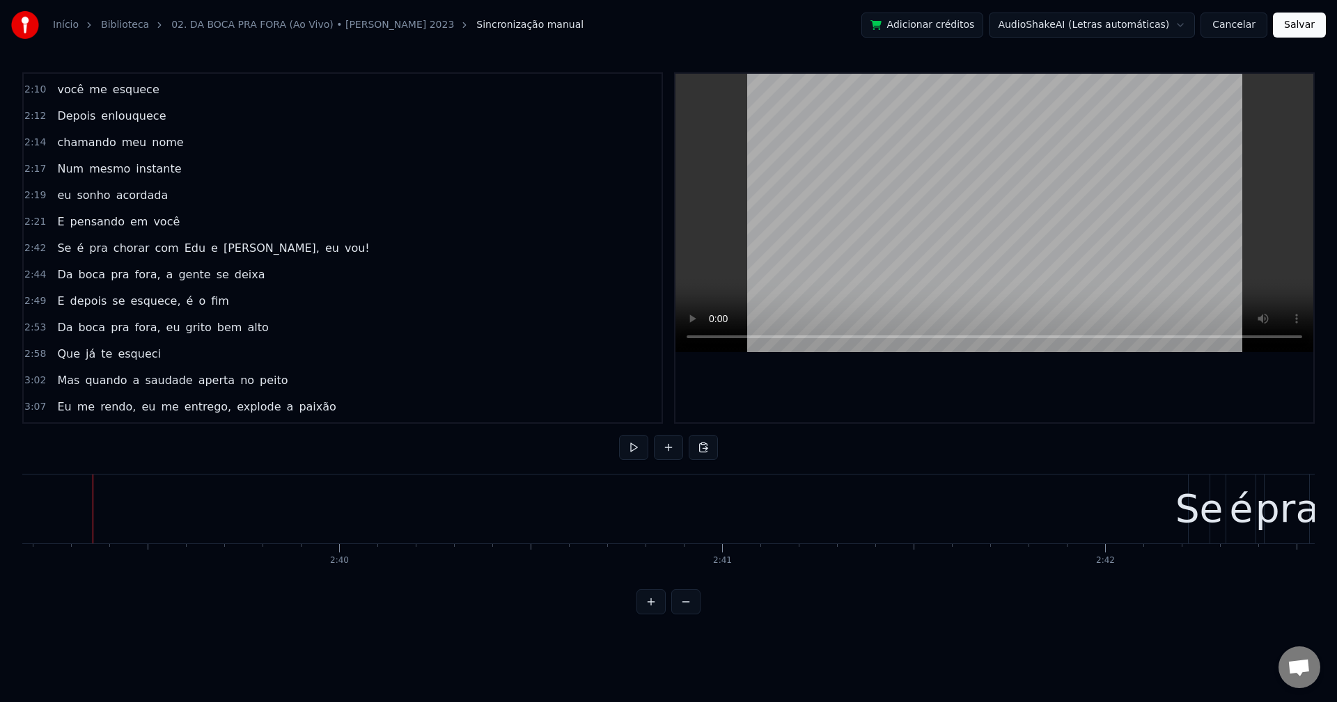
click at [122, 252] on span "chorar" at bounding box center [131, 248] width 39 height 16
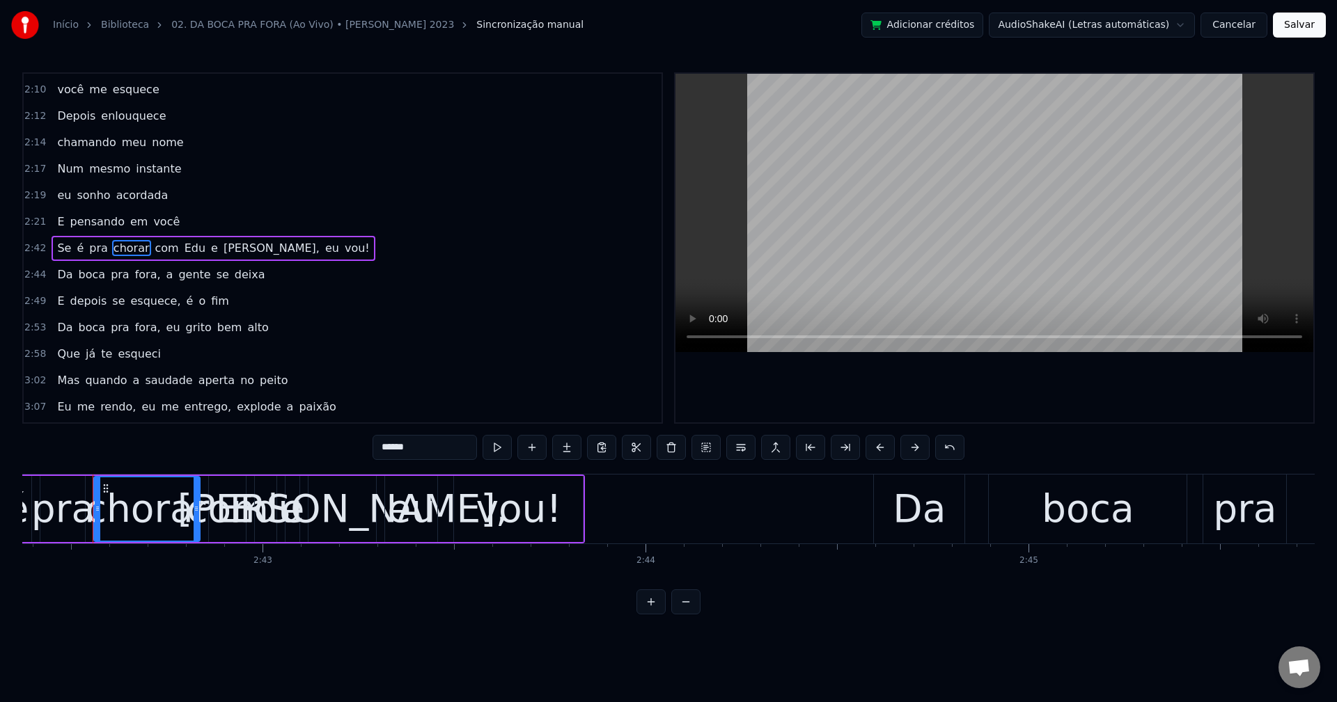
click at [163, 240] on div "Se é pra chorar com [PERSON_NAME] e [PERSON_NAME], eu vou!" at bounding box center [213, 248] width 323 height 25
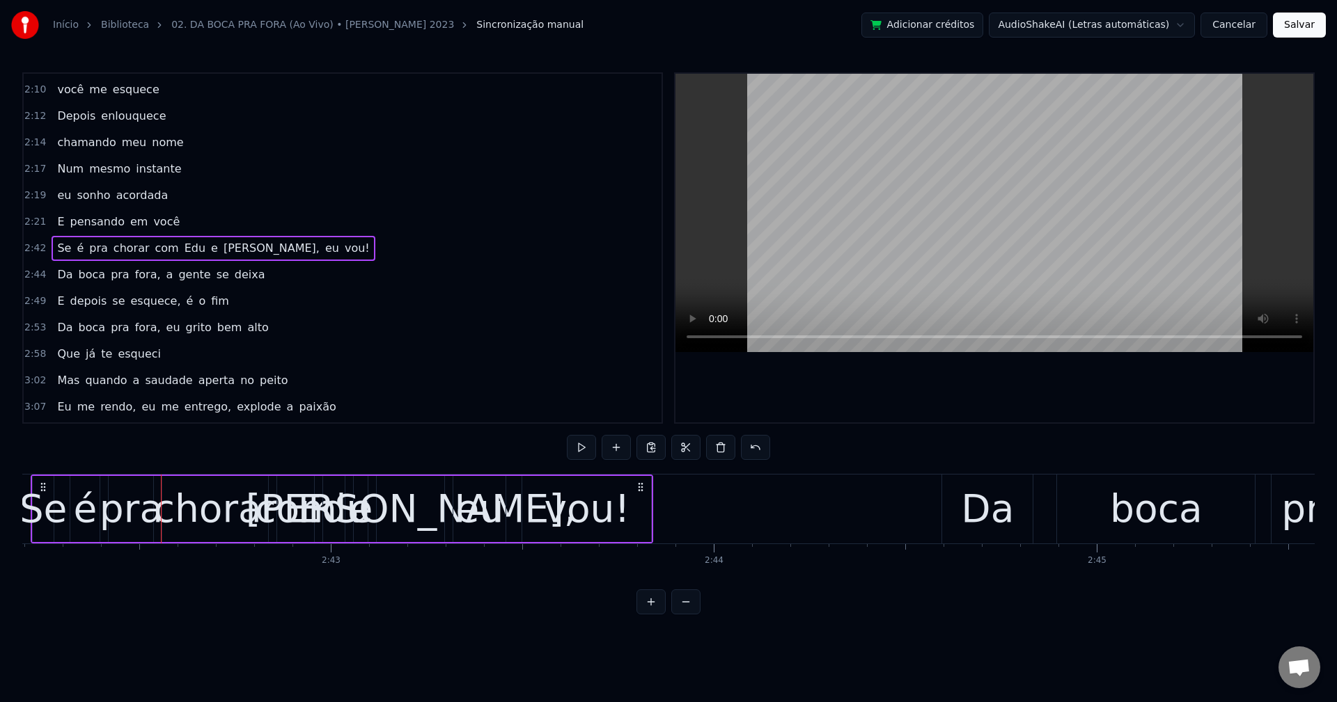
scroll to position [0, 62047]
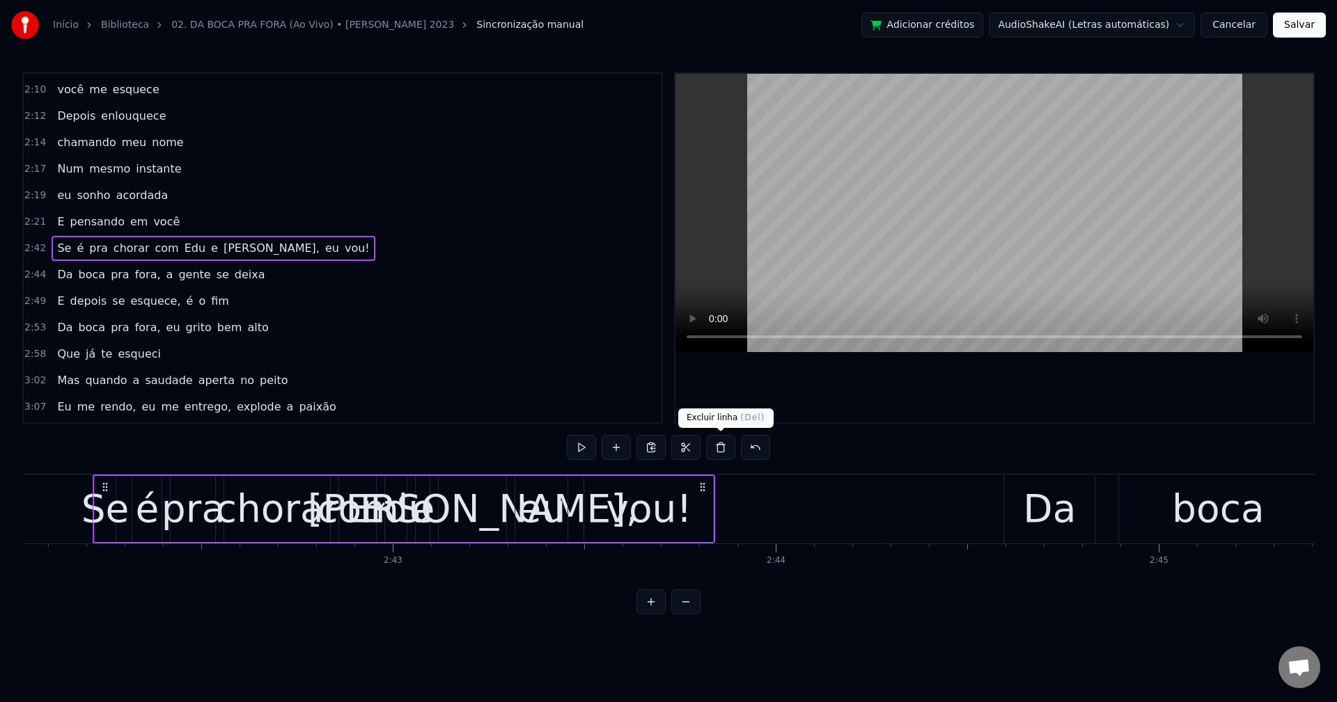
click at [718, 441] on button at bounding box center [720, 447] width 29 height 25
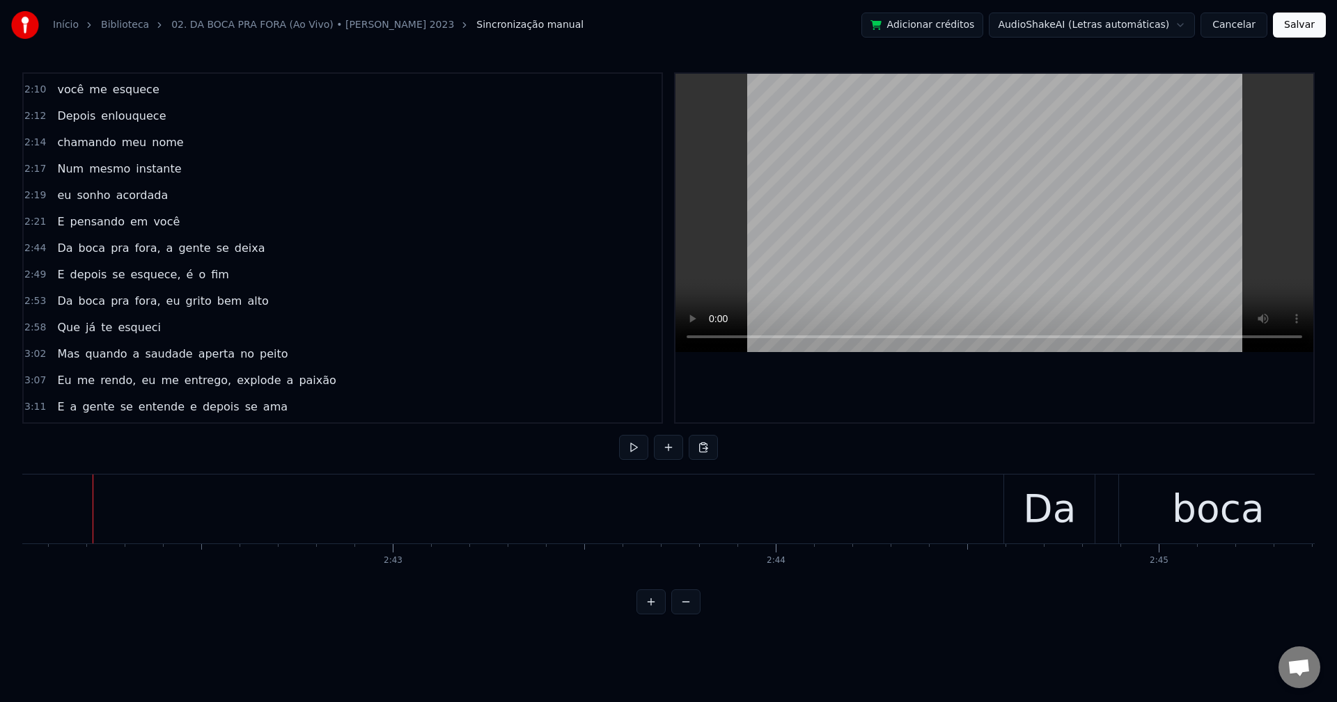
click at [136, 255] on span "fora," at bounding box center [148, 248] width 29 height 16
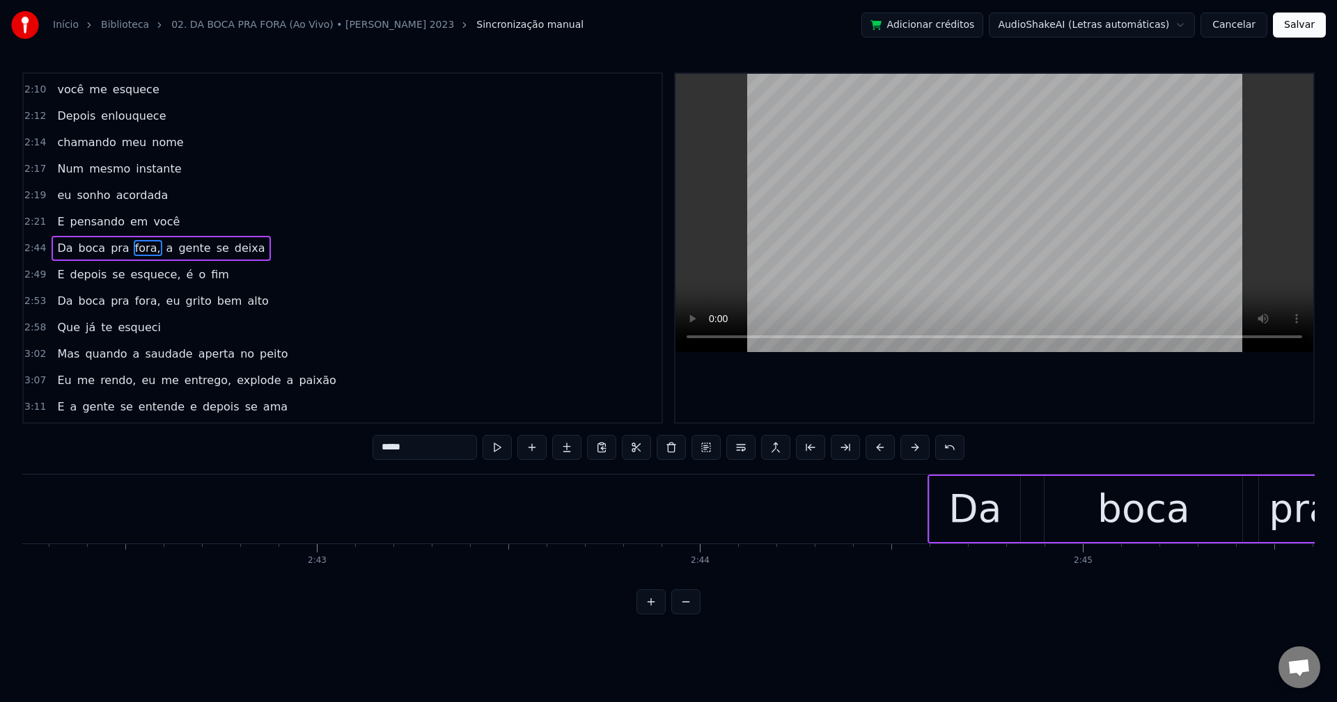
click at [436, 444] on input "*****" at bounding box center [424, 447] width 104 height 25
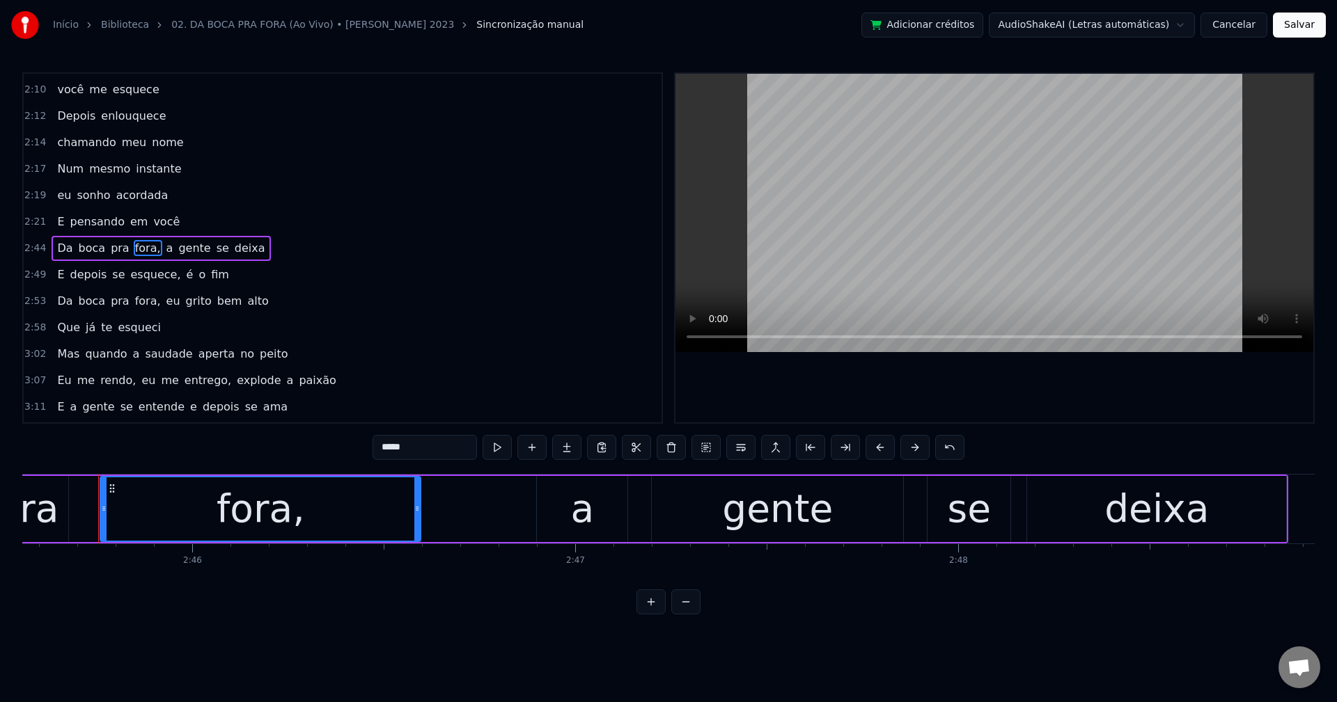
scroll to position [0, 63403]
click at [161, 248] on span "a" at bounding box center [166, 248] width 10 height 16
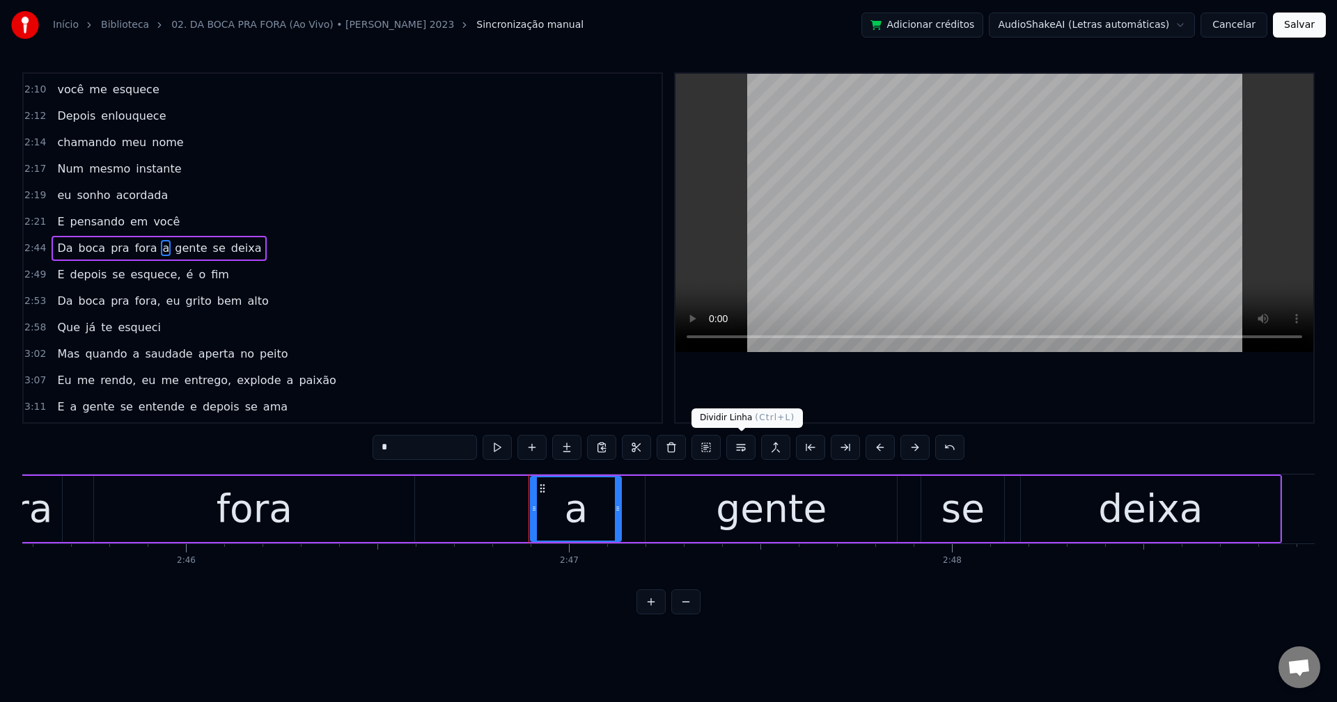
click at [748, 454] on button at bounding box center [740, 447] width 29 height 25
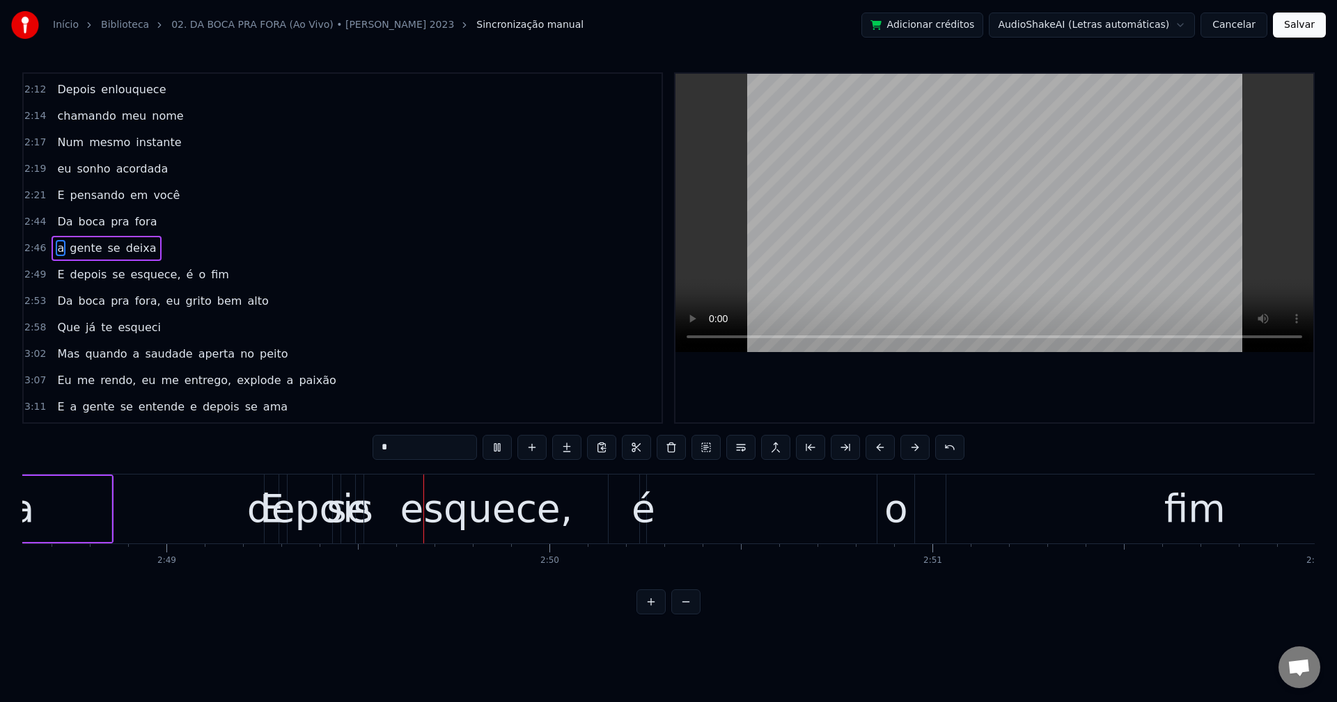
scroll to position [0, 64630]
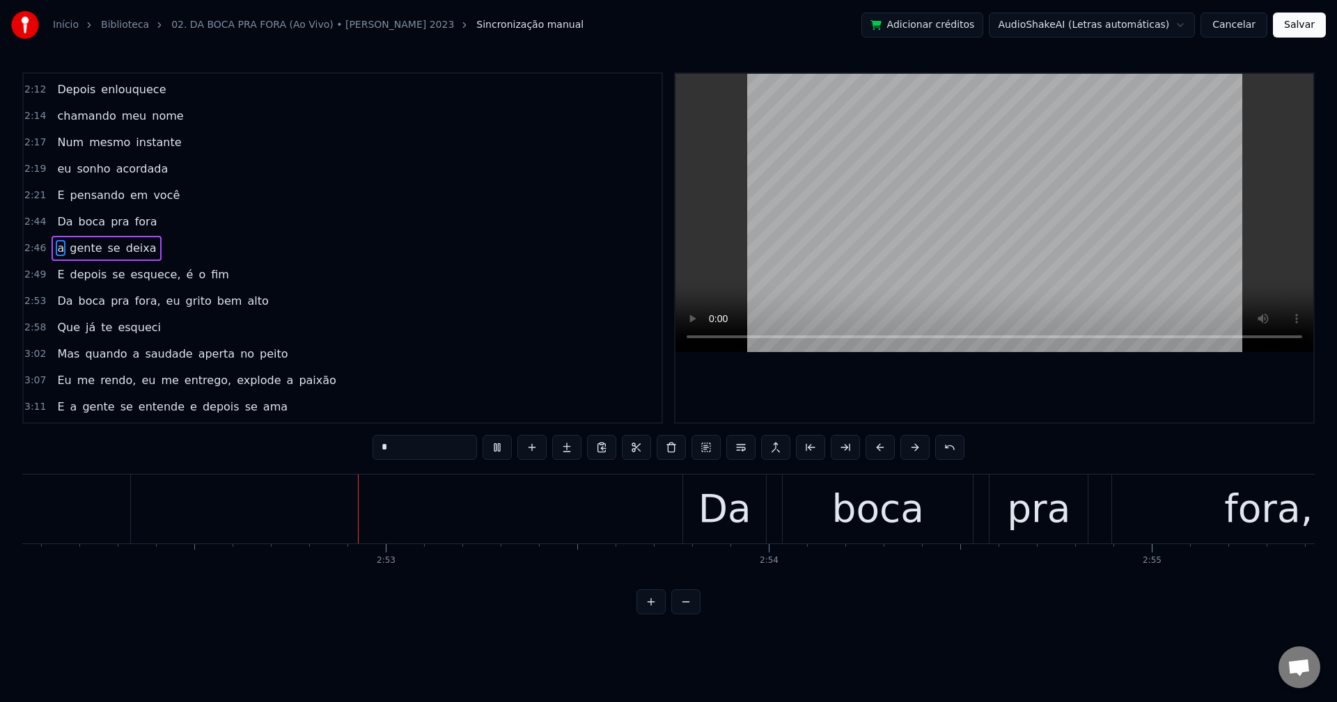
click at [139, 279] on span "esquece," at bounding box center [155, 275] width 53 height 16
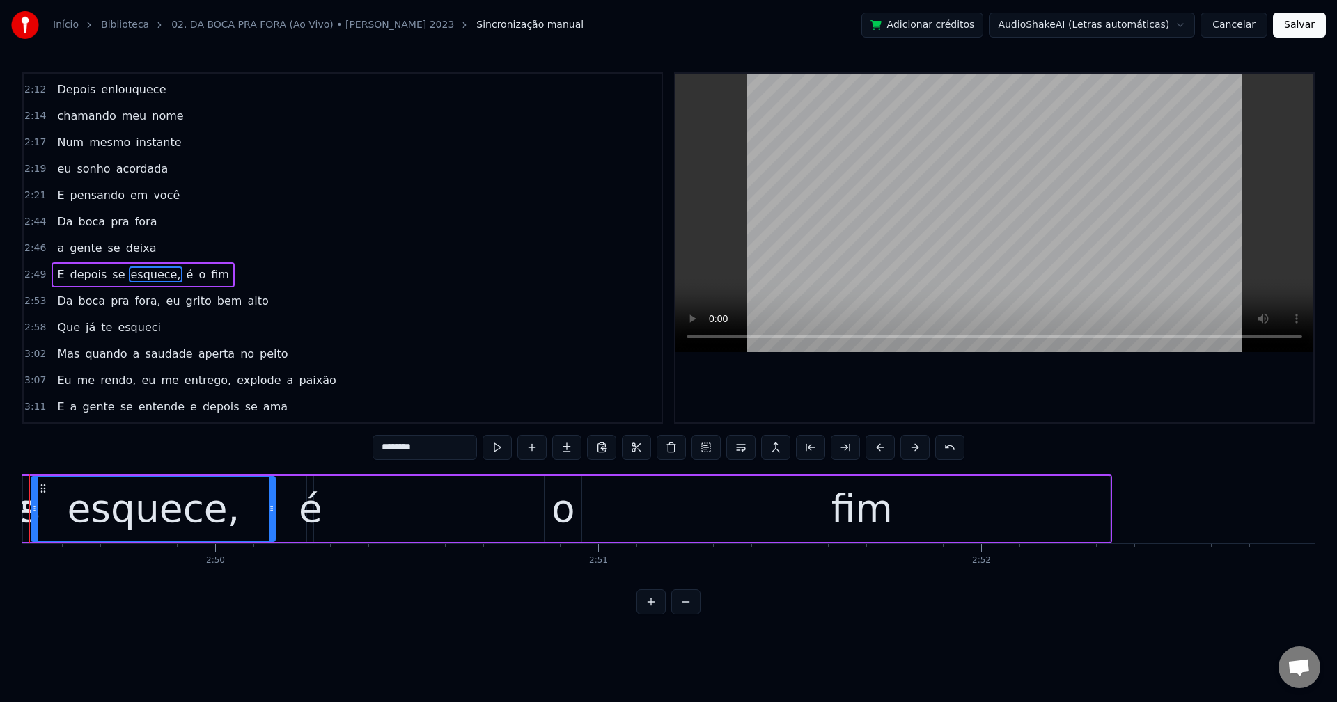
scroll to position [0, 64842]
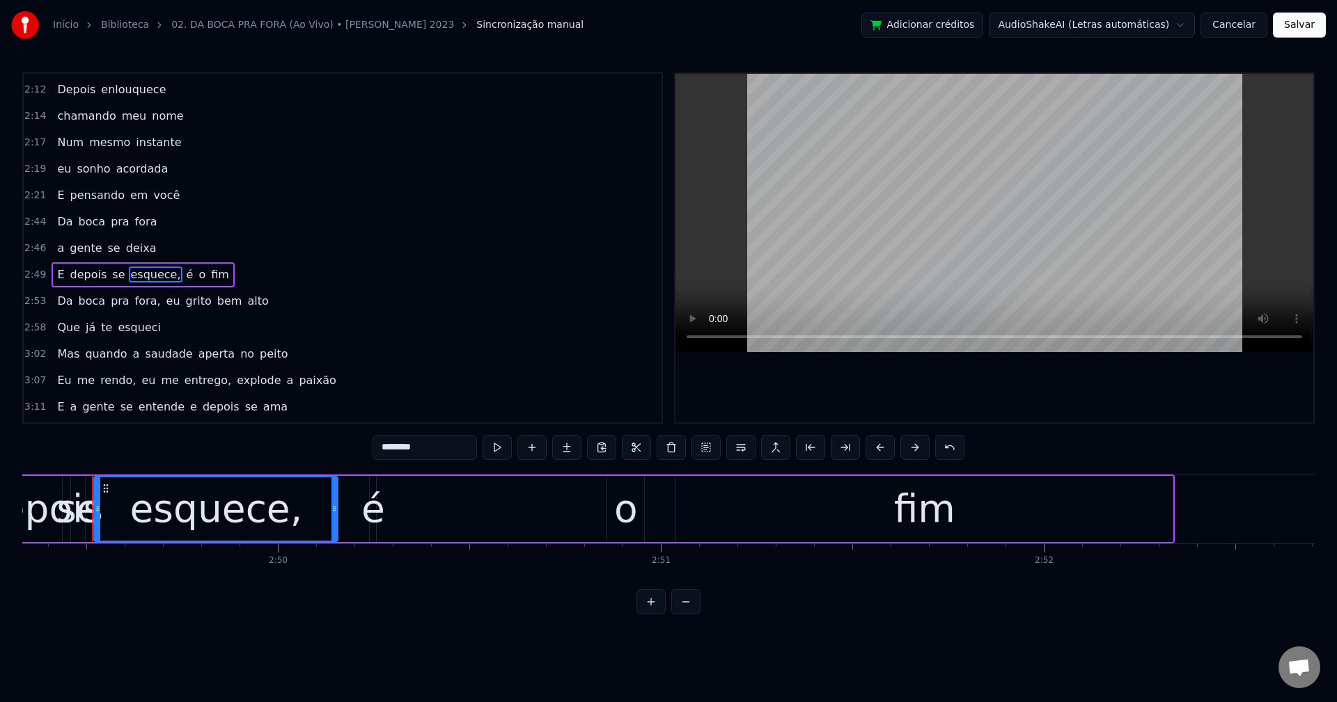
click at [470, 444] on input "********" at bounding box center [424, 447] width 104 height 25
click at [181, 276] on span "é" at bounding box center [186, 275] width 10 height 17
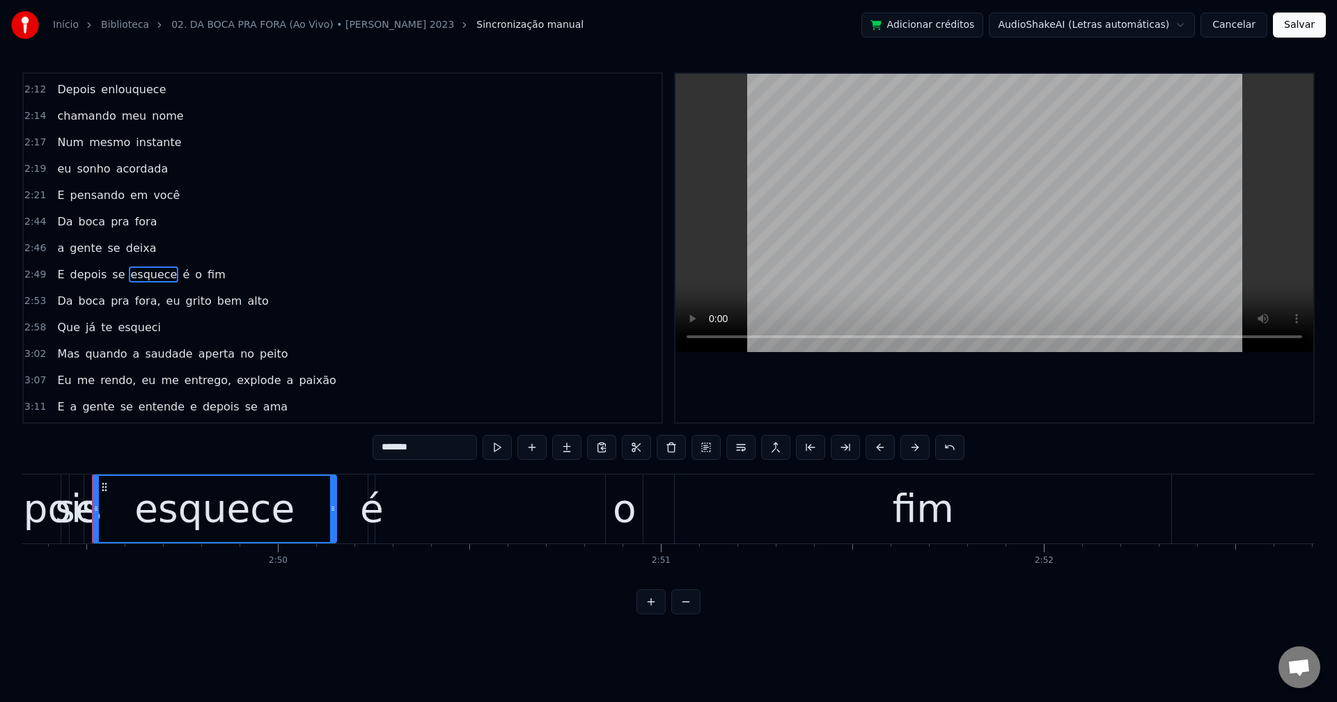
click at [181, 272] on span "é" at bounding box center [186, 275] width 10 height 16
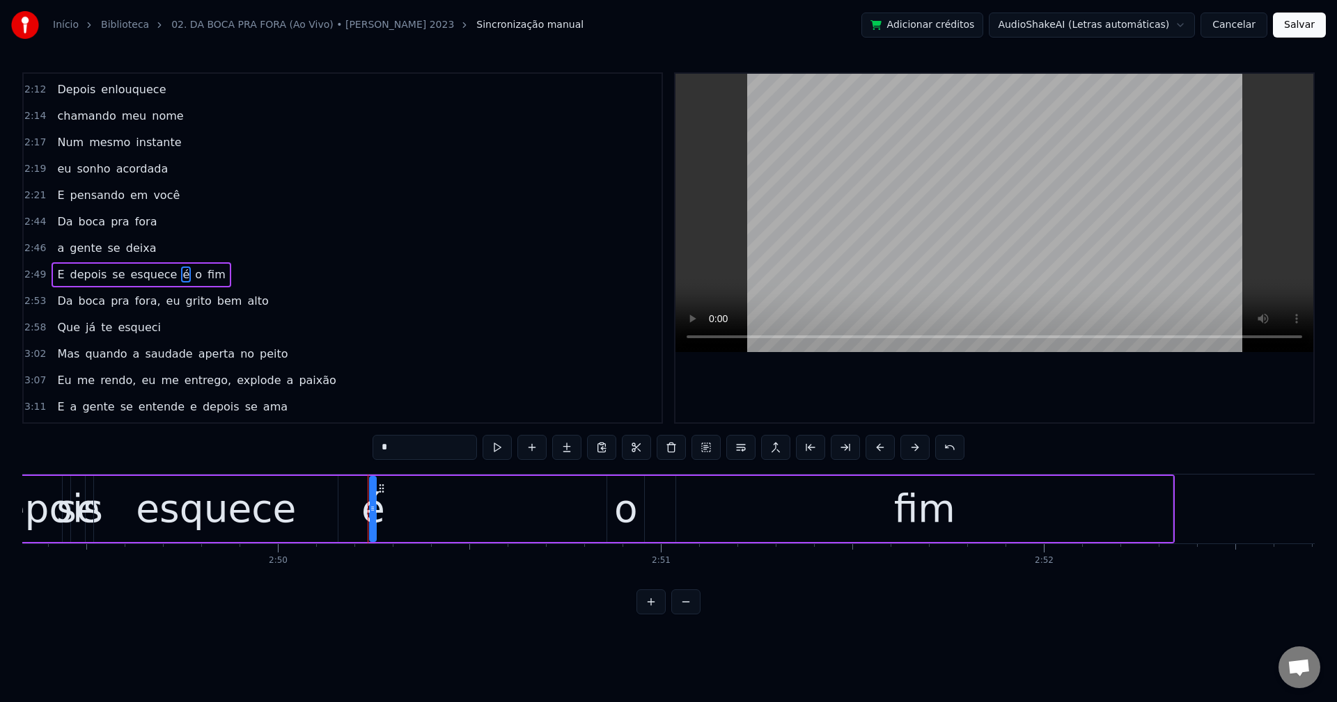
scroll to position [1055, 0]
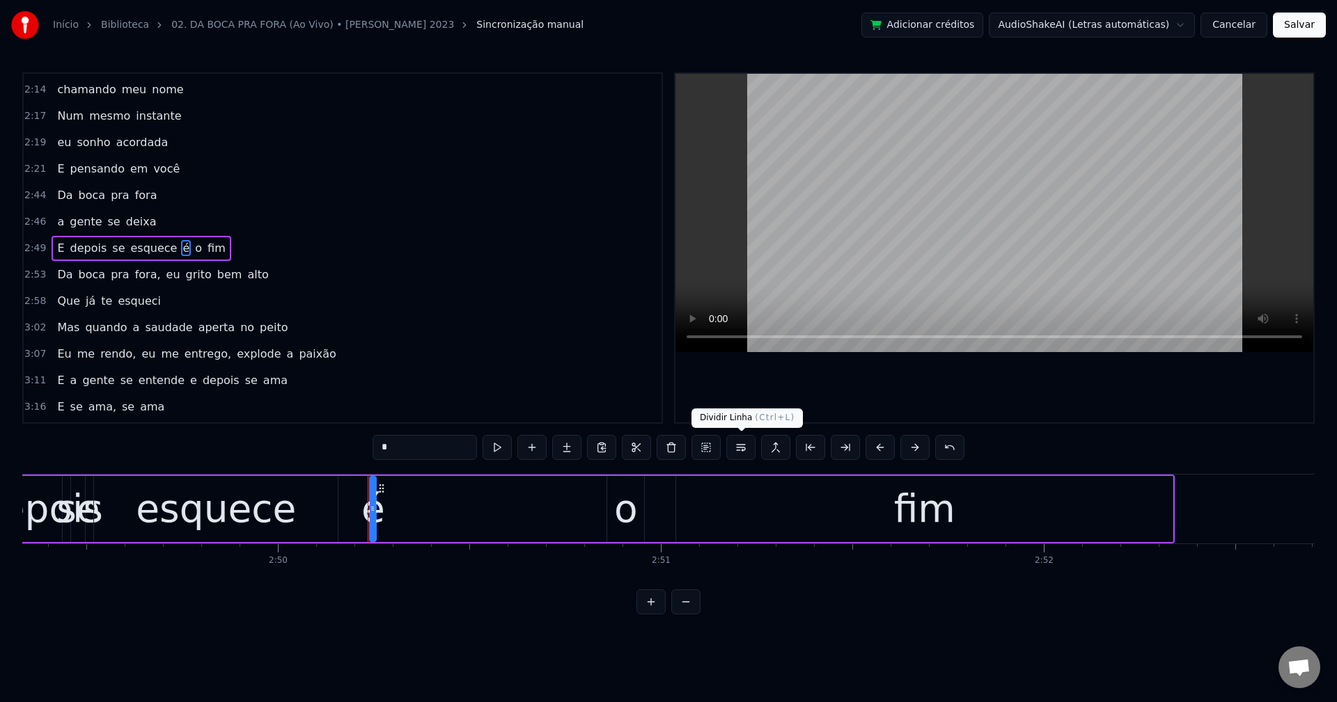
click at [743, 447] on button at bounding box center [740, 447] width 29 height 25
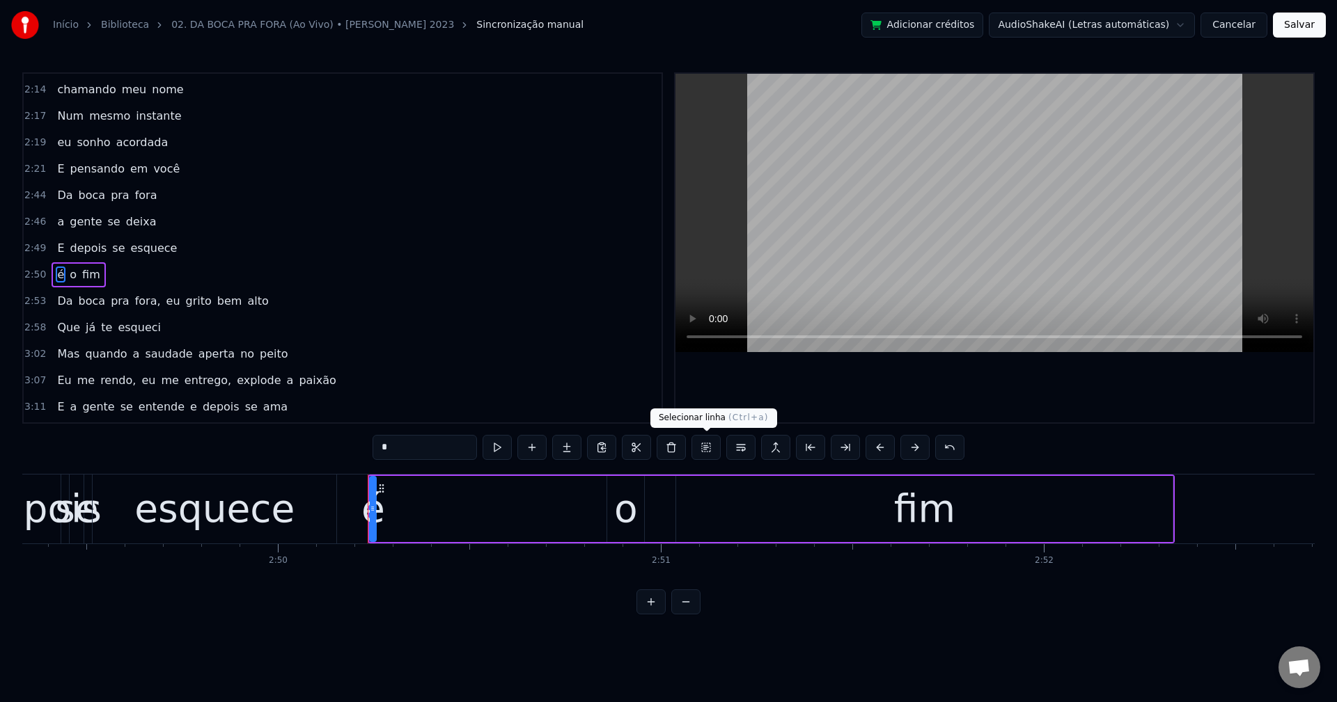
scroll to position [1082, 0]
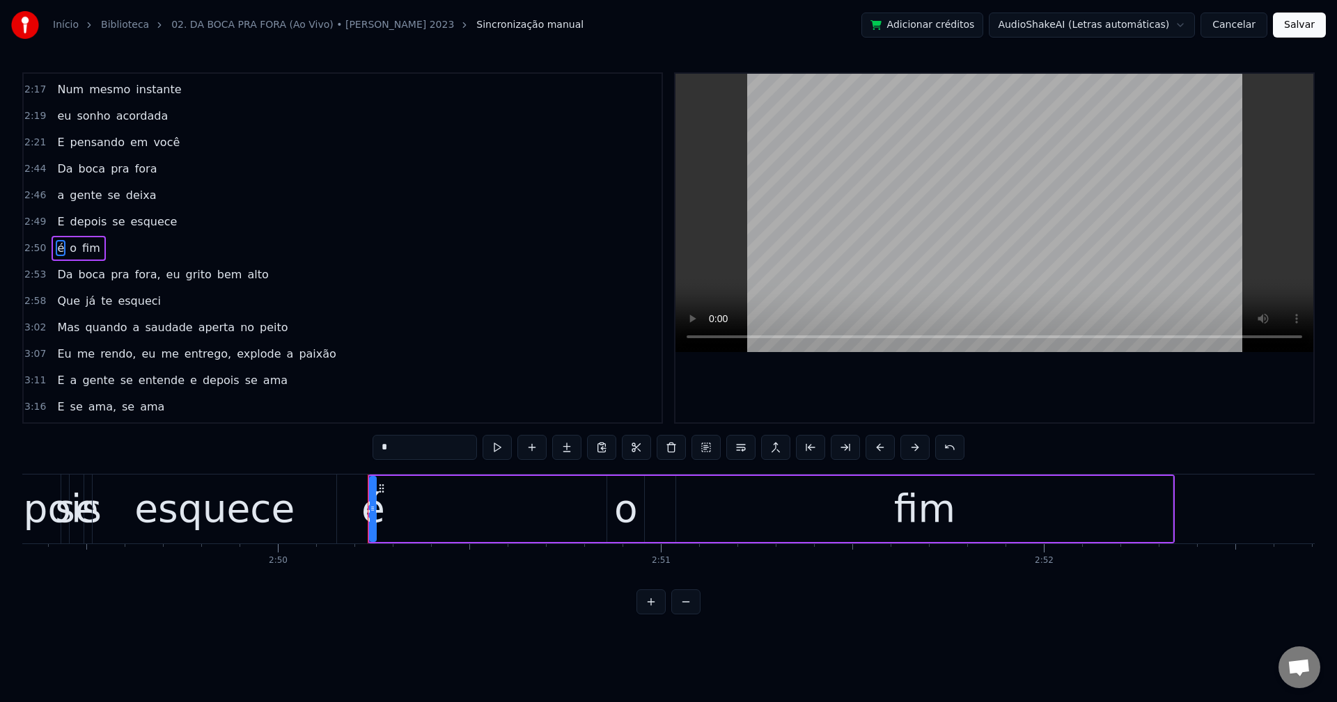
click at [134, 273] on span "fora," at bounding box center [148, 275] width 29 height 16
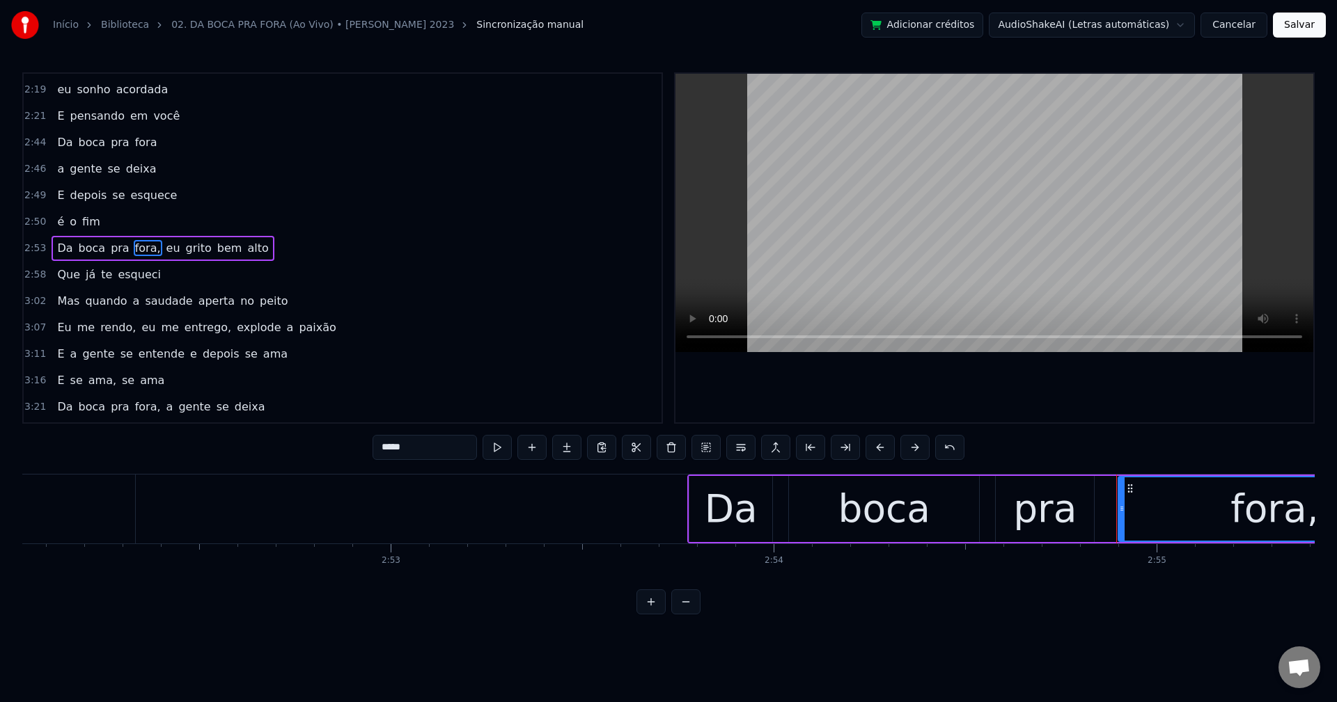
click at [432, 443] on input "*****" at bounding box center [424, 447] width 104 height 25
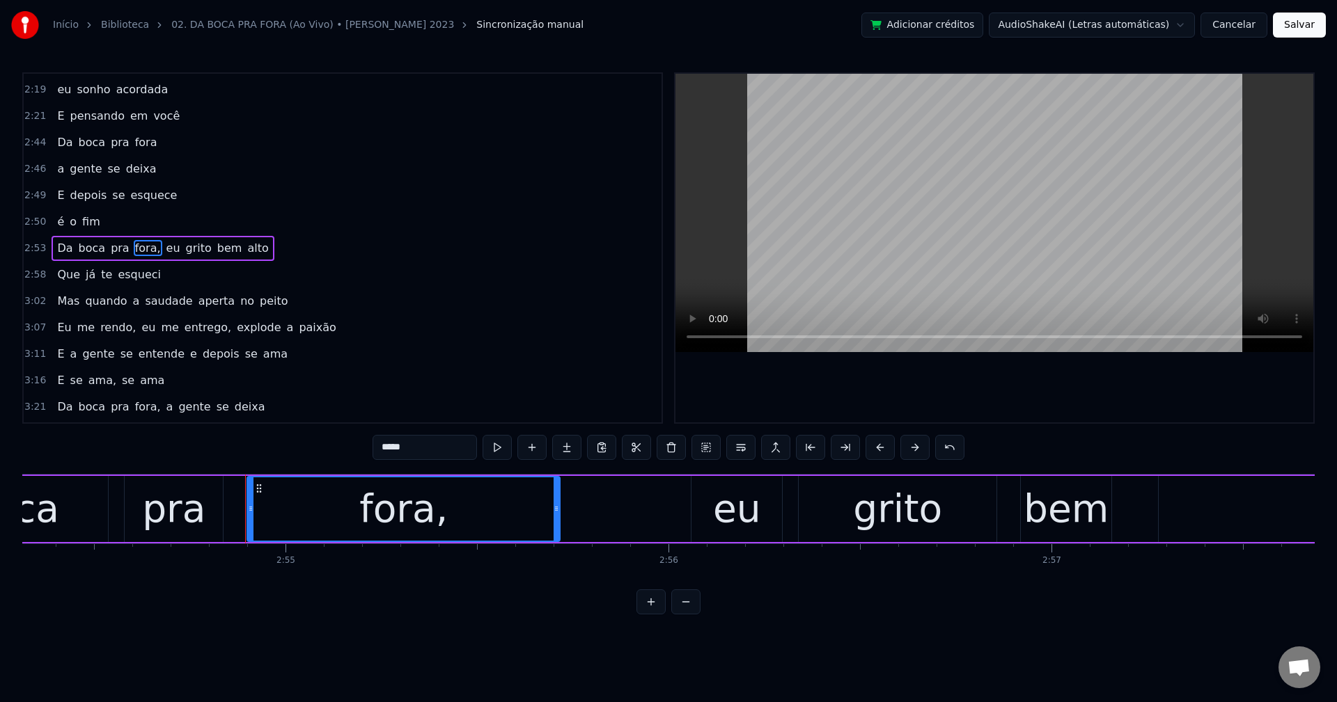
scroll to position [0, 66902]
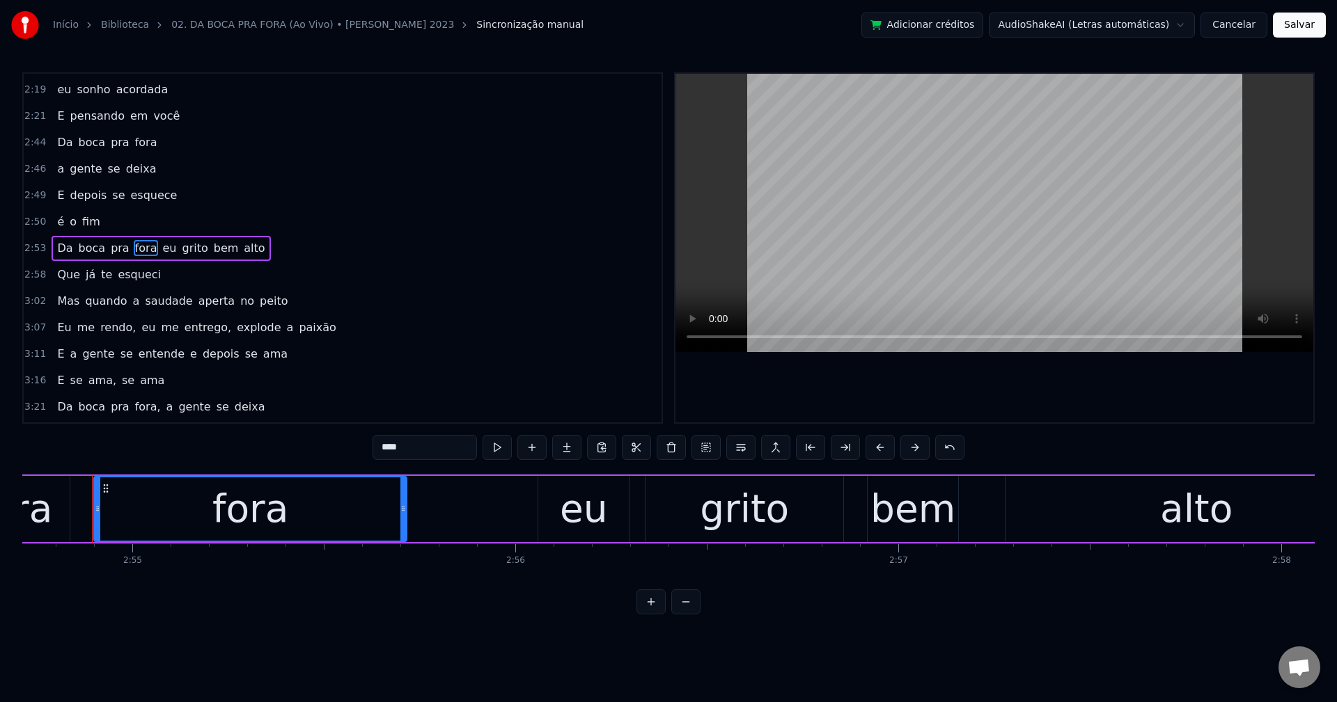
click at [161, 248] on span "eu" at bounding box center [169, 248] width 17 height 16
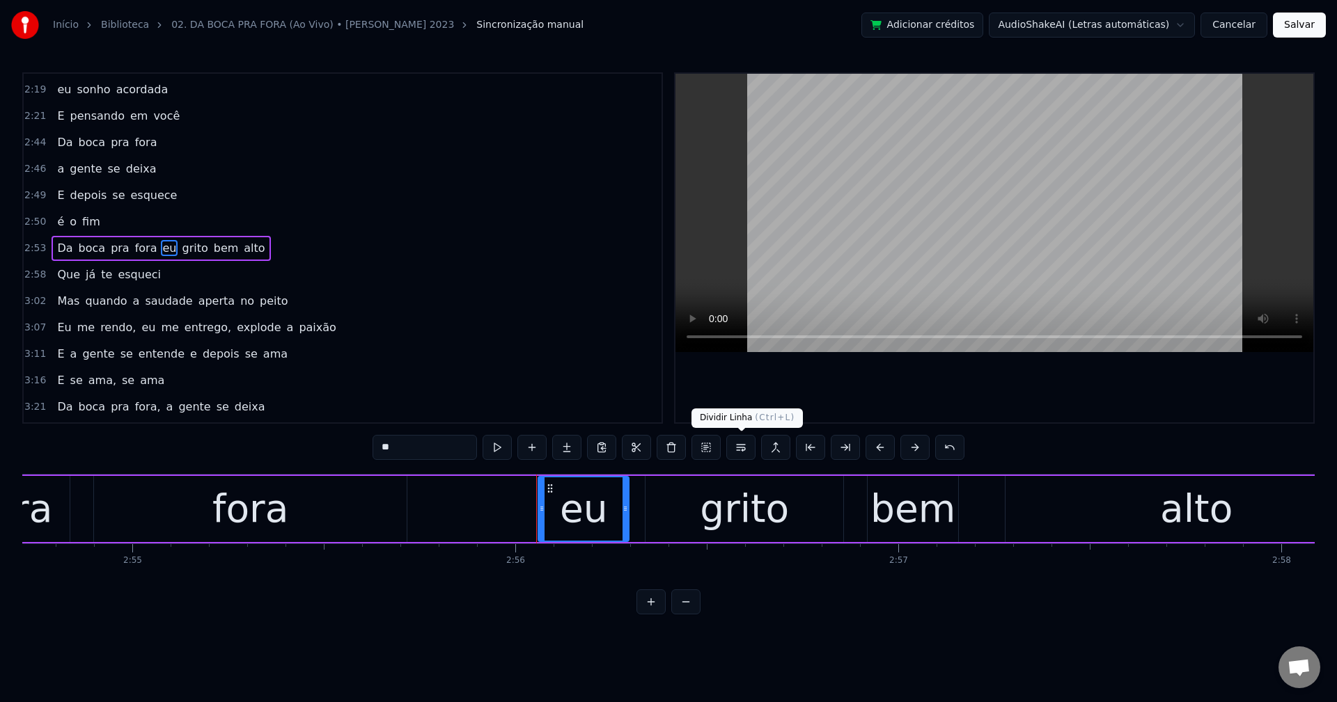
click at [739, 448] on button at bounding box center [740, 447] width 29 height 25
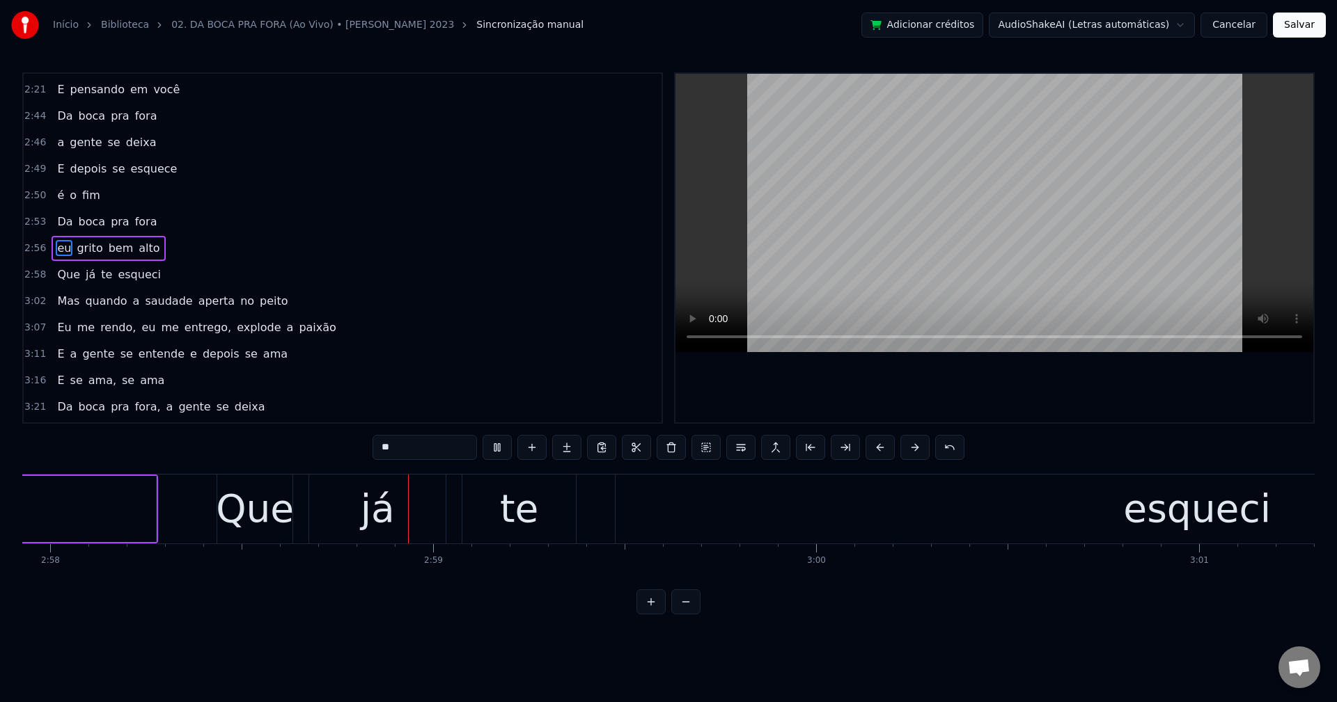
scroll to position [0, 68135]
click at [197, 307] on span "aperta" at bounding box center [216, 301] width 39 height 16
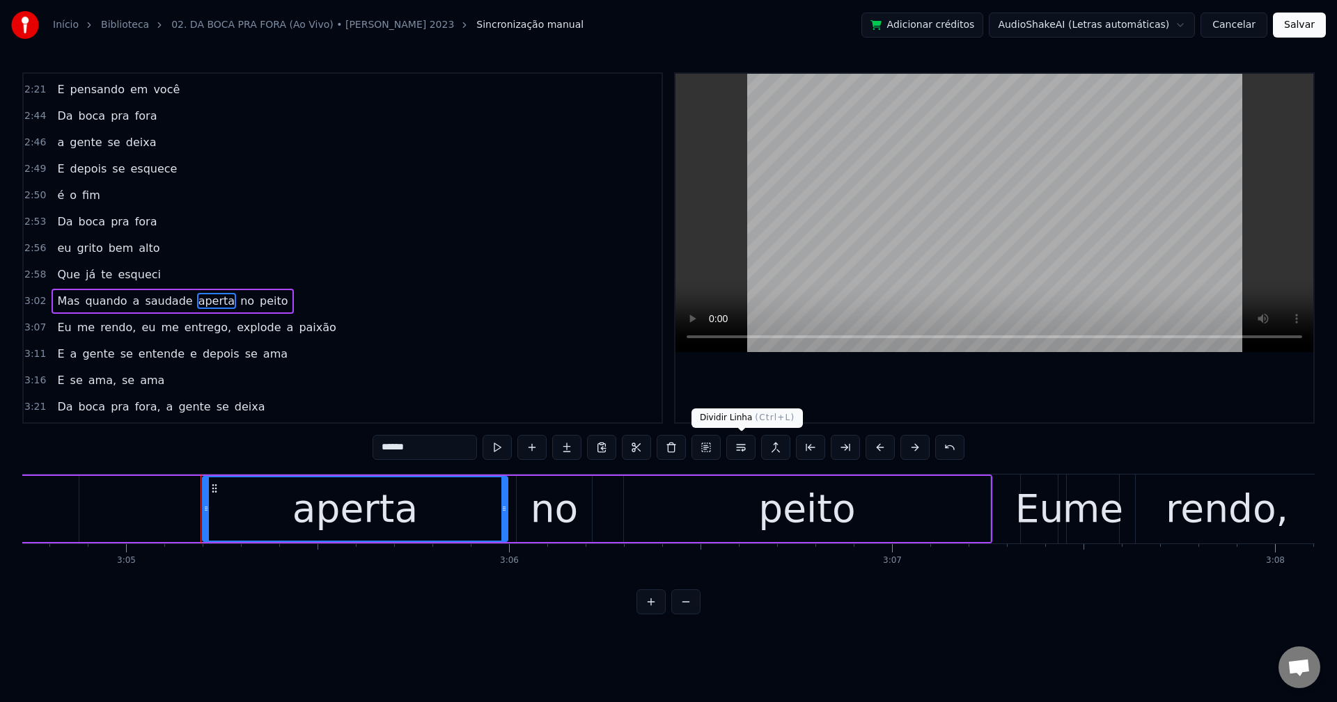
scroll to position [0, 70847]
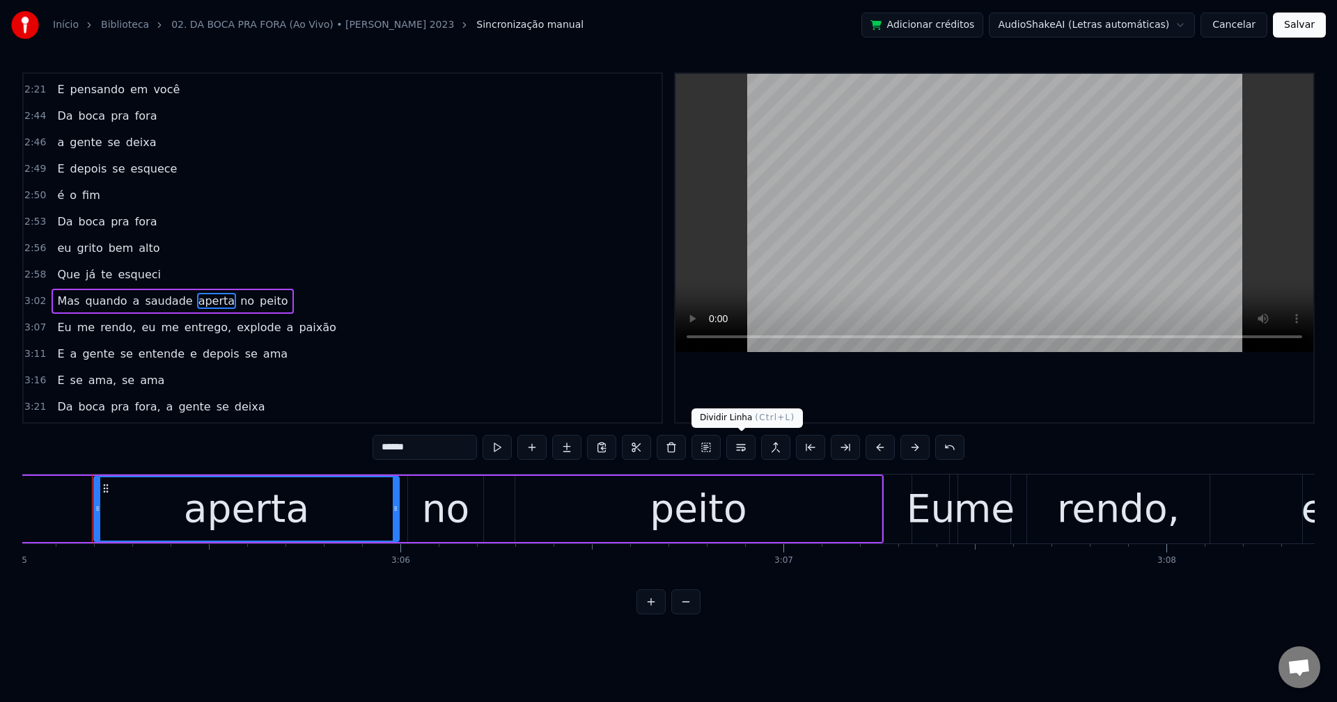
click at [742, 455] on button at bounding box center [740, 447] width 29 height 25
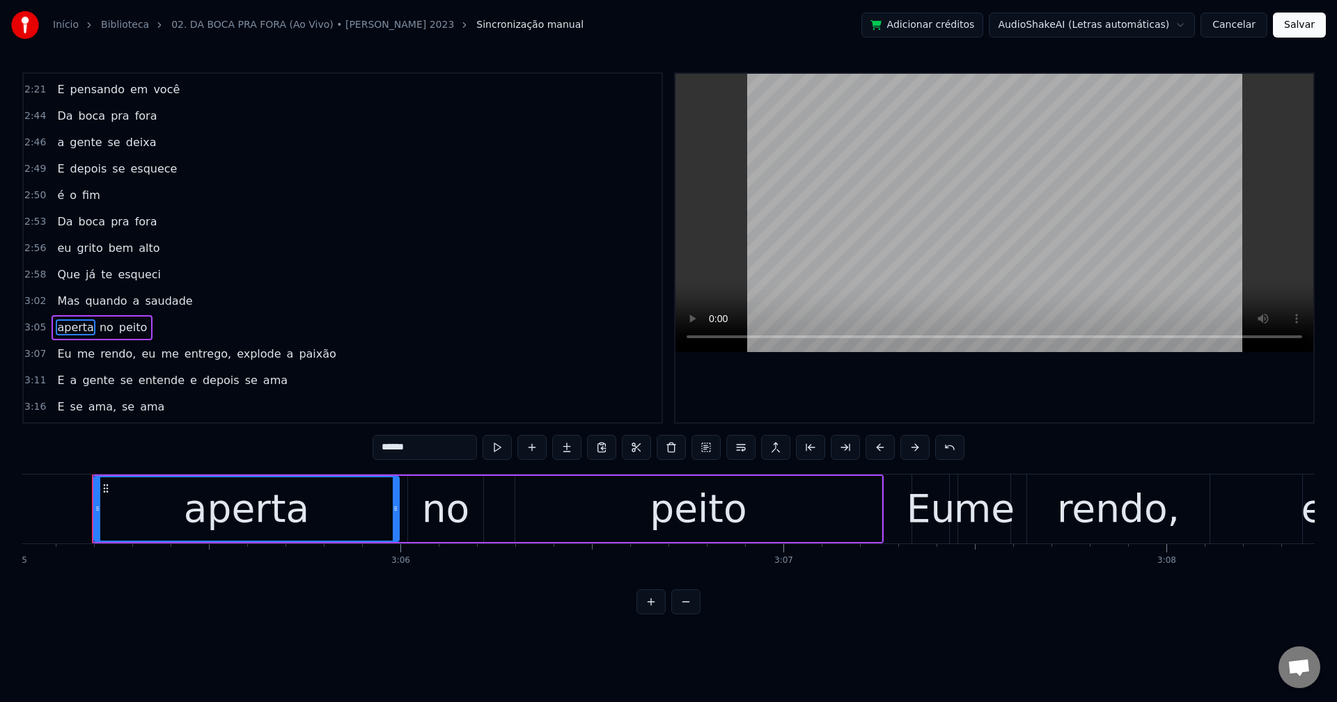
scroll to position [1214, 0]
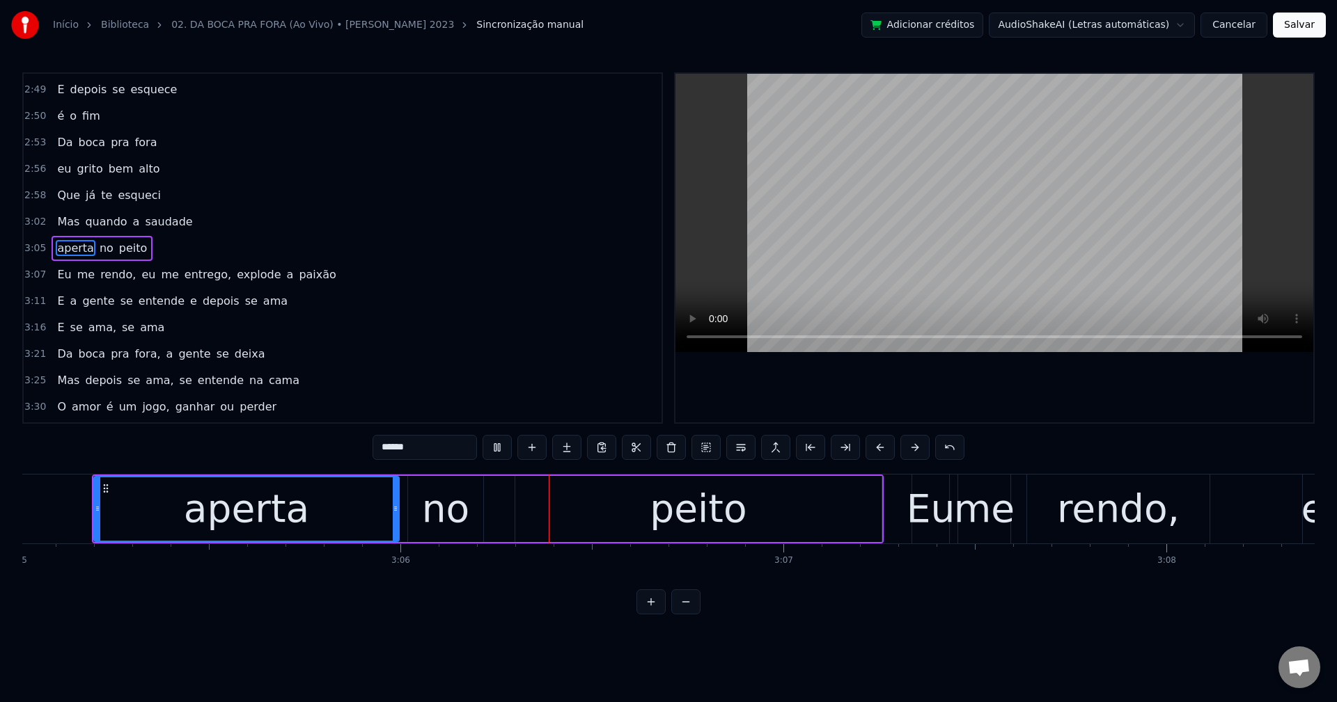
click at [107, 272] on span "rendo," at bounding box center [118, 275] width 38 height 16
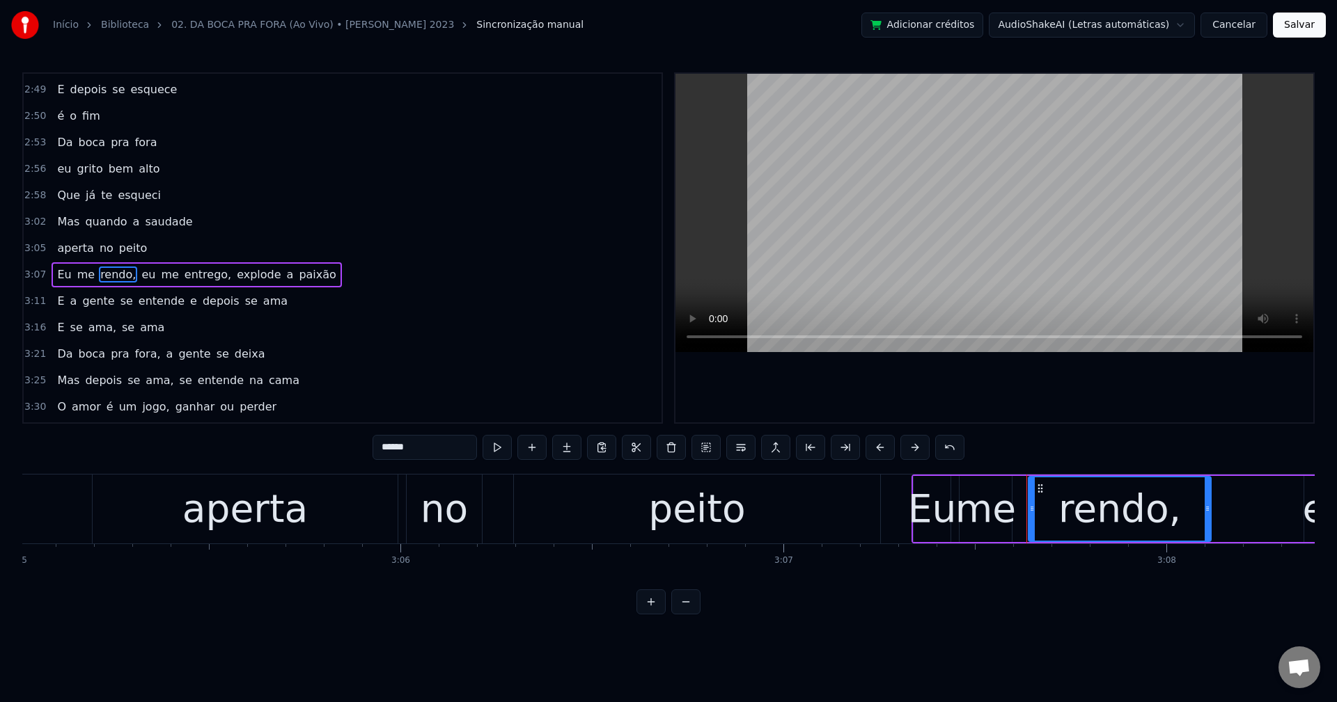
scroll to position [1241, 0]
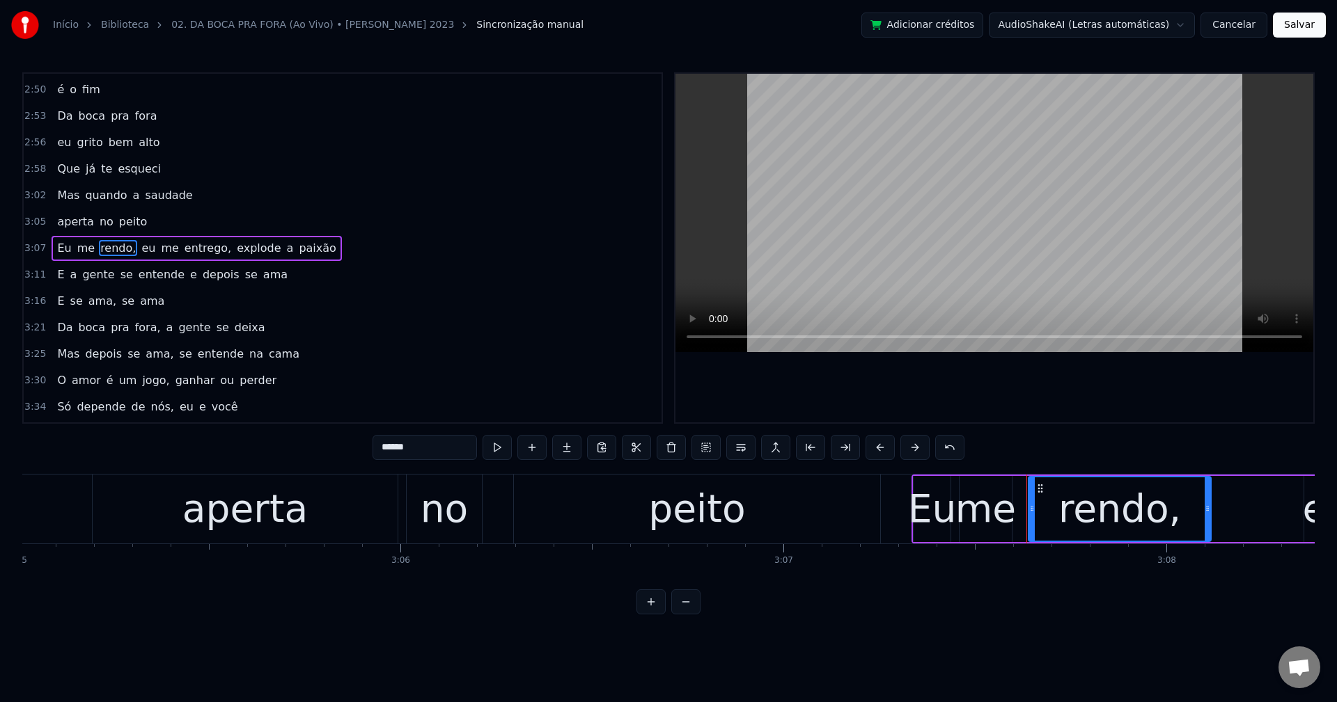
click at [465, 453] on input "******" at bounding box center [424, 447] width 104 height 25
click at [136, 249] on span "eu" at bounding box center [144, 248] width 17 height 16
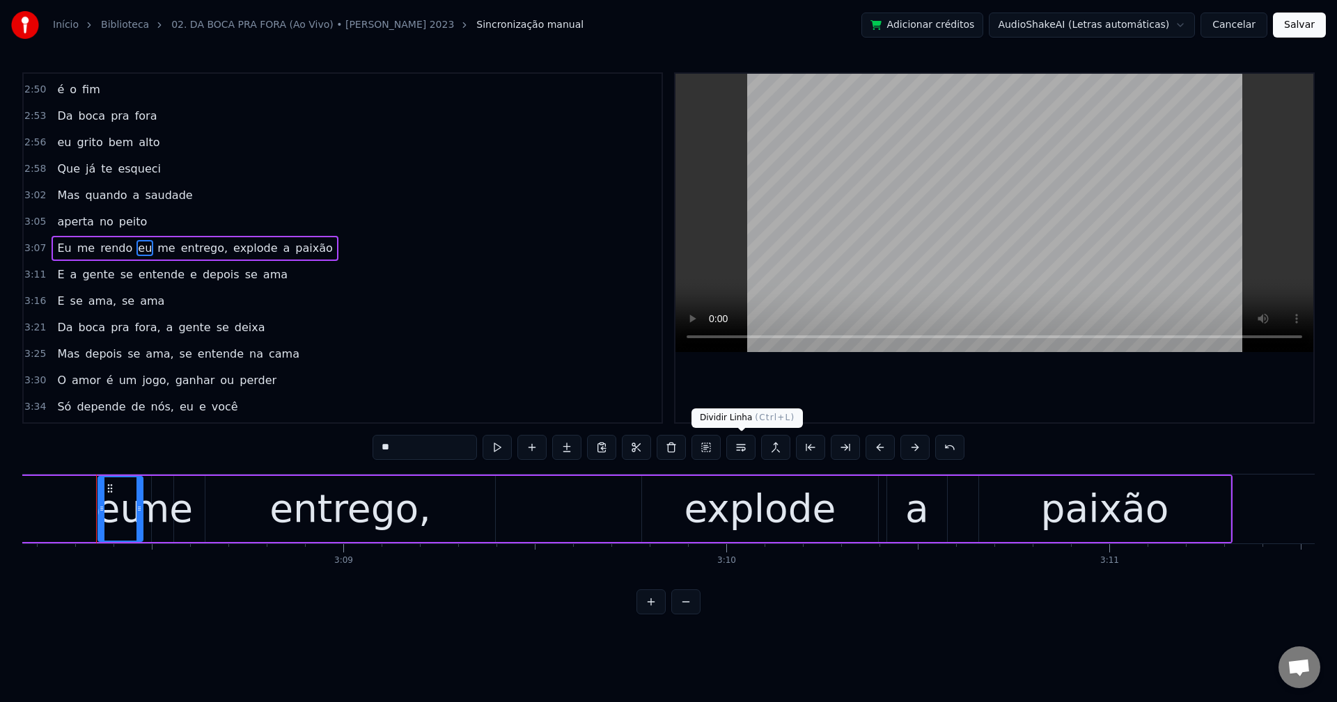
scroll to position [0, 72057]
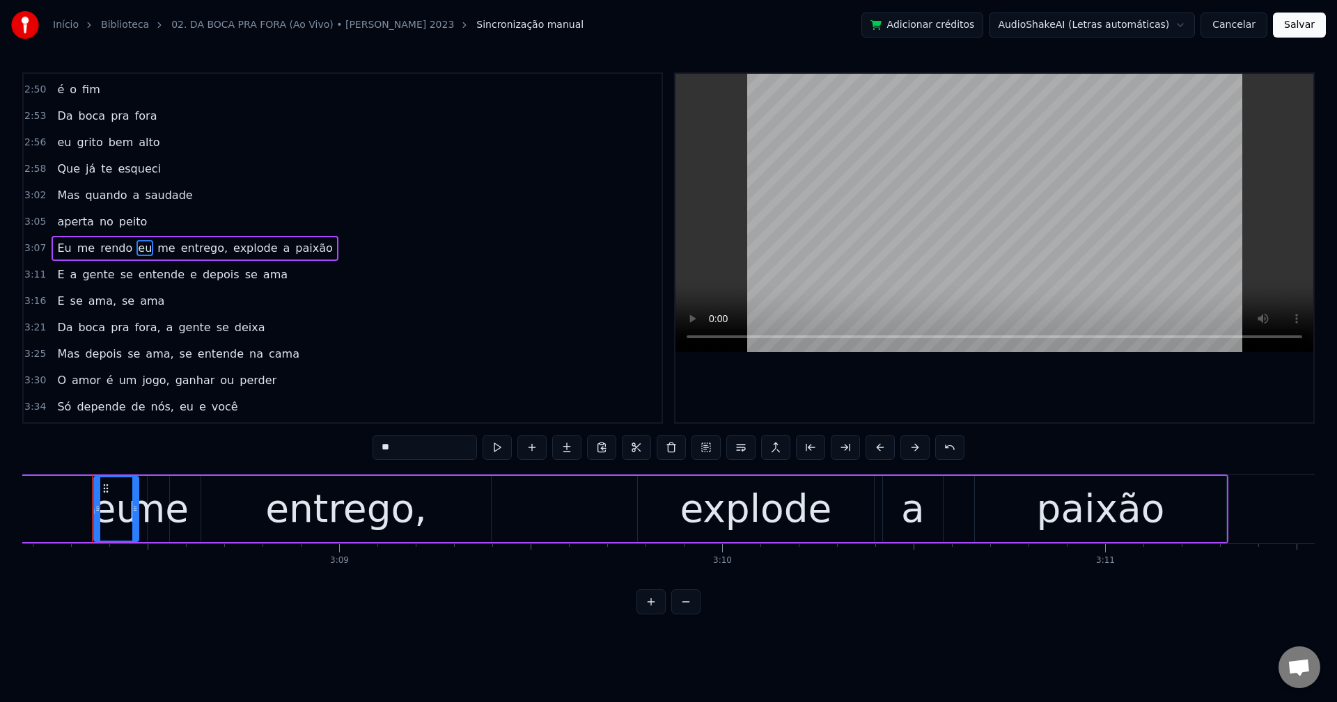
click at [737, 448] on button at bounding box center [740, 447] width 29 height 25
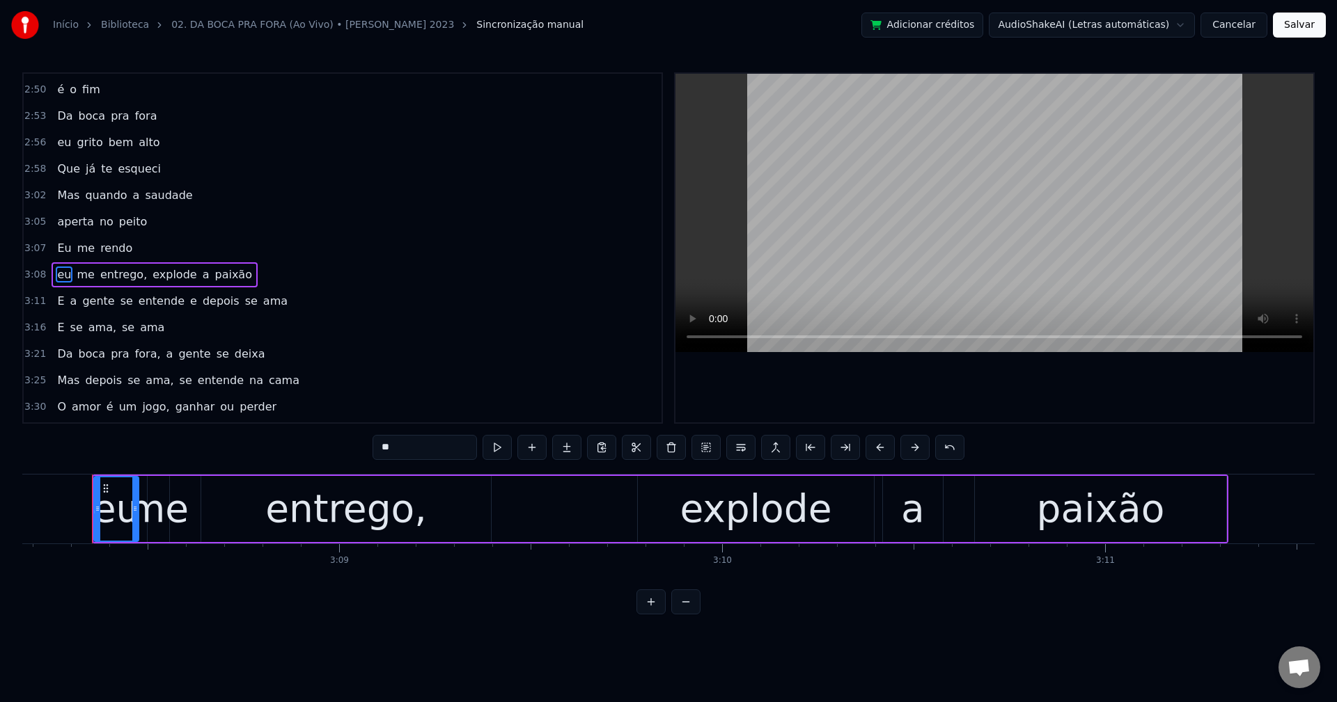
scroll to position [1267, 0]
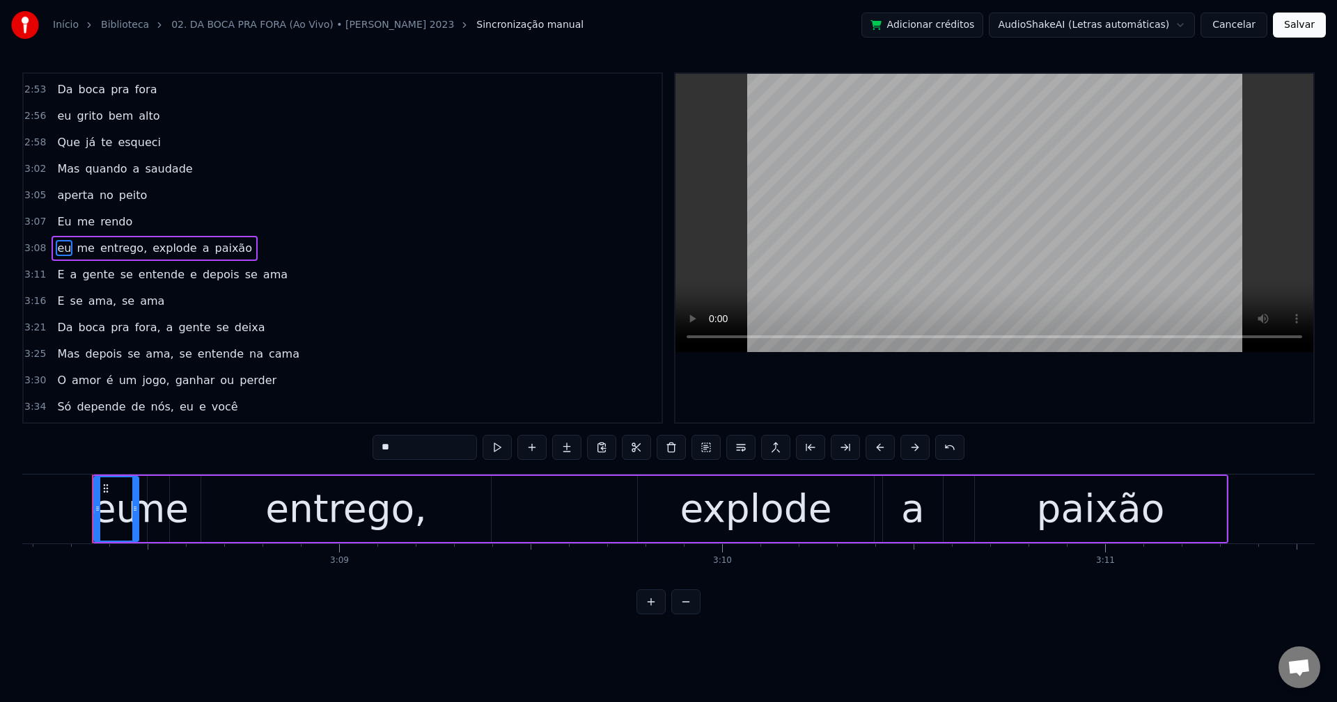
click at [103, 249] on span "entrego," at bounding box center [123, 248] width 49 height 16
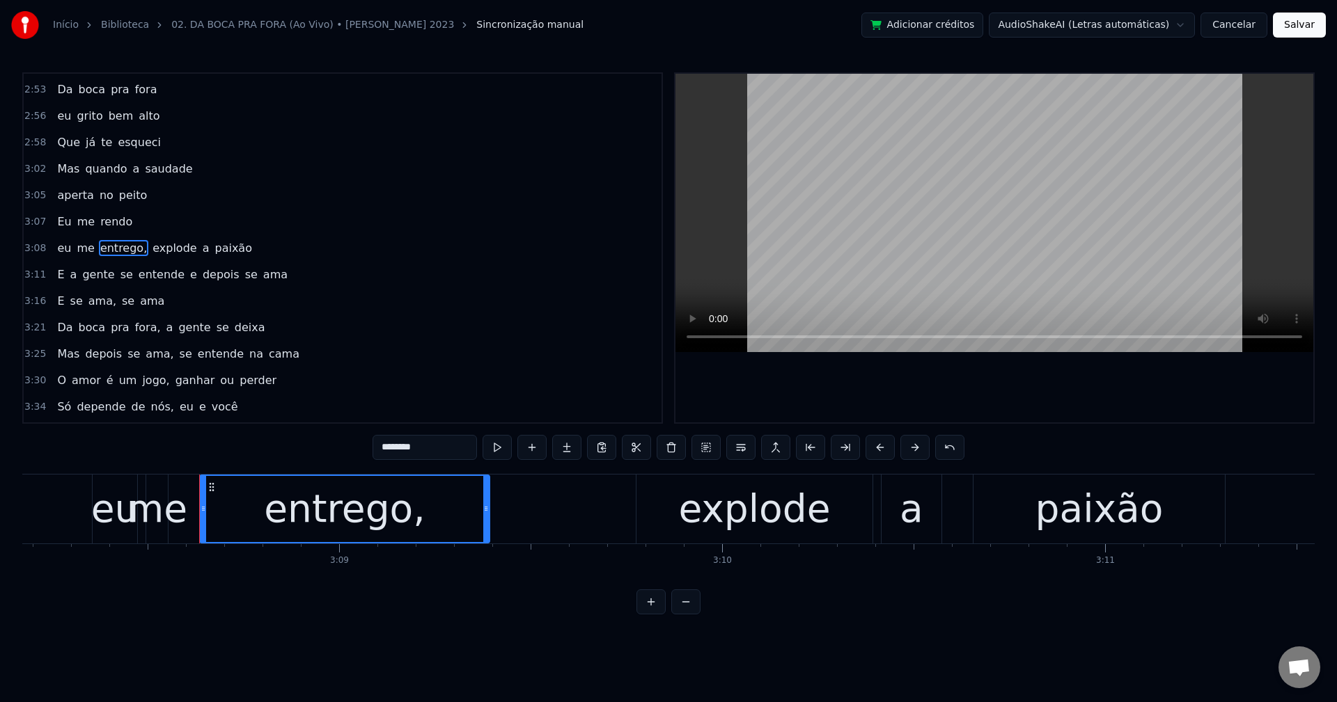
click at [457, 461] on div "********" at bounding box center [668, 449] width 592 height 28
click at [448, 447] on input "********" at bounding box center [424, 447] width 104 height 25
drag, startPoint x: 152, startPoint y: 250, endPoint x: 691, endPoint y: 401, distance: 560.3
click at [152, 250] on span "explode" at bounding box center [171, 248] width 47 height 16
type input "*******"
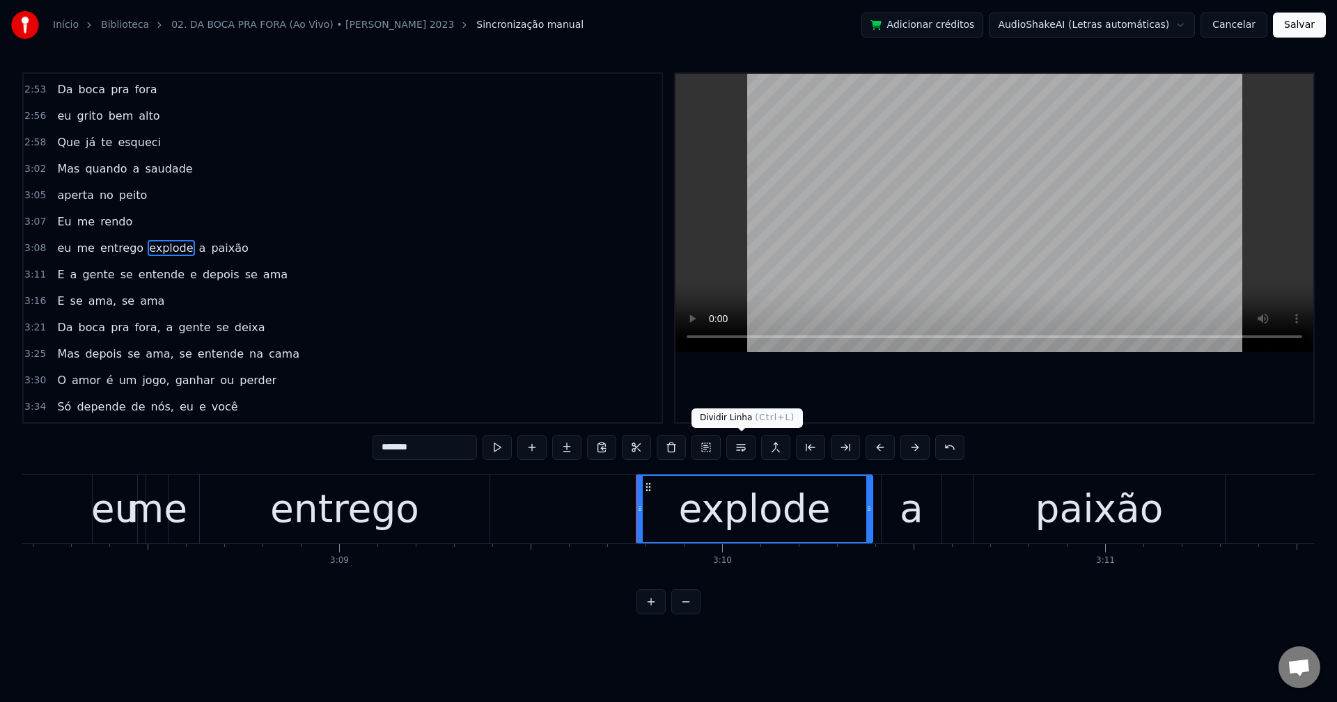
click at [741, 441] on button at bounding box center [740, 447] width 29 height 25
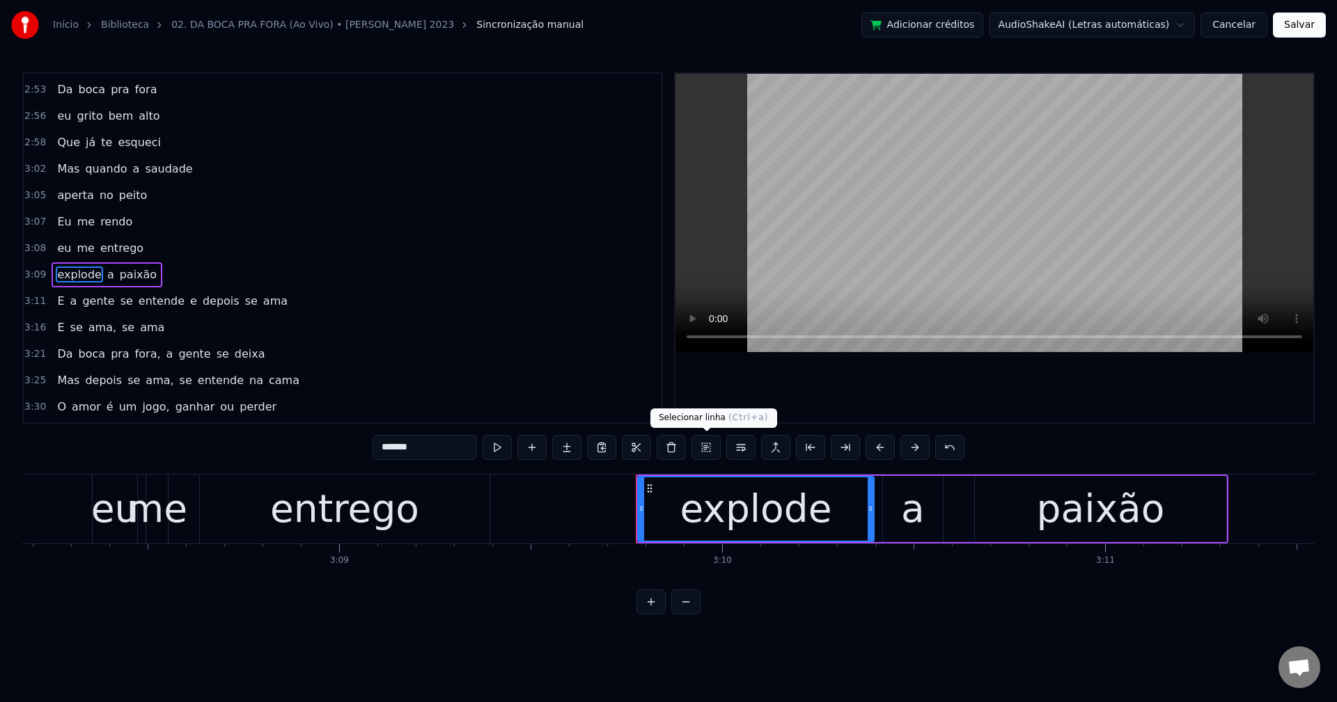
scroll to position [1294, 0]
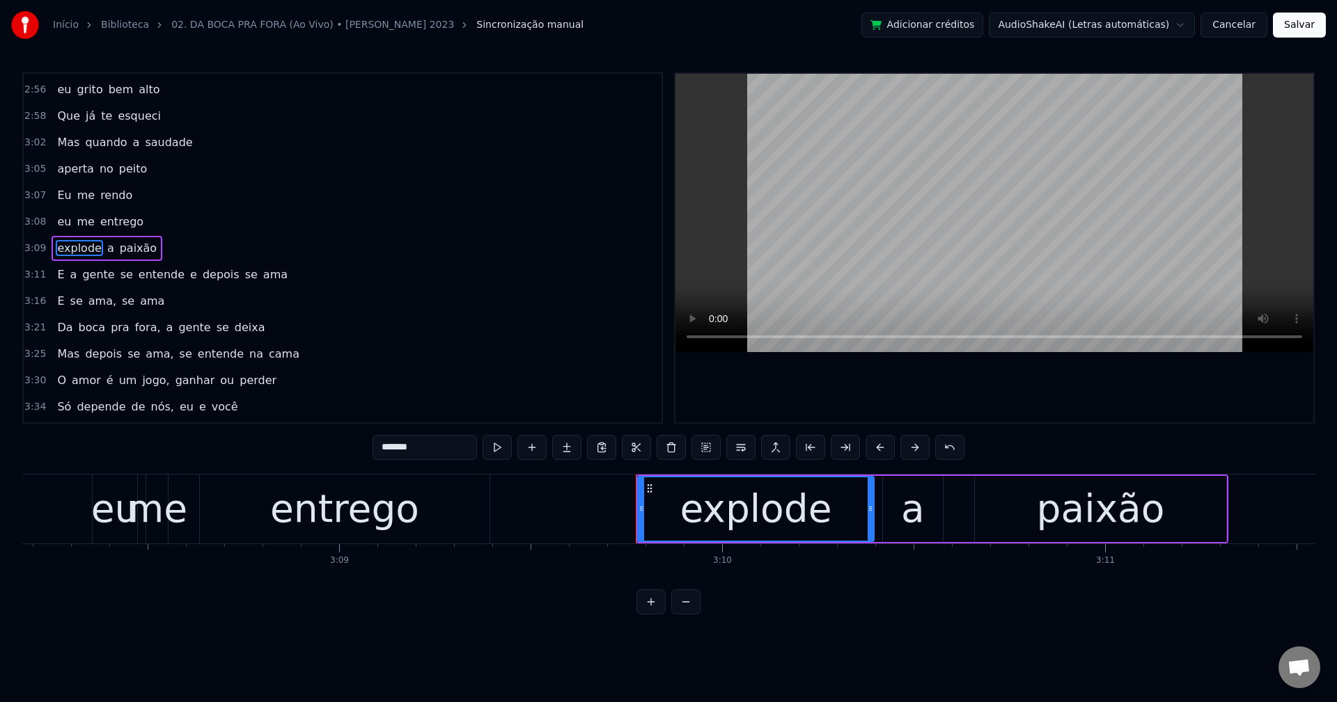
click at [179, 280] on div "E a gente se entende e depois se ama" at bounding box center [173, 274] width 242 height 25
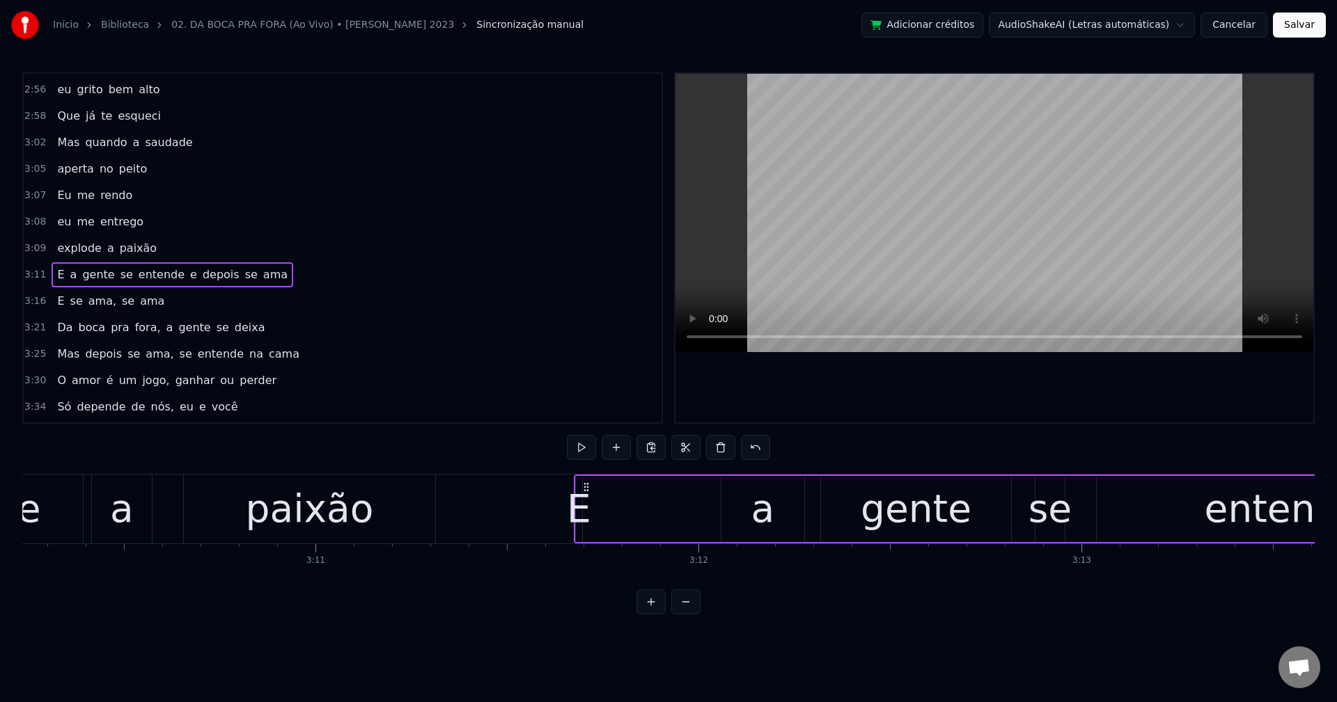
click at [189, 277] on span "e" at bounding box center [194, 275] width 10 height 16
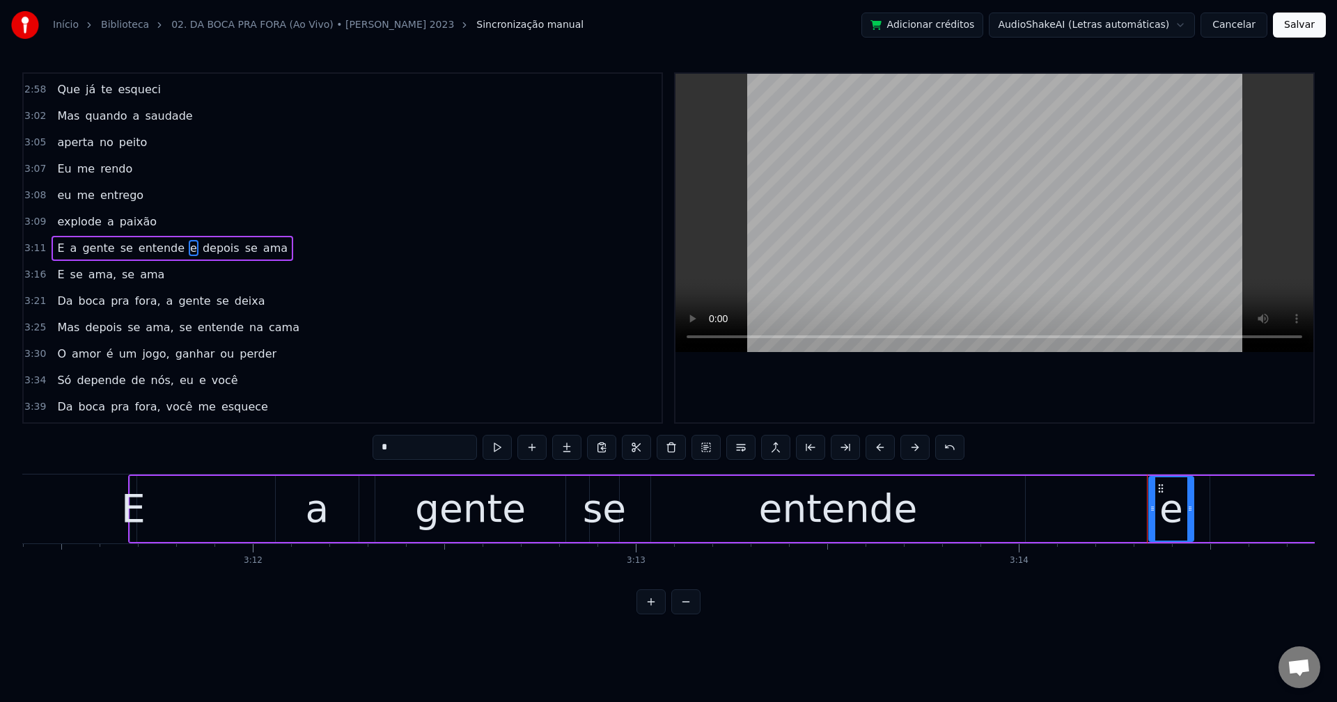
scroll to position [0, 73328]
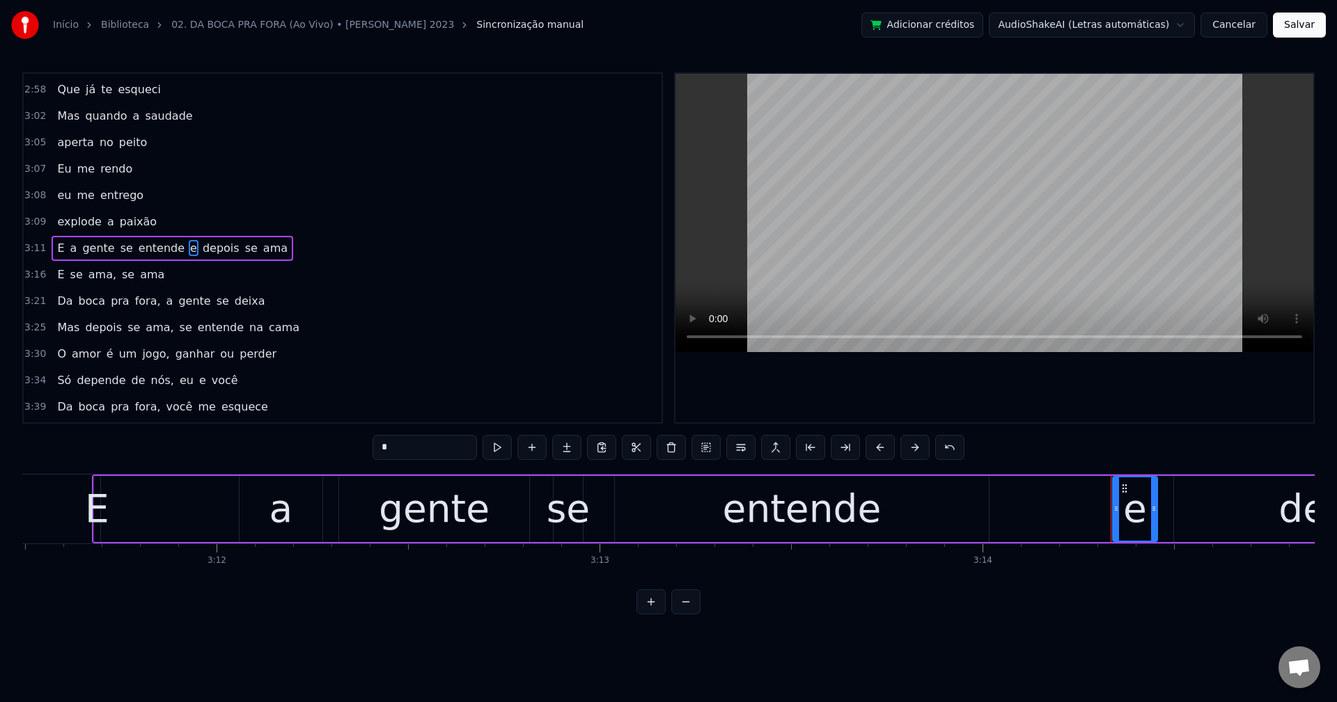
click at [744, 448] on button at bounding box center [740, 447] width 29 height 25
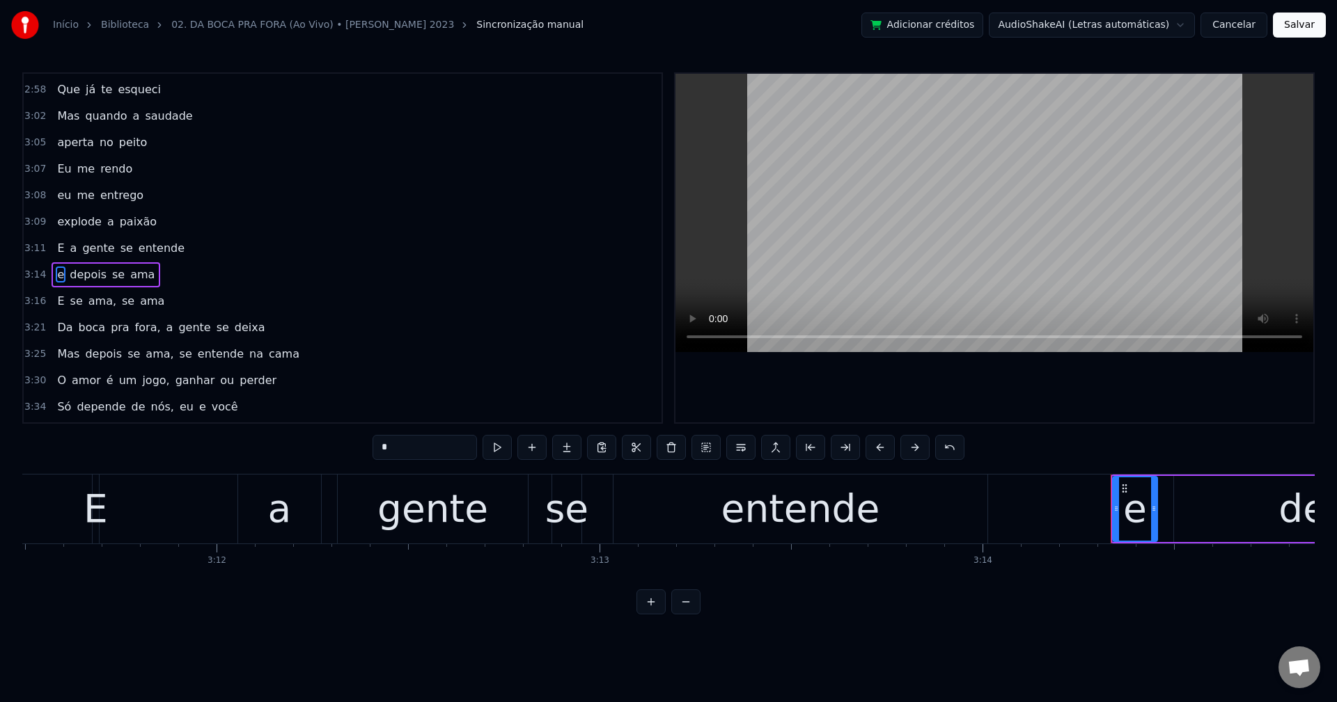
scroll to position [1347, 0]
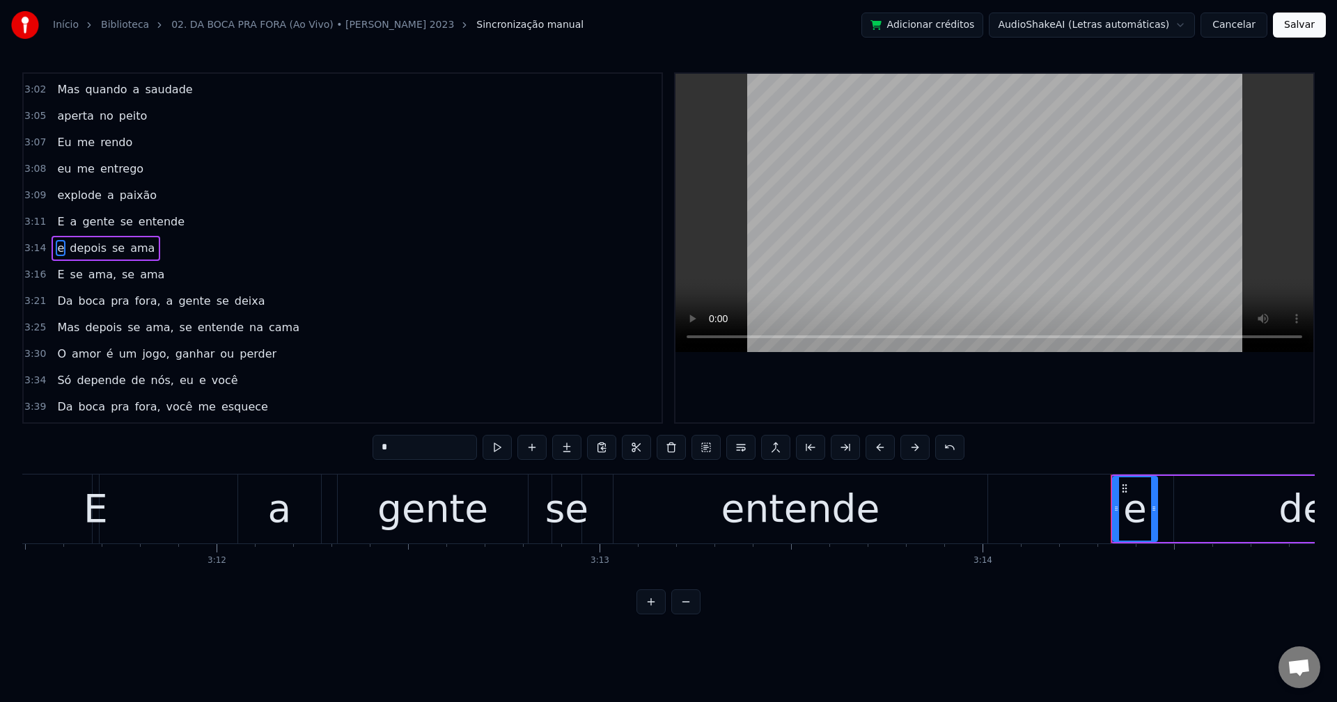
click at [134, 297] on span "fora," at bounding box center [148, 301] width 29 height 16
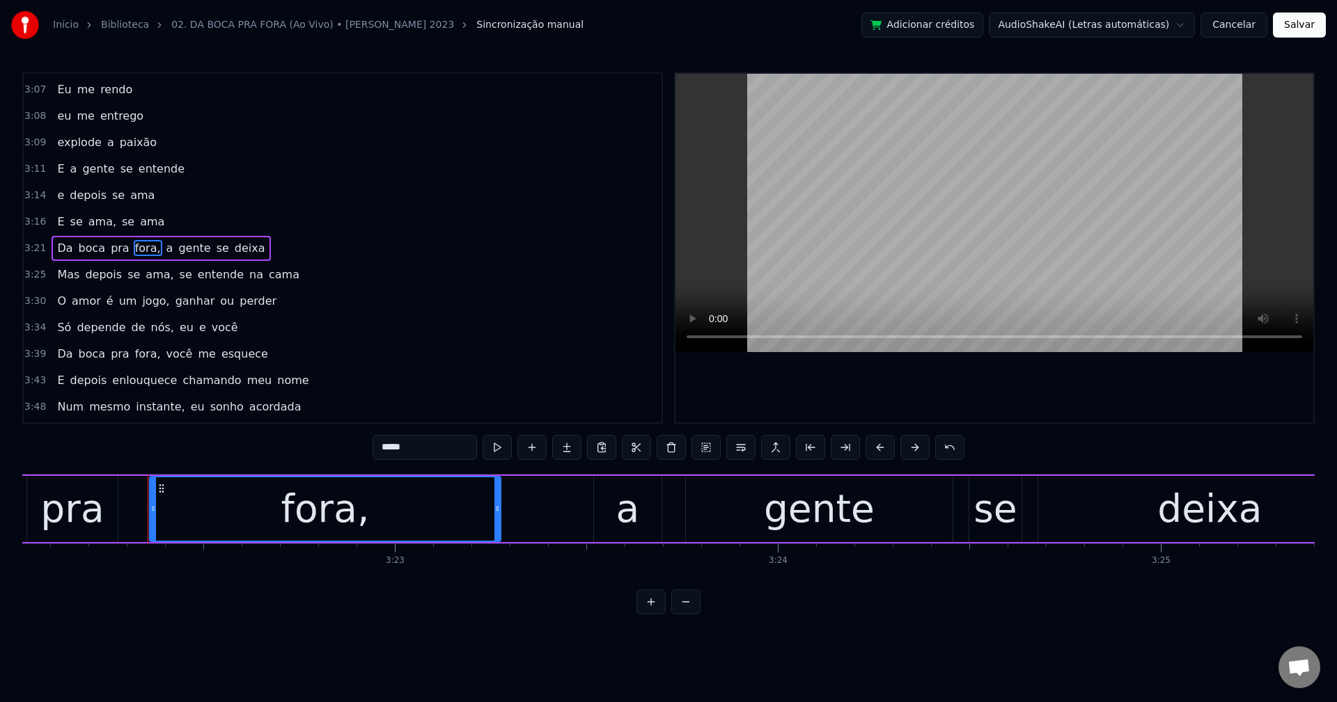
scroll to position [0, 77417]
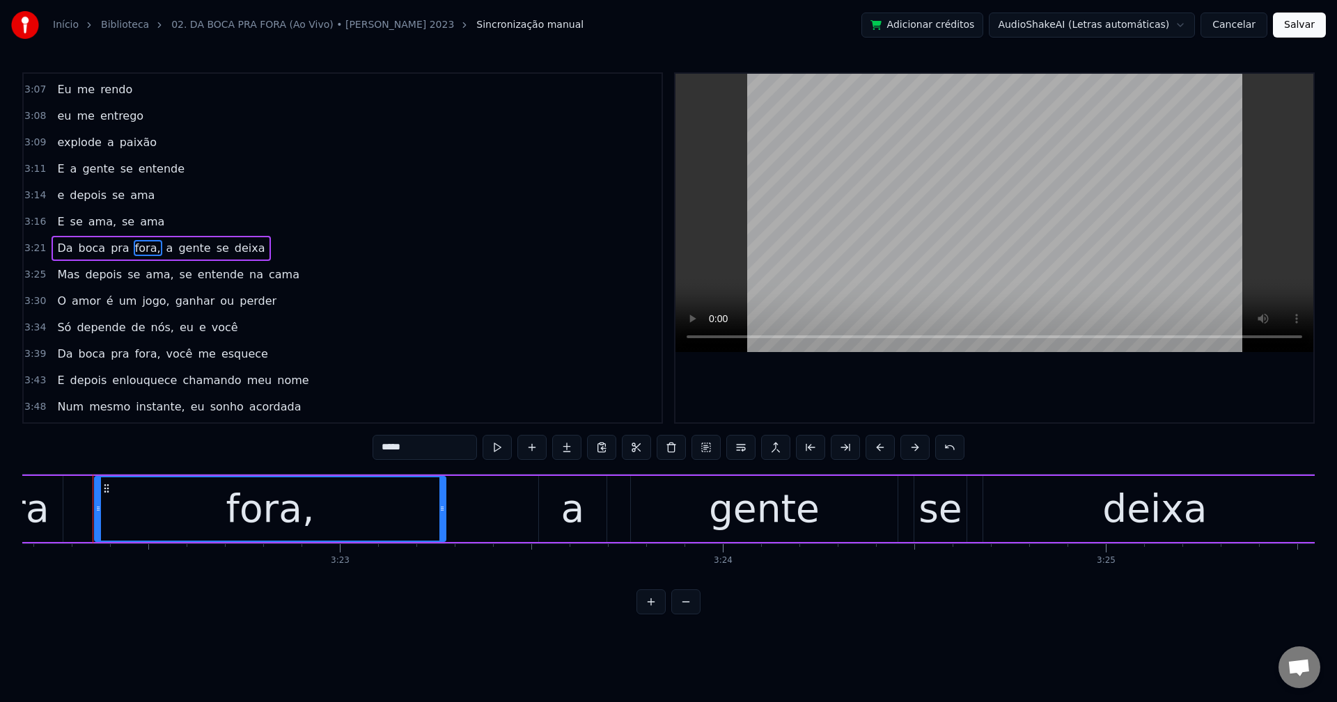
click at [441, 454] on input "*****" at bounding box center [424, 447] width 104 height 25
click at [161, 248] on span "a" at bounding box center [166, 248] width 10 height 16
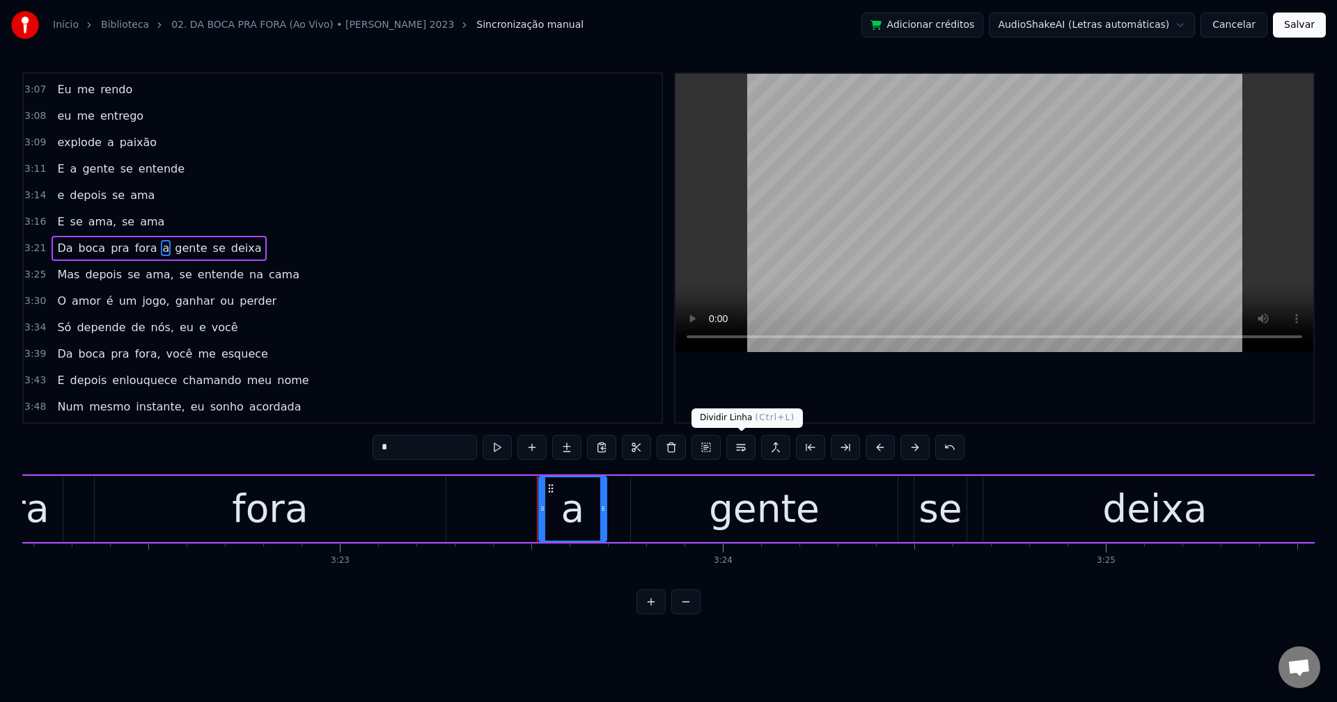
click at [741, 444] on button at bounding box center [740, 447] width 29 height 25
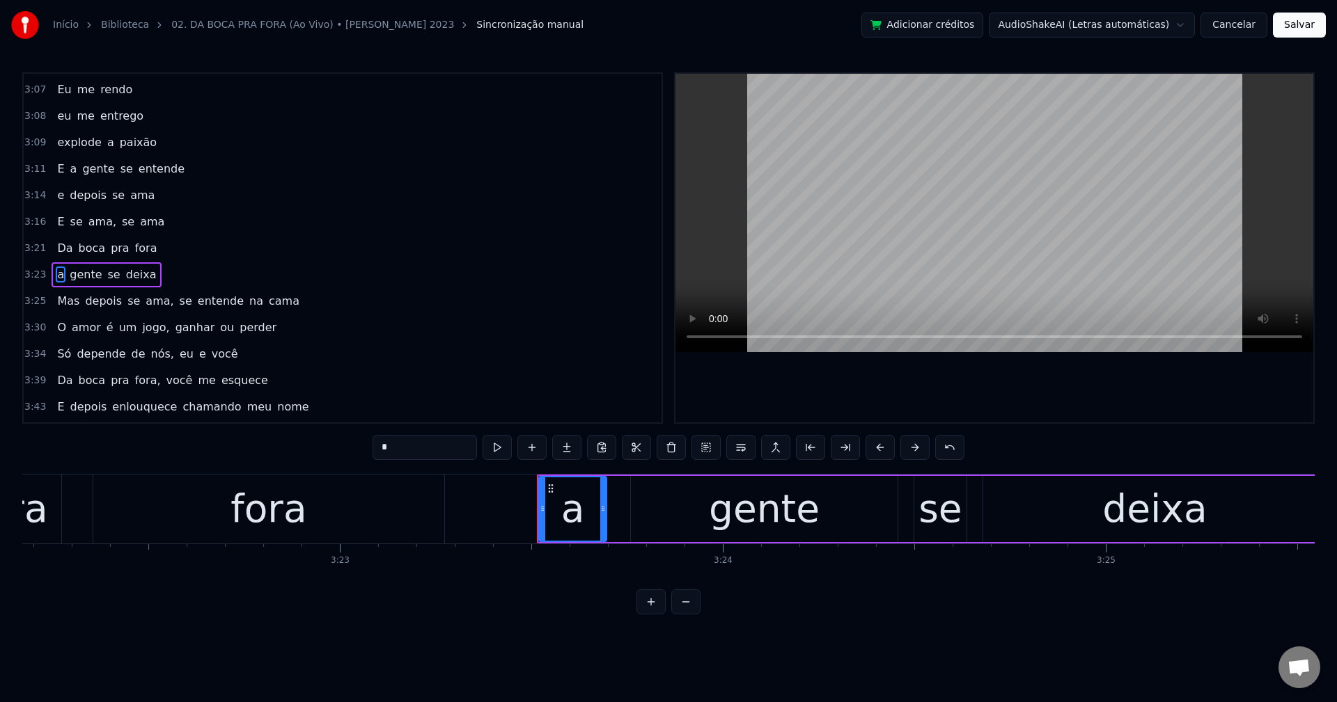
scroll to position [1426, 0]
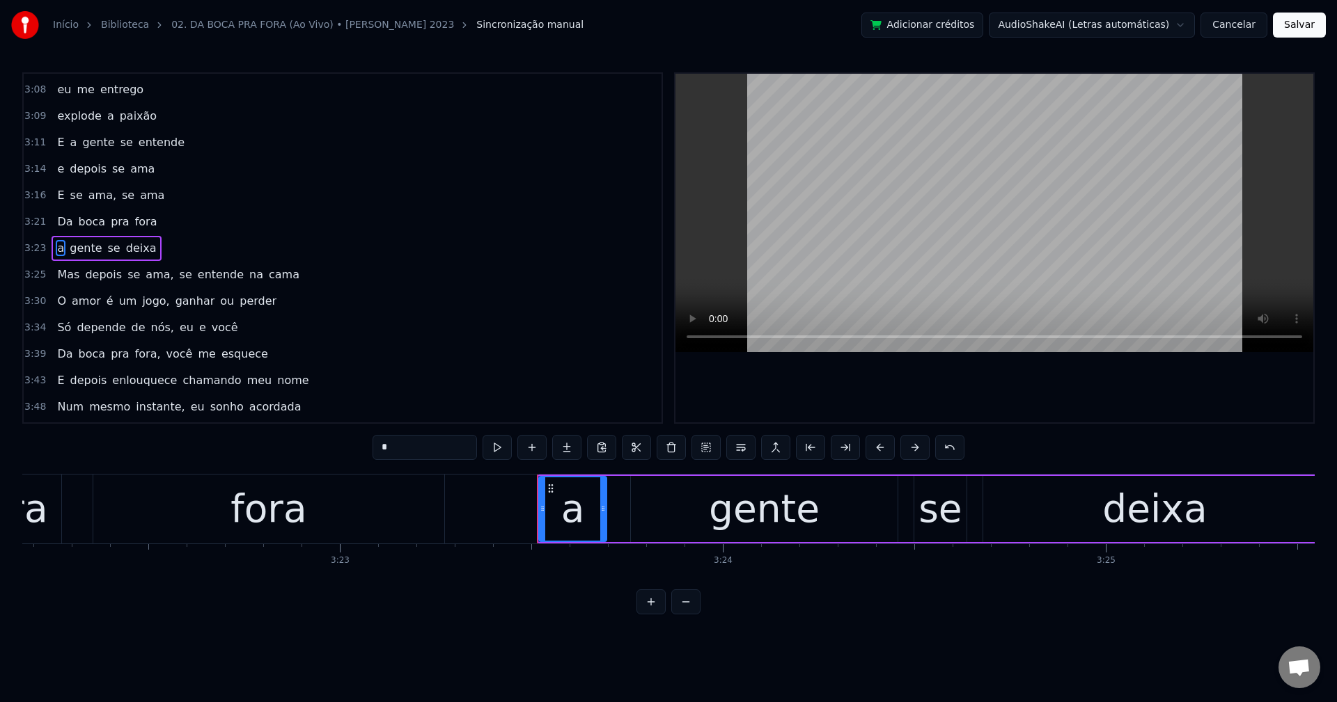
click at [150, 278] on span "ama," at bounding box center [159, 275] width 31 height 16
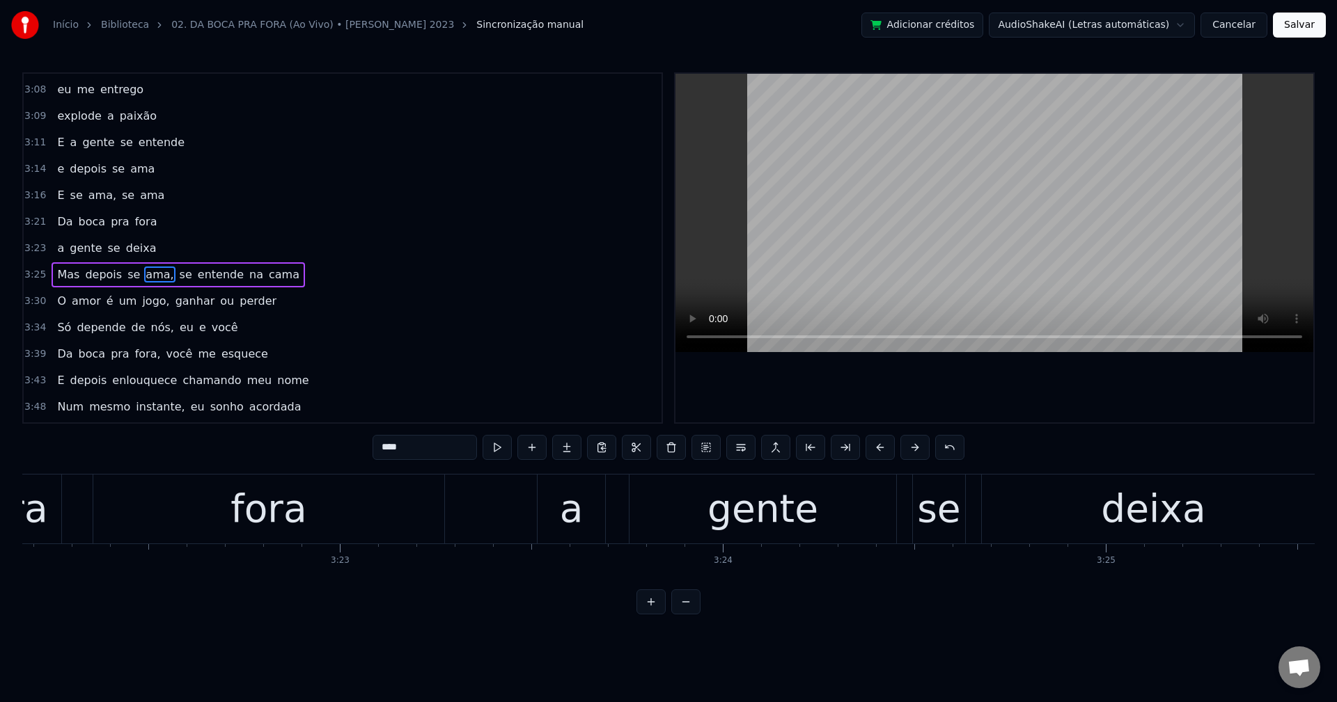
scroll to position [1452, 0]
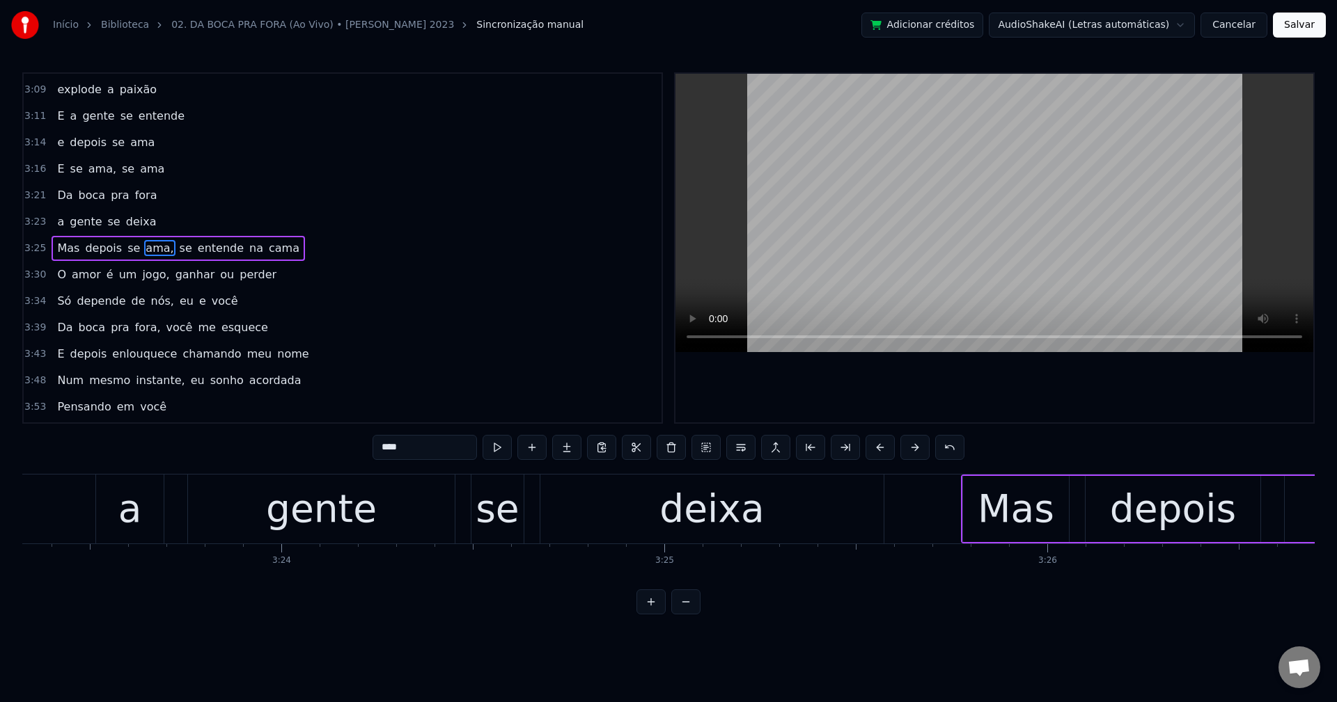
click at [427, 450] on input "****" at bounding box center [424, 447] width 104 height 25
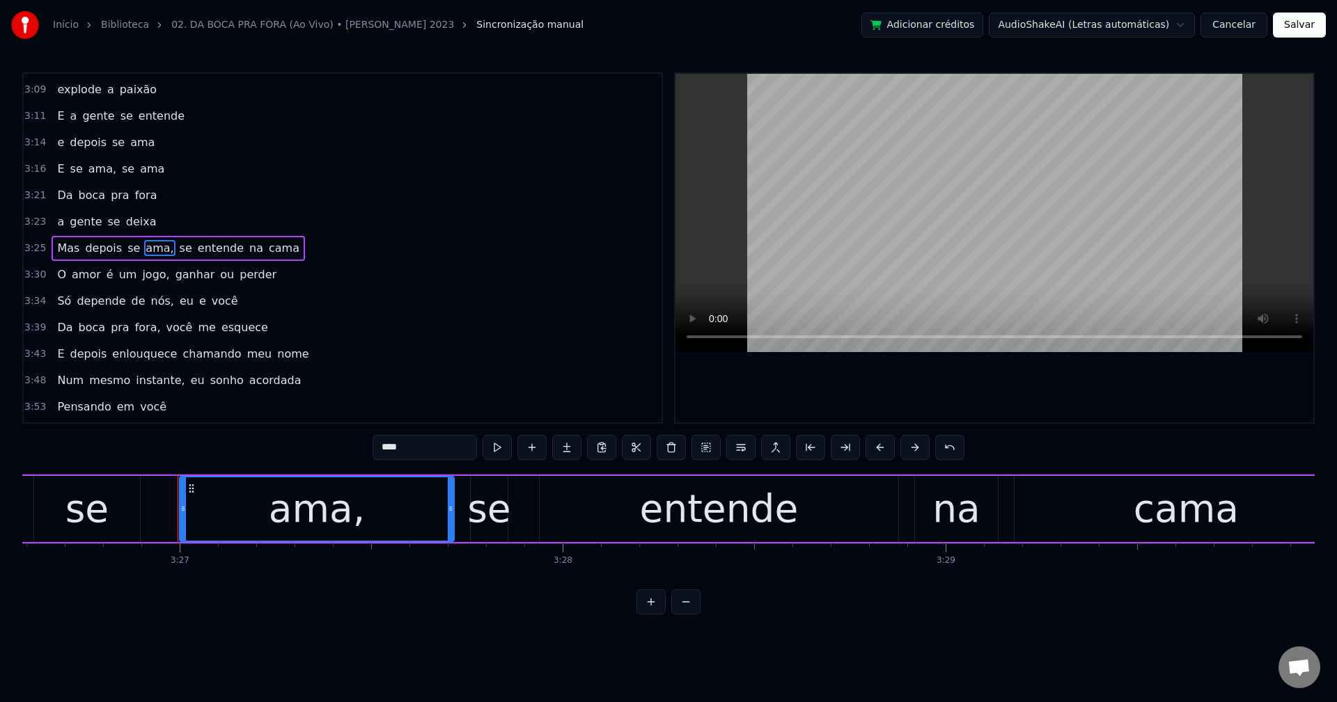
scroll to position [0, 79194]
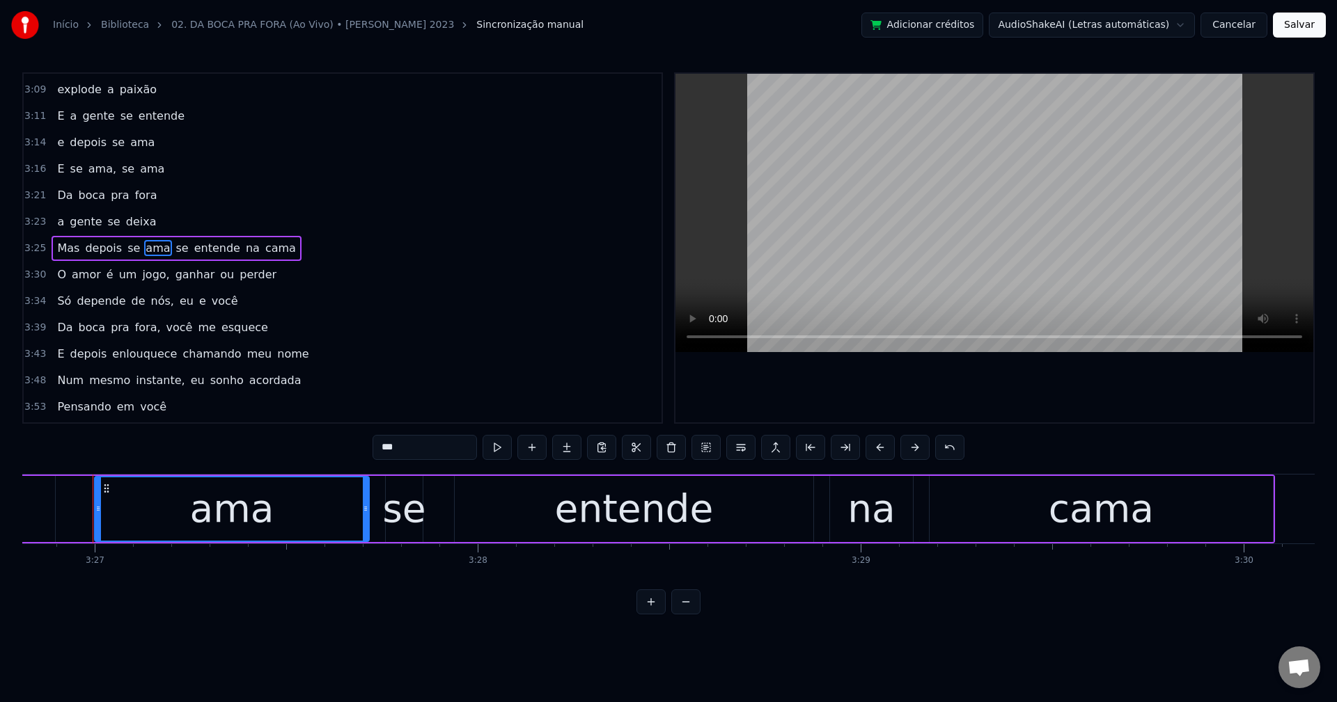
click at [175, 250] on span "se" at bounding box center [182, 248] width 15 height 16
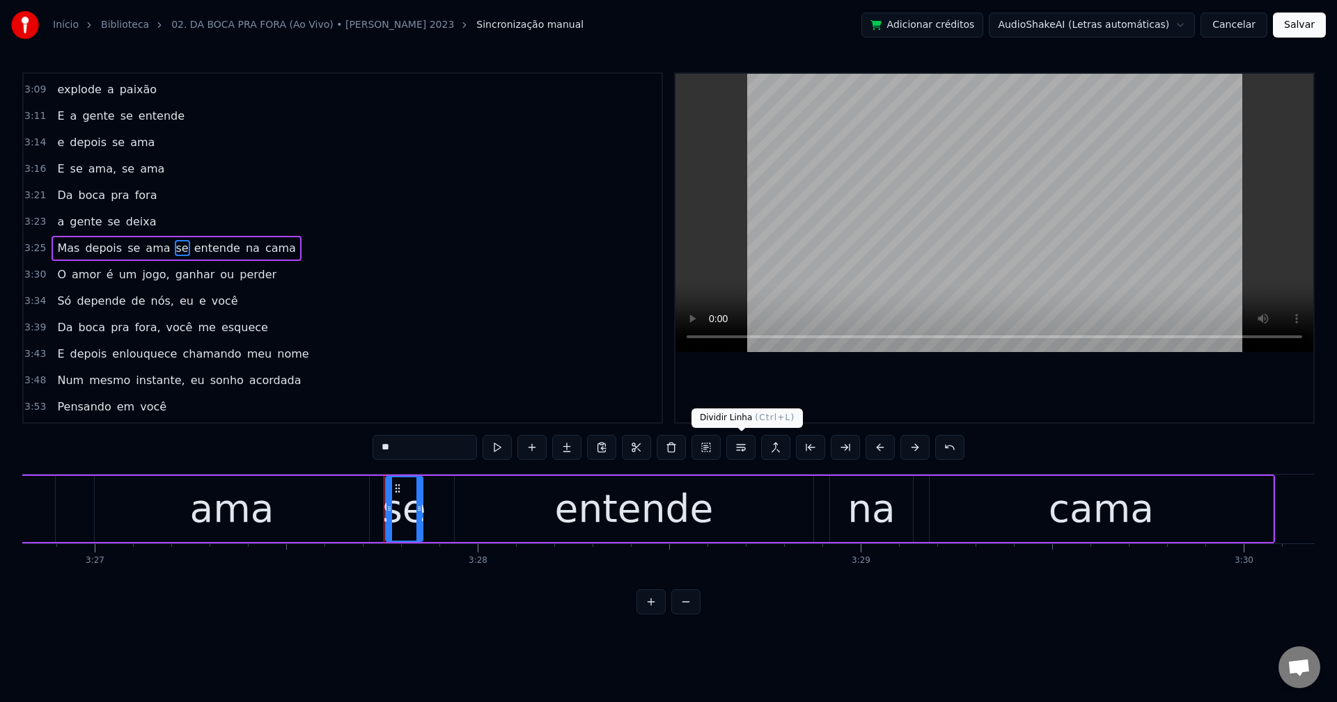
click at [743, 455] on button at bounding box center [740, 447] width 29 height 25
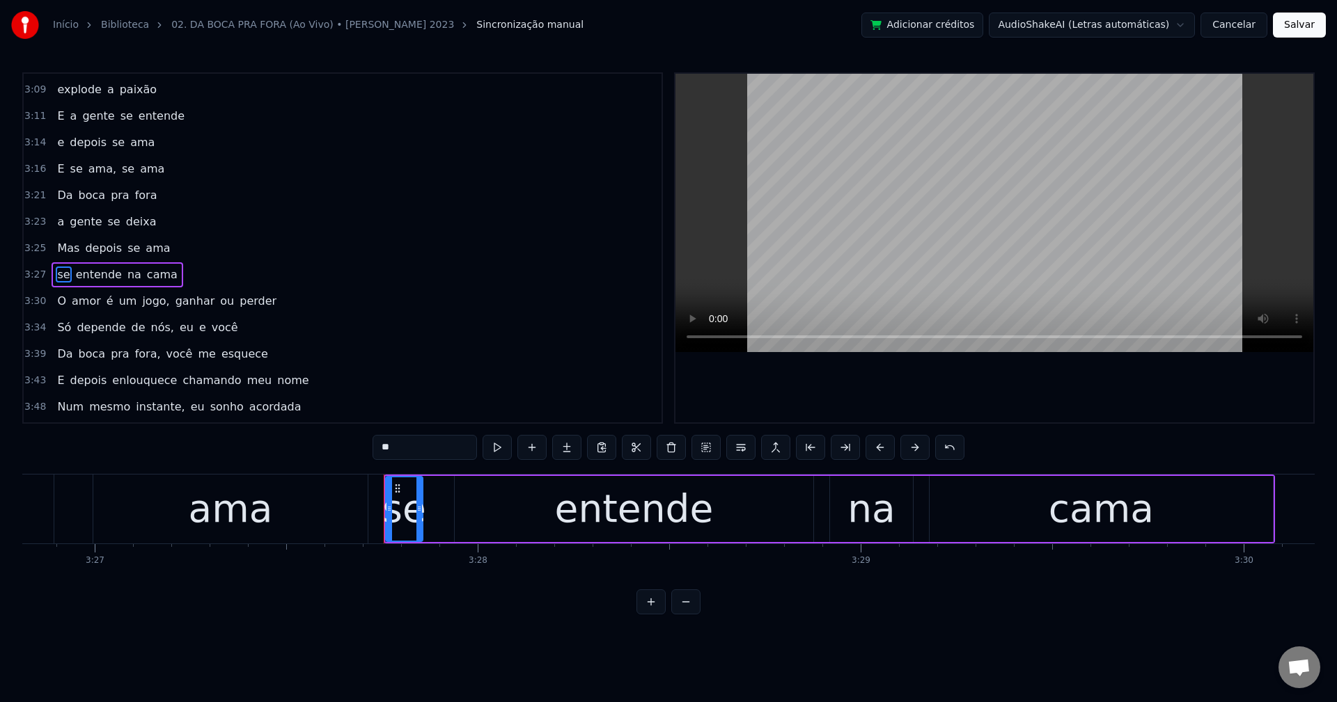
scroll to position [1479, 0]
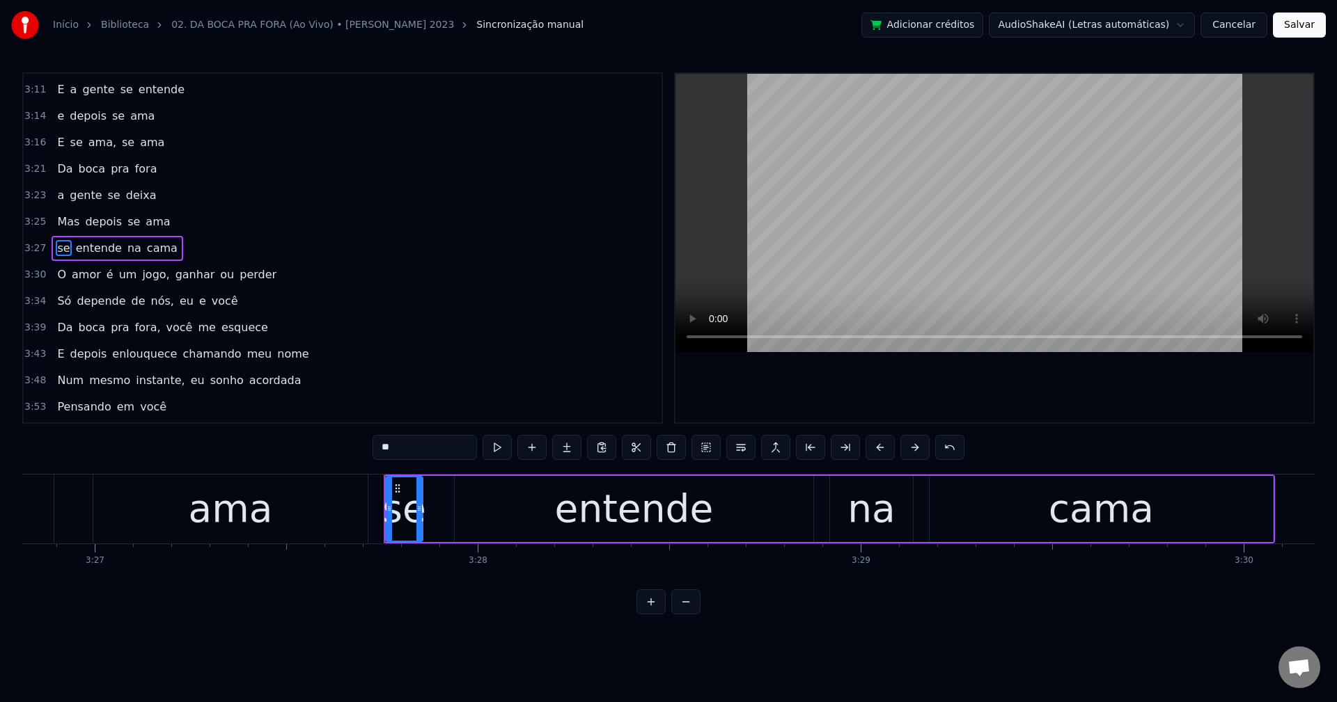
click at [141, 273] on span "jogo," at bounding box center [156, 275] width 30 height 16
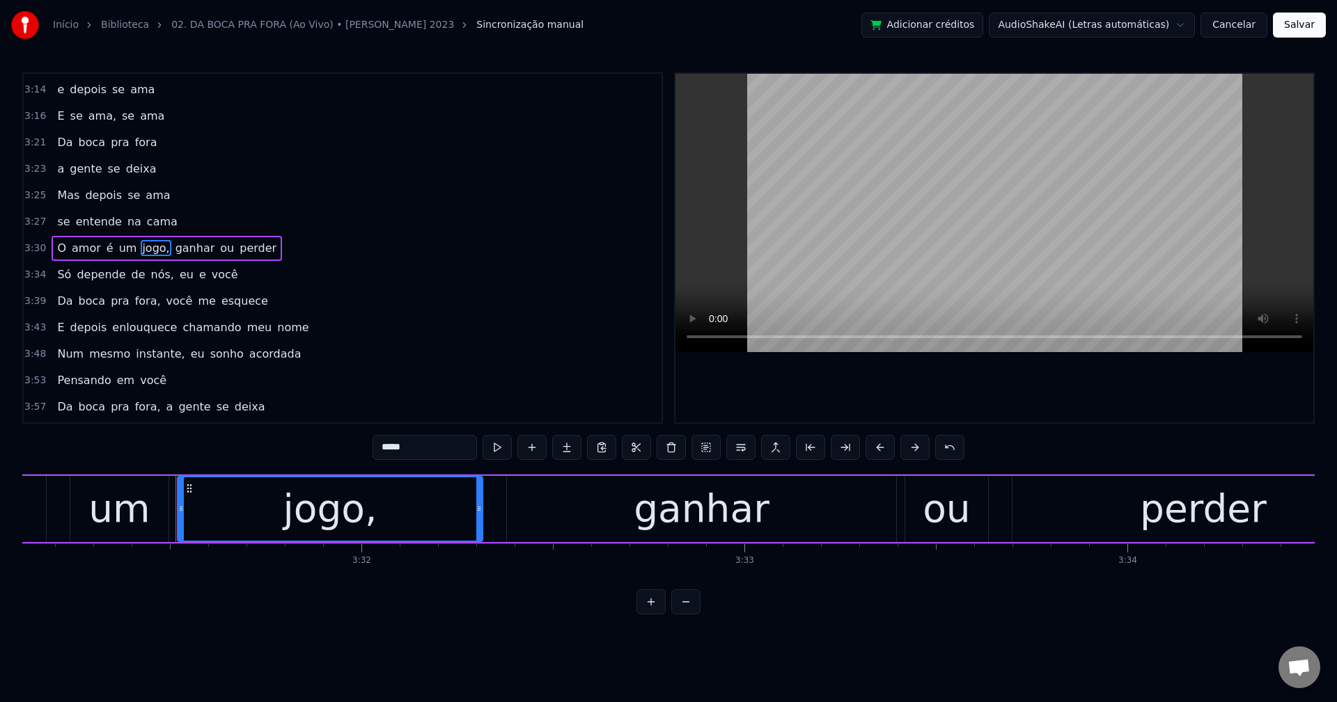
scroll to position [0, 80925]
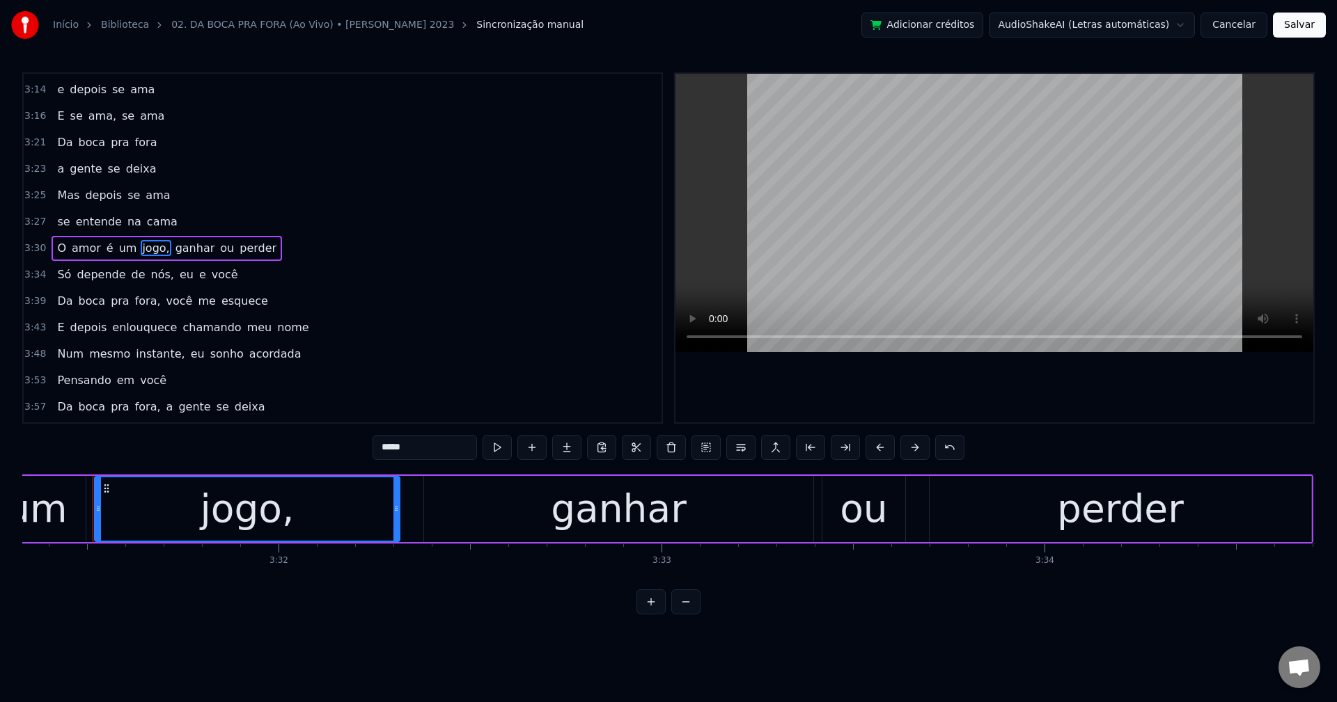
click at [428, 452] on input "*****" at bounding box center [424, 447] width 104 height 25
click at [189, 253] on span "ganhar" at bounding box center [192, 248] width 42 height 16
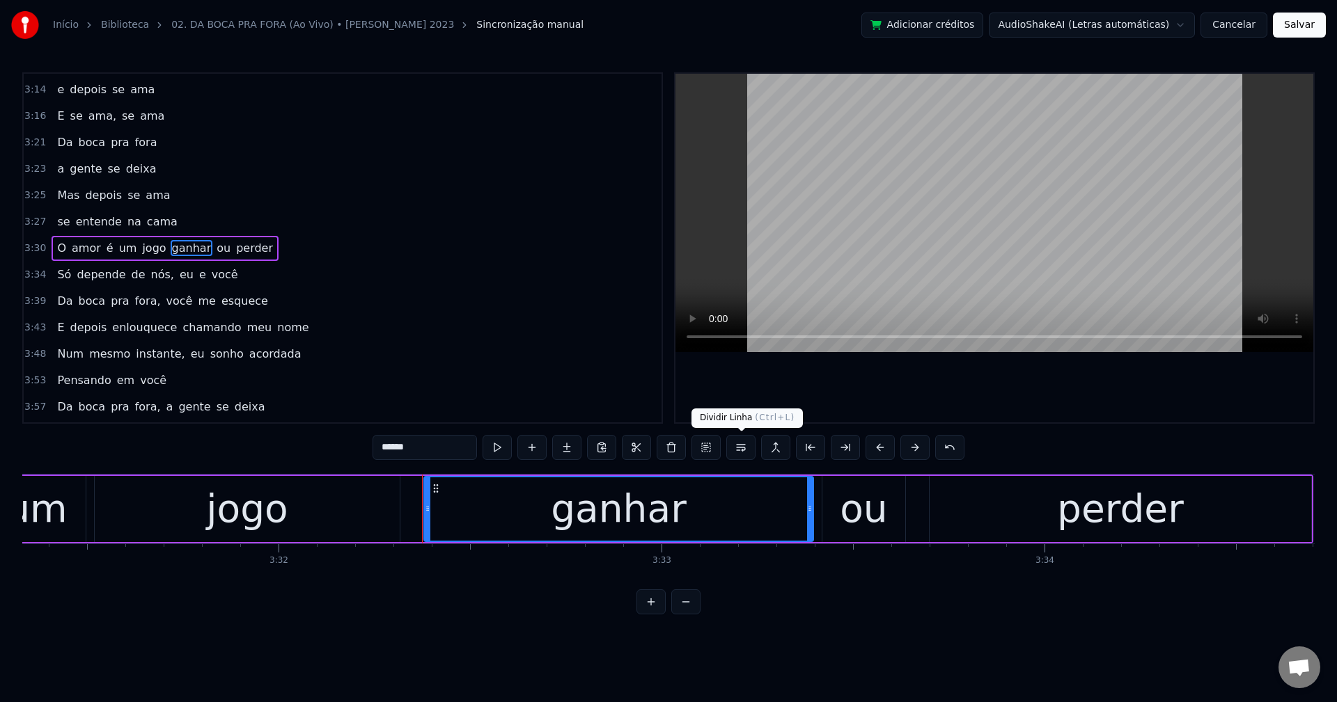
click at [740, 450] on button at bounding box center [740, 447] width 29 height 25
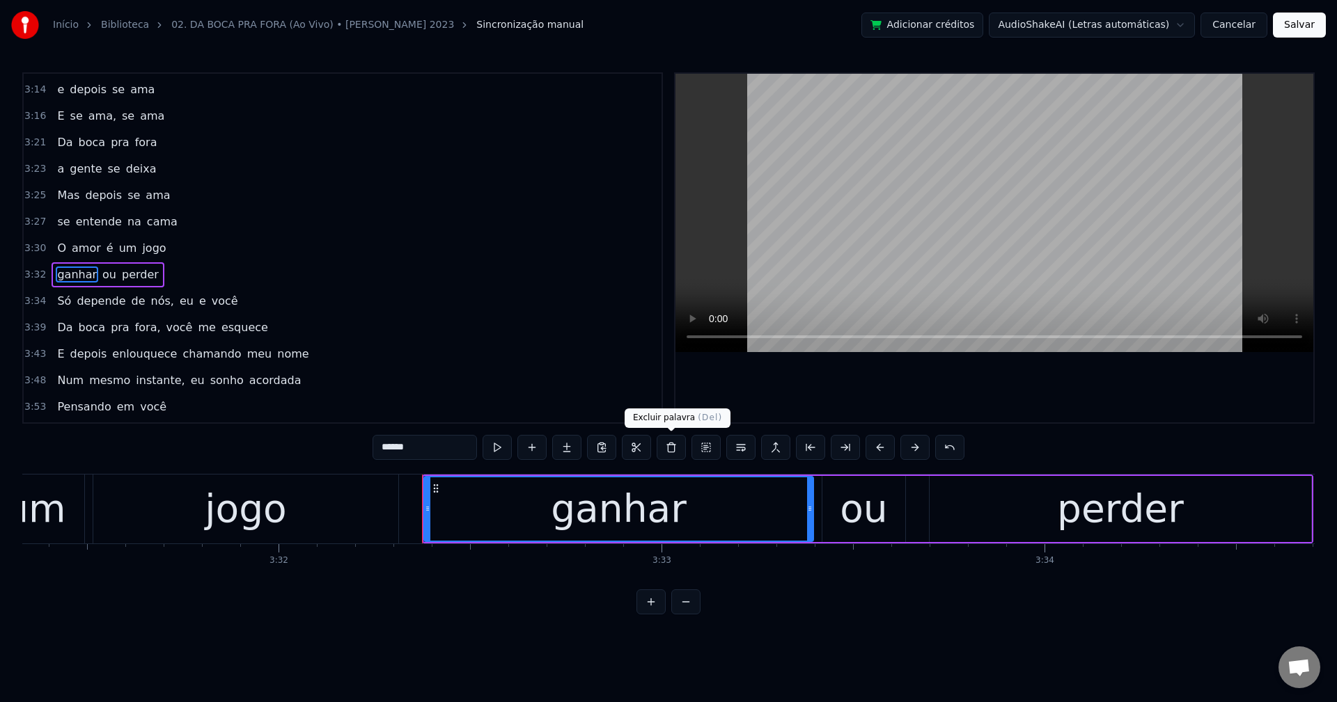
scroll to position [1532, 0]
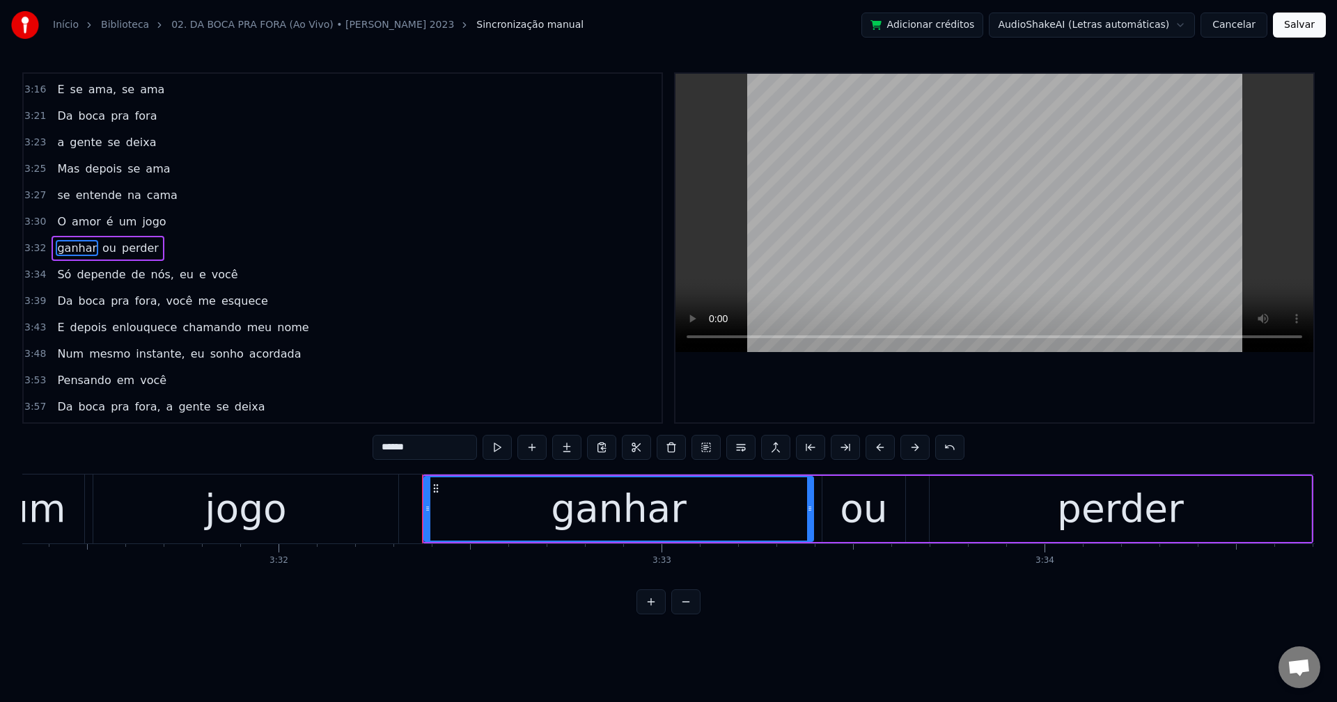
click at [150, 279] on span "nós," at bounding box center [163, 275] width 26 height 16
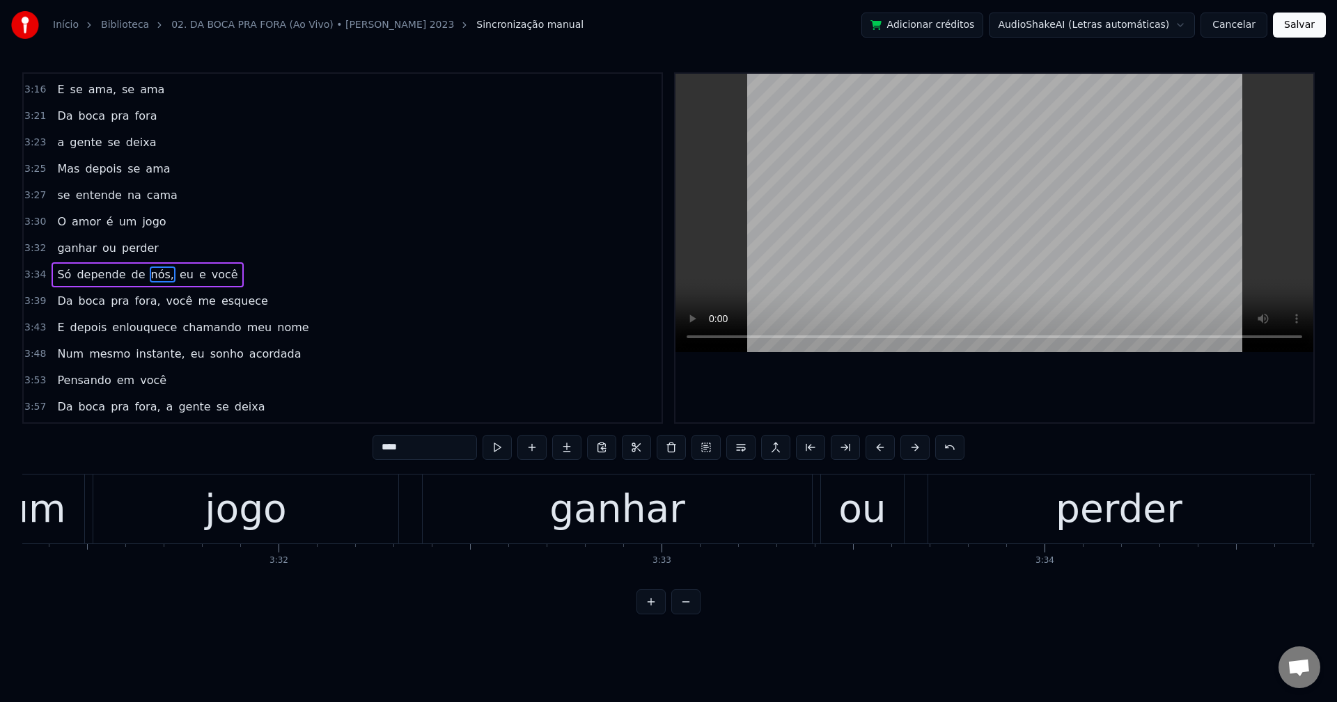
scroll to position [1558, 0]
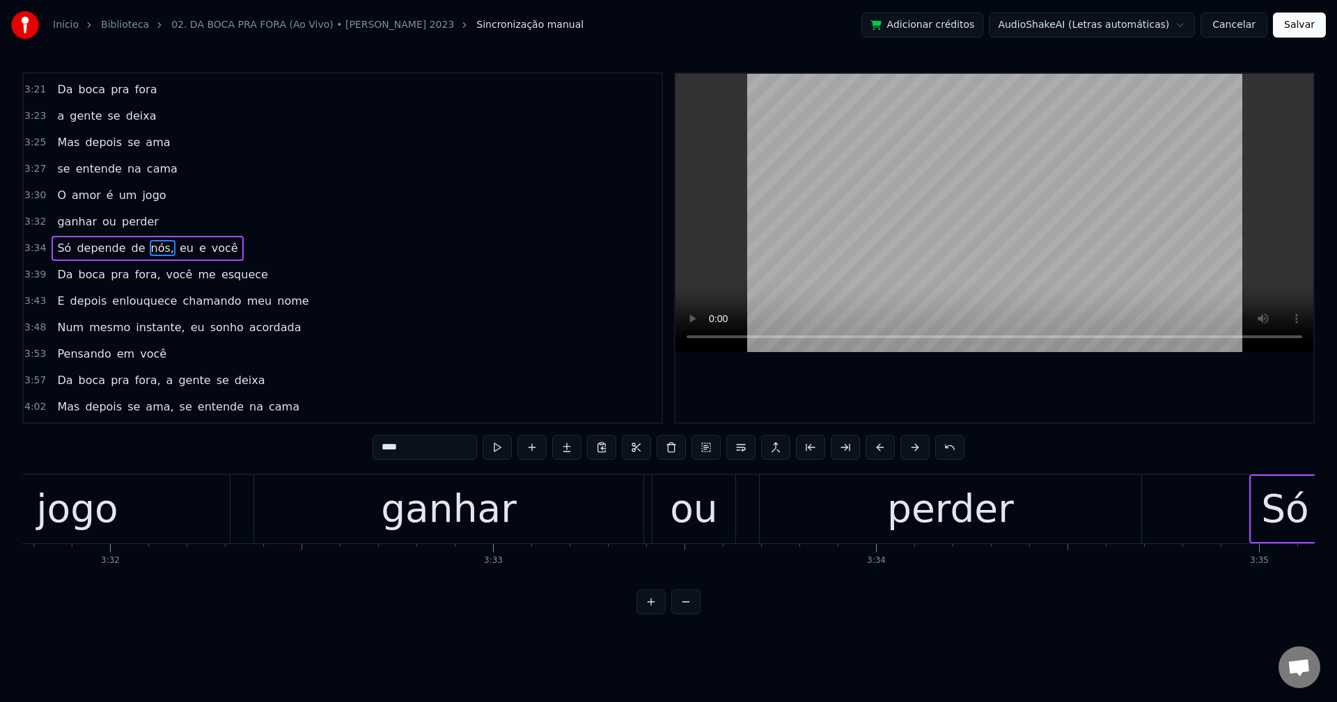
click at [432, 452] on input "****" at bounding box center [424, 447] width 104 height 25
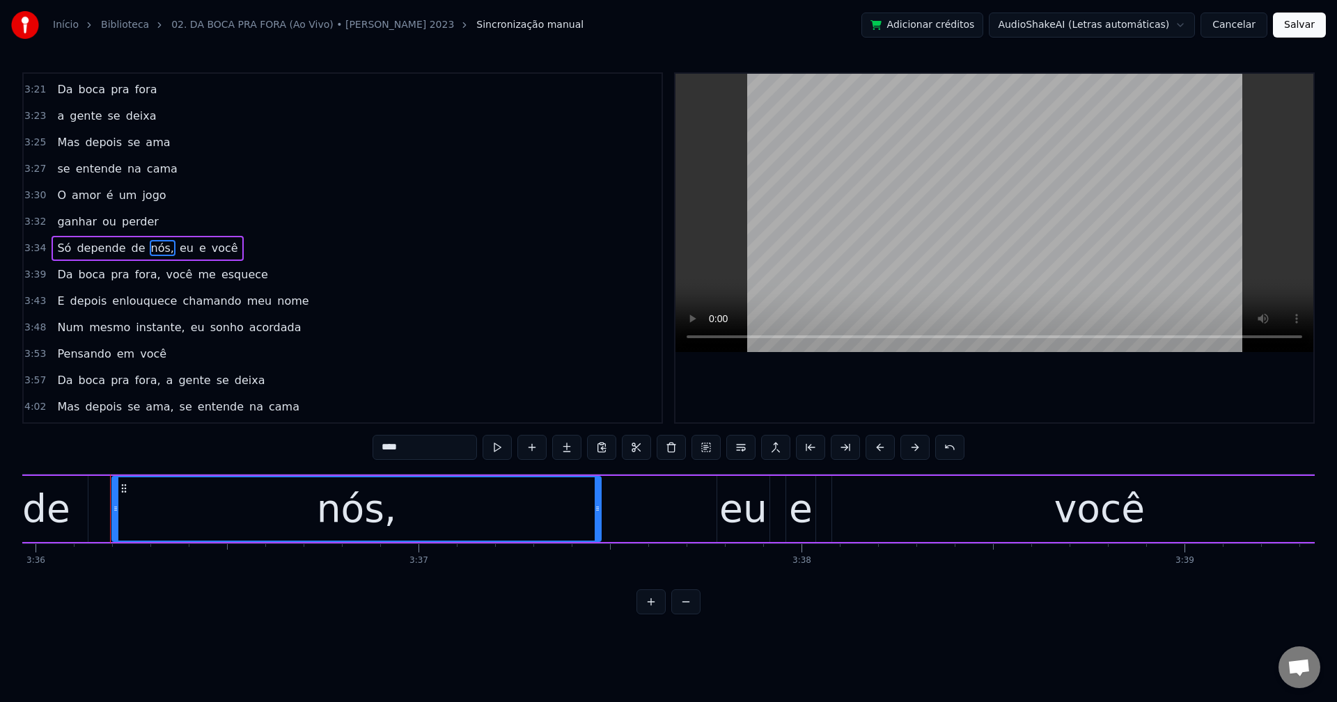
scroll to position [0, 82717]
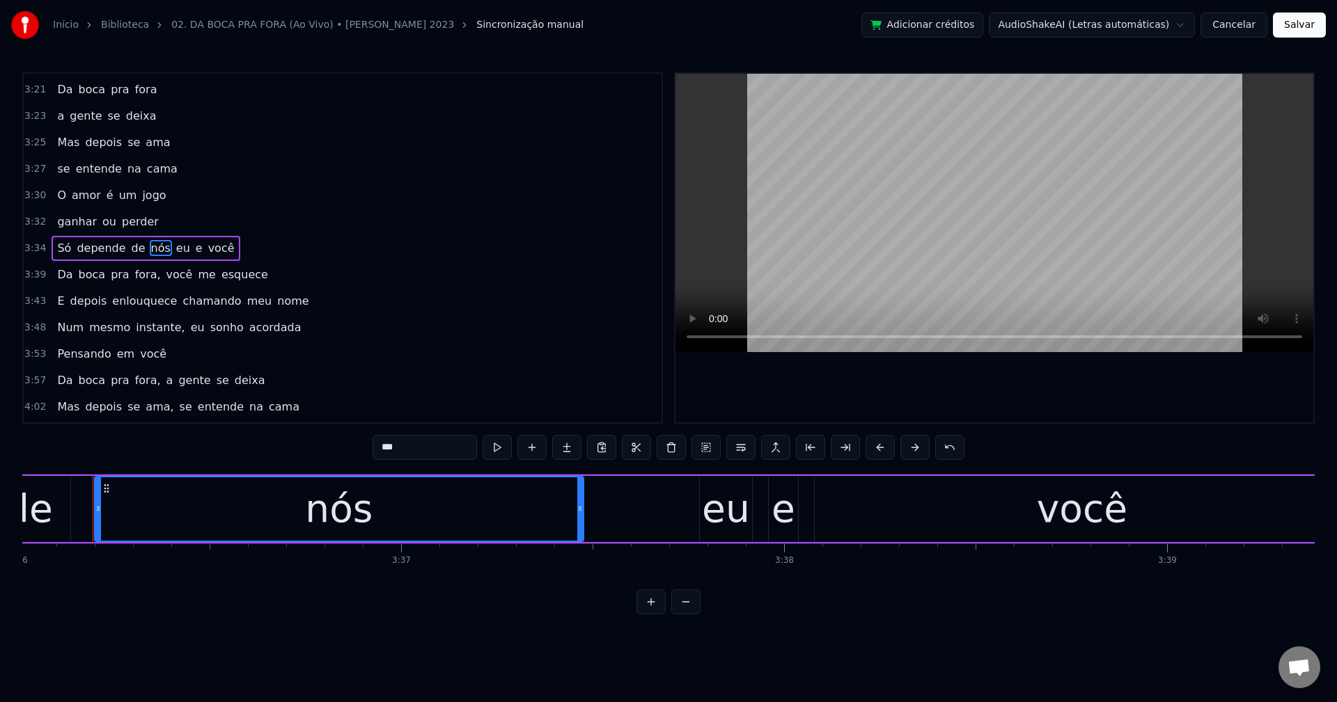
click at [175, 247] on span "eu" at bounding box center [183, 248] width 17 height 16
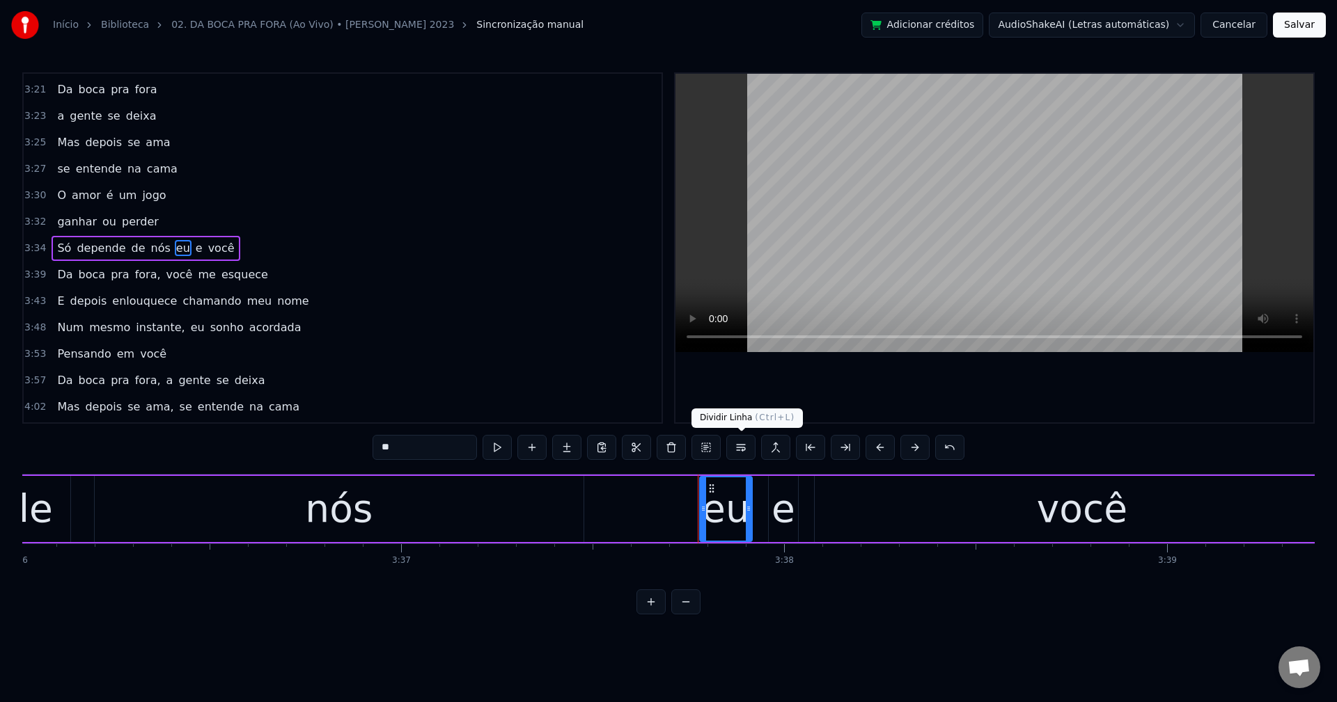
click at [732, 448] on button at bounding box center [740, 447] width 29 height 25
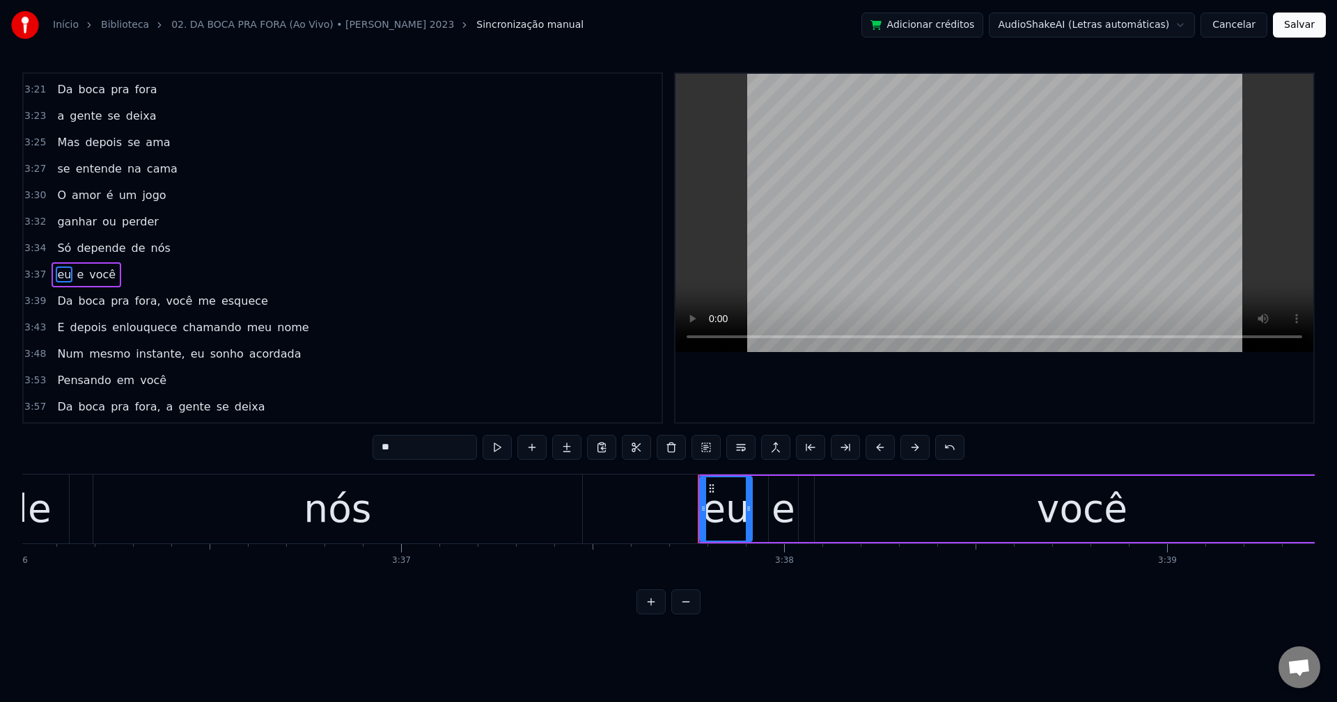
scroll to position [1585, 0]
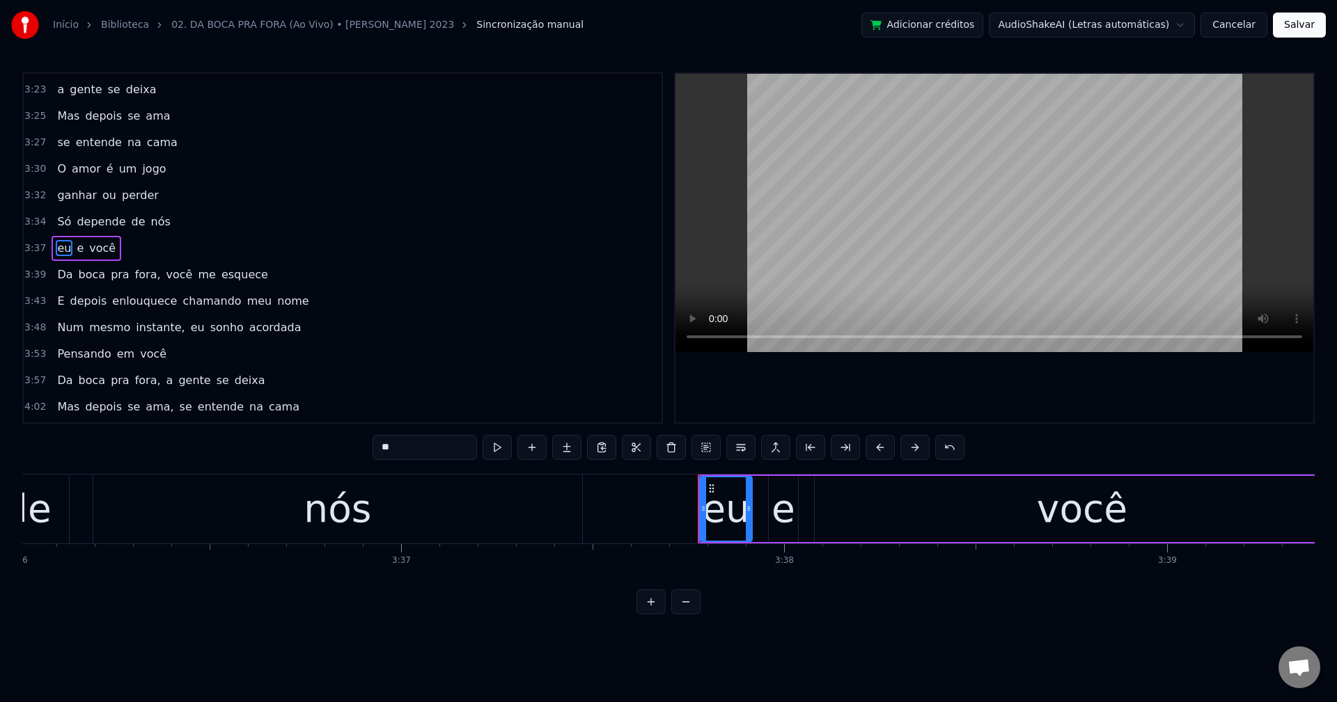
click at [142, 278] on span "fora," at bounding box center [148, 275] width 29 height 16
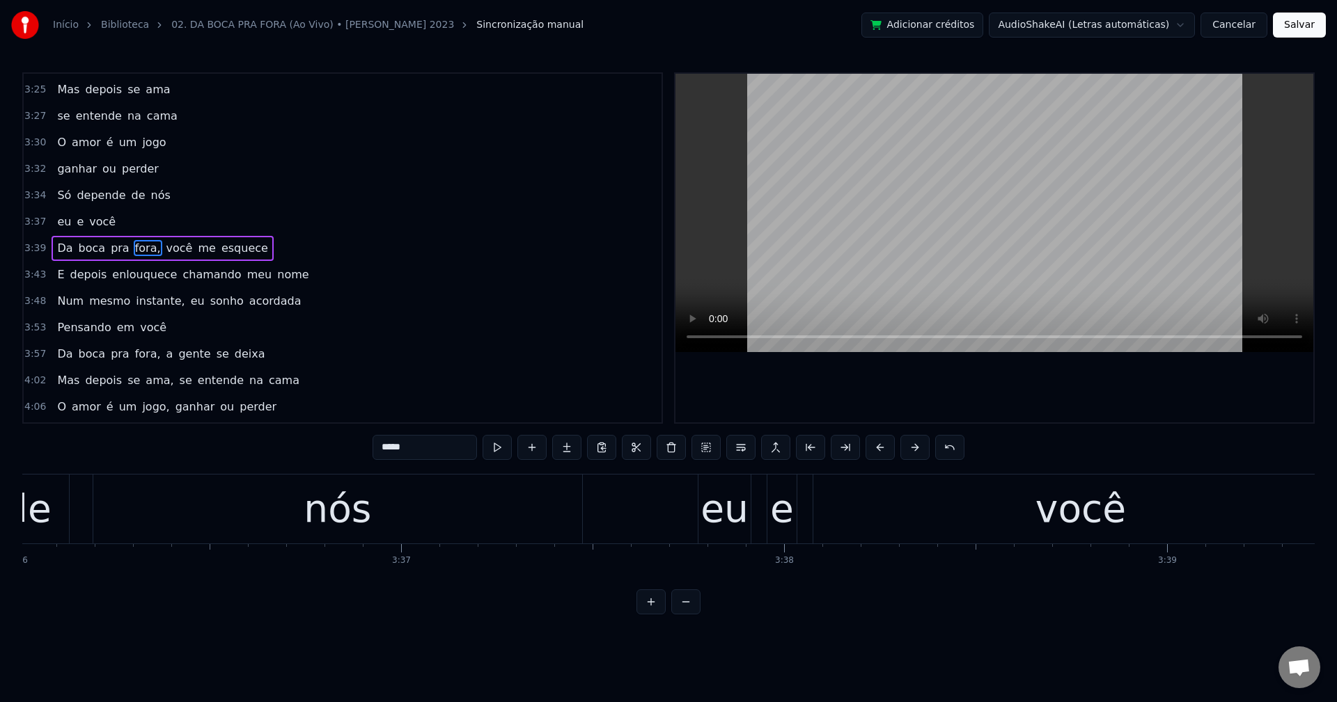
click at [447, 451] on input "*****" at bounding box center [424, 447] width 104 height 25
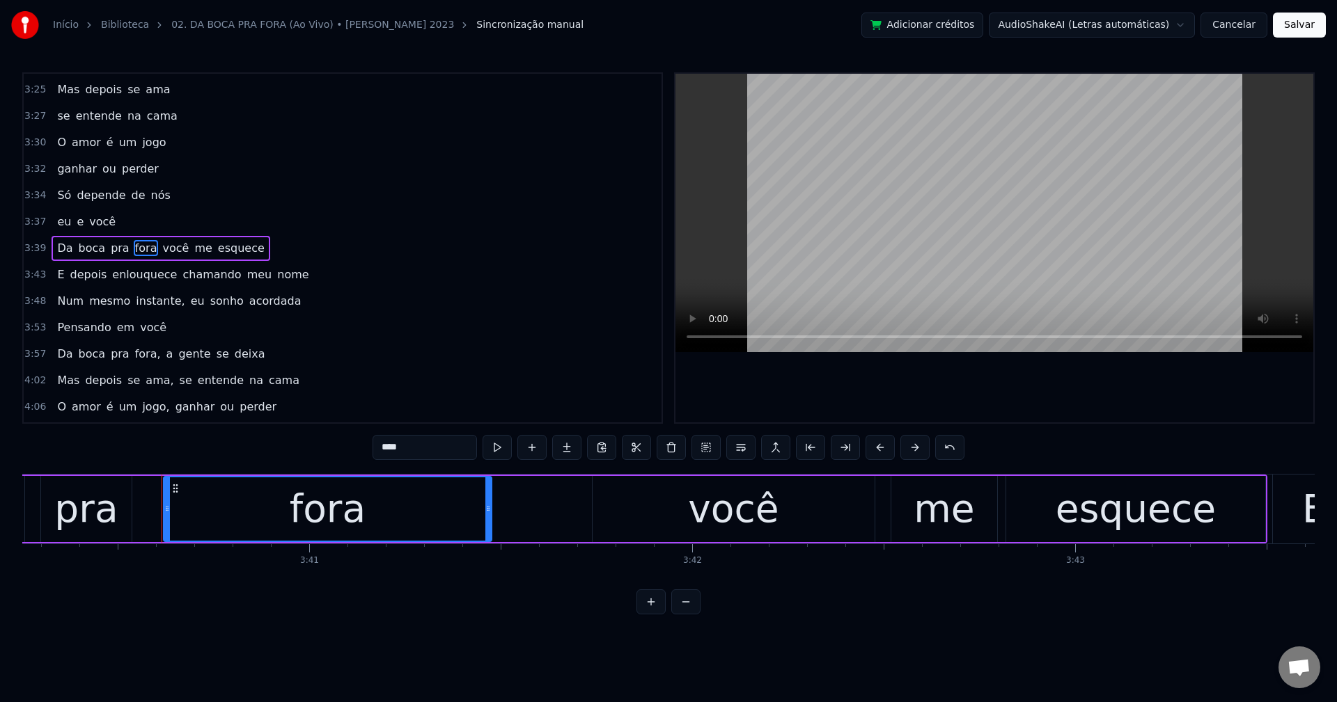
scroll to position [0, 84409]
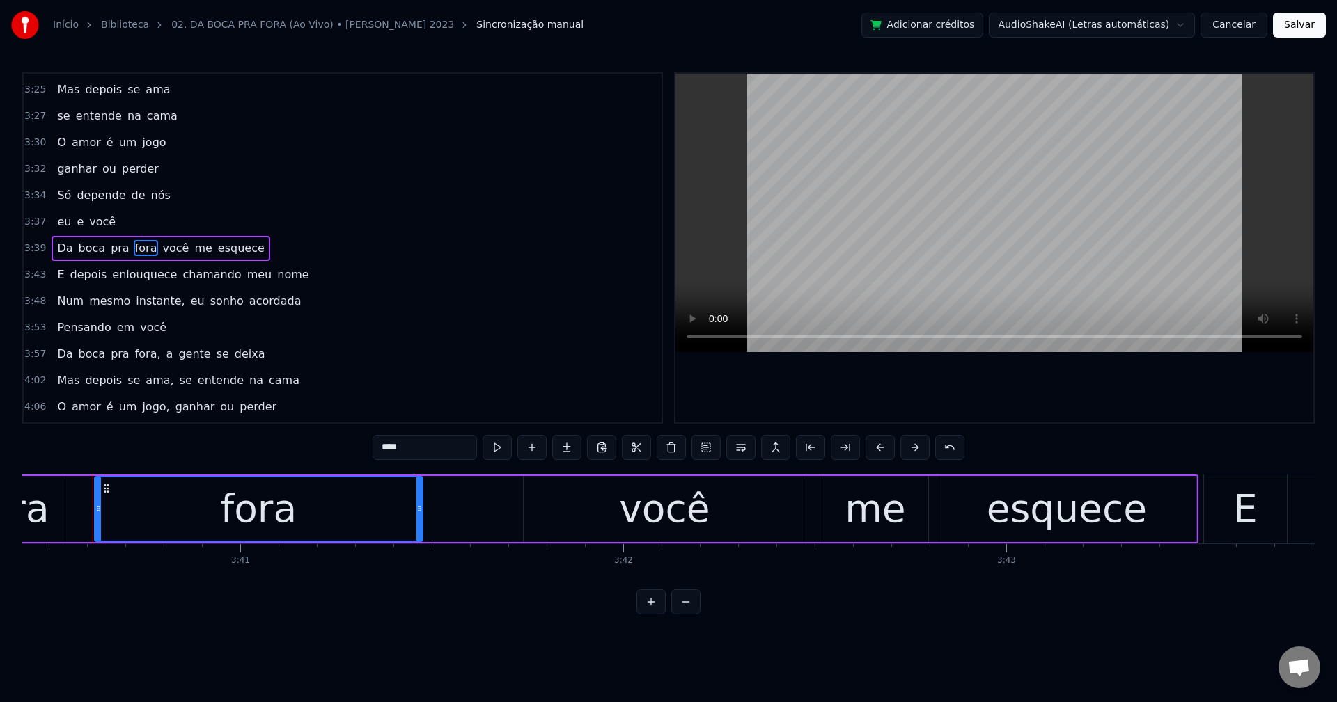
click at [161, 253] on span "você" at bounding box center [175, 248] width 29 height 16
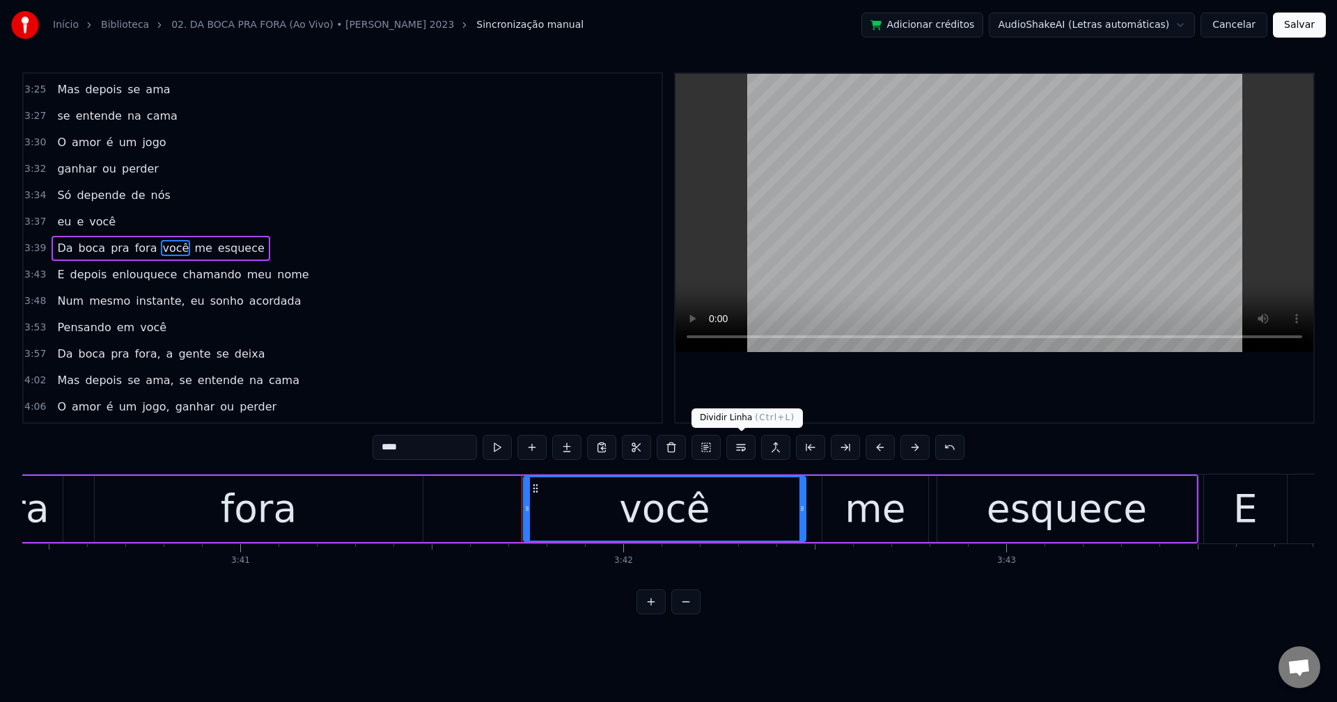
click at [738, 452] on button at bounding box center [740, 447] width 29 height 25
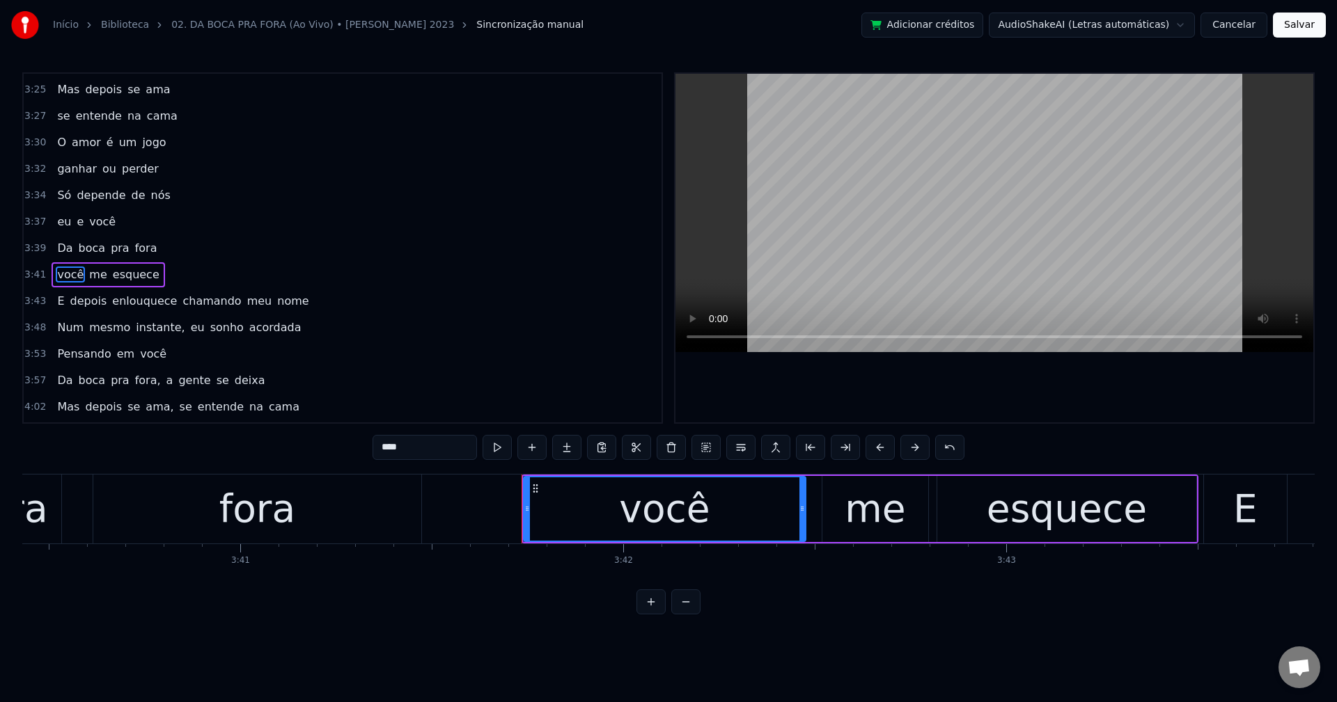
scroll to position [1638, 0]
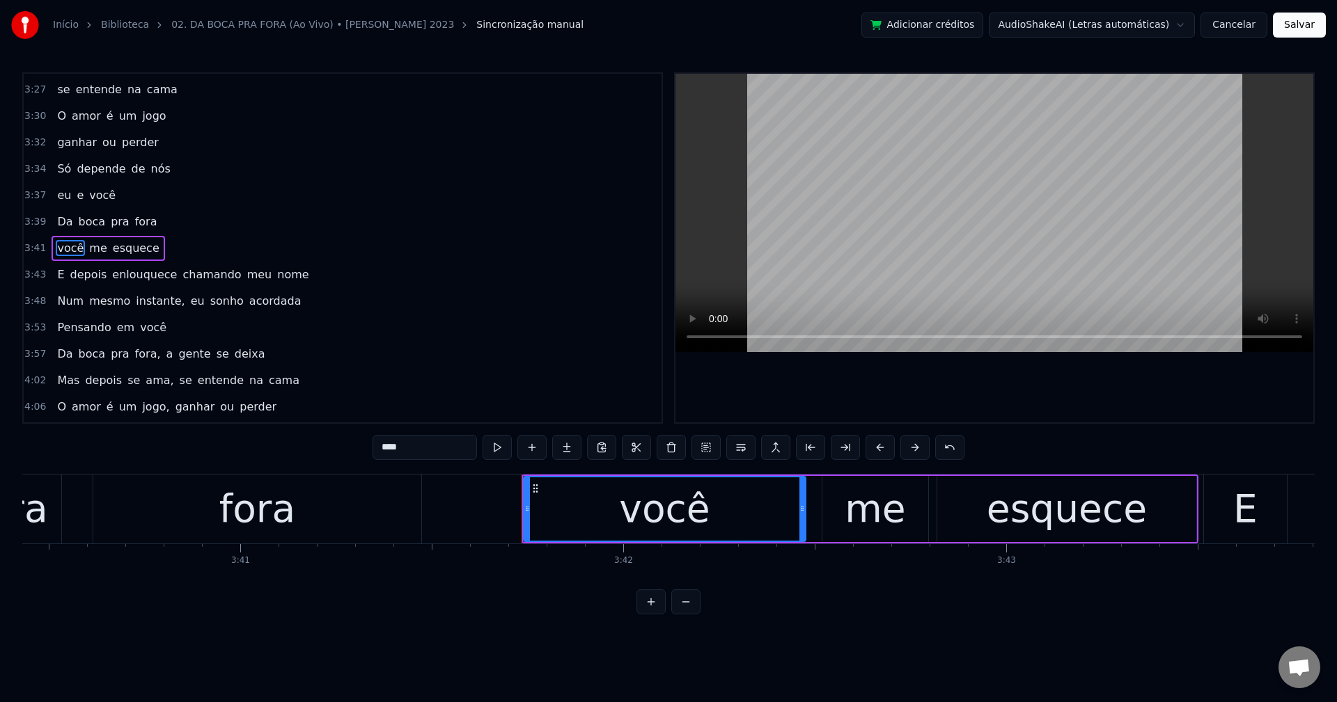
click at [181, 279] on span "chamando" at bounding box center [211, 275] width 61 height 16
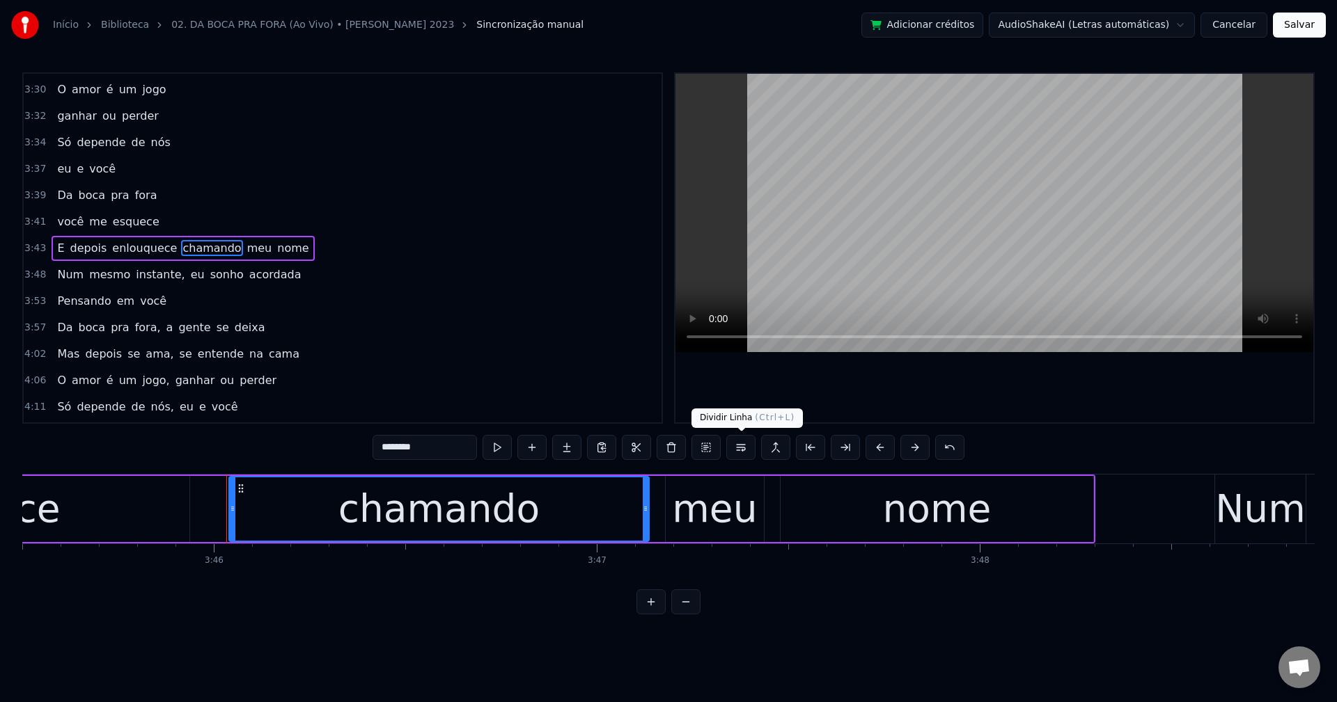
scroll to position [0, 86485]
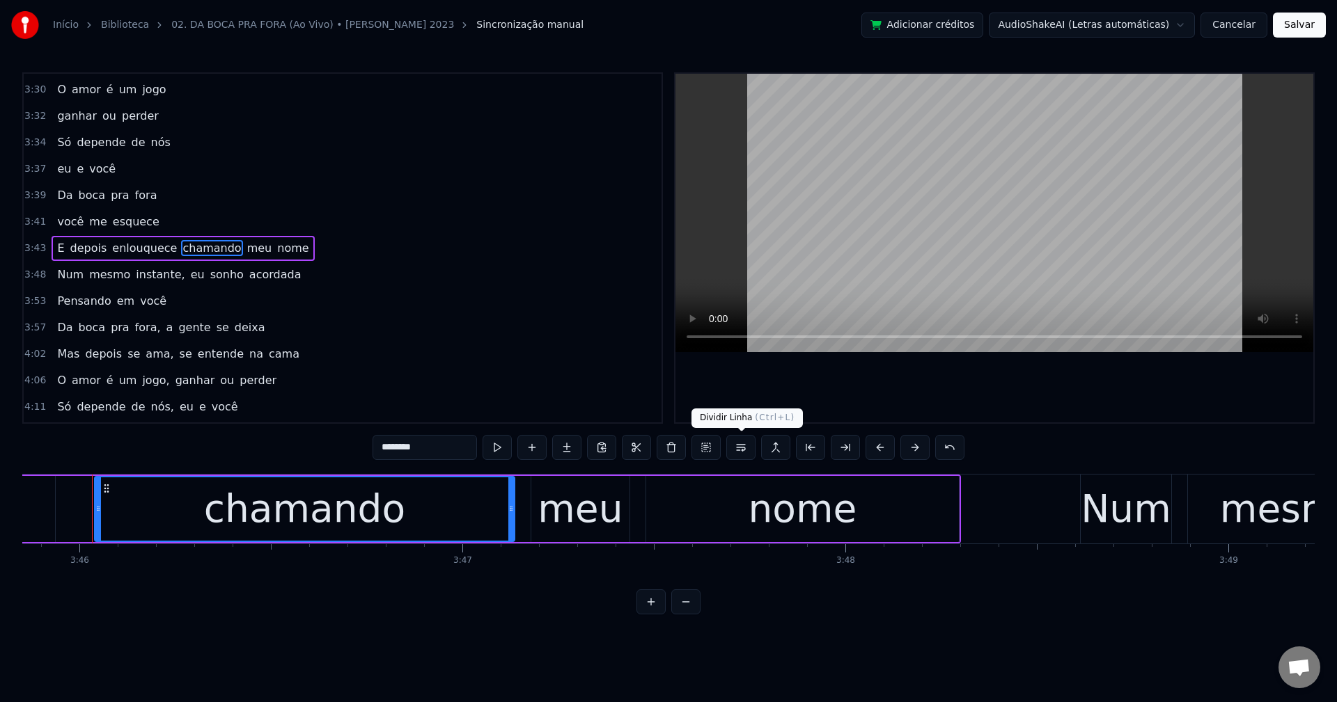
click at [744, 455] on button at bounding box center [740, 447] width 29 height 25
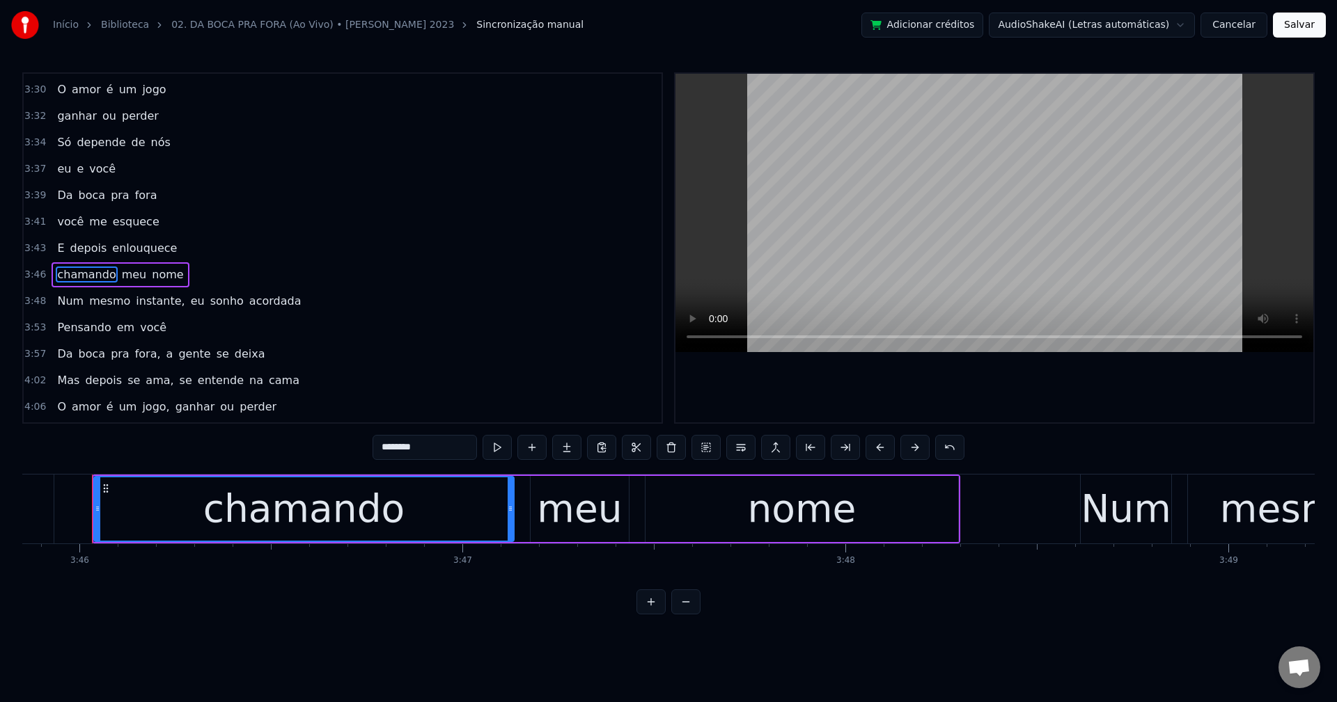
scroll to position [1690, 0]
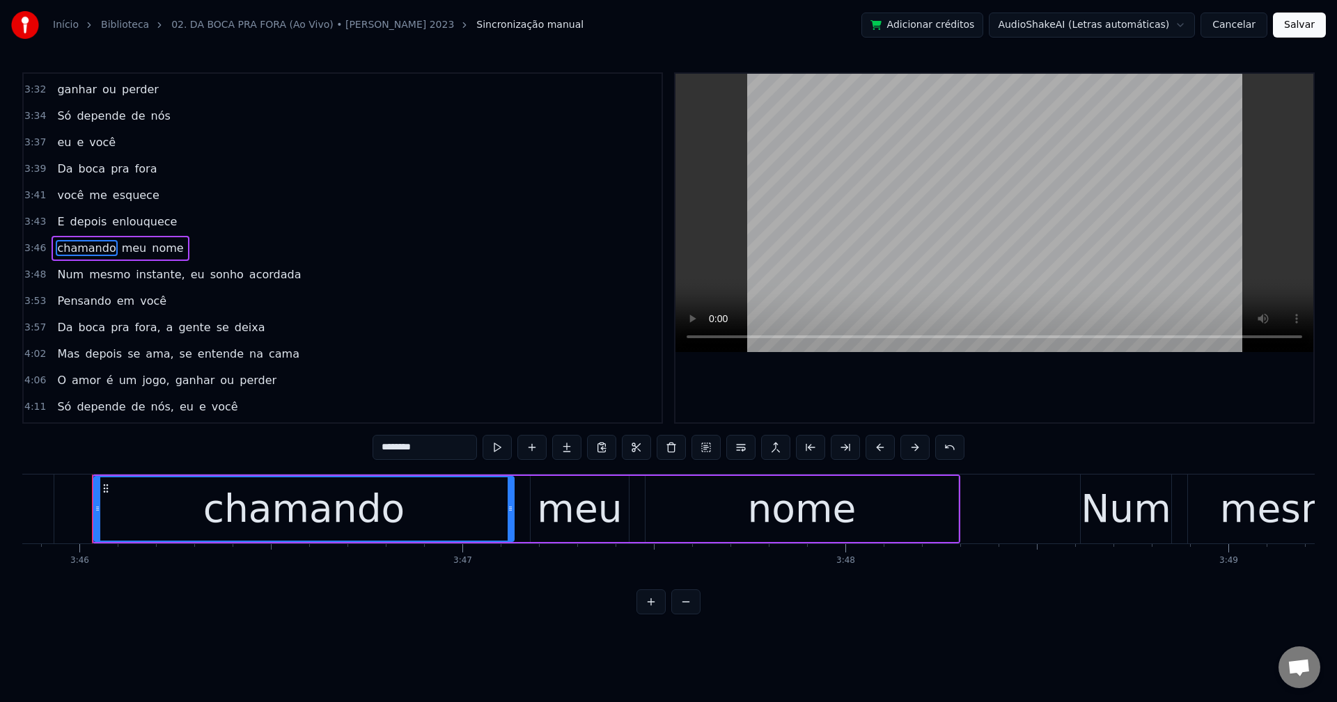
click at [155, 281] on span "instante," at bounding box center [160, 275] width 52 height 16
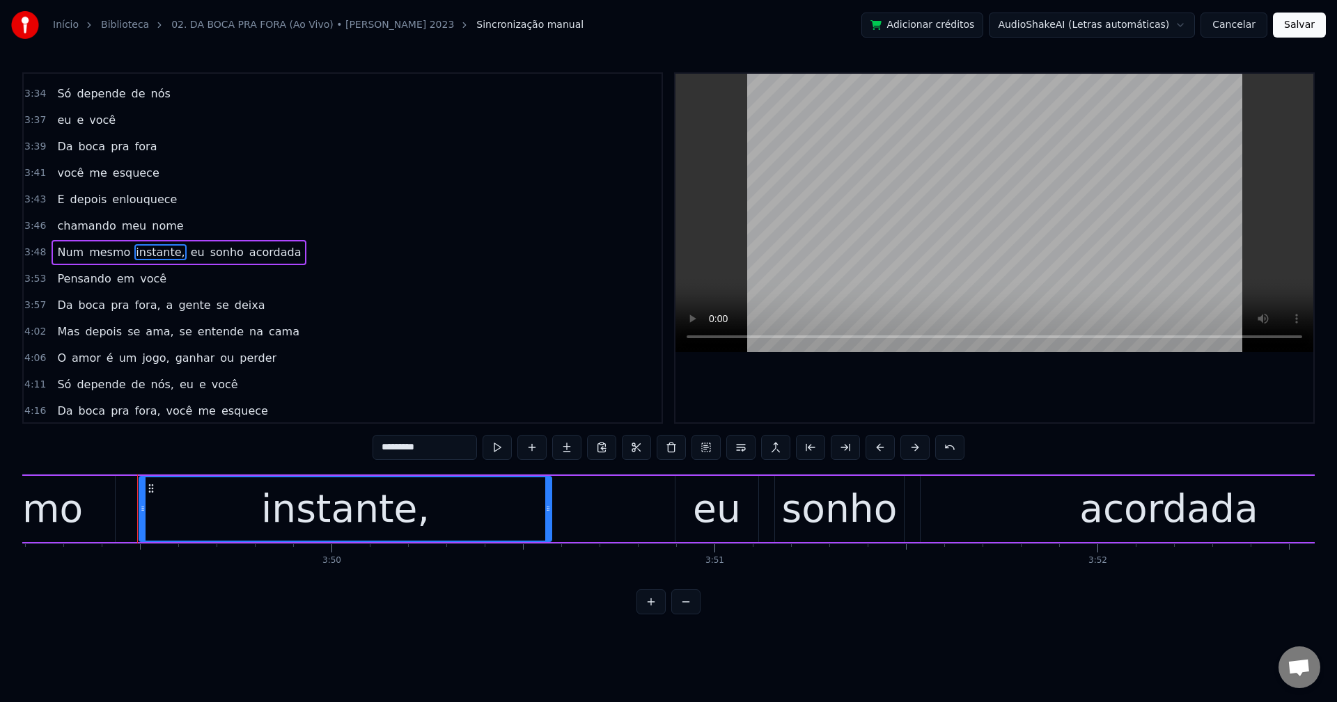
scroll to position [0, 87810]
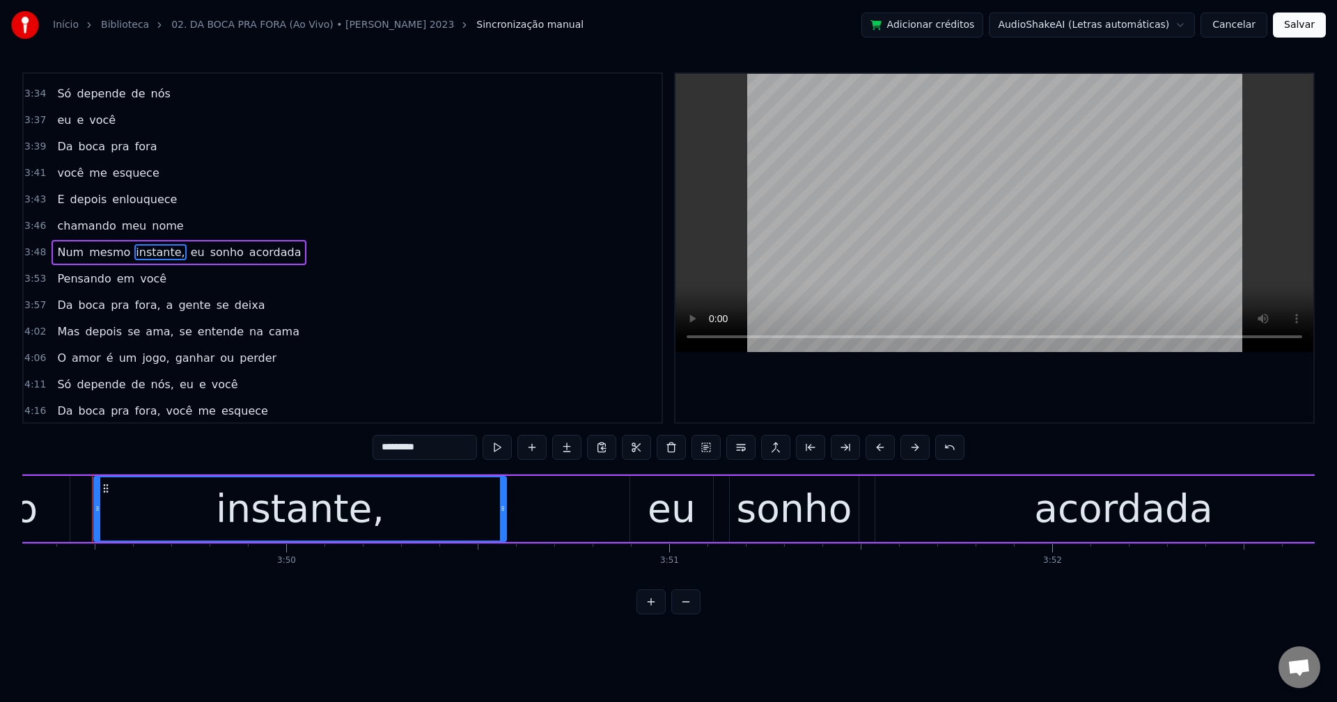
click at [450, 442] on input "*********" at bounding box center [424, 447] width 104 height 25
click at [186, 253] on span "eu" at bounding box center [194, 252] width 17 height 16
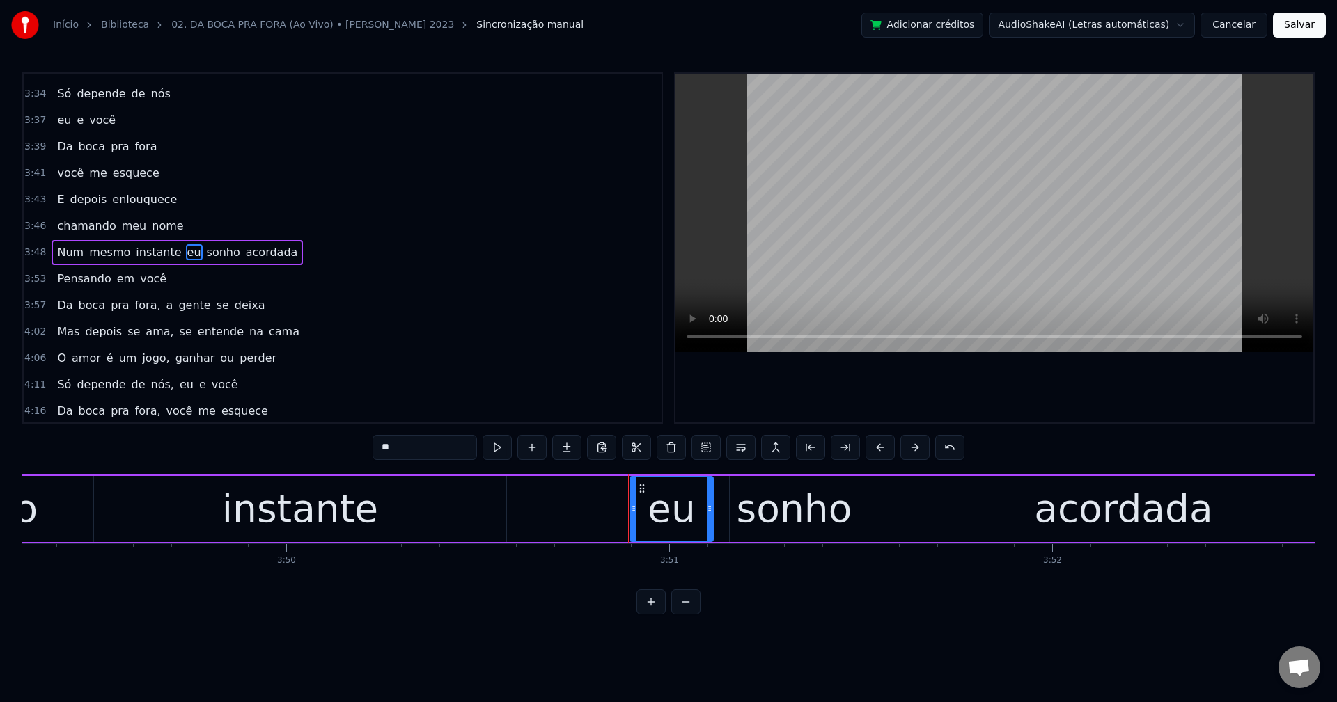
scroll to position [1717, 0]
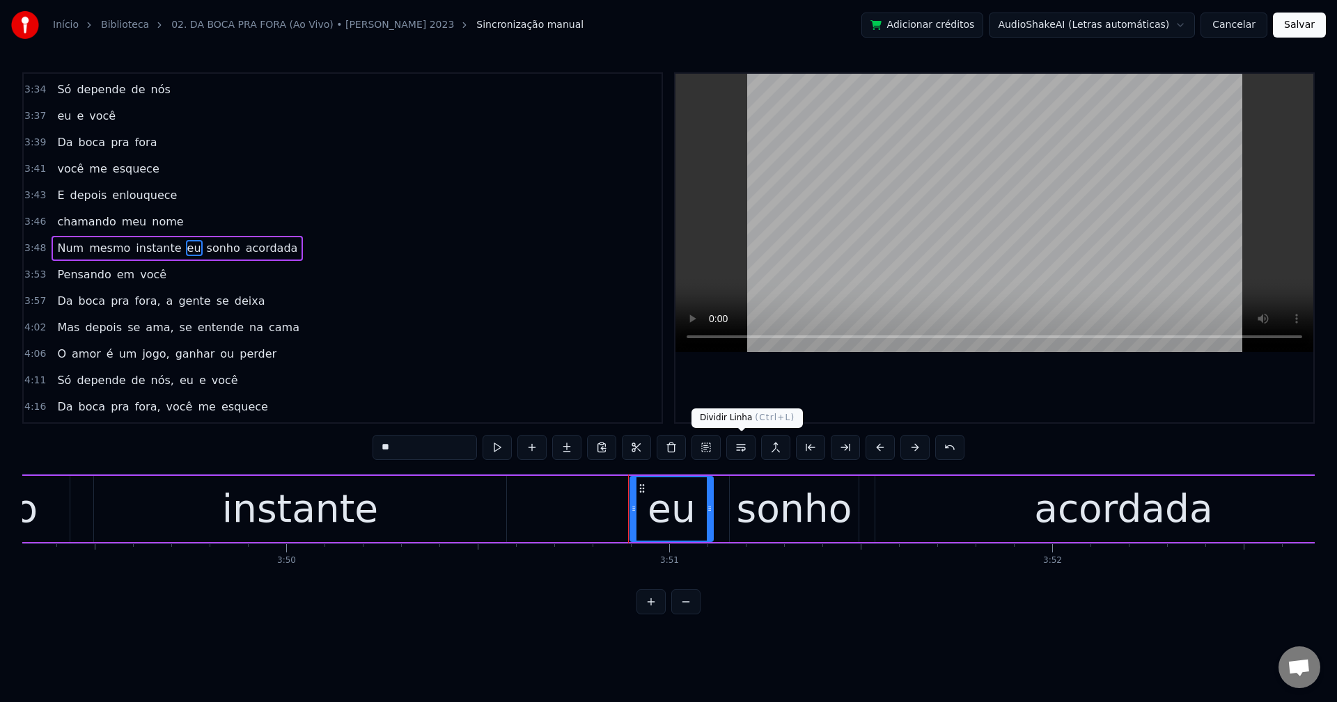
click at [738, 446] on button at bounding box center [740, 447] width 29 height 25
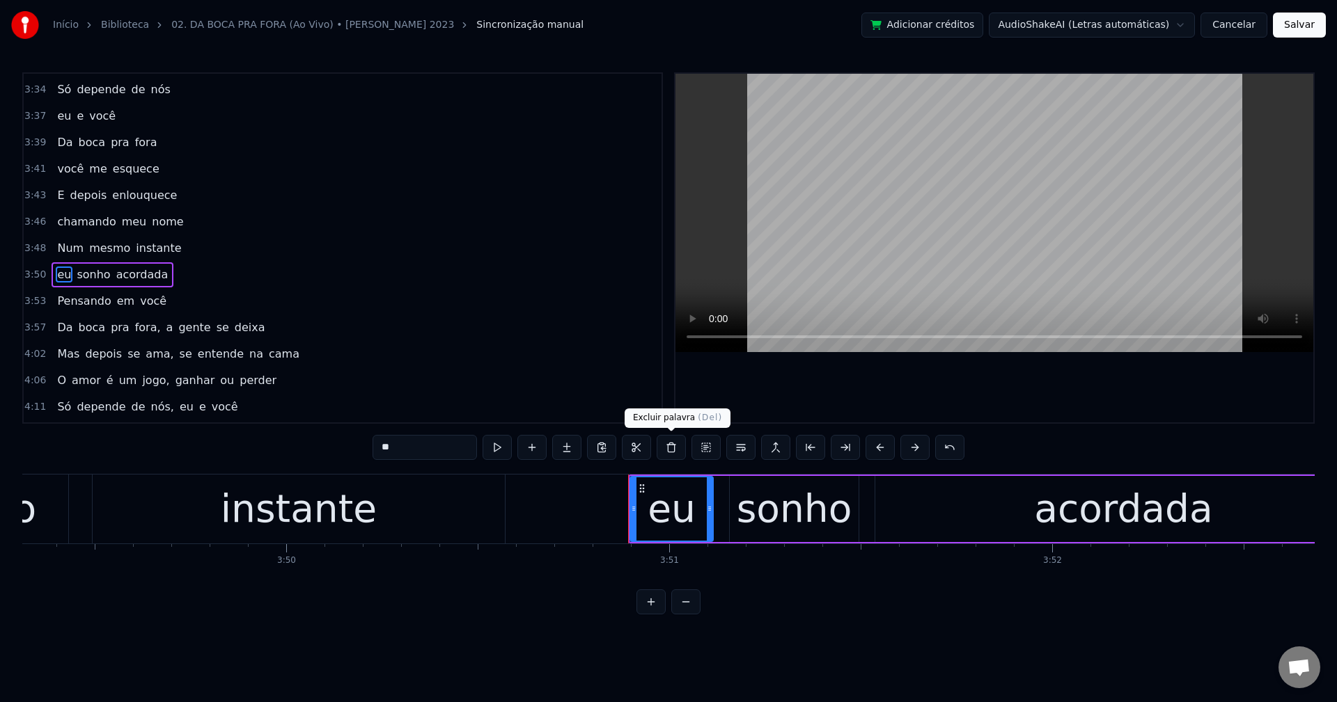
scroll to position [1743, 0]
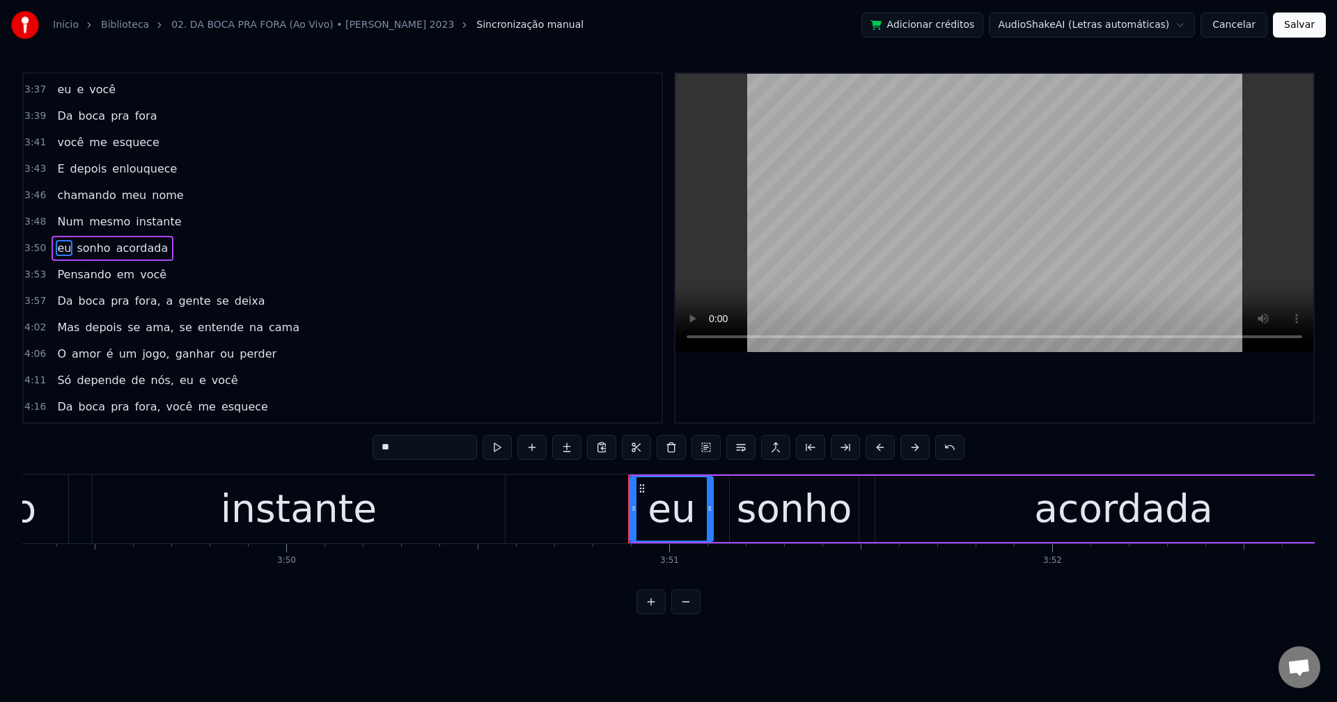
click at [134, 301] on span "fora," at bounding box center [148, 301] width 29 height 16
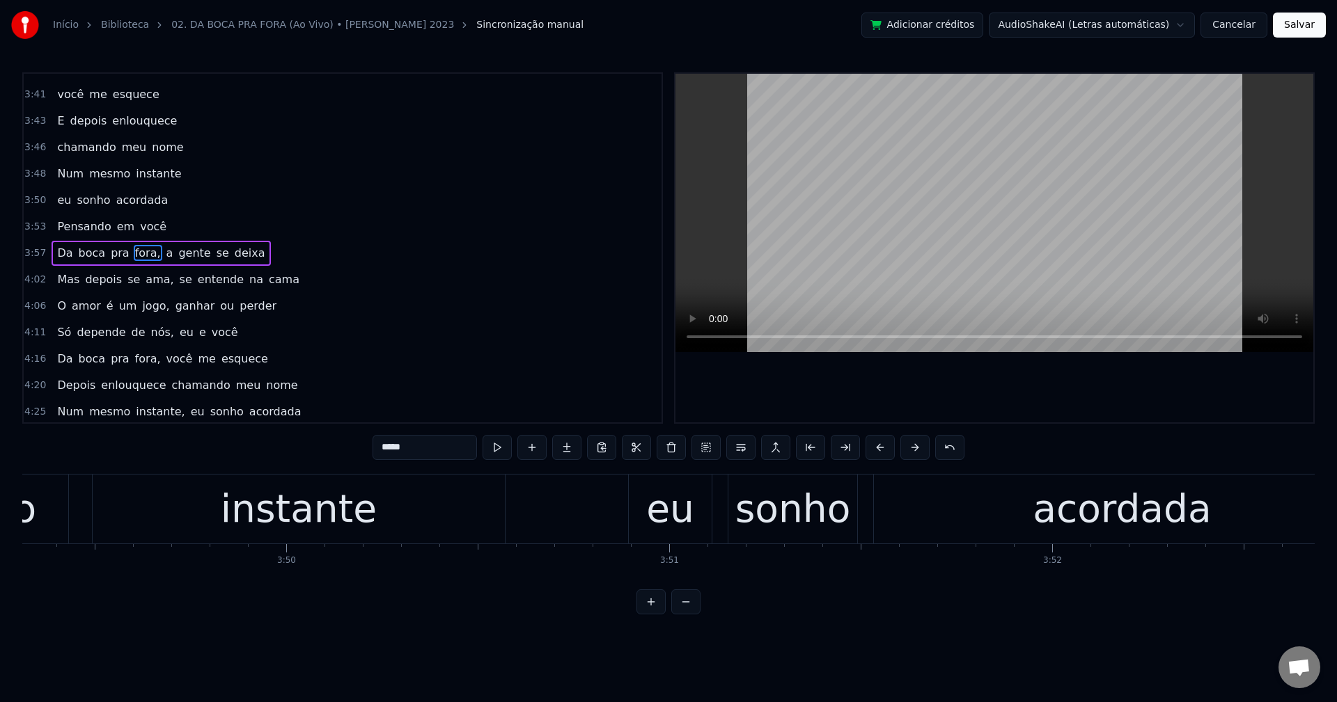
scroll to position [1796, 0]
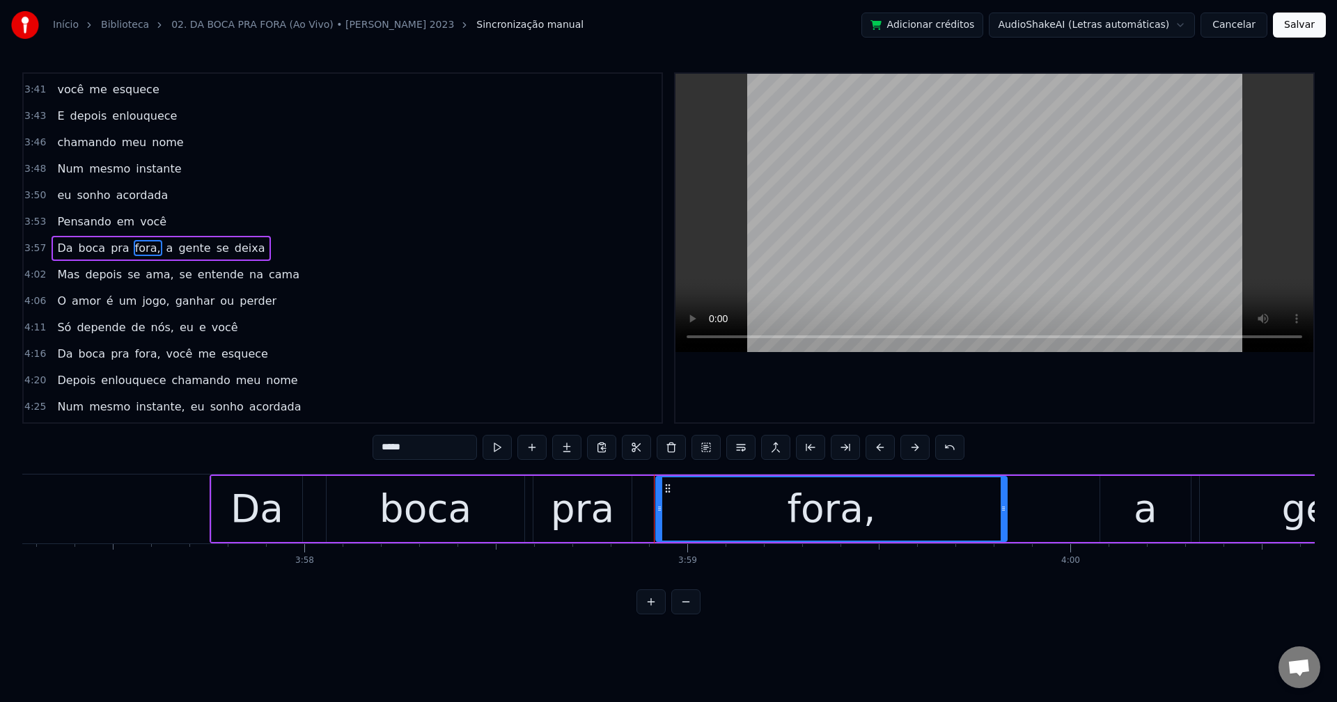
click at [446, 455] on input "*****" at bounding box center [424, 447] width 104 height 25
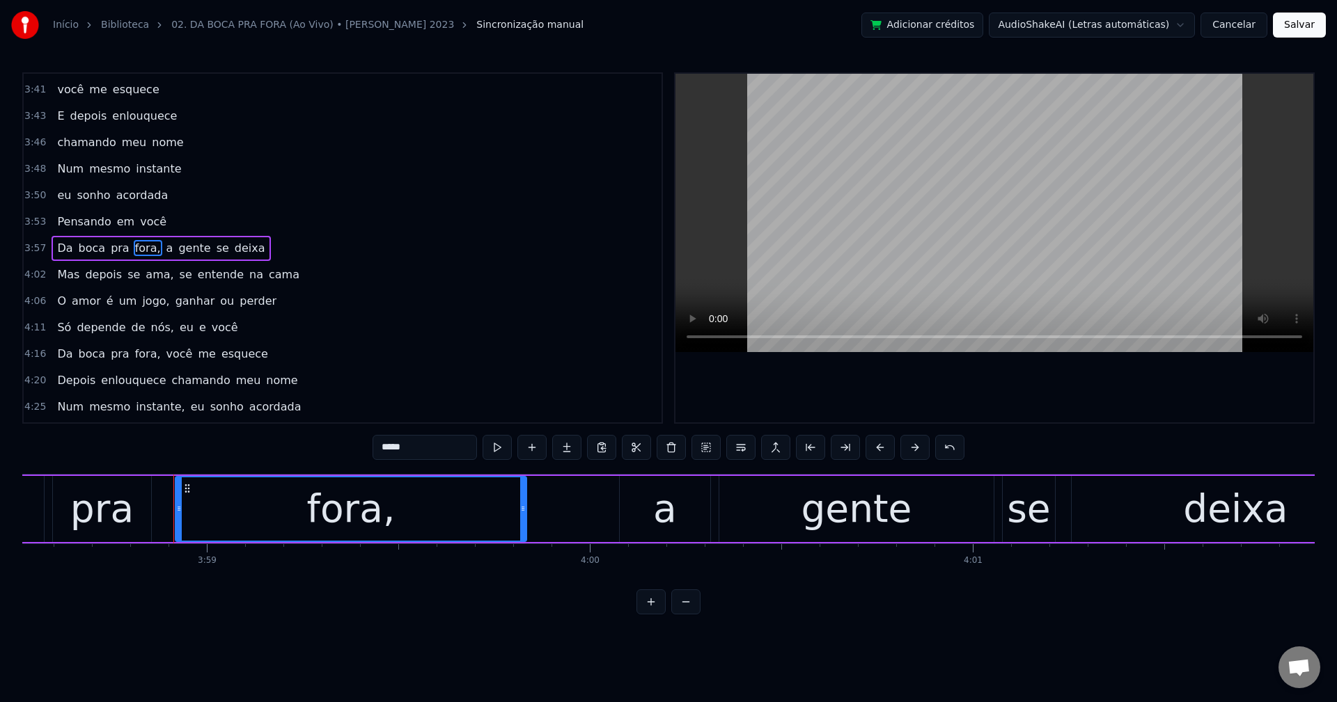
scroll to position [0, 91417]
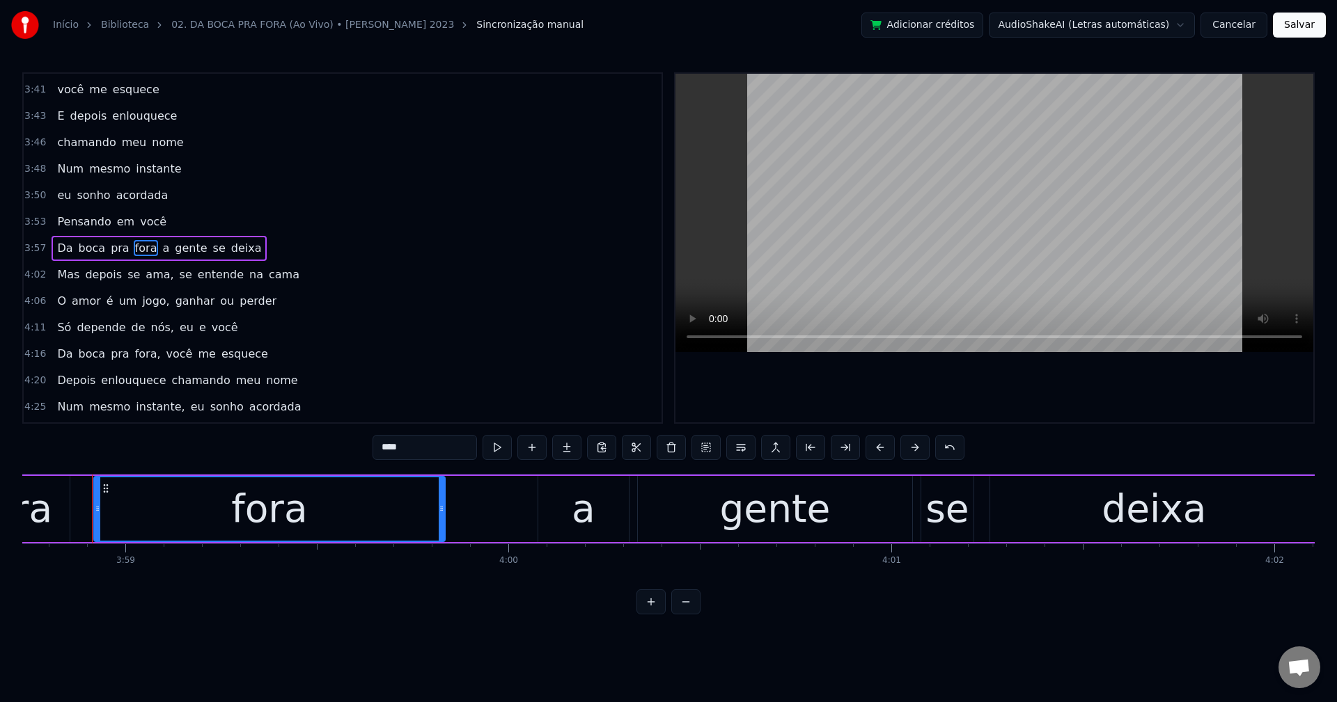
click at [161, 247] on span "a" at bounding box center [166, 248] width 10 height 16
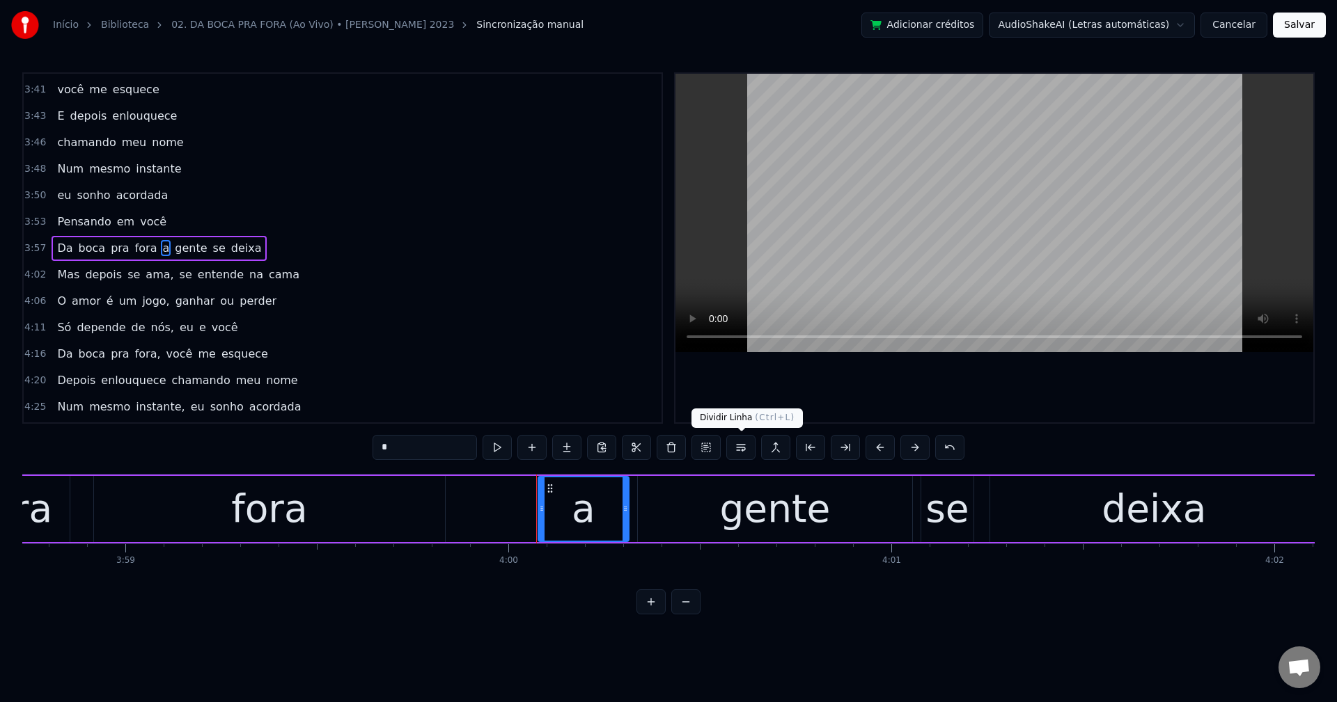
click at [748, 455] on button at bounding box center [740, 447] width 29 height 25
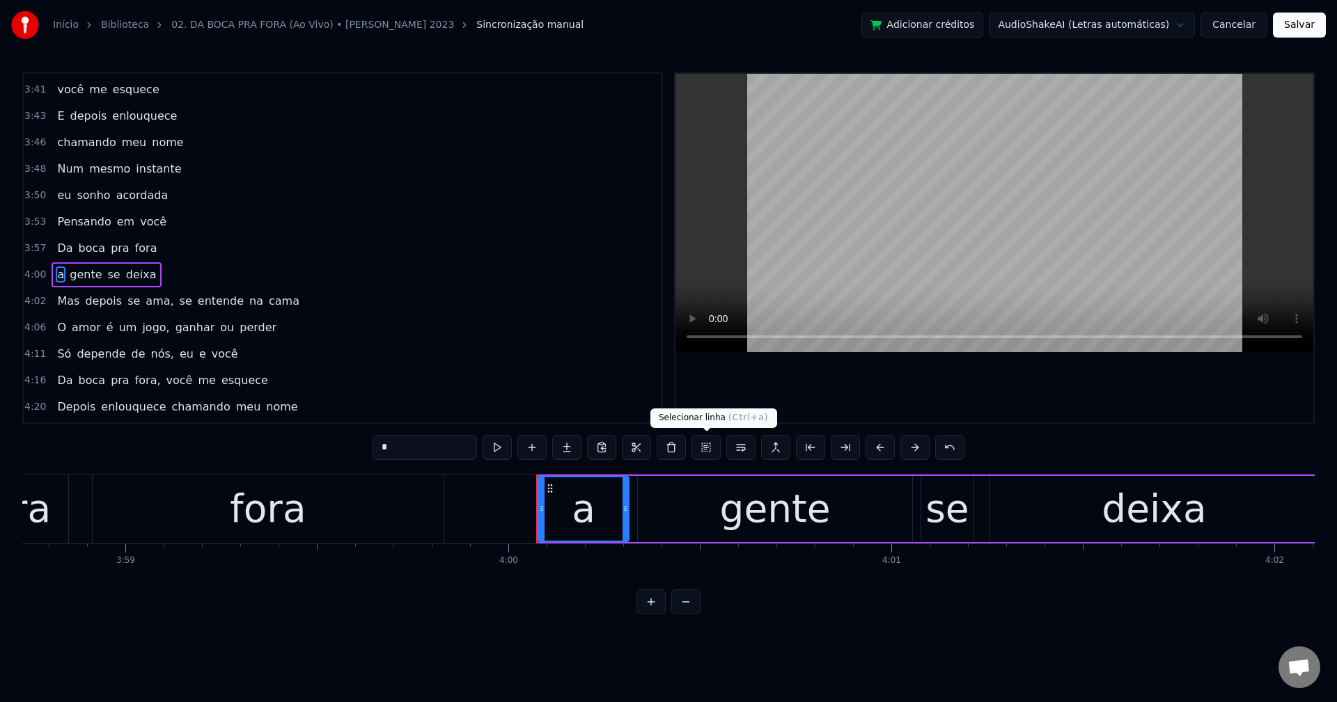
scroll to position [1823, 0]
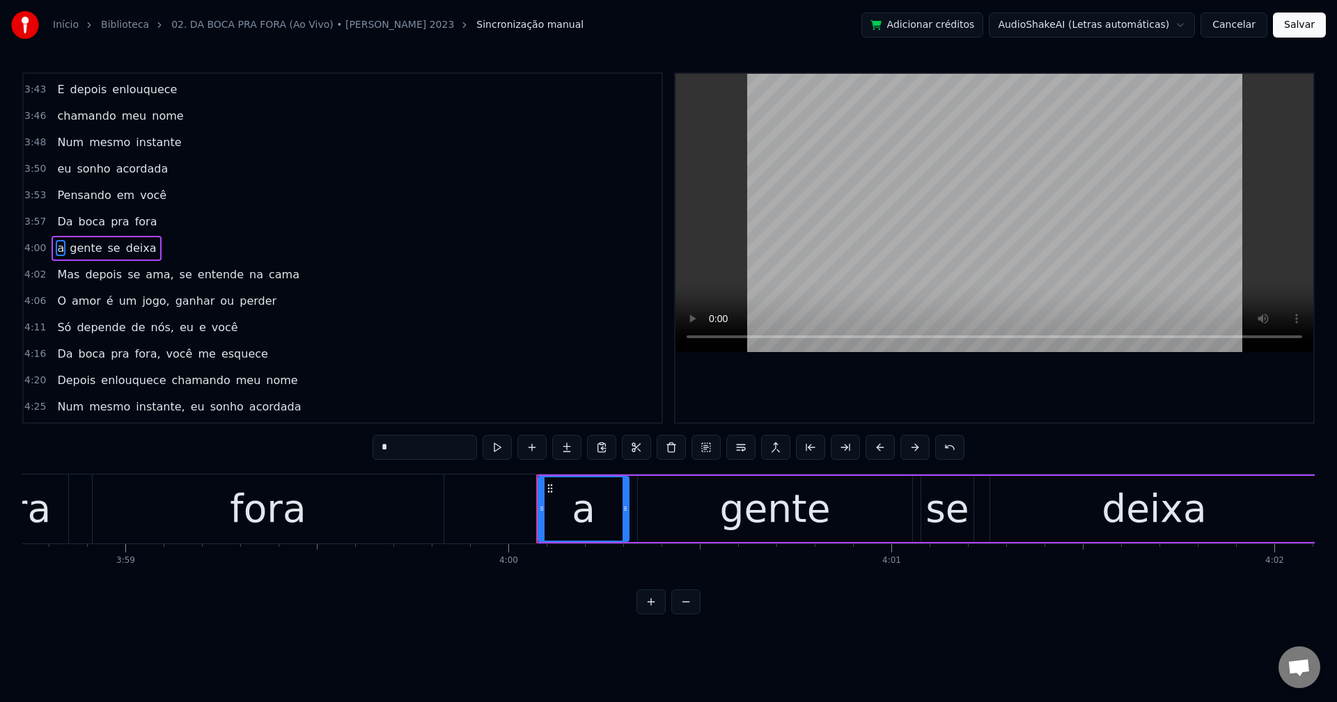
click at [146, 282] on span "ama," at bounding box center [159, 275] width 31 height 16
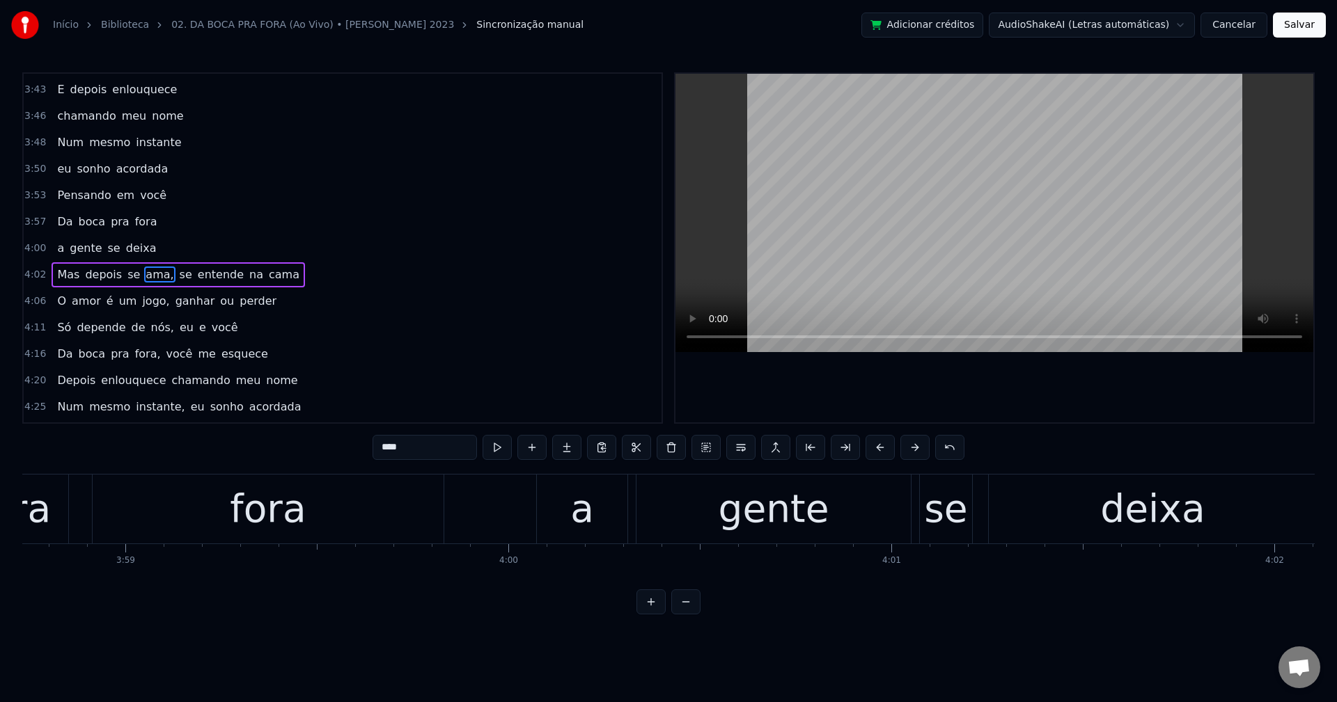
scroll to position [1847, 0]
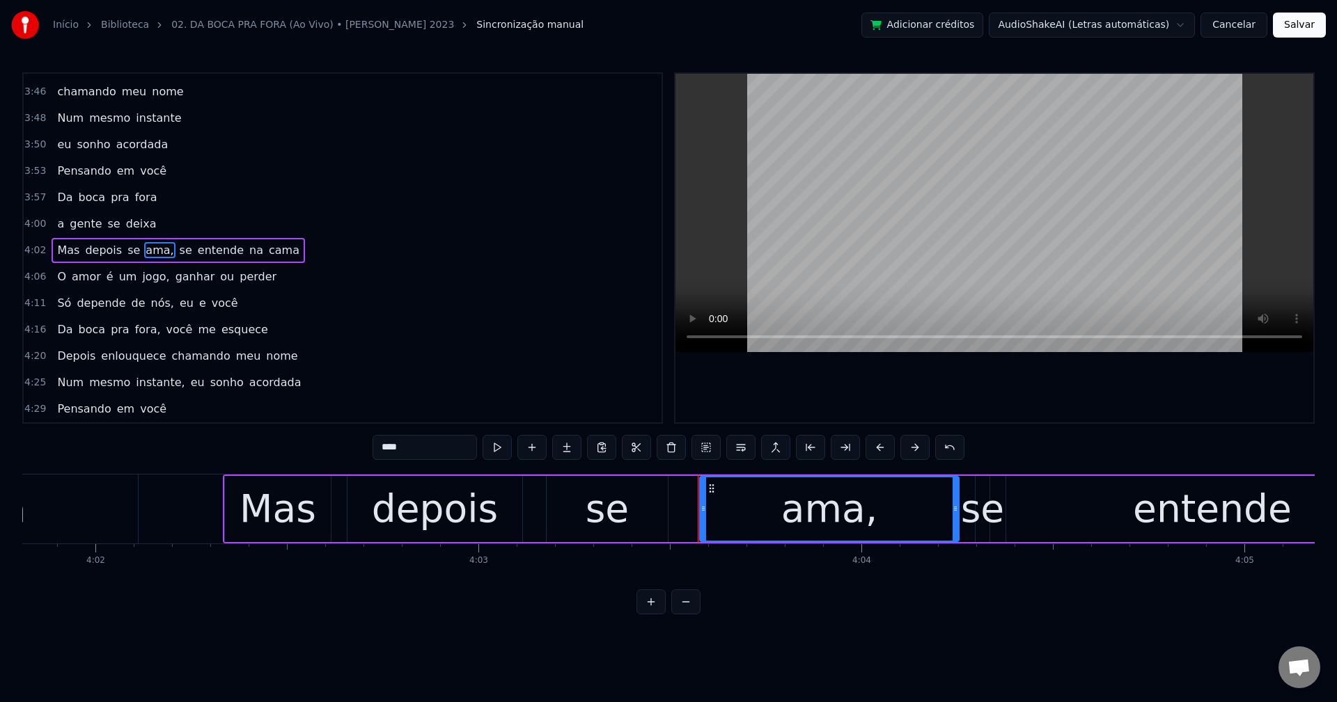
click at [445, 457] on input "****" at bounding box center [424, 447] width 104 height 25
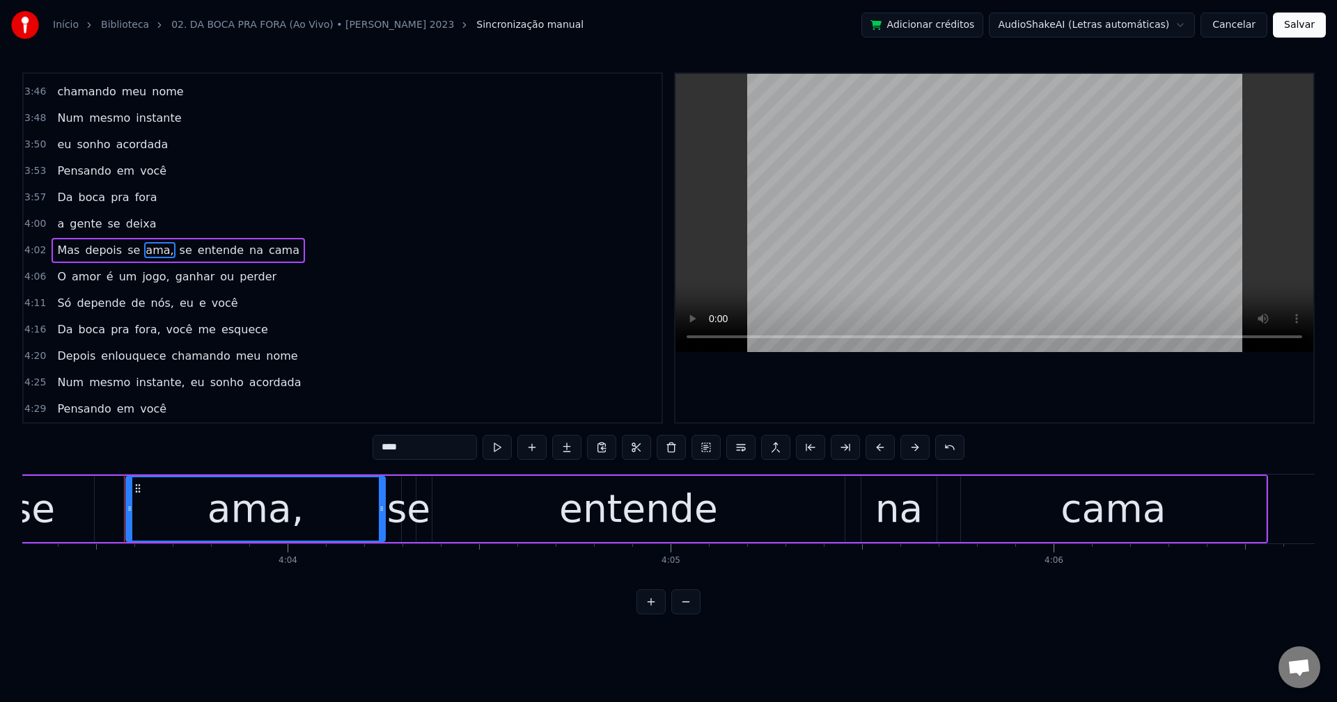
scroll to position [0, 93201]
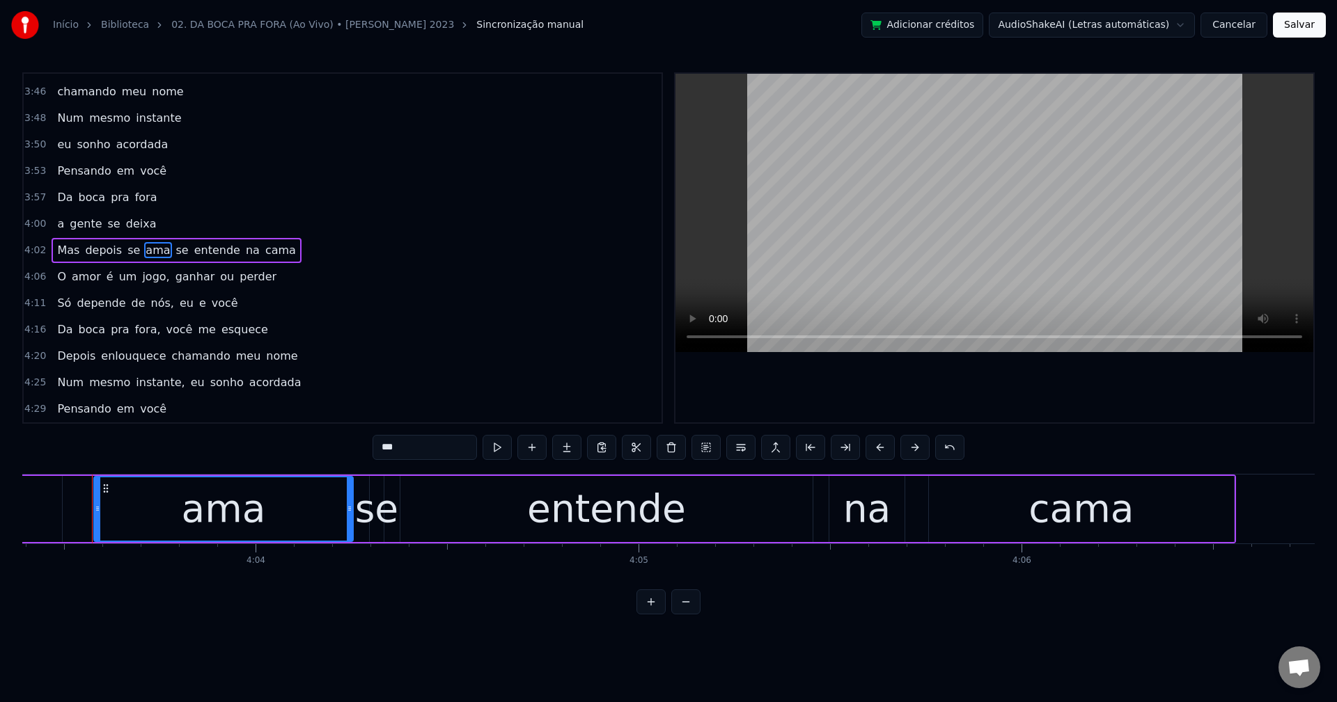
click at [175, 250] on span "se" at bounding box center [182, 250] width 15 height 16
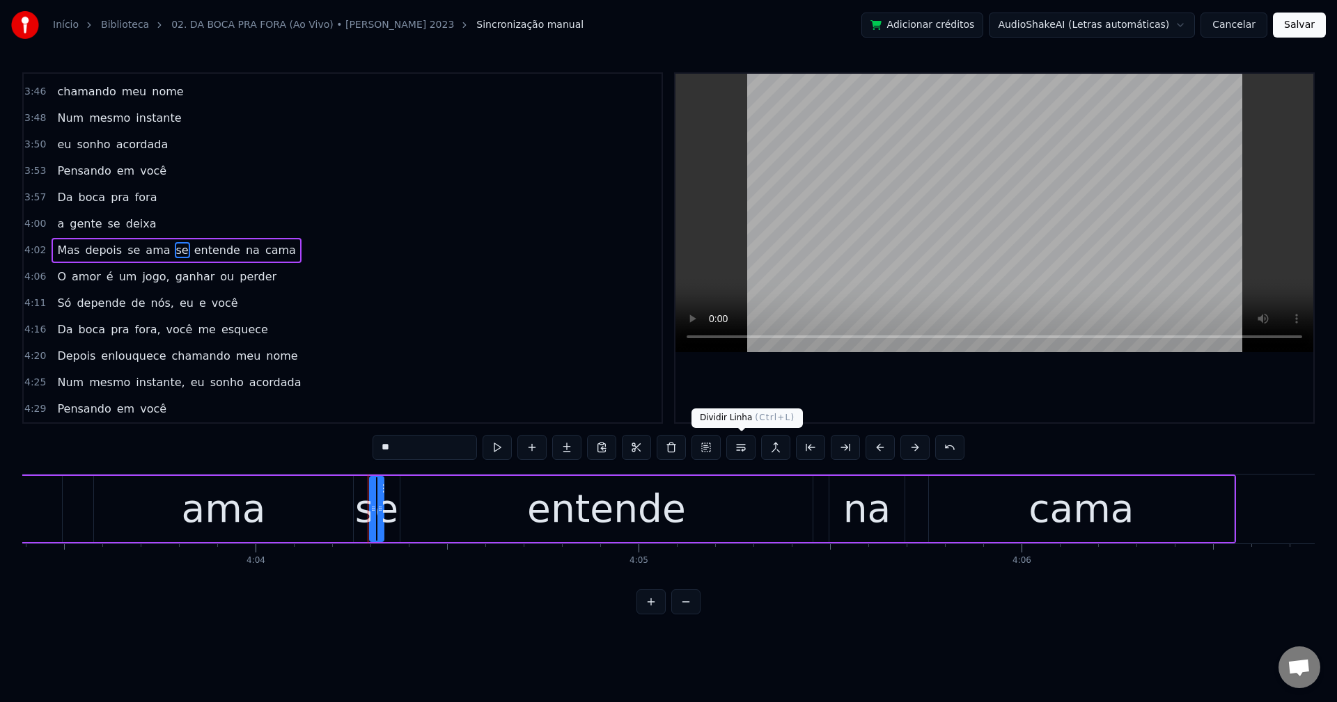
click at [739, 447] on button at bounding box center [740, 447] width 29 height 25
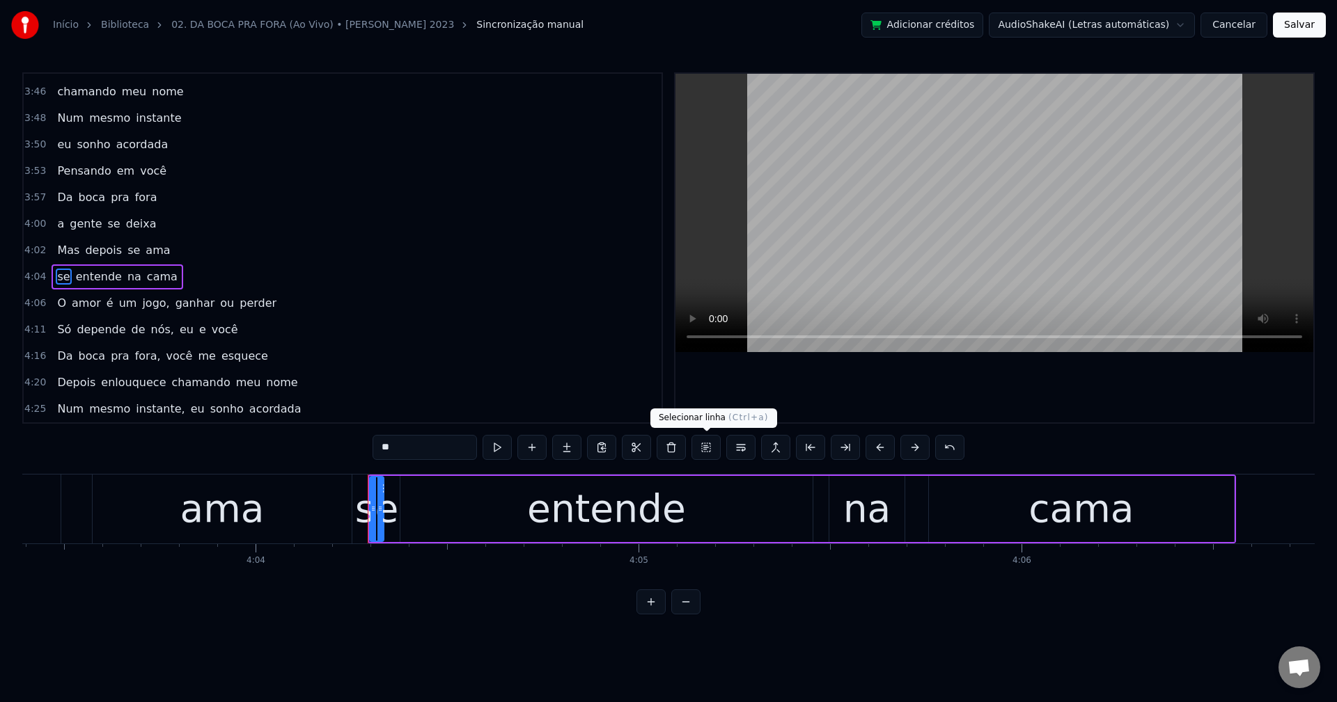
scroll to position [1874, 0]
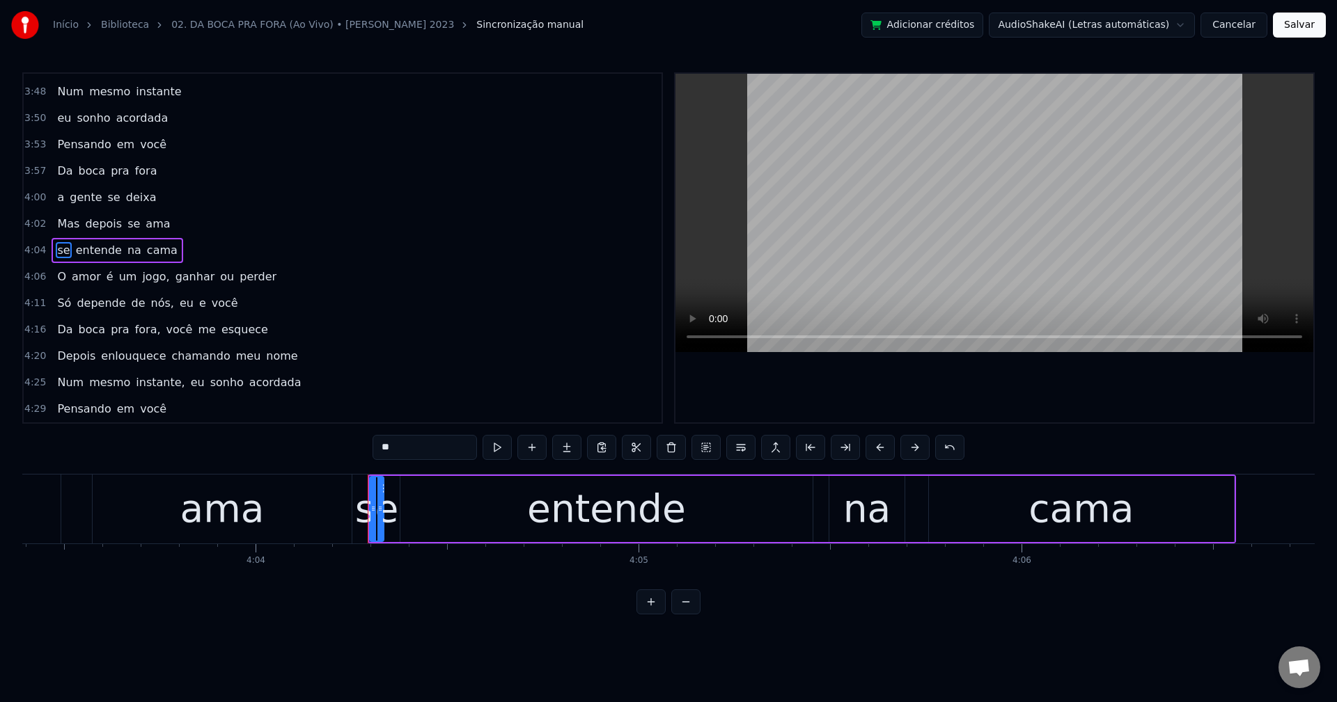
click at [148, 273] on span "jogo," at bounding box center [156, 277] width 30 height 16
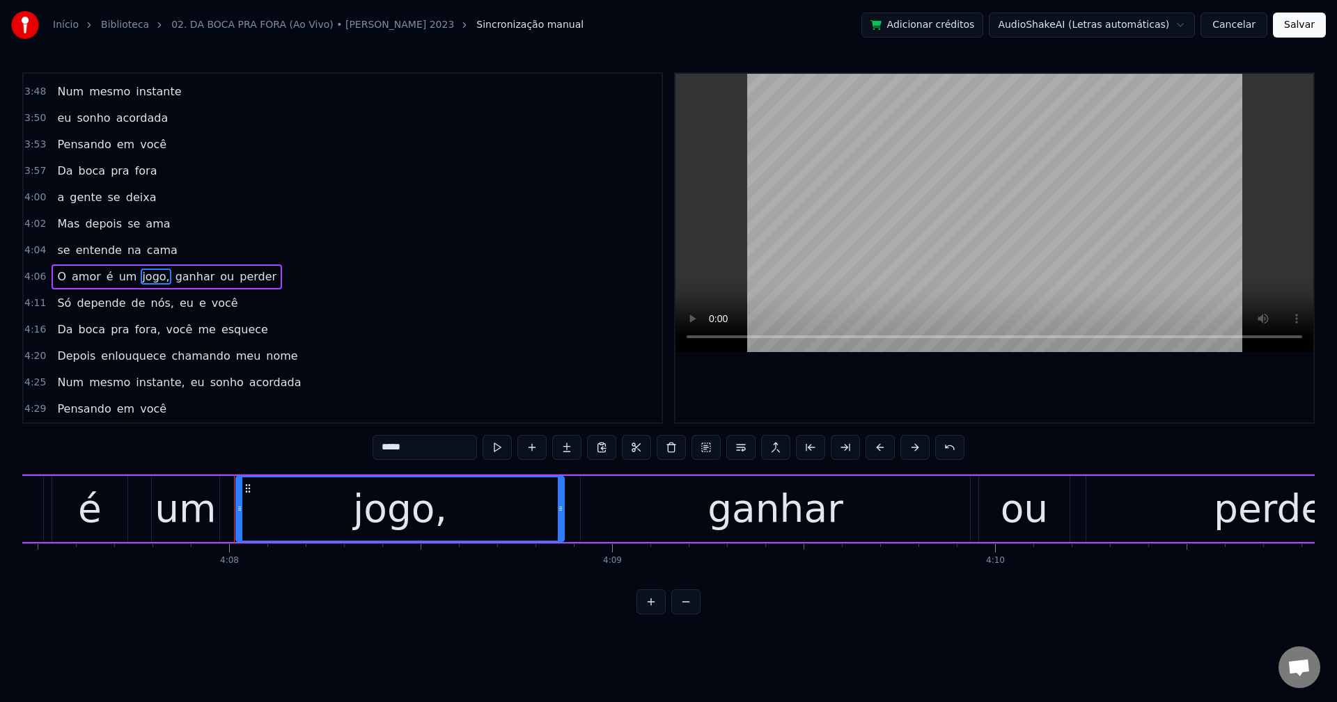
click at [440, 434] on div "0:18 Da boca pra fora 0:20 a gente se deixa 0:22 Mas depois se ama 0:24 se ente…" at bounding box center [668, 343] width 1292 height 542
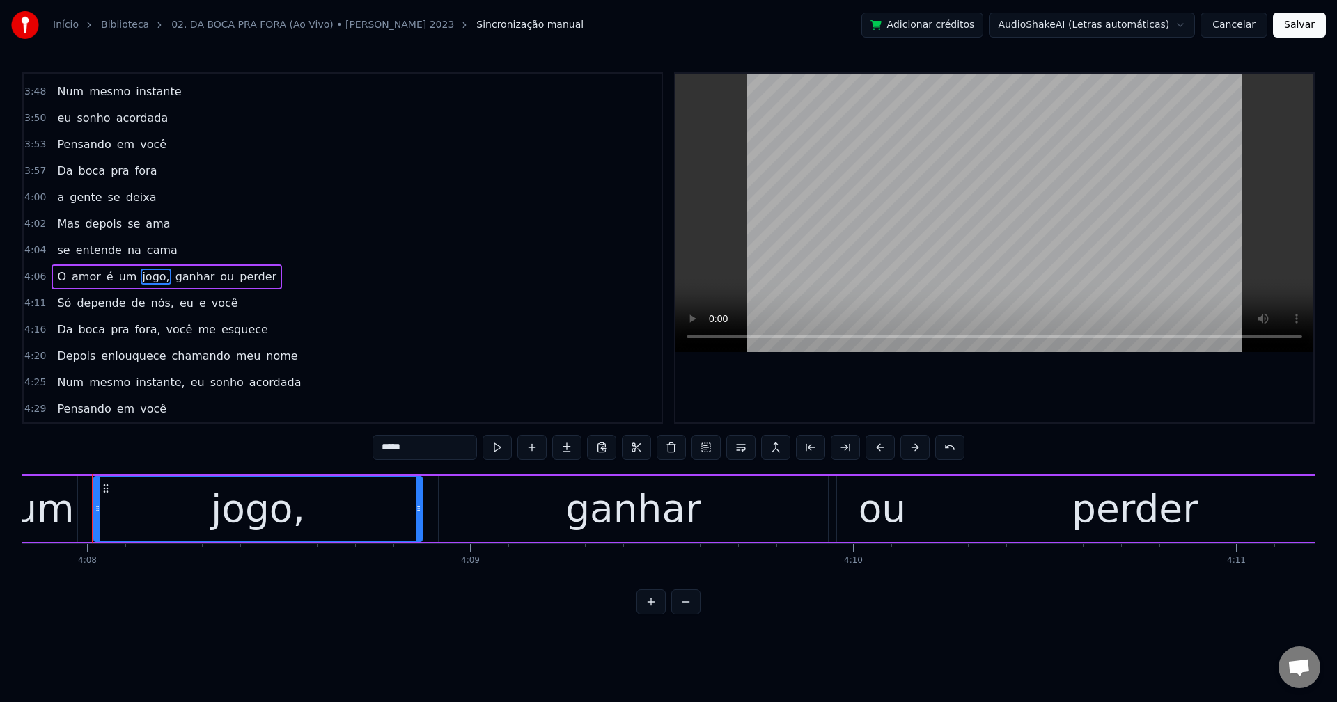
click at [441, 445] on input "*****" at bounding box center [424, 447] width 104 height 25
click at [171, 272] on span "ganhar" at bounding box center [192, 277] width 42 height 16
type input "******"
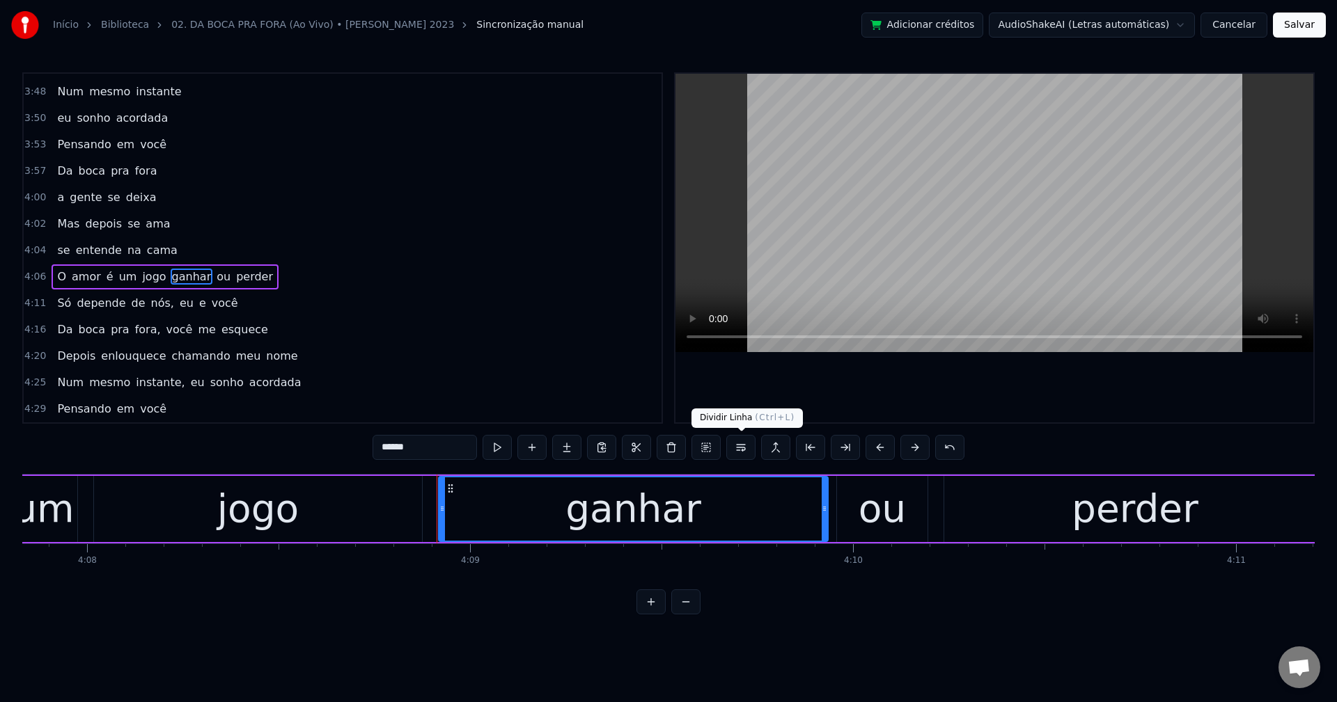
click at [739, 450] on button at bounding box center [740, 447] width 29 height 25
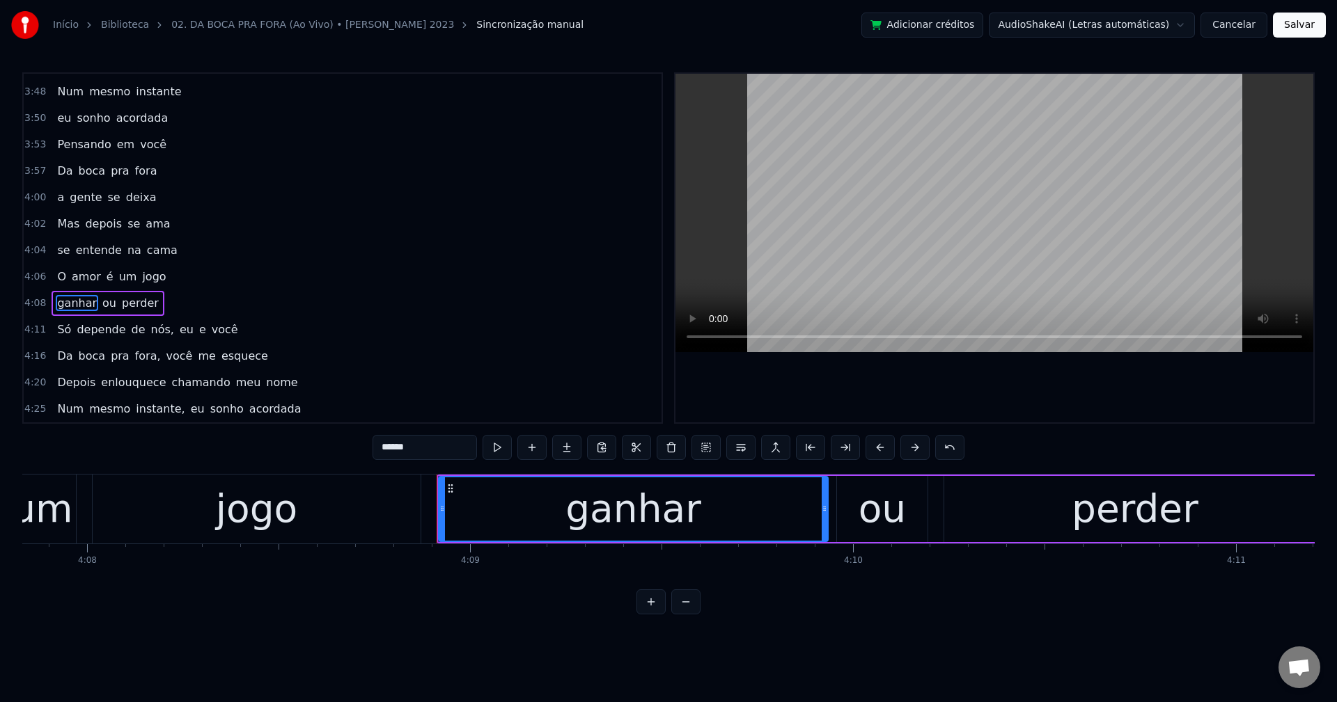
scroll to position [1900, 0]
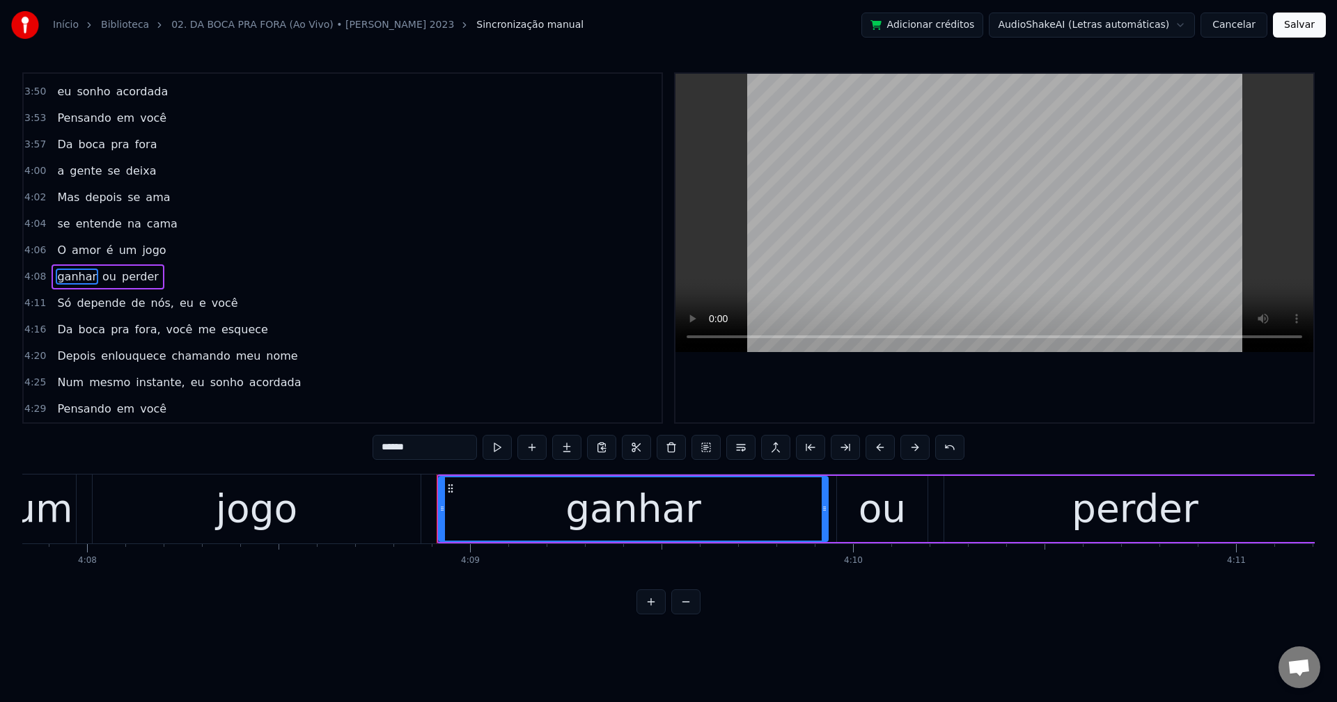
click at [136, 308] on div "Só depende de nós, eu e você" at bounding box center [147, 303] width 191 height 25
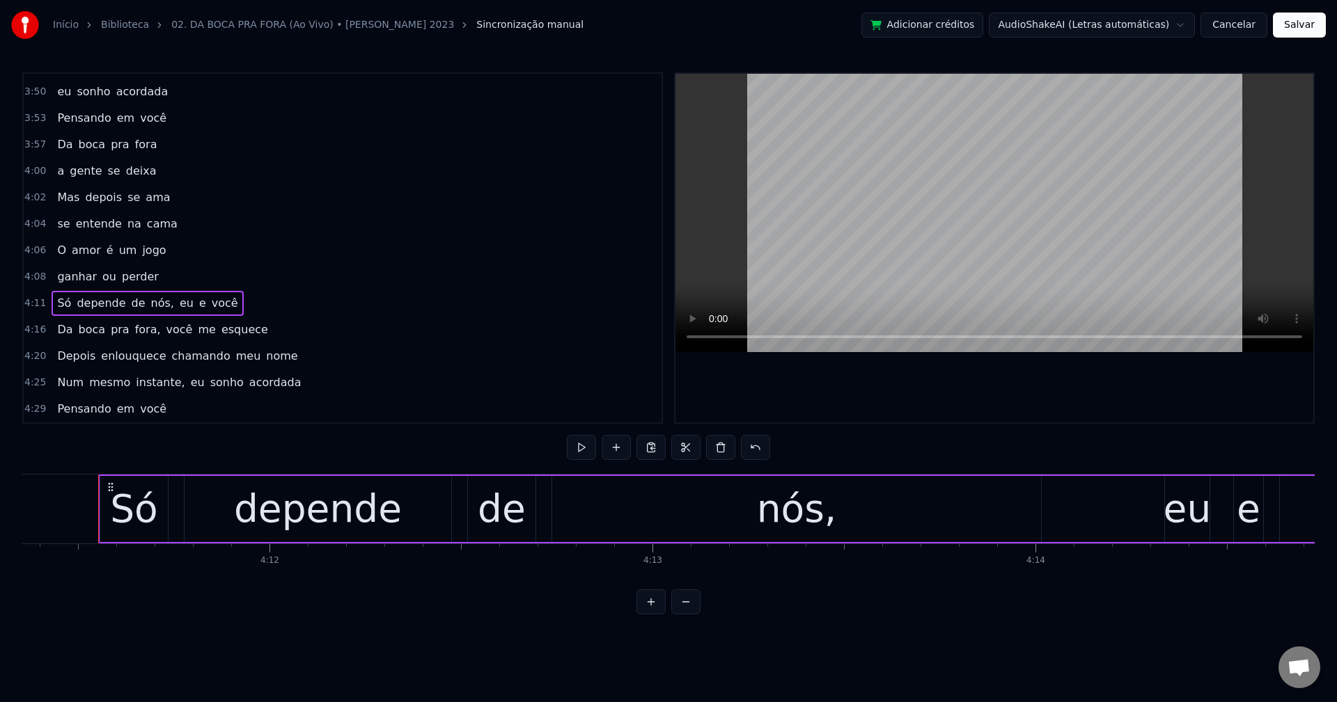
click at [150, 303] on span "nós," at bounding box center [163, 303] width 26 height 16
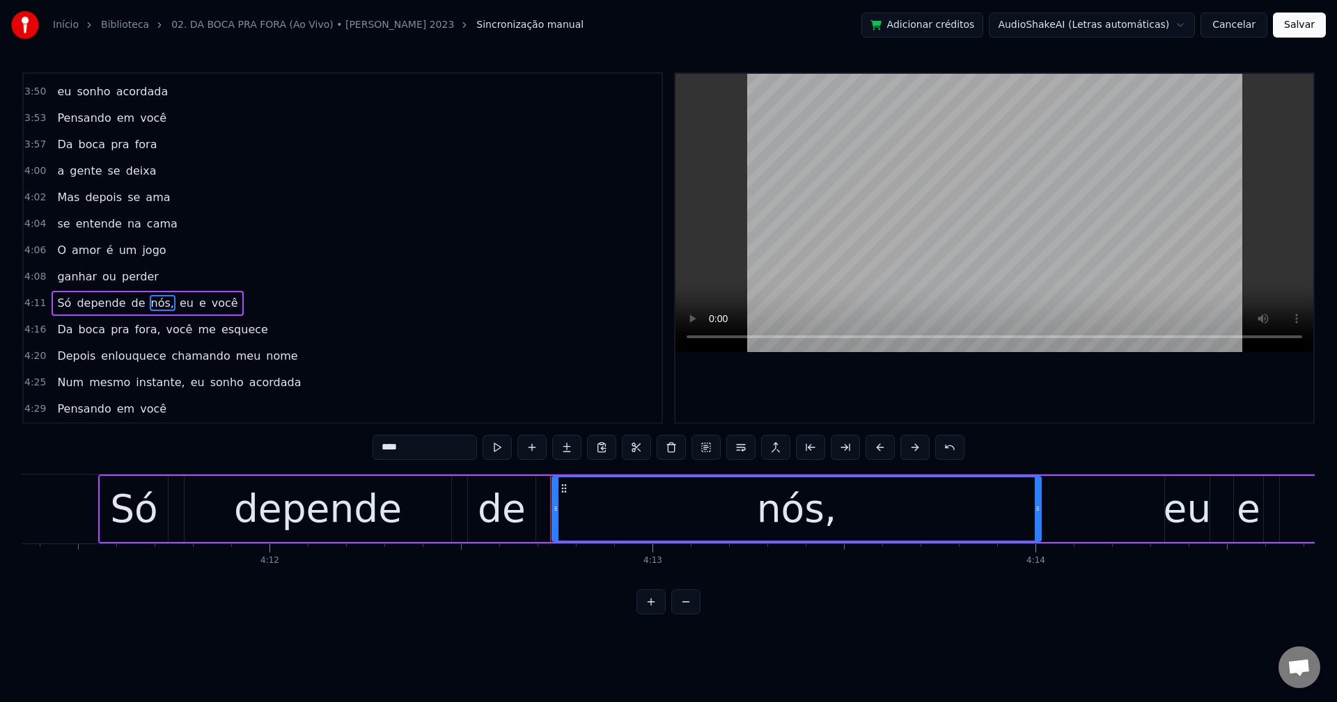
scroll to position [0, 96257]
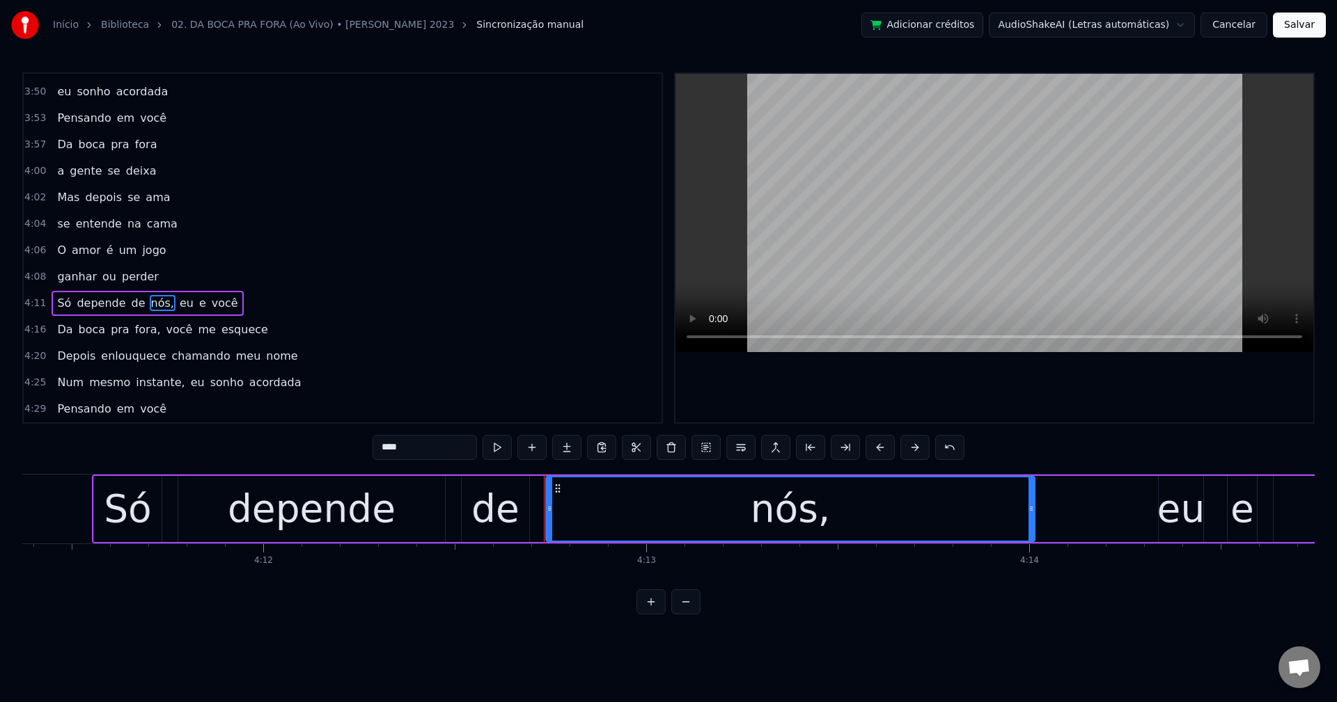
click at [447, 447] on input "****" at bounding box center [424, 447] width 104 height 25
click at [175, 308] on span "eu" at bounding box center [183, 303] width 17 height 16
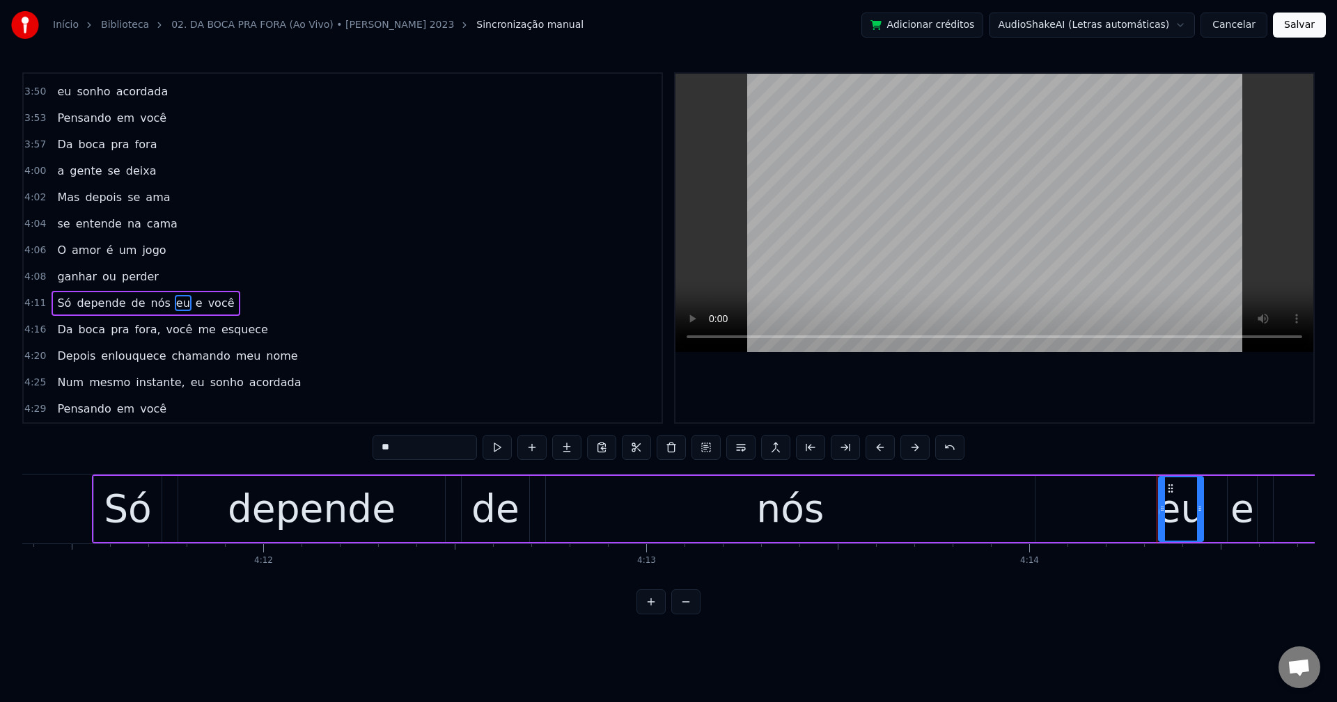
click at [749, 456] on button at bounding box center [740, 447] width 29 height 25
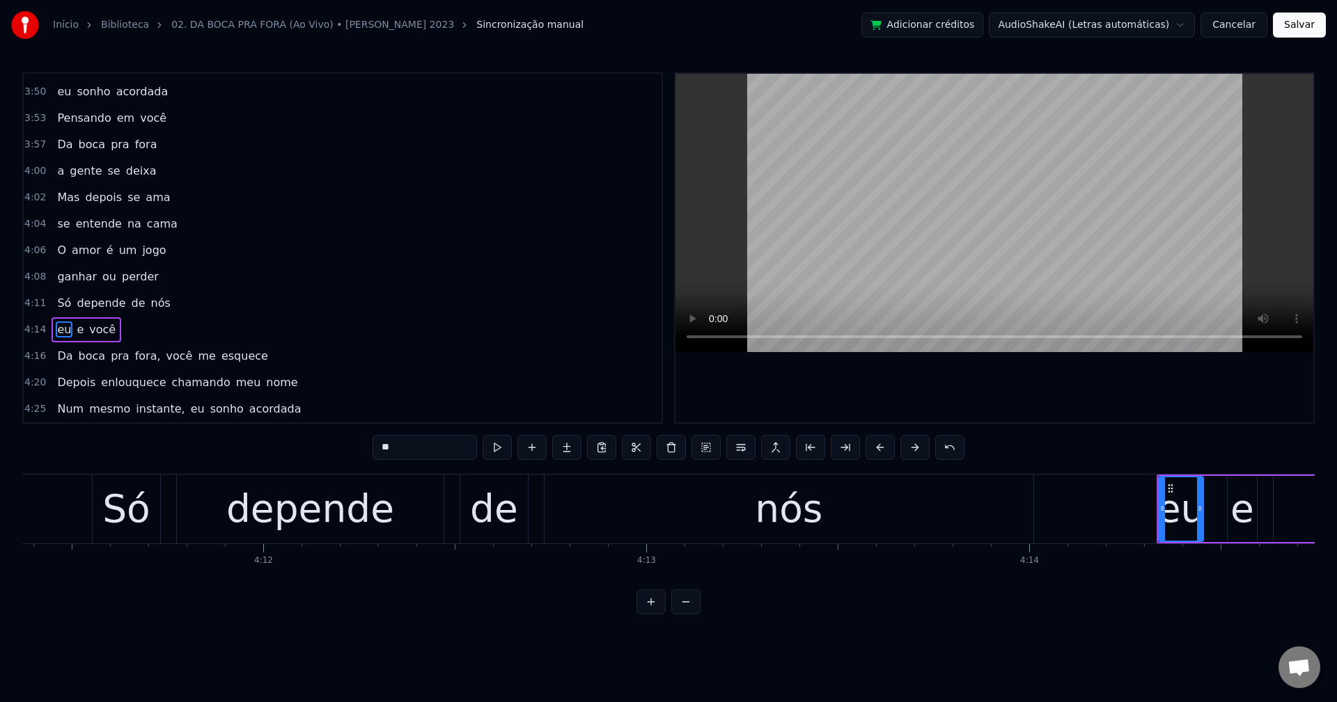
scroll to position [1926, 0]
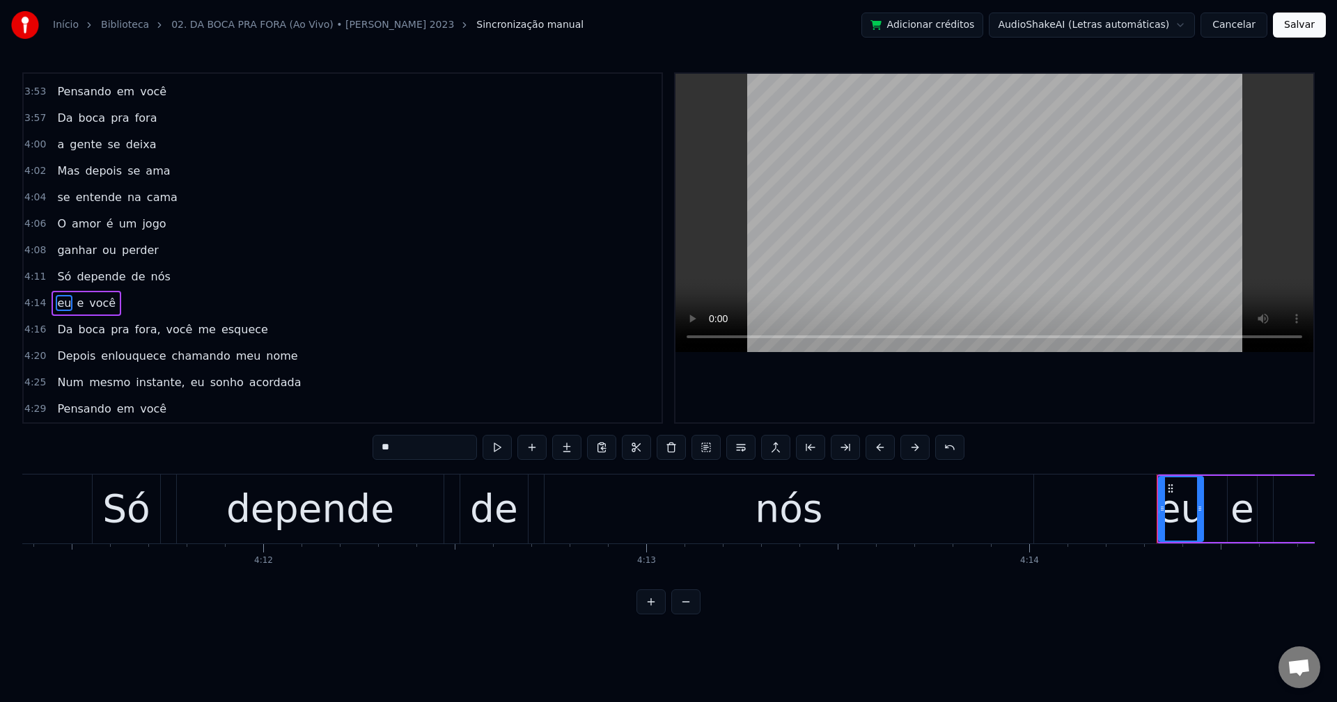
click at [134, 325] on span "fora," at bounding box center [148, 330] width 29 height 16
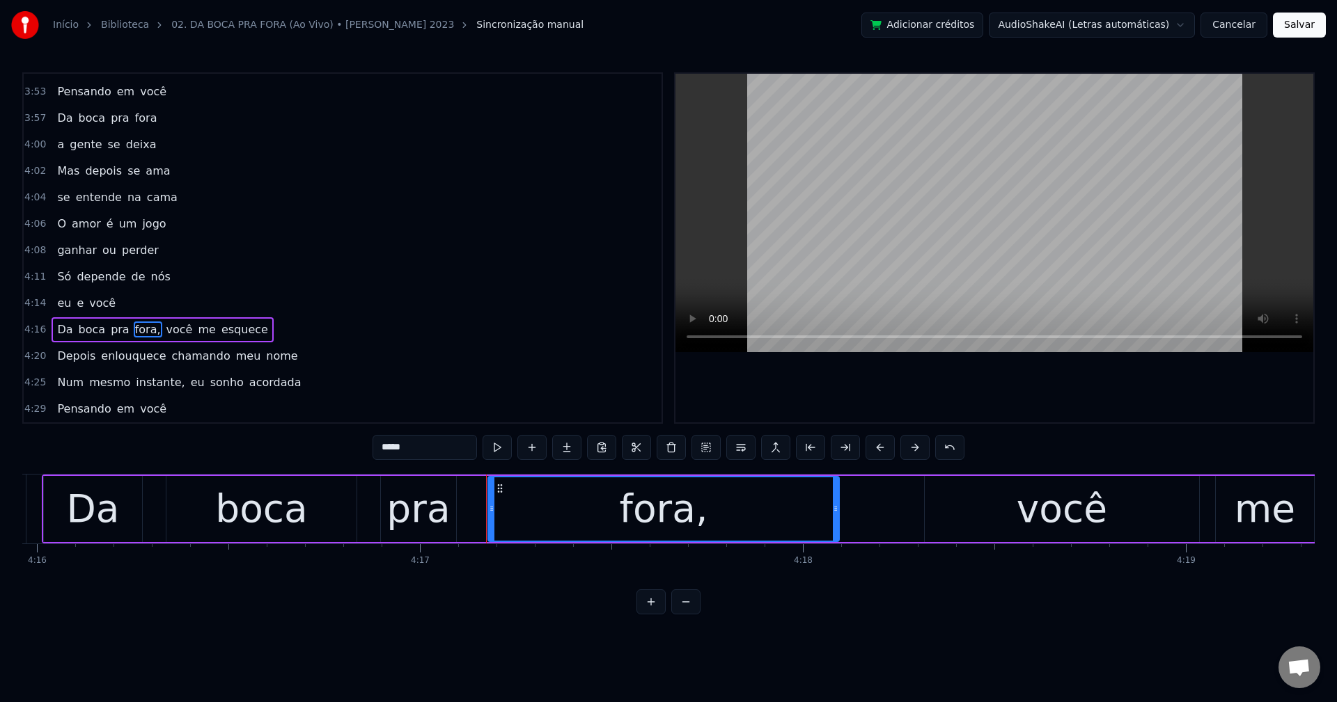
click at [423, 444] on input "*****" at bounding box center [424, 447] width 104 height 25
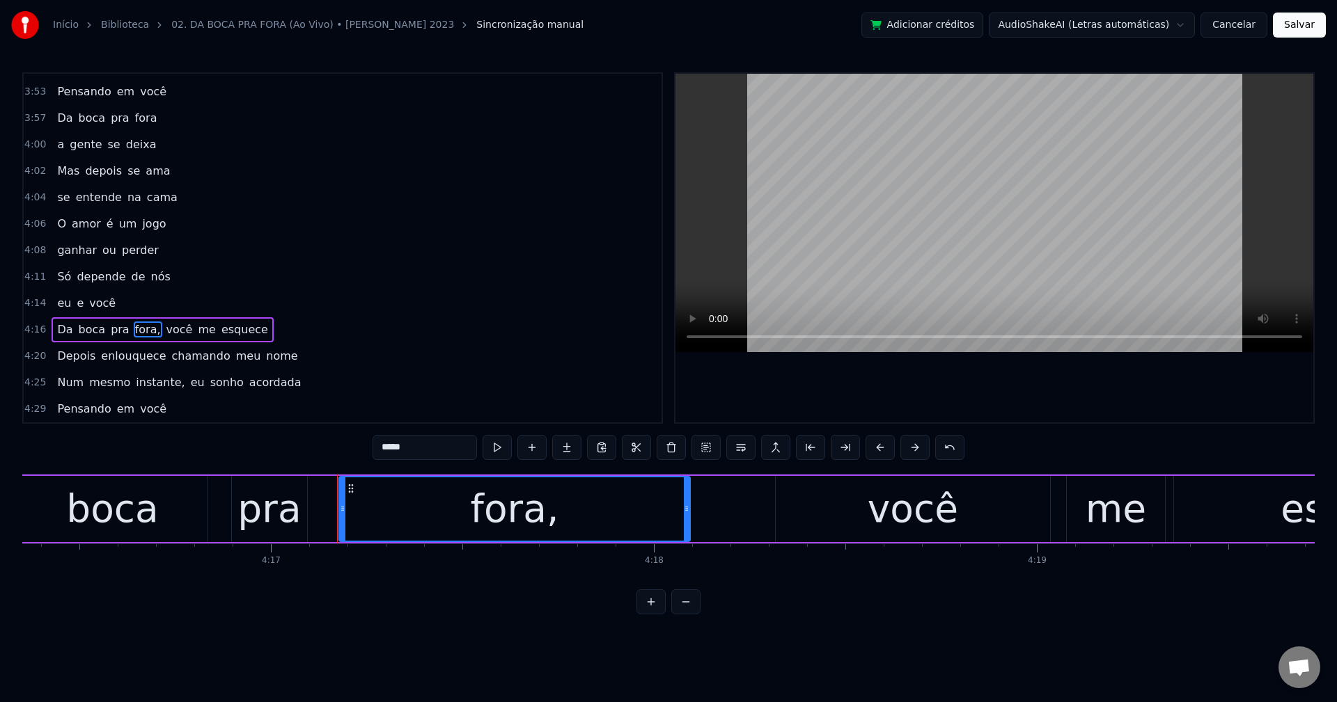
scroll to position [0, 98409]
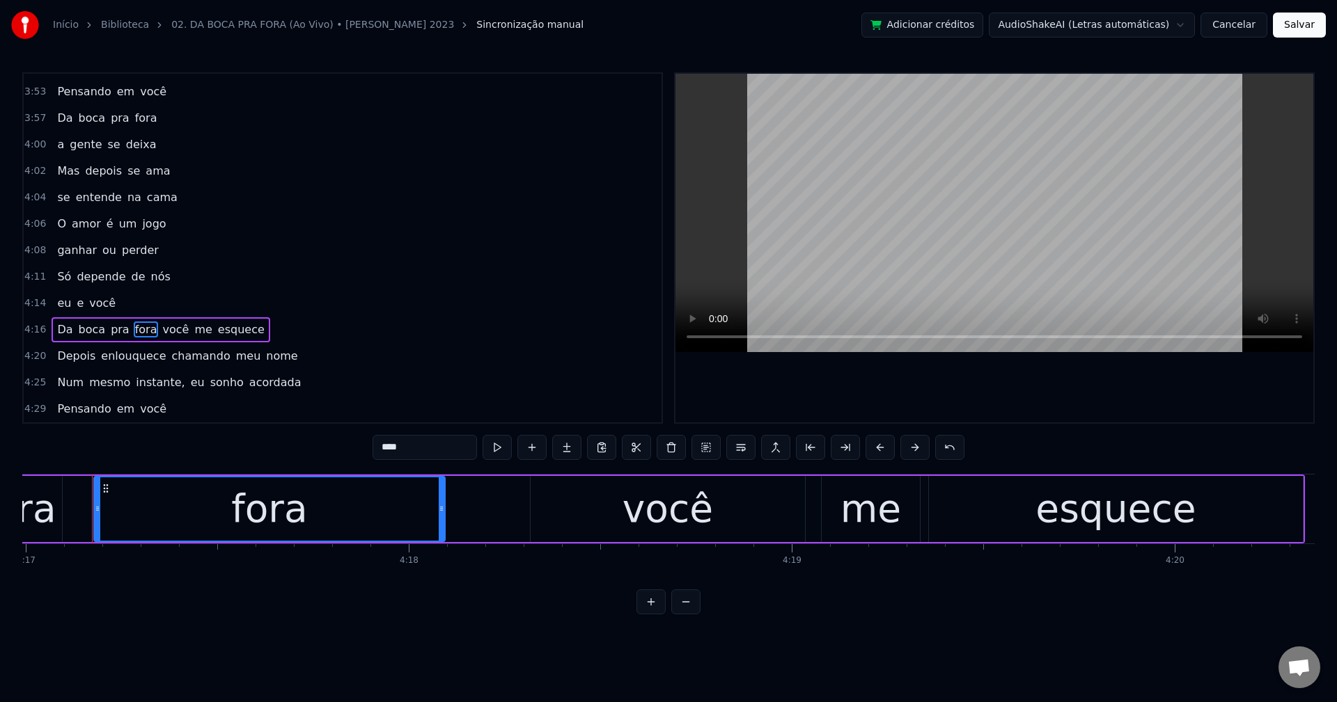
click at [161, 333] on span "você" at bounding box center [175, 330] width 29 height 16
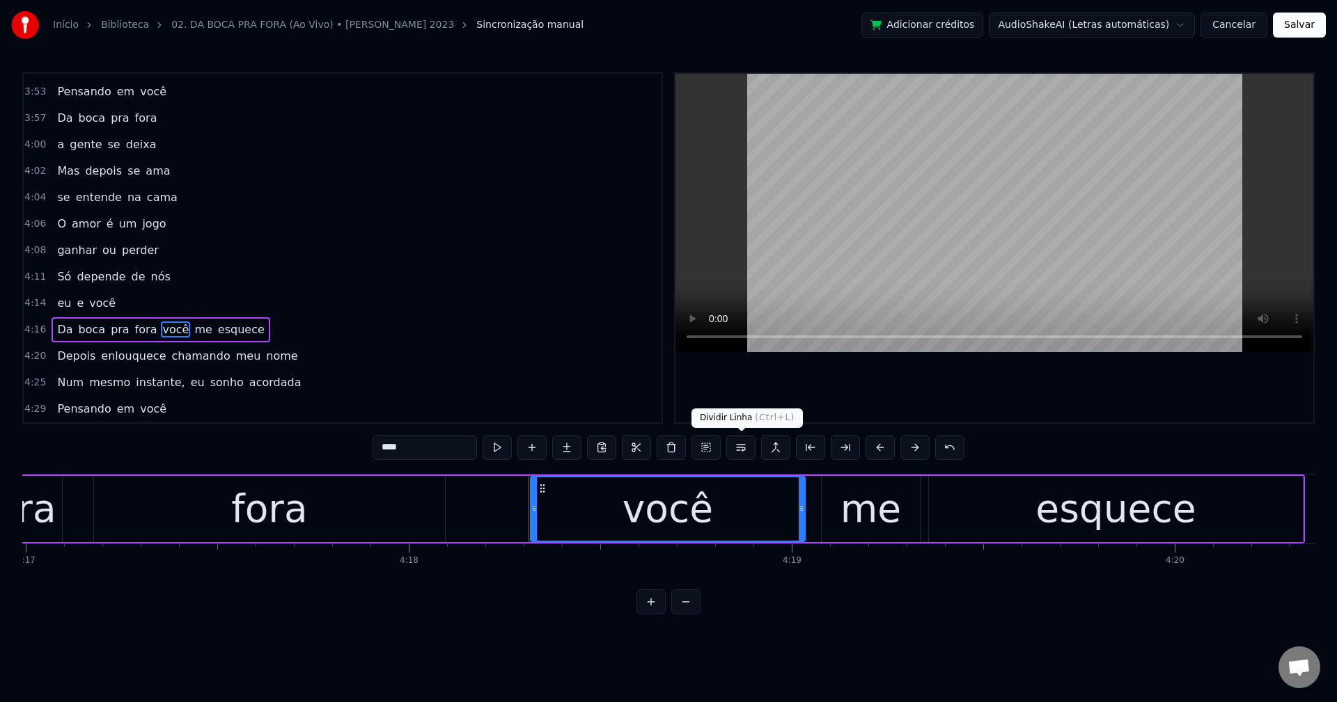
click at [742, 447] on button at bounding box center [740, 447] width 29 height 25
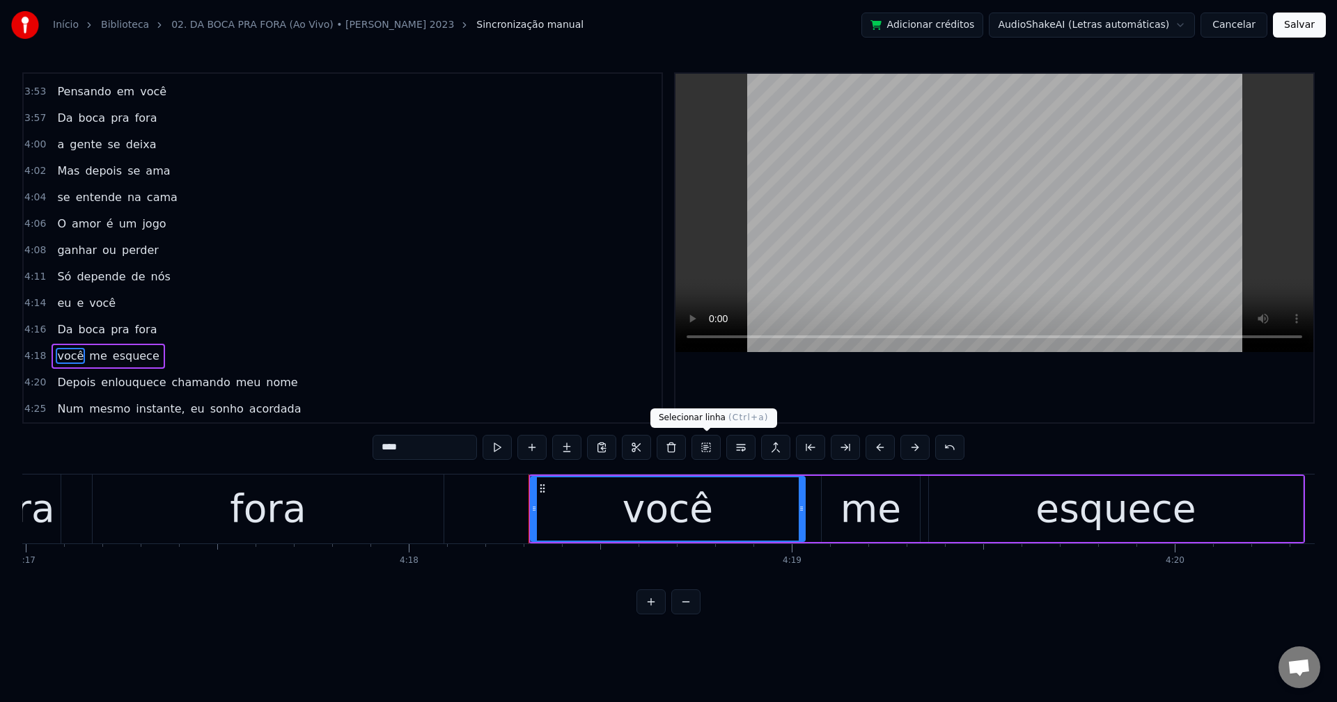
scroll to position [1953, 0]
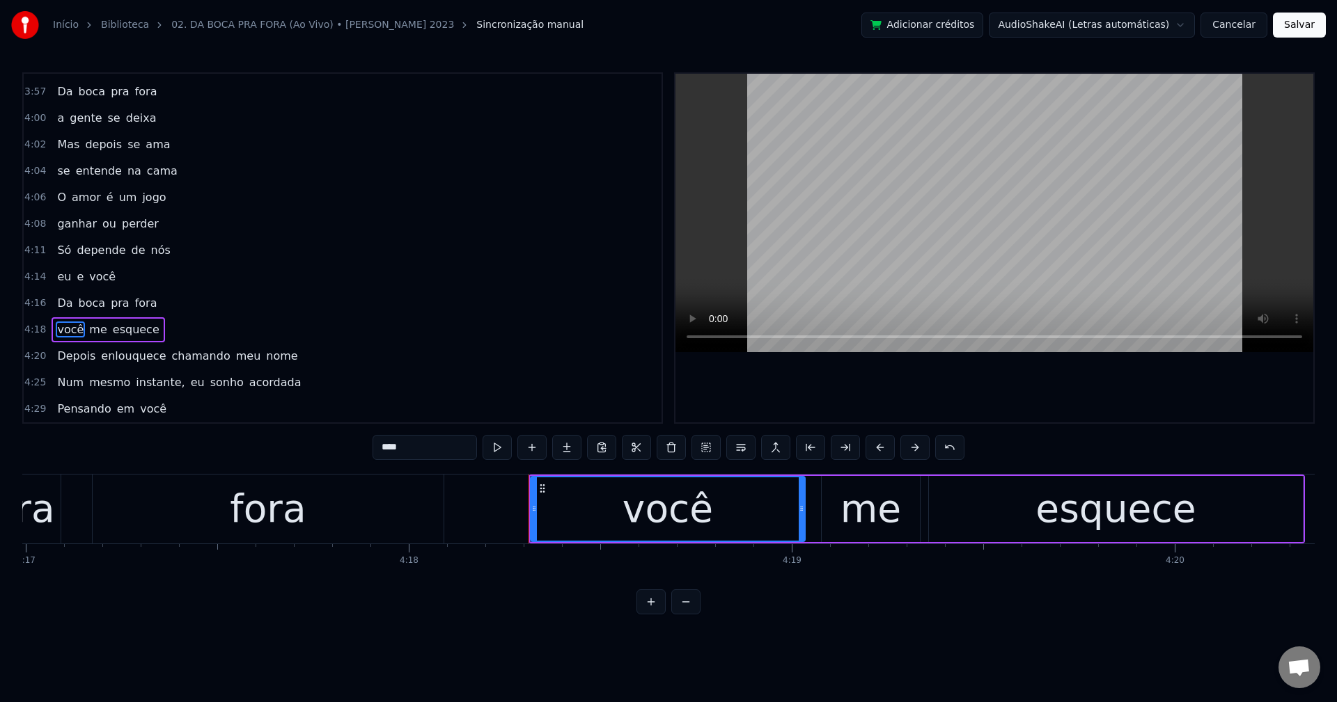
click at [170, 353] on span "chamando" at bounding box center [200, 356] width 61 height 16
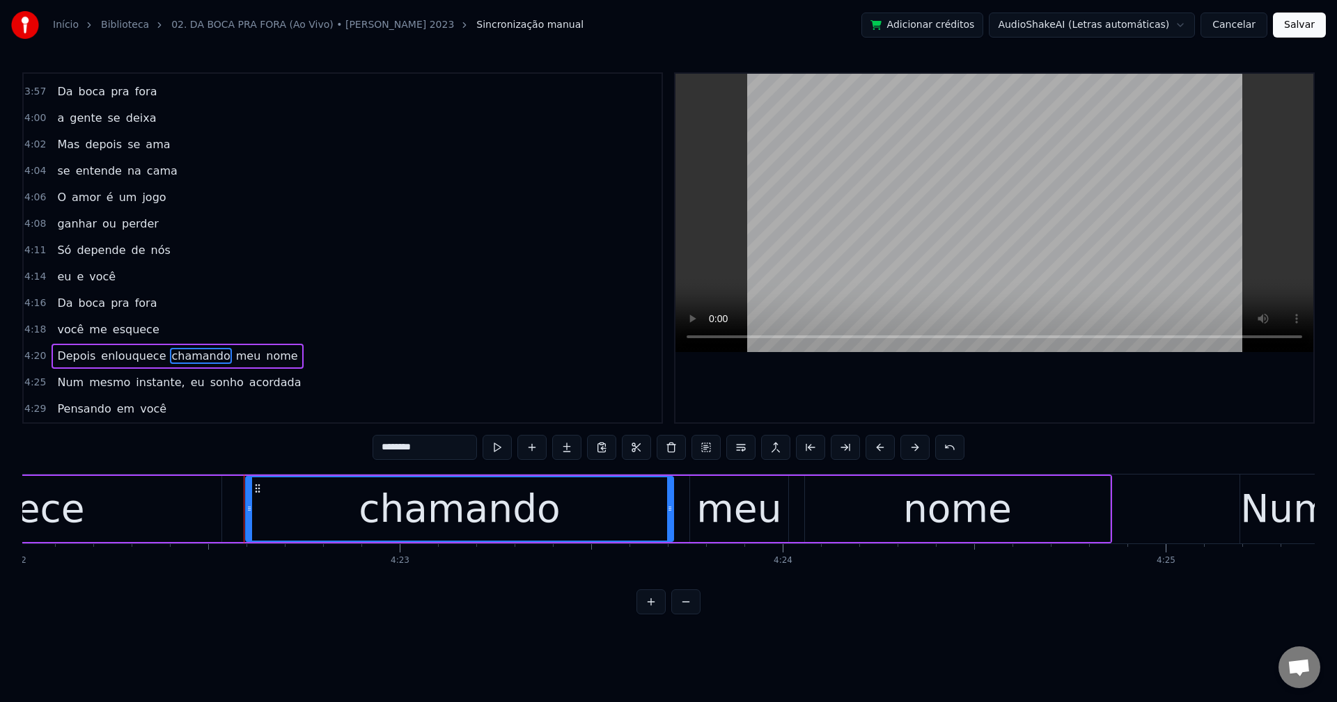
scroll to position [0, 100484]
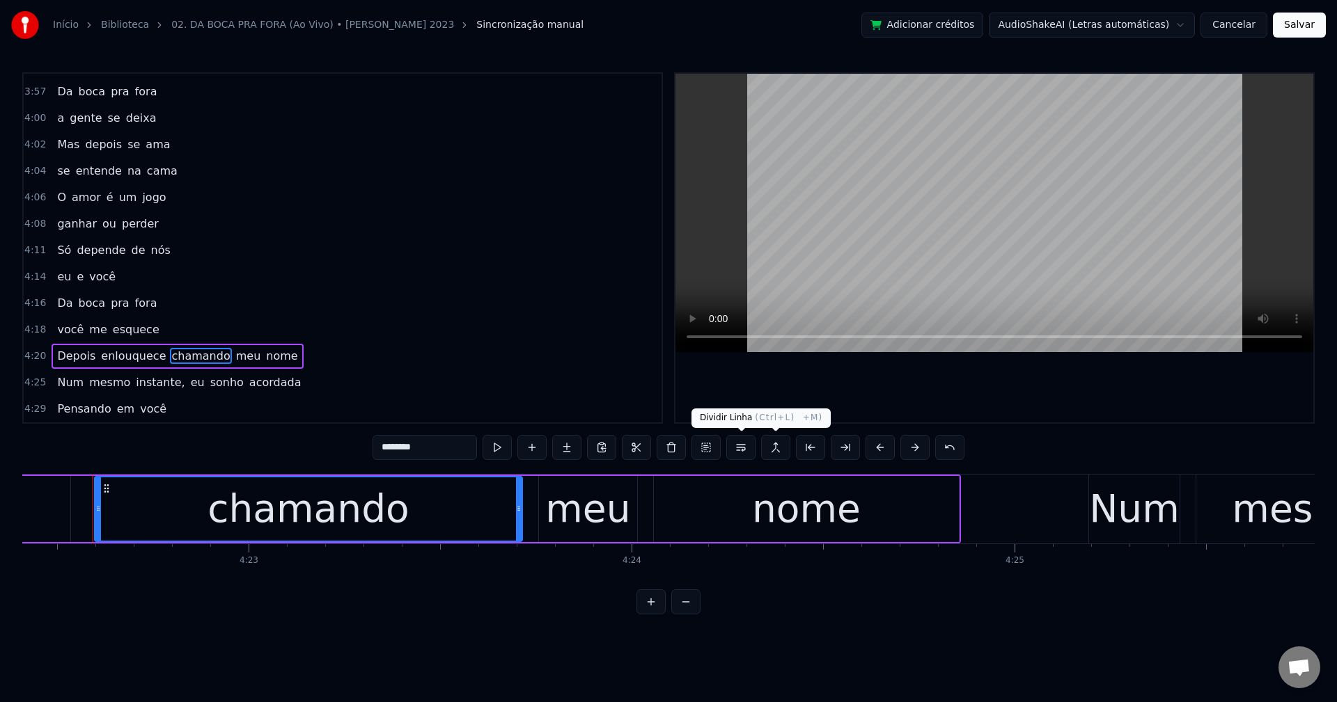
click at [741, 449] on button at bounding box center [740, 447] width 29 height 25
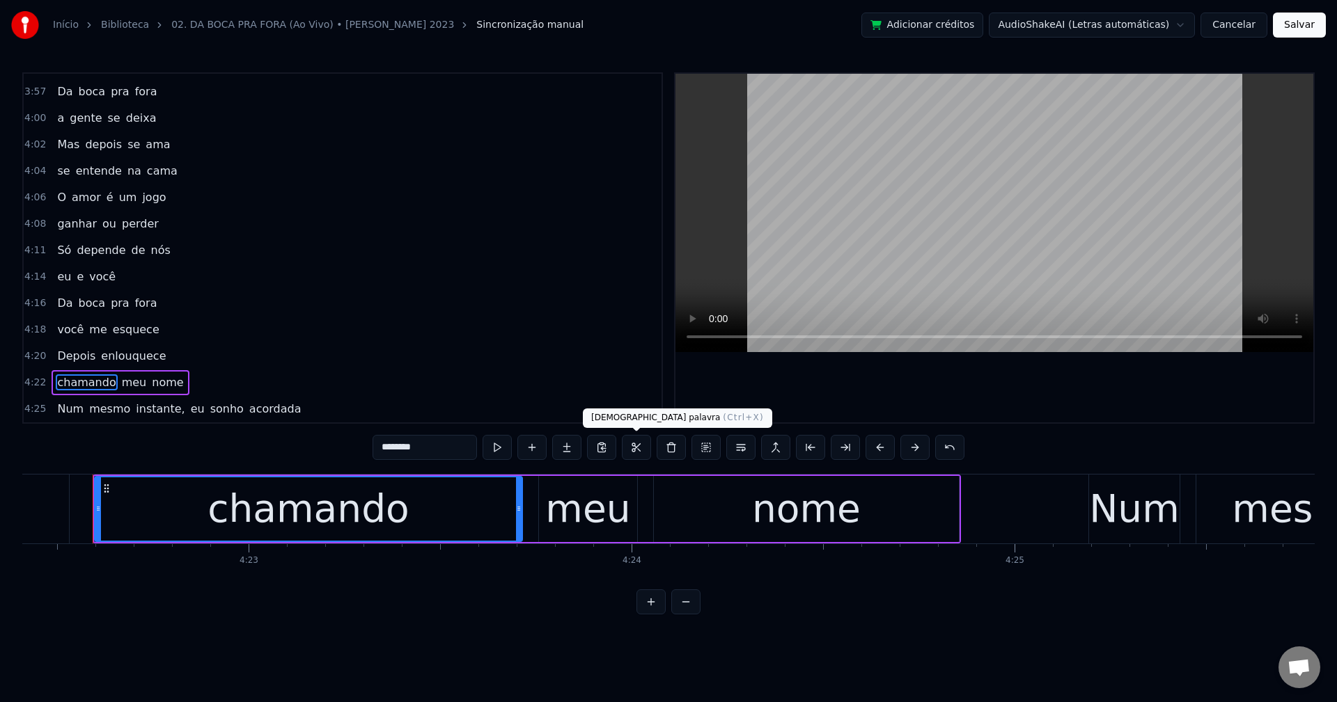
scroll to position [1979, 0]
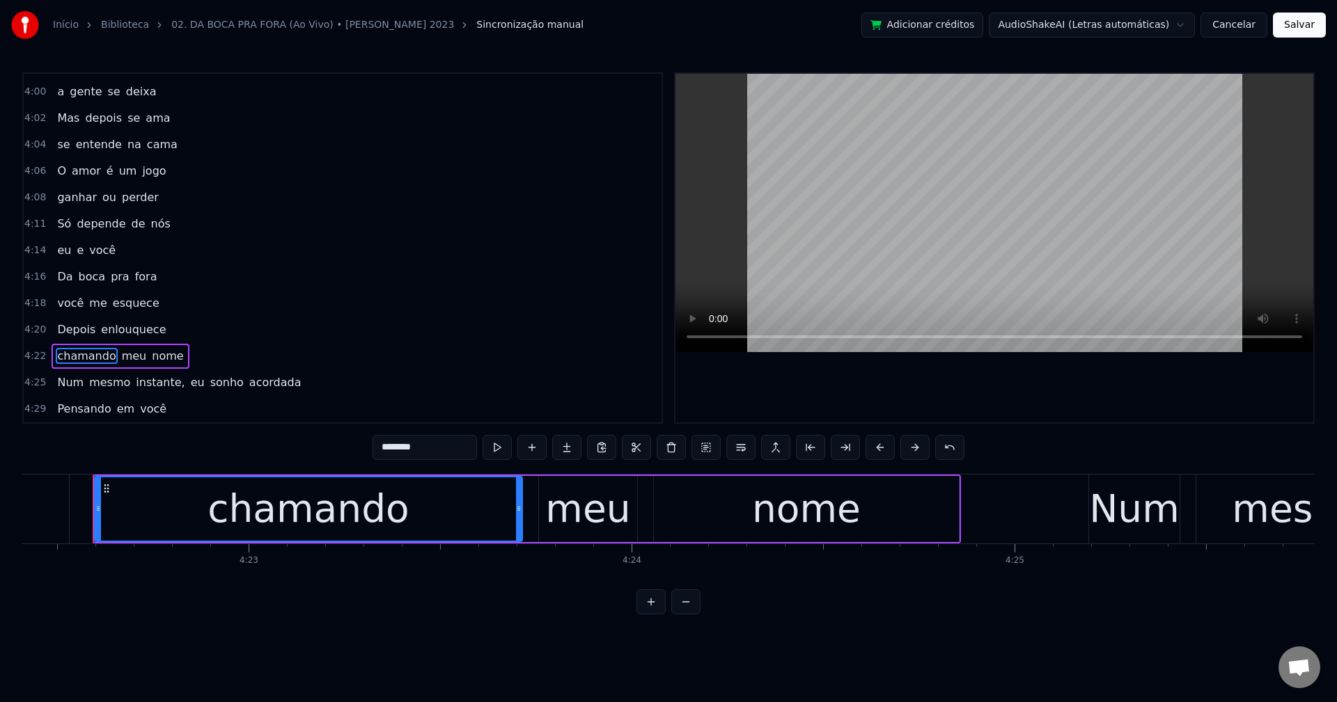
click at [141, 379] on span "instante," at bounding box center [160, 383] width 52 height 16
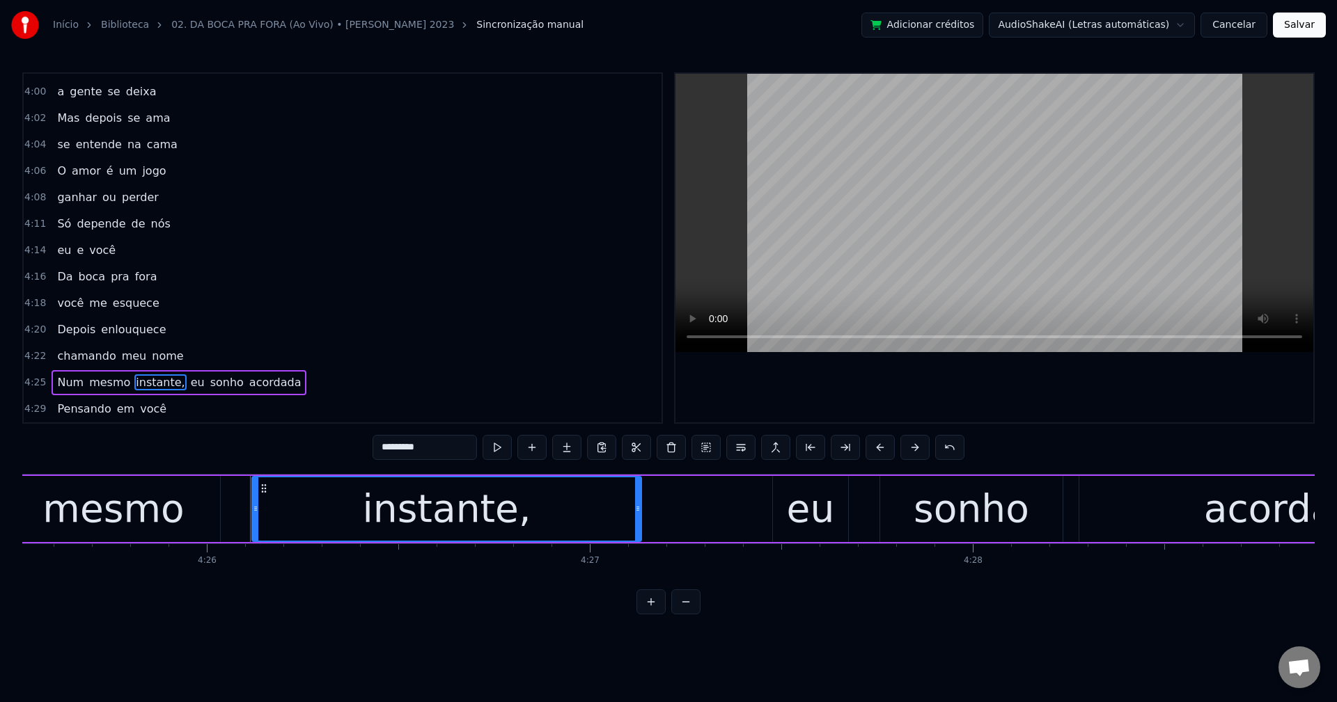
click at [436, 452] on input "*********" at bounding box center [424, 447] width 104 height 25
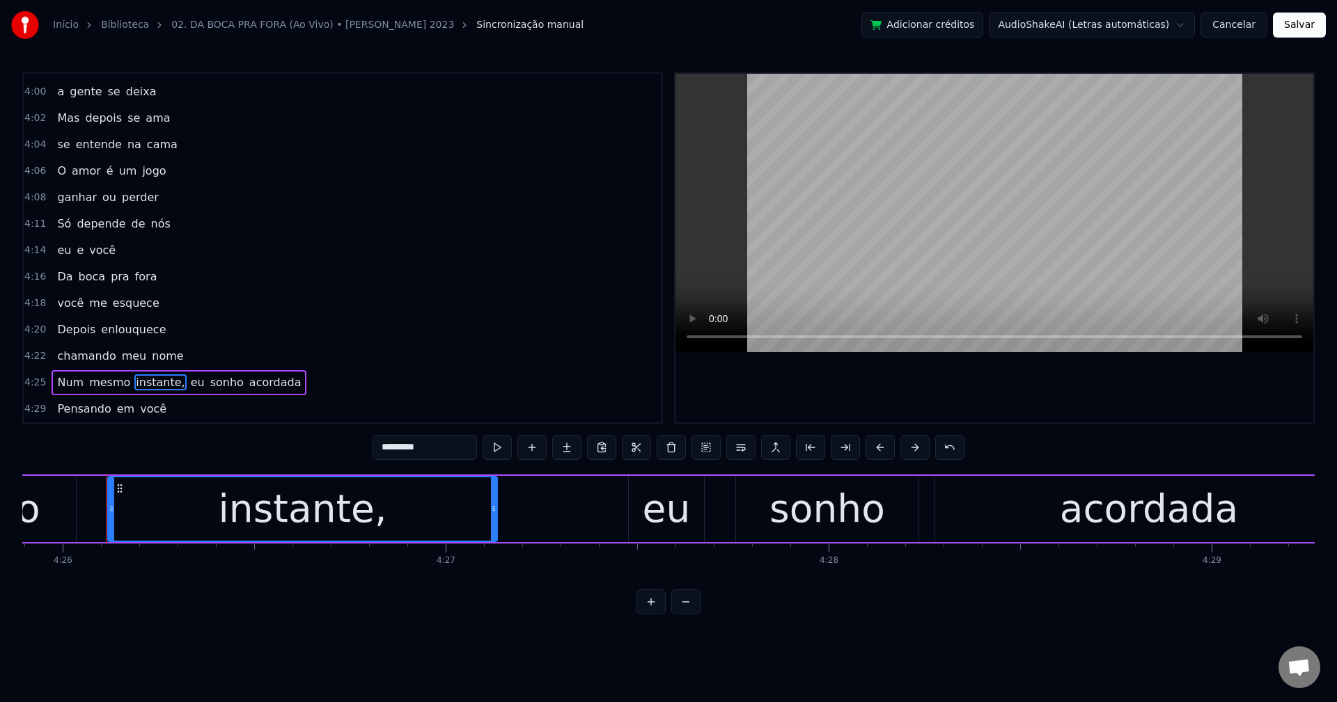
scroll to position [0, 101832]
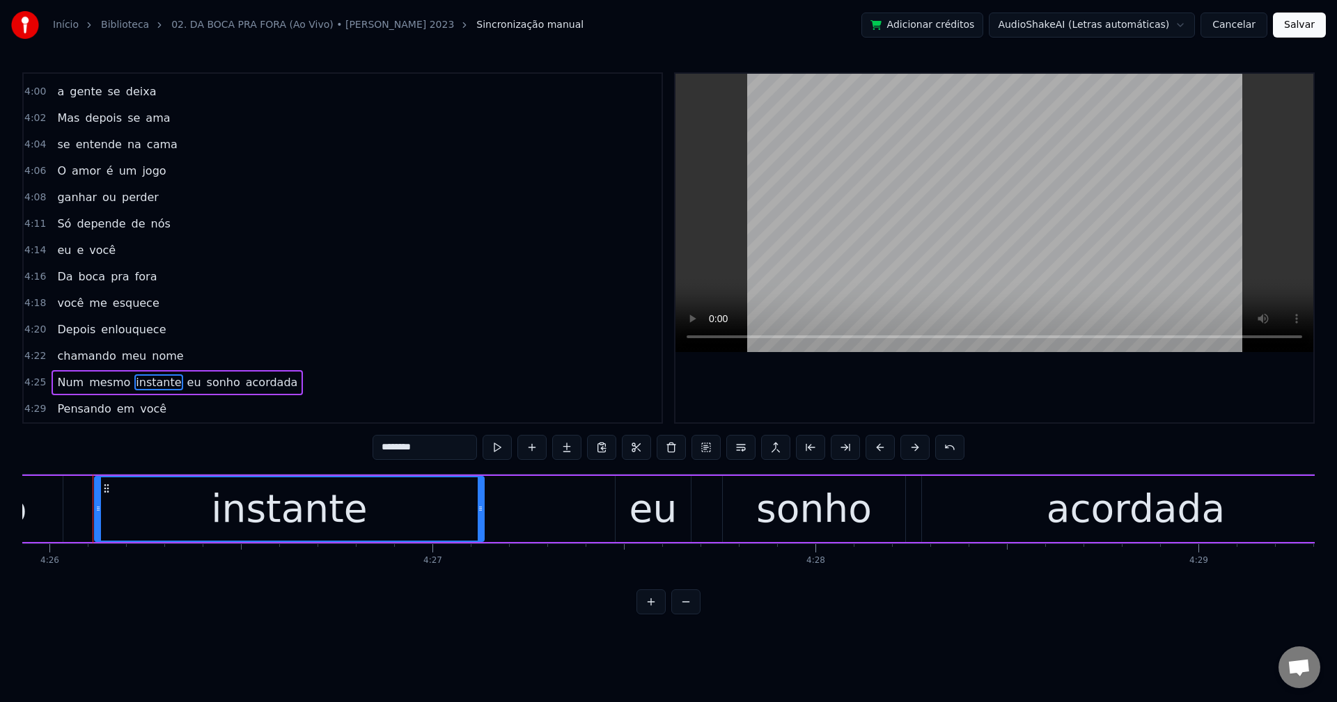
click at [186, 386] on span "eu" at bounding box center [194, 383] width 17 height 16
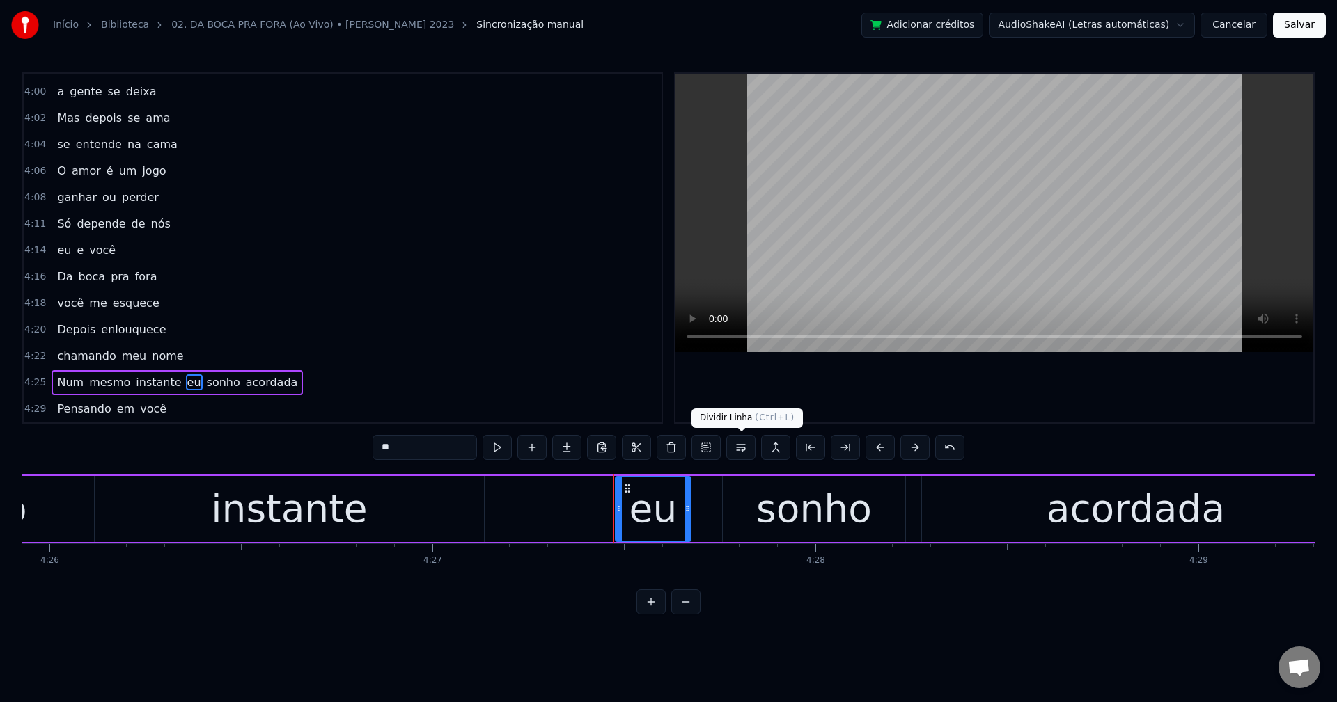
click at [750, 446] on button at bounding box center [740, 447] width 29 height 25
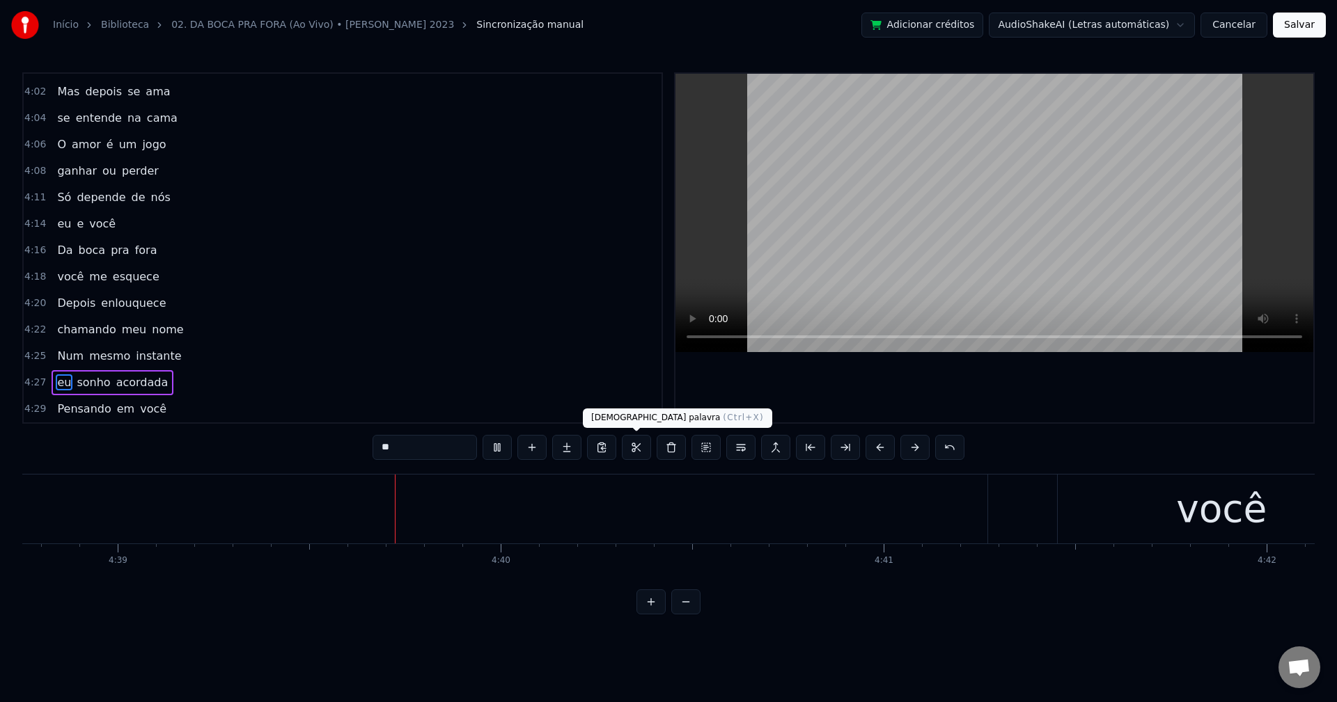
scroll to position [0, 106743]
click at [124, 388] on span "acordada" at bounding box center [142, 383] width 55 height 16
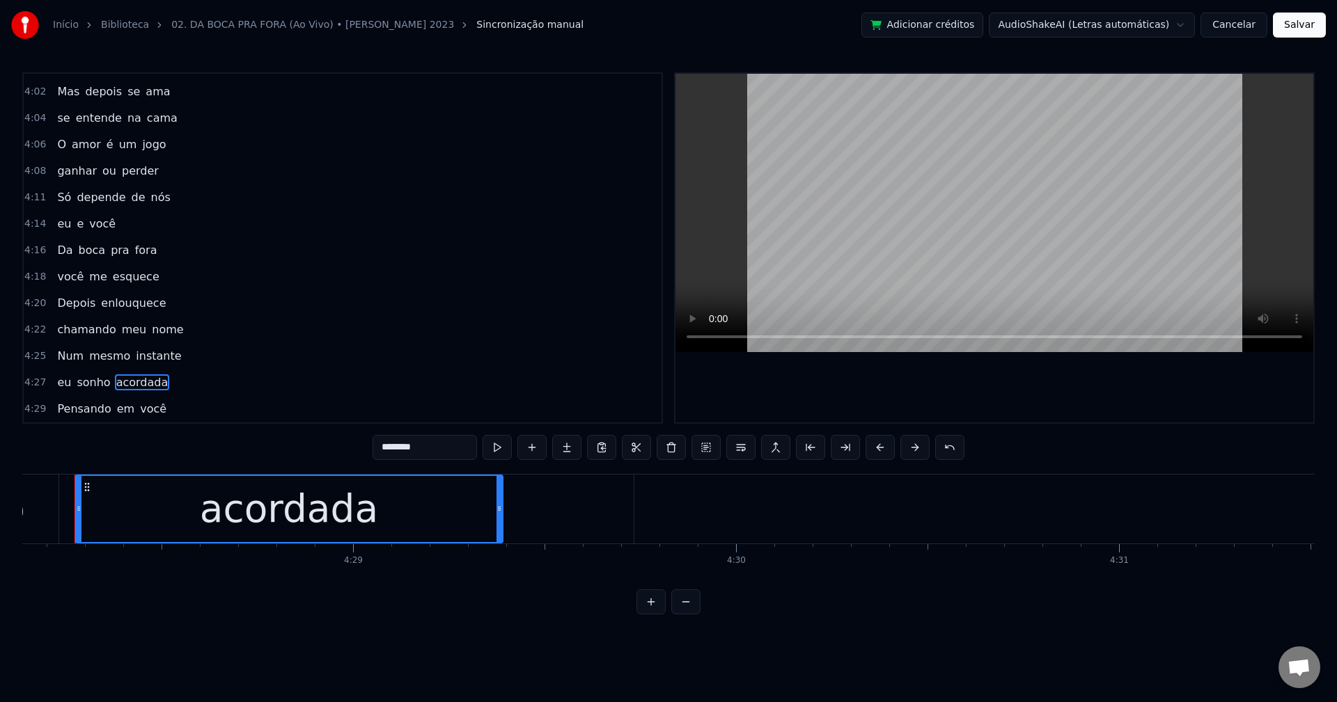
scroll to position [0, 102659]
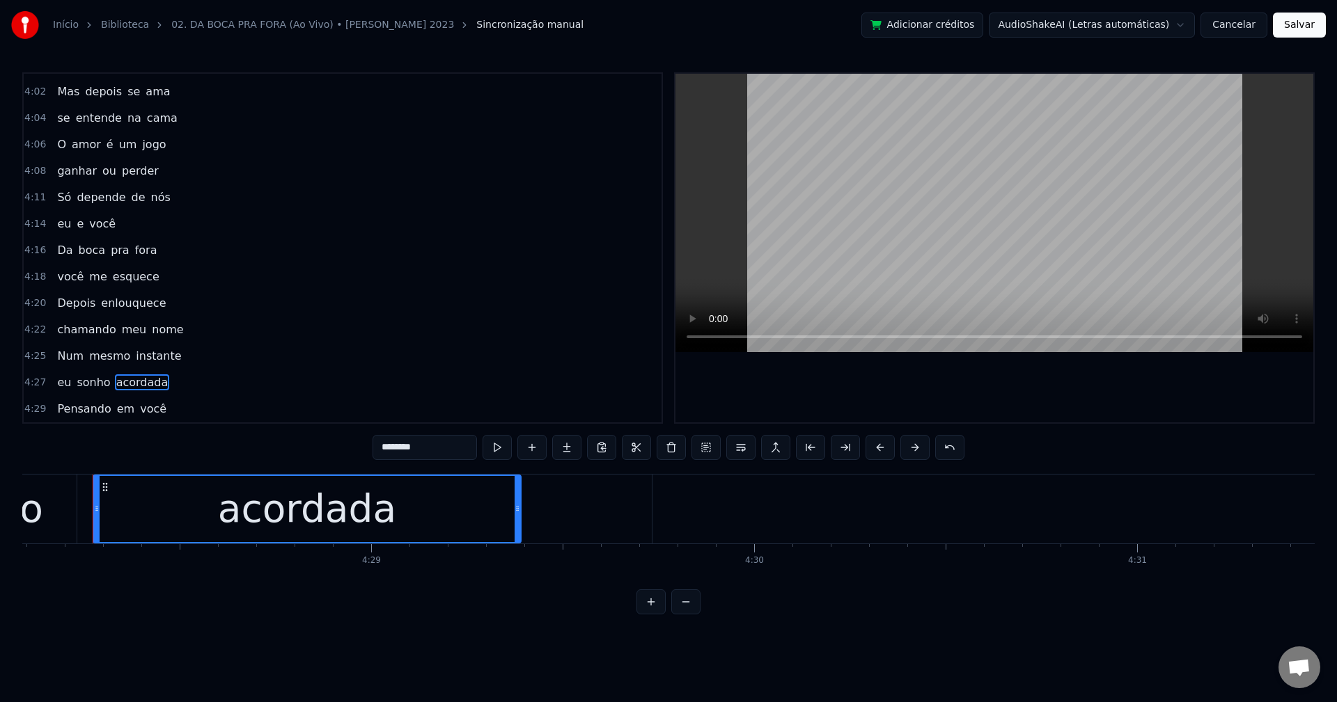
type input "********"
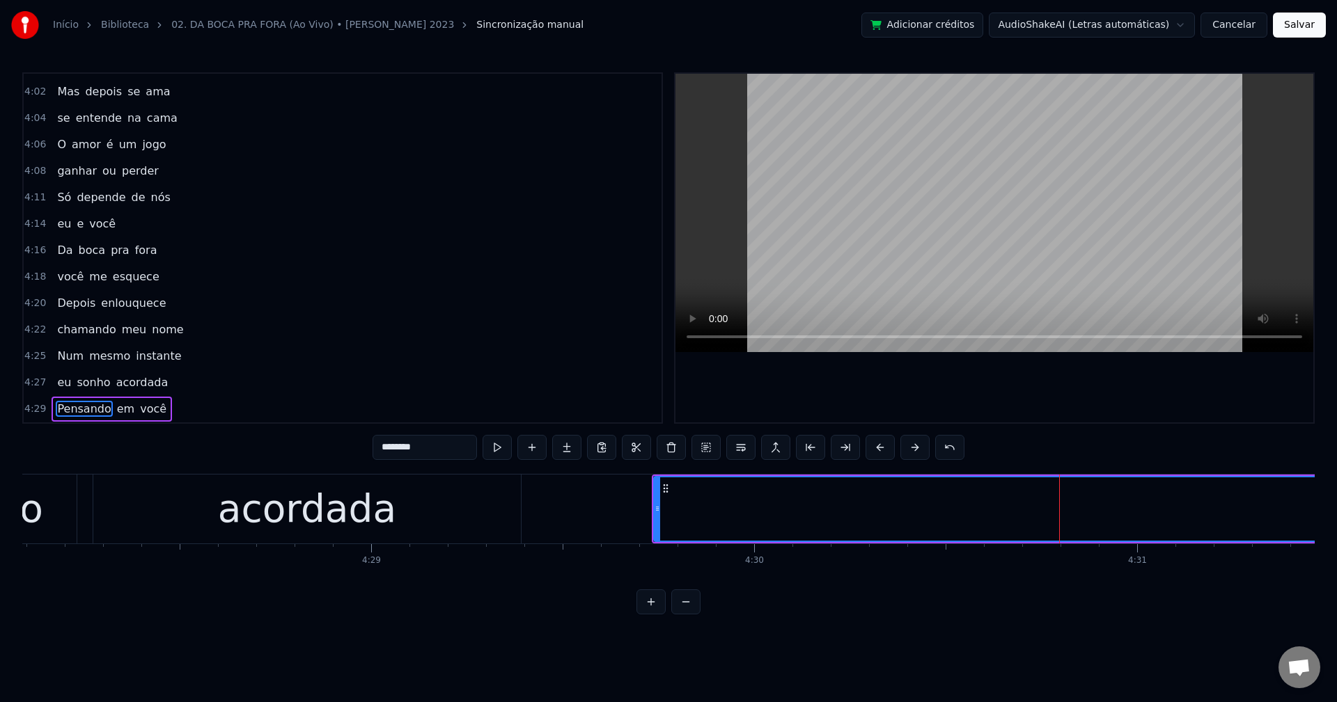
drag, startPoint x: 433, startPoint y: 448, endPoint x: 136, endPoint y: 441, distance: 296.7
click at [136, 441] on div "0:18 Da boca pra fora 0:20 a gente se deixa 0:22 Mas depois se ama 0:24 se ente…" at bounding box center [668, 343] width 1292 height 542
click at [670, 453] on button at bounding box center [671, 447] width 29 height 25
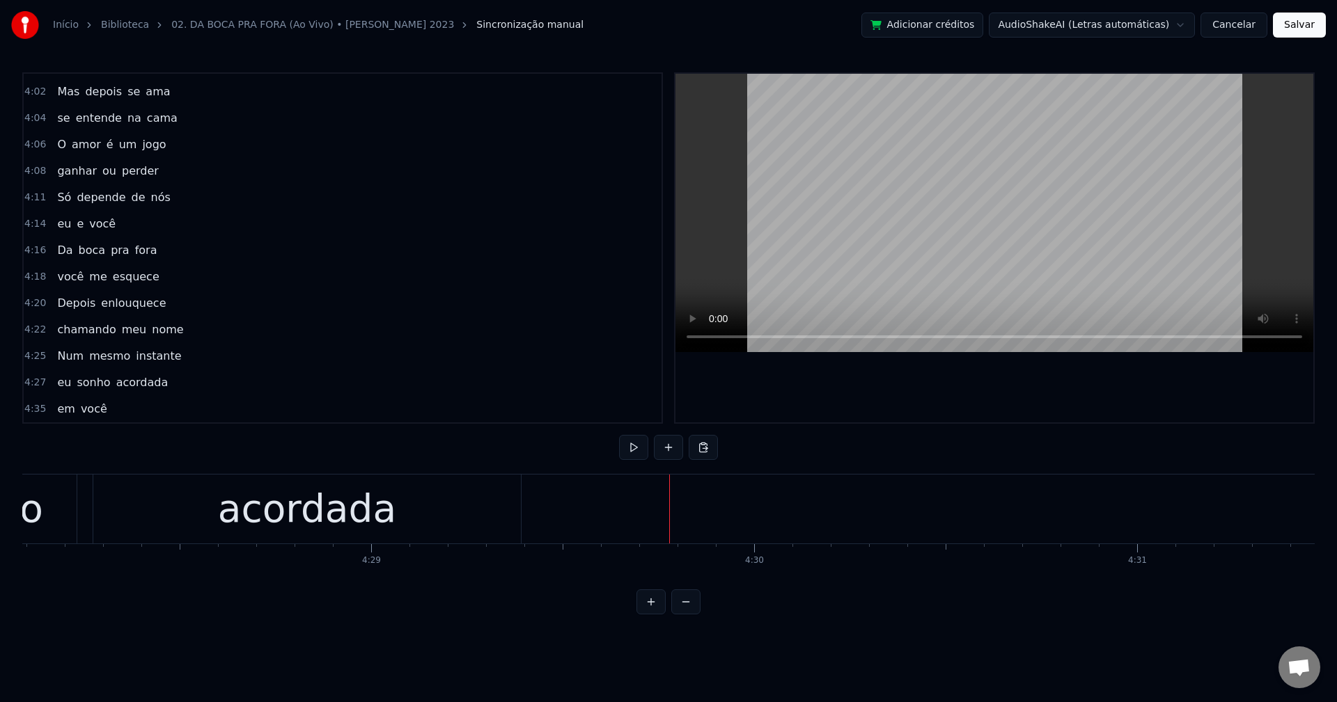
click at [678, 449] on button at bounding box center [668, 447] width 29 height 25
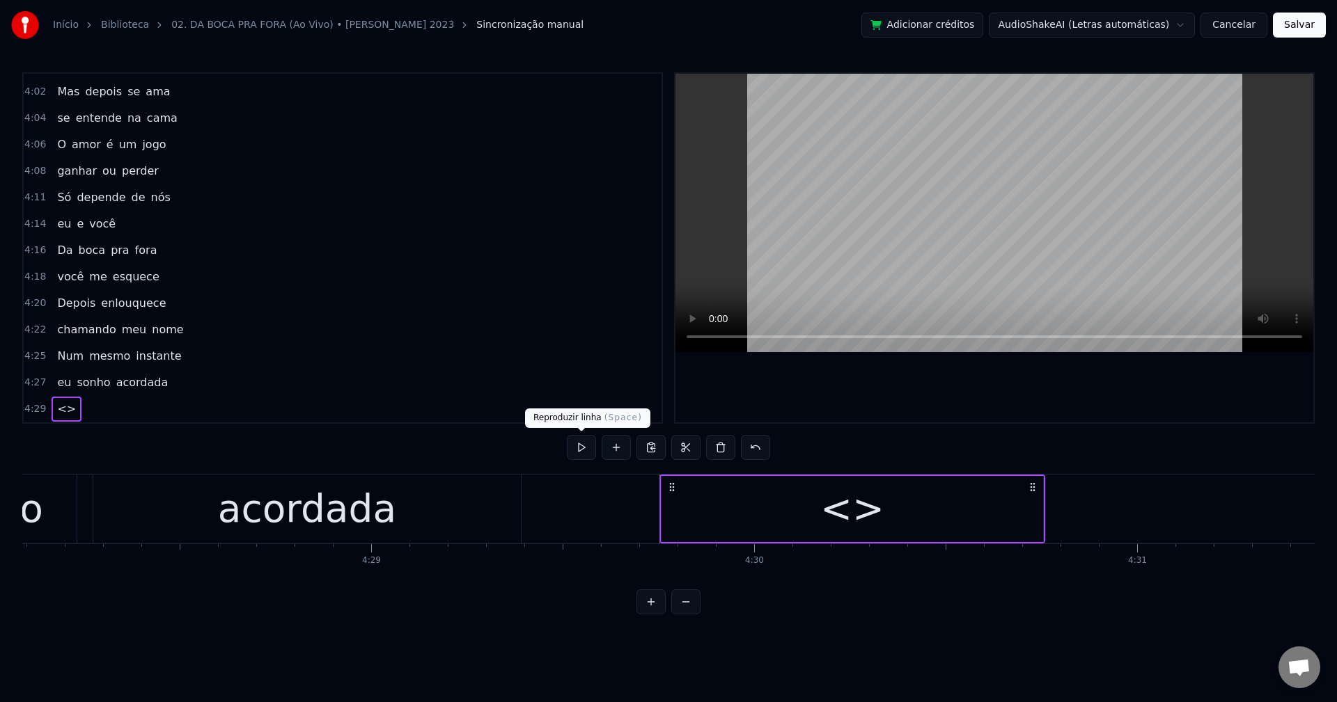
click at [829, 520] on div "<>" at bounding box center [852, 509] width 64 height 58
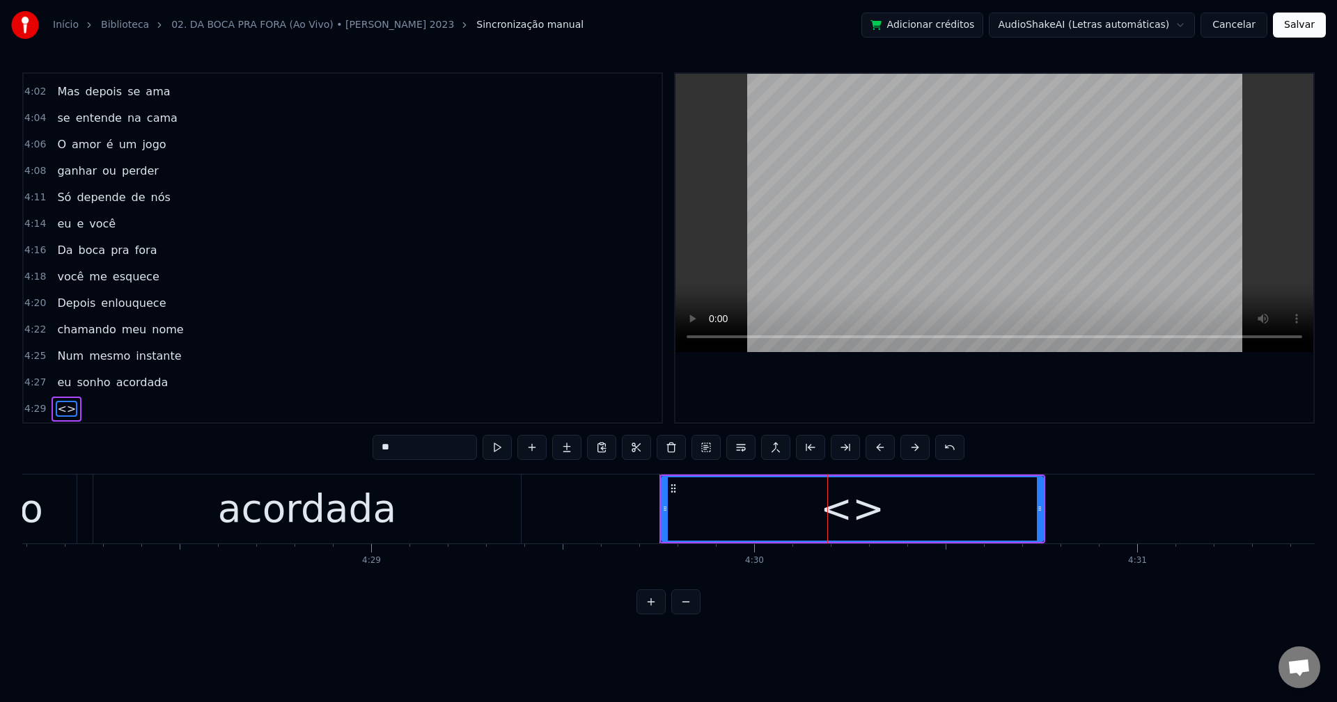
scroll to position [2032, 0]
drag, startPoint x: 416, startPoint y: 443, endPoint x: 257, endPoint y: 405, distance: 164.0
click at [258, 405] on div "0:18 Da boca pra fora 0:20 a gente se deixa 0:22 Mas depois se ama 0:24 se ente…" at bounding box center [668, 343] width 1292 height 542
paste input "******"
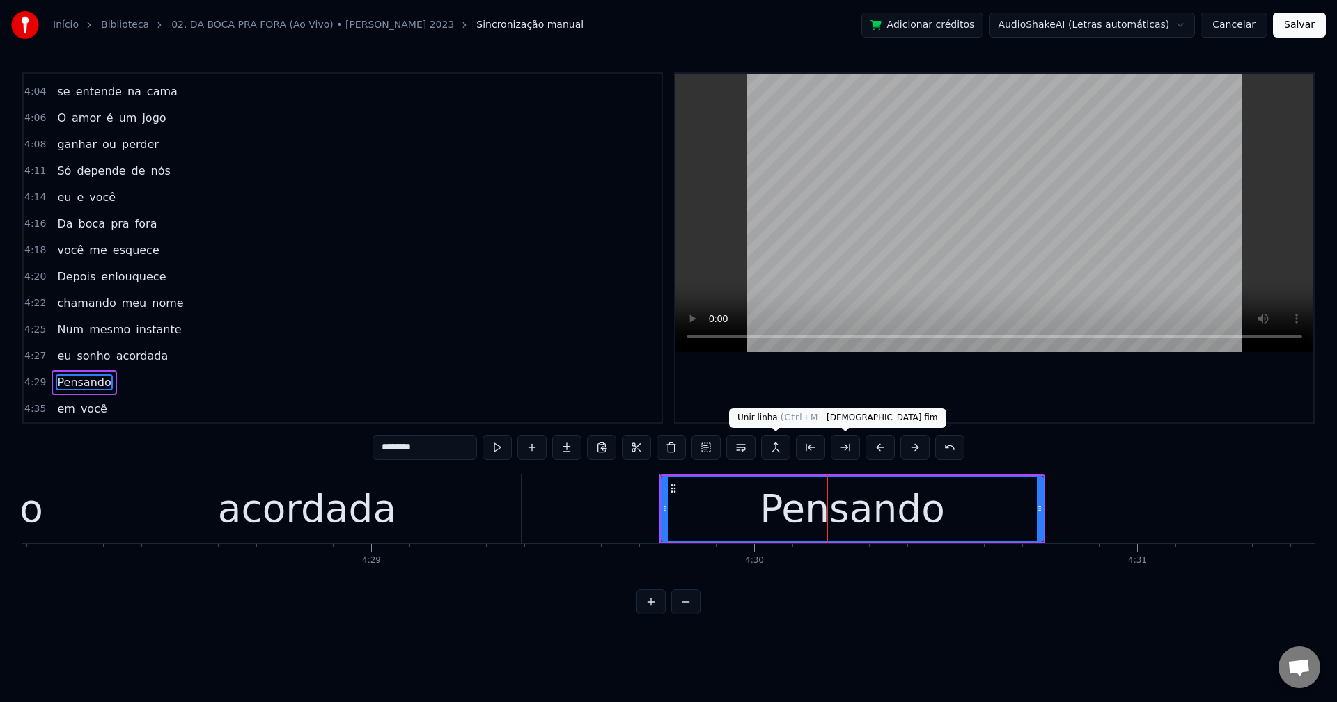
type input "********"
click at [820, 505] on div "Pensando" at bounding box center [852, 509] width 185 height 58
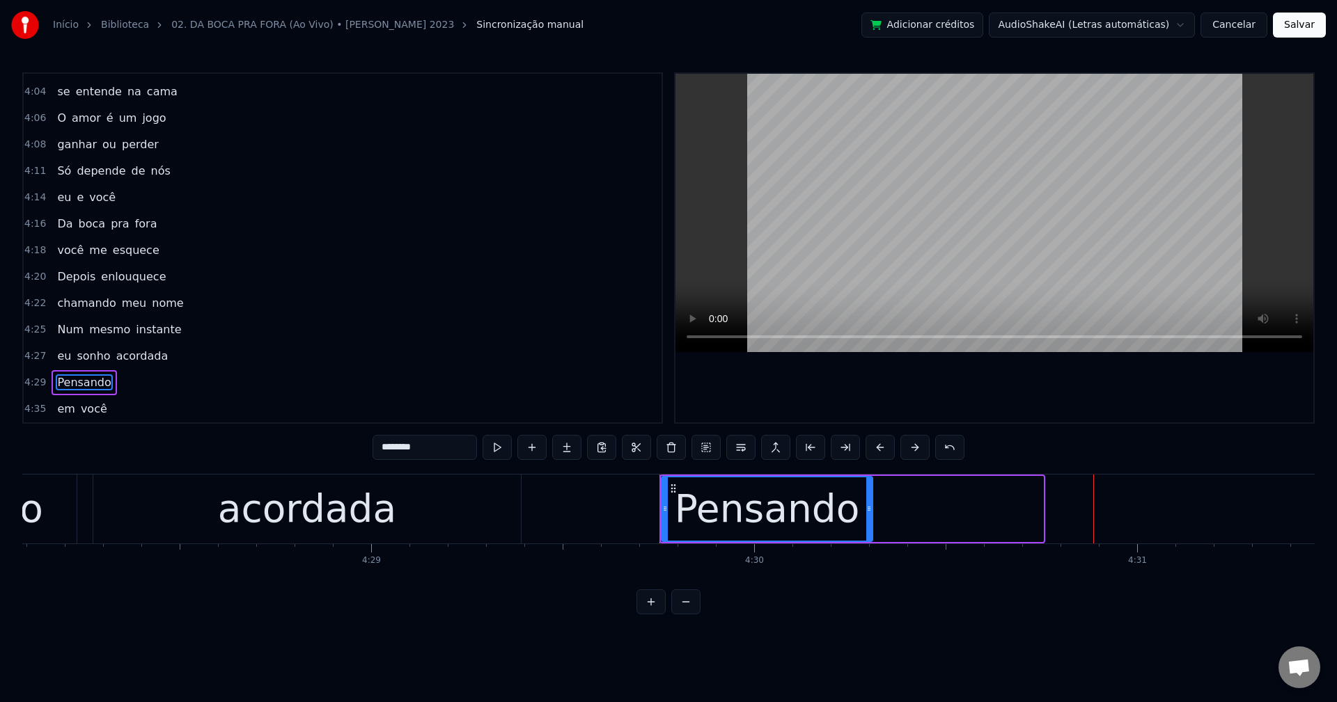
drag, startPoint x: 1039, startPoint y: 507, endPoint x: 869, endPoint y: 509, distance: 170.6
click at [869, 509] on icon at bounding box center [869, 508] width 6 height 11
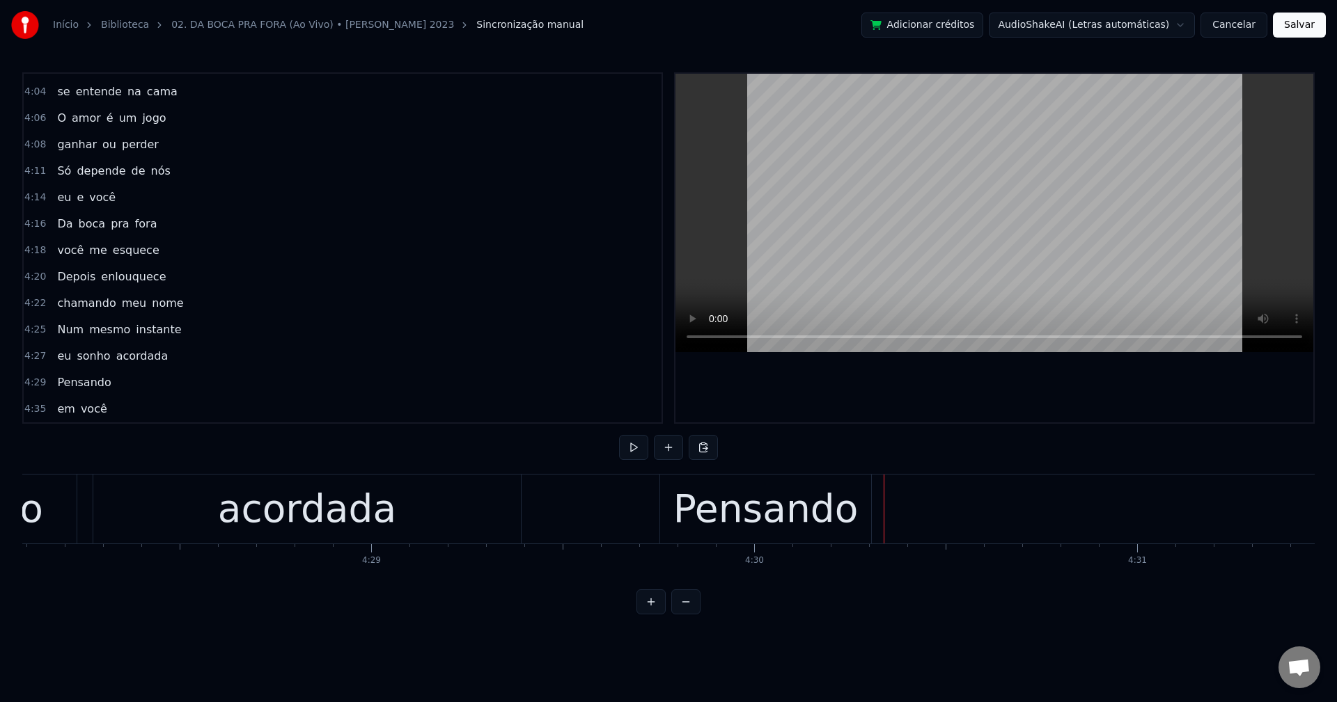
click at [56, 412] on span "em" at bounding box center [66, 409] width 20 height 16
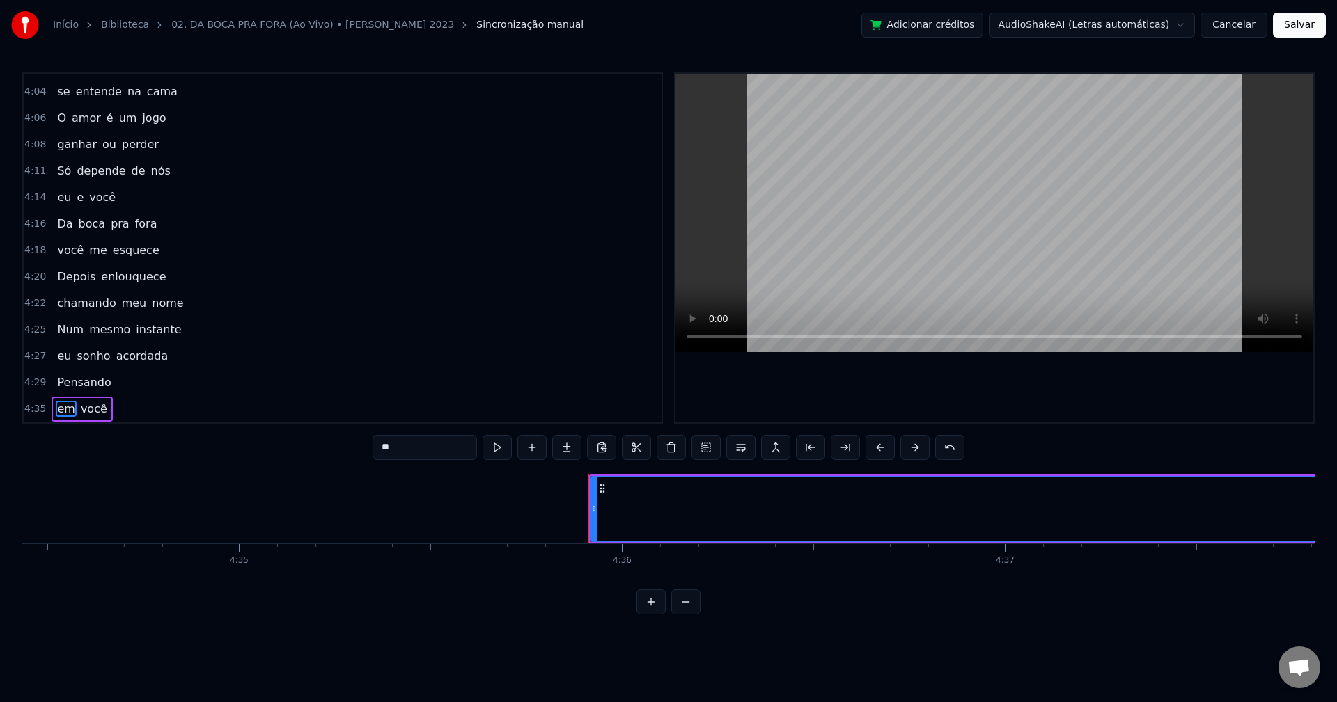
scroll to position [0, 105585]
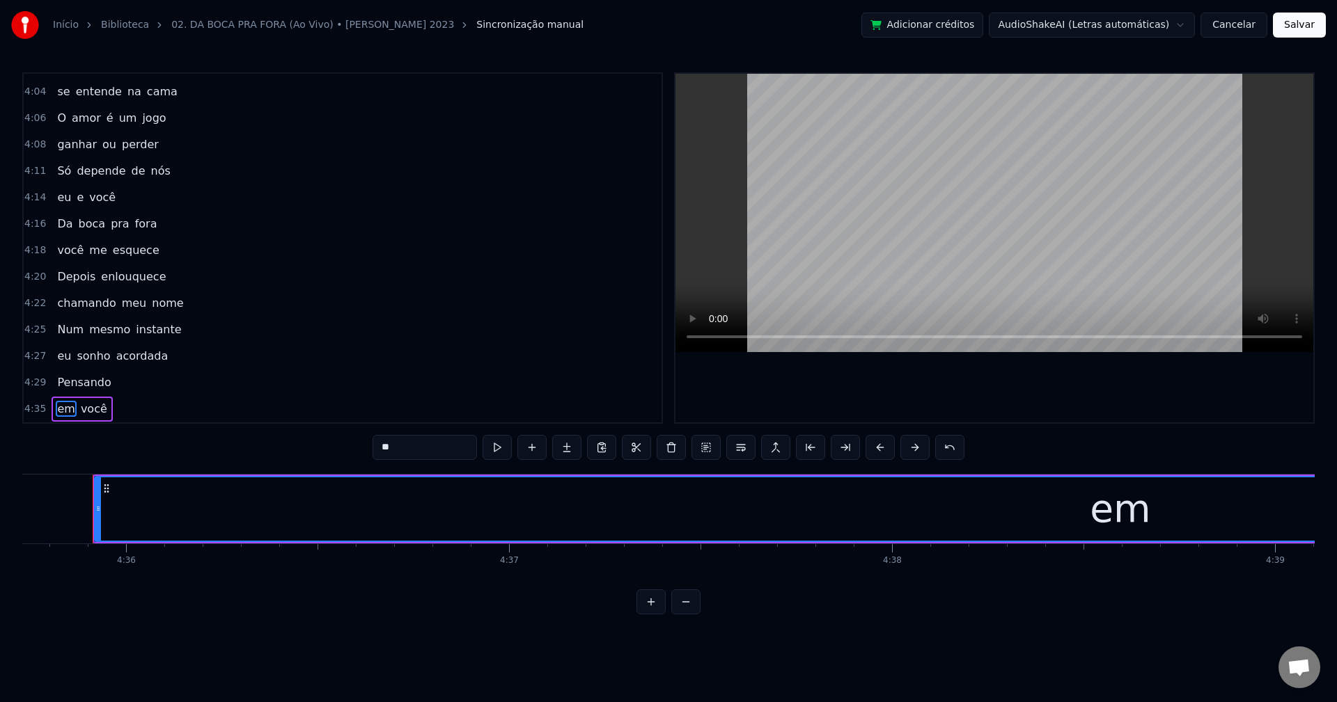
drag, startPoint x: 403, startPoint y: 455, endPoint x: 334, endPoint y: 447, distance: 69.4
click at [334, 447] on div "0:18 Da boca pra fora 0:20 a gente se deixa 0:22 Mas depois se ama 0:24 se ente…" at bounding box center [668, 343] width 1292 height 542
click at [675, 450] on button at bounding box center [671, 447] width 29 height 25
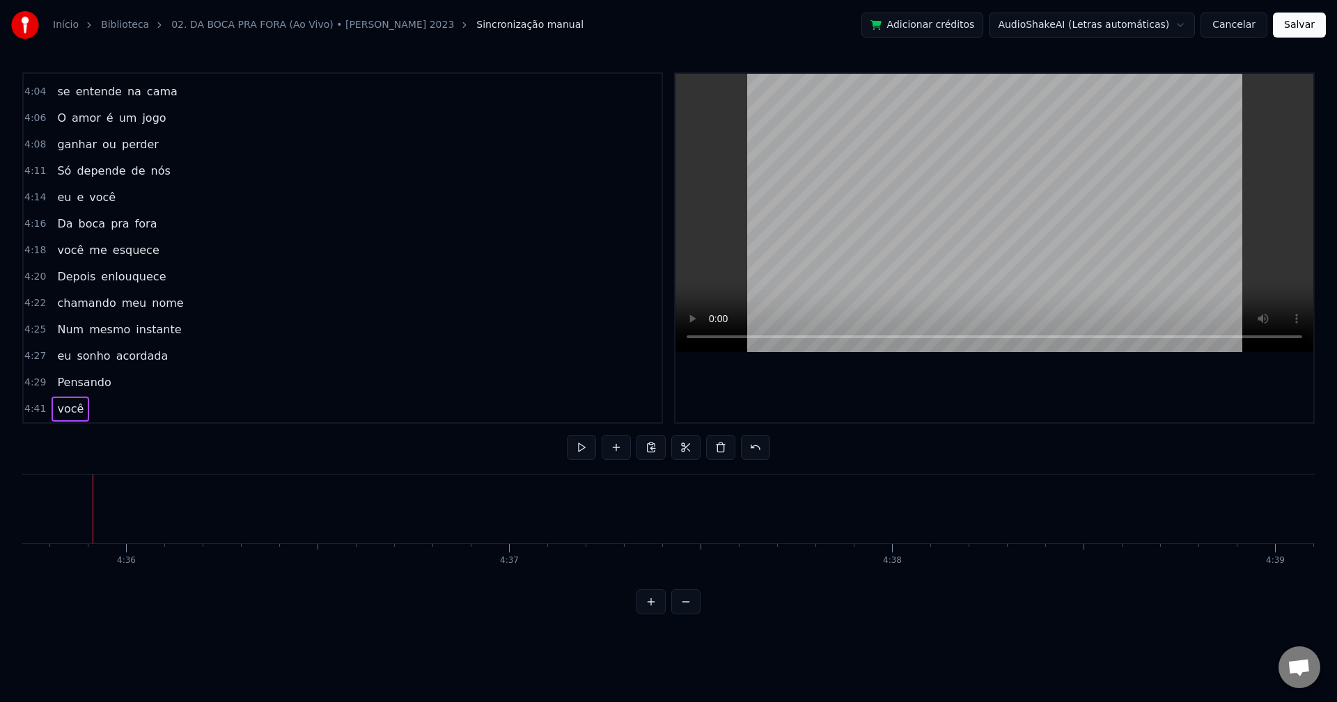
click at [84, 379] on span "Pensando" at bounding box center [84, 383] width 56 height 16
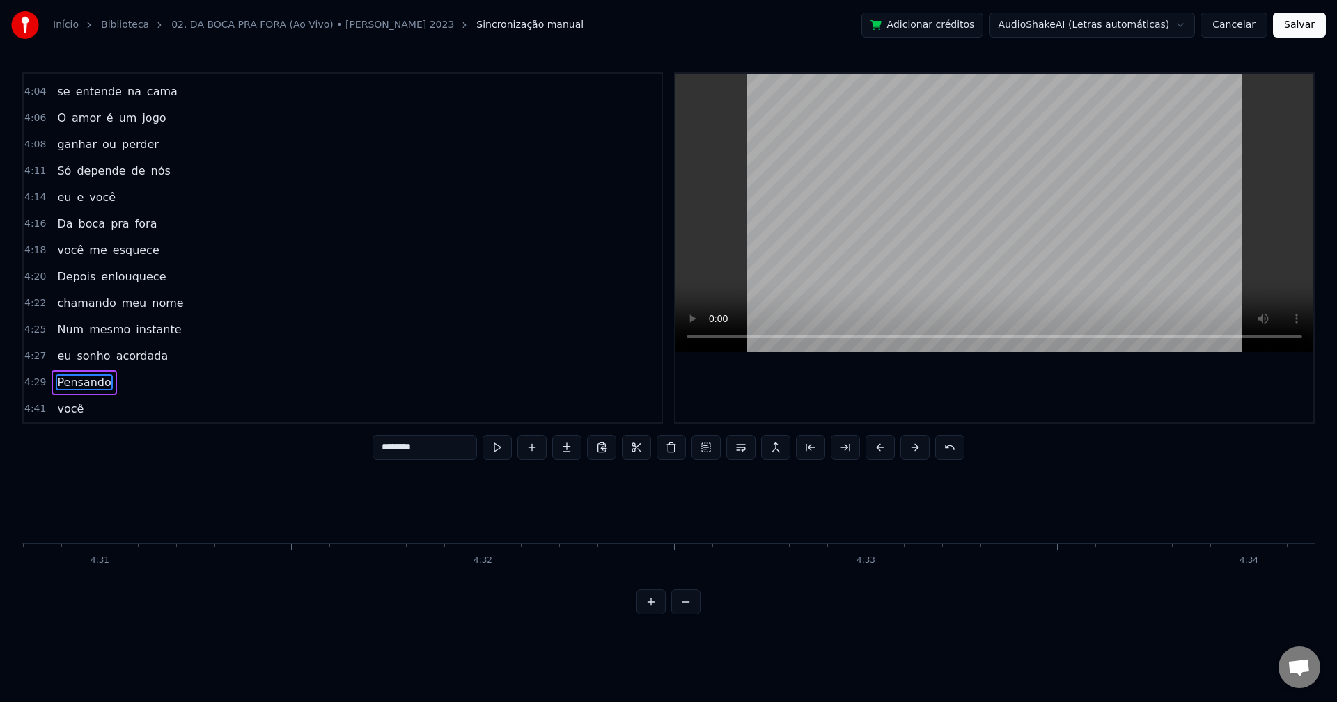
scroll to position [0, 103226]
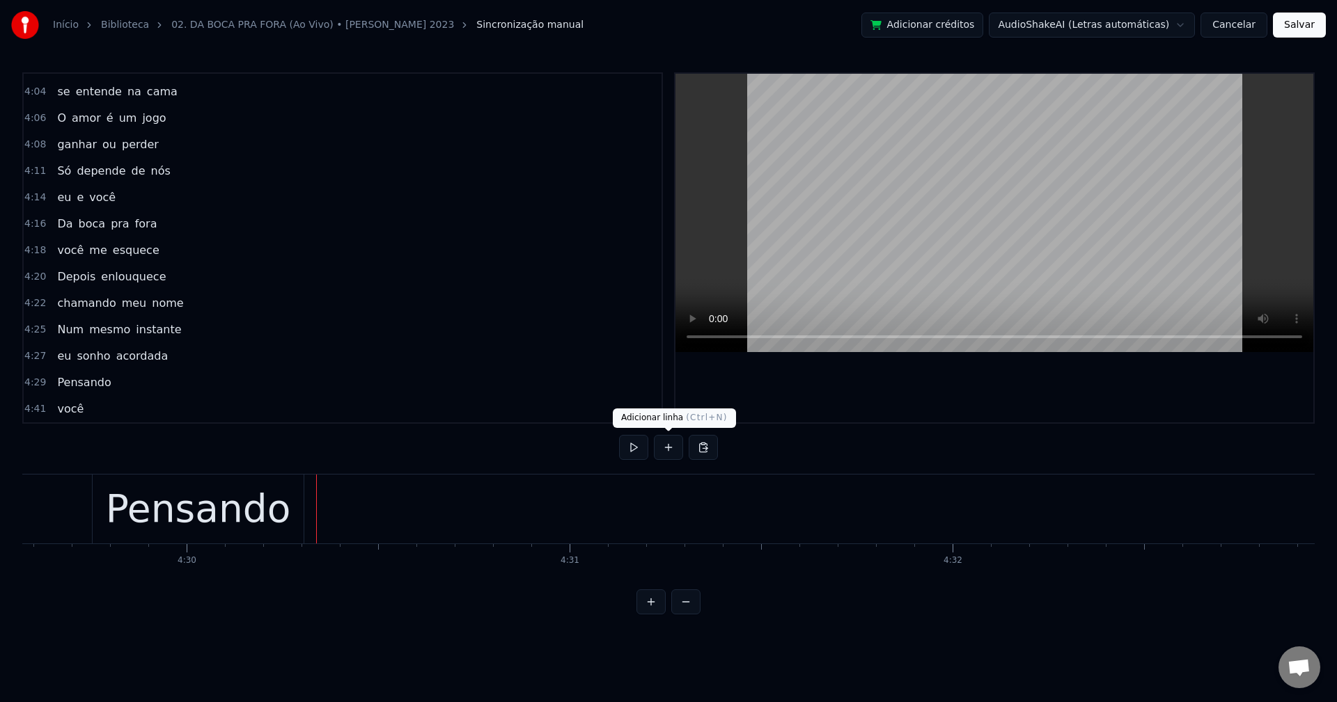
click at [675, 450] on button at bounding box center [668, 447] width 29 height 25
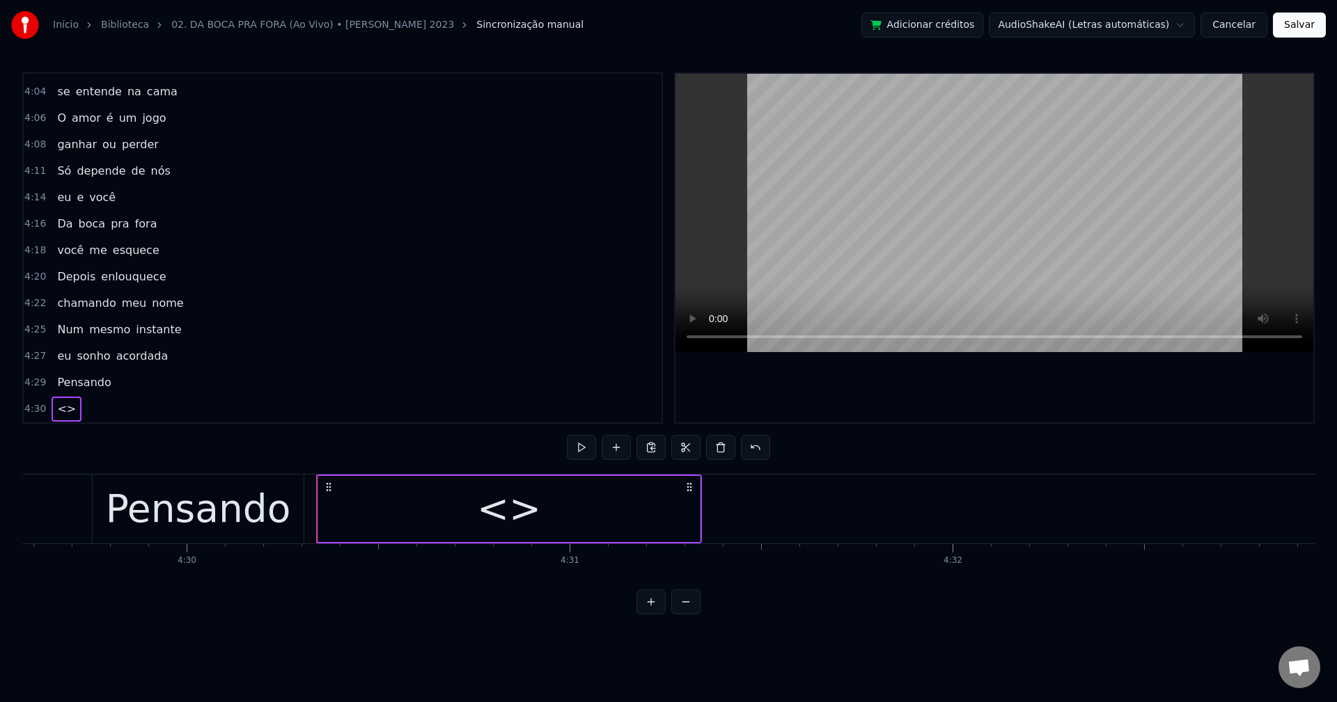
click at [387, 507] on div "<>" at bounding box center [509, 509] width 382 height 66
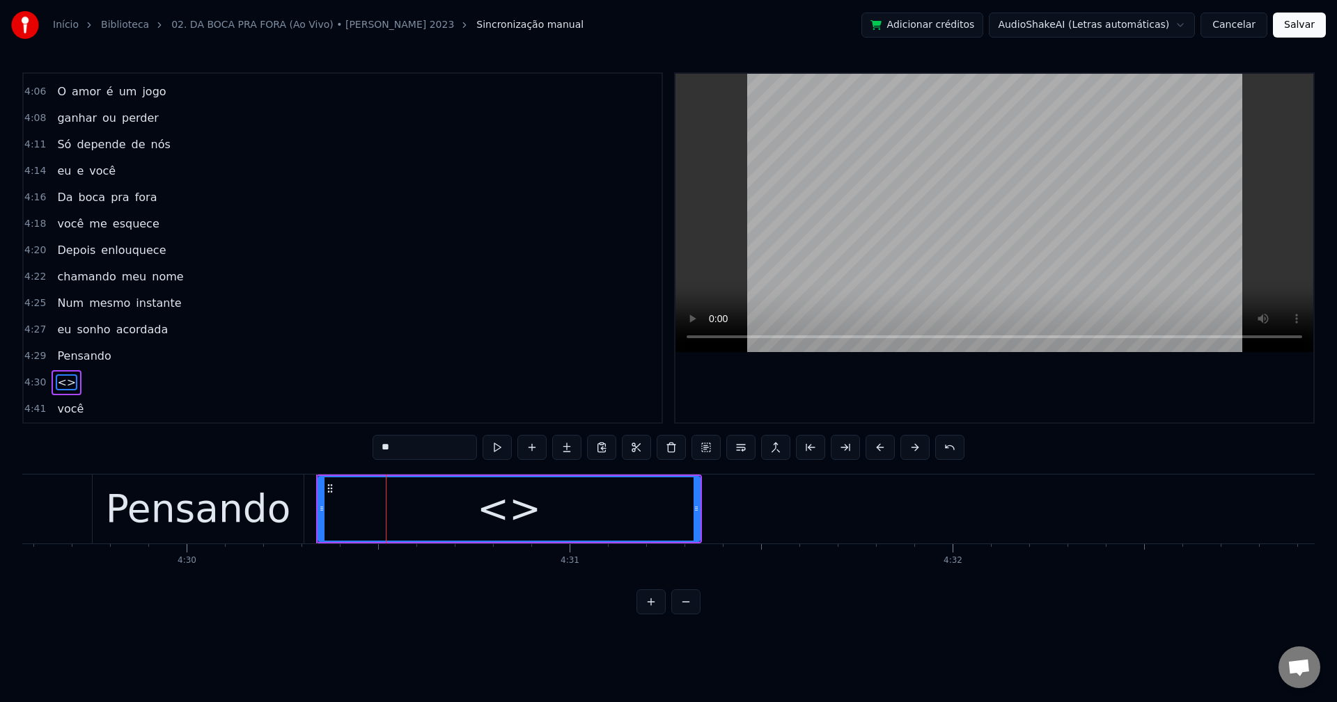
drag, startPoint x: 448, startPoint y: 445, endPoint x: 87, endPoint y: 439, distance: 360.7
click at [87, 439] on div "0:18 Da boca pra fora 0:20 a gente se deixa 0:22 Mas depois se ama 0:24 se ente…" at bounding box center [668, 343] width 1292 height 542
paste input "text"
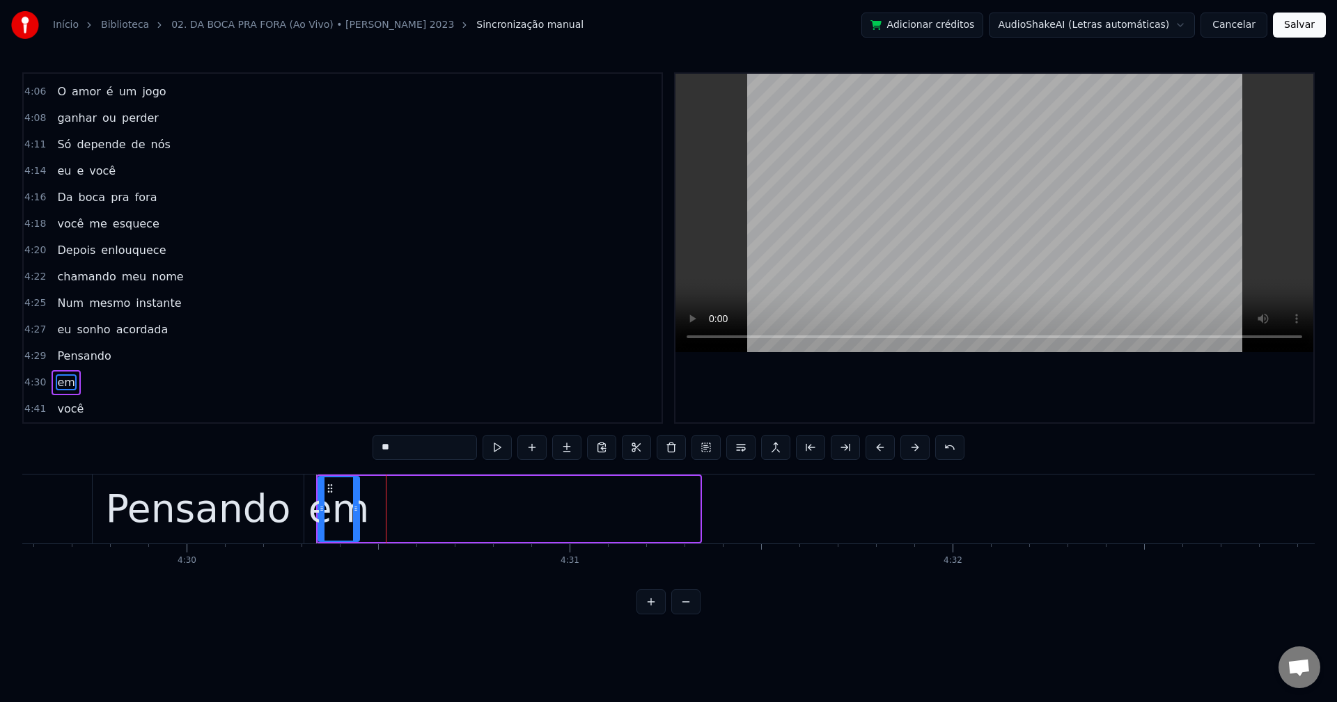
drag, startPoint x: 693, startPoint y: 509, endPoint x: 353, endPoint y: 514, distance: 340.5
click at [353, 514] on icon at bounding box center [356, 508] width 6 height 11
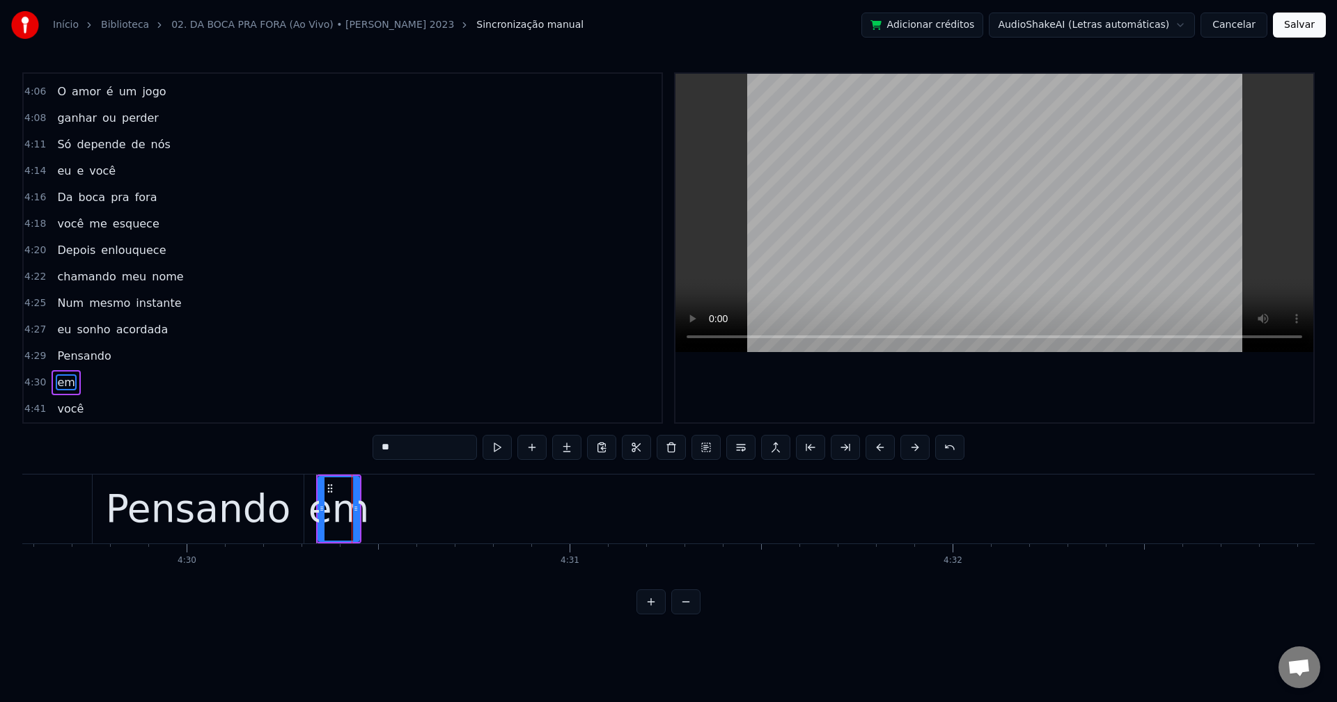
click at [67, 411] on span "você" at bounding box center [70, 409] width 29 height 16
type input "****"
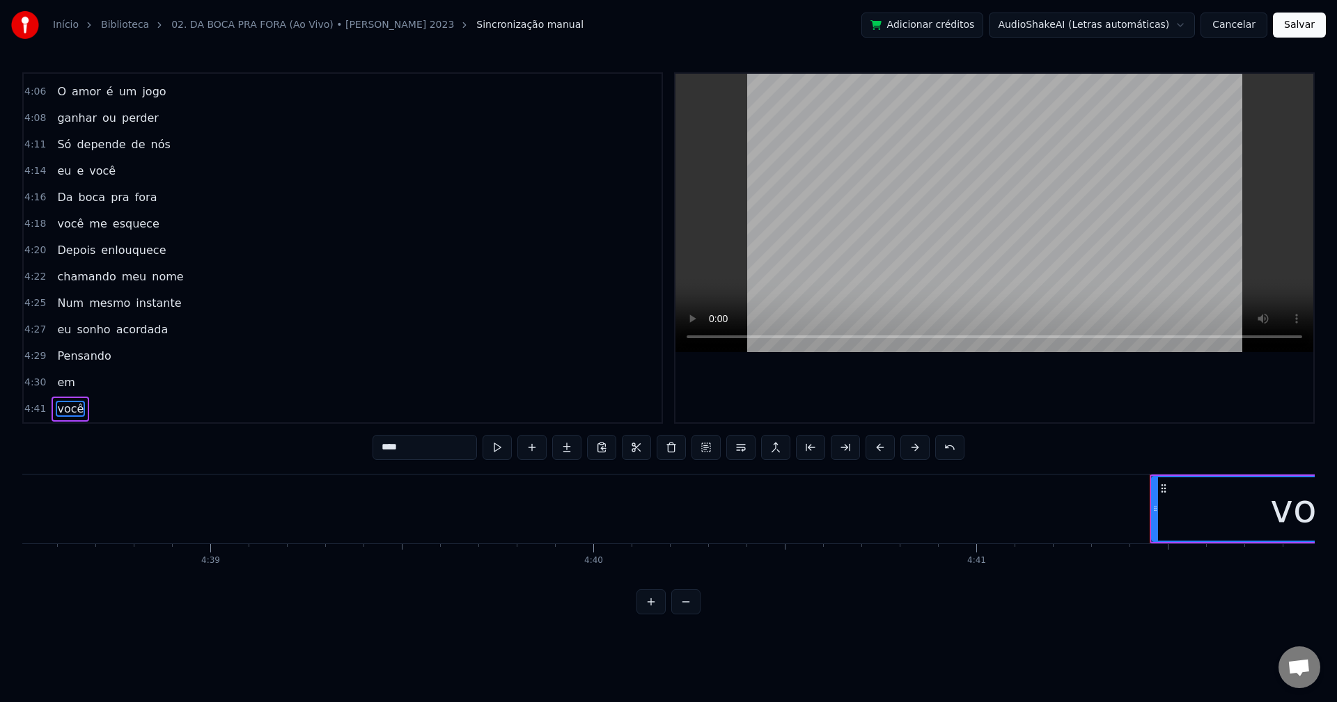
scroll to position [0, 107051]
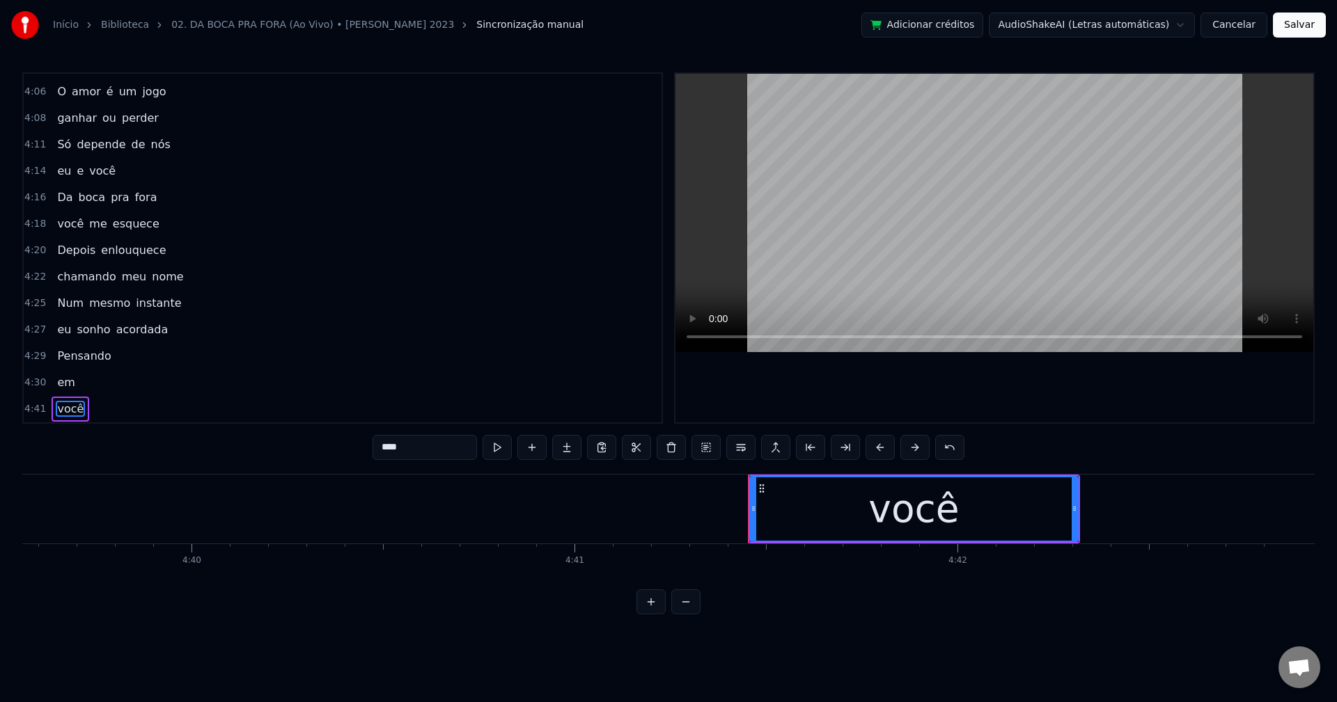
drag, startPoint x: 424, startPoint y: 444, endPoint x: 108, endPoint y: 444, distance: 316.1
click at [108, 444] on div "0:18 Da boca pra fora 0:20 a gente se deixa 0:22 Mas depois se ama 0:24 se ente…" at bounding box center [668, 343] width 1292 height 542
click at [508, 447] on button at bounding box center [496, 447] width 29 height 25
click at [803, 516] on div "você" at bounding box center [914, 509] width 327 height 63
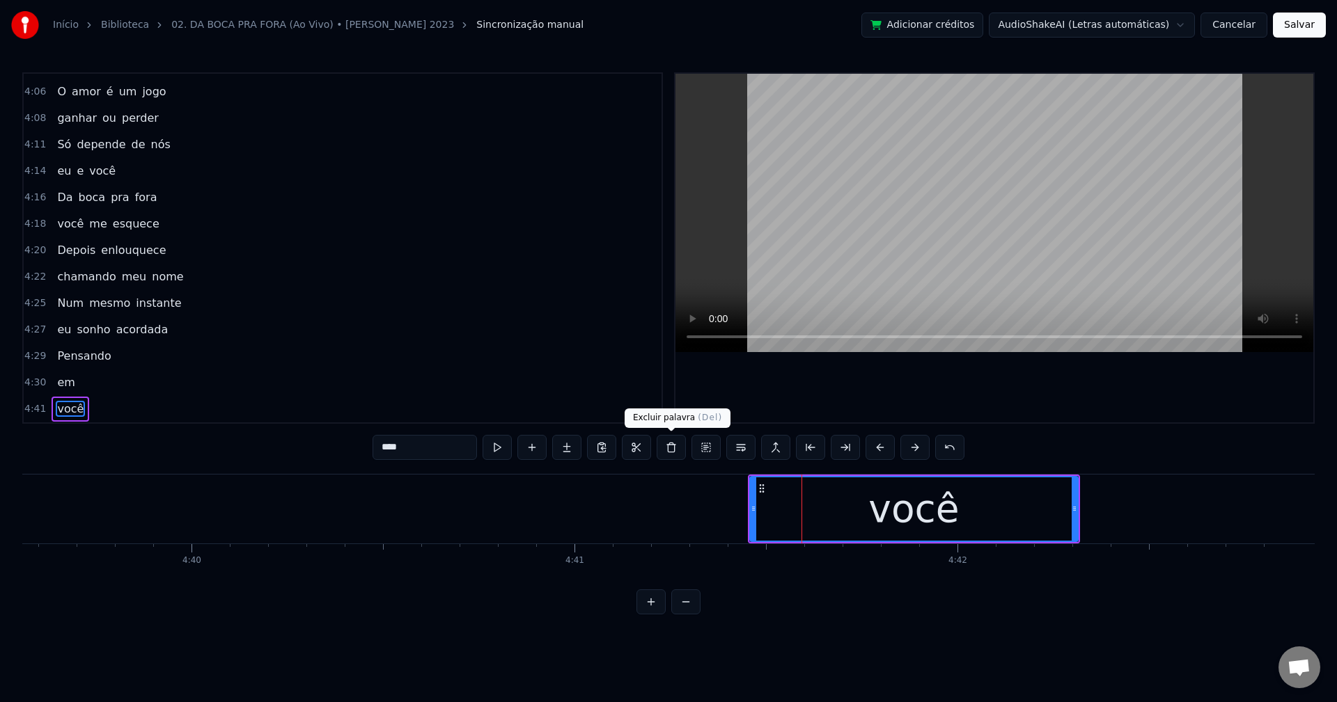
click at [663, 455] on button at bounding box center [671, 447] width 29 height 25
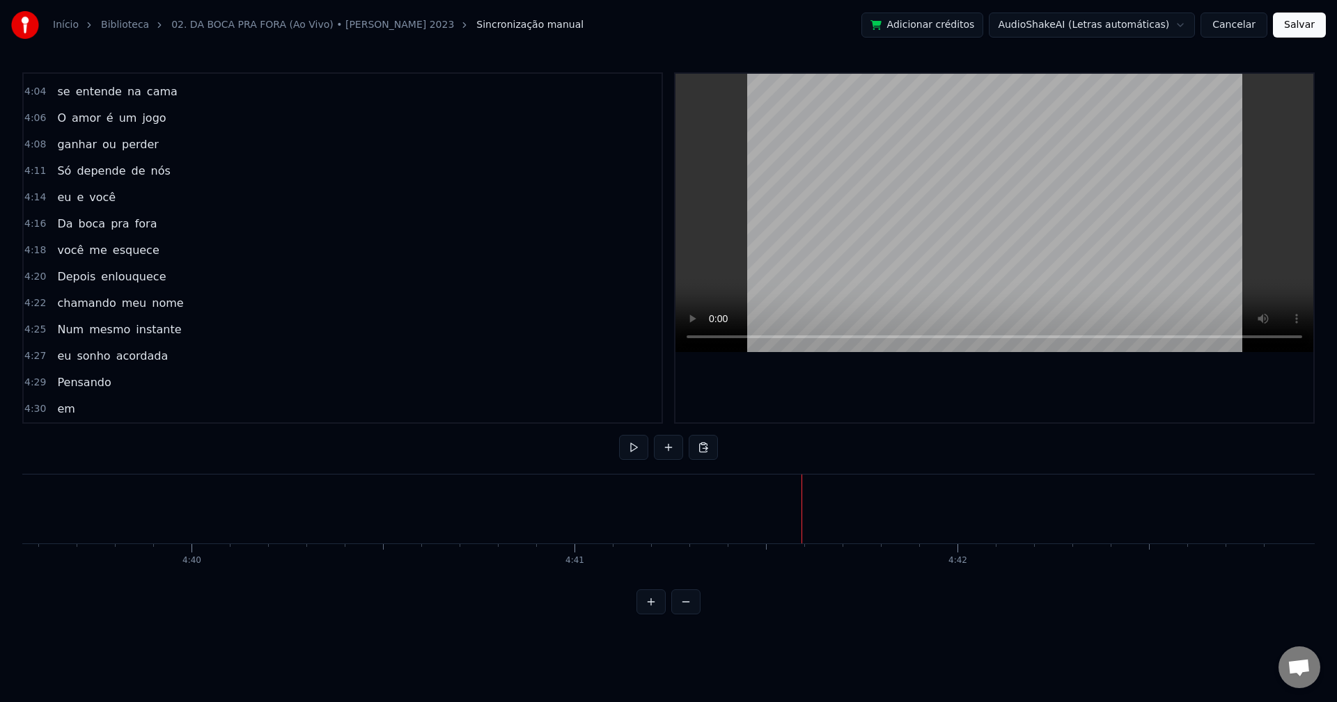
click at [61, 414] on span "em" at bounding box center [66, 409] width 20 height 16
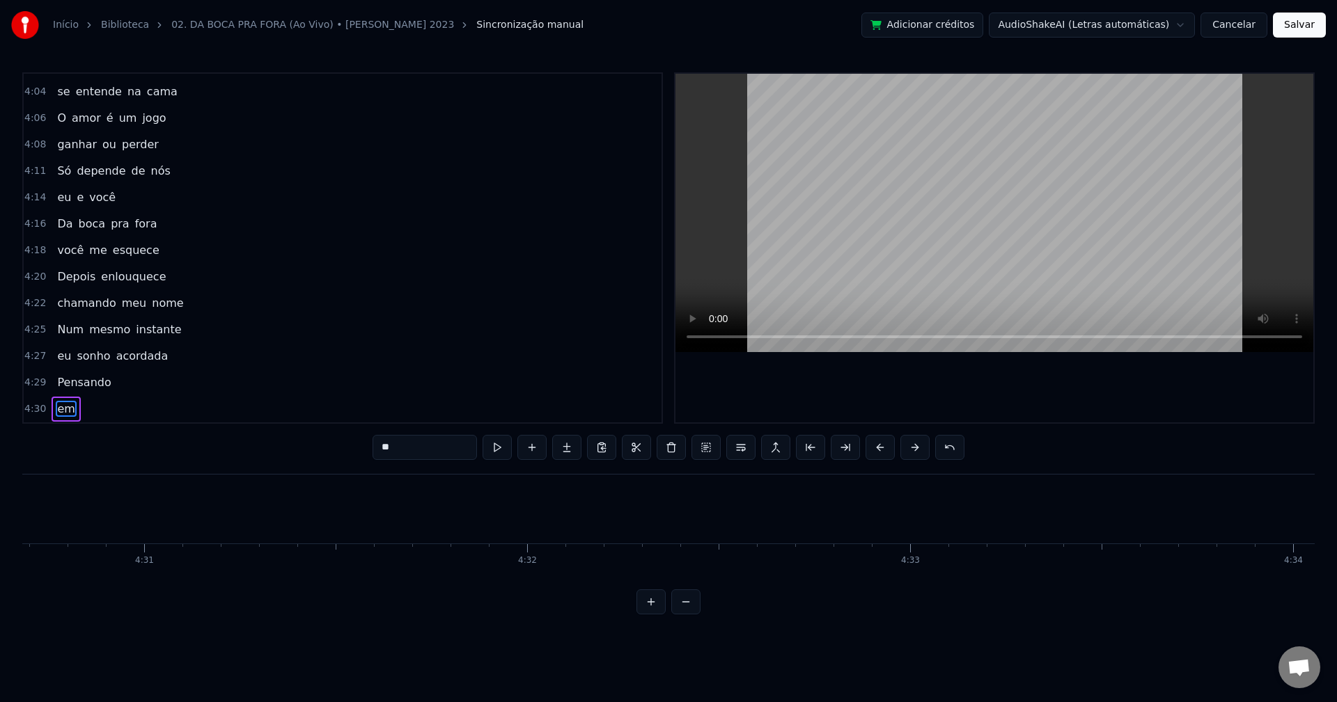
scroll to position [0, 103451]
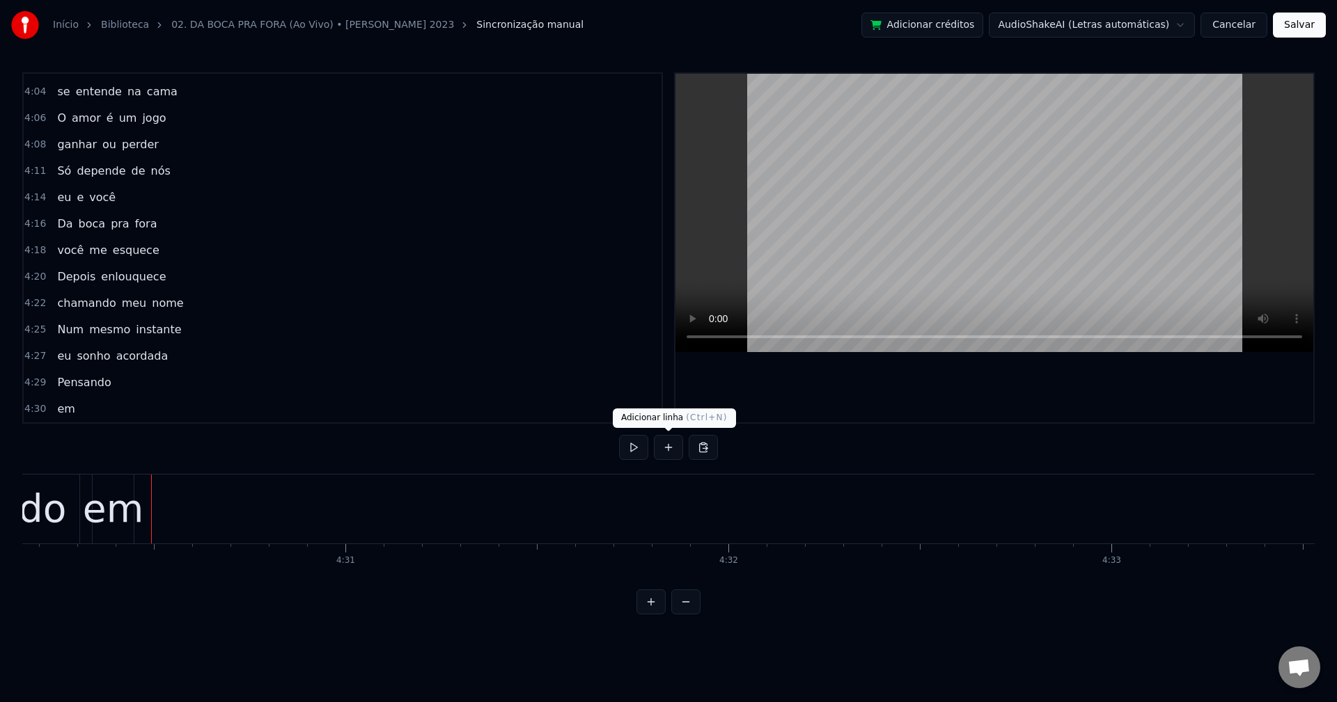
click at [670, 455] on button at bounding box center [668, 447] width 29 height 25
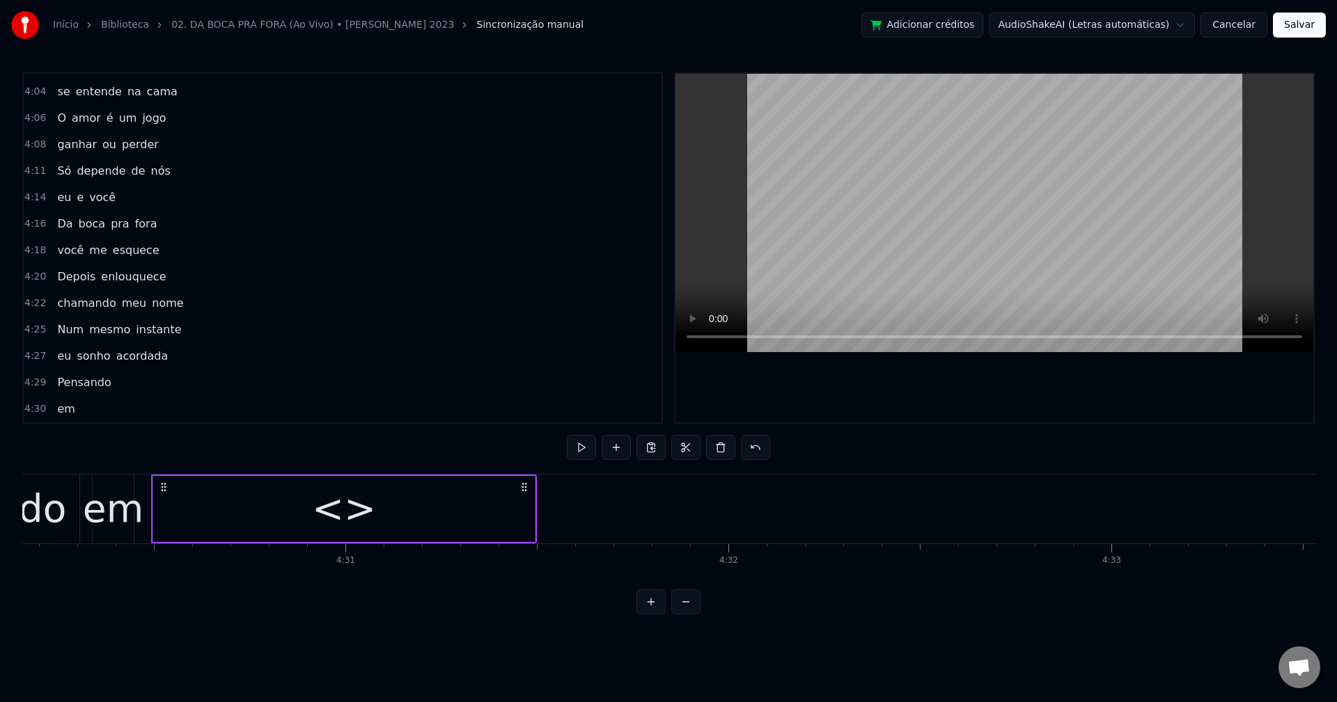
scroll to position [2059, 0]
click at [400, 508] on div "<>" at bounding box center [344, 509] width 382 height 66
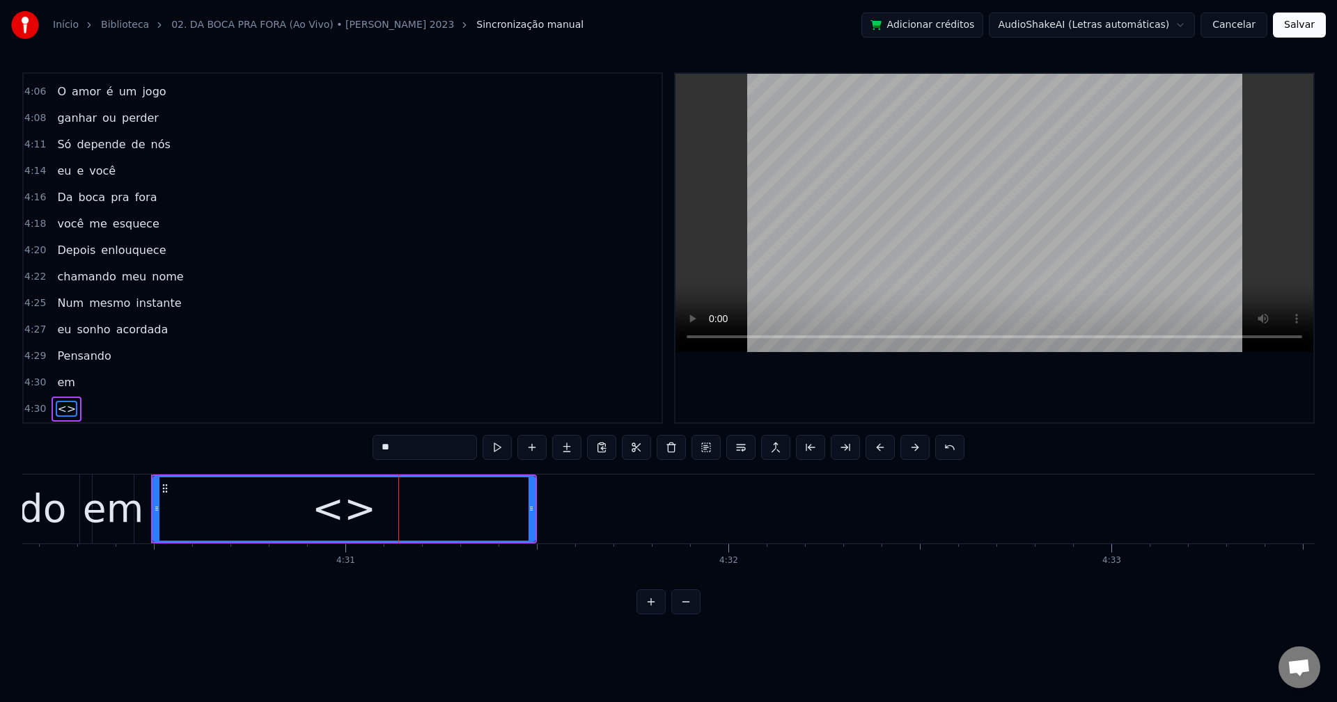
drag, startPoint x: 415, startPoint y: 453, endPoint x: 308, endPoint y: 448, distance: 106.7
click at [308, 448] on div "0:18 Da boca pra fora 0:20 a gente se deixa 0:22 Mas depois se ama 0:24 se ente…" at bounding box center [668, 343] width 1292 height 542
paste input "**"
type input "****"
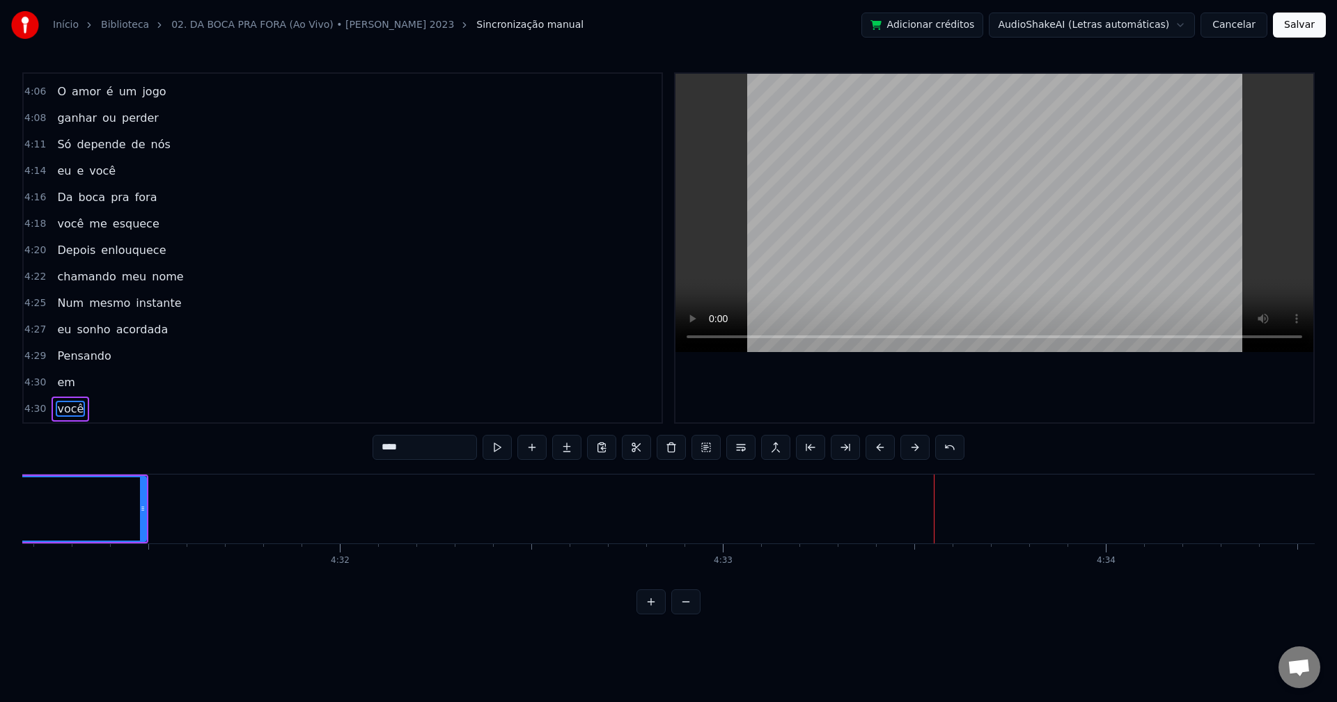
scroll to position [0, 103542]
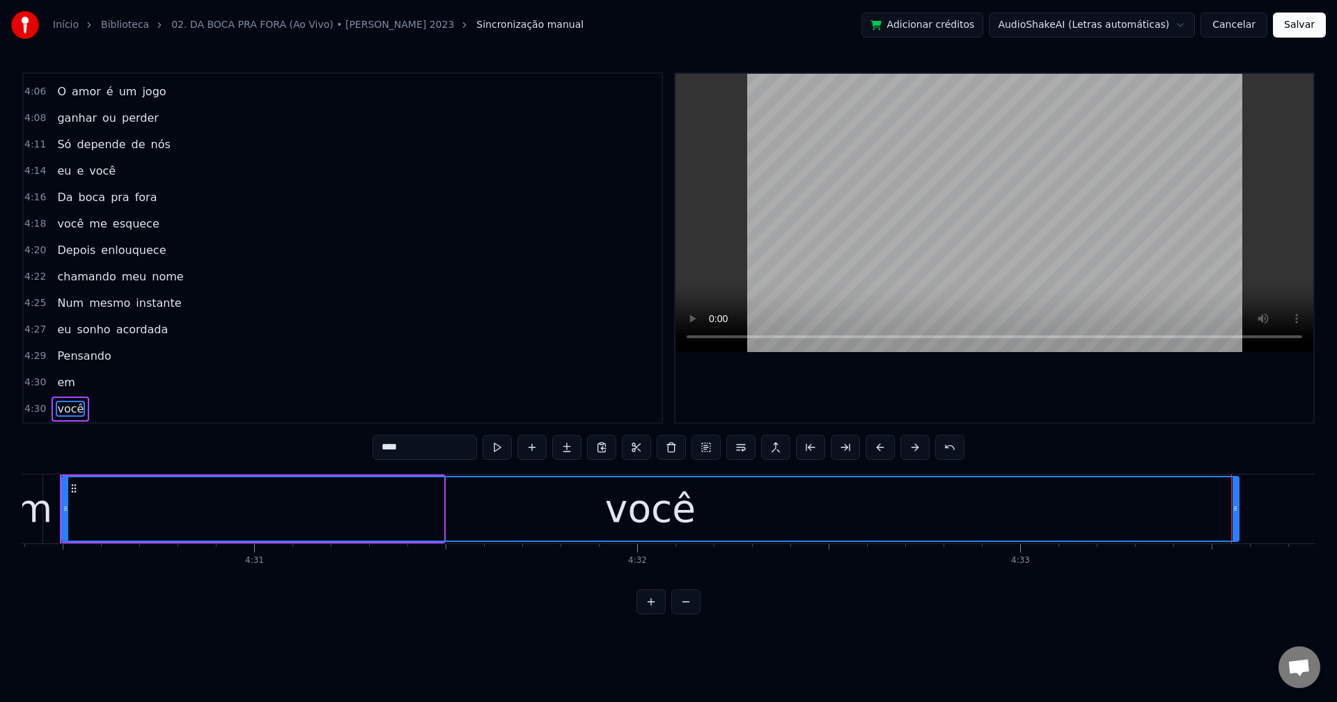
drag, startPoint x: 439, startPoint y: 508, endPoint x: 1234, endPoint y: 524, distance: 795.3
click at [1002, 524] on div at bounding box center [1235, 509] width 6 height 63
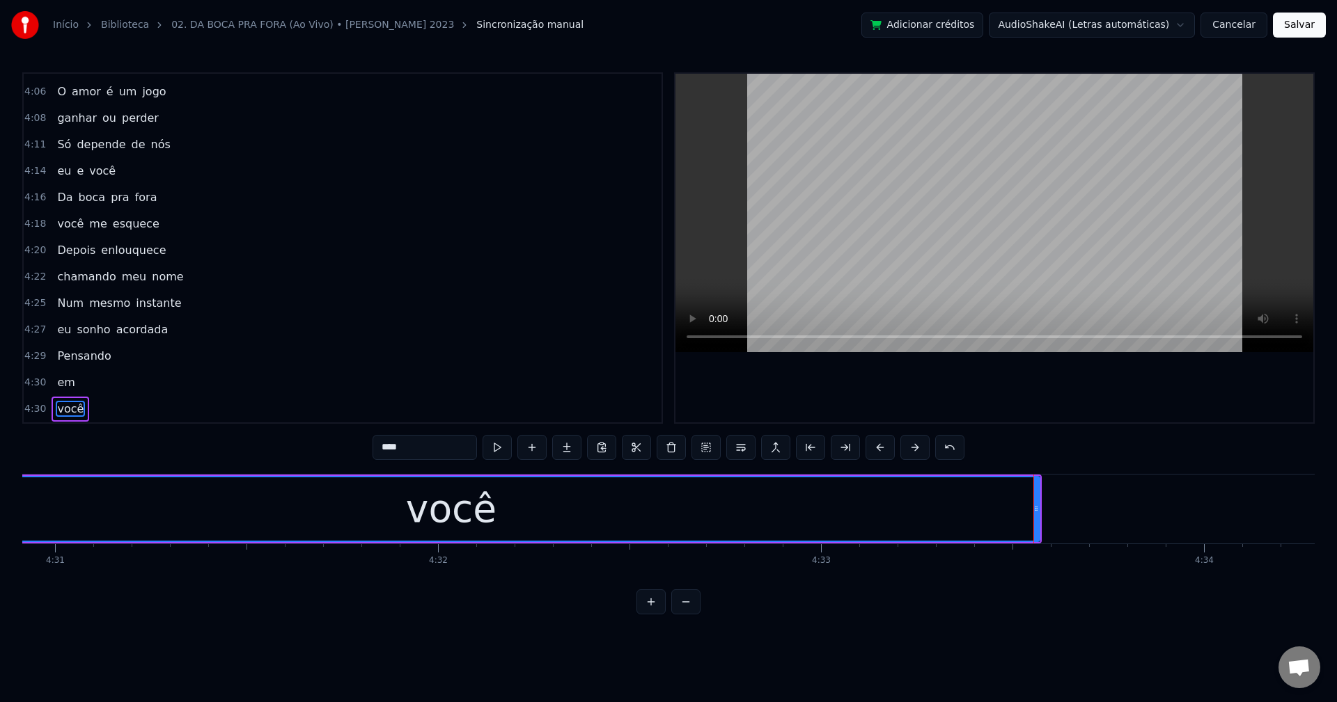
scroll to position [0, 103765]
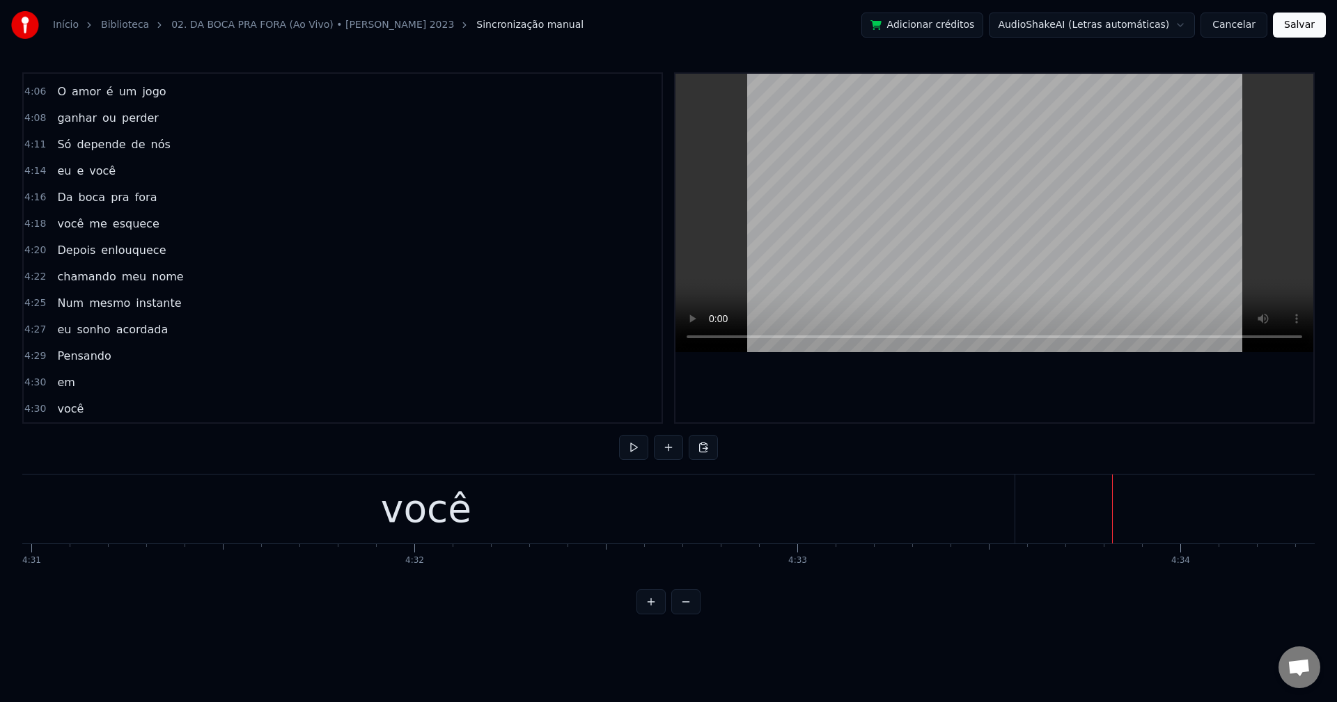
click at [1002, 516] on div "você" at bounding box center [426, 509] width 1177 height 69
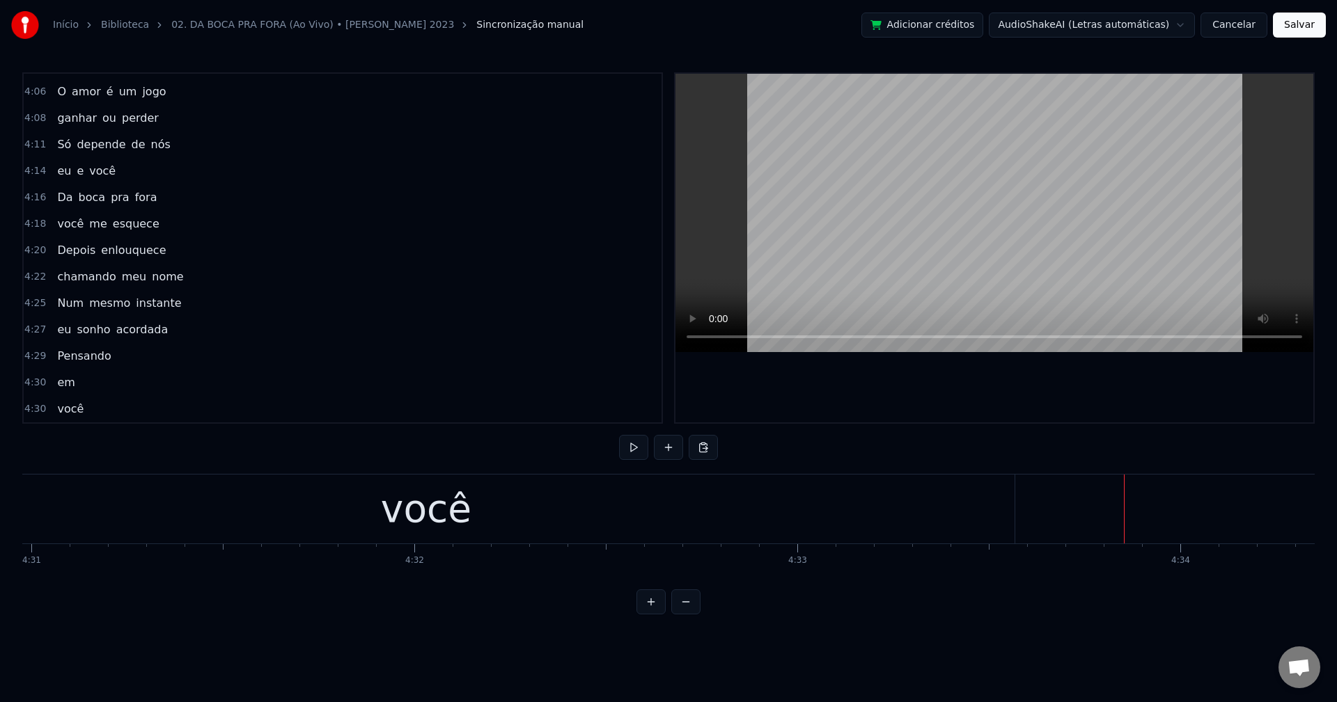
drag, startPoint x: 964, startPoint y: 511, endPoint x: 999, endPoint y: 515, distance: 35.7
click at [963, 511] on div "você" at bounding box center [426, 509] width 1177 height 69
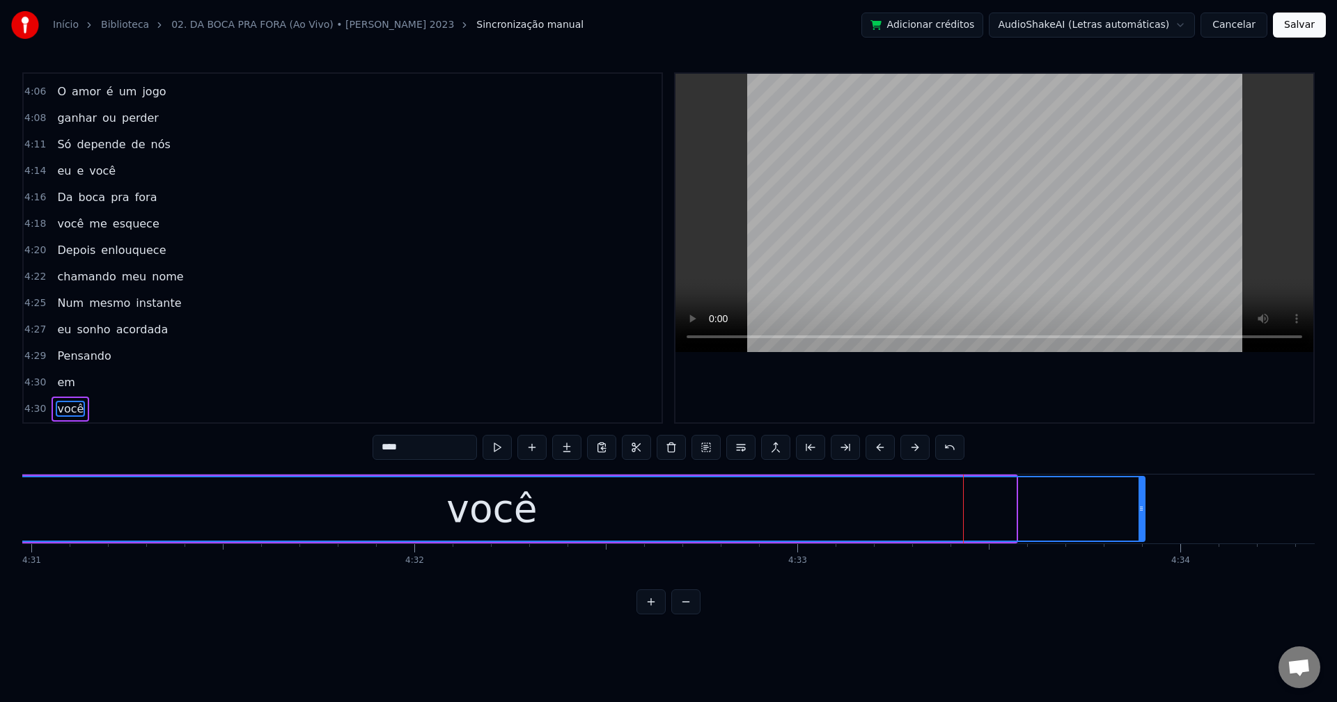
drag, startPoint x: 1012, startPoint y: 510, endPoint x: 1147, endPoint y: 512, distance: 135.1
click at [1002, 512] on icon at bounding box center [1141, 508] width 6 height 11
click at [86, 362] on span "Pensando" at bounding box center [84, 356] width 56 height 16
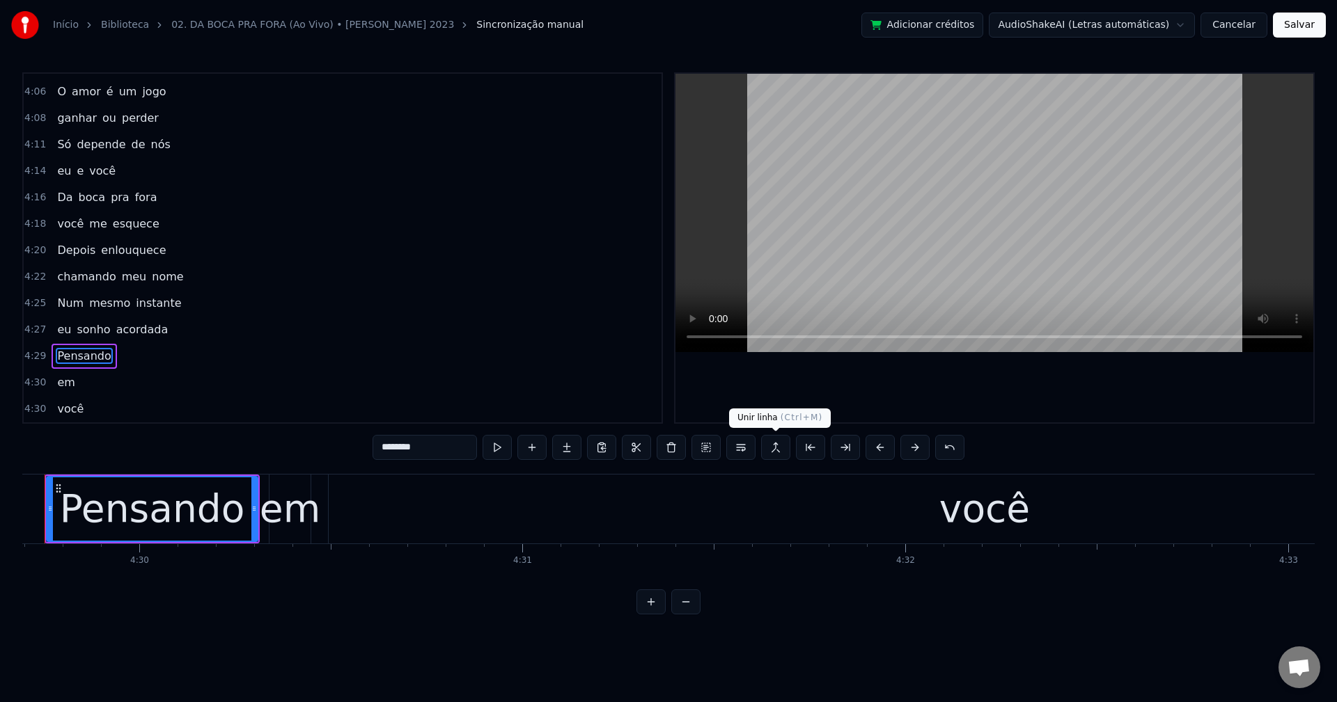
scroll to position [0, 103226]
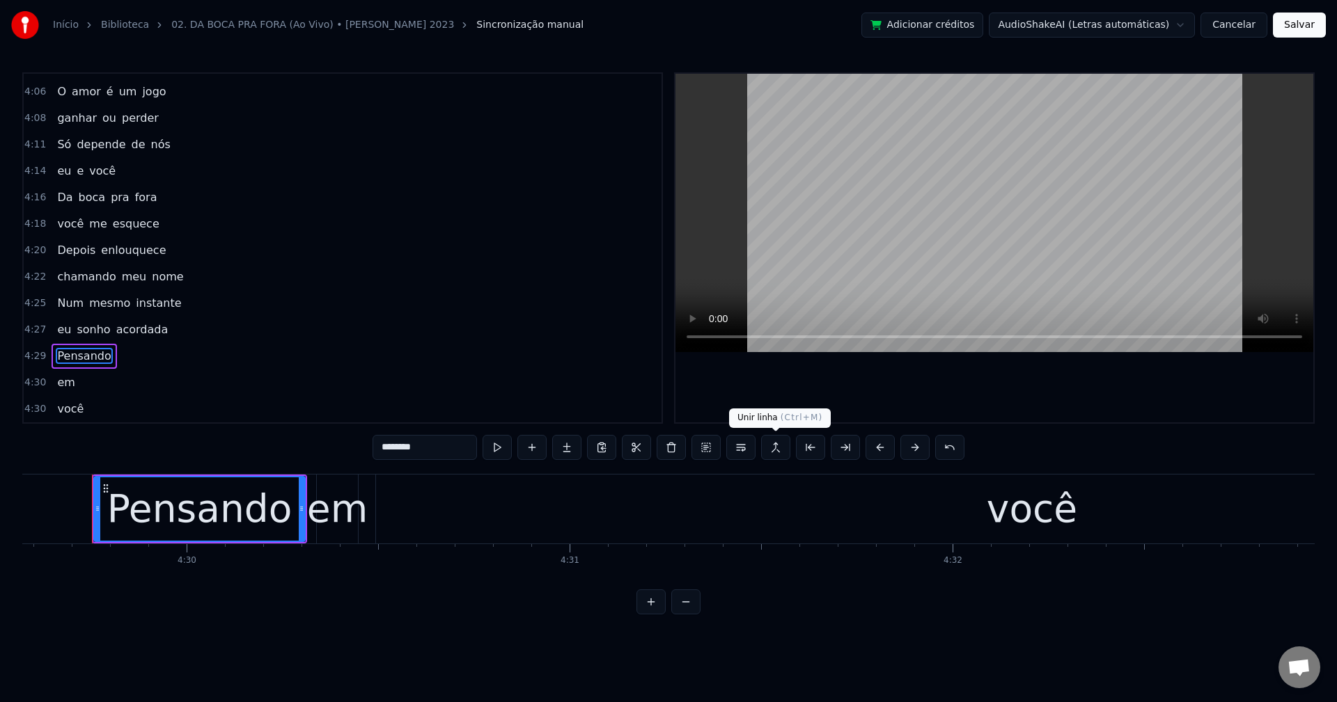
click at [776, 451] on button at bounding box center [775, 447] width 29 height 25
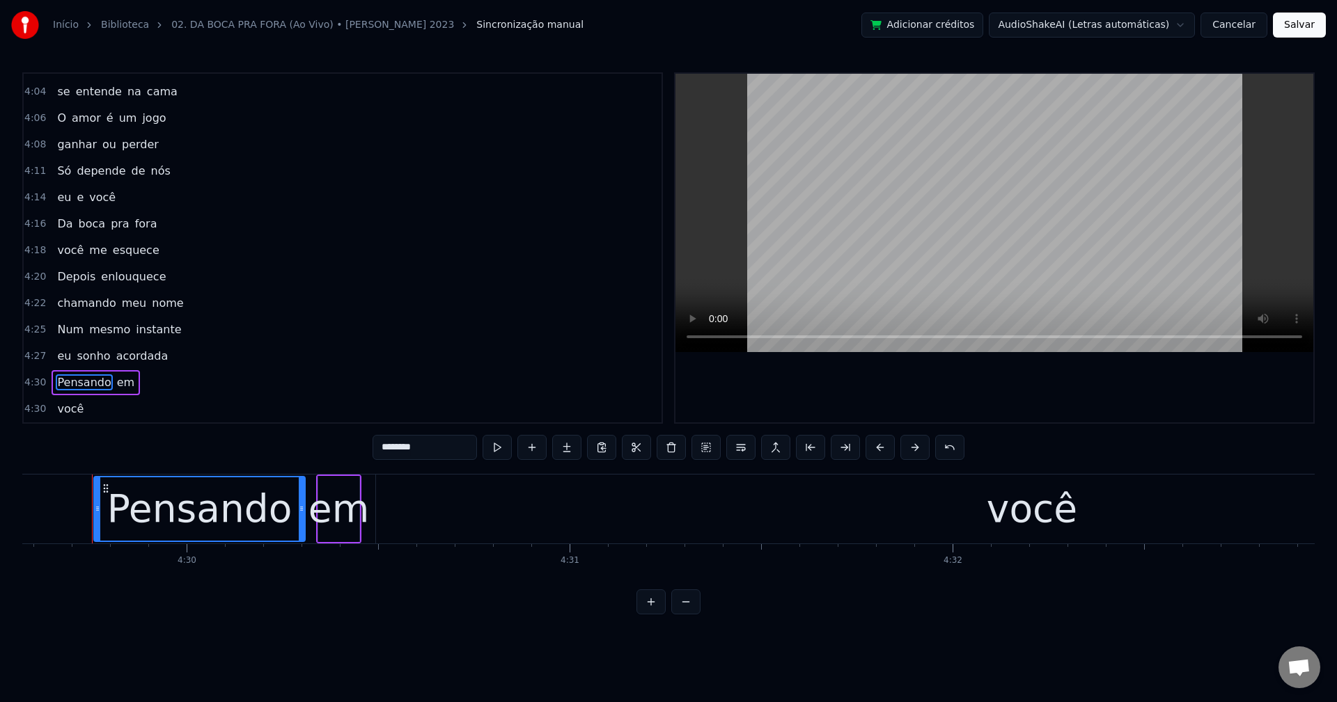
scroll to position [2032, 0]
click at [120, 378] on span "em" at bounding box center [126, 383] width 20 height 16
type input "**"
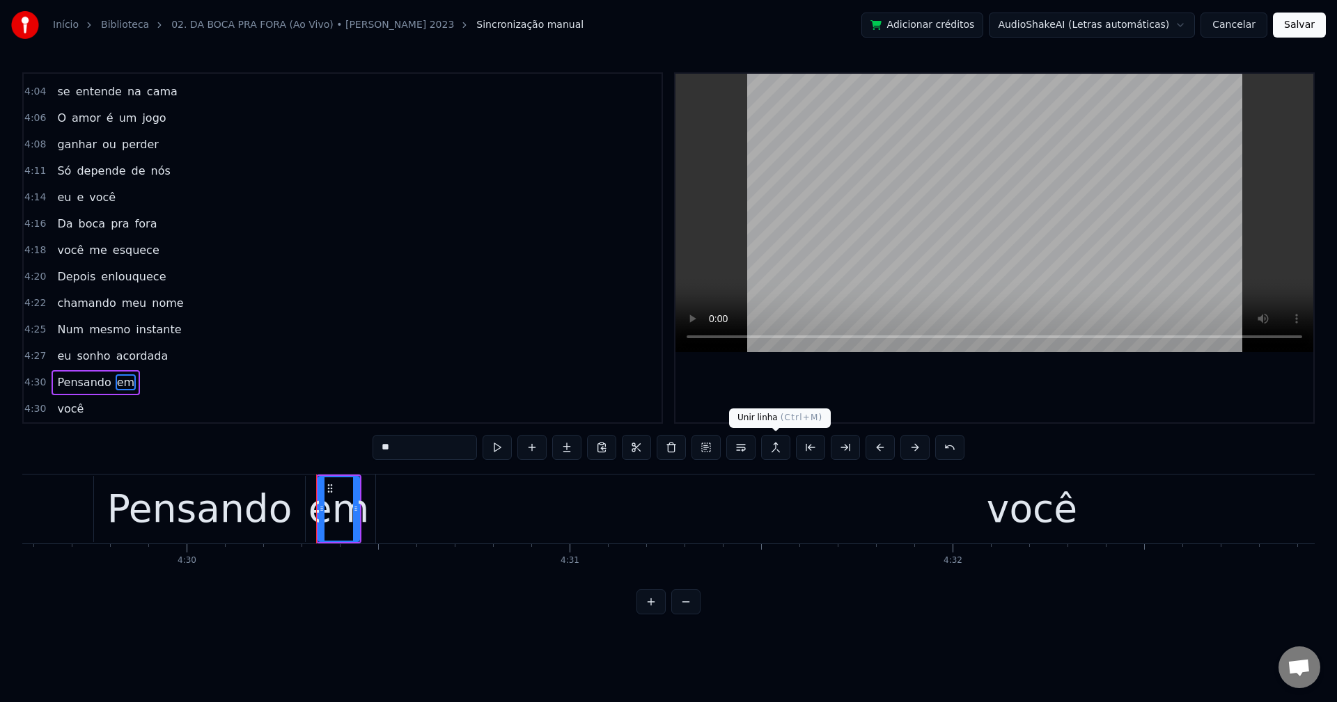
click at [772, 453] on button at bounding box center [775, 447] width 29 height 25
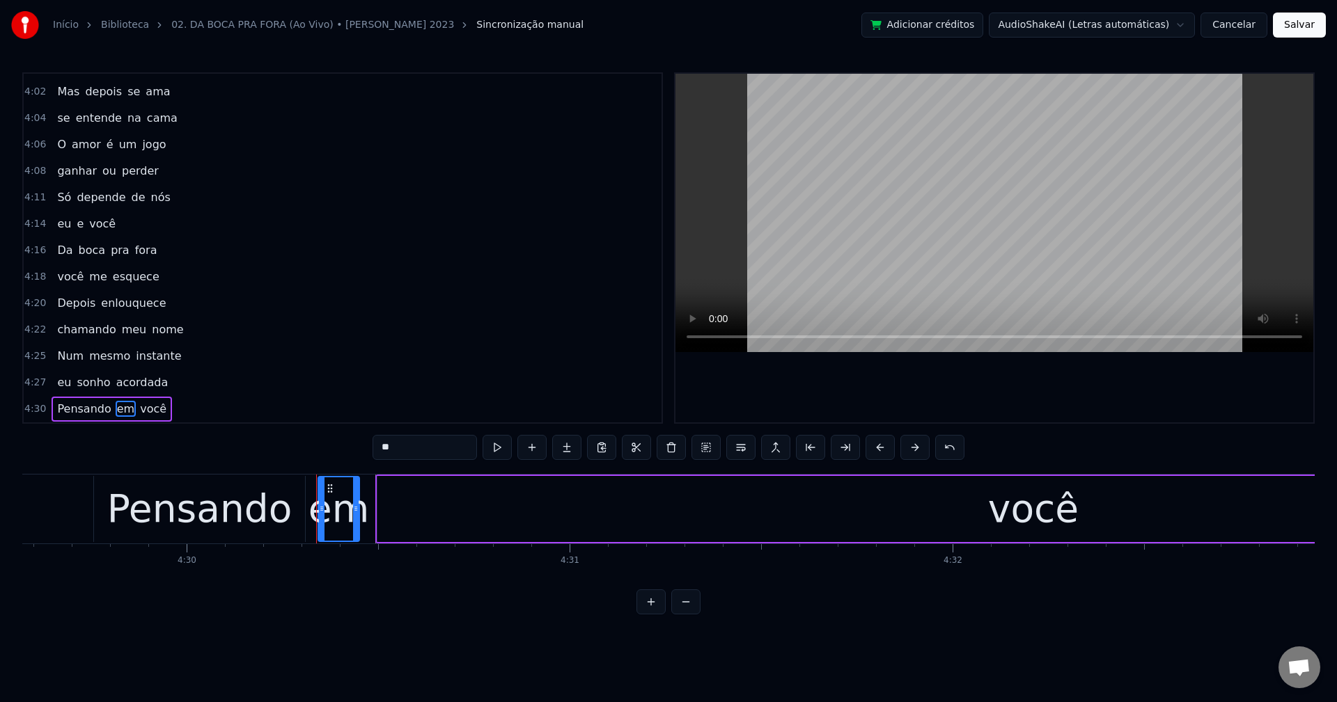
scroll to position [2006, 0]
click at [1002, 24] on button "Salvar" at bounding box center [1299, 25] width 53 height 25
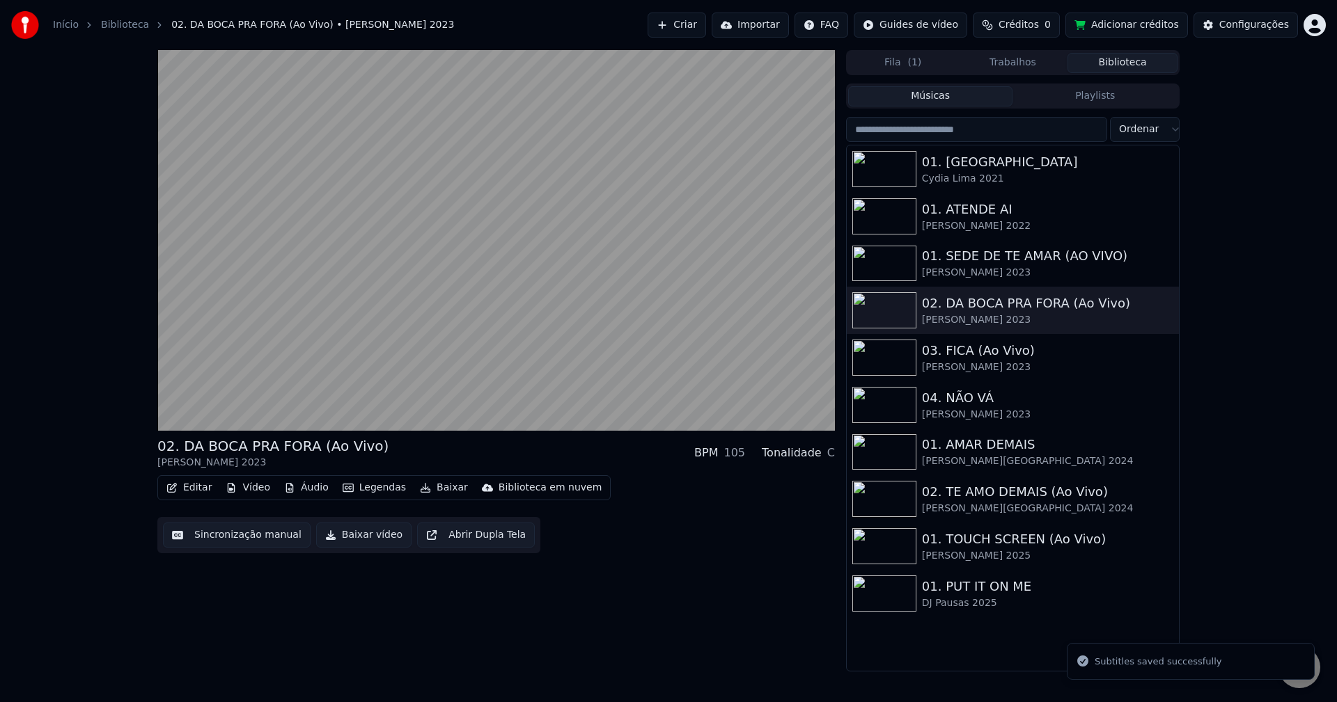
click at [329, 527] on button "Baixar vídeo" at bounding box center [363, 535] width 95 height 25
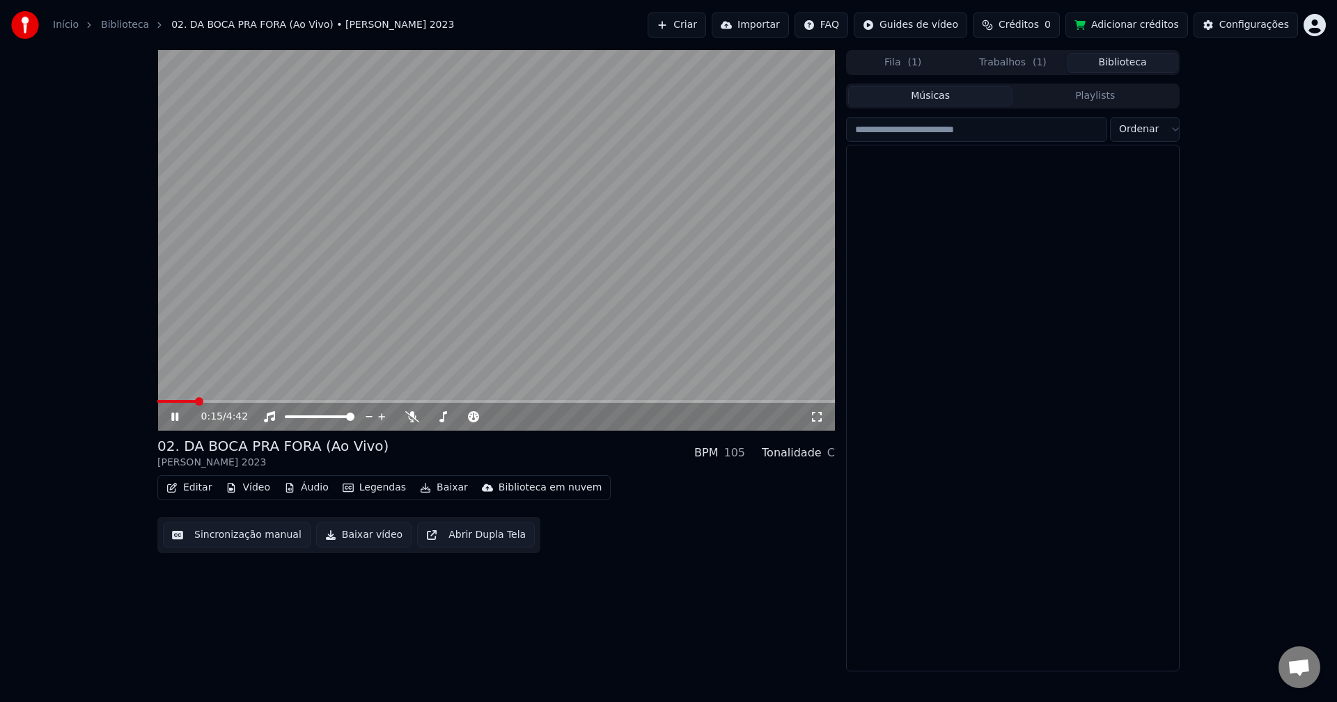
click at [1002, 61] on button "Biblioteca" at bounding box center [1122, 63] width 110 height 20
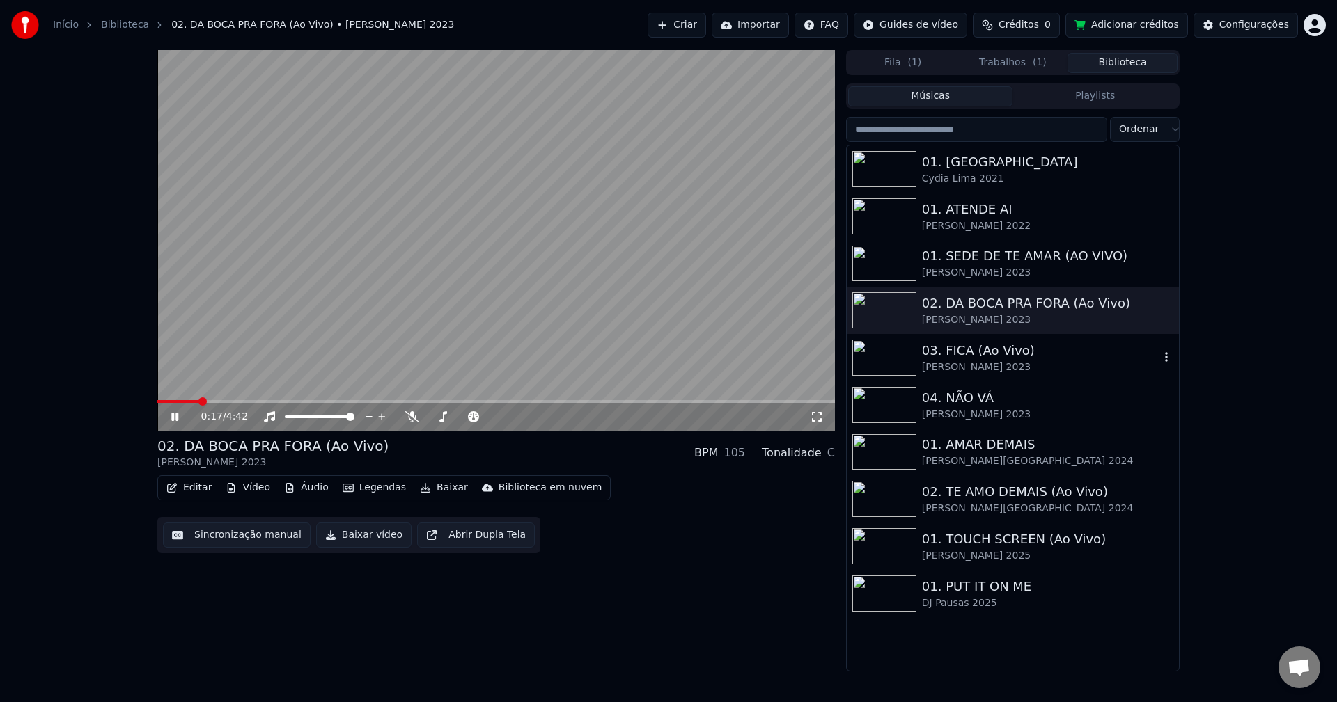
click at [879, 347] on img at bounding box center [884, 358] width 64 height 36
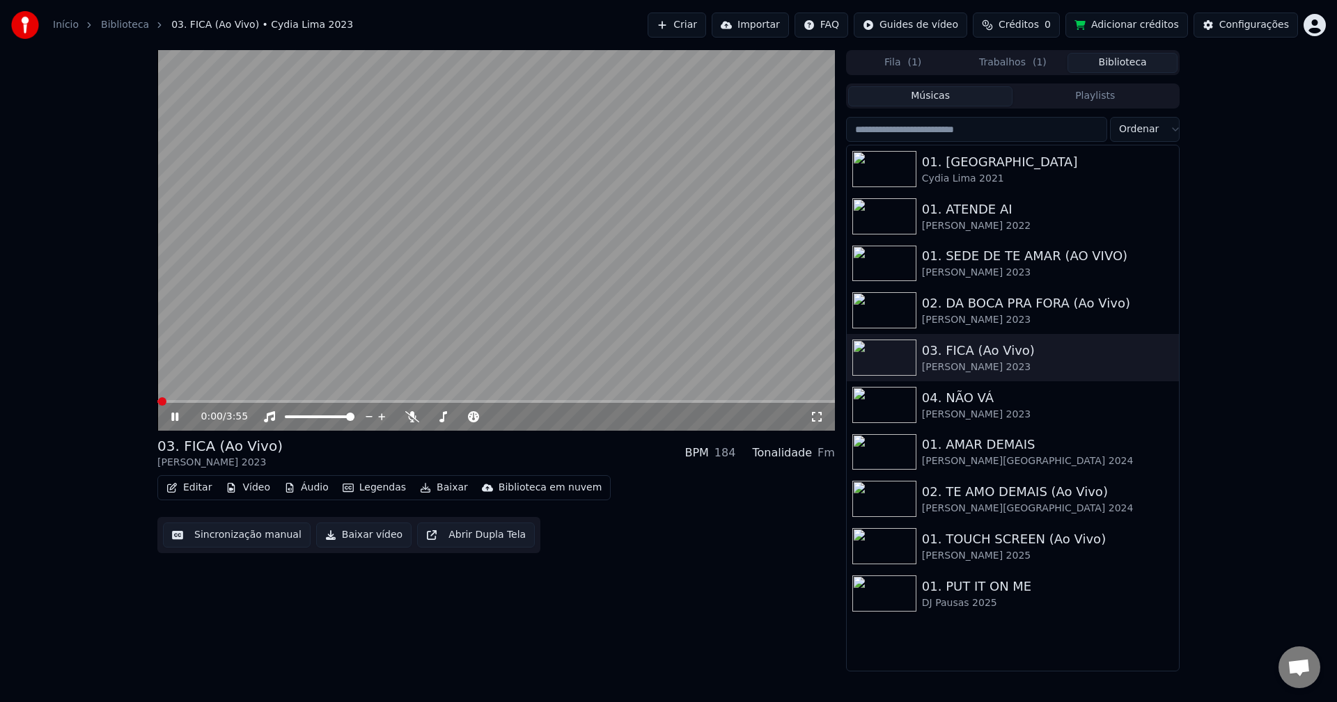
click at [332, 299] on video at bounding box center [495, 240] width 677 height 381
click at [240, 537] on button "Sincronização manual" at bounding box center [237, 535] width 148 height 25
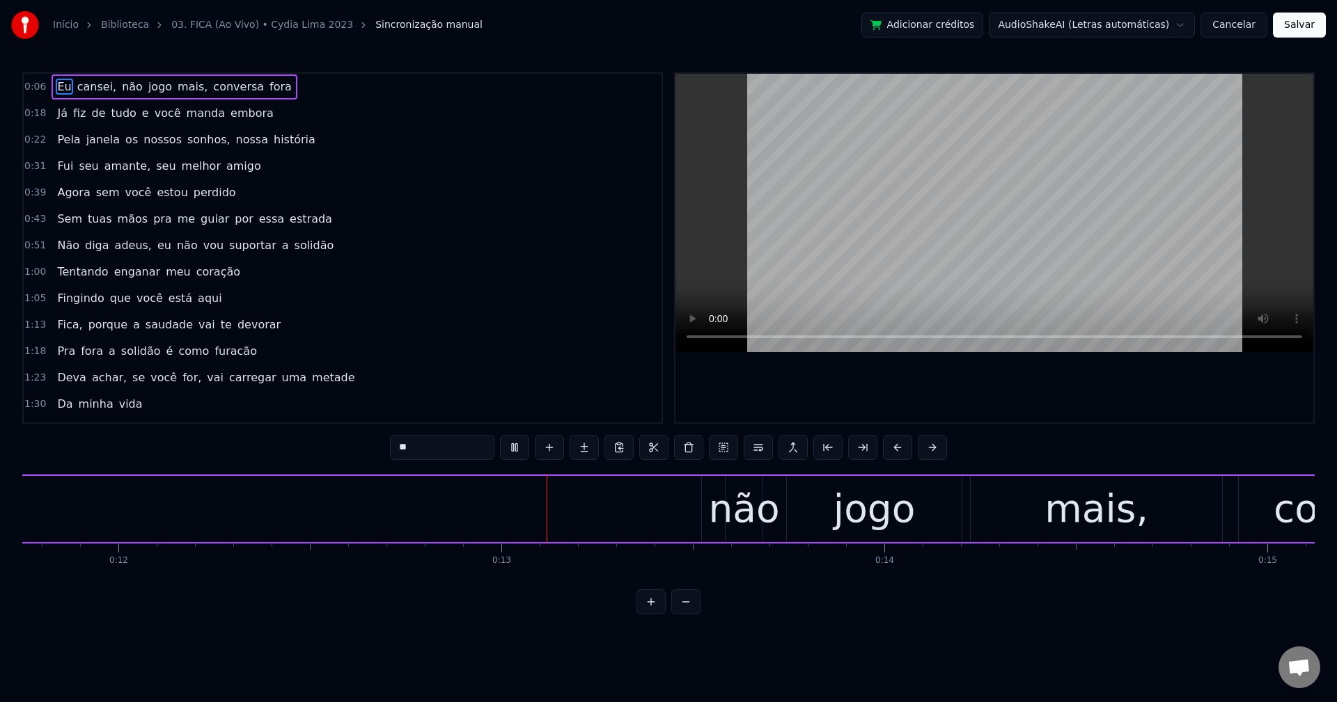
scroll to position [0, 4740]
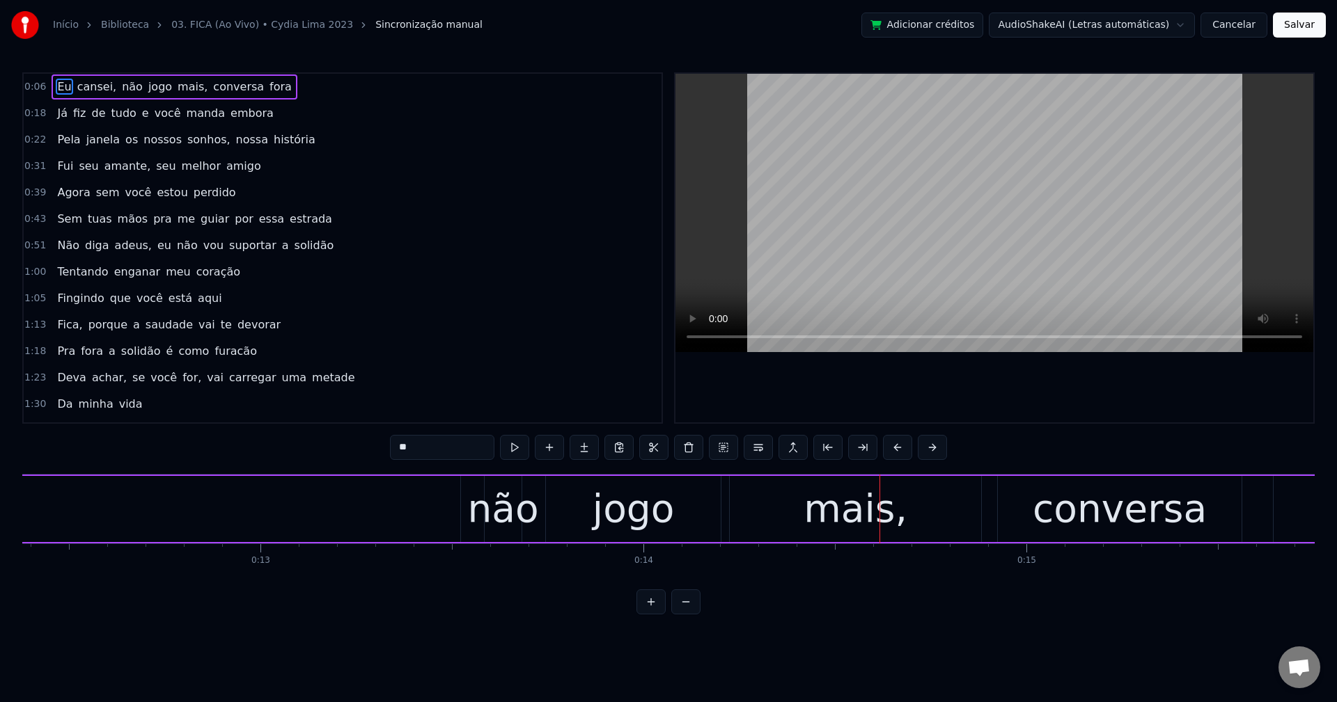
click at [80, 79] on span "cansei," at bounding box center [97, 87] width 42 height 16
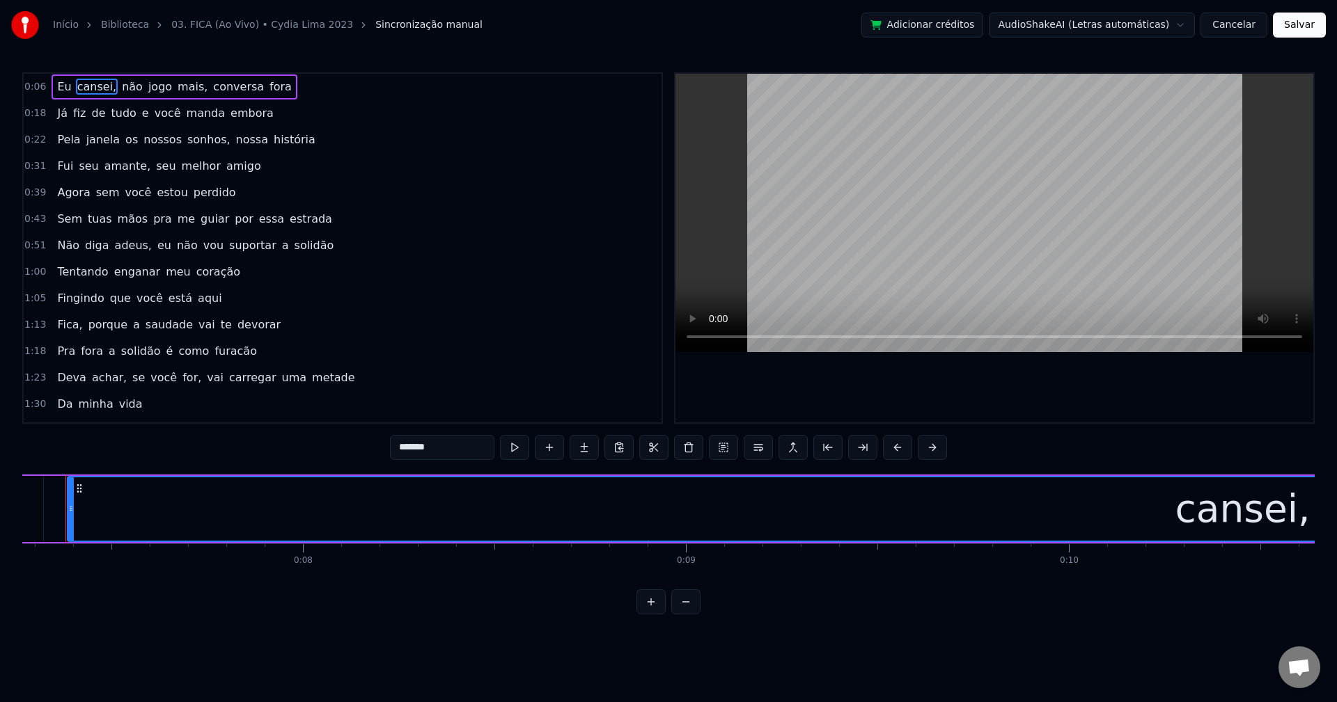
scroll to position [0, 2756]
type input "**"
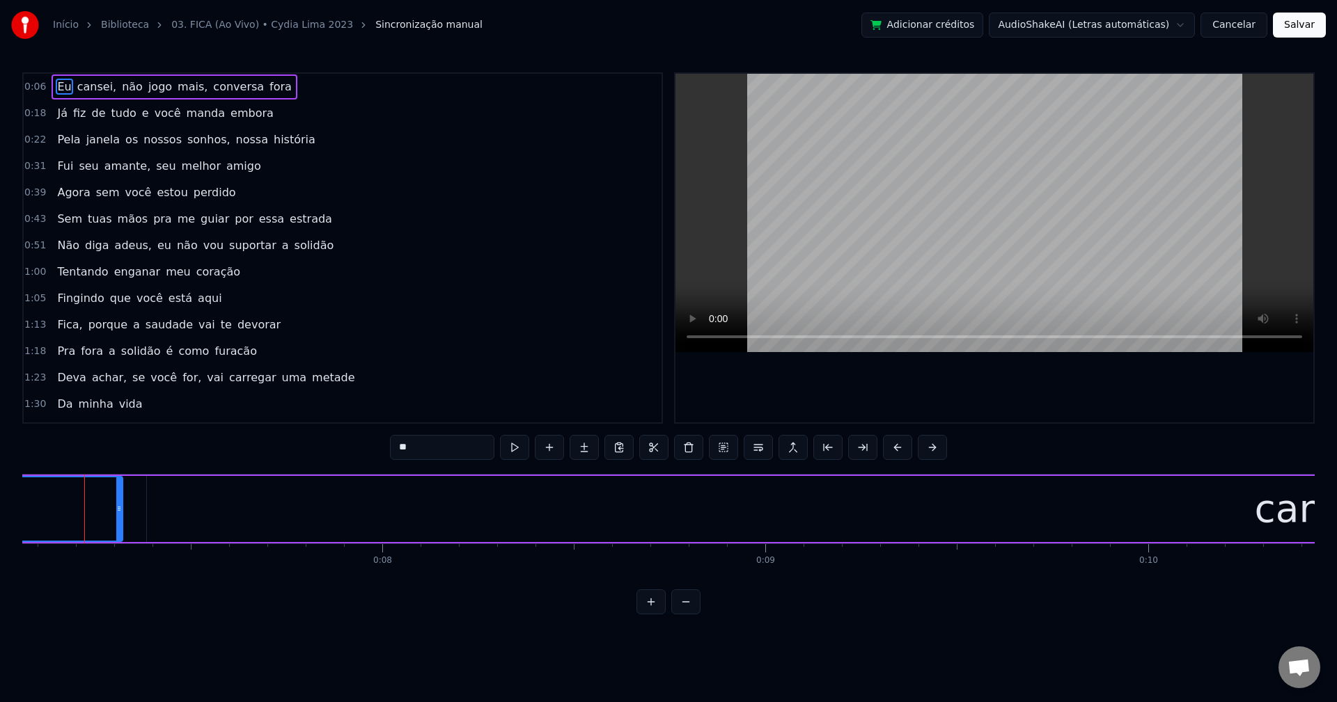
scroll to position [0, 2696]
click at [683, 444] on button at bounding box center [688, 447] width 29 height 25
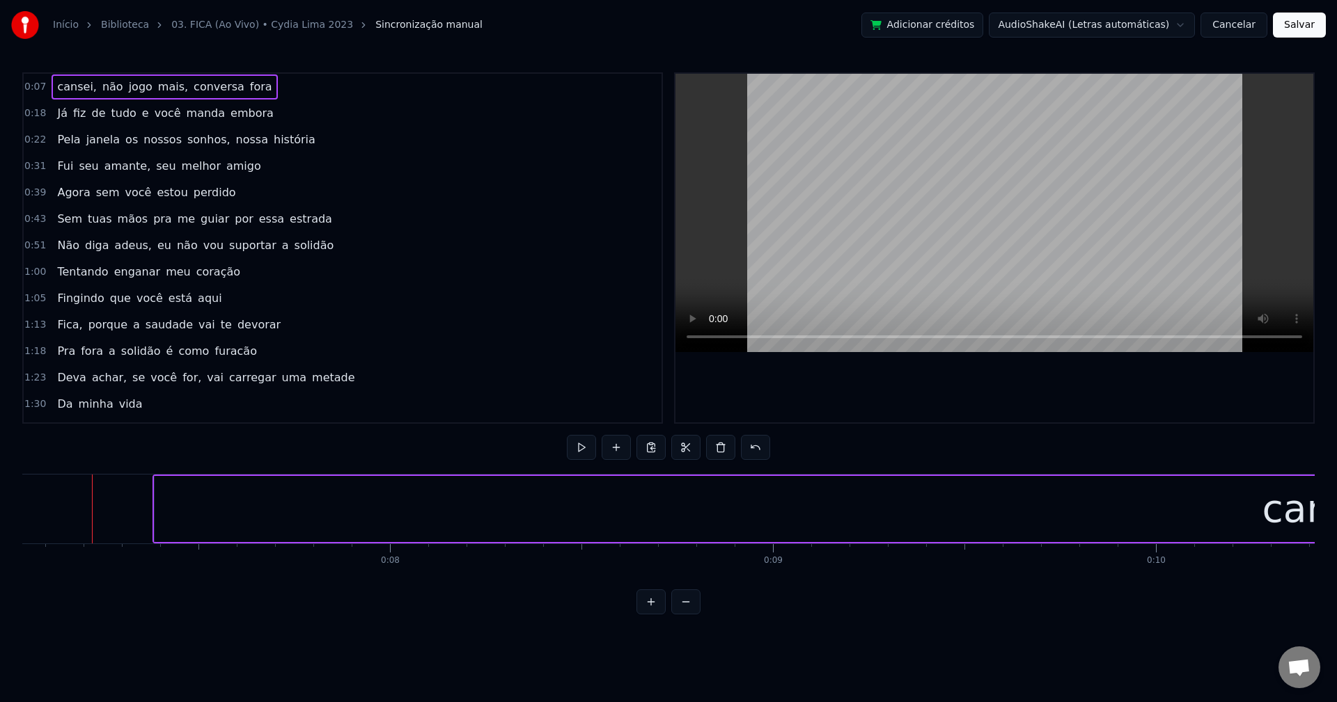
click at [72, 79] on span "cansei," at bounding box center [77, 87] width 42 height 16
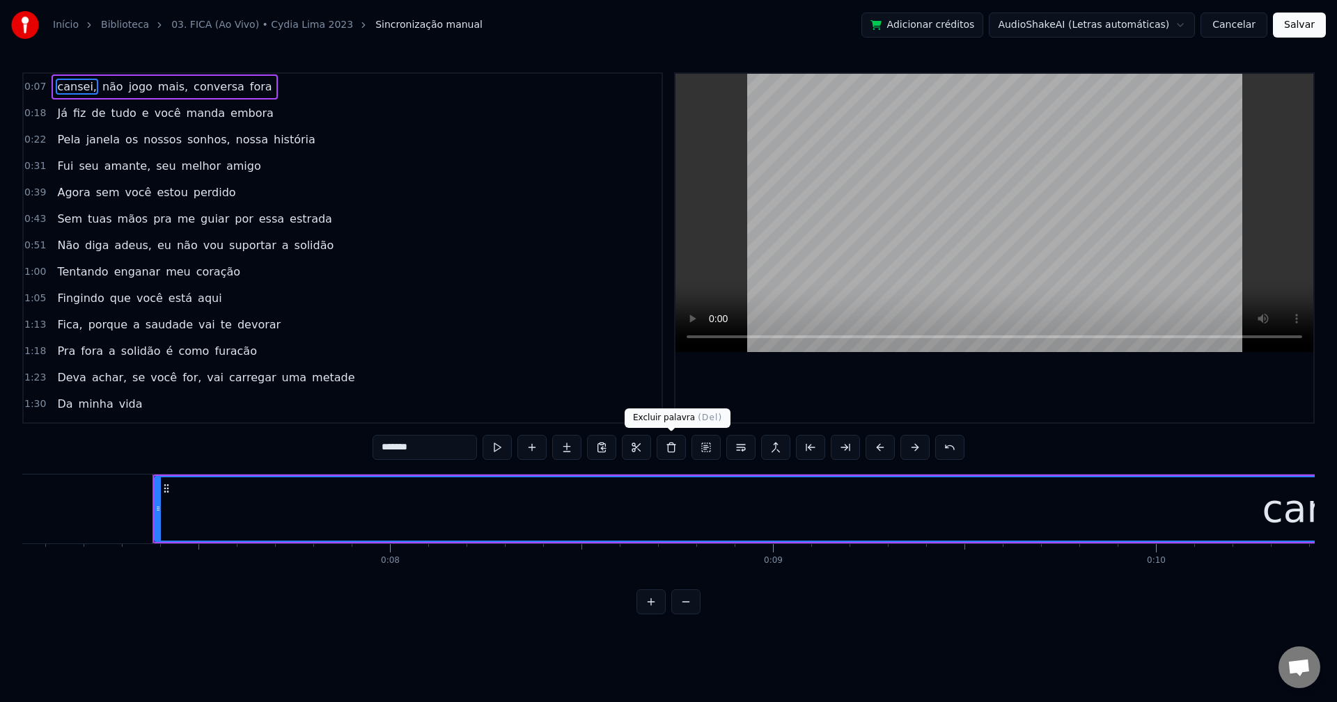
click at [675, 447] on button at bounding box center [671, 447] width 29 height 25
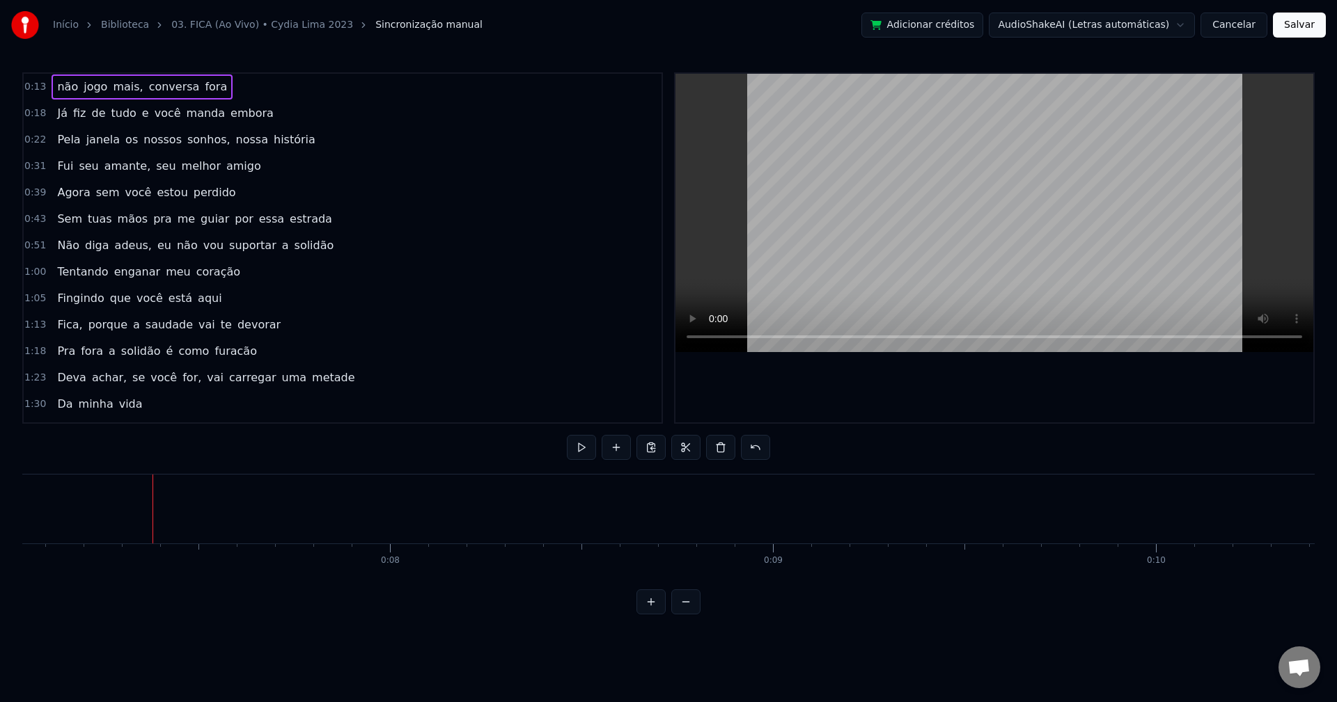
click at [59, 84] on span "não" at bounding box center [68, 87] width 24 height 16
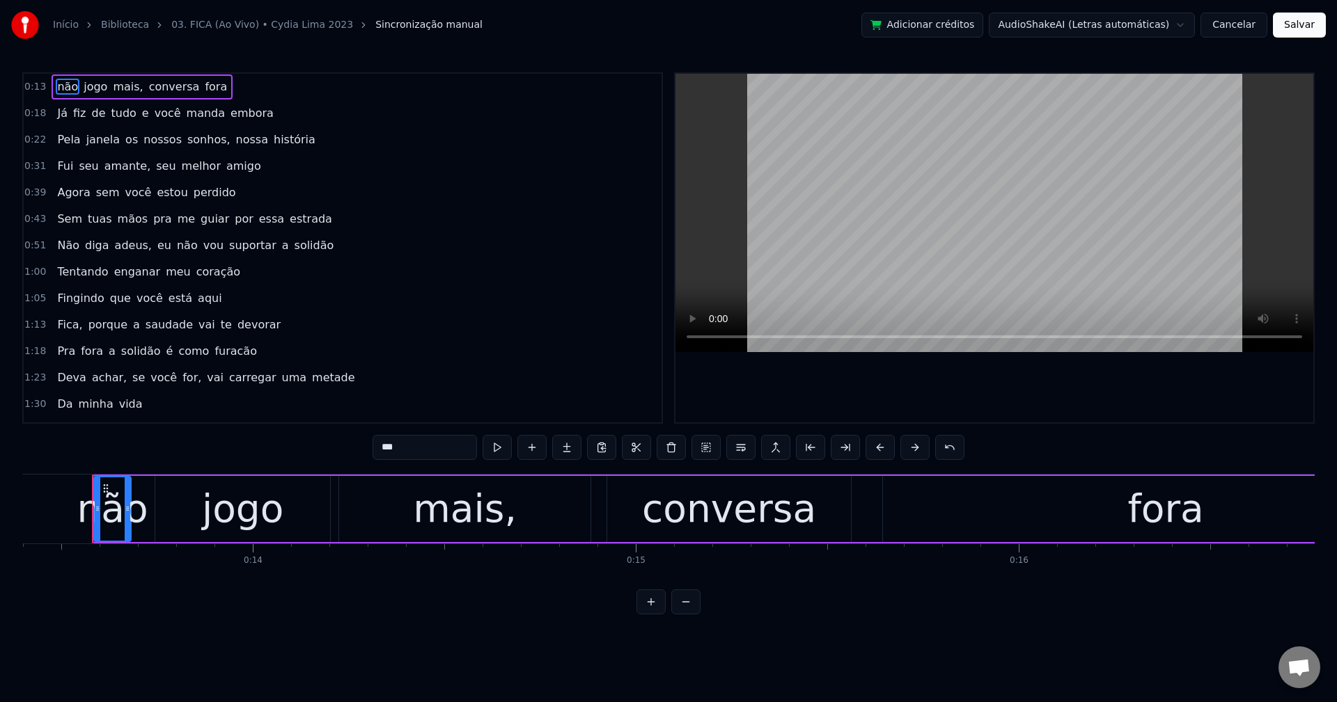
scroll to position [0, 4644]
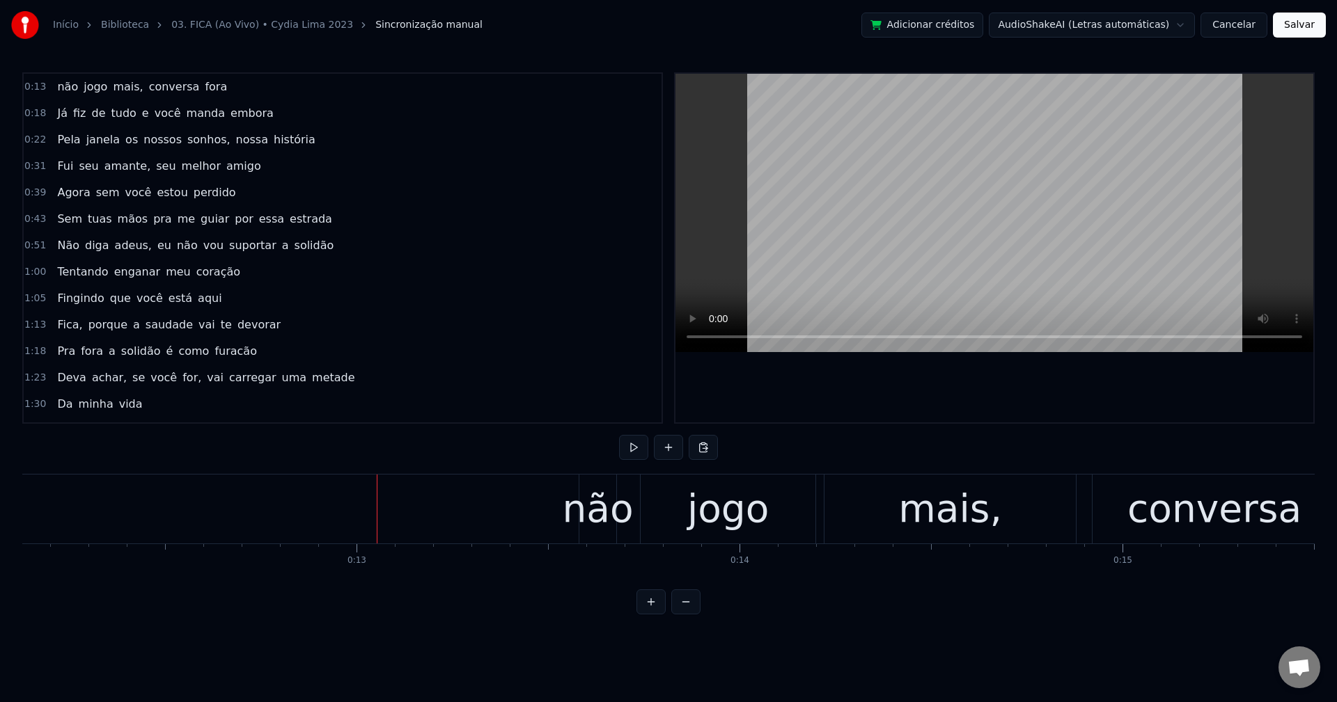
click at [667, 453] on button at bounding box center [668, 447] width 29 height 25
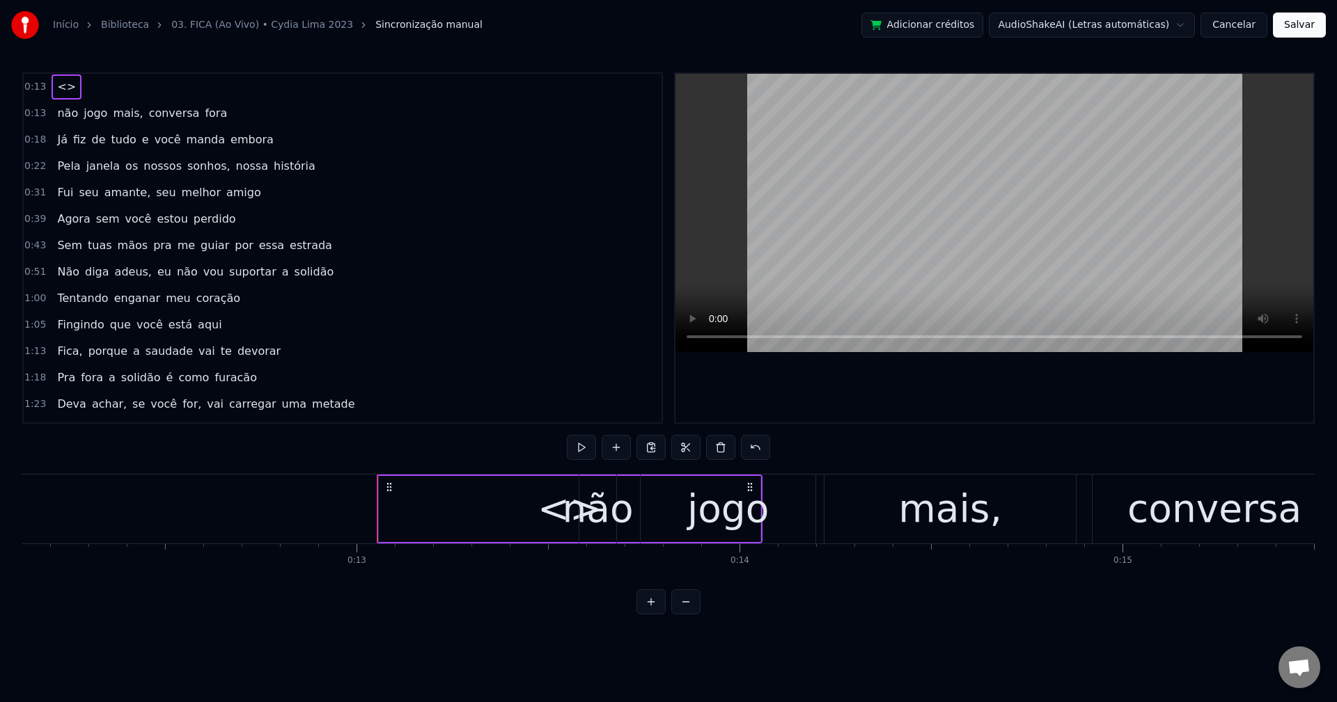
click at [444, 497] on div "<>" at bounding box center [570, 509] width 382 height 66
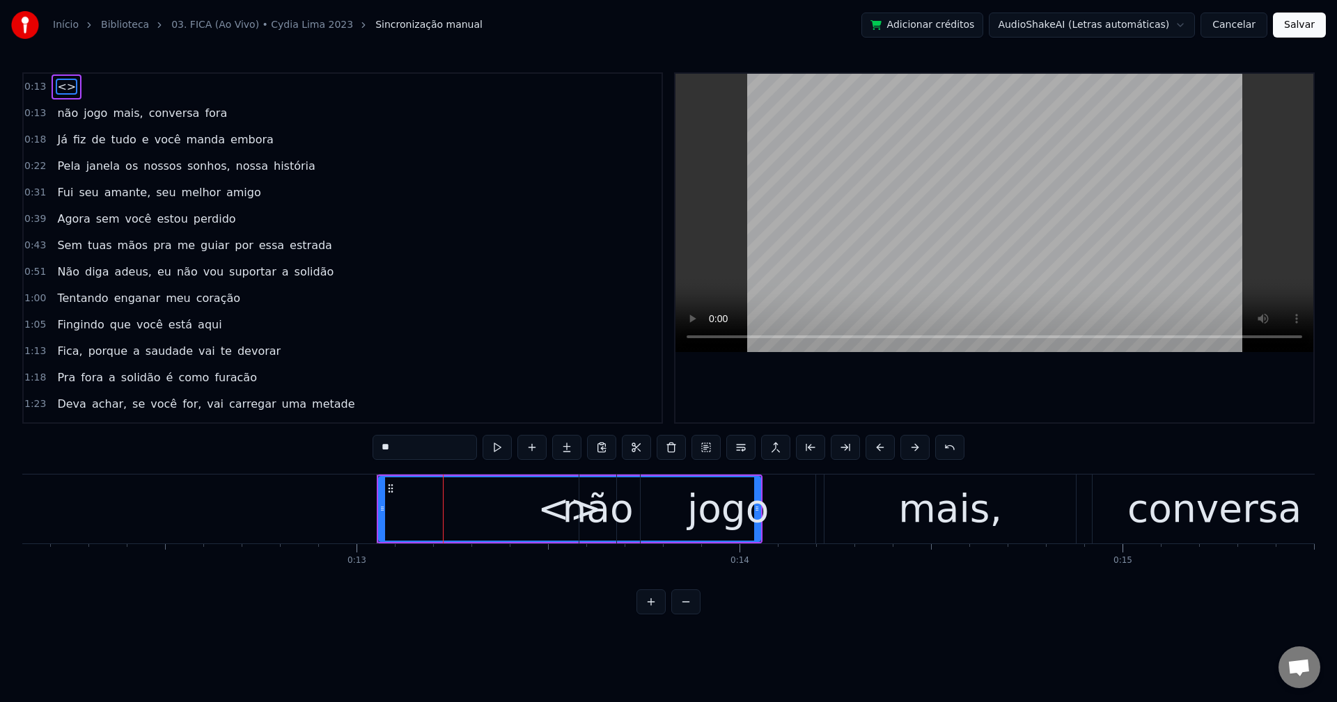
drag, startPoint x: 344, startPoint y: 446, endPoint x: 269, endPoint y: 448, distance: 75.2
click at [269, 448] on div "0:13 <> 0:13 não jogo mais, conversa fora 0:18 Já fiz de tudo e você manda embo…" at bounding box center [668, 343] width 1292 height 542
type input "**"
click at [389, 489] on icon at bounding box center [390, 488] width 11 height 11
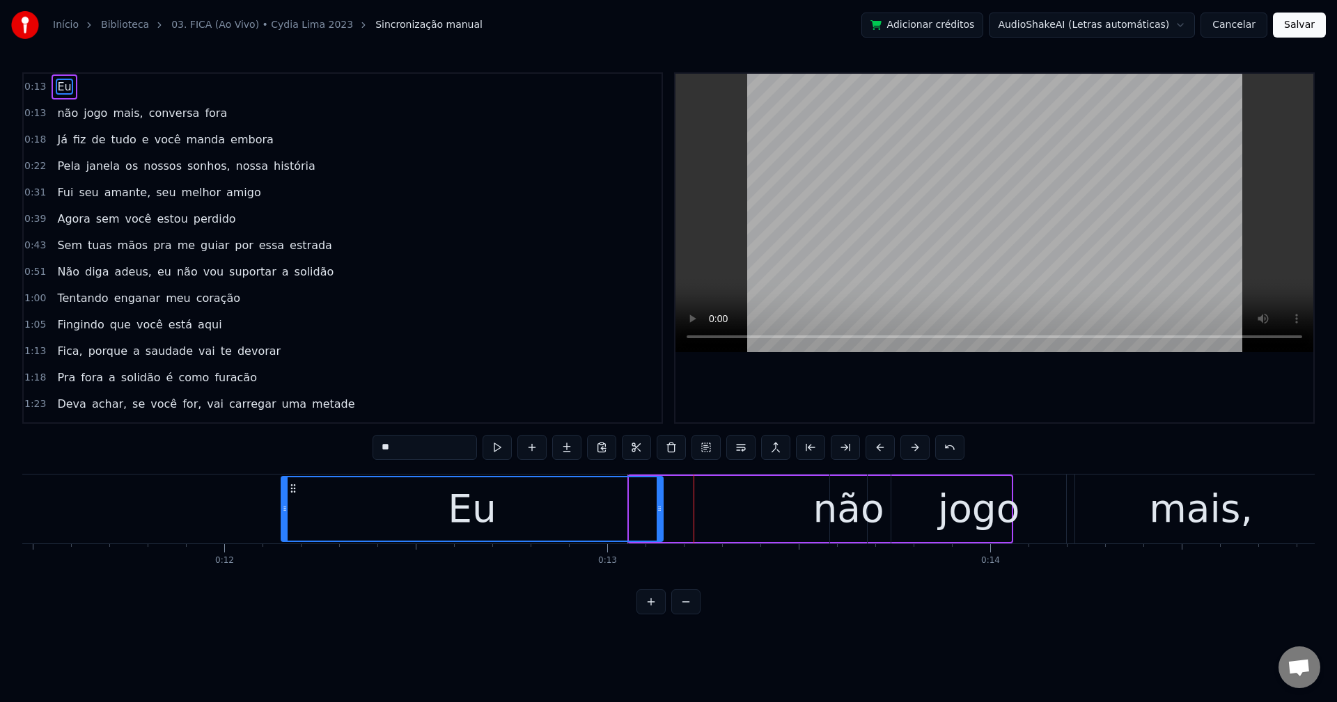
scroll to position [0, 4392]
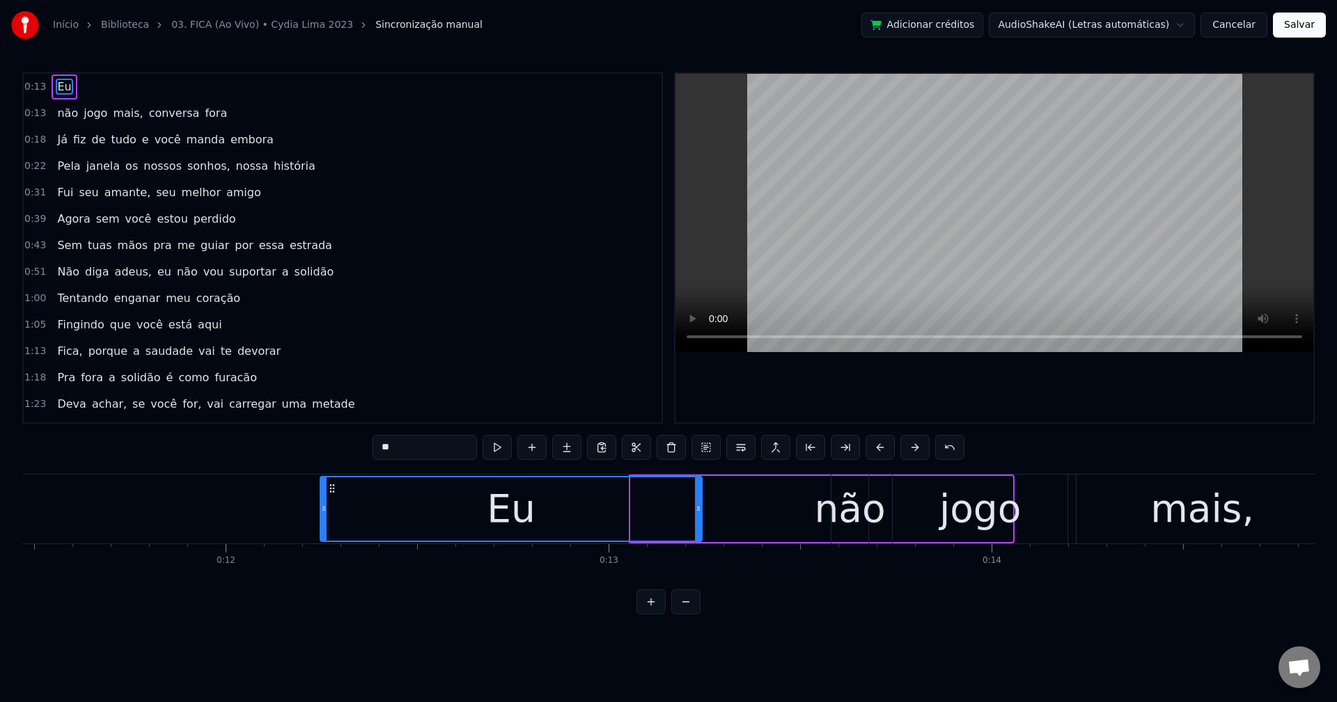
drag, startPoint x: 391, startPoint y: 489, endPoint x: 332, endPoint y: 530, distance: 71.1
click at [332, 530] on div "Eu" at bounding box center [511, 509] width 380 height 63
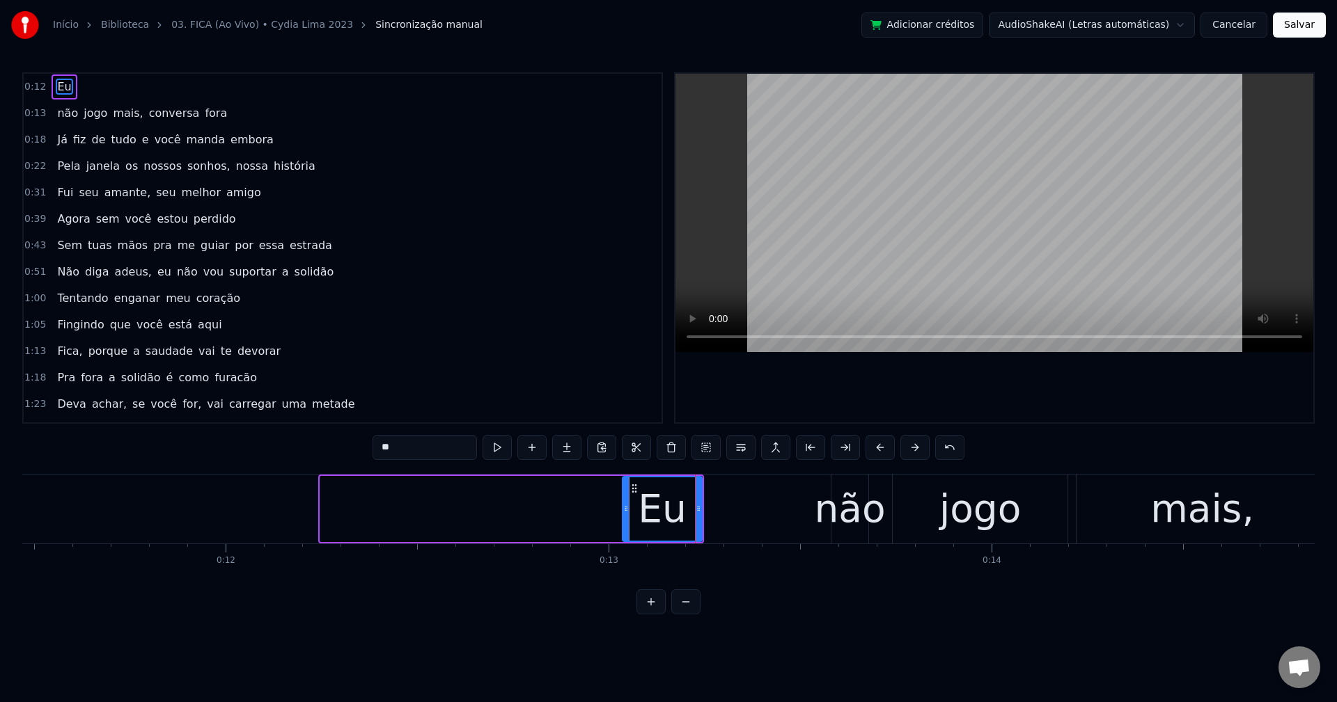
drag, startPoint x: 322, startPoint y: 510, endPoint x: 617, endPoint y: 519, distance: 295.3
click at [622, 520] on div "Eu" at bounding box center [662, 509] width 81 height 66
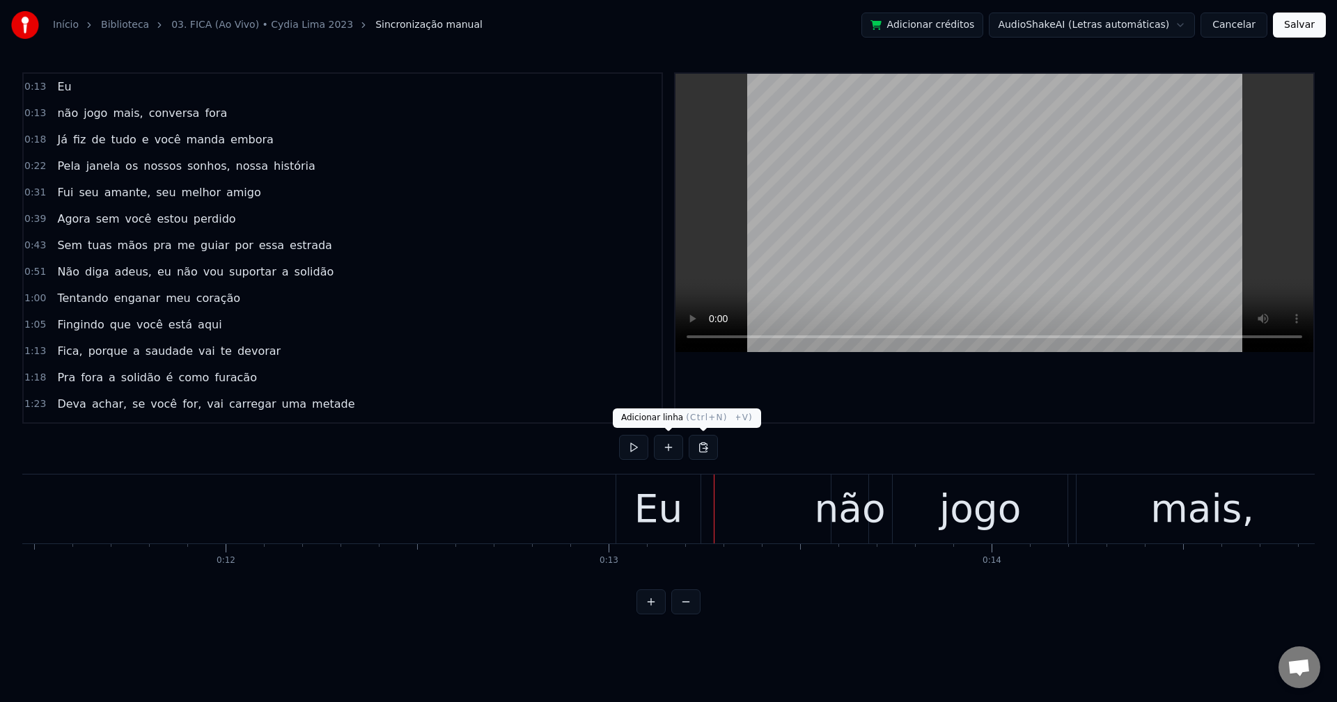
click at [668, 445] on button at bounding box center [668, 447] width 29 height 25
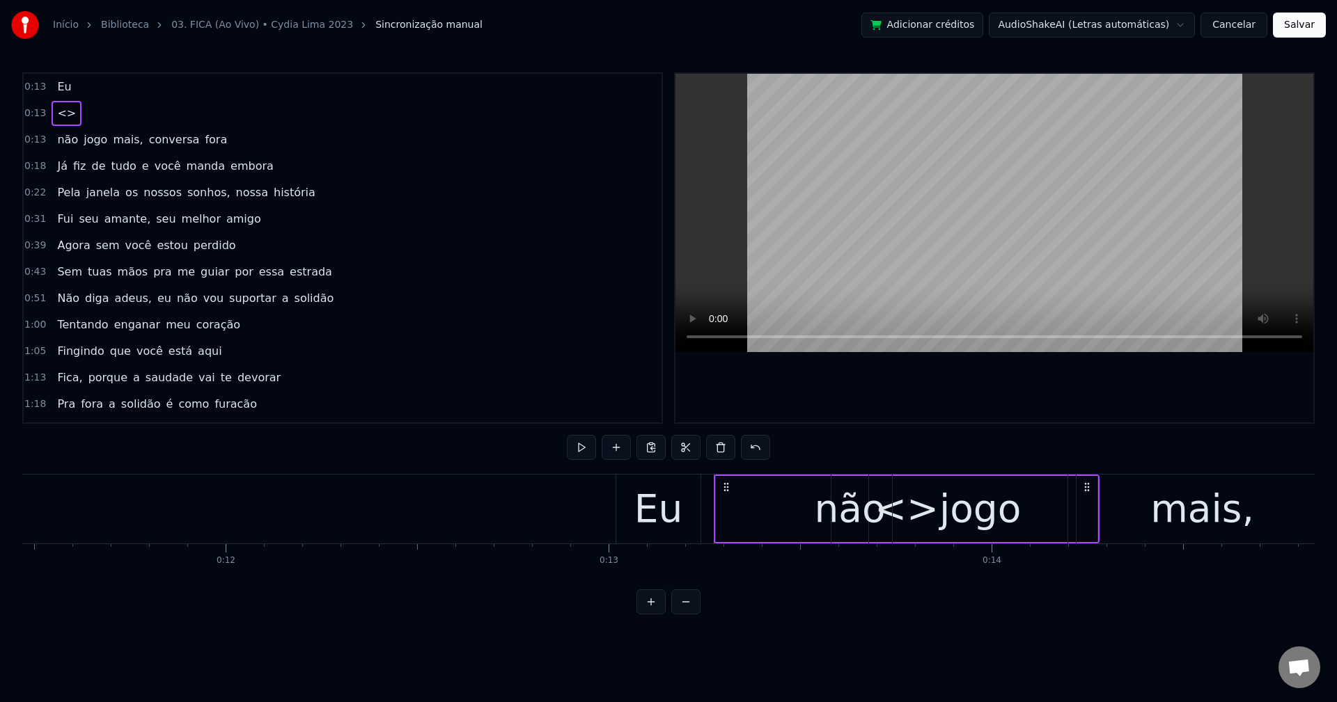
click at [912, 505] on div "jogo" at bounding box center [980, 509] width 175 height 69
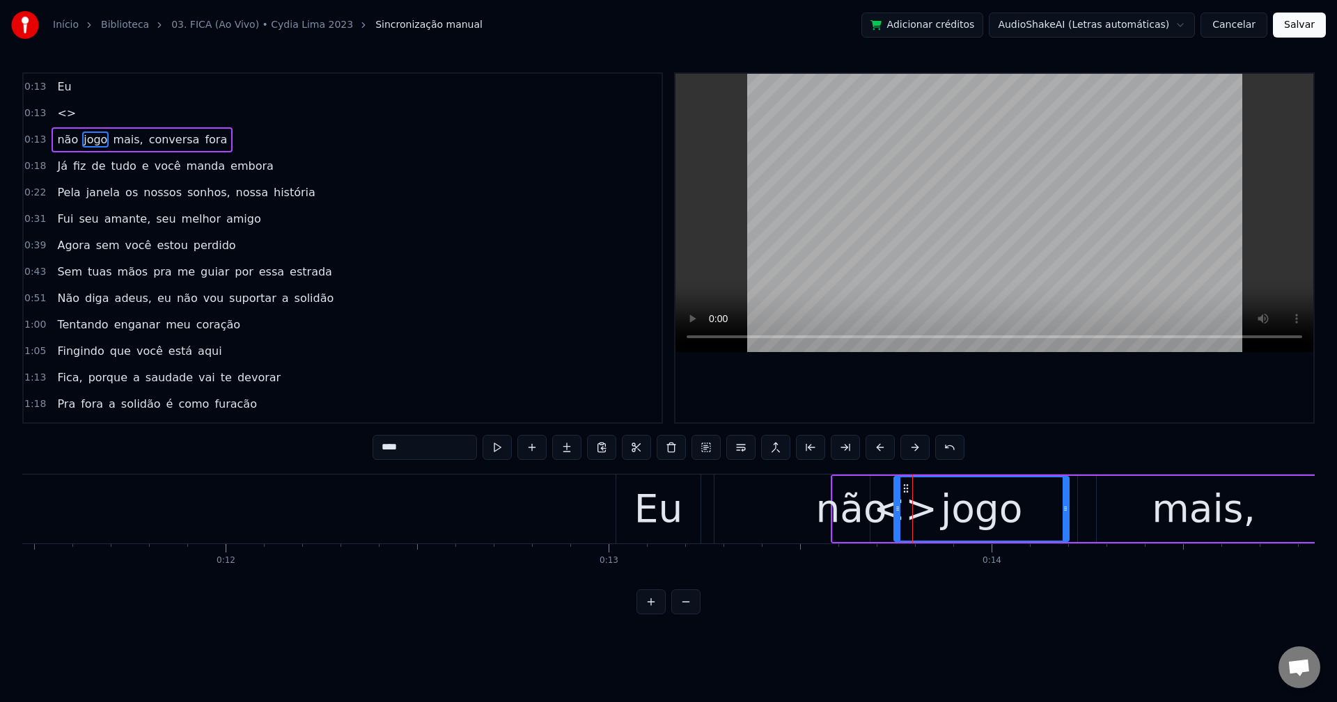
click at [857, 516] on div "não" at bounding box center [851, 509] width 71 height 58
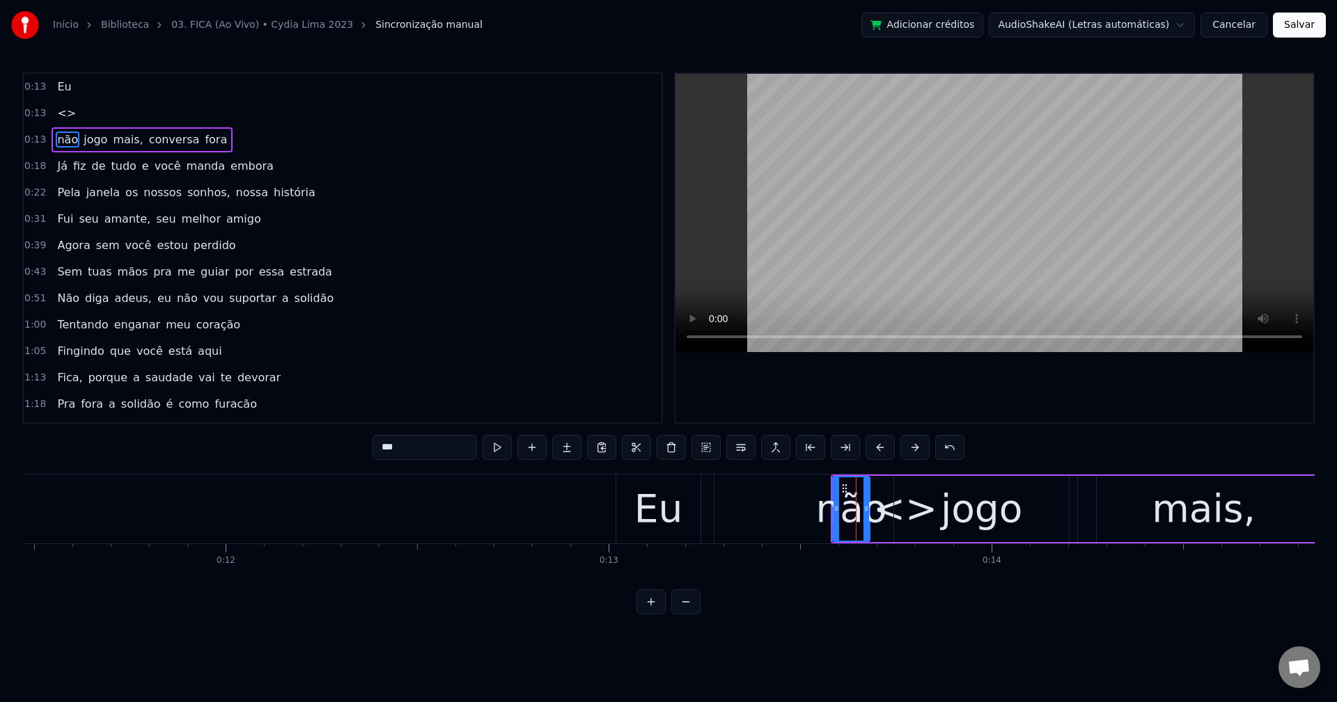
click at [714, 493] on div "<>" at bounding box center [905, 509] width 383 height 69
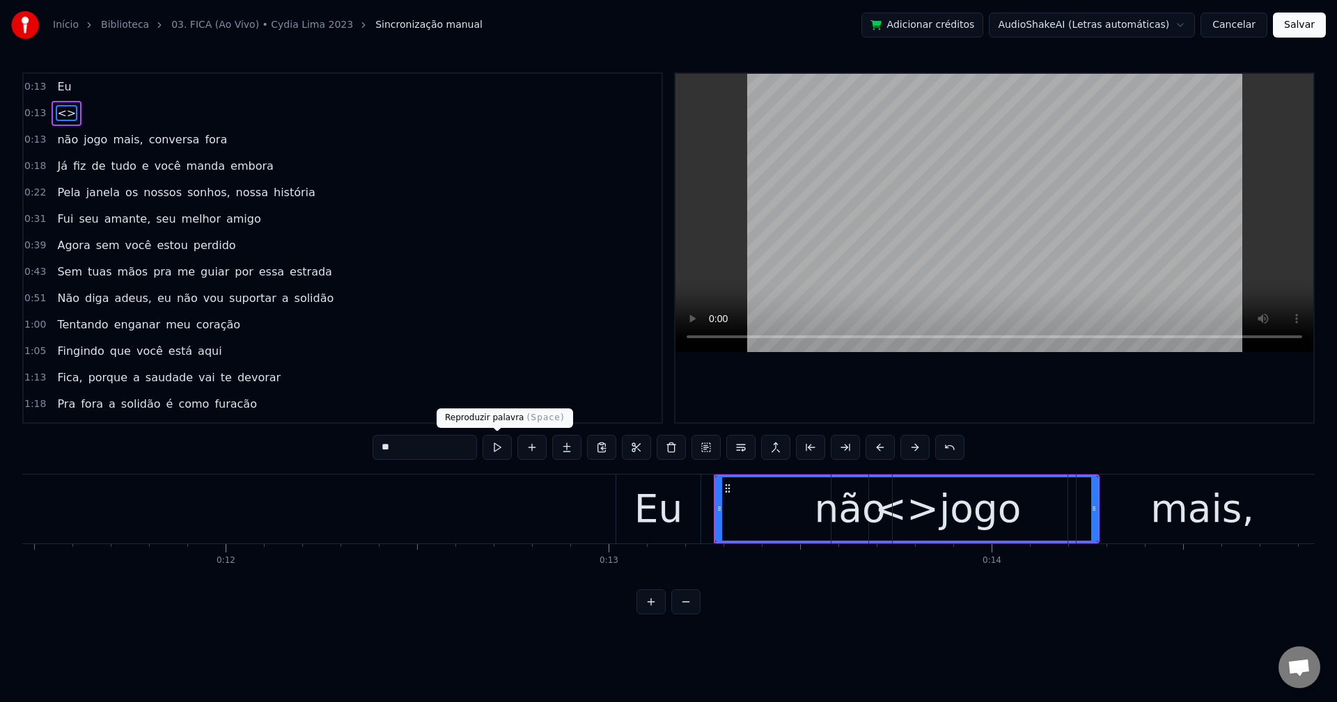
drag, startPoint x: 441, startPoint y: 444, endPoint x: 297, endPoint y: 414, distance: 147.7
click at [297, 414] on div "0:13 Eu 0:13 <> 0:13 não jogo mais, conversa fora 0:18 Já fiz de tudo e você ma…" at bounding box center [668, 343] width 1292 height 542
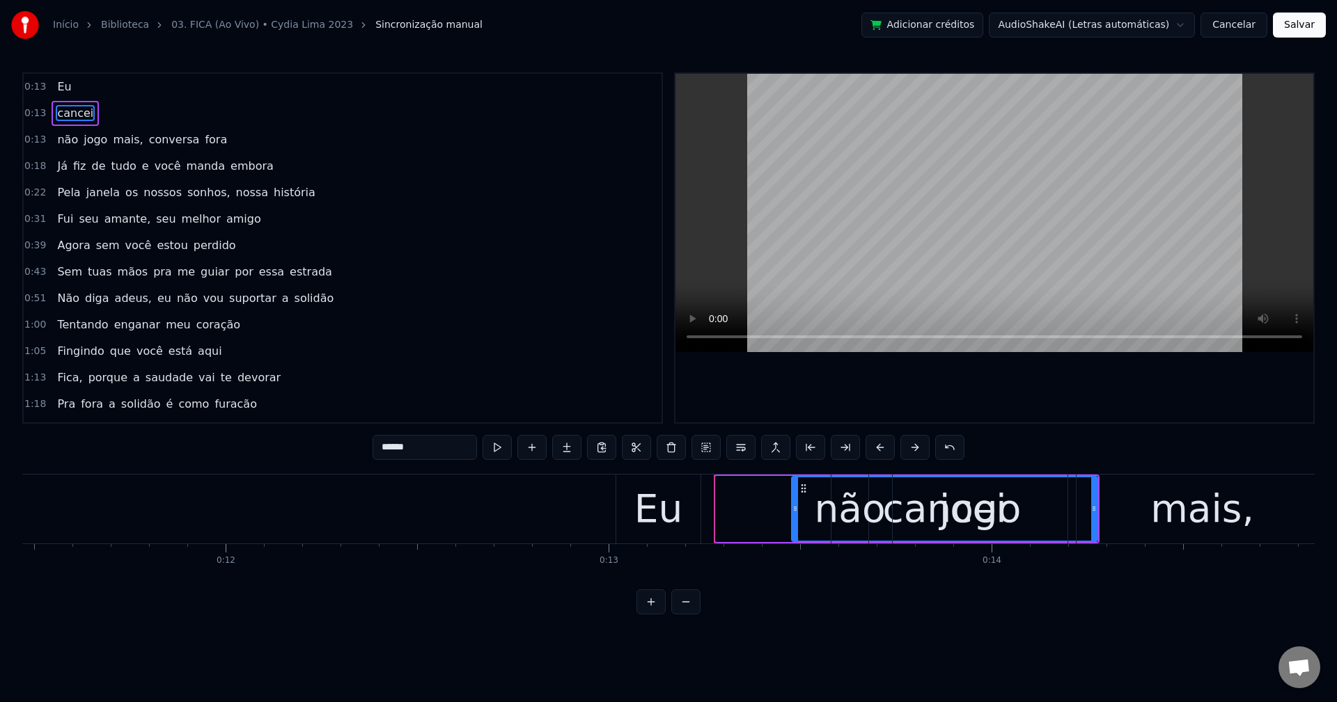
drag, startPoint x: 717, startPoint y: 509, endPoint x: 793, endPoint y: 516, distance: 76.2
click at [793, 516] on div at bounding box center [795, 509] width 6 height 63
type input "******"
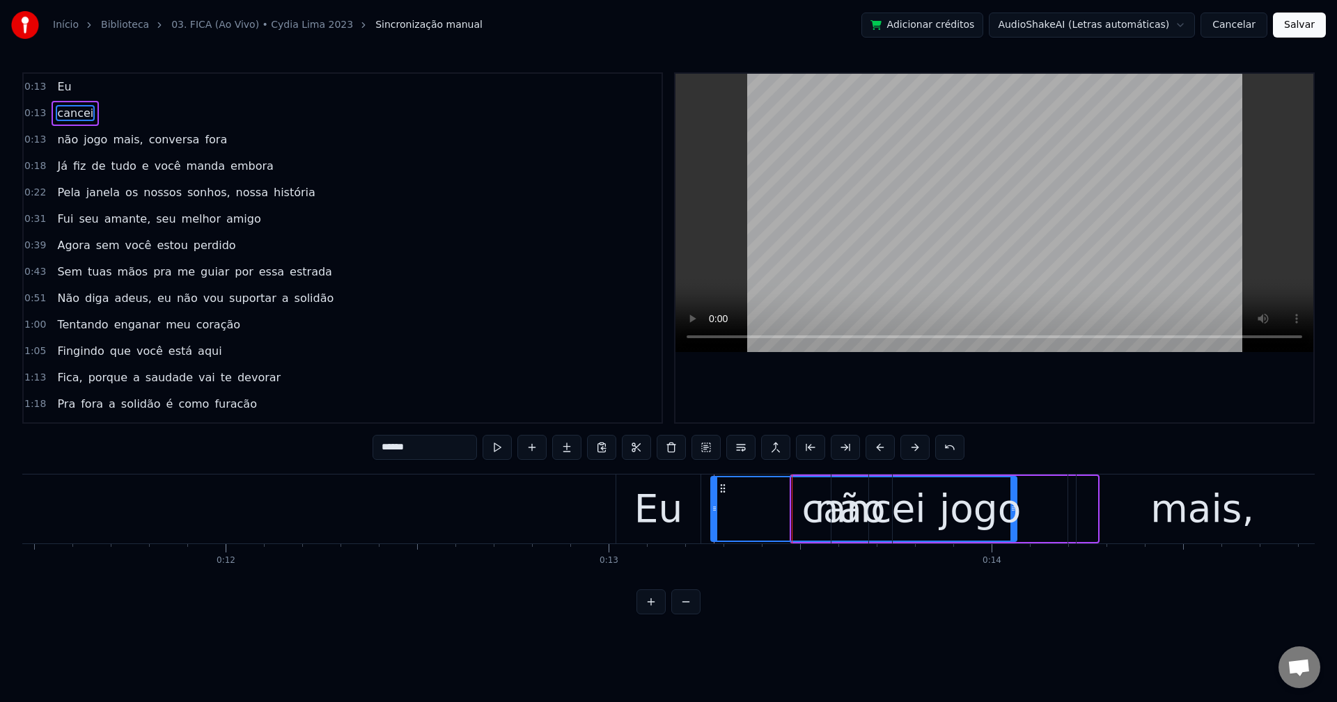
drag, startPoint x: 801, startPoint y: 484, endPoint x: 719, endPoint y: 489, distance: 82.3
click at [719, 490] on icon at bounding box center [722, 488] width 11 height 11
click at [737, 499] on div "cancei" at bounding box center [863, 509] width 304 height 63
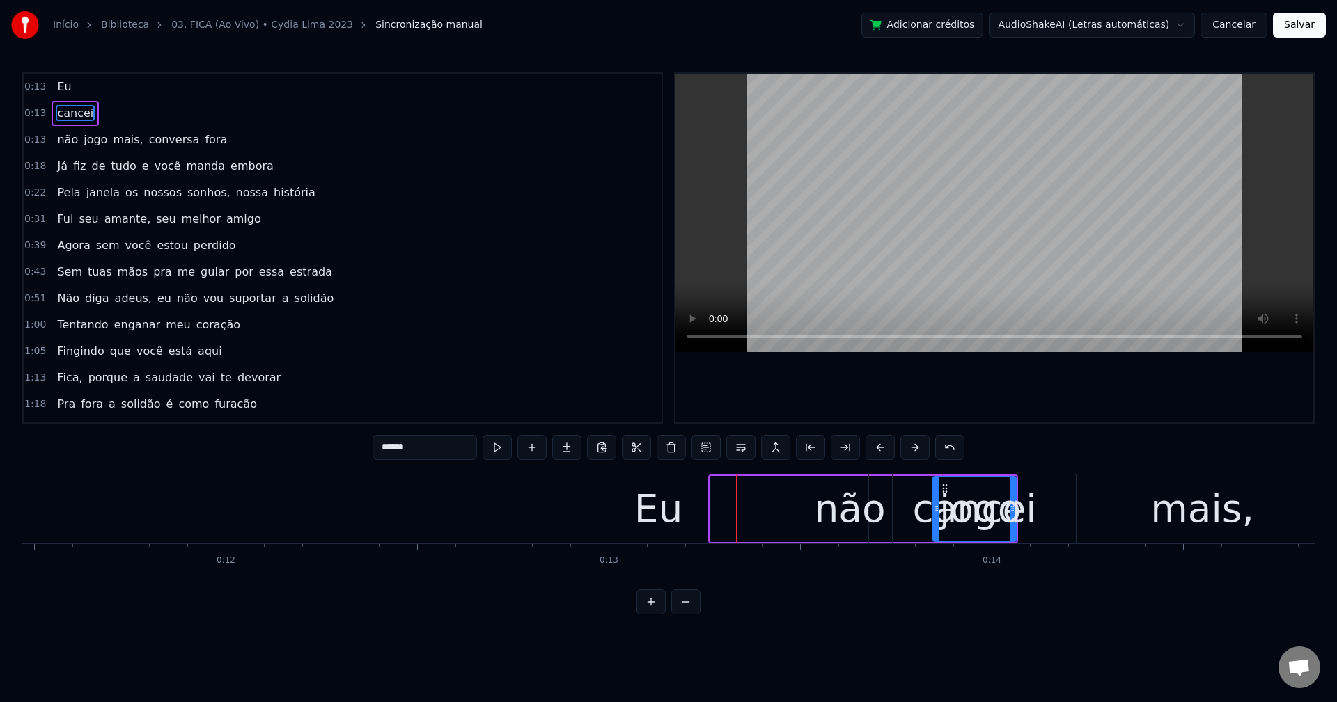
drag, startPoint x: 712, startPoint y: 505, endPoint x: 935, endPoint y: 525, distance: 223.6
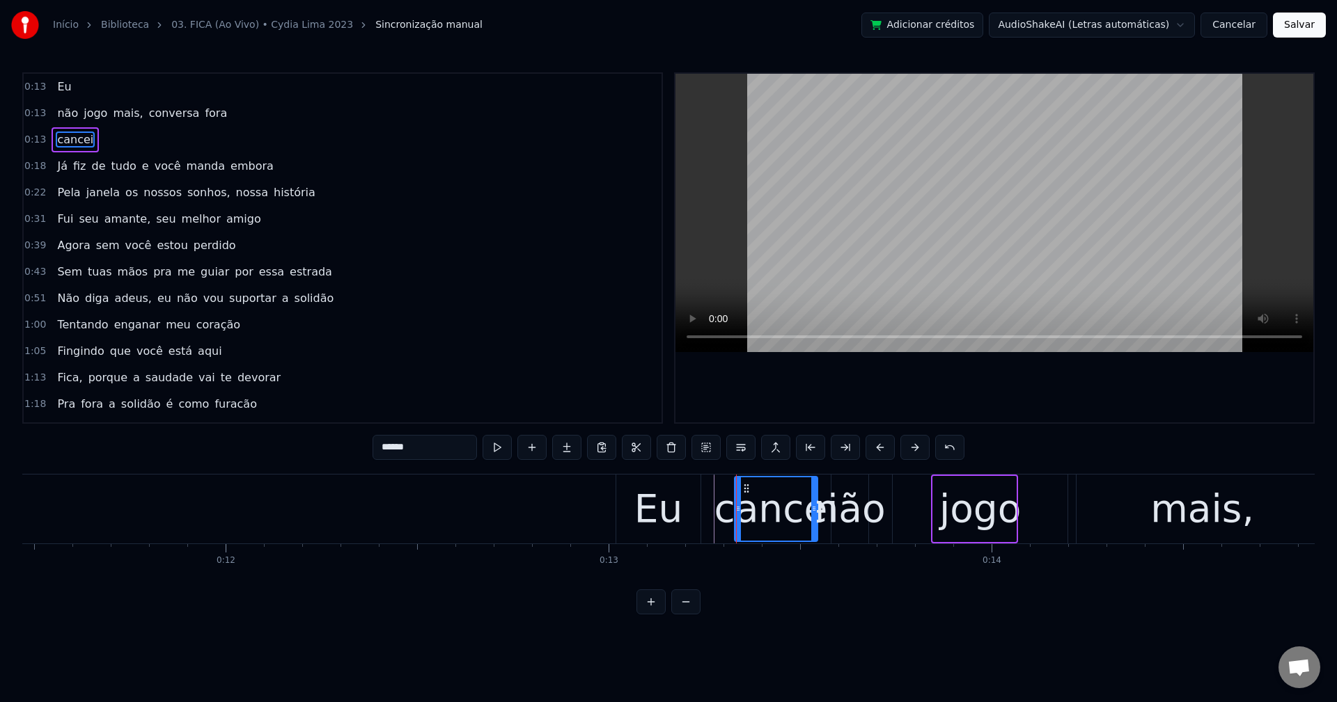
drag, startPoint x: 943, startPoint y: 490, endPoint x: 745, endPoint y: 495, distance: 198.5
click at [745, 495] on div "cancei" at bounding box center [775, 509] width 81 height 63
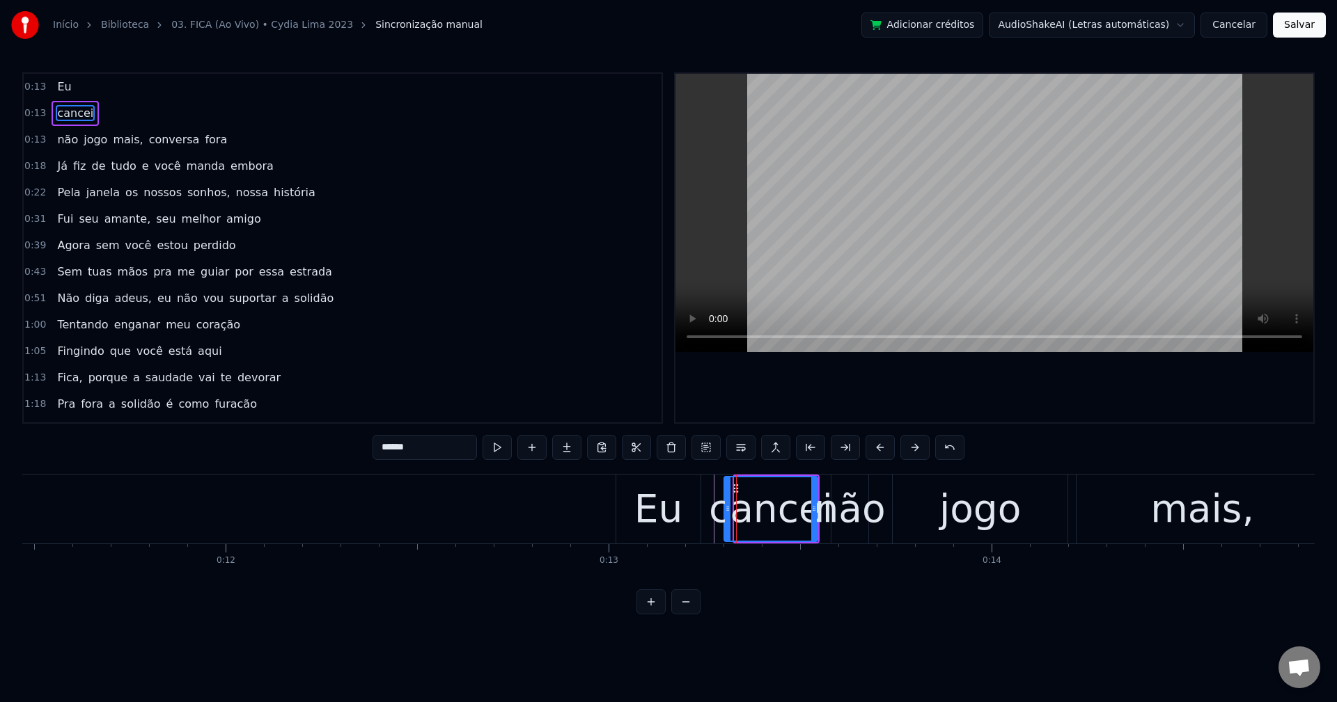
drag, startPoint x: 735, startPoint y: 502, endPoint x: 725, endPoint y: 499, distance: 11.0
click at [725, 499] on div at bounding box center [728, 509] width 6 height 63
click at [56, 95] on div "Eu" at bounding box center [64, 86] width 25 height 25
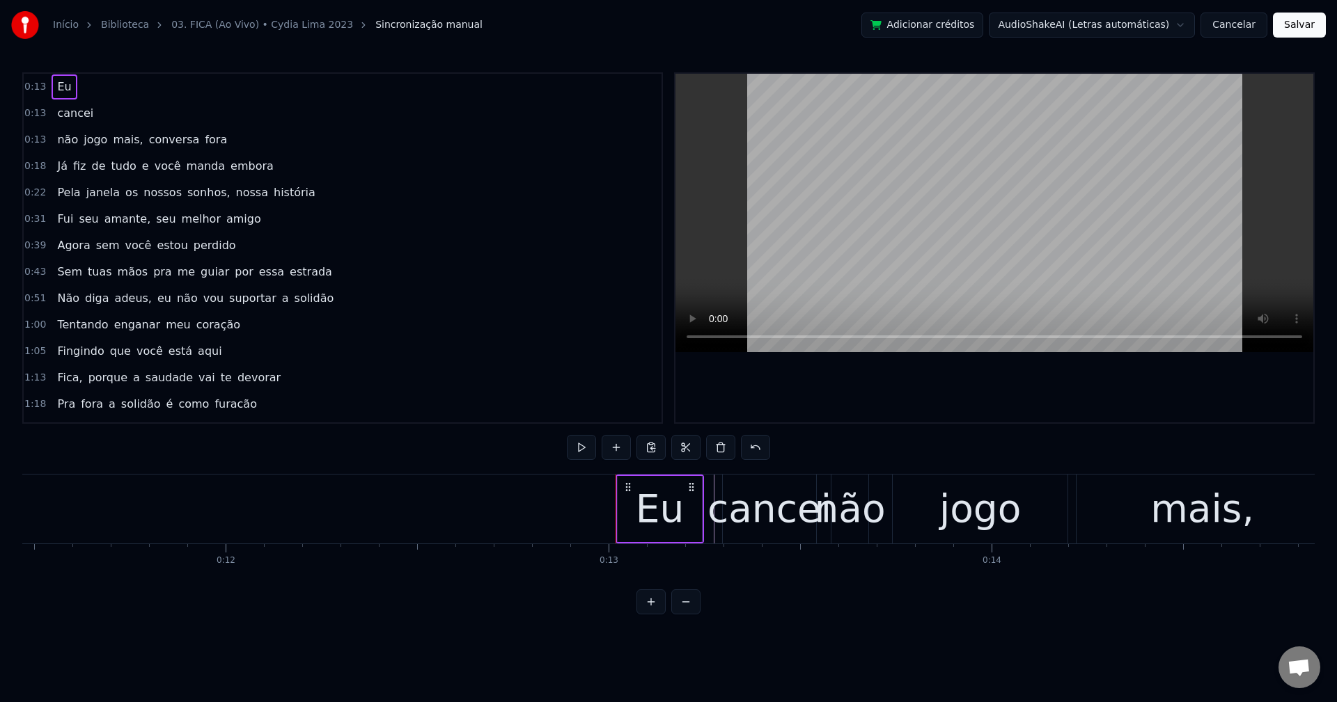
click at [58, 87] on span "Eu" at bounding box center [64, 87] width 17 height 16
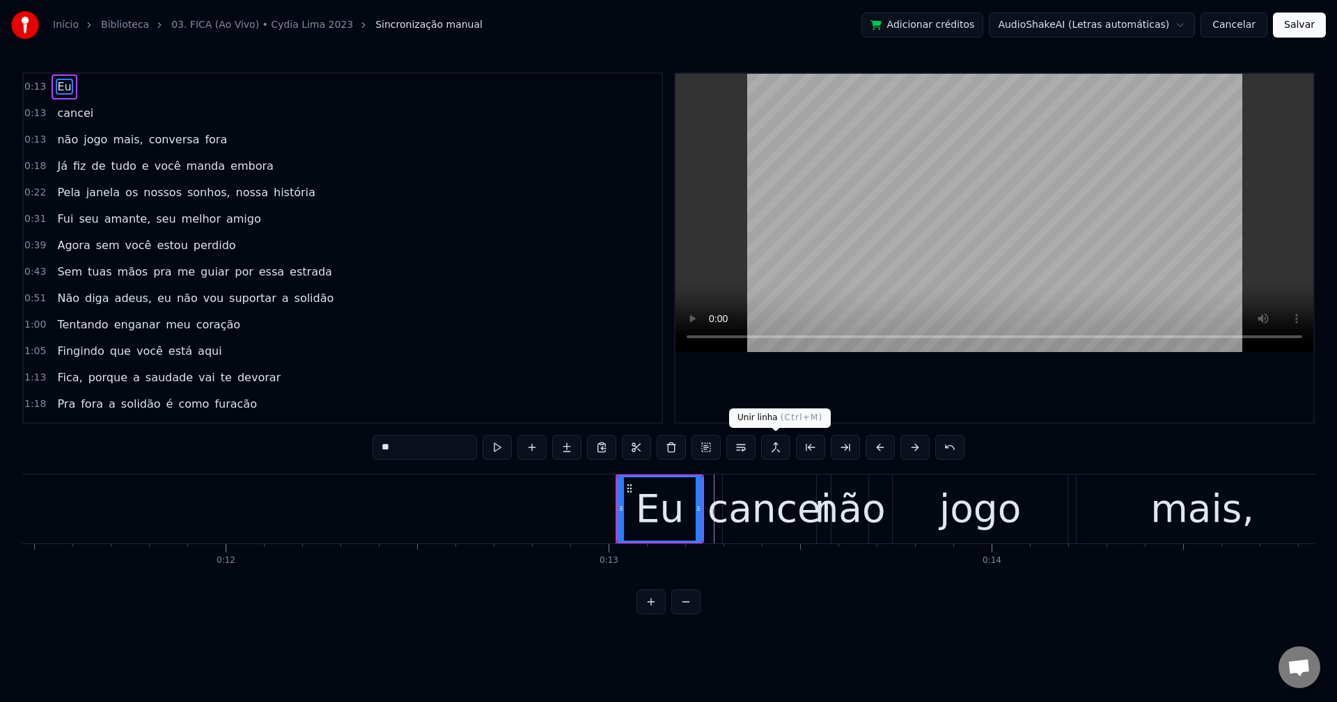
click at [774, 444] on button at bounding box center [775, 447] width 29 height 25
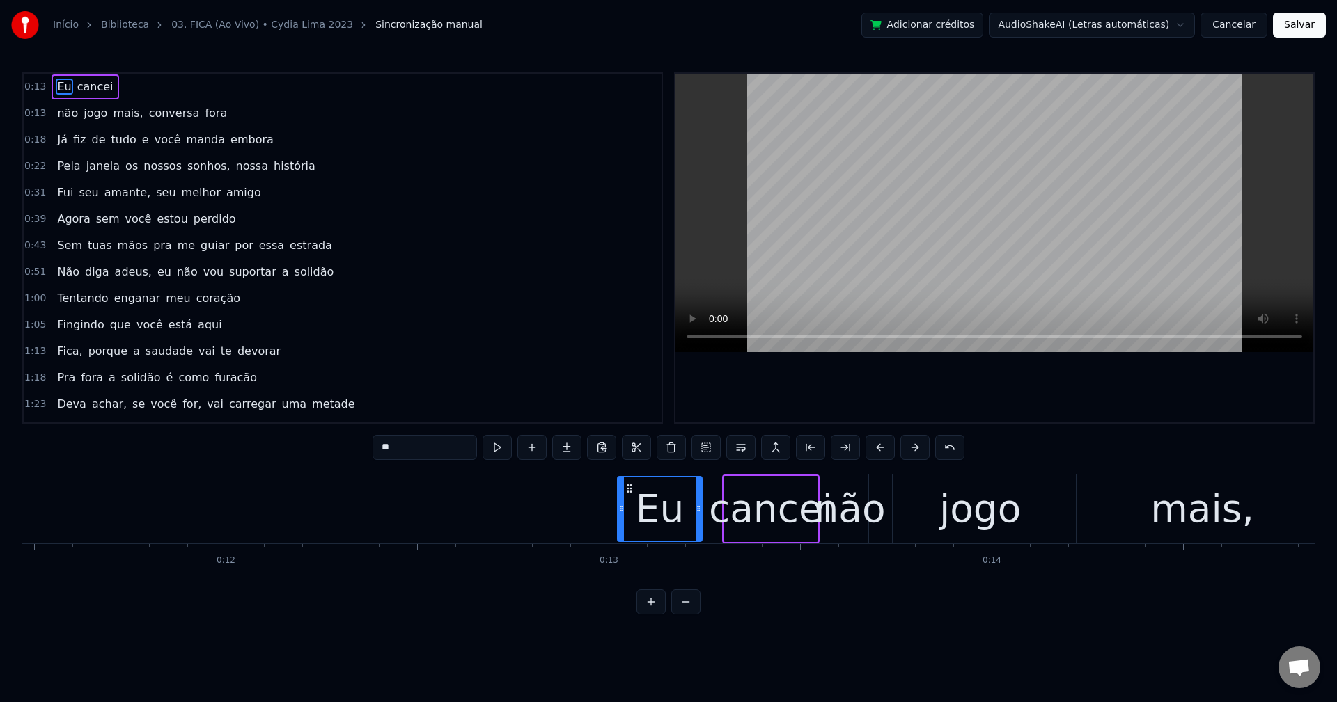
click at [120, 115] on span "mais," at bounding box center [127, 113] width 33 height 16
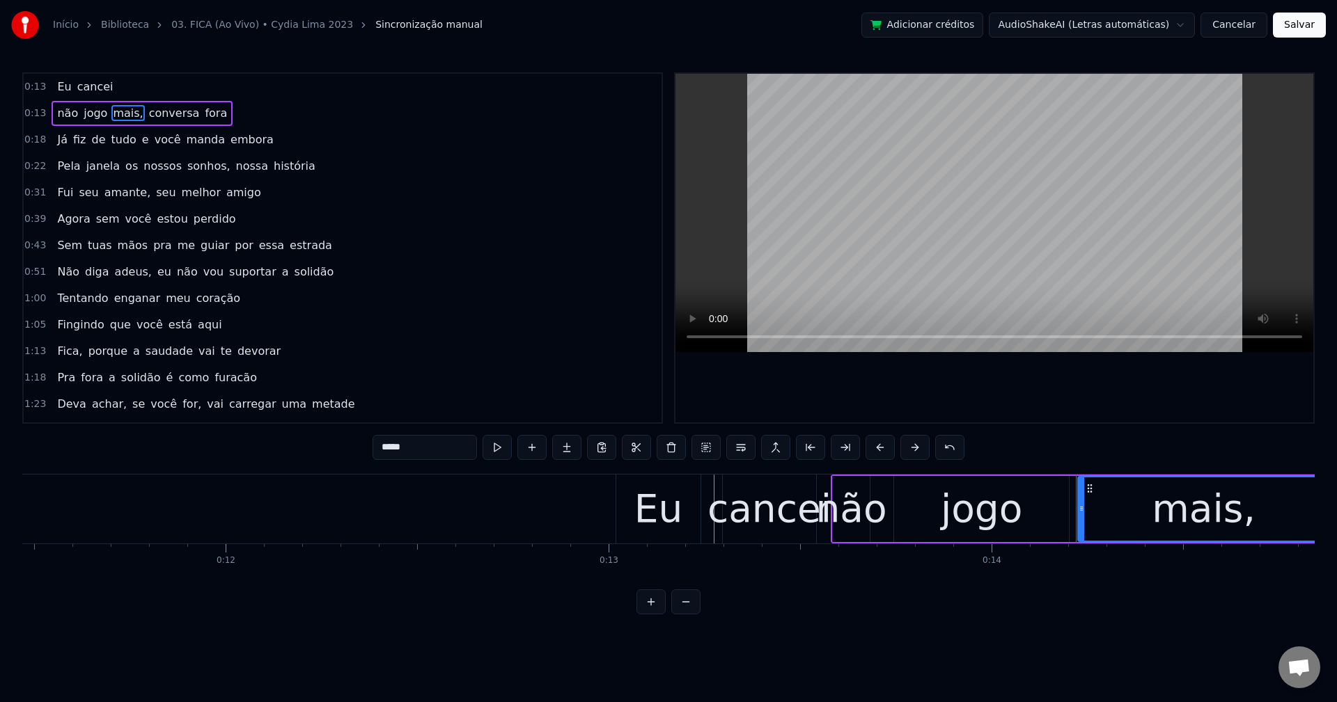
click at [420, 441] on input "*****" at bounding box center [424, 447] width 104 height 25
click at [159, 118] on span "conversa" at bounding box center [171, 113] width 54 height 16
type input "********"
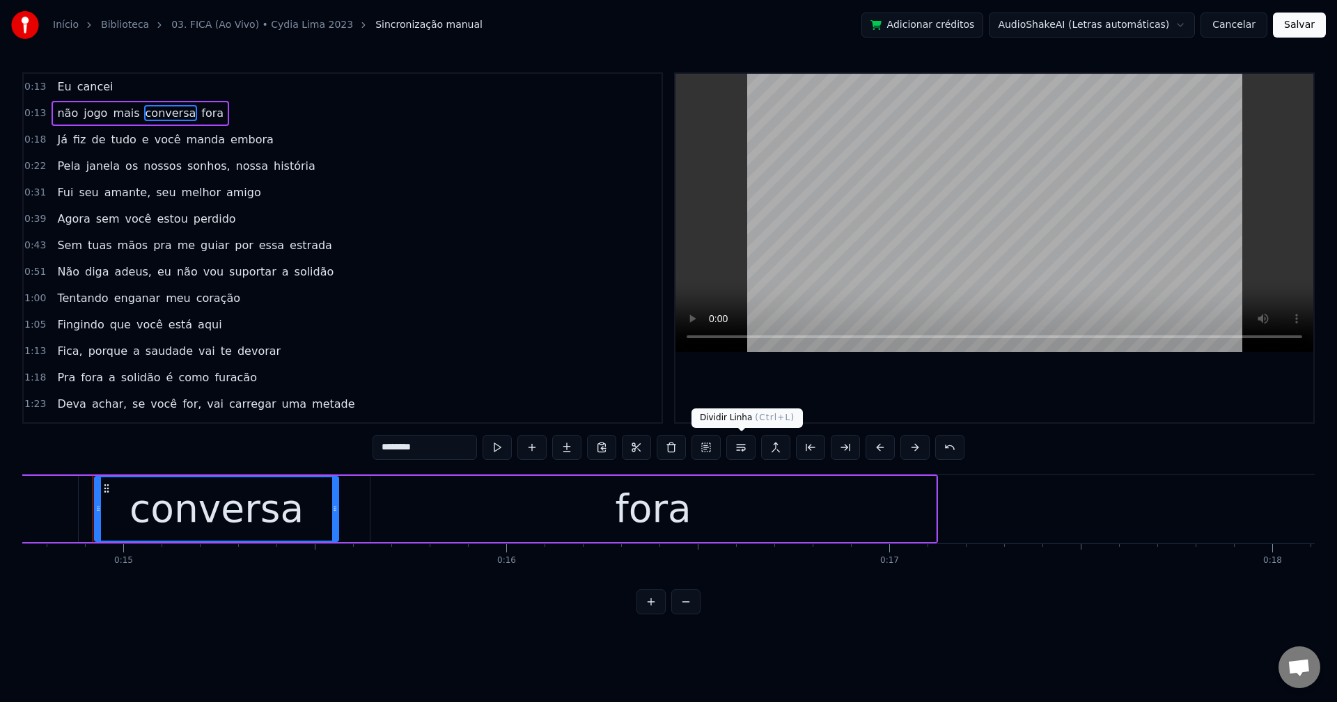
scroll to position [0, 5644]
click at [746, 457] on button at bounding box center [740, 447] width 29 height 25
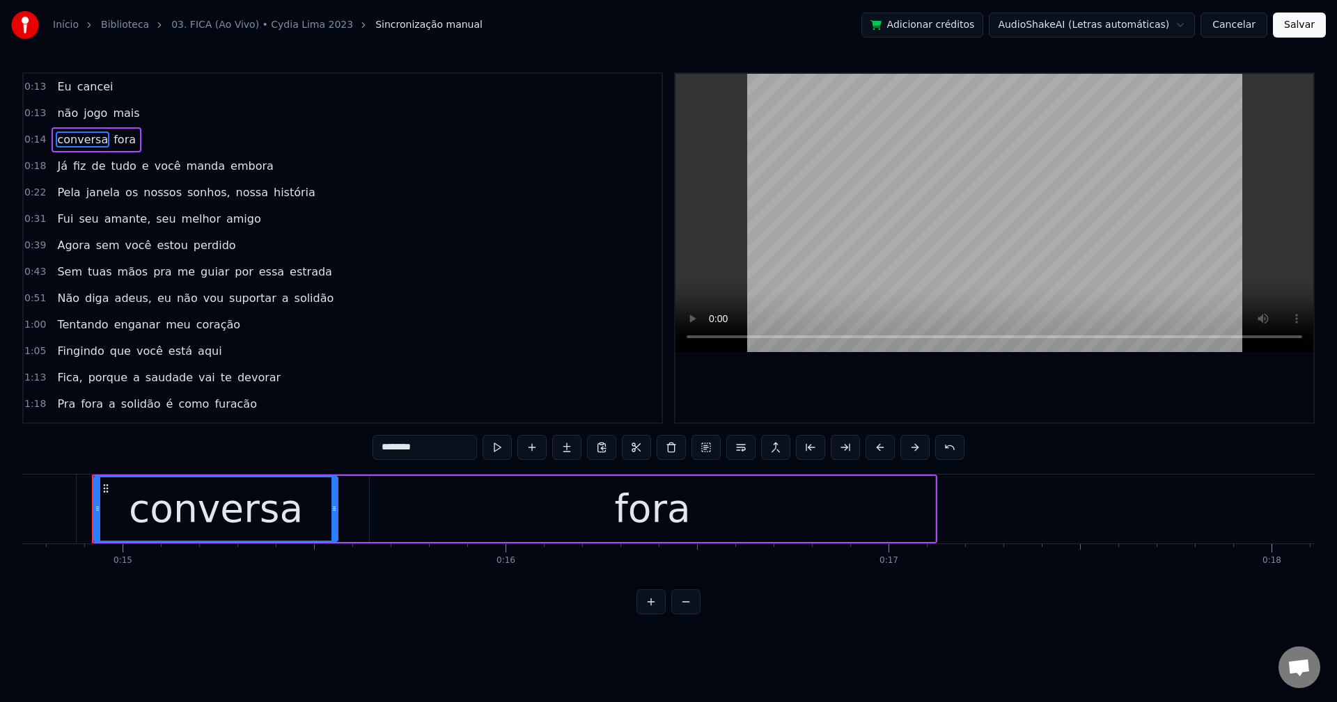
click at [141, 165] on div "Já fiz de tudo e você manda embora" at bounding box center [165, 166] width 227 height 25
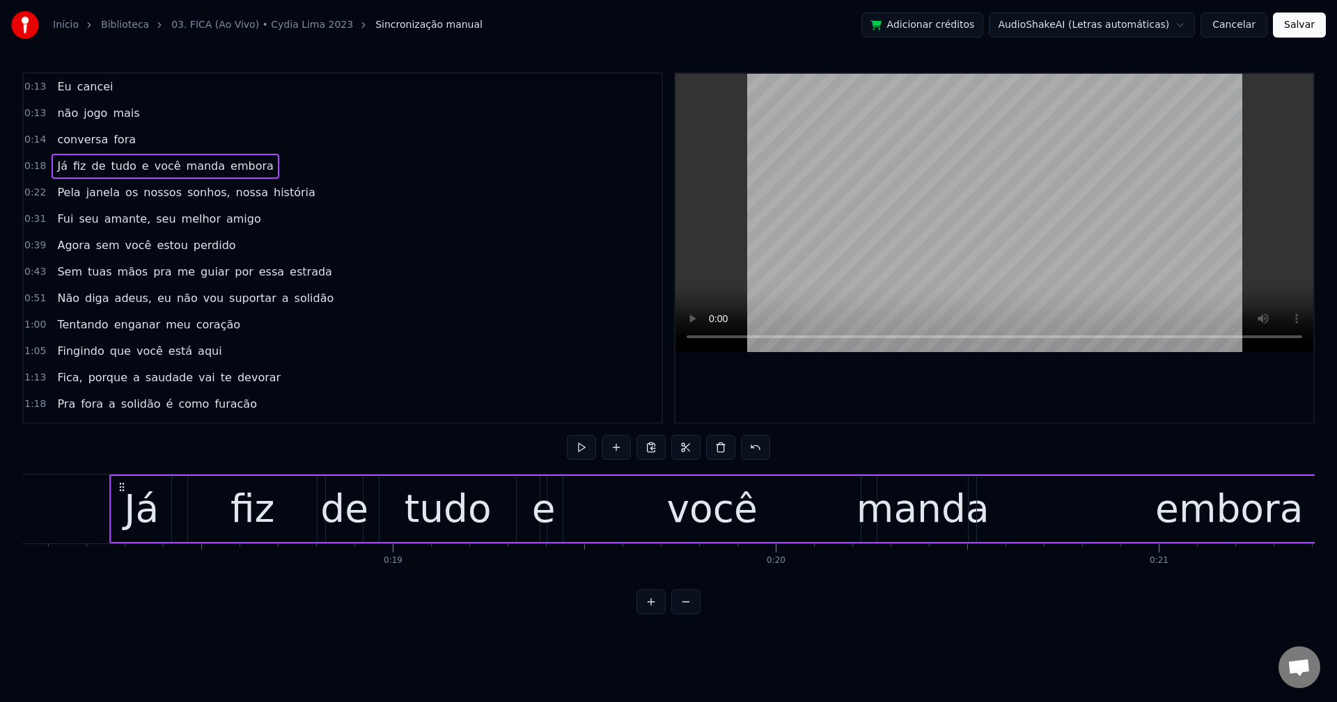
scroll to position [0, 6923]
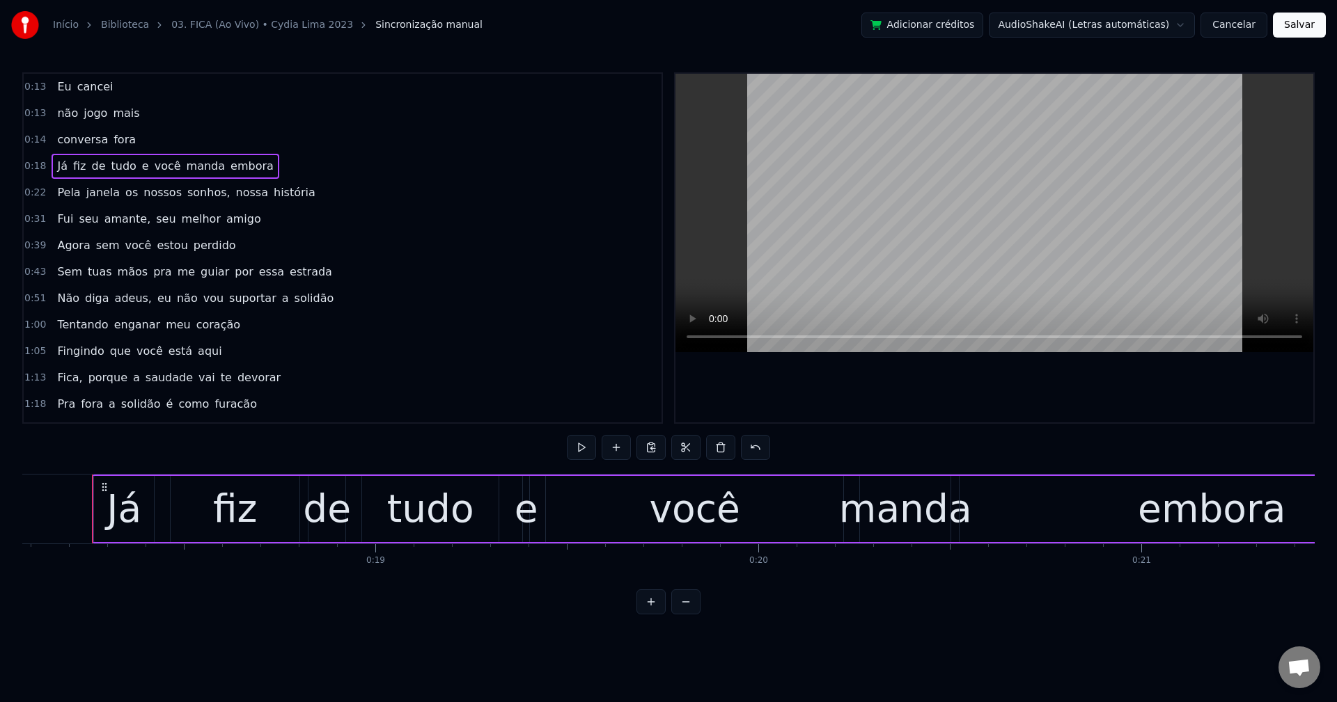
click at [141, 165] on span "e" at bounding box center [146, 166] width 10 height 17
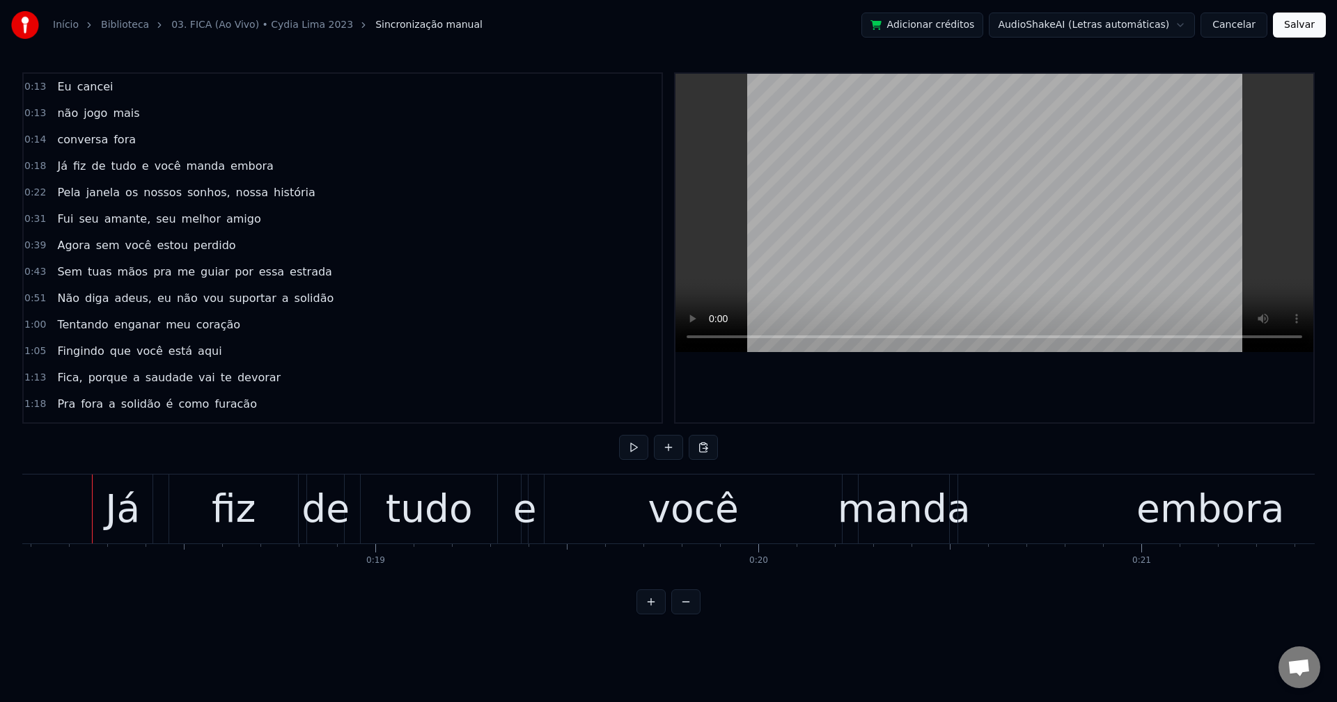
click at [141, 171] on span "e" at bounding box center [146, 166] width 10 height 17
click at [141, 166] on span "e" at bounding box center [146, 166] width 10 height 16
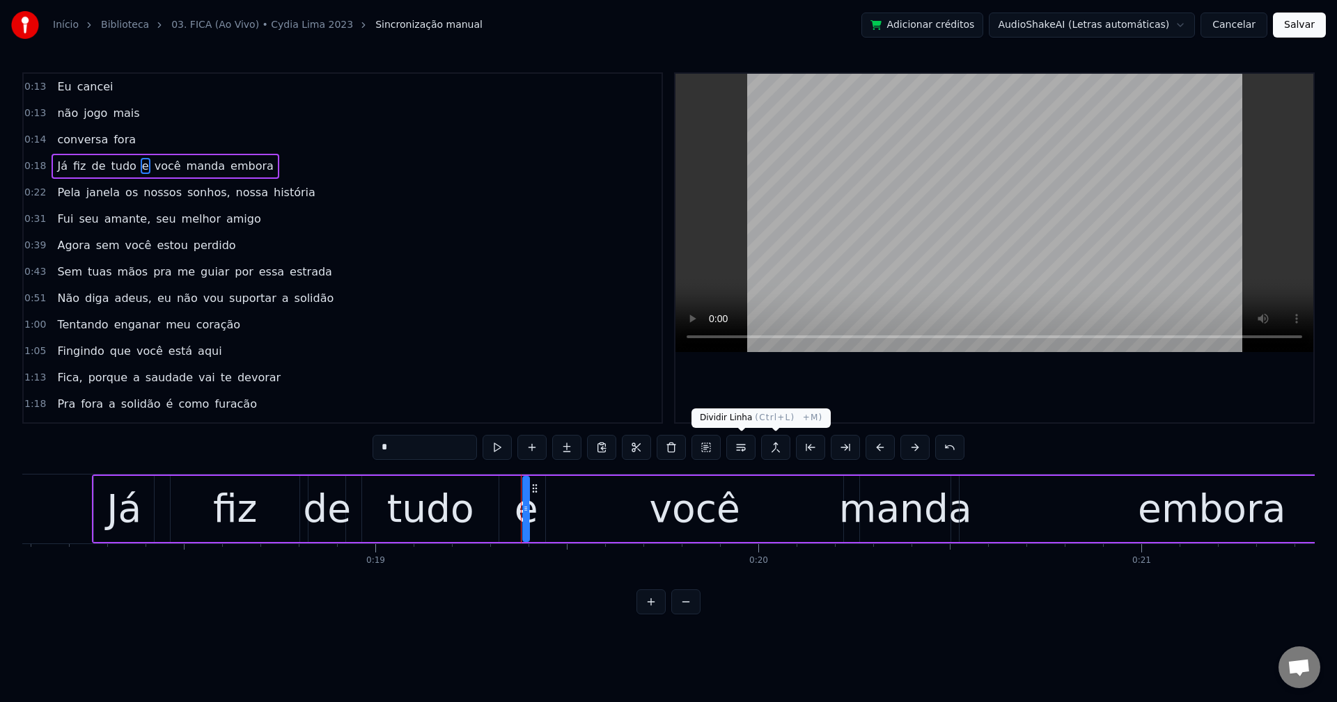
drag, startPoint x: 739, startPoint y: 445, endPoint x: 685, endPoint y: 355, distance: 105.0
click at [739, 441] on button at bounding box center [740, 447] width 29 height 25
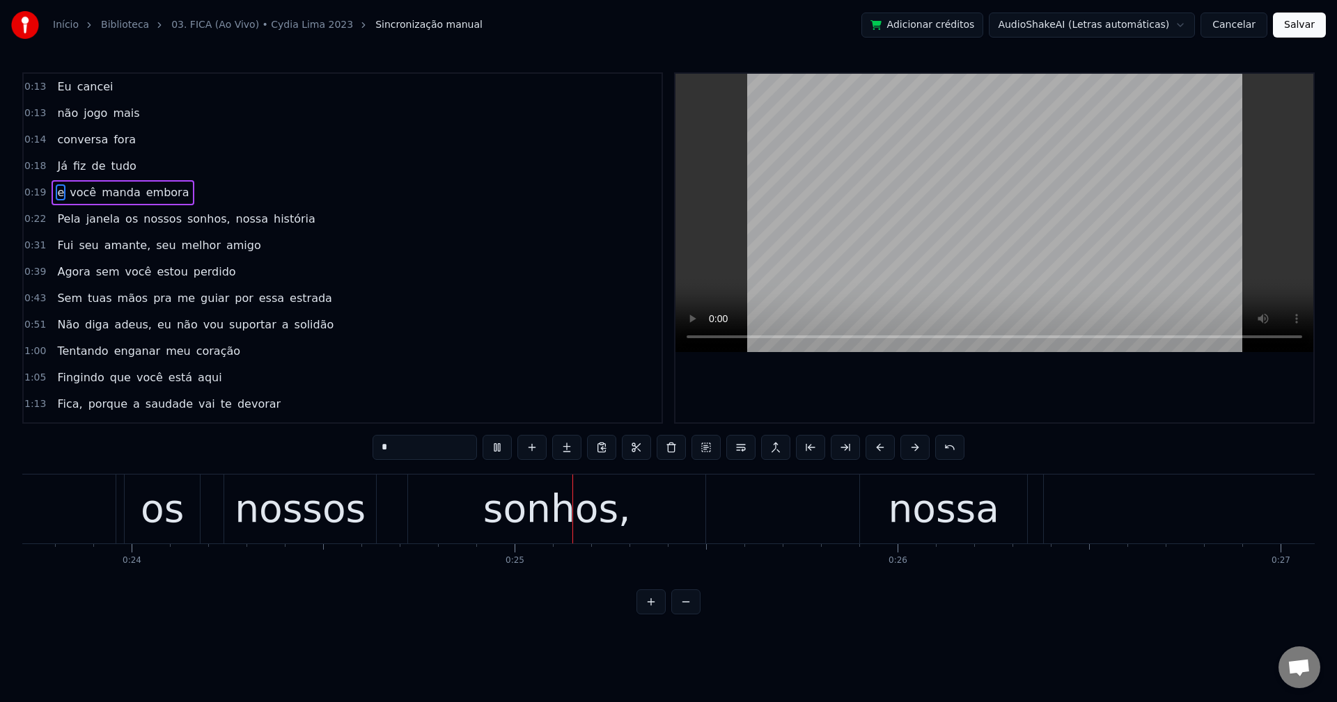
scroll to position [0, 9366]
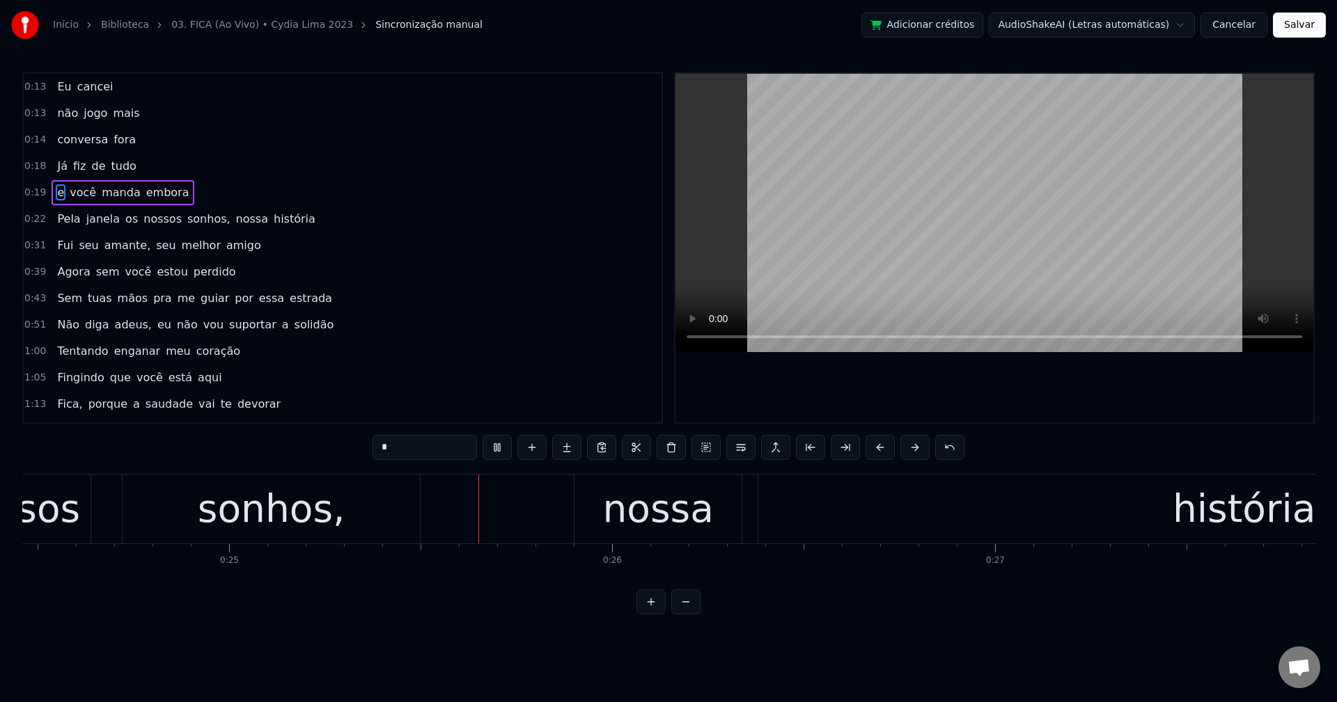
click at [186, 214] on span "sonhos," at bounding box center [209, 219] width 46 height 16
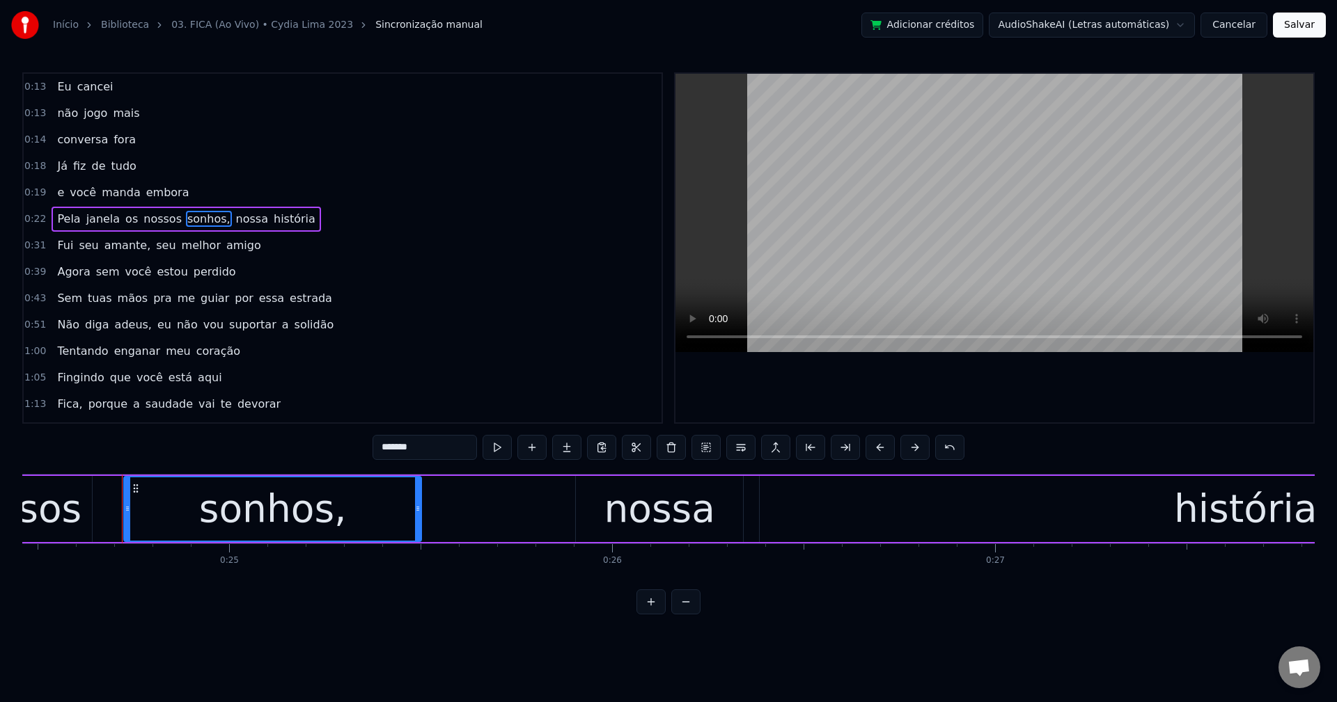
click at [442, 449] on input "*******" at bounding box center [424, 447] width 104 height 25
click at [124, 222] on span "os" at bounding box center [131, 219] width 15 height 16
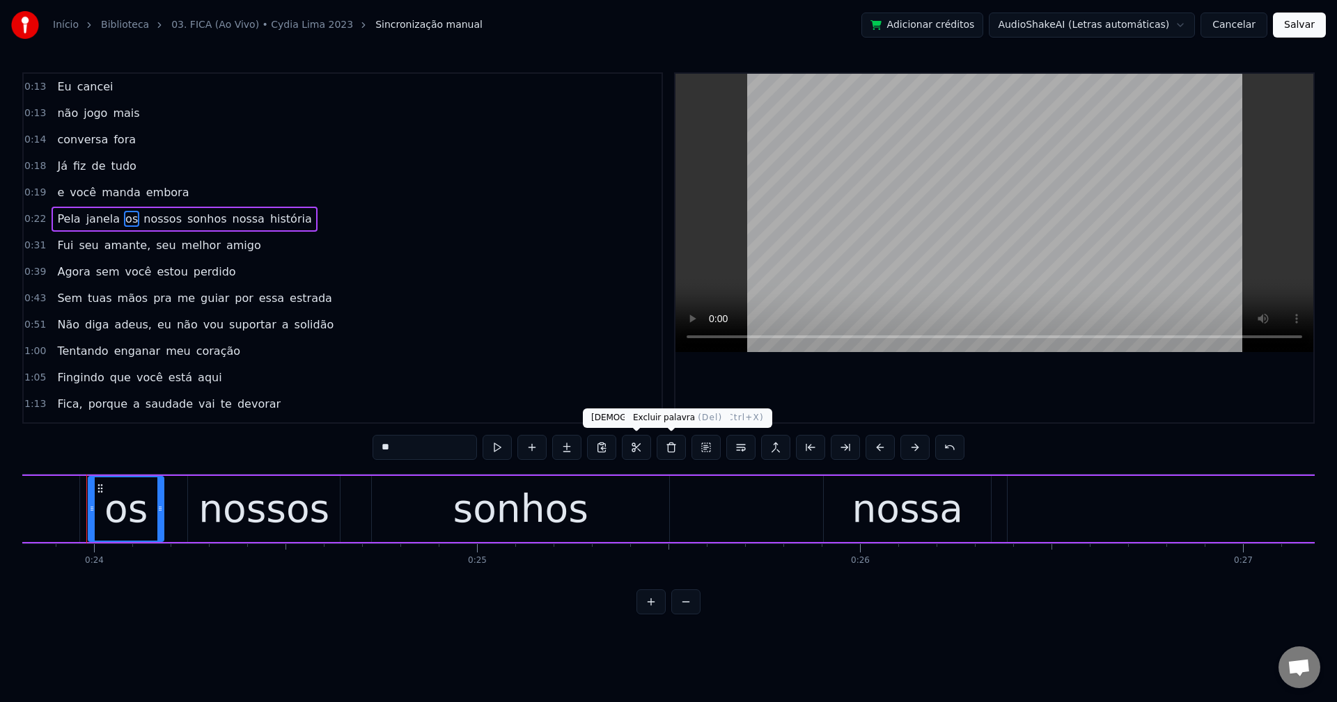
scroll to position [0, 9113]
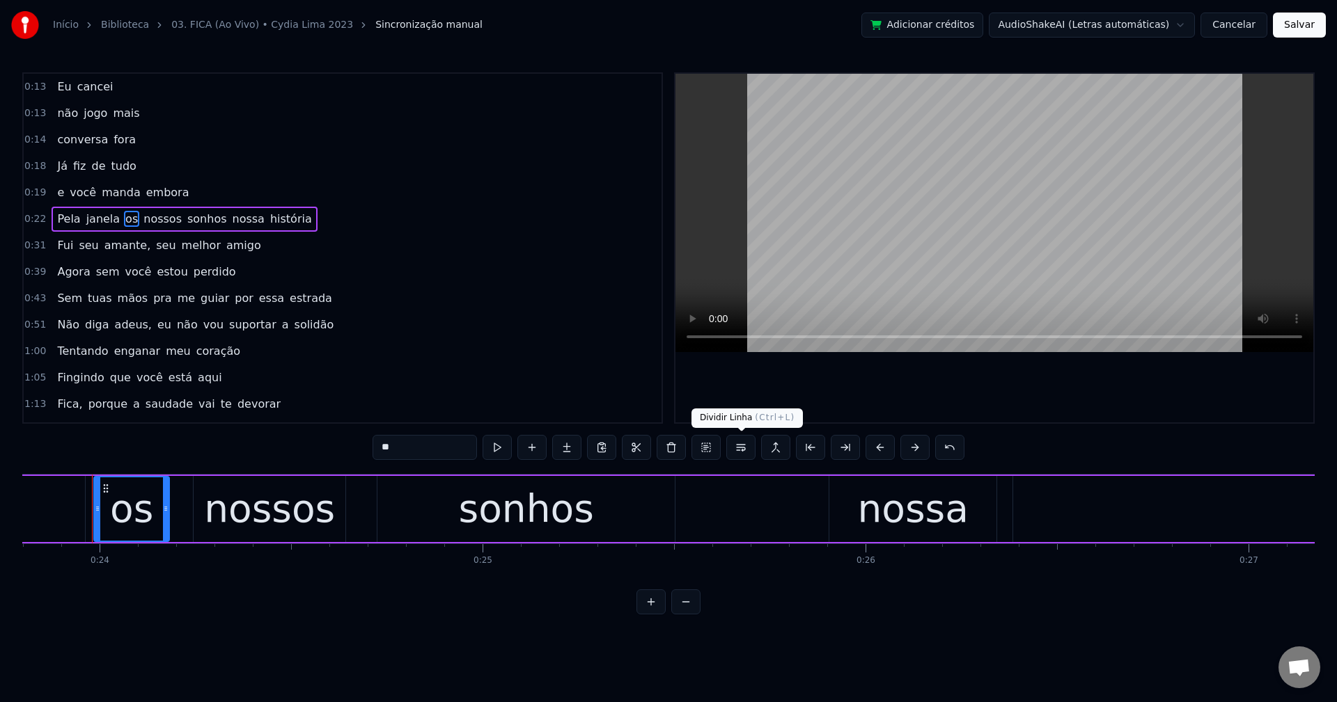
click at [737, 450] on button at bounding box center [740, 447] width 29 height 25
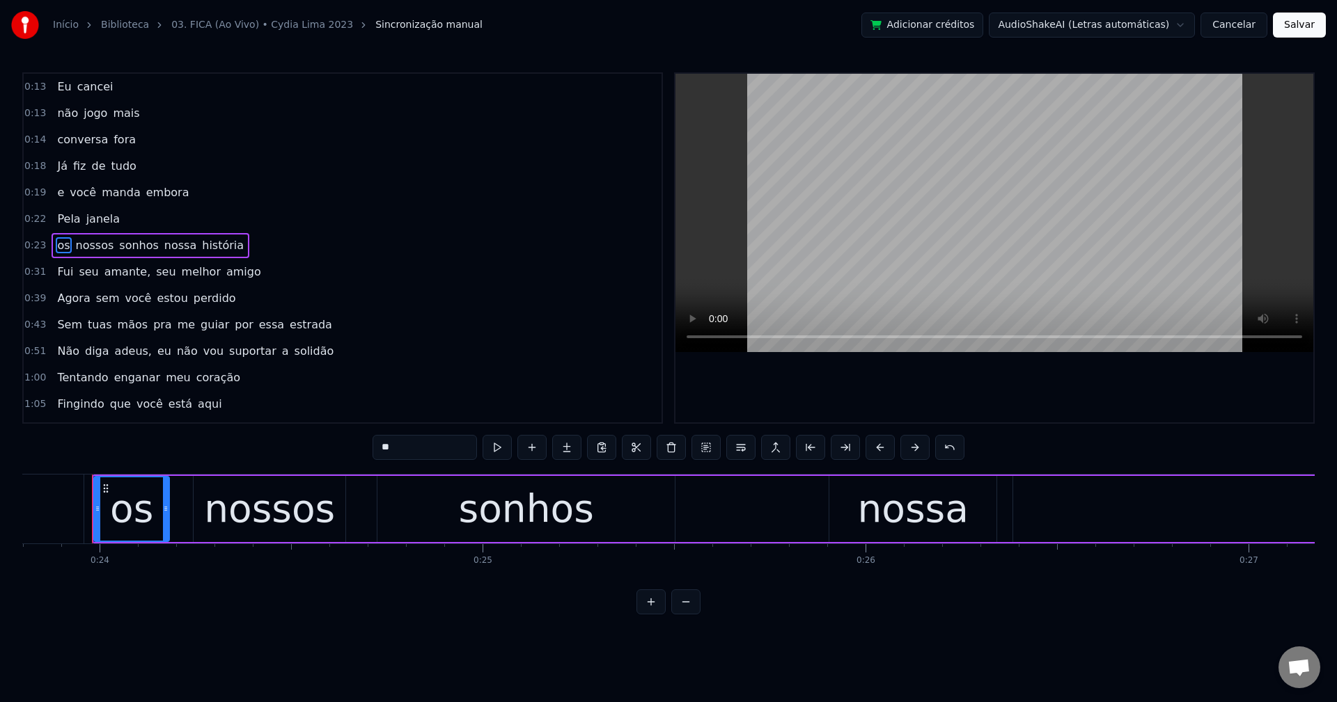
click at [167, 249] on span "nossa" at bounding box center [180, 245] width 35 height 16
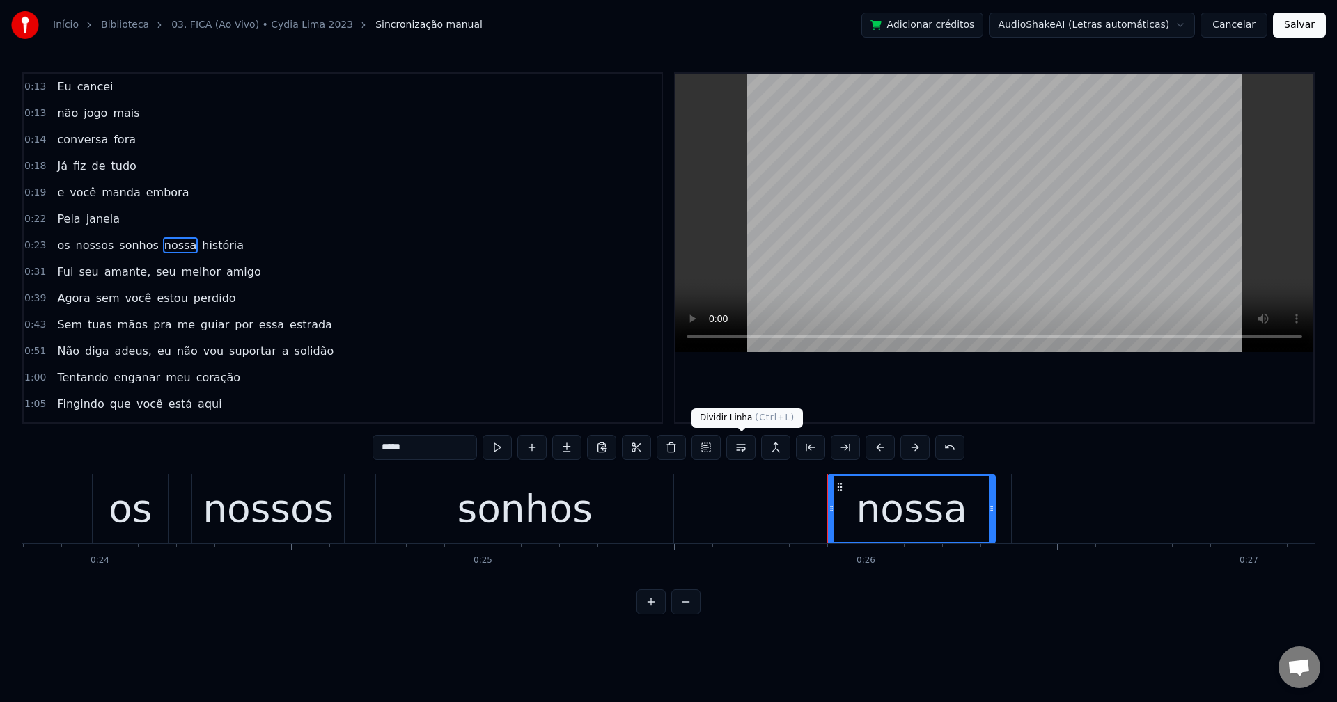
click at [737, 455] on button at bounding box center [740, 447] width 29 height 25
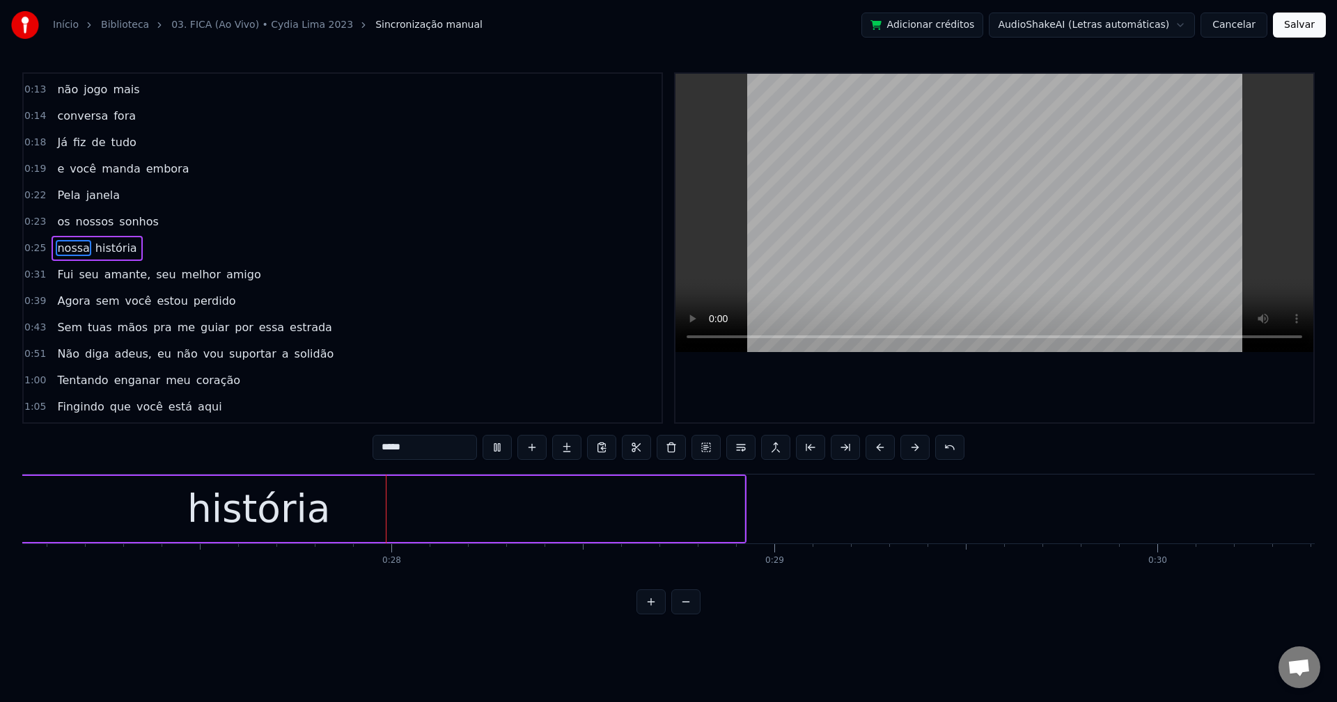
scroll to position [0, 10356]
click at [126, 280] on span "amante," at bounding box center [127, 275] width 49 height 16
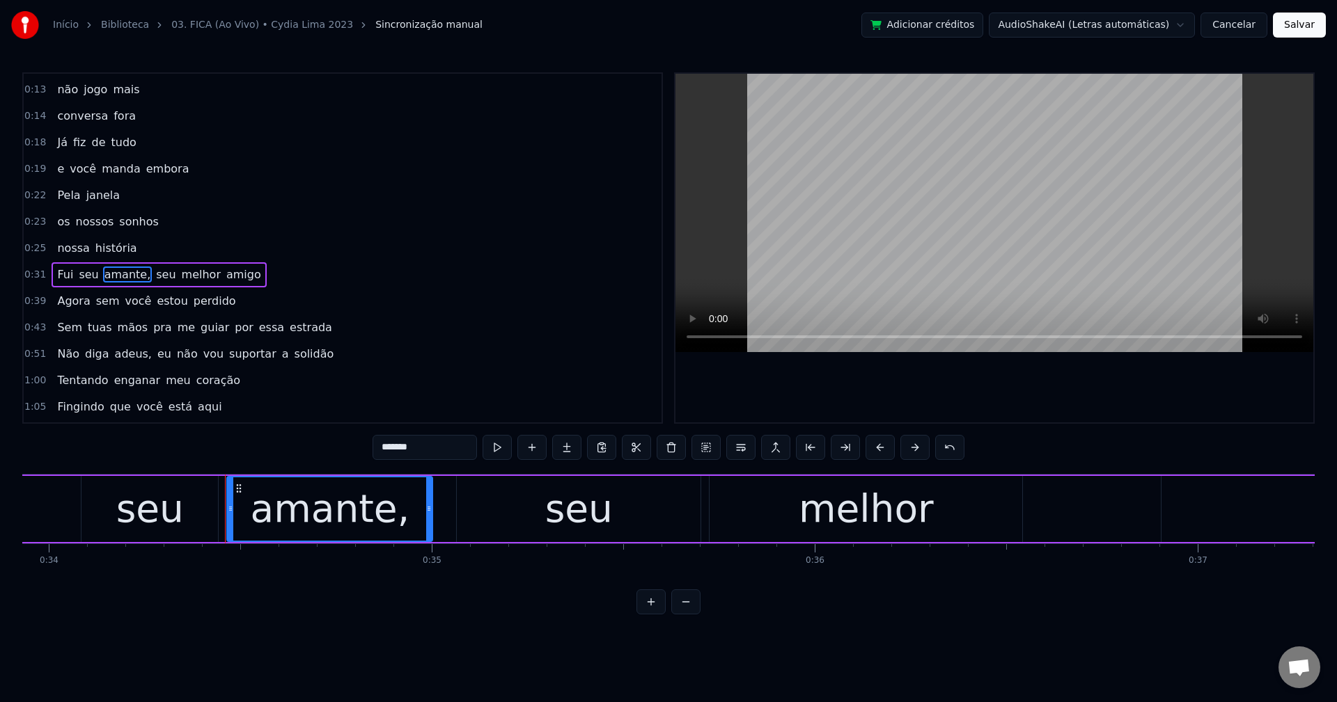
scroll to position [0, 13126]
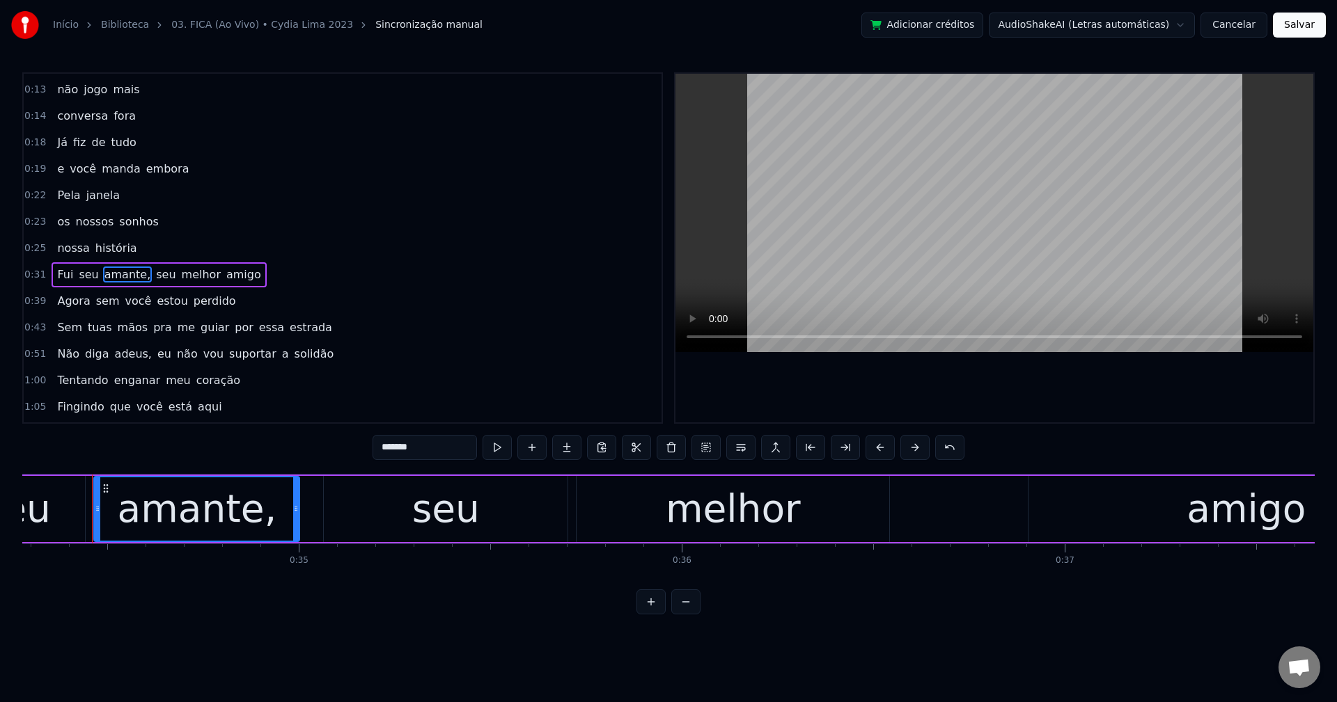
click at [455, 452] on input "*******" at bounding box center [424, 447] width 104 height 25
drag, startPoint x: 148, startPoint y: 276, endPoint x: 473, endPoint y: 391, distance: 344.8
click at [151, 276] on span "seu" at bounding box center [162, 275] width 22 height 16
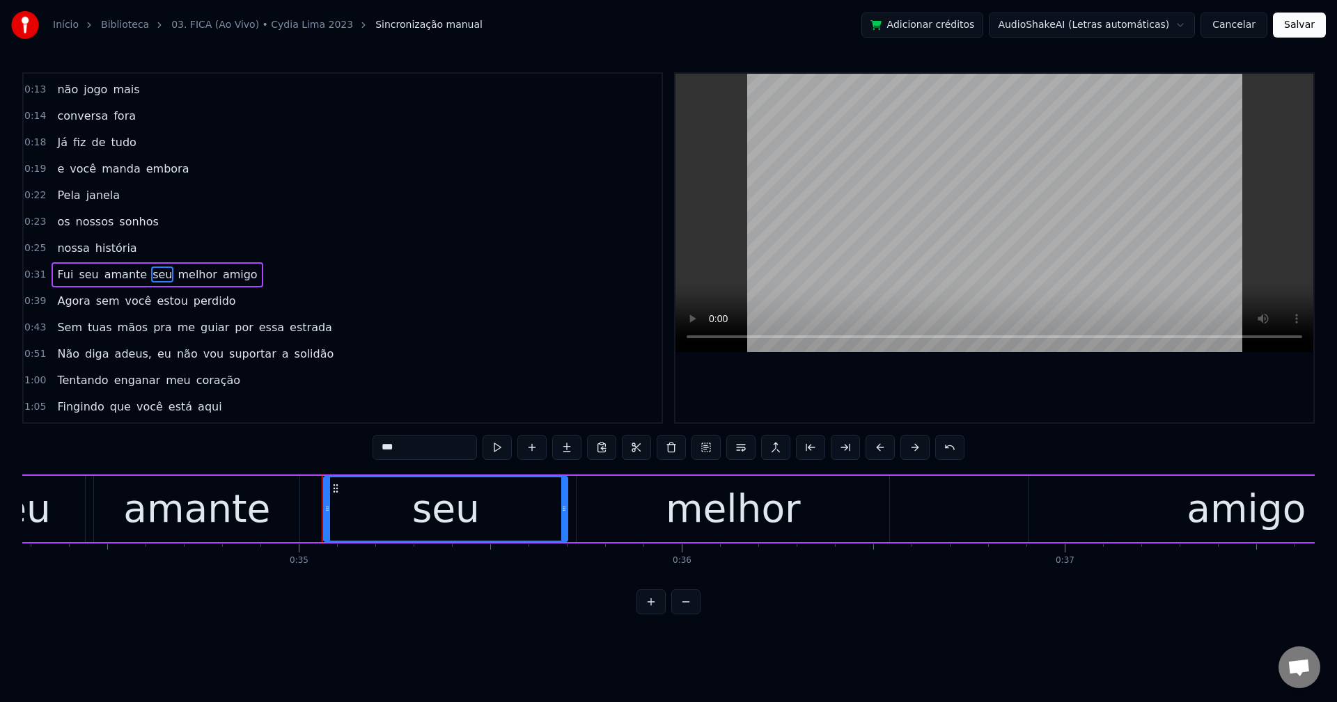
scroll to position [50, 0]
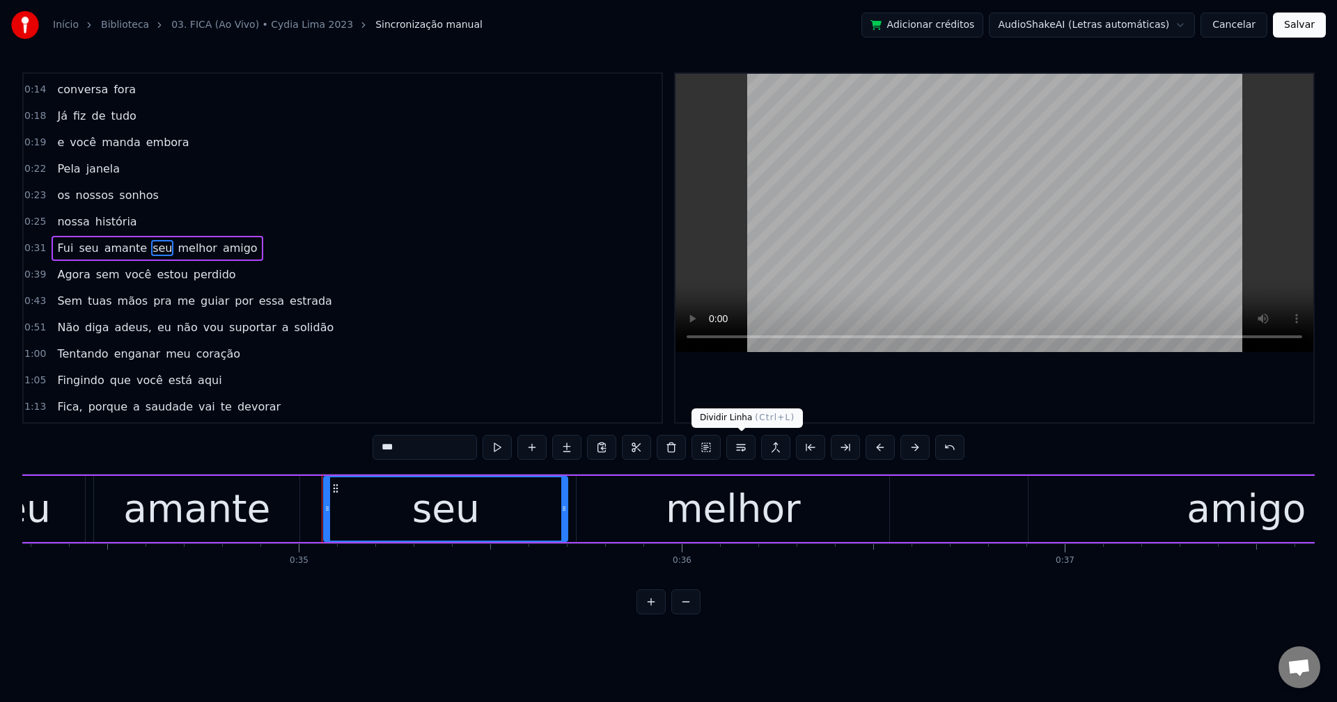
drag, startPoint x: 739, startPoint y: 455, endPoint x: 721, endPoint y: 376, distance: 80.6
click at [739, 453] on button at bounding box center [740, 447] width 29 height 25
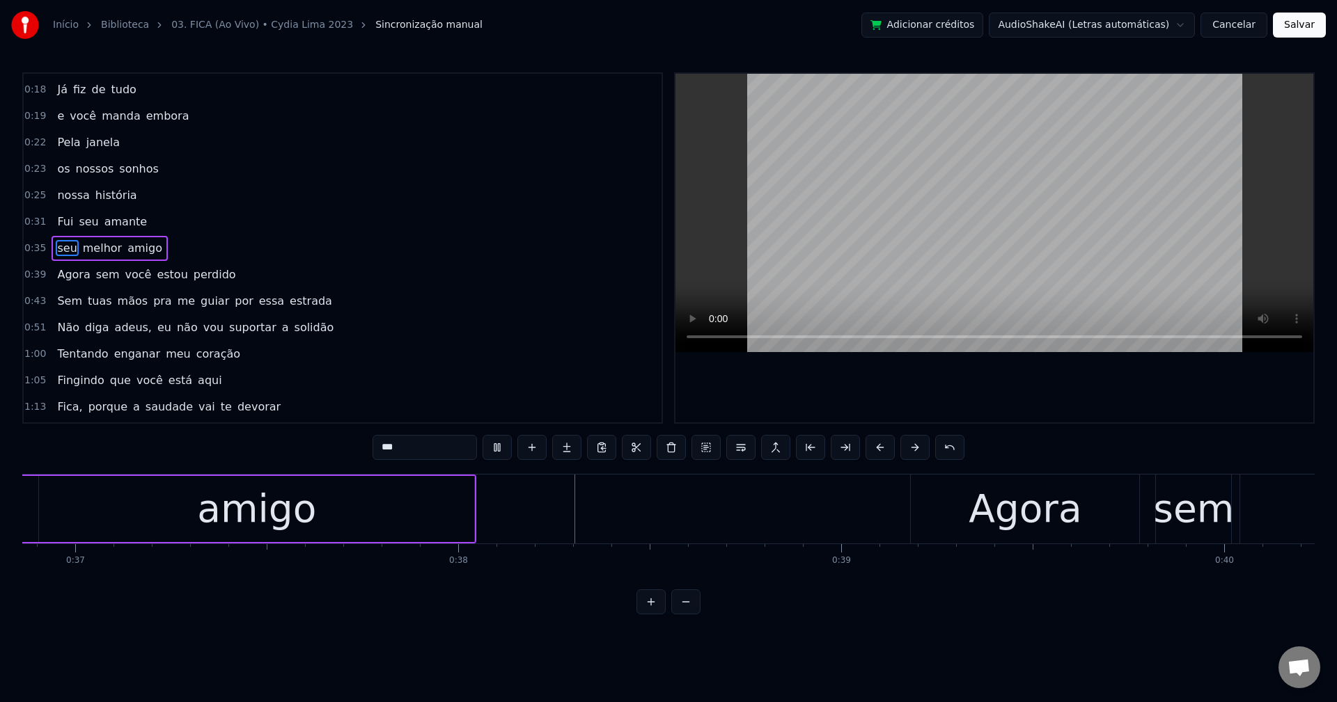
scroll to position [0, 14366]
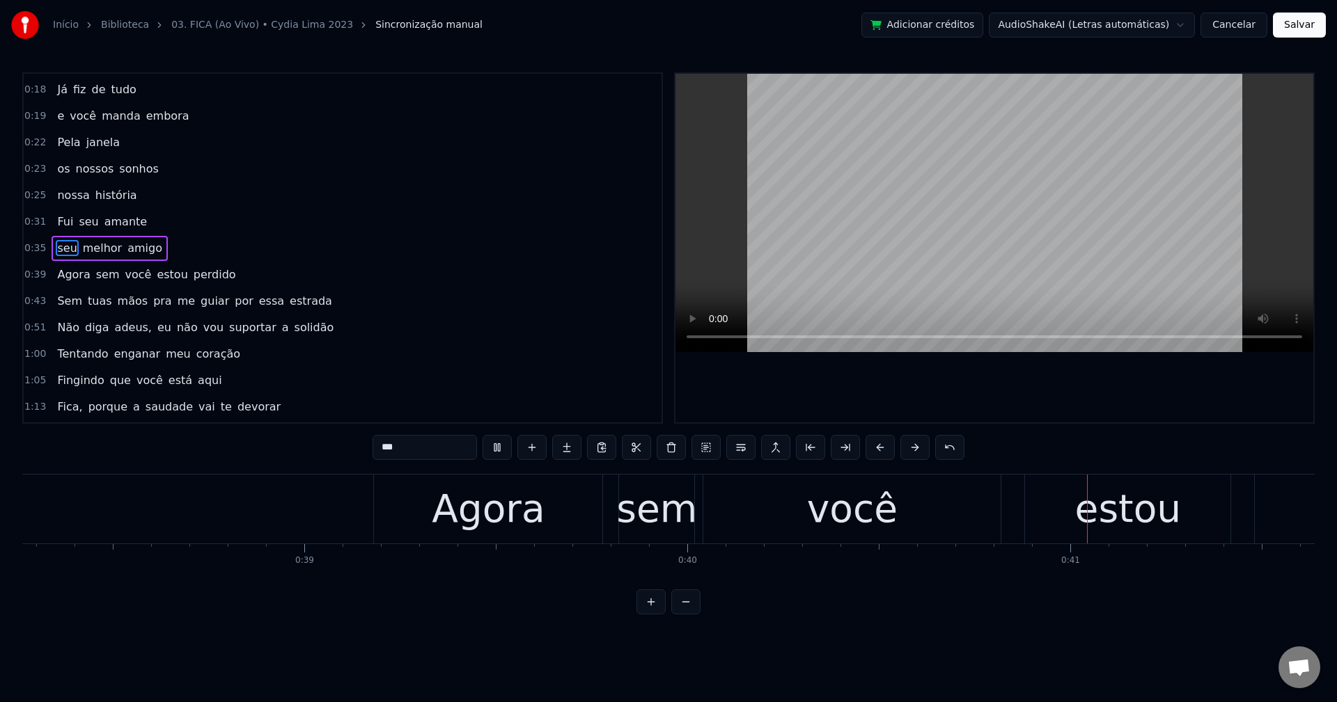
click at [155, 270] on span "estou" at bounding box center [171, 275] width 33 height 16
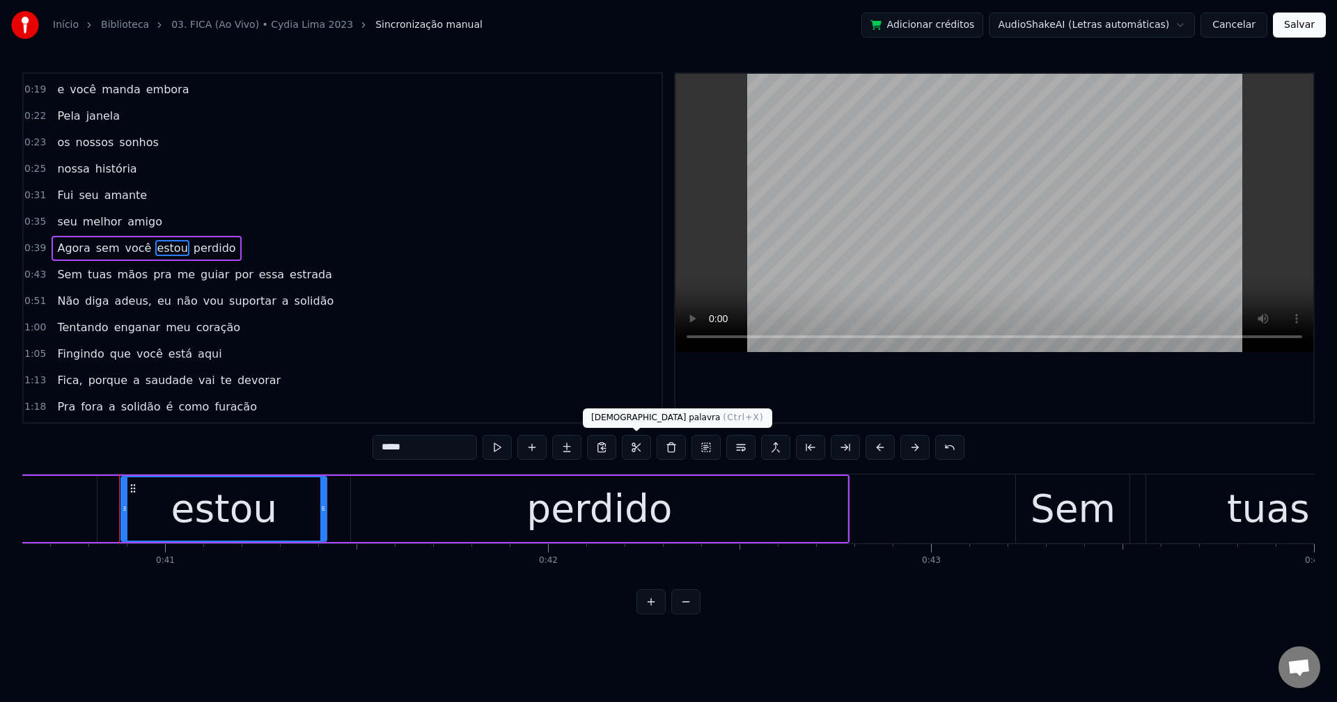
scroll to position [0, 15600]
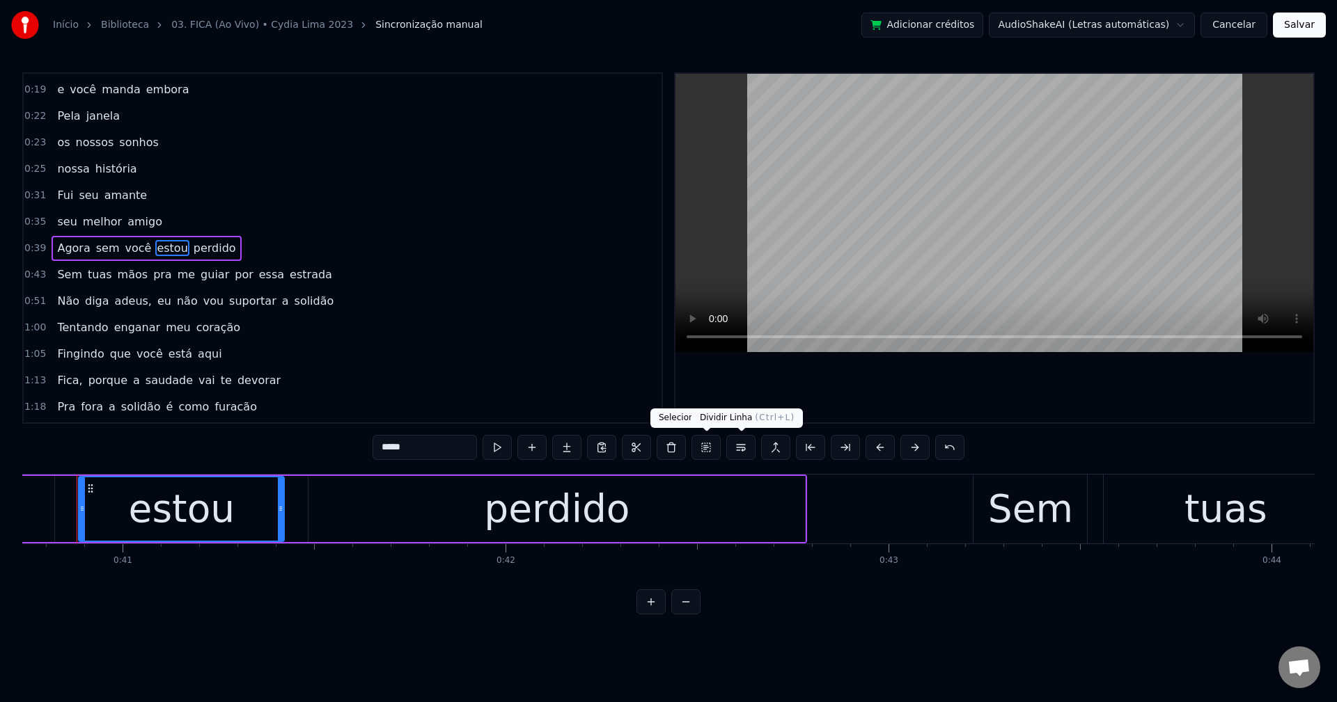
click at [738, 448] on button at bounding box center [740, 447] width 29 height 25
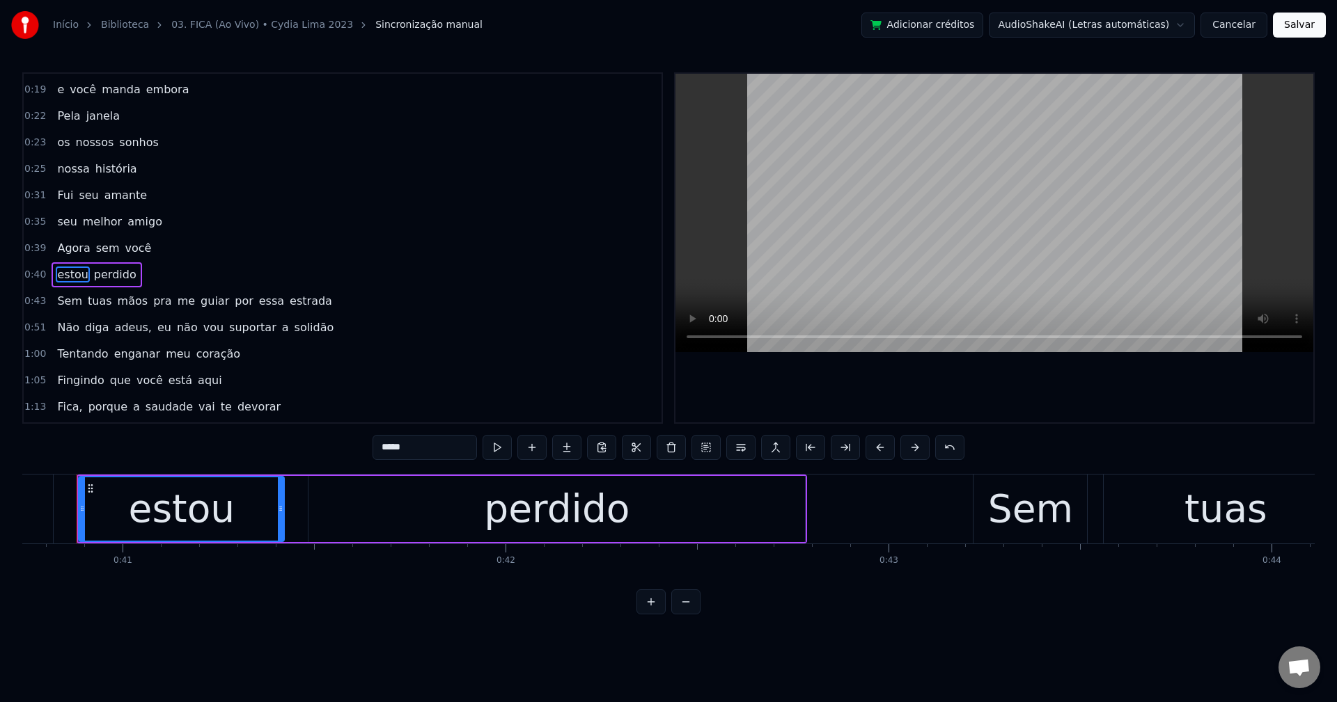
scroll to position [129, 0]
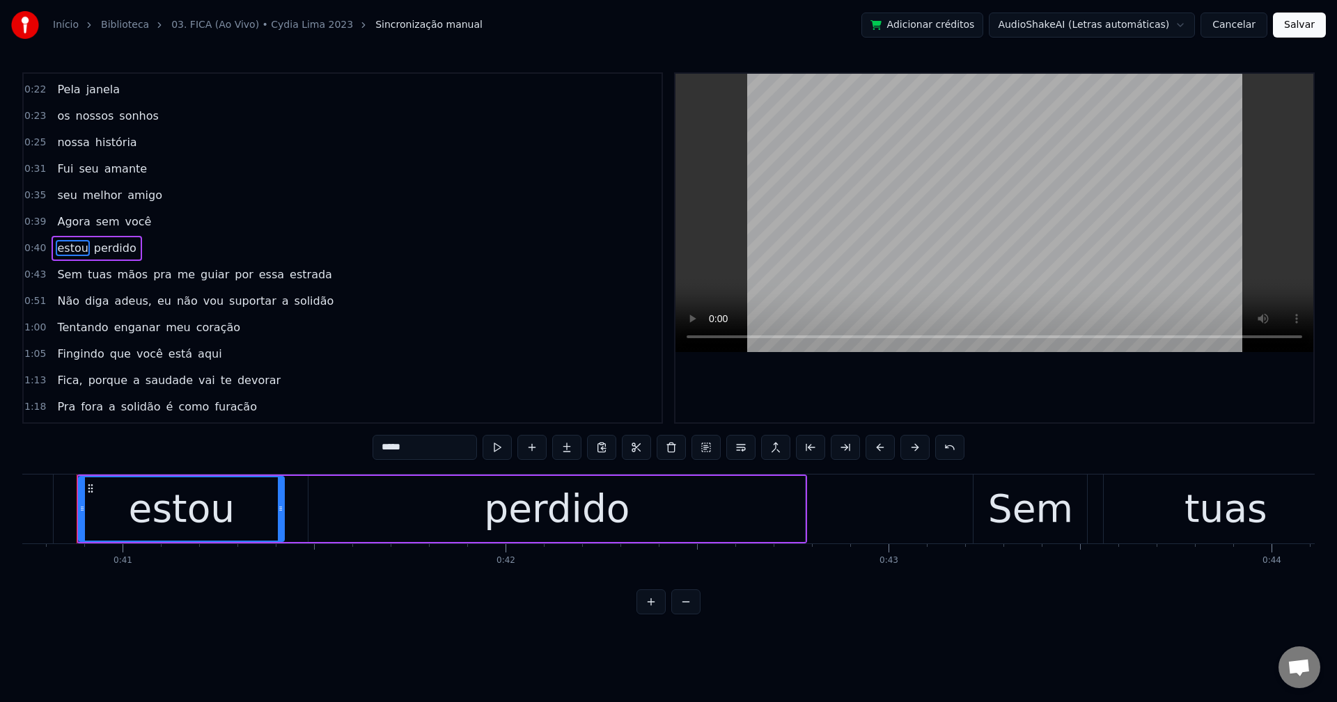
click at [152, 274] on span "pra" at bounding box center [163, 275] width 22 height 16
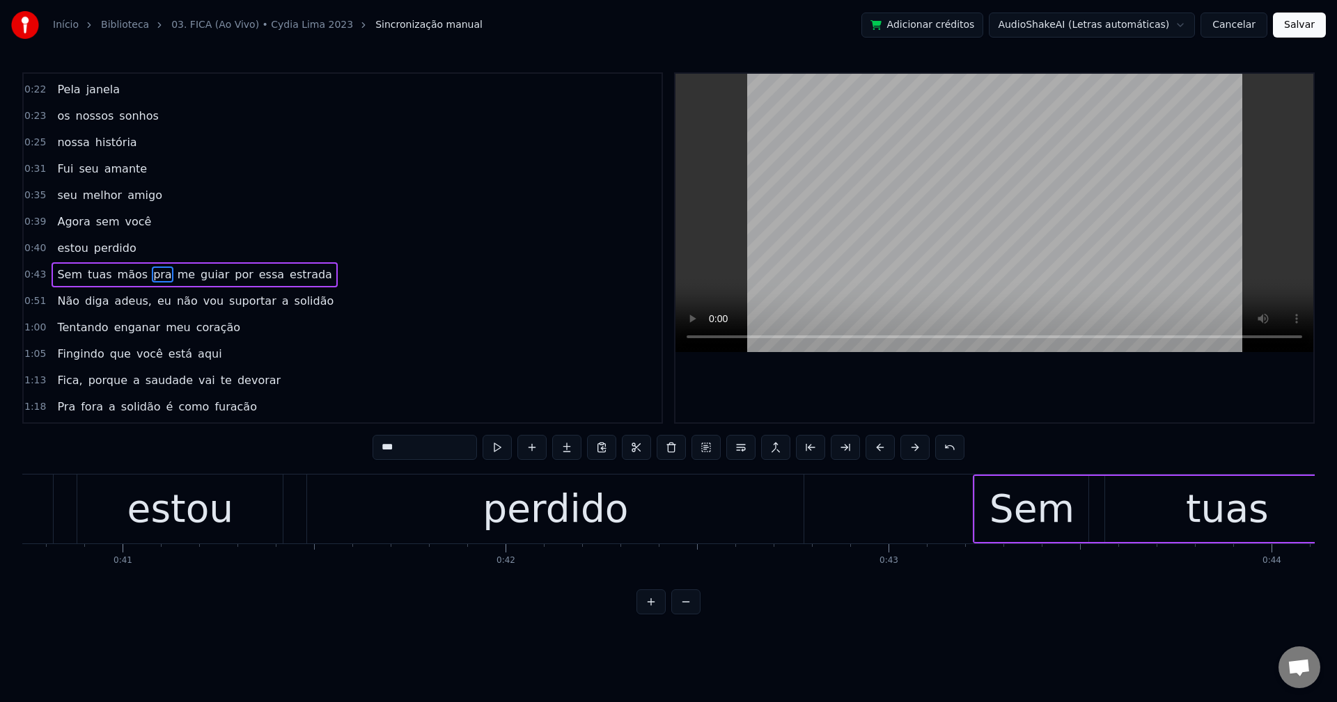
scroll to position [156, 0]
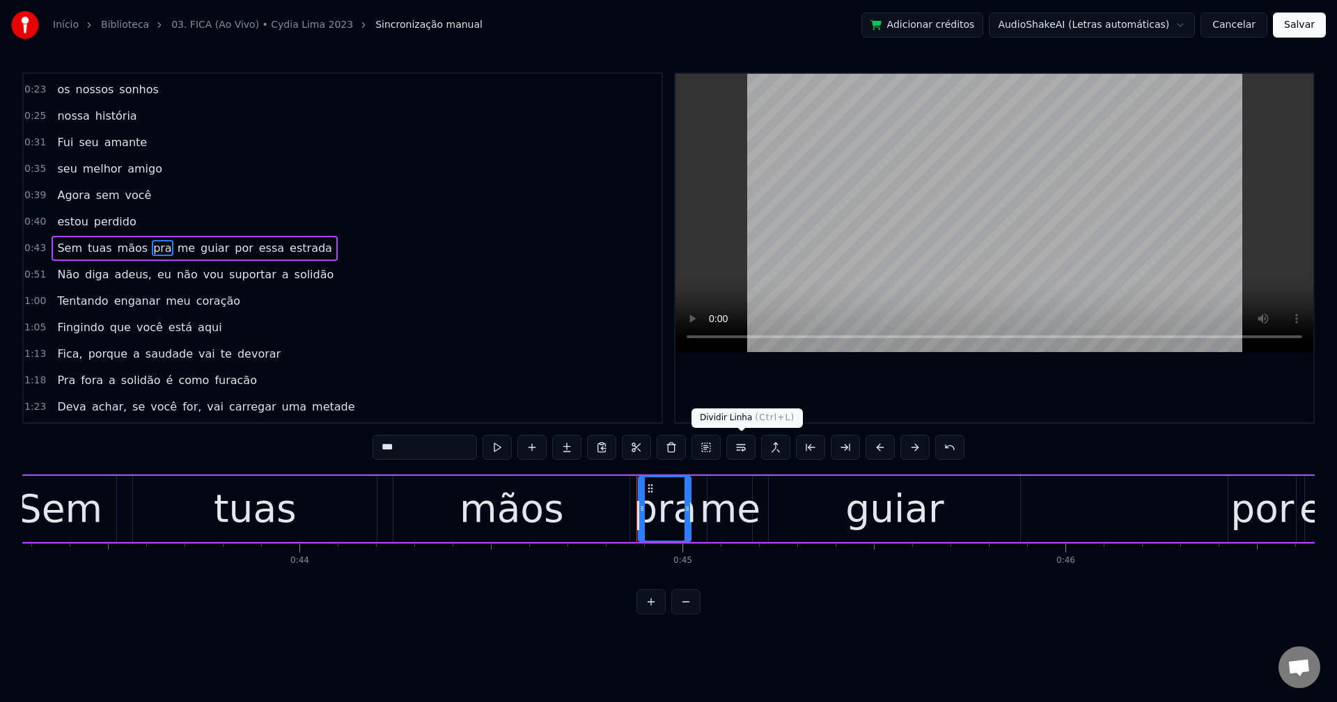
click at [744, 450] on button at bounding box center [740, 447] width 29 height 25
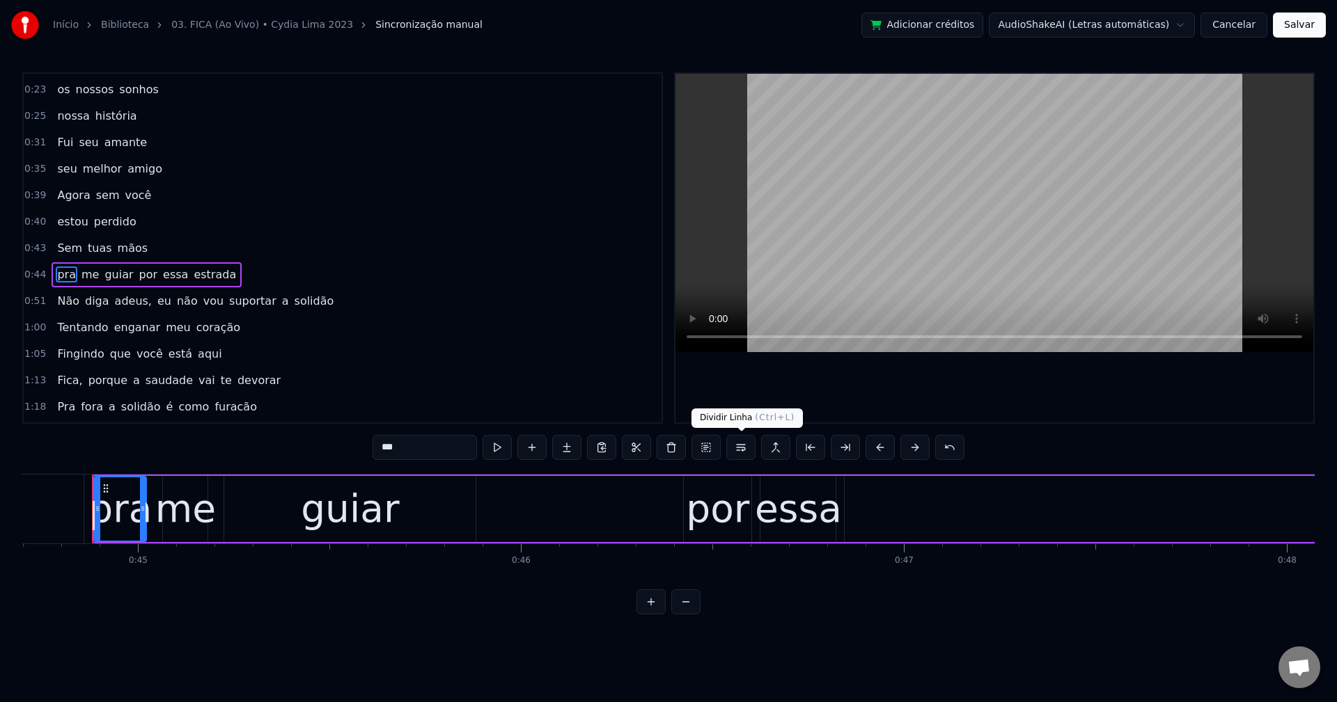
scroll to position [182, 0]
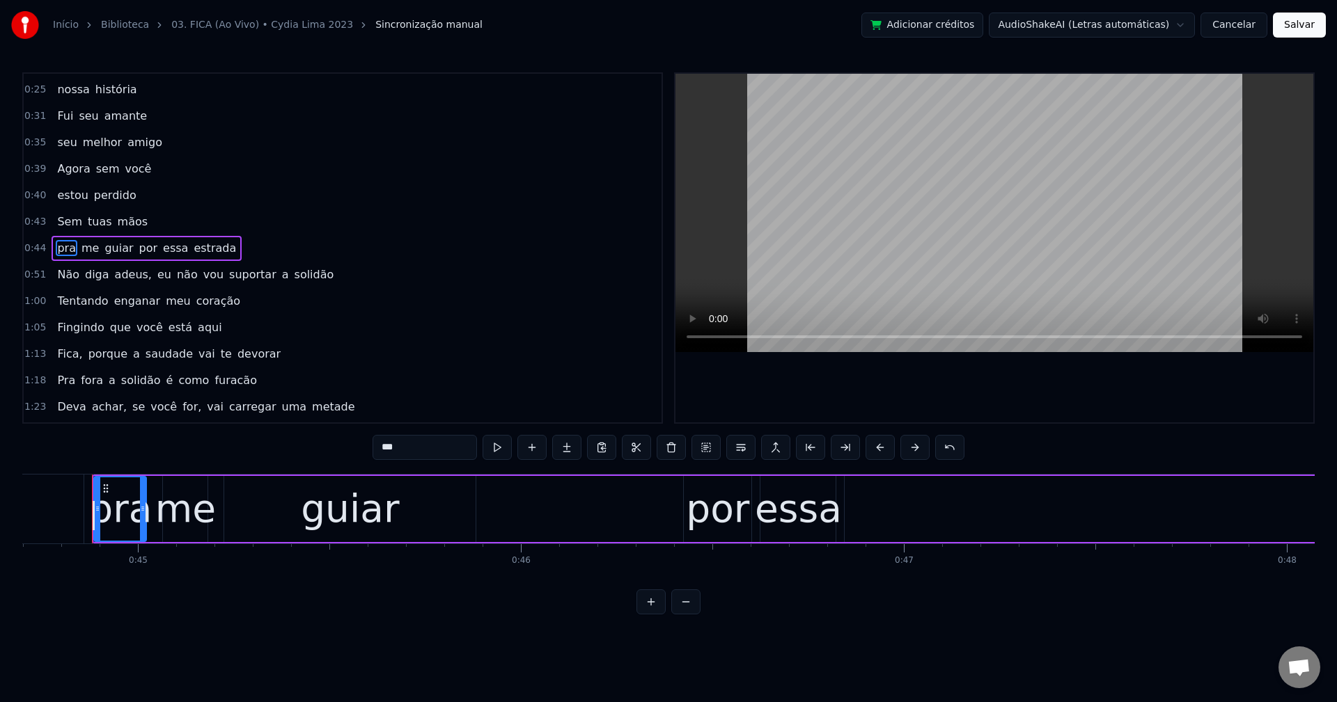
click at [140, 248] on span "por" at bounding box center [149, 248] width 22 height 16
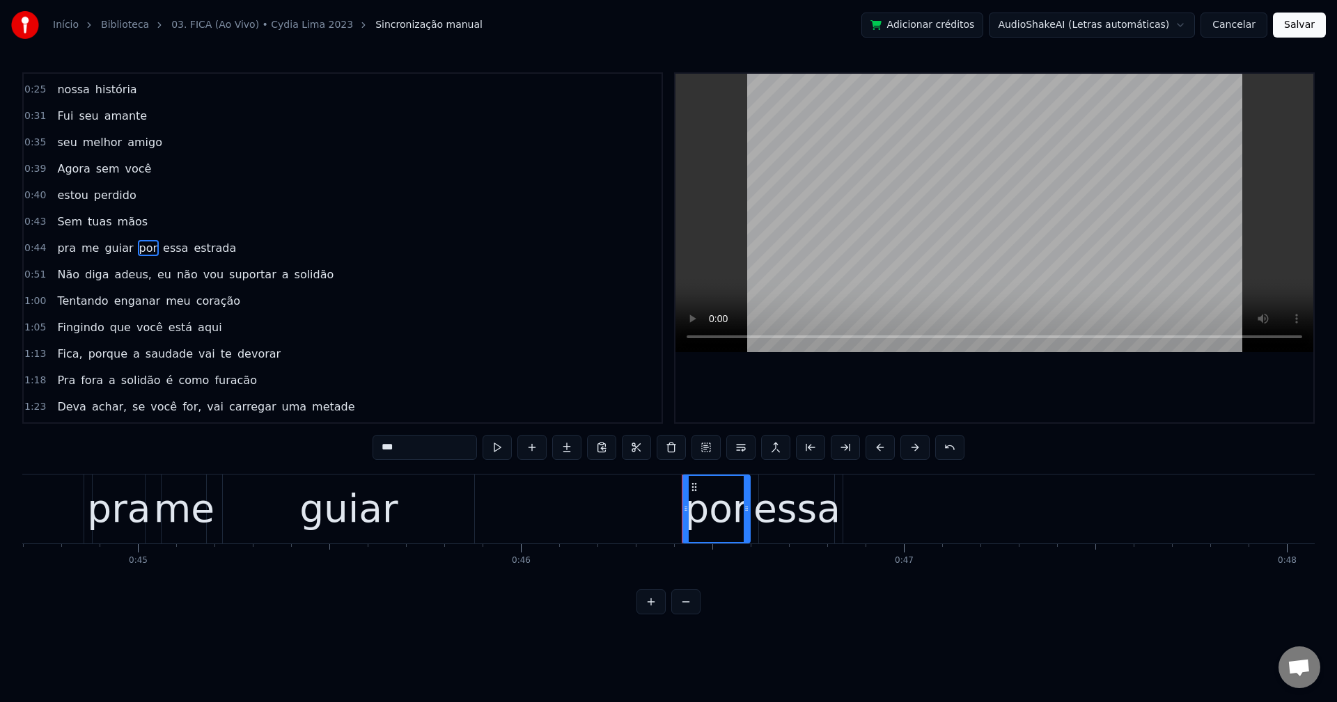
drag, startPoint x: 694, startPoint y: 477, endPoint x: 587, endPoint y: 681, distance: 230.5
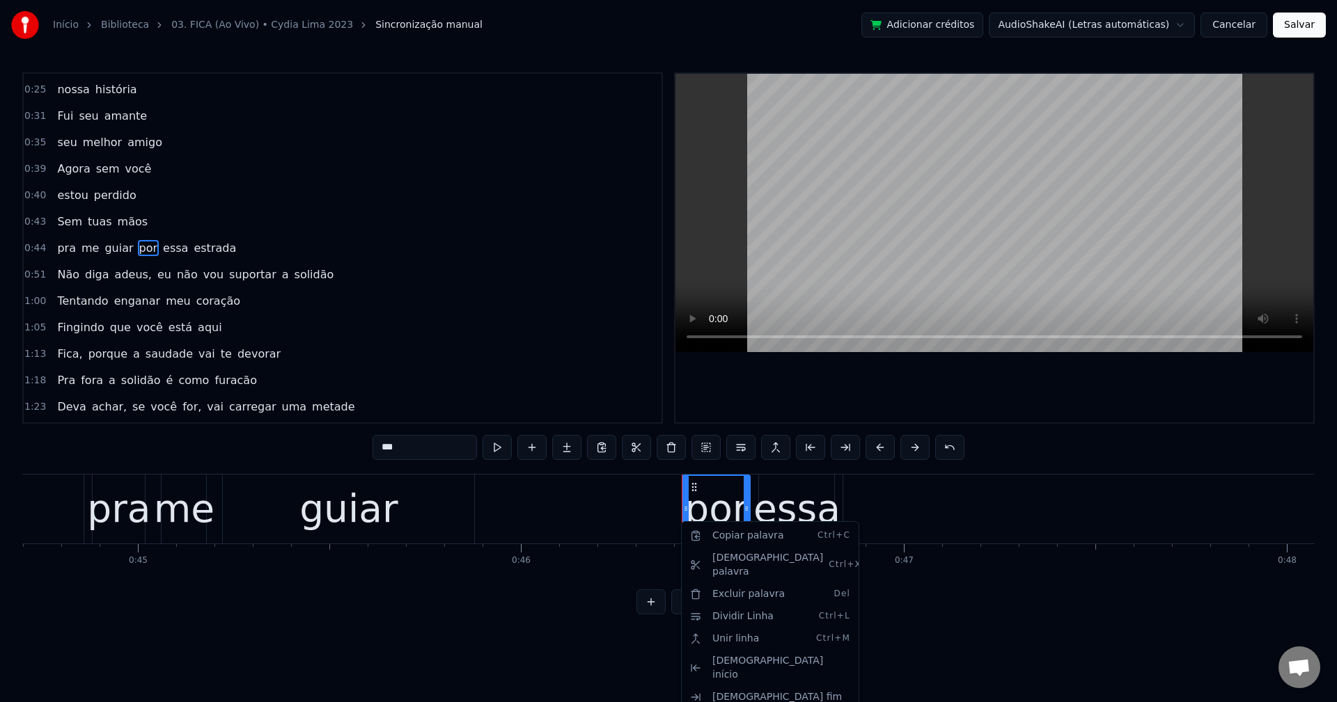
click at [744, 442] on html "Início Biblioteca 03. FICA (Ao Vivo) • [PERSON_NAME] 2023 Sincronização manual …" at bounding box center [668, 318] width 1337 height 637
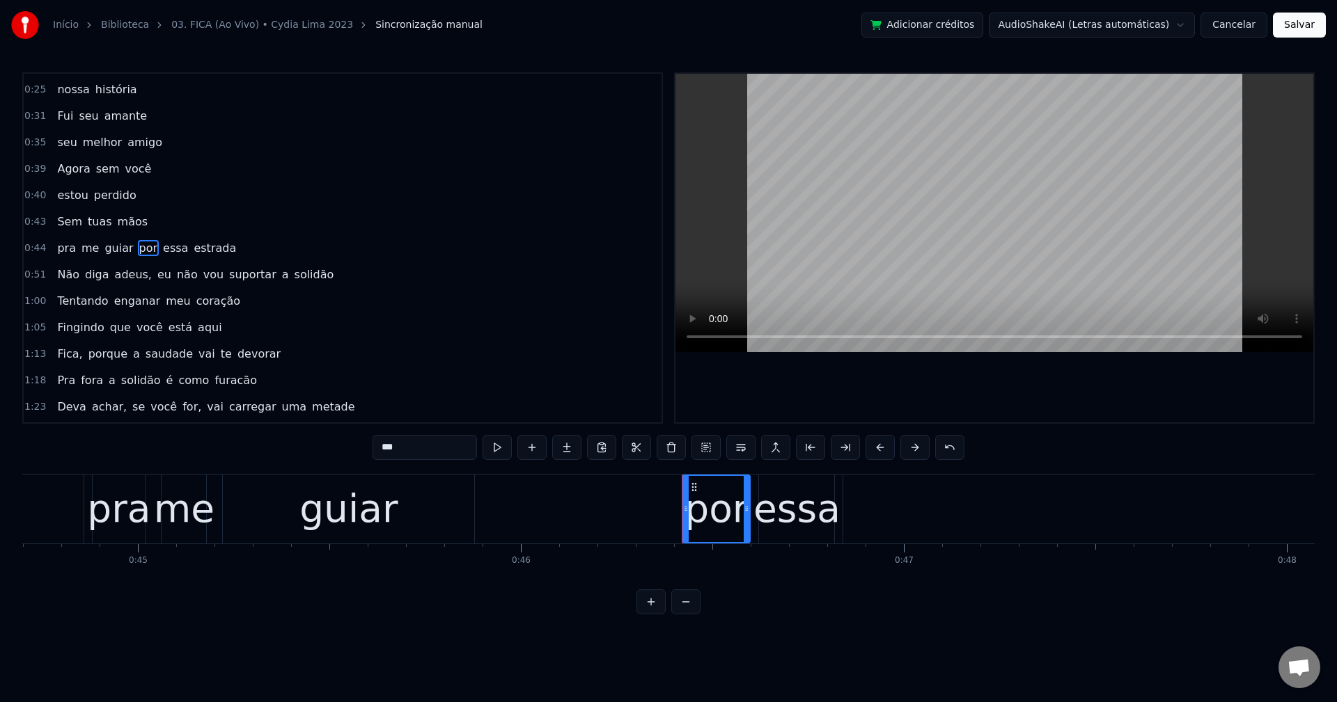
click at [744, 442] on button at bounding box center [740, 447] width 29 height 25
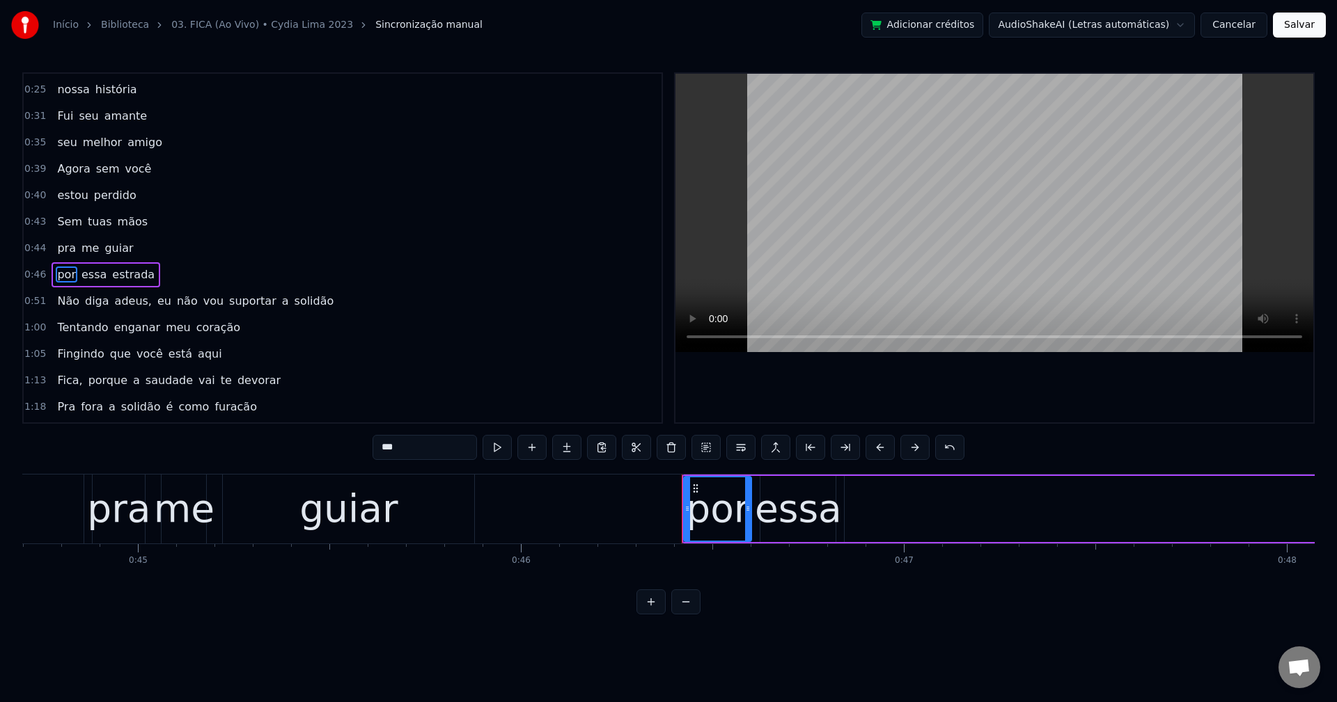
scroll to position [209, 0]
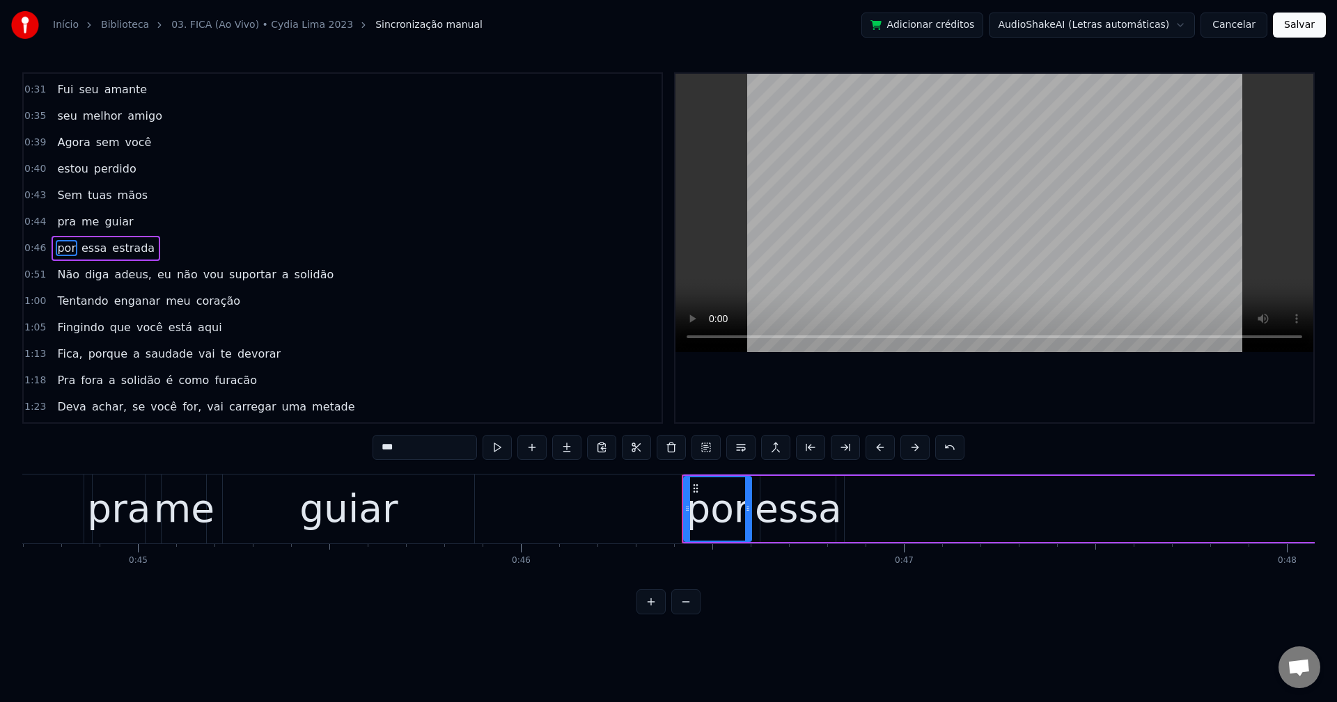
click at [126, 270] on span "adeus," at bounding box center [133, 275] width 40 height 16
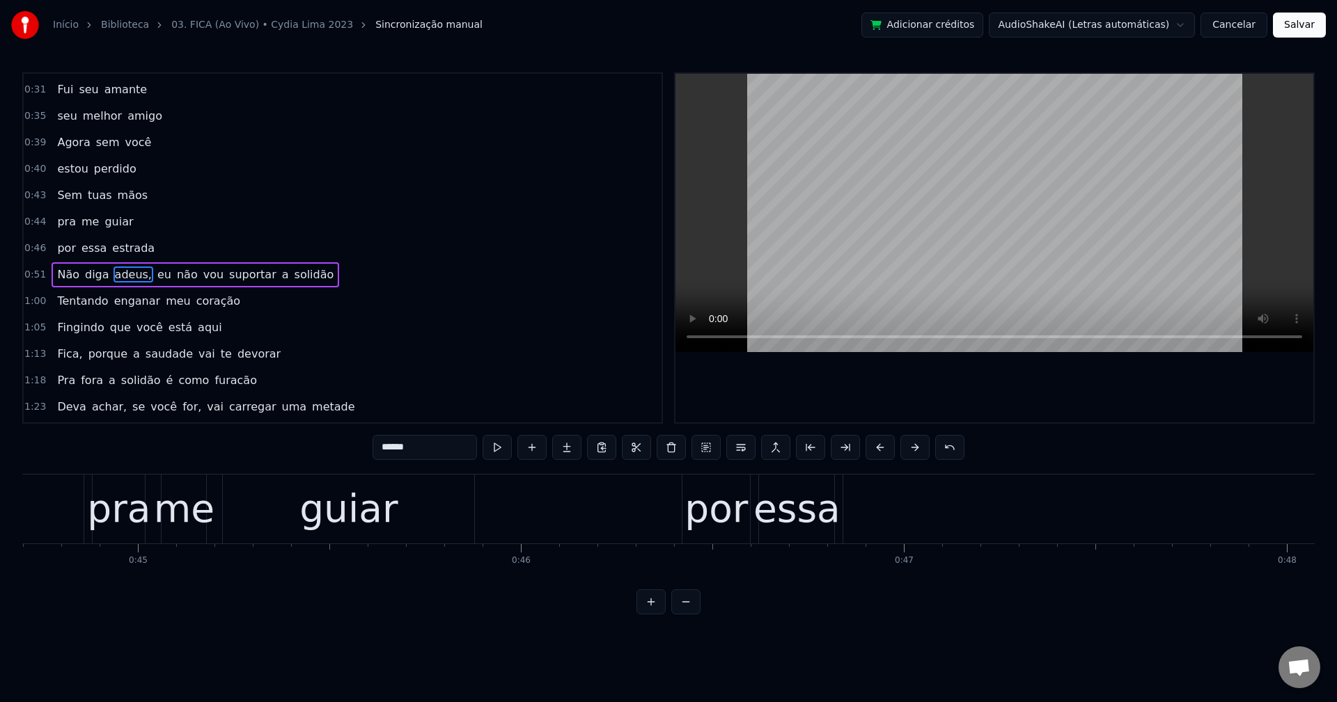
scroll to position [235, 0]
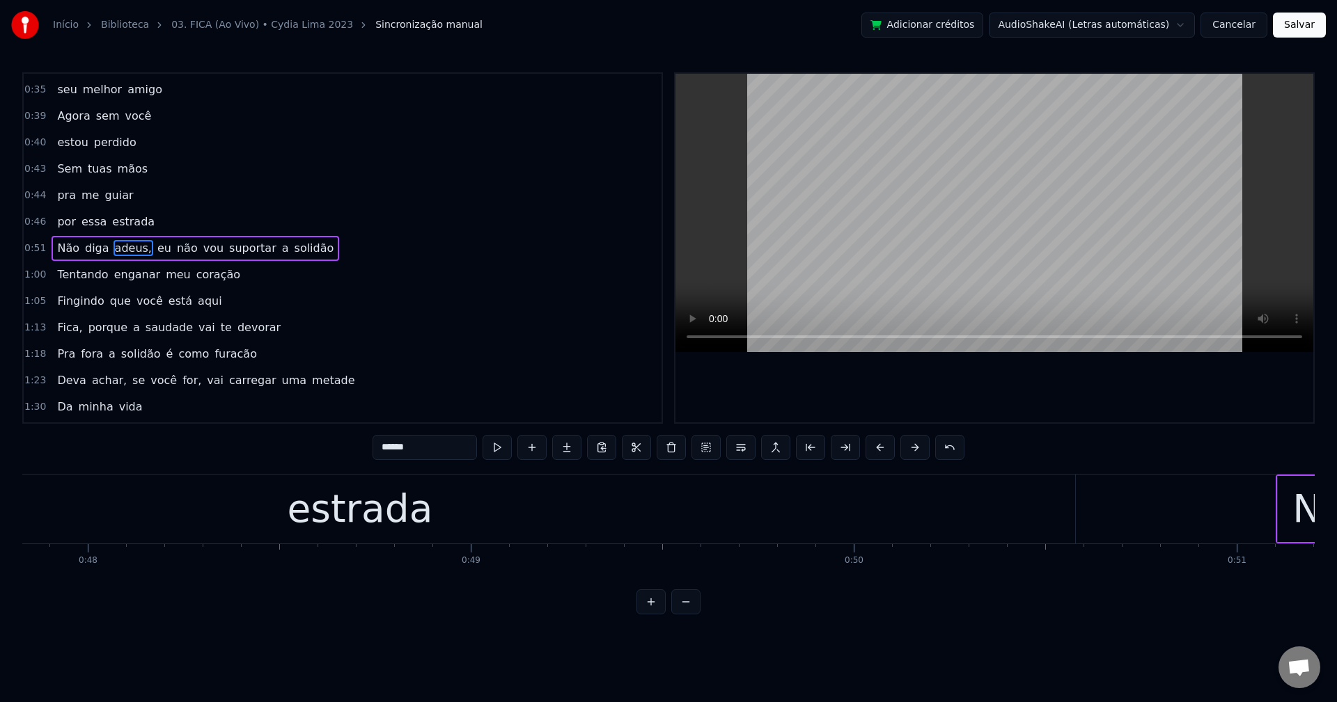
click at [432, 455] on input "******" at bounding box center [424, 447] width 104 height 25
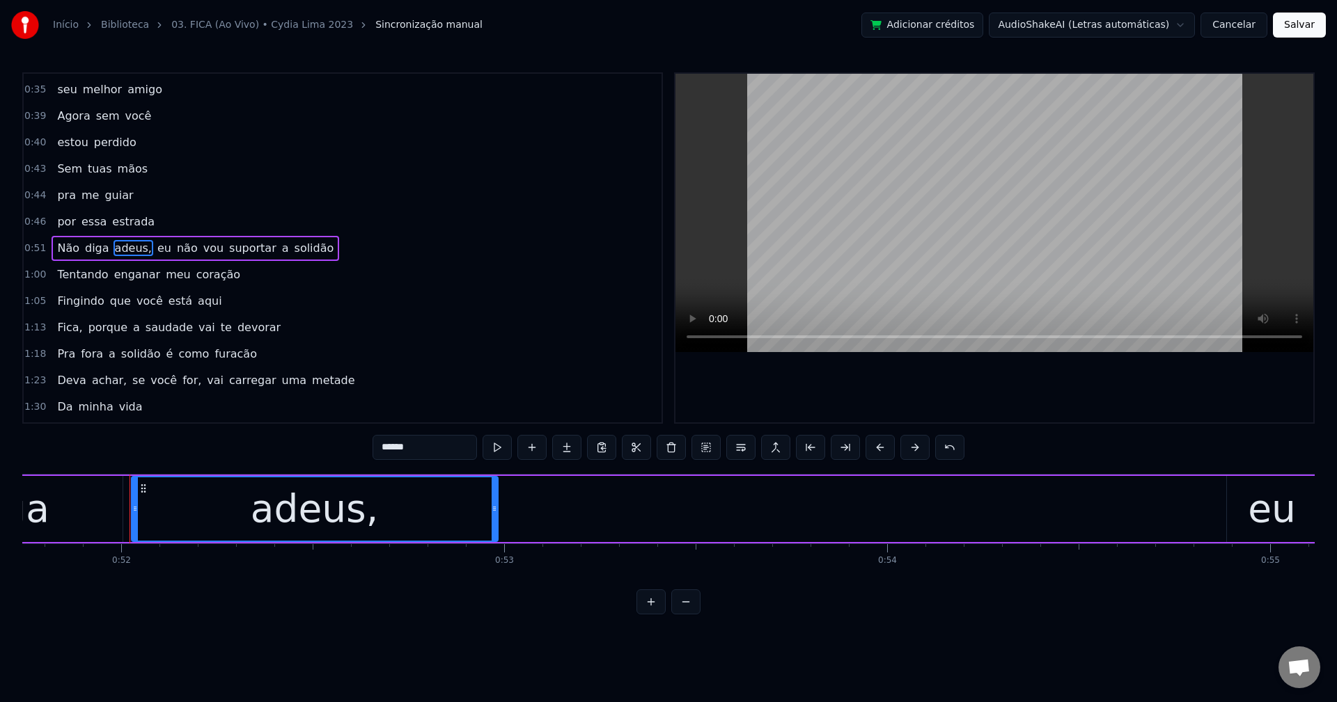
scroll to position [0, 19850]
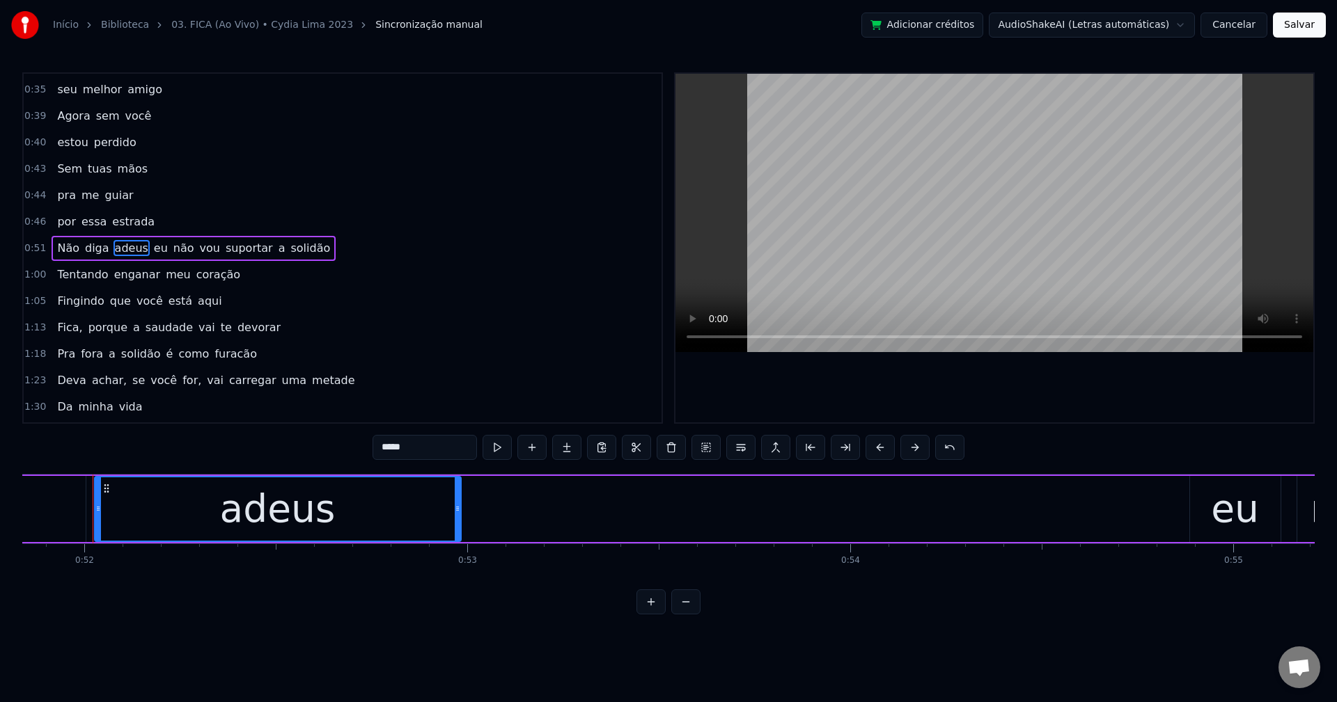
click at [152, 246] on span "eu" at bounding box center [160, 248] width 17 height 16
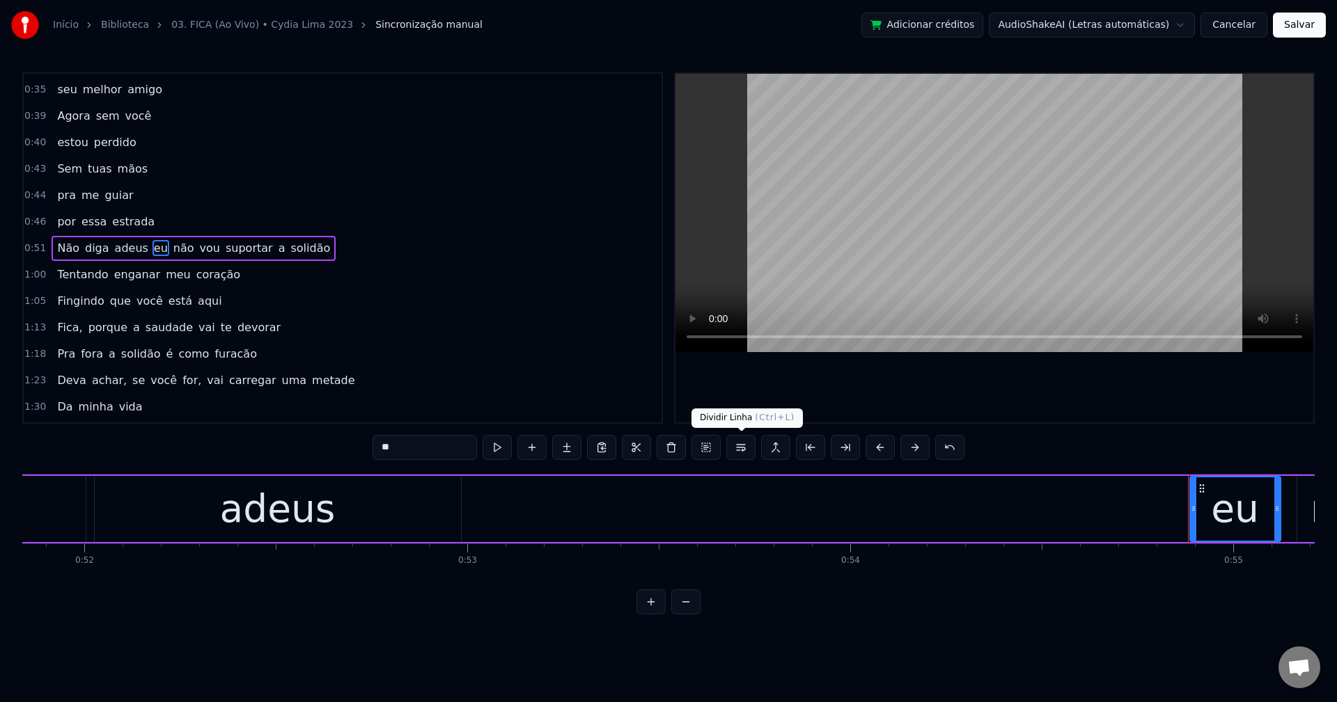
click at [741, 452] on button at bounding box center [740, 447] width 29 height 25
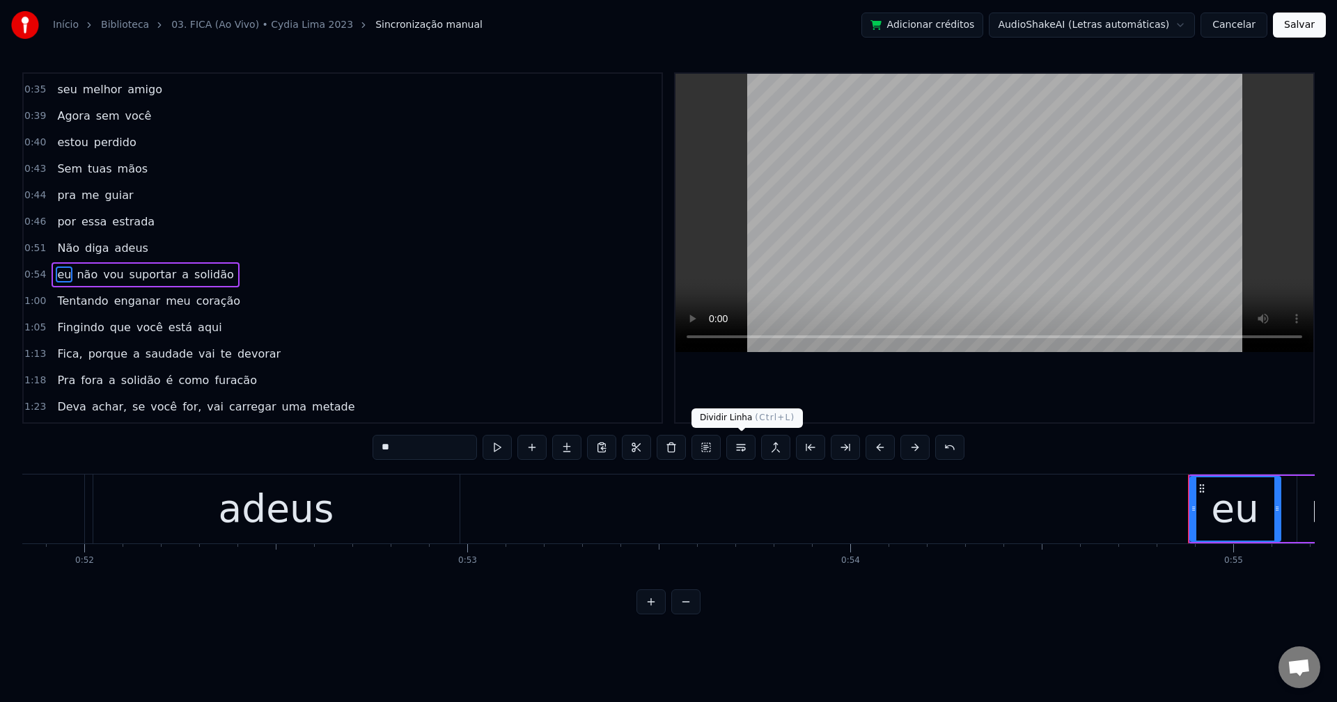
scroll to position [262, 0]
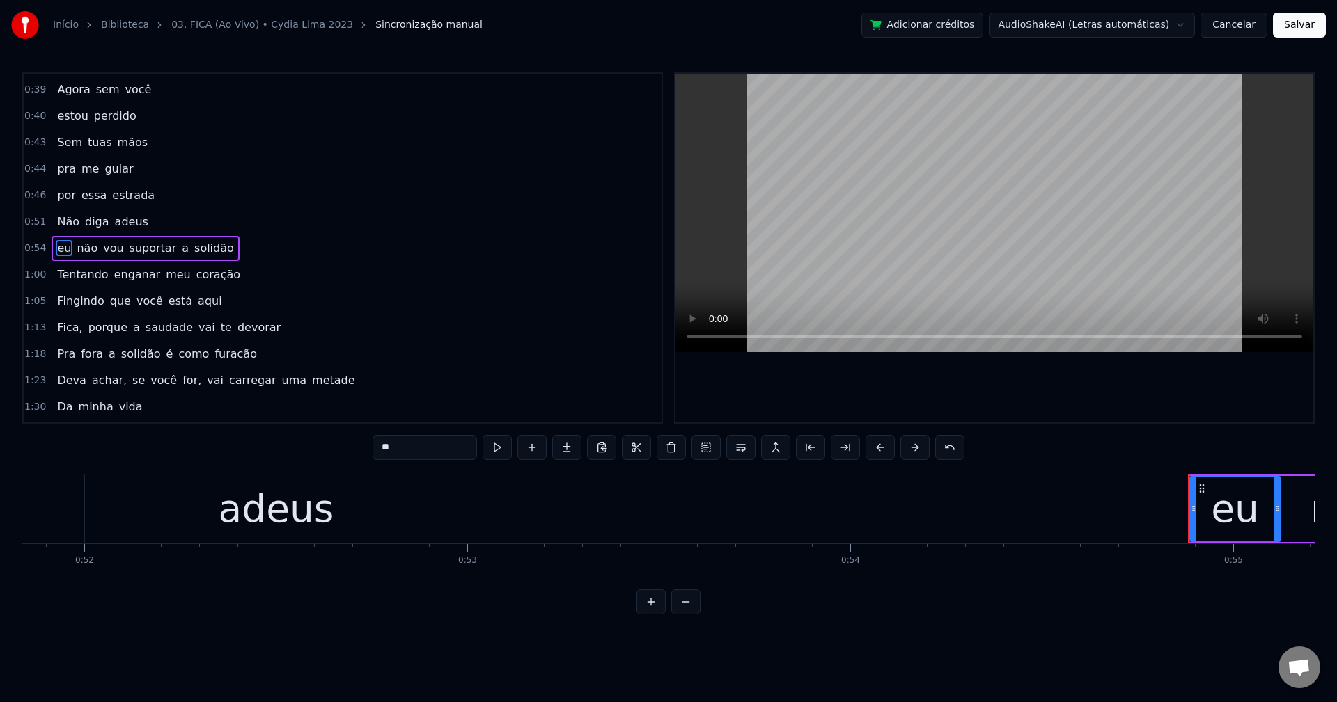
click at [180, 247] on span "a" at bounding box center [185, 248] width 10 height 16
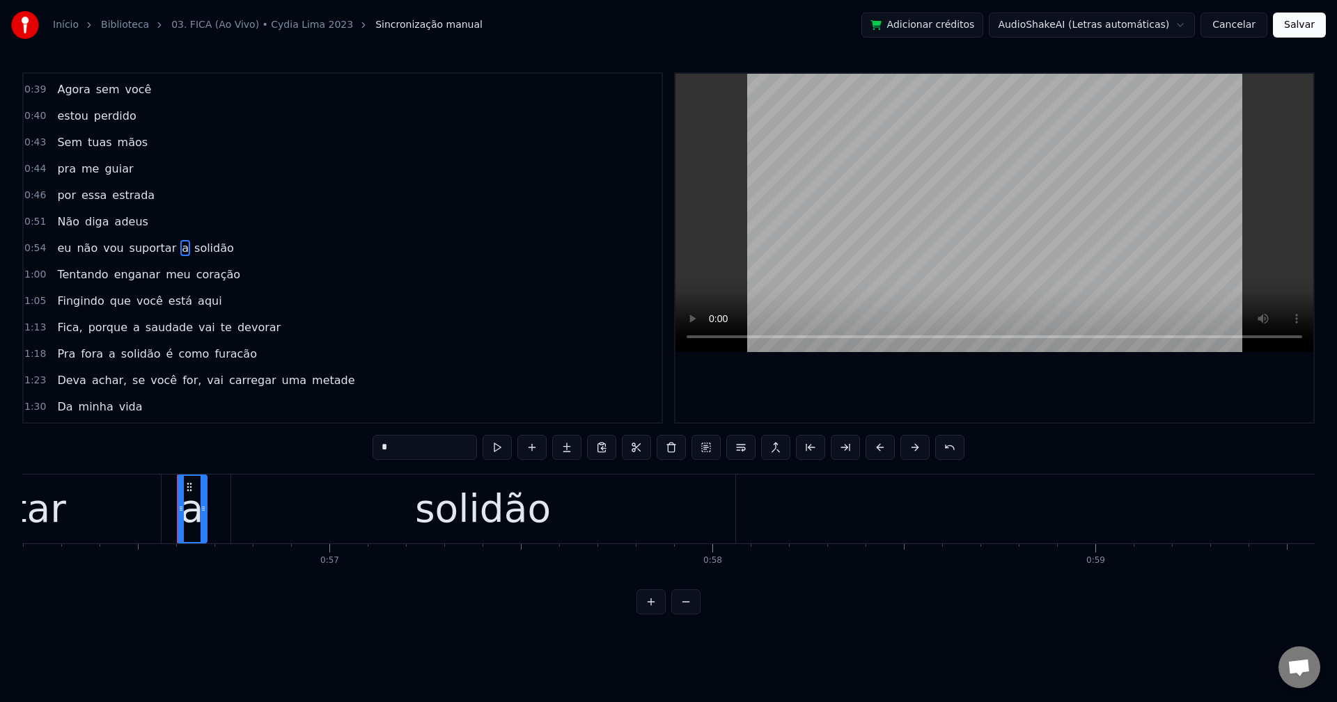
scroll to position [0, 21604]
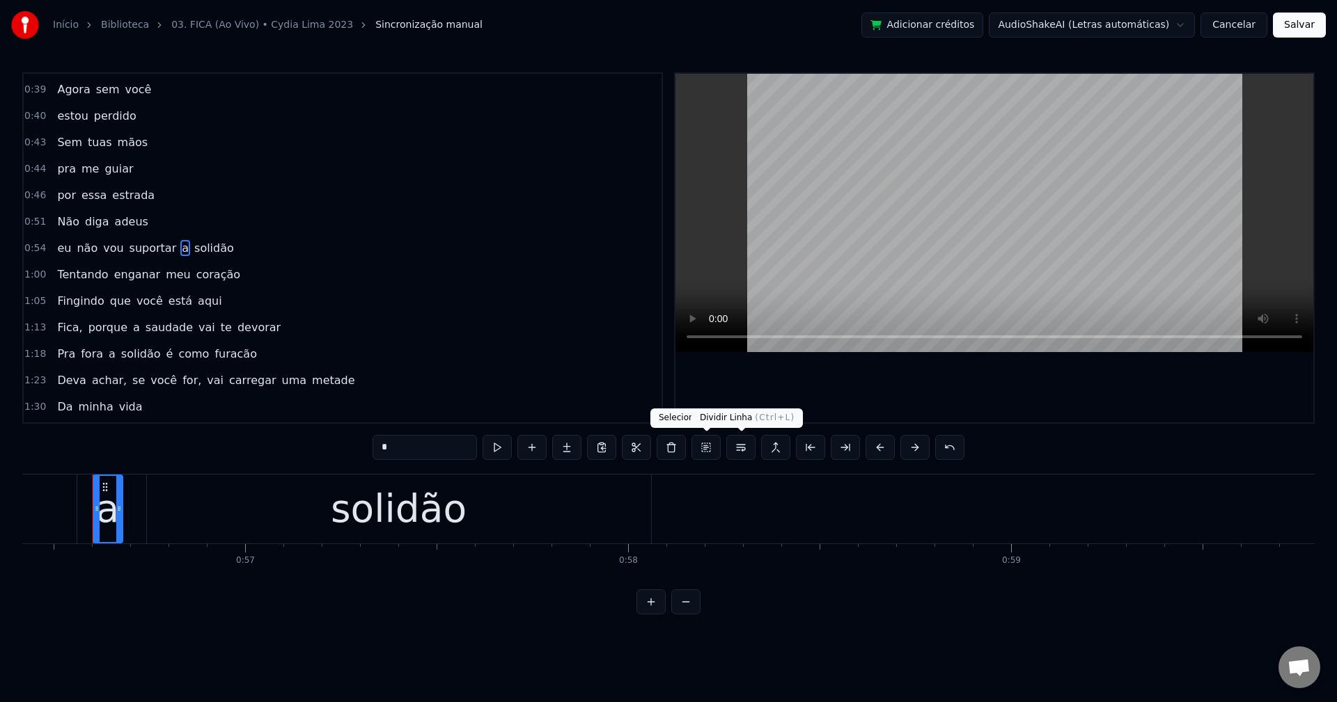
click at [746, 452] on button at bounding box center [740, 447] width 29 height 25
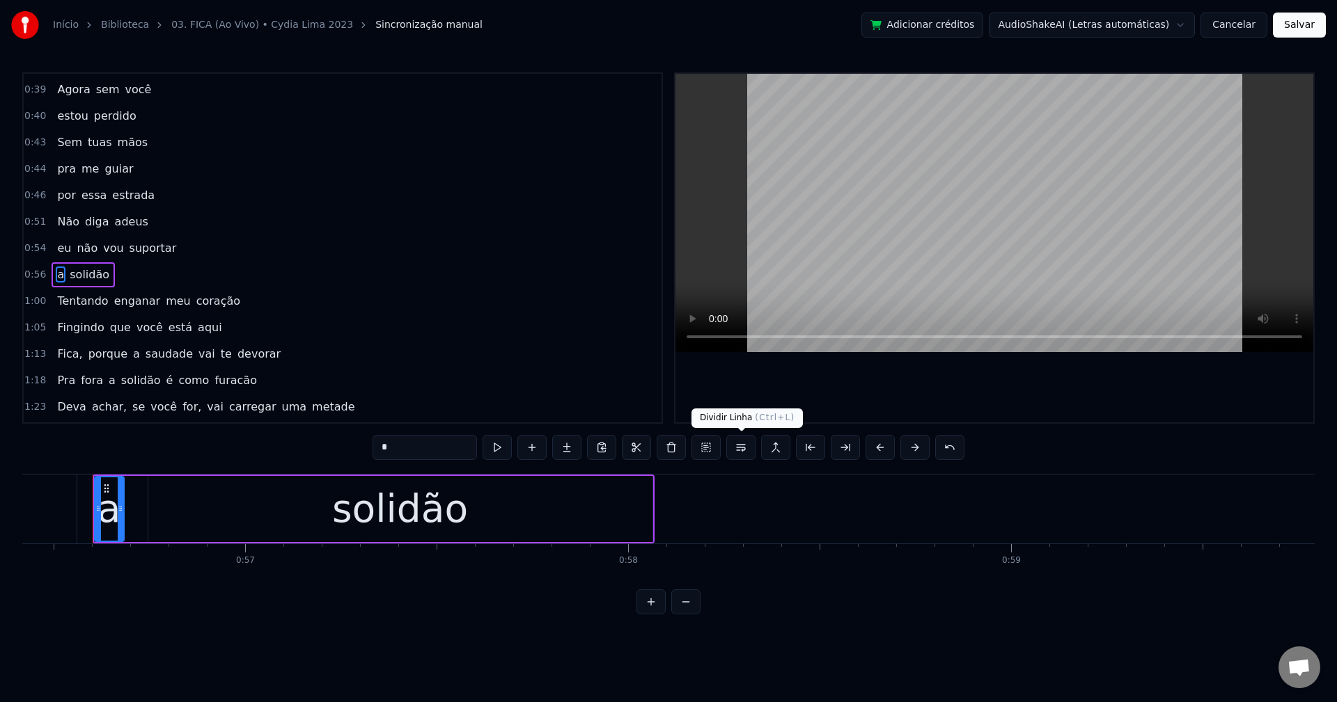
scroll to position [288, 0]
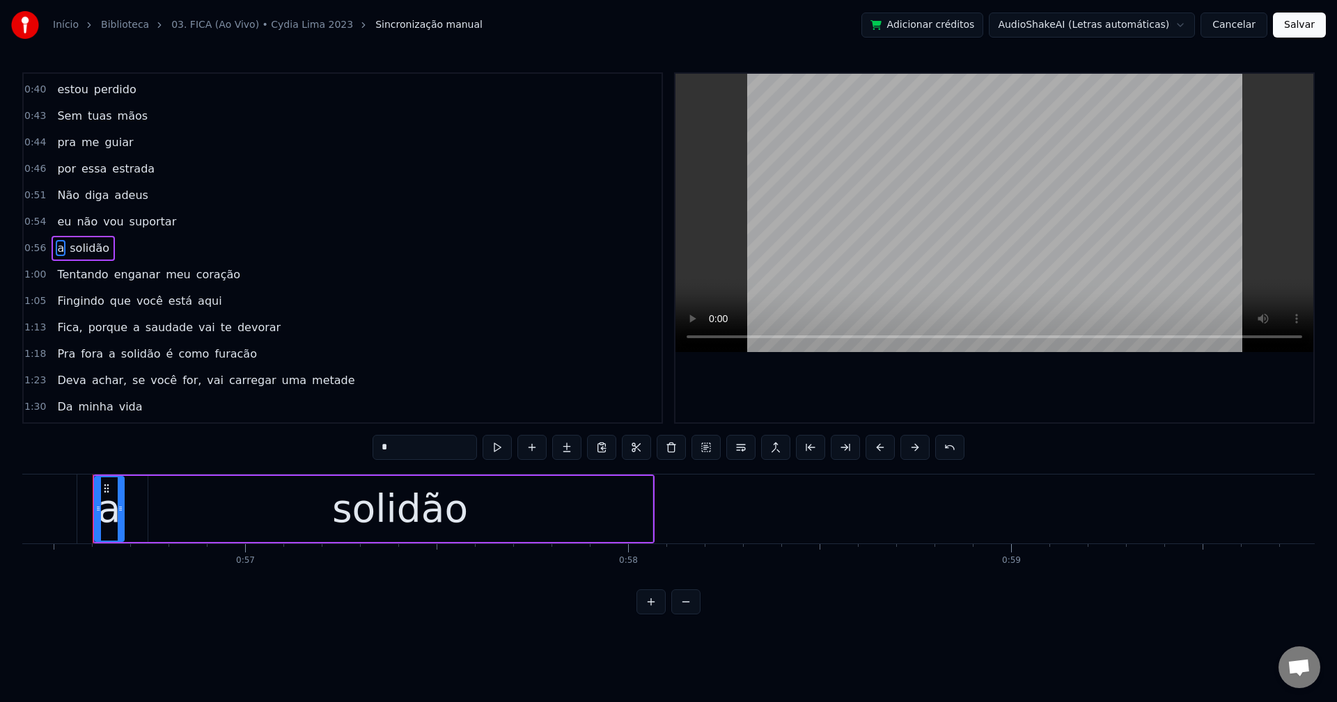
click at [164, 274] on span "meu" at bounding box center [178, 275] width 28 height 16
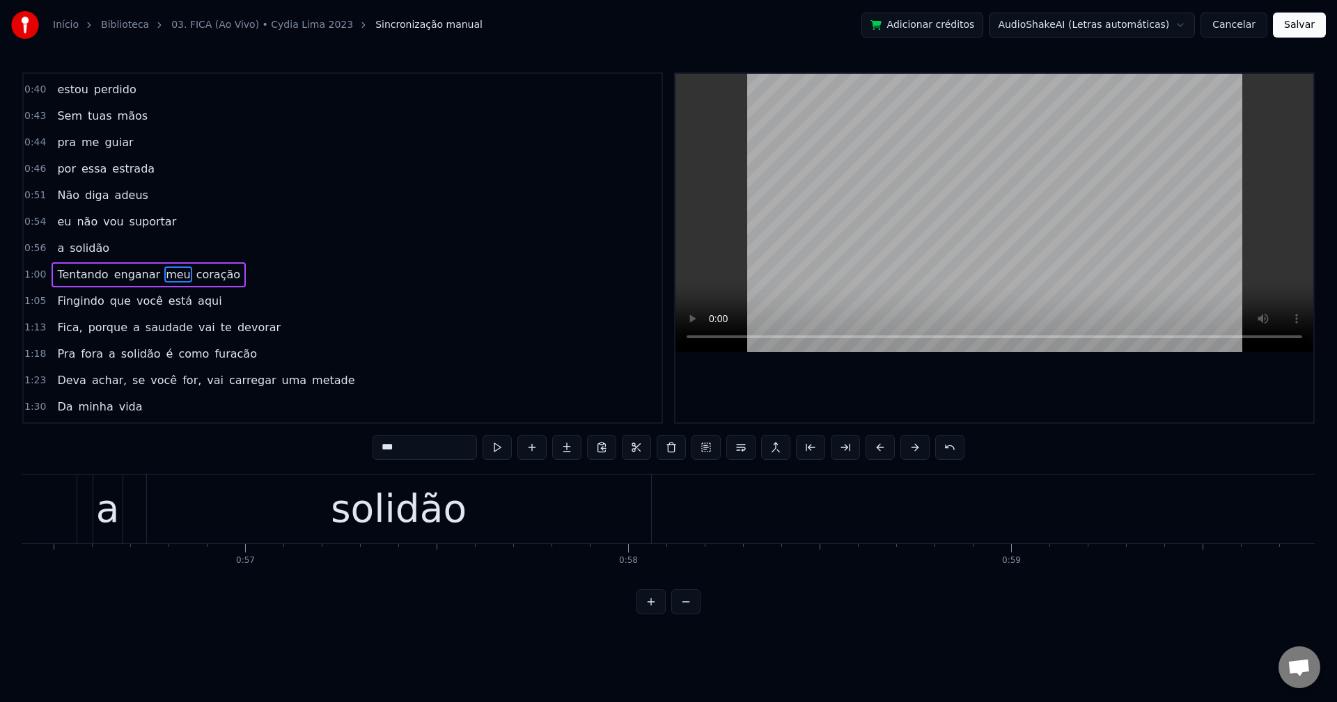
scroll to position [315, 0]
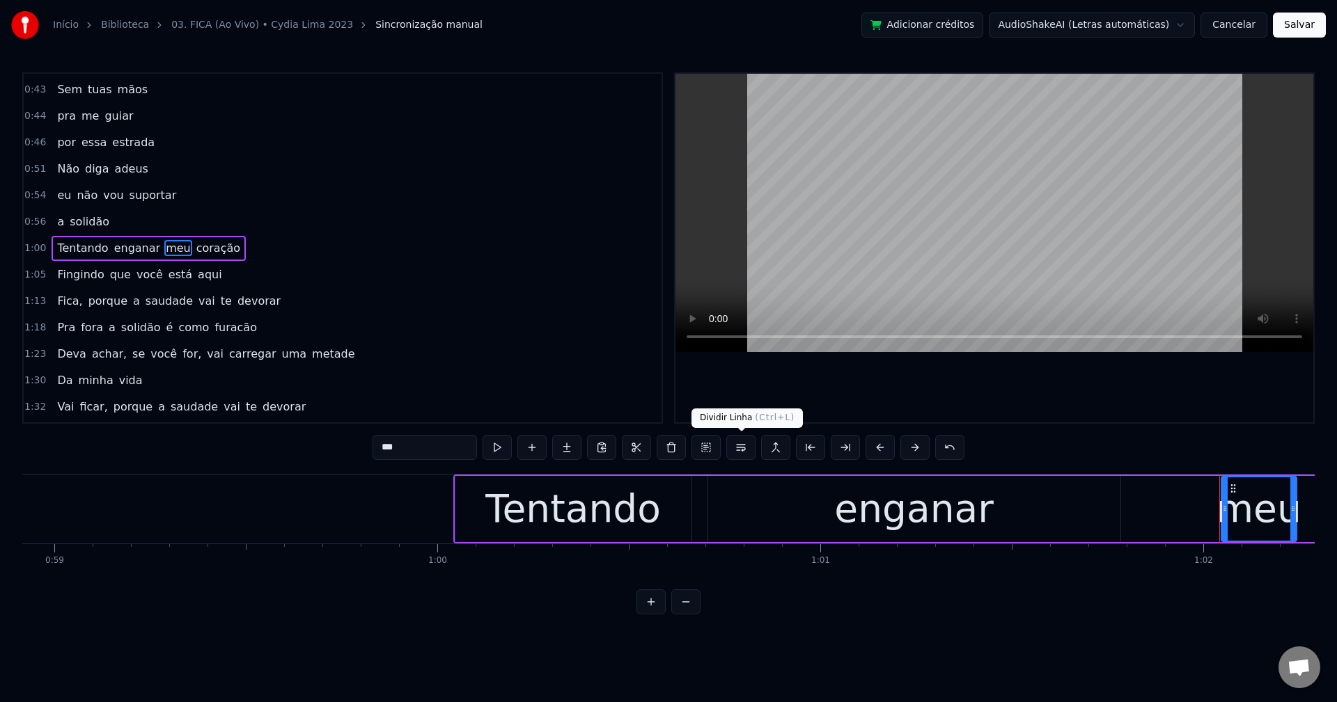
click at [749, 453] on button at bounding box center [740, 447] width 29 height 25
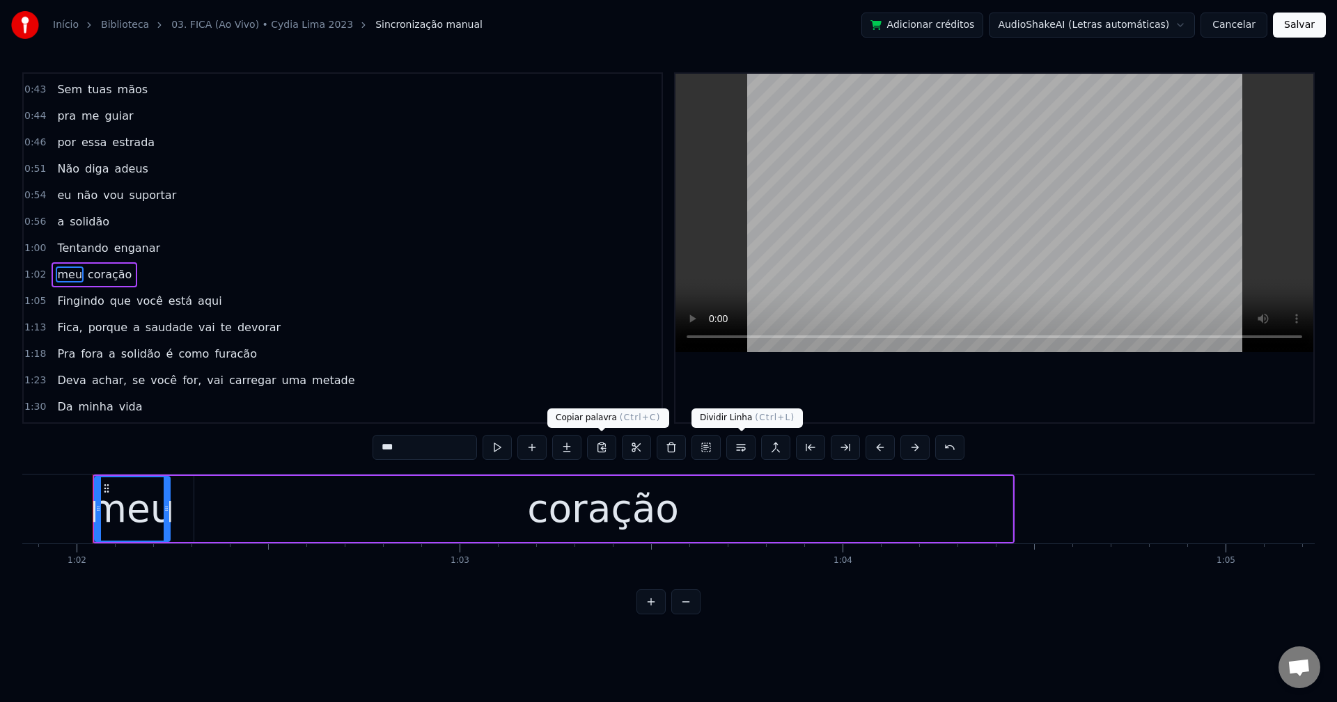
scroll to position [341, 0]
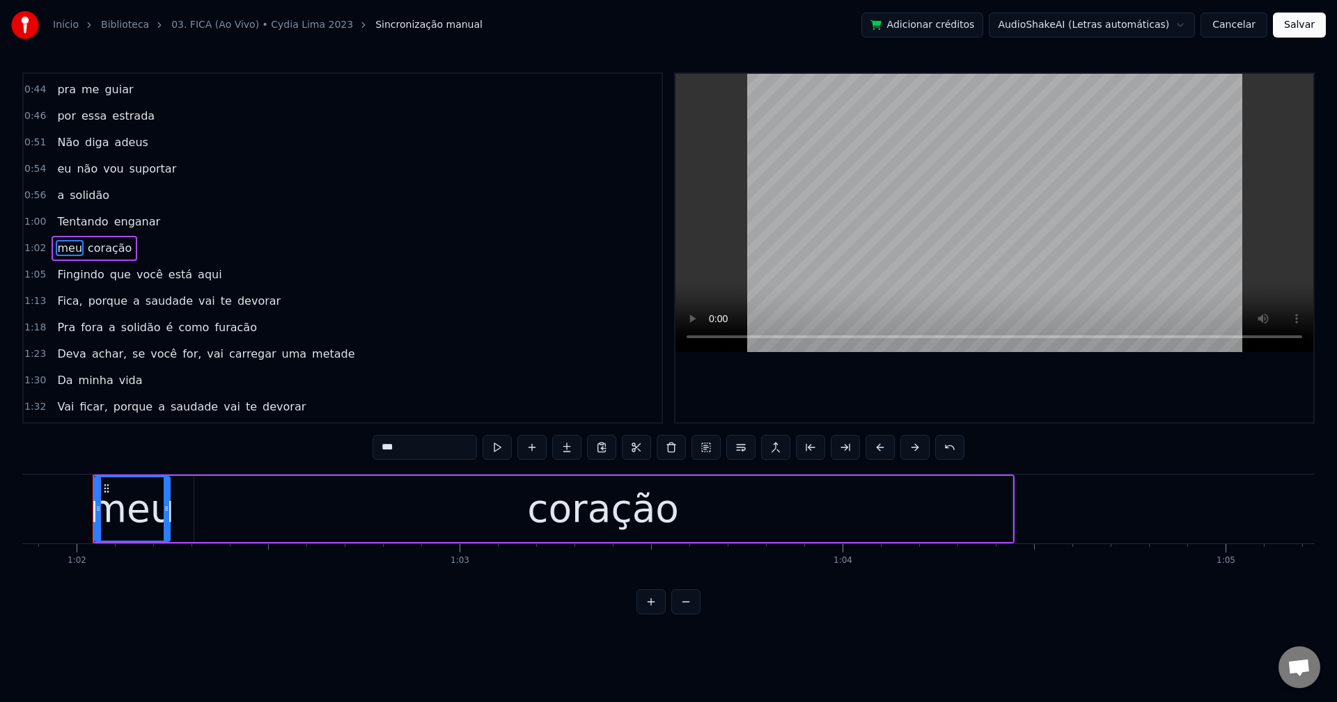
click at [167, 274] on span "está" at bounding box center [180, 275] width 26 height 16
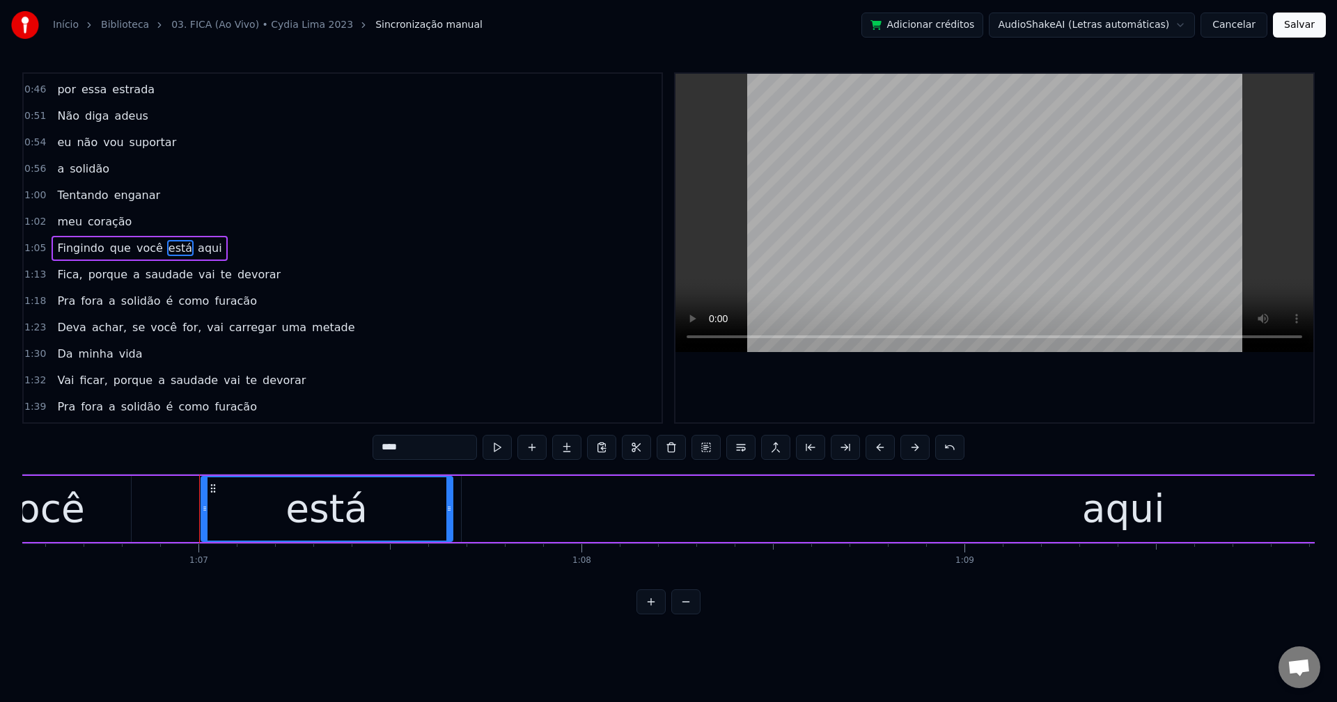
scroll to position [0, 25587]
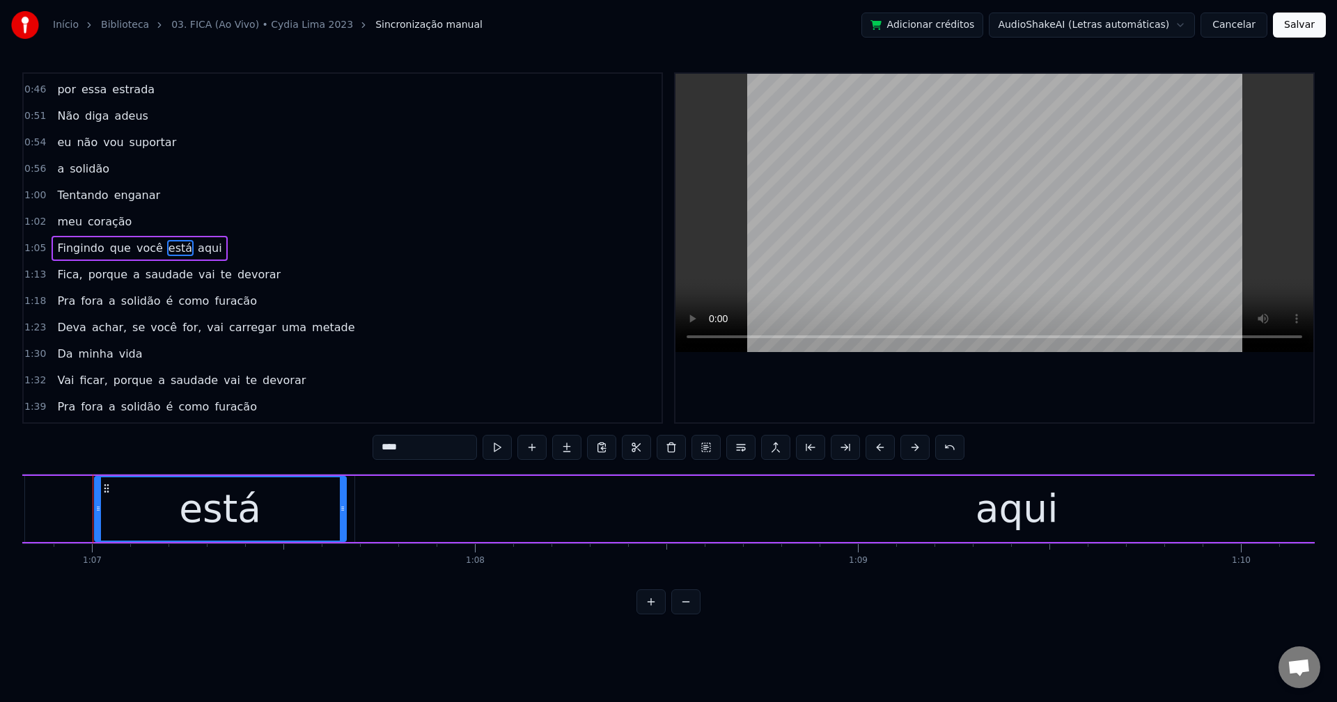
click at [744, 455] on button at bounding box center [740, 447] width 29 height 25
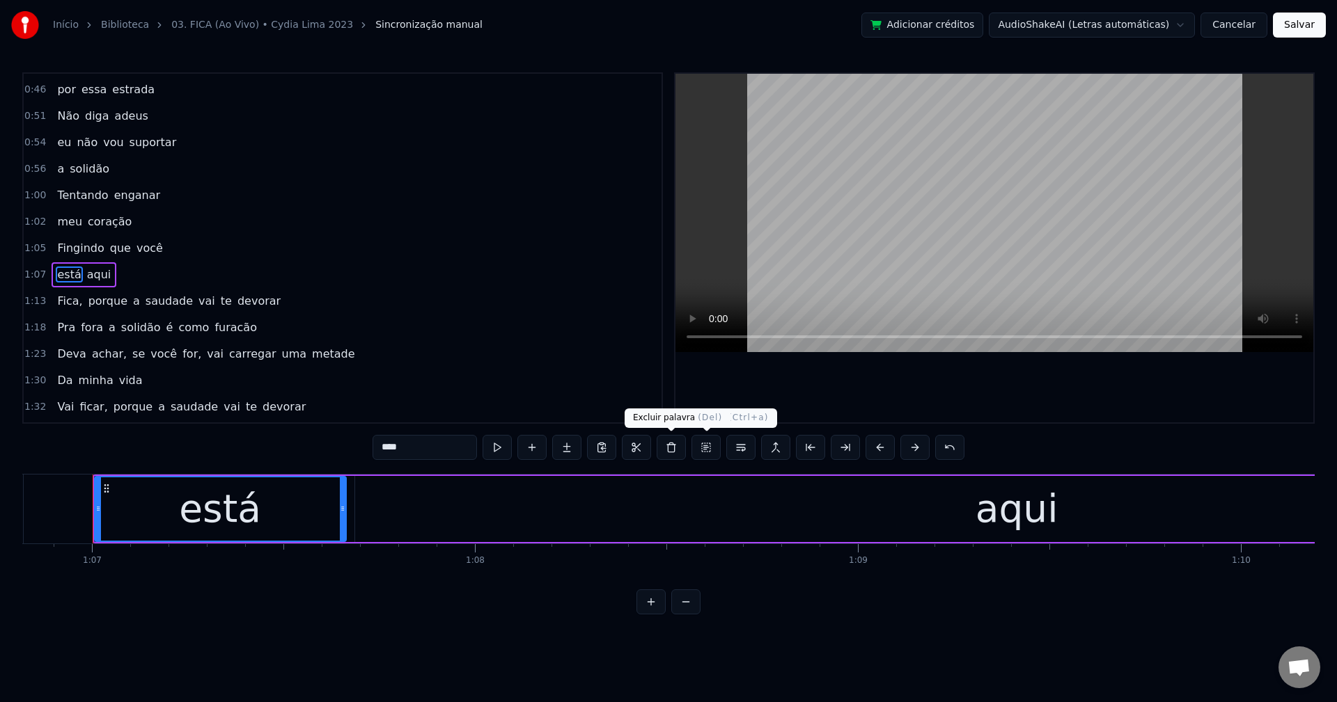
scroll to position [394, 0]
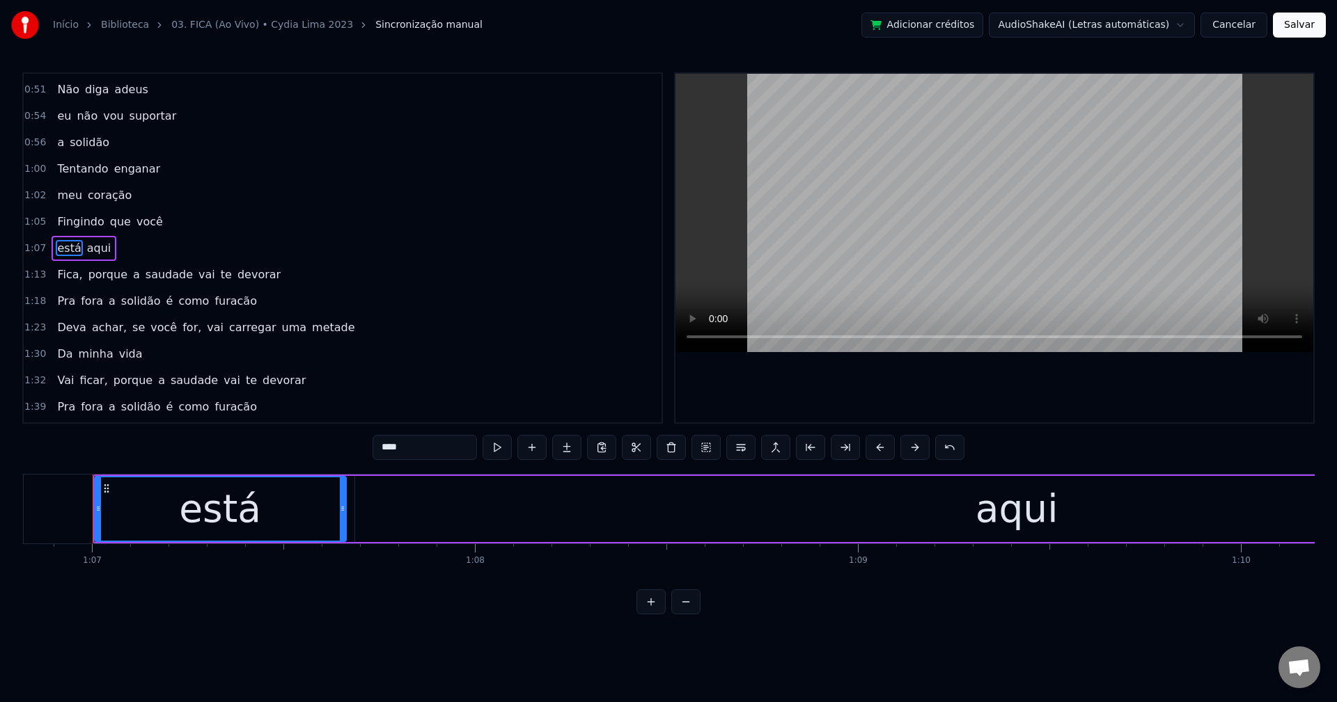
click at [65, 273] on span "Fica," at bounding box center [70, 275] width 28 height 16
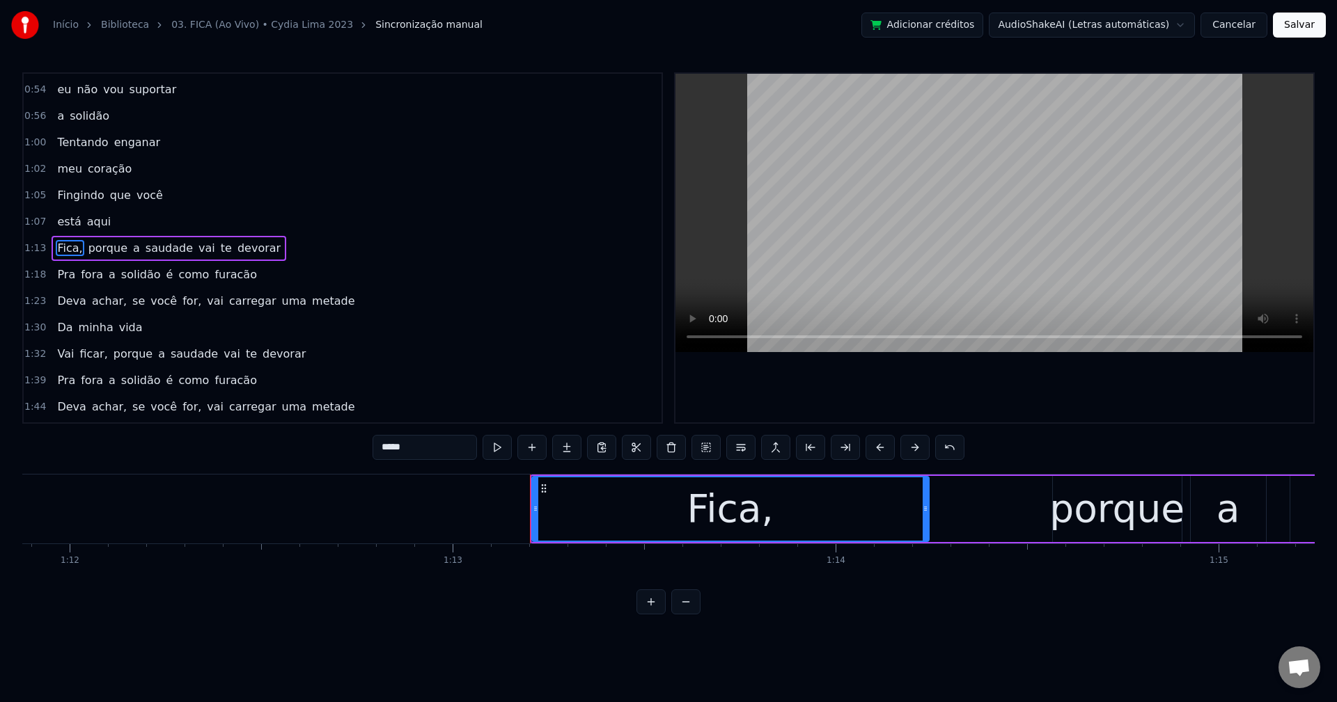
scroll to position [0, 27961]
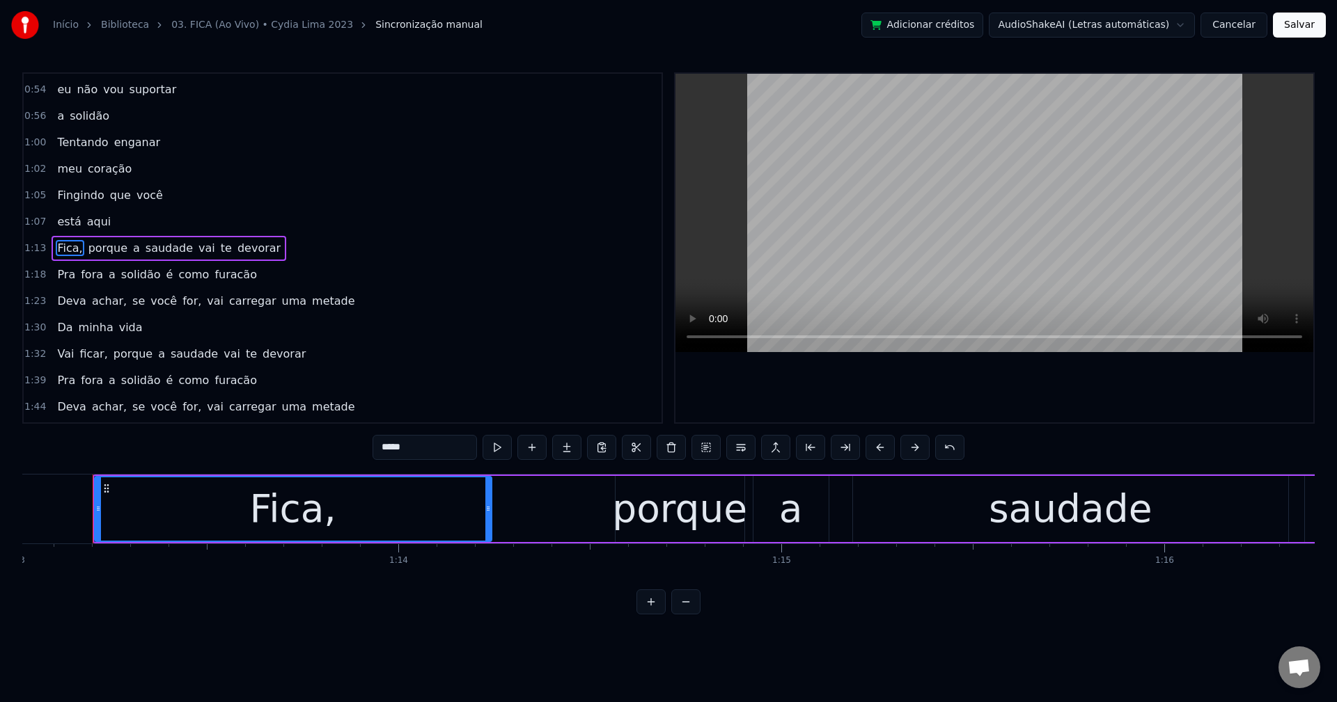
click at [417, 447] on input "*****" at bounding box center [424, 447] width 104 height 25
click at [99, 242] on span "porque" at bounding box center [105, 248] width 42 height 16
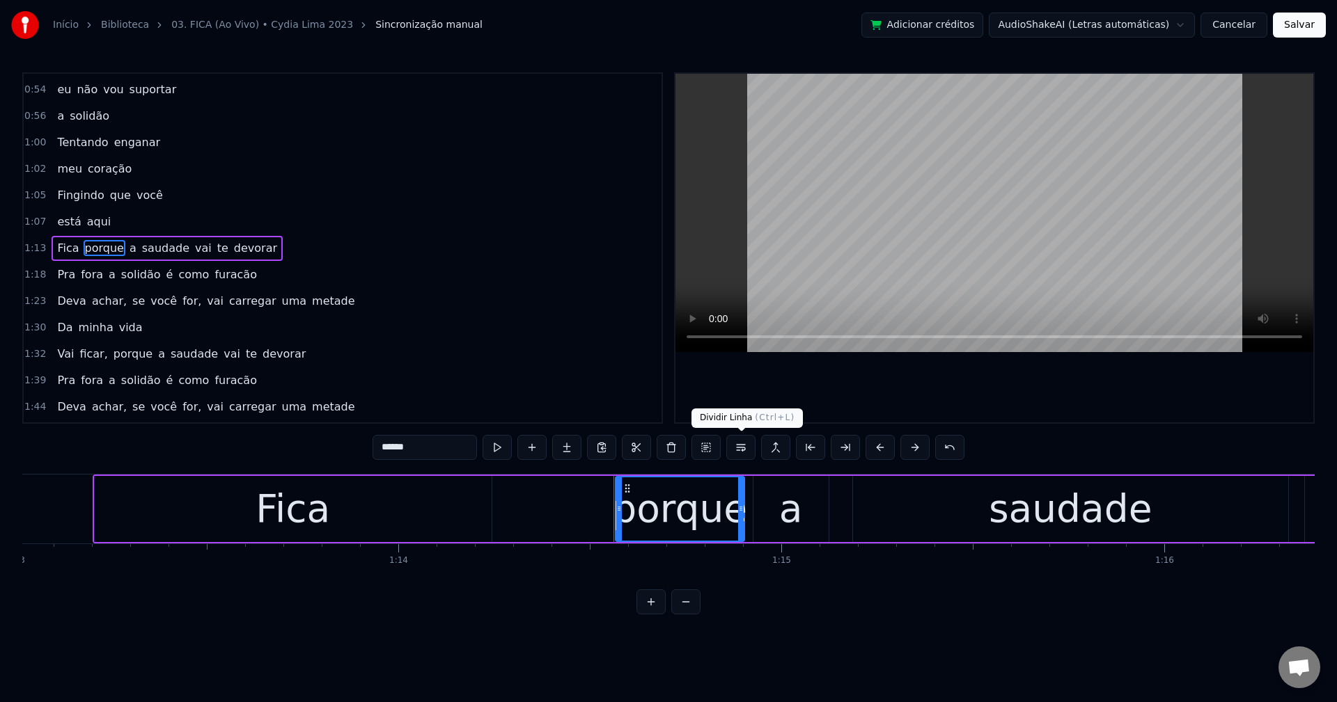
click at [742, 448] on button at bounding box center [740, 447] width 29 height 25
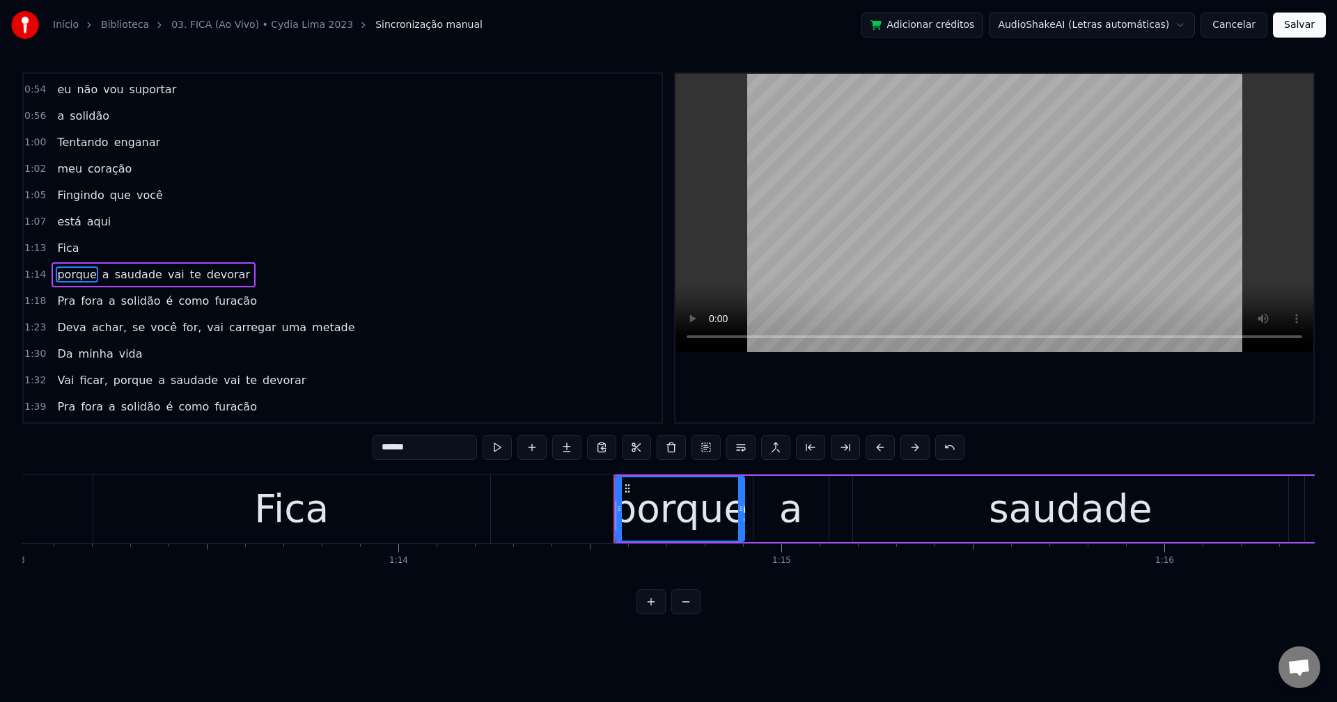
scroll to position [447, 0]
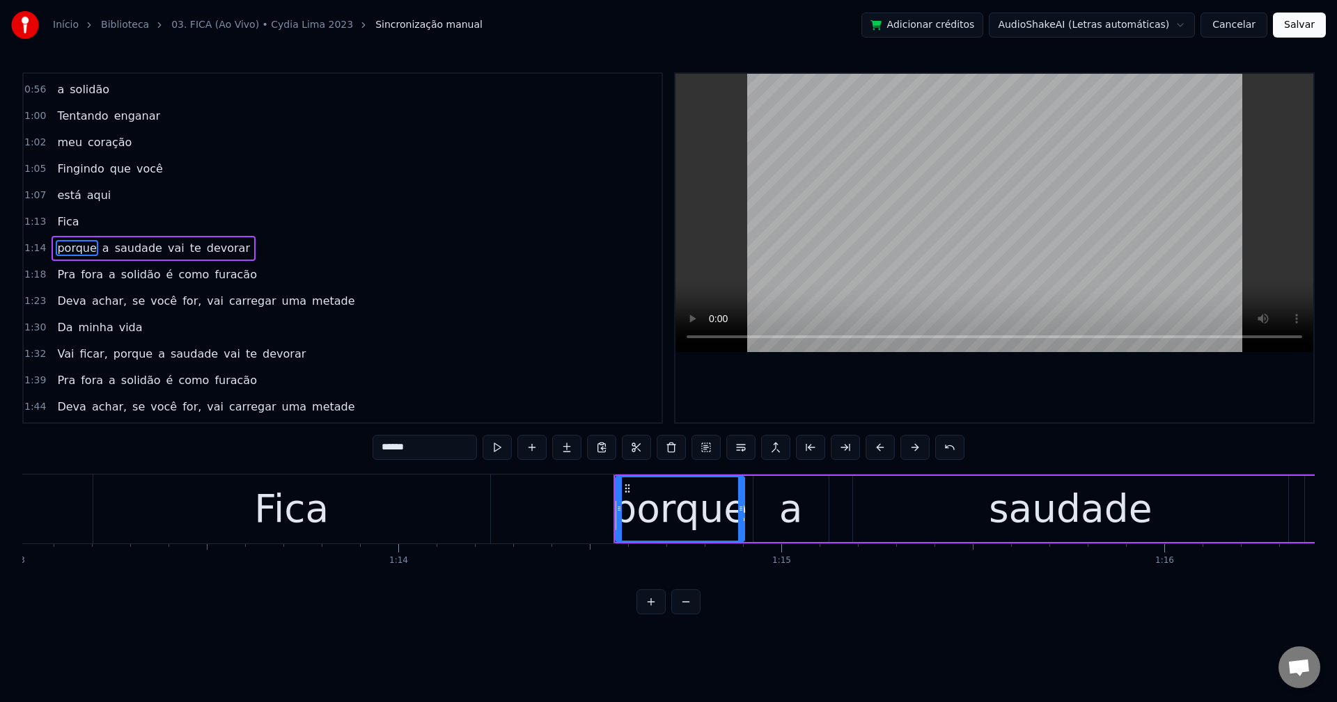
click at [166, 256] on span "vai" at bounding box center [175, 248] width 19 height 16
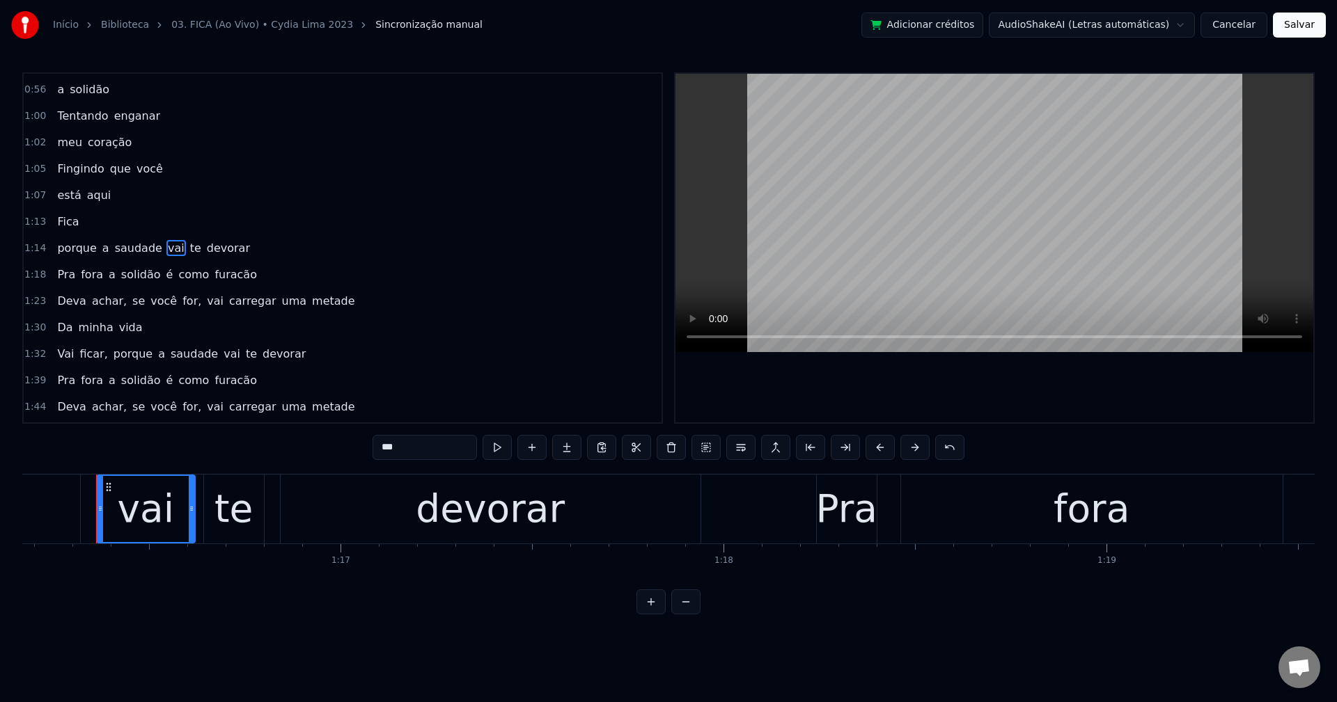
scroll to position [0, 29171]
click at [747, 453] on button at bounding box center [740, 447] width 29 height 25
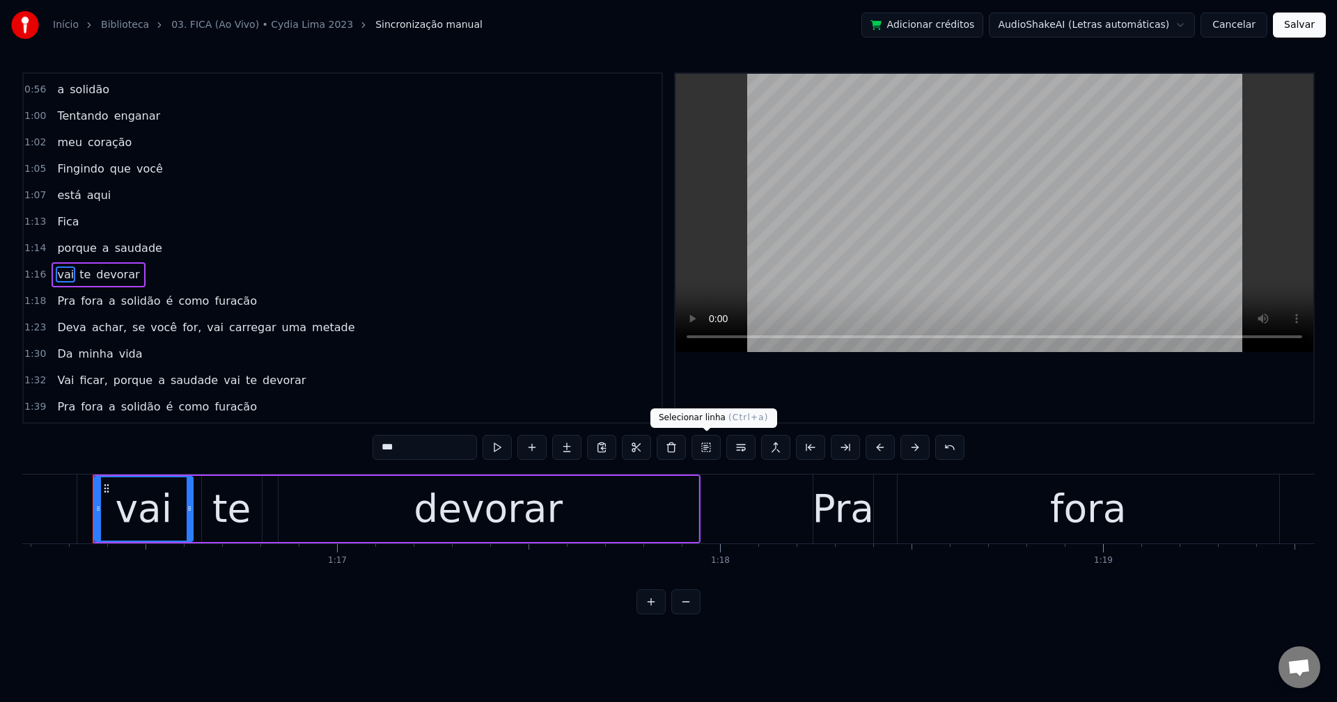
scroll to position [473, 0]
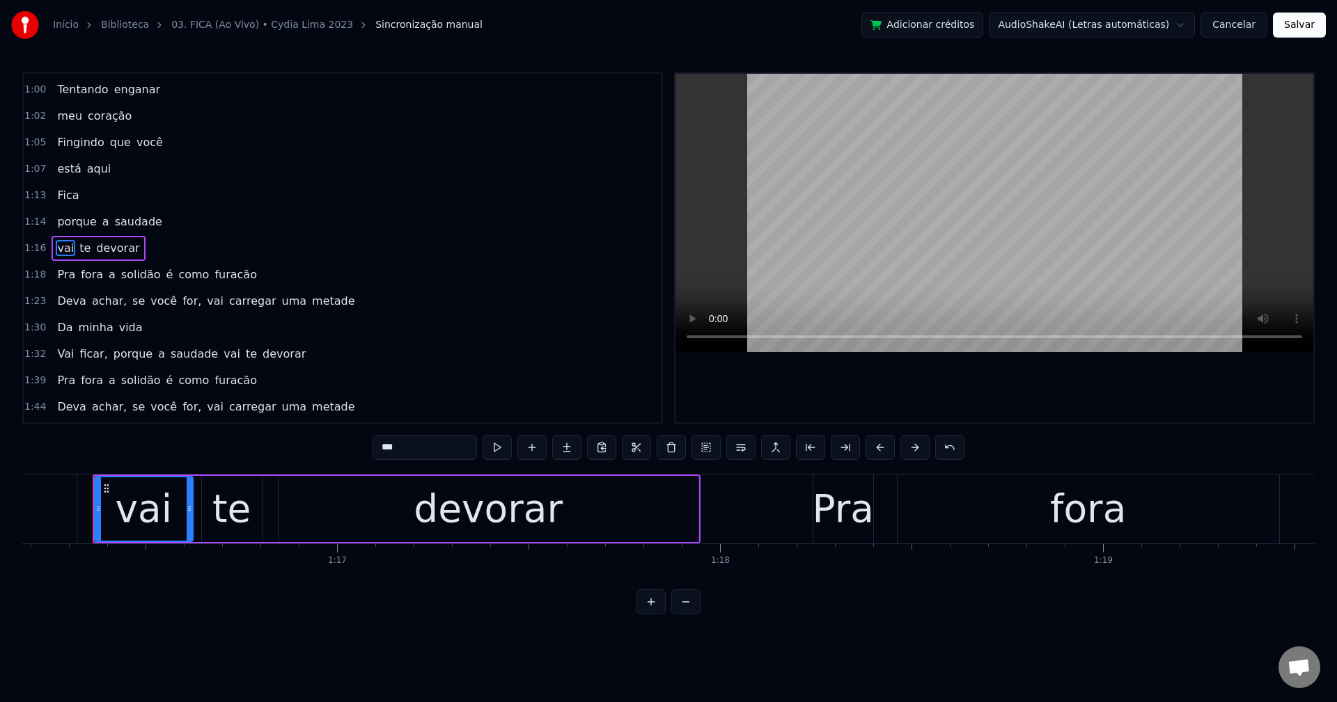
click at [165, 279] on span "é" at bounding box center [170, 275] width 10 height 16
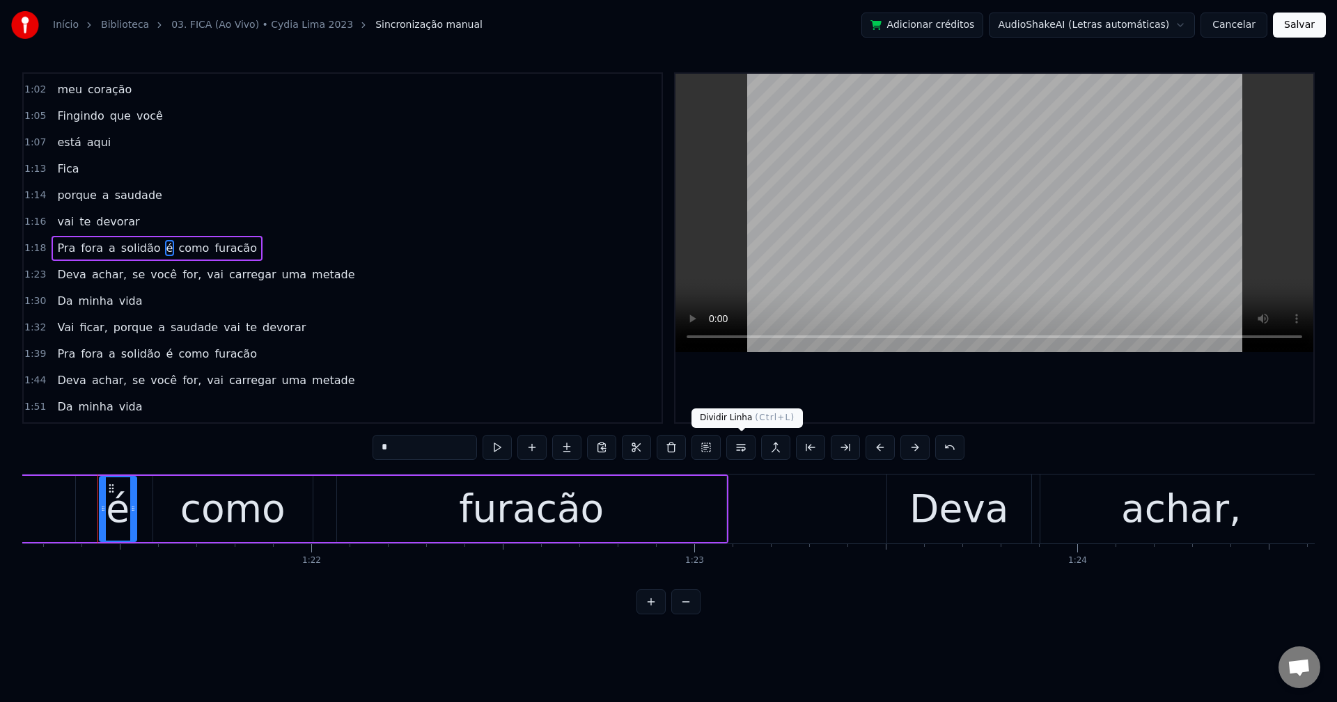
scroll to position [0, 0]
click at [741, 455] on button at bounding box center [740, 447] width 29 height 25
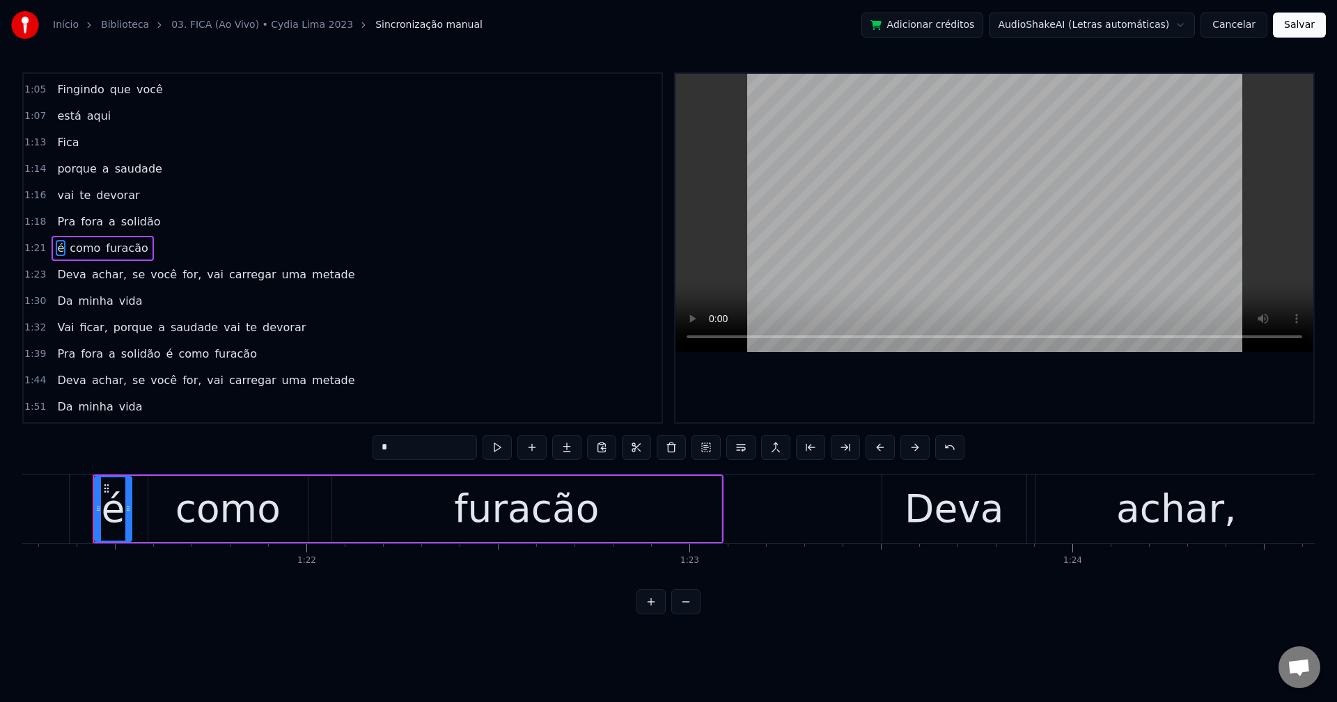
click at [98, 274] on span "achar," at bounding box center [110, 275] width 38 height 16
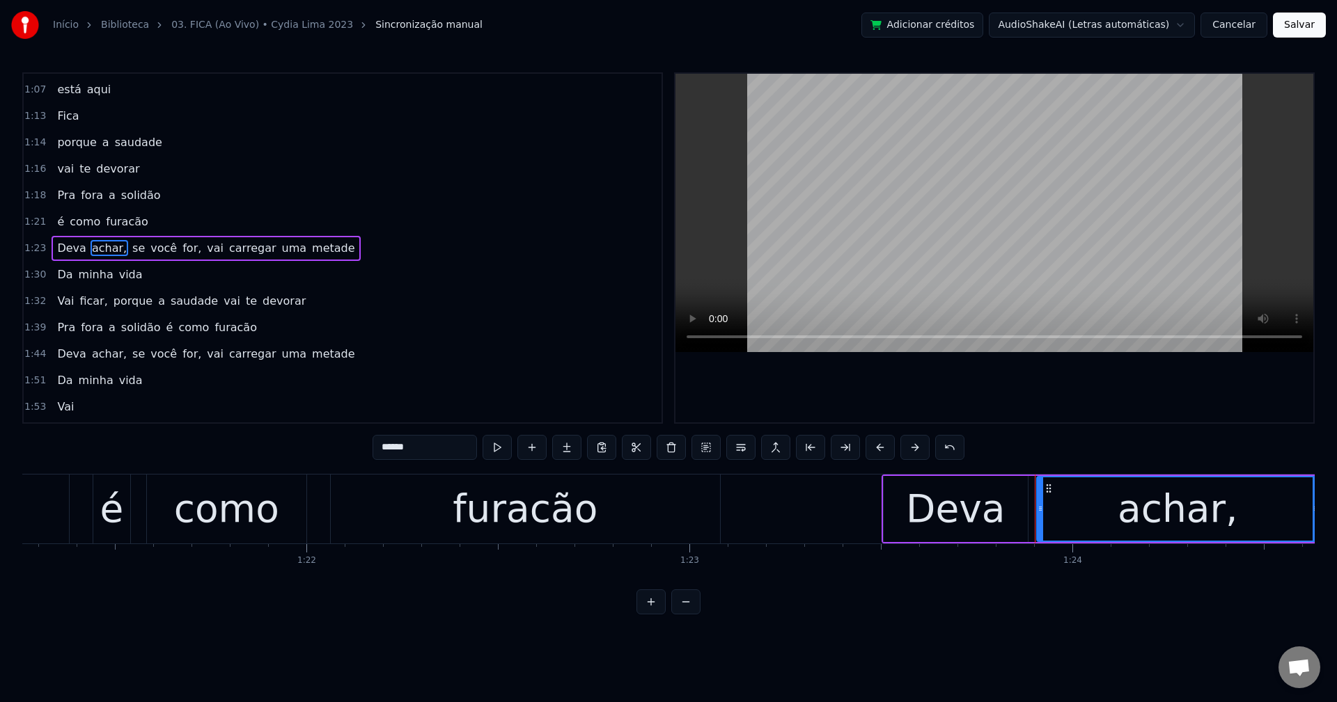
click at [439, 444] on input "******" at bounding box center [424, 447] width 104 height 25
click at [127, 246] on span "se" at bounding box center [134, 248] width 15 height 16
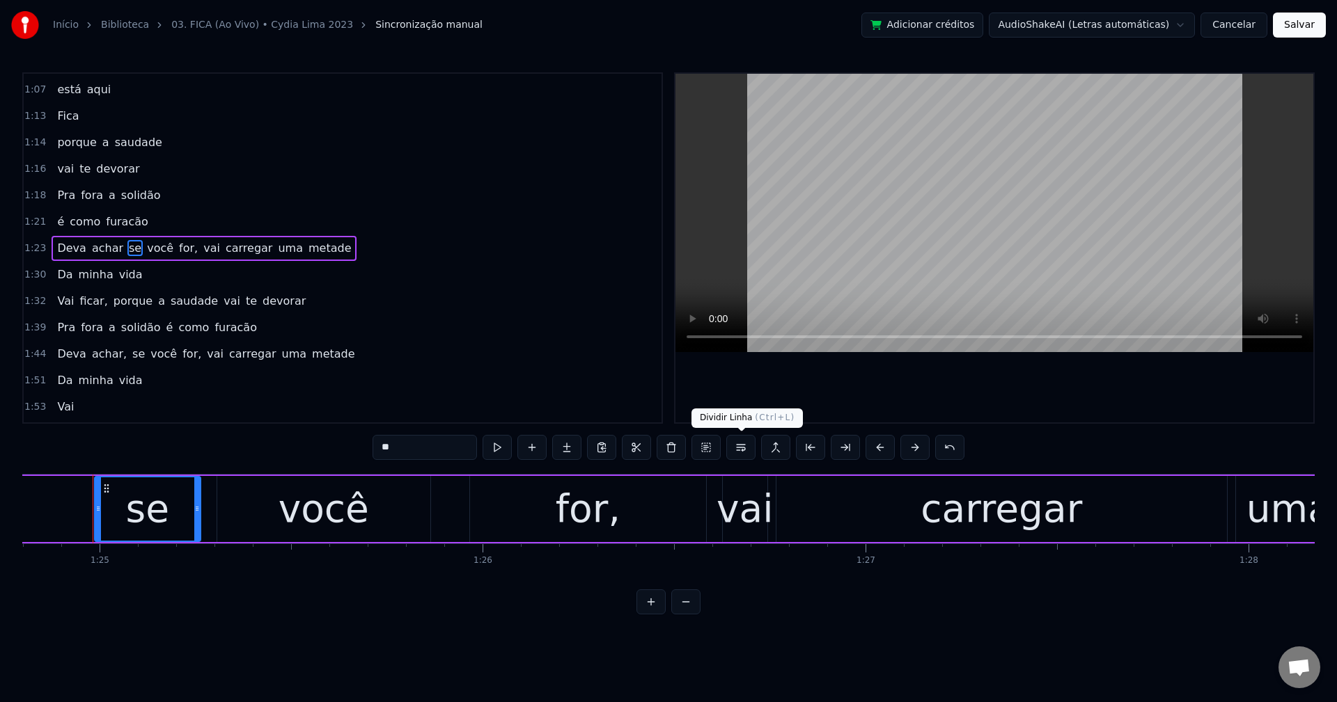
click at [747, 450] on button at bounding box center [740, 447] width 29 height 25
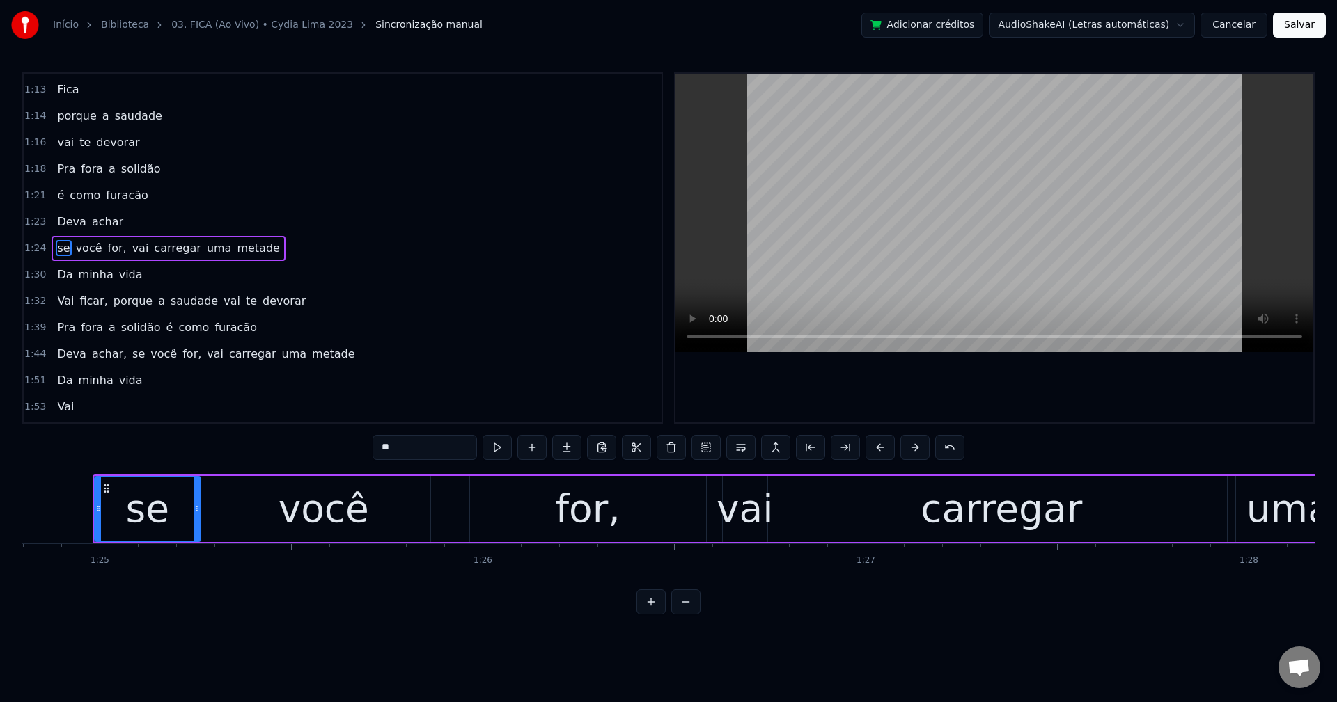
click at [112, 253] on span "for," at bounding box center [118, 248] width 22 height 16
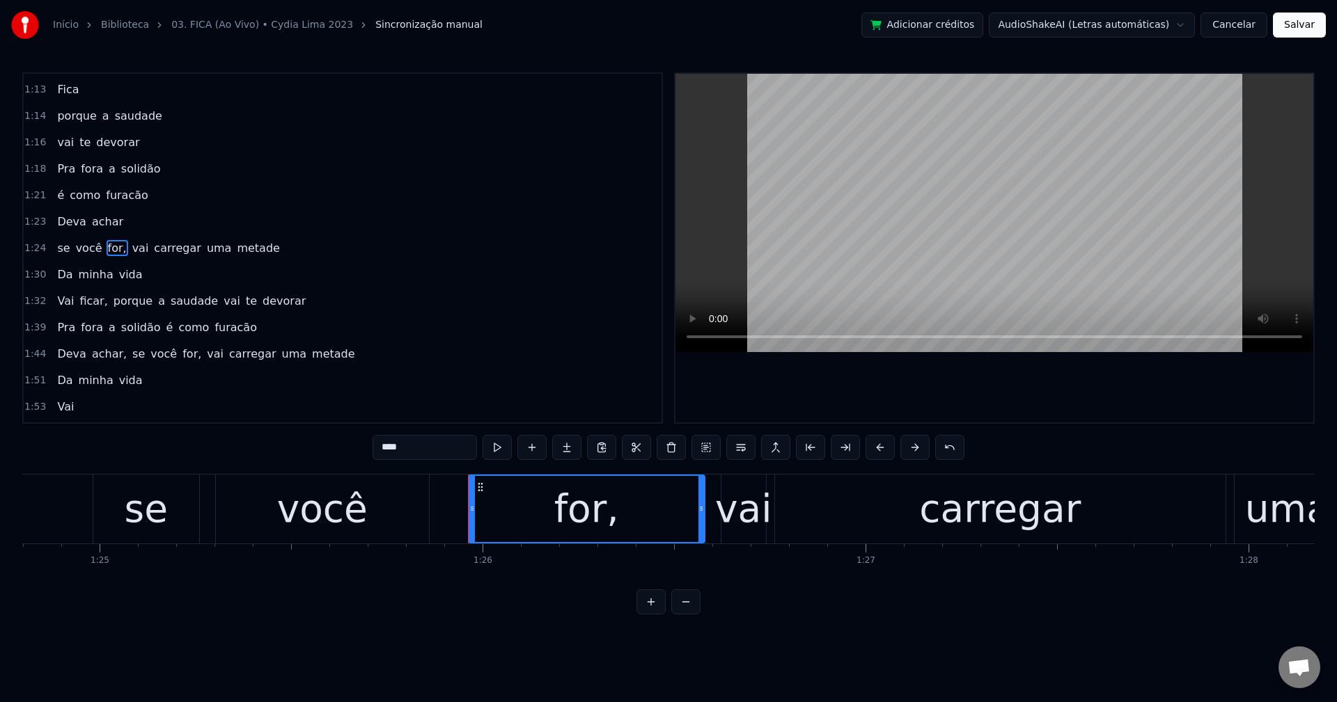
click at [437, 450] on input "****" at bounding box center [424, 447] width 104 height 25
click at [127, 246] on span "vai" at bounding box center [136, 248] width 19 height 16
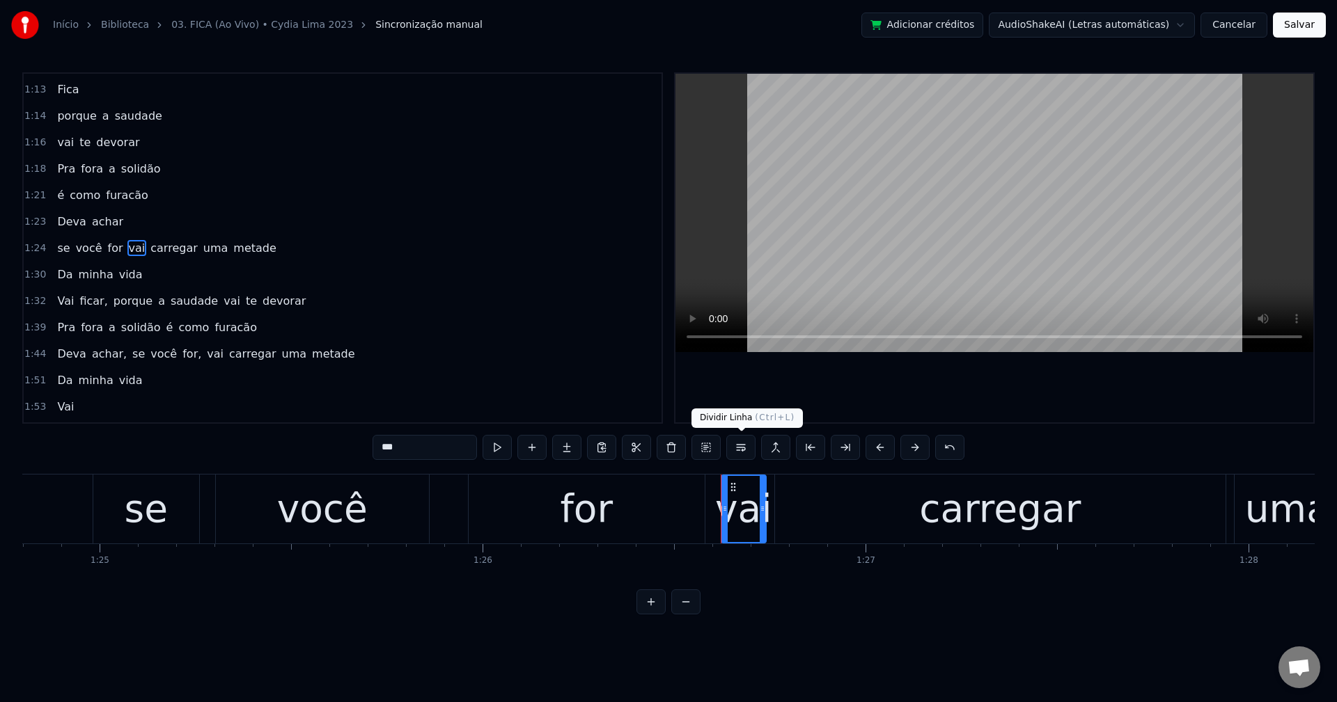
click at [746, 453] on button at bounding box center [740, 447] width 29 height 25
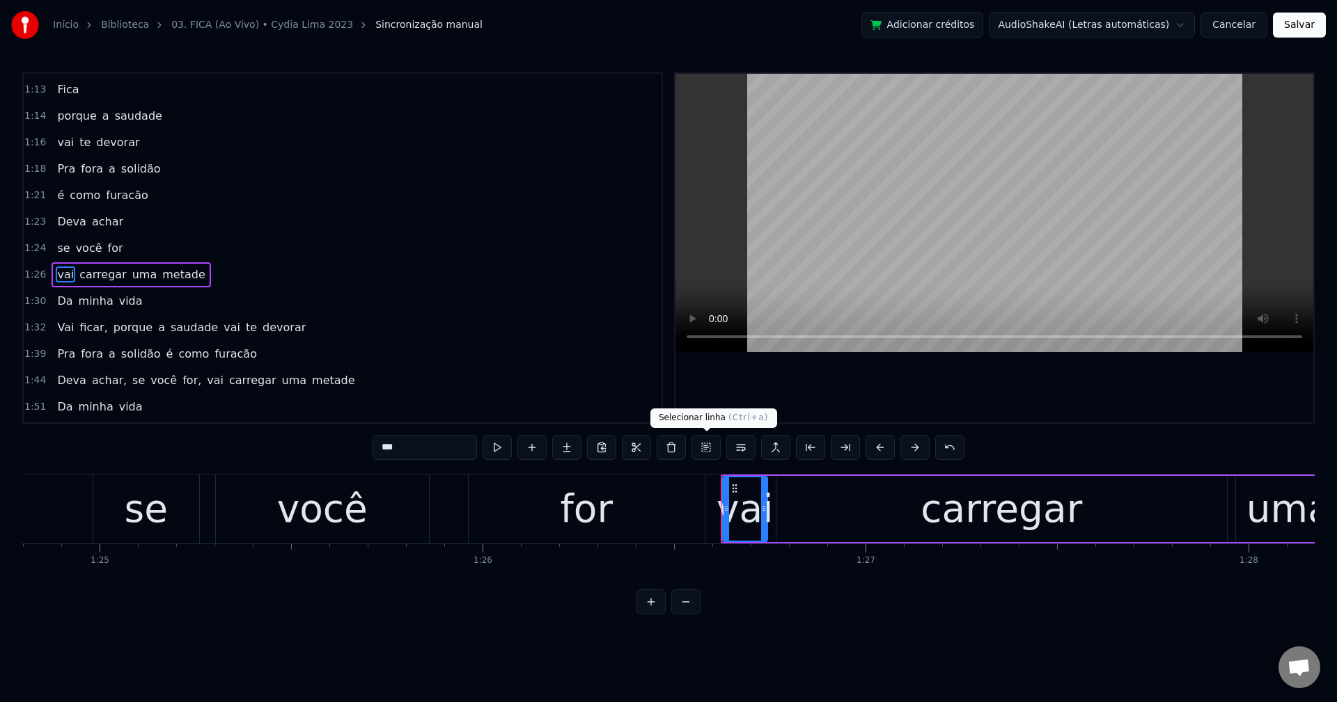
scroll to position [606, 0]
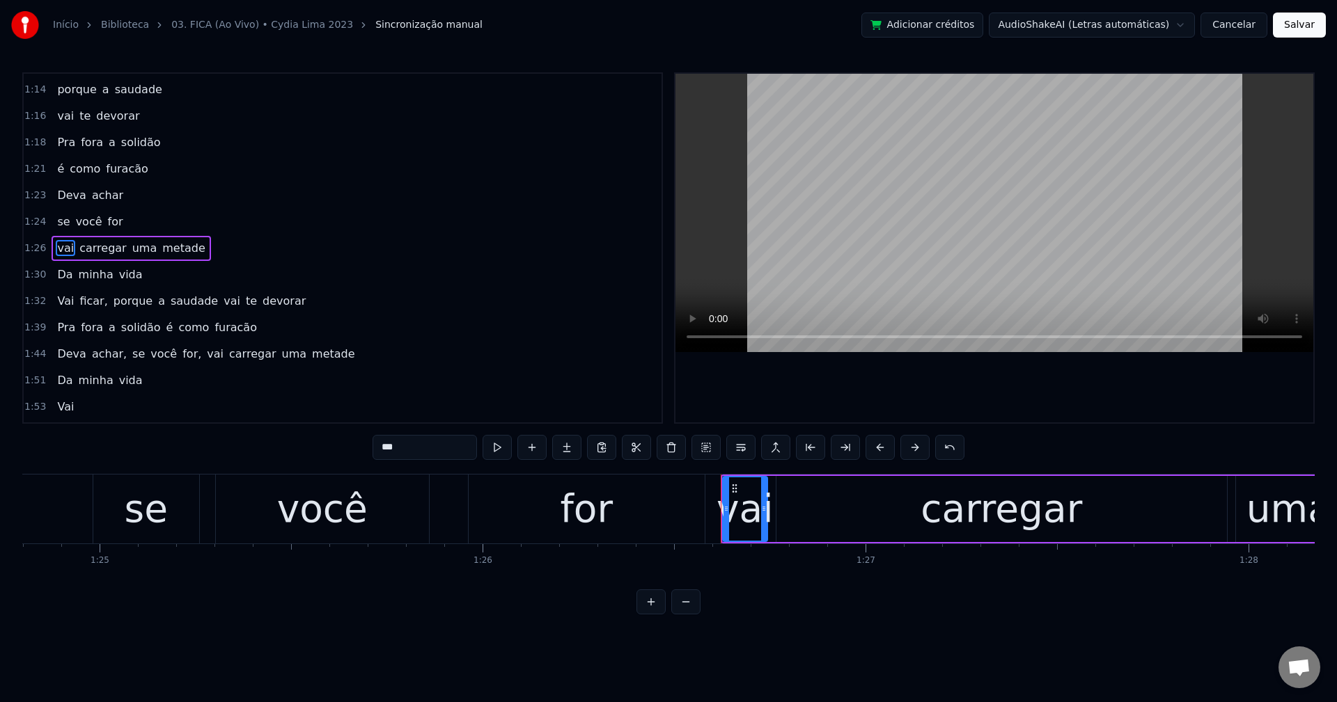
click at [87, 300] on span "ficar," at bounding box center [93, 301] width 31 height 16
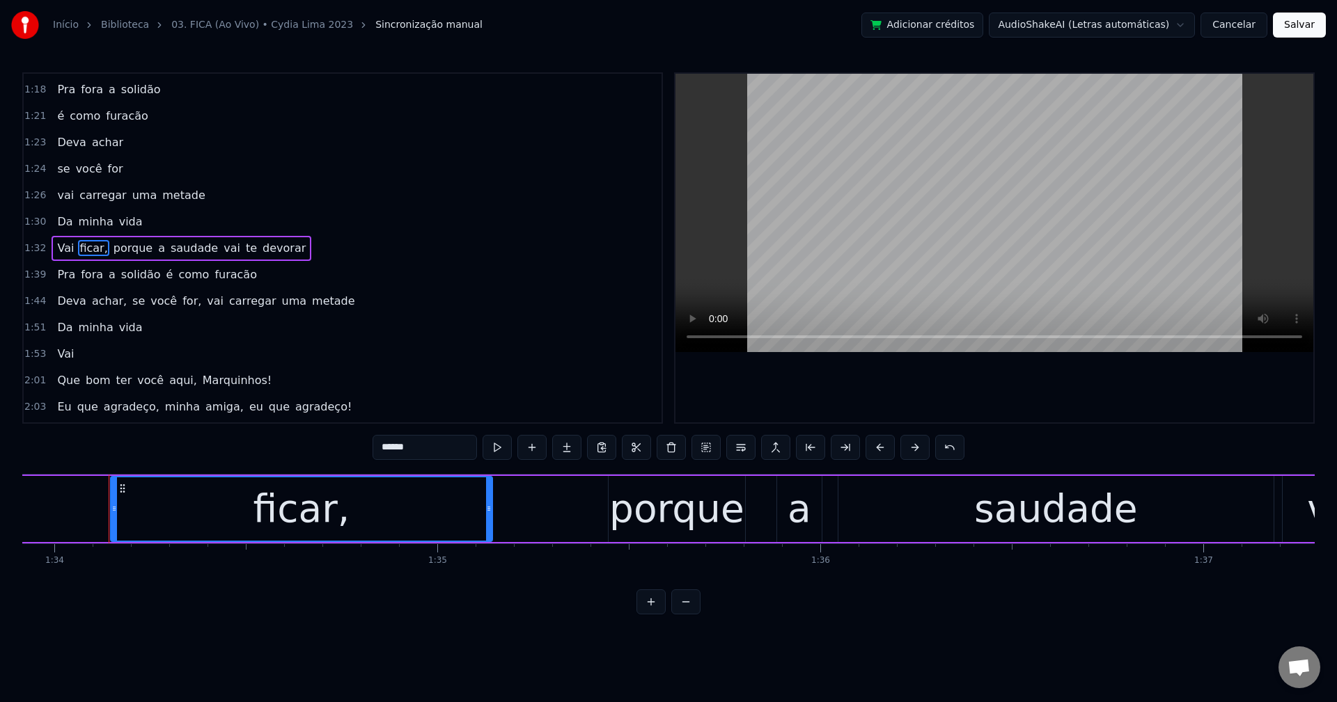
scroll to position [0, 35979]
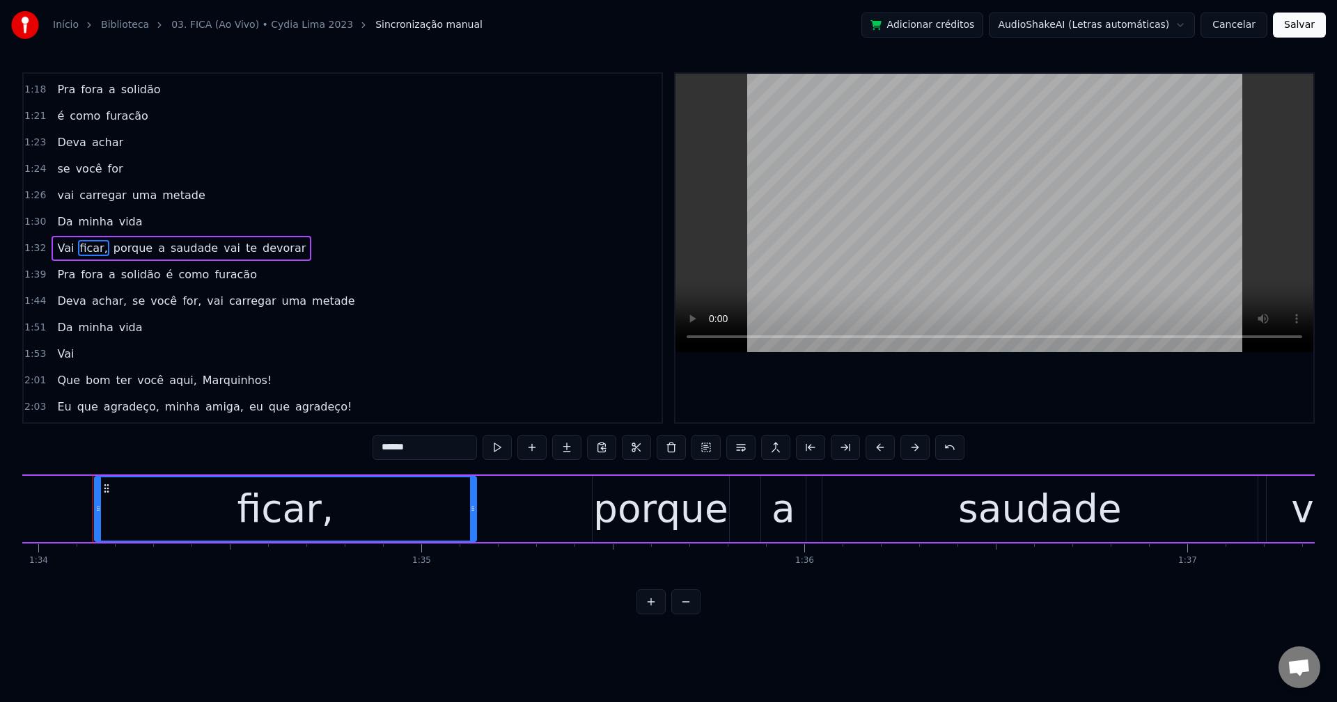
click at [442, 455] on input "******" at bounding box center [424, 447] width 104 height 25
click at [116, 246] on span "porque" at bounding box center [130, 248] width 42 height 16
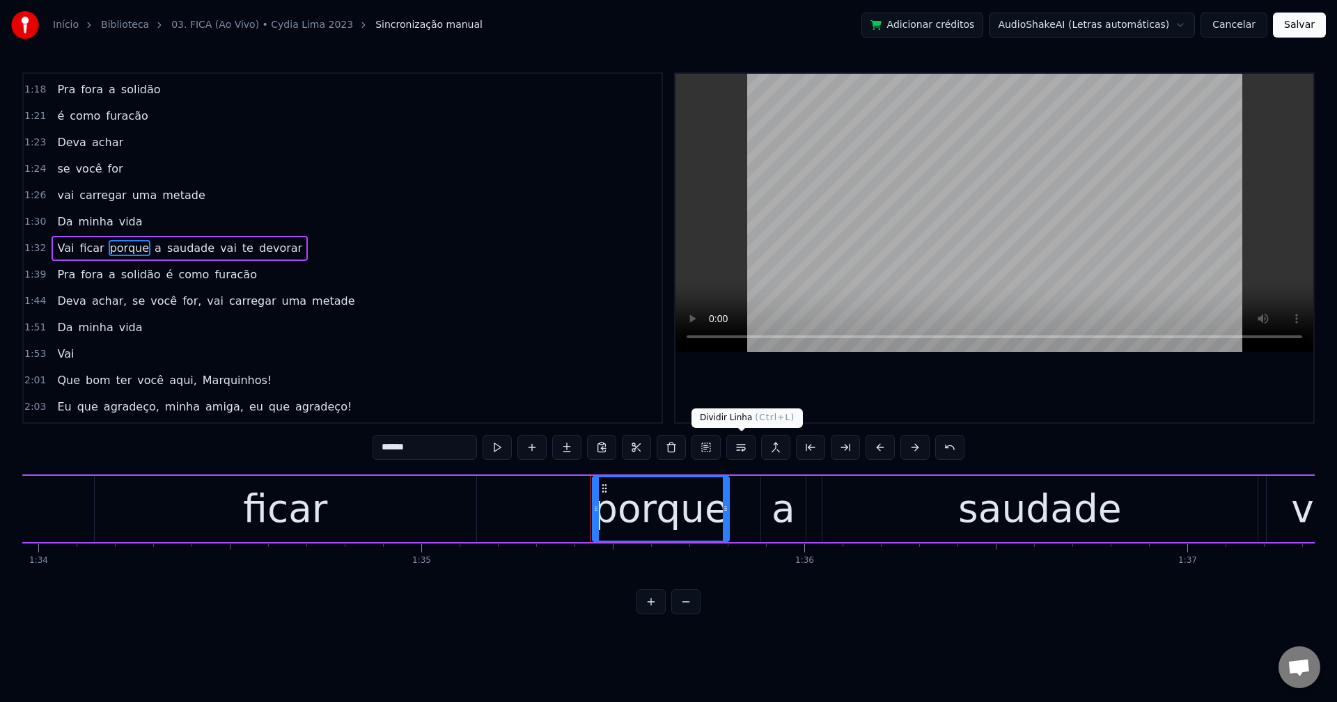
click at [744, 455] on button at bounding box center [740, 447] width 29 height 25
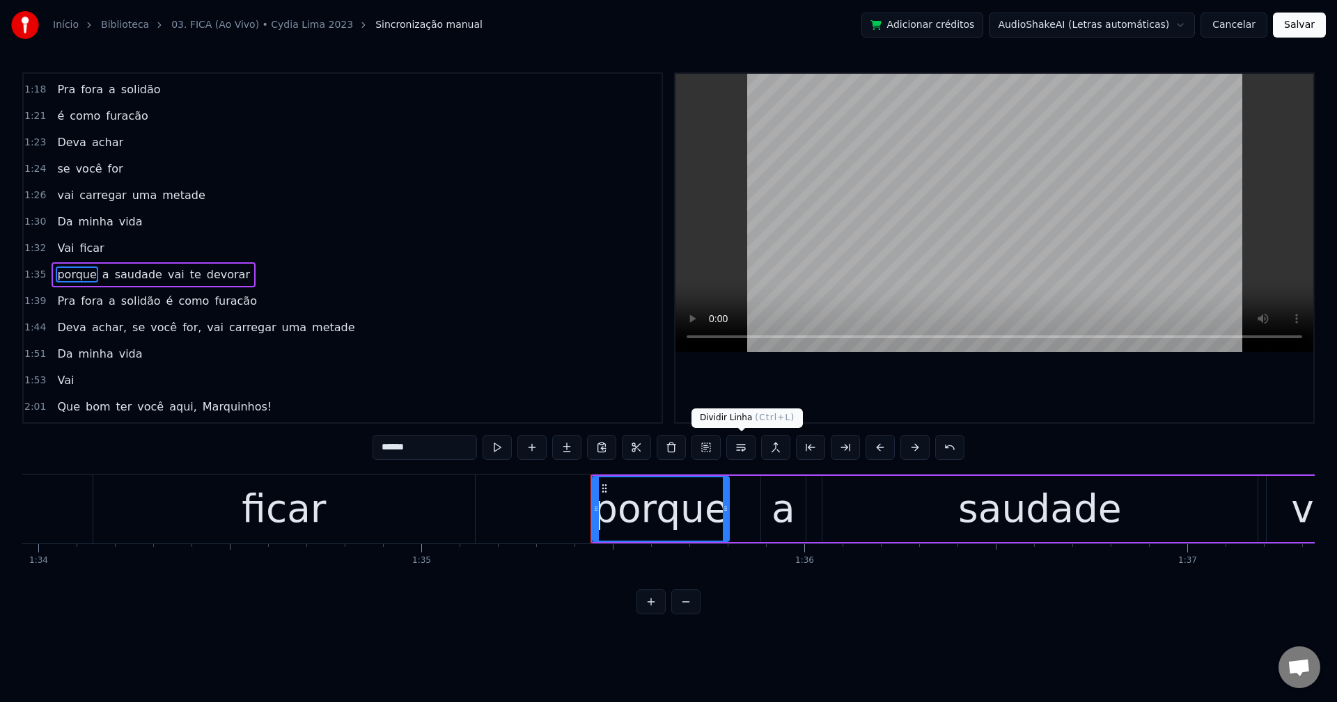
scroll to position [685, 0]
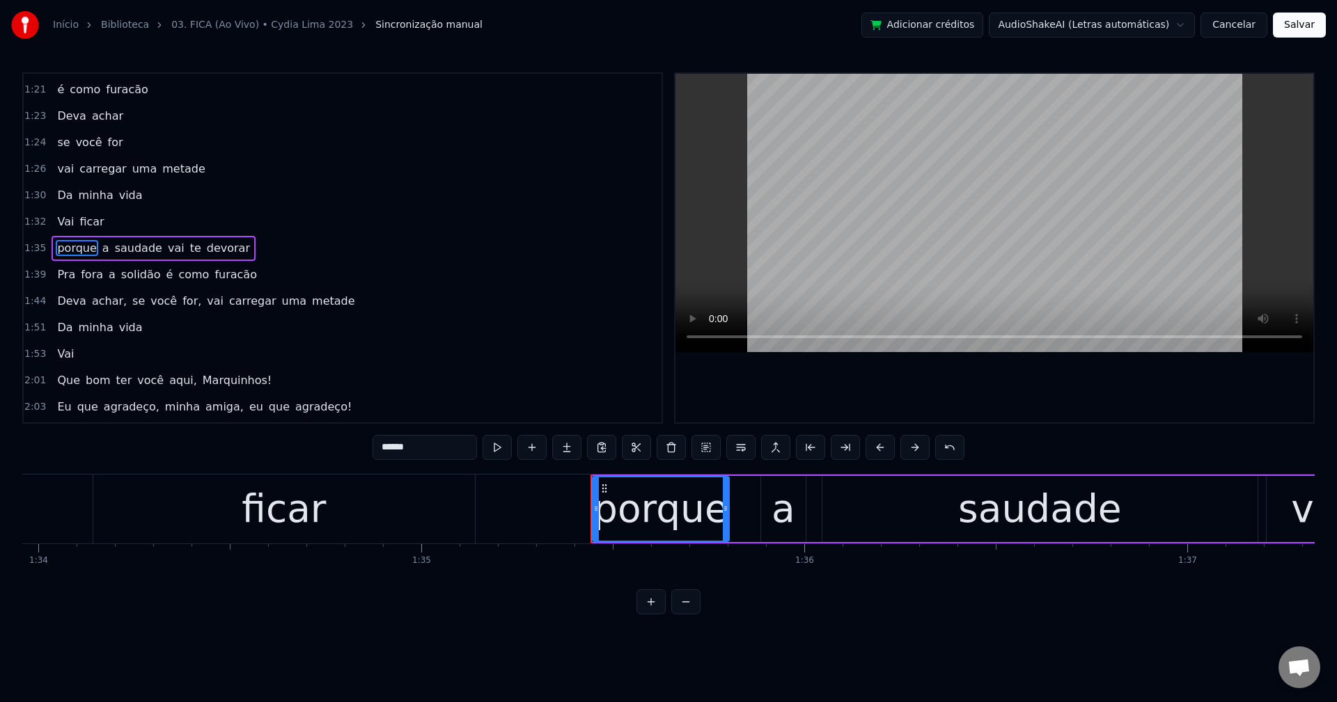
click at [166, 251] on span "vai" at bounding box center [175, 248] width 19 height 16
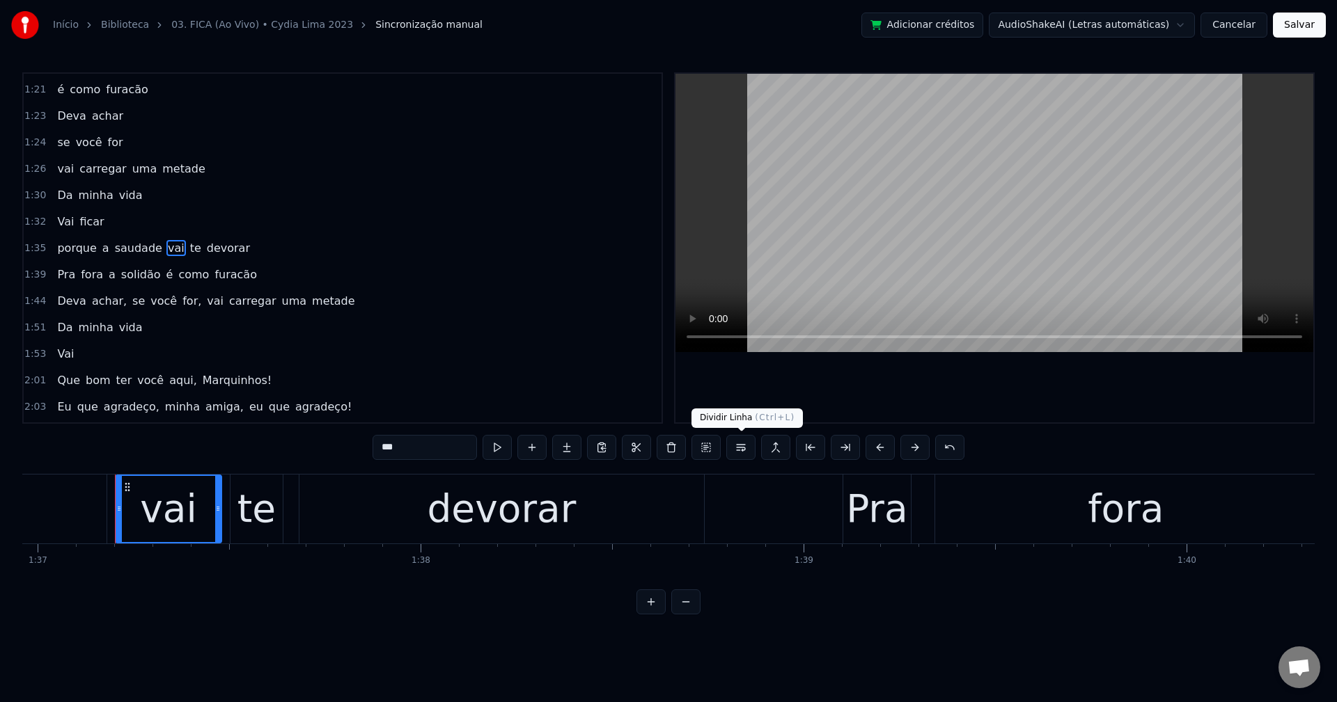
scroll to position [0, 37151]
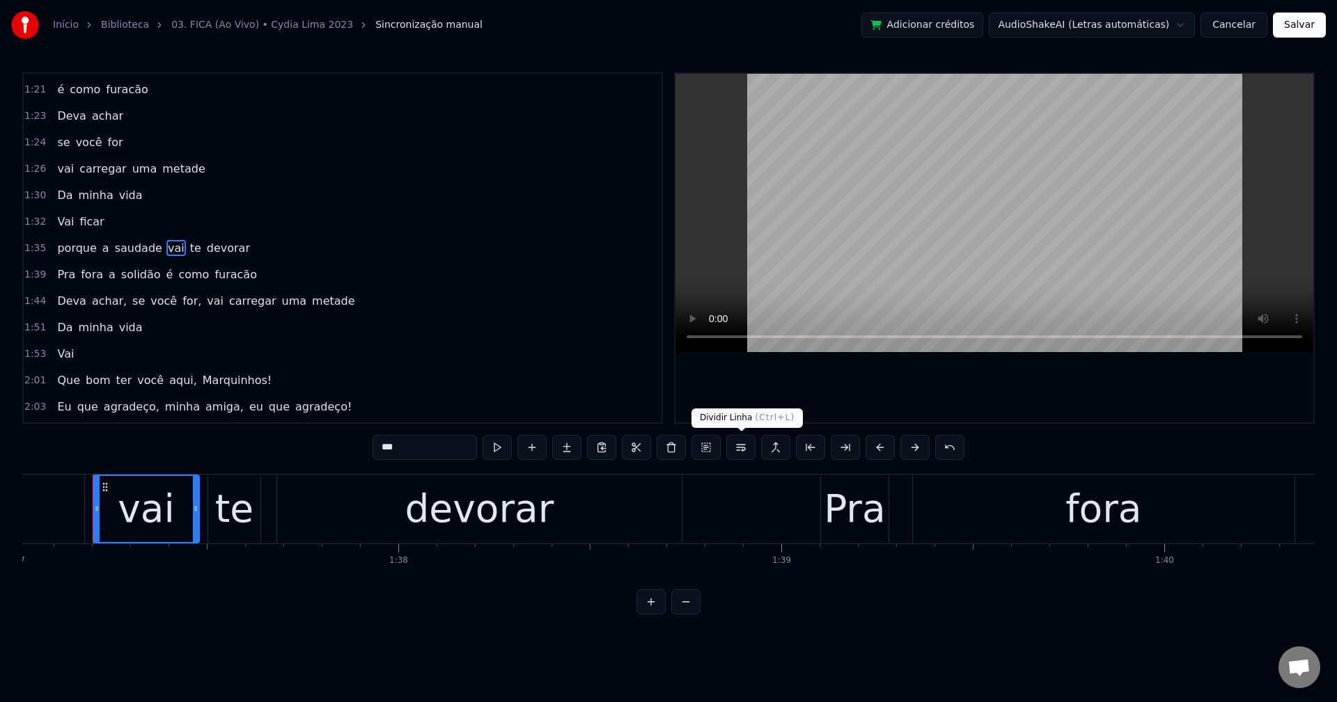
click at [744, 447] on button at bounding box center [740, 447] width 29 height 25
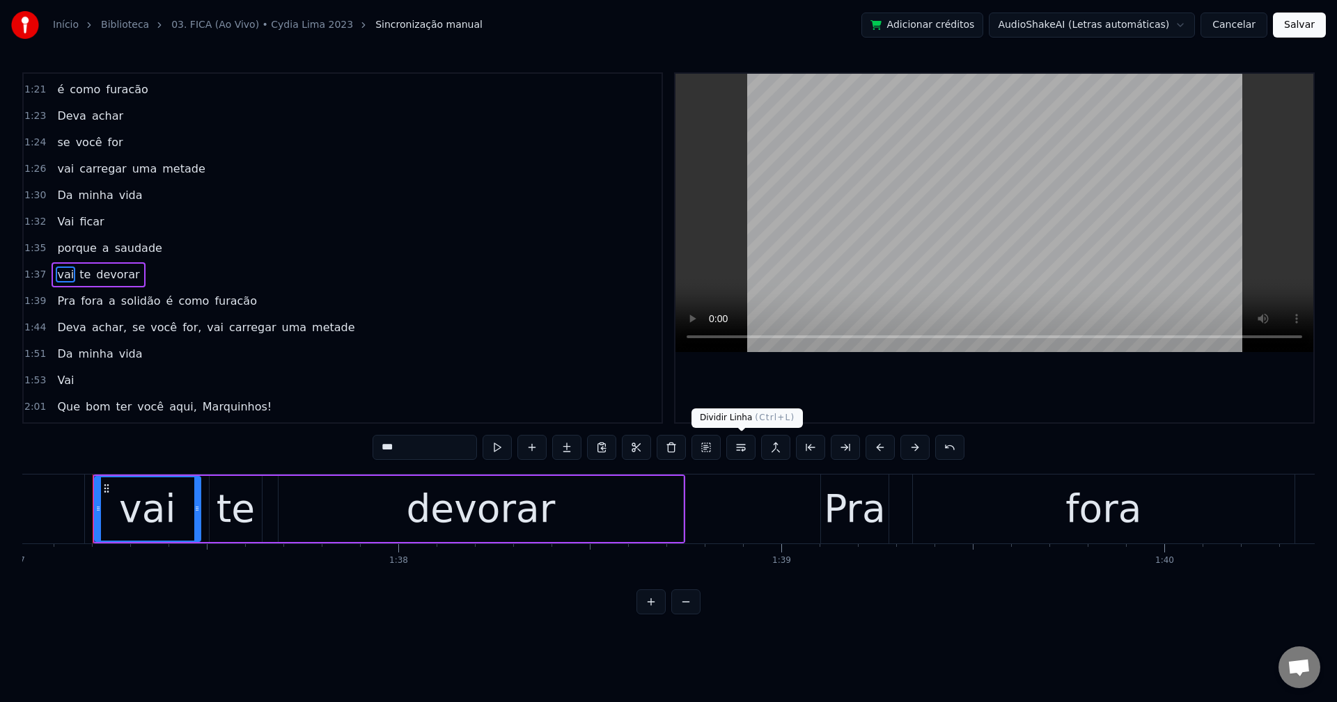
scroll to position [712, 0]
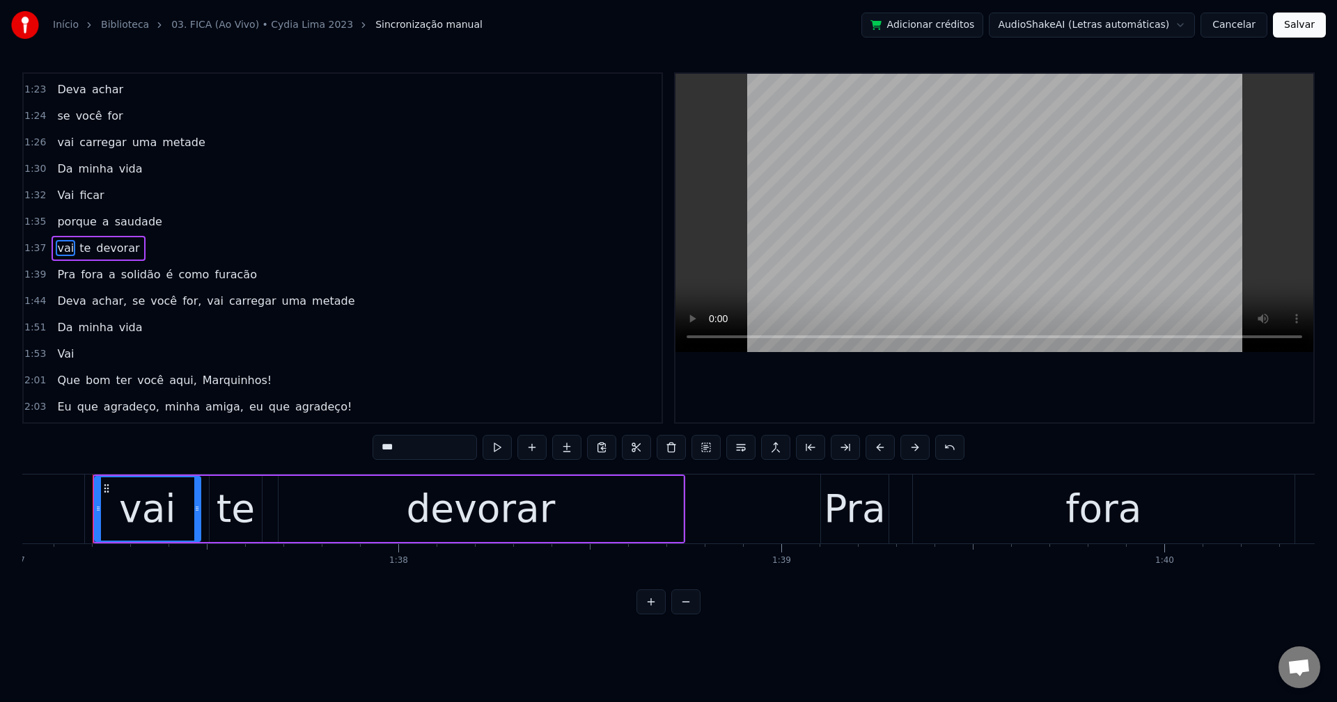
click at [165, 275] on span "é" at bounding box center [170, 275] width 10 height 16
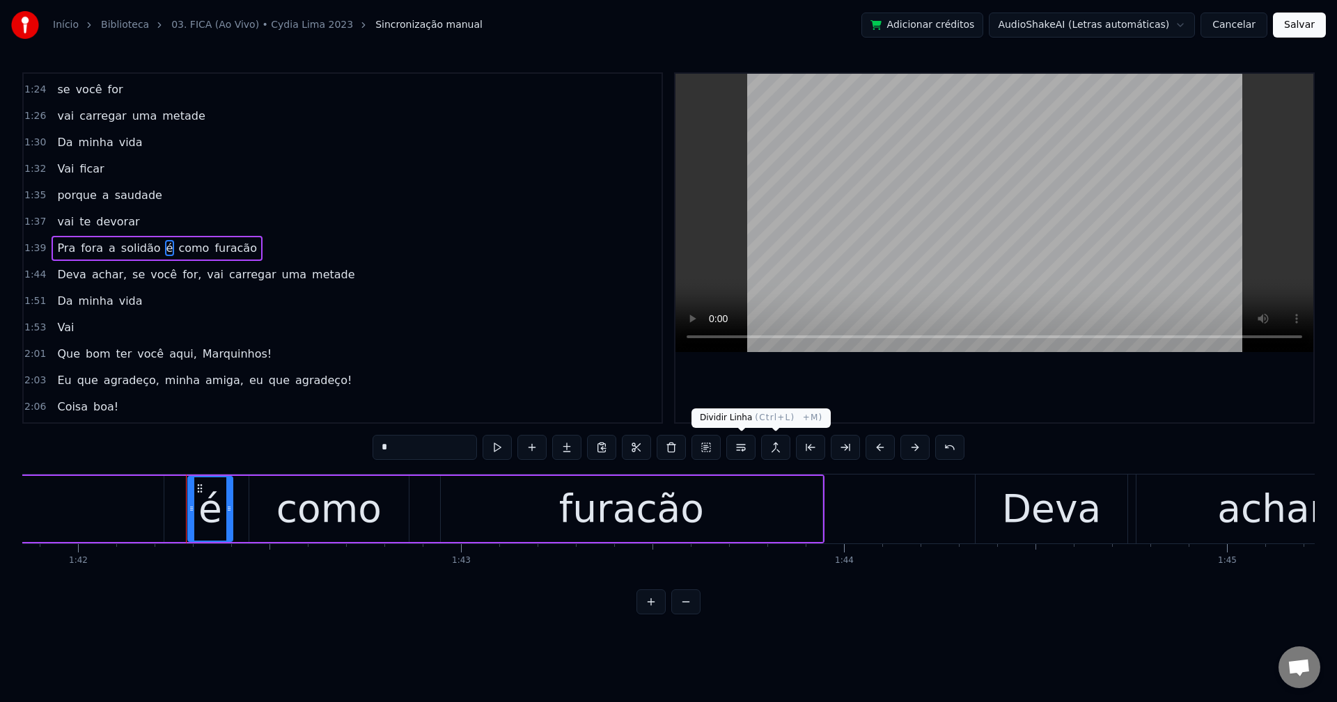
scroll to position [0, 39096]
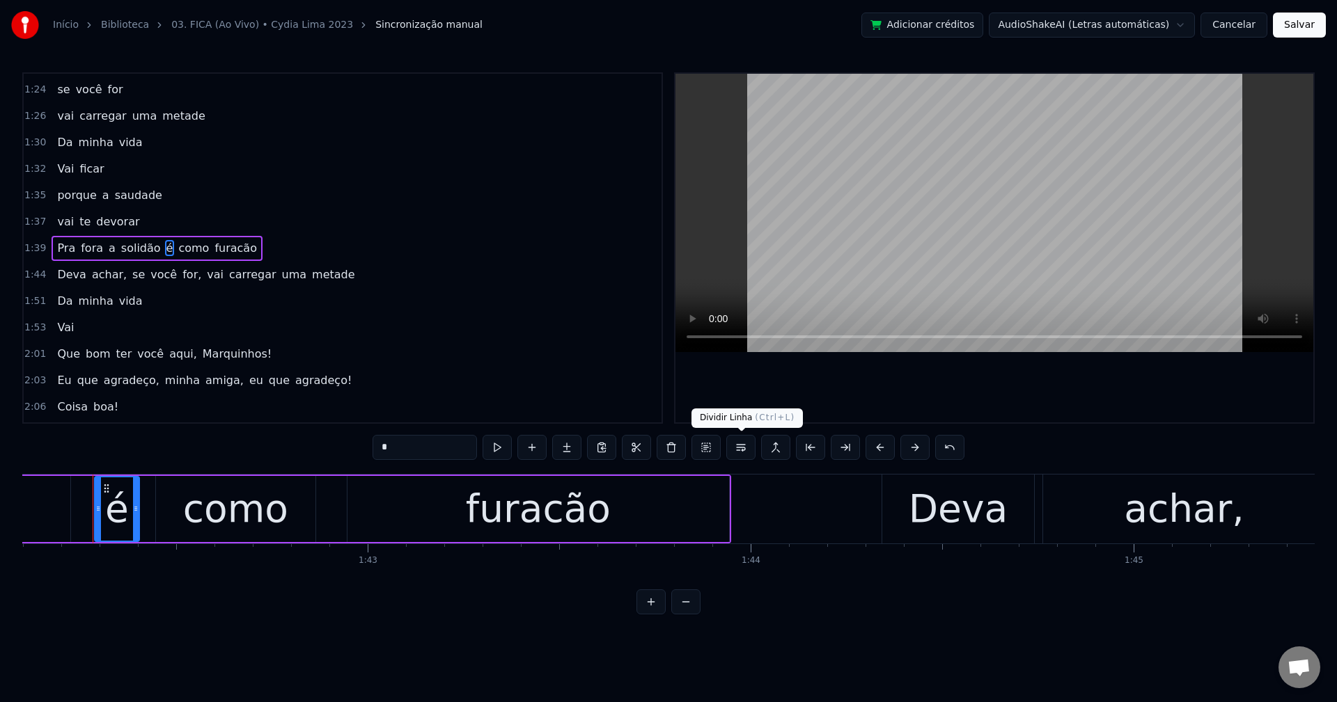
click at [737, 450] on button at bounding box center [740, 447] width 29 height 25
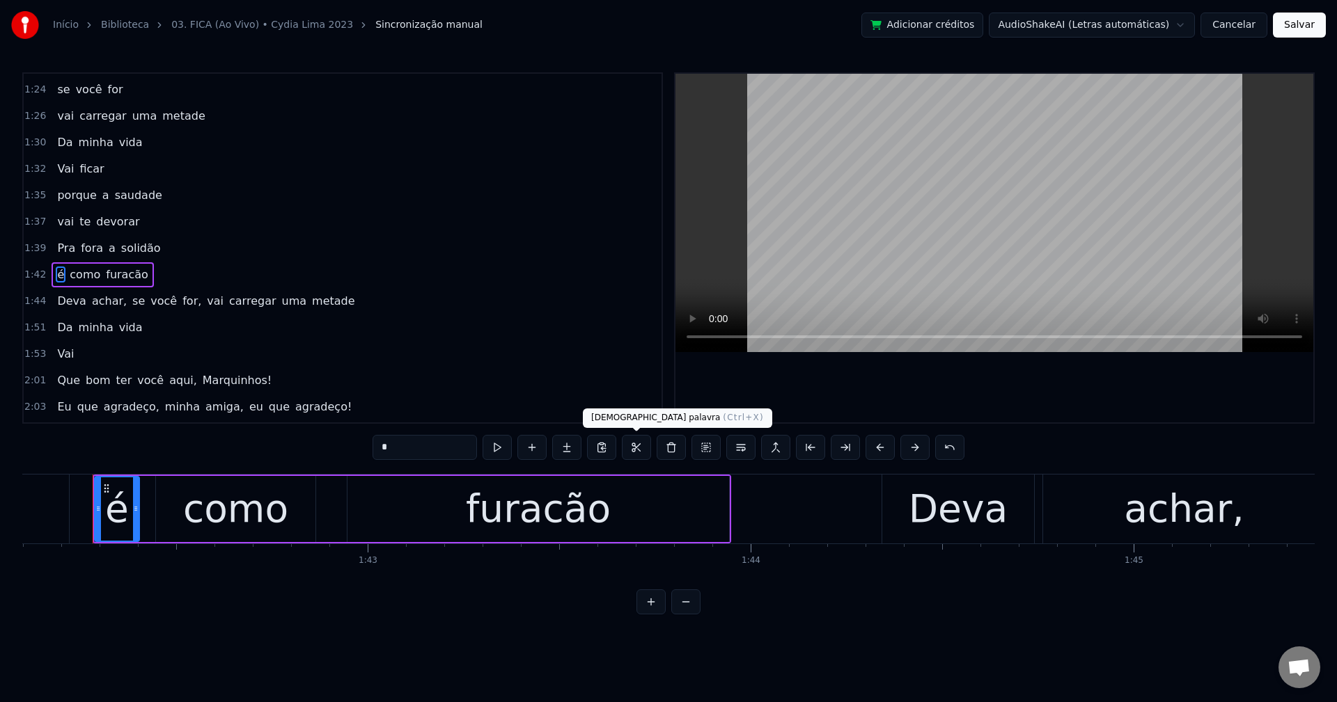
scroll to position [764, 0]
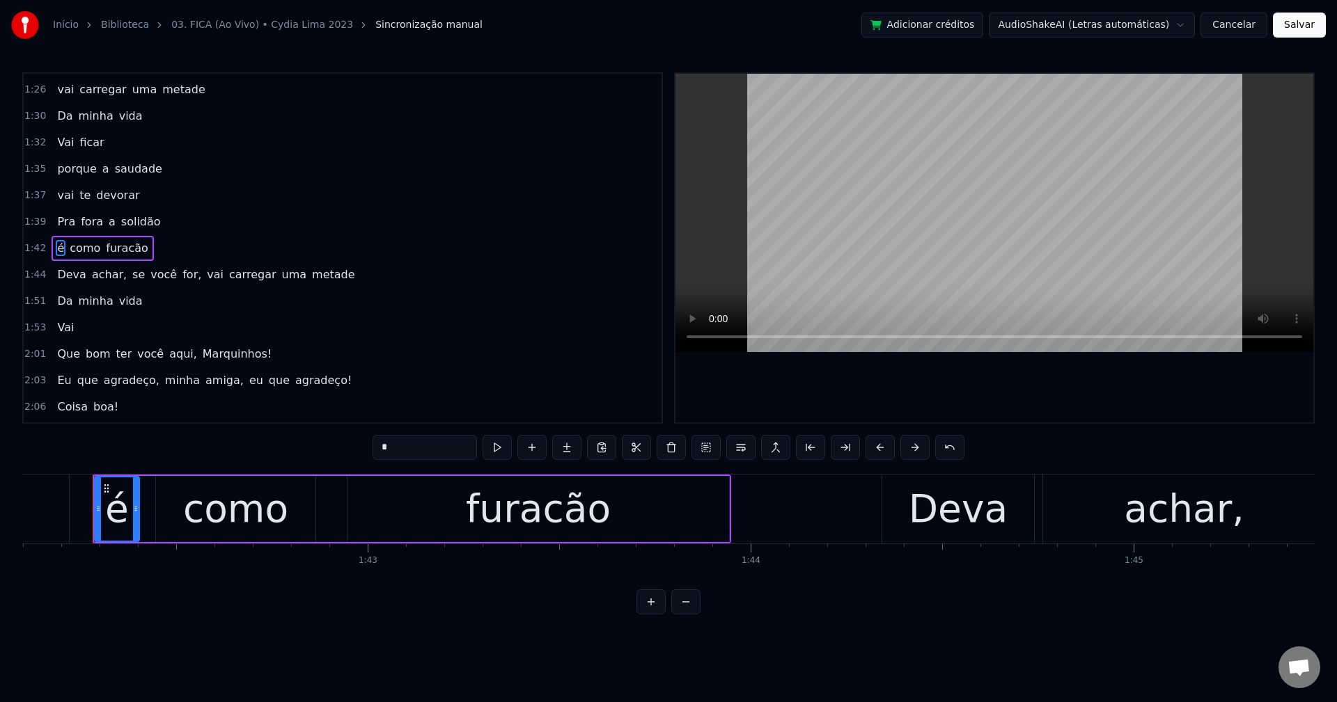
click at [91, 276] on span "achar," at bounding box center [110, 275] width 38 height 16
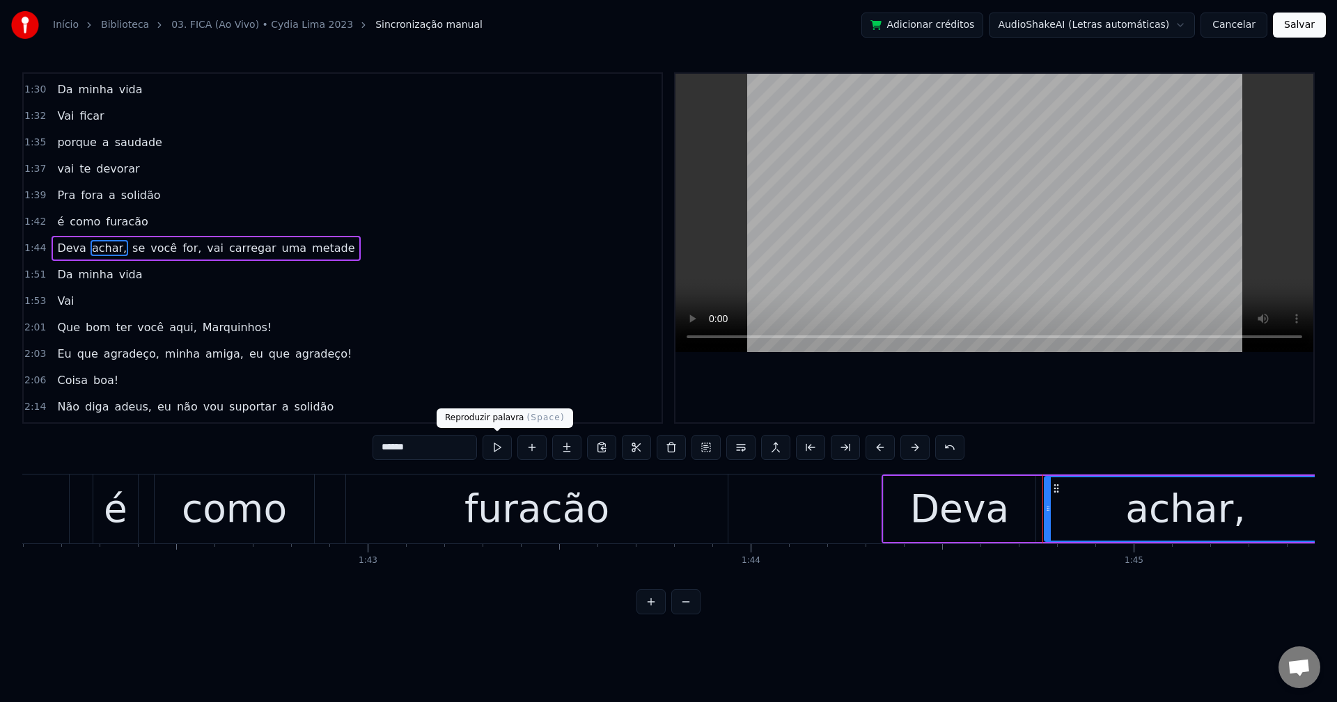
click at [457, 446] on input "******" at bounding box center [424, 447] width 104 height 25
click at [127, 247] on span "se" at bounding box center [134, 248] width 15 height 16
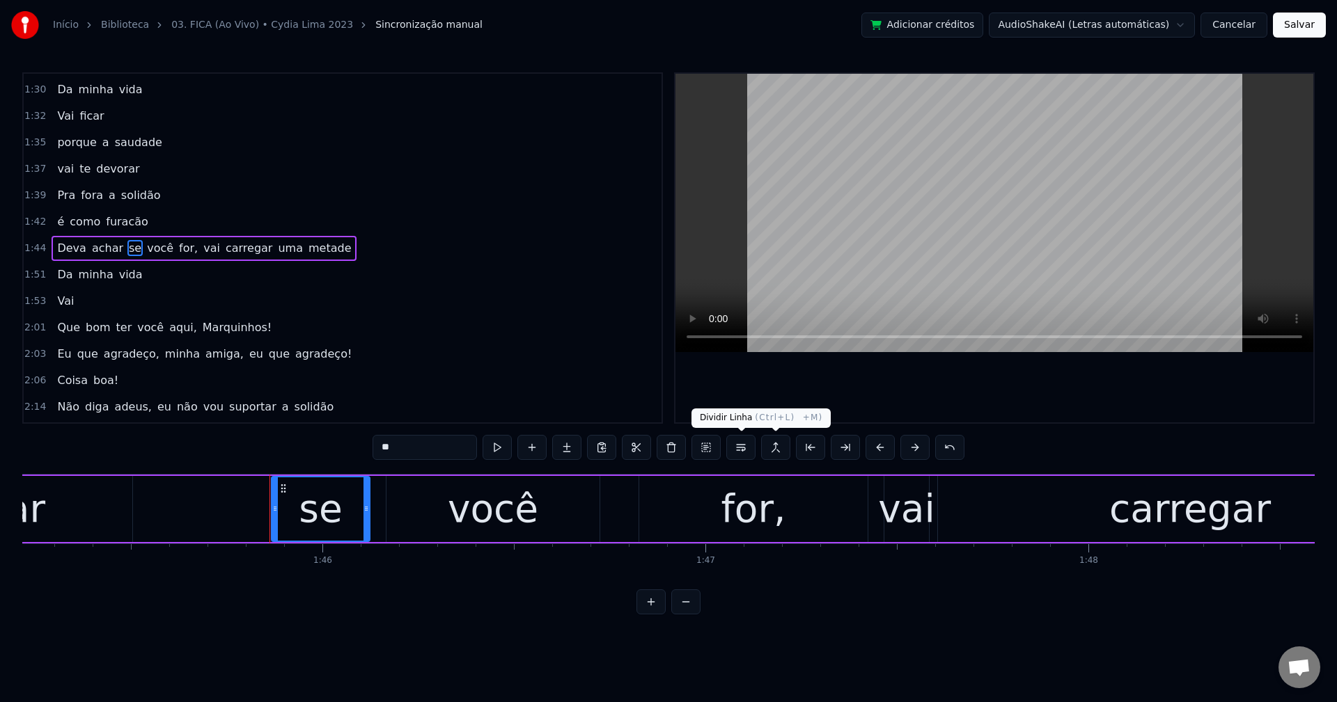
scroll to position [0, 40467]
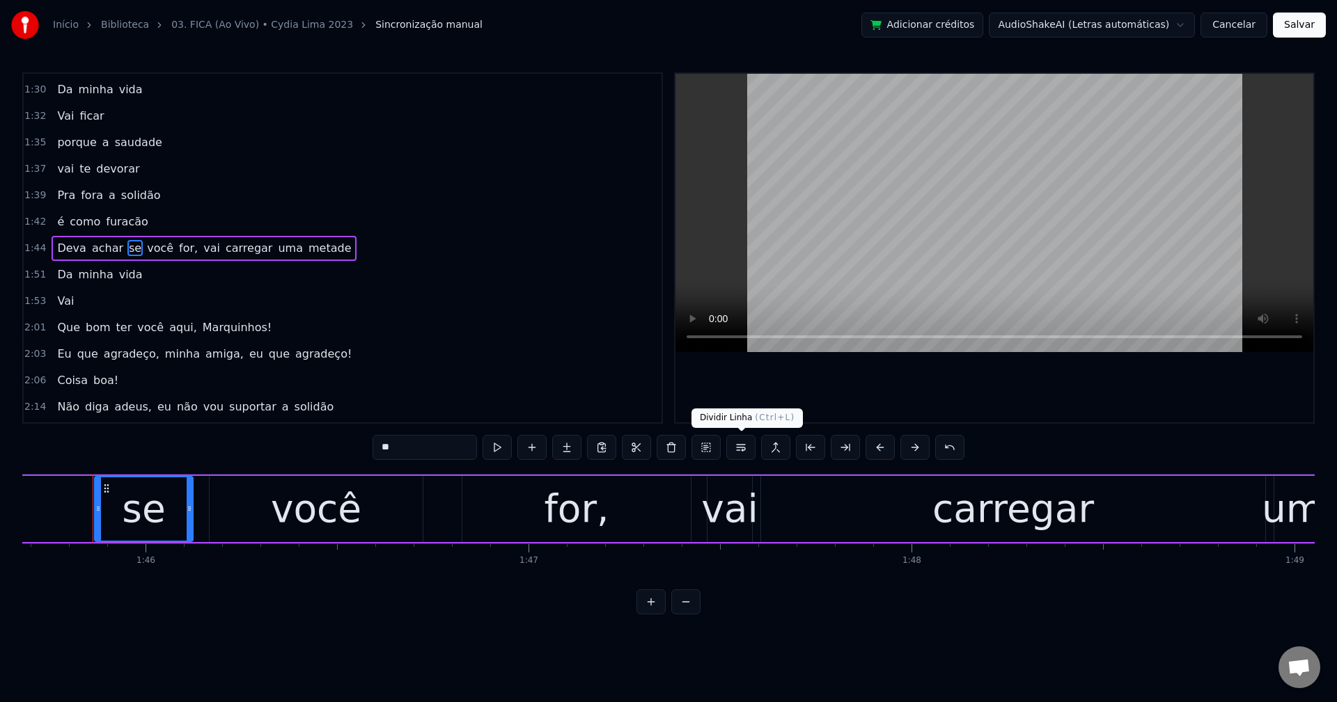
click at [737, 443] on button at bounding box center [740, 447] width 29 height 25
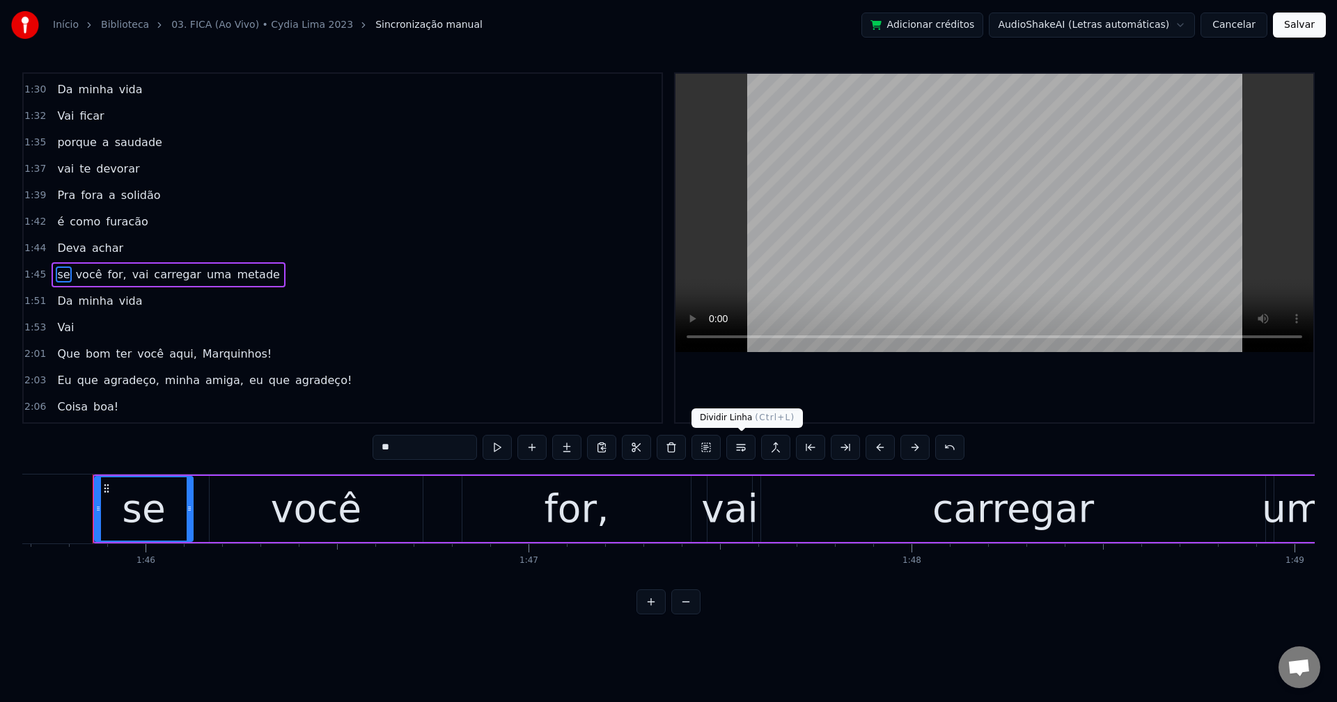
scroll to position [817, 0]
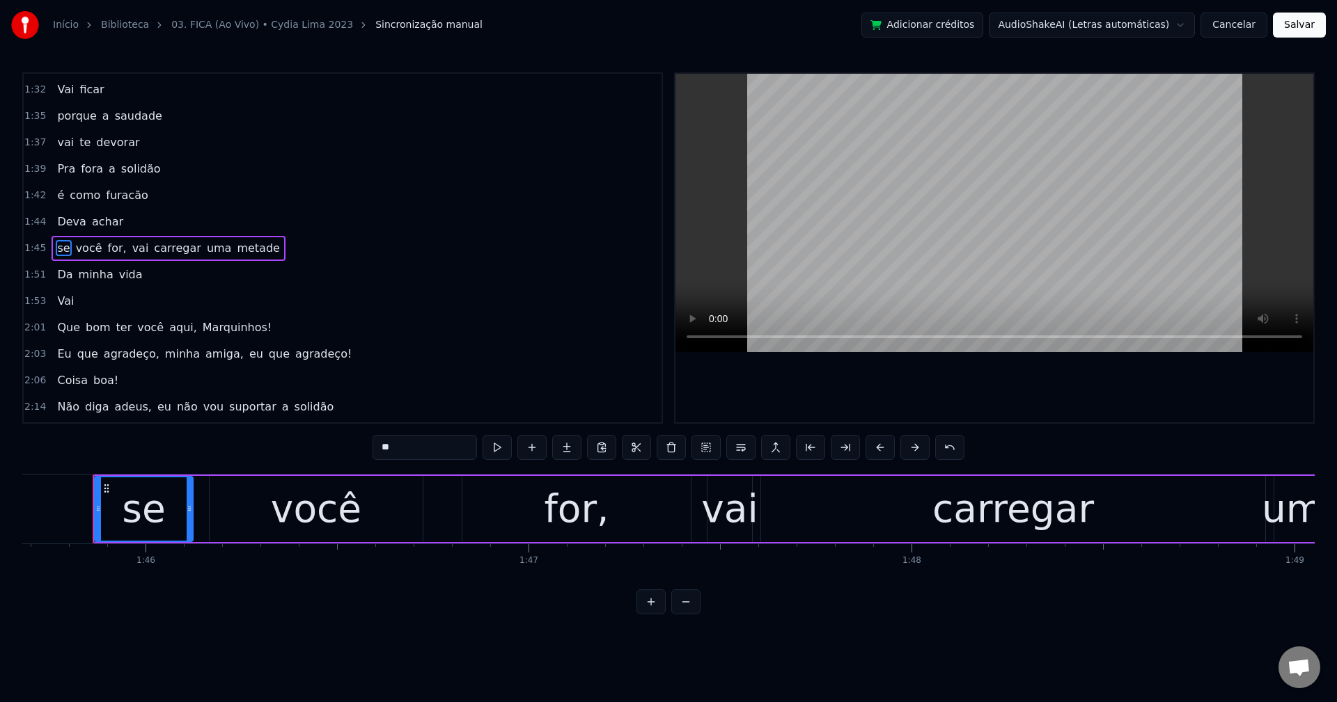
click at [107, 251] on span "for," at bounding box center [118, 248] width 22 height 16
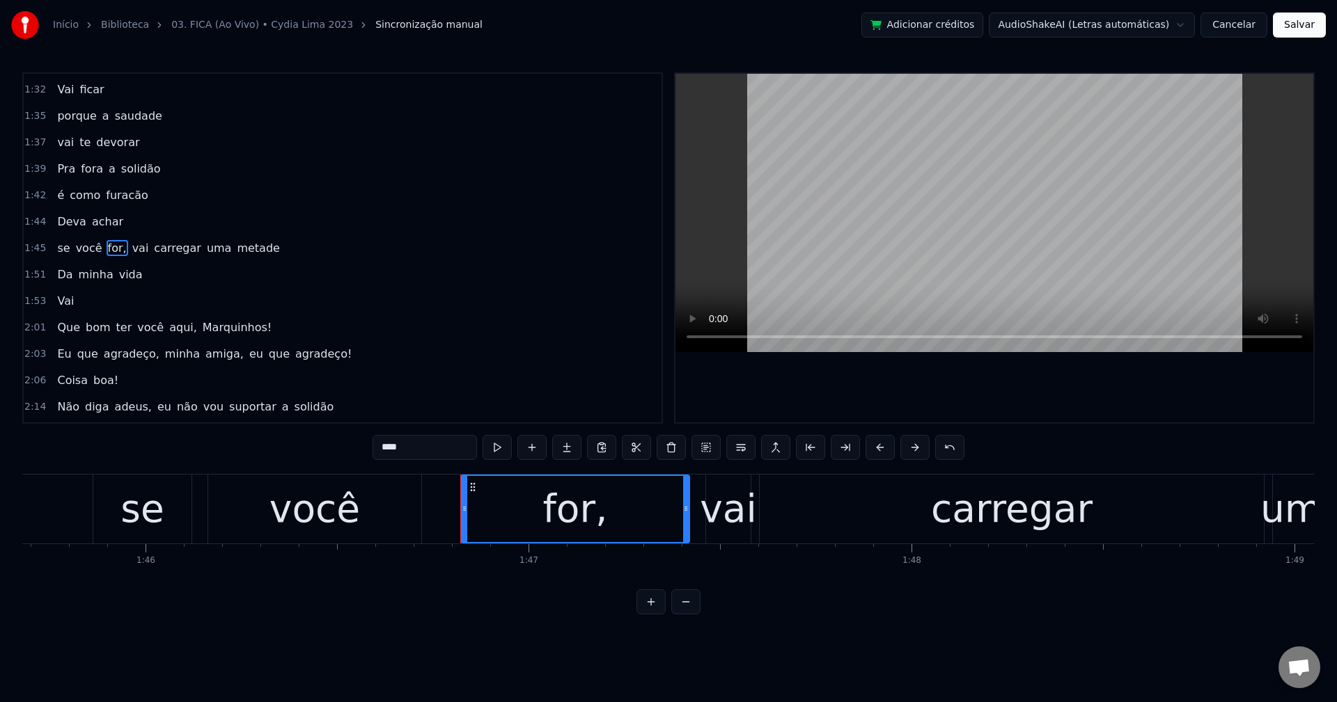
click at [437, 451] on input "****" at bounding box center [424, 447] width 104 height 25
click at [127, 247] on span "vai" at bounding box center [136, 248] width 19 height 16
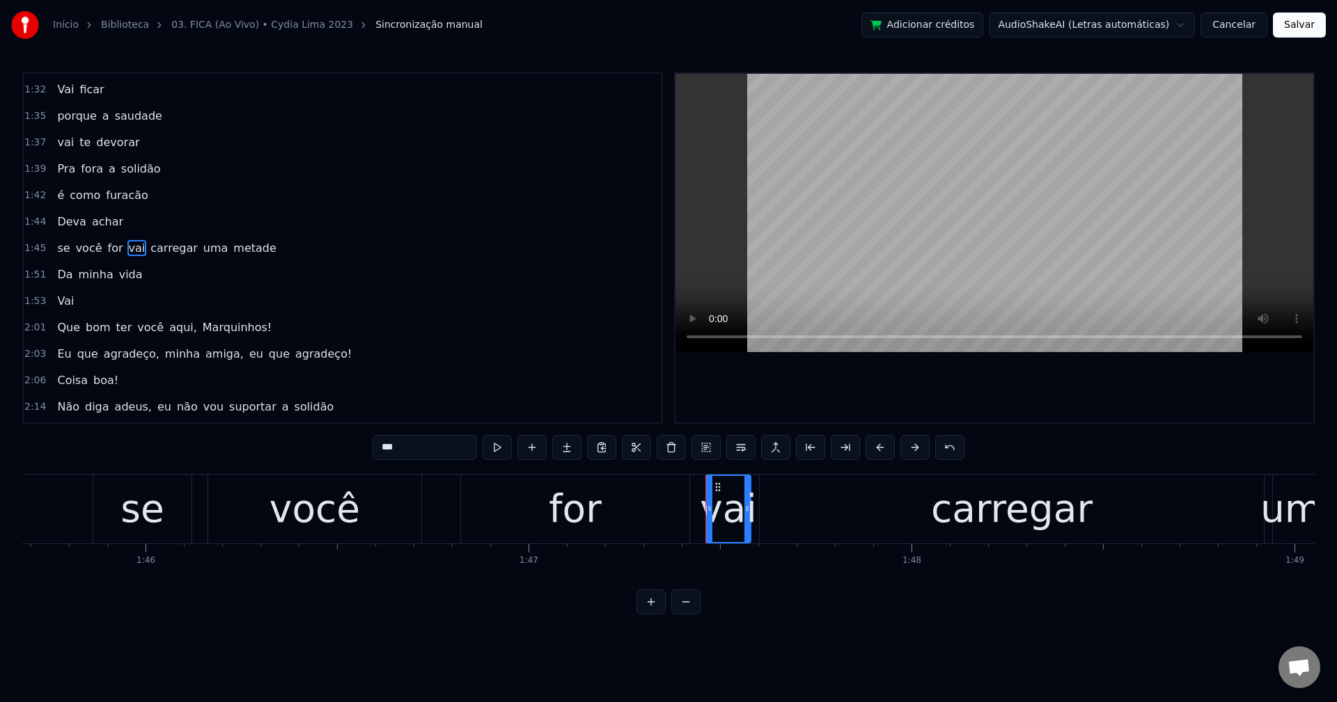
click at [739, 447] on button at bounding box center [740, 447] width 29 height 25
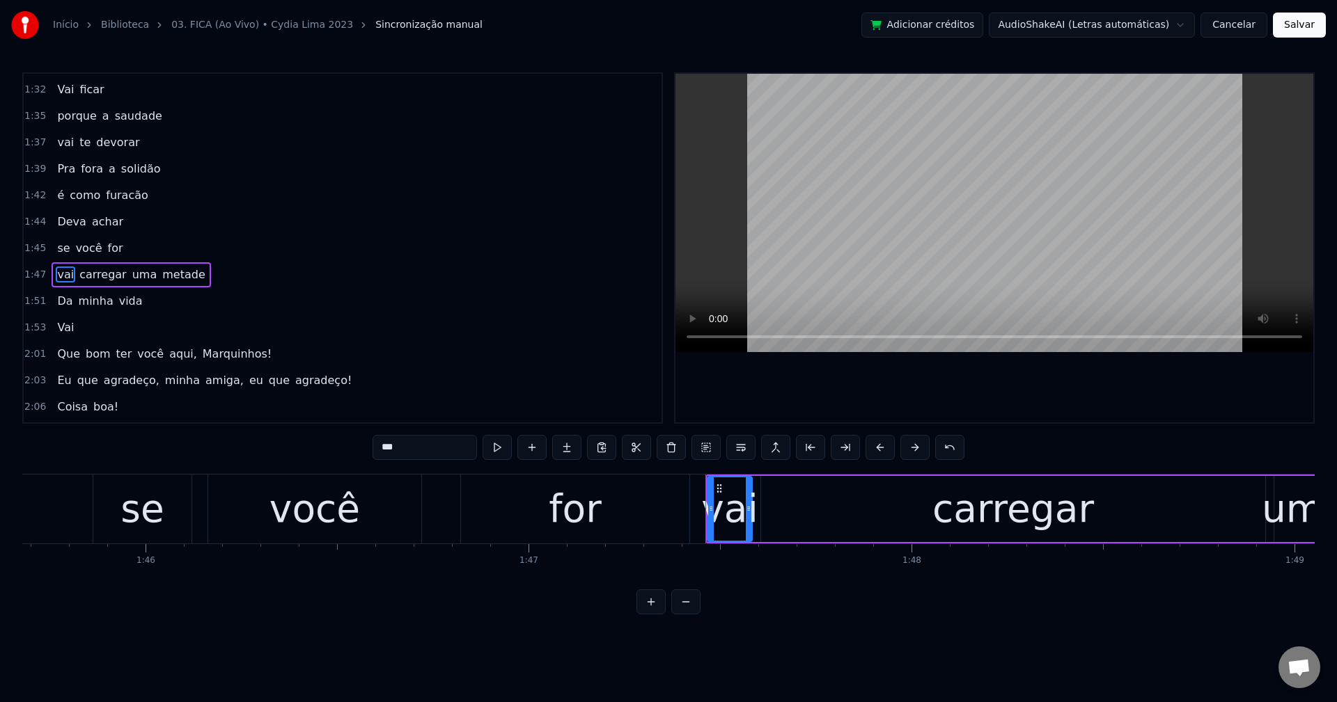
scroll to position [844, 0]
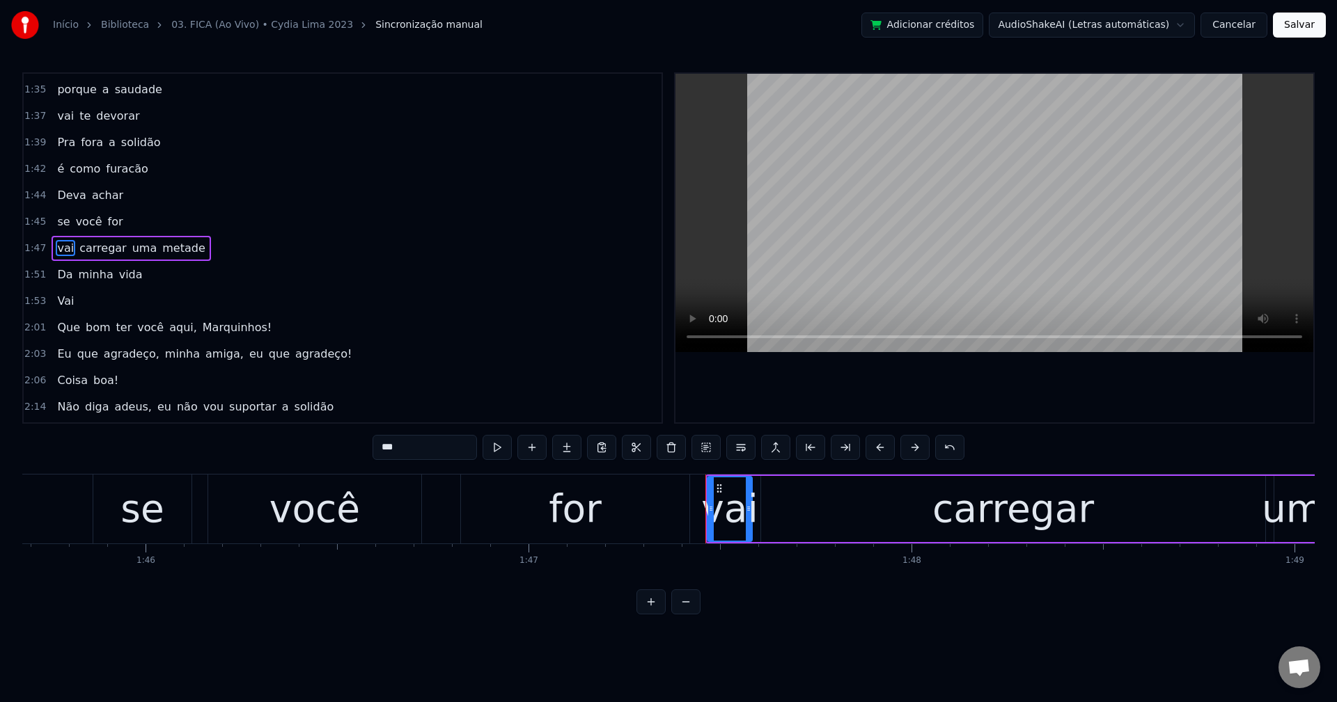
click at [131, 249] on span "uma" at bounding box center [145, 248] width 28 height 16
type input "***"
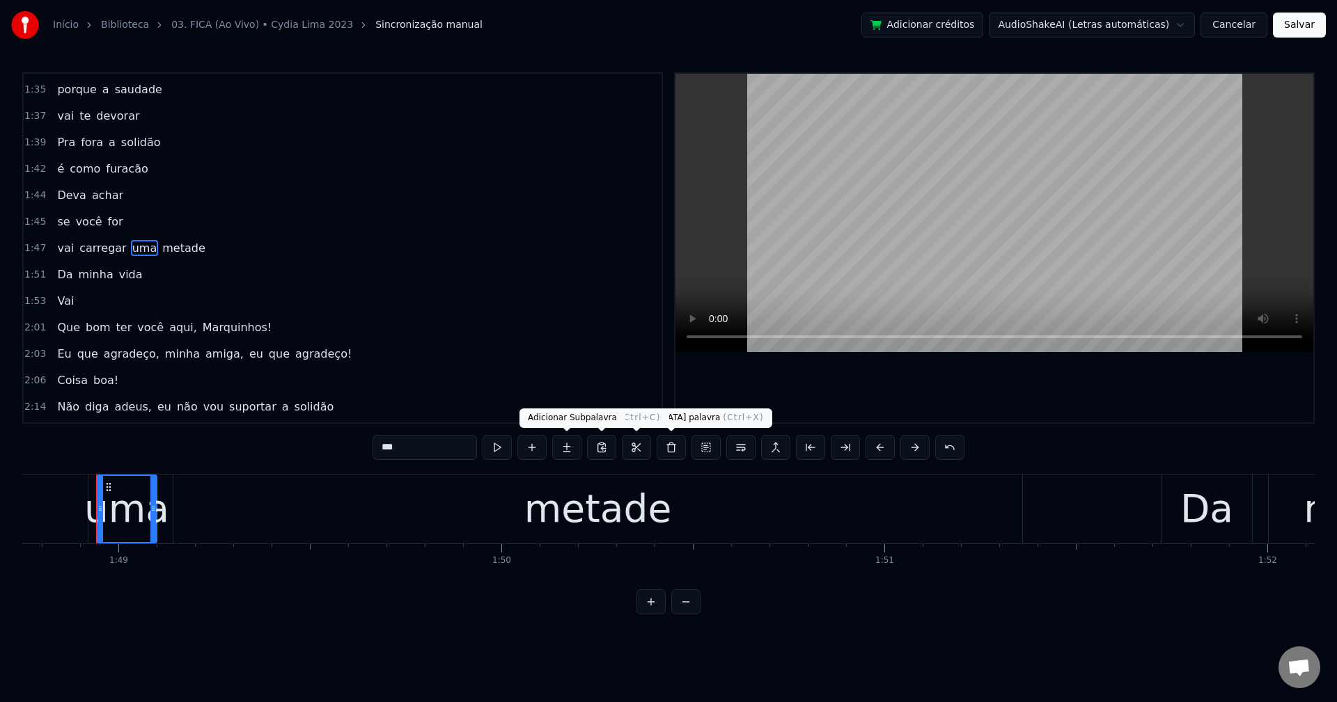
scroll to position [0, 41647]
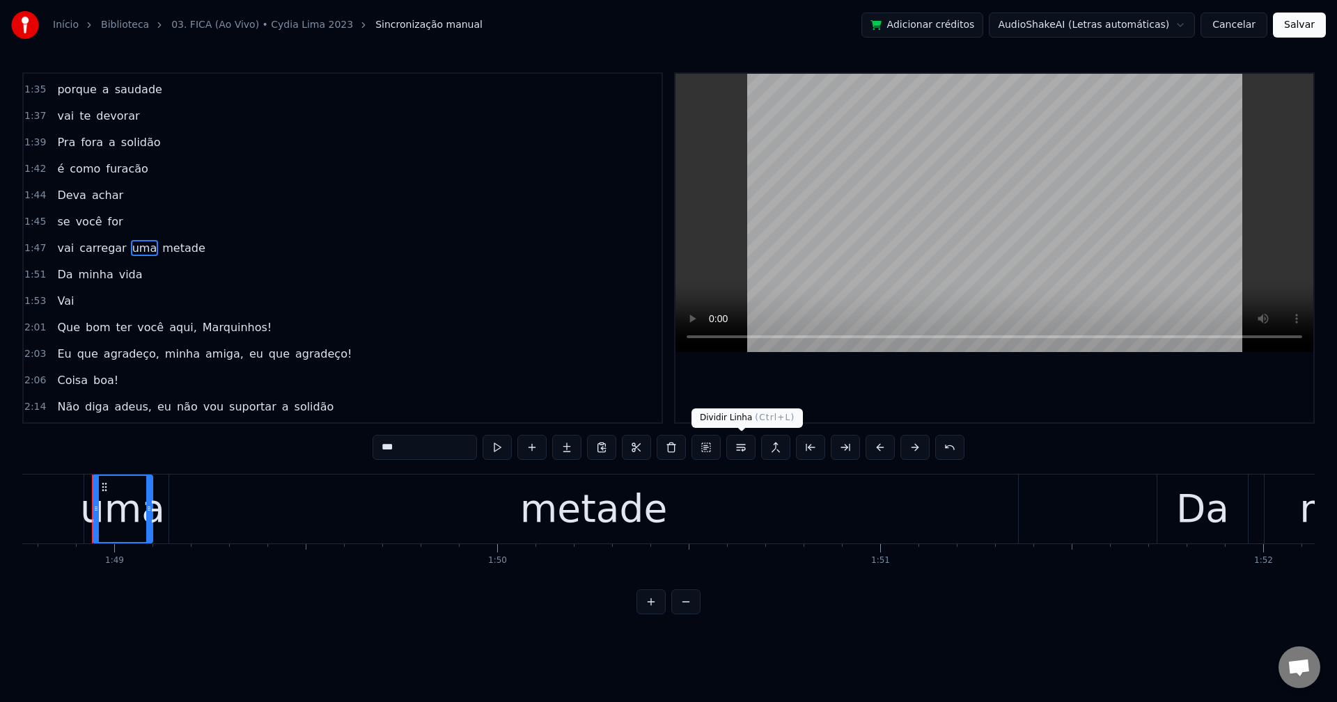
click at [744, 446] on button at bounding box center [740, 447] width 29 height 25
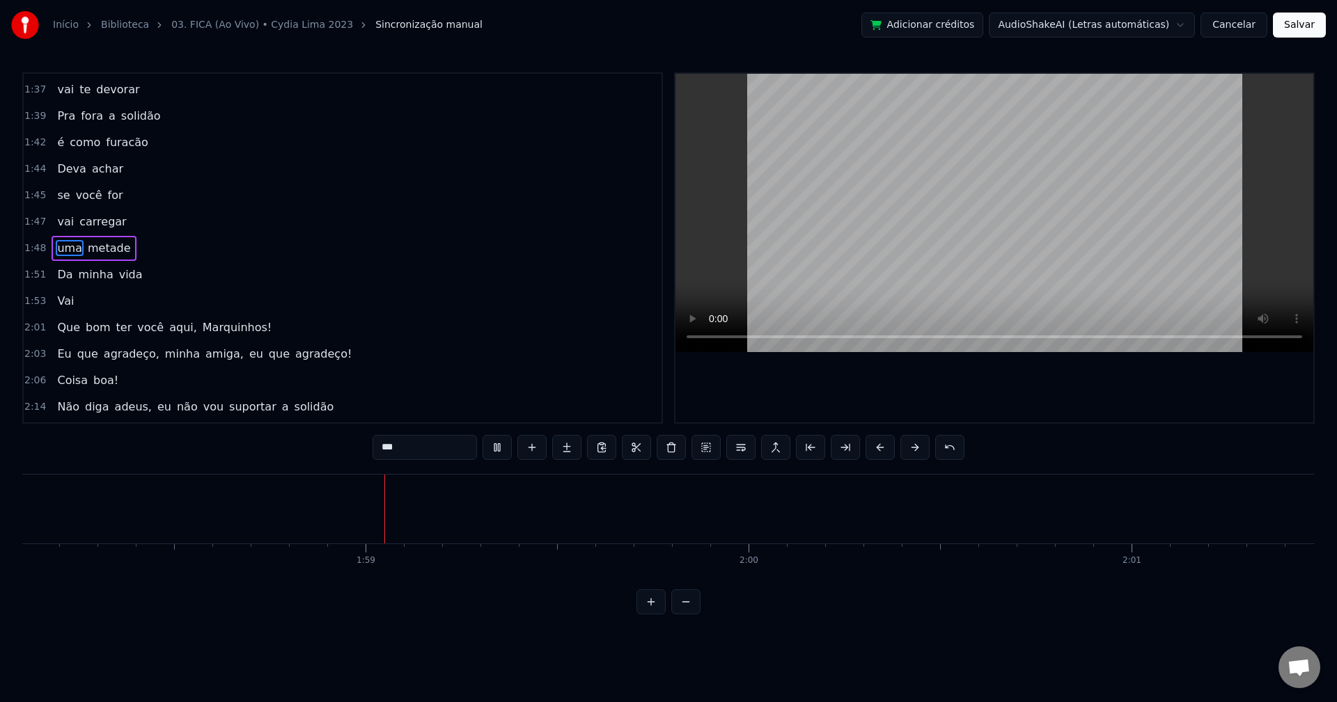
scroll to position [0, 45301]
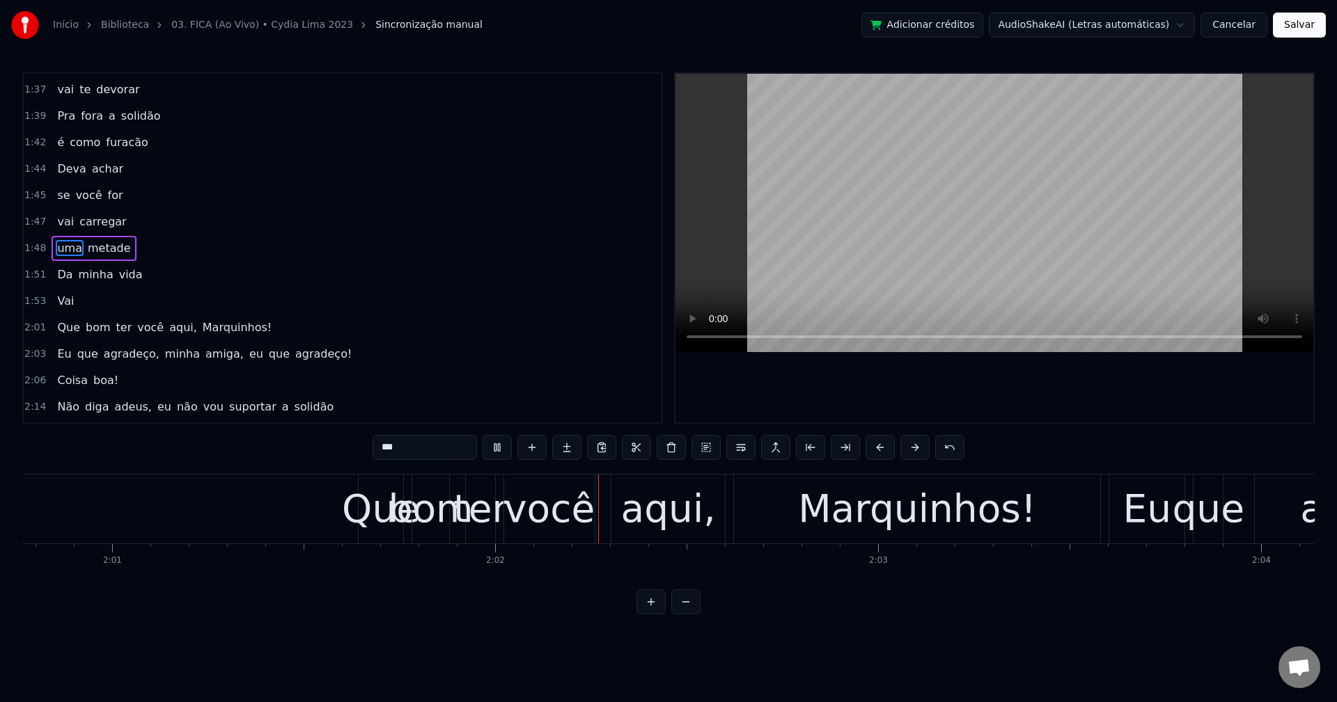
click at [125, 319] on div "Que bom ter você aqui, [PERSON_NAME]!" at bounding box center [165, 327] width 226 height 25
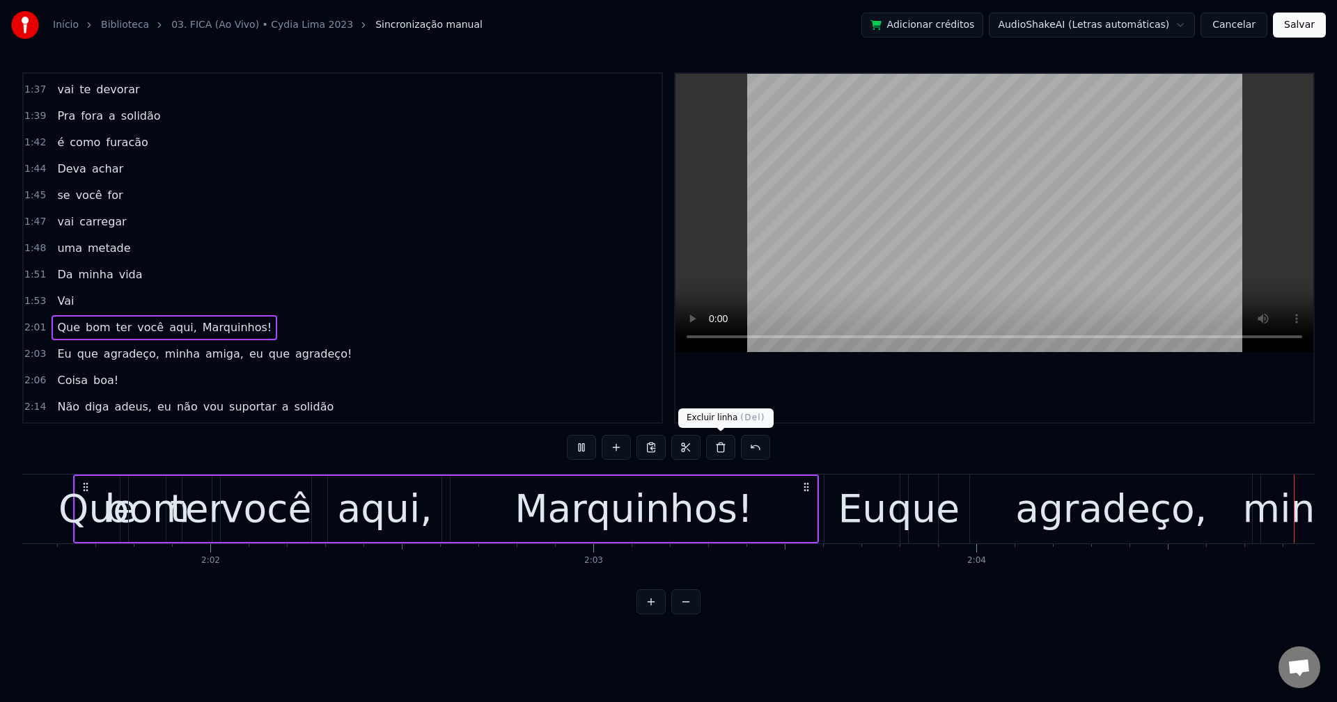
click at [728, 447] on button at bounding box center [720, 447] width 29 height 25
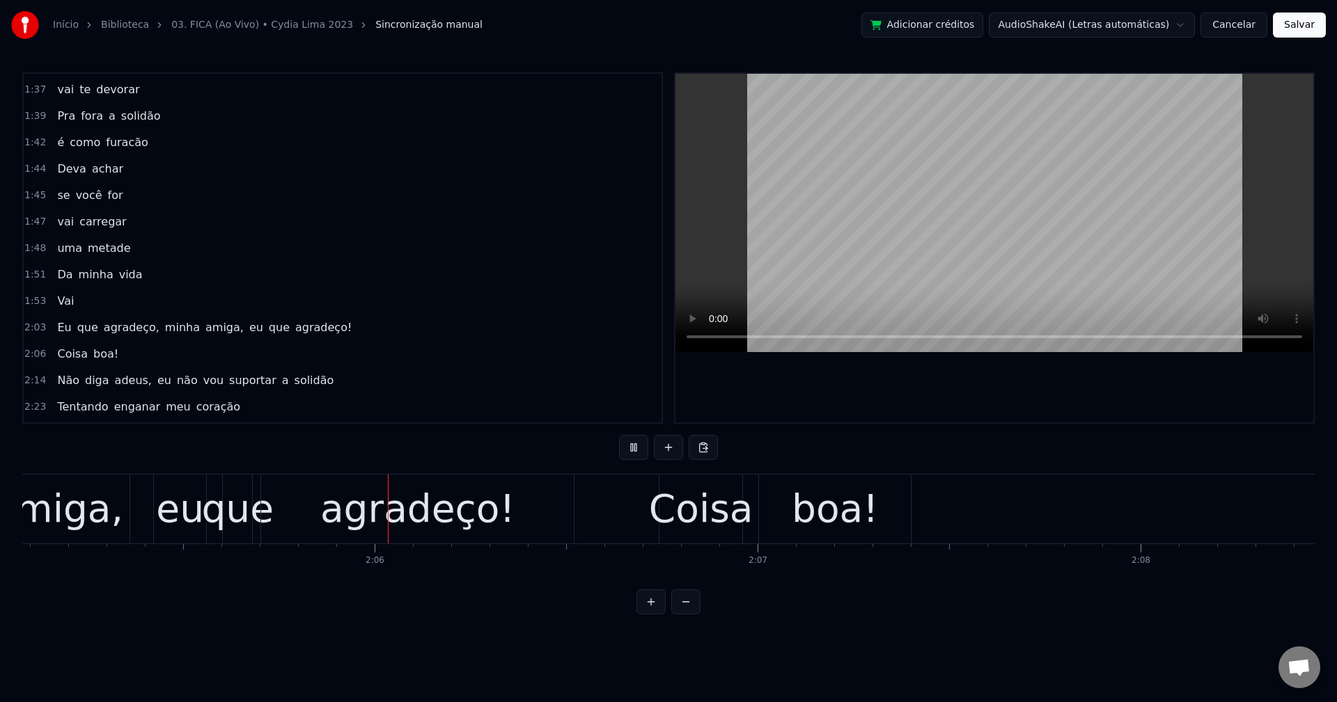
scroll to position [0, 47902]
click at [176, 318] on div "Eu que agradeço, minha amiga, eu que agradeço!" at bounding box center [205, 327] width 306 height 25
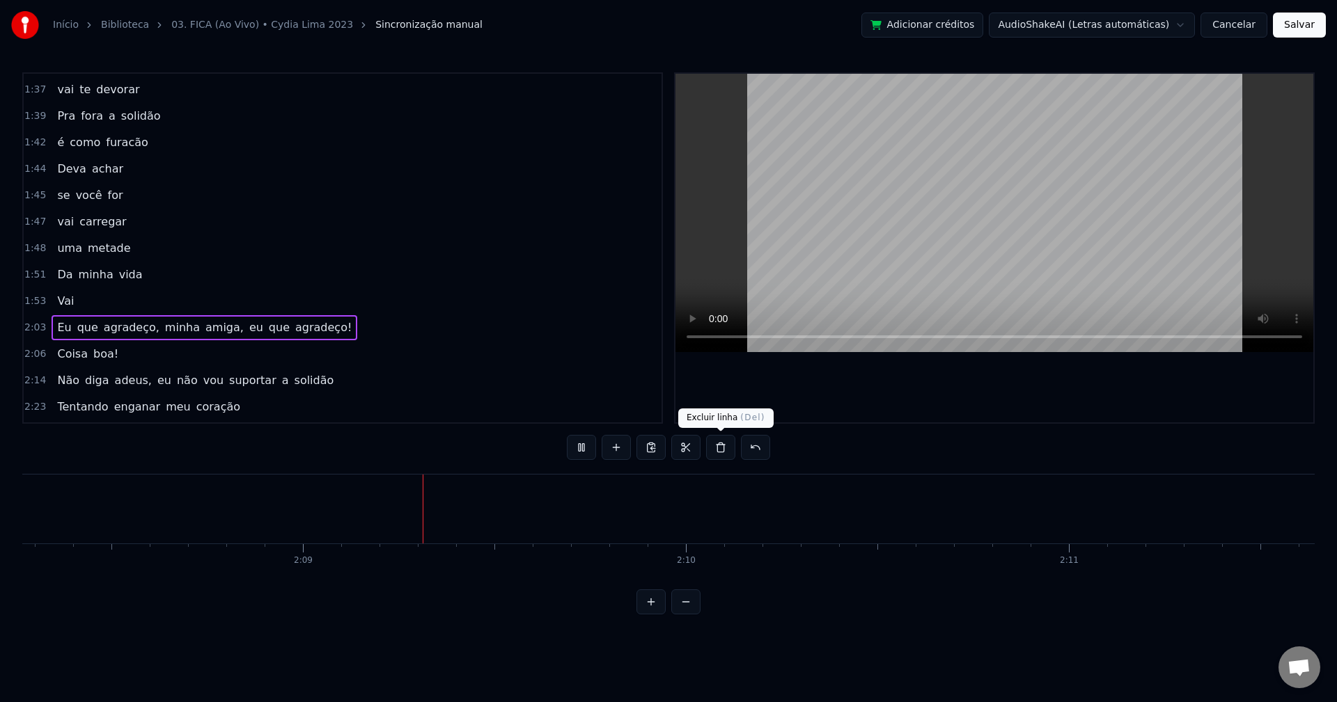
scroll to position [0, 49153]
click at [719, 451] on button at bounding box center [720, 447] width 29 height 25
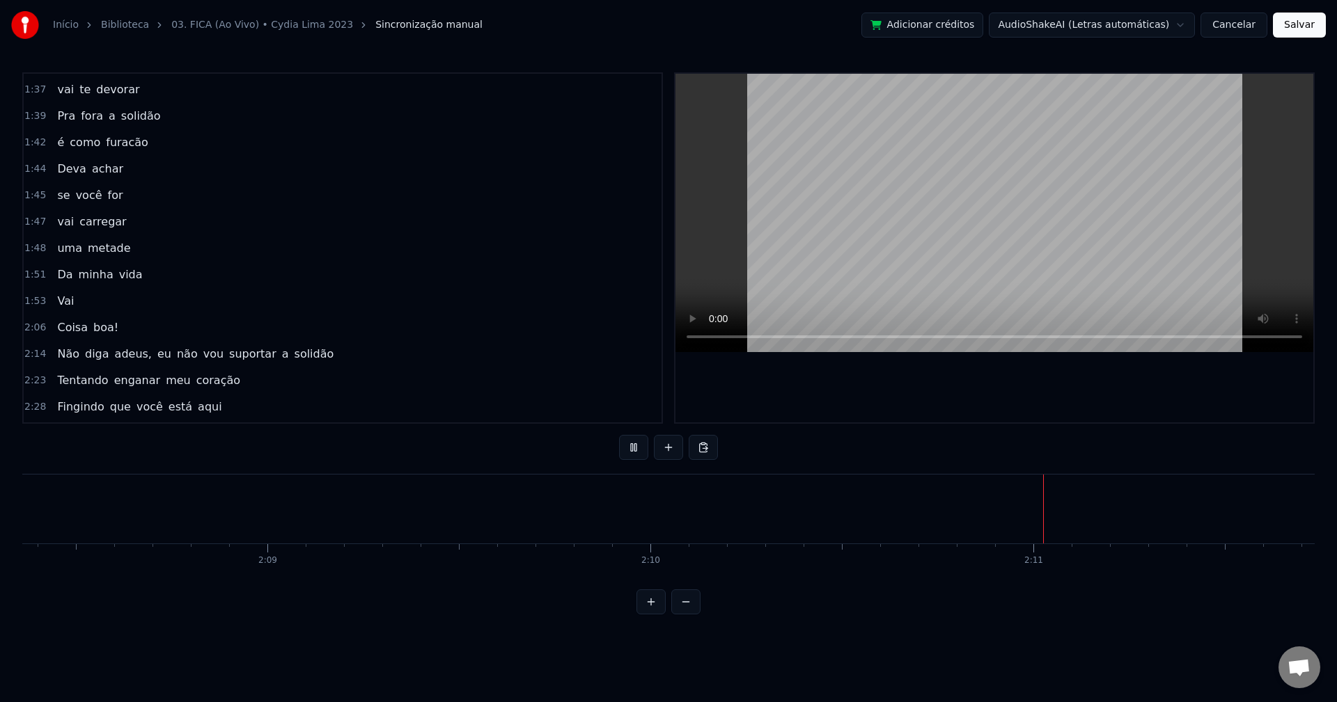
click at [80, 321] on span "Coisa" at bounding box center [72, 328] width 33 height 16
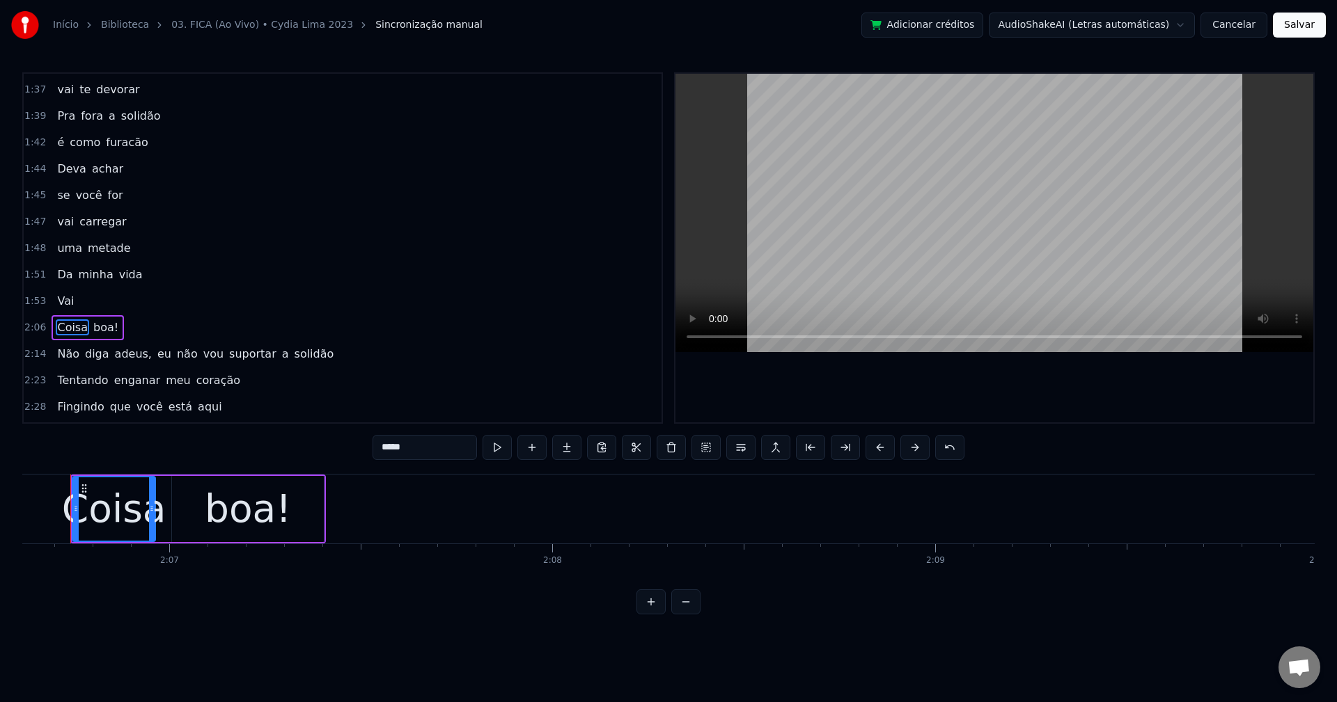
scroll to position [0, 48463]
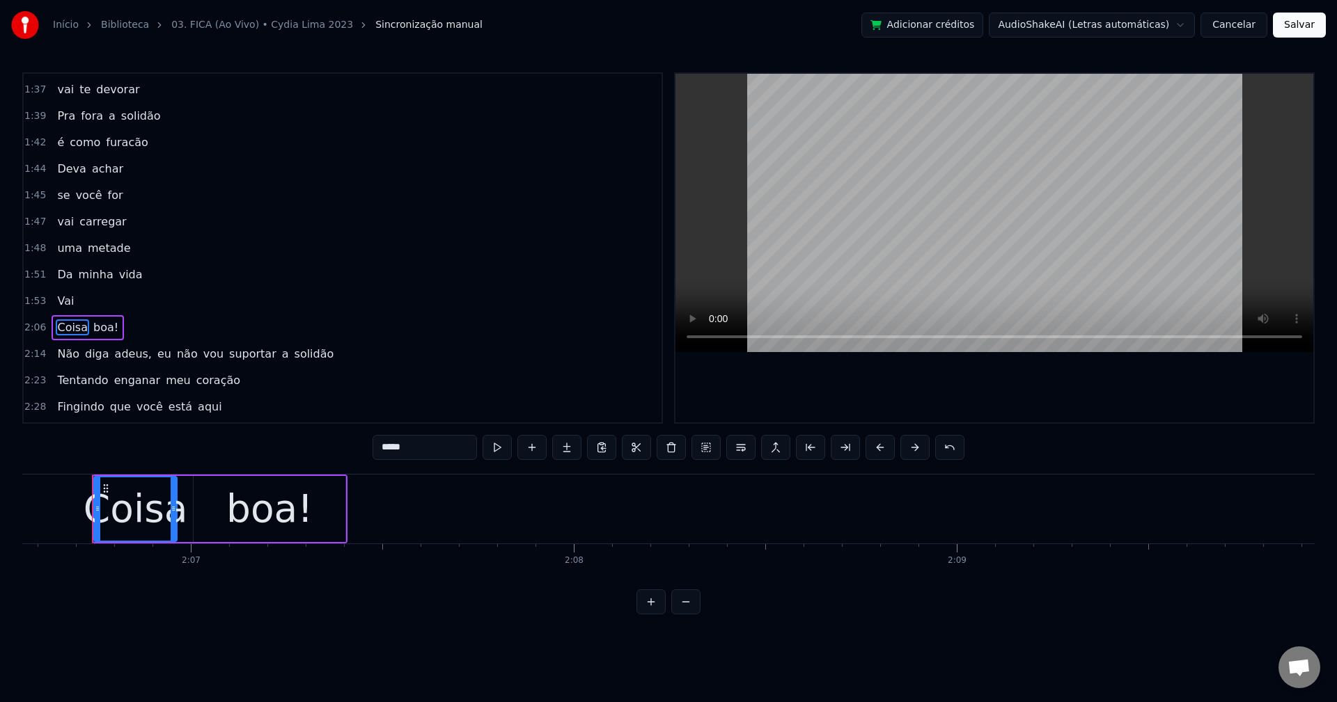
click at [84, 317] on div "Coisa boa!" at bounding box center [88, 327] width 72 height 25
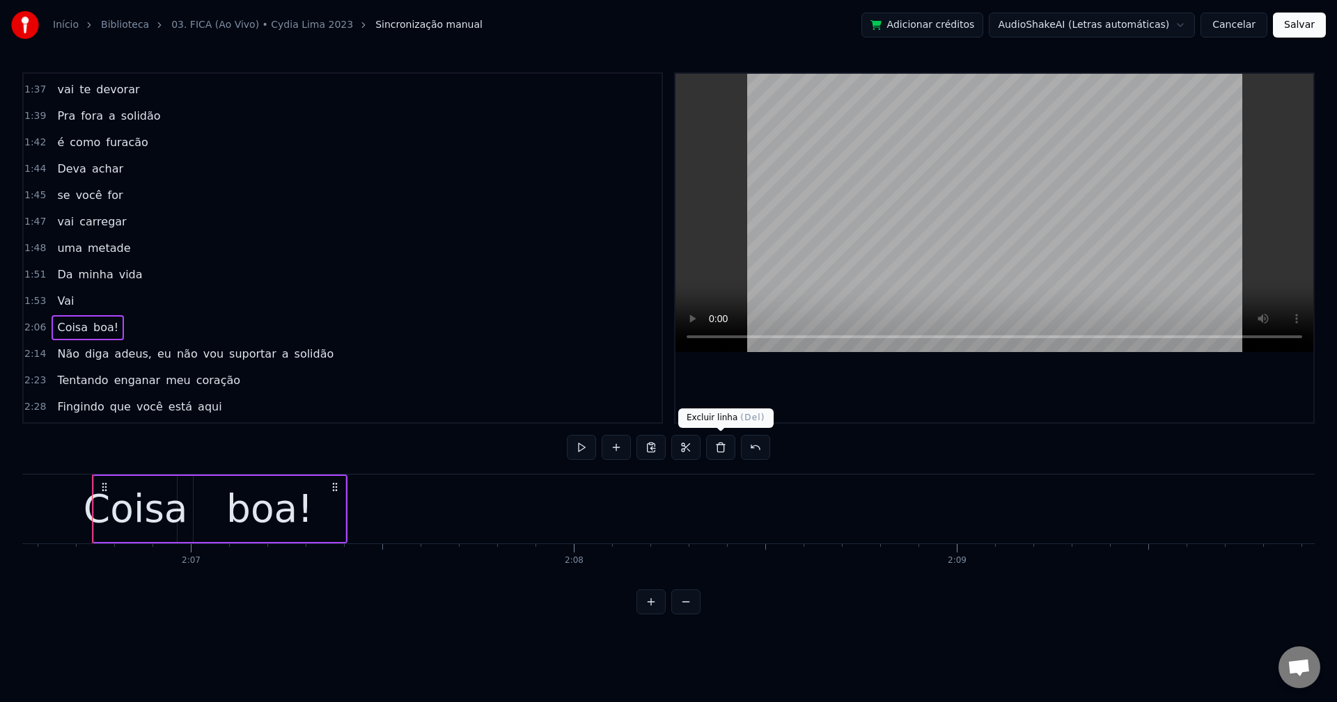
click at [725, 452] on button at bounding box center [720, 447] width 29 height 25
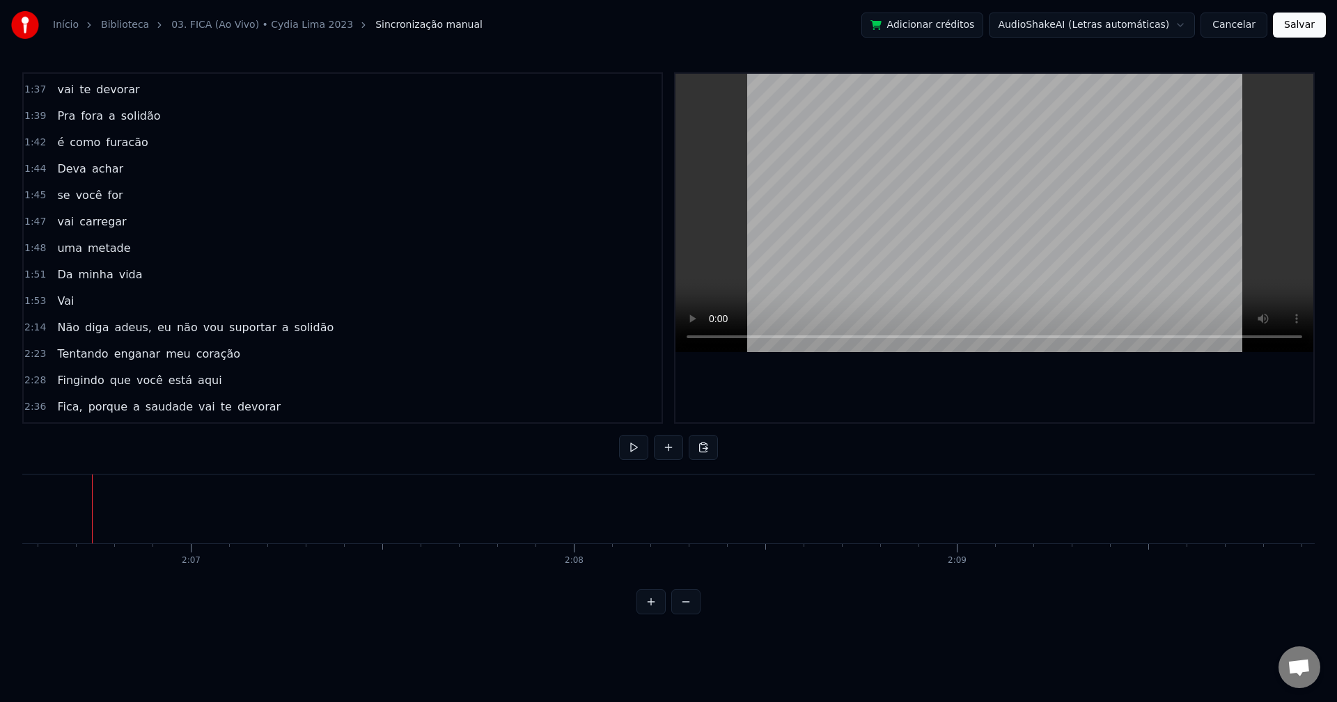
click at [67, 297] on span "Vai" at bounding box center [65, 301] width 19 height 16
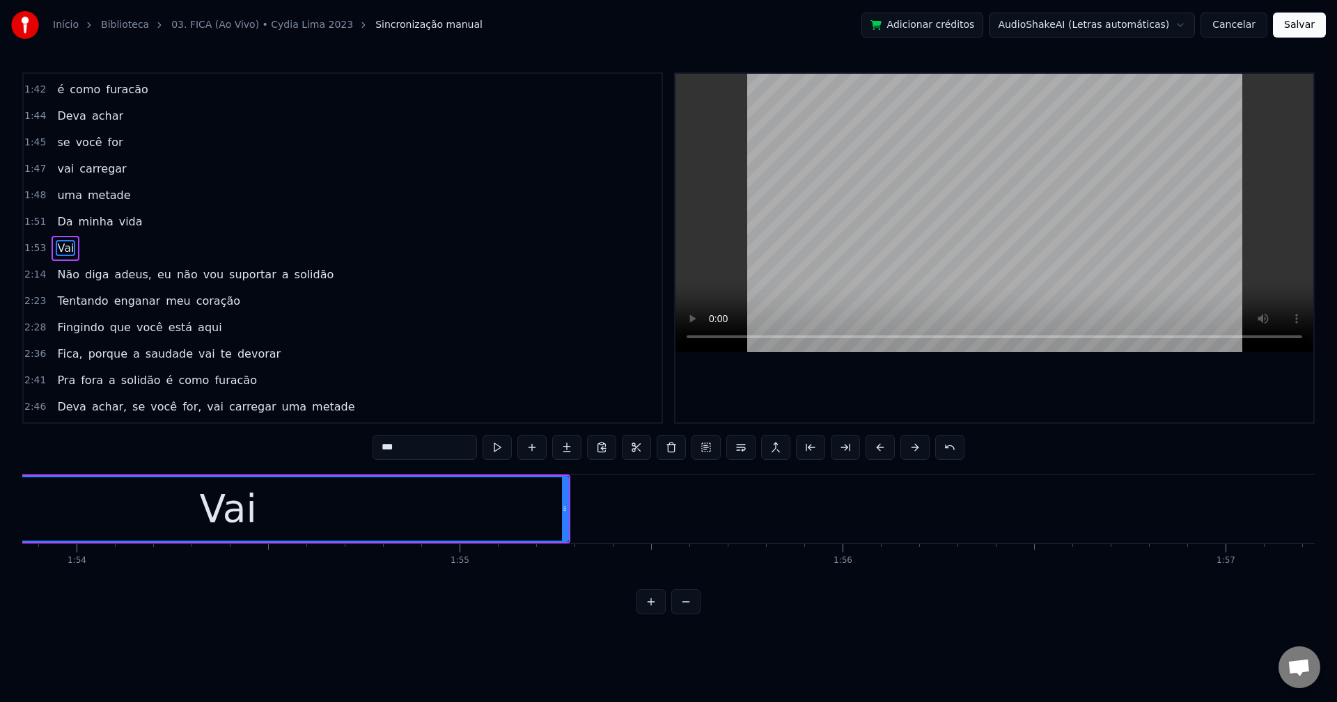
scroll to position [0, 43393]
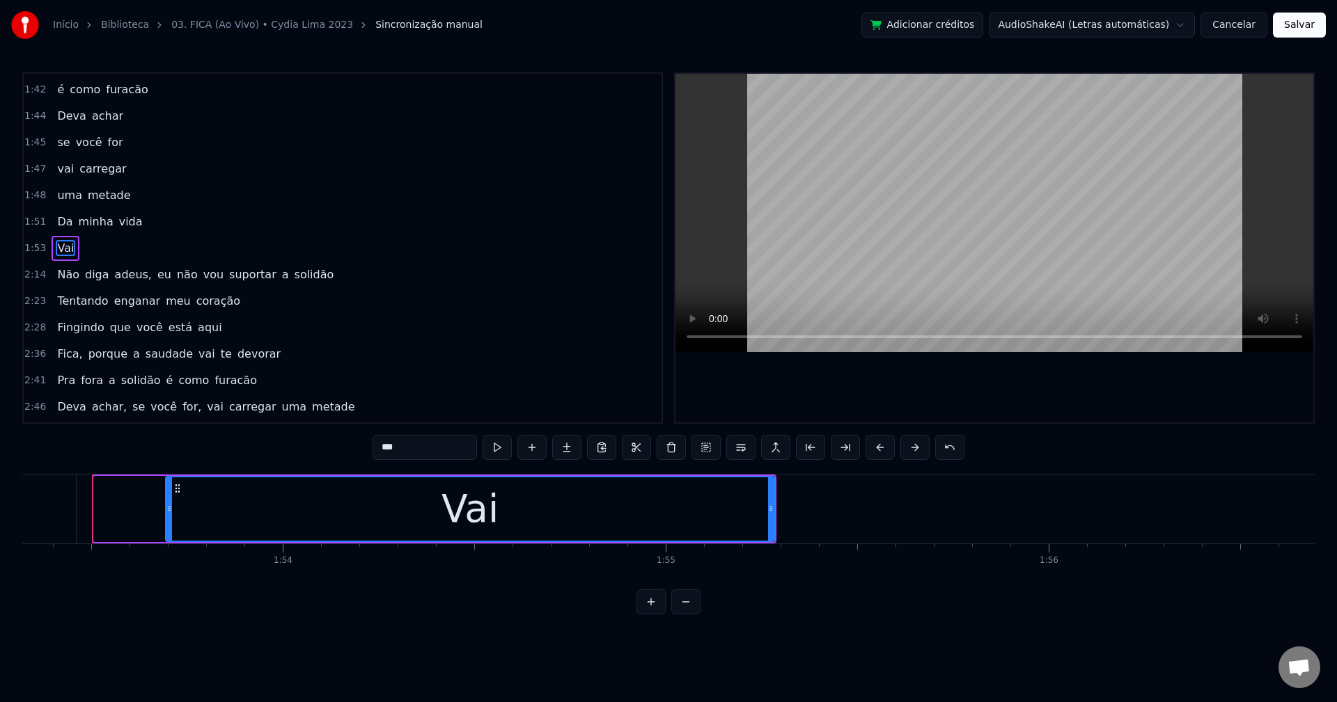
drag, startPoint x: 97, startPoint y: 508, endPoint x: 171, endPoint y: 505, distance: 73.2
click at [171, 505] on icon at bounding box center [169, 508] width 6 height 11
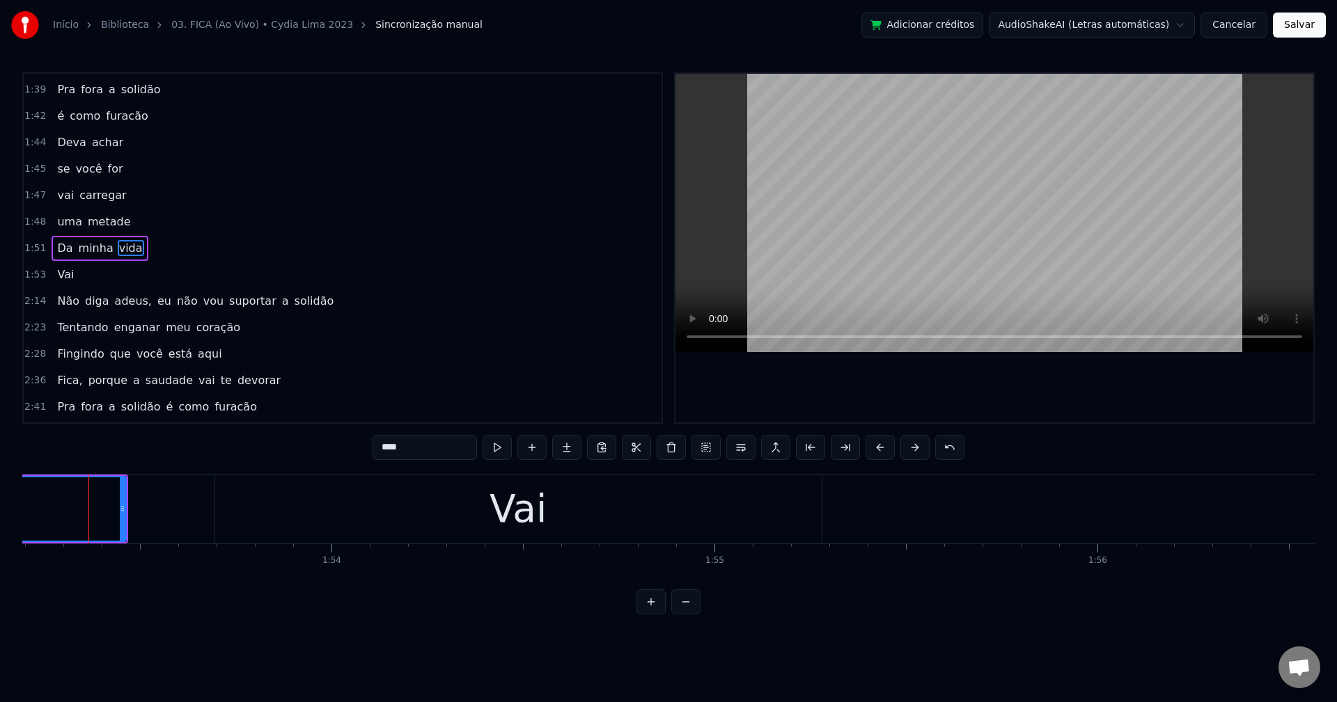
scroll to position [0, 43341]
drag, startPoint x: 129, startPoint y: 515, endPoint x: 109, endPoint y: 508, distance: 20.7
click at [109, 508] on div at bounding box center [107, 509] width 6 height 63
click at [262, 508] on div "Vai" at bounding box center [521, 509] width 607 height 69
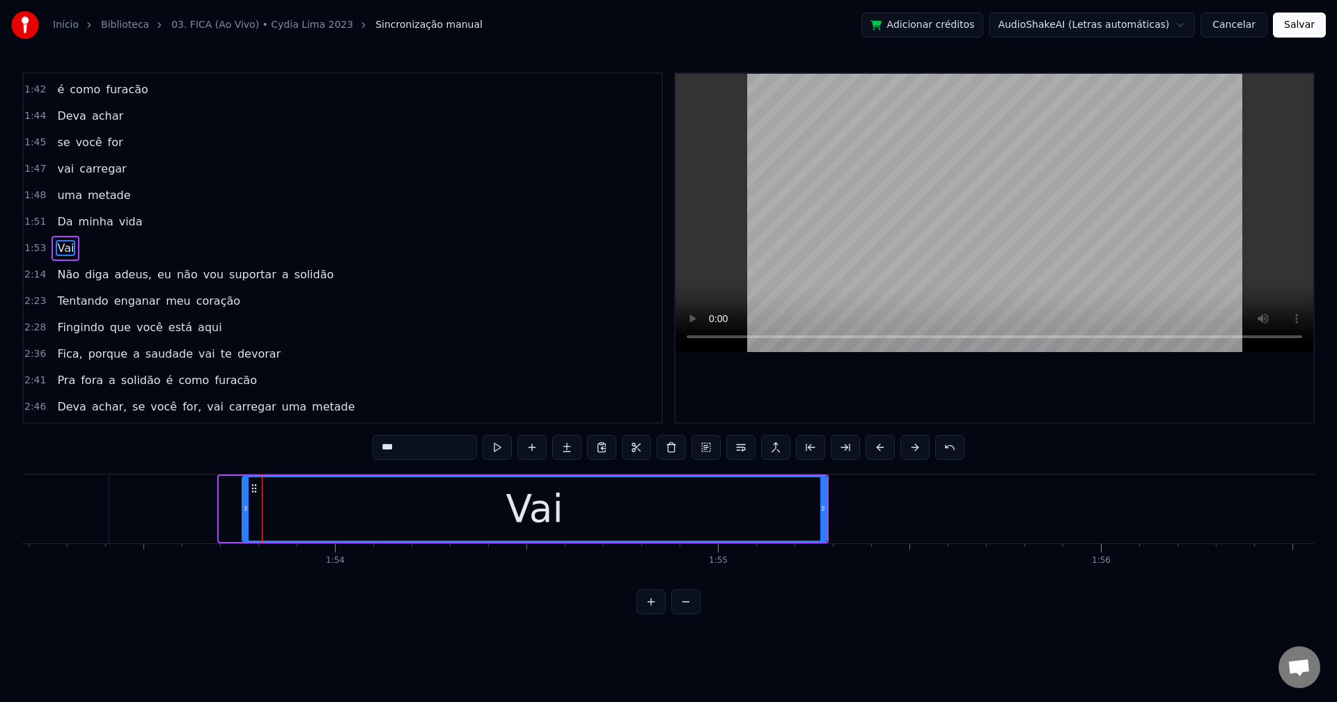
drag, startPoint x: 221, startPoint y: 510, endPoint x: 244, endPoint y: 512, distance: 23.1
click at [244, 512] on icon at bounding box center [246, 508] width 6 height 11
click at [113, 276] on span "adeus," at bounding box center [133, 275] width 40 height 16
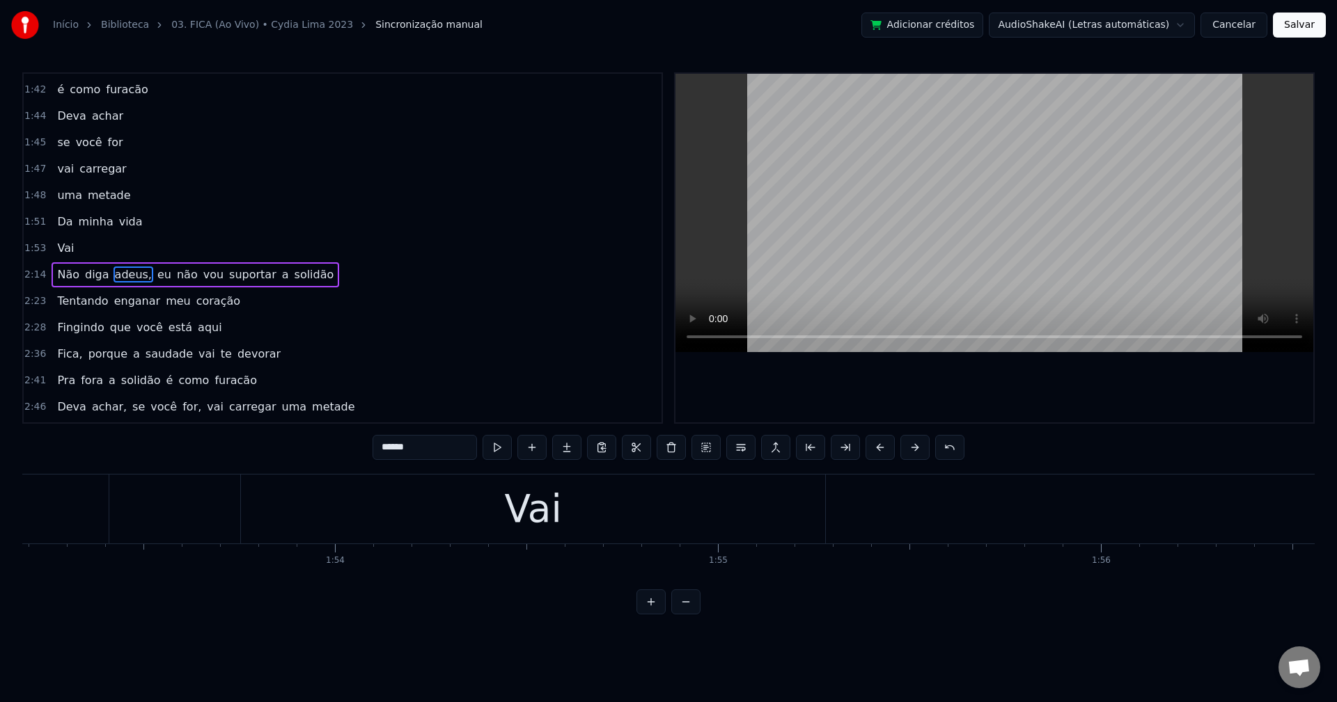
scroll to position [950, 0]
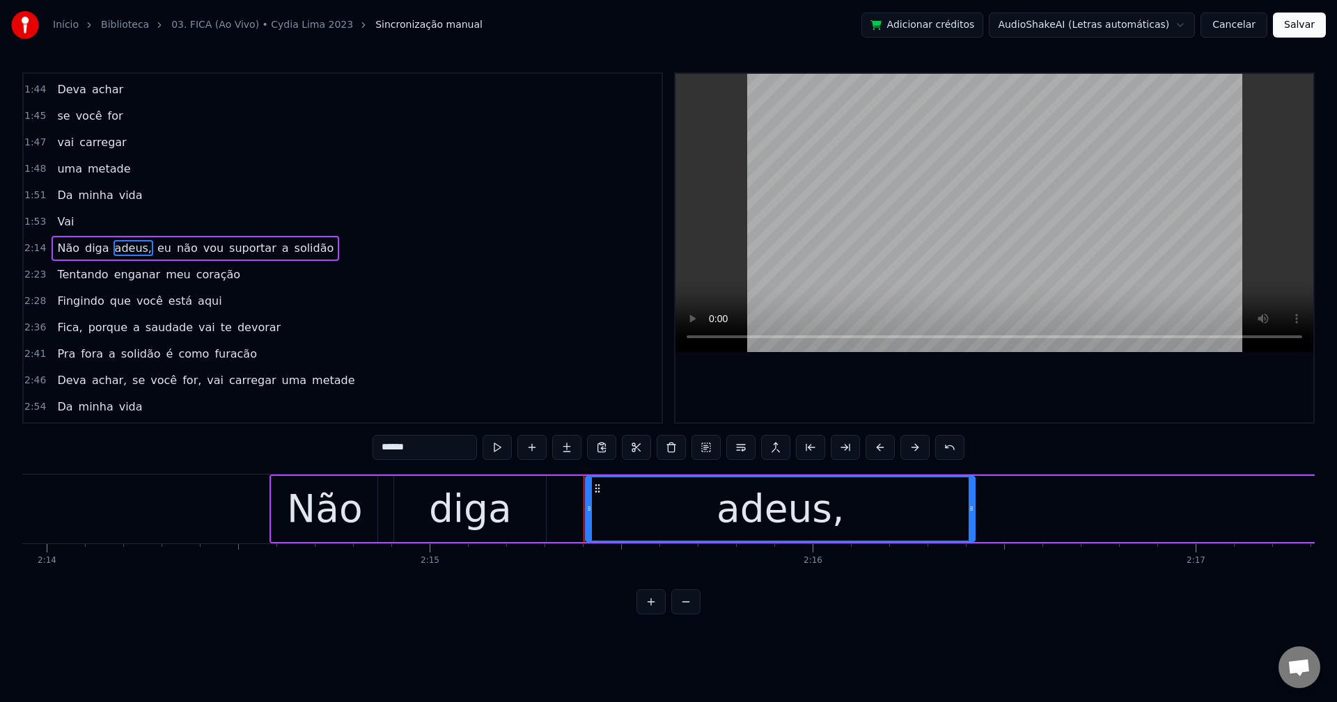
click at [432, 441] on input "******" at bounding box center [424, 447] width 104 height 25
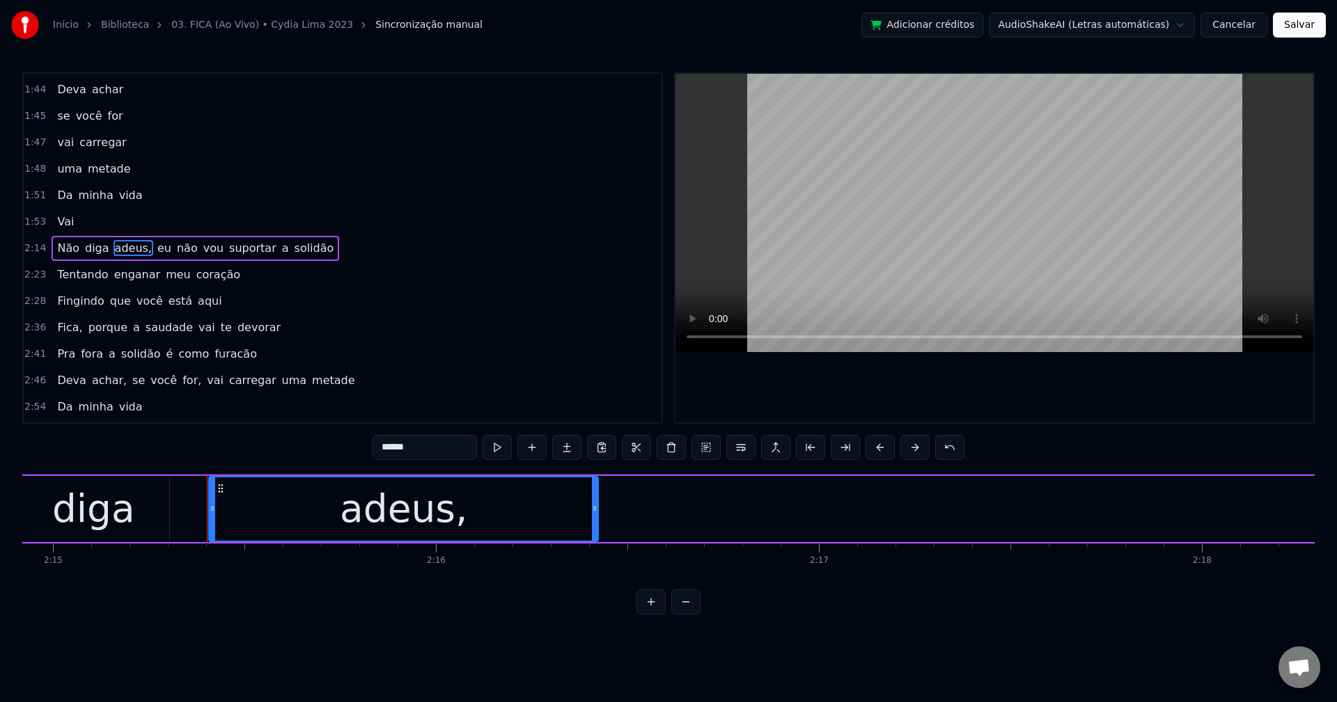
scroll to position [0, 51780]
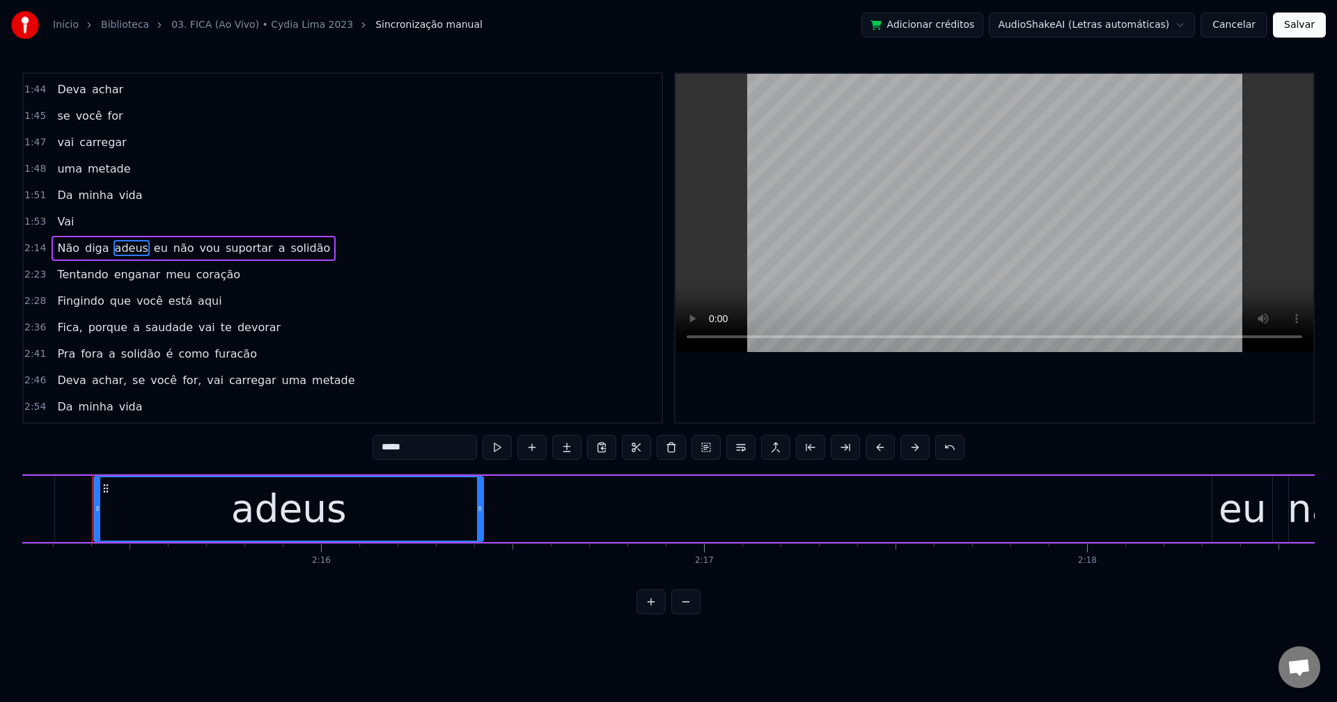
click at [152, 249] on span "eu" at bounding box center [160, 248] width 17 height 16
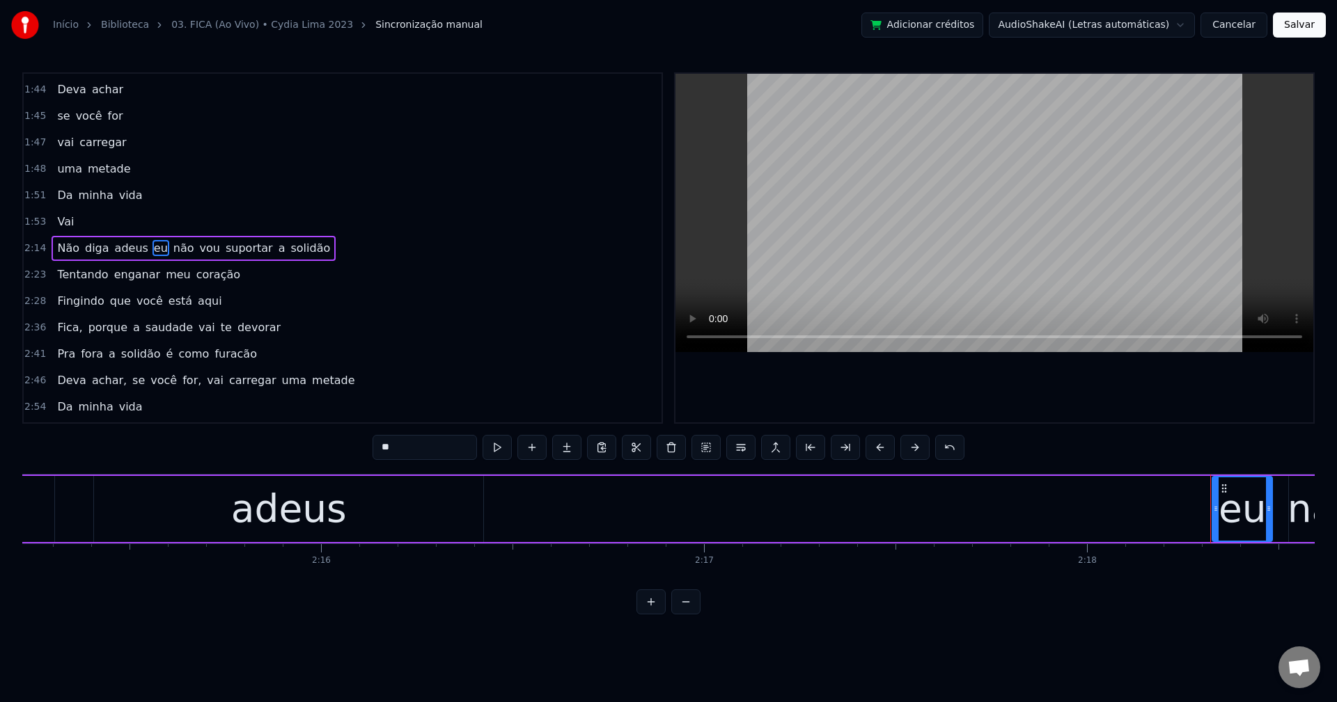
click at [744, 455] on button at bounding box center [740, 447] width 29 height 25
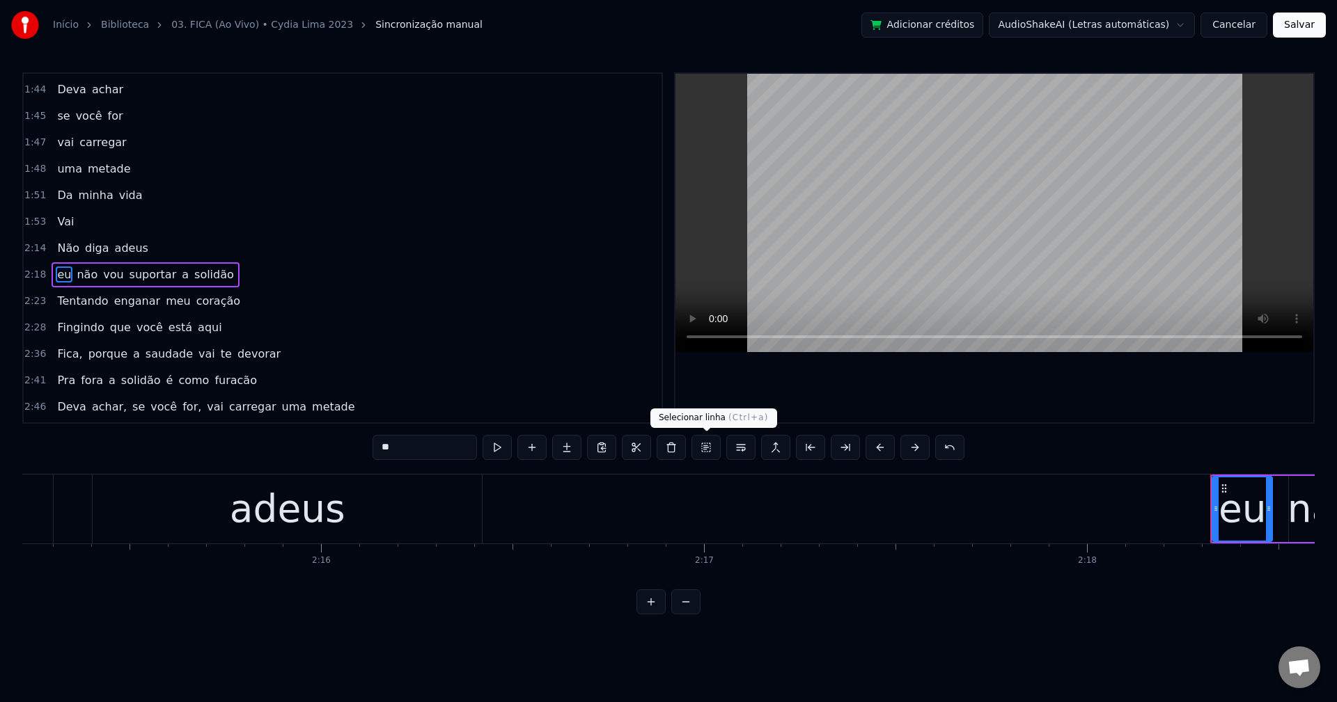
scroll to position [976, 0]
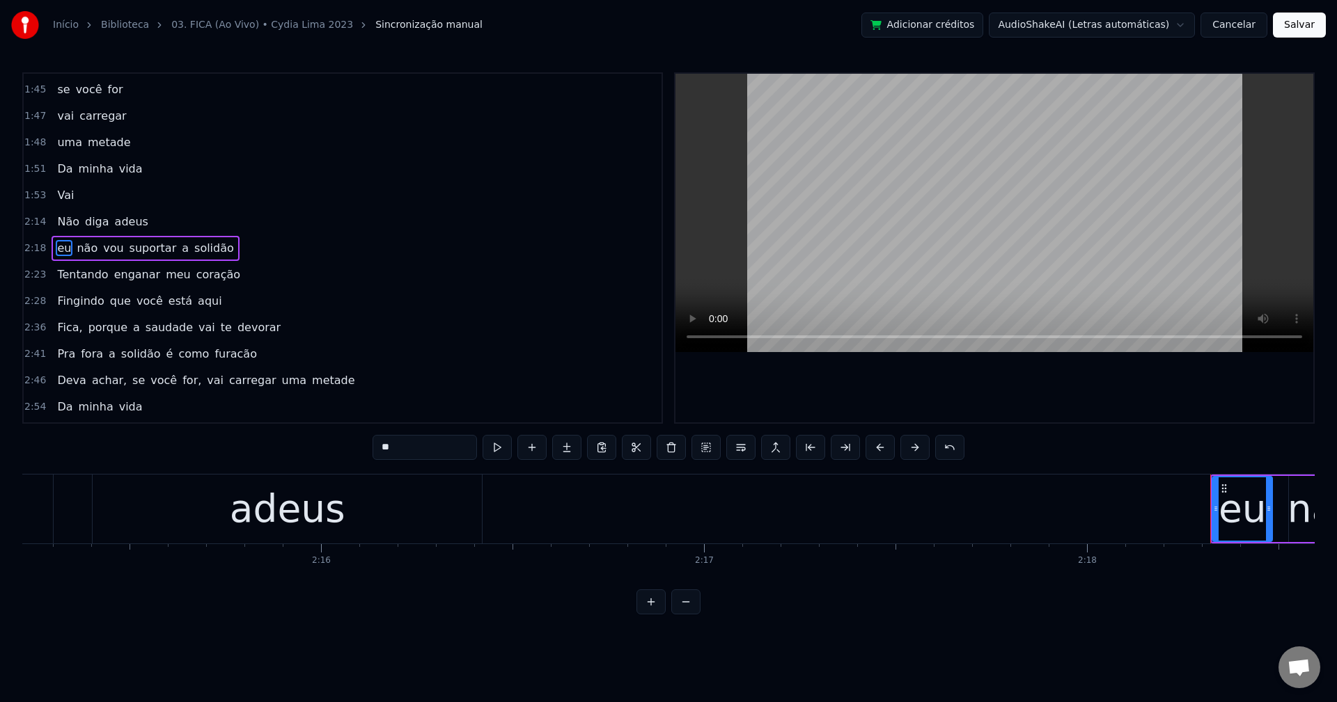
click at [180, 247] on span "a" at bounding box center [185, 248] width 10 height 16
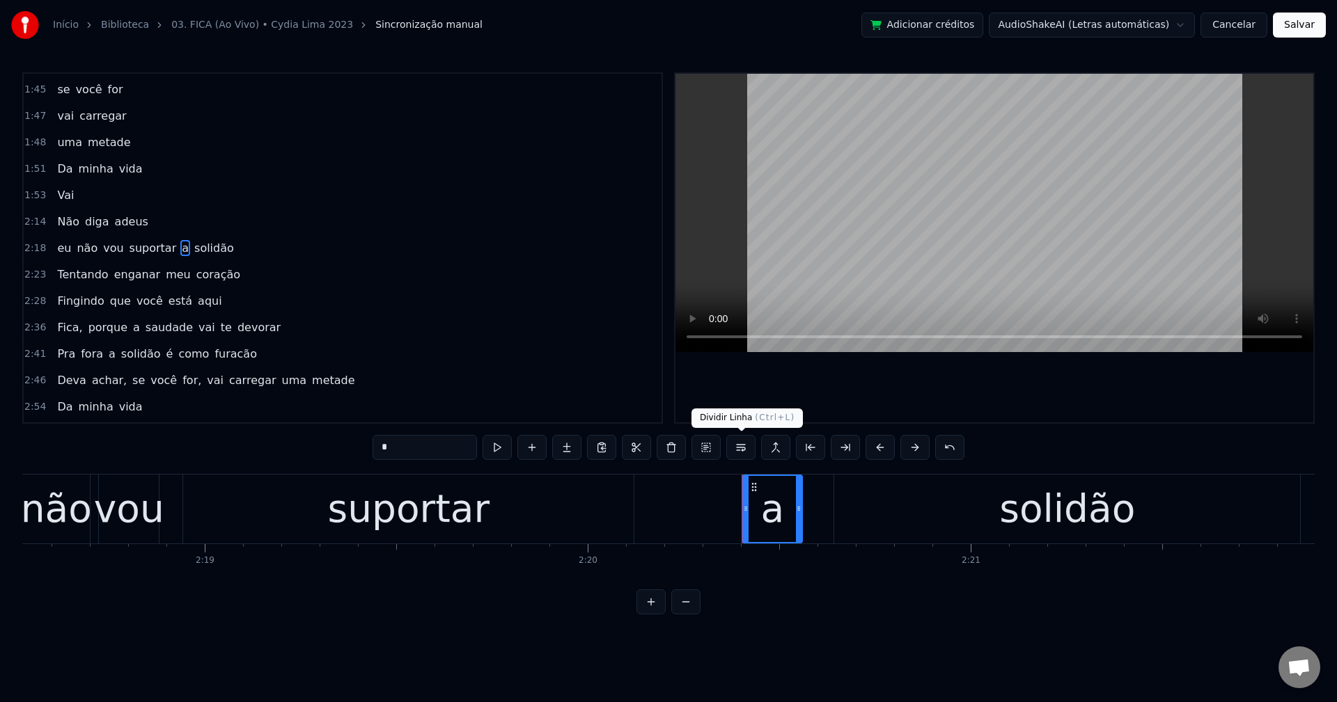
click at [748, 445] on button at bounding box center [740, 447] width 29 height 25
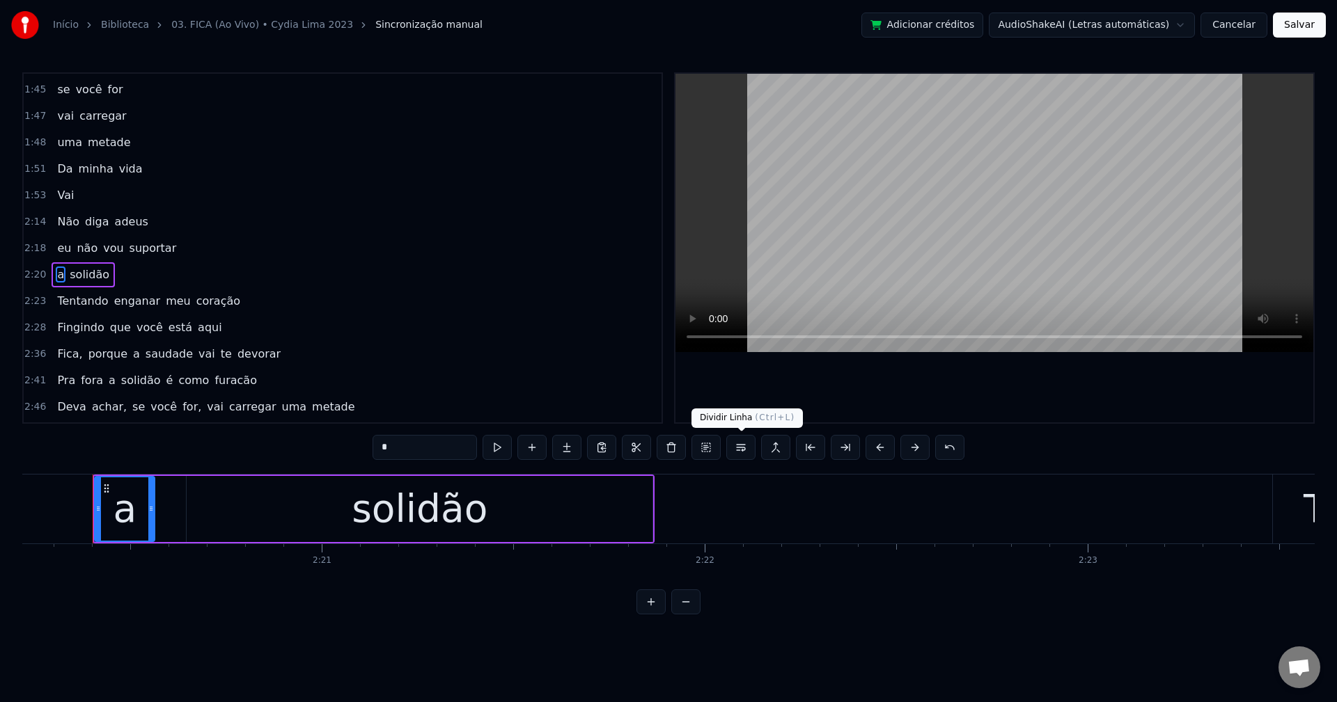
scroll to position [1003, 0]
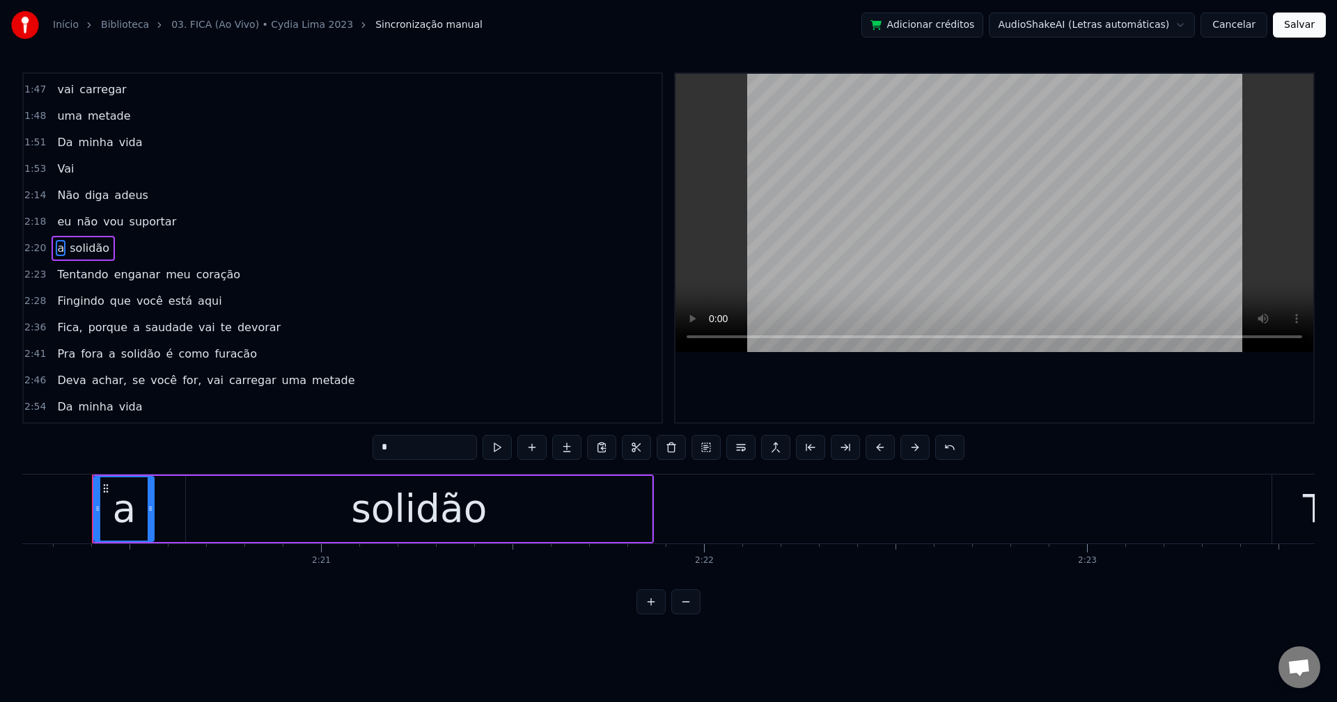
click at [164, 274] on span "meu" at bounding box center [178, 275] width 28 height 16
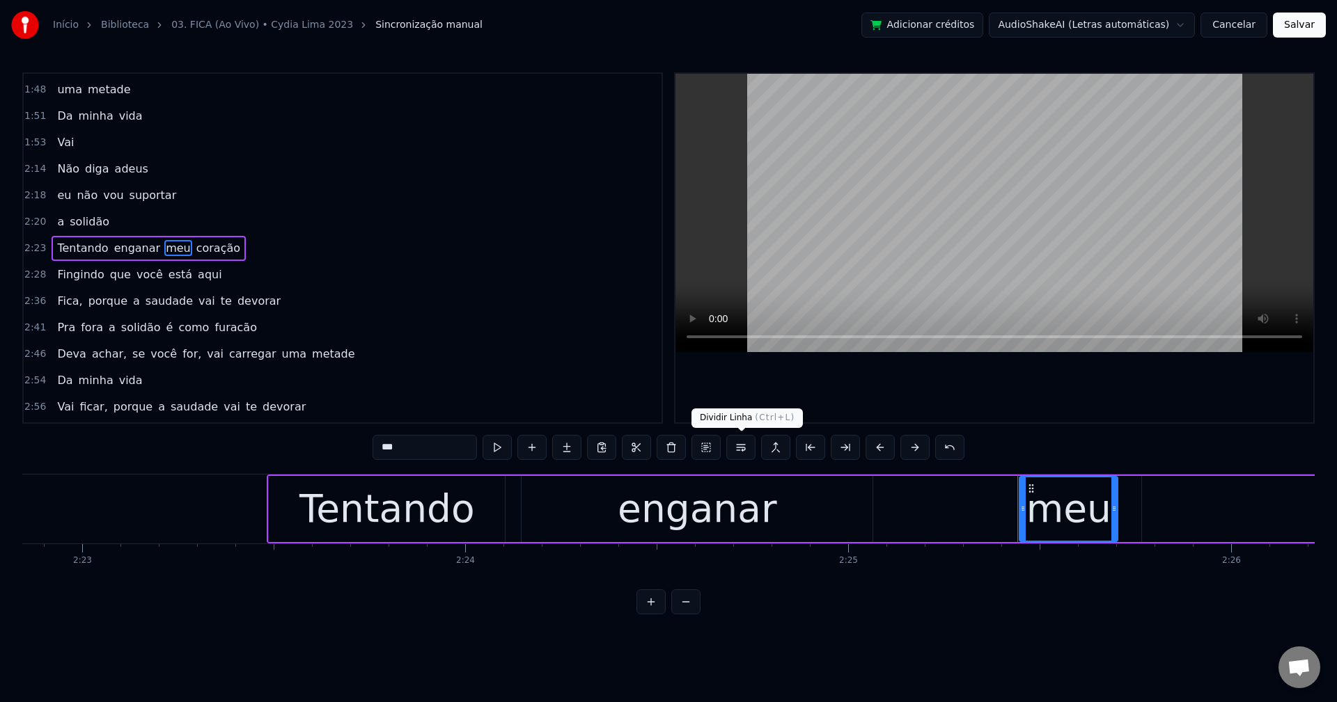
click at [741, 446] on button at bounding box center [740, 447] width 29 height 25
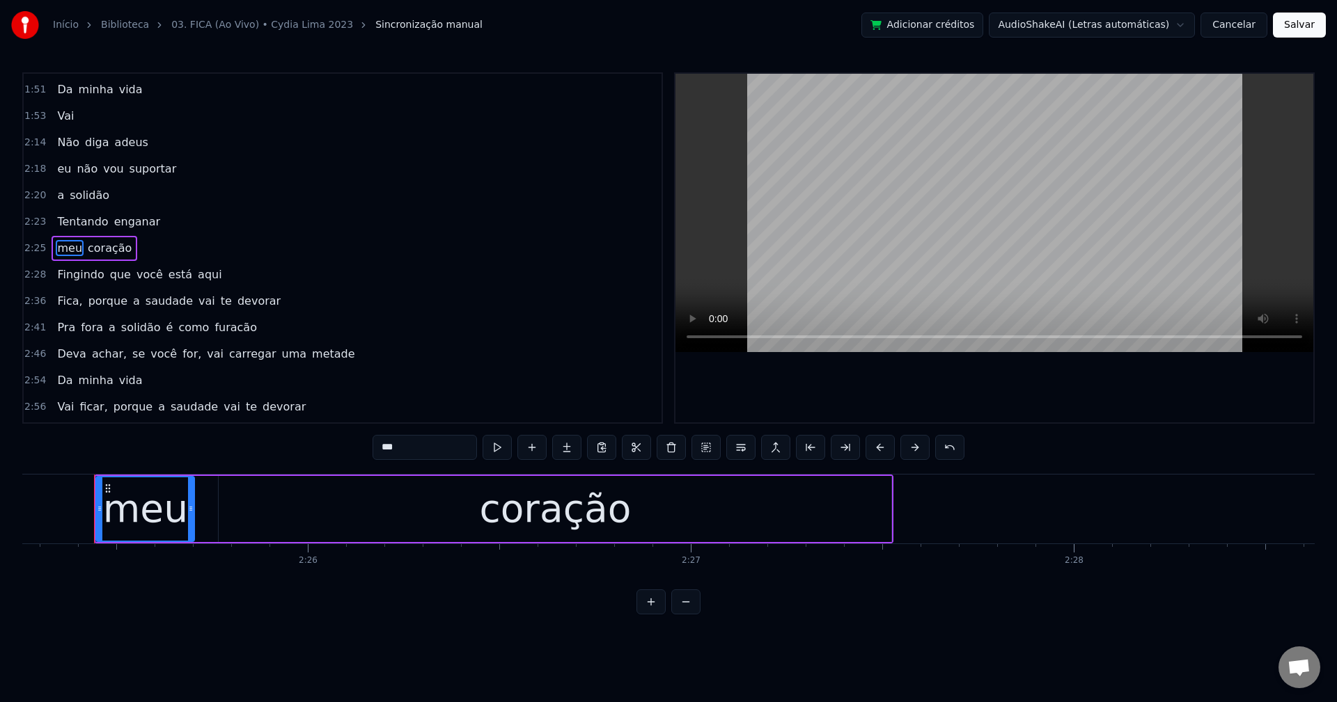
scroll to position [0, 55624]
click at [109, 272] on span "que" at bounding box center [121, 275] width 24 height 16
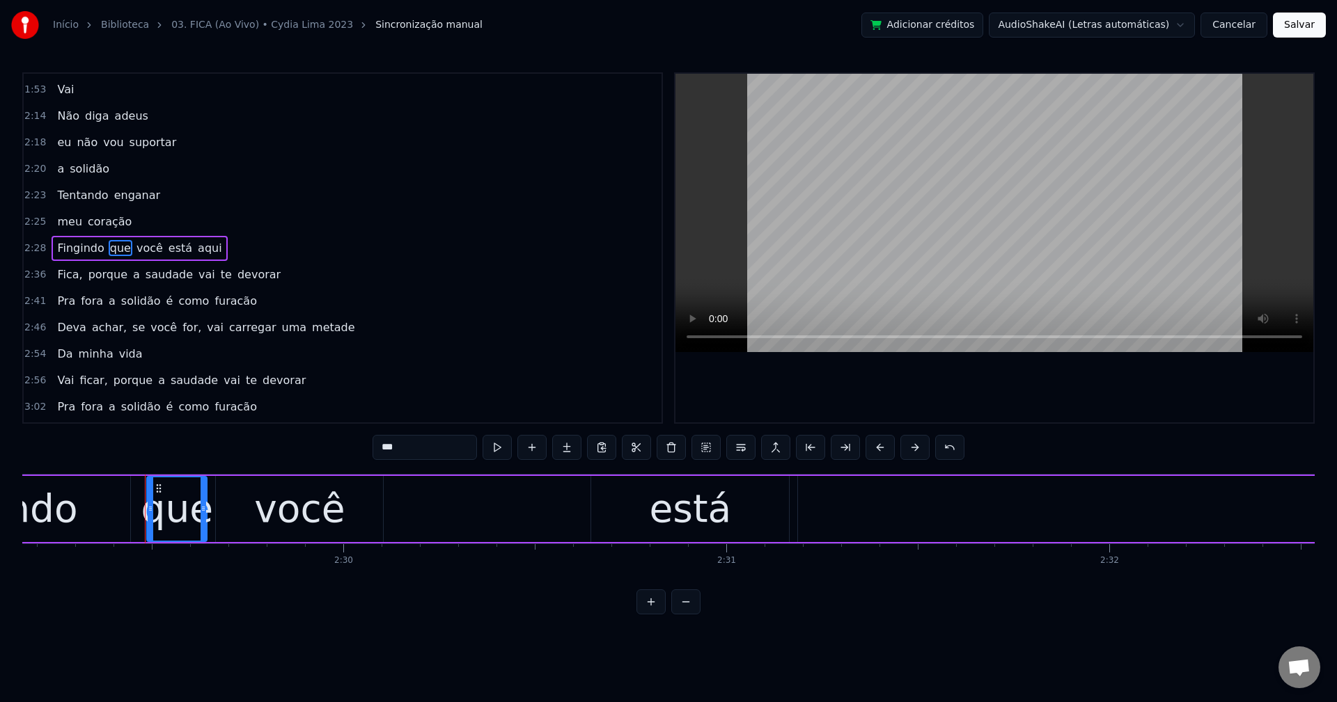
scroll to position [0, 57171]
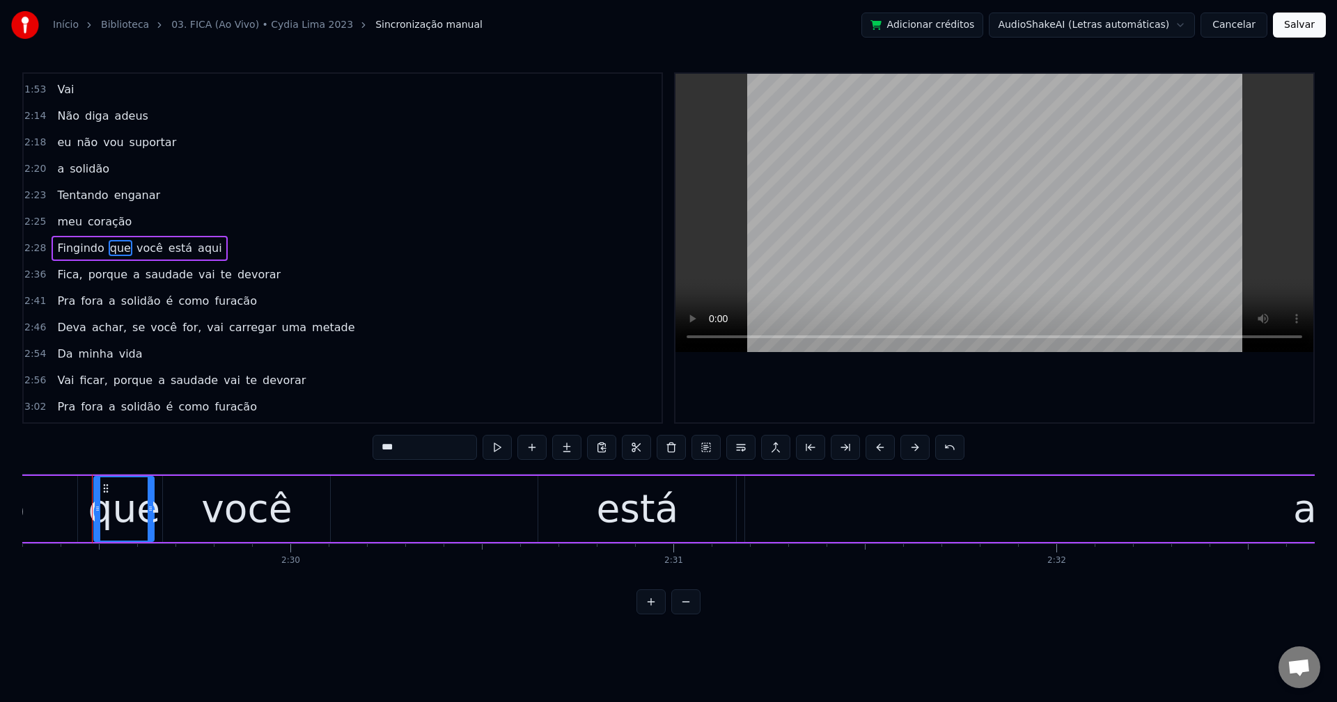
click at [167, 246] on span "está" at bounding box center [180, 248] width 26 height 16
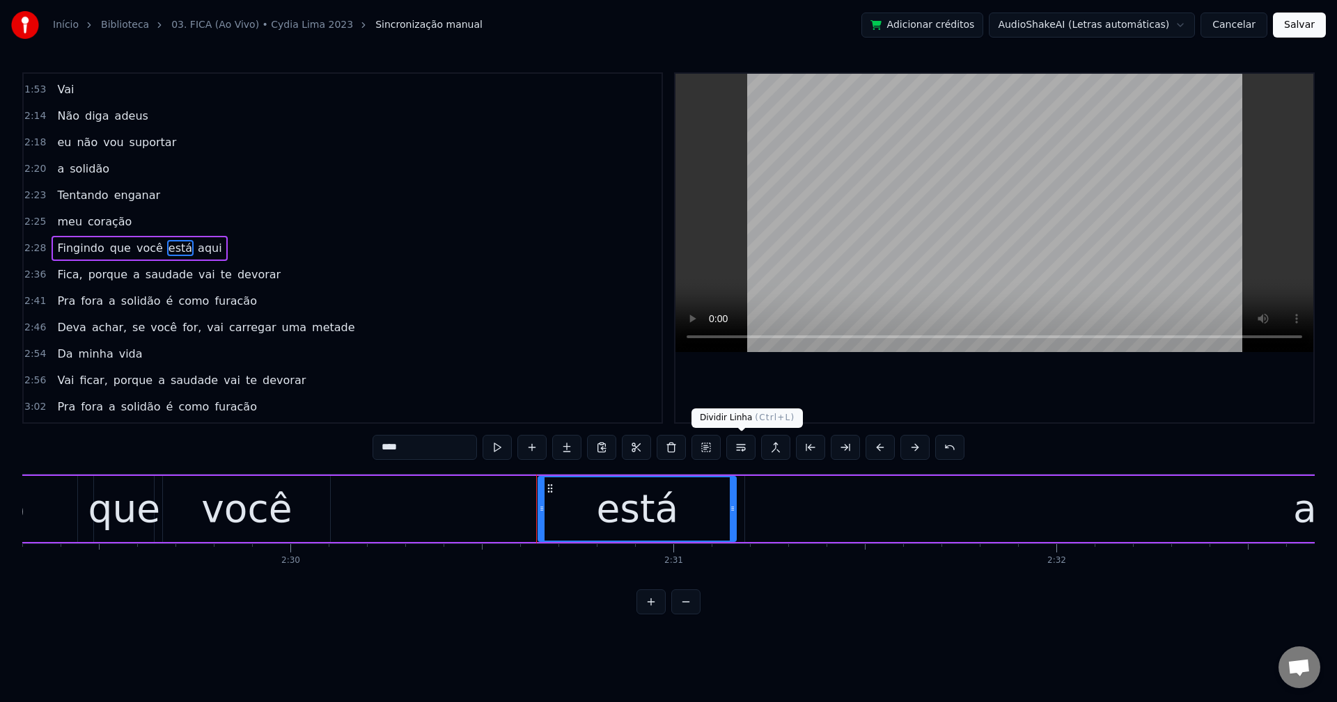
drag, startPoint x: 744, startPoint y: 449, endPoint x: 574, endPoint y: 427, distance: 171.3
click at [744, 448] on button at bounding box center [740, 447] width 29 height 25
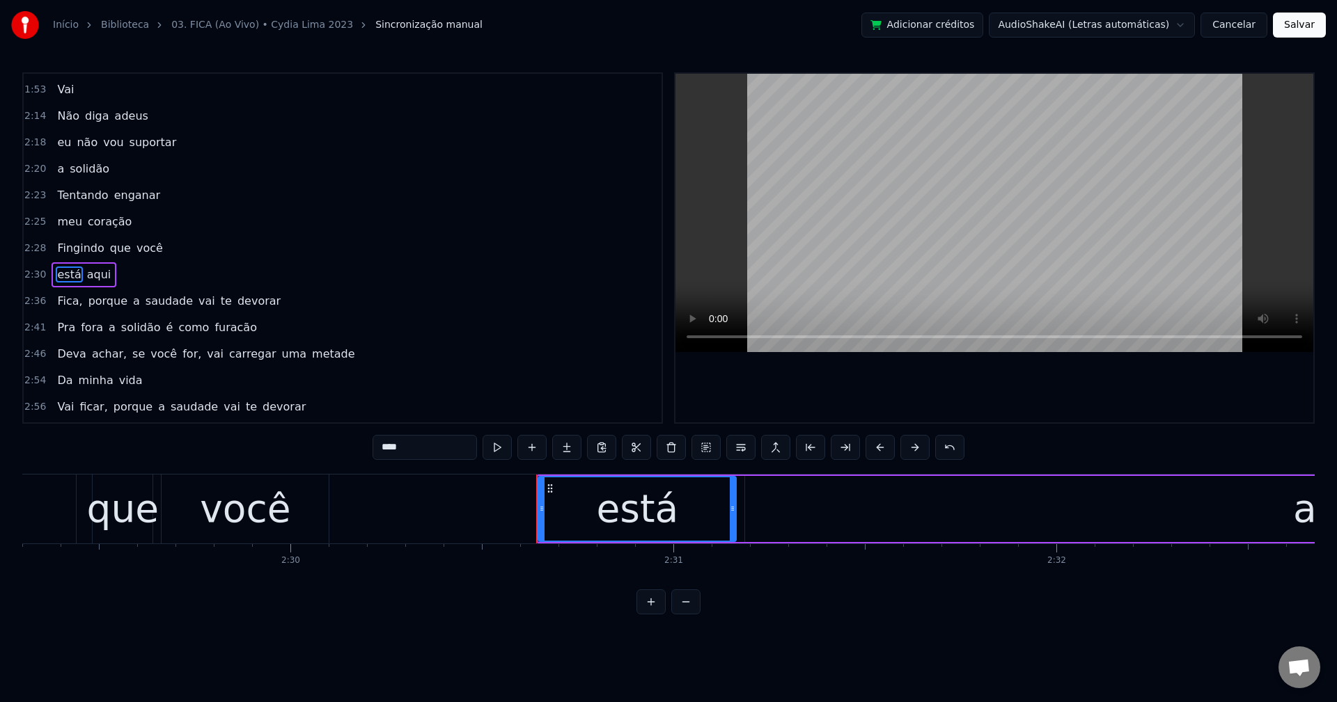
scroll to position [1108, 0]
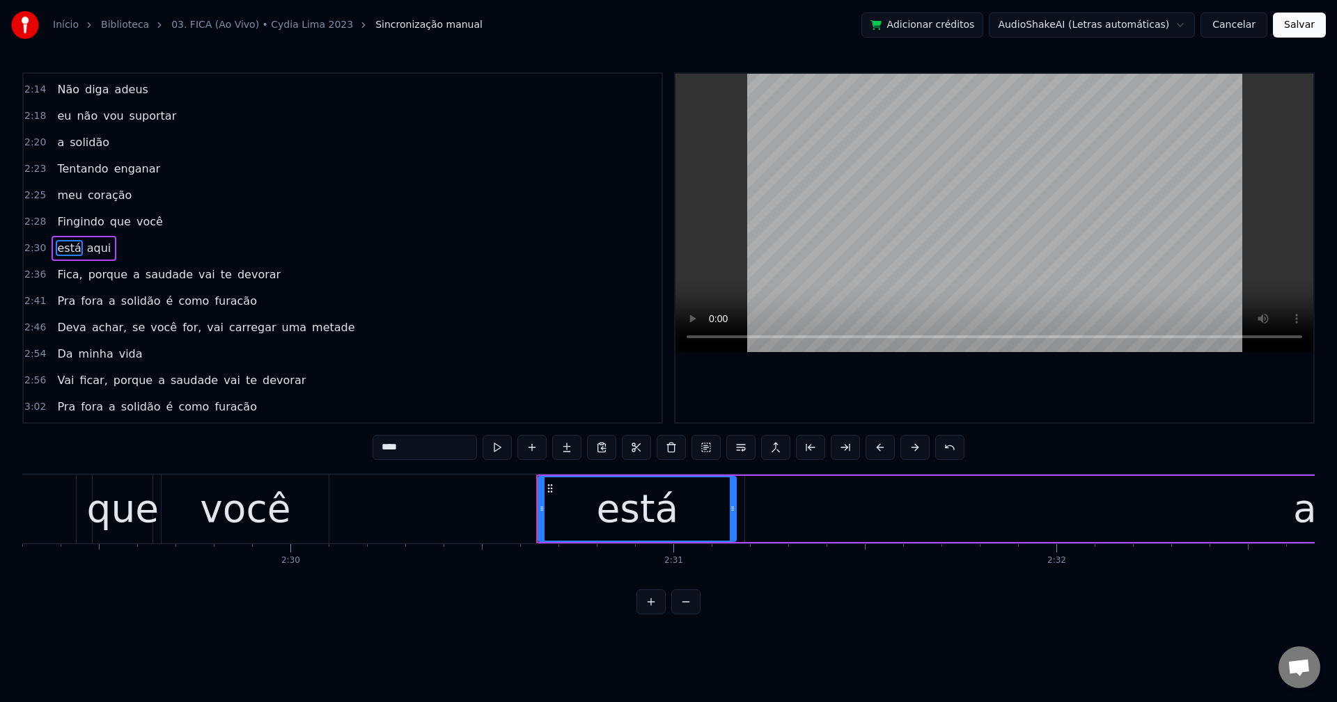
click at [67, 276] on span "Fica," at bounding box center [70, 275] width 28 height 16
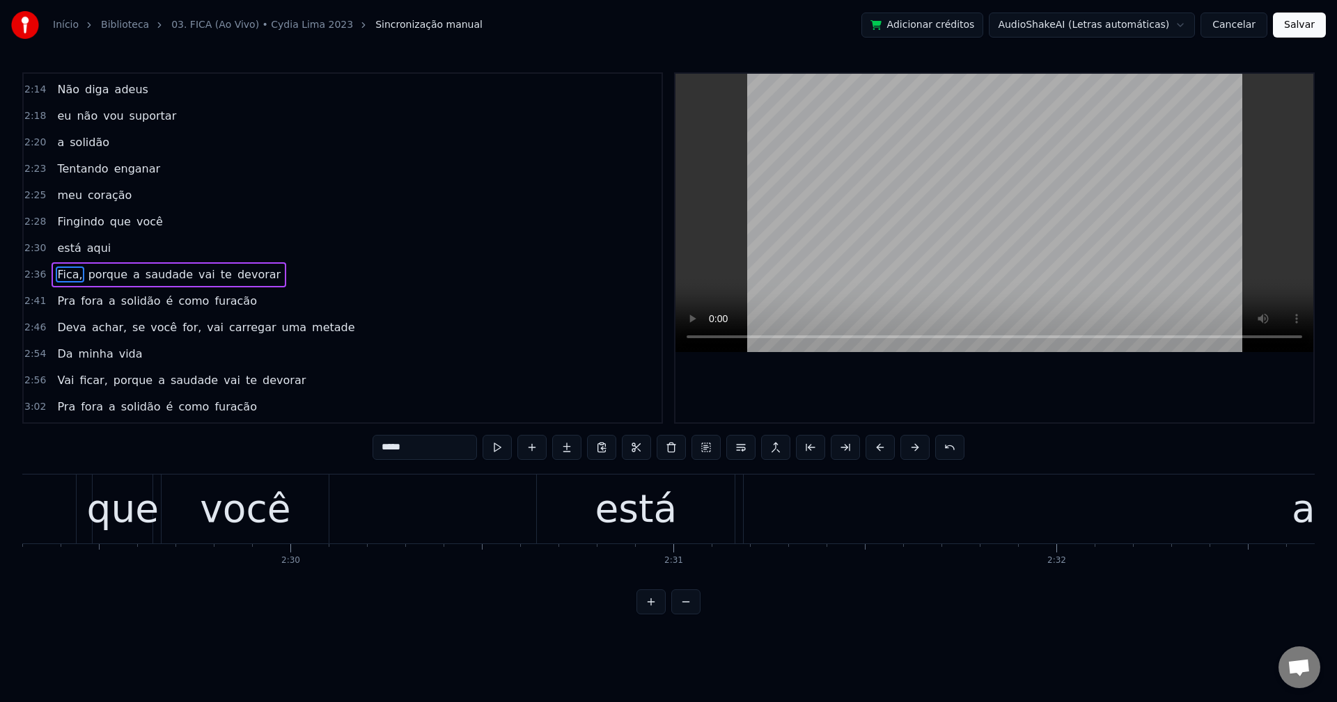
scroll to position [1135, 0]
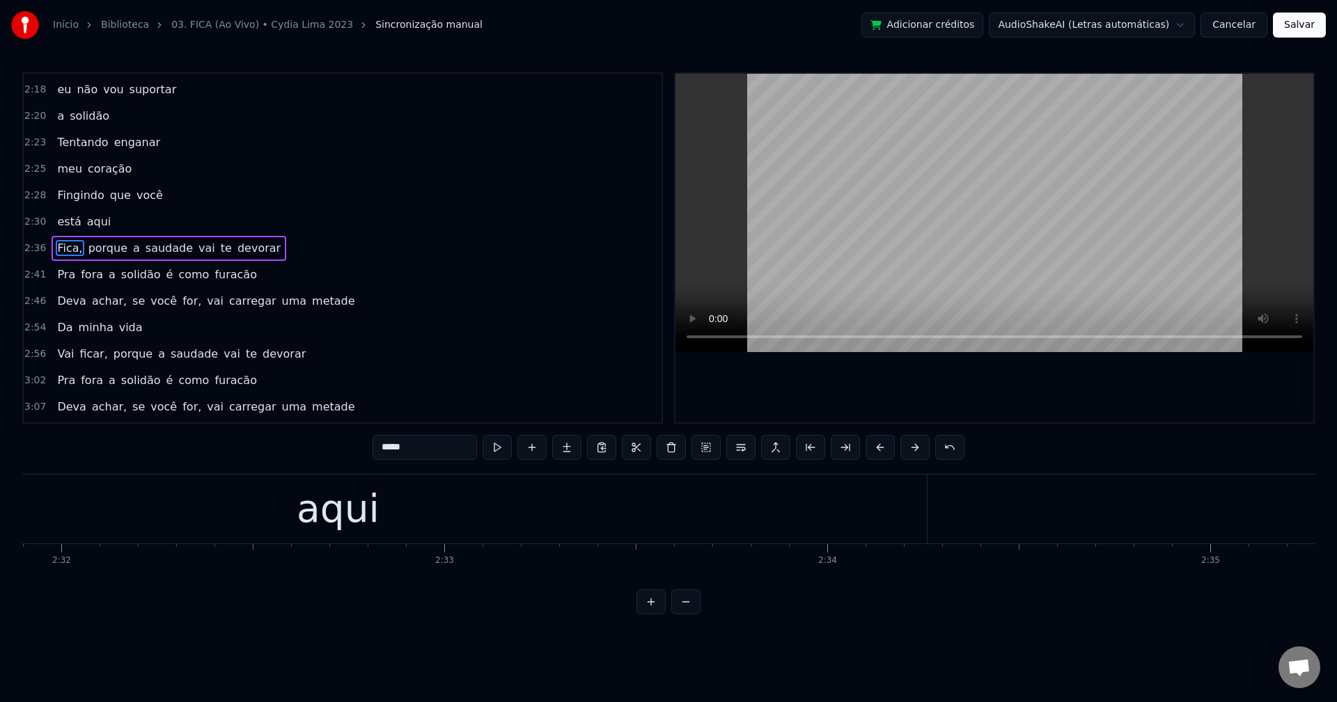
click at [434, 446] on input "*****" at bounding box center [424, 447] width 104 height 25
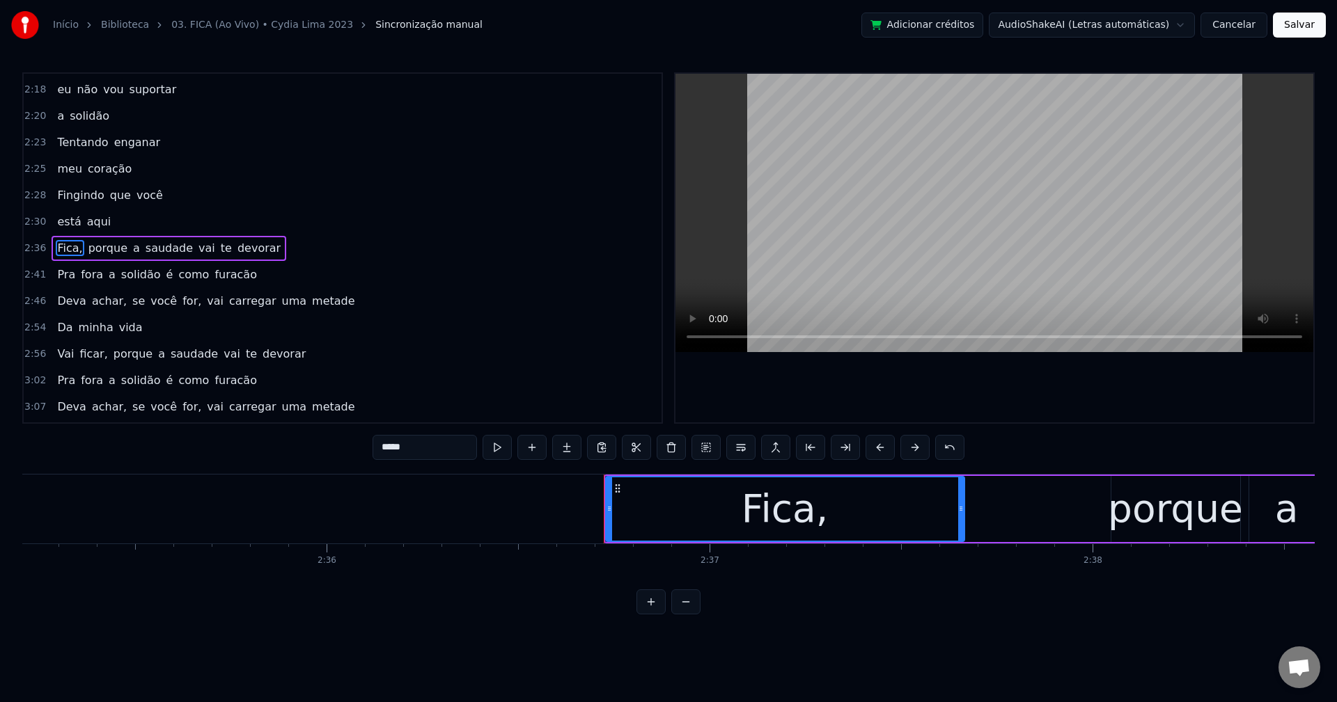
scroll to position [0, 59944]
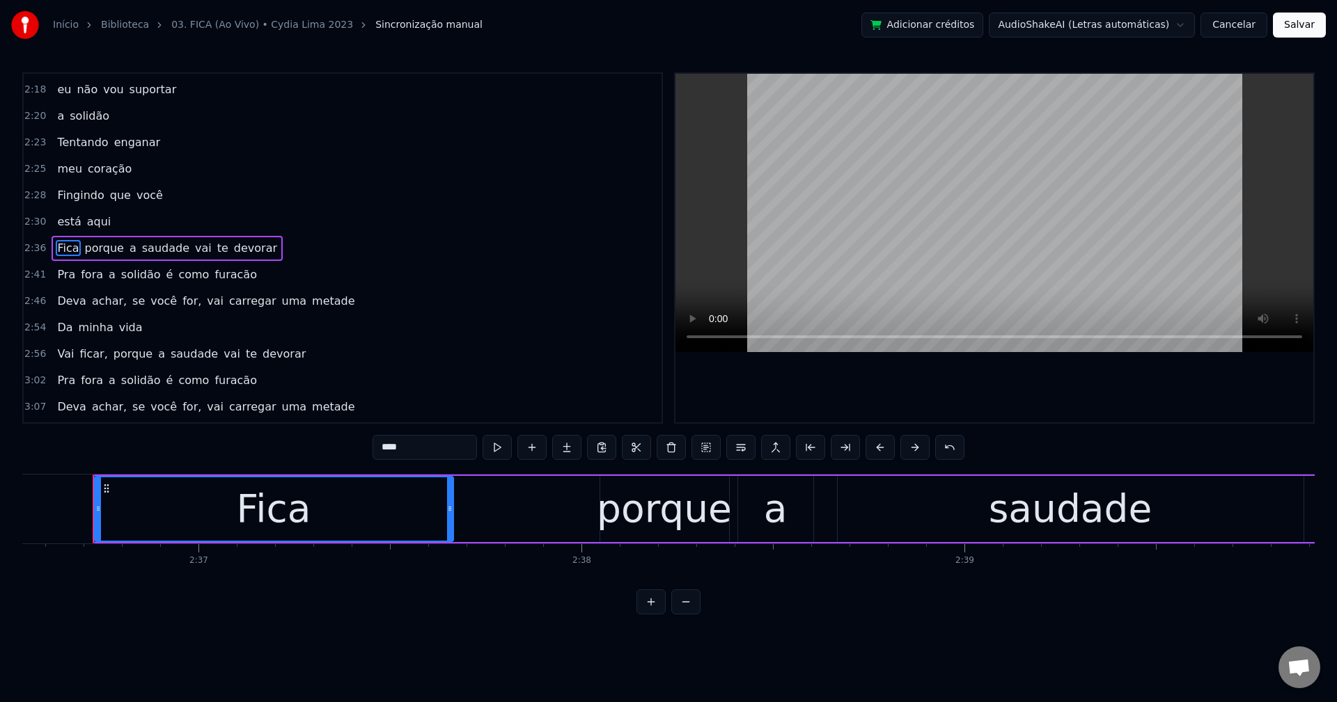
click at [93, 242] on span "porque" at bounding box center [105, 248] width 42 height 16
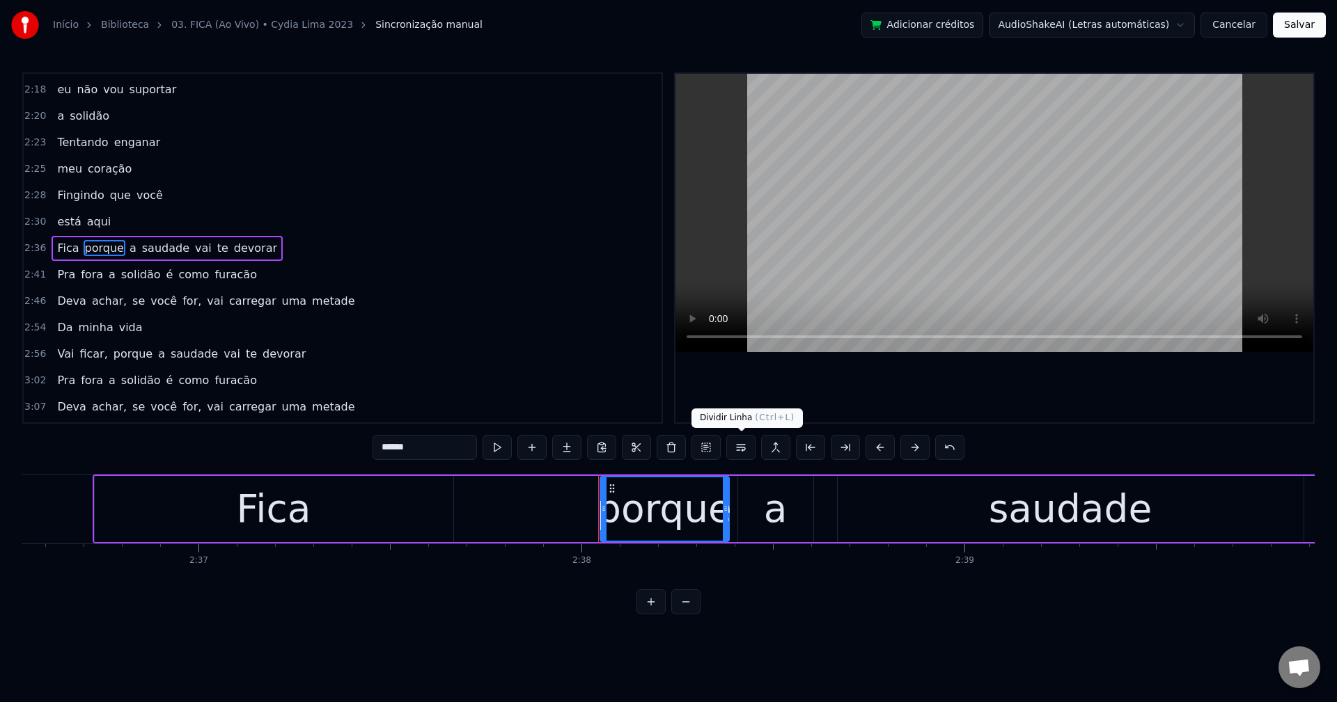
click at [744, 457] on button at bounding box center [740, 447] width 29 height 25
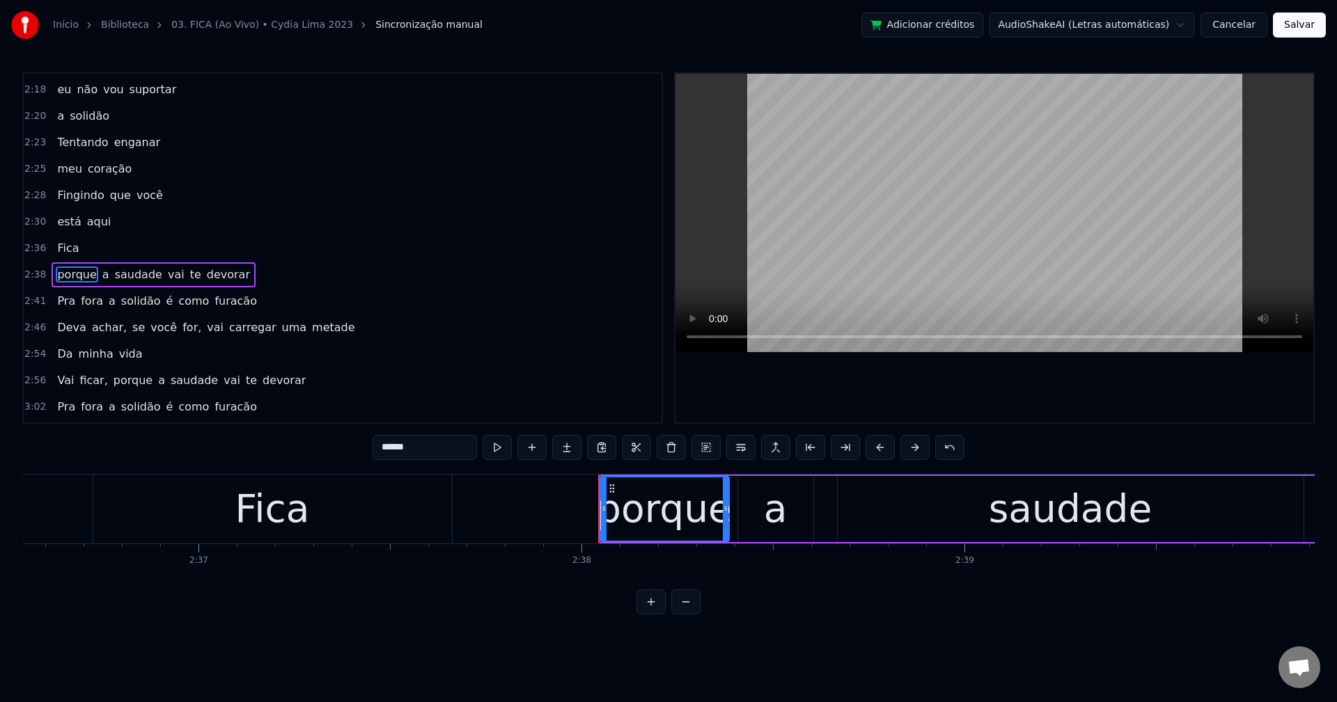
scroll to position [1161, 0]
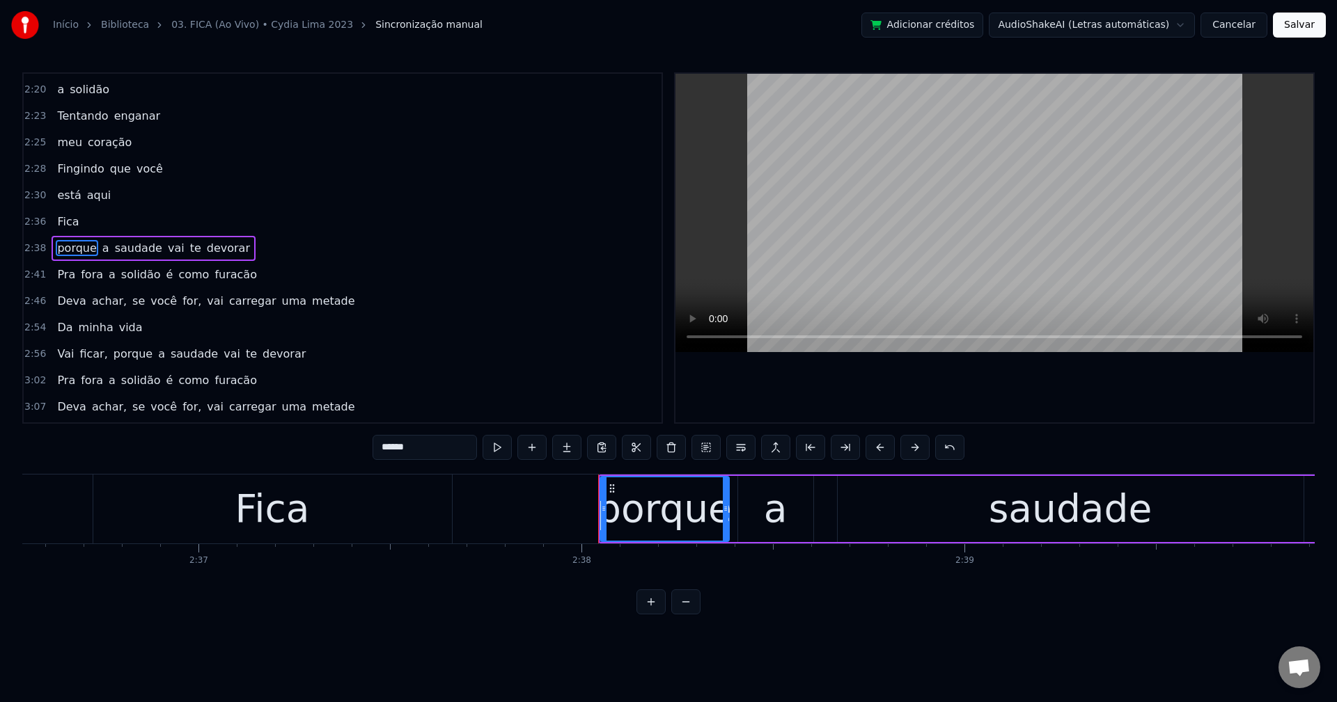
click at [166, 247] on span "vai" at bounding box center [175, 248] width 19 height 16
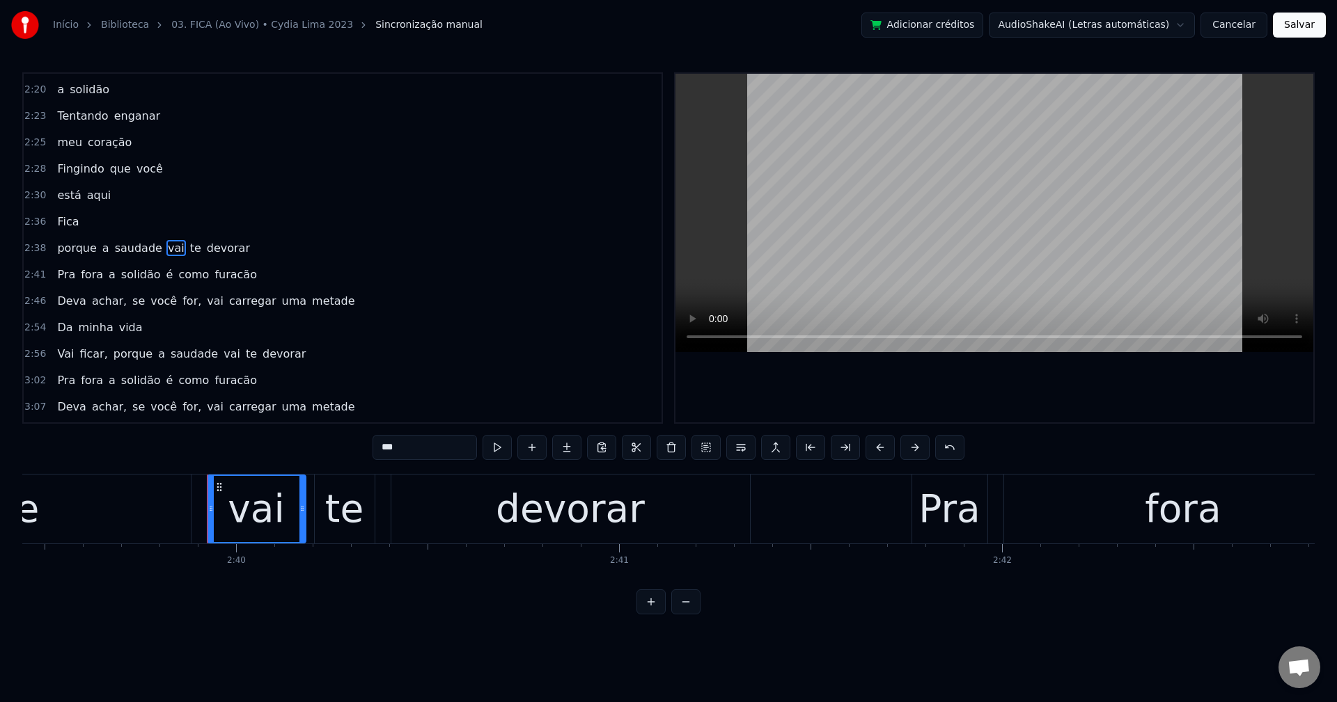
scroll to position [0, 61169]
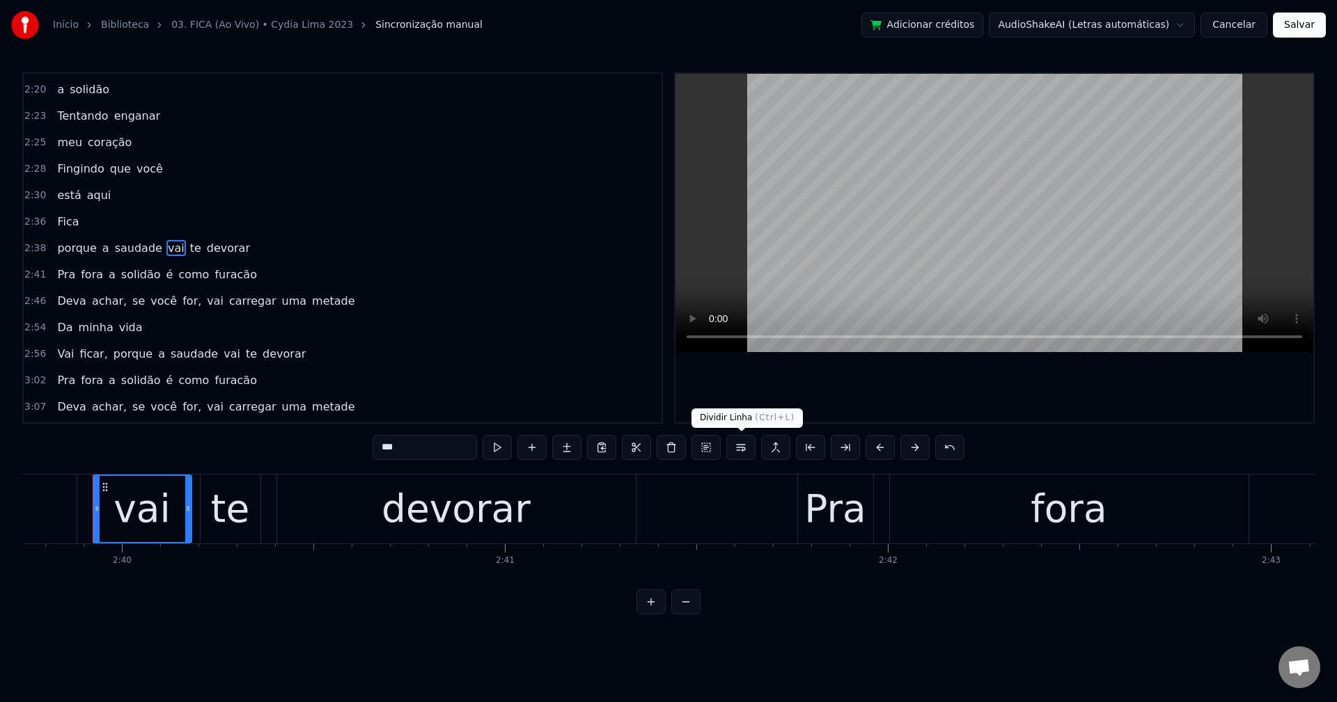
click at [744, 457] on button at bounding box center [740, 447] width 29 height 25
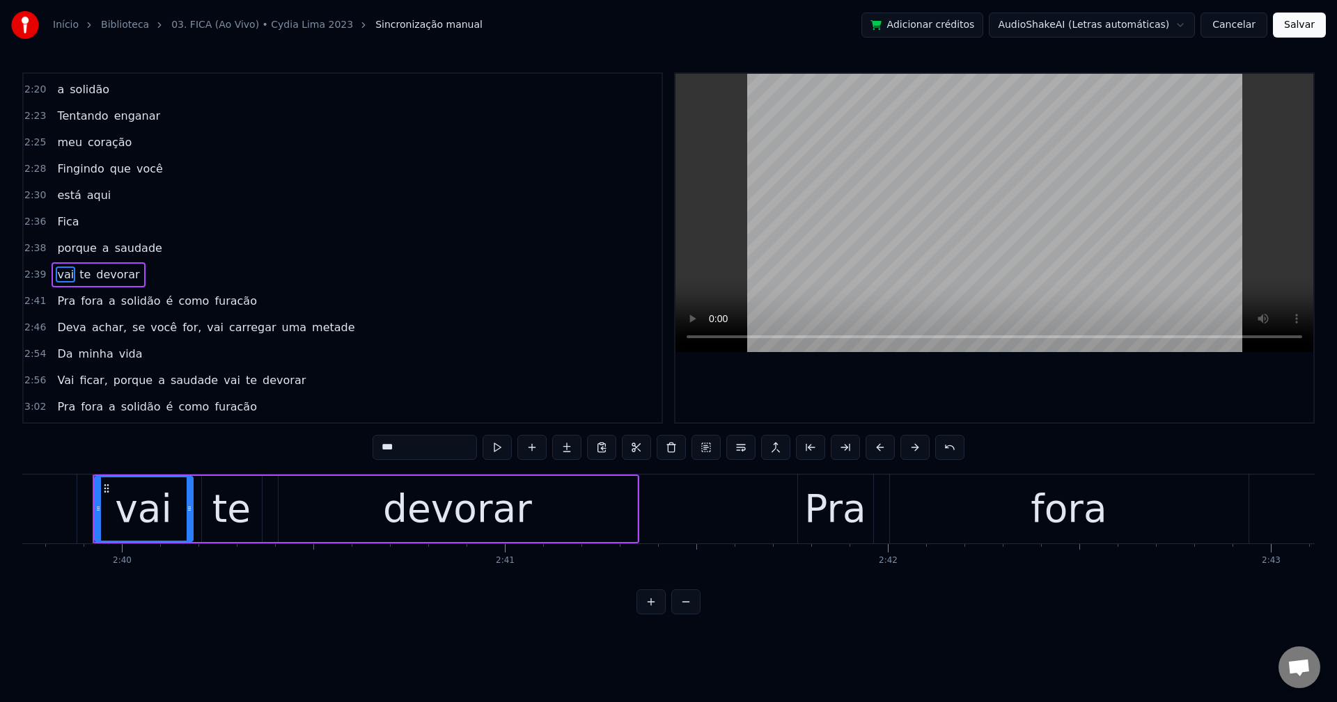
scroll to position [1188, 0]
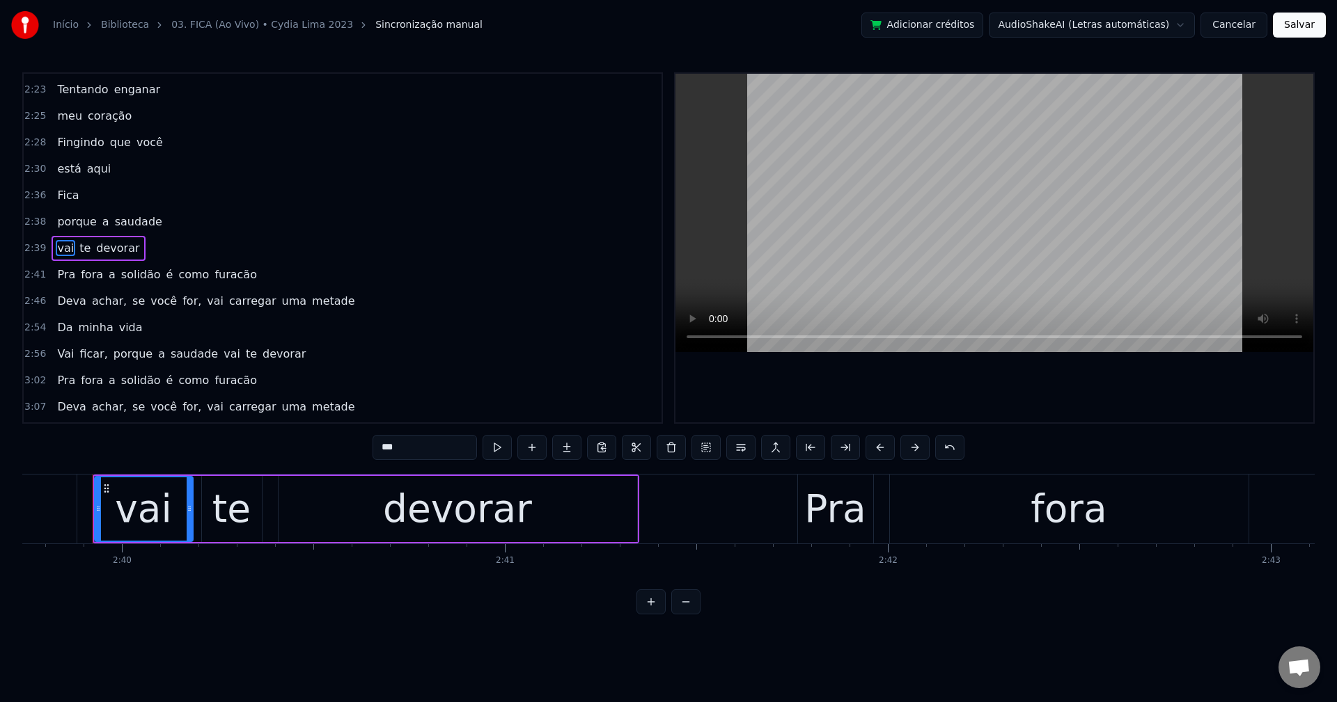
click at [165, 275] on span "é" at bounding box center [170, 275] width 10 height 16
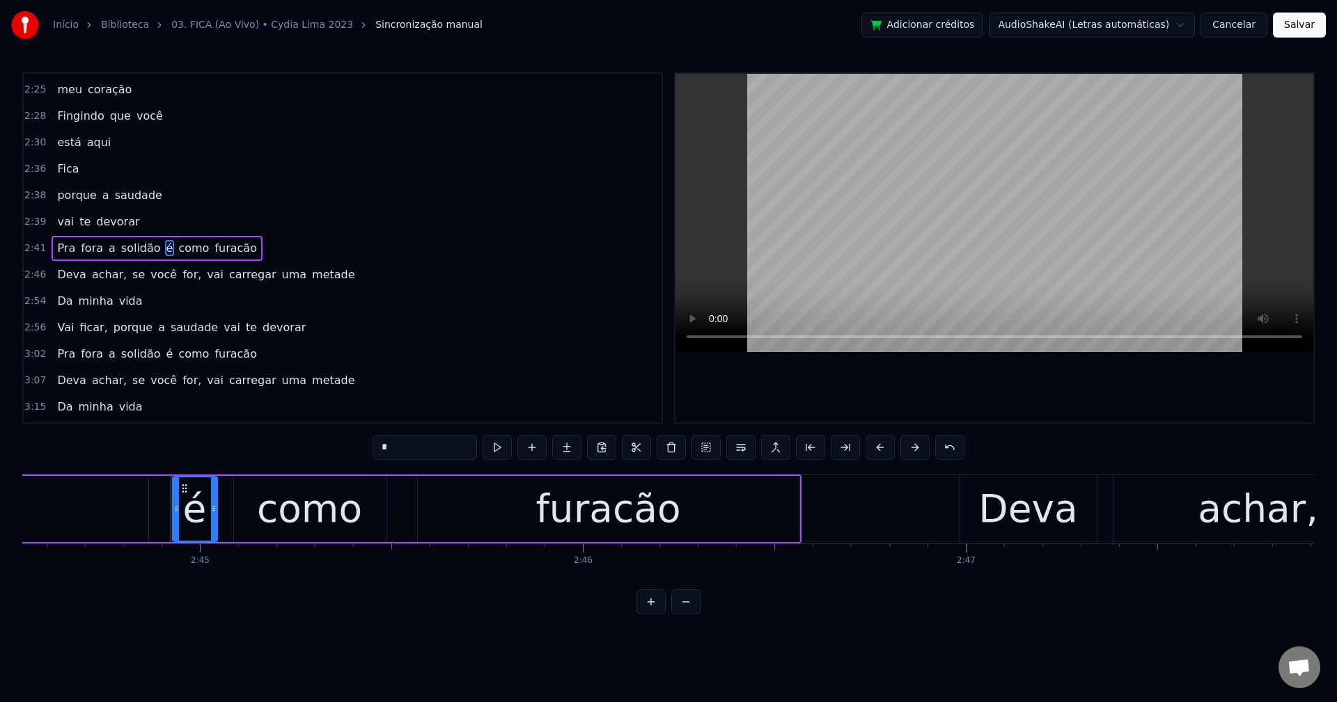
scroll to position [0, 63084]
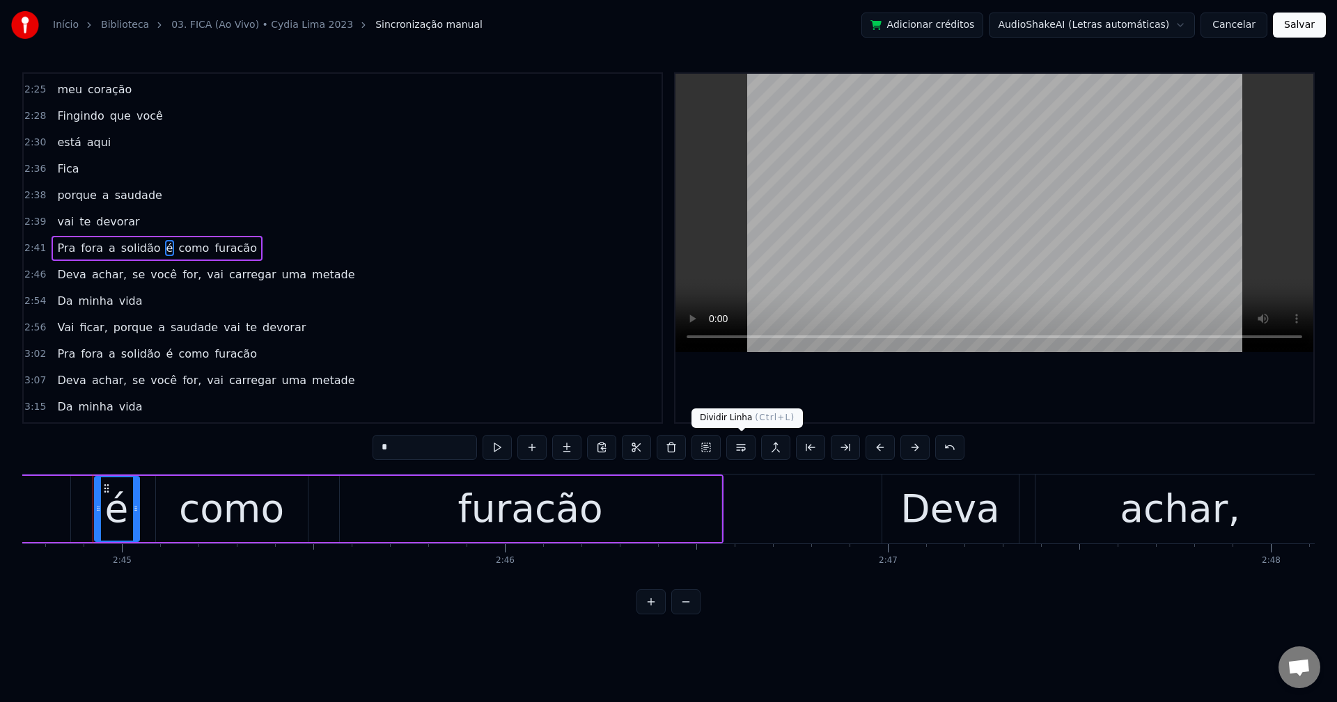
click at [746, 447] on button at bounding box center [740, 447] width 29 height 25
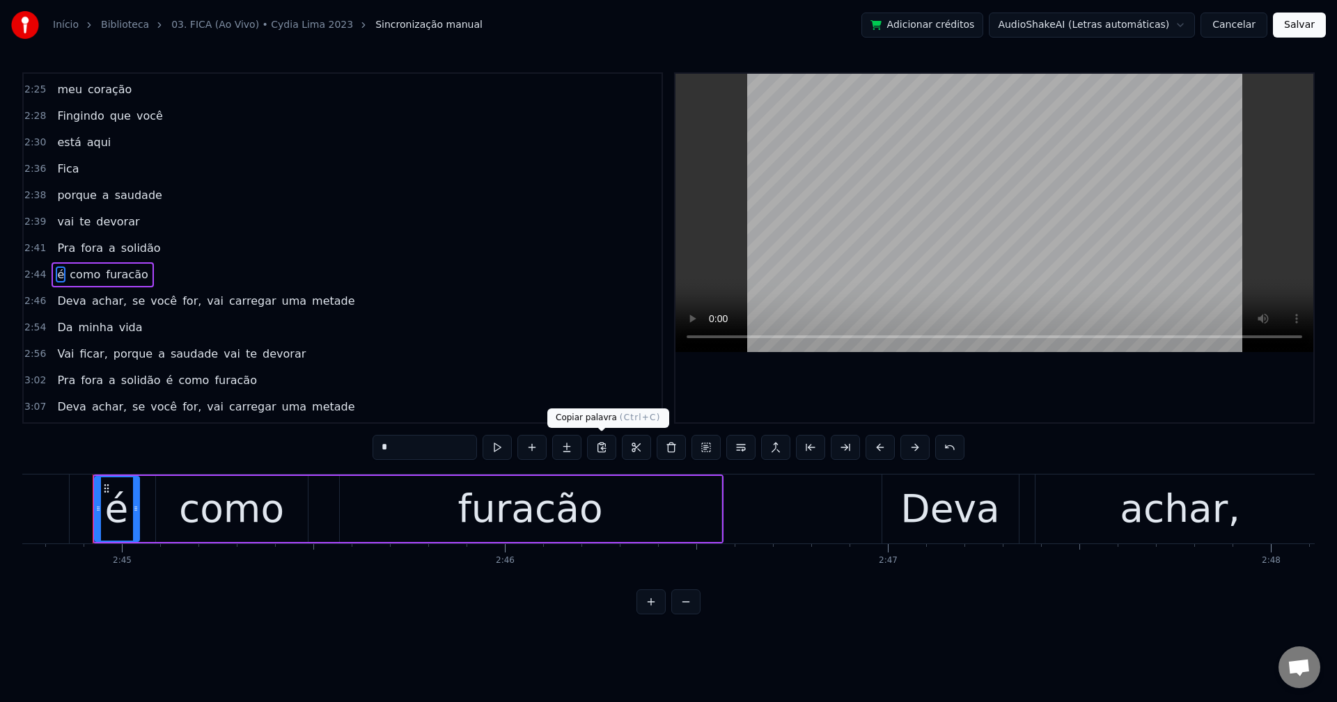
scroll to position [1241, 0]
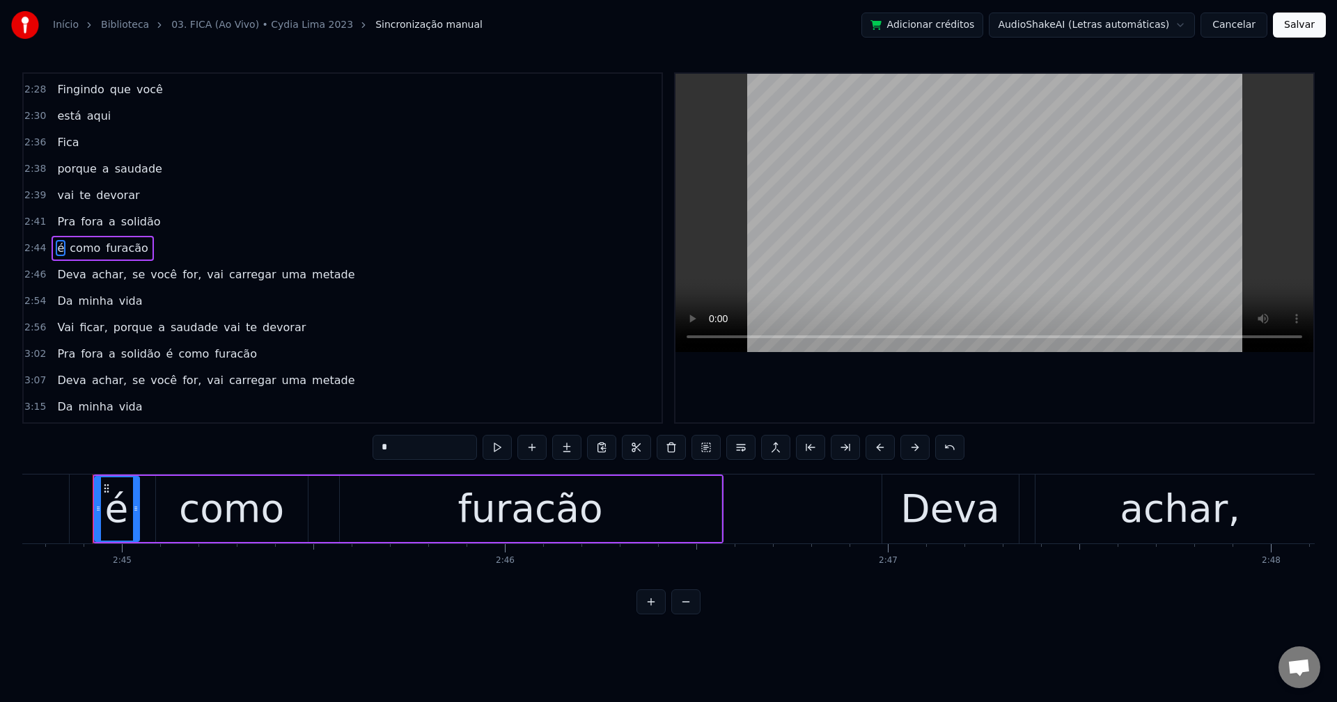
click at [92, 272] on span "achar," at bounding box center [110, 275] width 38 height 16
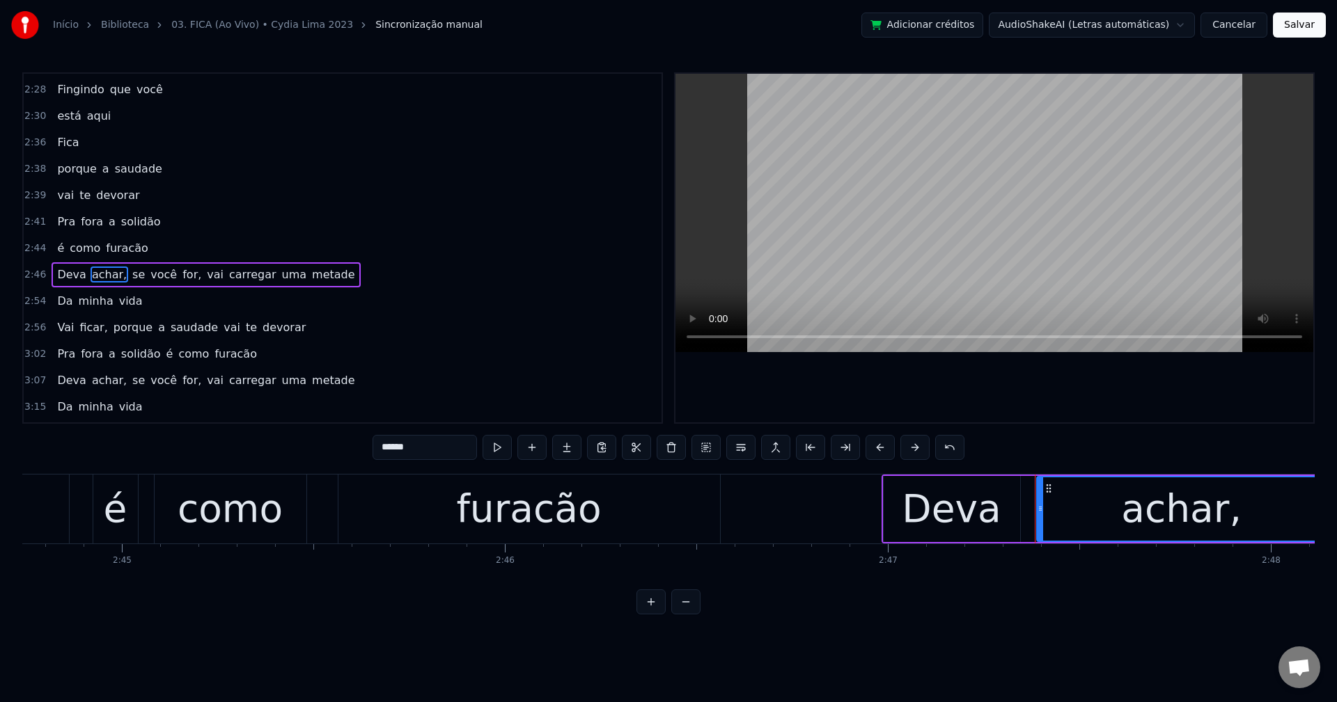
scroll to position [1267, 0]
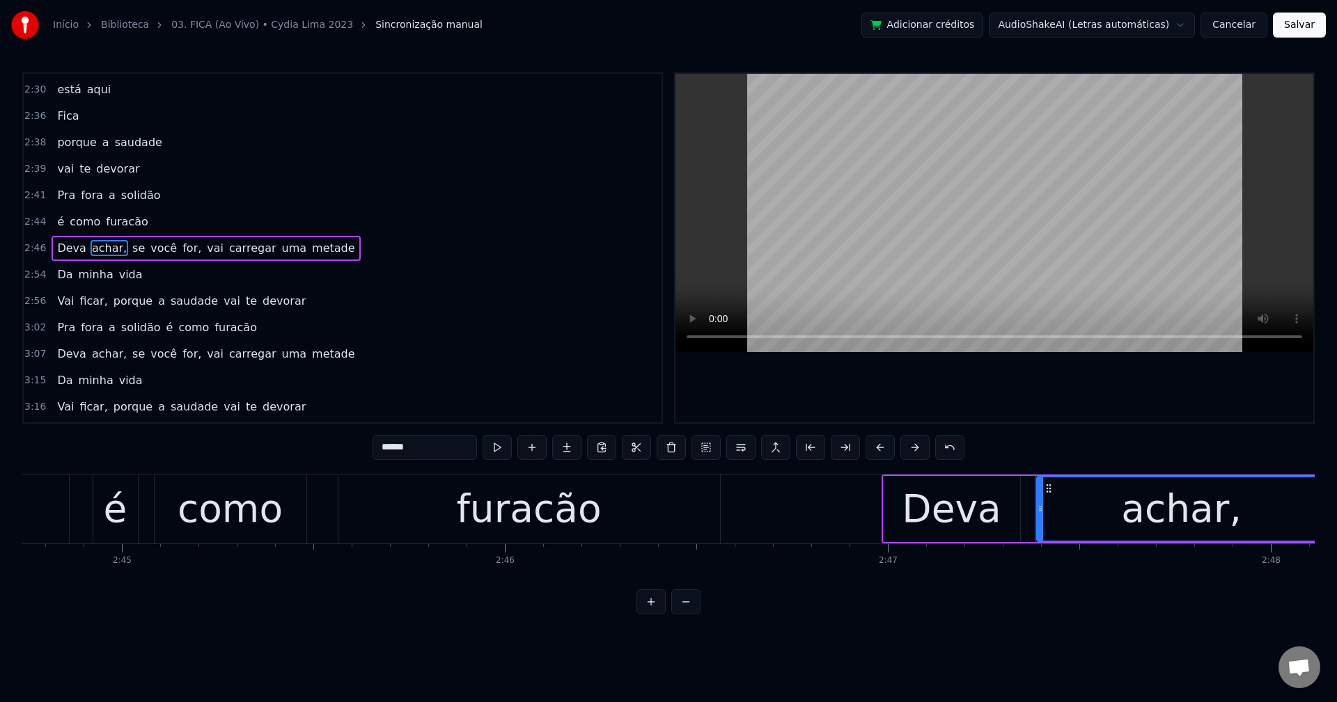
click at [441, 438] on input "******" at bounding box center [424, 447] width 104 height 25
click at [127, 249] on span "se" at bounding box center [134, 248] width 15 height 16
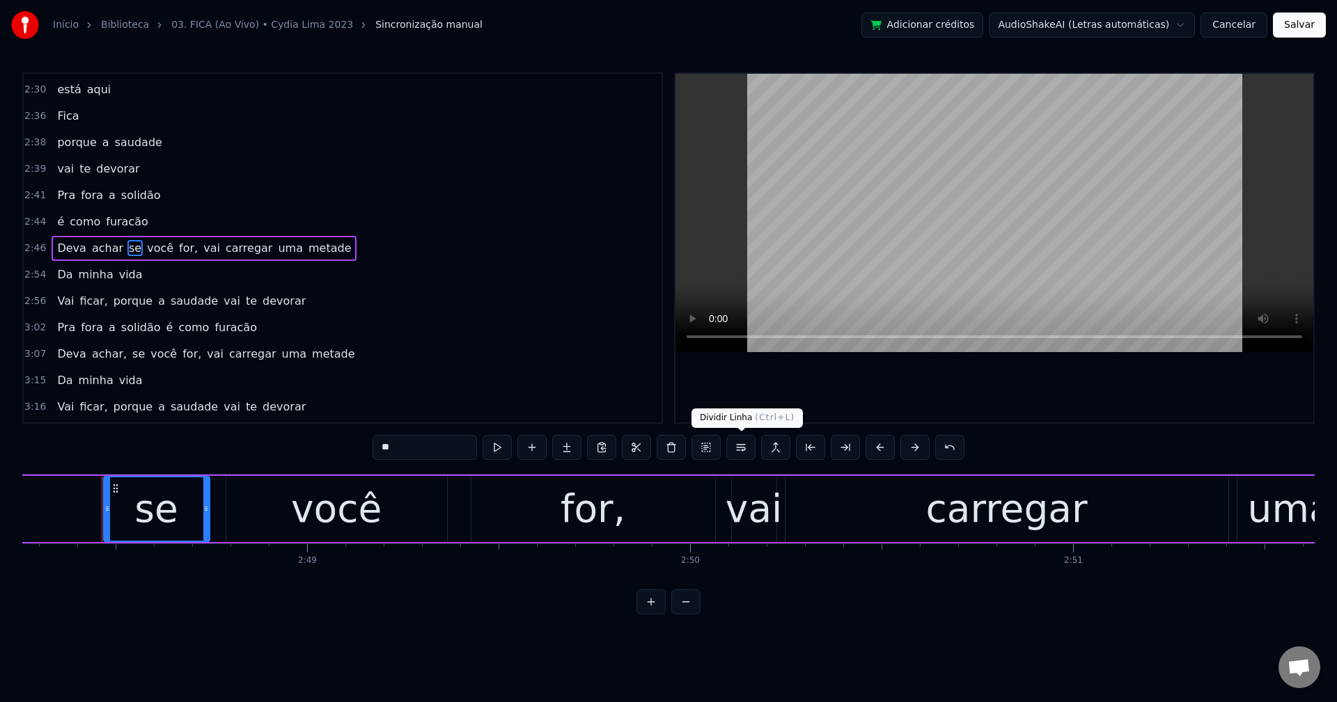
scroll to position [0, 64439]
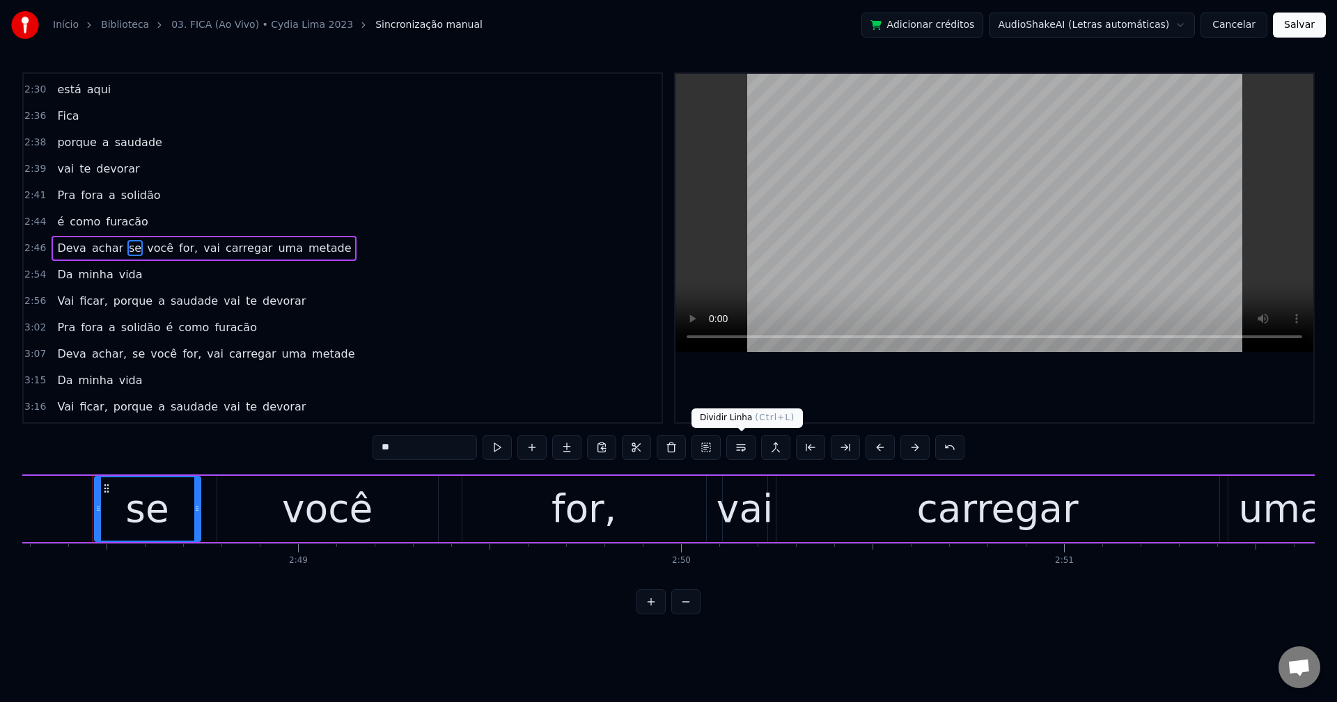
click at [740, 447] on button at bounding box center [740, 447] width 29 height 25
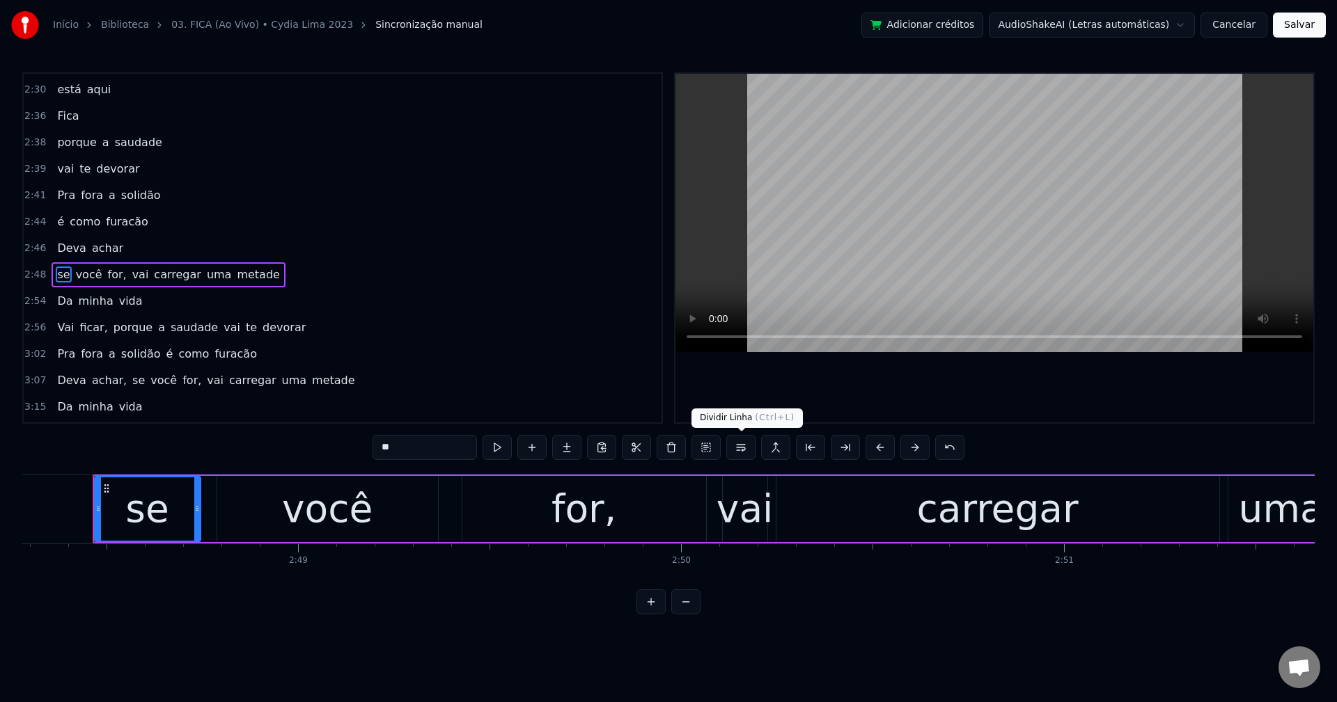
scroll to position [1294, 0]
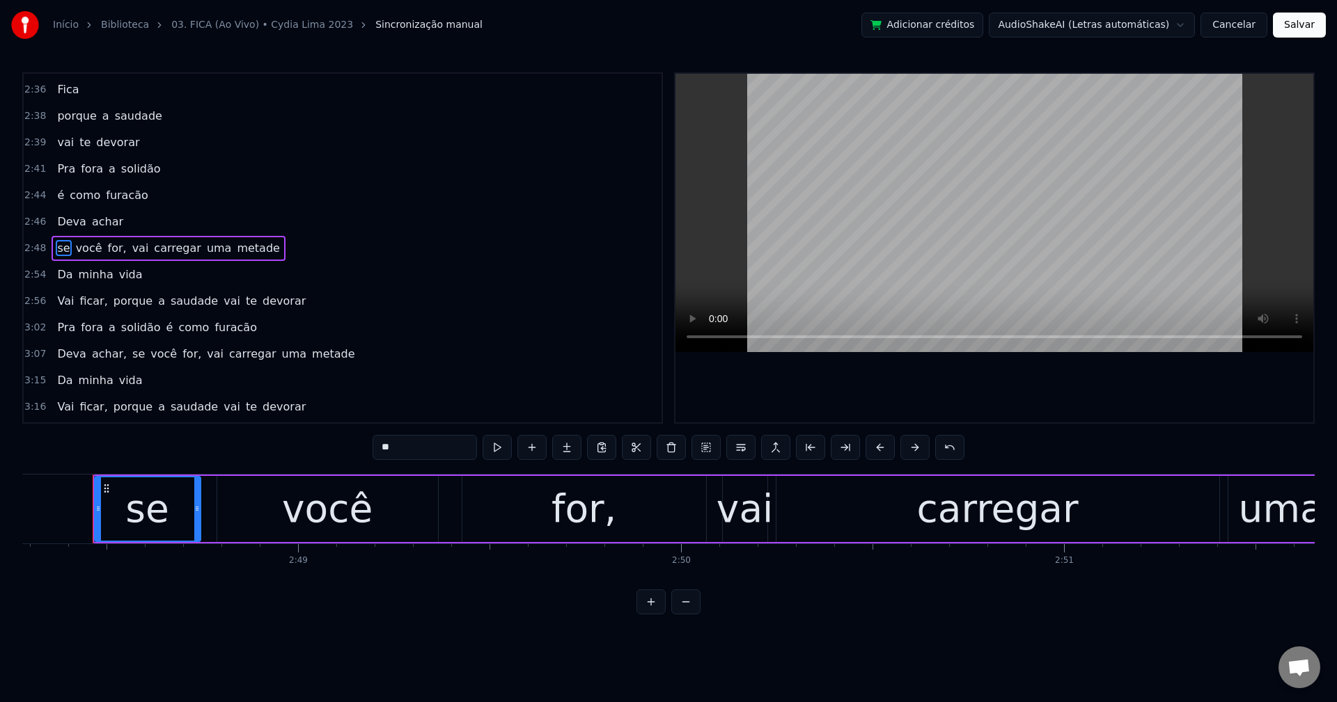
click at [107, 246] on span "for," at bounding box center [118, 248] width 22 height 16
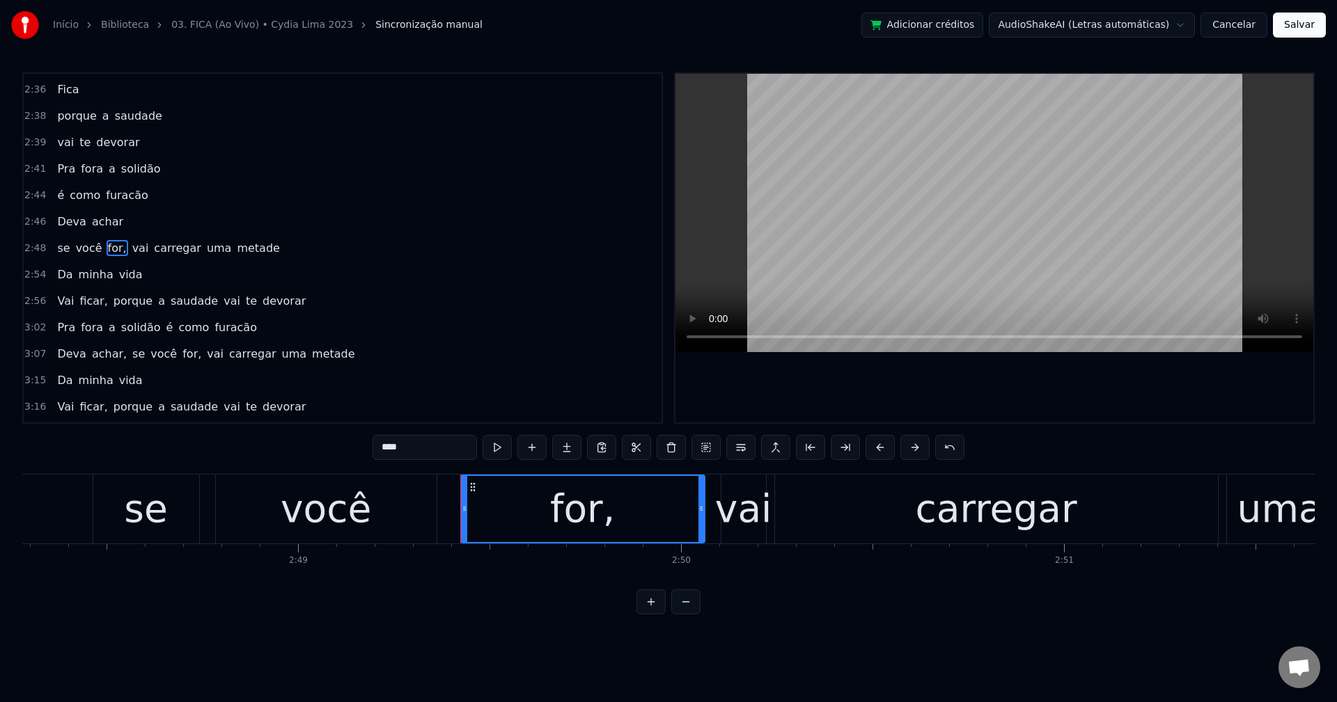
click at [432, 439] on input "****" at bounding box center [424, 447] width 104 height 25
click at [129, 244] on span "vai" at bounding box center [136, 248] width 19 height 16
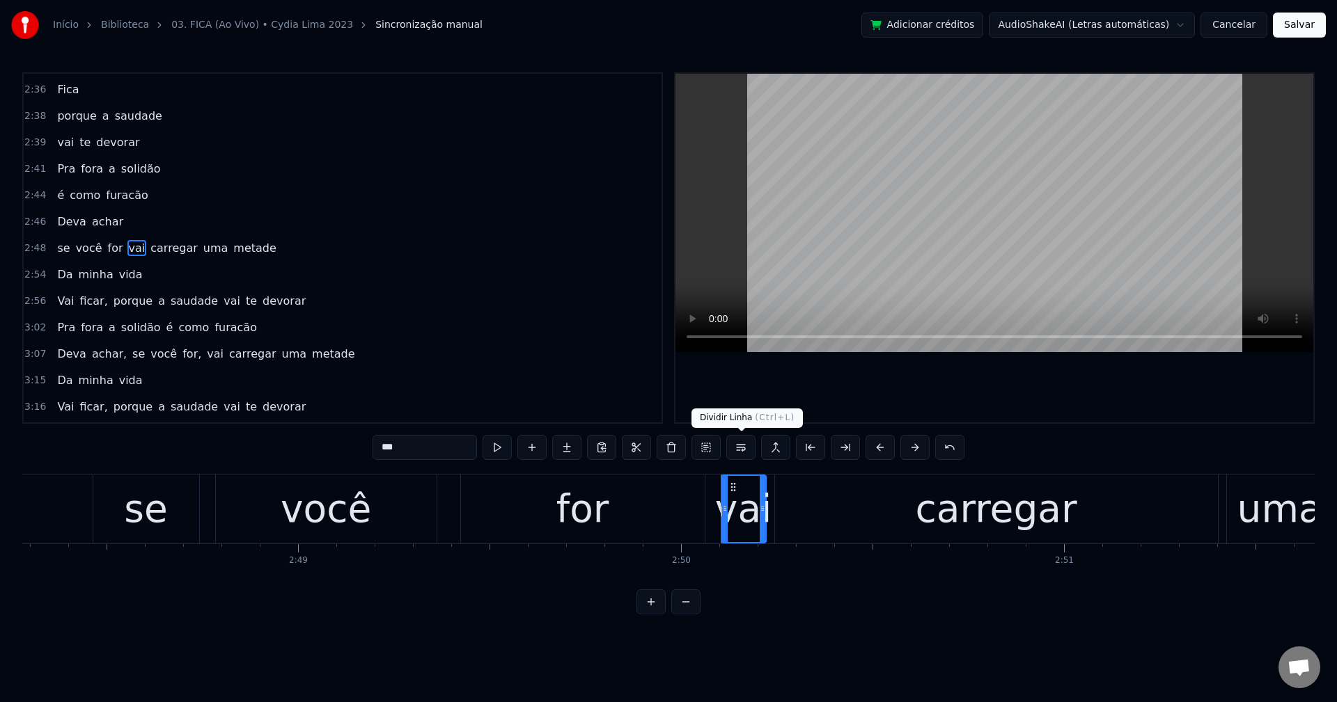
click at [737, 454] on button at bounding box center [740, 447] width 29 height 25
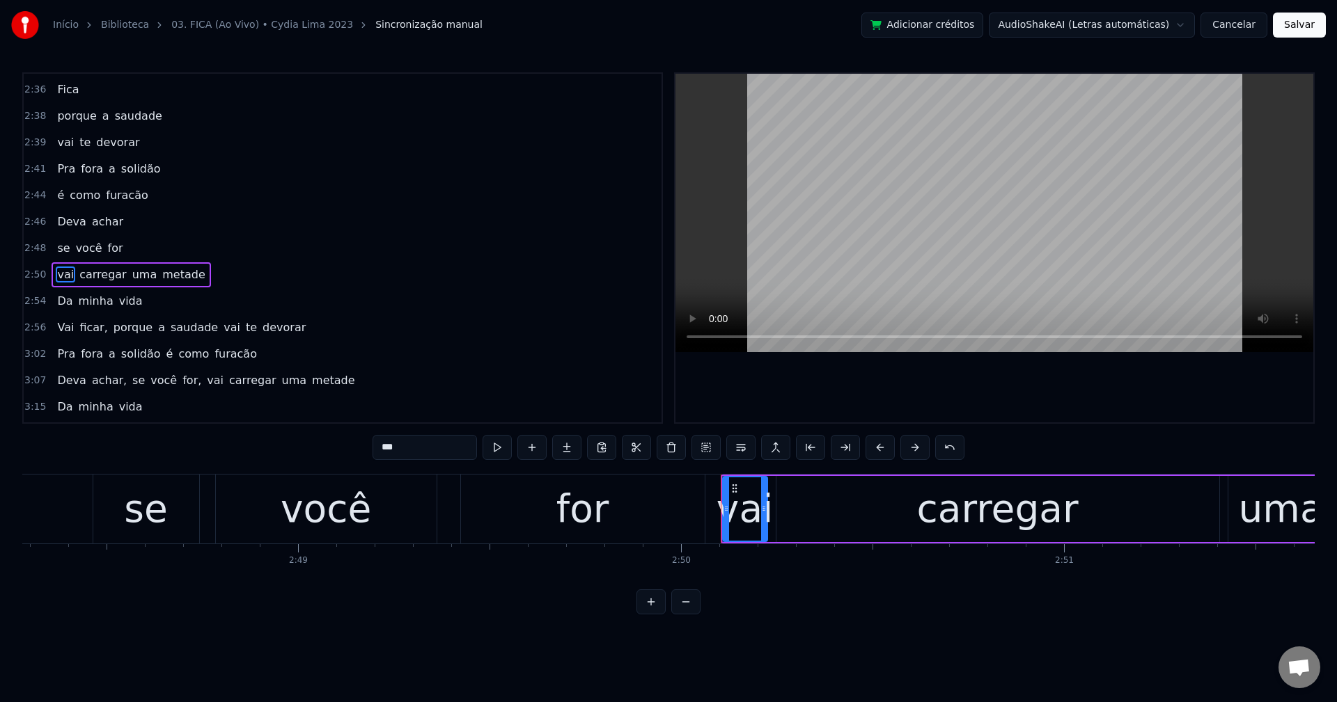
scroll to position [1320, 0]
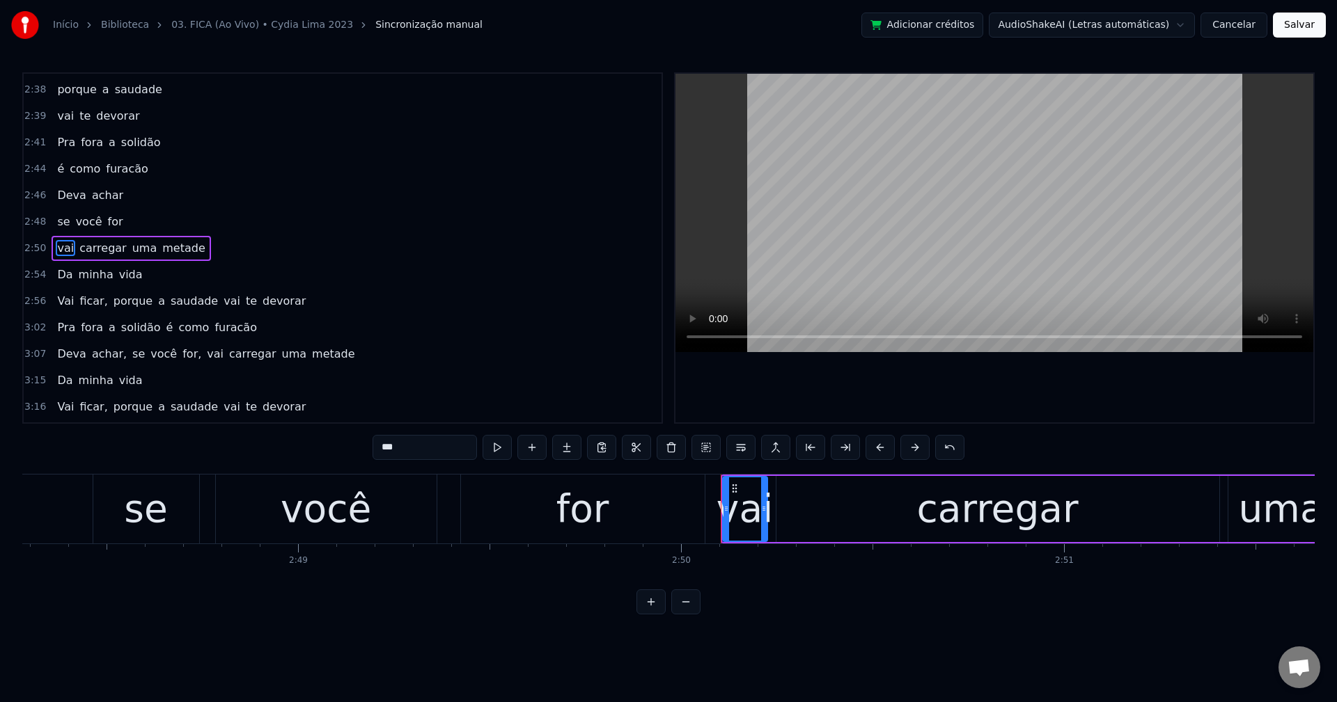
click at [78, 295] on span "ficar," at bounding box center [93, 301] width 31 height 16
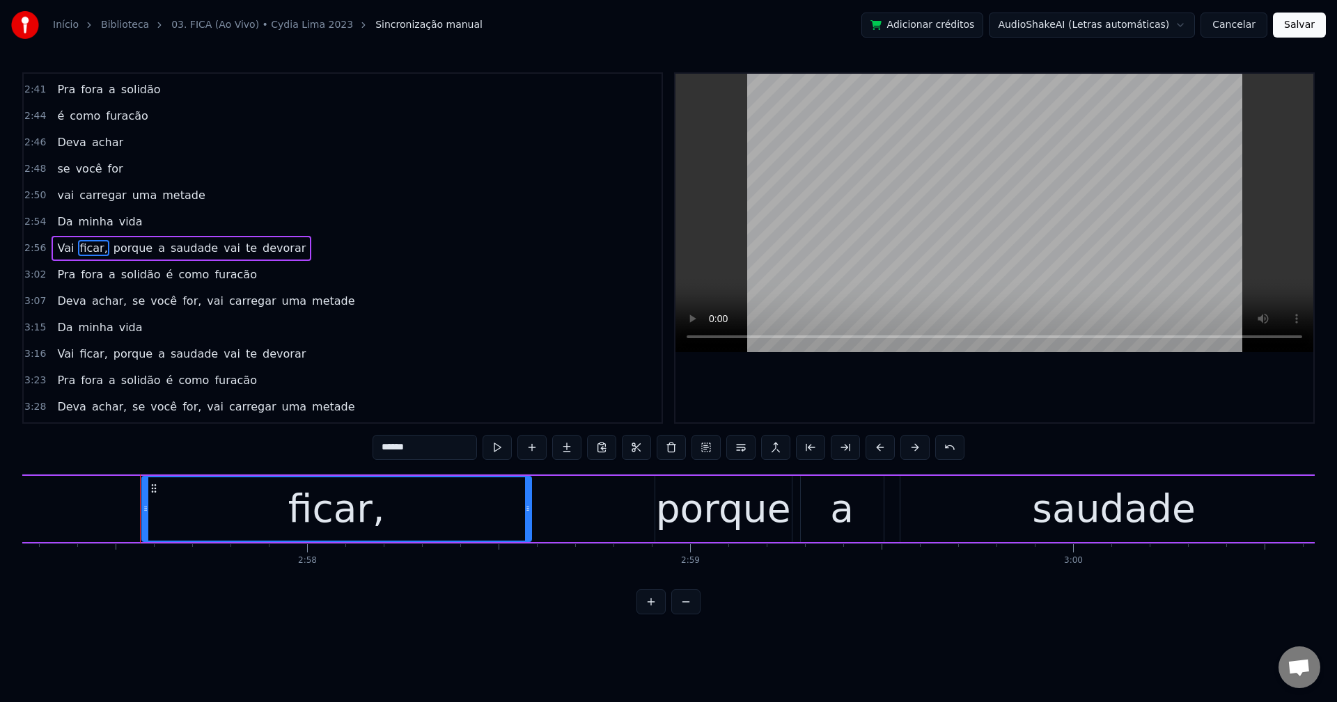
scroll to position [0, 67924]
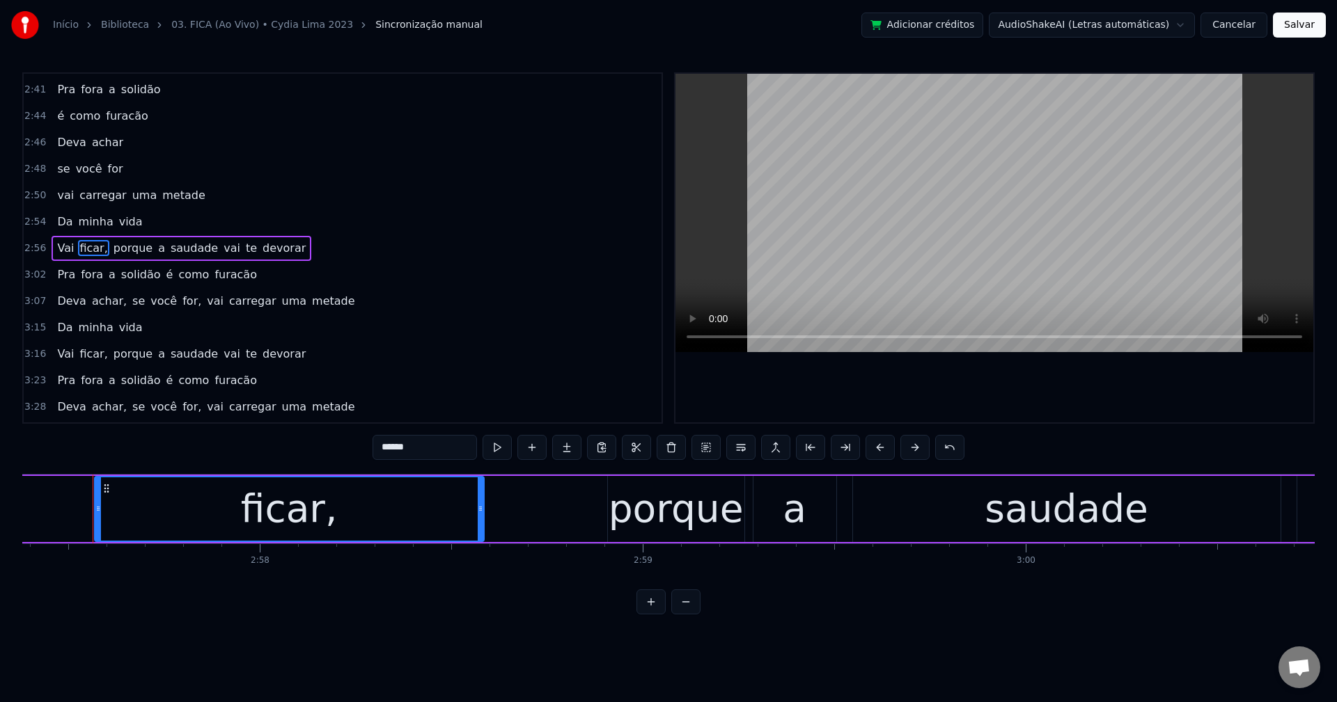
click at [430, 446] on input "******" at bounding box center [424, 447] width 104 height 25
click at [120, 250] on span "porque" at bounding box center [130, 248] width 42 height 16
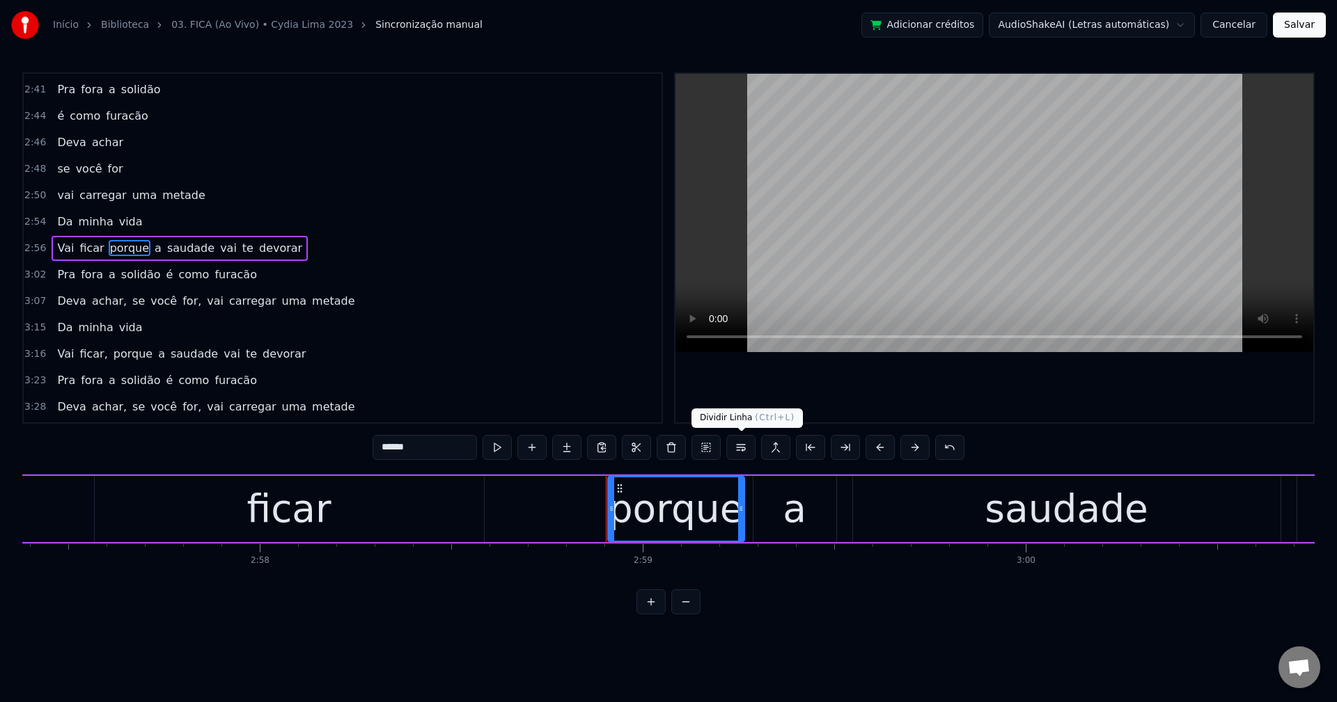
click at [740, 452] on button at bounding box center [740, 447] width 29 height 25
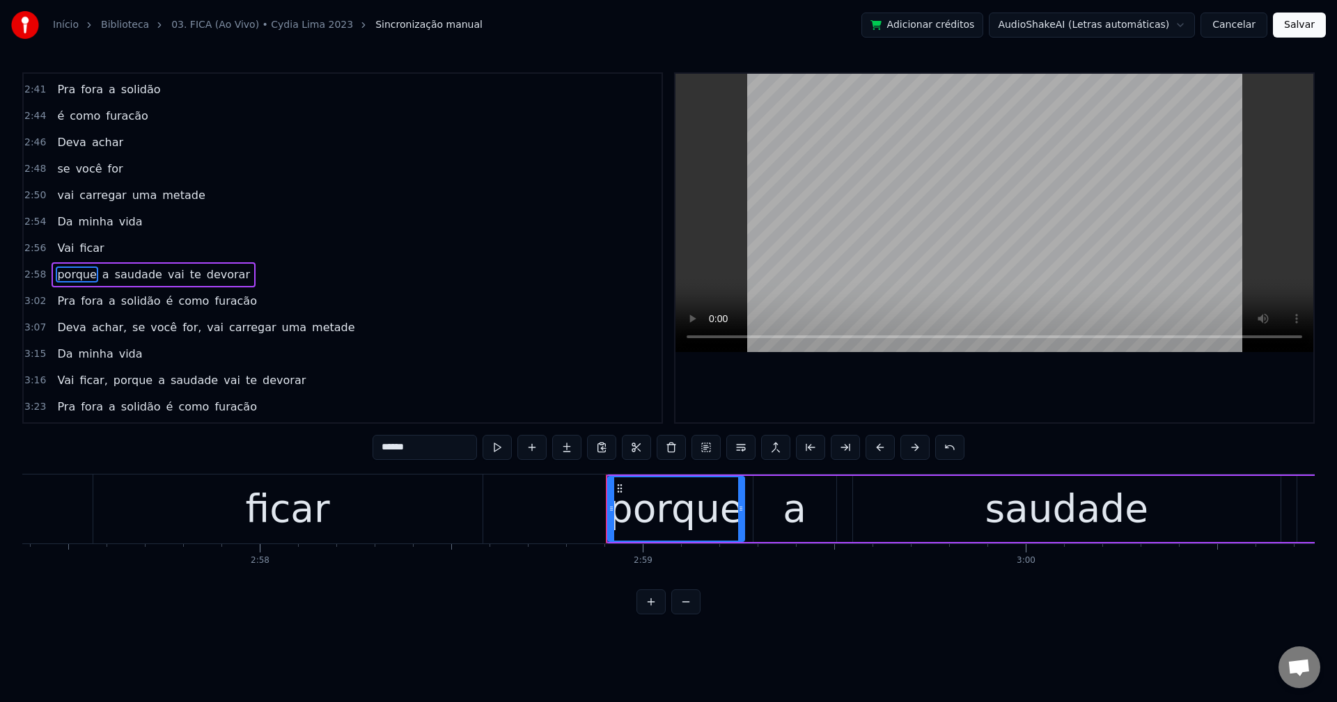
scroll to position [1399, 0]
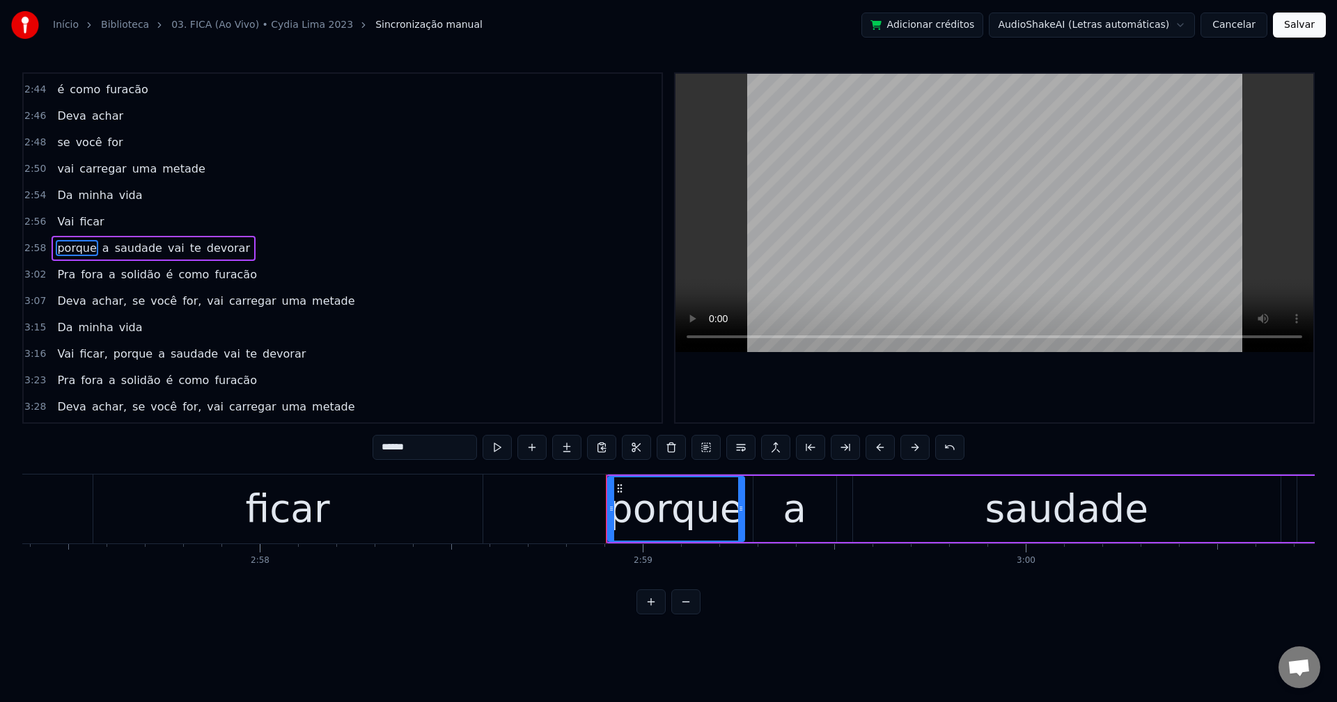
click at [166, 251] on span "vai" at bounding box center [175, 248] width 19 height 16
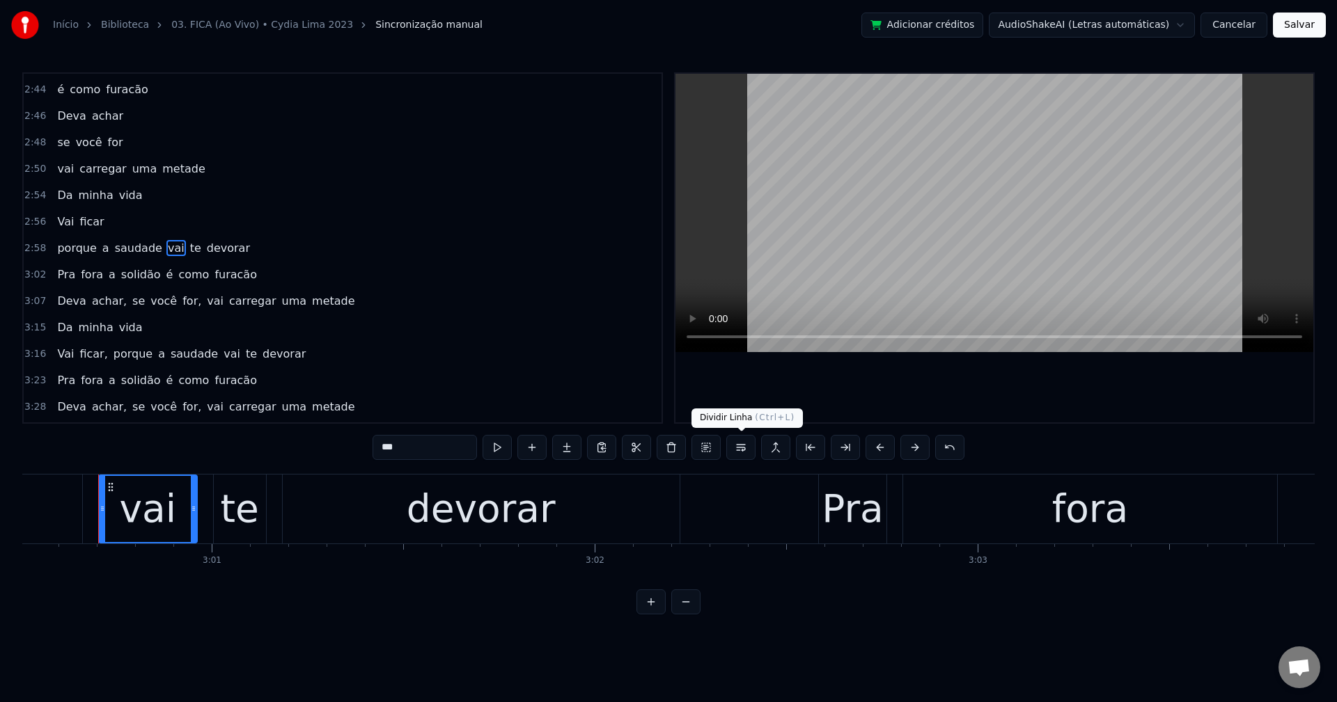
scroll to position [0, 69126]
click at [747, 448] on button at bounding box center [740, 447] width 29 height 25
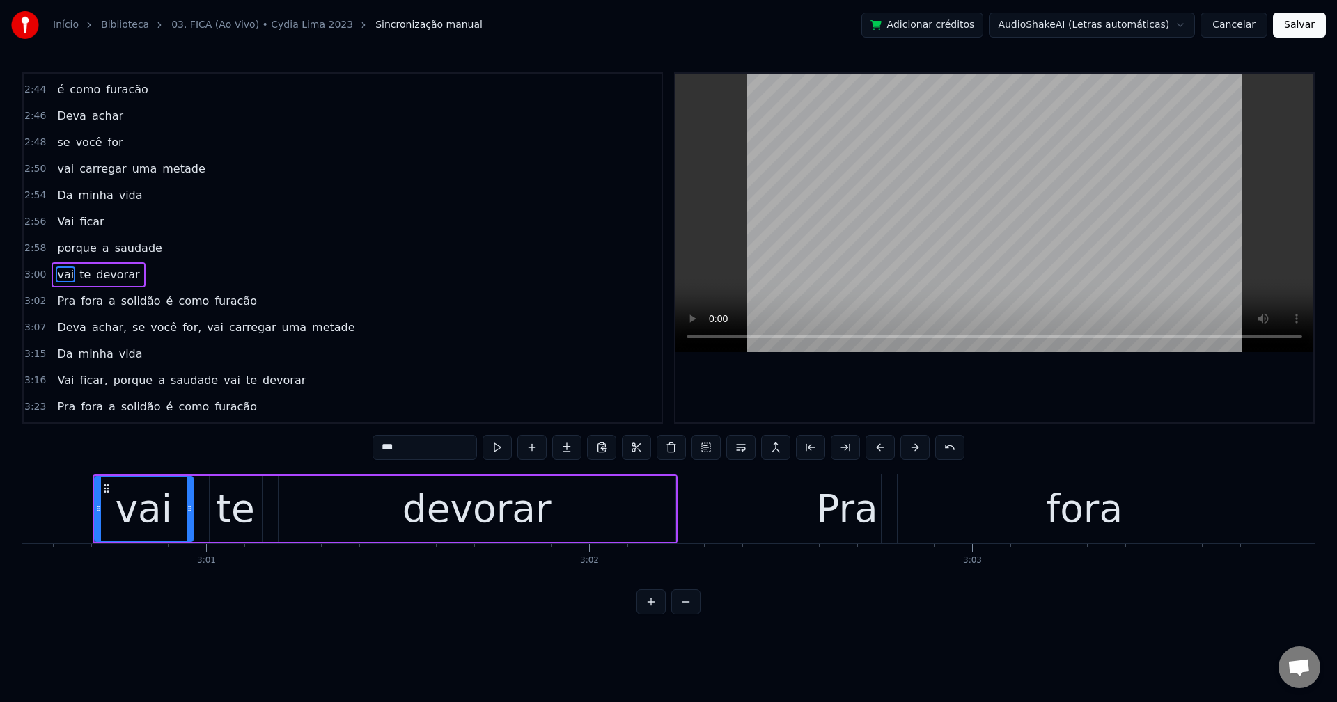
scroll to position [1426, 0]
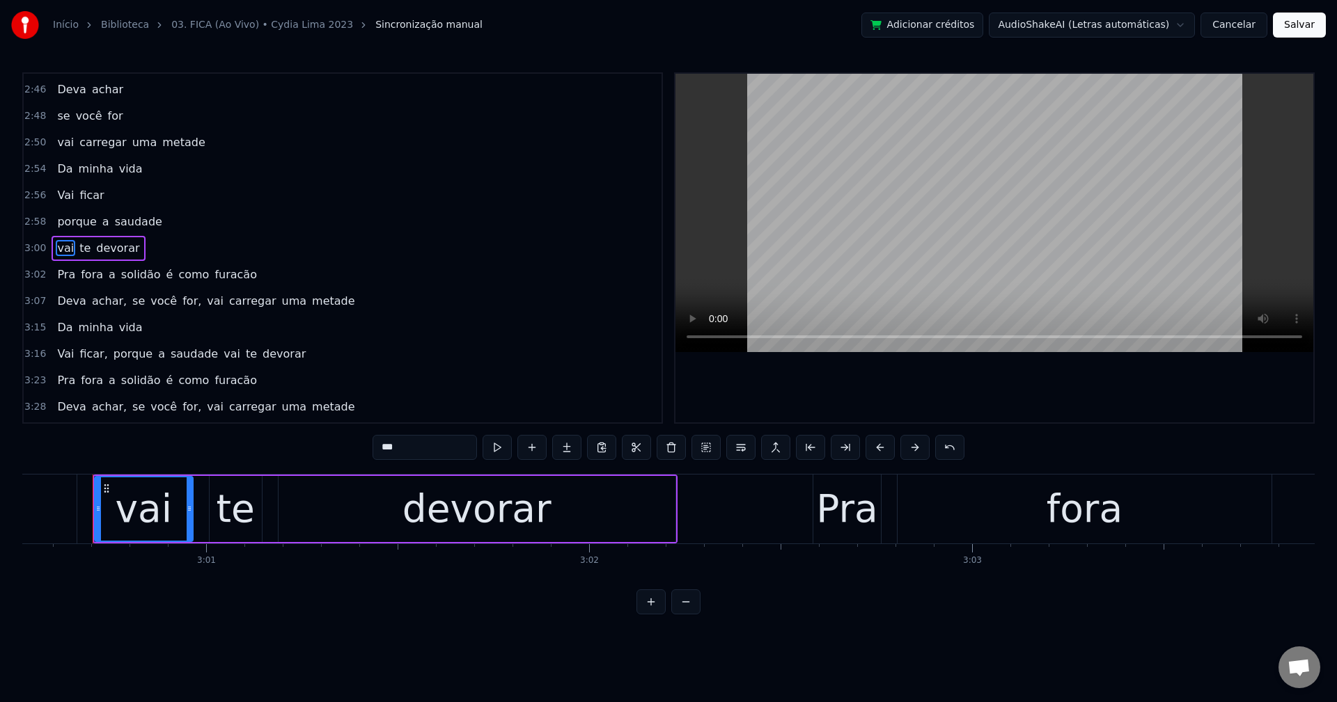
click at [165, 272] on span "é" at bounding box center [170, 275] width 10 height 16
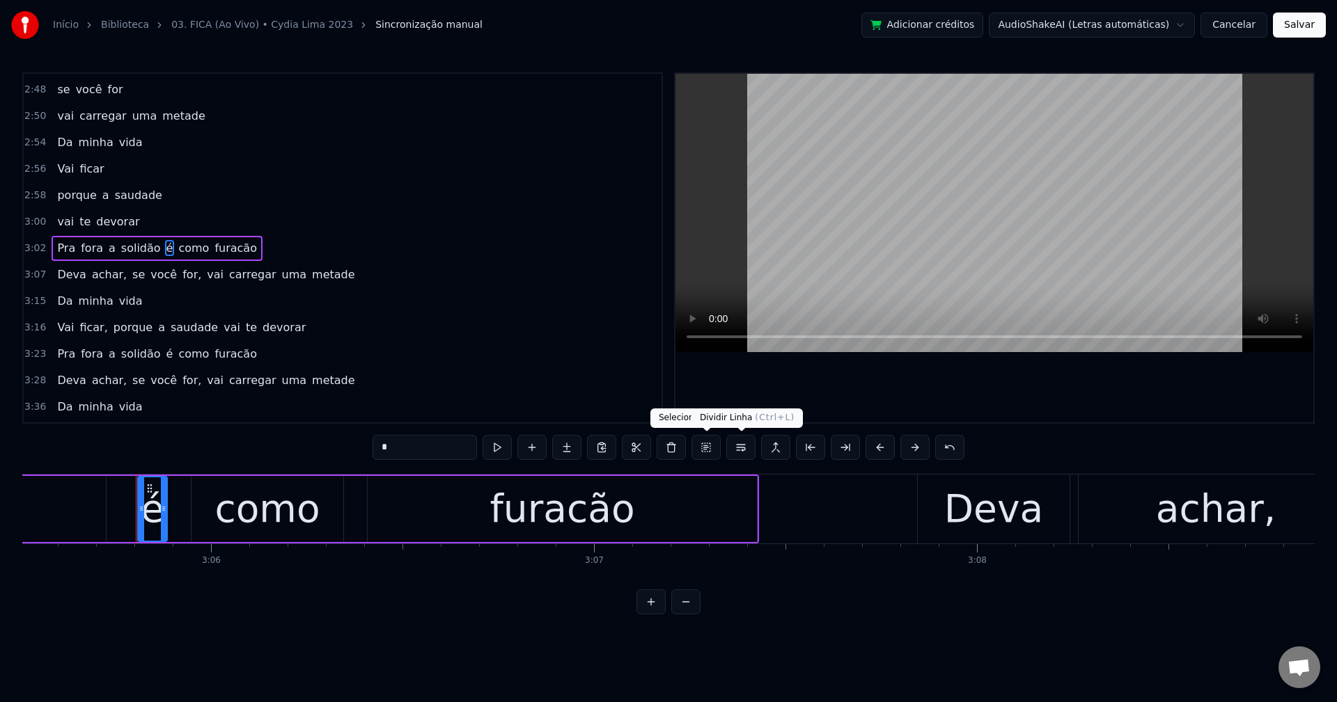
scroll to position [0, 71079]
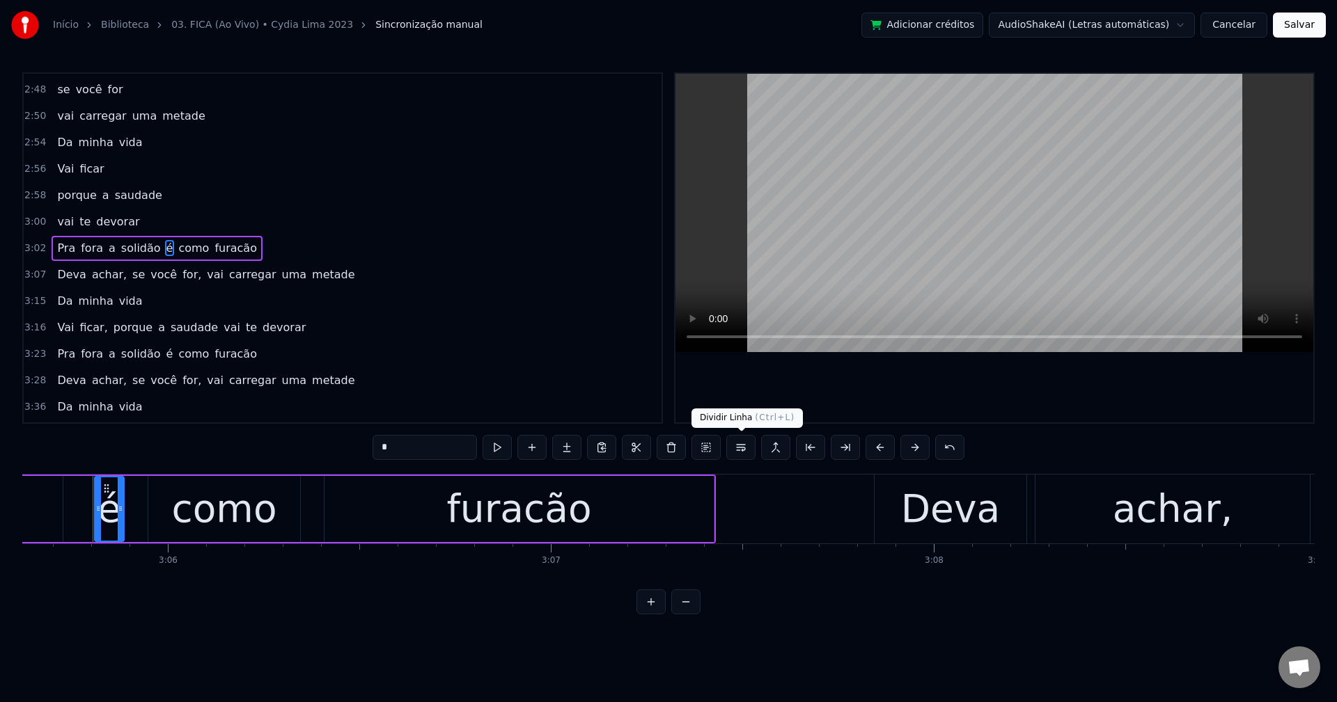
click at [736, 444] on button at bounding box center [740, 447] width 29 height 25
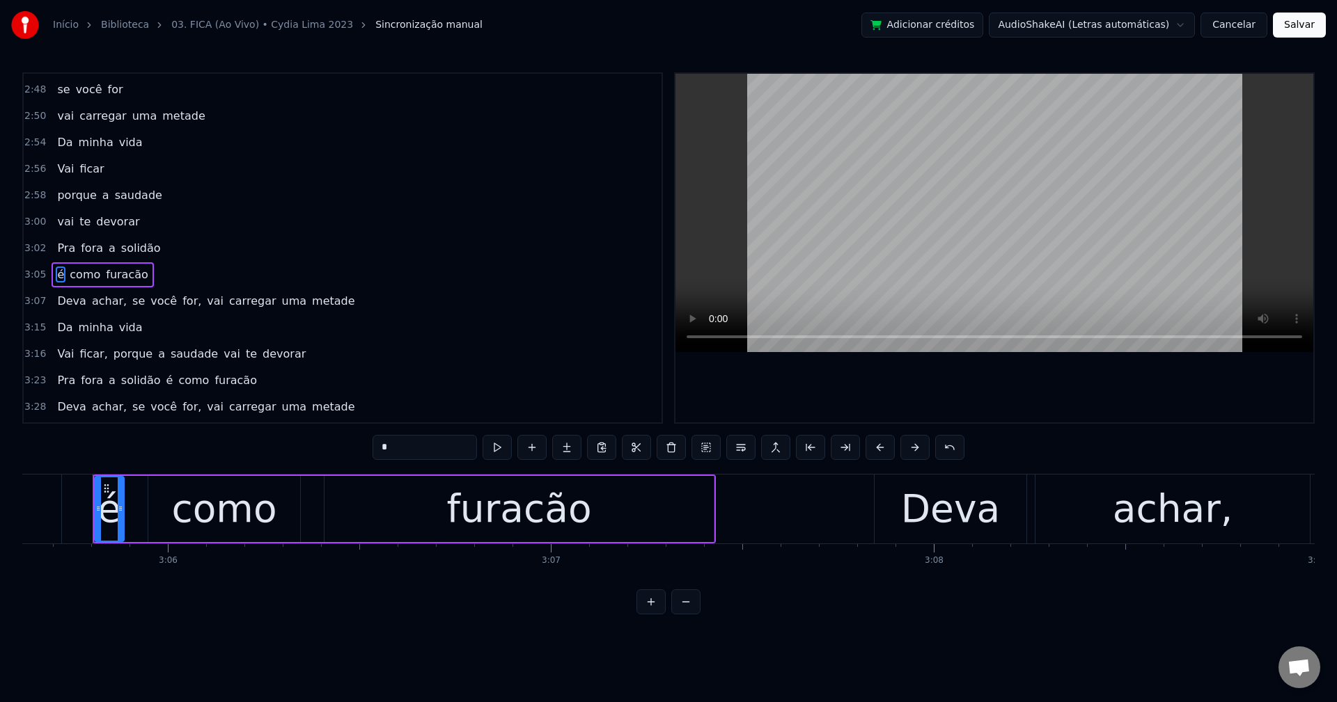
scroll to position [1479, 0]
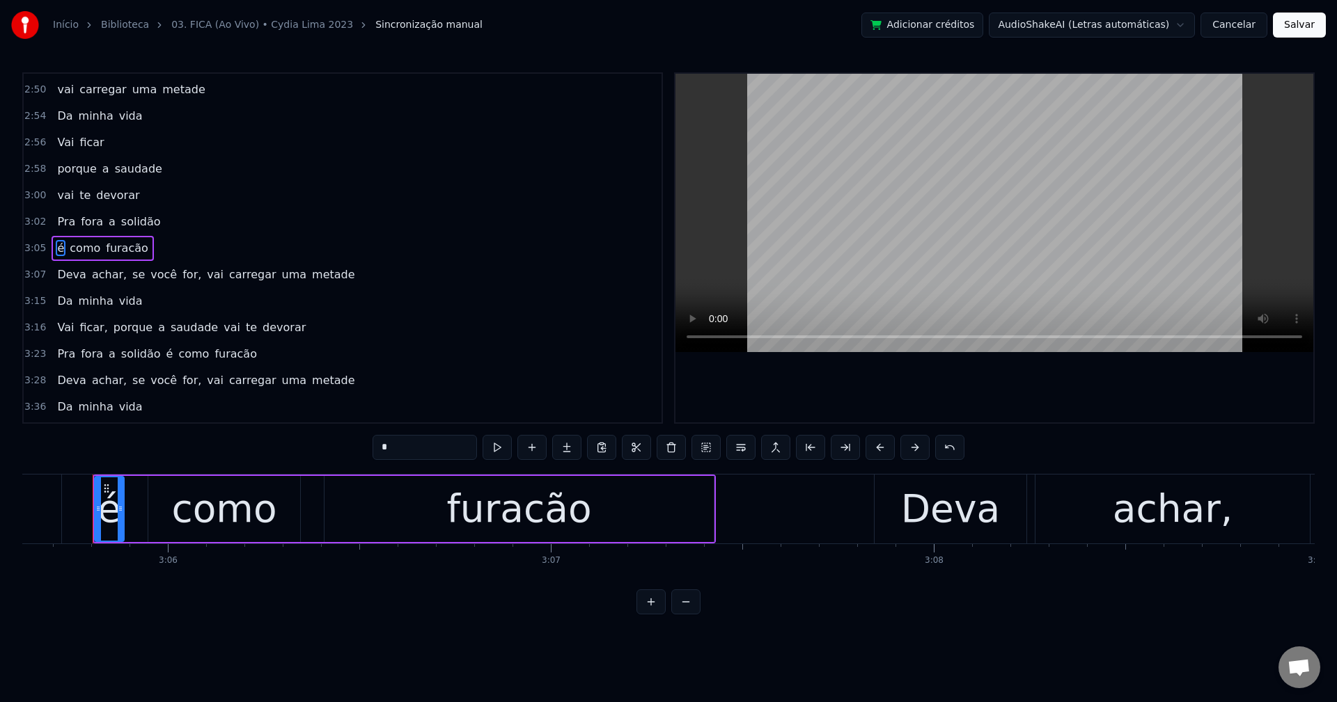
click at [97, 274] on span "achar," at bounding box center [110, 275] width 38 height 16
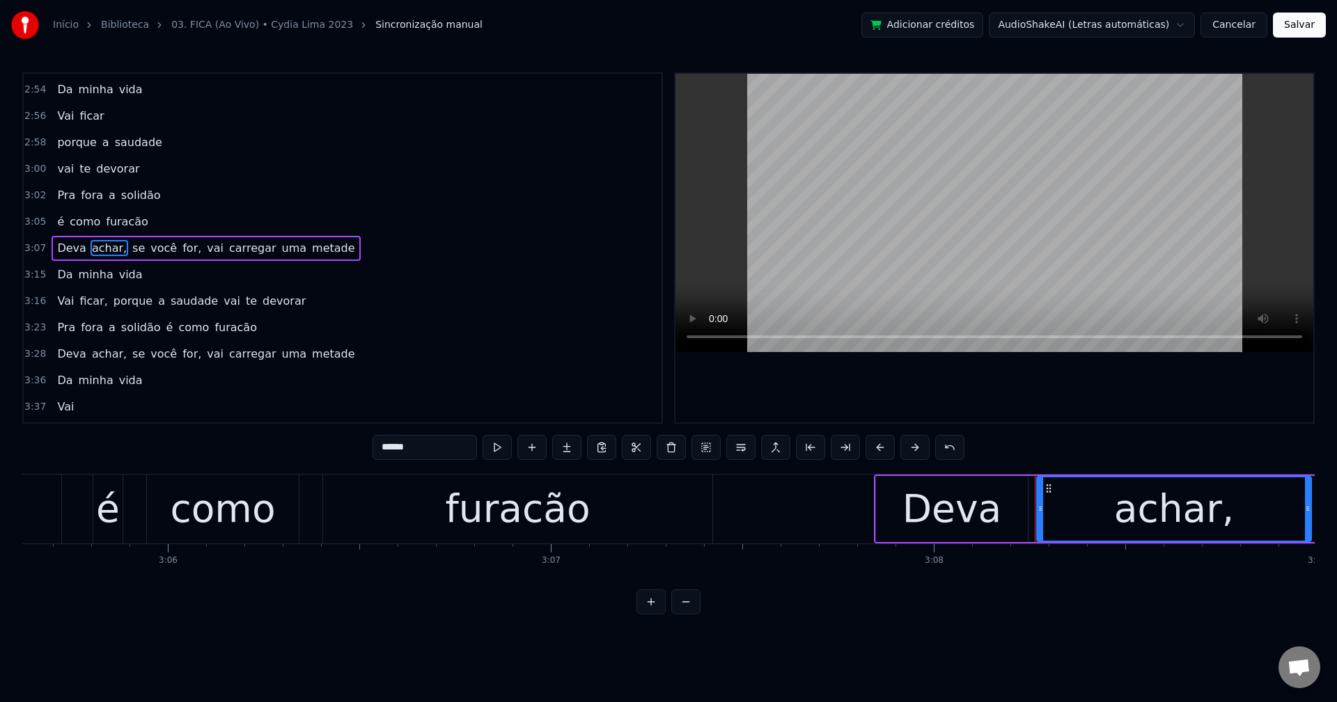
click at [443, 450] on input "******" at bounding box center [424, 447] width 104 height 25
click at [127, 249] on span "se" at bounding box center [134, 248] width 15 height 16
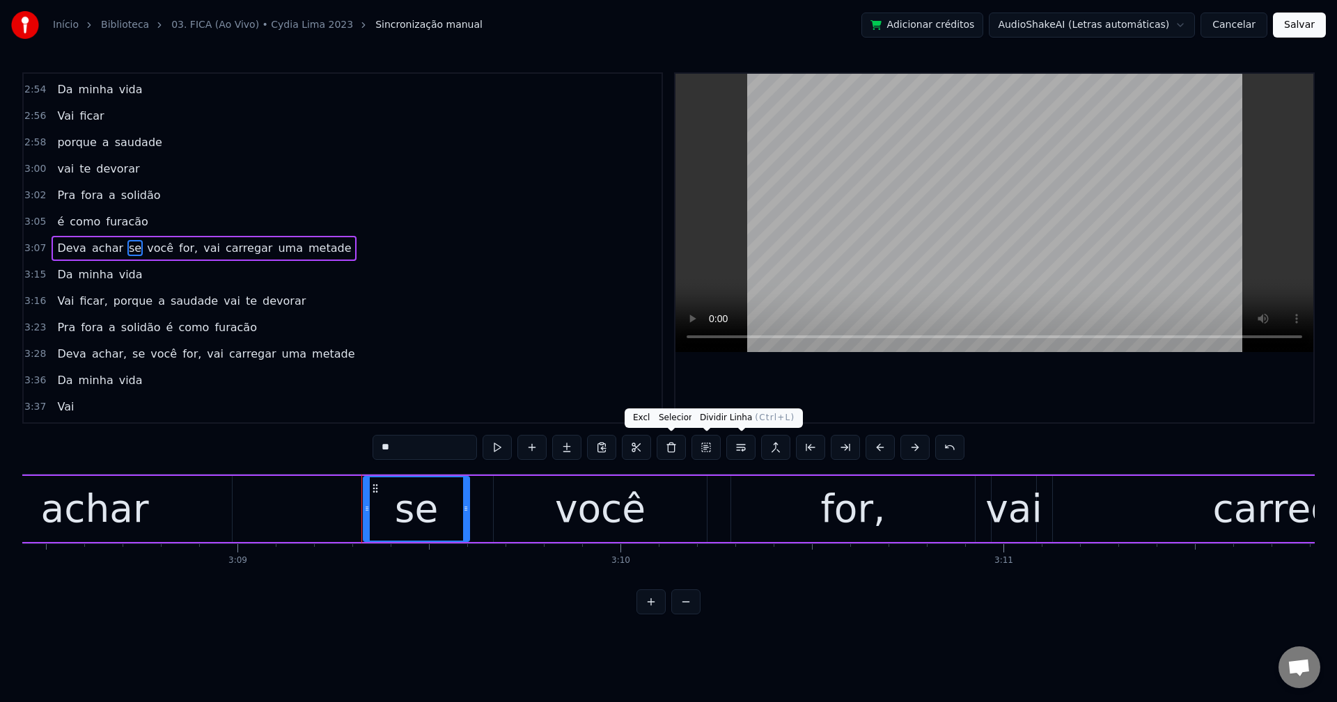
scroll to position [0, 72427]
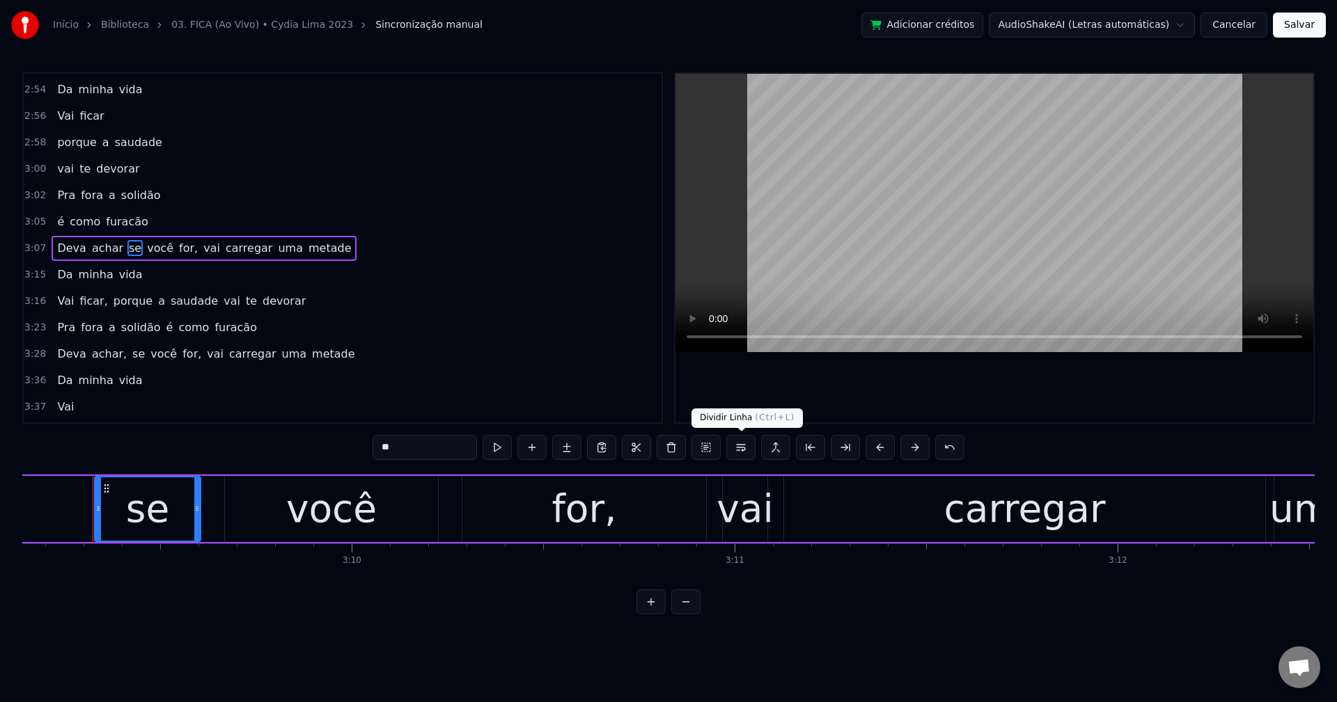
click at [744, 446] on button at bounding box center [740, 447] width 29 height 25
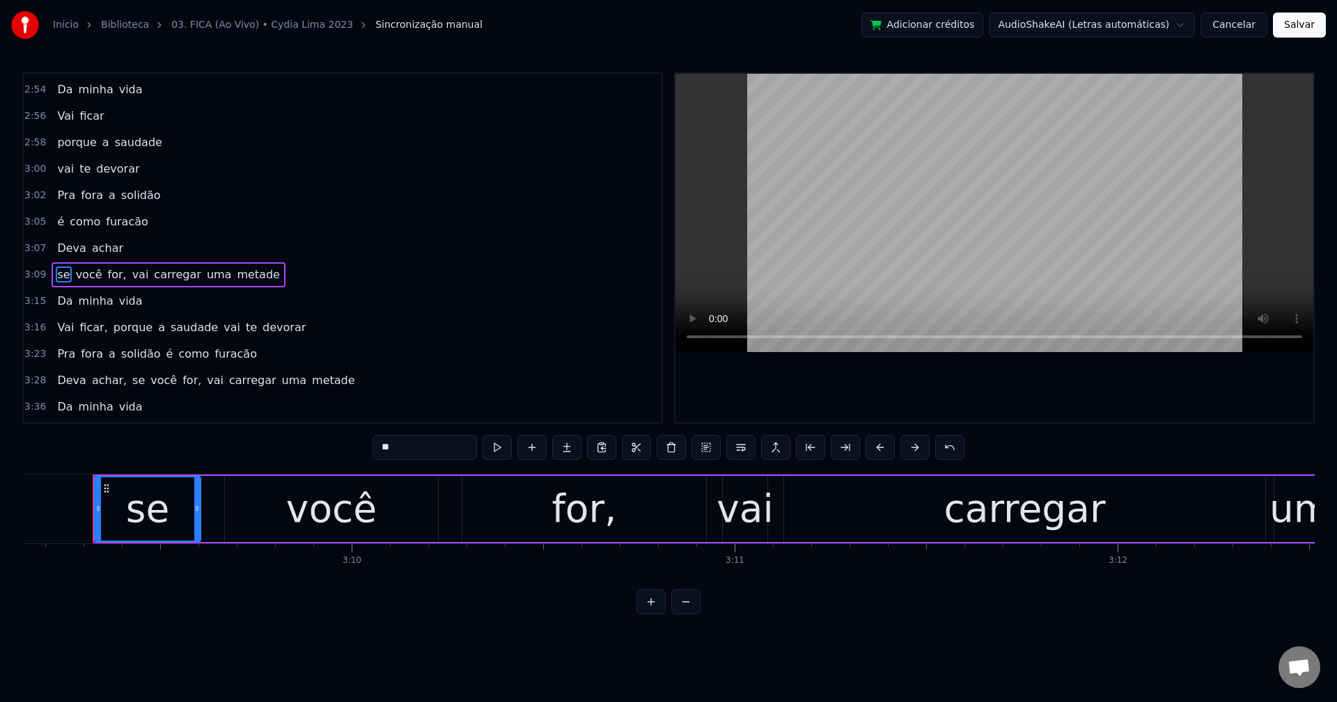
scroll to position [1532, 0]
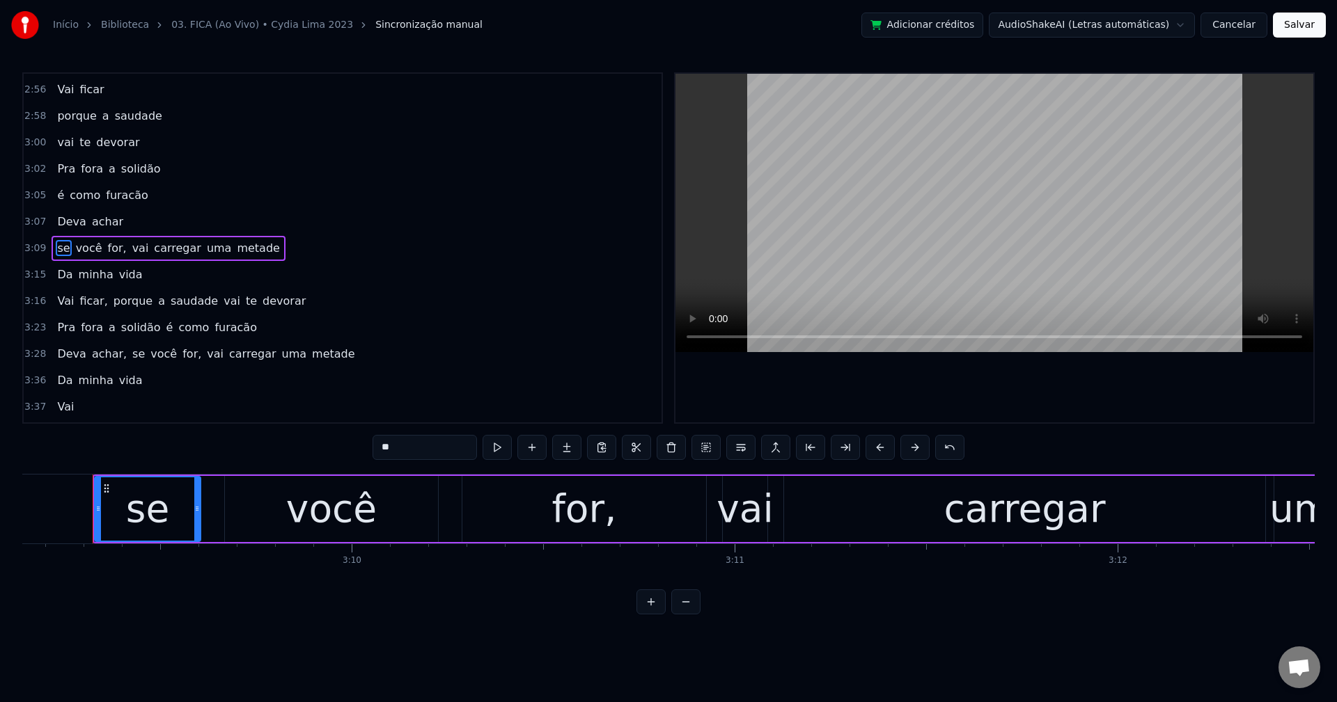
click at [110, 250] on span "for," at bounding box center [118, 248] width 22 height 16
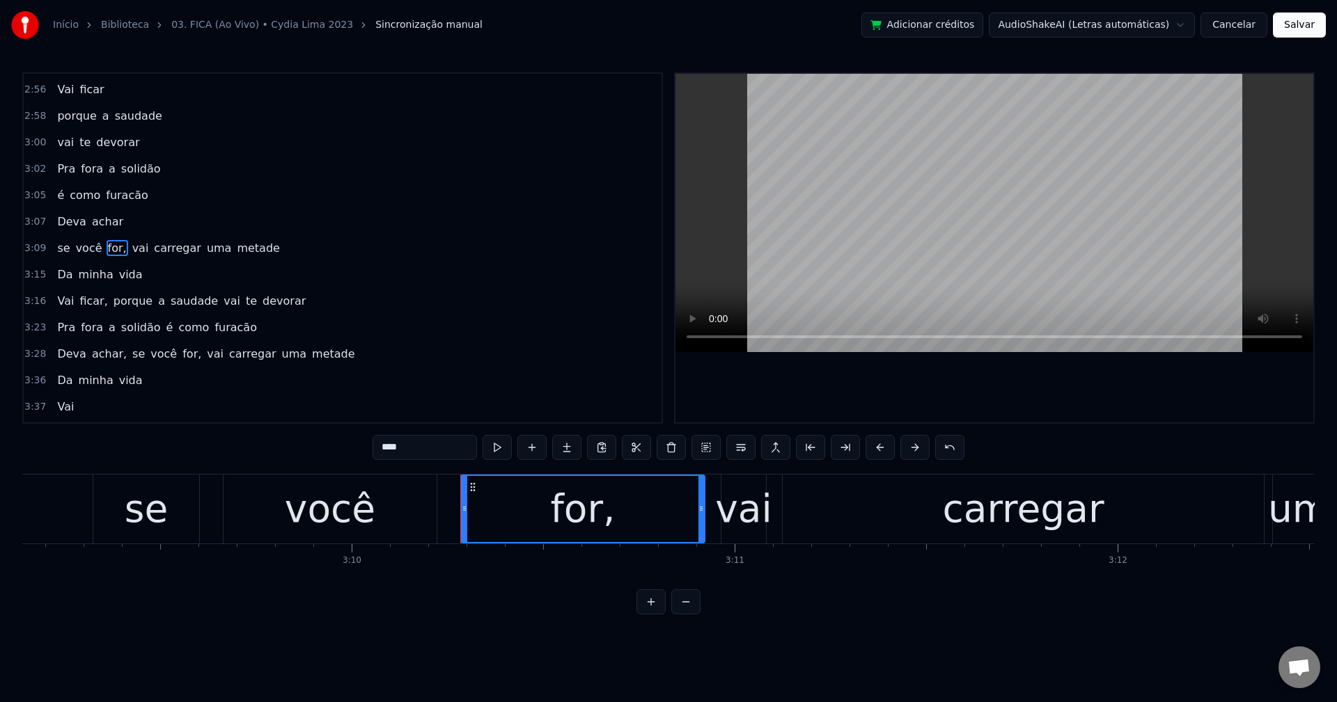
click at [436, 449] on input "****" at bounding box center [424, 447] width 104 height 25
click at [127, 246] on span "vai" at bounding box center [136, 248] width 19 height 16
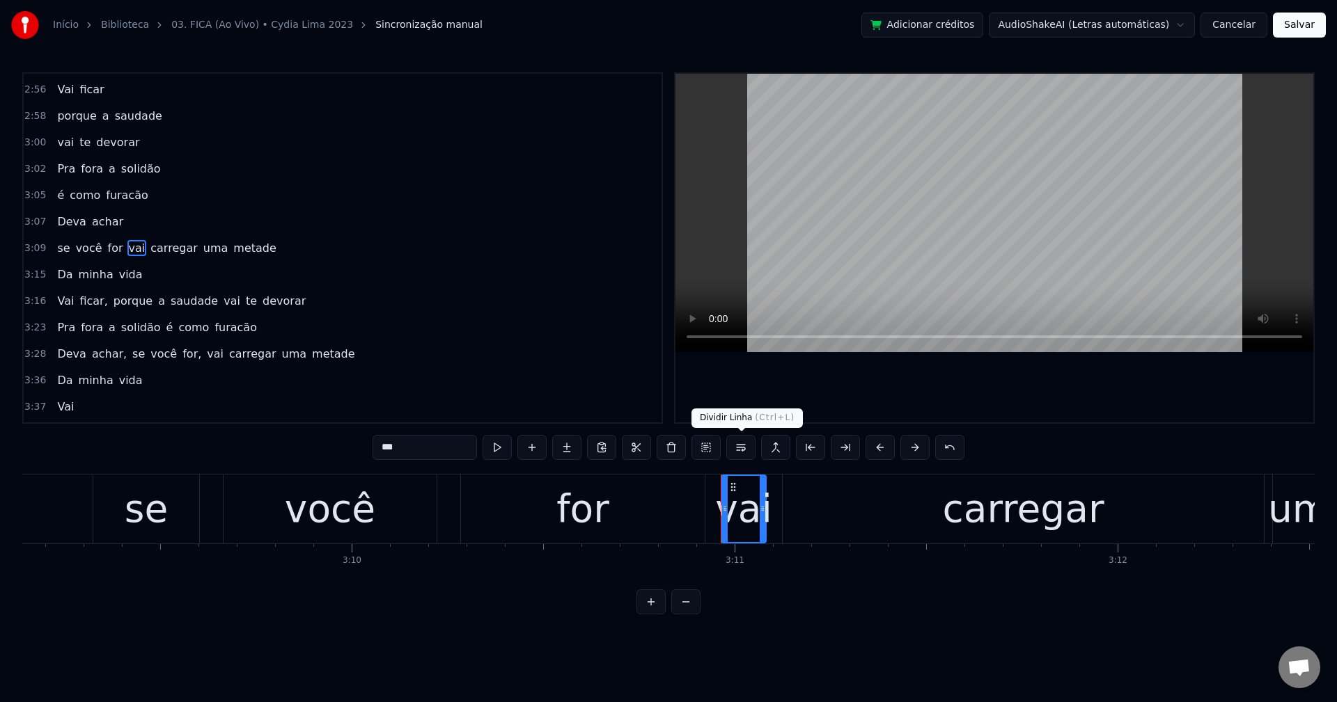
click at [738, 449] on button at bounding box center [740, 447] width 29 height 25
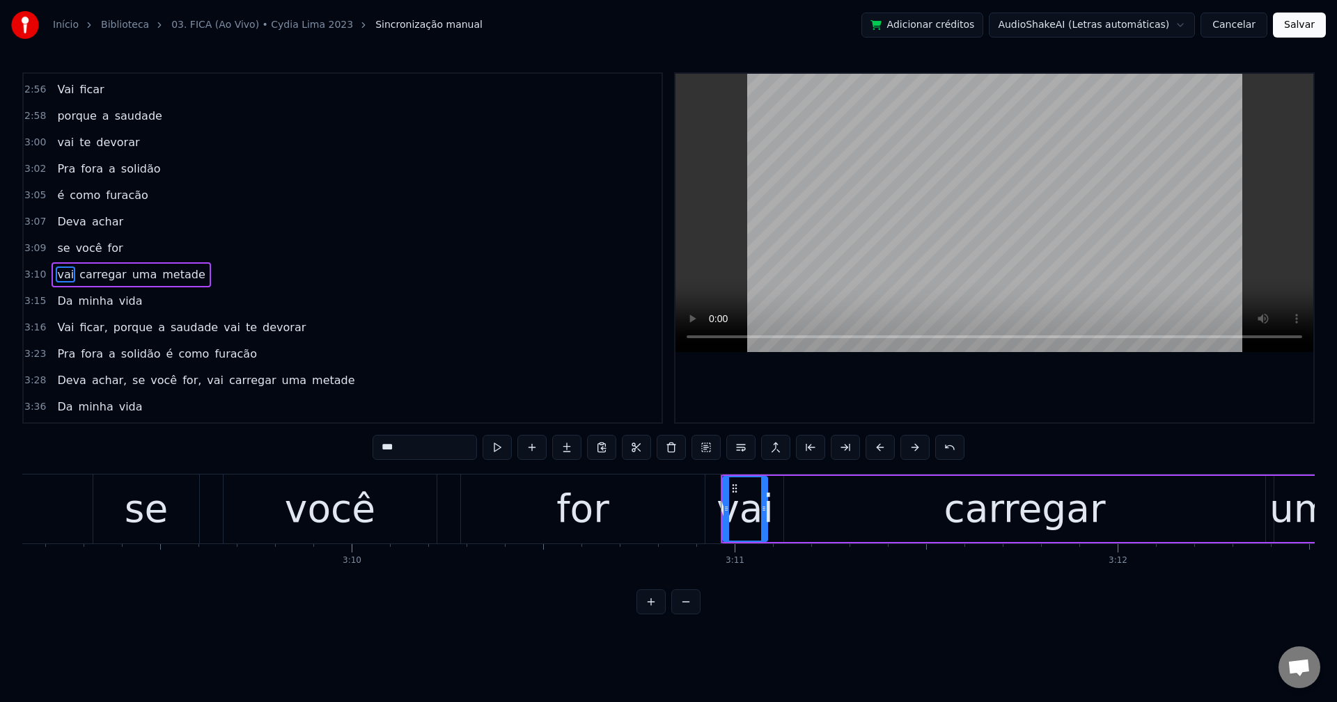
scroll to position [1558, 0]
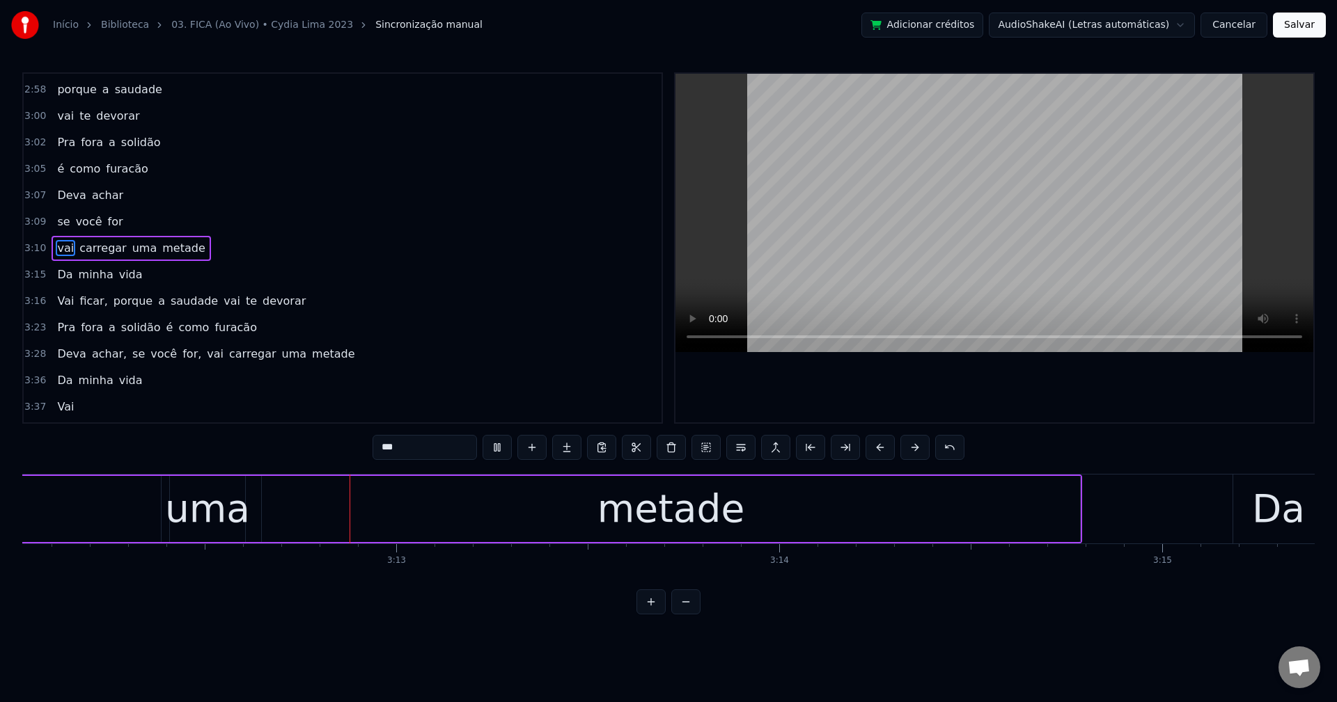
click at [133, 252] on span "uma" at bounding box center [145, 248] width 28 height 16
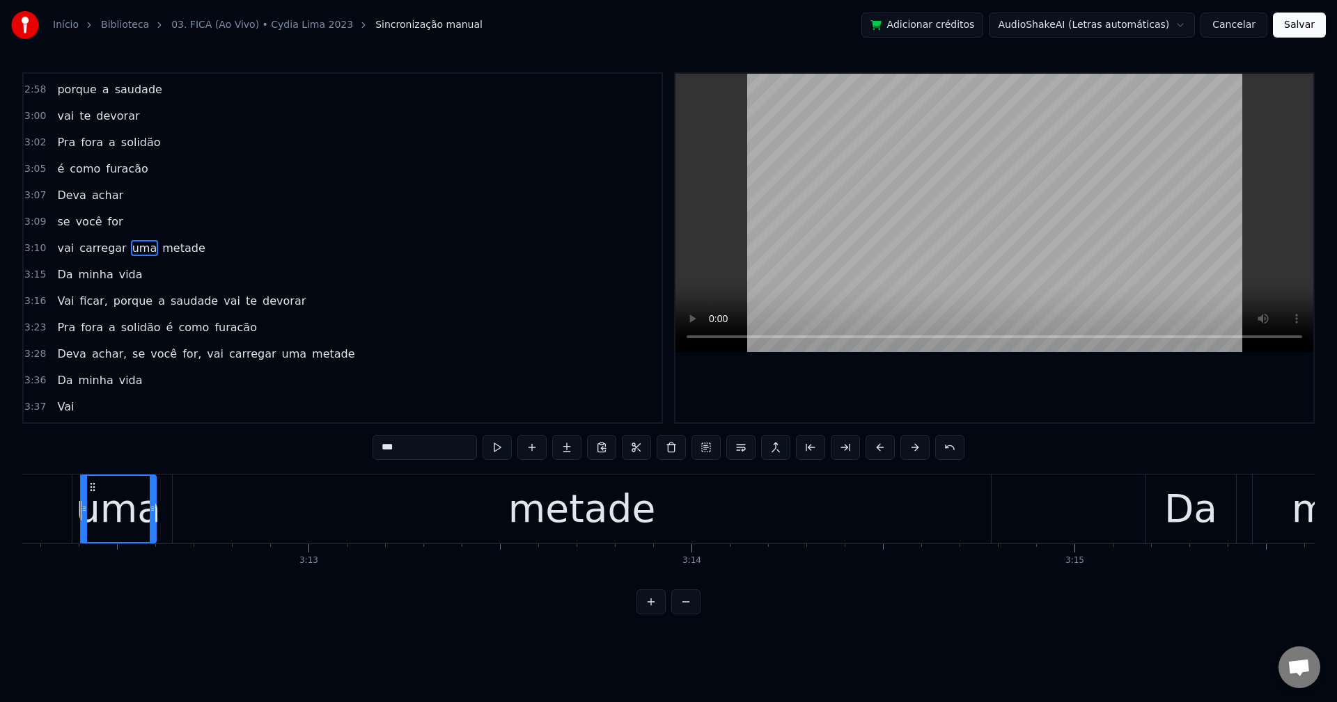
scroll to position [0, 73607]
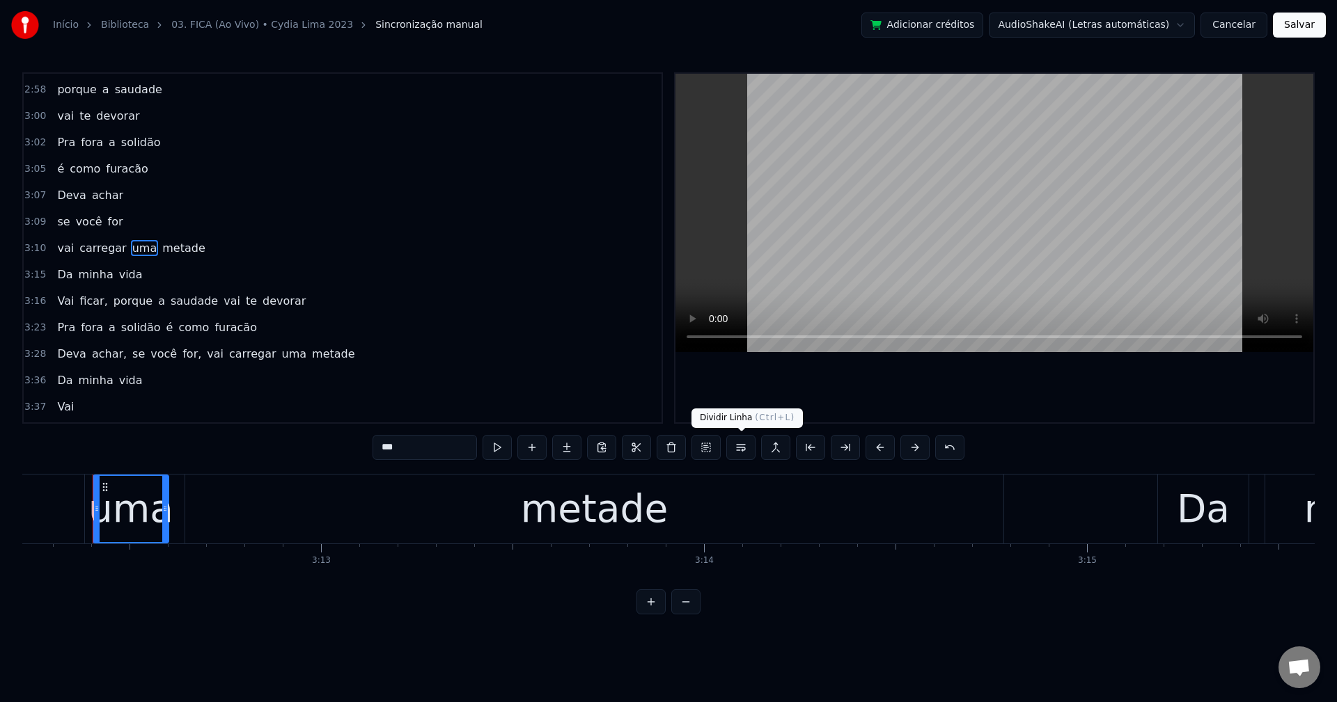
click at [739, 452] on button at bounding box center [740, 447] width 29 height 25
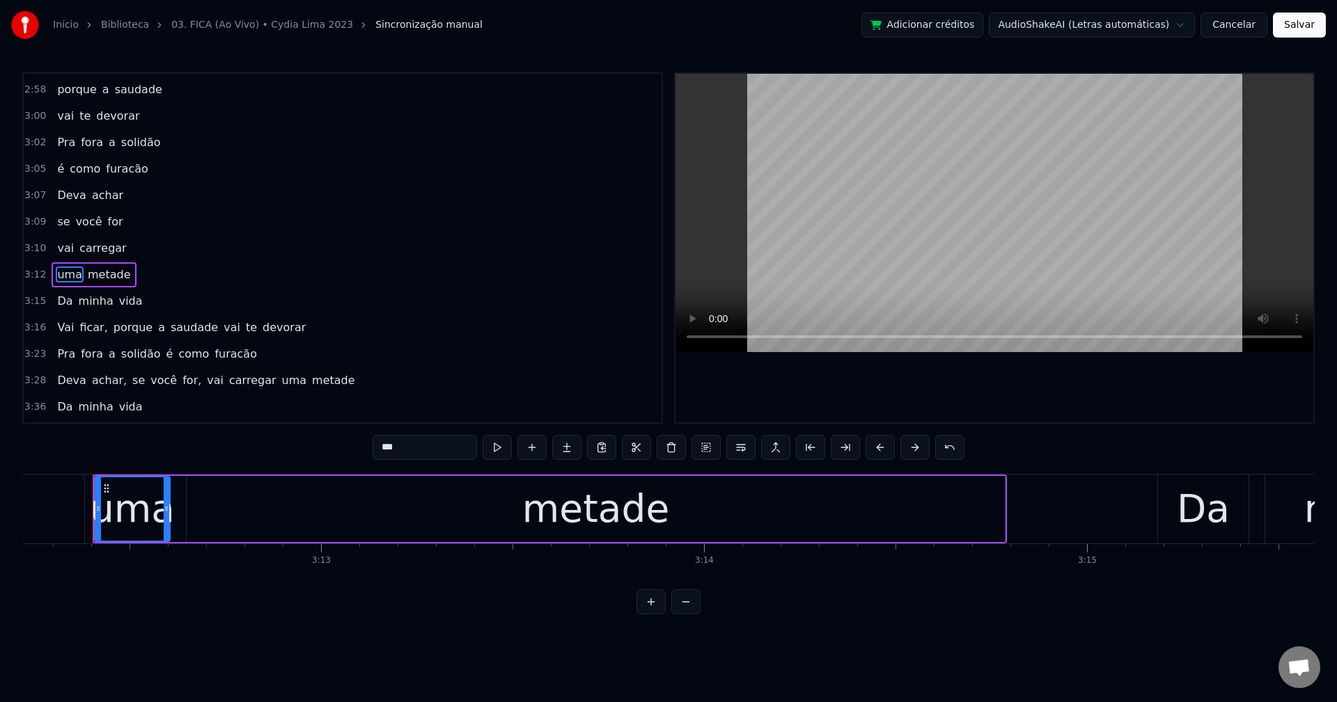
scroll to position [1585, 0]
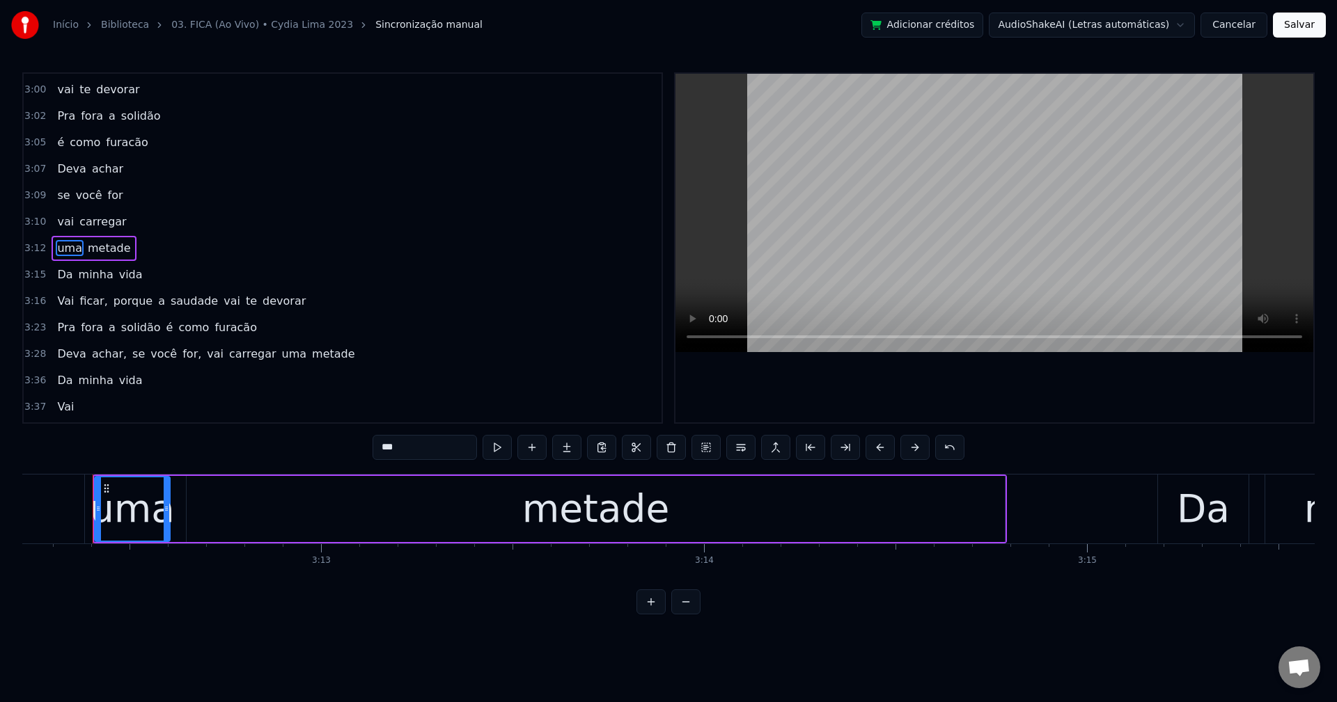
click at [84, 301] on span "ficar," at bounding box center [93, 301] width 31 height 16
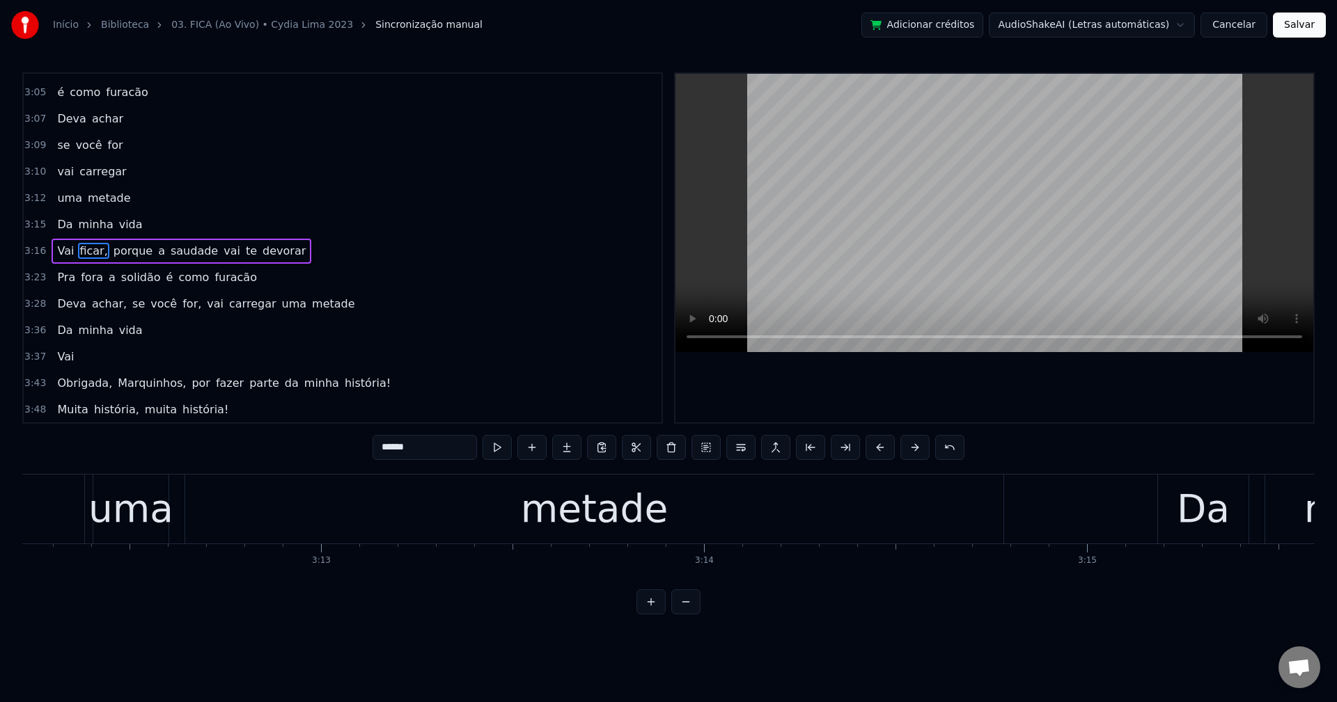
scroll to position [1635, 0]
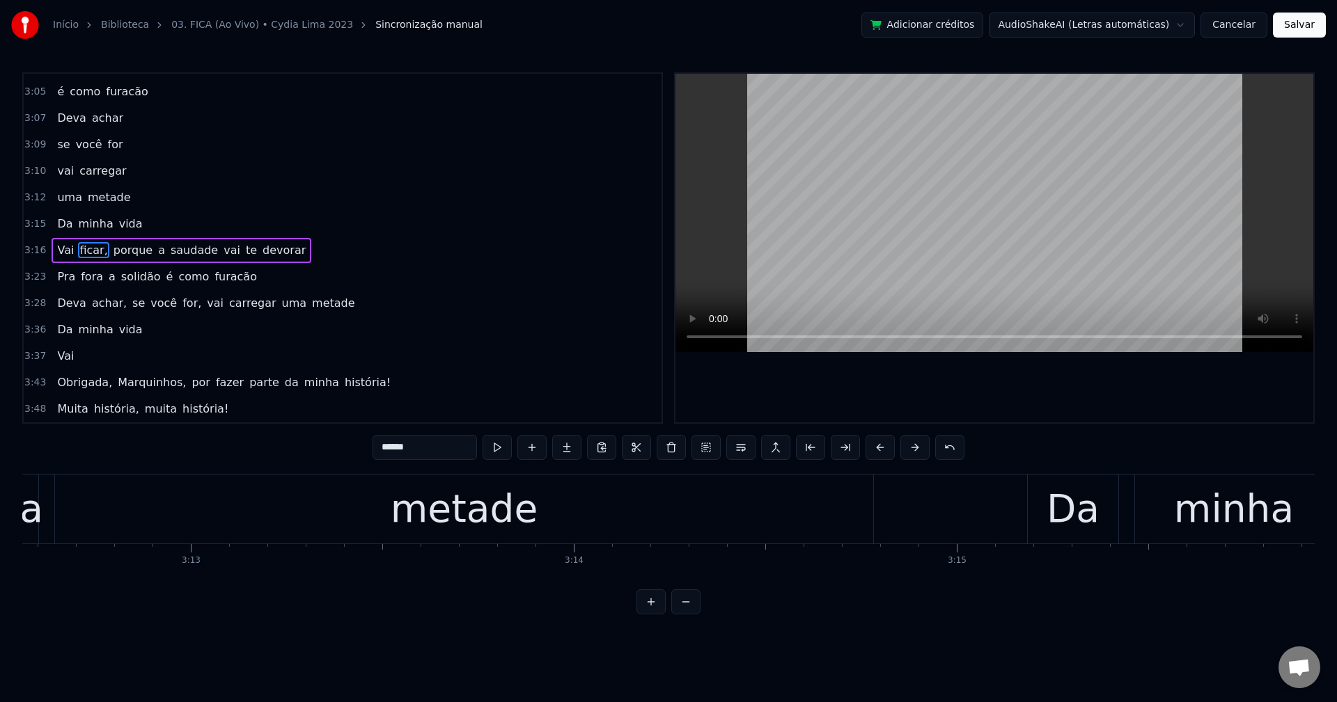
click at [457, 453] on input "******" at bounding box center [424, 447] width 104 height 25
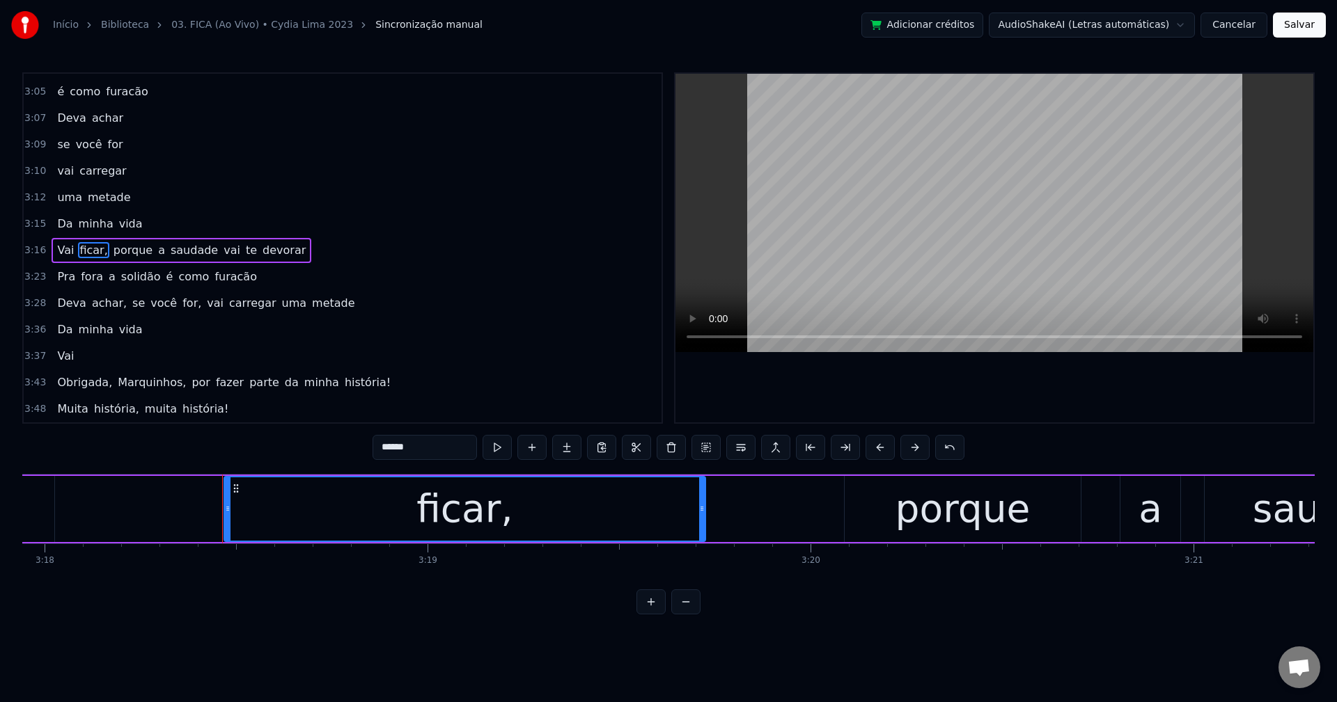
scroll to position [0, 75927]
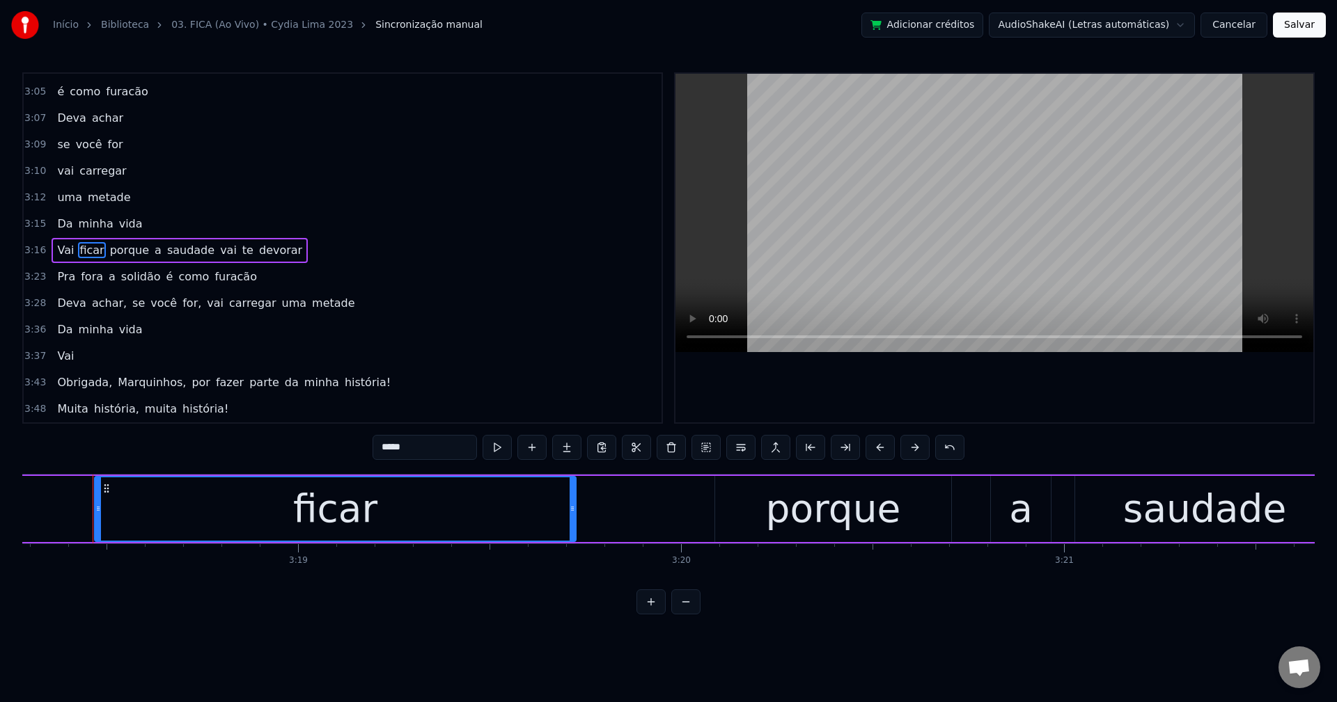
click at [111, 244] on span "porque" at bounding box center [130, 250] width 42 height 16
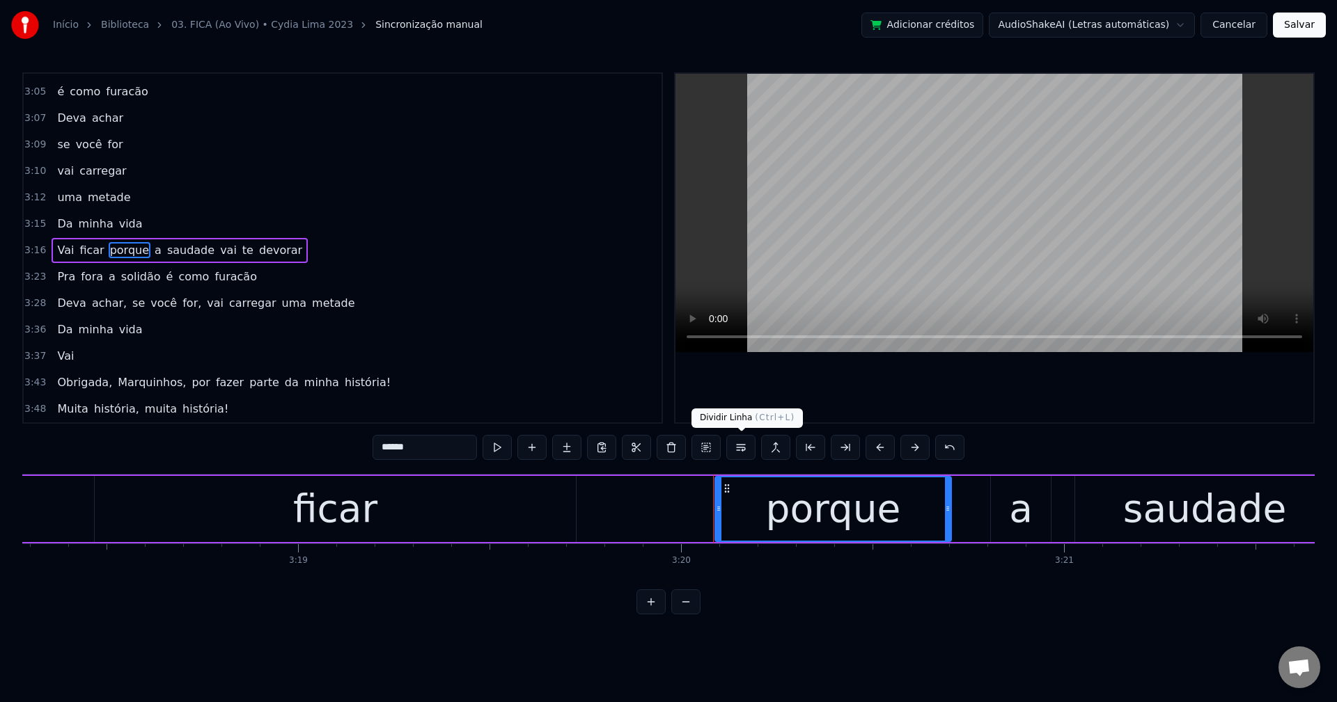
click at [744, 446] on button at bounding box center [740, 447] width 29 height 25
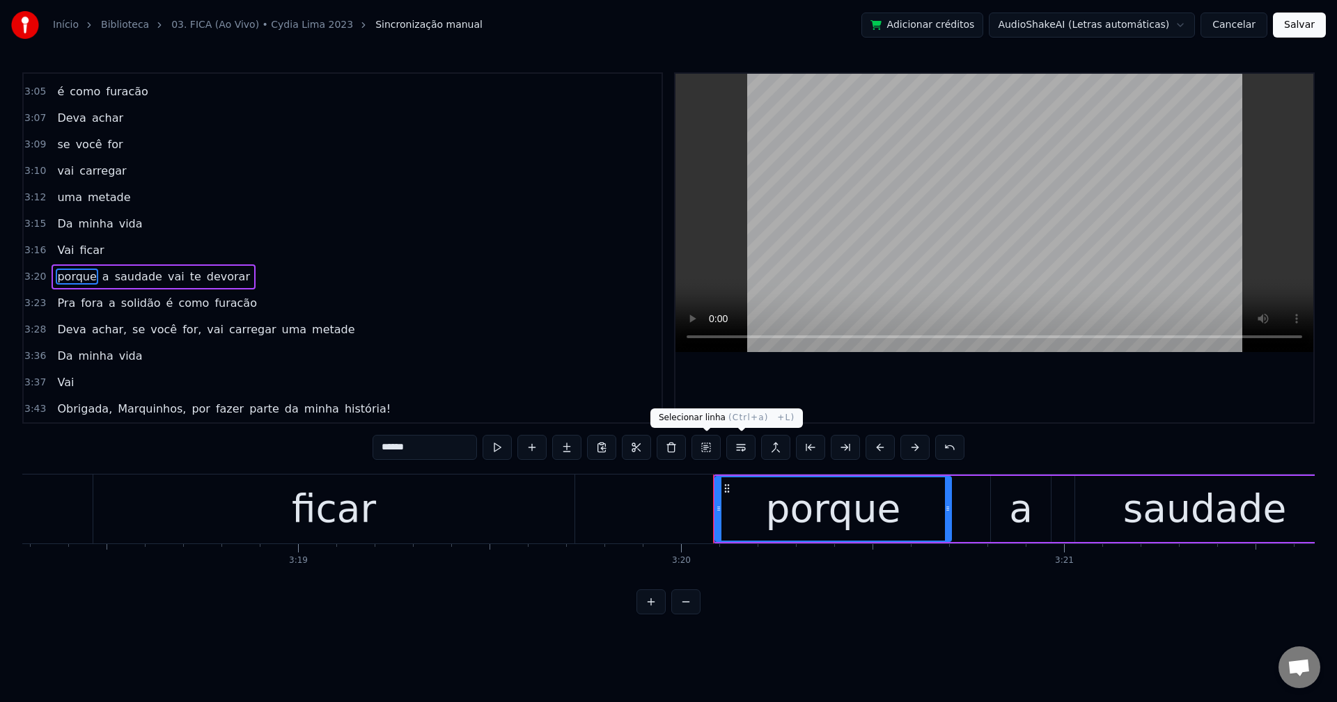
scroll to position [1662, 0]
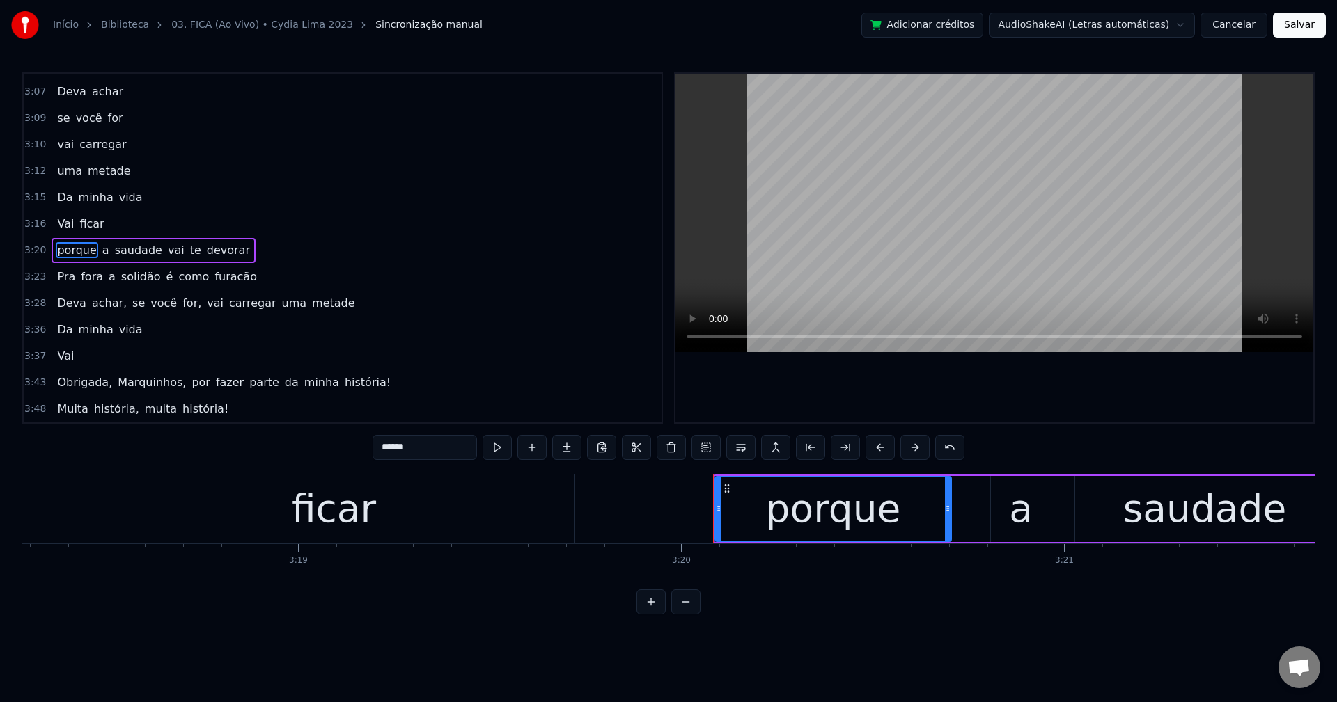
click at [166, 252] on span "vai" at bounding box center [175, 250] width 19 height 16
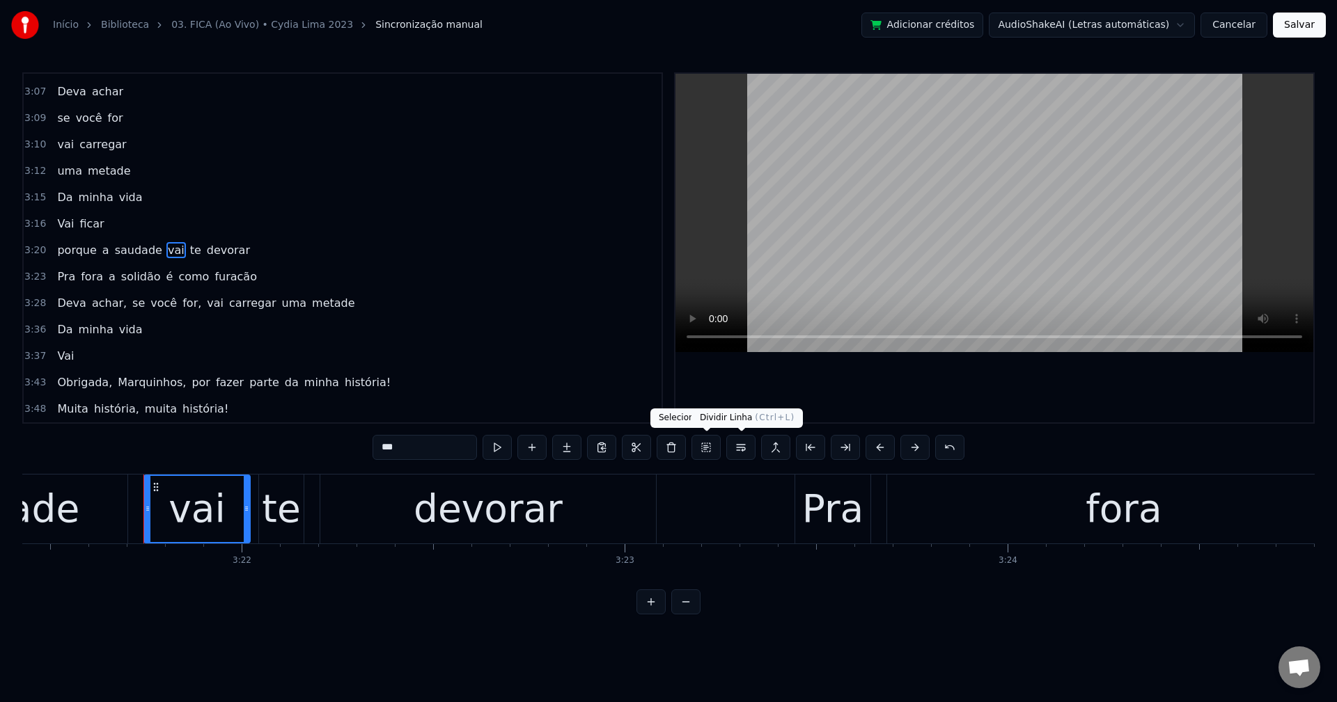
scroll to position [0, 77183]
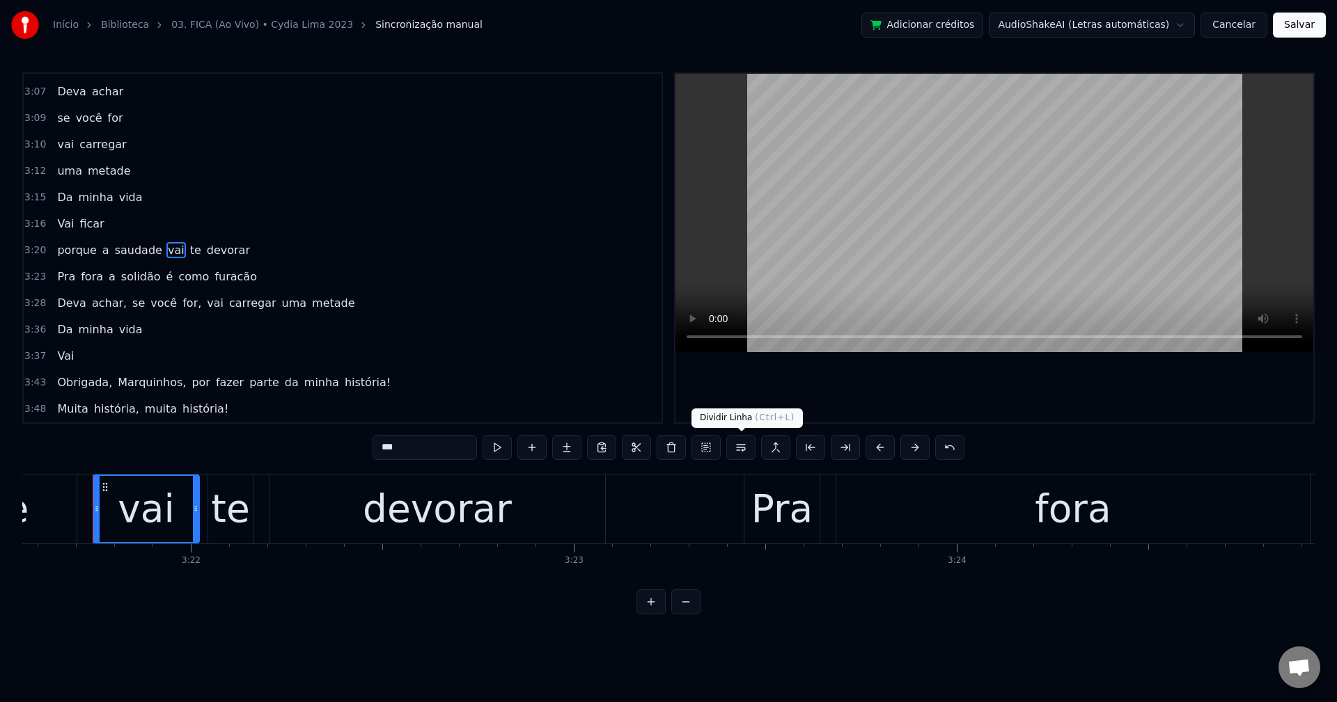
drag, startPoint x: 746, startPoint y: 448, endPoint x: 705, endPoint y: 439, distance: 42.1
click at [747, 448] on button at bounding box center [740, 447] width 29 height 25
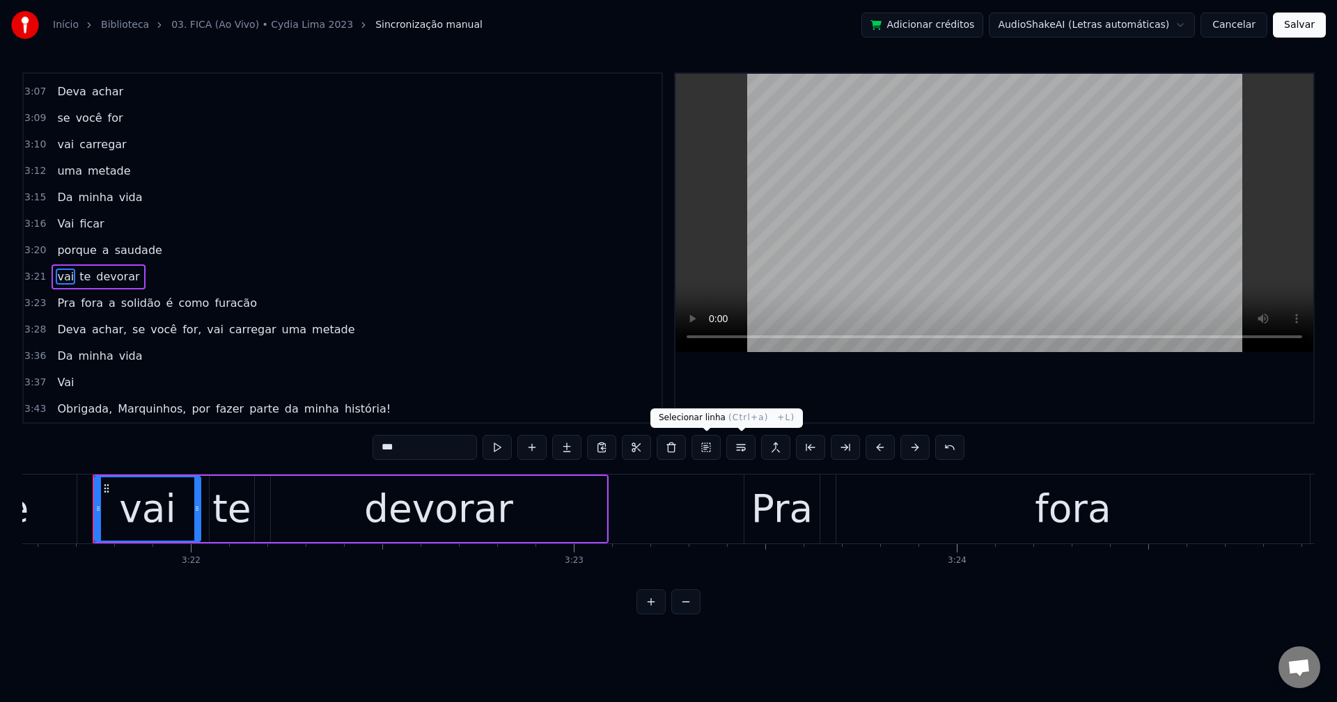
scroll to position [1688, 0]
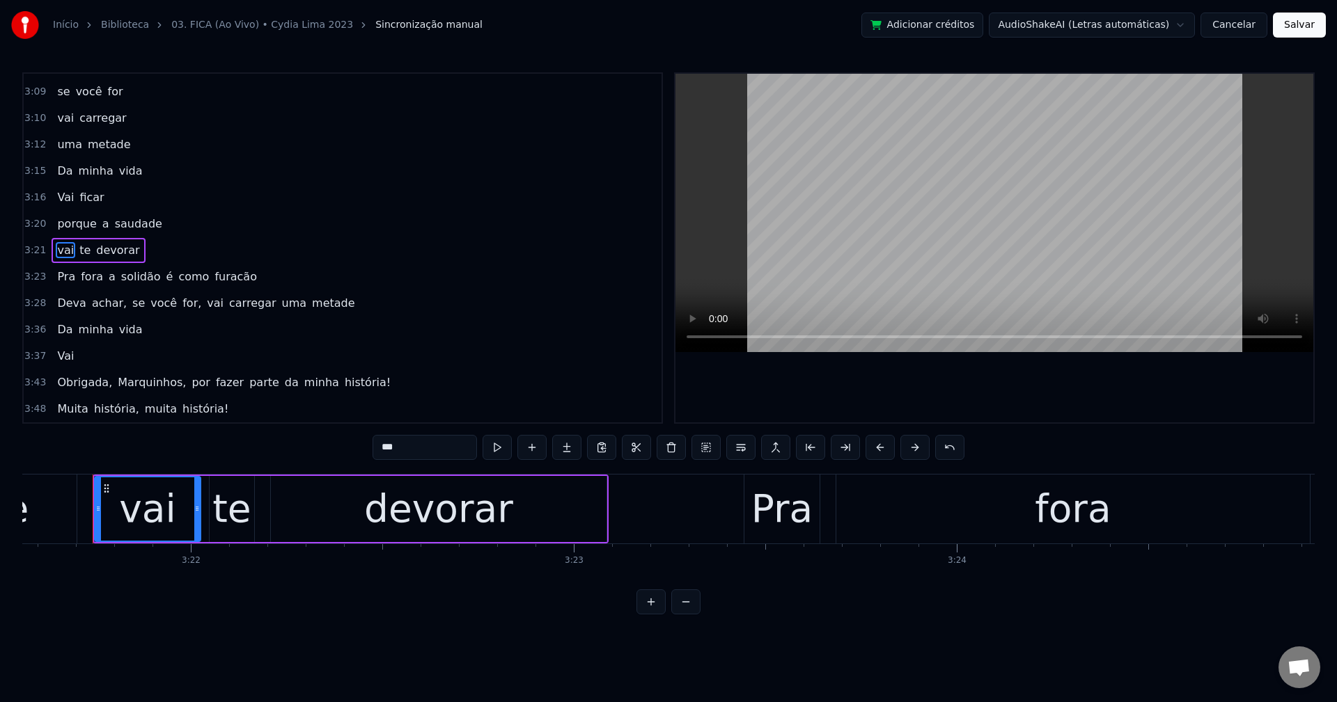
drag, startPoint x: 157, startPoint y: 281, endPoint x: 193, endPoint y: 290, distance: 36.6
click at [165, 281] on span "é" at bounding box center [170, 277] width 10 height 16
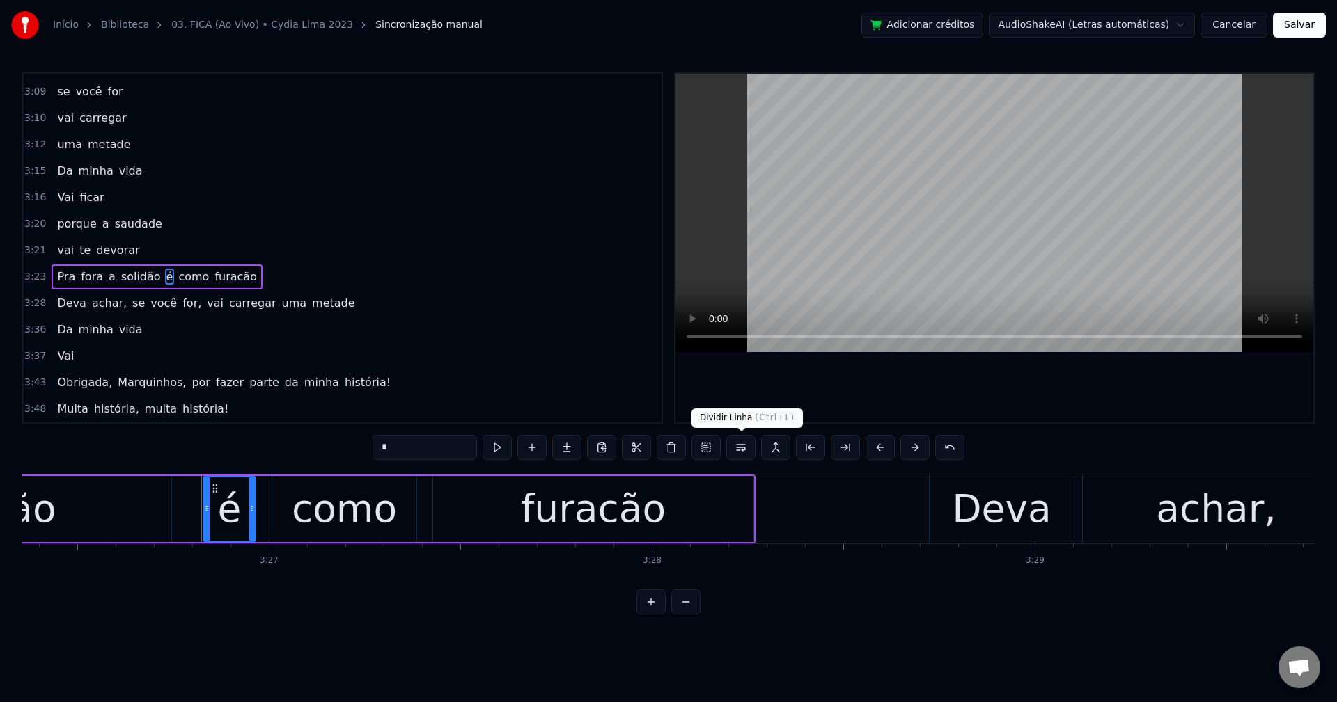
scroll to position [0, 79128]
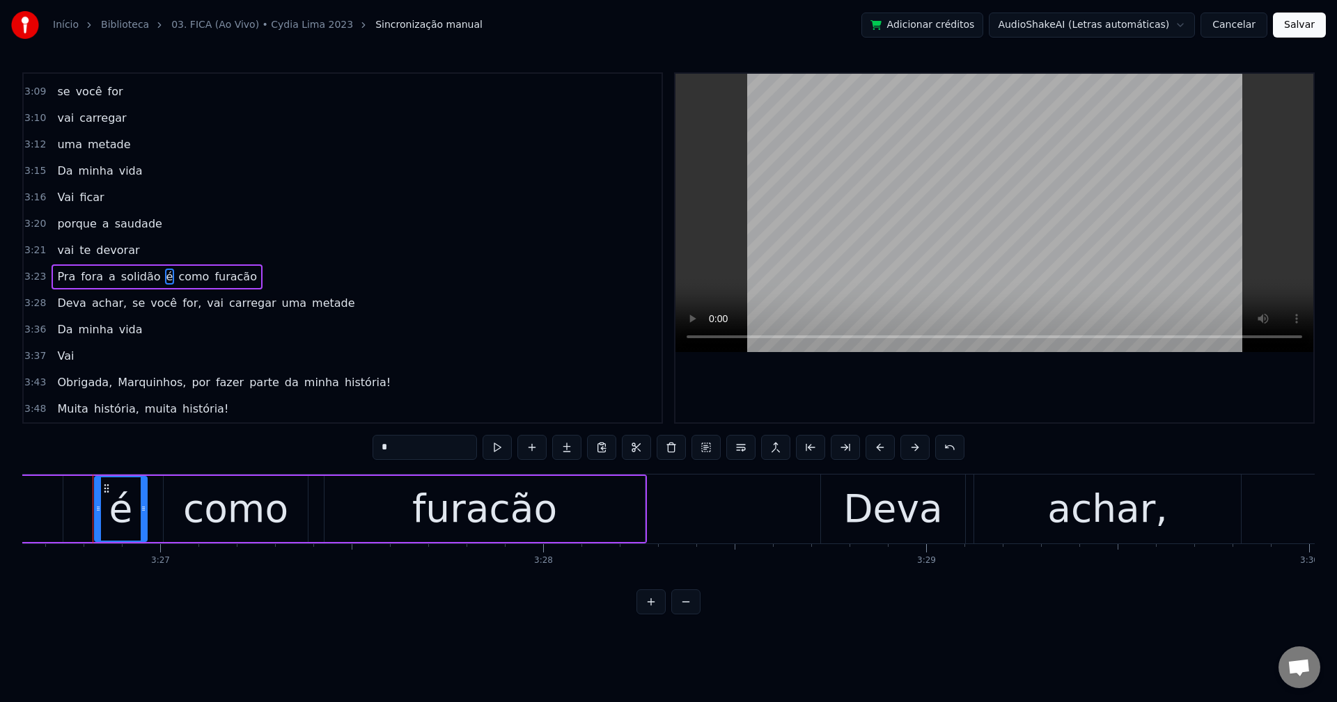
click at [744, 449] on button at bounding box center [740, 447] width 29 height 25
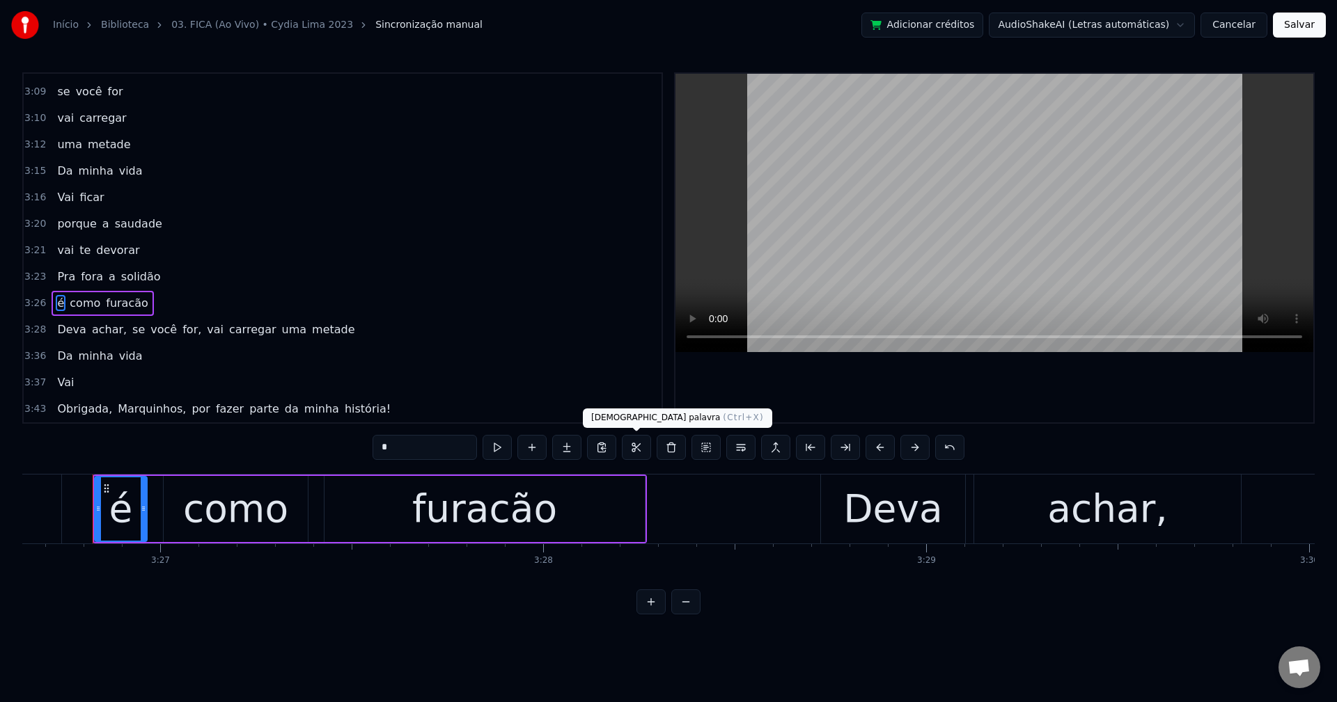
scroll to position [1715, 0]
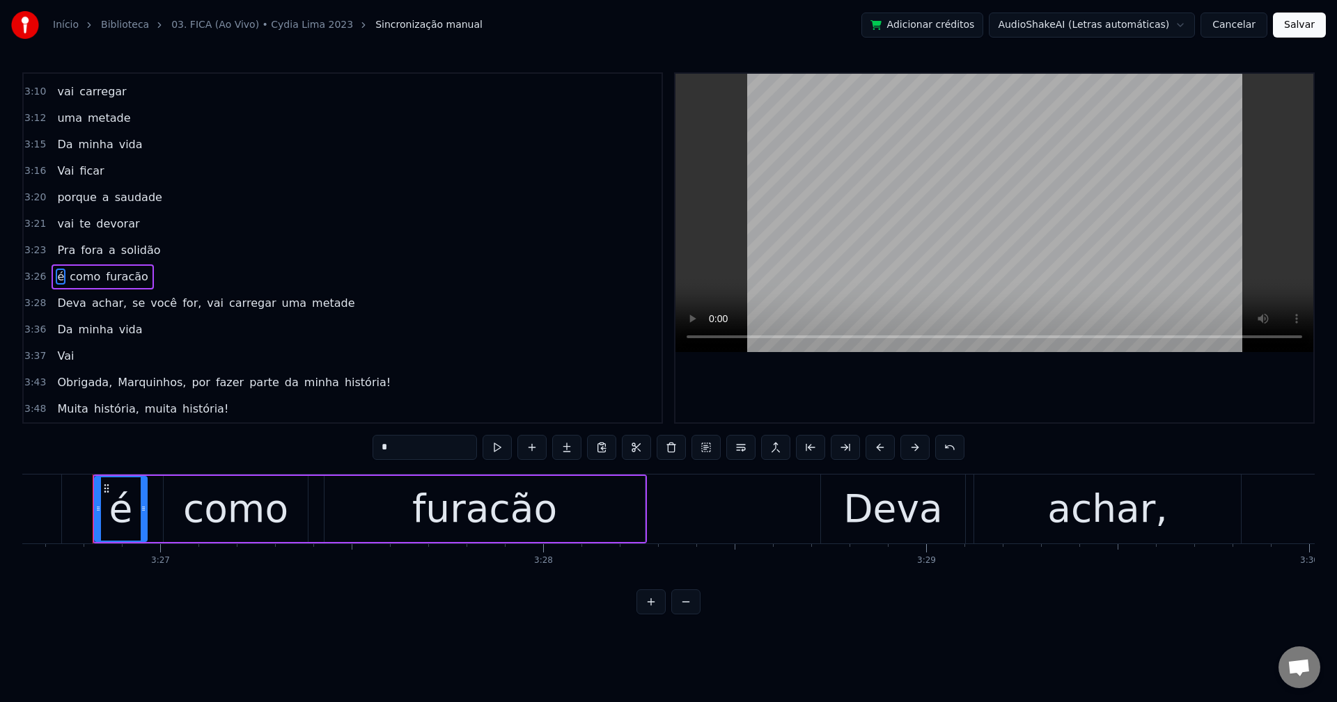
click at [104, 309] on span "achar," at bounding box center [110, 303] width 38 height 16
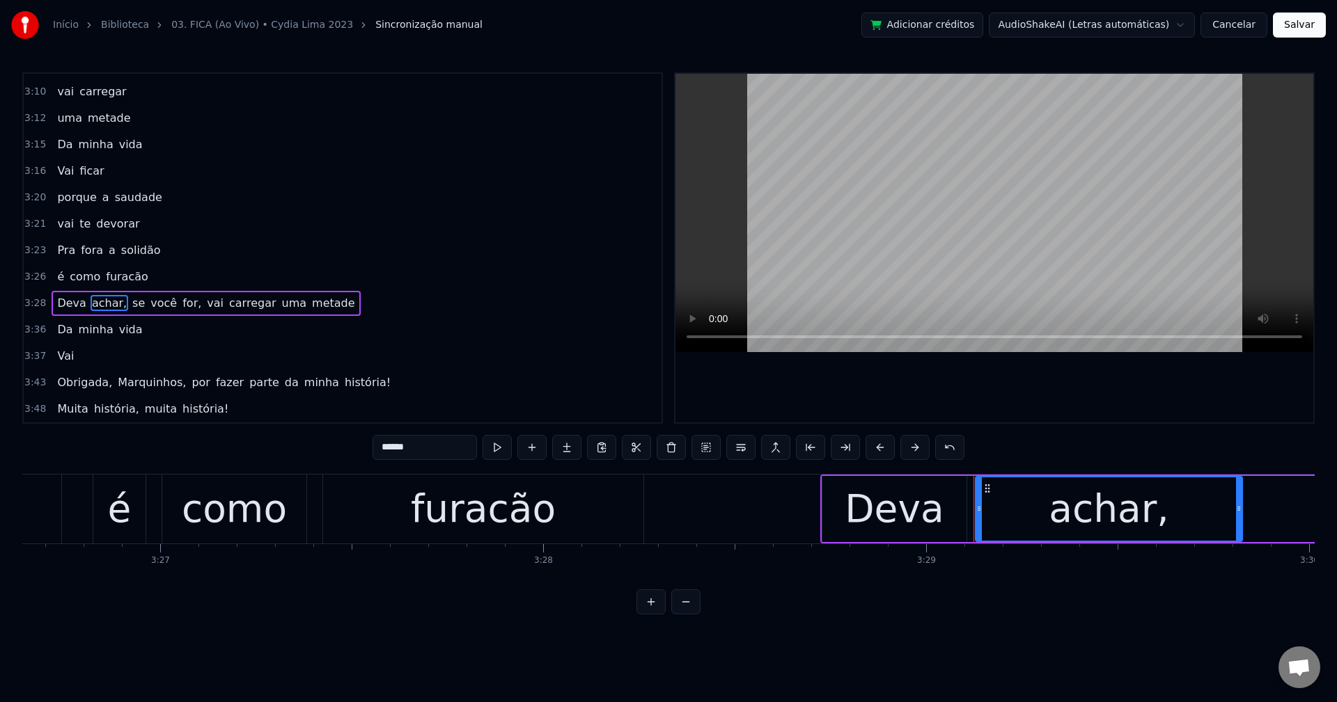
click at [77, 306] on span "Deva" at bounding box center [71, 303] width 31 height 16
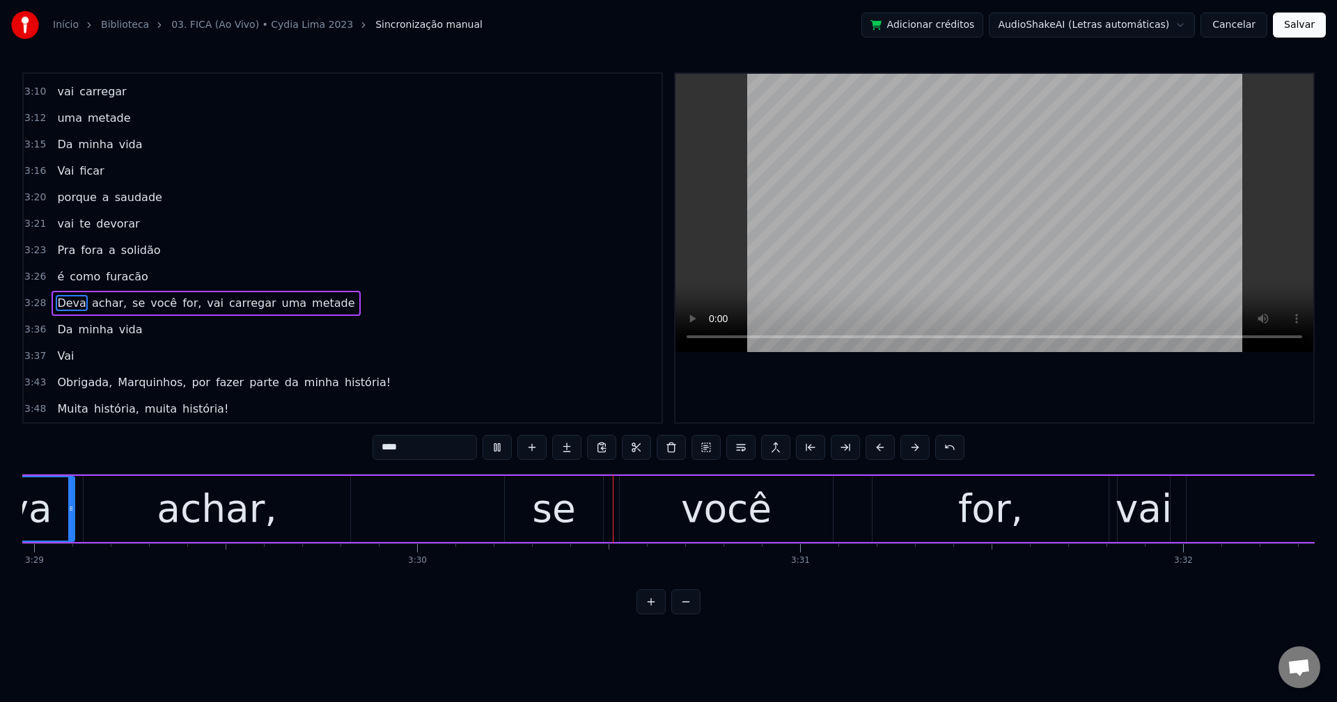
scroll to position [0, 80328]
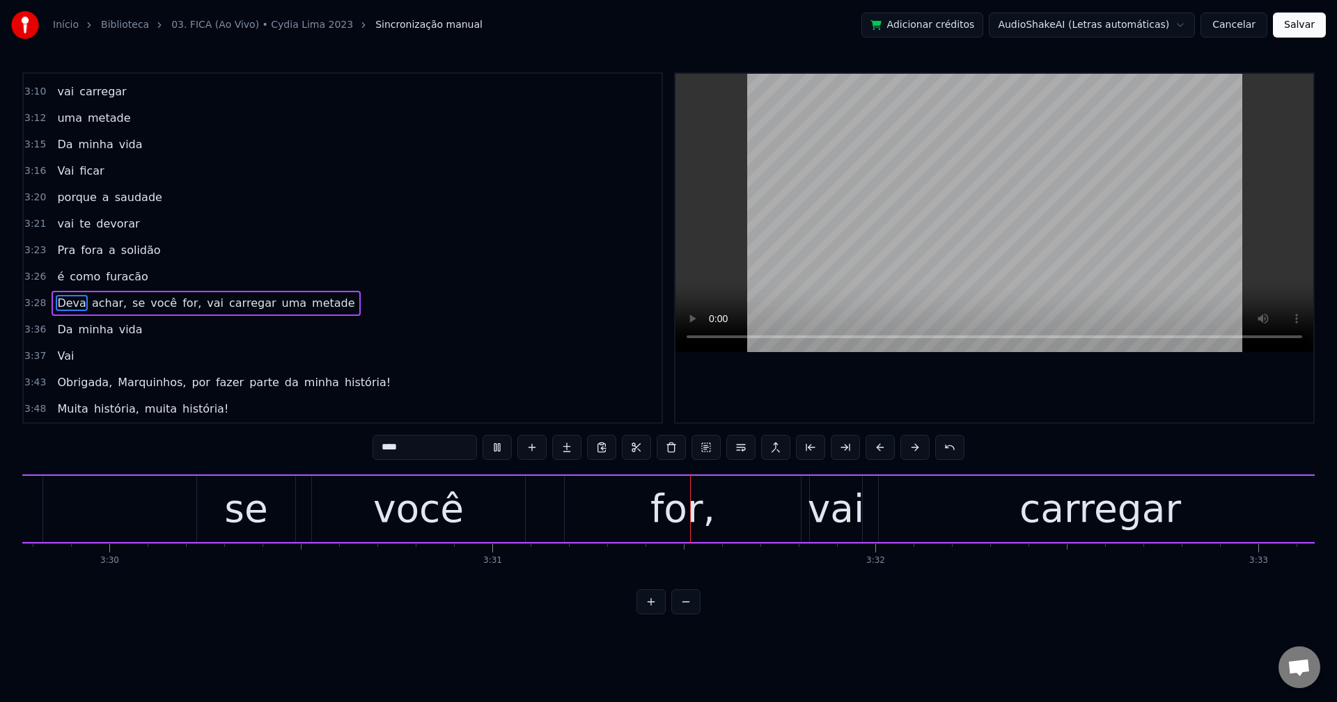
click at [116, 276] on span "furacão" at bounding box center [126, 277] width 45 height 16
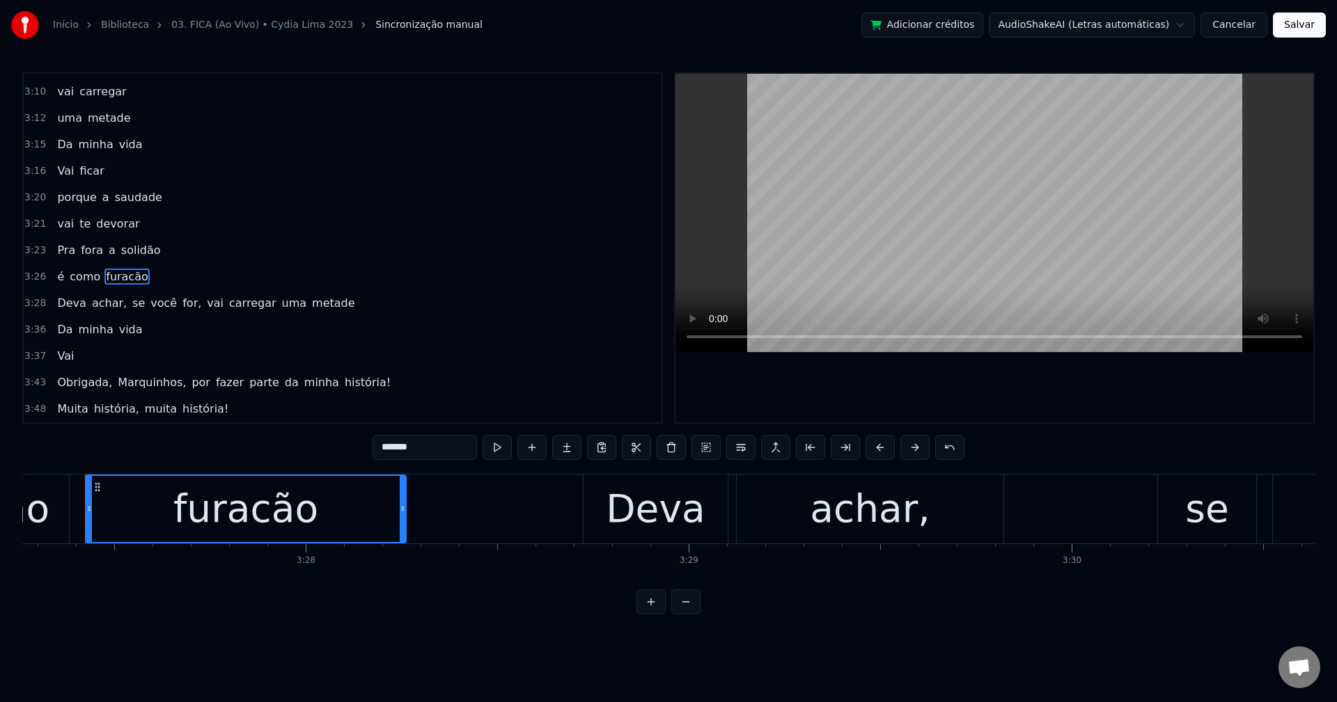
scroll to position [0, 79358]
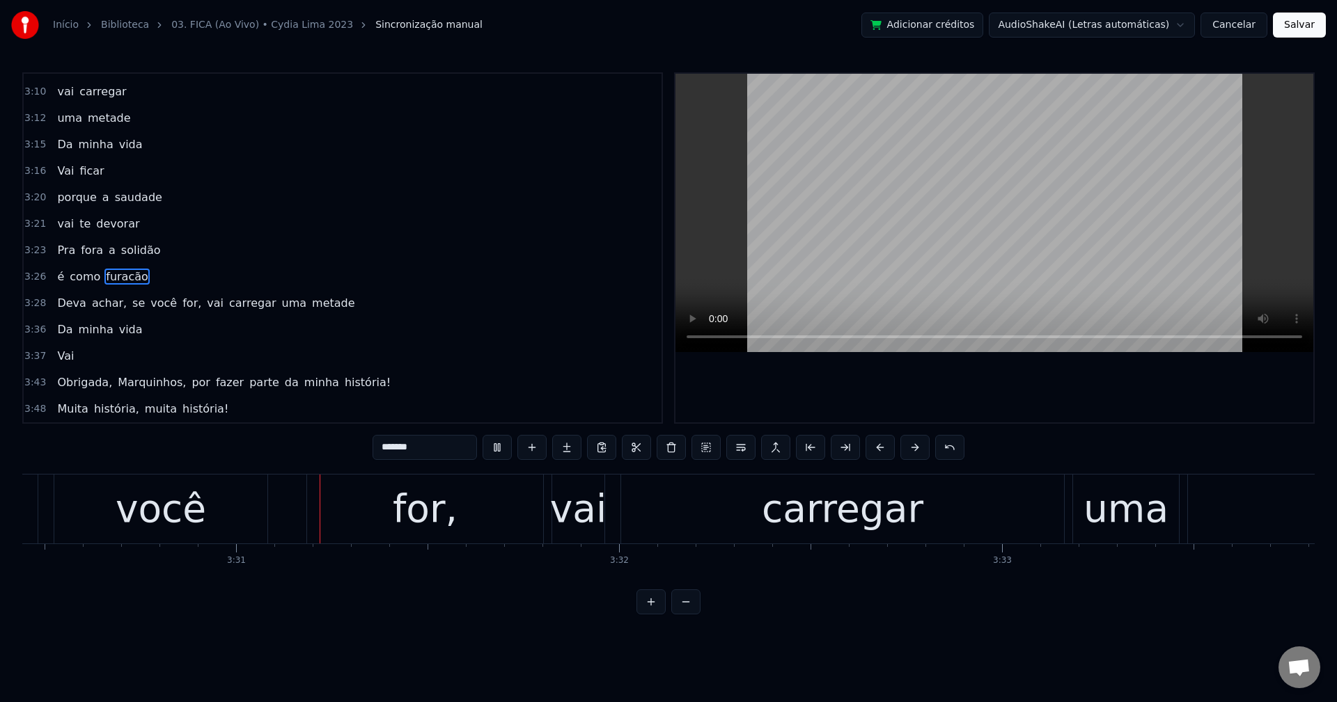
click at [61, 301] on span "Deva" at bounding box center [71, 303] width 31 height 16
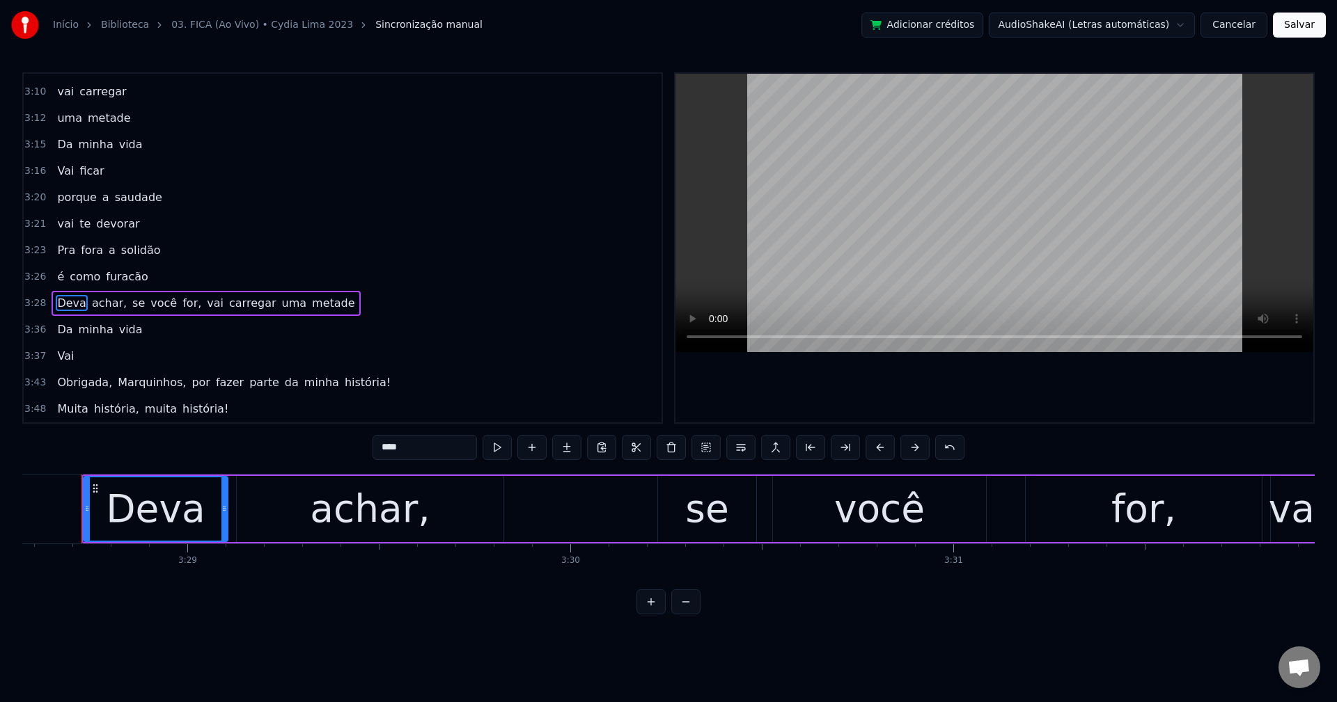
scroll to position [0, 79856]
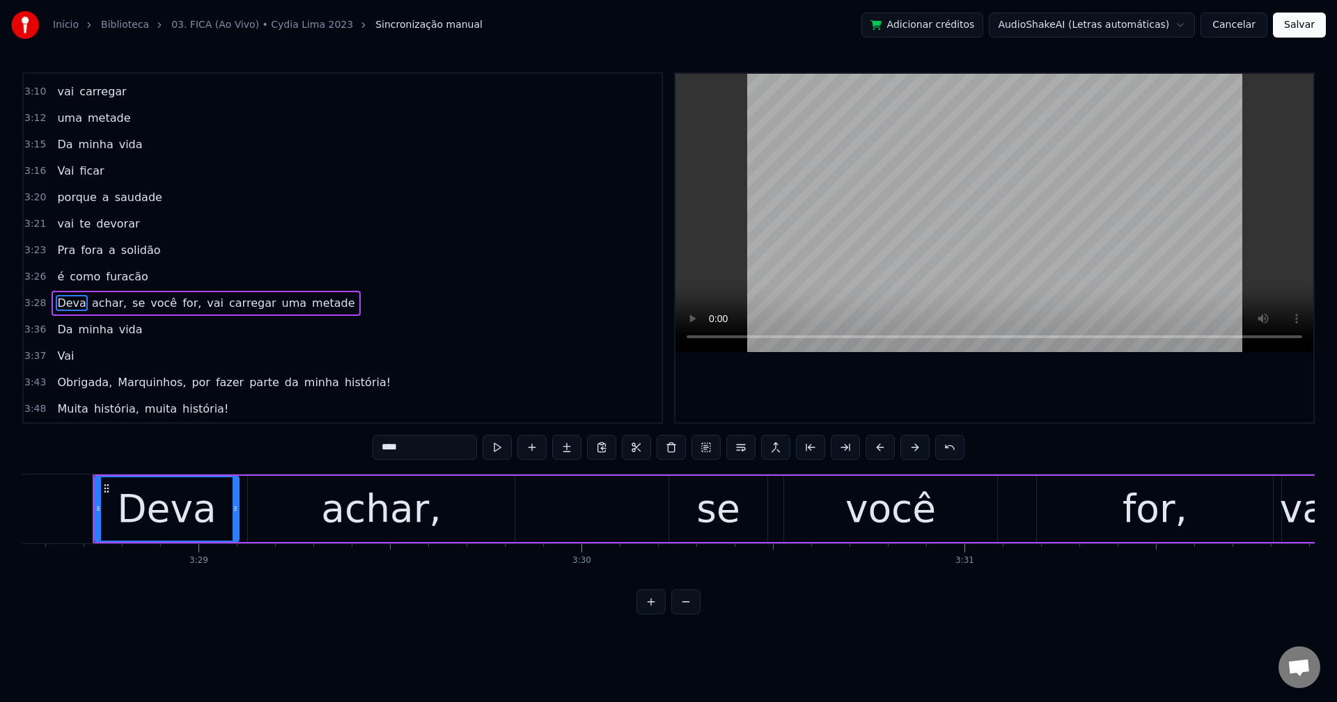
click at [436, 449] on input "****" at bounding box center [424, 447] width 104 height 25
click at [129, 299] on span "achar," at bounding box center [131, 303] width 38 height 16
type input "******"
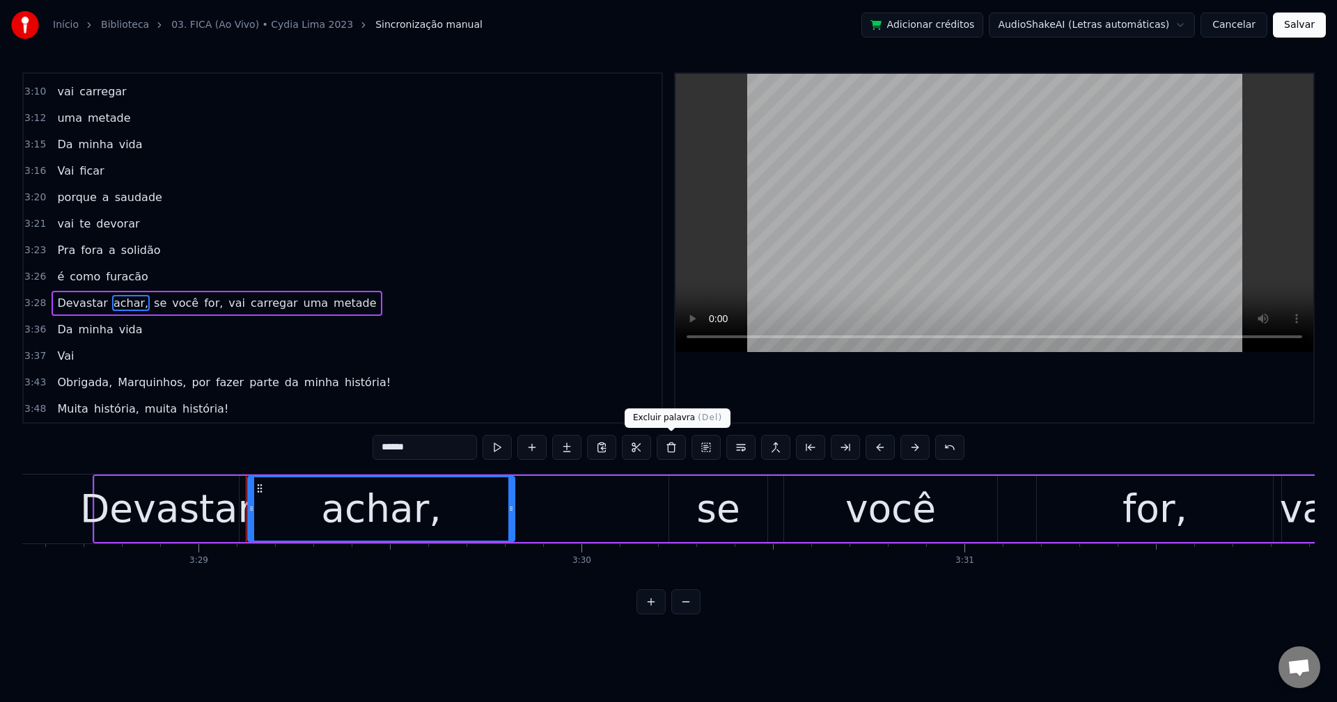
click at [670, 455] on button at bounding box center [671, 447] width 29 height 25
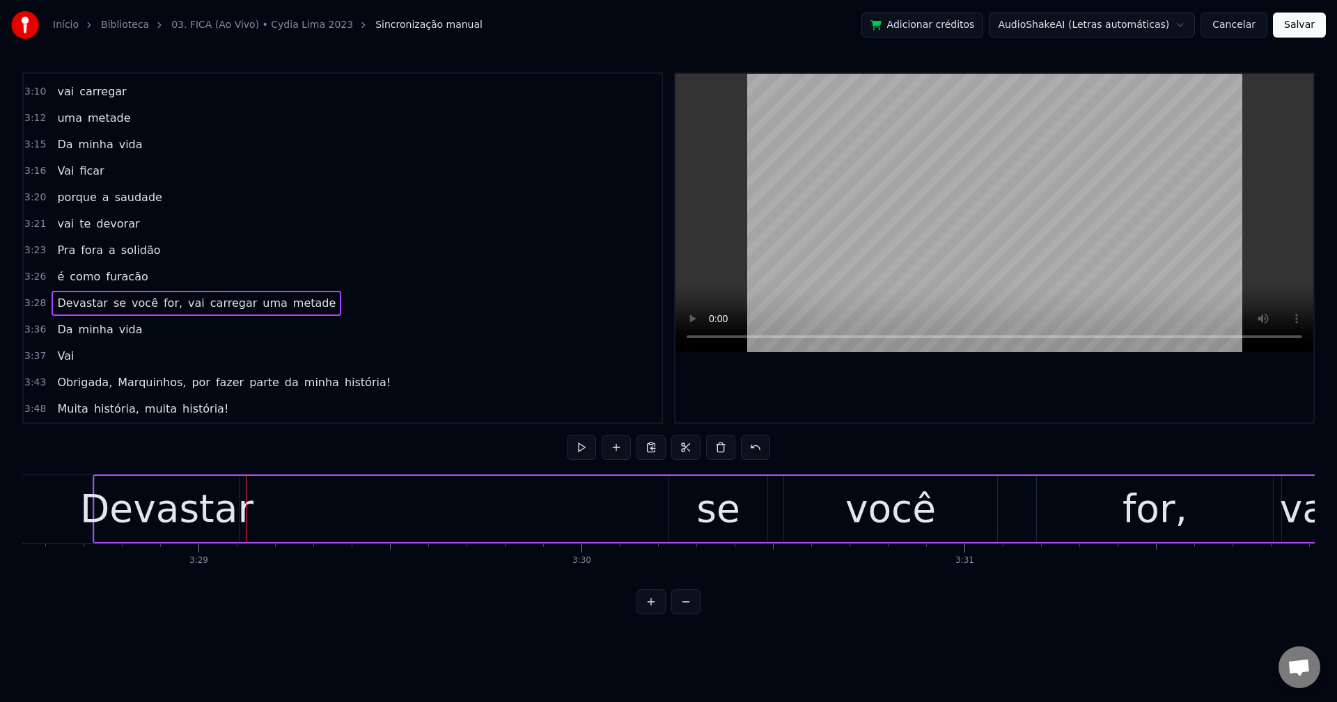
click at [231, 510] on div "Devastar" at bounding box center [166, 509] width 173 height 58
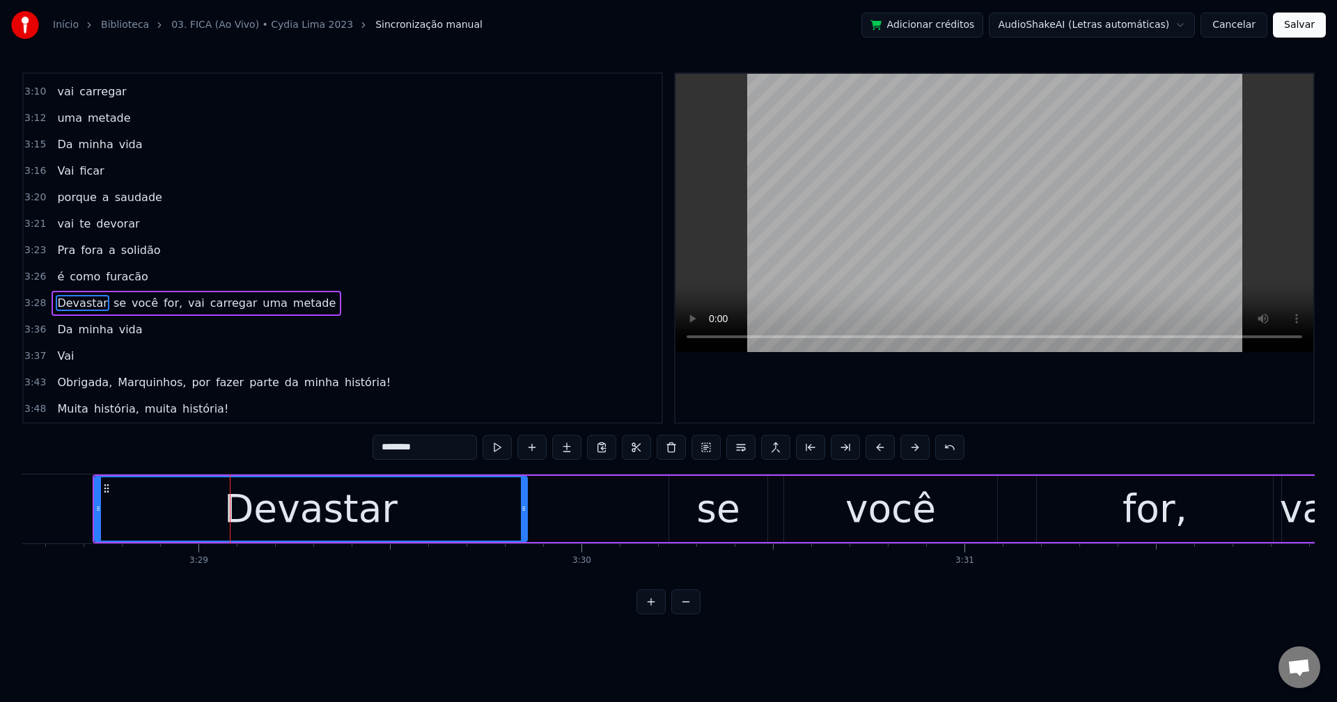
drag, startPoint x: 237, startPoint y: 513, endPoint x: 525, endPoint y: 535, distance: 288.4
click at [525, 535] on div at bounding box center [524, 509] width 6 height 63
click at [114, 304] on div "Devastar se você for, vai carregar uma metade" at bounding box center [197, 303] width 290 height 25
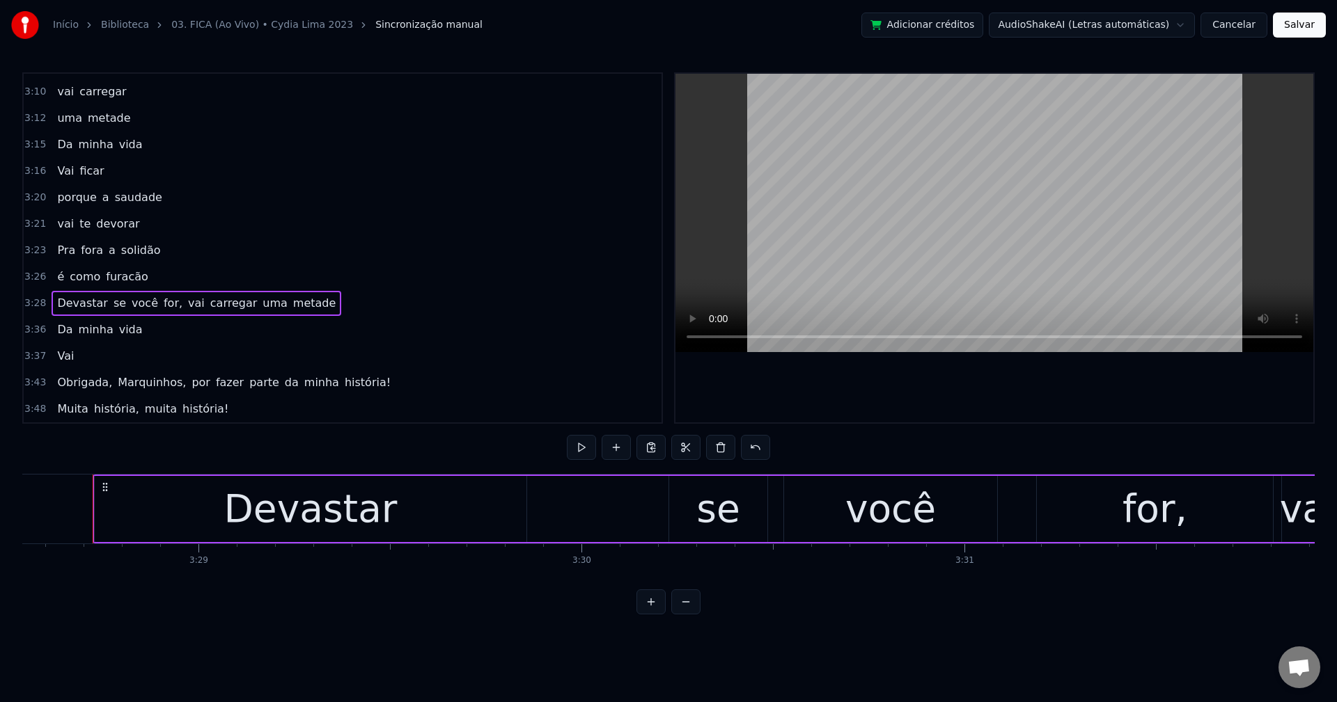
click at [112, 306] on span "se" at bounding box center [119, 303] width 15 height 16
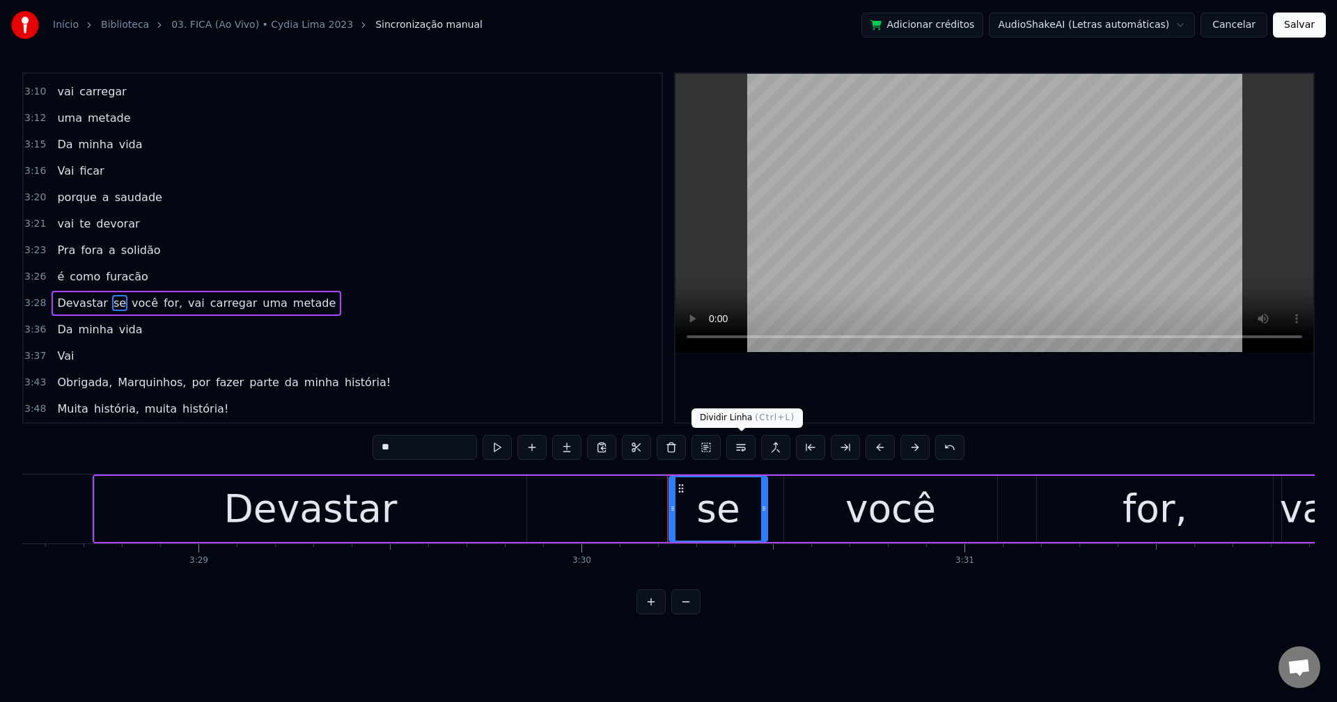
click at [746, 444] on button at bounding box center [740, 447] width 29 height 25
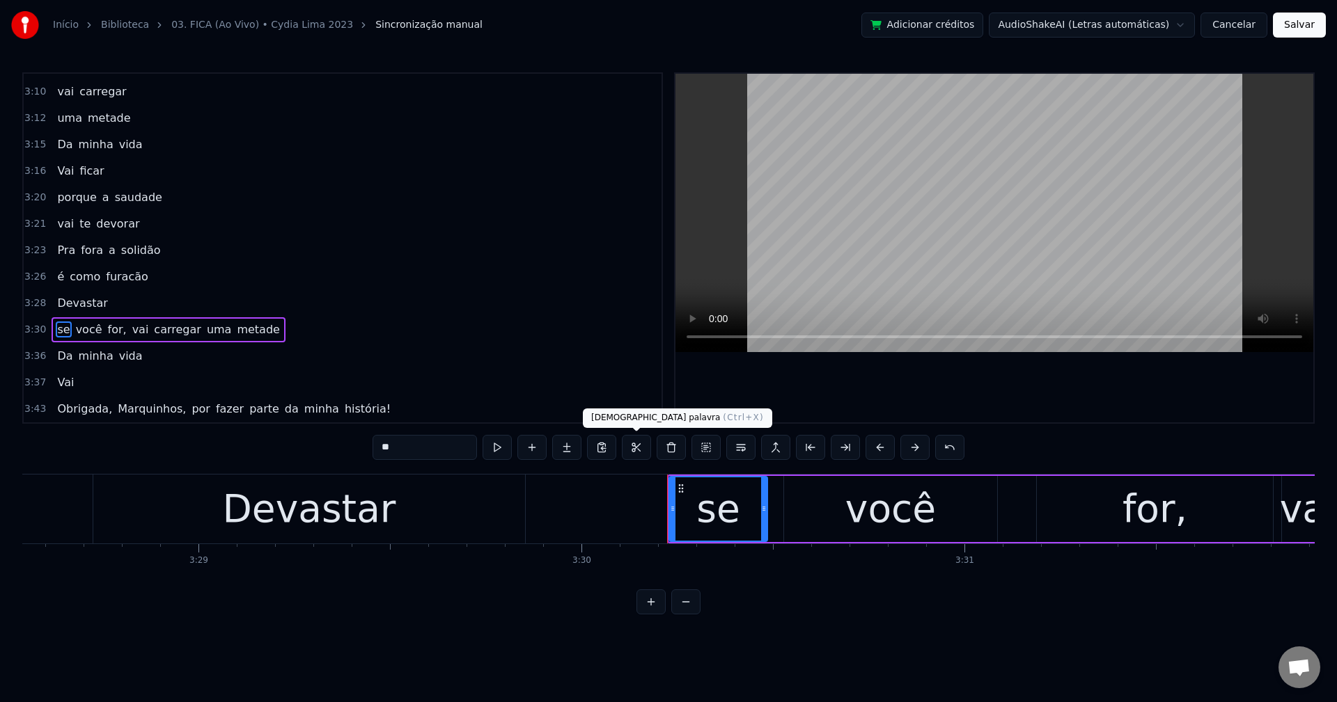
scroll to position [1741, 0]
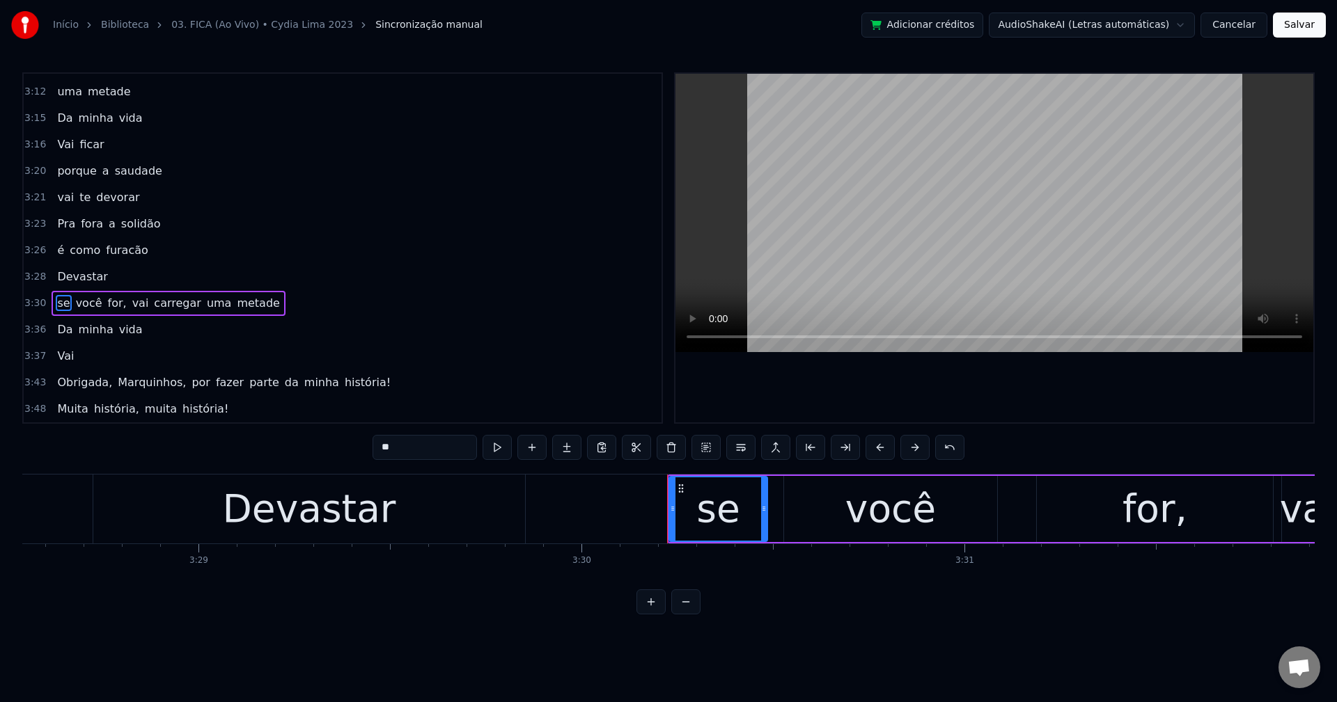
click at [107, 299] on span "for," at bounding box center [118, 303] width 22 height 16
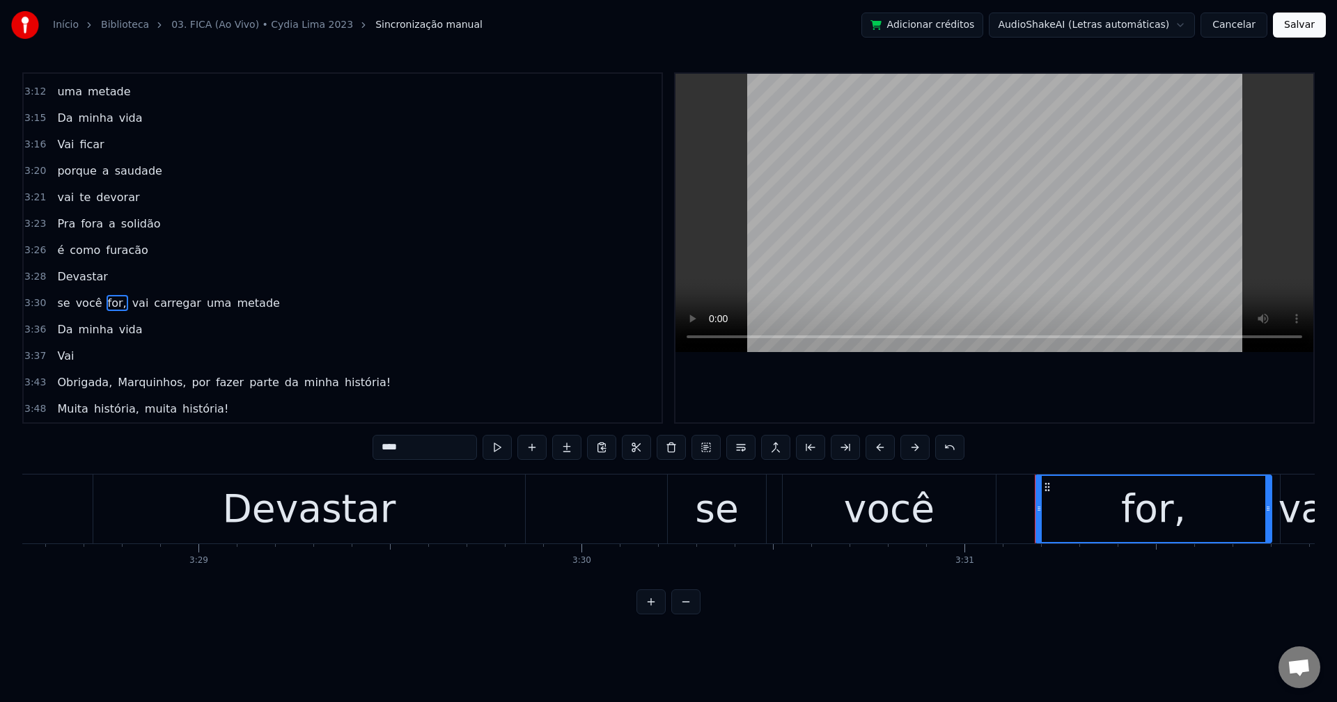
click at [427, 462] on div "****" at bounding box center [668, 449] width 592 height 28
click at [425, 456] on input "****" at bounding box center [424, 447] width 104 height 25
click at [127, 308] on span "vai" at bounding box center [136, 303] width 19 height 16
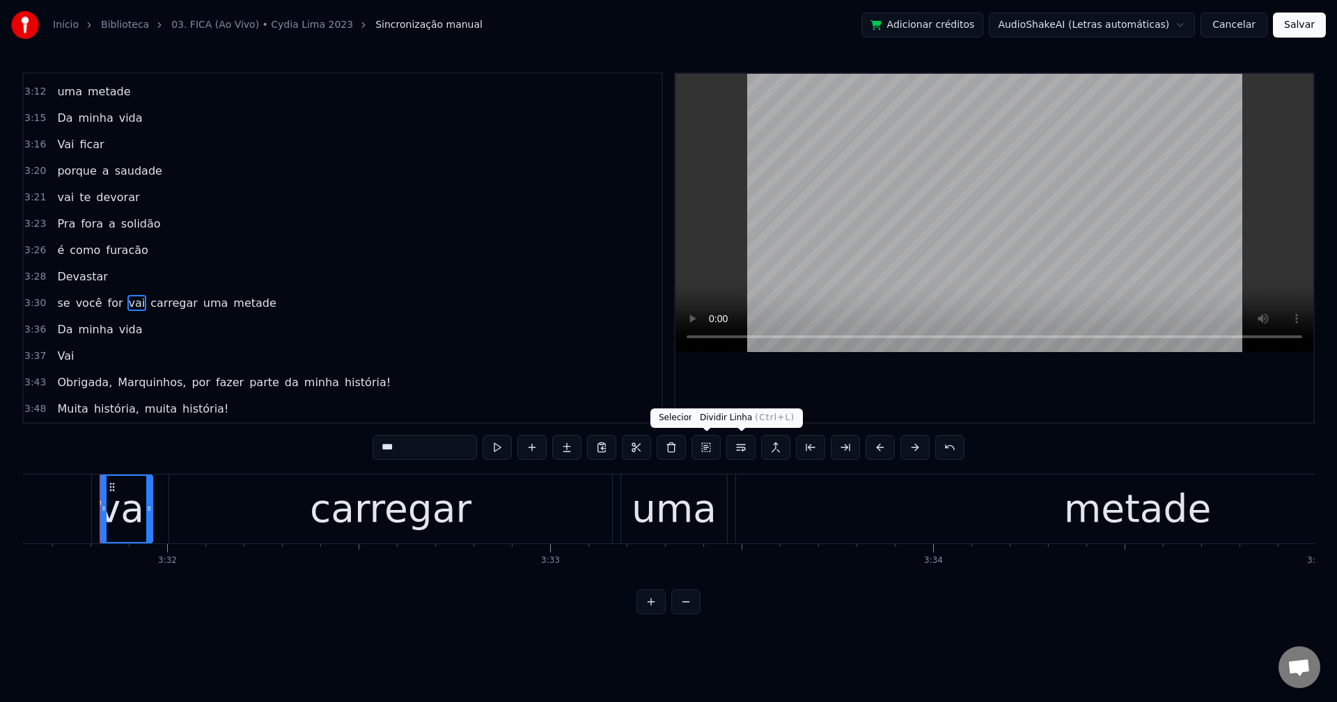
scroll to position [0, 81043]
click at [737, 446] on button at bounding box center [740, 447] width 29 height 25
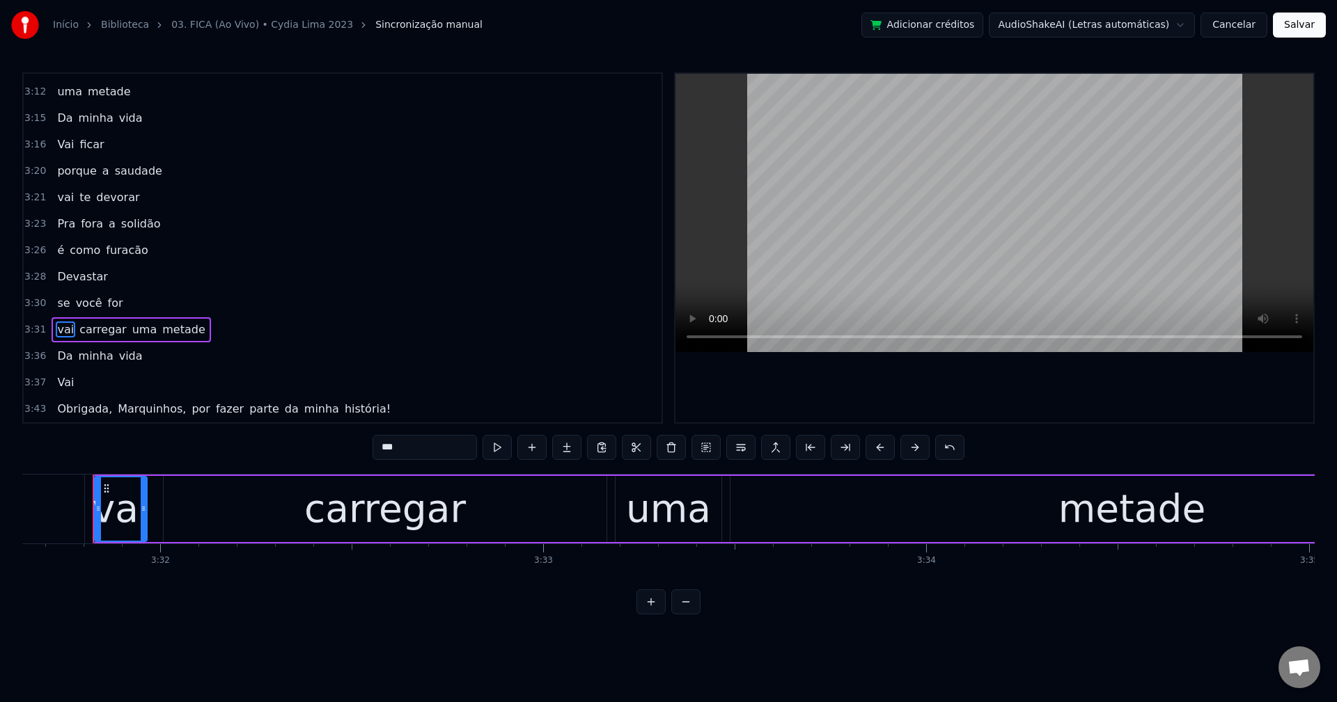
scroll to position [1768, 0]
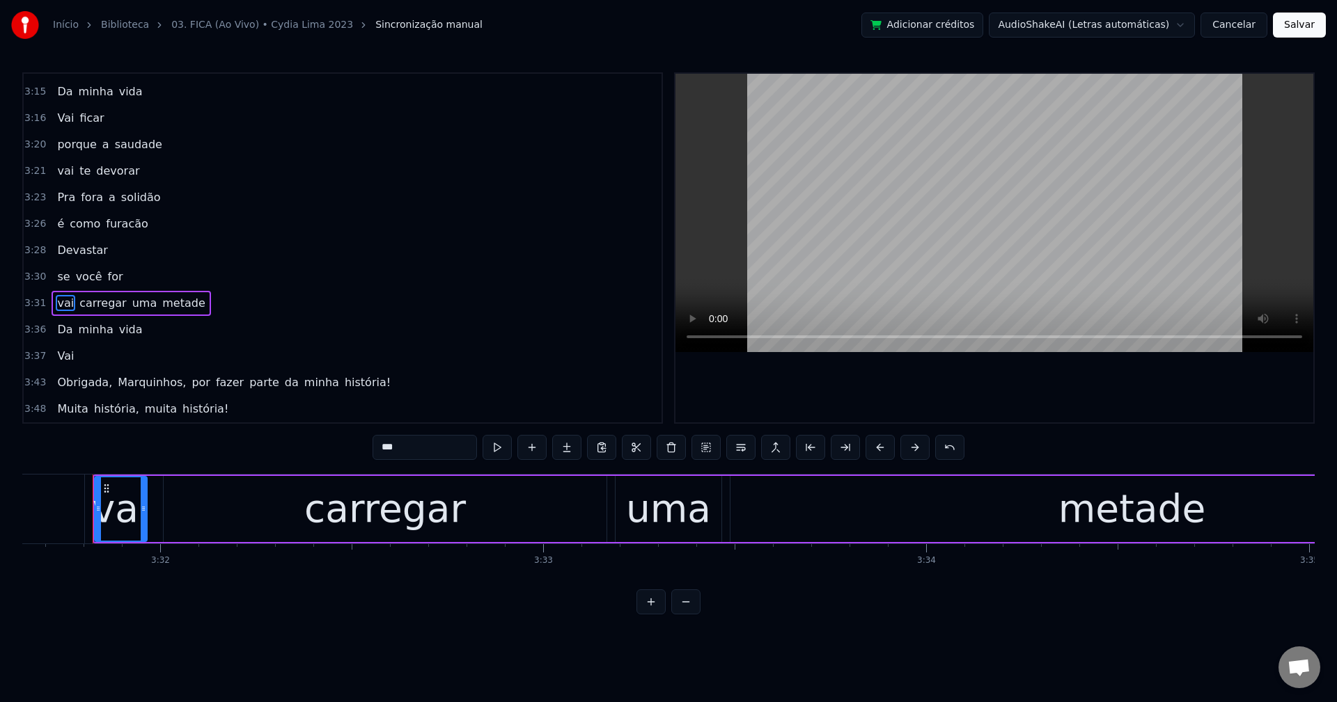
click at [84, 377] on span "Obrigada," at bounding box center [85, 383] width 58 height 16
type input "*********"
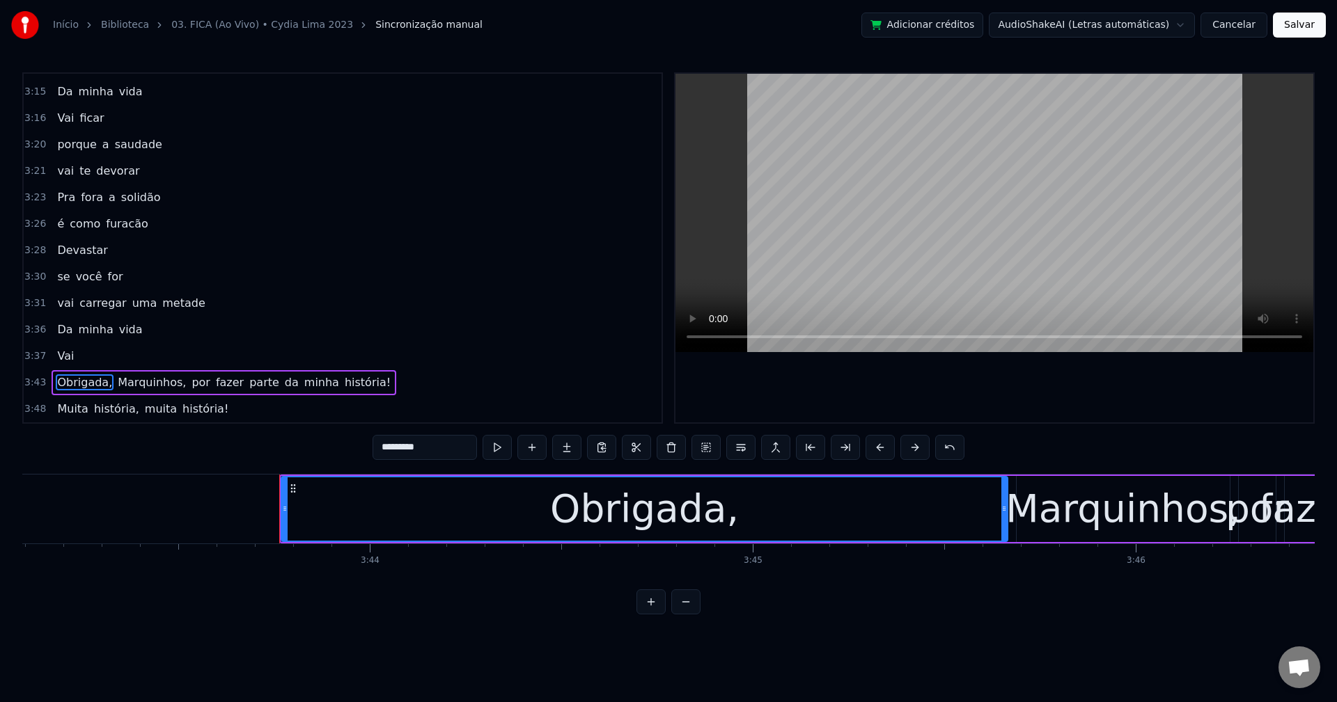
scroll to position [0, 85616]
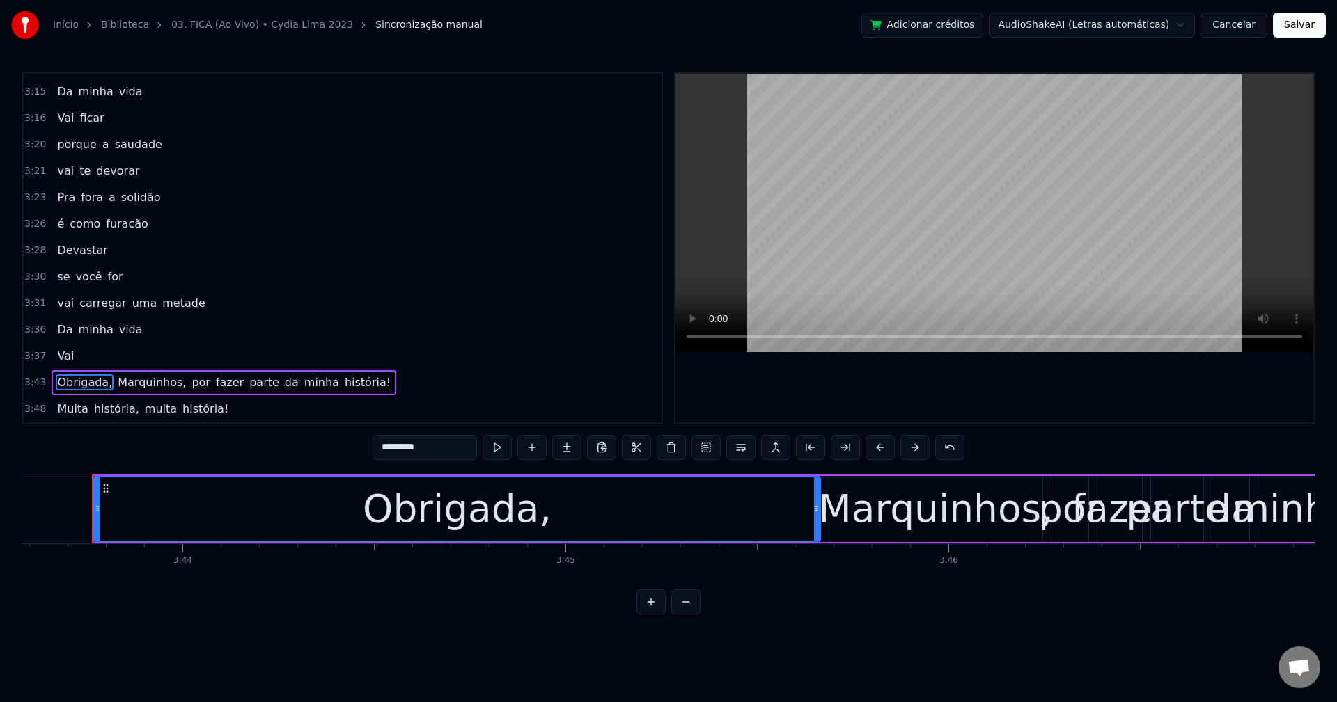
click at [171, 372] on div "Obrigada, [PERSON_NAME], por fazer parte da minha história!" at bounding box center [224, 382] width 345 height 25
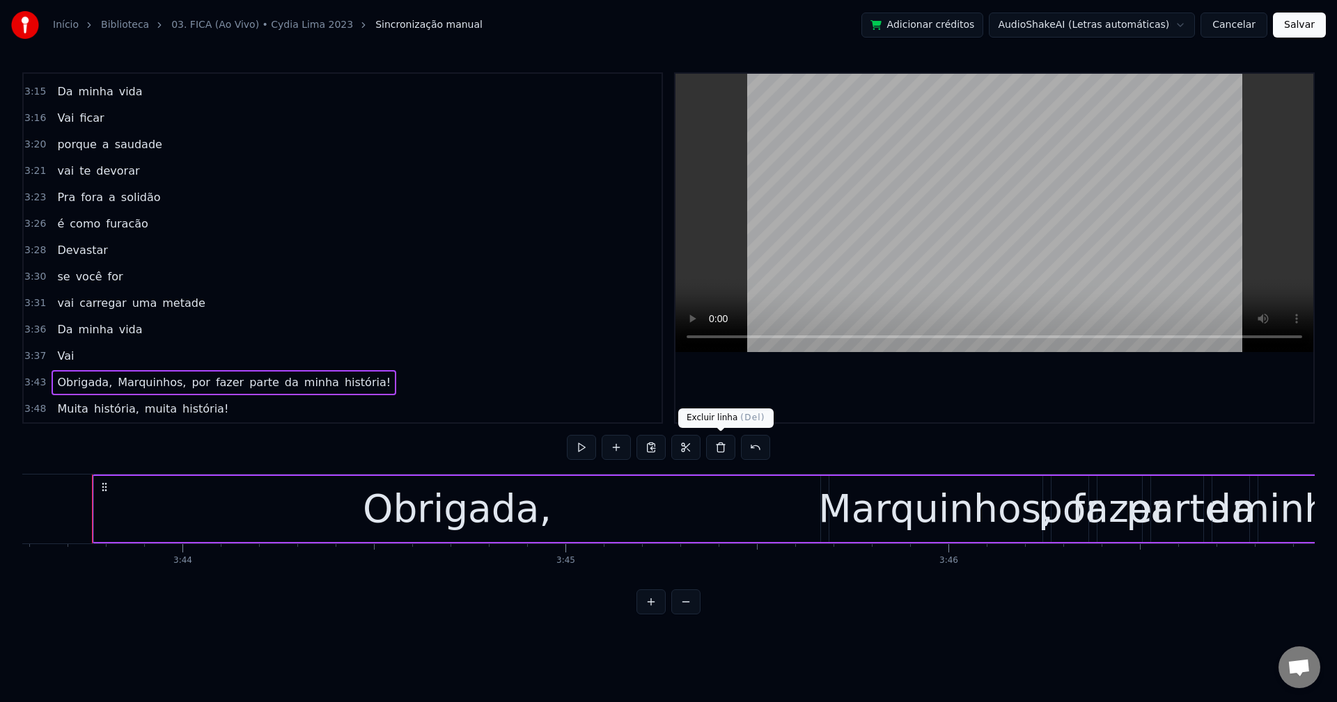
click at [724, 453] on button at bounding box center [720, 447] width 29 height 25
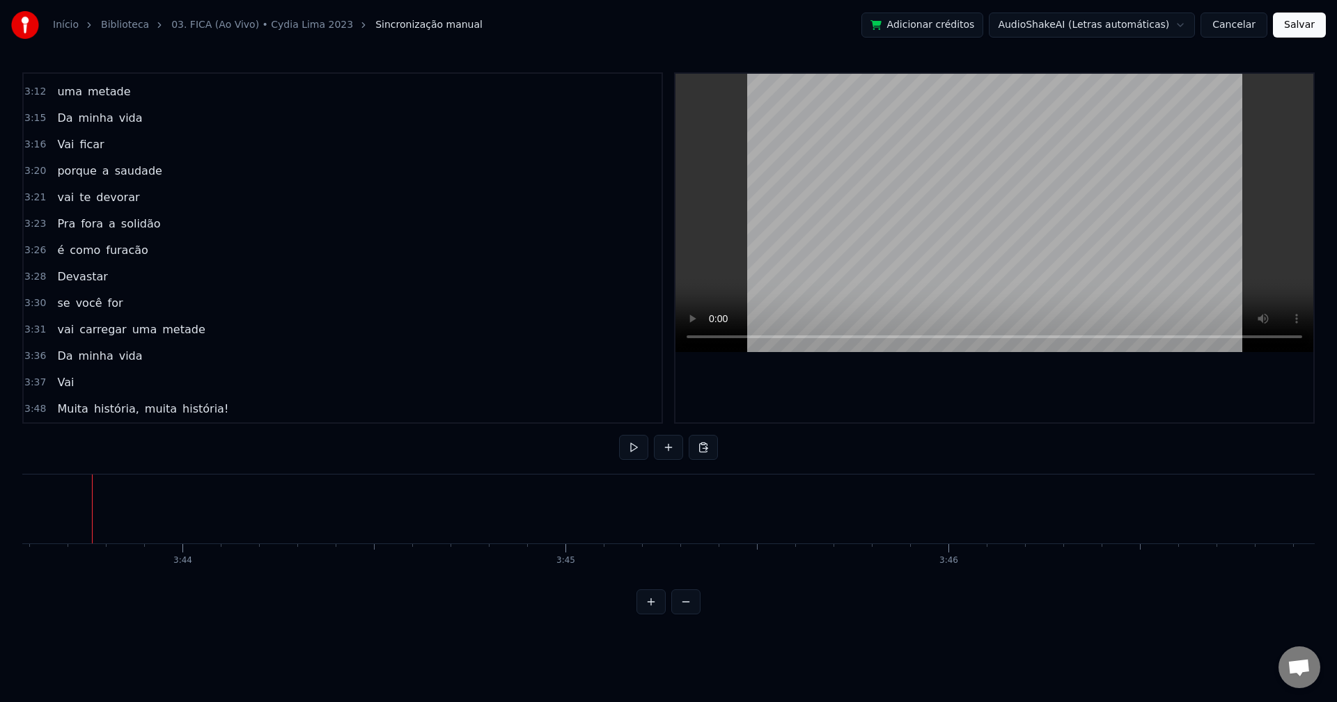
click at [128, 400] on div "[DEMOGRAPHIC_DATA] história, muita história!" at bounding box center [143, 409] width 182 height 25
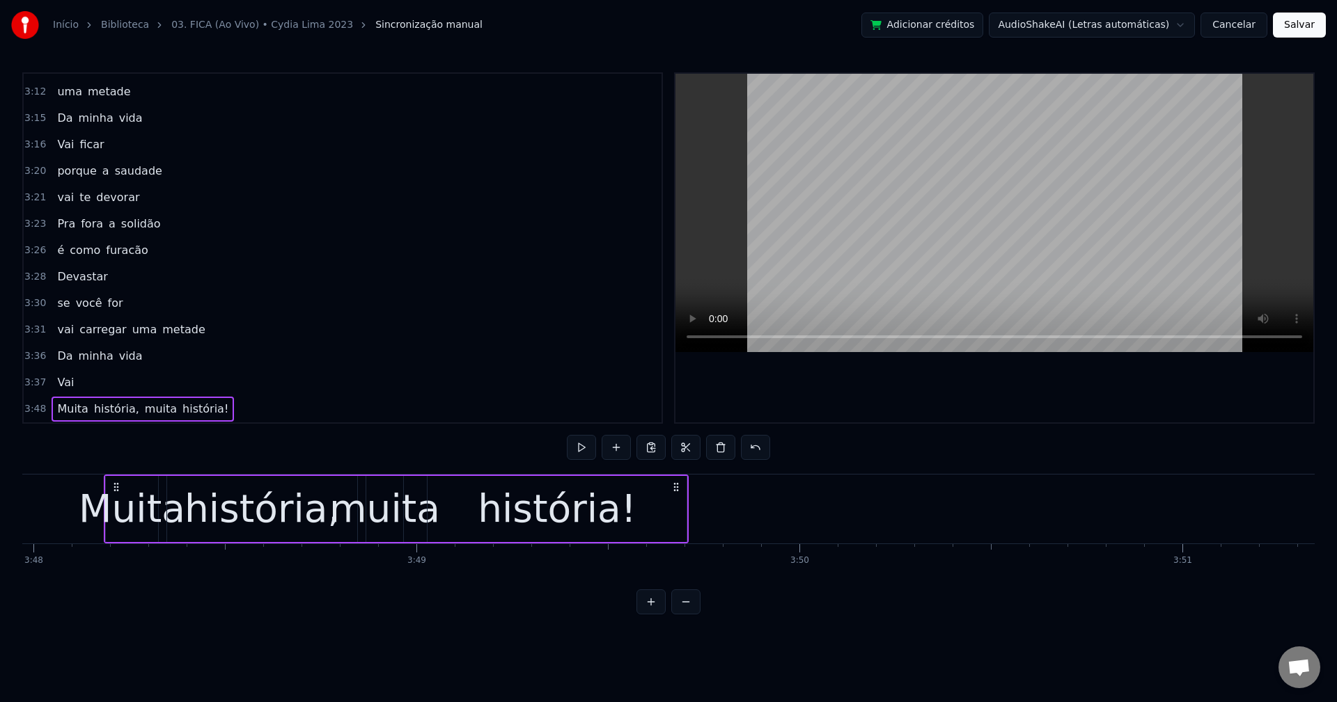
scroll to position [0, 87308]
click at [125, 350] on span "vida" at bounding box center [131, 356] width 26 height 16
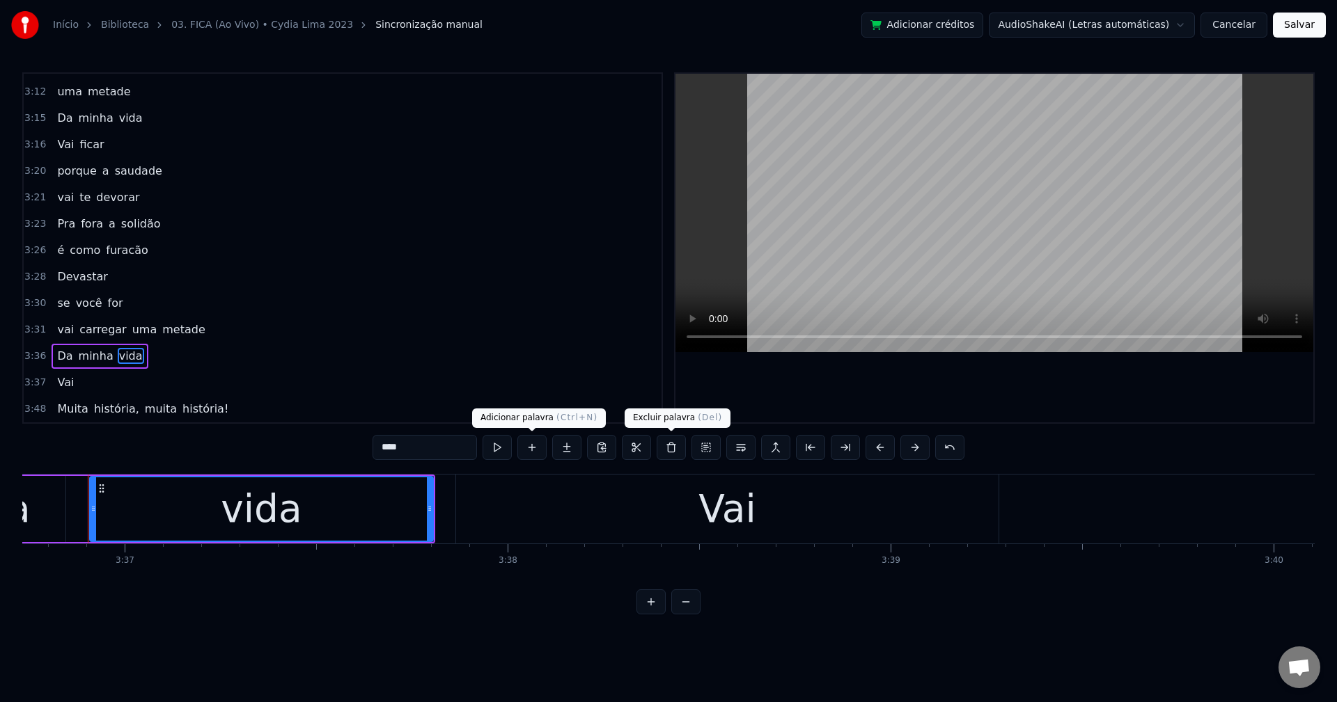
scroll to position [0, 82989]
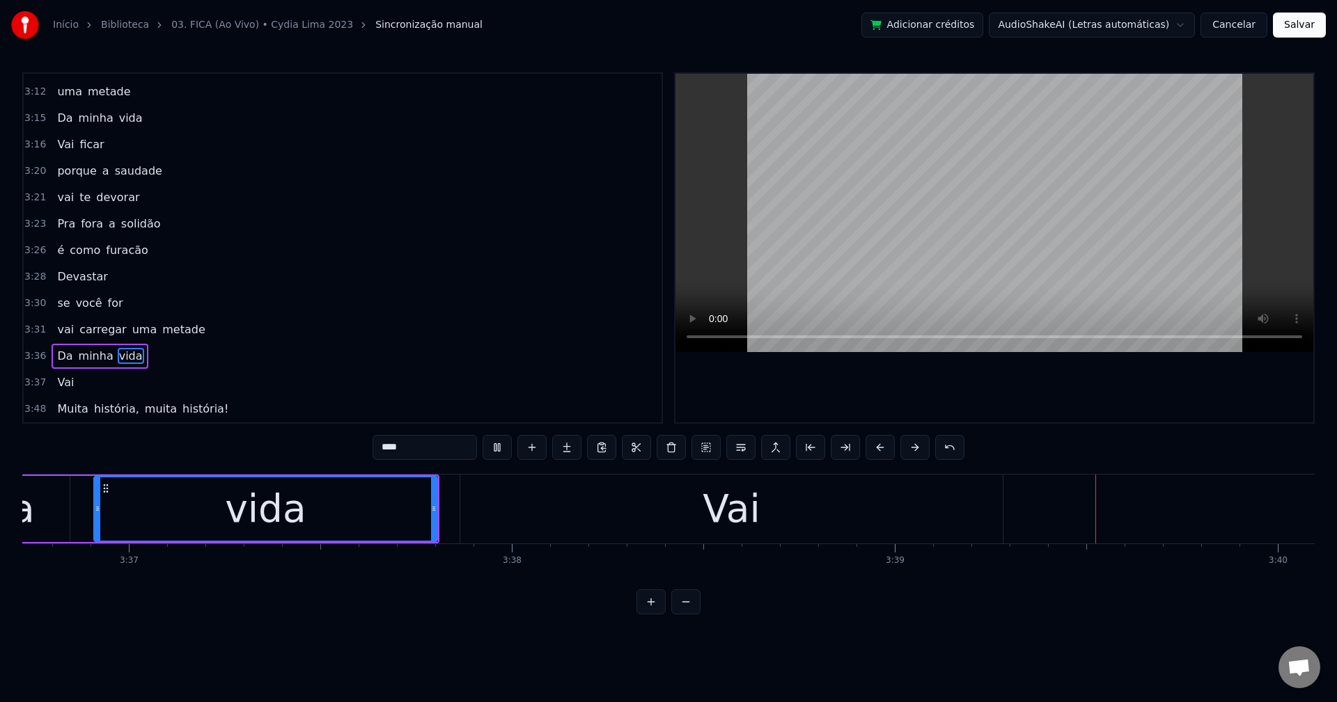
click at [477, 510] on div "Vai" at bounding box center [731, 509] width 542 height 69
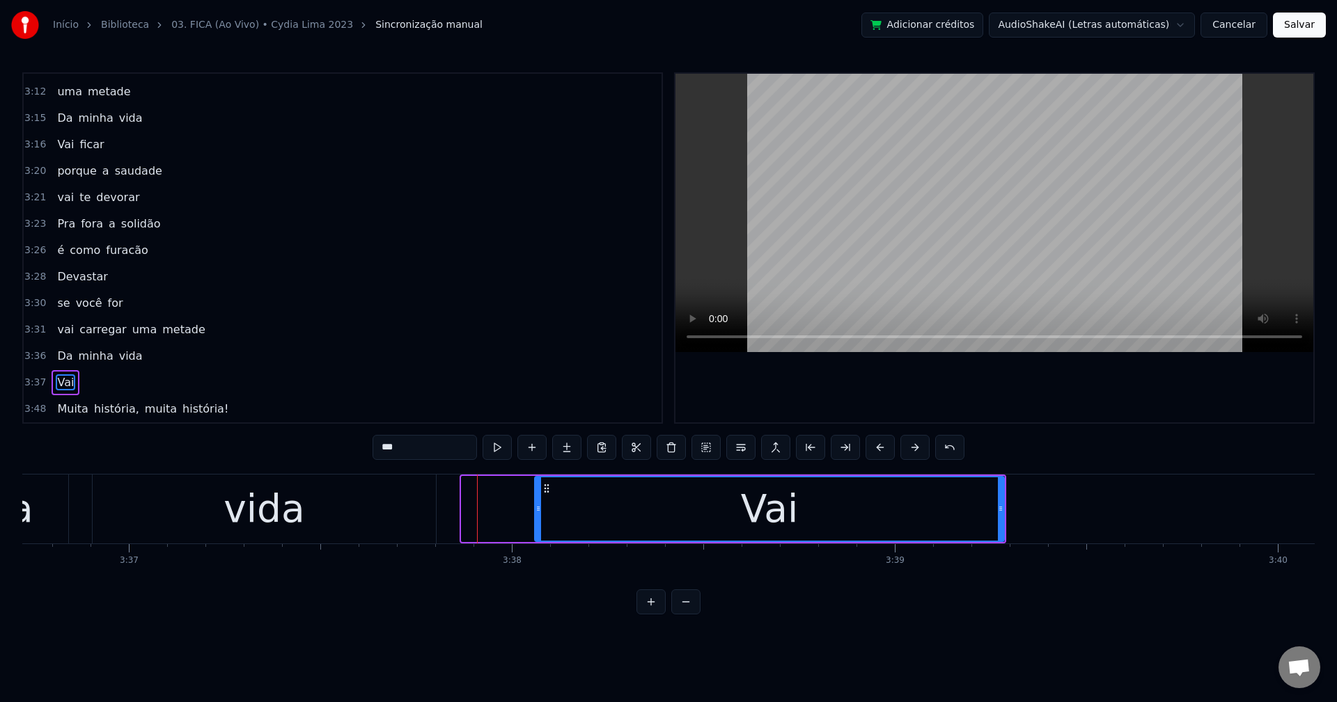
drag, startPoint x: 469, startPoint y: 508, endPoint x: 537, endPoint y: 510, distance: 68.3
click at [537, 510] on icon at bounding box center [538, 508] width 6 height 11
click at [418, 498] on div "vida" at bounding box center [264, 509] width 343 height 69
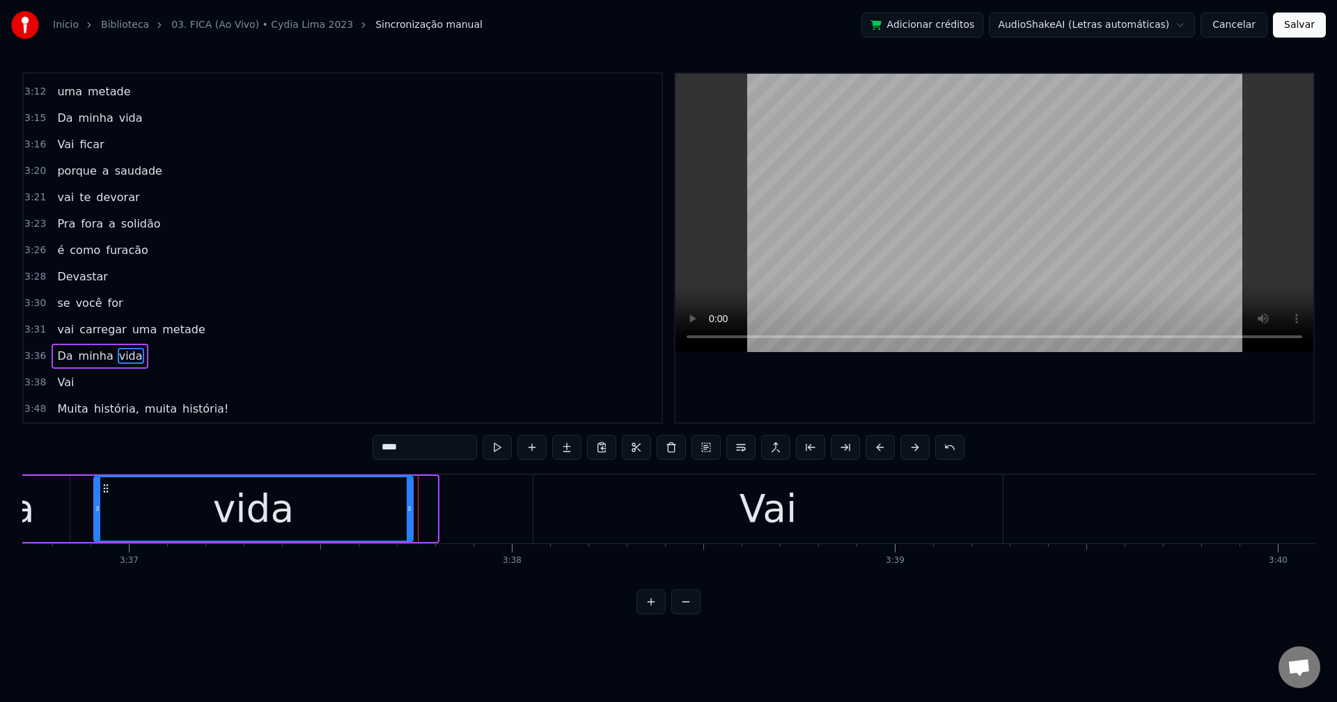
drag, startPoint x: 433, startPoint y: 503, endPoint x: 411, endPoint y: 506, distance: 22.5
click at [411, 507] on icon at bounding box center [410, 508] width 6 height 11
drag, startPoint x: 411, startPoint y: 506, endPoint x: 394, endPoint y: 506, distance: 17.4
click at [394, 506] on icon at bounding box center [394, 508] width 6 height 11
click at [95, 406] on span "história," at bounding box center [117, 409] width 48 height 16
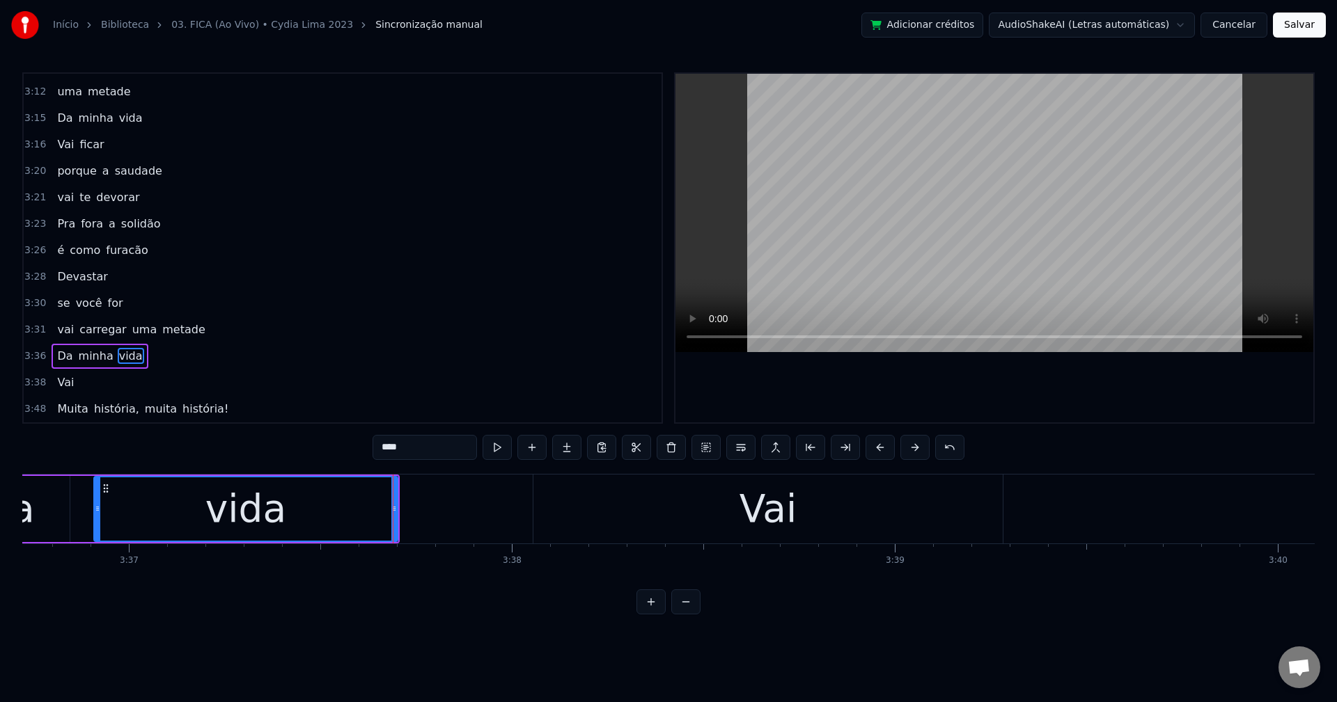
type input "*********"
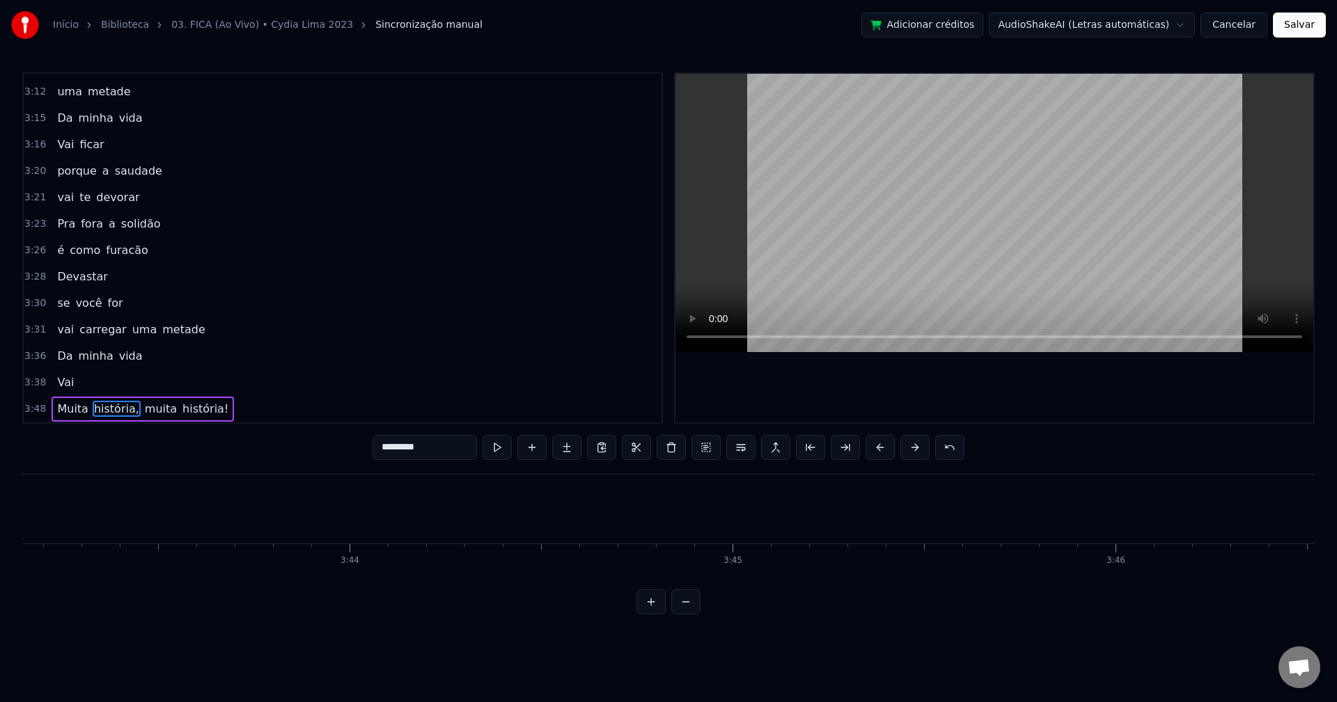
click at [133, 400] on div "[DEMOGRAPHIC_DATA] história, muita história!" at bounding box center [143, 409] width 182 height 25
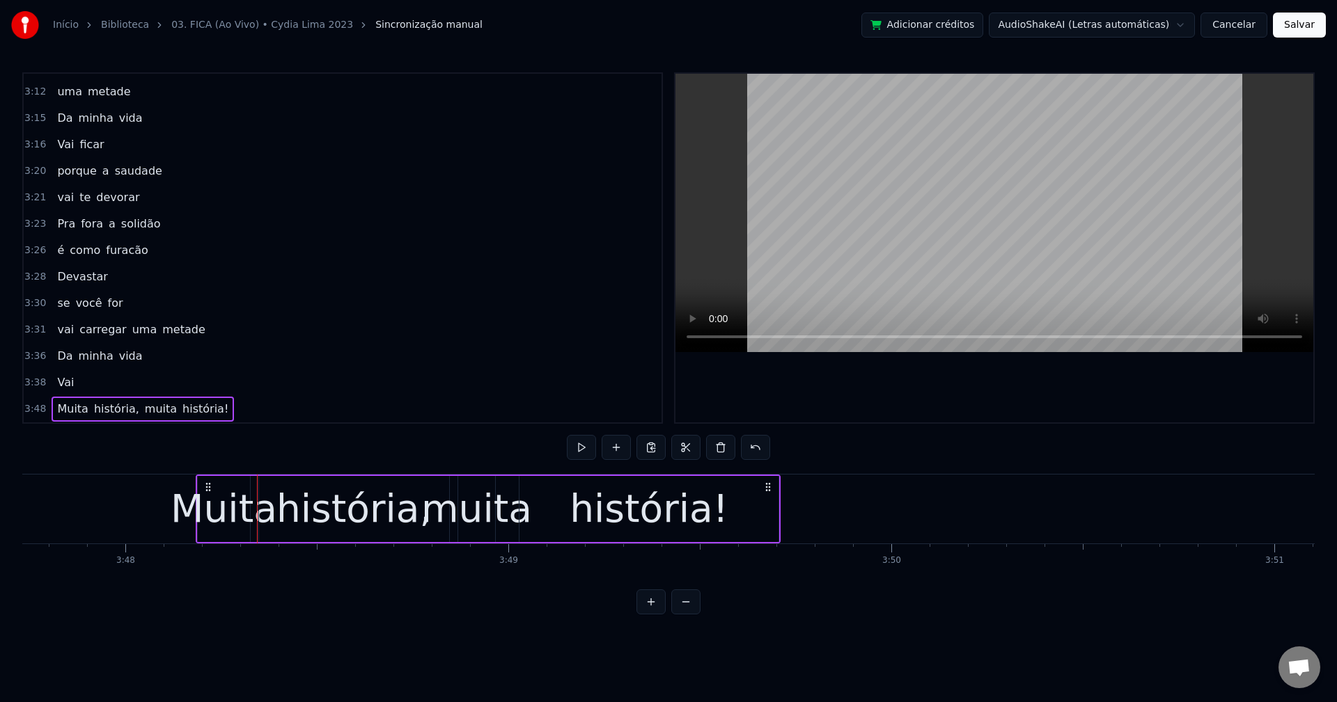
scroll to position [0, 87308]
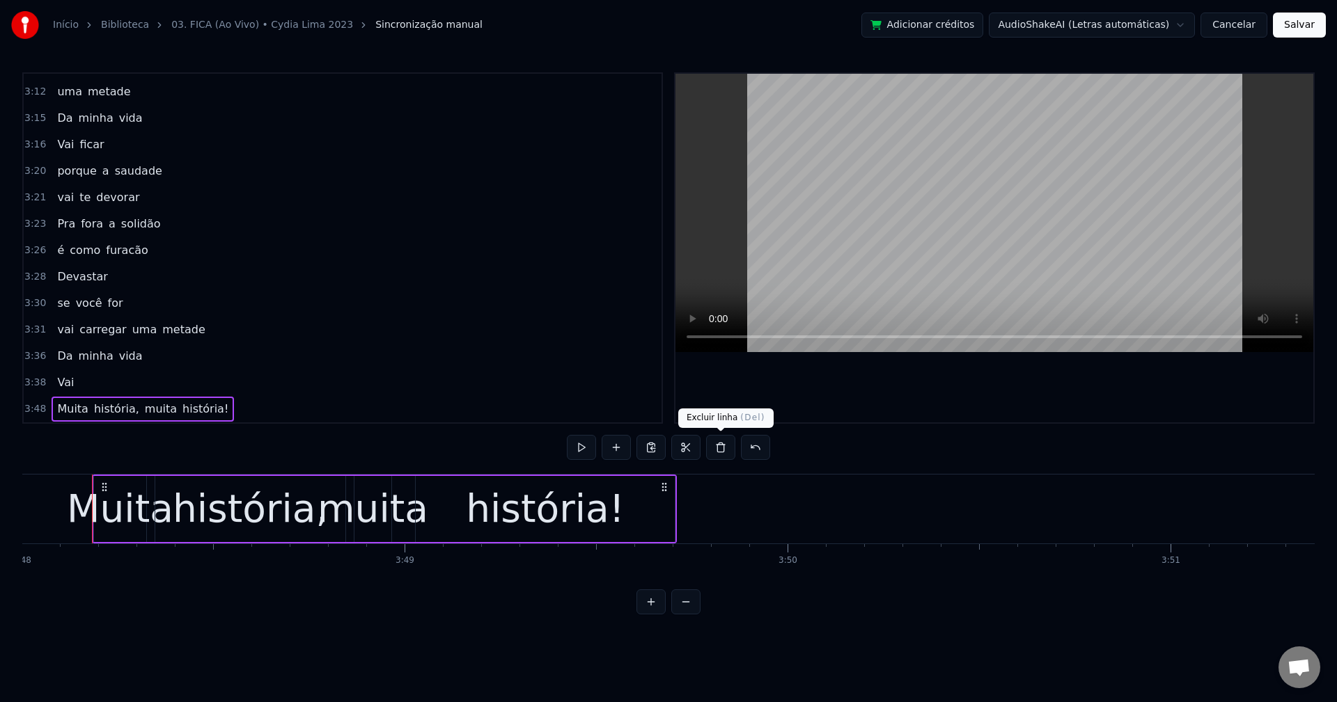
click at [720, 457] on button at bounding box center [720, 447] width 29 height 25
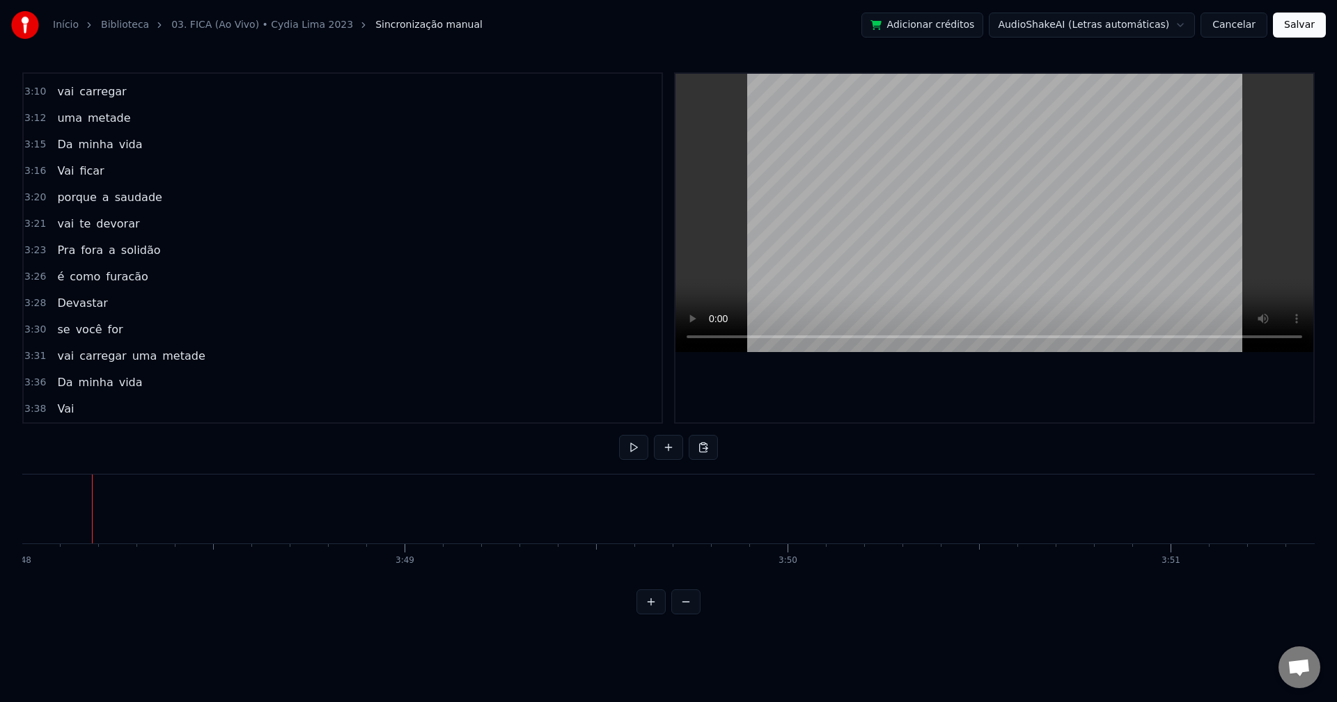
click at [1002, 23] on button "Salvar" at bounding box center [1299, 25] width 53 height 25
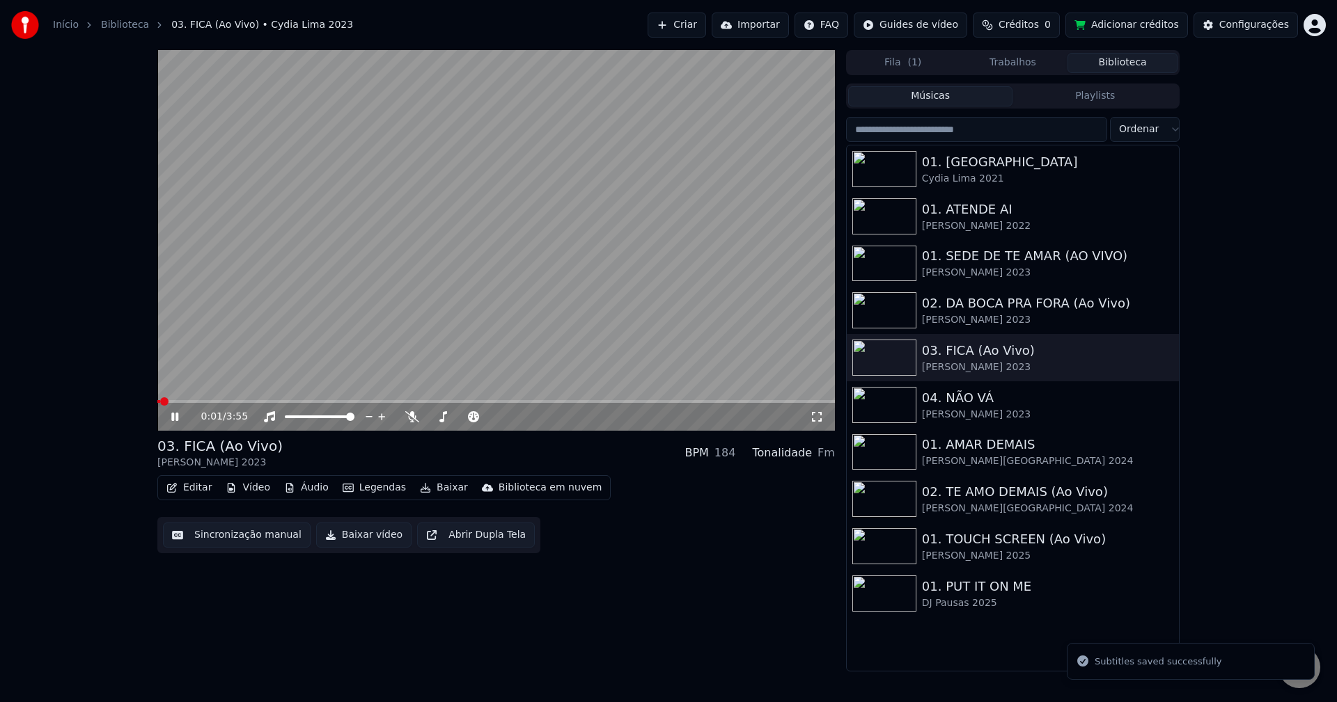
click at [345, 539] on button "Baixar vídeo" at bounding box center [363, 535] width 95 height 25
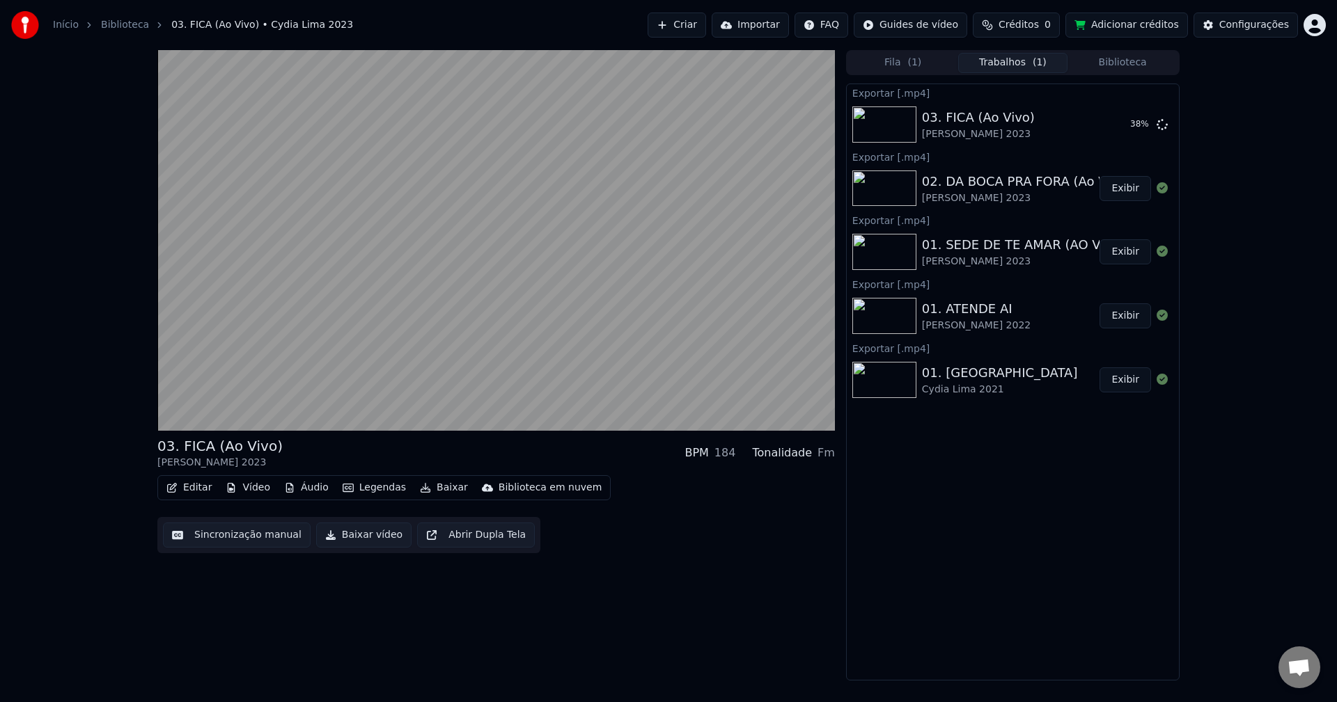
click at [1002, 76] on div "Fila ( 1 ) Trabalhos ( 1 ) Biblioteca Exportar [.mp4] 03. FICA (Ao Vivo) [PERSO…" at bounding box center [1012, 365] width 333 height 631
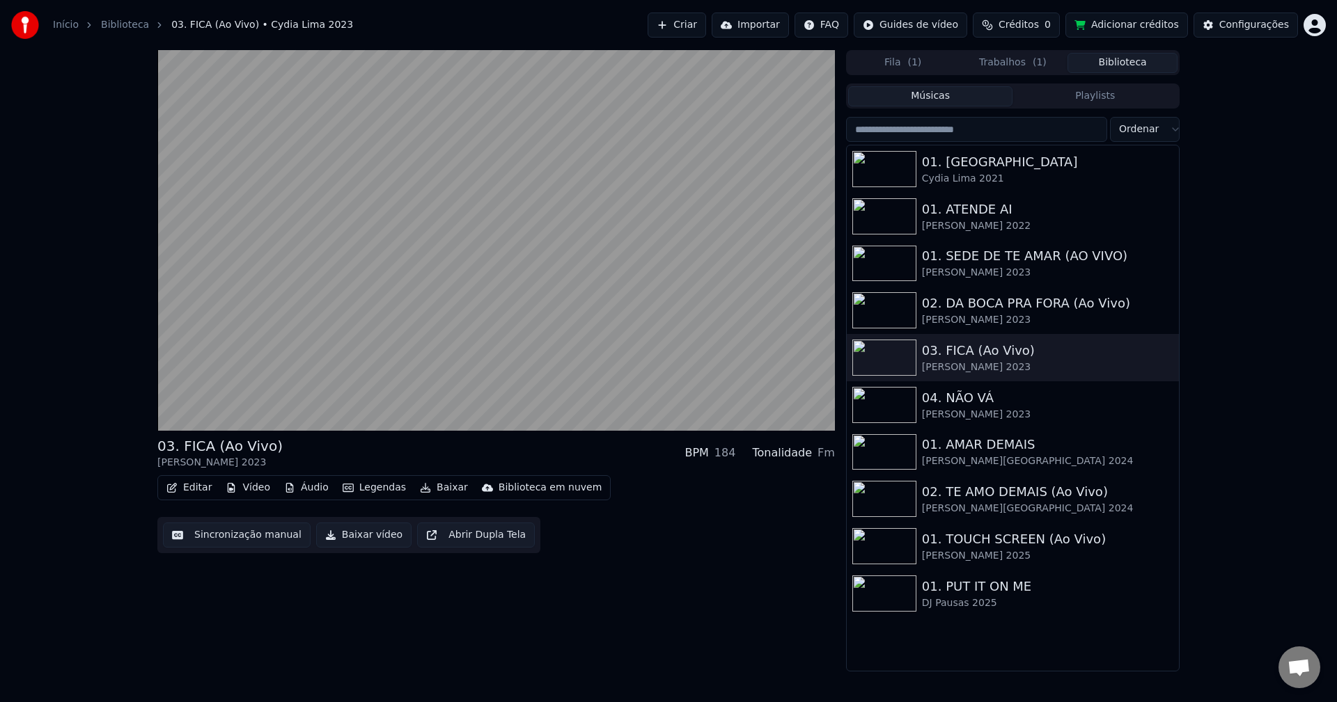
click at [1002, 64] on button "Biblioteca" at bounding box center [1122, 63] width 110 height 20
click at [982, 349] on div "03. FICA (Ao Vivo)" at bounding box center [1040, 350] width 237 height 19
click at [963, 301] on div "02. DA BOCA PRA FORA (Ao Vivo)" at bounding box center [1040, 303] width 237 height 19
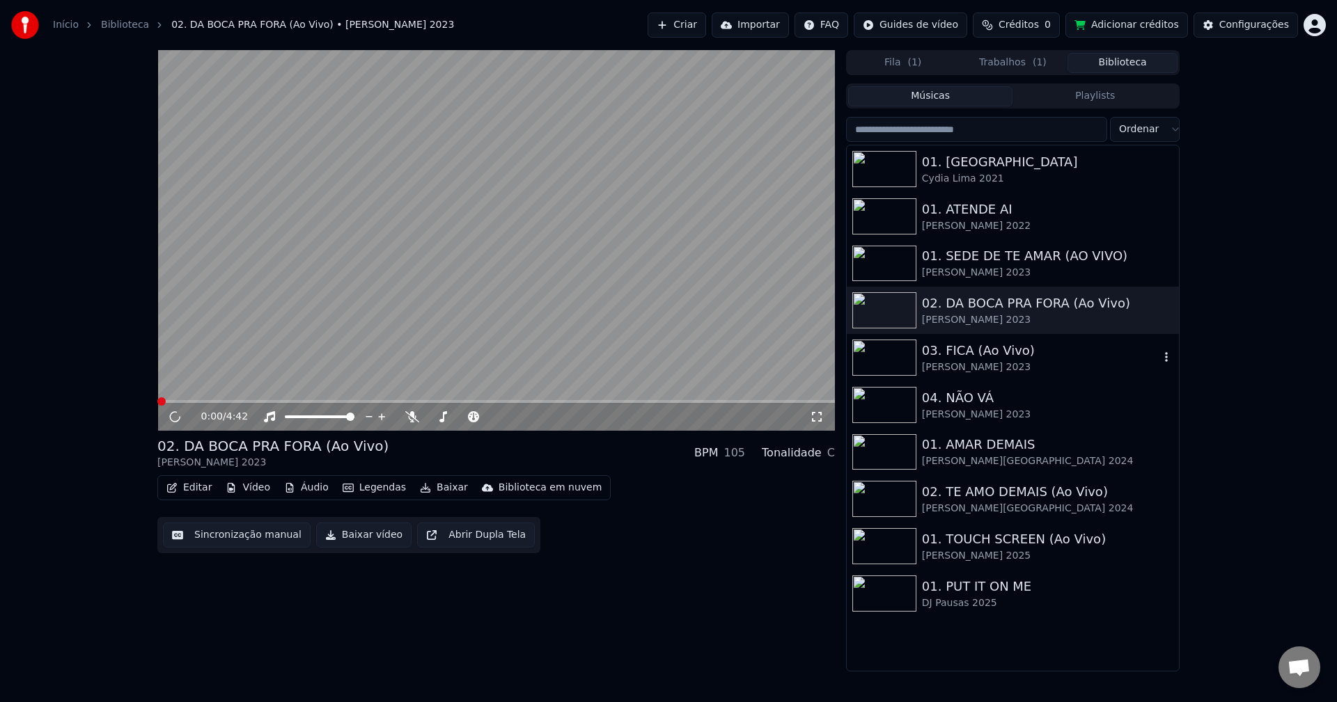
click at [973, 355] on div "03. FICA (Ao Vivo)" at bounding box center [1040, 350] width 237 height 19
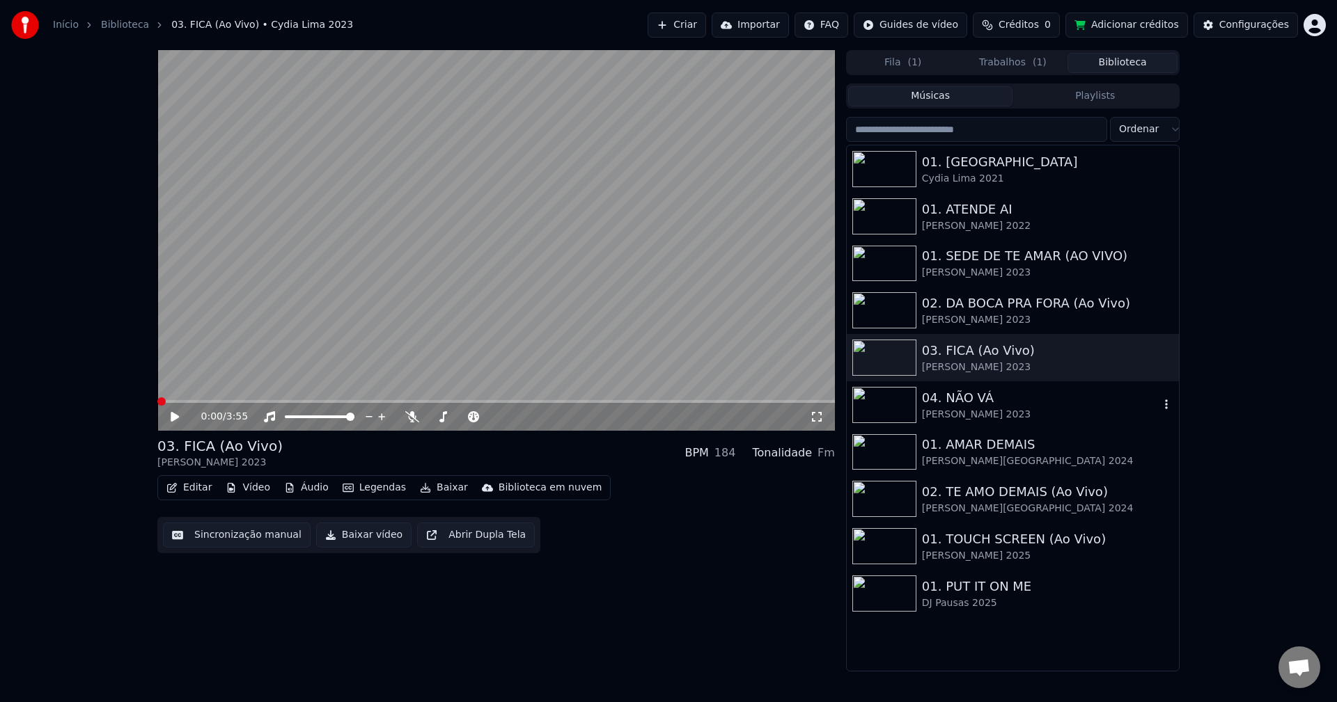
click at [942, 404] on div "04. NÃO VÁ" at bounding box center [1040, 397] width 237 height 19
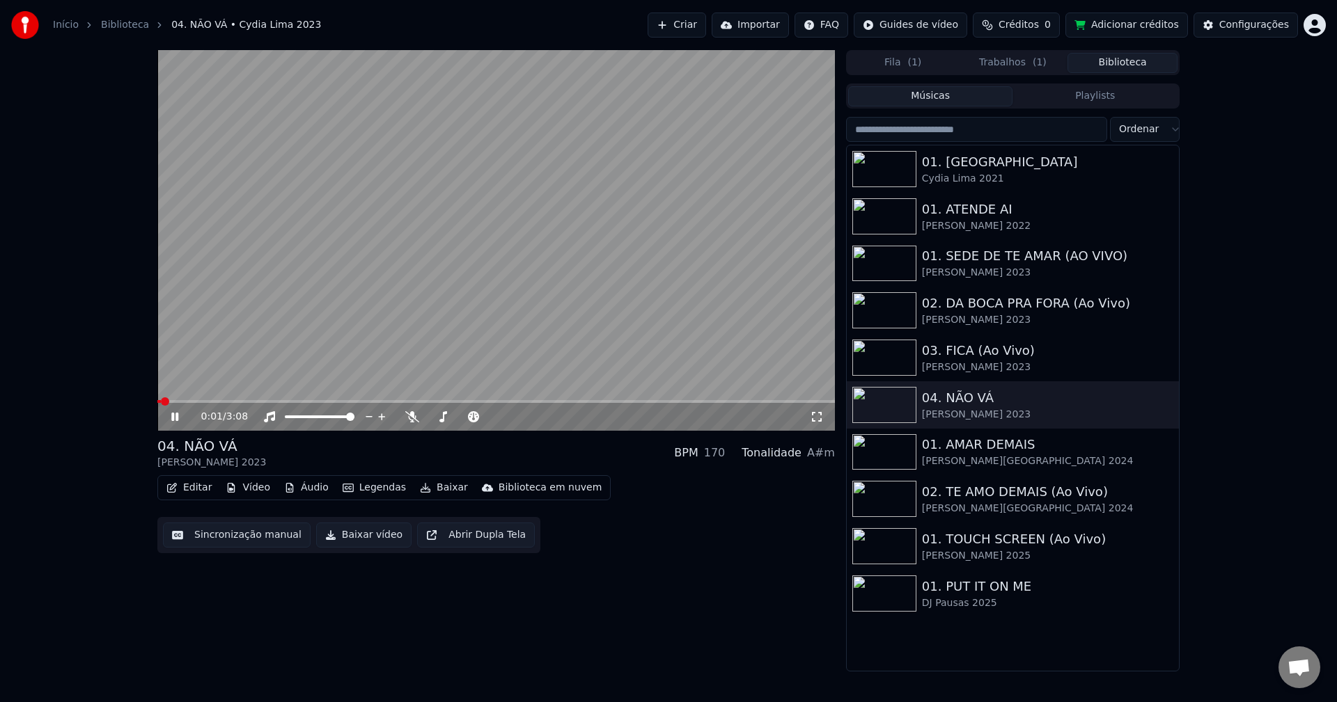
click at [291, 240] on video at bounding box center [495, 240] width 677 height 381
